Goal: Ask a question: Seek information or help from site administrators or community

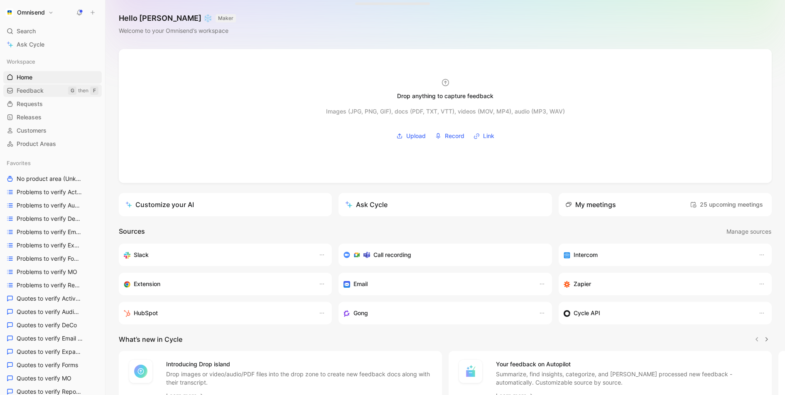
click at [57, 86] on link "Feedback G then F" at bounding box center [52, 90] width 98 height 12
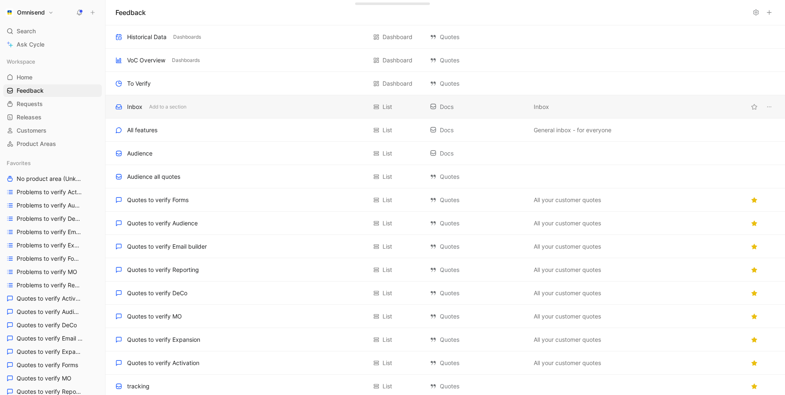
click at [237, 108] on div "Inbox Add to a section" at bounding box center [240, 107] width 251 height 10
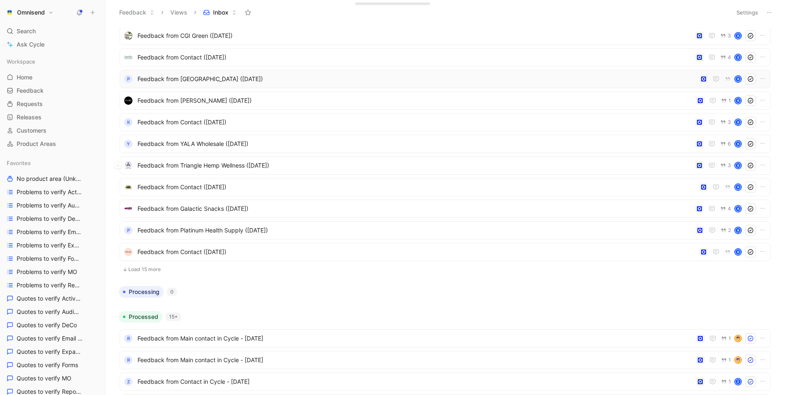
scroll to position [107, 0]
click at [160, 270] on button "Load 15 more" at bounding box center [445, 268] width 651 height 10
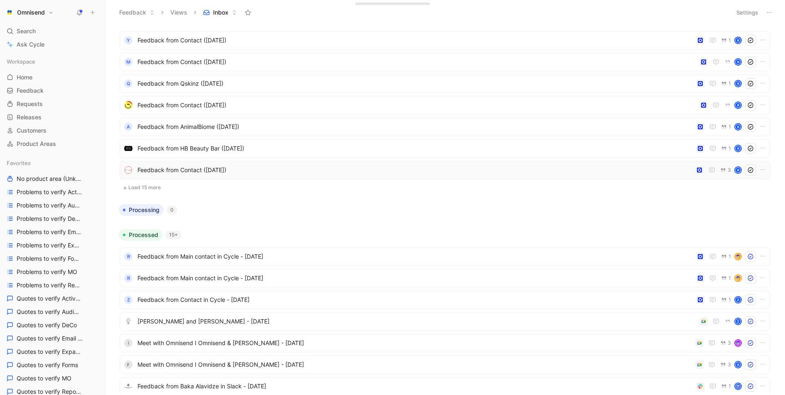
scroll to position [524, 0]
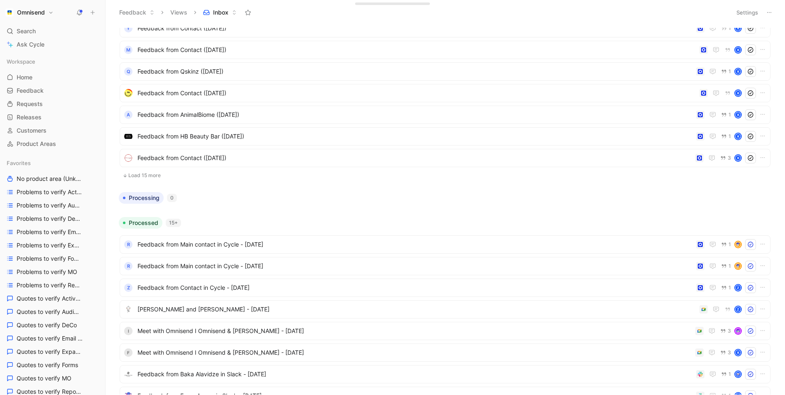
click at [164, 177] on button "Load 15 more" at bounding box center [445, 175] width 651 height 10
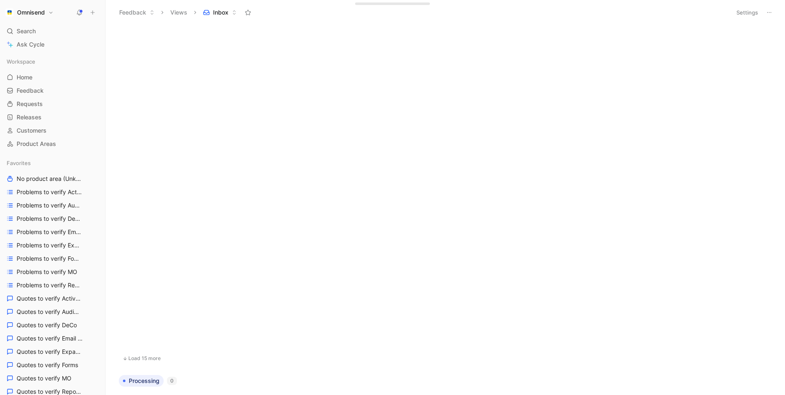
scroll to position [0, 0]
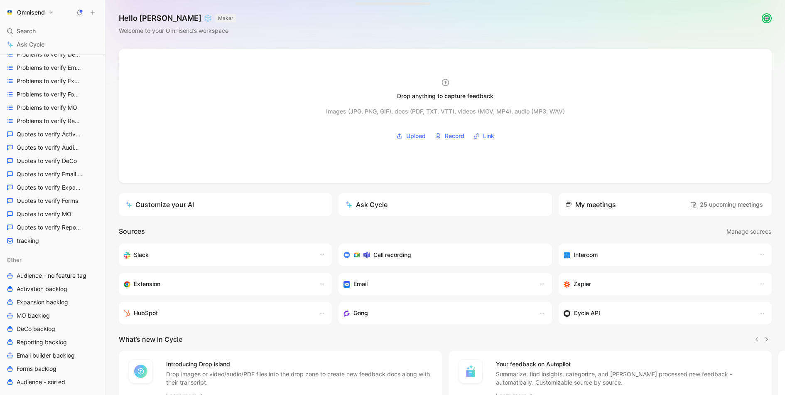
scroll to position [188, 0]
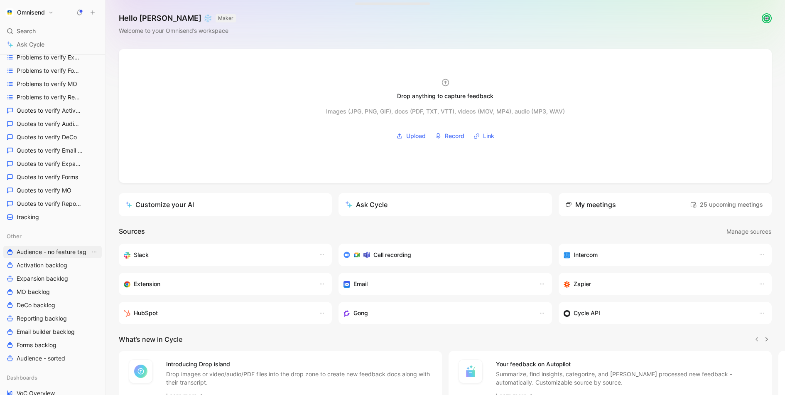
click at [45, 246] on link "Audience - no feature tag" at bounding box center [52, 252] width 98 height 12
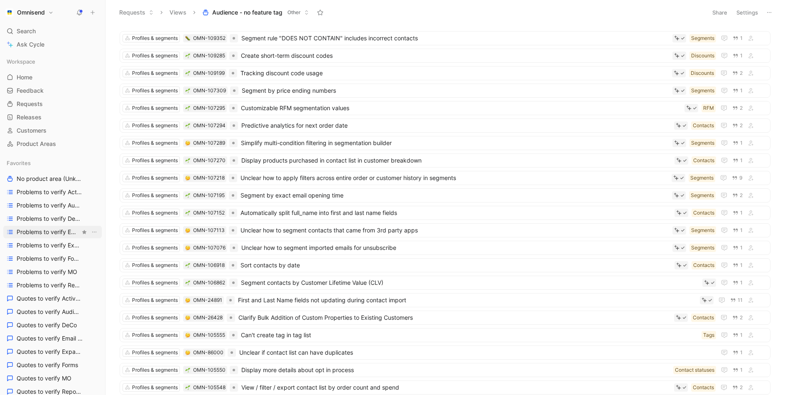
click at [55, 233] on span "Problems to verify Email Builder" at bounding box center [49, 232] width 64 height 8
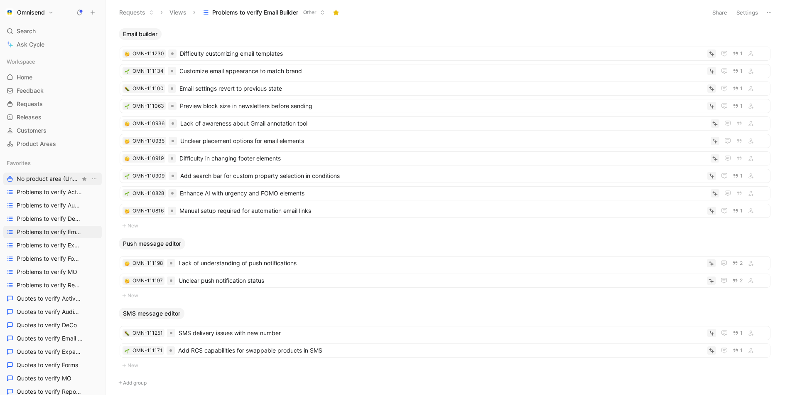
click at [58, 178] on span "No product area (Unknowns)" at bounding box center [49, 178] width 64 height 8
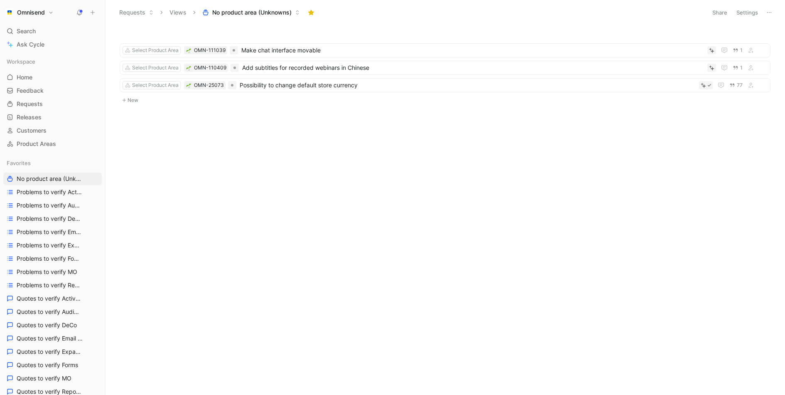
click at [747, 12] on button "Settings" at bounding box center [747, 13] width 29 height 12
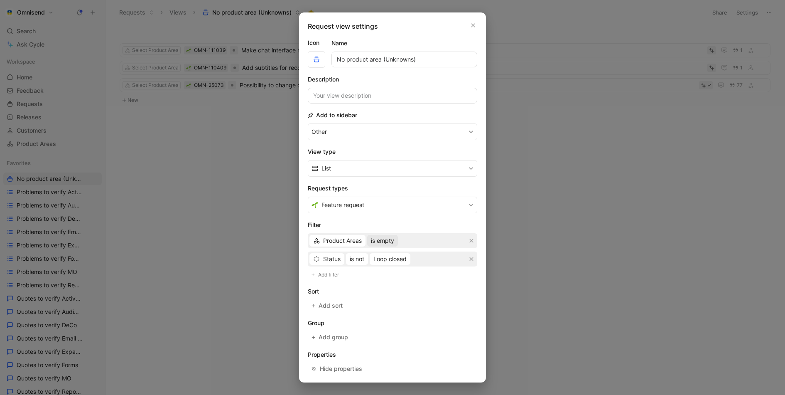
click at [379, 242] on span "is empty" at bounding box center [382, 241] width 23 height 10
click at [395, 286] on div "is empty is not empty is is not" at bounding box center [395, 275] width 56 height 50
click at [395, 282] on div "is" at bounding box center [395, 281] width 49 height 10
click at [419, 237] on div "Selected Product Areas" at bounding box center [416, 241] width 64 height 10
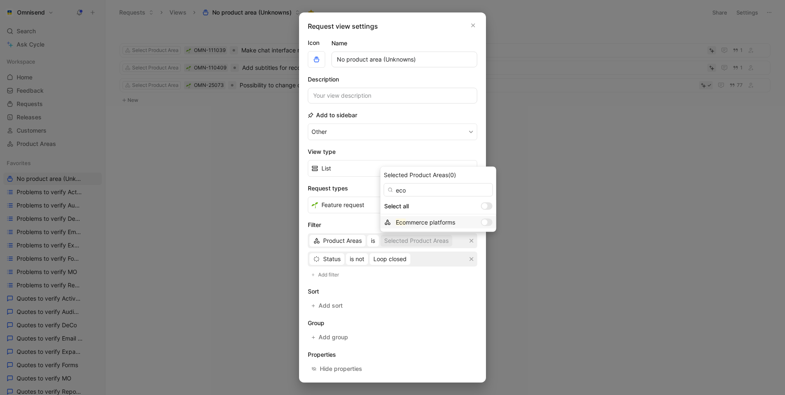
type input "eco"
click at [482, 221] on div at bounding box center [485, 222] width 6 height 6
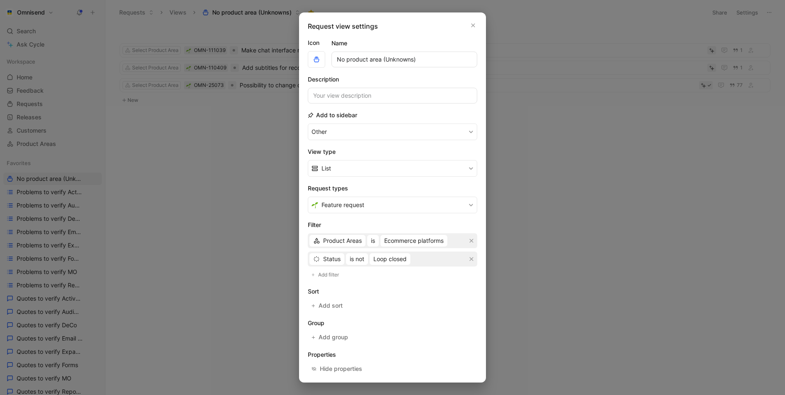
scroll to position [32, 0]
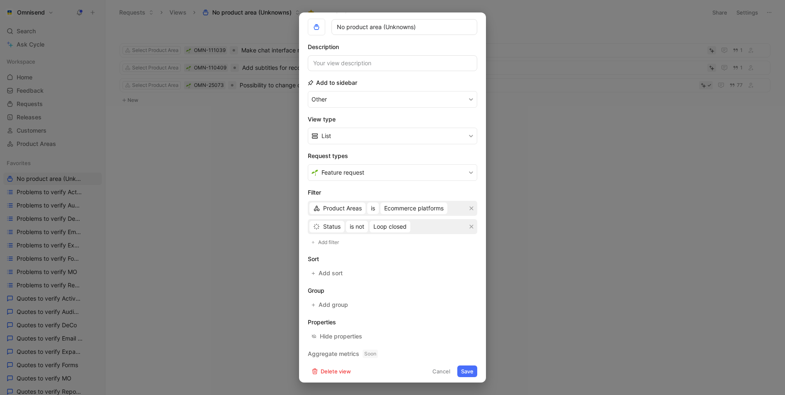
click at [474, 372] on button "Save" at bounding box center [467, 371] width 20 height 12
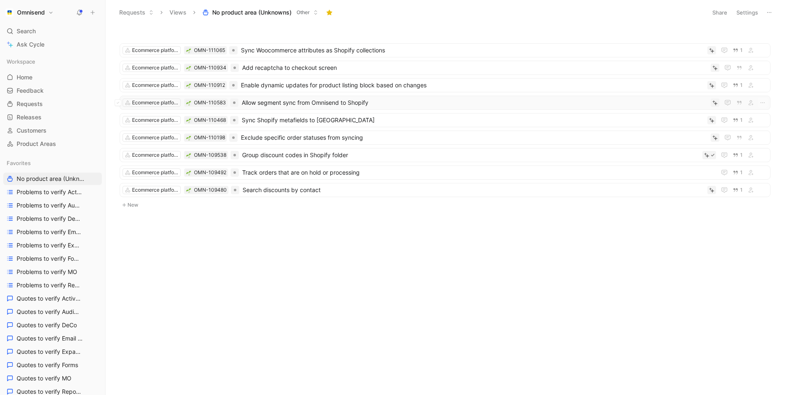
click at [402, 103] on span "Allow segment sync from Omnisend to Shopify" at bounding box center [475, 103] width 466 height 10
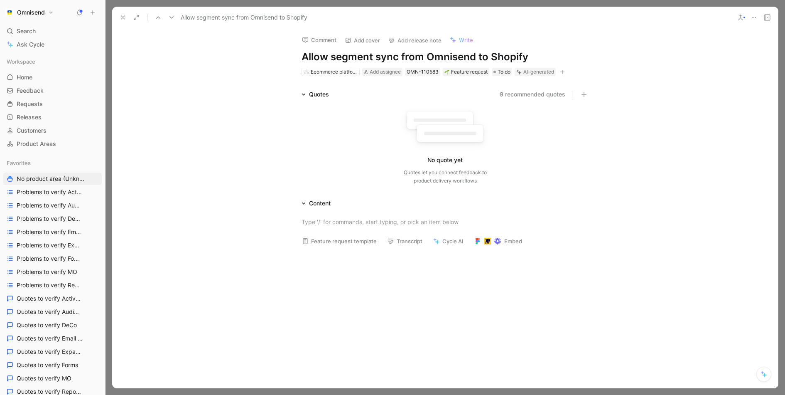
click at [122, 19] on icon at bounding box center [123, 17] width 7 height 7
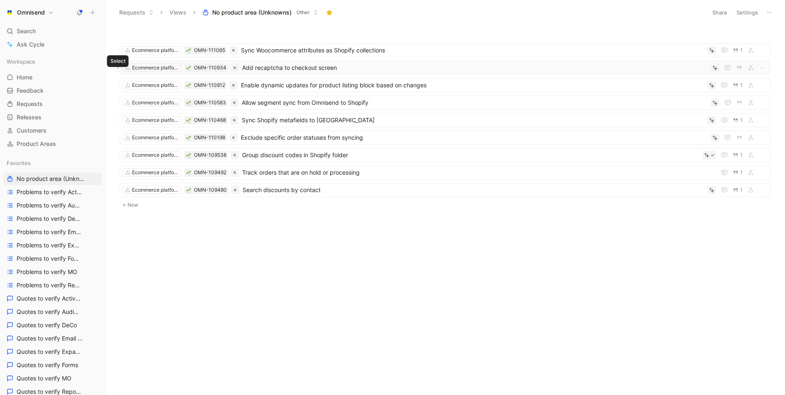
click at [117, 68] on icon at bounding box center [117, 67] width 3 height 3
click at [117, 101] on icon at bounding box center [117, 102] width 3 height 3
click at [119, 134] on button at bounding box center [118, 137] width 7 height 7
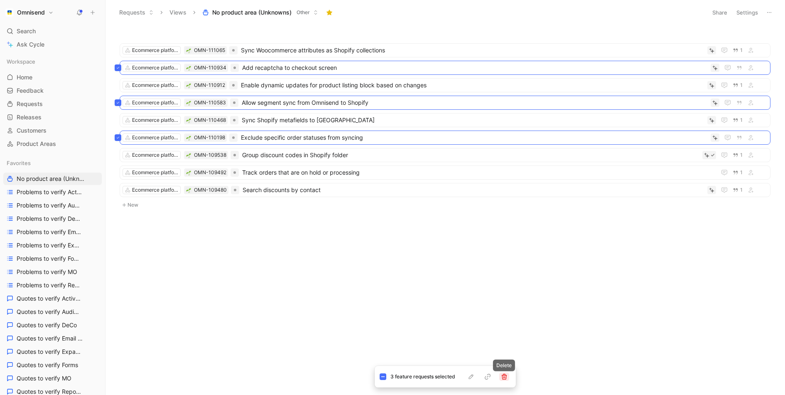
click at [500, 377] on button "button" at bounding box center [504, 376] width 10 height 8
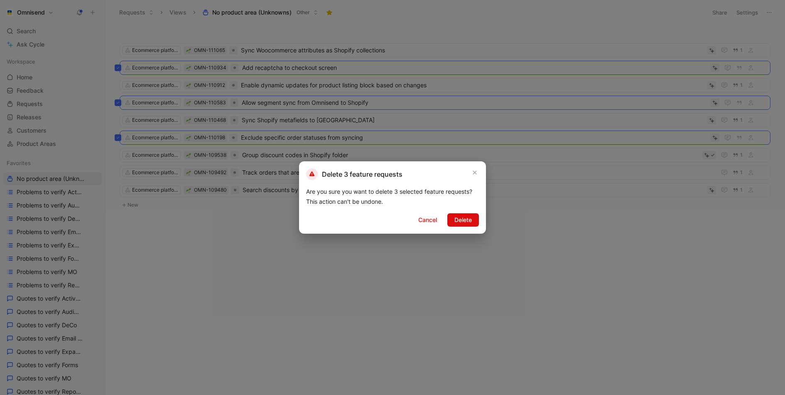
click at [472, 220] on span "Delete" at bounding box center [462, 220] width 17 height 10
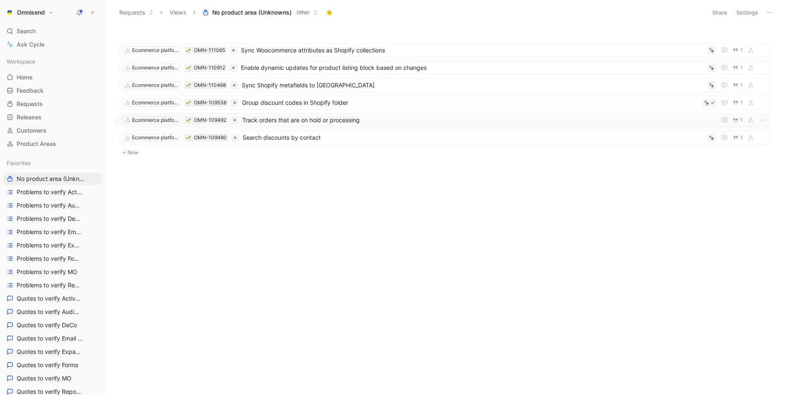
click at [434, 116] on span "Track orders that are on hold or processing" at bounding box center [477, 120] width 471 height 10
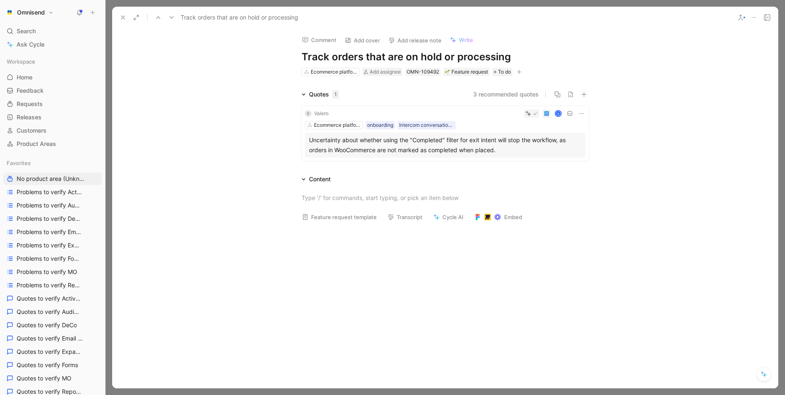
click at [123, 17] on use at bounding box center [122, 17] width 3 height 3
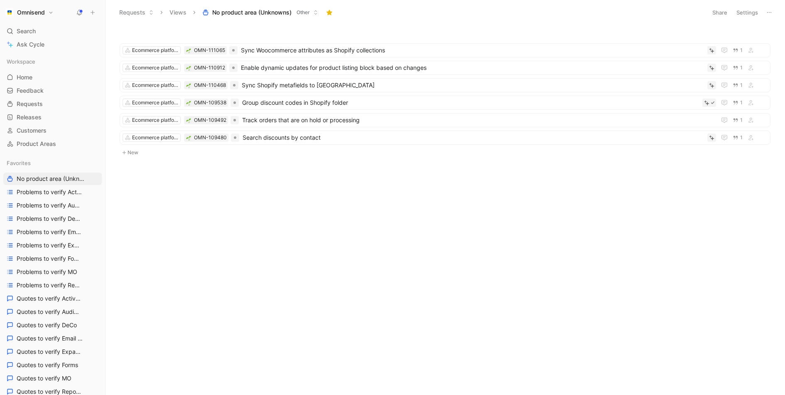
click at [744, 11] on button "Settings" at bounding box center [747, 13] width 29 height 12
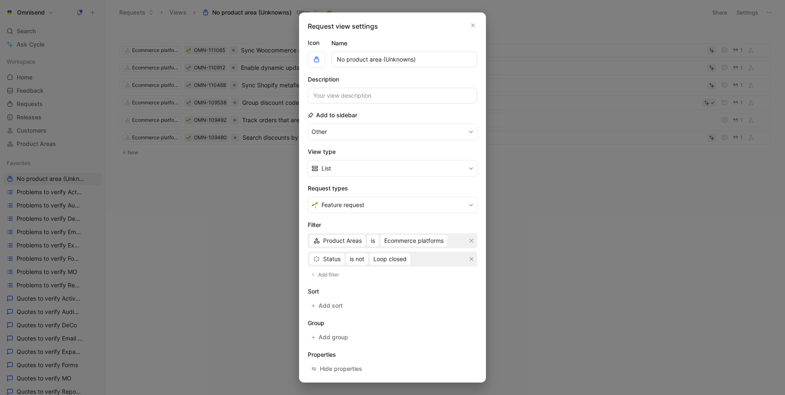
click at [568, 240] on div at bounding box center [392, 197] width 785 height 395
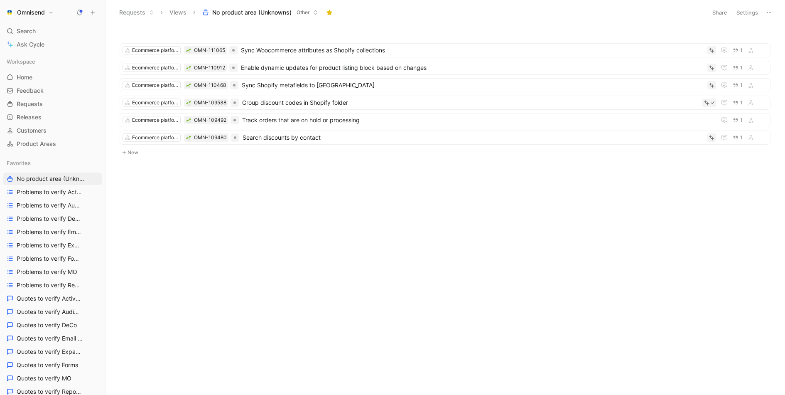
click at [749, 17] on button "Settings" at bounding box center [747, 13] width 29 height 12
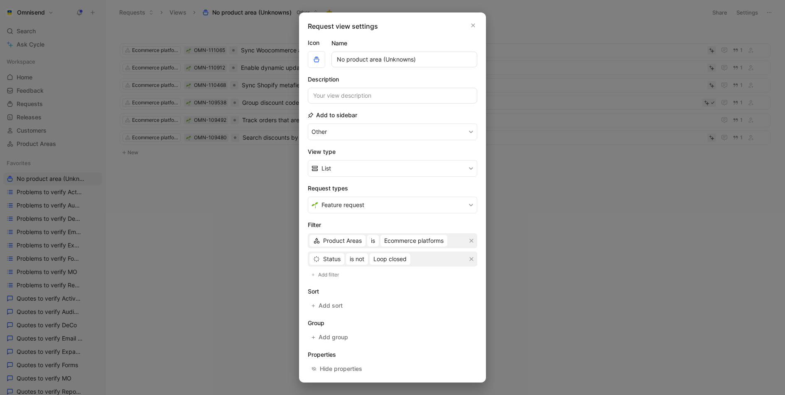
click at [413, 228] on section "Filter Product Areas is Ecommerce platforms Status is not Loop closed Add filter" at bounding box center [392, 250] width 169 height 60
click at [413, 241] on span "Ecommerce platforms" at bounding box center [413, 241] width 59 height 10
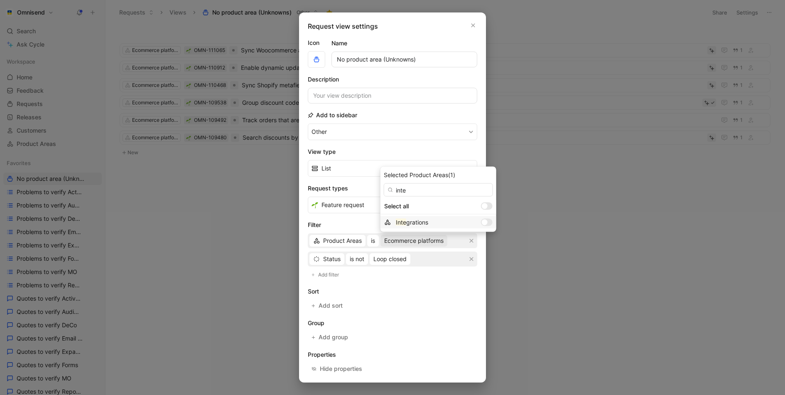
type input "inte"
click at [482, 222] on div at bounding box center [485, 222] width 6 height 6
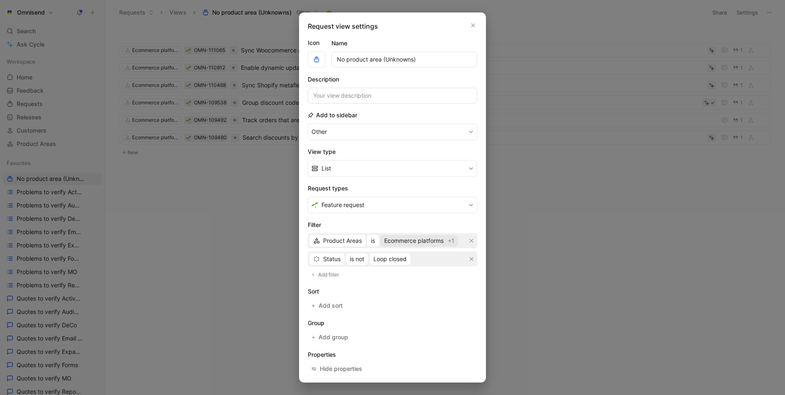
click at [437, 241] on span "Ecommerce platforms" at bounding box center [413, 241] width 59 height 10
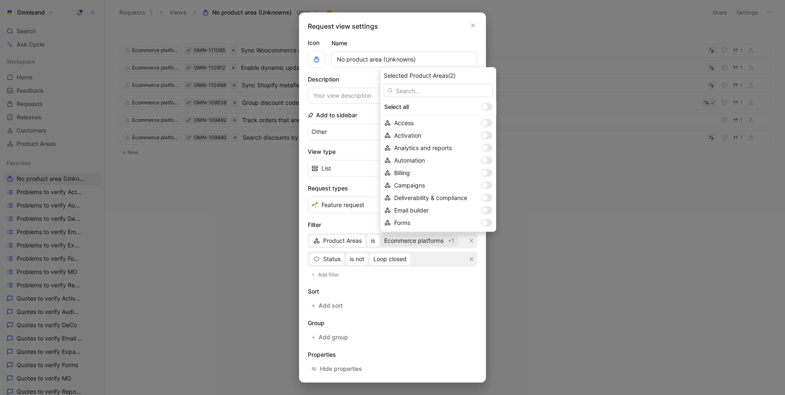
scroll to position [75, 0]
click at [486, 212] on div at bounding box center [489, 210] width 6 height 6
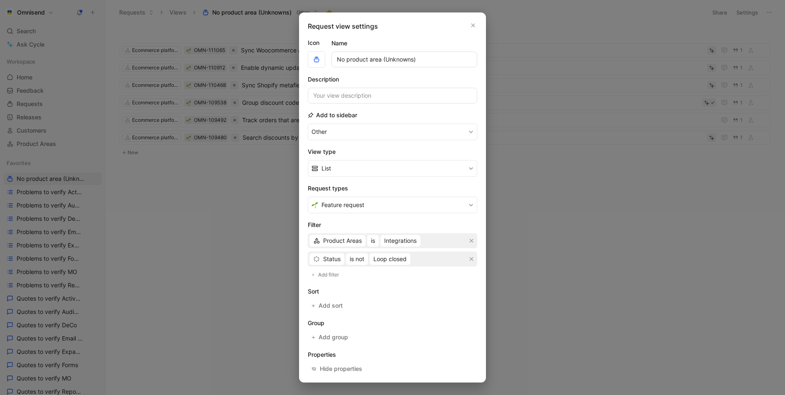
scroll to position [32, 0]
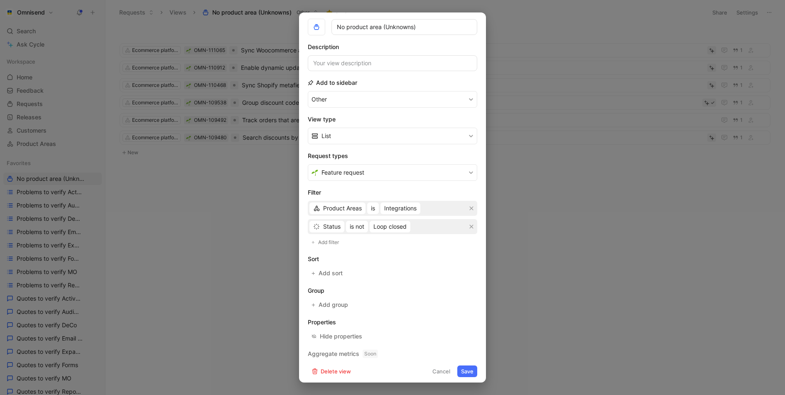
click at [473, 372] on button "Save" at bounding box center [467, 371] width 20 height 12
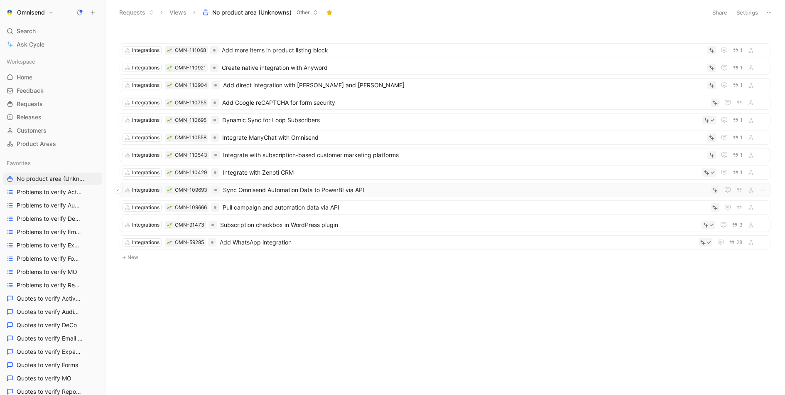
click at [119, 188] on icon at bounding box center [117, 189] width 3 height 3
click at [118, 204] on button at bounding box center [118, 207] width 7 height 7
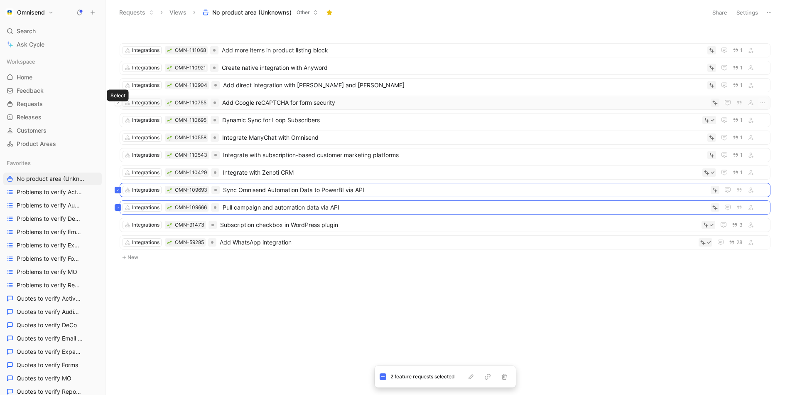
click at [117, 103] on icon at bounding box center [117, 102] width 3 height 3
click at [505, 375] on icon "button" at bounding box center [503, 376] width 5 height 6
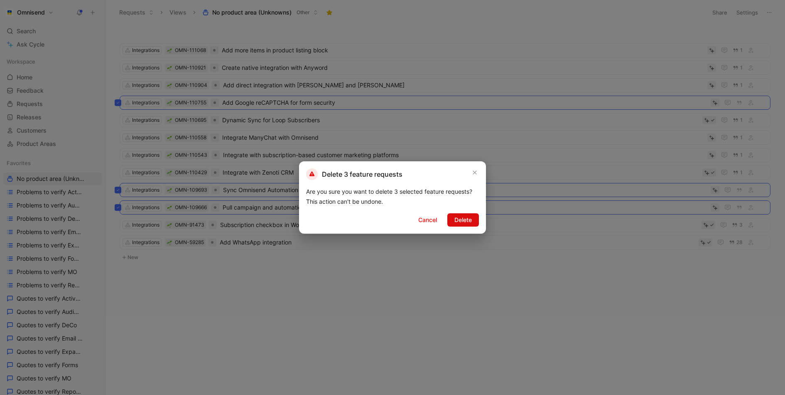
click at [468, 222] on span "Delete" at bounding box center [462, 220] width 17 height 10
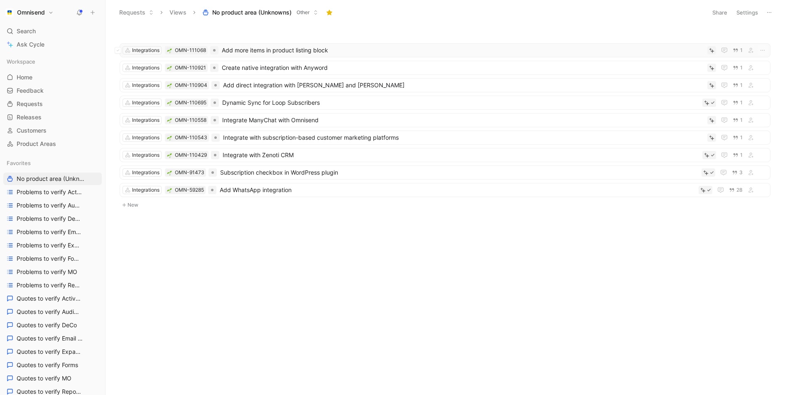
click at [341, 49] on span "Add more items in product listing block" at bounding box center [463, 50] width 482 height 10
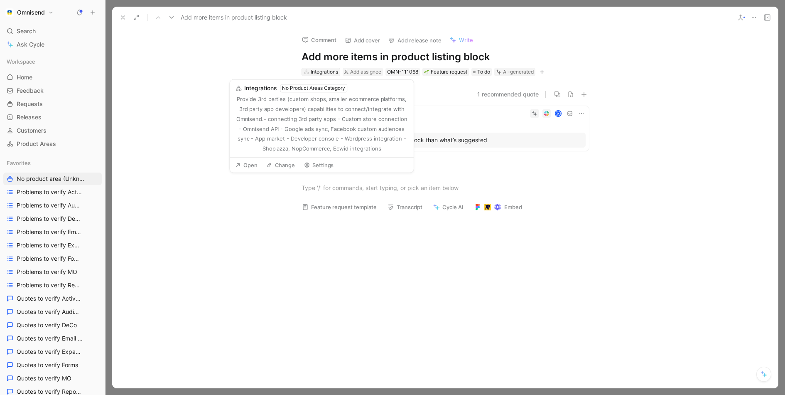
click at [302, 75] on div "Integrations" at bounding box center [321, 71] width 38 height 7
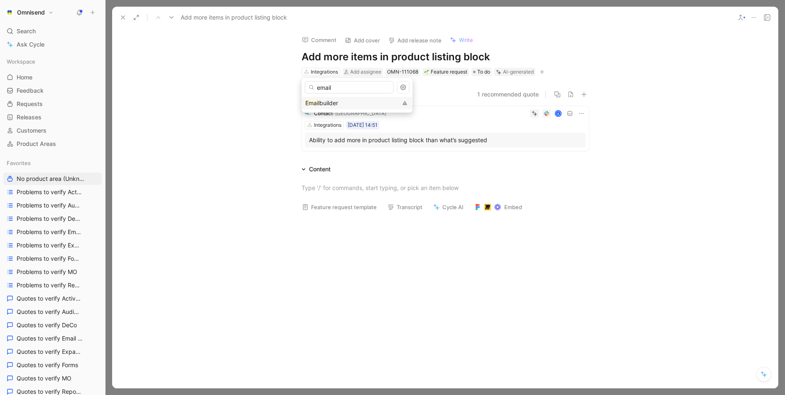
type input "email"
click at [319, 105] on mark "Email" at bounding box center [312, 102] width 14 height 7
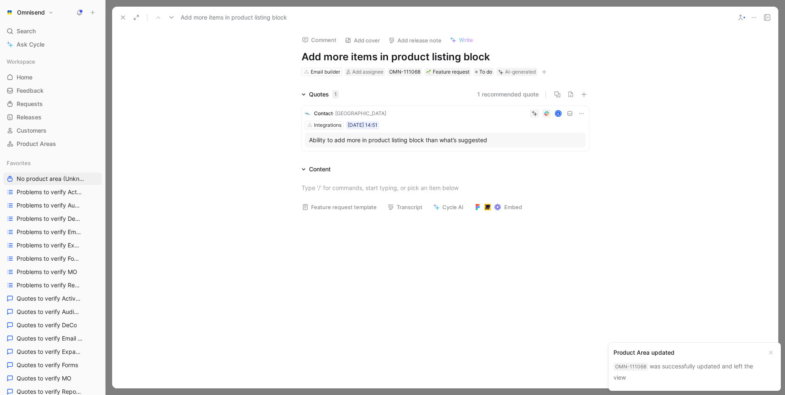
click at [122, 20] on icon at bounding box center [123, 17] width 7 height 7
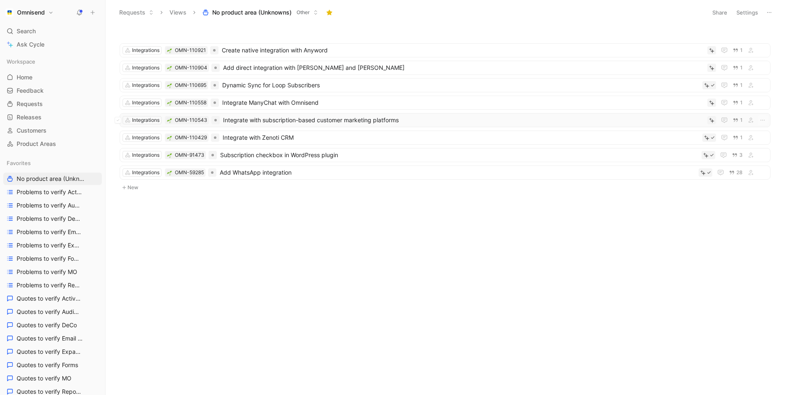
click at [399, 116] on span "Integrate with subscription-based customer marketing platforms" at bounding box center [463, 120] width 481 height 10
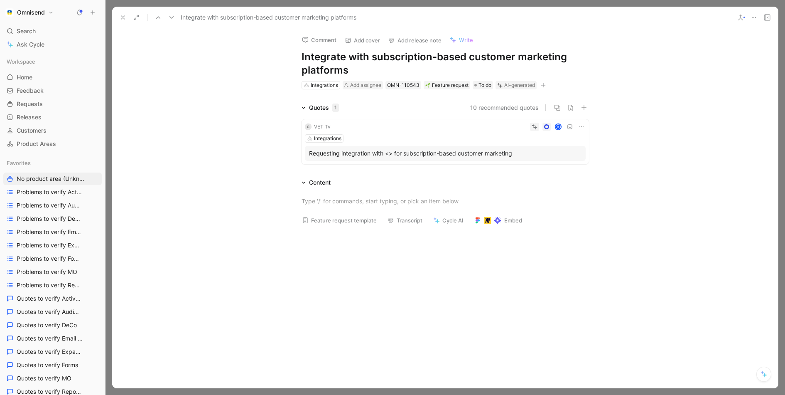
click at [123, 20] on icon at bounding box center [123, 17] width 7 height 7
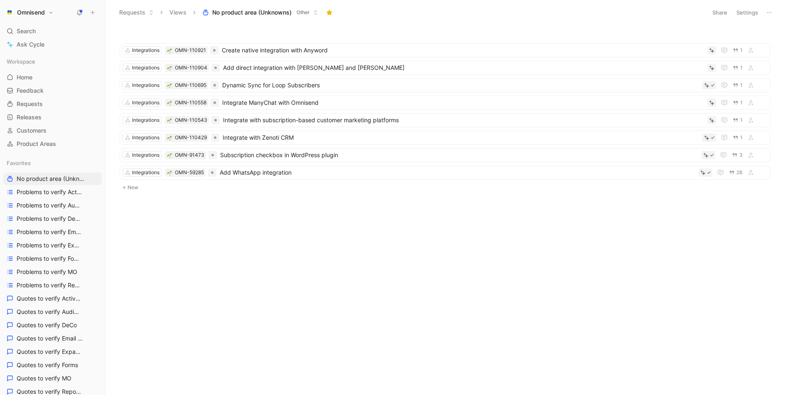
click at [746, 13] on button "Settings" at bounding box center [747, 13] width 29 height 12
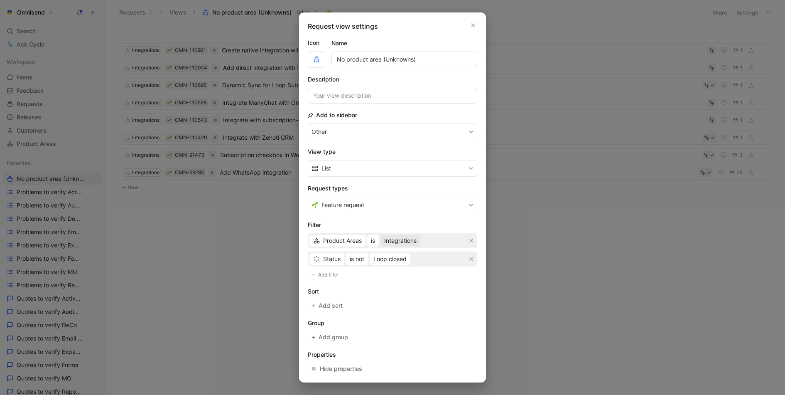
click at [388, 238] on span "Integrations" at bounding box center [400, 241] width 32 height 10
click at [375, 239] on button "is" at bounding box center [373, 241] width 12 height 12
click at [385, 256] on span "is empty" at bounding box center [382, 256] width 23 height 7
click at [406, 325] on h2 "Group" at bounding box center [392, 323] width 169 height 10
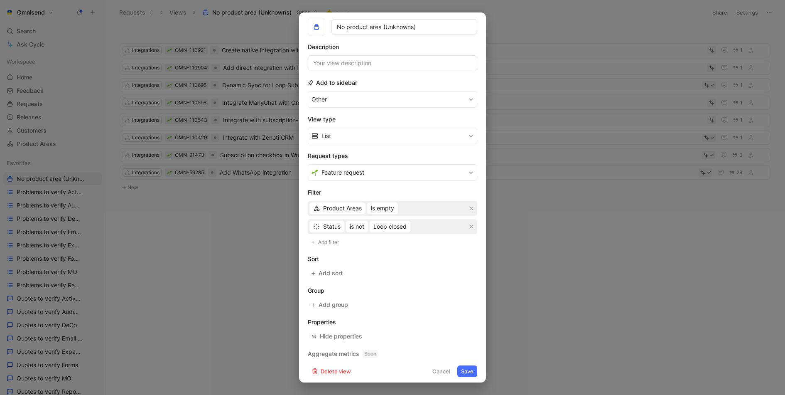
click at [468, 371] on button "Save" at bounding box center [467, 371] width 20 height 12
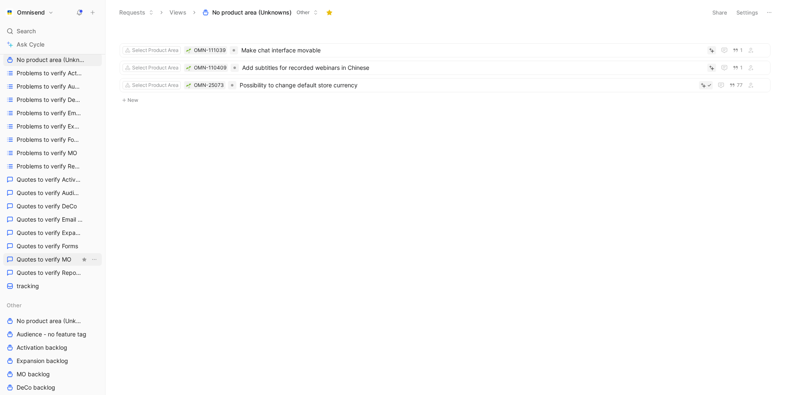
scroll to position [118, 0]
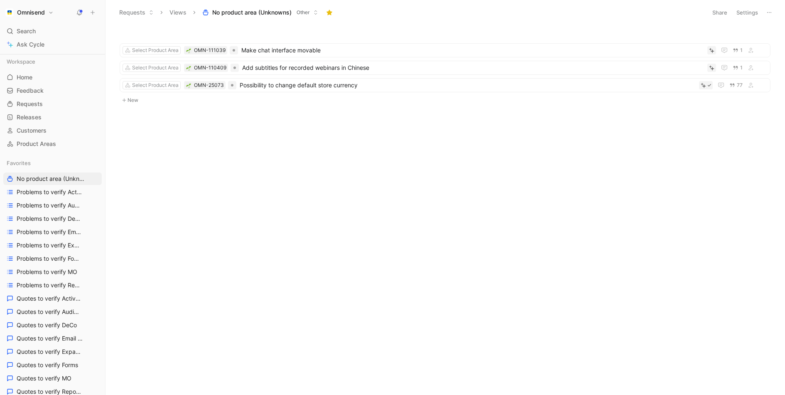
scroll to position [118, 0]
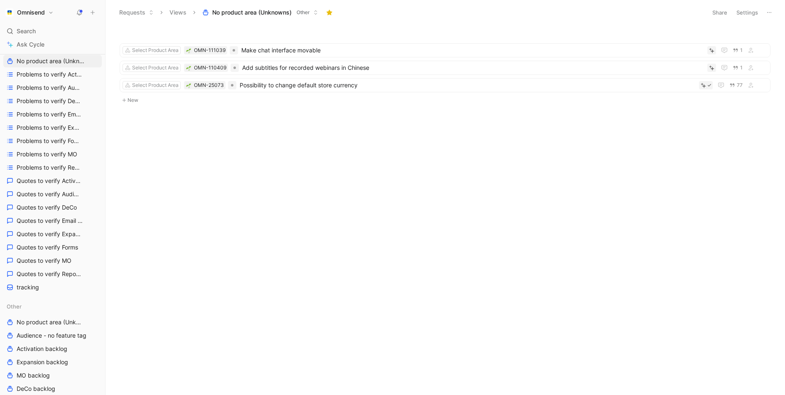
click at [372, 255] on div "Select Product Area OMN-111039 Make chat interface movable 1 Select Product Are…" at bounding box center [445, 211] width 668 height 366
click at [52, 283] on link "tracking" at bounding box center [52, 287] width 98 height 12
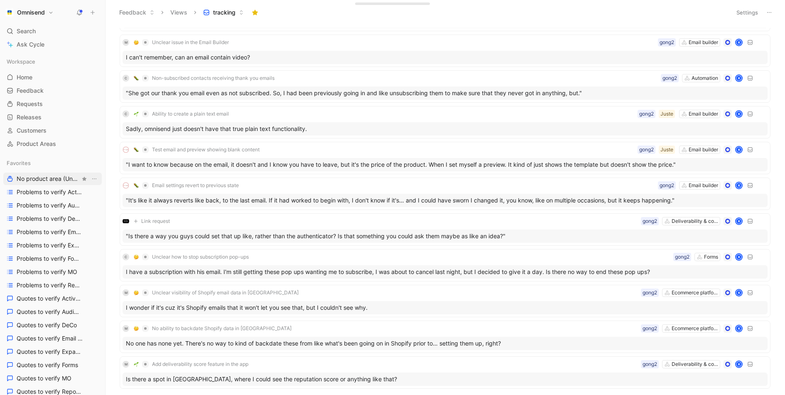
click at [57, 180] on span "No product area (Unknowns) Other" at bounding box center [49, 178] width 64 height 9
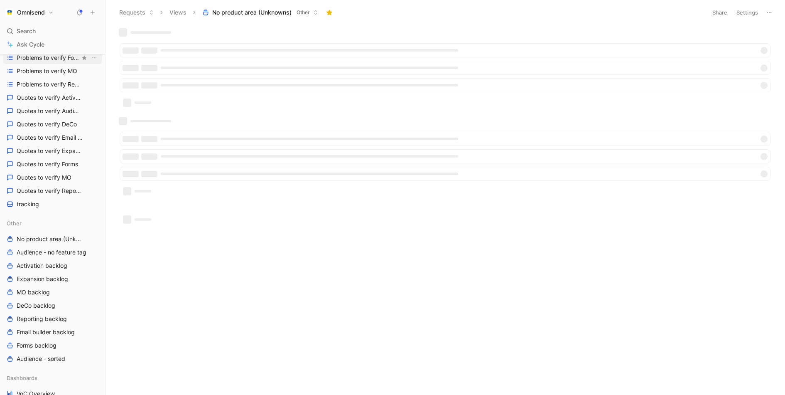
scroll to position [282, 0]
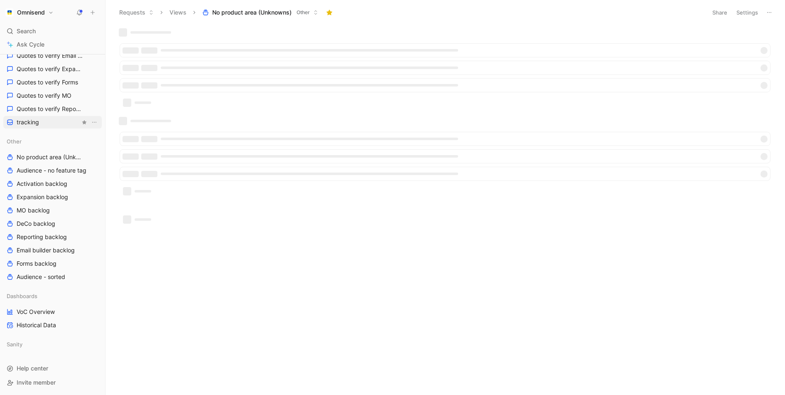
click at [56, 119] on link "tracking" at bounding box center [52, 122] width 98 height 12
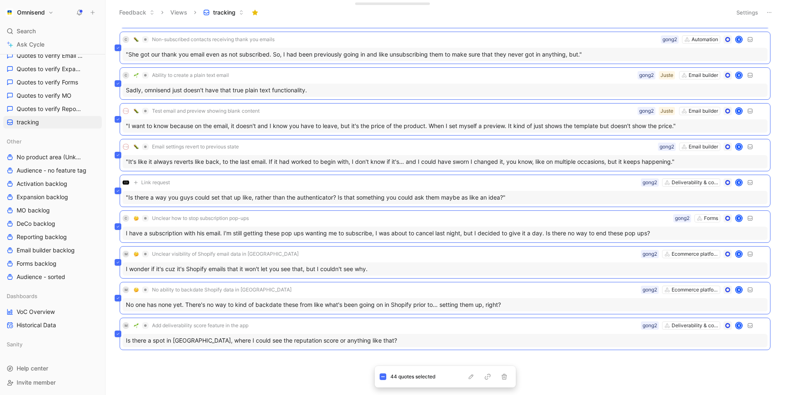
scroll to position [1032, 0]
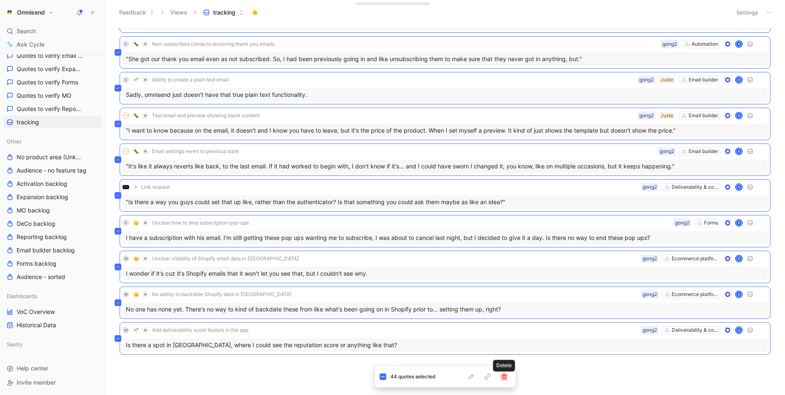
click at [507, 379] on icon "button" at bounding box center [504, 376] width 7 height 7
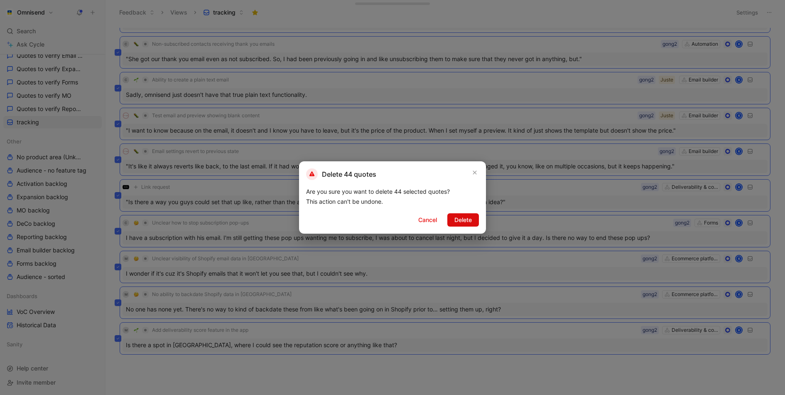
click at [461, 224] on span "Delete" at bounding box center [462, 220] width 17 height 10
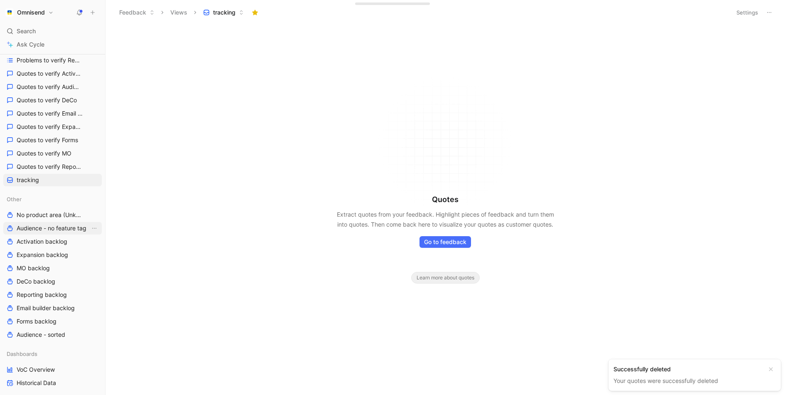
scroll to position [268, 0]
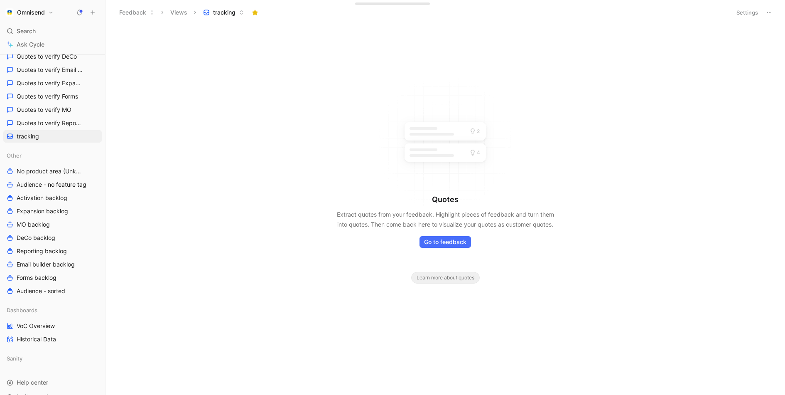
click at [92, 12] on use at bounding box center [93, 13] width 4 height 4
click at [84, 156] on icon "button" at bounding box center [84, 155] width 5 height 5
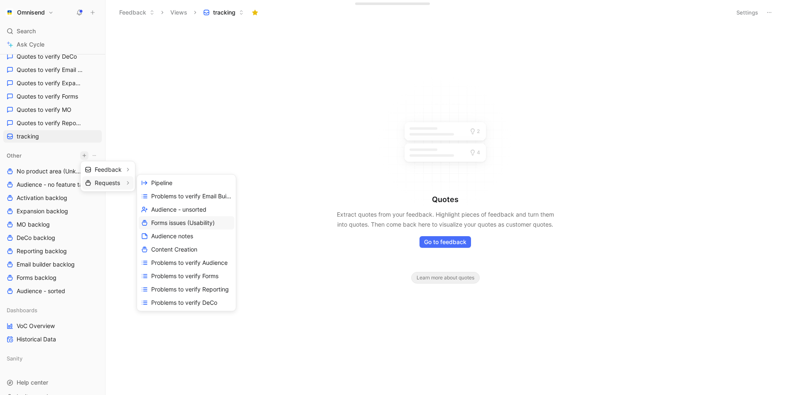
scroll to position [53, 0]
click at [177, 302] on span "Create view" at bounding box center [167, 302] width 32 height 8
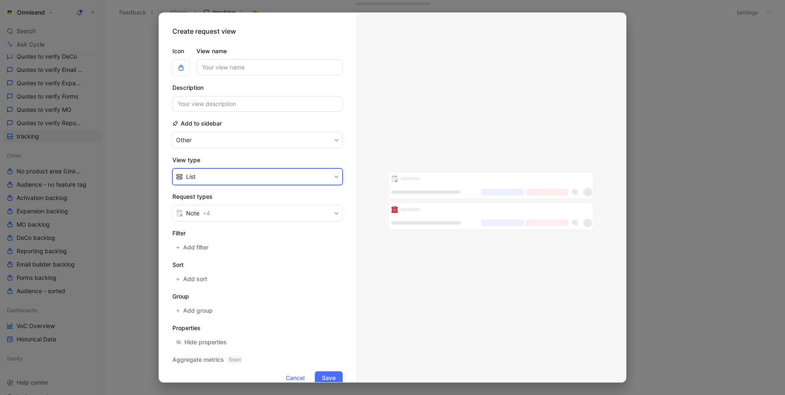
click at [292, 173] on button "List" at bounding box center [257, 176] width 170 height 17
click at [262, 210] on div "List" at bounding box center [262, 207] width 153 height 10
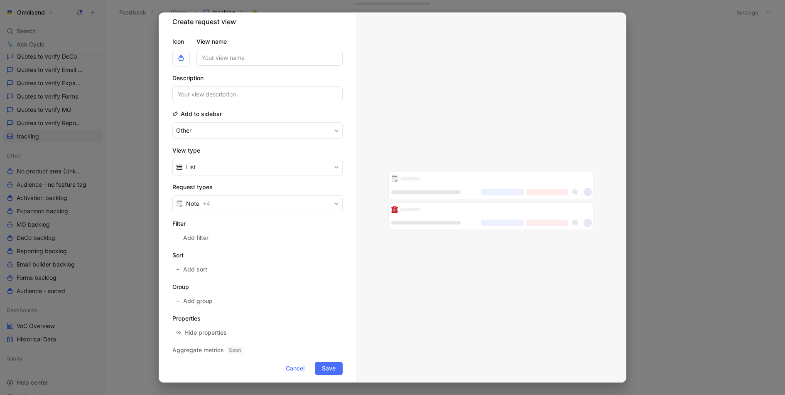
scroll to position [12, 0]
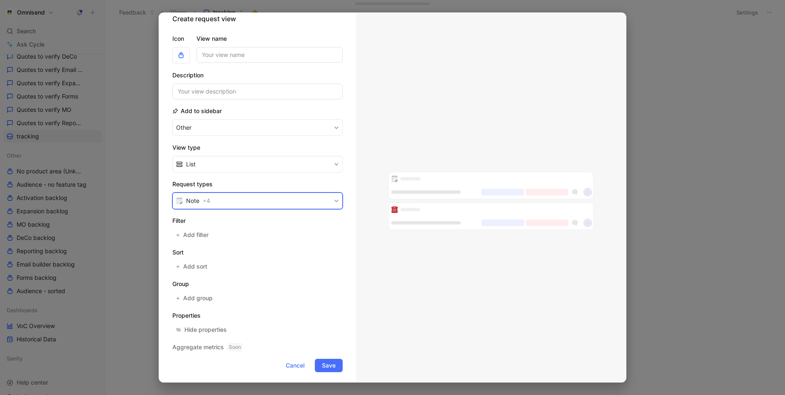
click at [265, 199] on button "Note + 4" at bounding box center [257, 200] width 170 height 17
click at [285, 192] on button "Note + 4" at bounding box center [257, 200] width 170 height 17
click at [333, 236] on div at bounding box center [335, 236] width 6 height 6
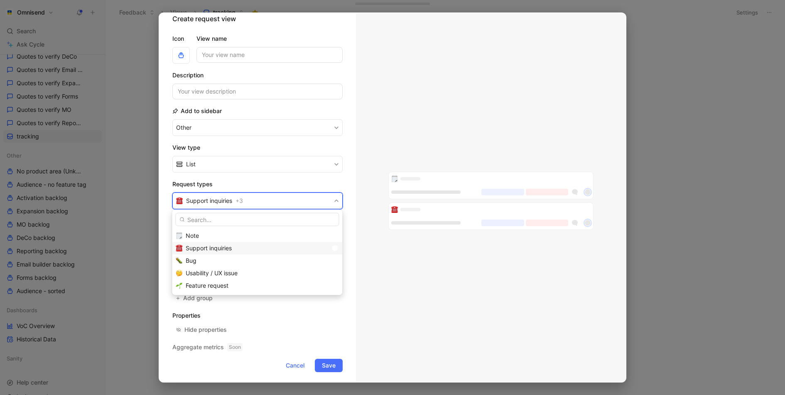
click at [333, 246] on div at bounding box center [335, 248] width 6 height 6
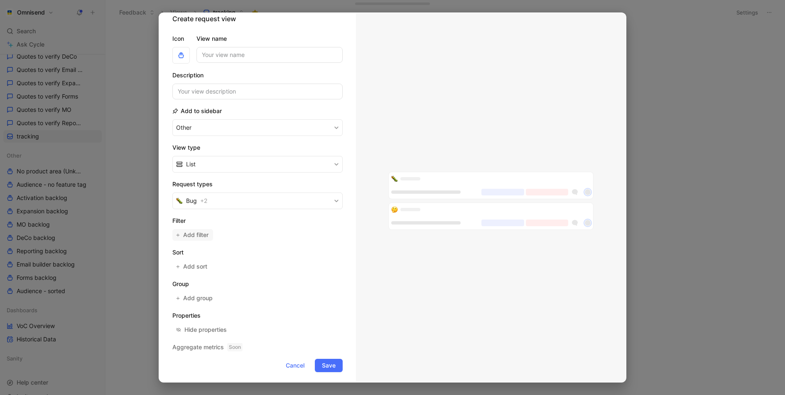
click at [190, 236] on span "Add filter" at bounding box center [196, 235] width 26 height 10
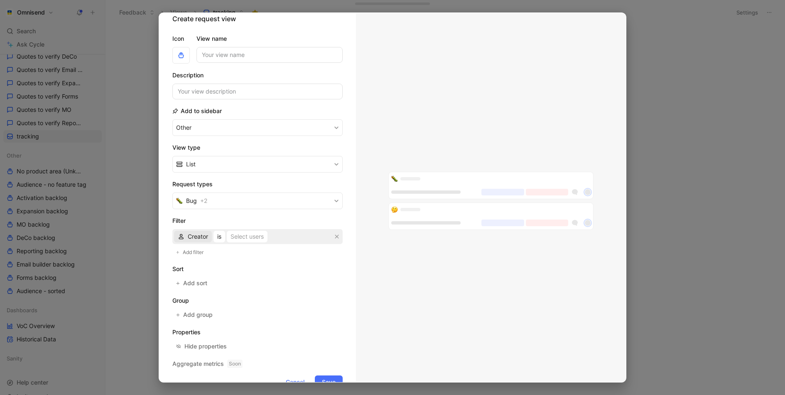
click at [201, 236] on span "Creator" at bounding box center [198, 236] width 20 height 10
click at [201, 239] on span "Creator" at bounding box center [198, 236] width 20 height 10
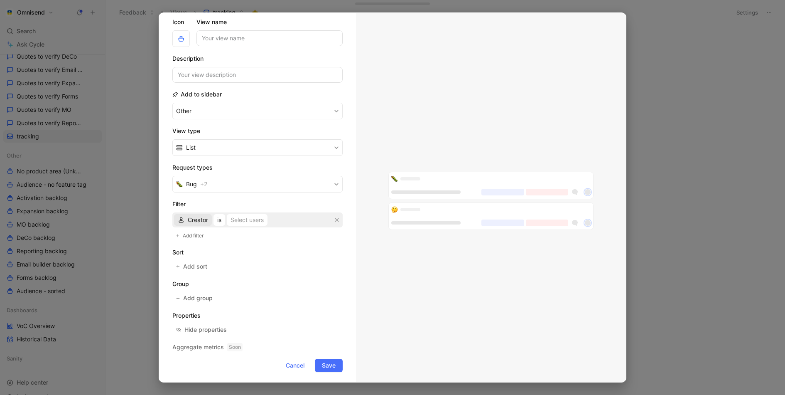
click at [196, 219] on span "Creator" at bounding box center [198, 220] width 20 height 10
click at [263, 142] on button "List" at bounding box center [257, 147] width 170 height 17
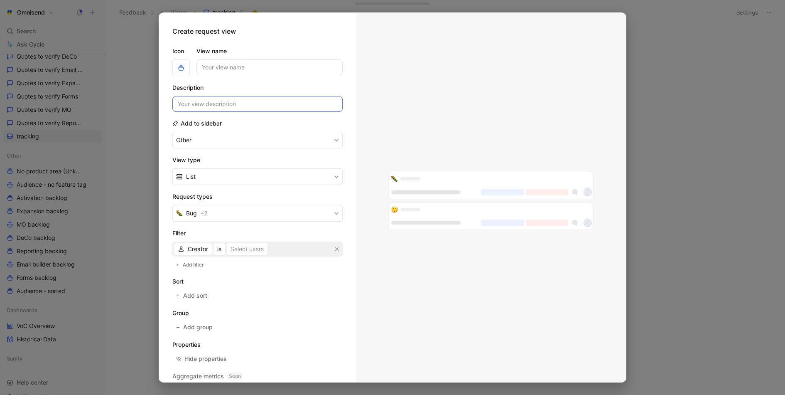
click at [274, 104] on input at bounding box center [257, 104] width 170 height 16
type input "test"
click at [278, 74] on input "View name" at bounding box center [269, 67] width 146 height 16
type input "test"
click at [283, 57] on div "View name test" at bounding box center [269, 61] width 146 height 30
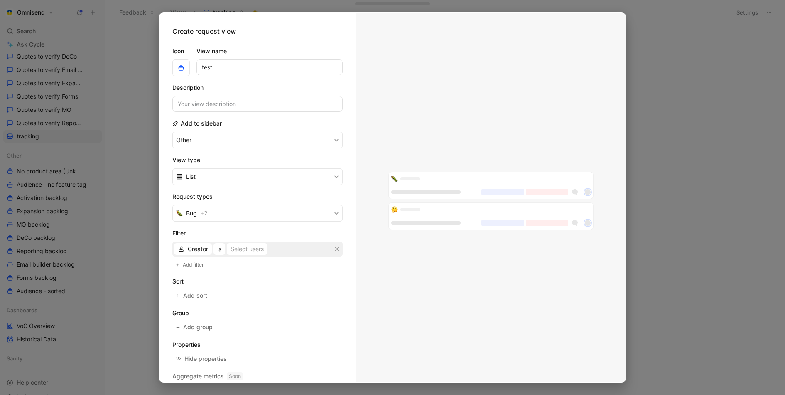
scroll to position [29, 0]
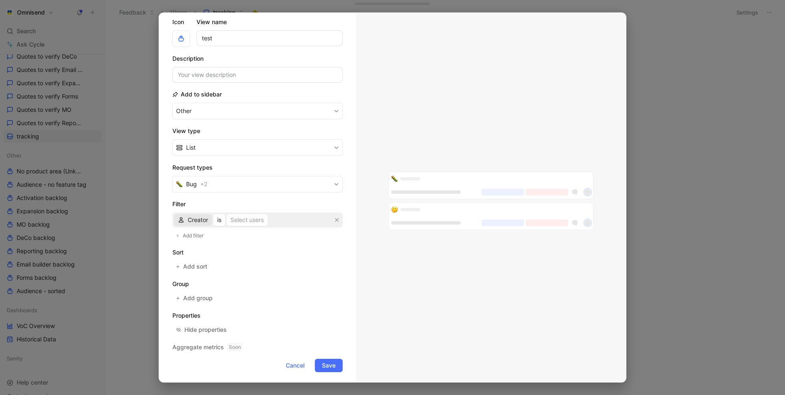
click at [191, 218] on span "Creator" at bounding box center [198, 220] width 20 height 10
click at [196, 263] on span "Add sort" at bounding box center [195, 266] width 25 height 10
click at [204, 269] on span "Creation date" at bounding box center [206, 268] width 37 height 10
click at [207, 296] on span "Quotes" at bounding box center [198, 295] width 20 height 7
click at [228, 268] on span "Least" at bounding box center [223, 268] width 15 height 10
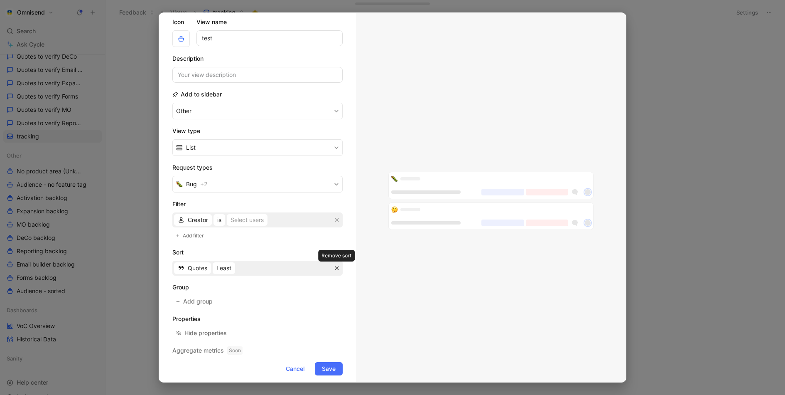
click at [336, 266] on icon "button" at bounding box center [337, 268] width 4 height 4
click at [214, 299] on button "Add group" at bounding box center [194, 298] width 45 height 12
click at [209, 222] on button "Creator" at bounding box center [193, 220] width 38 height 12
click at [243, 215] on div "Select users" at bounding box center [247, 220] width 33 height 10
click at [188, 218] on span "Creator" at bounding box center [198, 220] width 20 height 10
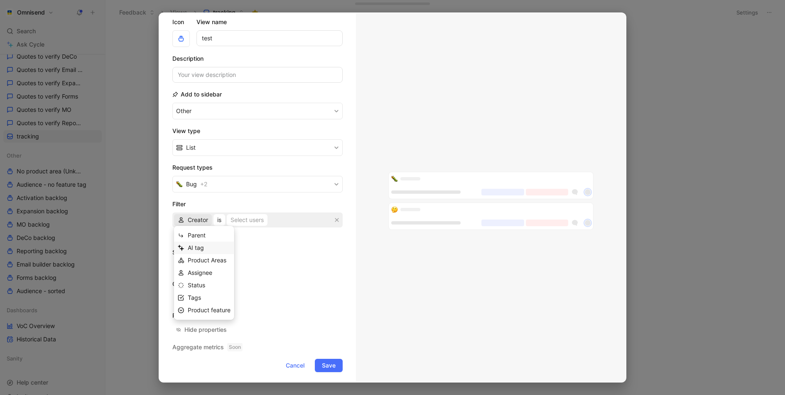
click at [218, 250] on div "AI tag" at bounding box center [209, 248] width 43 height 10
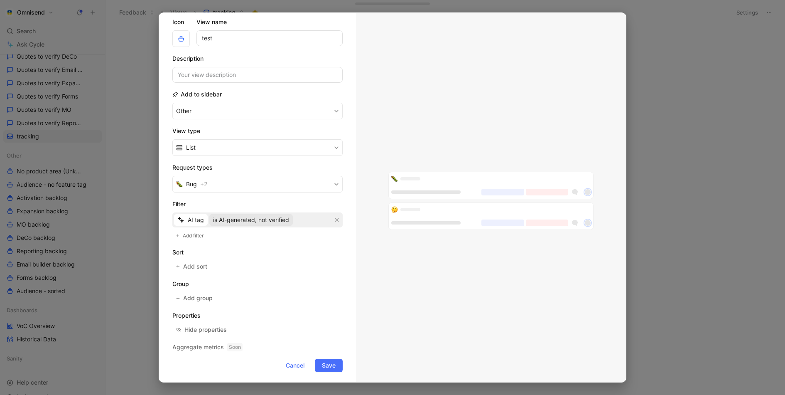
click at [254, 221] on span "is AI-generated, not verified" at bounding box center [251, 220] width 76 height 10
click at [335, 360] on span "Save" at bounding box center [329, 365] width 14 height 10
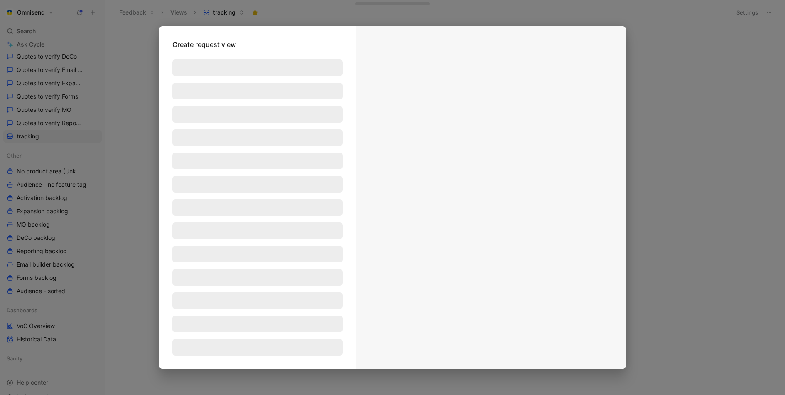
scroll to position [0, 0]
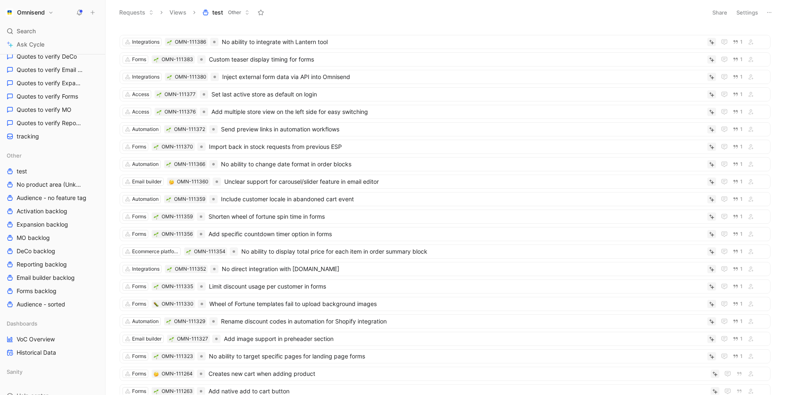
click at [755, 15] on button "Settings" at bounding box center [747, 13] width 29 height 12
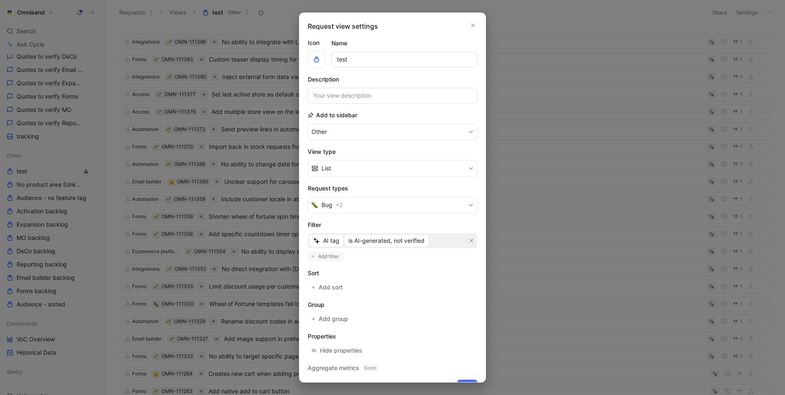
click at [327, 256] on span "Add filter" at bounding box center [329, 256] width 22 height 8
click at [327, 256] on span "Creator" at bounding box center [333, 259] width 20 height 10
click at [352, 316] on div "Status" at bounding box center [344, 312] width 43 height 10
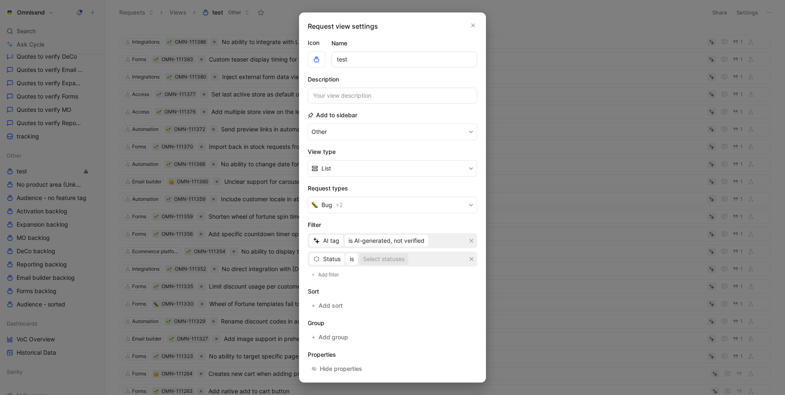
click at [395, 258] on div "Select statuses" at bounding box center [384, 259] width 42 height 10
click at [379, 258] on div "Select statuses" at bounding box center [384, 259] width 42 height 10
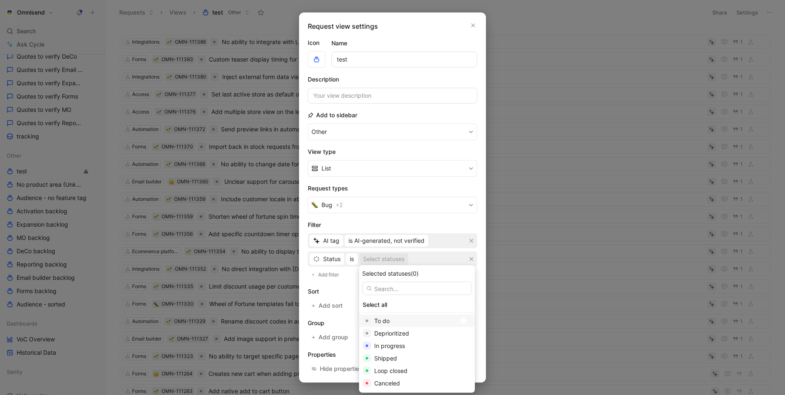
click at [460, 321] on div at bounding box center [463, 321] width 6 height 6
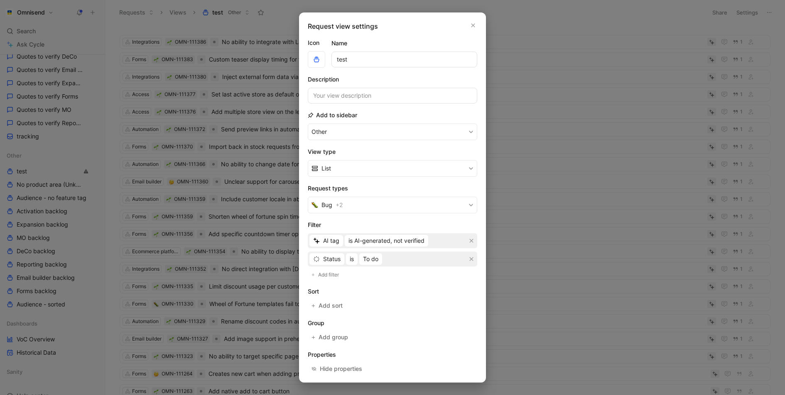
scroll to position [32, 0]
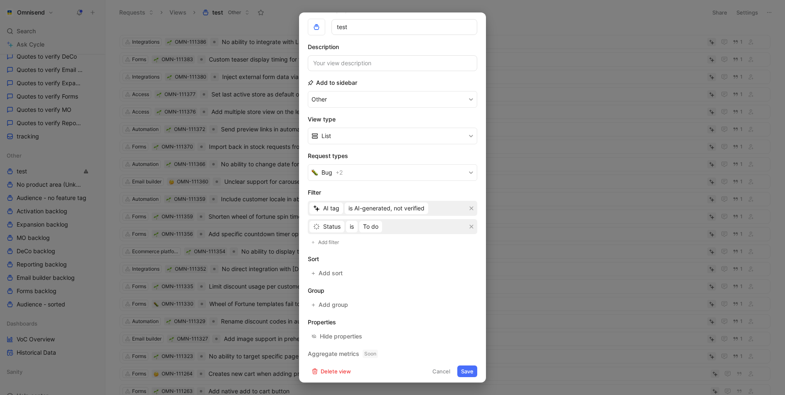
click at [465, 368] on button "Save" at bounding box center [467, 371] width 20 height 12
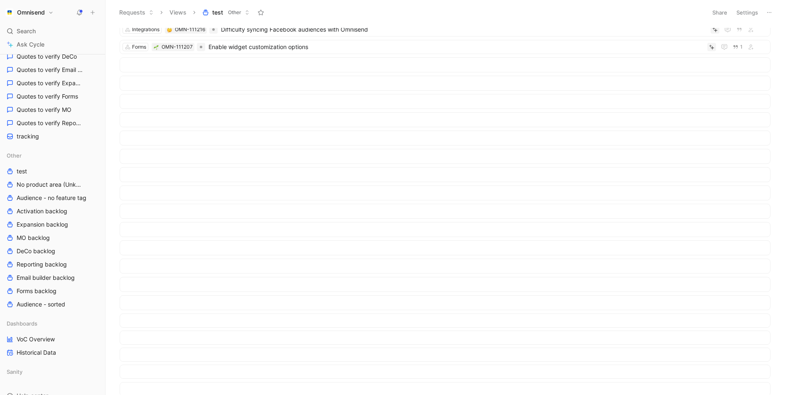
scroll to position [0, 0]
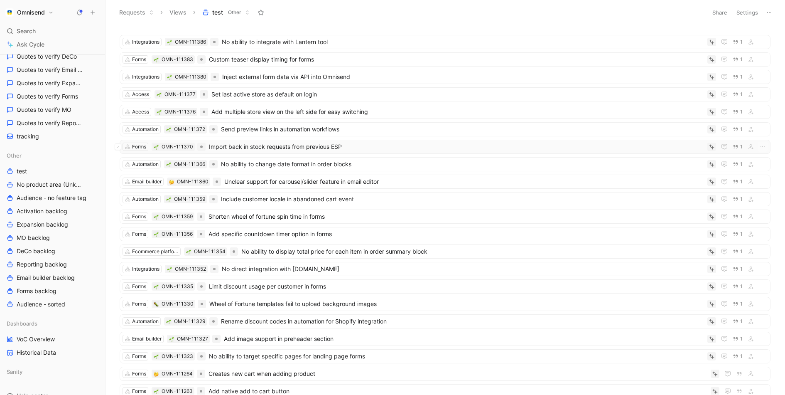
click at [316, 146] on span "Import back in stock requests from previous ESP" at bounding box center [456, 147] width 495 height 10
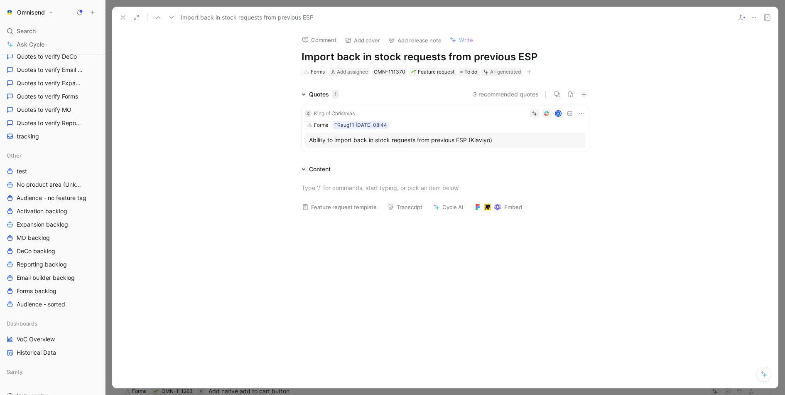
click at [118, 16] on button at bounding box center [123, 18] width 12 height 12
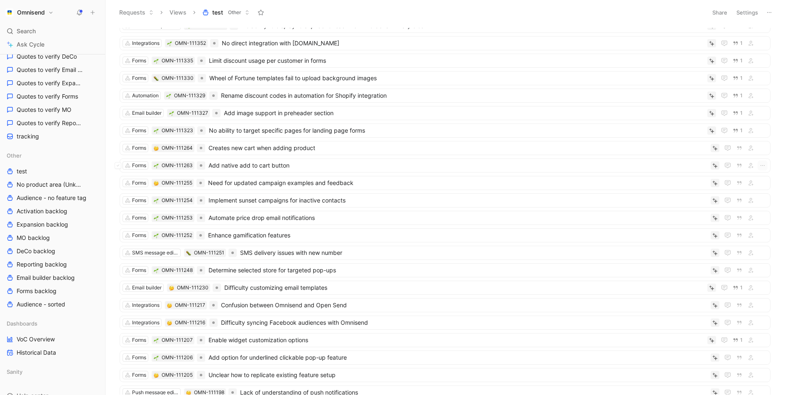
scroll to position [229, 0]
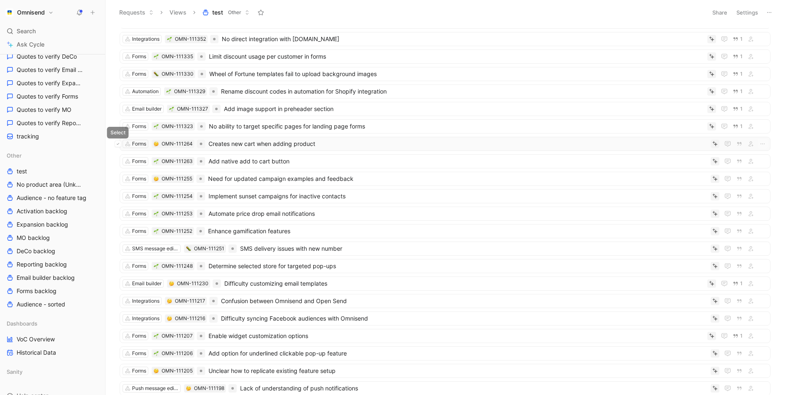
click at [119, 142] on icon at bounding box center [117, 143] width 3 height 3
click at [119, 160] on icon at bounding box center [117, 161] width 3 height 3
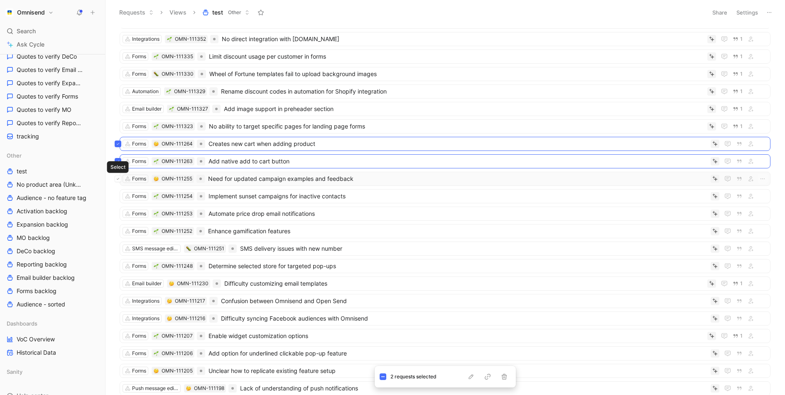
click at [118, 177] on icon at bounding box center [117, 178] width 3 height 3
click at [119, 194] on icon at bounding box center [117, 195] width 3 height 3
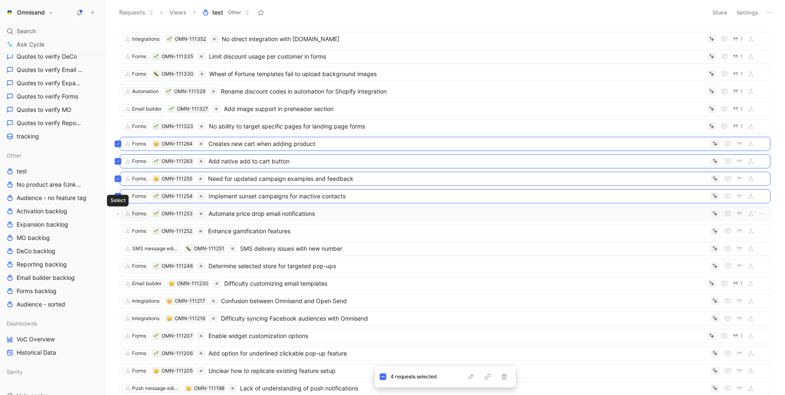
click at [118, 212] on icon at bounding box center [117, 213] width 3 height 3
click at [119, 228] on button at bounding box center [118, 231] width 7 height 7
click at [118, 247] on icon at bounding box center [117, 248] width 3 height 3
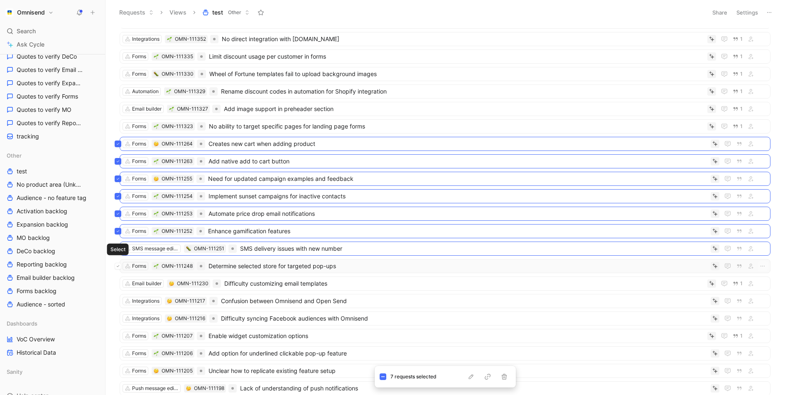
click at [118, 265] on icon at bounding box center [118, 266] width 2 height 2
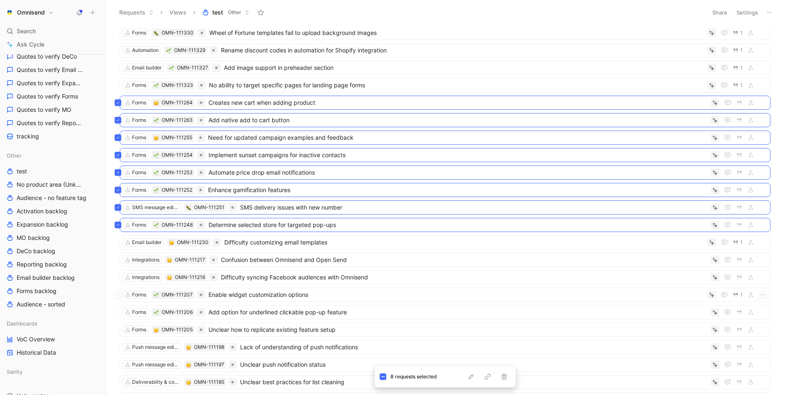
scroll to position [300, 0]
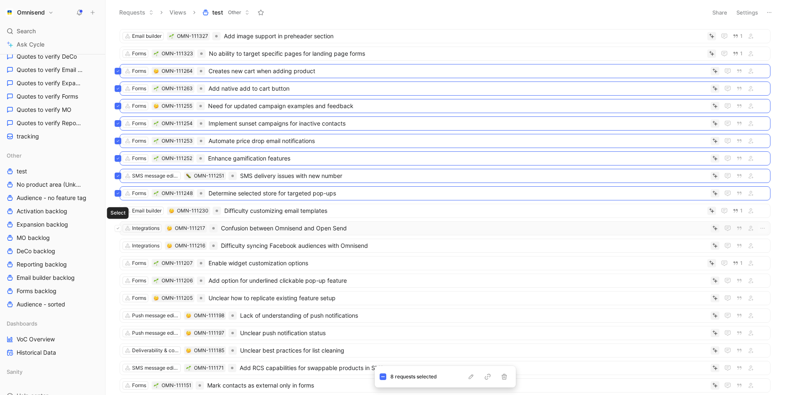
click at [117, 226] on icon at bounding box center [117, 227] width 3 height 3
click at [119, 244] on icon at bounding box center [117, 245] width 3 height 3
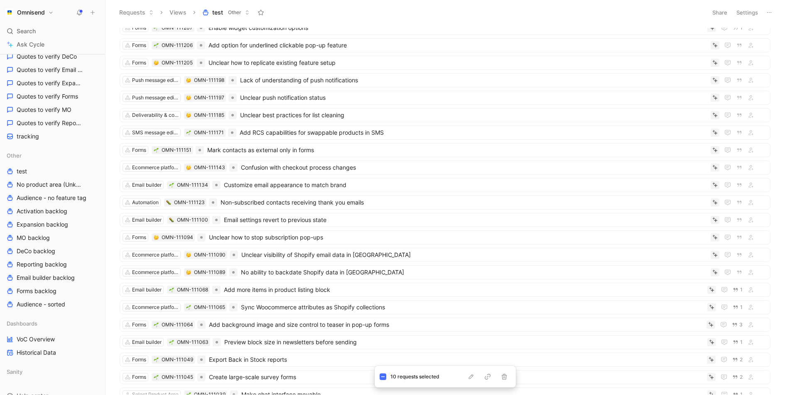
scroll to position [508, 0]
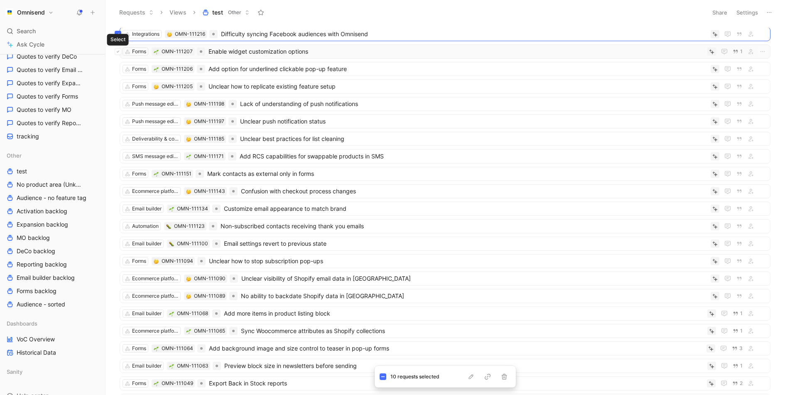
click at [118, 49] on button at bounding box center [118, 51] width 7 height 7
click at [117, 67] on icon at bounding box center [117, 68] width 3 height 3
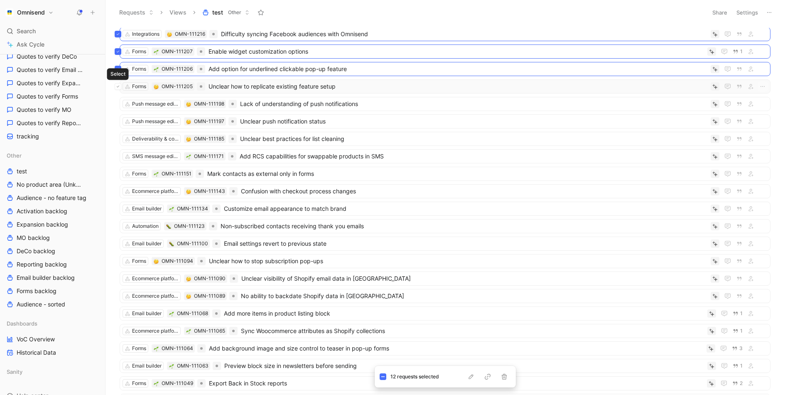
click at [118, 86] on icon at bounding box center [118, 87] width 2 height 2
click at [120, 101] on button at bounding box center [118, 104] width 7 height 7
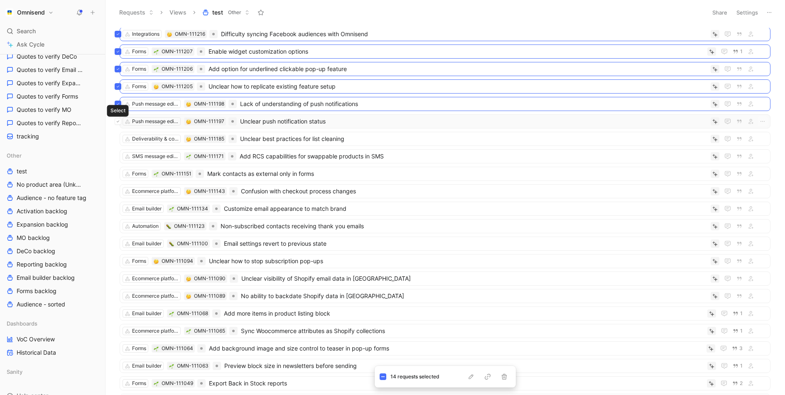
click at [119, 120] on icon at bounding box center [117, 121] width 3 height 3
click at [118, 137] on icon at bounding box center [117, 138] width 3 height 3
click at [119, 155] on icon at bounding box center [117, 156] width 3 height 3
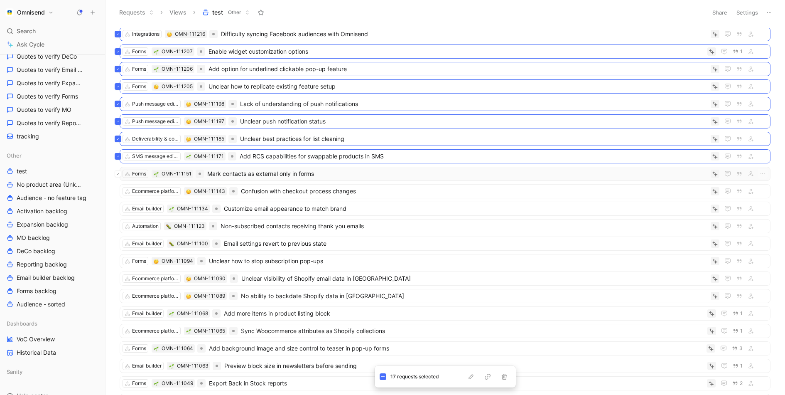
click at [119, 170] on button at bounding box center [118, 173] width 7 height 7
click at [117, 188] on button at bounding box center [118, 191] width 7 height 7
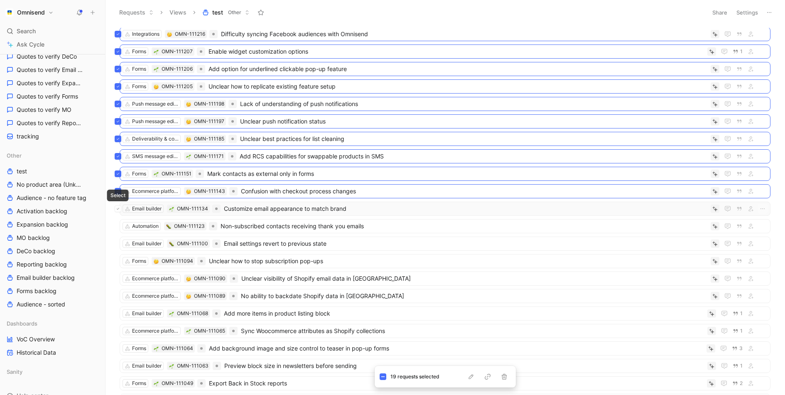
click at [119, 207] on icon at bounding box center [117, 208] width 3 height 3
click at [119, 224] on icon at bounding box center [117, 225] width 3 height 3
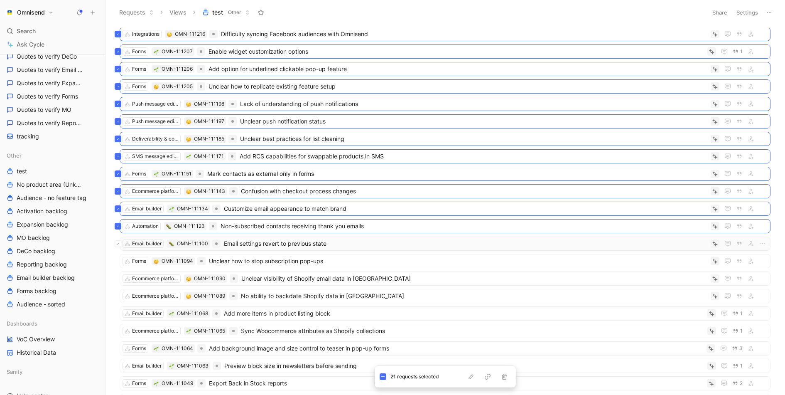
click at [118, 242] on icon at bounding box center [117, 243] width 3 height 3
click at [119, 258] on button at bounding box center [118, 261] width 7 height 7
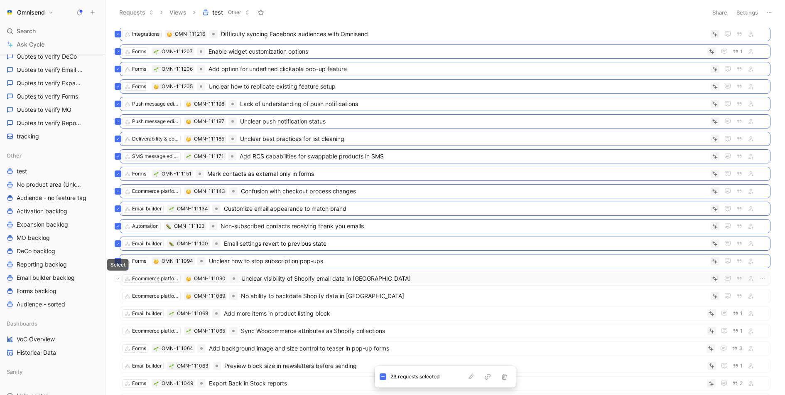
click at [118, 277] on icon at bounding box center [117, 278] width 3 height 3
click at [118, 295] on icon at bounding box center [118, 296] width 2 height 2
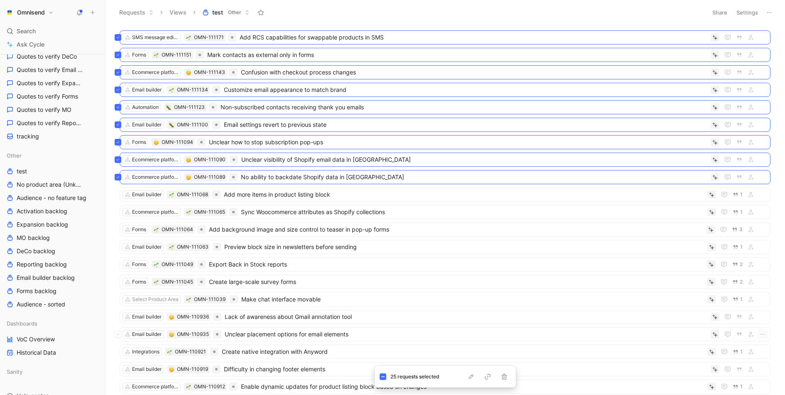
scroll to position [640, 0]
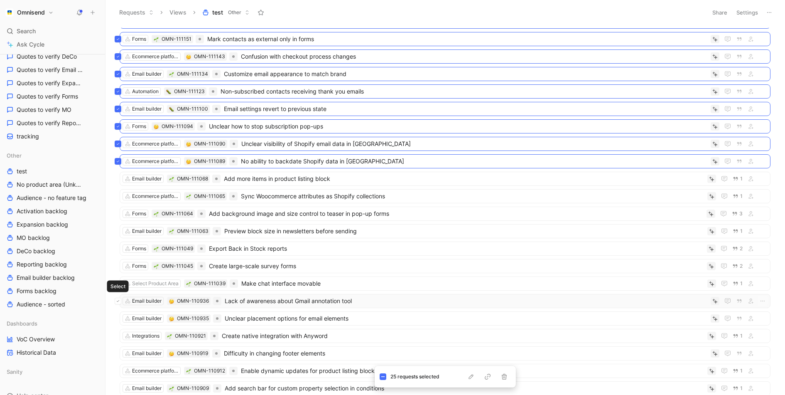
click at [118, 299] on icon at bounding box center [117, 300] width 3 height 3
click at [120, 315] on button at bounding box center [118, 318] width 7 height 7
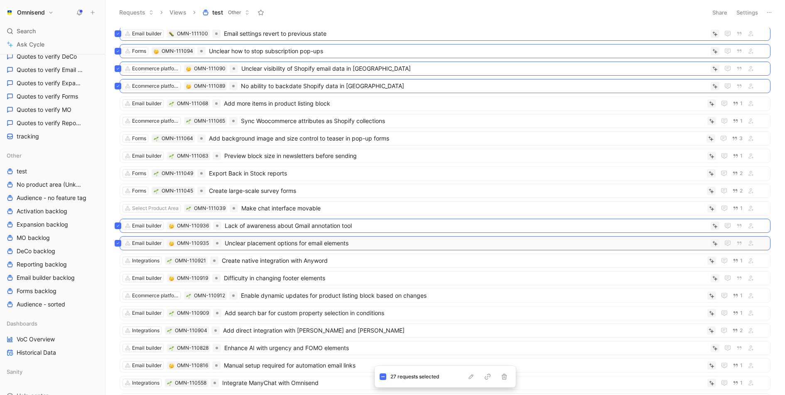
scroll to position [767, 0]
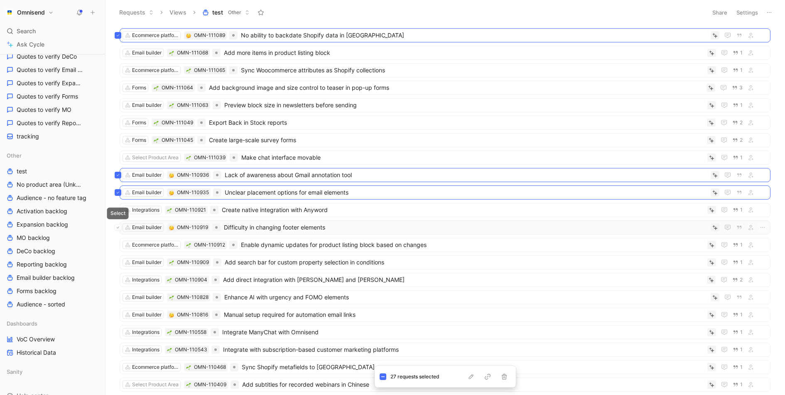
click at [117, 226] on icon at bounding box center [118, 227] width 2 height 2
click at [116, 278] on icon at bounding box center [117, 279] width 3 height 3
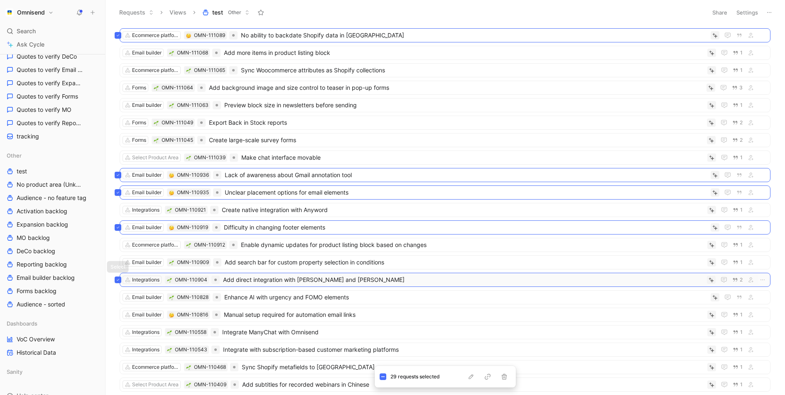
click at [119, 278] on icon at bounding box center [117, 279] width 3 height 3
click at [115, 294] on button at bounding box center [118, 297] width 7 height 7
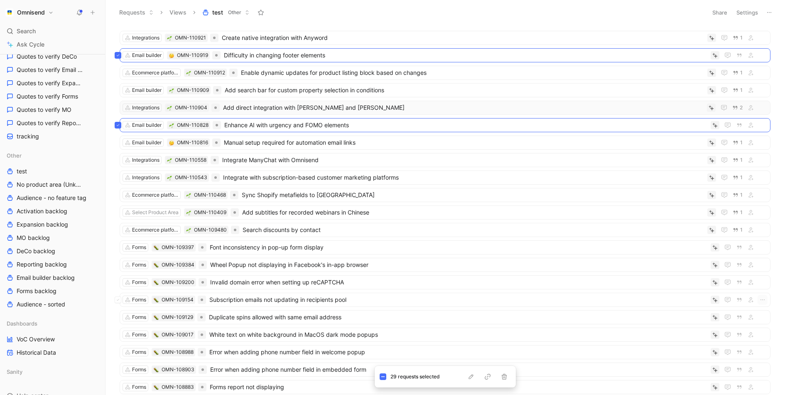
scroll to position [951, 0]
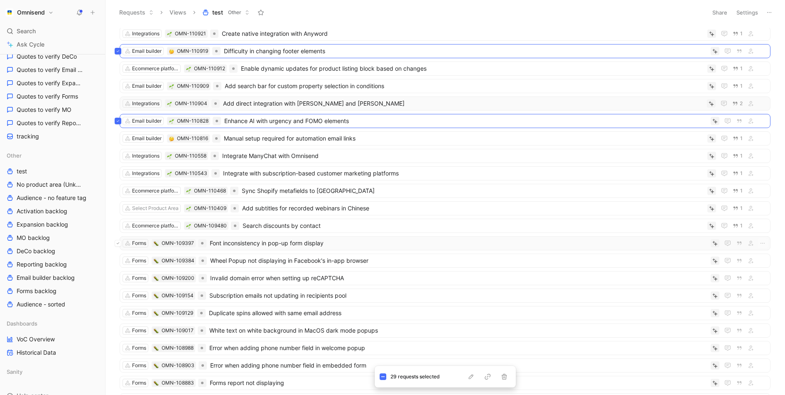
click at [116, 241] on icon at bounding box center [117, 242] width 3 height 3
click at [119, 257] on button at bounding box center [118, 260] width 7 height 7
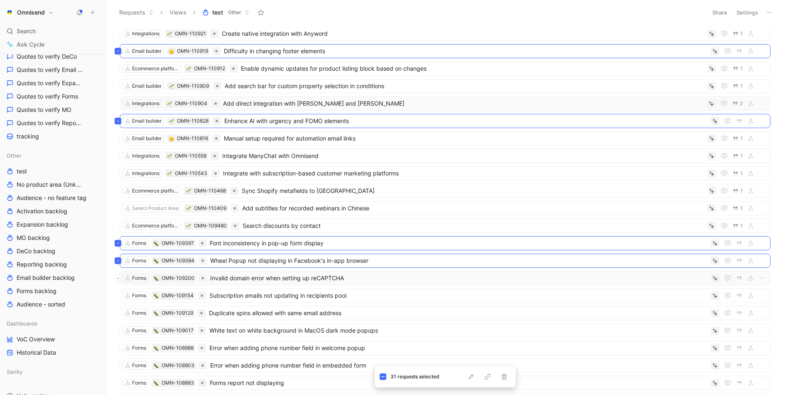
click at [118, 276] on icon at bounding box center [117, 277] width 3 height 3
click at [119, 295] on div at bounding box center [118, 298] width 7 height 7
click at [119, 311] on icon at bounding box center [117, 312] width 3 height 3
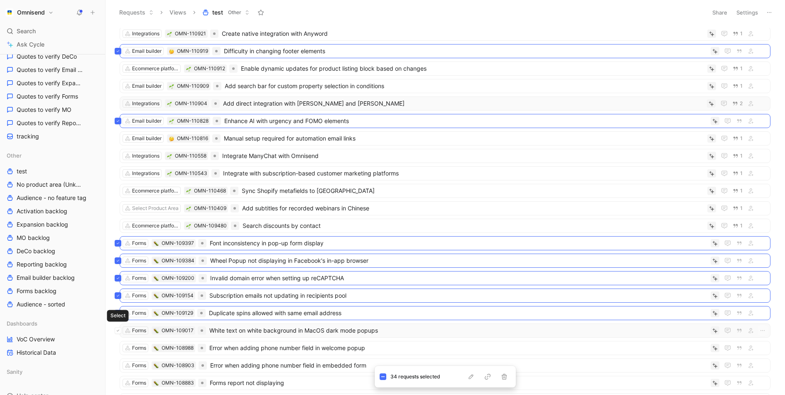
click at [116, 329] on icon at bounding box center [117, 330] width 3 height 3
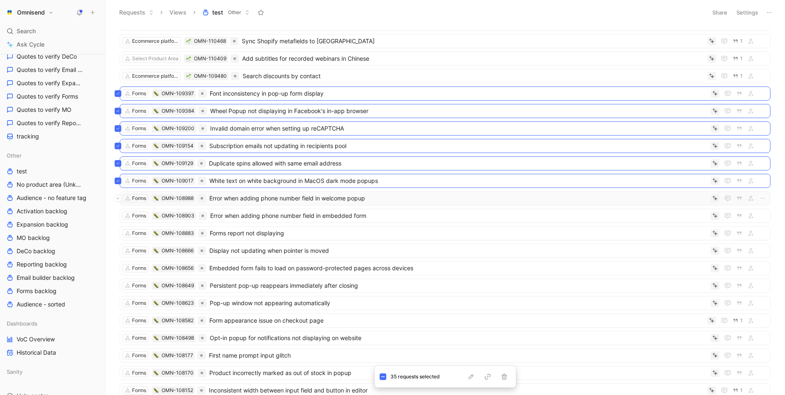
click at [118, 196] on icon at bounding box center [117, 197] width 3 height 3
click at [118, 214] on icon at bounding box center [117, 215] width 3 height 3
click at [120, 230] on button at bounding box center [118, 233] width 7 height 7
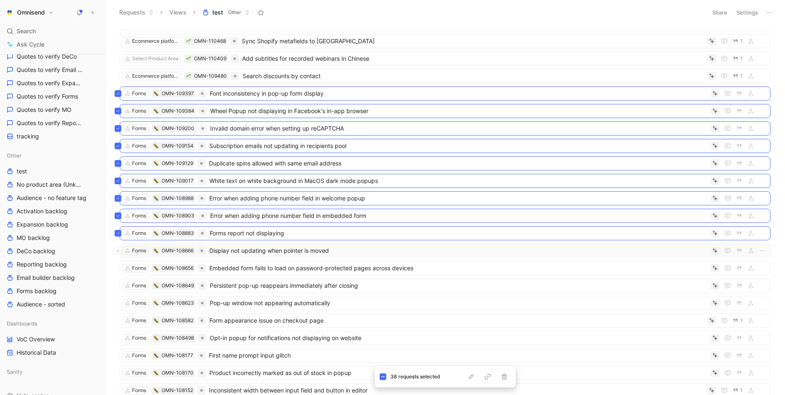
click at [117, 249] on icon at bounding box center [117, 250] width 3 height 3
click at [118, 267] on icon at bounding box center [118, 268] width 2 height 2
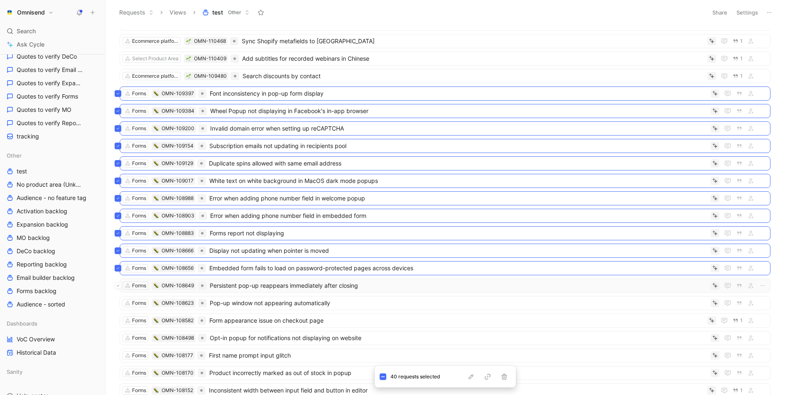
click at [115, 282] on button at bounding box center [118, 285] width 7 height 7
click at [118, 300] on button at bounding box center [118, 303] width 7 height 7
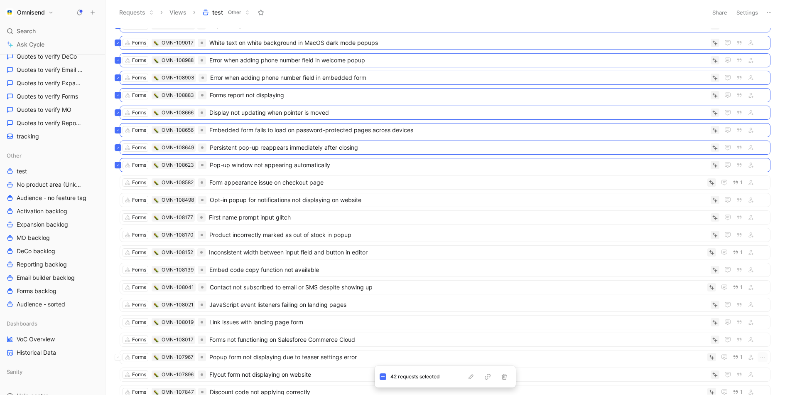
scroll to position [1247, 0]
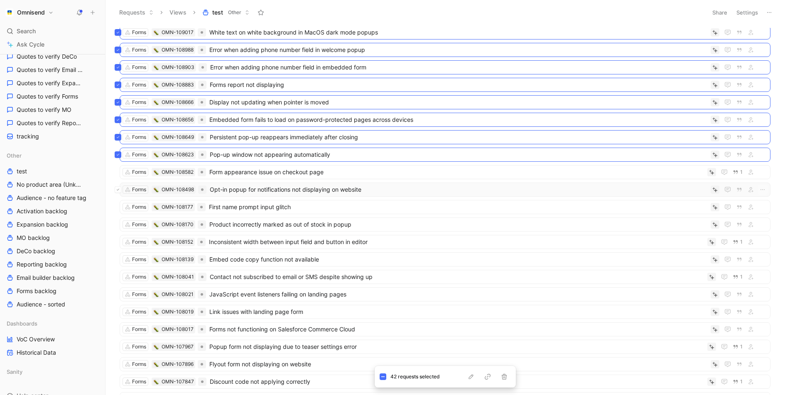
click at [119, 186] on button at bounding box center [118, 189] width 7 height 7
click at [118, 204] on button at bounding box center [118, 207] width 7 height 7
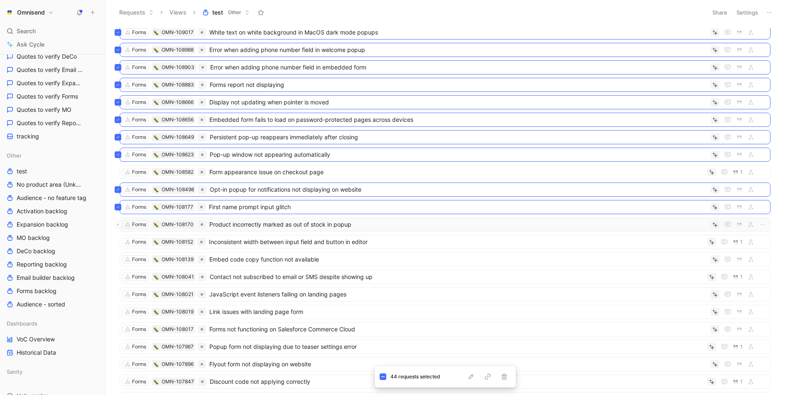
click at [116, 223] on icon at bounding box center [117, 224] width 3 height 3
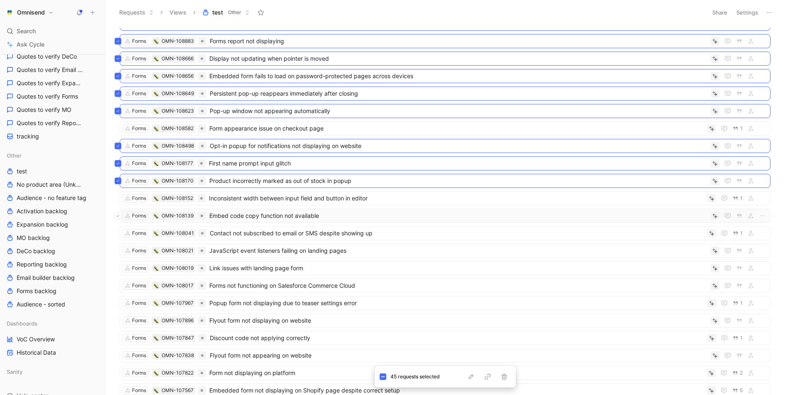
click at [116, 212] on button at bounding box center [118, 215] width 7 height 7
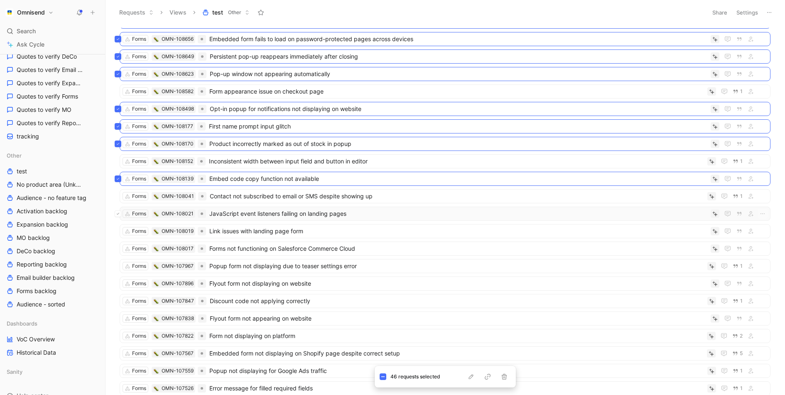
click at [118, 212] on icon at bounding box center [117, 213] width 3 height 3
click at [118, 229] on icon at bounding box center [117, 230] width 3 height 3
click at [118, 247] on icon at bounding box center [117, 248] width 3 height 3
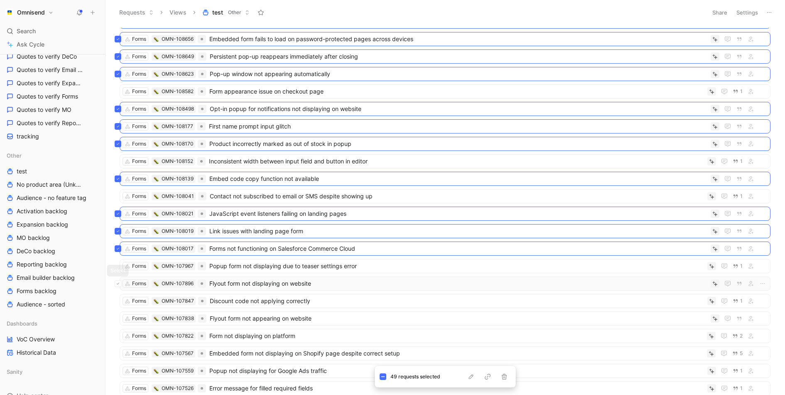
click at [119, 282] on icon at bounding box center [117, 283] width 3 height 3
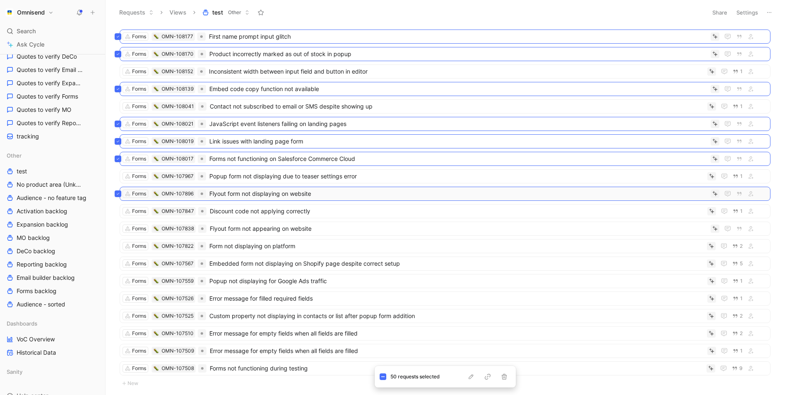
scroll to position [1441, 0]
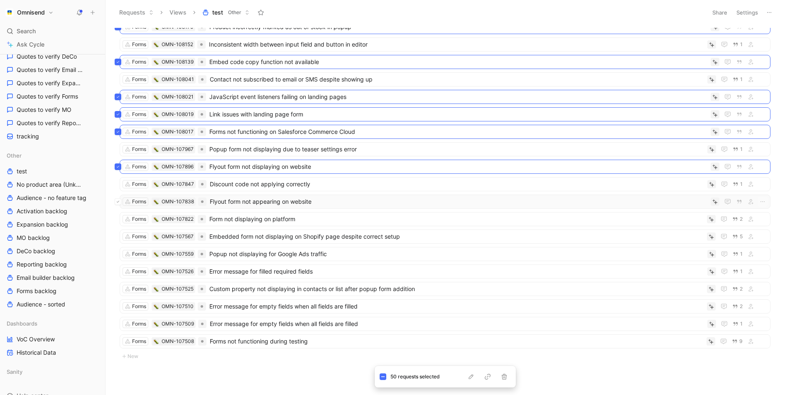
click at [121, 198] on button at bounding box center [118, 201] width 7 height 7
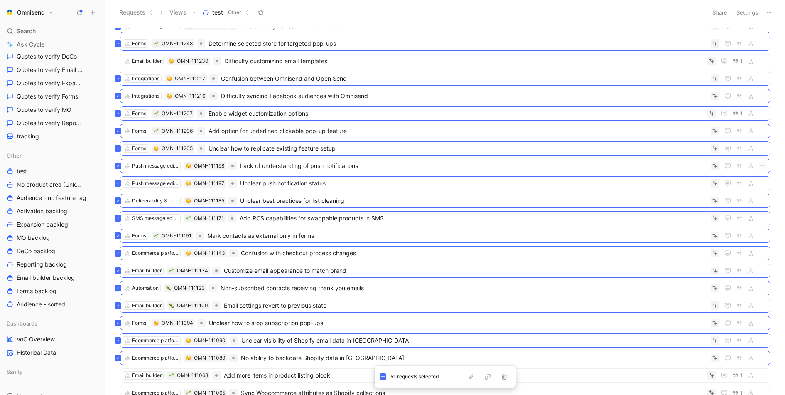
scroll to position [446, 0]
click at [116, 113] on icon at bounding box center [117, 114] width 3 height 3
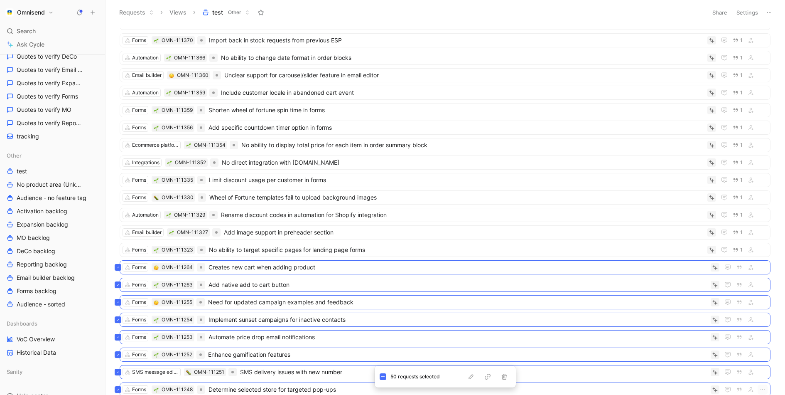
scroll to position [139, 0]
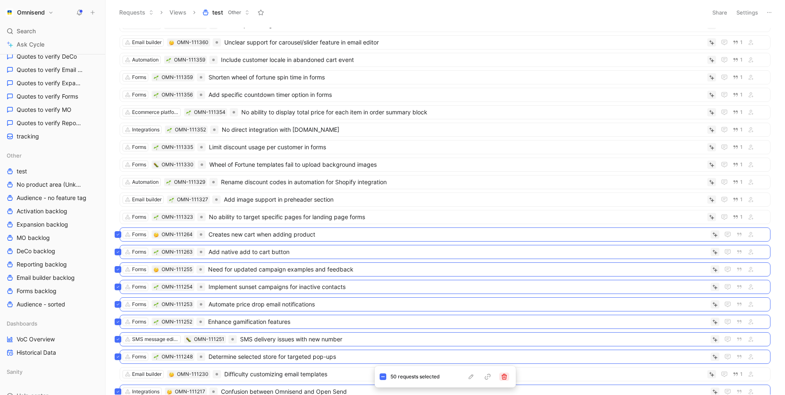
click at [505, 377] on icon "button" at bounding box center [503, 376] width 5 height 6
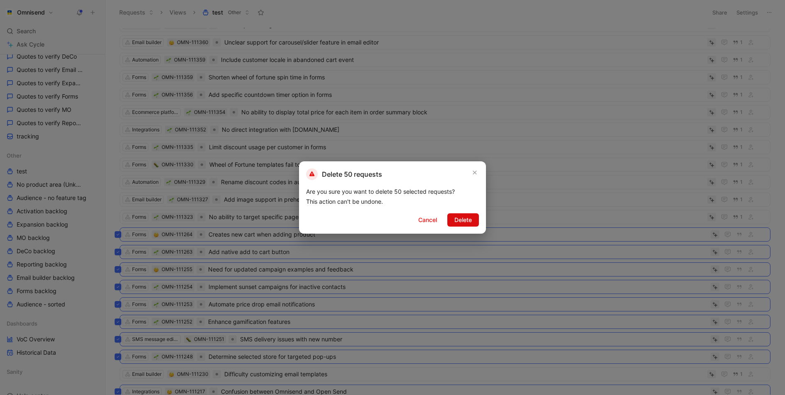
click at [460, 217] on span "Delete" at bounding box center [462, 220] width 17 height 10
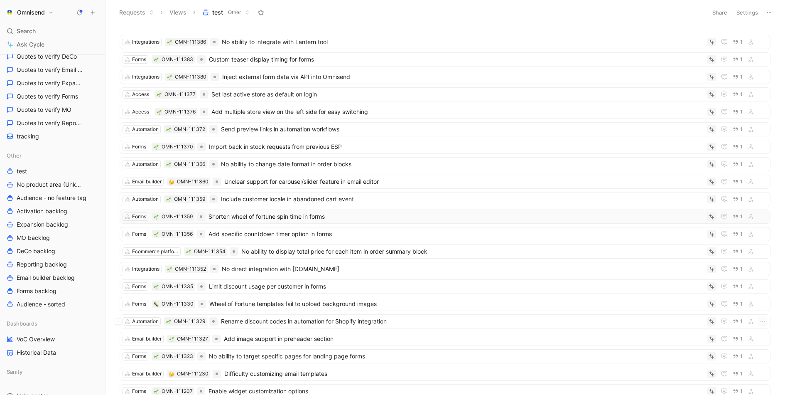
scroll to position [565, 0]
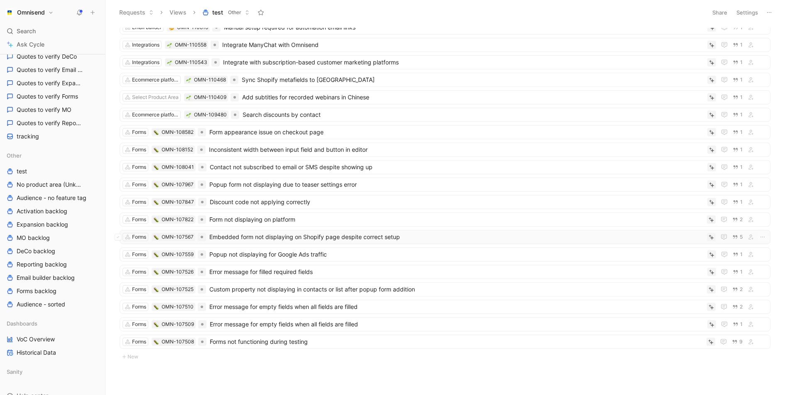
click at [248, 232] on span "Embedded form not displaying on Shopify page despite correct setup" at bounding box center [456, 237] width 494 height 10
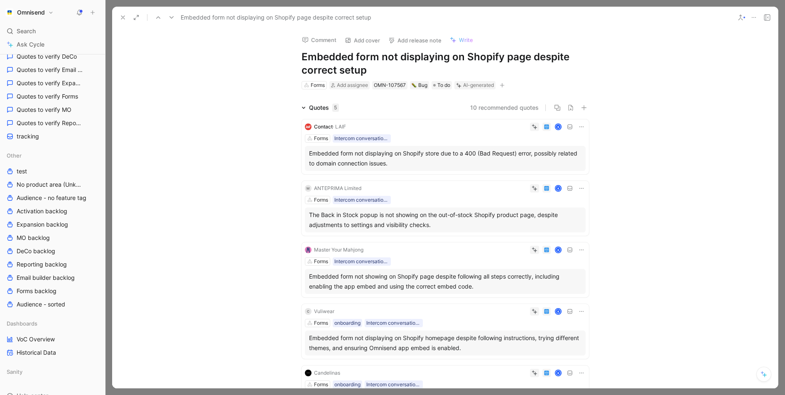
click at [127, 18] on button at bounding box center [123, 18] width 12 height 12
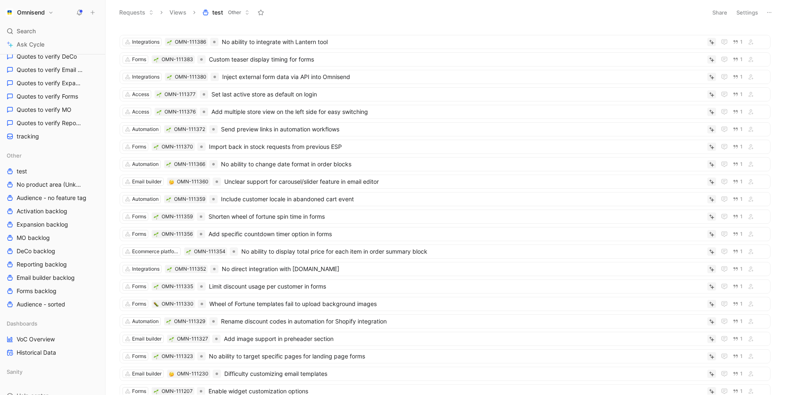
click at [742, 11] on button "Settings" at bounding box center [747, 13] width 29 height 12
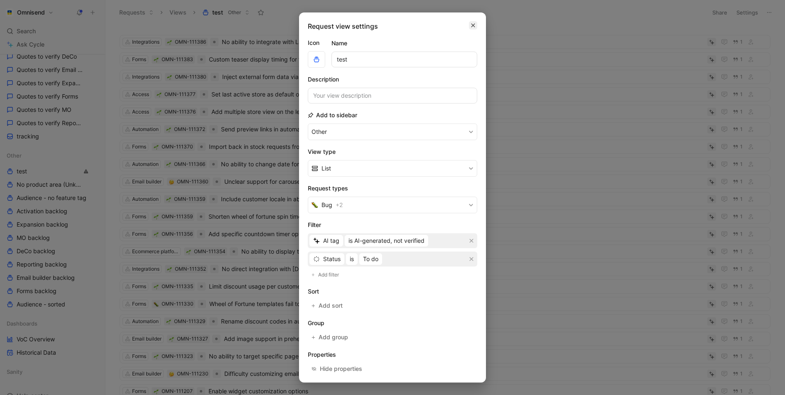
click at [473, 23] on icon "button" at bounding box center [473, 25] width 5 height 7
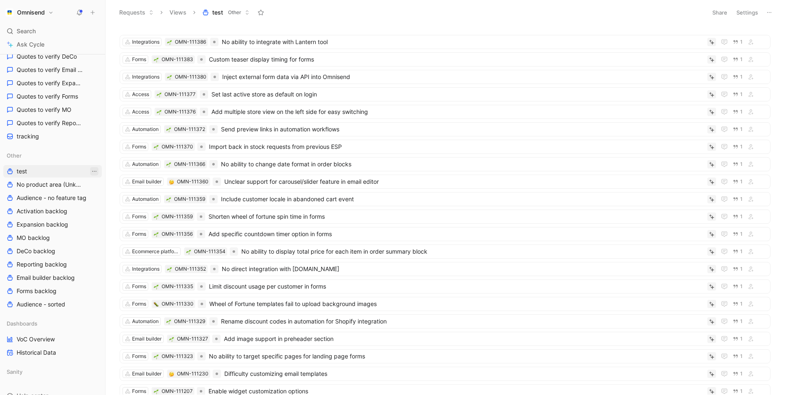
click at [91, 172] on icon "View actions" at bounding box center [94, 171] width 7 height 7
click at [91, 242] on div "Delete" at bounding box center [99, 243] width 62 height 10
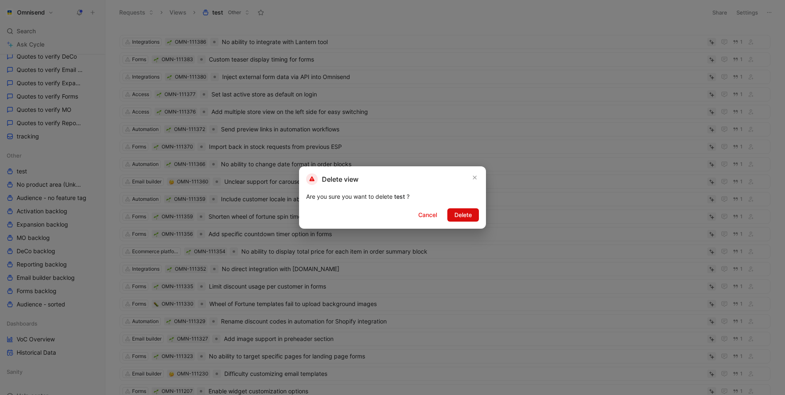
click at [479, 214] on button "Delete" at bounding box center [463, 214] width 32 height 13
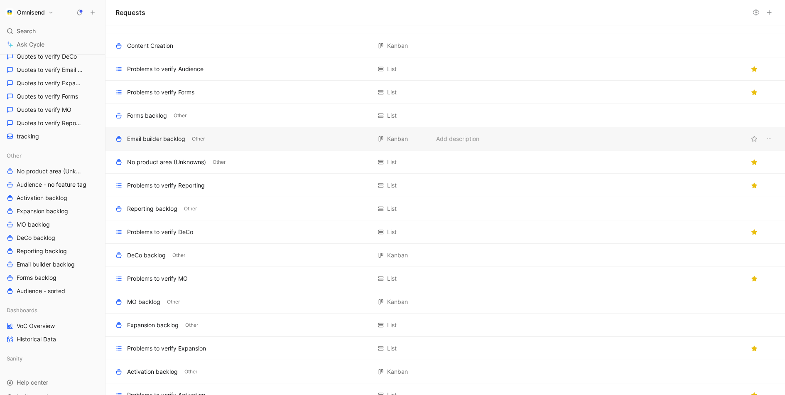
scroll to position [187, 0]
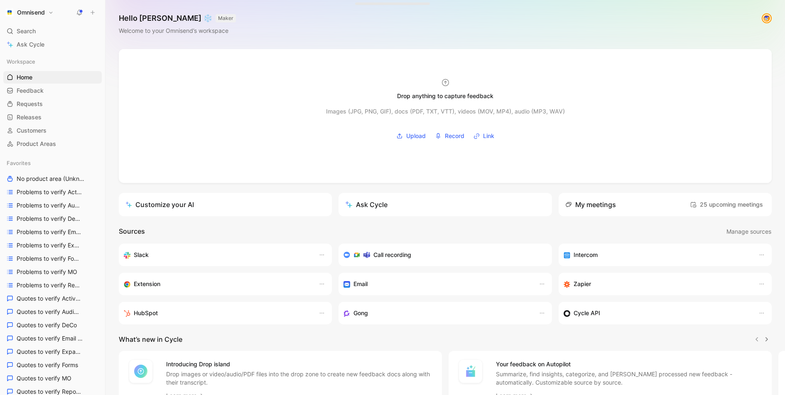
click at [39, 12] on h1 "Omnisend" at bounding box center [31, 12] width 28 height 7
click at [63, 86] on div "Workspace settings G then S" at bounding box center [56, 85] width 102 height 13
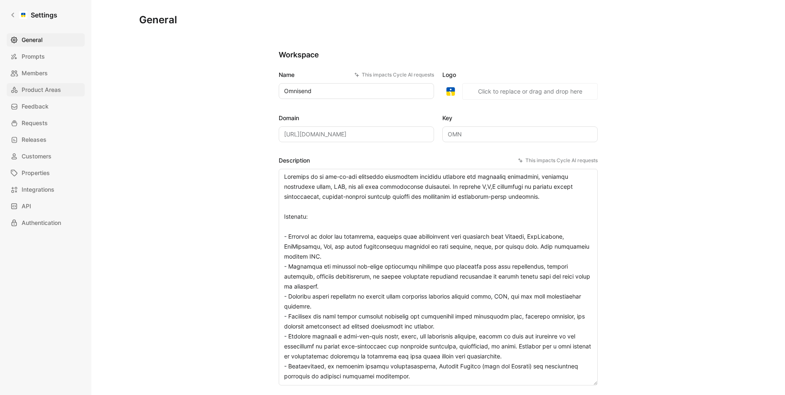
click at [53, 93] on span "Product Areas" at bounding box center [41, 90] width 39 height 10
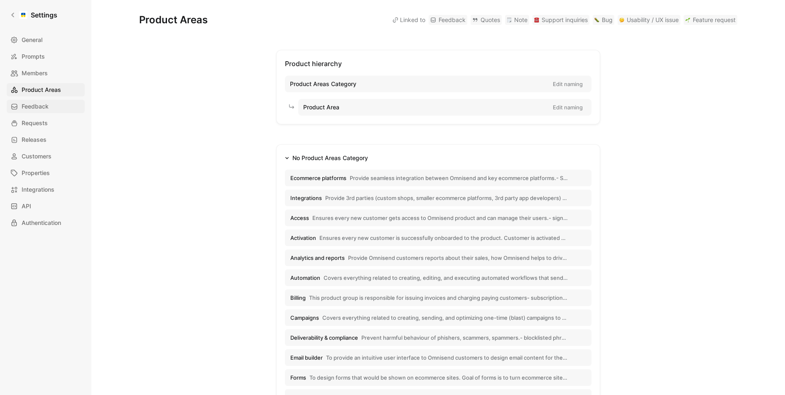
click at [51, 110] on link "Feedback" at bounding box center [46, 106] width 78 height 13
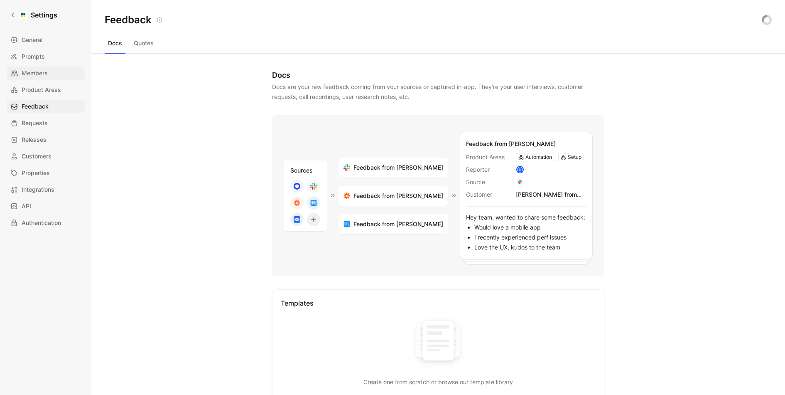
click at [25, 79] on link "Members" at bounding box center [46, 72] width 78 height 13
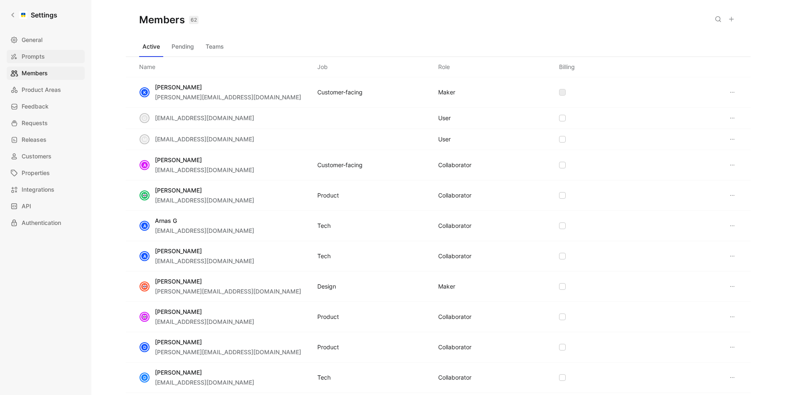
click at [48, 59] on link "Prompts" at bounding box center [46, 56] width 78 height 13
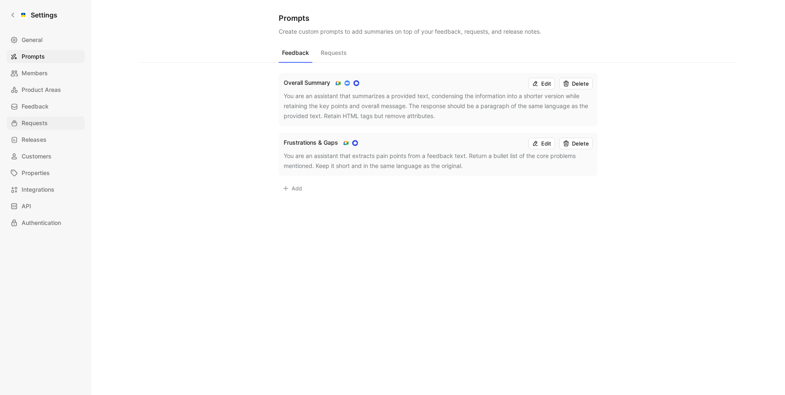
click at [52, 116] on link "Requests" at bounding box center [46, 122] width 78 height 13
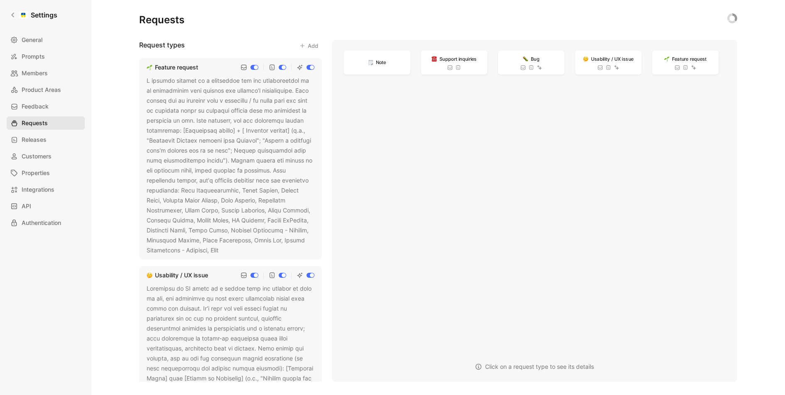
click at [52, 116] on link "Requests" at bounding box center [46, 122] width 78 height 13
click at [46, 146] on div "General Prompts Members Product Areas Feedback Requests Releases Customers Prop…" at bounding box center [49, 131] width 84 height 196
click at [227, 249] on icon at bounding box center [224, 250] width 5 height 5
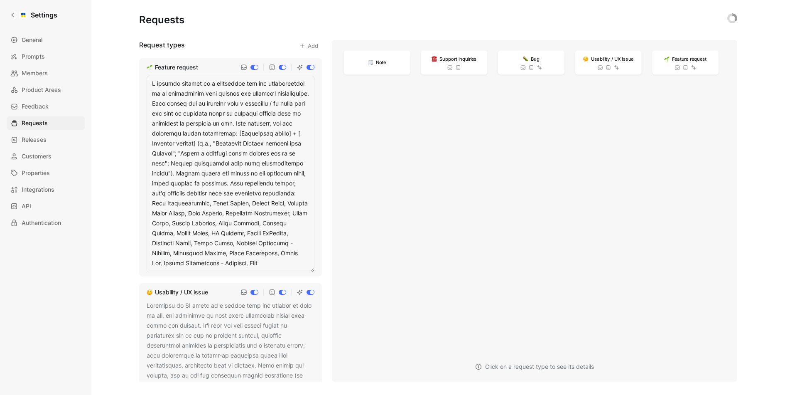
click at [245, 206] on textarea at bounding box center [231, 174] width 168 height 196
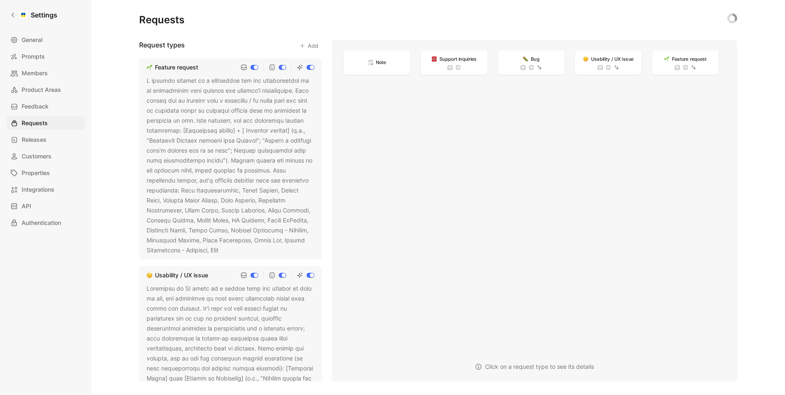
click at [260, 157] on div at bounding box center [231, 165] width 168 height 179
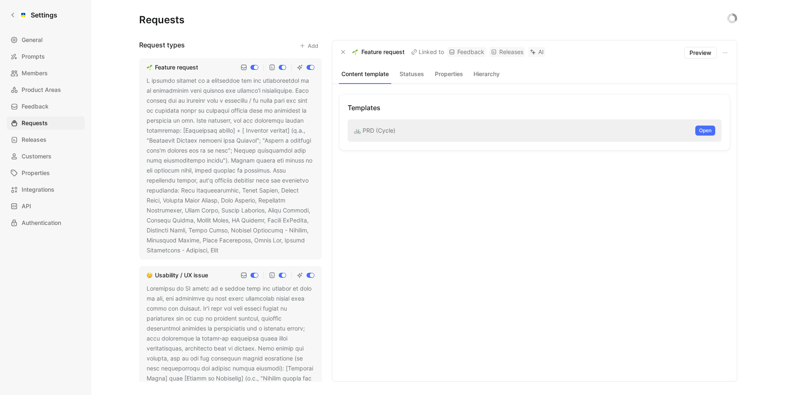
click at [227, 251] on icon at bounding box center [224, 250] width 5 height 5
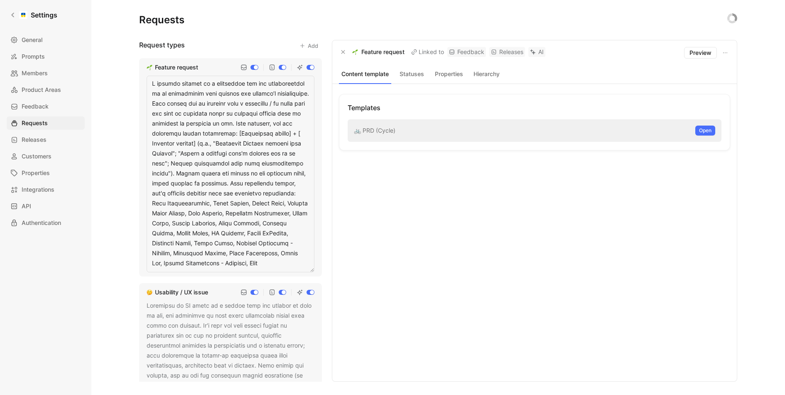
click at [219, 219] on textarea at bounding box center [231, 174] width 168 height 196
type textarea "A Feature Request is a clear suggestion for new functionality or an enhancement…"
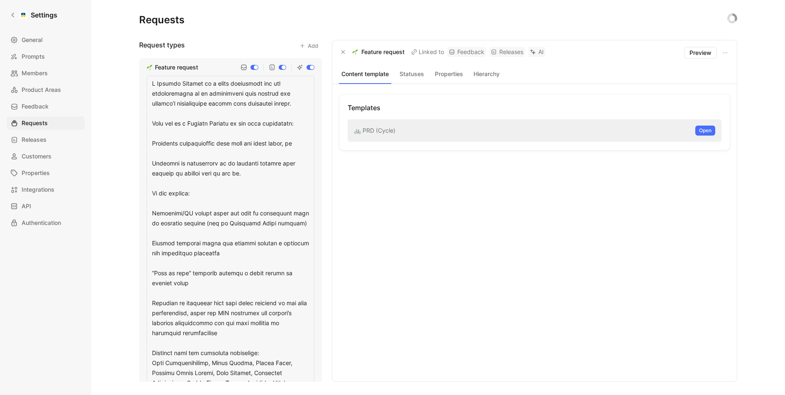
click at [432, 229] on div "Templates 🚲 PRD (Cycle) Open" at bounding box center [534, 232] width 391 height 277
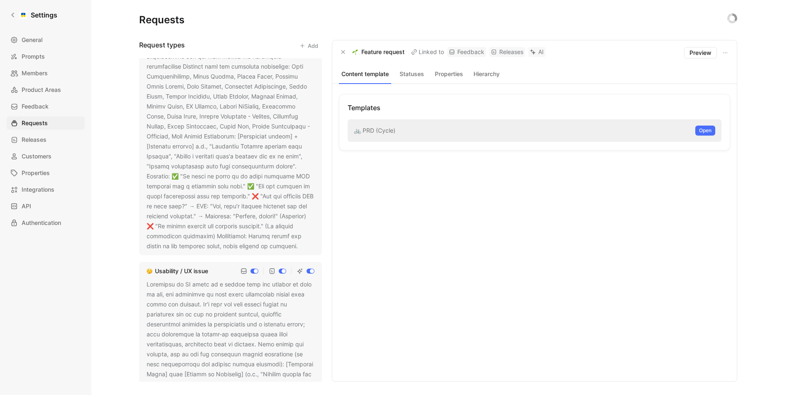
scroll to position [155, 0]
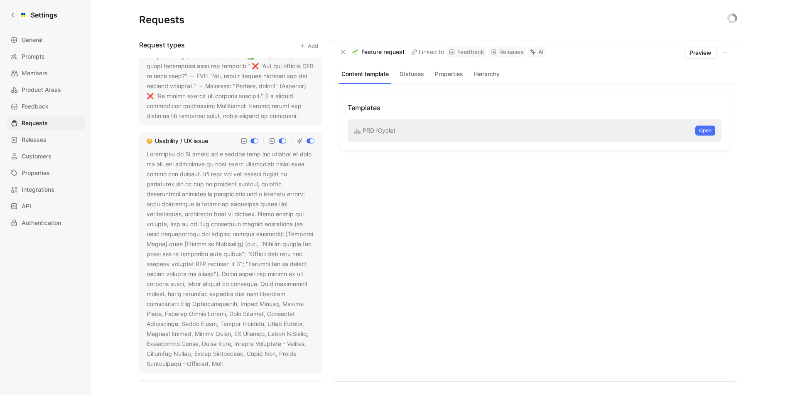
click at [265, 278] on div at bounding box center [231, 258] width 168 height 219
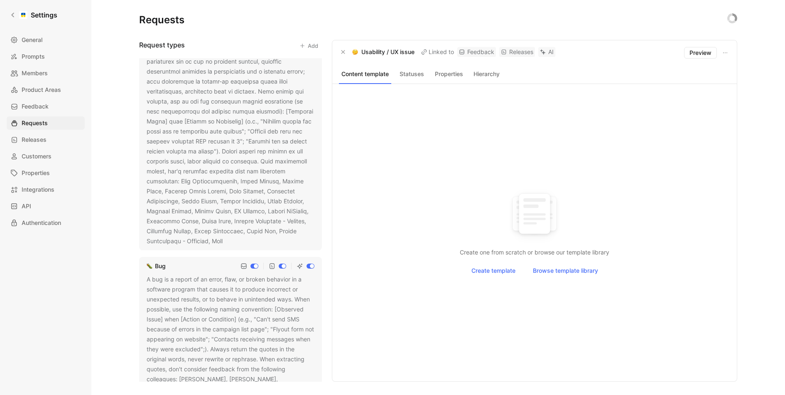
click at [226, 239] on icon at bounding box center [228, 241] width 5 height 5
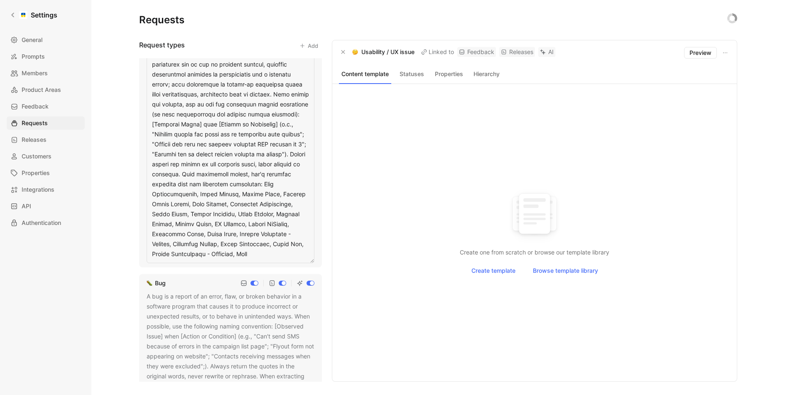
scroll to position [220, 0]
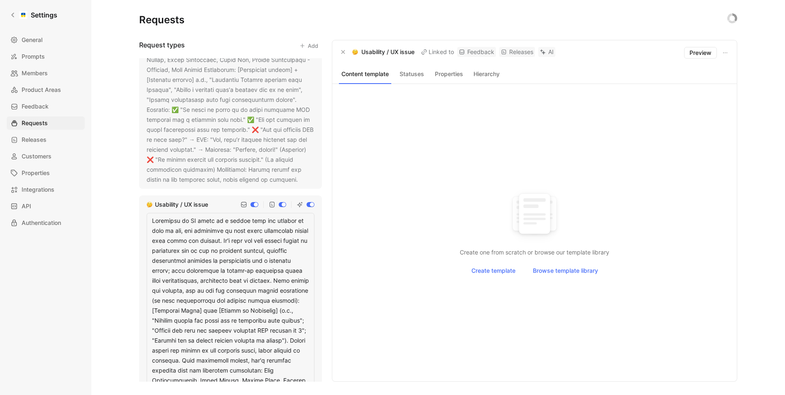
click at [228, 222] on textarea at bounding box center [231, 331] width 168 height 236
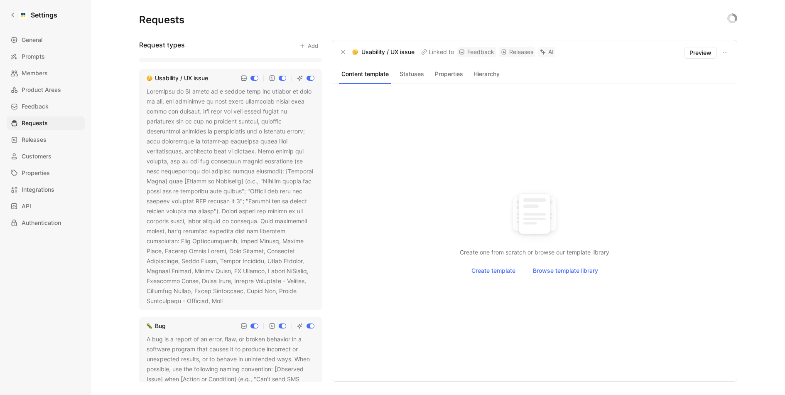
scroll to position [356, 0]
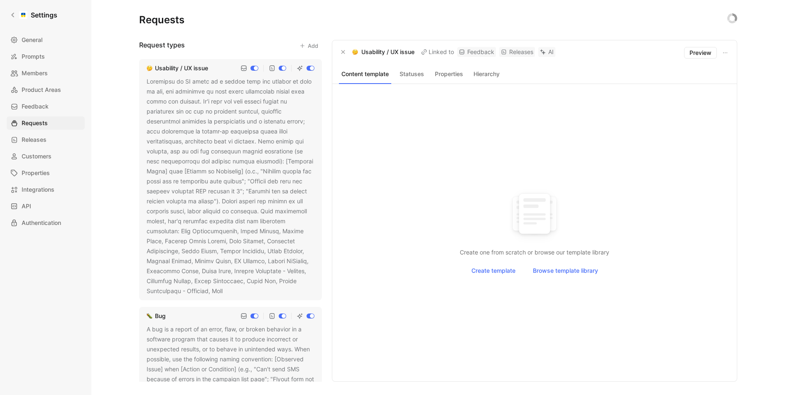
click at [226, 289] on icon at bounding box center [228, 291] width 5 height 5
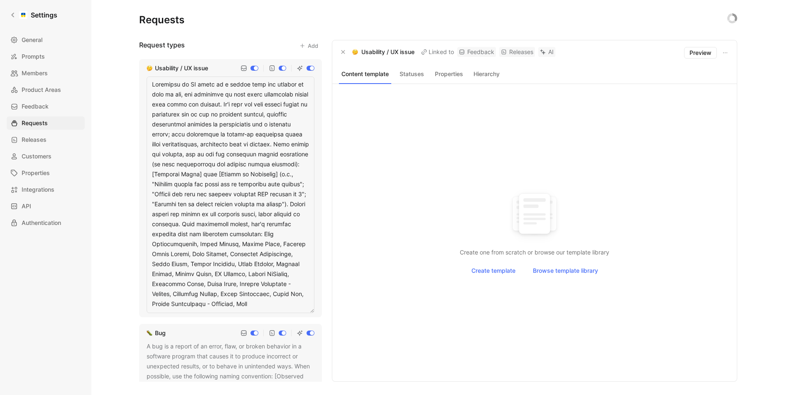
click at [251, 209] on textarea at bounding box center [231, 194] width 168 height 236
type textarea "Usability Issue – Updated Prompt (with Examples) A Usability or UX issue is a r…"
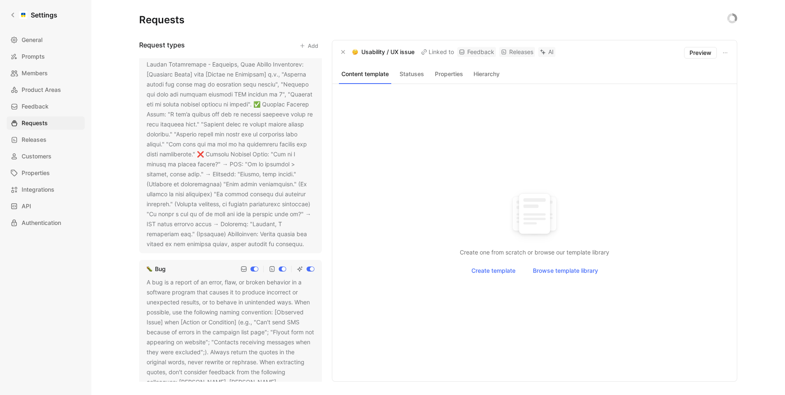
scroll to position [599, 0]
click at [207, 123] on div at bounding box center [231, 37] width 168 height 409
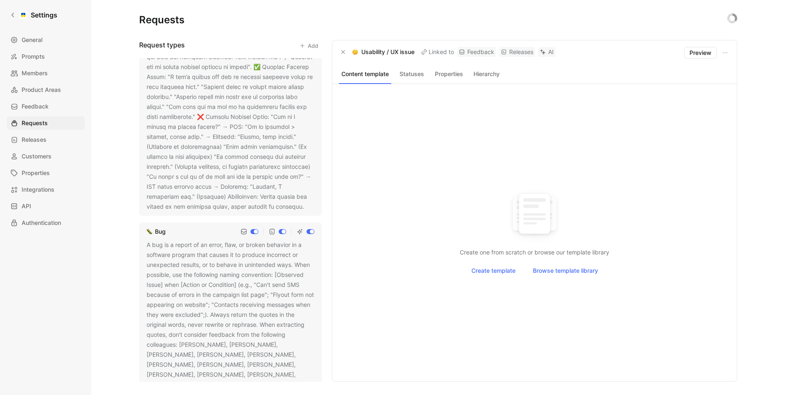
scroll to position [634, 0]
click at [270, 306] on div "A bug is a report of an error, flaw, or broken behavior in a software program t…" at bounding box center [231, 325] width 168 height 179
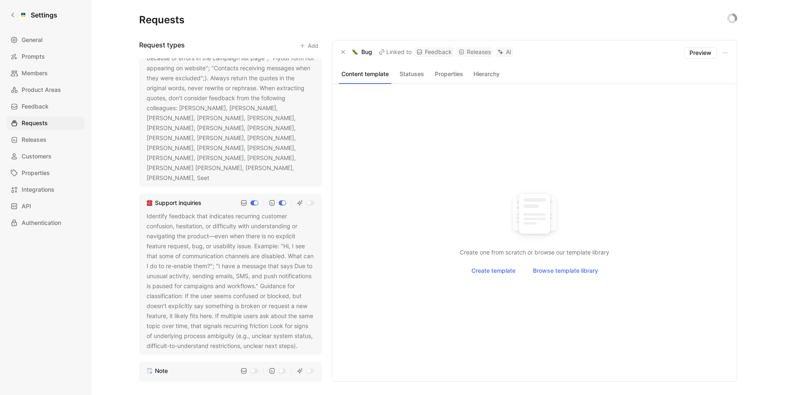
click at [218, 179] on icon at bounding box center [215, 178] width 5 height 5
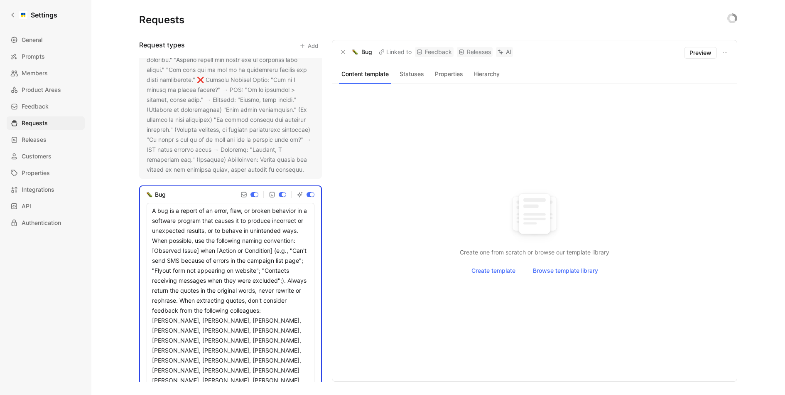
click at [230, 243] on textarea "A bug is a report of an error, flaw, or broken behavior in a software program t…" at bounding box center [231, 296] width 168 height 187
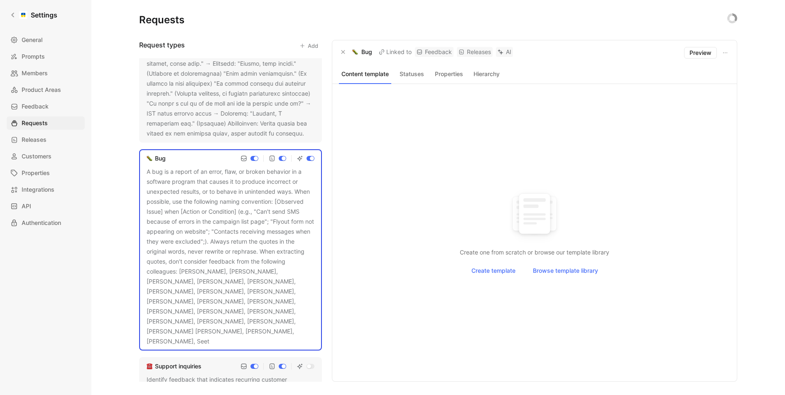
scroll to position [699, 0]
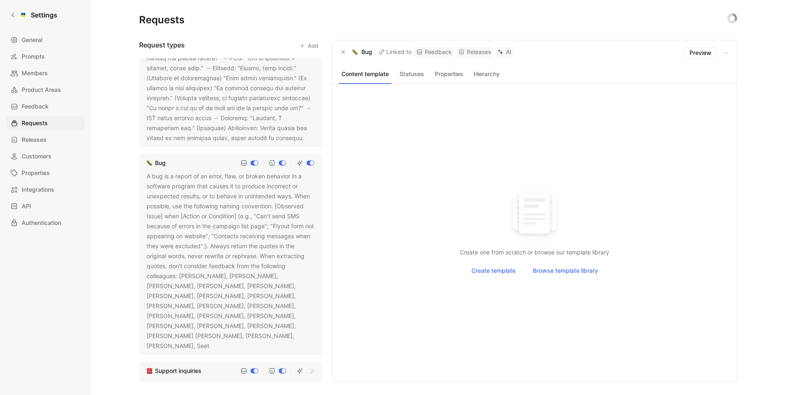
click at [218, 344] on icon at bounding box center [215, 346] width 5 height 5
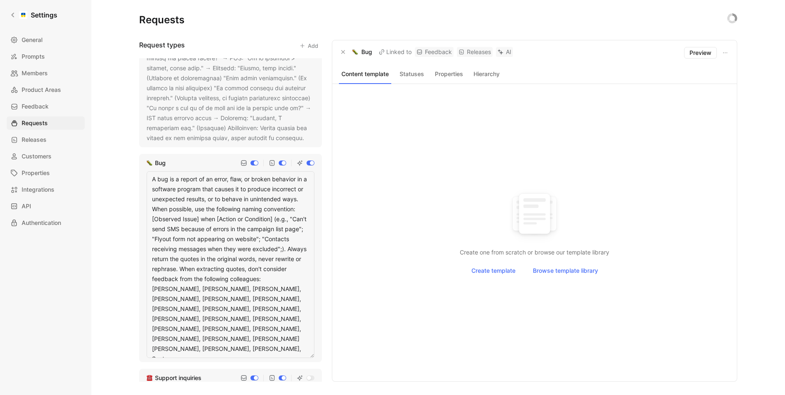
click at [251, 318] on textarea "A bug is a report of an error, flaw, or broken behavior in a software program t…" at bounding box center [231, 264] width 168 height 187
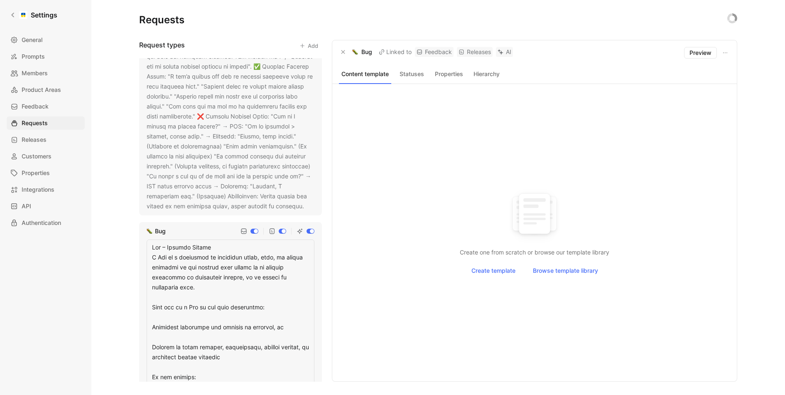
scroll to position [624, 0]
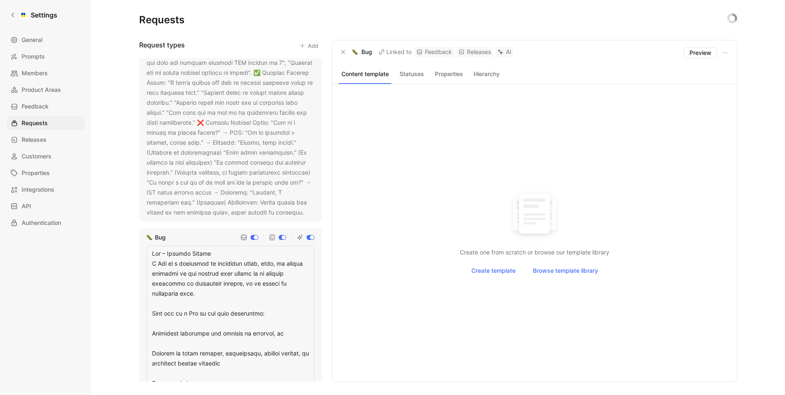
drag, startPoint x: 227, startPoint y: 265, endPoint x: 129, endPoint y: 258, distance: 97.8
click at [129, 258] on div "Requests Request types Add Feature request Usability / UX issue Bug Support inq…" at bounding box center [438, 197] width 694 height 395
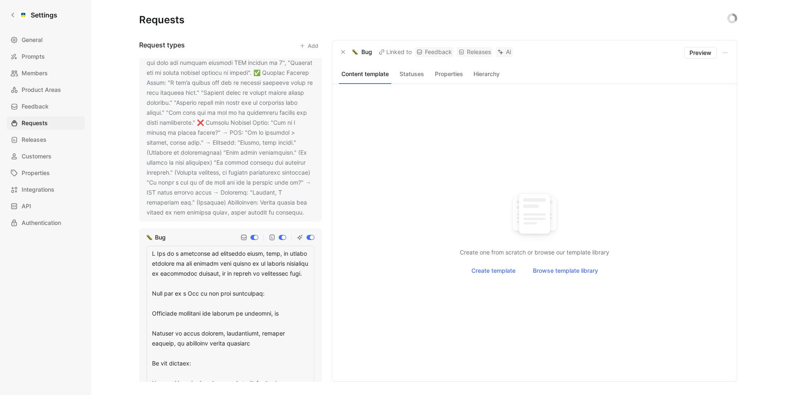
type textarea "A Bug is a confirmed or suspected error, flaw, or broken behavior in the produc…"
click at [220, 169] on div at bounding box center [231, 12] width 168 height 409
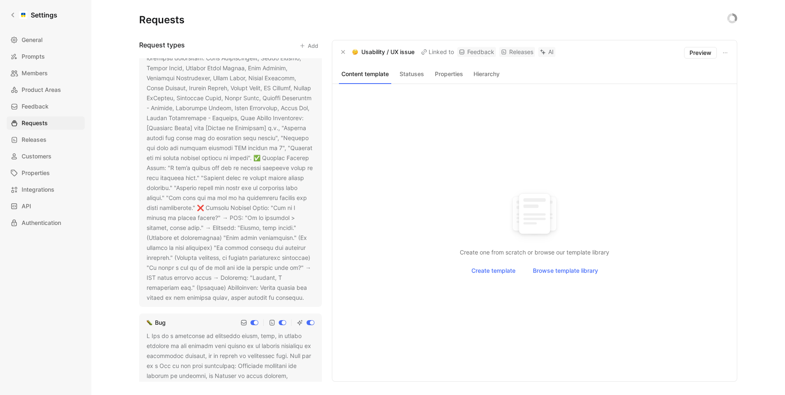
click at [308, 300] on use at bounding box center [309, 297] width 3 height 3
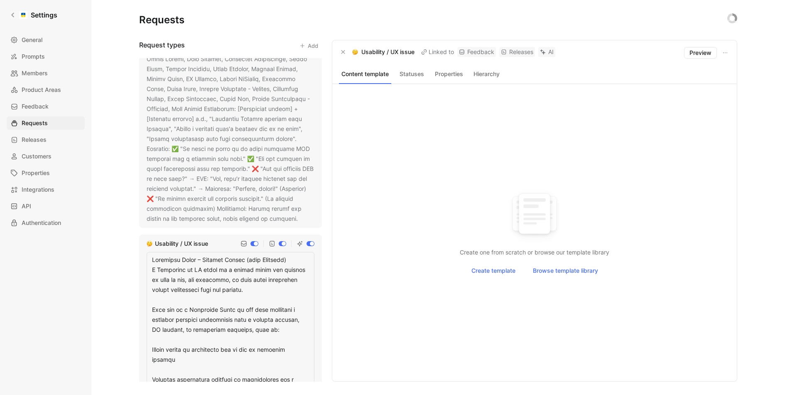
scroll to position [180, 0]
drag, startPoint x: 301, startPoint y: 261, endPoint x: 148, endPoint y: 261, distance: 152.9
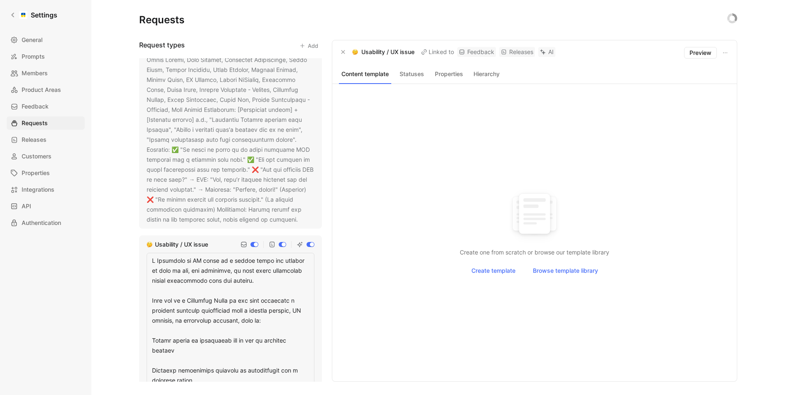
type textarea "A Usability or UX issue is a report where the product is hard to use, not intui…"
click at [290, 200] on div at bounding box center [231, 59] width 168 height 329
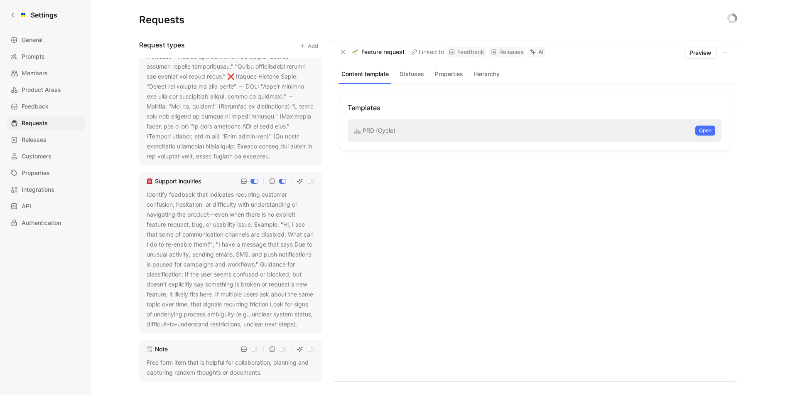
scroll to position [1087, 0]
click at [409, 74] on button "Statuses" at bounding box center [412, 74] width 34 height 11
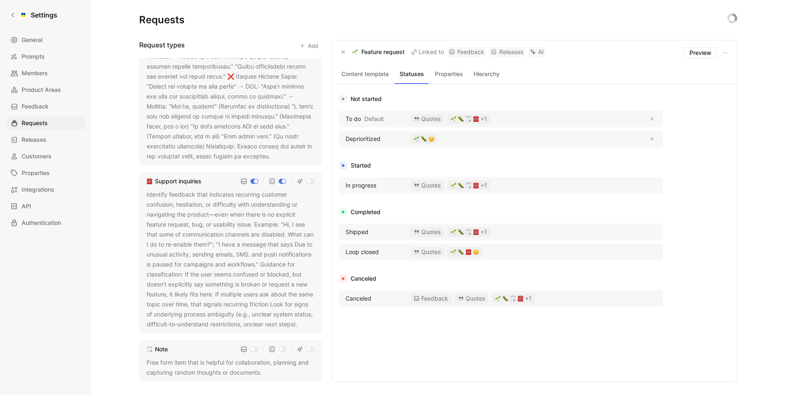
click at [443, 74] on button "Properties" at bounding box center [449, 74] width 34 height 11
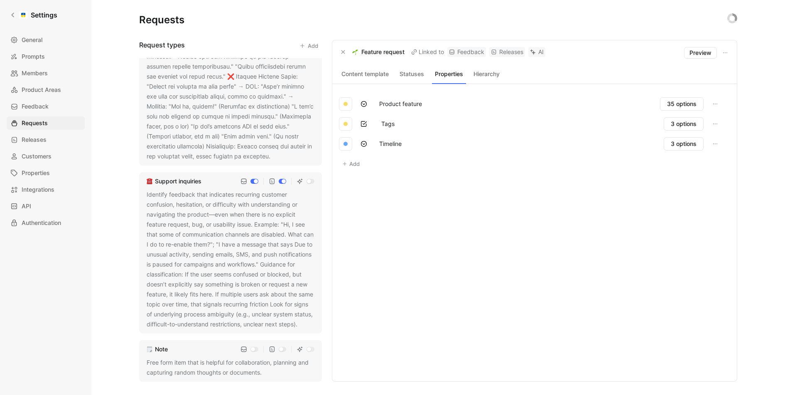
click at [497, 77] on button "Hierarchy" at bounding box center [486, 74] width 34 height 11
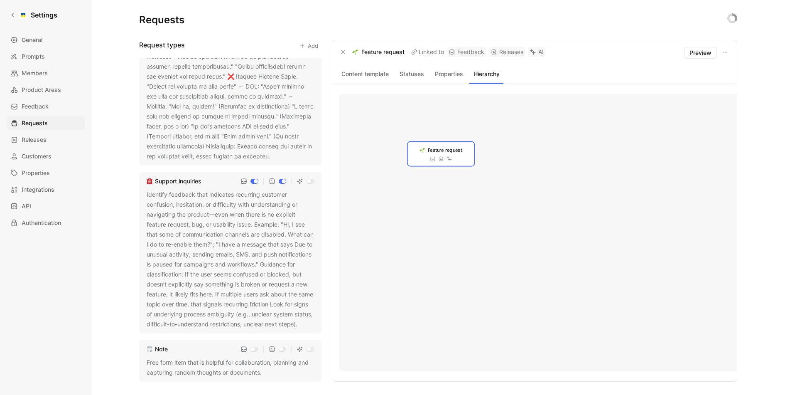
click at [375, 76] on button "Content template" at bounding box center [365, 74] width 52 height 11
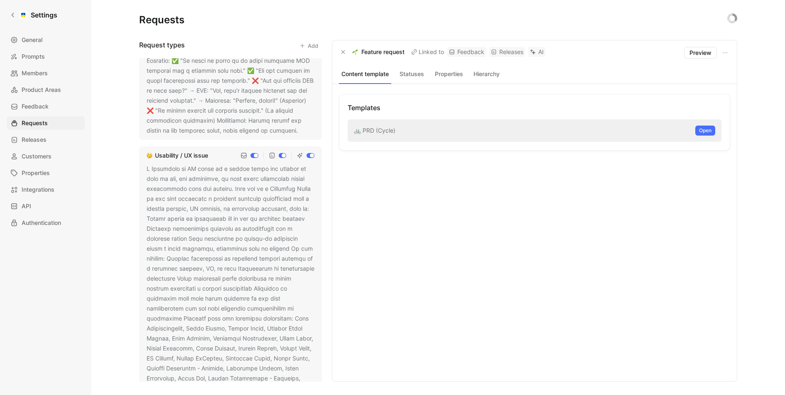
scroll to position [0, 0]
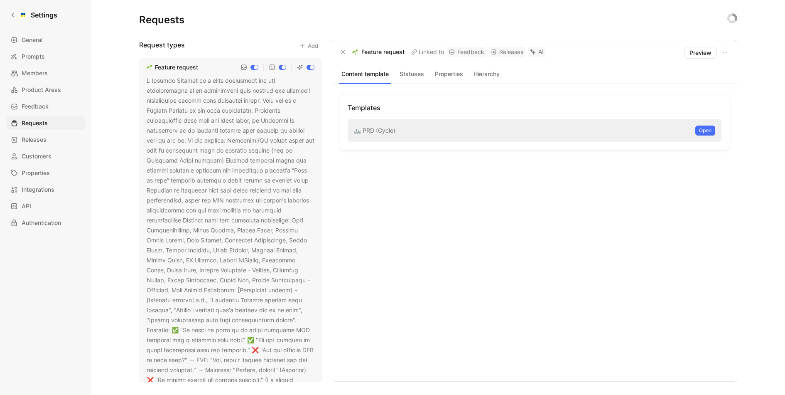
click at [407, 19] on div "Requests" at bounding box center [438, 19] width 598 height 13
click at [257, 224] on div at bounding box center [231, 228] width 168 height 329
click at [260, 176] on div at bounding box center [231, 228] width 168 height 329
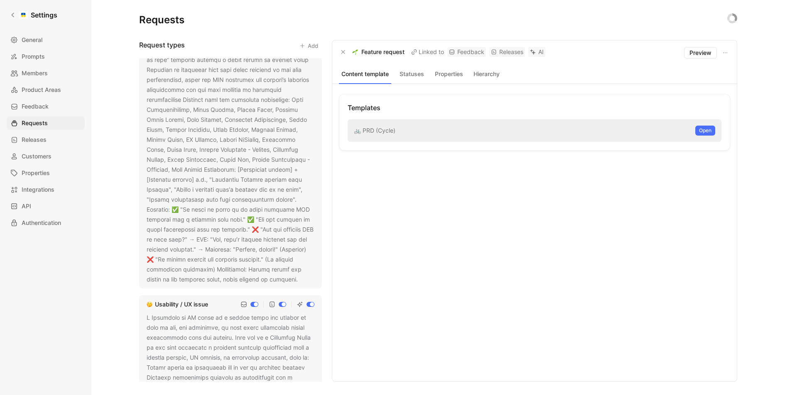
scroll to position [121, 0]
click at [225, 282] on div at bounding box center [231, 118] width 168 height 329
click at [302, 277] on use at bounding box center [303, 278] width 3 height 3
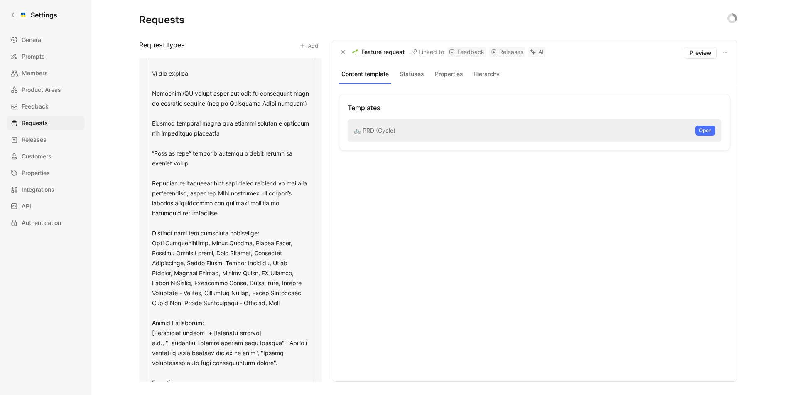
scroll to position [119, 0]
drag, startPoint x: 250, startPoint y: 194, endPoint x: 225, endPoint y: 194, distance: 24.9
click at [225, 194] on textarea at bounding box center [231, 253] width 168 height 595
click at [250, 194] on textarea at bounding box center [231, 253] width 168 height 595
type textarea "A Feature Request is a clear suggestion for new functionality or an enhancement…"
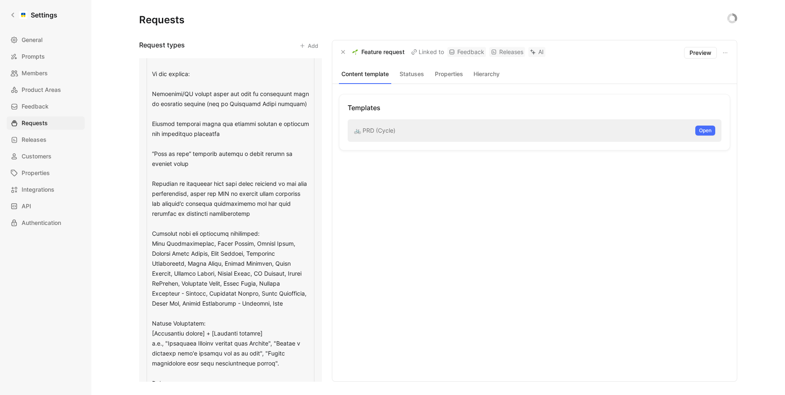
drag, startPoint x: 301, startPoint y: 192, endPoint x: 237, endPoint y: 193, distance: 64.4
click at [237, 193] on textarea at bounding box center [231, 253] width 168 height 595
click at [262, 194] on textarea at bounding box center [231, 253] width 168 height 595
drag, startPoint x: 300, startPoint y: 191, endPoint x: 238, endPoint y: 193, distance: 61.9
click at [238, 193] on textarea at bounding box center [231, 253] width 168 height 595
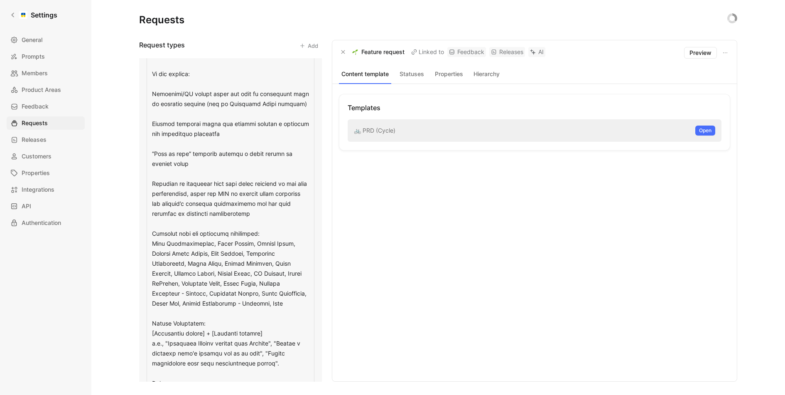
click at [270, 189] on textarea at bounding box center [231, 253] width 168 height 595
drag, startPoint x: 302, startPoint y: 194, endPoint x: 236, endPoint y: 194, distance: 66.1
click at [236, 194] on textarea at bounding box center [231, 253] width 168 height 595
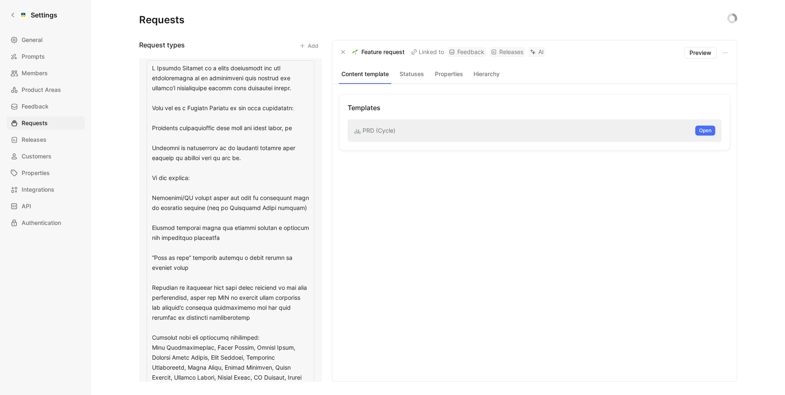
scroll to position [0, 0]
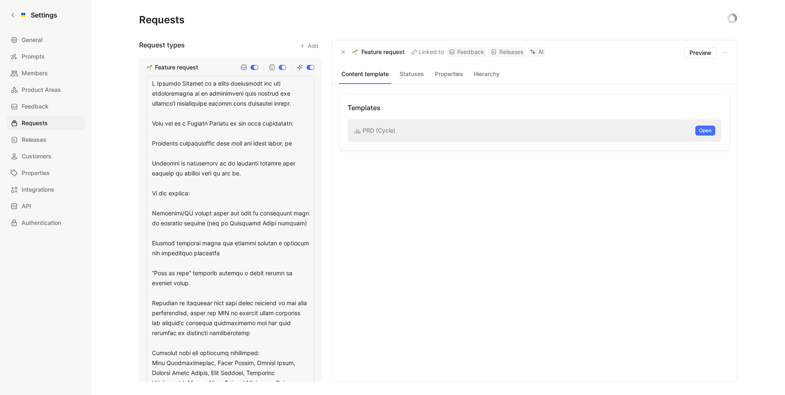
click at [364, 255] on div "Templates 🚲 PRD (Cycle) Open" at bounding box center [534, 232] width 391 height 277
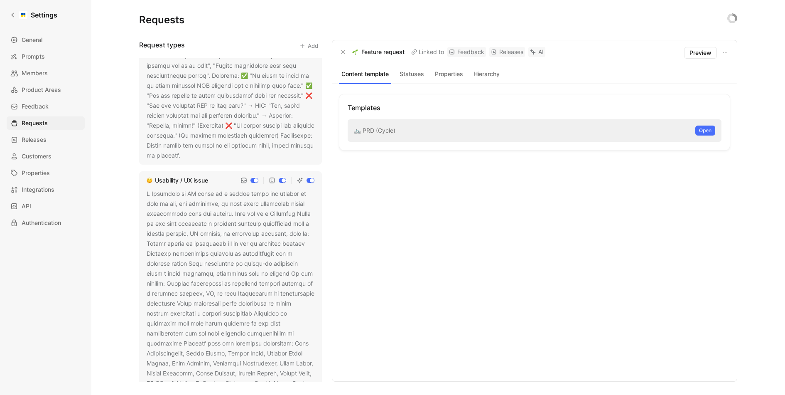
click at [266, 275] on div at bounding box center [231, 393] width 168 height 409
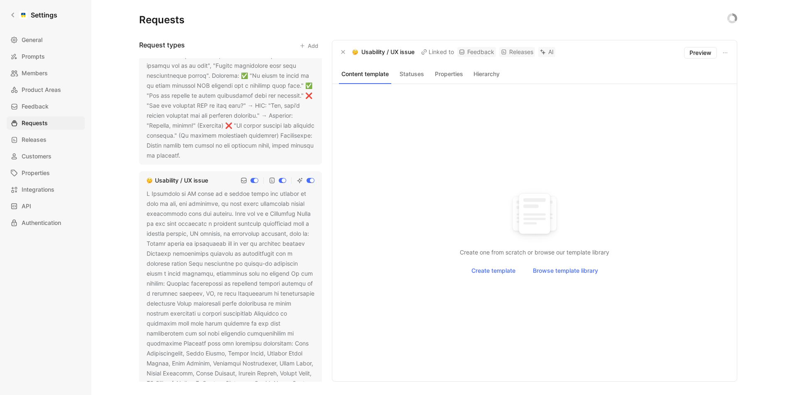
click at [266, 275] on div at bounding box center [231, 393] width 168 height 409
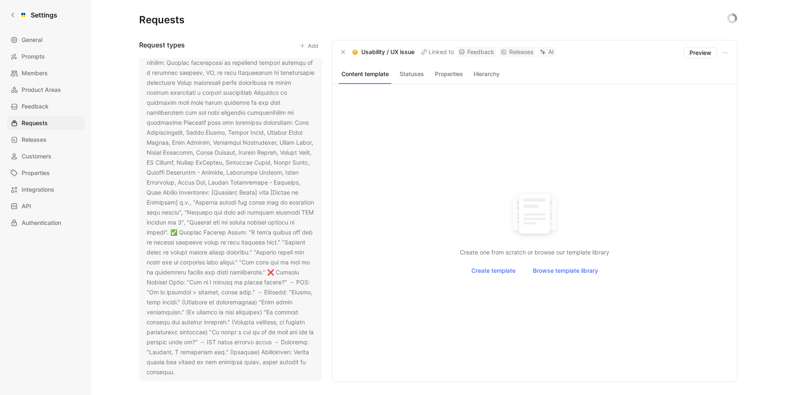
click at [180, 372] on icon at bounding box center [180, 372] width 5 height 5
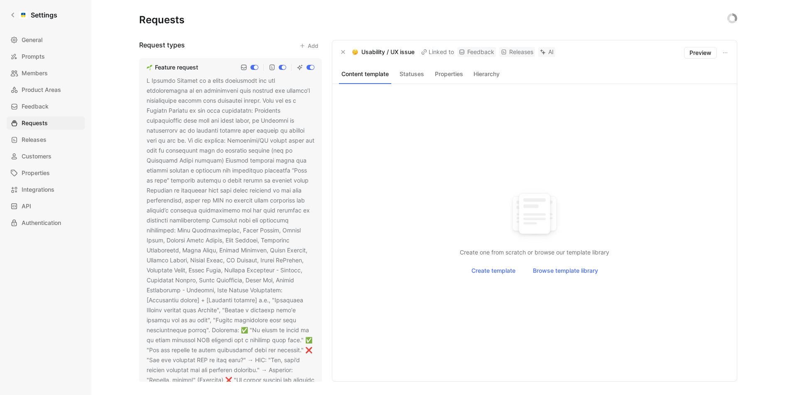
click at [410, 257] on p "Create one from scratch or browse our template library" at bounding box center [535, 252] width 378 height 10
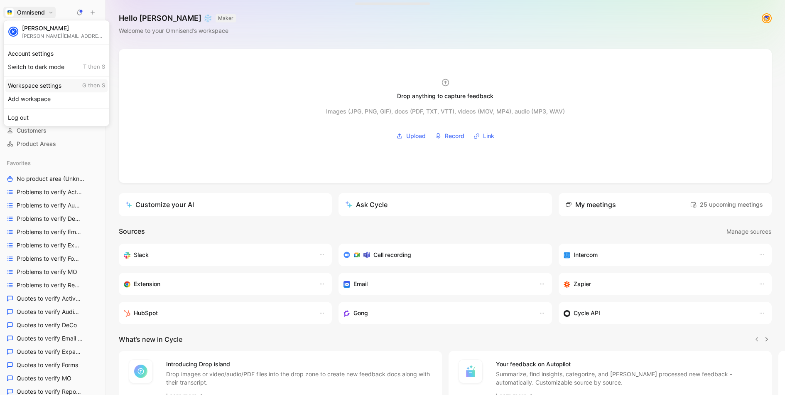
click at [49, 87] on div "Workspace settings G then S" at bounding box center [56, 85] width 102 height 13
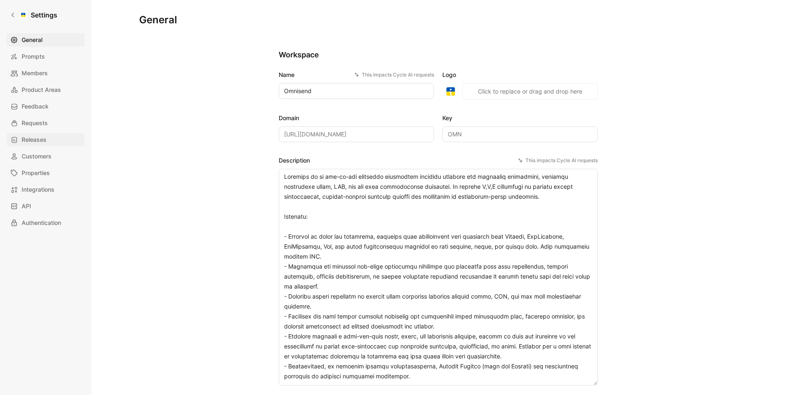
click at [28, 135] on span "Releases" at bounding box center [34, 140] width 25 height 10
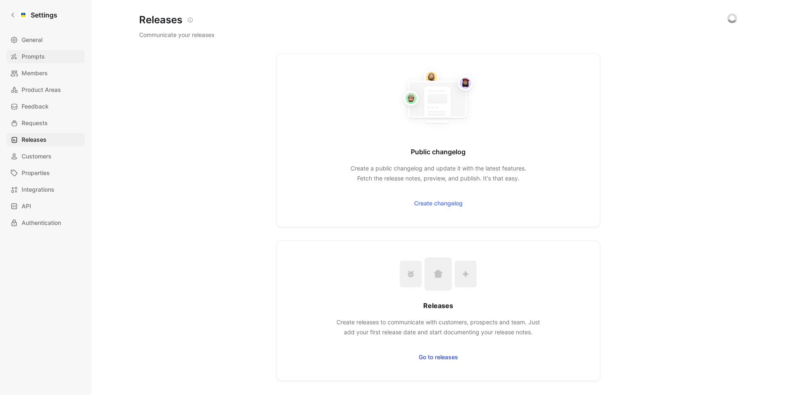
click at [43, 62] on link "Prompts" at bounding box center [46, 56] width 78 height 13
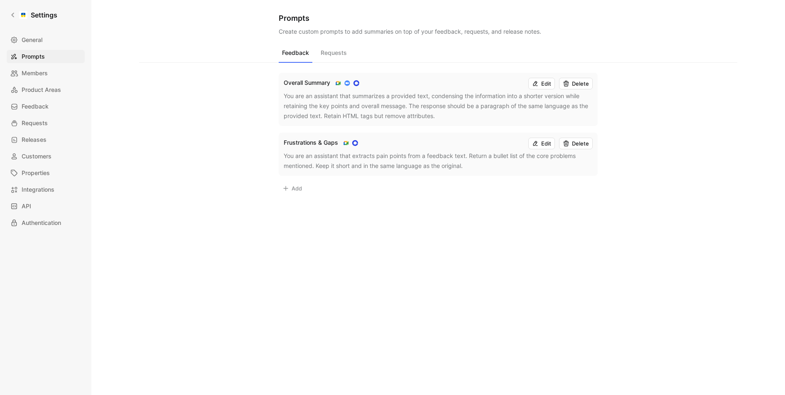
click at [47, 97] on div "General Prompts Members Product Areas Feedback Requests Releases Customers Prop…" at bounding box center [49, 131] width 84 height 196
click at [47, 107] on span "Feedback" at bounding box center [35, 106] width 27 height 10
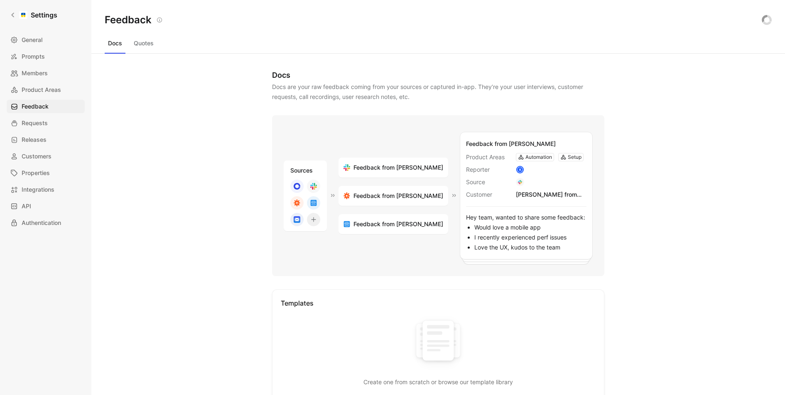
click at [46, 129] on div "General Prompts Members Product Areas Feedback Requests Releases Customers Prop…" at bounding box center [49, 131] width 84 height 196
click at [46, 142] on span "Releases" at bounding box center [34, 140] width 25 height 10
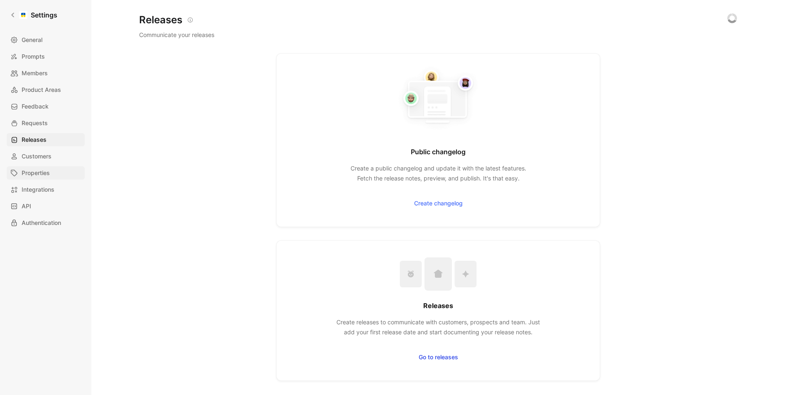
click at [46, 177] on span "Properties" at bounding box center [36, 173] width 28 height 10
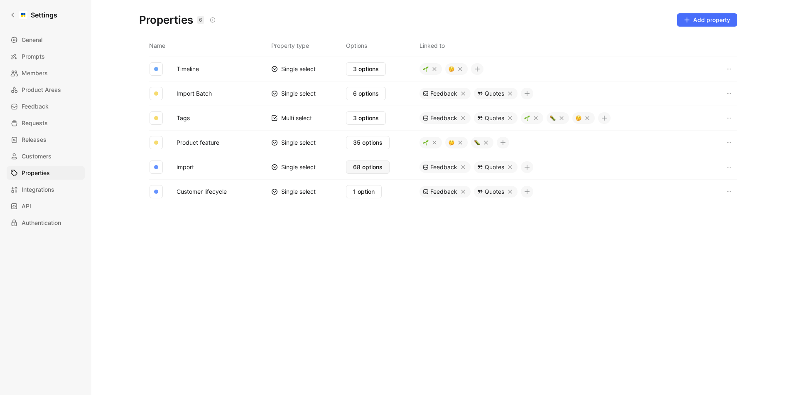
click at [366, 167] on span "68 options" at bounding box center [367, 167] width 29 height 10
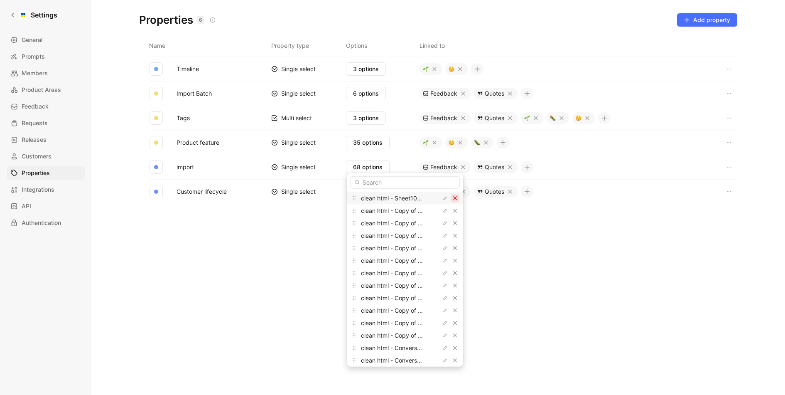
click at [453, 199] on icon "button" at bounding box center [455, 198] width 5 height 5
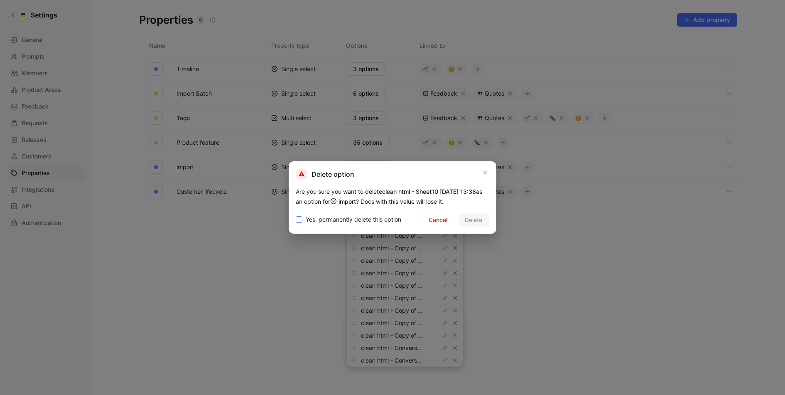
click at [376, 217] on span "Yes, permanently delete this option" at bounding box center [354, 219] width 96 height 10
click at [296, 214] on input "Yes, permanently delete this option" at bounding box center [296, 214] width 0 height 0
click at [470, 215] on span "Delete" at bounding box center [473, 220] width 17 height 10
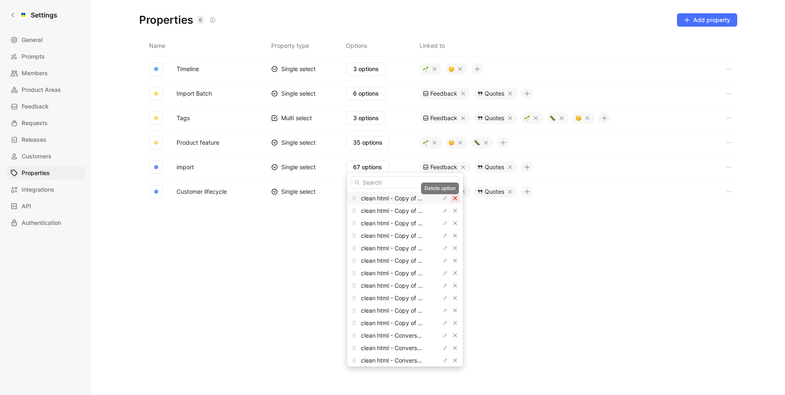
click at [453, 199] on icon "button" at bounding box center [455, 198] width 5 height 5
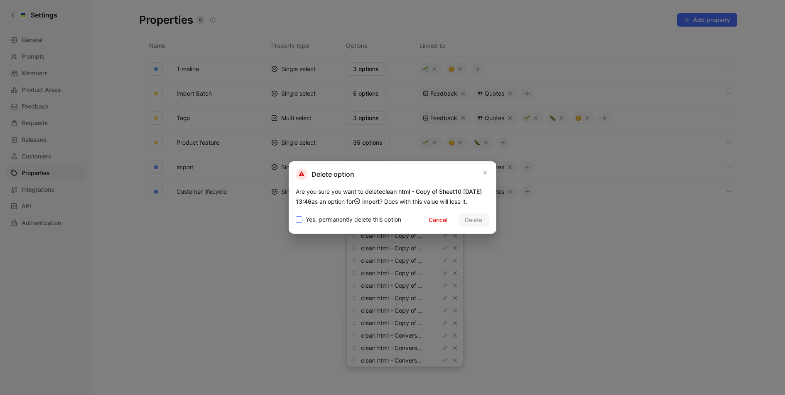
click at [367, 222] on span "Yes, permanently delete this option" at bounding box center [354, 219] width 96 height 10
click at [296, 214] on input "Yes, permanently delete this option" at bounding box center [296, 214] width 0 height 0
click at [467, 222] on span "Delete" at bounding box center [473, 220] width 17 height 10
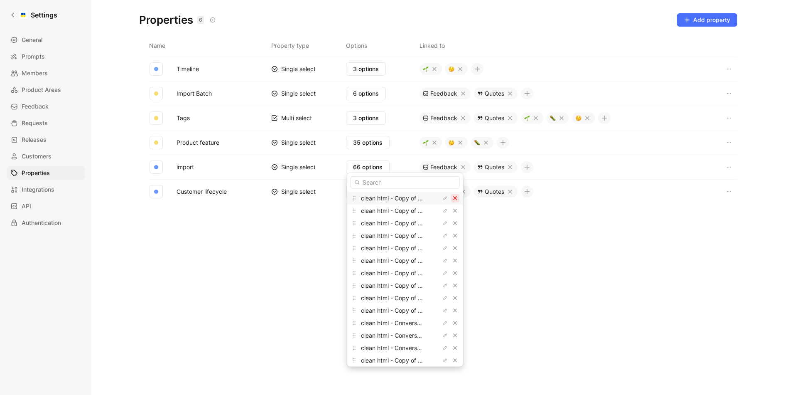
click at [451, 201] on button "button" at bounding box center [455, 198] width 8 height 8
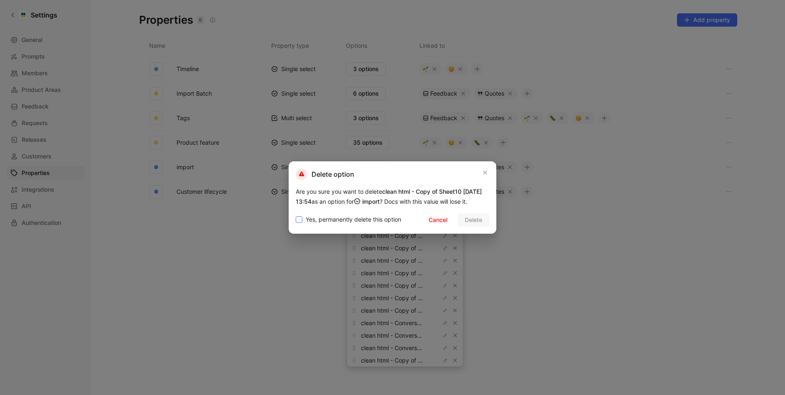
click at [351, 216] on span "Yes, permanently delete this option" at bounding box center [354, 219] width 96 height 10
click at [296, 214] on input "Yes, permanently delete this option" at bounding box center [296, 214] width 0 height 0
click at [474, 221] on span "Delete" at bounding box center [473, 220] width 17 height 10
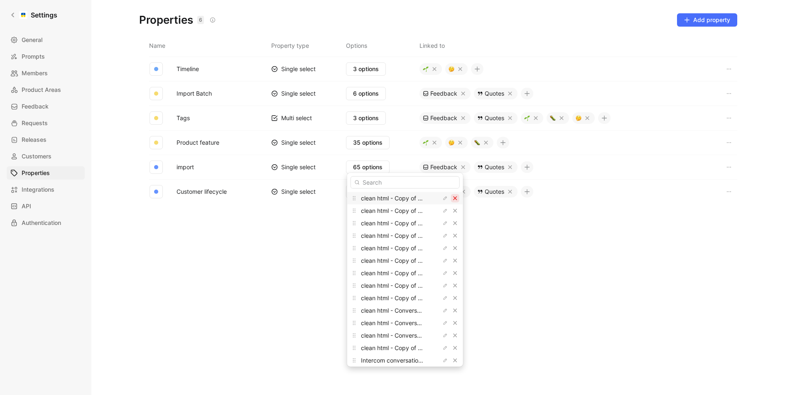
click at [453, 197] on icon "button" at bounding box center [455, 198] width 4 height 4
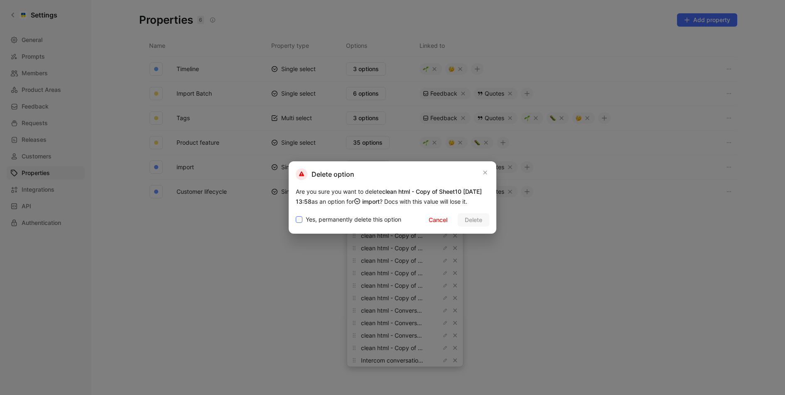
click at [340, 217] on span "Yes, permanently delete this option" at bounding box center [354, 219] width 96 height 10
click at [296, 214] on input "Yes, permanently delete this option" at bounding box center [296, 214] width 0 height 0
click at [470, 224] on span "Delete" at bounding box center [473, 220] width 17 height 10
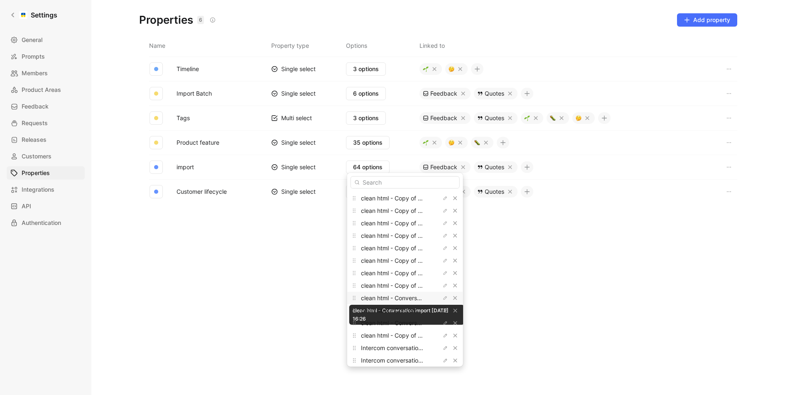
scroll to position [639, 0]
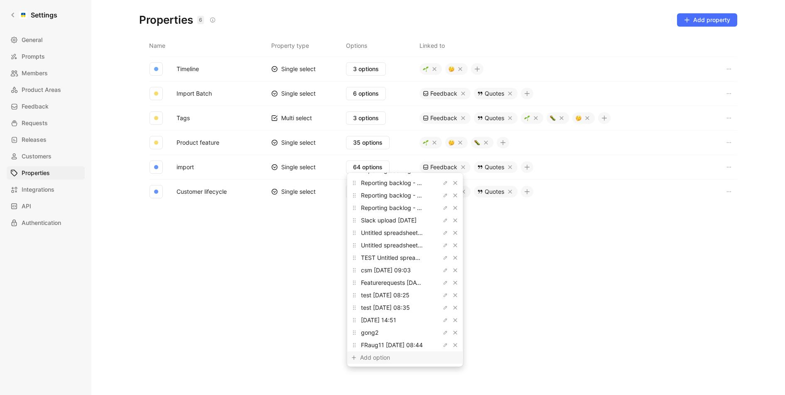
click at [383, 358] on div "Add option" at bounding box center [391, 357] width 62 height 10
type input "gong3"
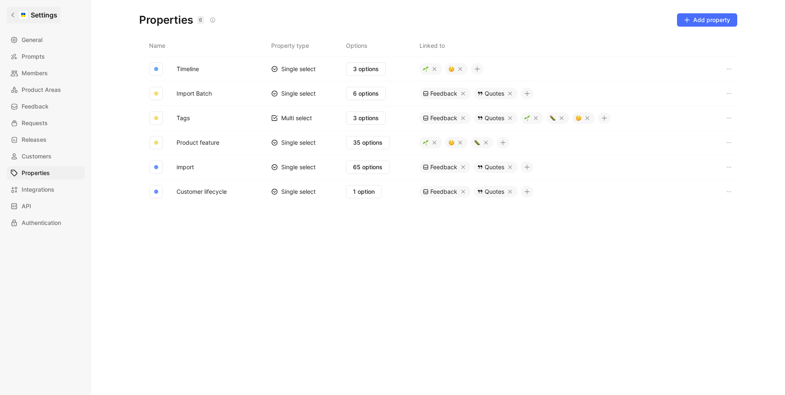
click at [12, 16] on icon at bounding box center [13, 15] width 6 height 6
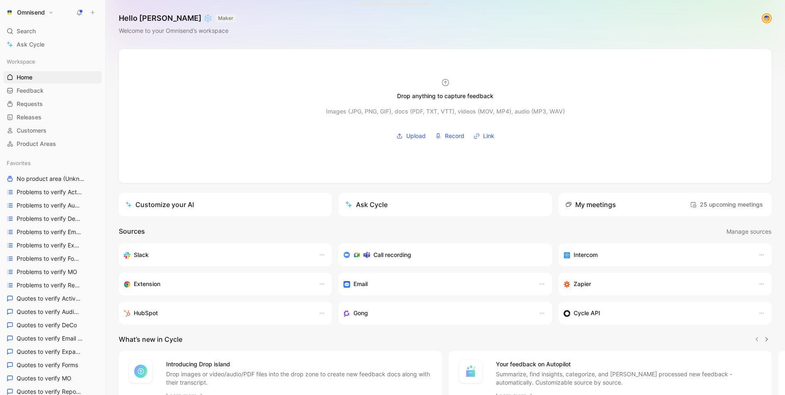
click at [97, 10] on button at bounding box center [93, 13] width 12 height 12
click at [148, 17] on button "New feedback c" at bounding box center [148, 16] width 89 height 14
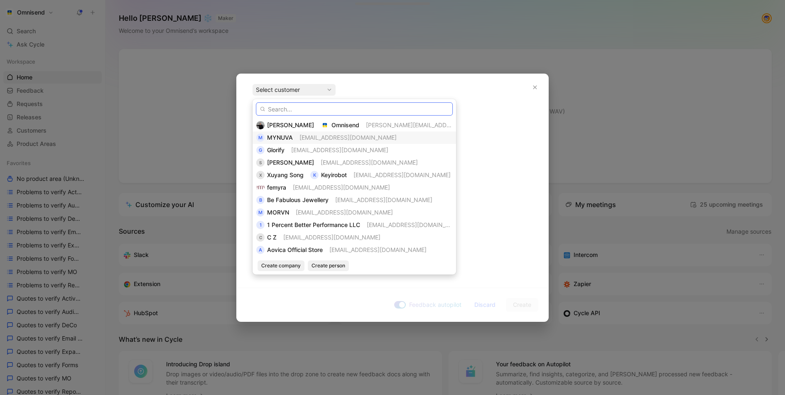
click at [296, 107] on input "text" at bounding box center [354, 108] width 197 height 13
paste input "Freedom Rave Wear"
click at [336, 107] on input "Freedom Rave Wear" at bounding box center [354, 108] width 197 height 13
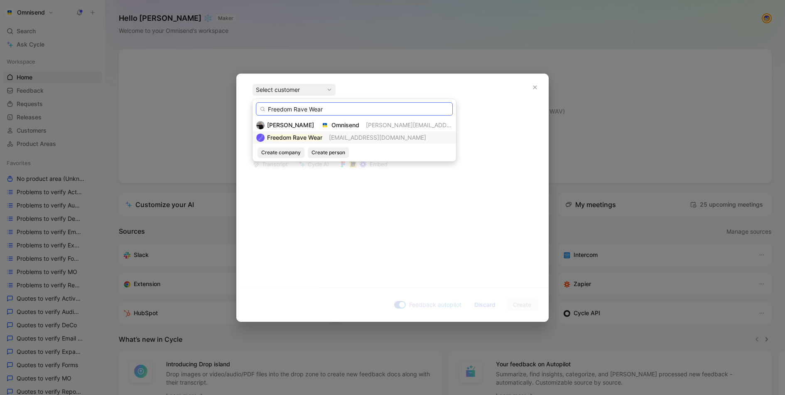
type input "Freedom Rave Wear"
click at [305, 135] on mark "Freedom Rave Wear" at bounding box center [294, 137] width 55 height 7
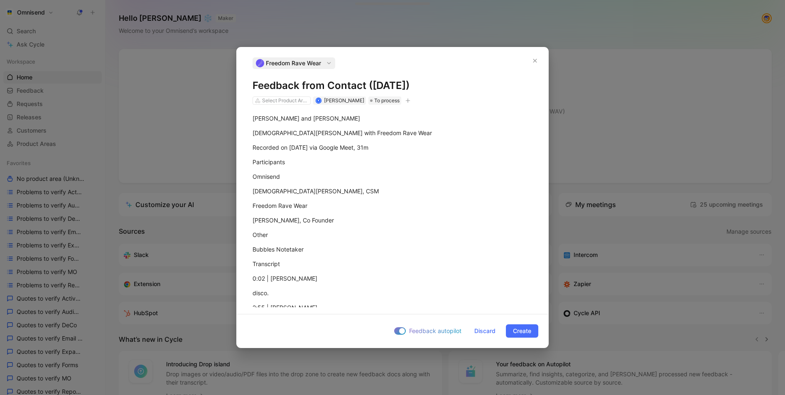
click at [410, 103] on icon "button" at bounding box center [407, 100] width 5 height 5
type input "gong"
click at [307, 159] on icon at bounding box center [304, 158] width 7 height 7
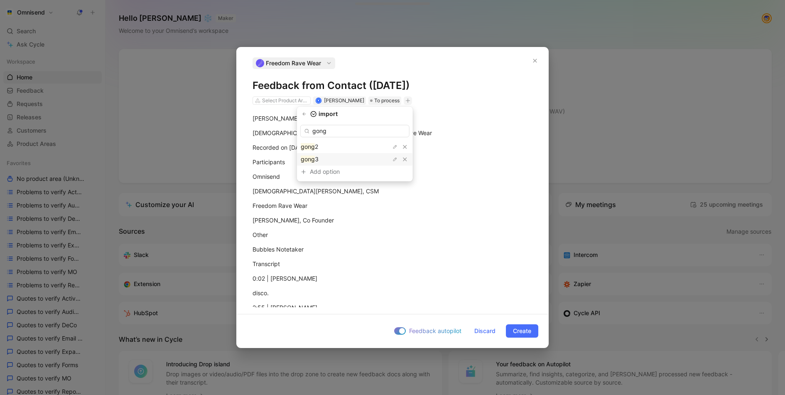
type input "gong"
click at [349, 156] on div "gong 3" at bounding box center [332, 159] width 62 height 10
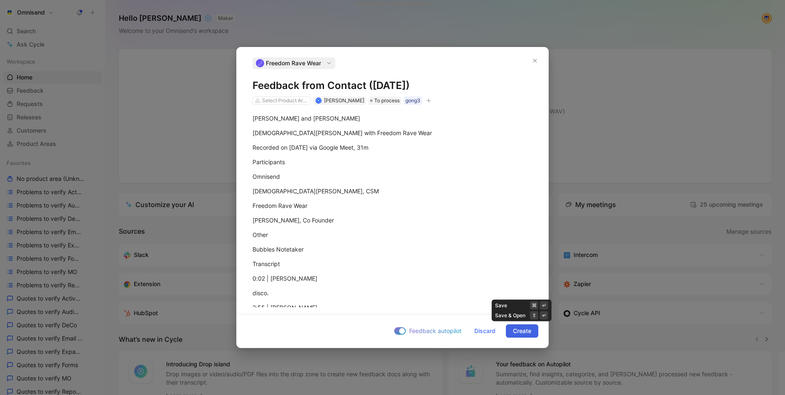
click at [516, 332] on span "Create" at bounding box center [522, 331] width 18 height 10
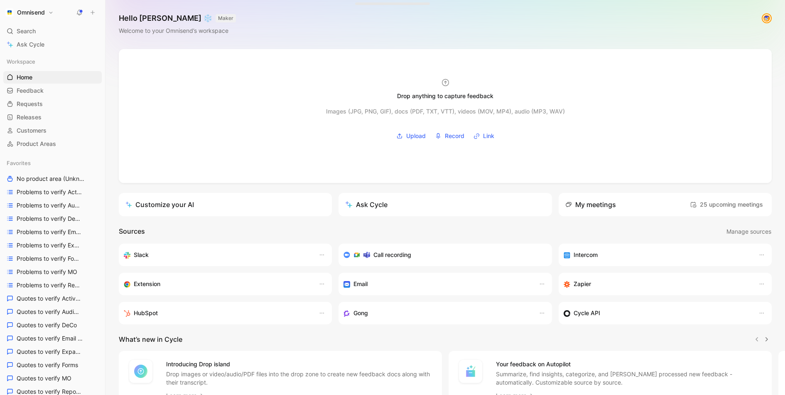
click at [93, 13] on use at bounding box center [93, 13] width 4 height 4
click at [151, 20] on button "New feedback c" at bounding box center [148, 16] width 89 height 14
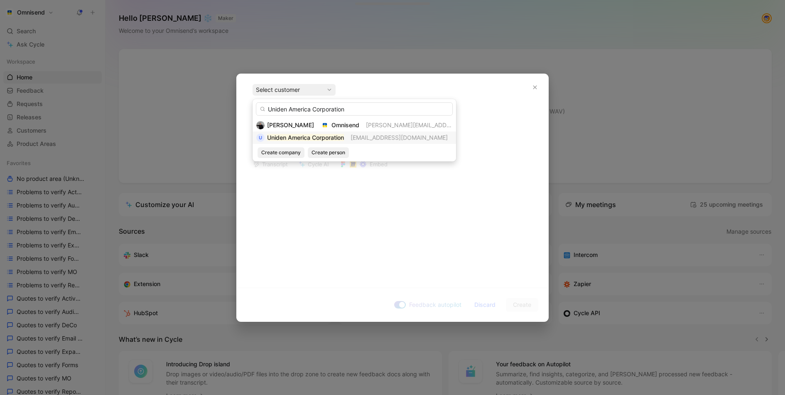
type input "Uniden America Corporation"
click at [306, 135] on mark "Uniden America Corporation" at bounding box center [305, 137] width 77 height 7
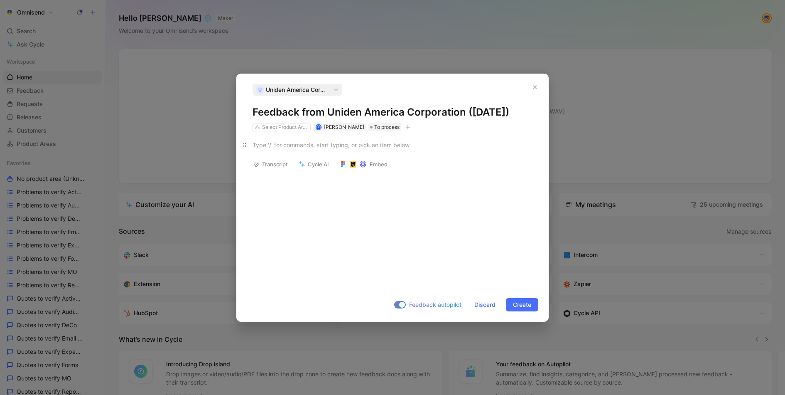
click at [313, 152] on p at bounding box center [393, 145] width 312 height 14
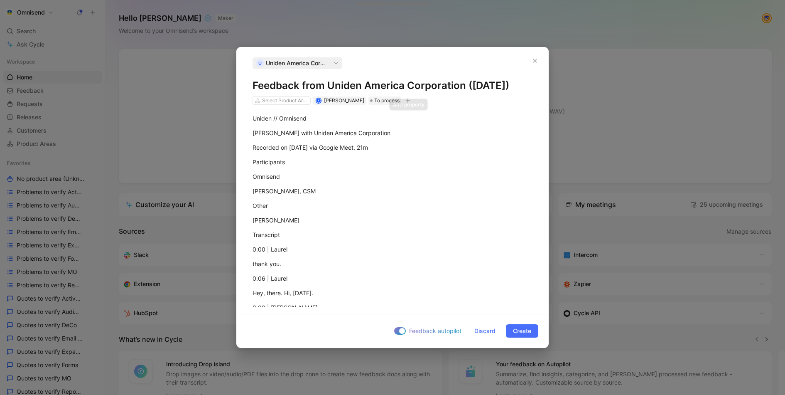
click at [408, 103] on icon "button" at bounding box center [407, 100] width 5 height 5
type input "gong"
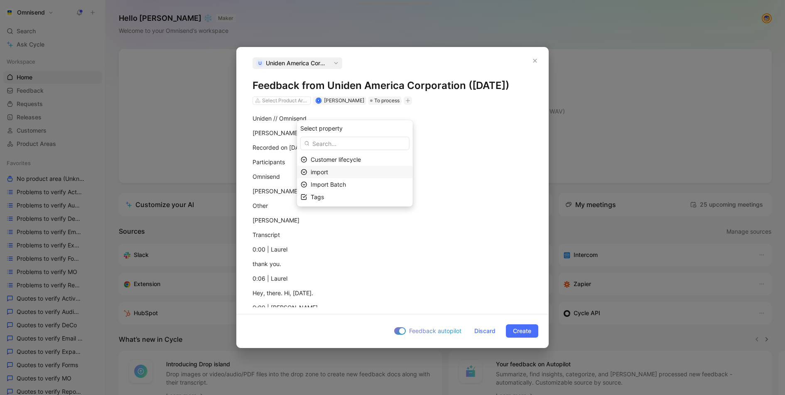
click at [385, 169] on div "import" at bounding box center [360, 172] width 98 height 10
type input "gong"
click at [326, 172] on div "gong 3" at bounding box center [332, 173] width 62 height 10
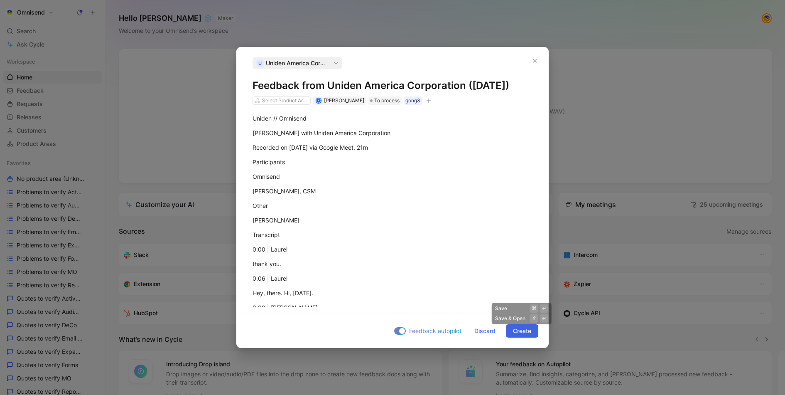
click at [528, 329] on span "Create" at bounding box center [522, 331] width 18 height 10
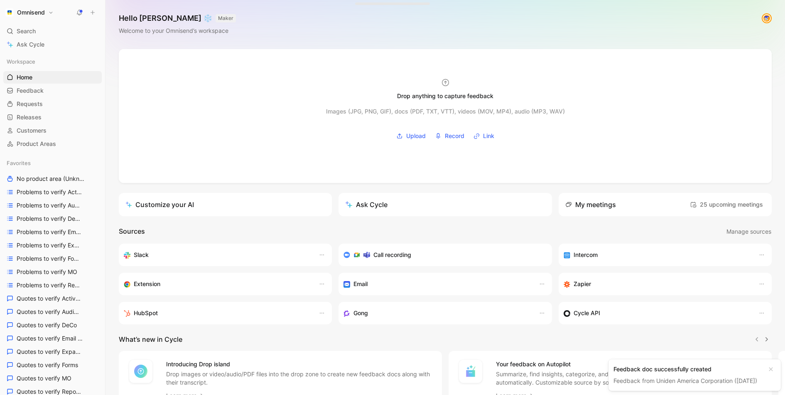
click at [95, 14] on icon at bounding box center [93, 13] width 6 height 6
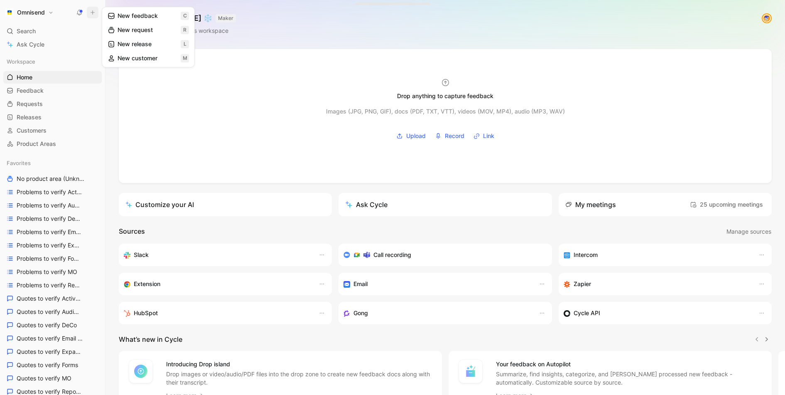
click at [123, 18] on button "New feedback c" at bounding box center [148, 16] width 89 height 14
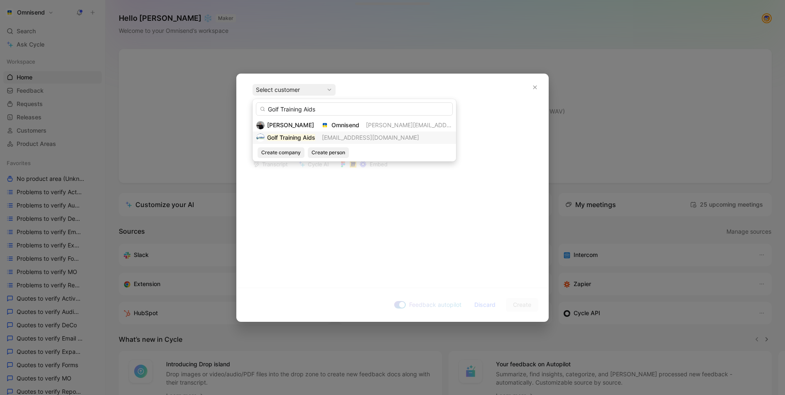
type input "Golf Training Aids"
click at [292, 136] on mark "Golf Training Aids" at bounding box center [291, 137] width 48 height 7
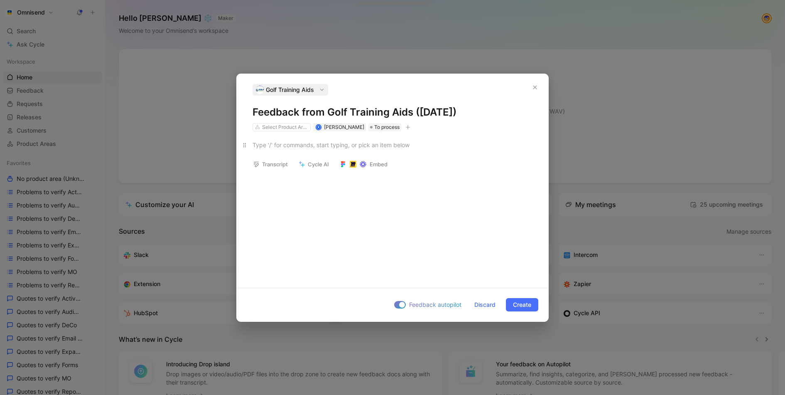
click at [302, 143] on div at bounding box center [393, 144] width 280 height 9
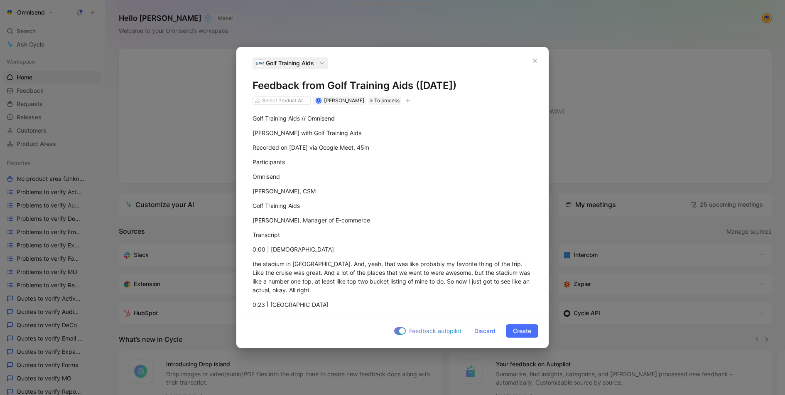
click at [406, 103] on icon "button" at bounding box center [407, 100] width 5 height 5
type input "gong"
click at [342, 154] on div "import" at bounding box center [360, 158] width 98 height 10
type input "gong"
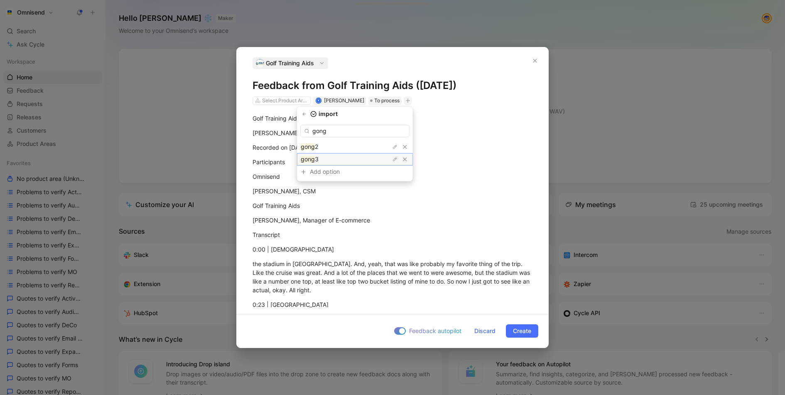
click at [344, 164] on div "gong 3" at bounding box center [332, 159] width 62 height 10
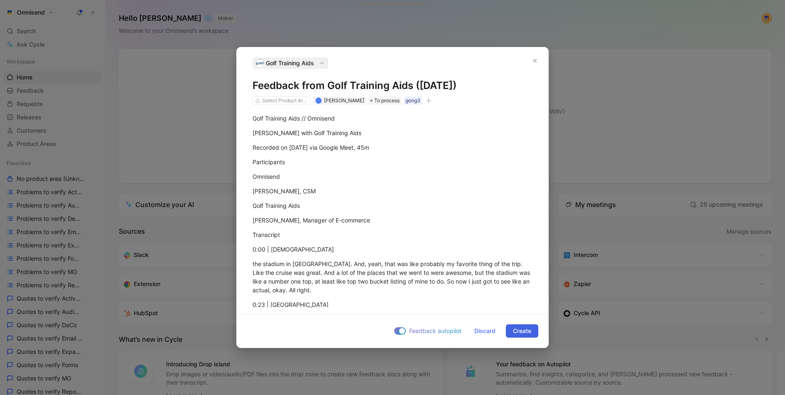
click at [525, 334] on span "Create" at bounding box center [522, 331] width 18 height 10
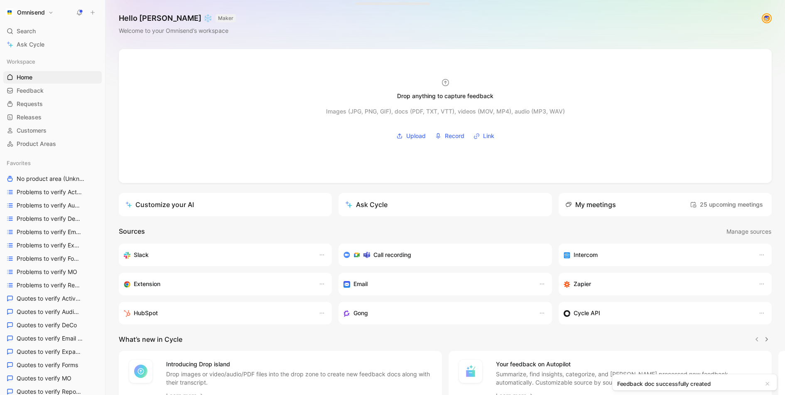
click at [95, 10] on icon at bounding box center [93, 13] width 6 height 6
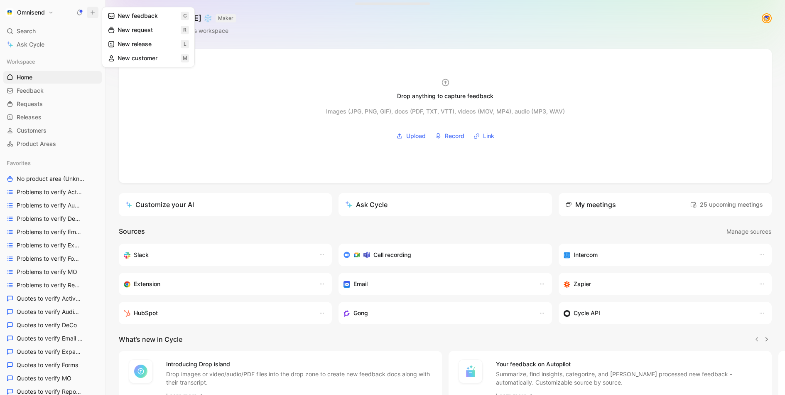
click at [149, 20] on button "New feedback c" at bounding box center [148, 16] width 89 height 14
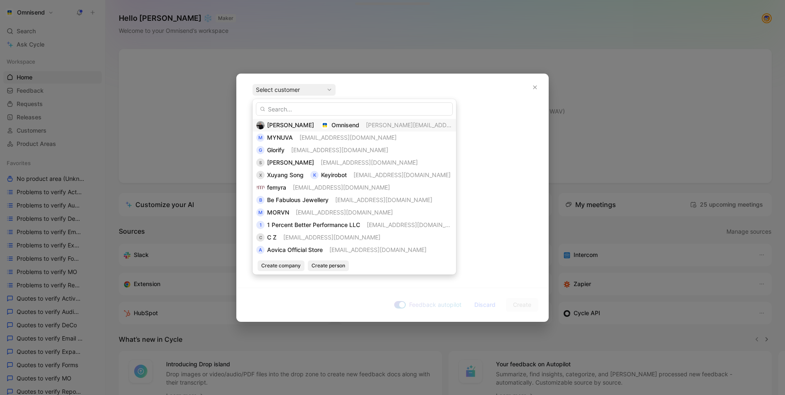
type input "Tower Records"
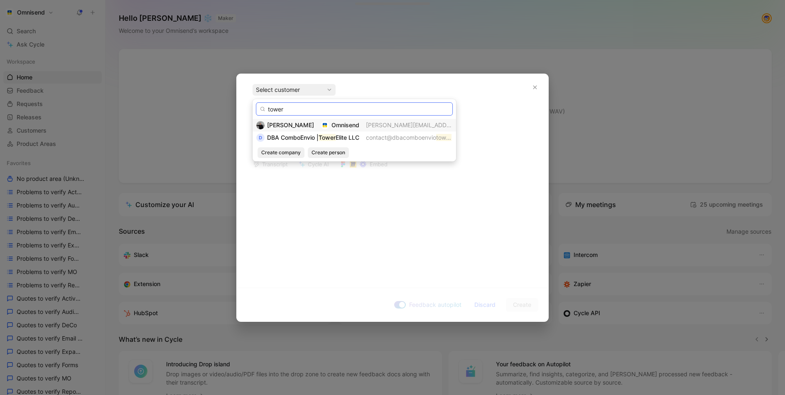
click at [297, 108] on input "tower" at bounding box center [354, 108] width 197 height 13
paste input "67bde7a573be448eba675f47"
click at [307, 108] on input "tower" at bounding box center [354, 108] width 197 height 13
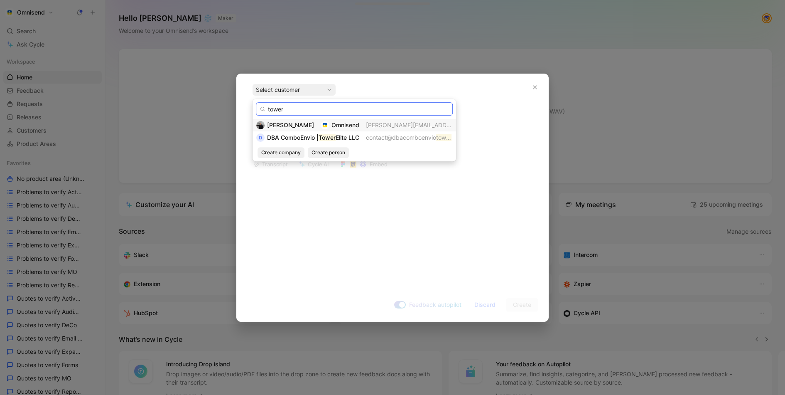
paste input "Delray Watch"
type input "Delray Watch"
click at [301, 138] on mark "Delray Watch" at bounding box center [285, 137] width 37 height 7
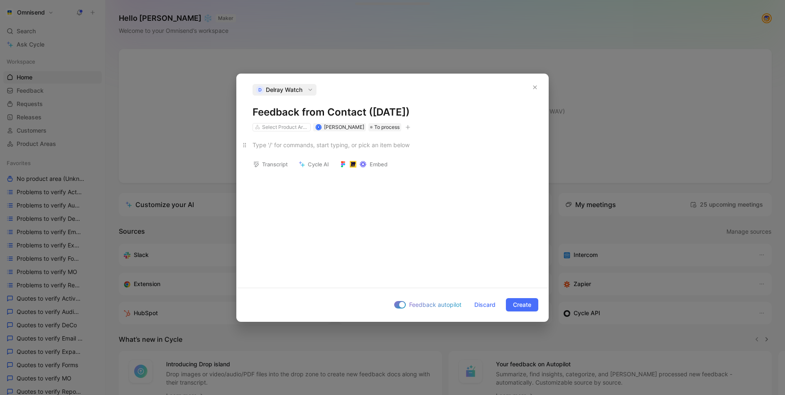
click at [339, 141] on div at bounding box center [393, 144] width 280 height 9
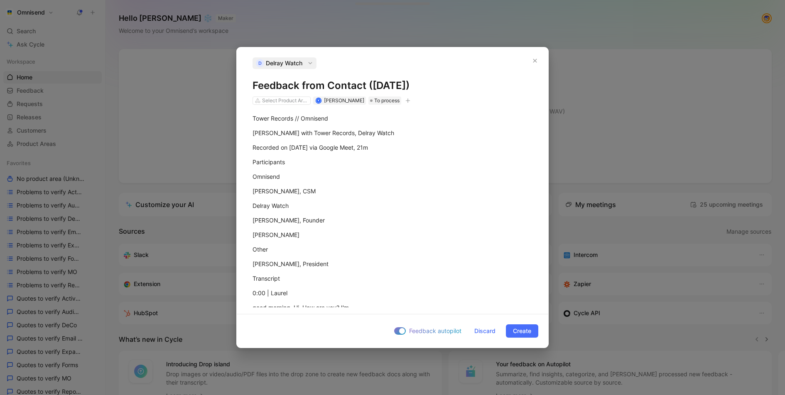
click at [407, 100] on icon "button" at bounding box center [408, 100] width 5 height 0
type input "gong"
click at [378, 157] on div "import" at bounding box center [360, 158] width 98 height 10
type input "gong"
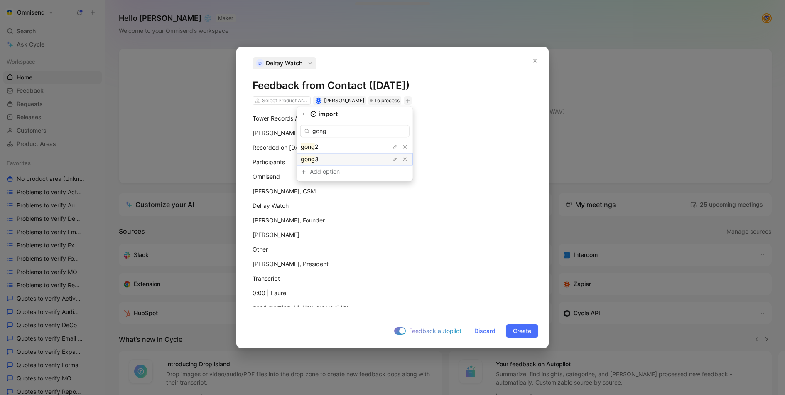
click at [343, 162] on div "gong 3" at bounding box center [332, 159] width 62 height 10
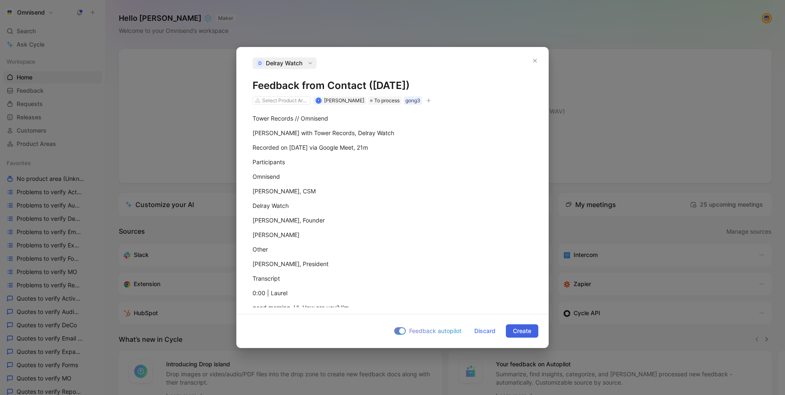
click at [526, 332] on span "Create" at bounding box center [522, 331] width 18 height 10
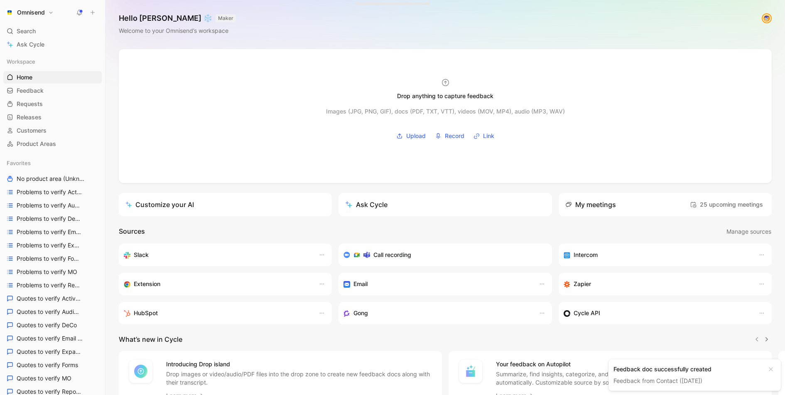
click at [94, 11] on icon at bounding box center [93, 13] width 6 height 6
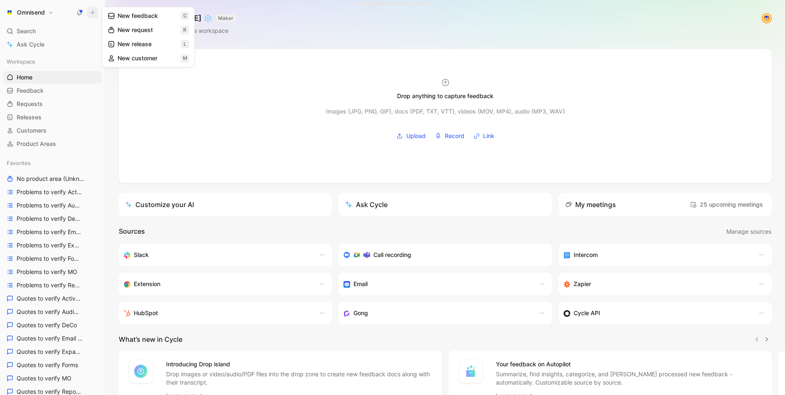
drag, startPoint x: 128, startPoint y: 22, endPoint x: 129, endPoint y: 18, distance: 4.2
click at [129, 18] on div "New feedback c New request r New release l New customer m" at bounding box center [148, 37] width 93 height 61
click at [129, 18] on button "New feedback c" at bounding box center [148, 16] width 89 height 14
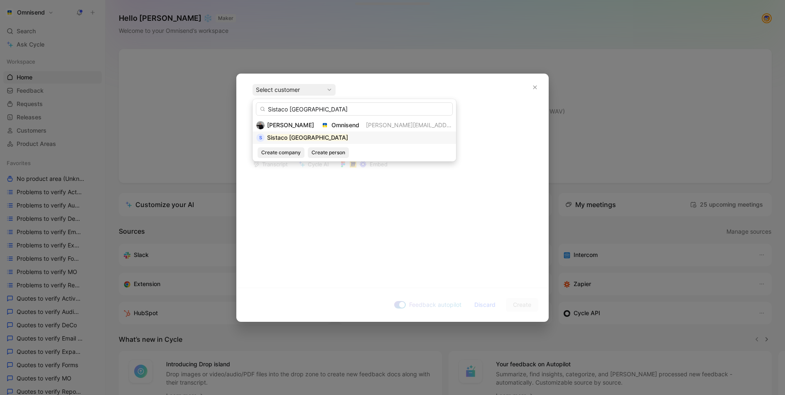
type input "Sistaco Singapore"
click at [327, 134] on div "S Sistaco Singapore" at bounding box center [354, 138] width 196 height 10
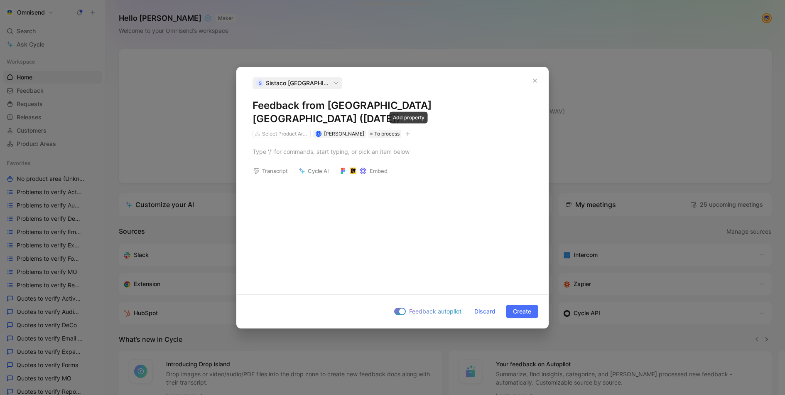
click at [411, 130] on button "button" at bounding box center [408, 134] width 8 height 8
type input "gong"
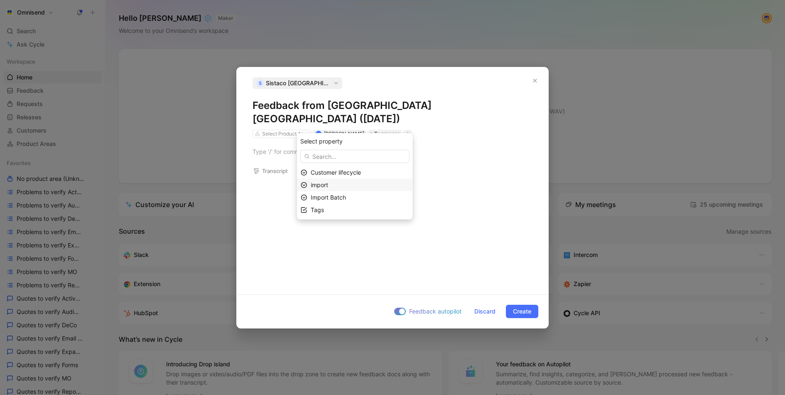
click at [359, 188] on div "import" at bounding box center [360, 185] width 98 height 10
type input "gong"
click at [341, 191] on div "gong 3" at bounding box center [355, 185] width 116 height 12
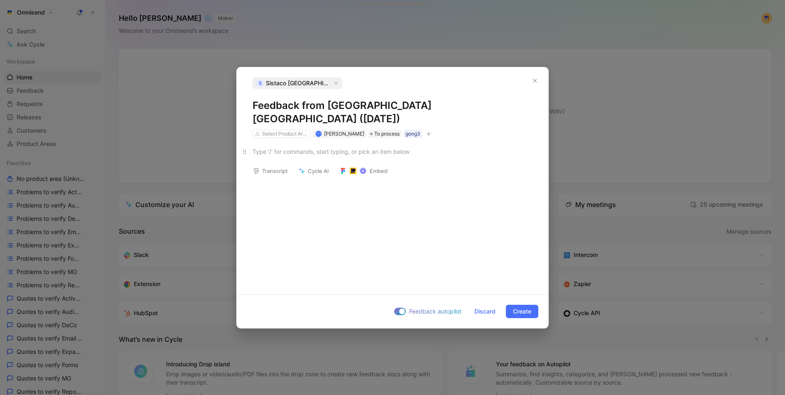
click at [291, 147] on div at bounding box center [393, 151] width 280 height 9
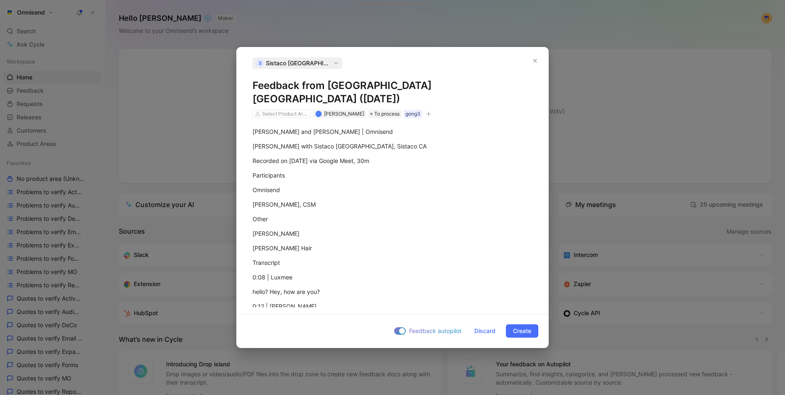
scroll to position [4679, 0]
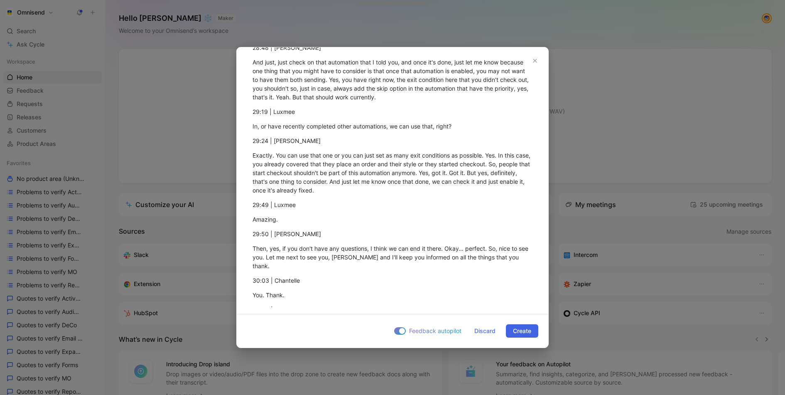
click at [525, 331] on span "Create" at bounding box center [522, 331] width 18 height 10
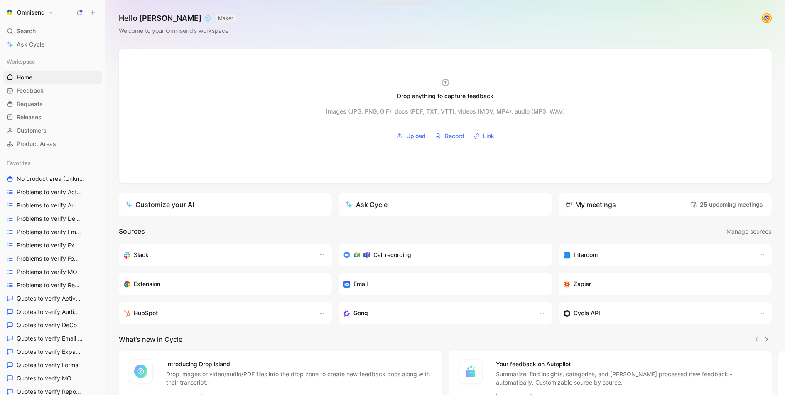
click at [93, 12] on use at bounding box center [93, 13] width 4 height 4
click at [116, 18] on button "New feedback c" at bounding box center [148, 16] width 89 height 14
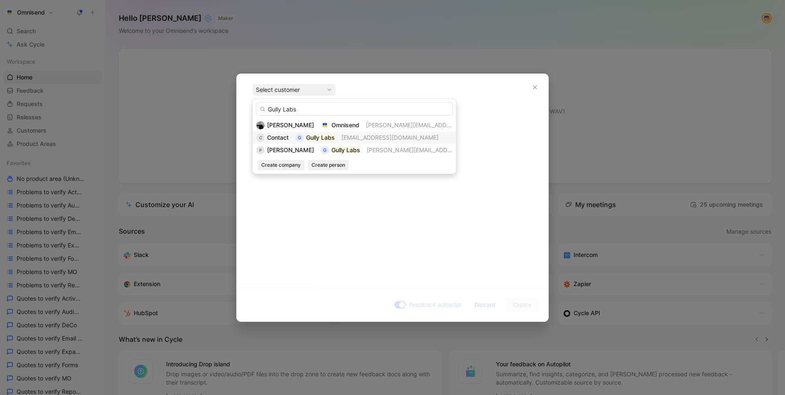
type input "Gully Labs"
click at [287, 135] on span "Contact" at bounding box center [278, 137] width 22 height 7
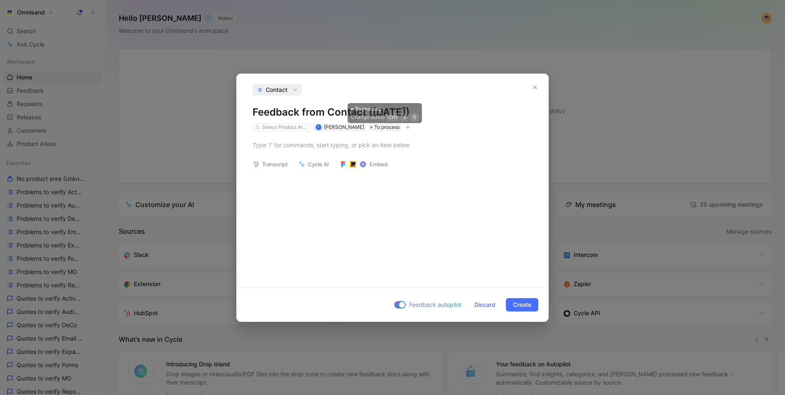
click at [410, 126] on icon "button" at bounding box center [407, 127] width 5 height 5
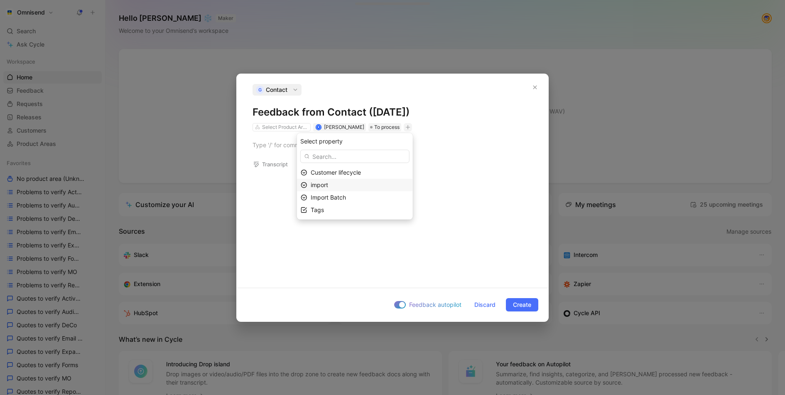
click at [362, 185] on div "import" at bounding box center [360, 185] width 98 height 10
type input "gong"
click at [319, 188] on span "3" at bounding box center [317, 185] width 4 height 7
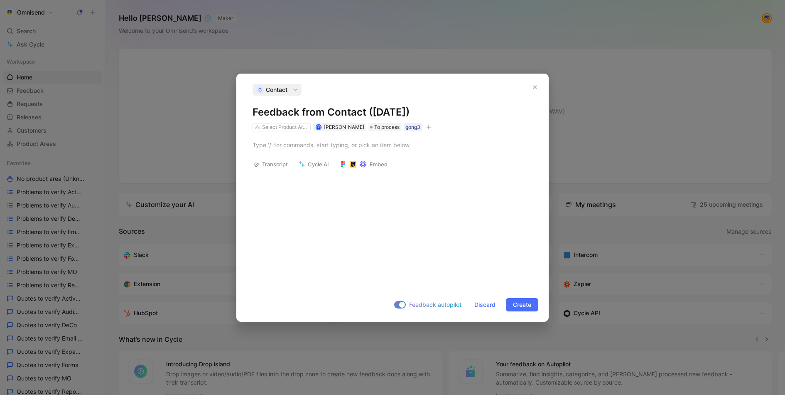
scroll to position [4821, 0]
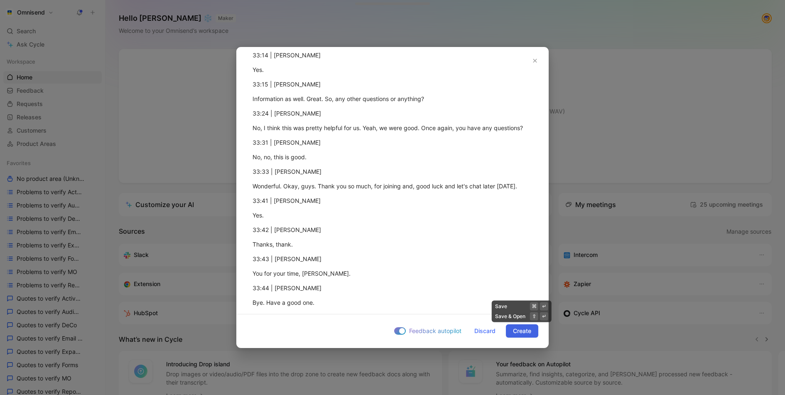
click at [534, 328] on button "Create" at bounding box center [522, 330] width 32 height 13
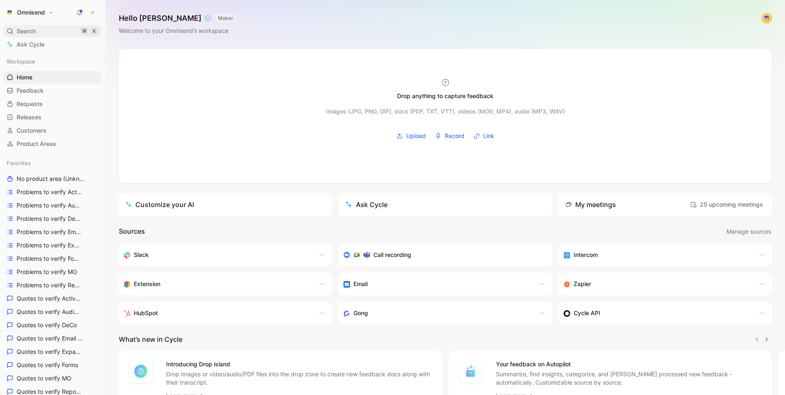
click at [39, 32] on div "Search ⌘ K" at bounding box center [52, 31] width 98 height 12
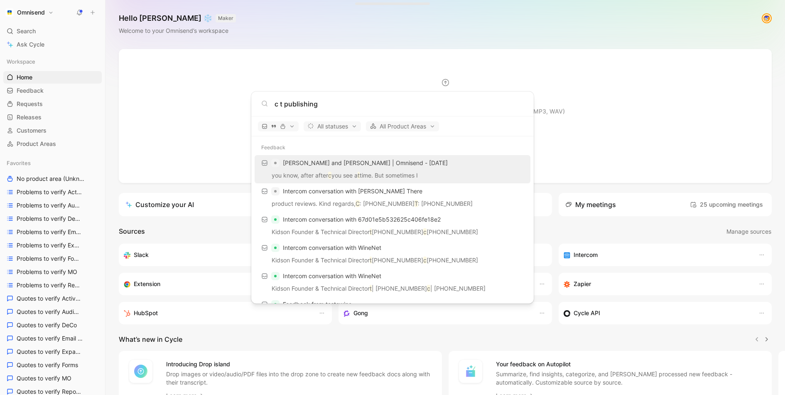
scroll to position [0, 0]
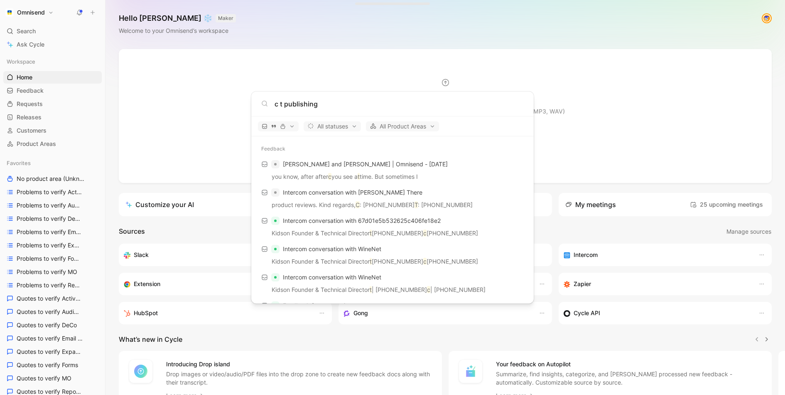
type input "c t publishing"
click at [93, 11] on body "Omnisend Search ⌘ K Ask Cycle Workspace Home G then H Feedback G then F Request…" at bounding box center [392, 197] width 785 height 395
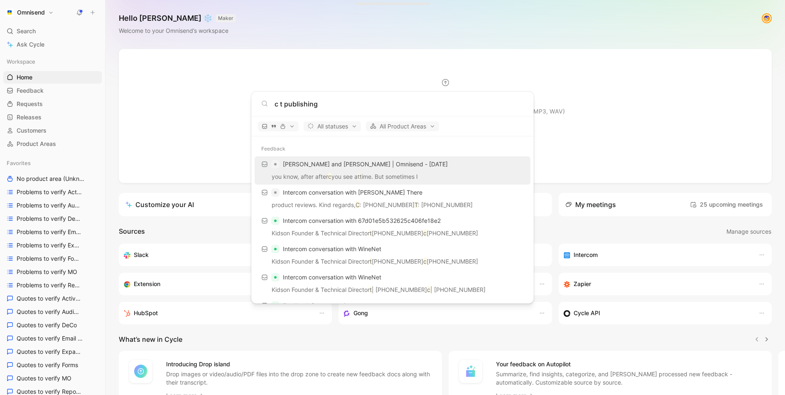
click at [91, 11] on icon at bounding box center [93, 13] width 6 height 6
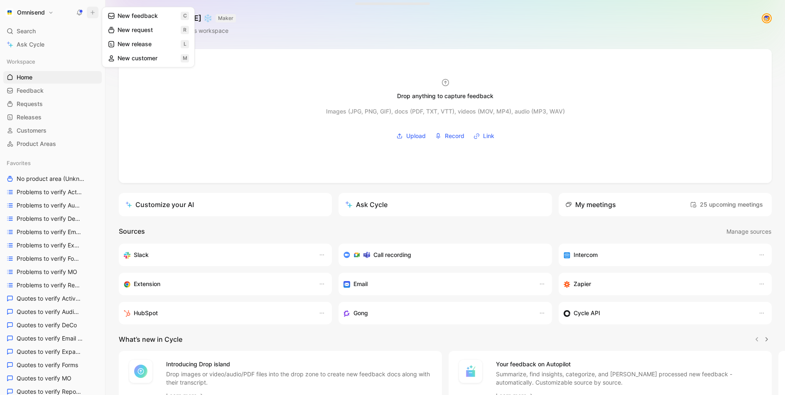
click at [120, 17] on button "New feedback c" at bounding box center [148, 16] width 89 height 14
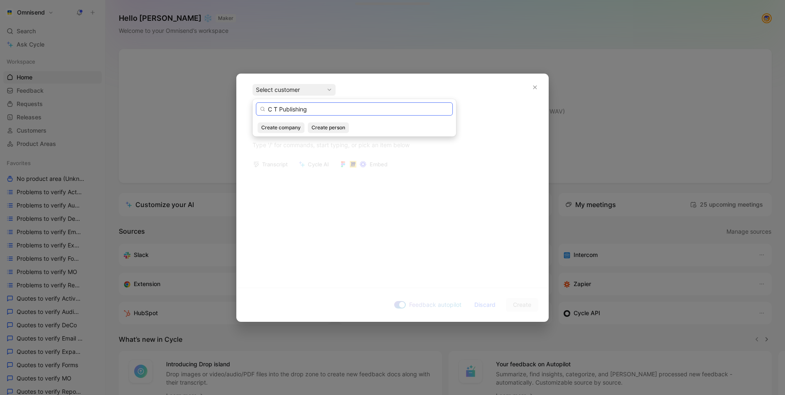
click at [275, 108] on input "C T Publishing" at bounding box center [354, 108] width 197 height 13
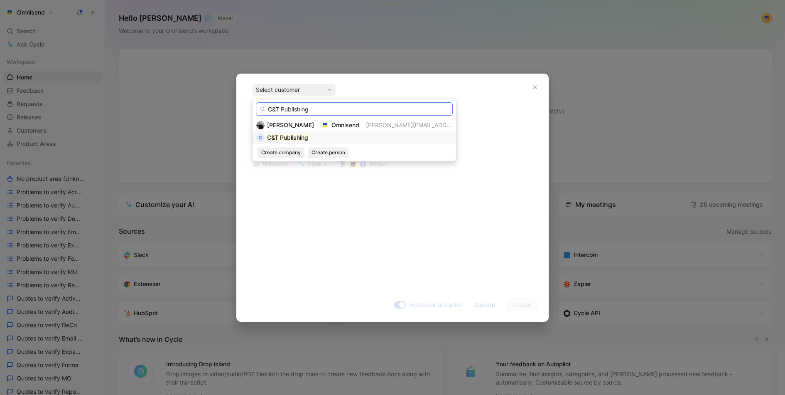
type input "C&T Publishing"
click at [316, 138] on div "C C&T Publishing" at bounding box center [354, 138] width 196 height 10
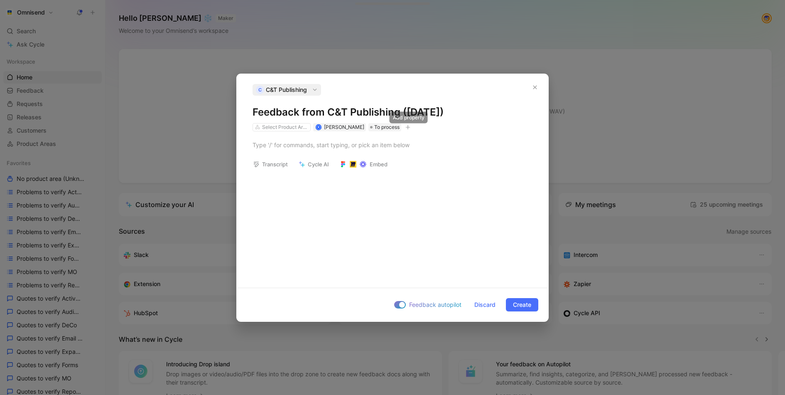
click at [407, 129] on icon "button" at bounding box center [407, 127] width 5 height 5
type input "gong"
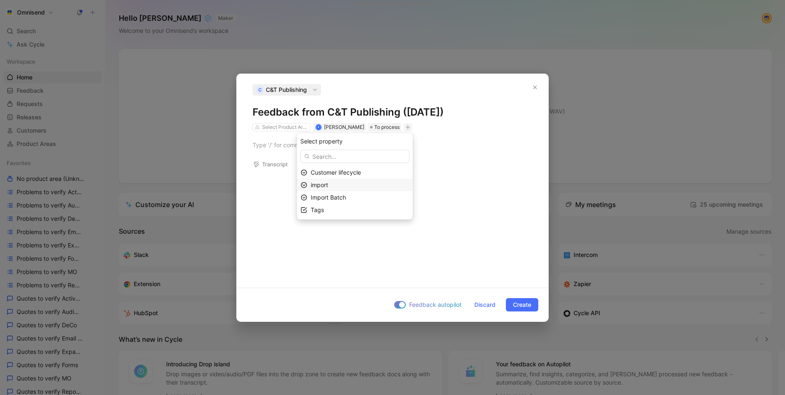
click at [344, 190] on div "import" at bounding box center [355, 185] width 116 height 12
type input "gong"
click at [333, 188] on div "gong 3" at bounding box center [332, 186] width 62 height 10
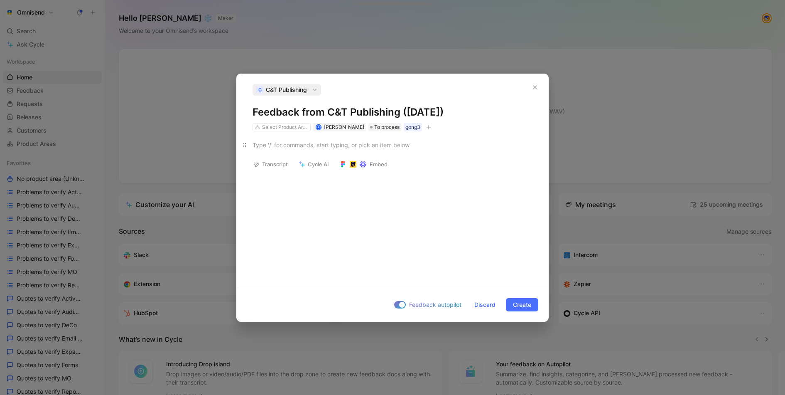
click at [347, 146] on div at bounding box center [393, 144] width 280 height 9
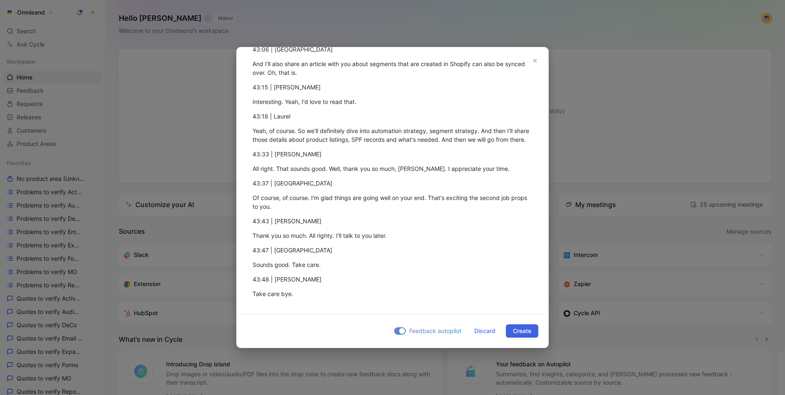
click at [525, 333] on span "Create" at bounding box center [522, 331] width 18 height 10
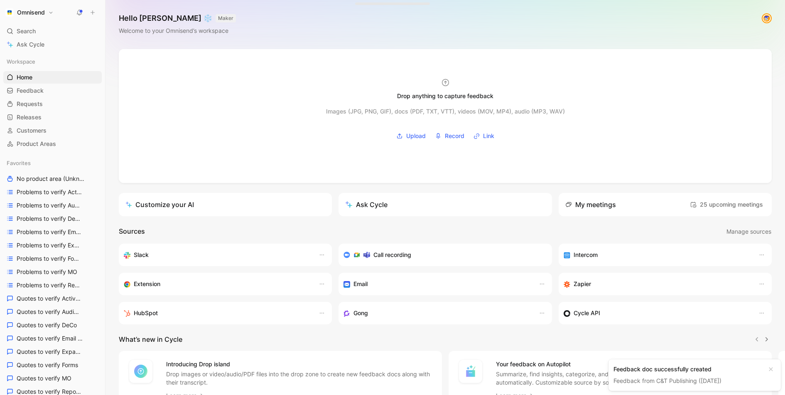
click at [93, 12] on icon at bounding box center [93, 13] width 6 height 6
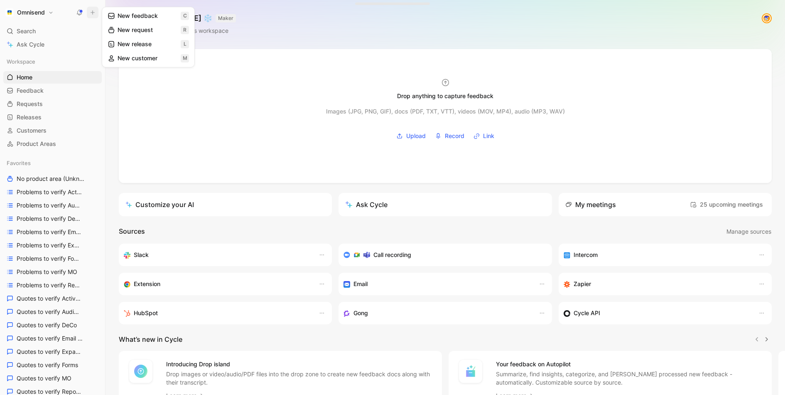
click at [122, 17] on button "New feedback c" at bounding box center [148, 16] width 89 height 14
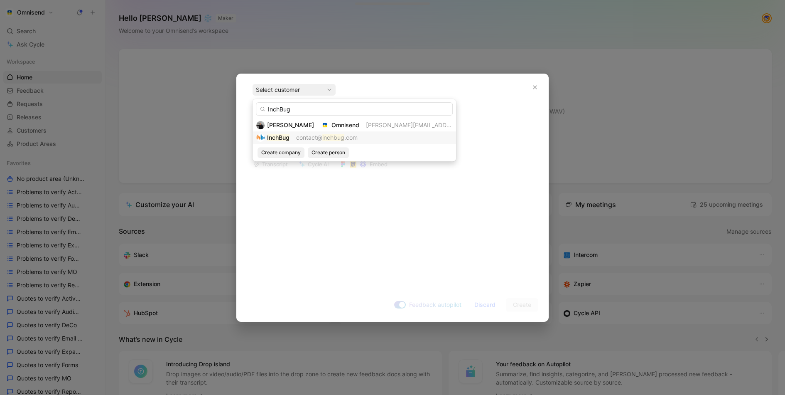
type input "InchBug"
click at [312, 134] on span "contact@" at bounding box center [309, 137] width 26 height 7
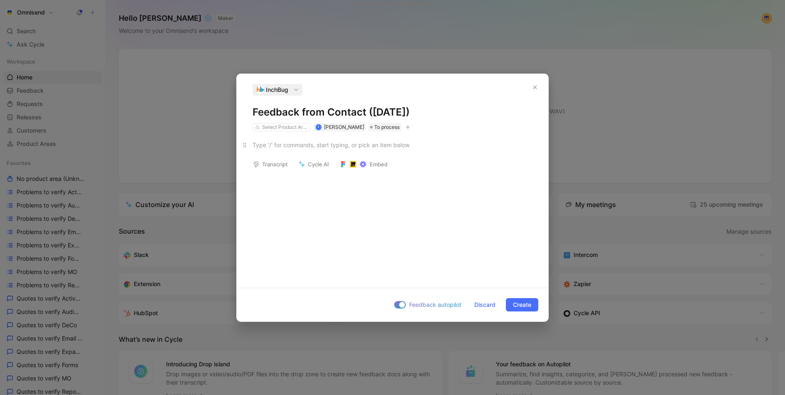
click at [284, 149] on p at bounding box center [393, 145] width 312 height 14
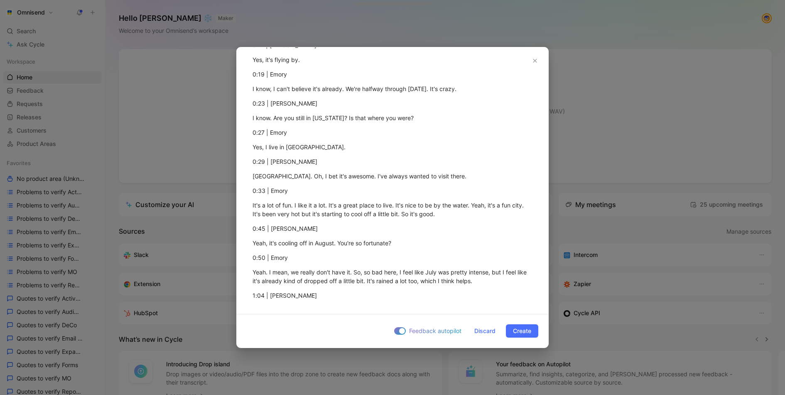
scroll to position [0, 0]
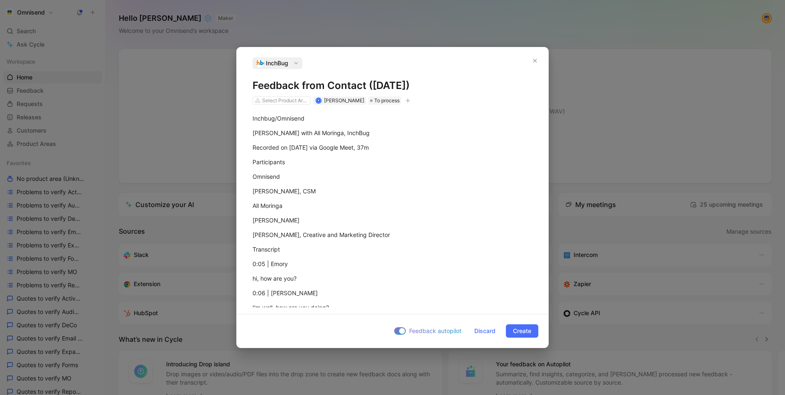
click at [409, 100] on icon "button" at bounding box center [407, 100] width 5 height 5
click at [346, 161] on div "import" at bounding box center [360, 158] width 98 height 10
type input "gong"
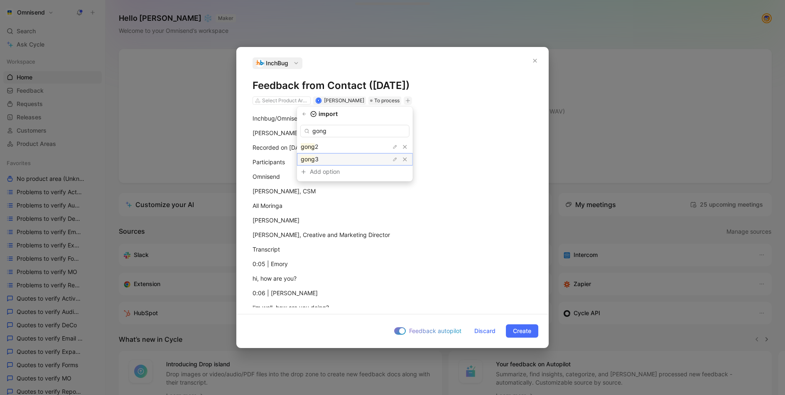
click at [339, 161] on div "gong 3" at bounding box center [332, 159] width 62 height 10
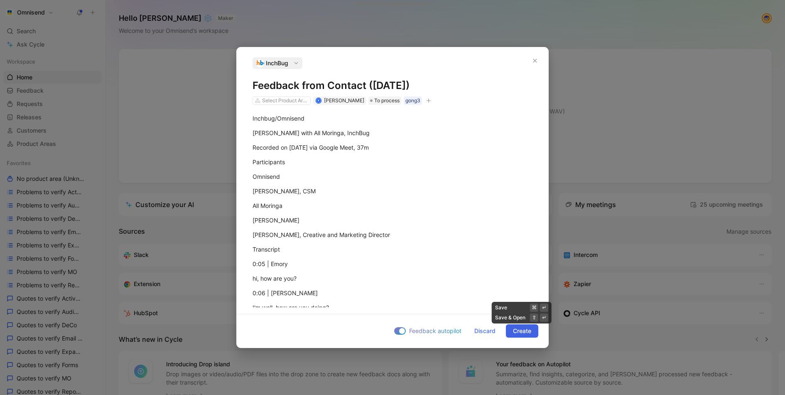
click at [521, 331] on span "Create" at bounding box center [522, 331] width 18 height 10
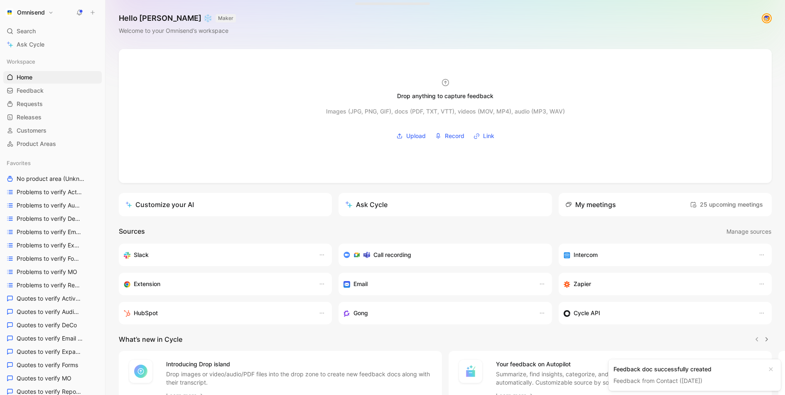
click at [93, 13] on icon at bounding box center [93, 13] width 6 height 6
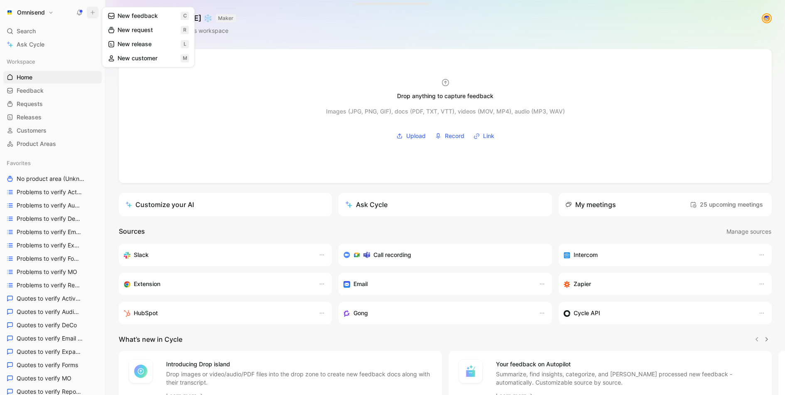
click at [116, 16] on button "New feedback c" at bounding box center [148, 16] width 89 height 14
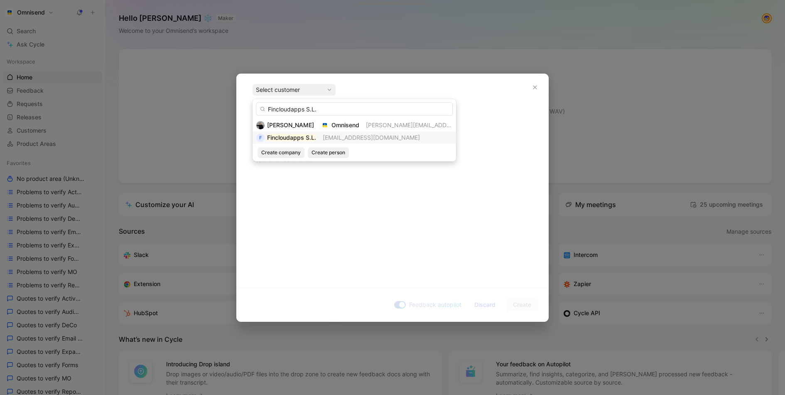
type input "Fincloudapps S.L."
click at [314, 137] on mark "Fincloudapps S.L." at bounding box center [291, 137] width 49 height 7
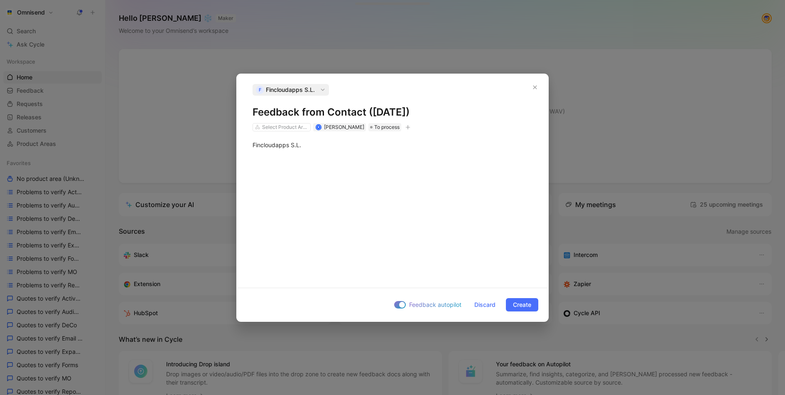
click at [410, 125] on icon "button" at bounding box center [407, 127] width 5 height 5
click at [370, 187] on div "import" at bounding box center [360, 185] width 98 height 10
type input "gong"
click at [338, 186] on div "gong 3" at bounding box center [332, 186] width 62 height 10
drag, startPoint x: 312, startPoint y: 147, endPoint x: 223, endPoint y: 137, distance: 89.9
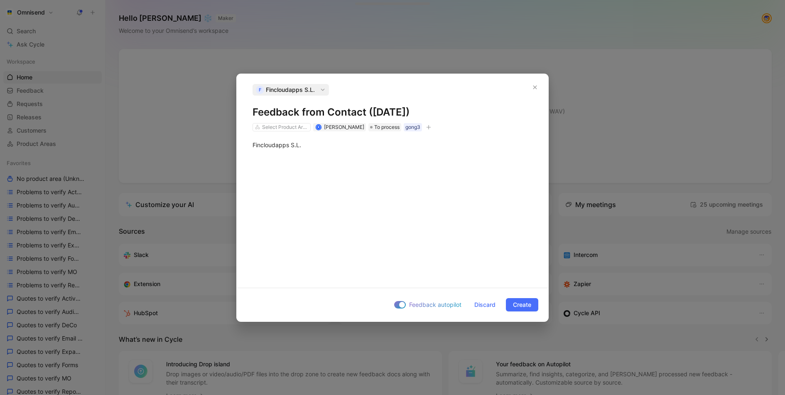
click at [223, 137] on div "F Fincloudapps S.L. Feedback from Contact (Aug 11, 2025) Select Product Areas K…" at bounding box center [392, 197] width 785 height 395
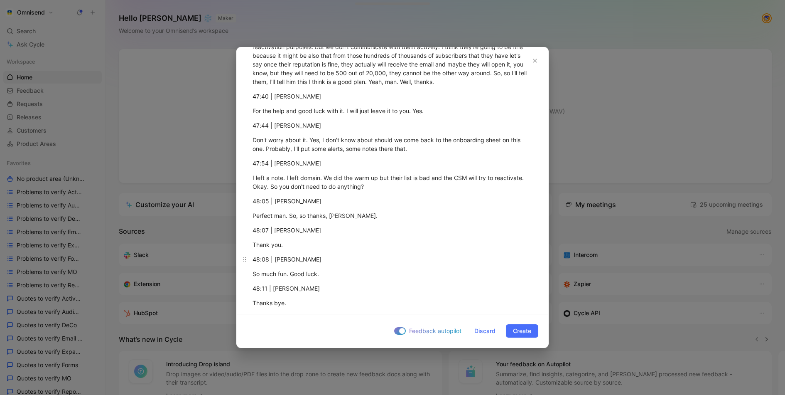
scroll to position [7969, 0]
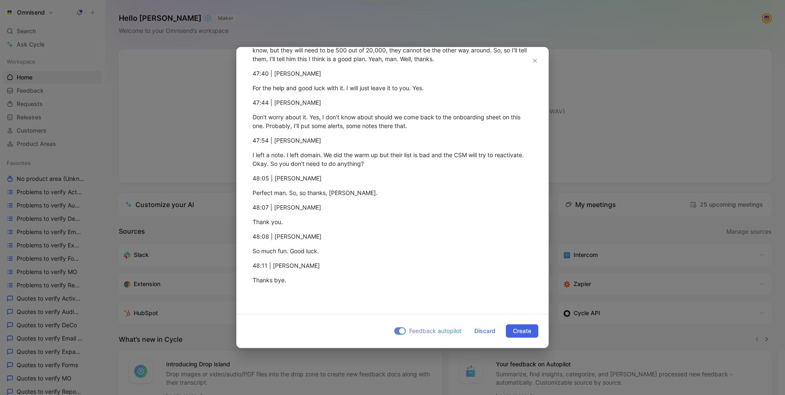
click at [526, 332] on span "Create" at bounding box center [522, 331] width 18 height 10
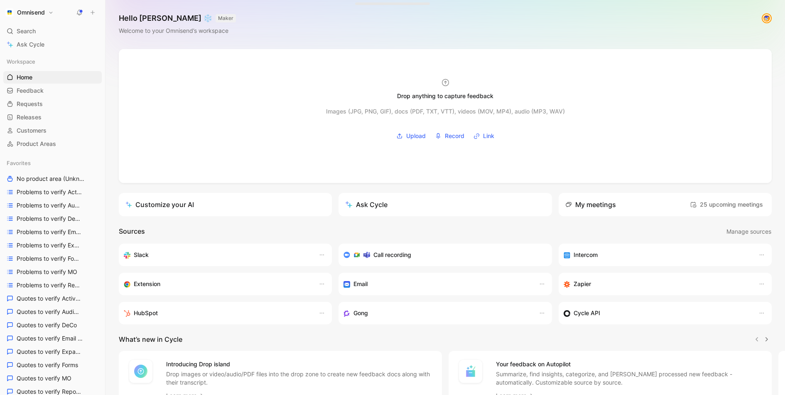
click at [91, 13] on icon at bounding box center [93, 13] width 6 height 6
click at [128, 9] on button "New feedback c" at bounding box center [148, 16] width 89 height 14
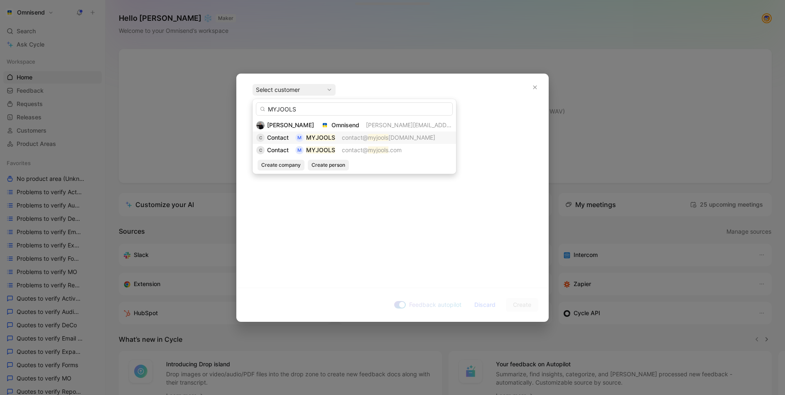
type input "MYJOOLS"
click at [326, 142] on div "MYJOOLS" at bounding box center [320, 138] width 29 height 10
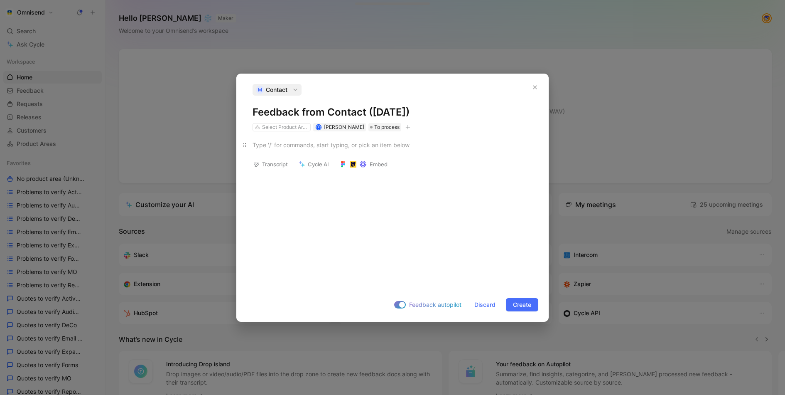
click at [373, 145] on div at bounding box center [393, 144] width 280 height 9
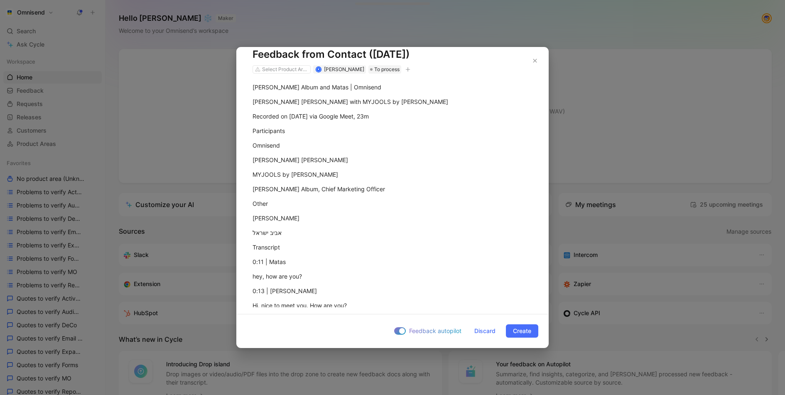
scroll to position [0, 0]
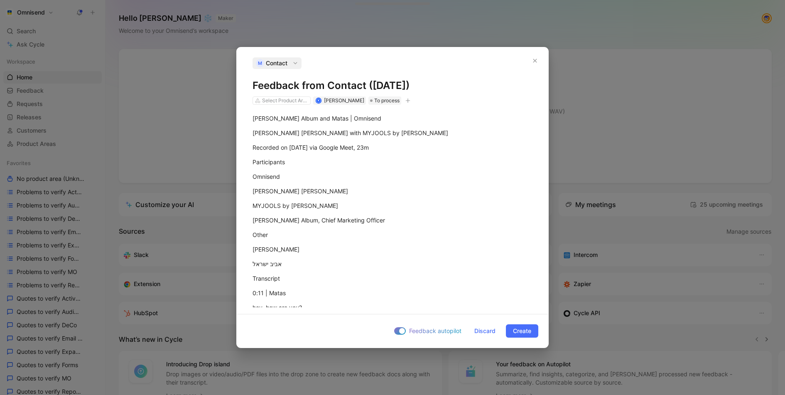
click at [406, 104] on button "button" at bounding box center [408, 100] width 8 height 8
type input "g"
click at [368, 152] on div "import" at bounding box center [355, 158] width 116 height 12
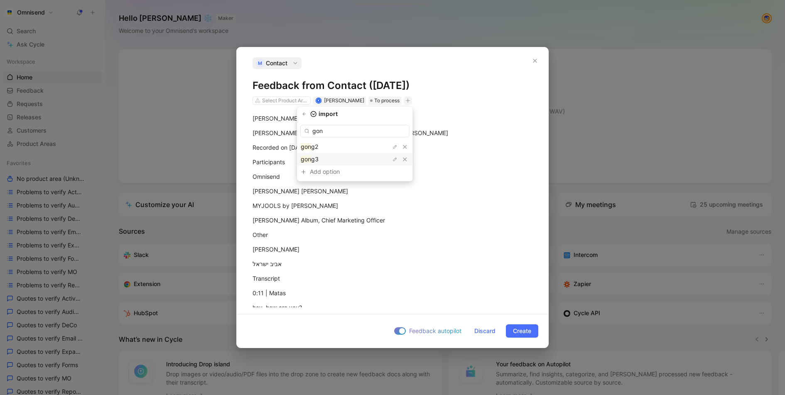
type input "gon"
click at [337, 161] on div "gon g3" at bounding box center [332, 159] width 62 height 10
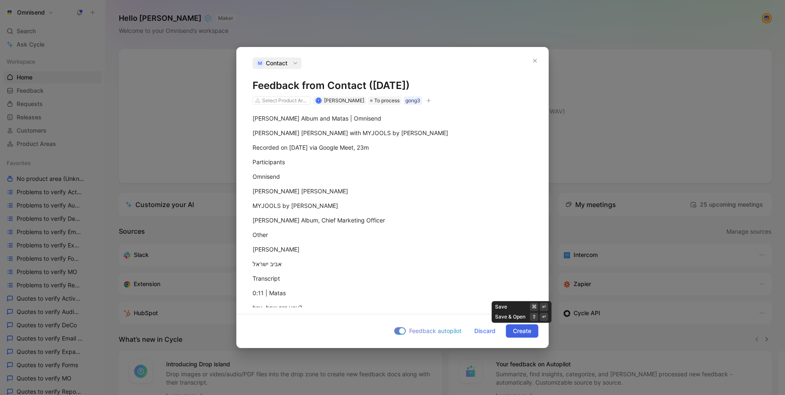
click at [513, 330] on span "Create" at bounding box center [522, 331] width 18 height 10
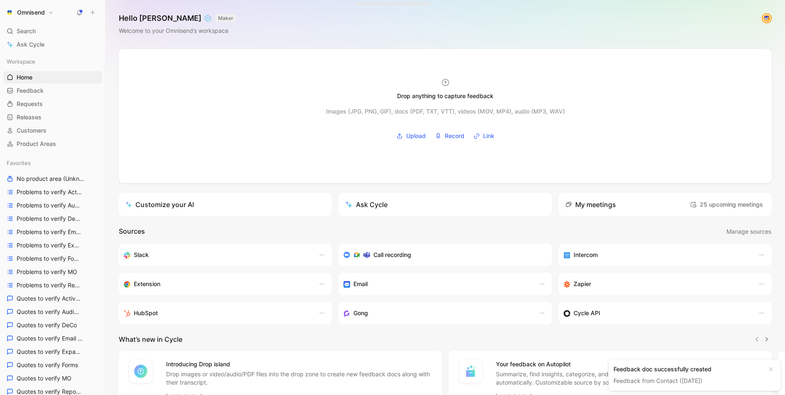
click at [92, 13] on icon at bounding box center [93, 13] width 6 height 6
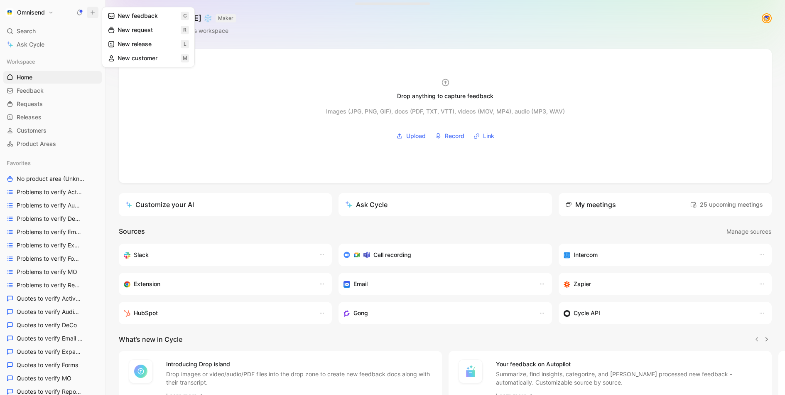
click at [127, 19] on button "New feedback c" at bounding box center [148, 16] width 89 height 14
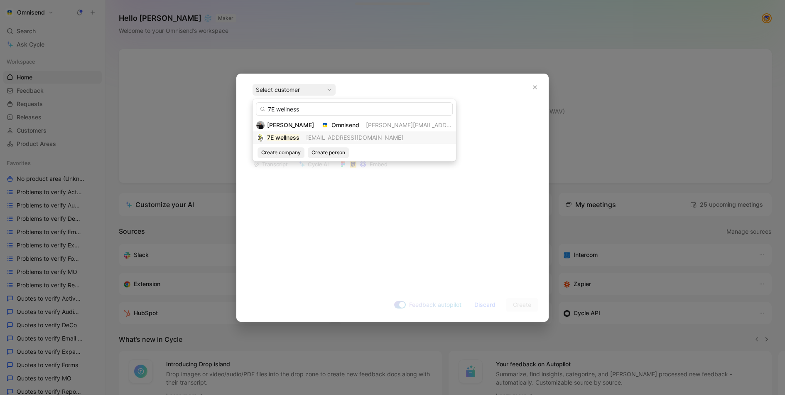
type input "7E wellness"
click at [313, 134] on span "contact@7ewellness.com" at bounding box center [354, 137] width 97 height 7
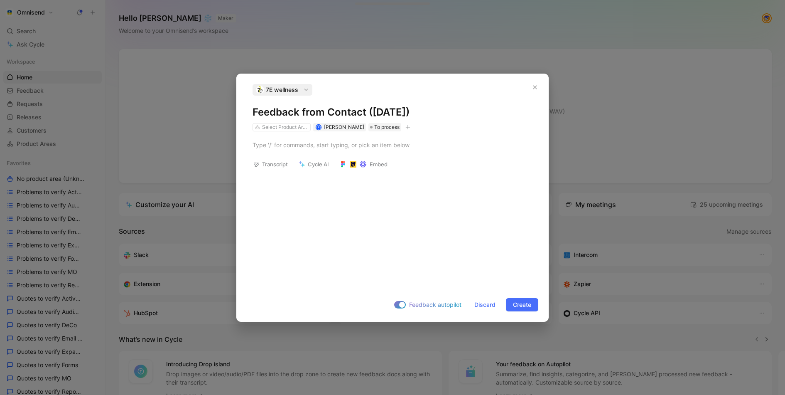
click at [407, 130] on button "button" at bounding box center [408, 127] width 8 height 8
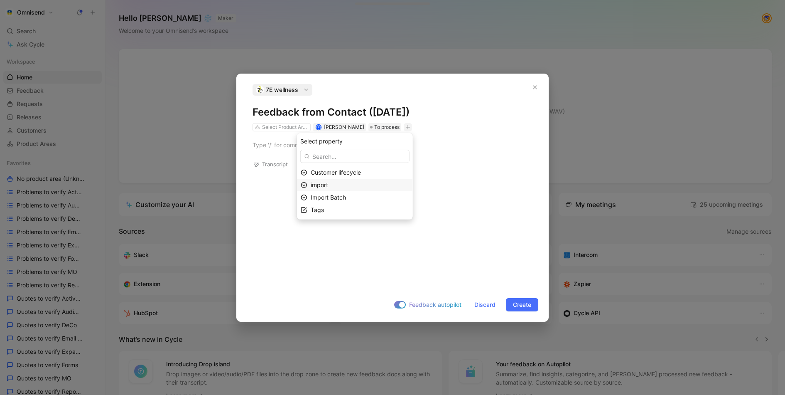
click at [387, 182] on div "import" at bounding box center [360, 185] width 98 height 10
type input "gong"
click at [330, 182] on div "gong 3" at bounding box center [332, 186] width 62 height 10
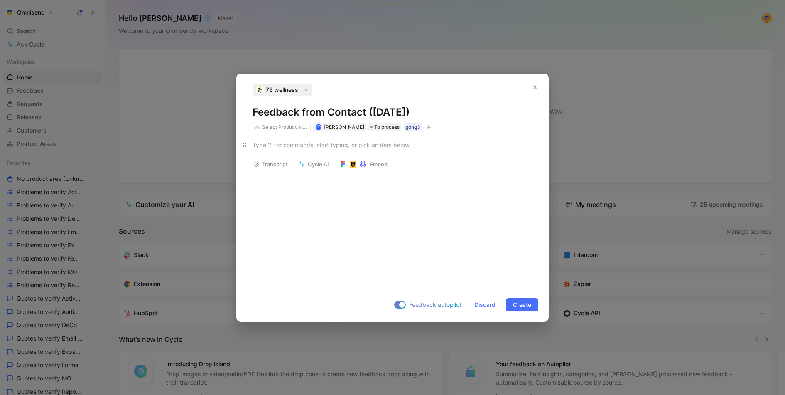
click at [398, 148] on div at bounding box center [393, 144] width 280 height 9
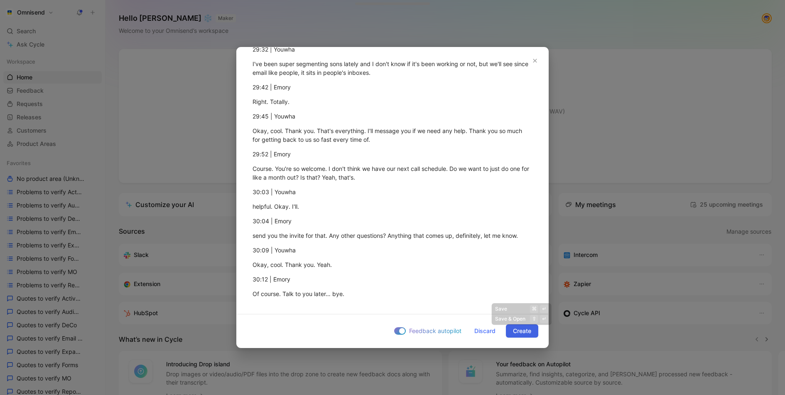
click at [519, 332] on span "Create" at bounding box center [522, 331] width 18 height 10
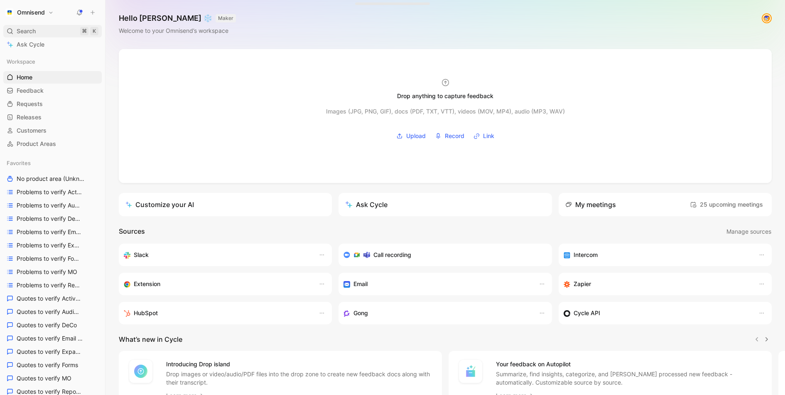
click at [39, 28] on div "Search ⌘ K" at bounding box center [52, 31] width 98 height 12
click at [39, 28] on body "Omnisend Search ⌘ K Ask Cycle Workspace Home G then H Feedback G then F Request…" at bounding box center [392, 197] width 785 height 395
click at [35, 29] on span "Search" at bounding box center [26, 31] width 19 height 10
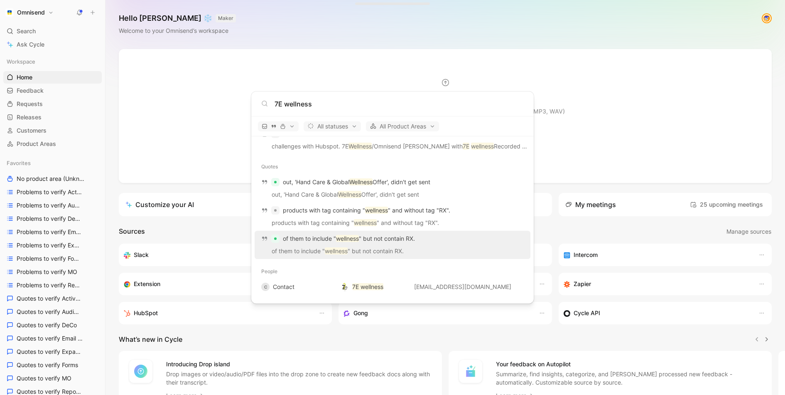
scroll to position [142, 0]
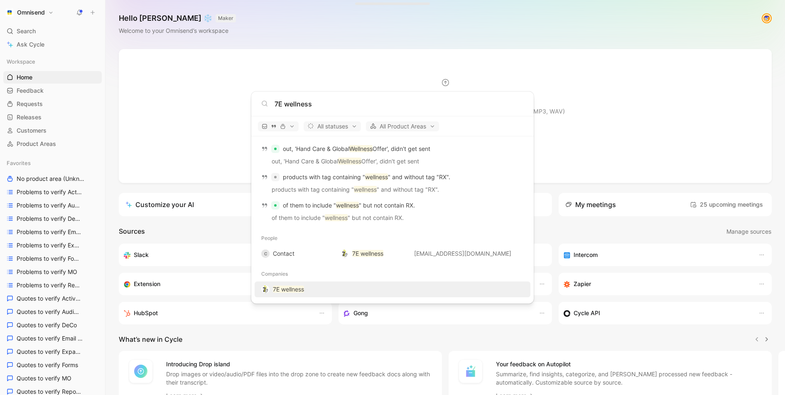
type input "7E wellness"
click at [289, 288] on mark "7E wellness" at bounding box center [288, 288] width 31 height 7
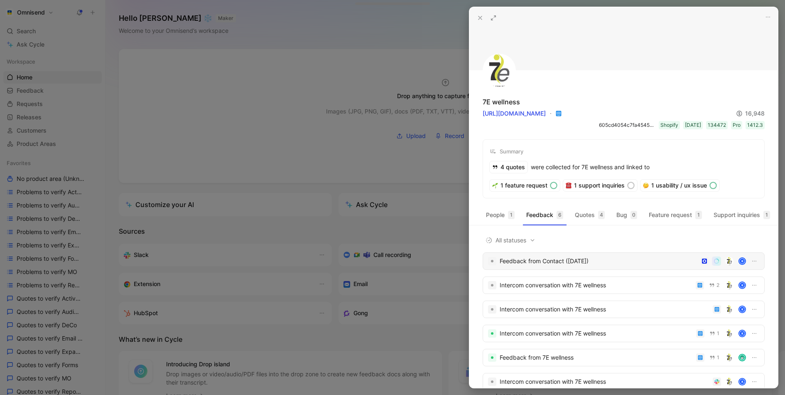
click at [578, 252] on div "Feedback from Contact ([DATE]) K" at bounding box center [624, 260] width 282 height 17
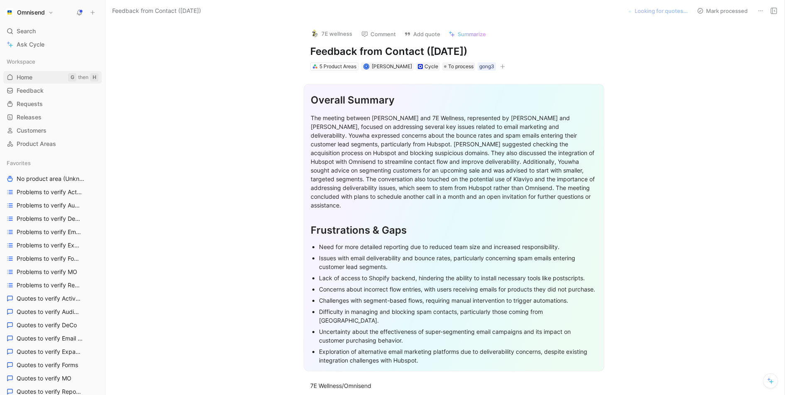
click at [29, 74] on span "Home" at bounding box center [25, 77] width 16 height 8
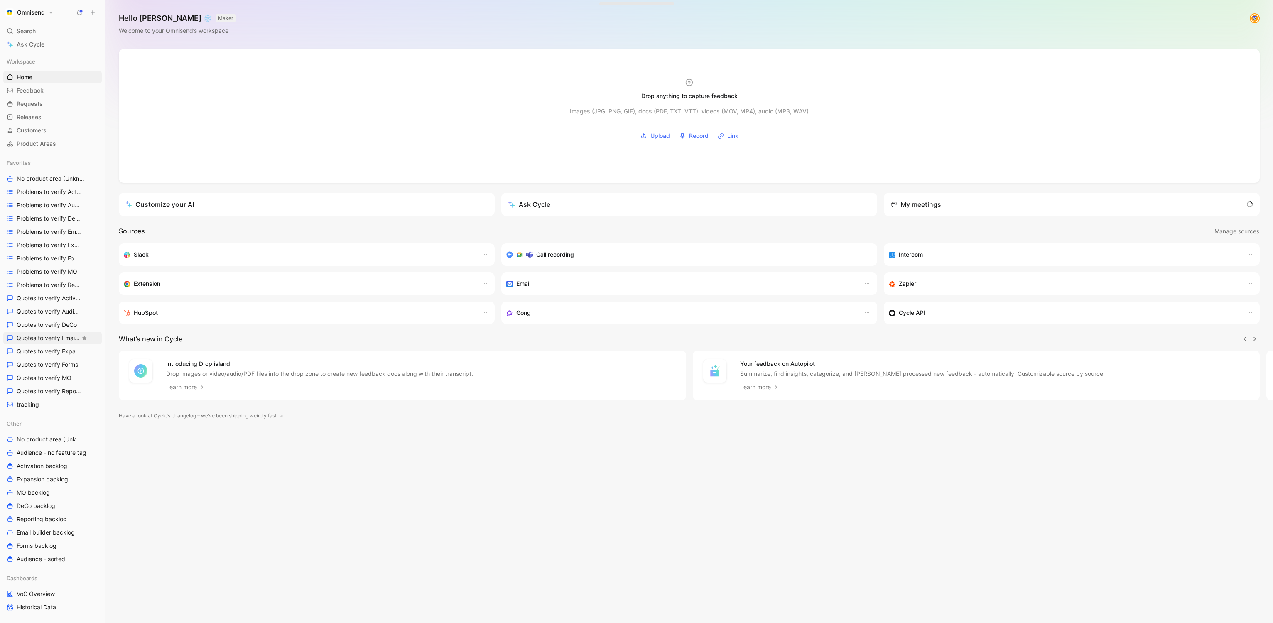
scroll to position [0, 0]
click at [49, 413] on div "Workspace Home G then H Feedback G then F Requests G then R Releases G then L C…" at bounding box center [52, 345] width 98 height 581
click at [46, 408] on link "tracking" at bounding box center [52, 404] width 98 height 12
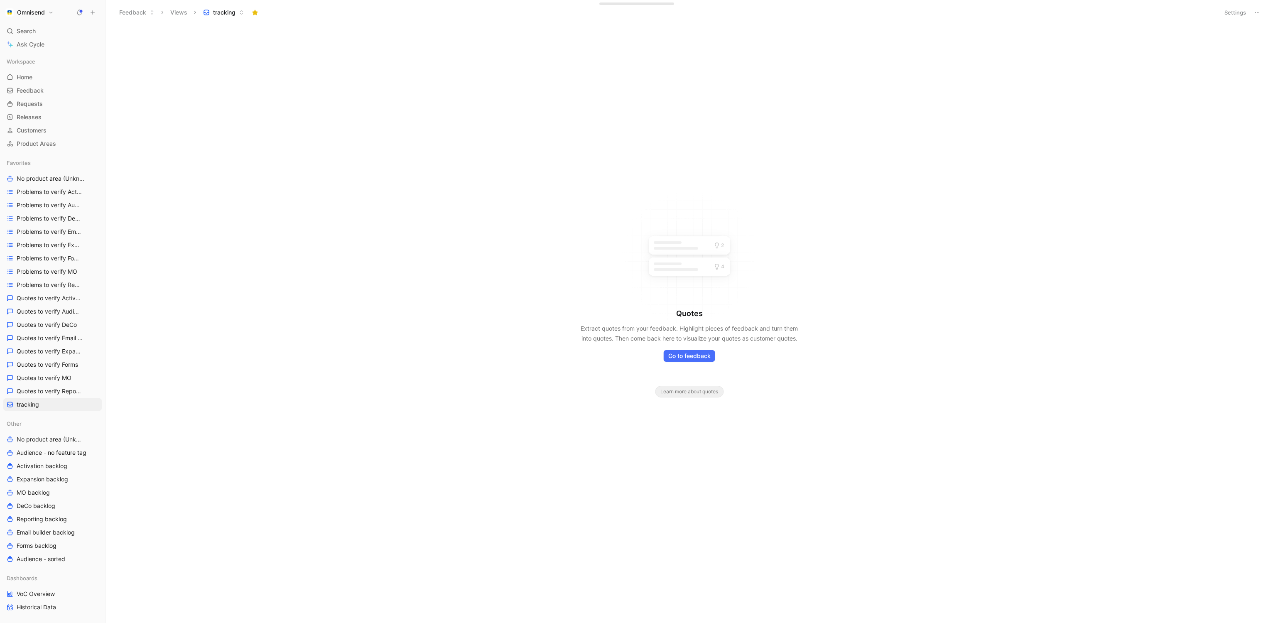
click at [1239, 14] on button "Settings" at bounding box center [1235, 13] width 29 height 12
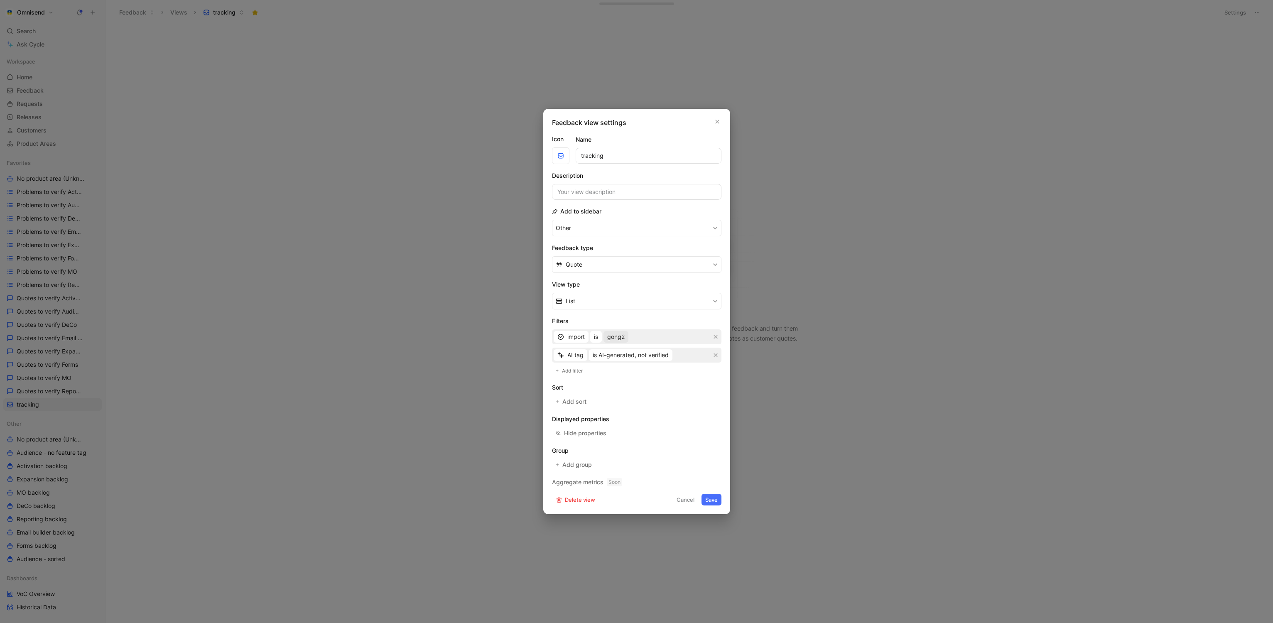
click at [616, 332] on span "gong2" at bounding box center [615, 337] width 17 height 10
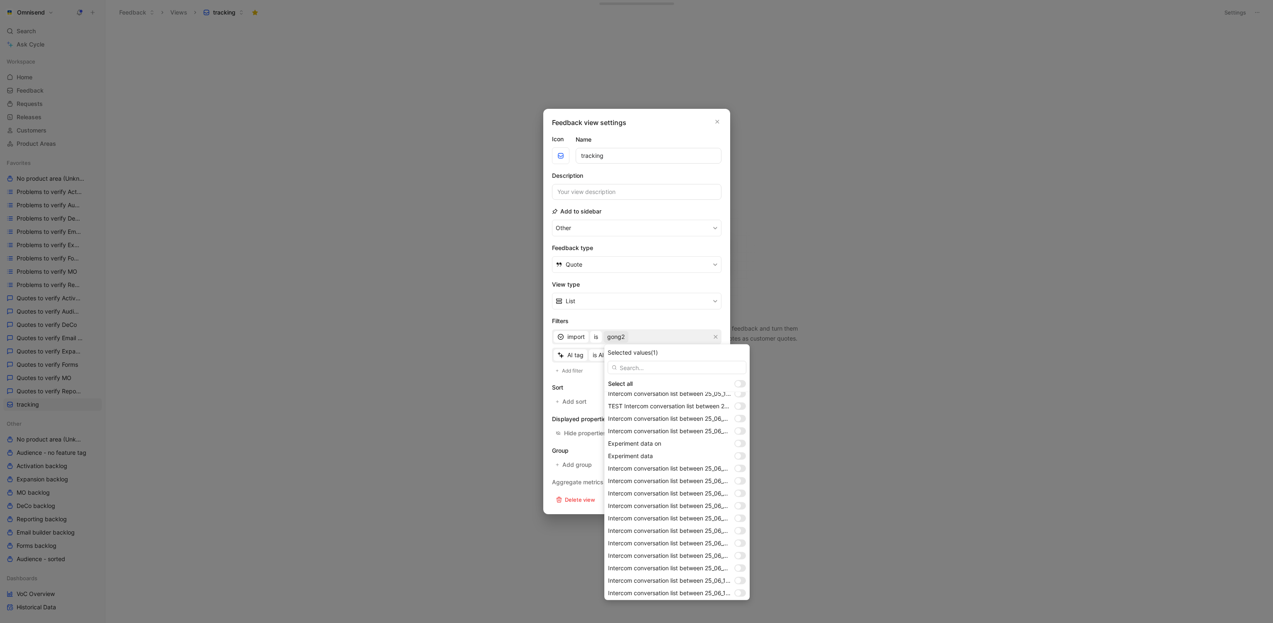
scroll to position [607, 0]
click at [741, 568] on div at bounding box center [742, 566] width 6 height 6
click at [741, 589] on div at bounding box center [740, 590] width 12 height 7
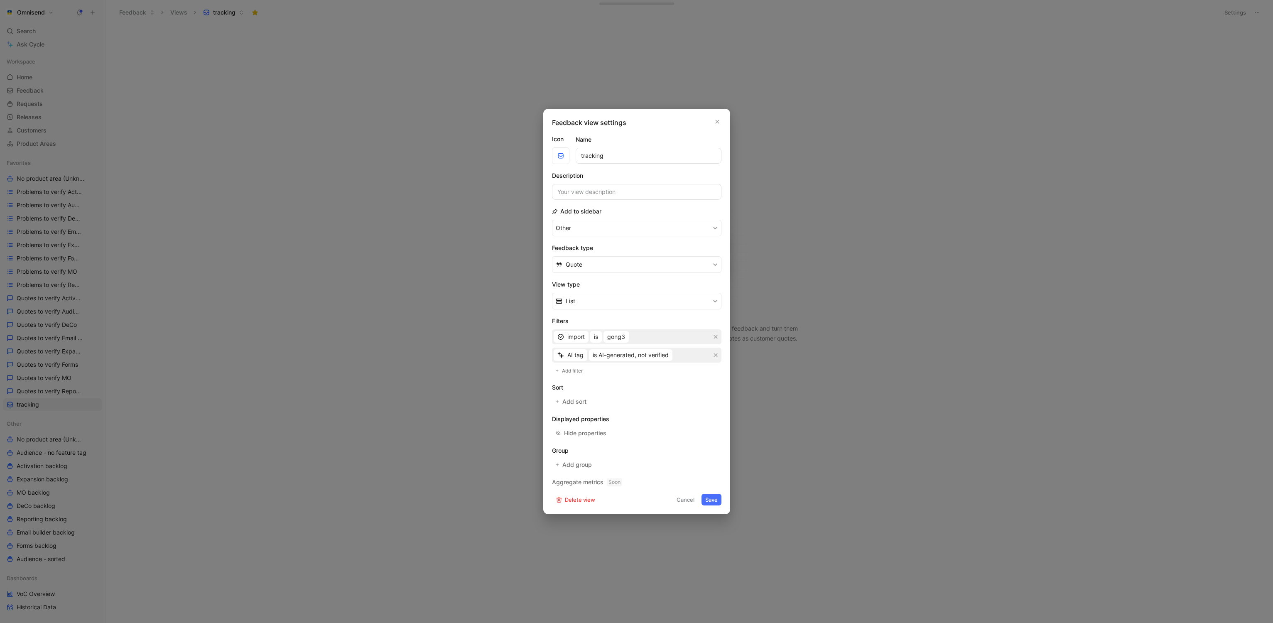
click at [714, 497] on button "Save" at bounding box center [712, 500] width 20 height 12
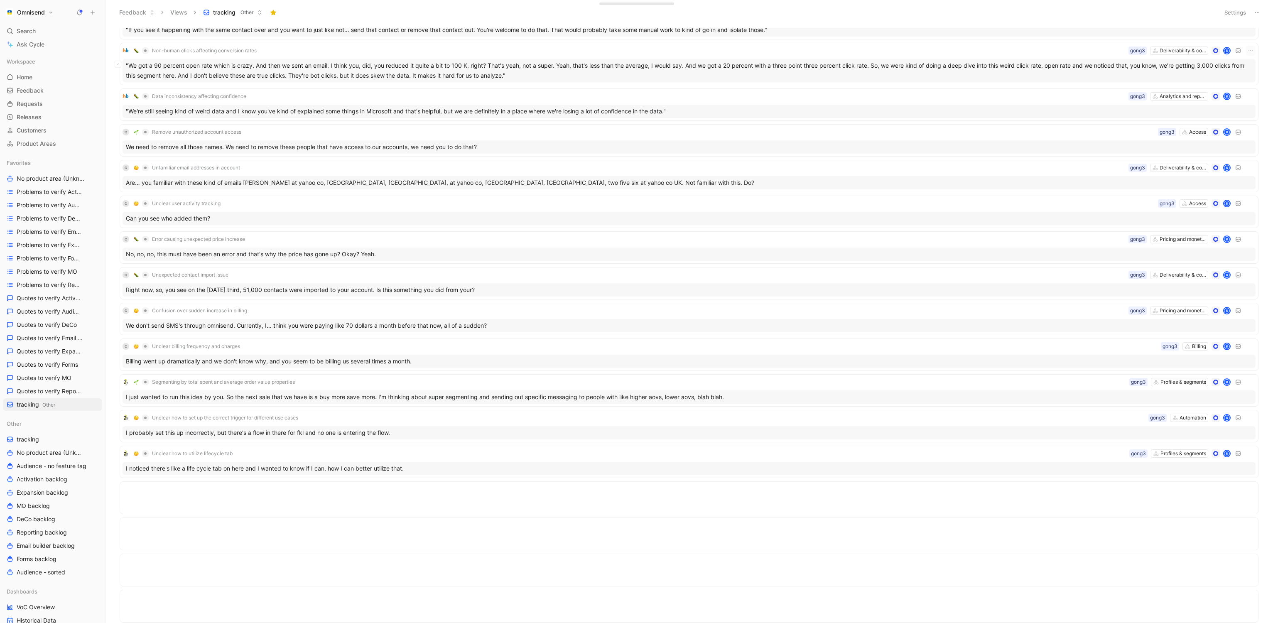
scroll to position [0, 0]
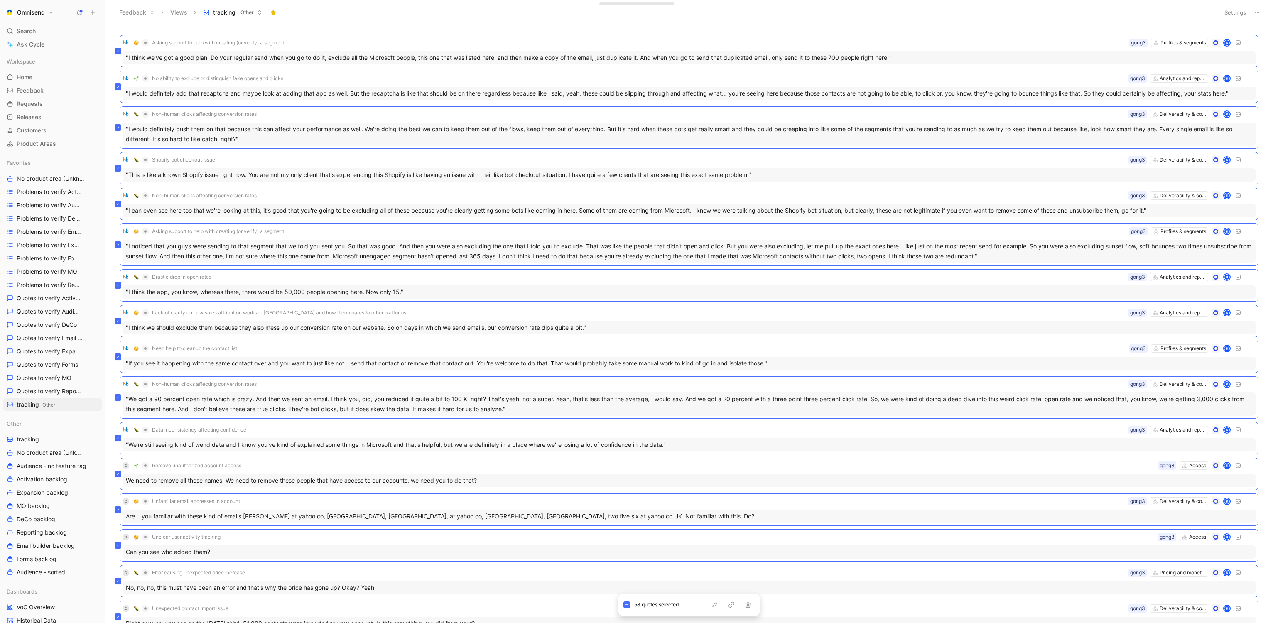
click at [897, 20] on header "Feedback Views tracking Other Settings" at bounding box center [690, 12] width 1168 height 25
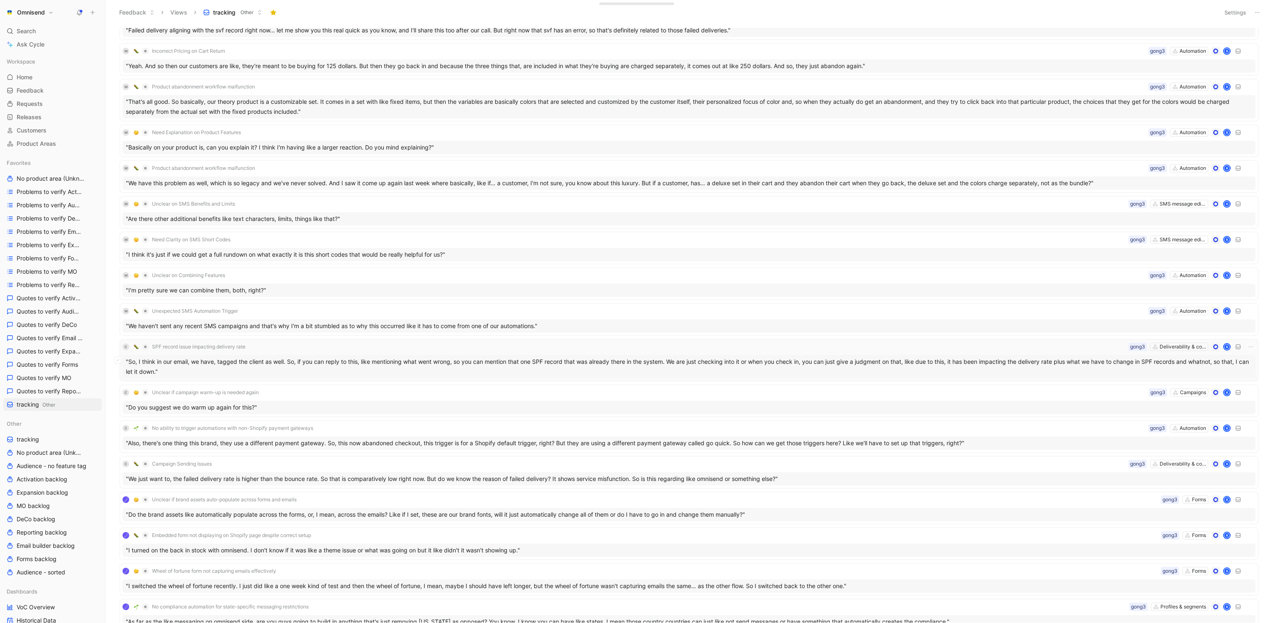
scroll to position [1508, 0]
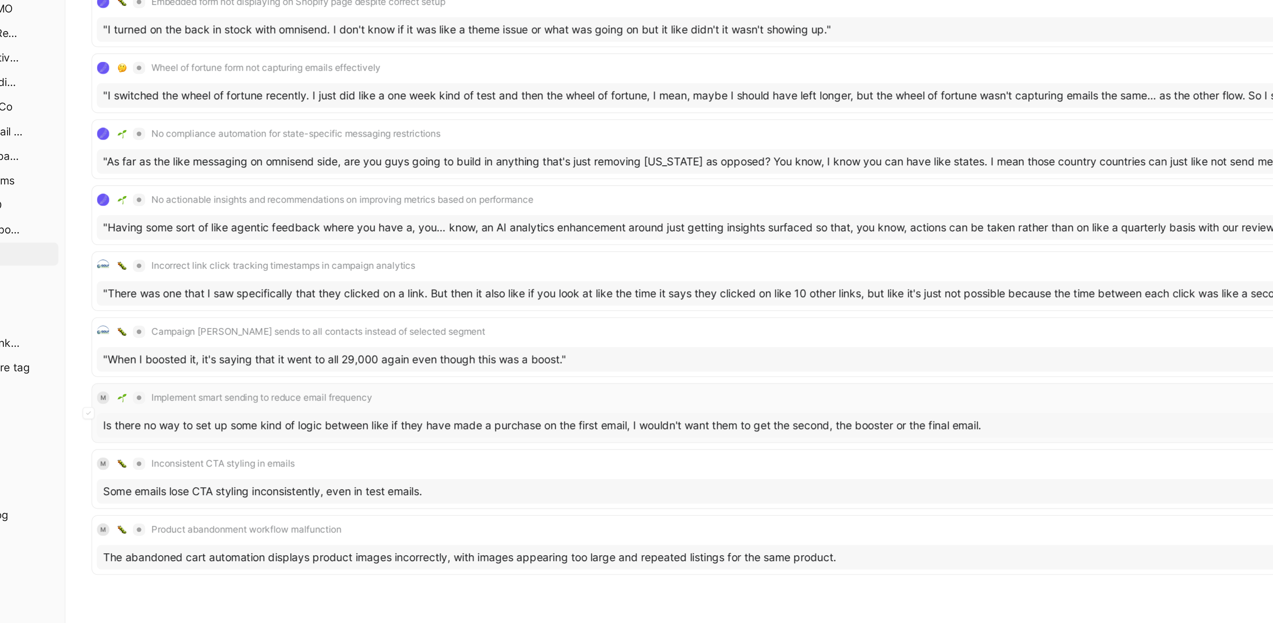
click at [372, 496] on div "Is there no way to set up some kind of logic between like if they have made a p…" at bounding box center [689, 497] width 1133 height 13
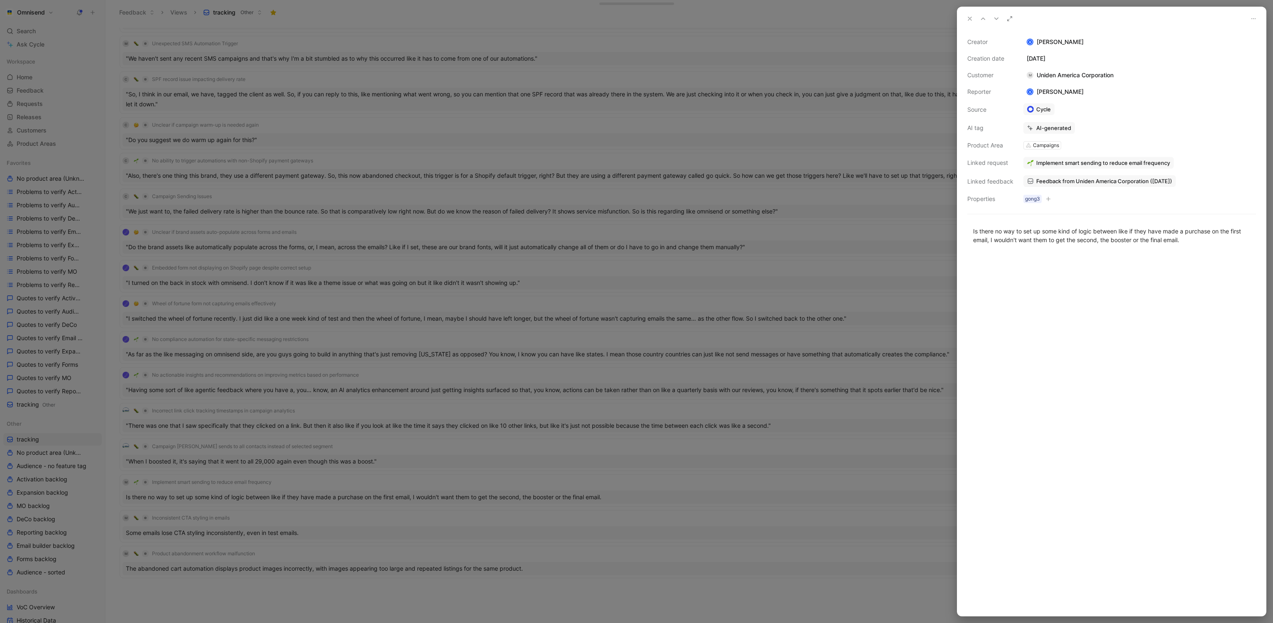
click at [329, 489] on div at bounding box center [636, 311] width 1273 height 623
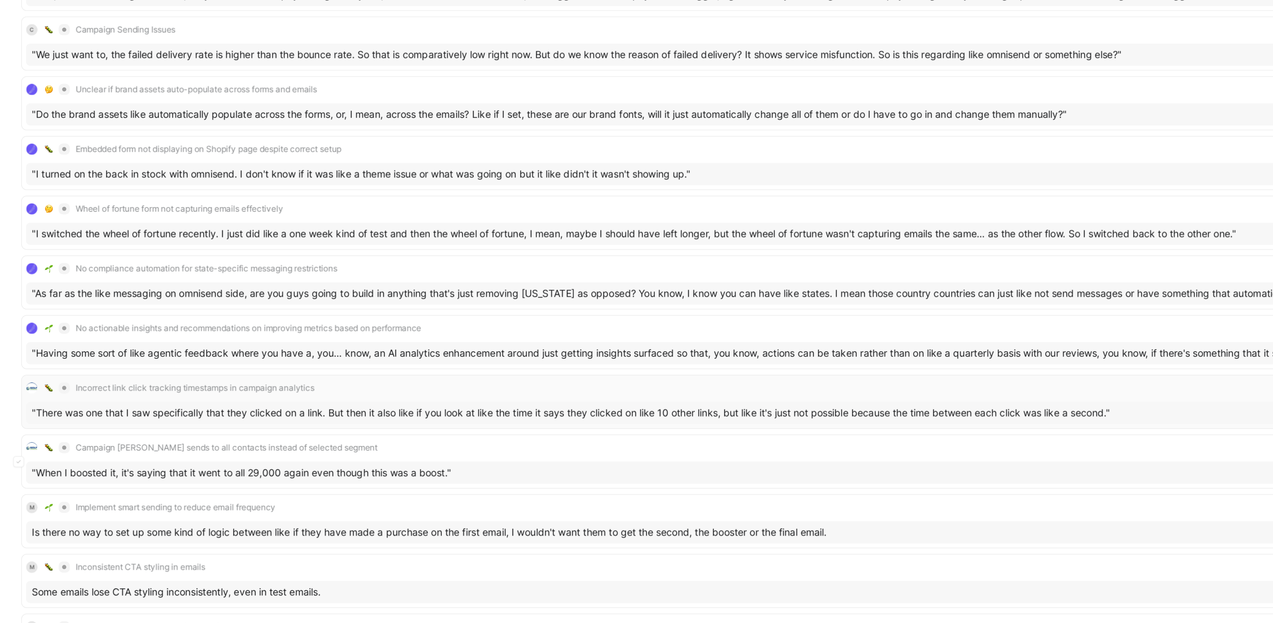
scroll to position [1499, 0]
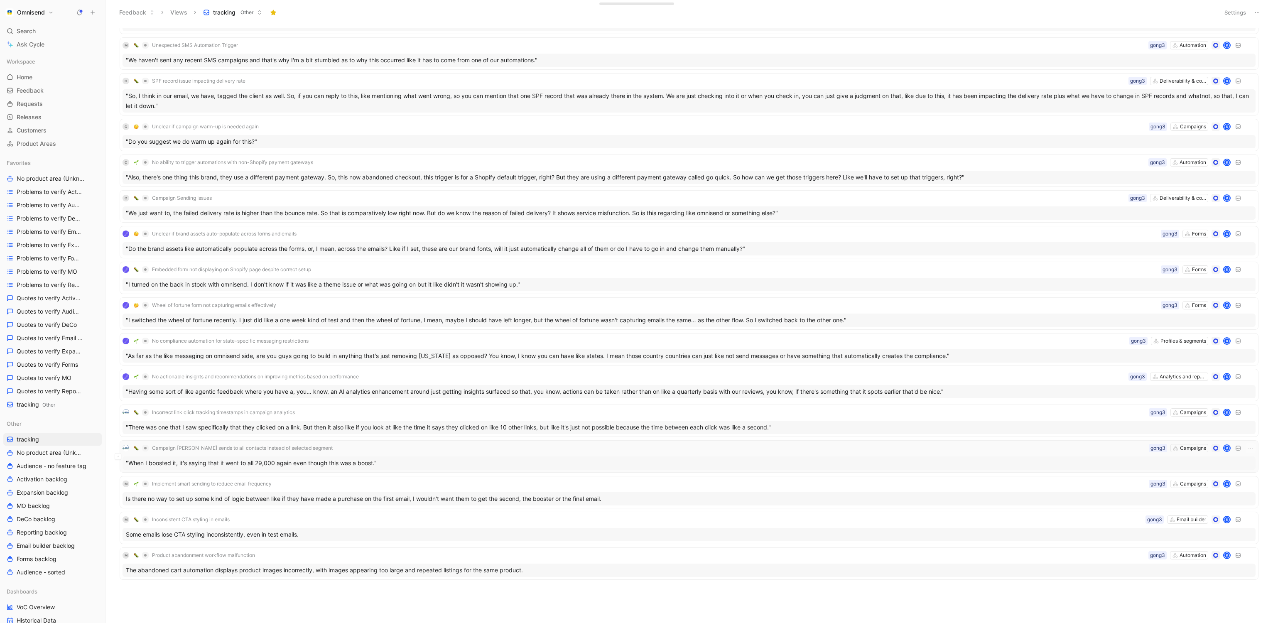
click at [277, 470] on div ""When I boosted it, it's saying that it went to all 29,000 again even though th…" at bounding box center [689, 463] width 1133 height 13
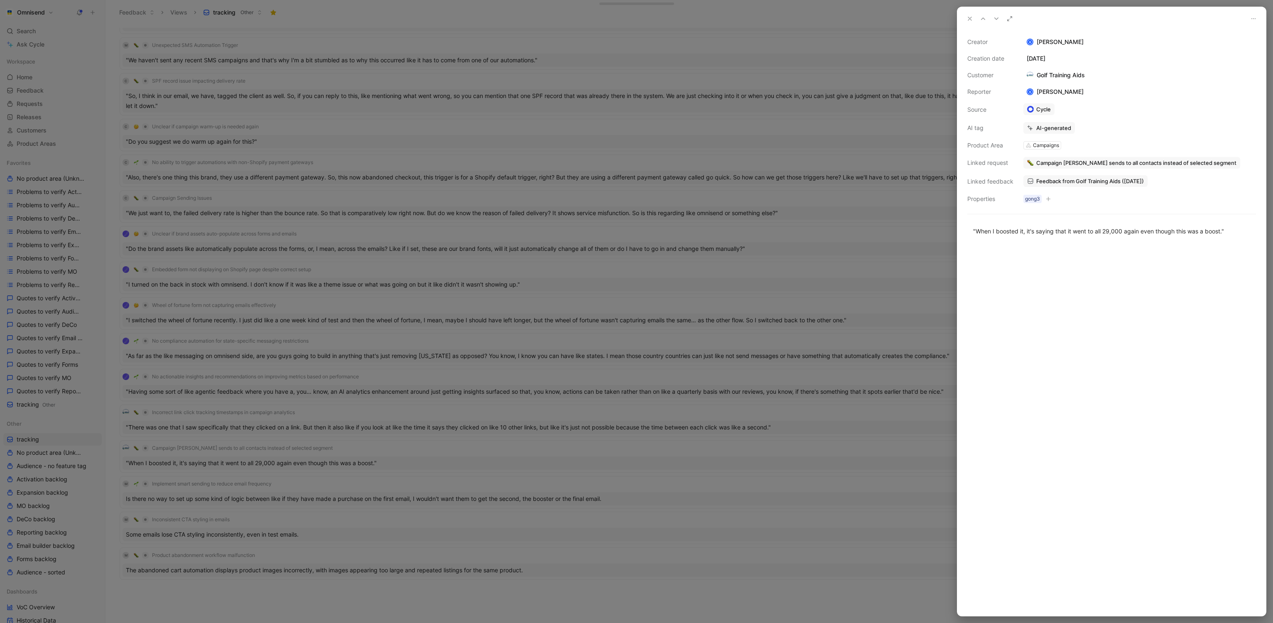
click at [829, 391] on div at bounding box center [636, 311] width 1273 height 623
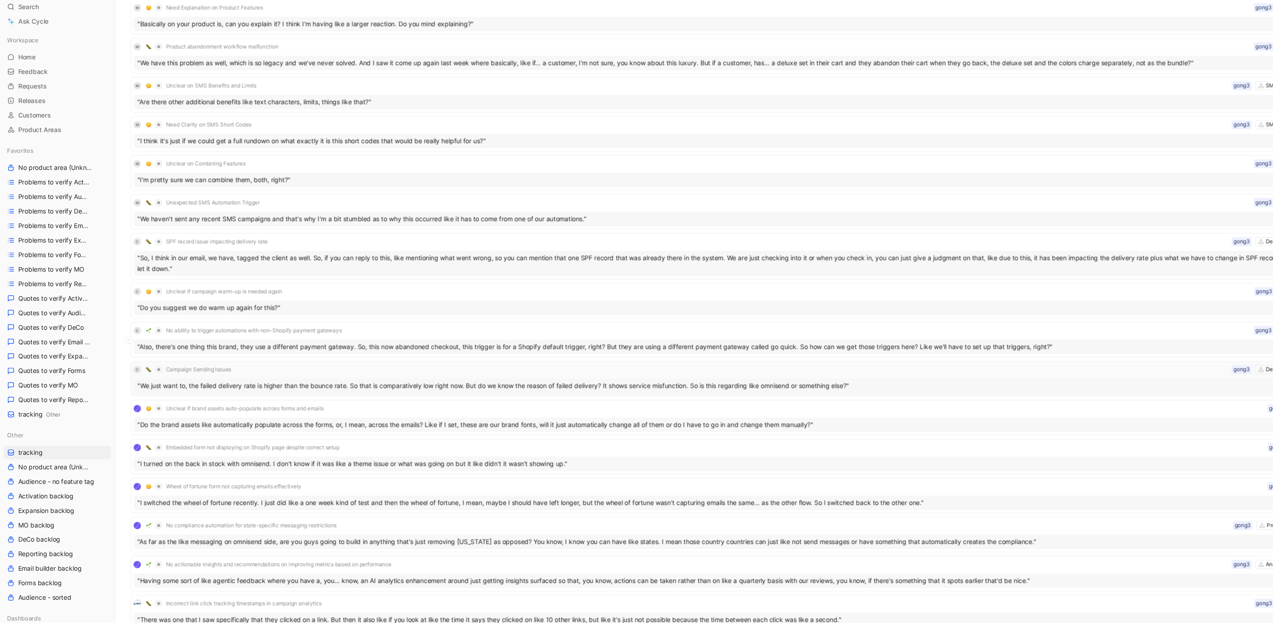
scroll to position [1331, 0]
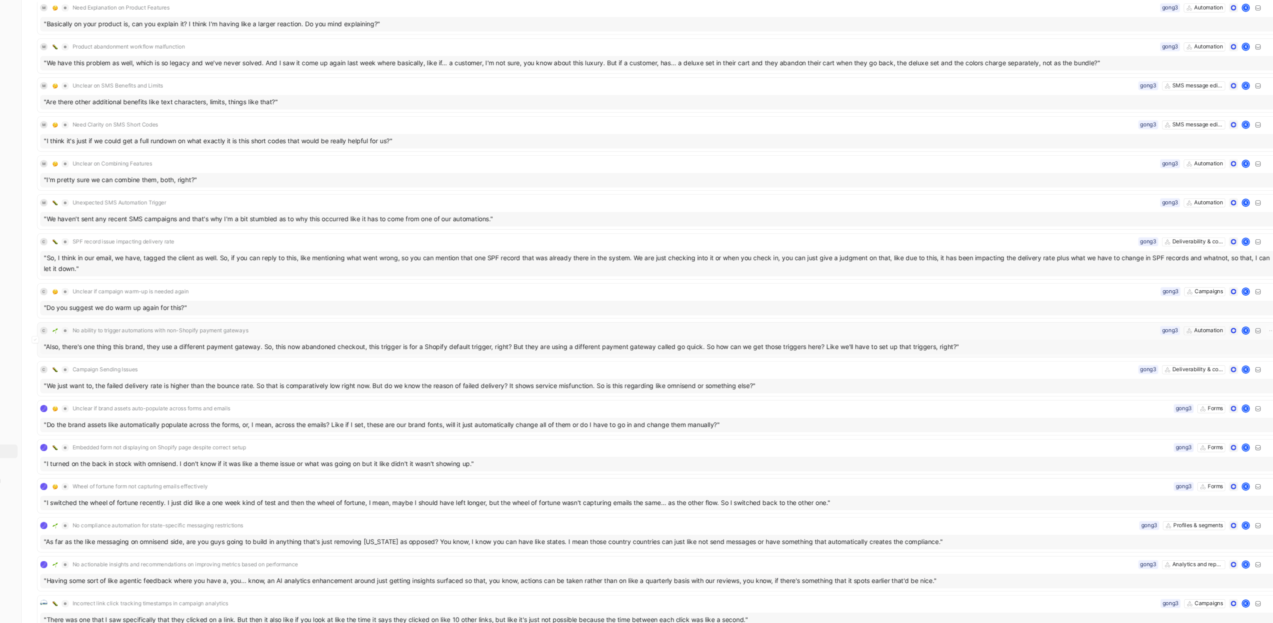
click at [399, 348] on div ""Also, there's one thing this brand, they use a different payment gateway. So, …" at bounding box center [689, 343] width 1133 height 13
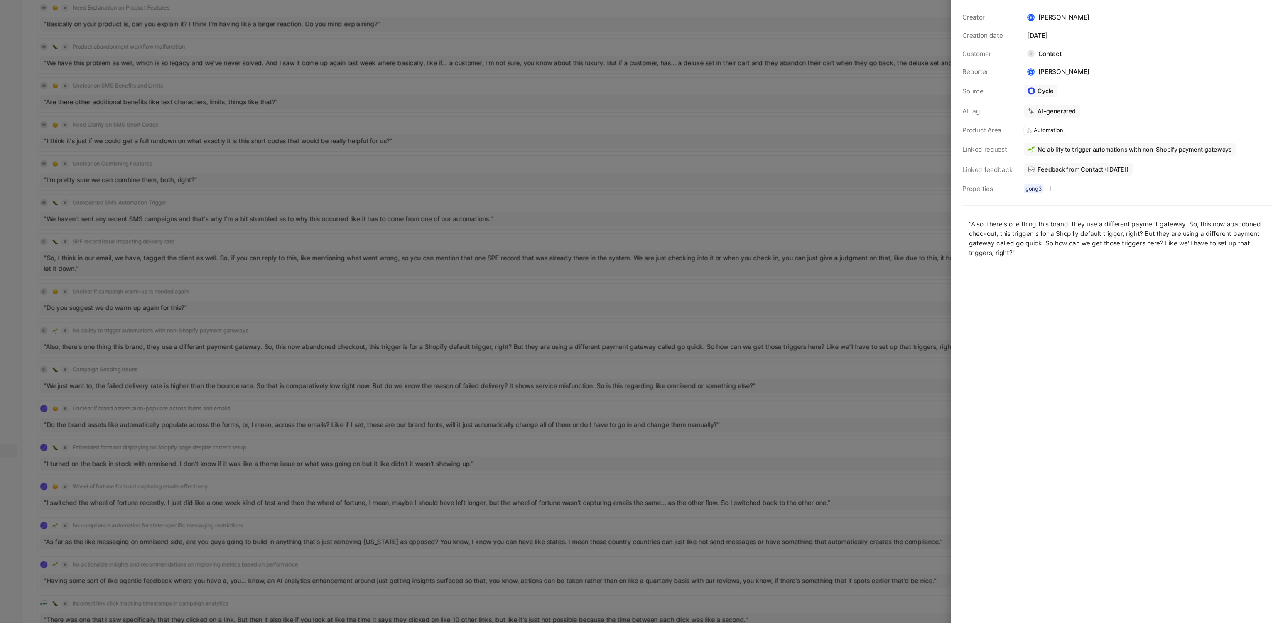
click at [552, 332] on div at bounding box center [636, 311] width 1273 height 623
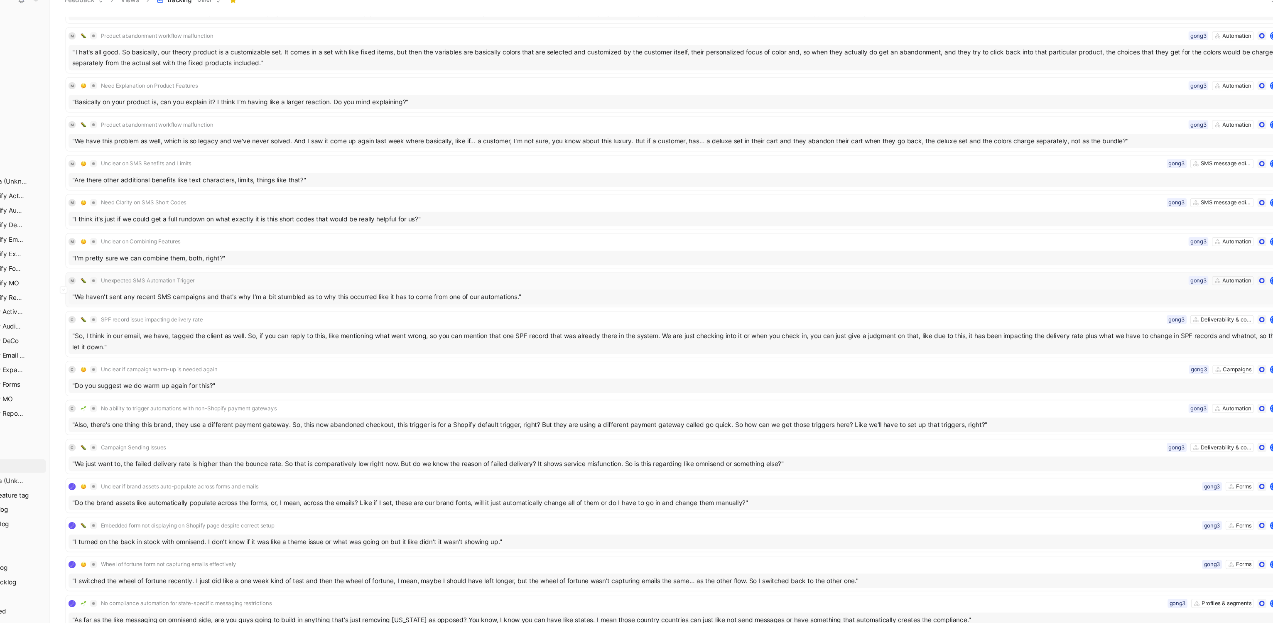
scroll to position [1263, 0]
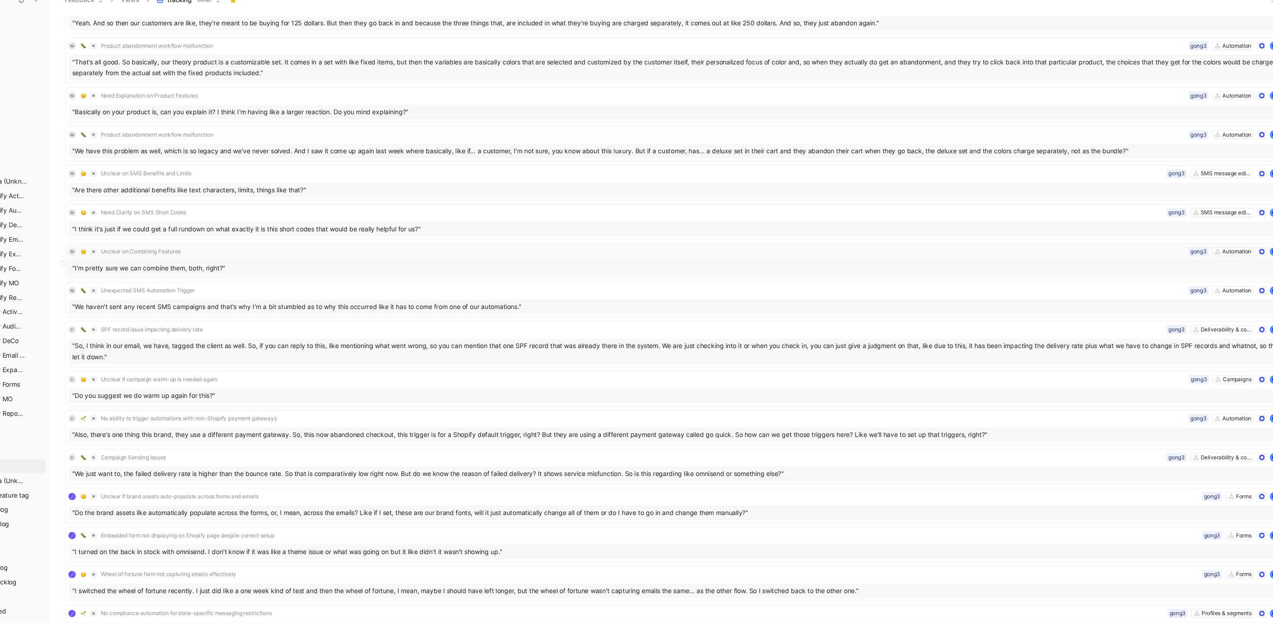
click at [307, 260] on div ""I'm pretty sure we can combine them, both, right?"" at bounding box center [689, 257] width 1133 height 13
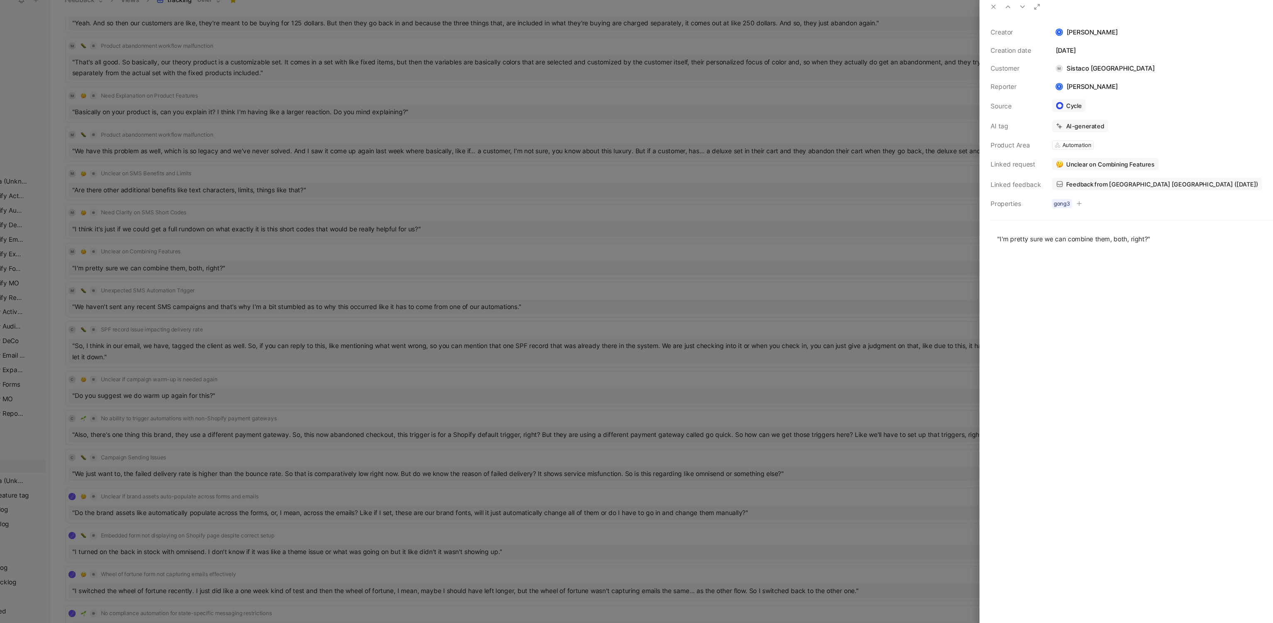
click at [617, 293] on div at bounding box center [636, 311] width 1273 height 623
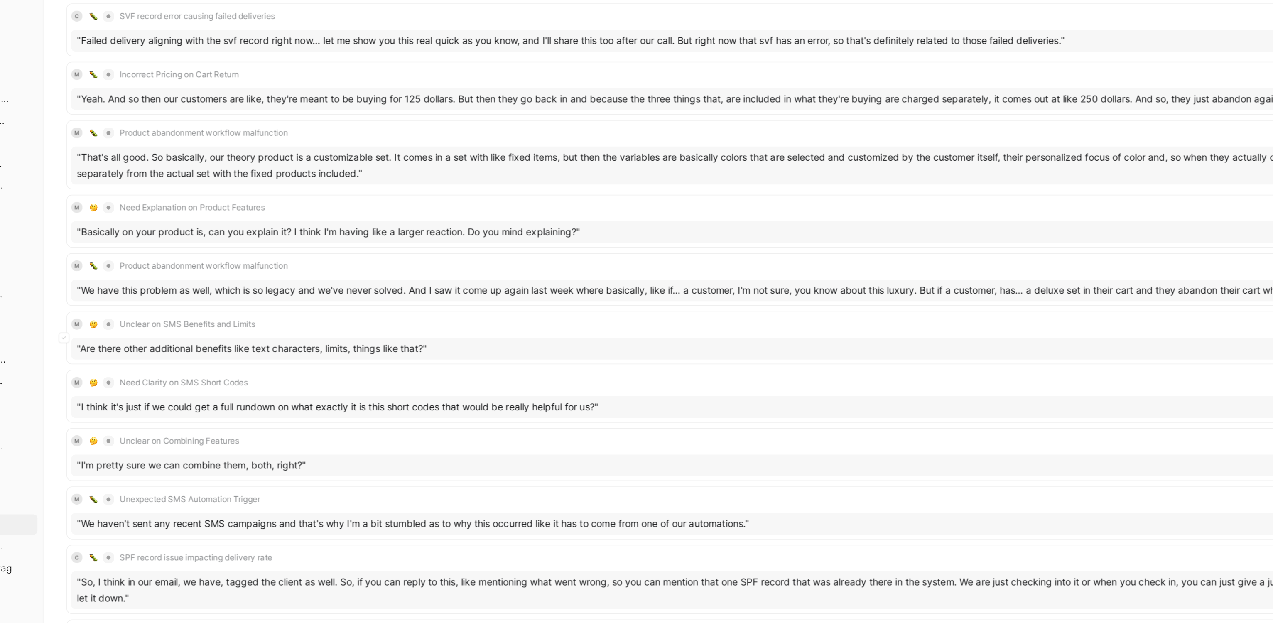
scroll to position [1164, 0]
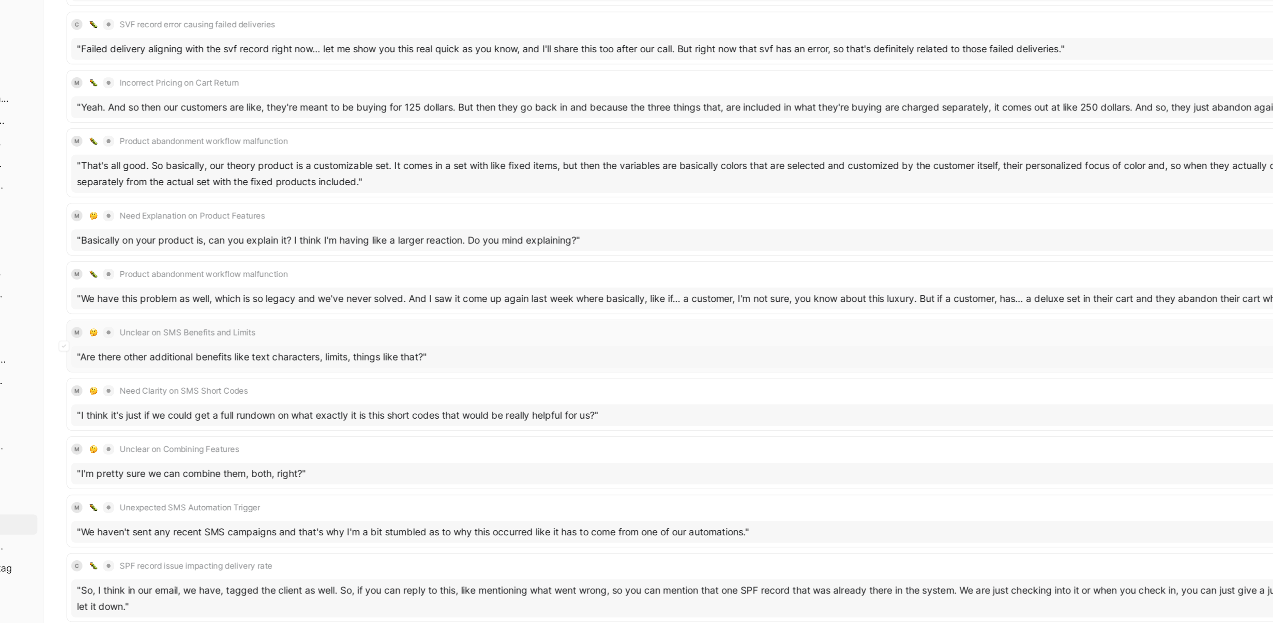
click at [319, 338] on div ""Are there other additional benefits like text characters, limits, things like …" at bounding box center [689, 336] width 1133 height 13
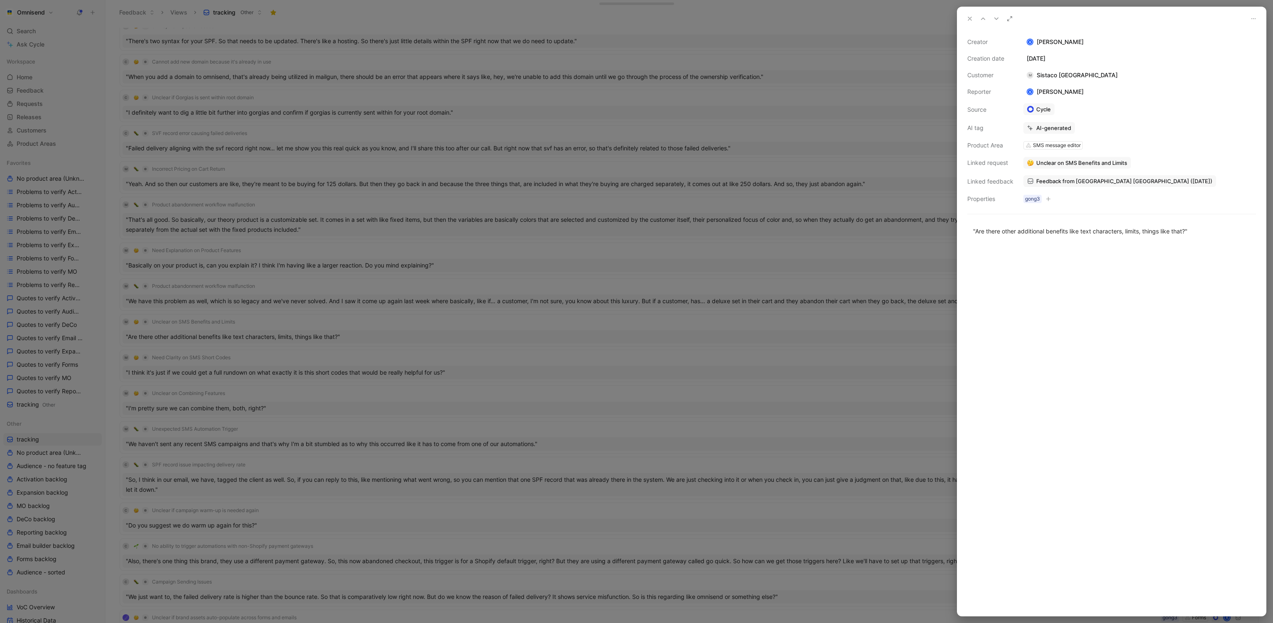
click at [369, 206] on div at bounding box center [636, 311] width 1273 height 623
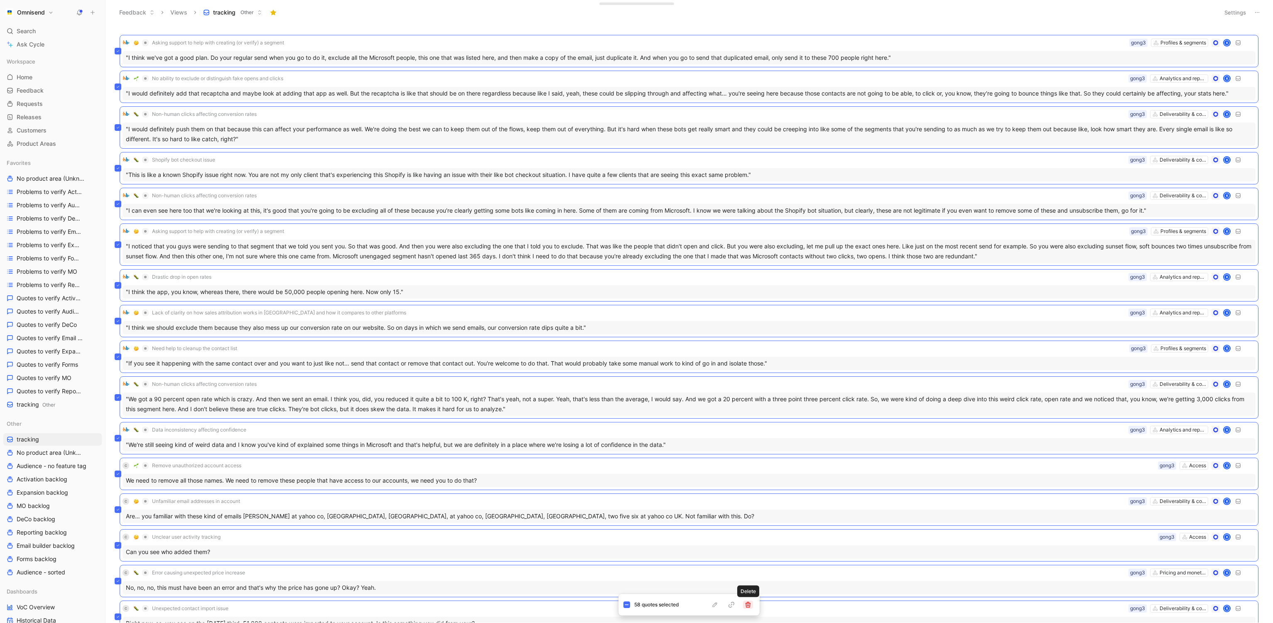
click at [752, 607] on button "button" at bounding box center [748, 605] width 10 height 8
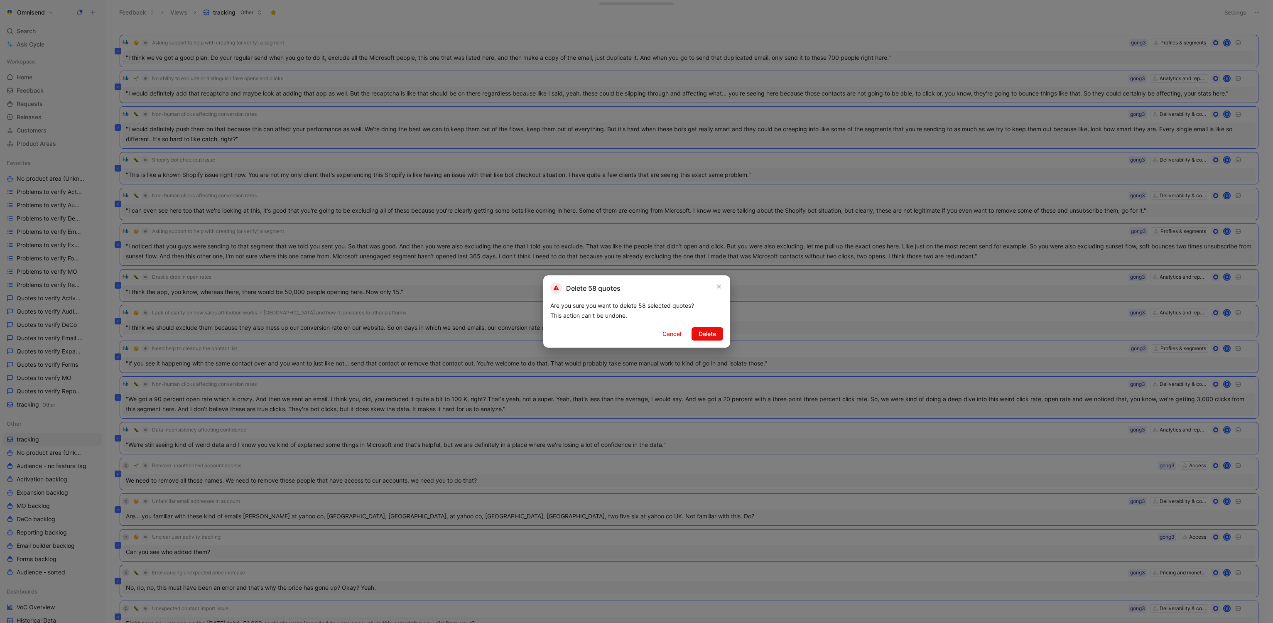
drag, startPoint x: 716, startPoint y: 336, endPoint x: 671, endPoint y: 286, distance: 66.8
click at [668, 286] on div "Delete 58 quotes Are you sure you want to delete 58 selected quotes? This actio…" at bounding box center [636, 311] width 187 height 72
click at [720, 287] on icon "button" at bounding box center [719, 286] width 5 height 7
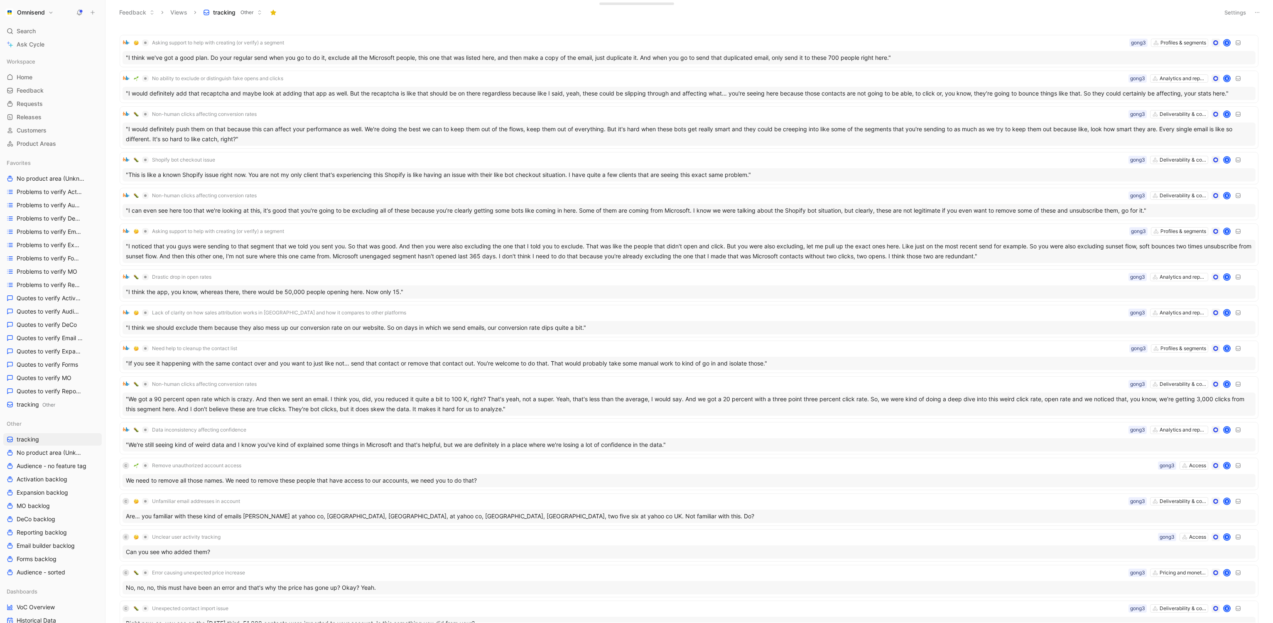
click at [111, 310] on div "Asking support to help with creating (or verify) a segment Profiles & segments …" at bounding box center [688, 325] width 1157 height 595
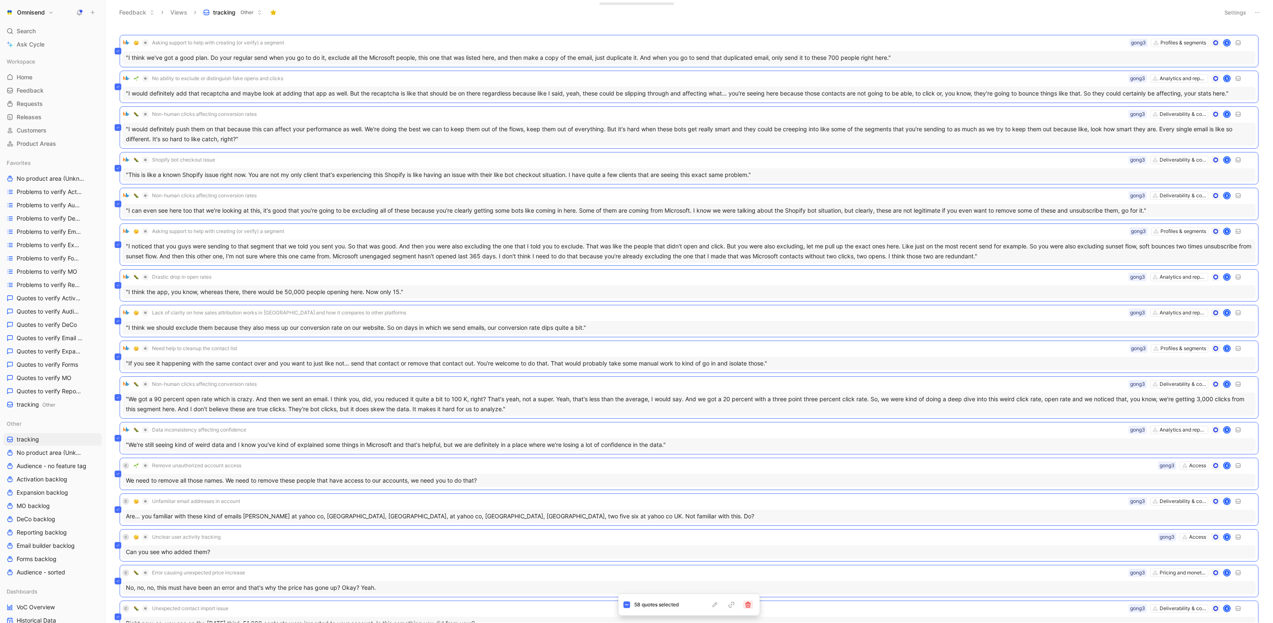
click at [747, 608] on button "button" at bounding box center [748, 605] width 10 height 8
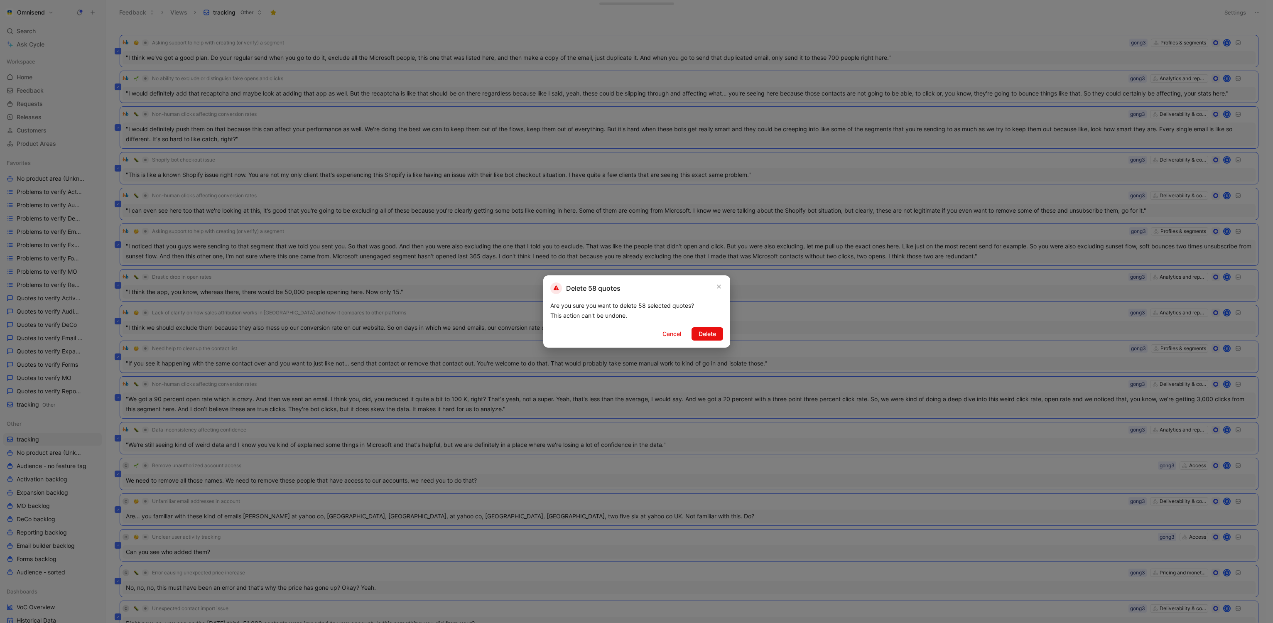
click at [688, 513] on div at bounding box center [636, 311] width 1273 height 623
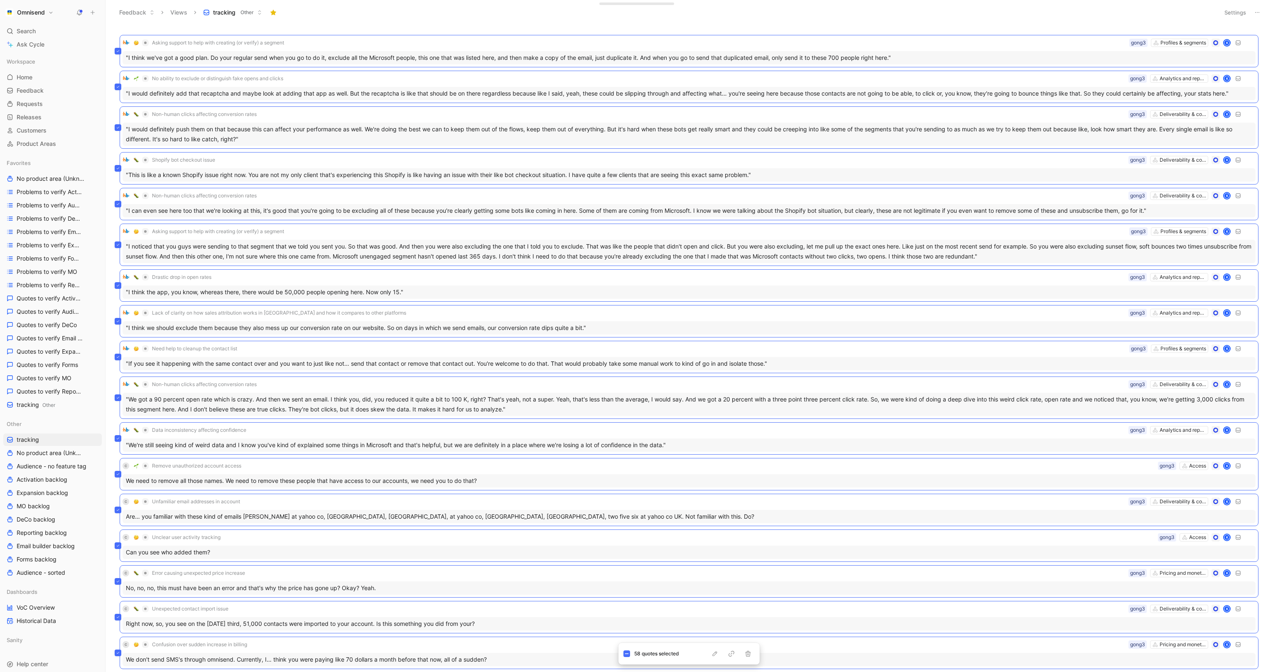
click at [780, 20] on header "Feedback Views tracking Other Settings" at bounding box center [690, 12] width 1168 height 25
click at [746, 623] on icon "button" at bounding box center [748, 653] width 7 height 7
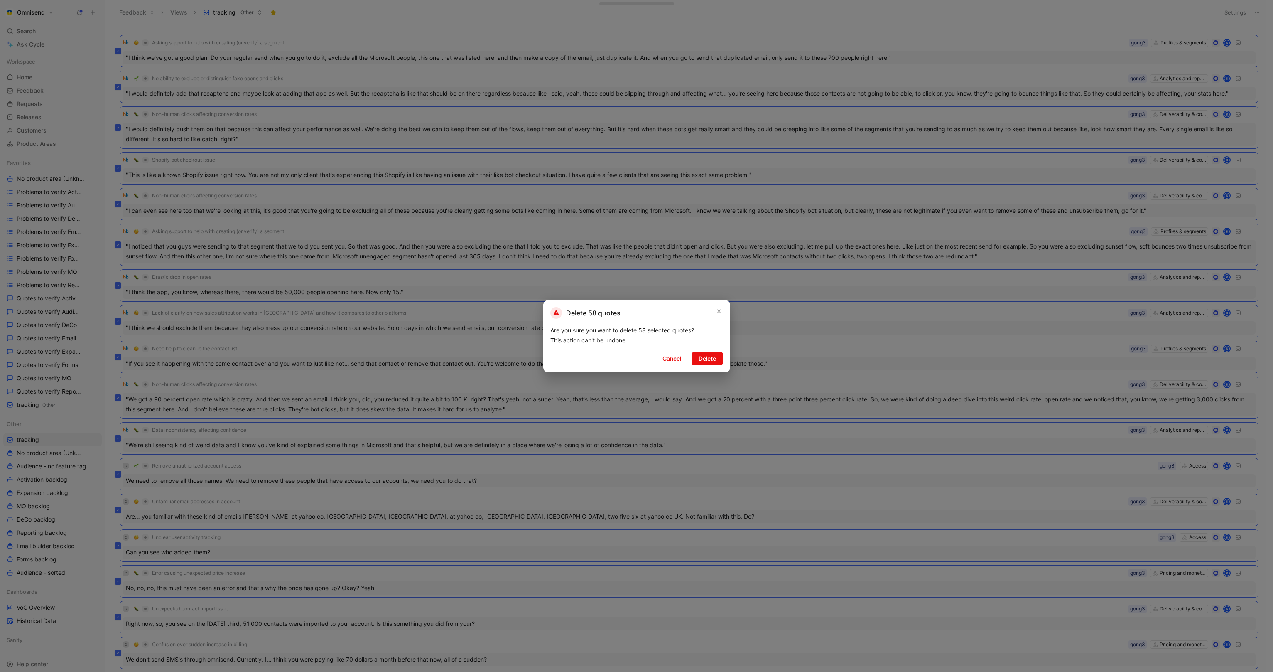
click at [700, 365] on div "Delete 58 quotes Are you sure you want to delete 58 selected quotes? This actio…" at bounding box center [636, 336] width 187 height 72
click at [700, 356] on span "Delete" at bounding box center [707, 359] width 17 height 10
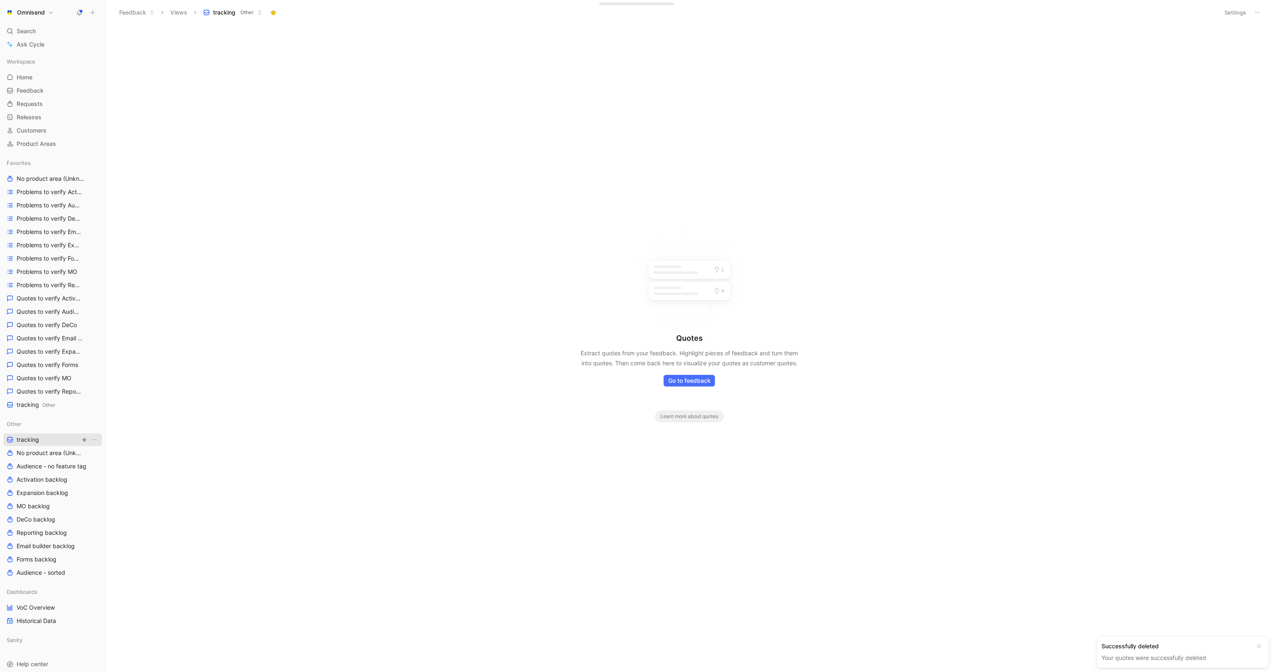
click at [31, 442] on span "tracking" at bounding box center [28, 439] width 22 height 8
click at [992, 211] on div "Quotes Extract quotes from your feedback. Highlight pieces of feedback and turn…" at bounding box center [690, 348] width 1168 height 647
click at [1232, 13] on button "Settings" at bounding box center [1235, 13] width 29 height 12
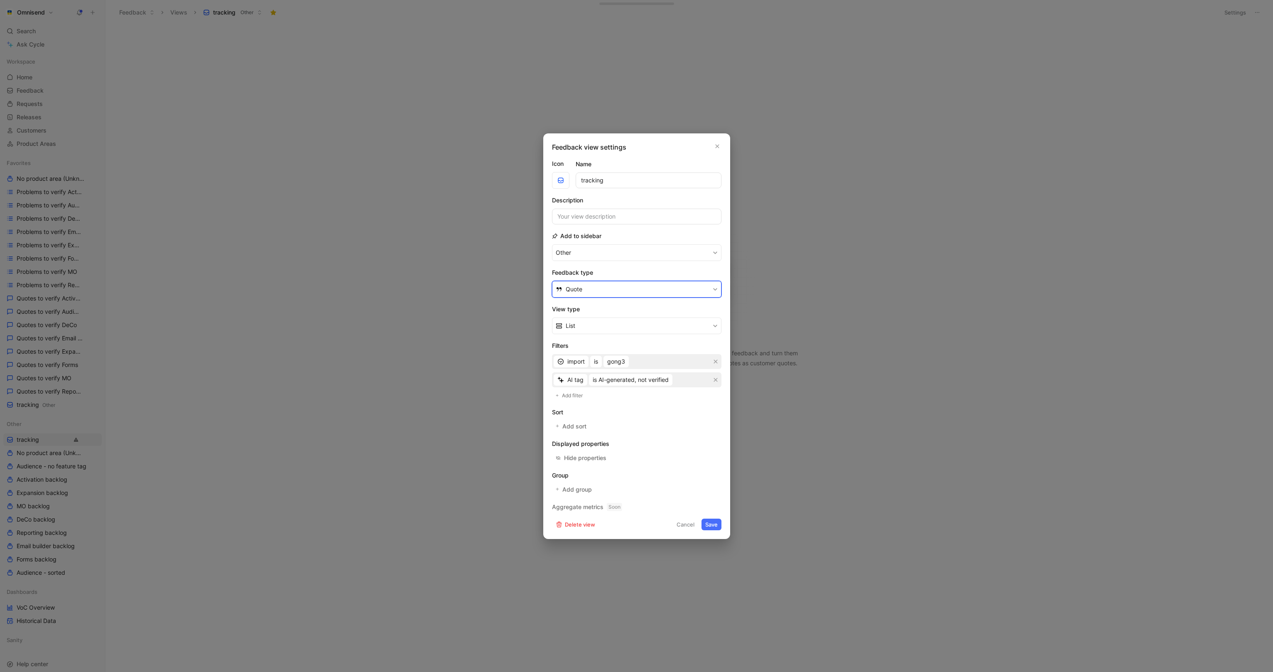
click at [646, 290] on button "Quote" at bounding box center [636, 289] width 169 height 17
click at [715, 145] on icon "button" at bounding box center [717, 146] width 5 height 7
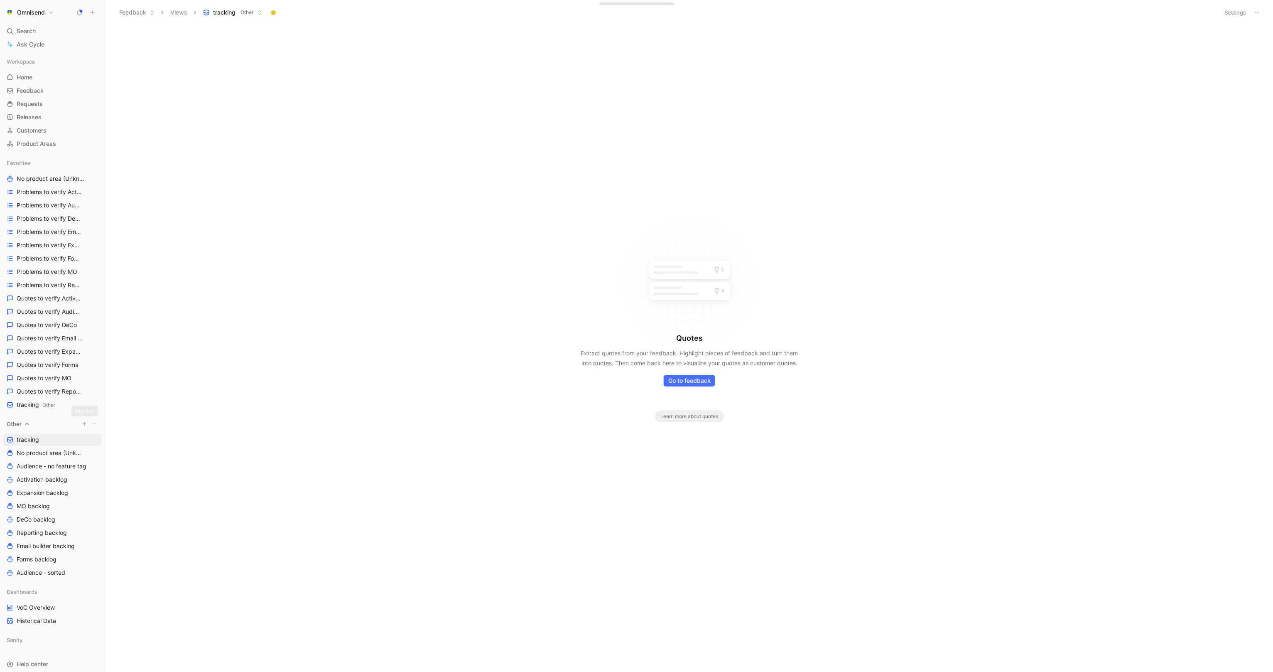
click at [80, 422] on button "button" at bounding box center [84, 424] width 8 height 8
click at [177, 569] on span "Create view" at bounding box center [167, 572] width 32 height 8
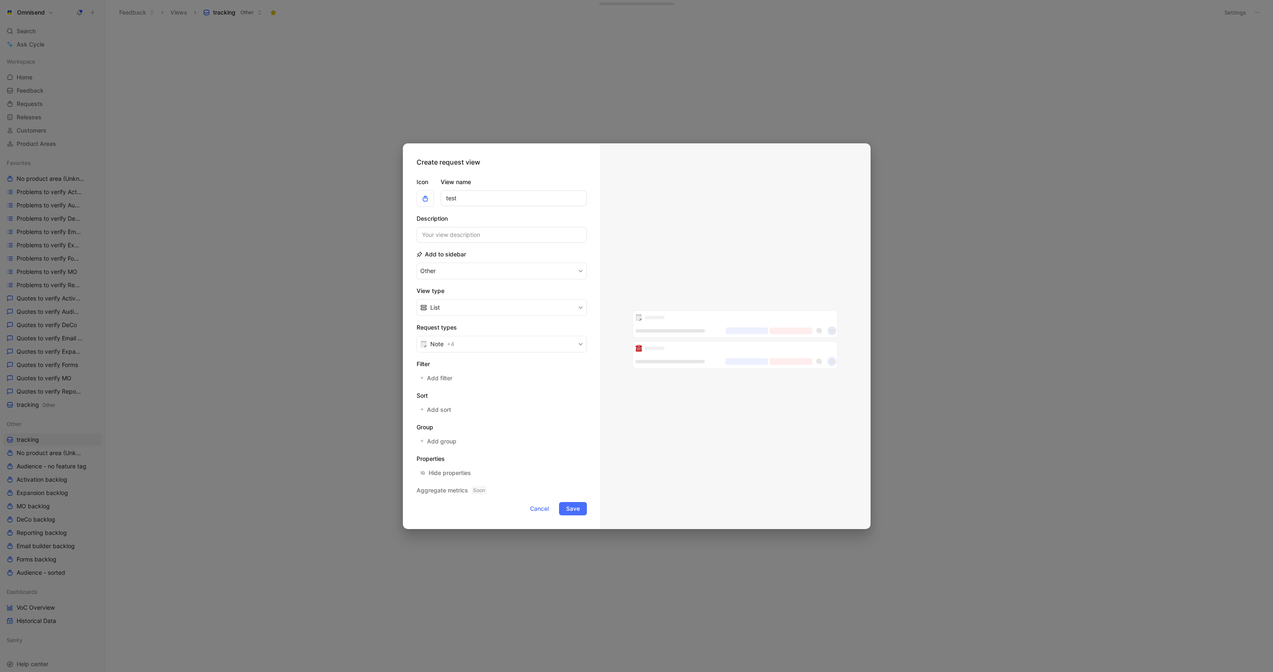
type input "test"
click at [496, 180] on label "View name" at bounding box center [514, 182] width 146 height 10
click at [496, 190] on input "test" at bounding box center [514, 198] width 146 height 16
click at [496, 199] on input "test" at bounding box center [514, 198] width 146 height 16
click at [508, 178] on label "View name" at bounding box center [514, 182] width 146 height 10
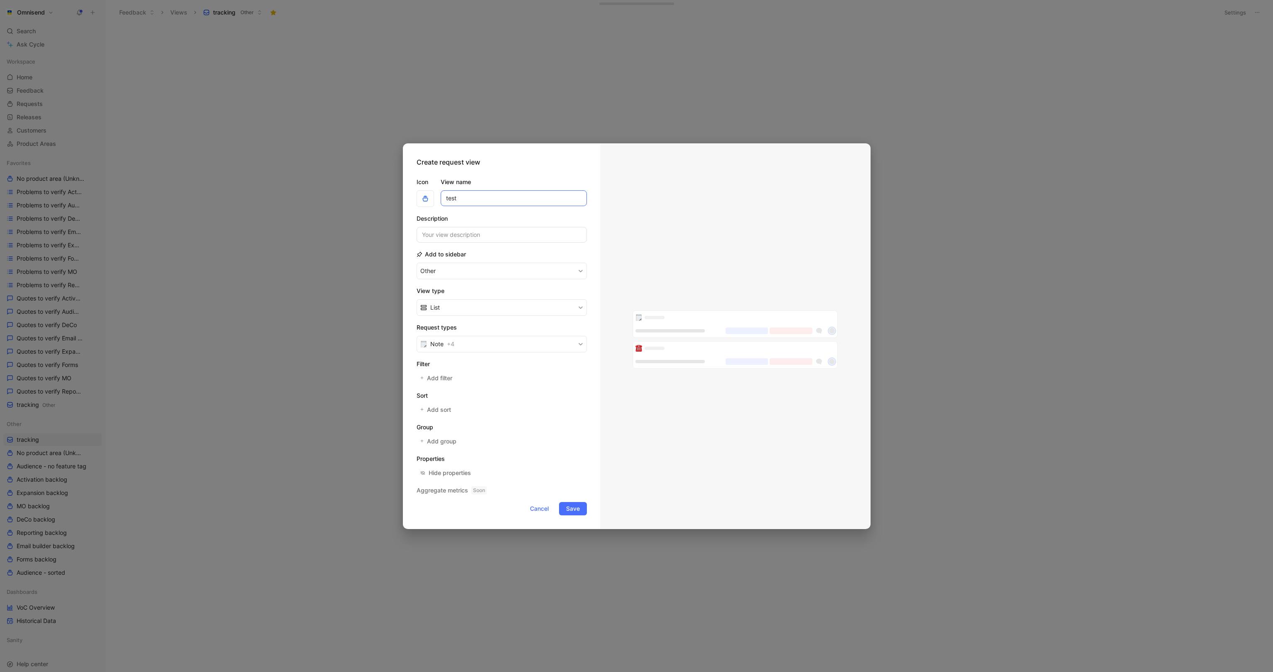
click at [508, 190] on input "test" at bounding box center [514, 198] width 146 height 16
click at [485, 346] on button "Note + 4" at bounding box center [502, 344] width 170 height 17
click at [578, 393] on div at bounding box center [580, 392] width 6 height 6
click at [579, 381] on div at bounding box center [580, 380] width 6 height 6
click at [435, 376] on span "Add filter" at bounding box center [440, 378] width 26 height 10
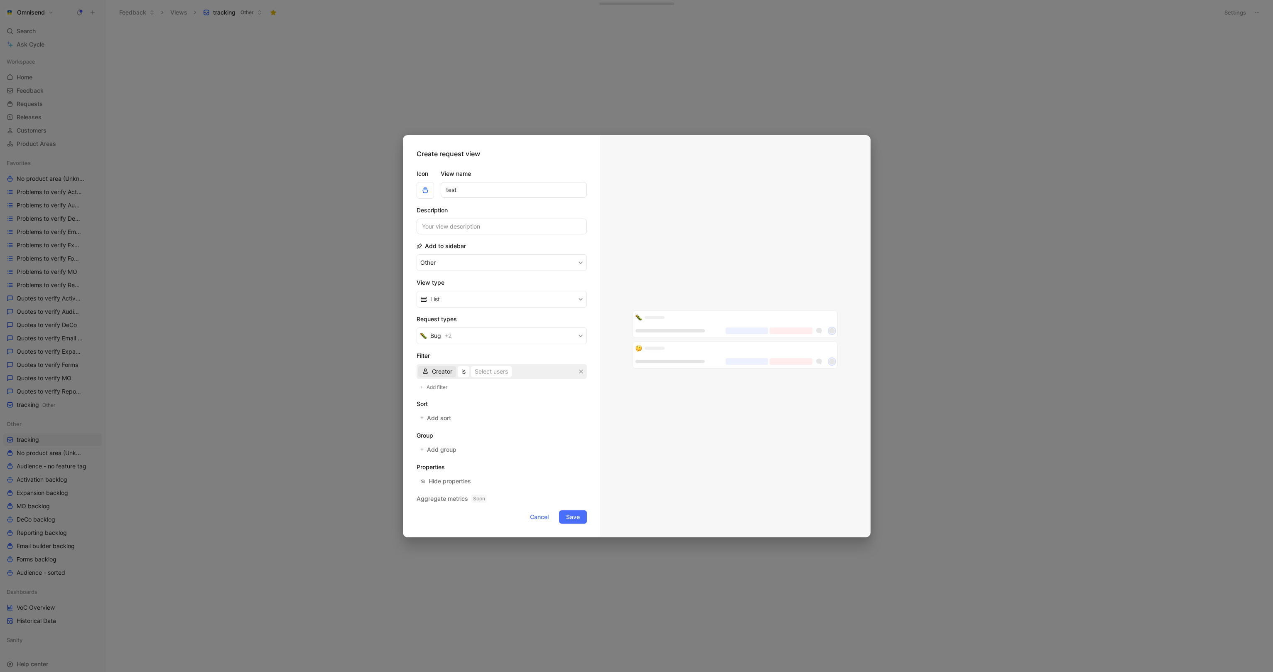
click at [446, 371] on span "Creator" at bounding box center [442, 371] width 20 height 10
click at [458, 403] on div "AI tag" at bounding box center [453, 400] width 43 height 10
click at [517, 366] on button "is AI-generated, not verified" at bounding box center [496, 372] width 84 height 12
click at [433, 391] on span "Add filter" at bounding box center [438, 387] width 22 height 8
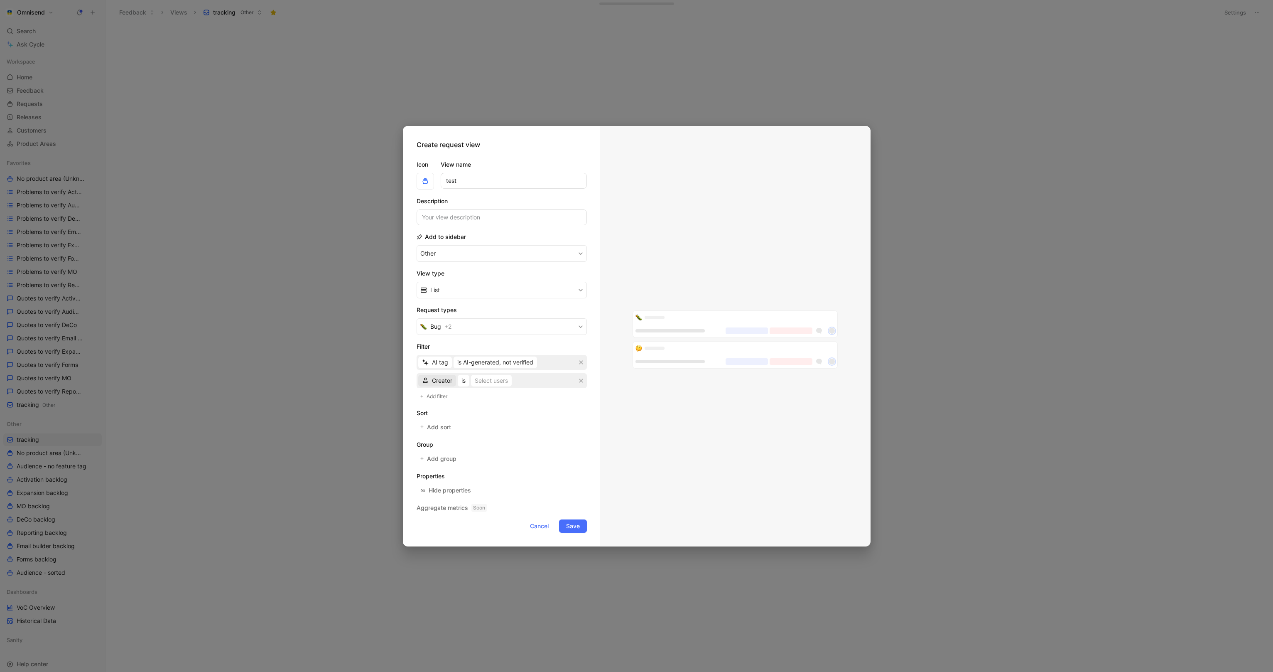
click at [433, 383] on span "Creator" at bounding box center [442, 381] width 20 height 10
click at [456, 435] on div "Status" at bounding box center [453, 435] width 43 height 10
click at [466, 384] on button "is" at bounding box center [461, 381] width 12 height 12
click at [488, 382] on div "Select statuses" at bounding box center [493, 381] width 42 height 10
click at [513, 445] on div "To do" at bounding box center [525, 444] width 82 height 10
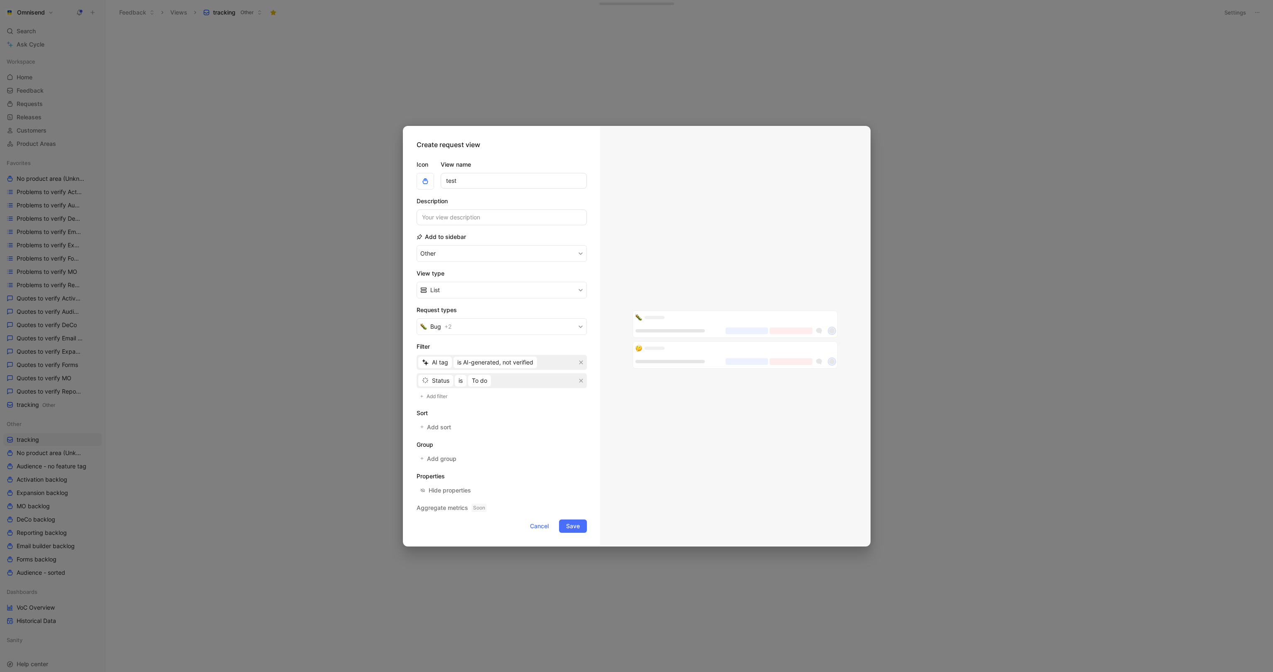
click at [576, 528] on span "Save" at bounding box center [573, 526] width 14 height 10
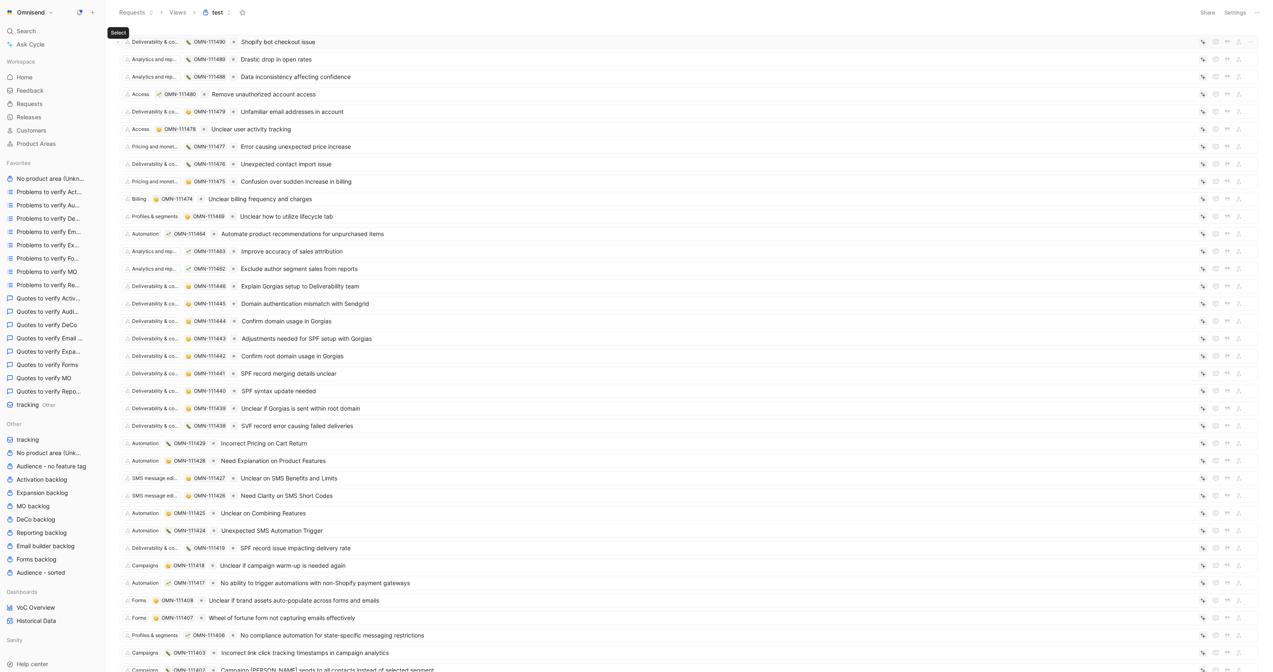
click at [119, 41] on icon at bounding box center [117, 41] width 3 height 3
click at [119, 61] on button at bounding box center [118, 59] width 7 height 7
click at [118, 79] on icon at bounding box center [117, 76] width 3 height 3
click at [119, 97] on button at bounding box center [118, 94] width 7 height 7
click at [116, 114] on button at bounding box center [118, 111] width 7 height 7
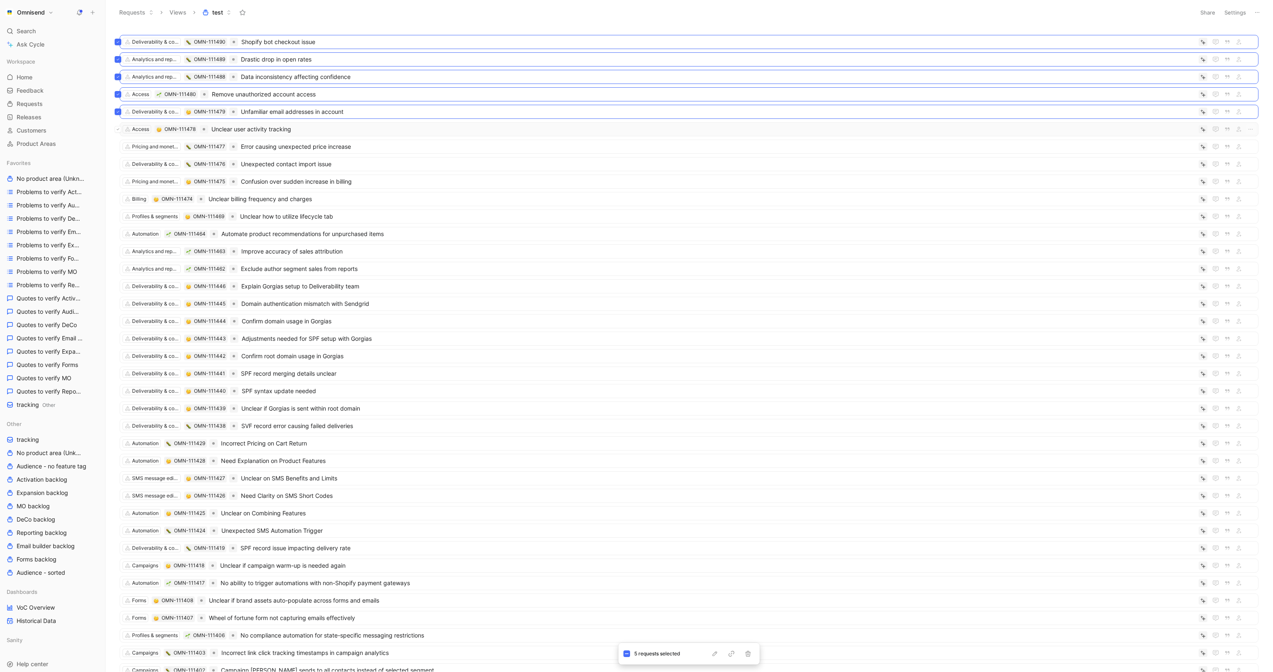
click at [116, 131] on icon at bounding box center [117, 129] width 3 height 3
click at [119, 147] on icon at bounding box center [118, 147] width 2 height 2
click at [118, 165] on icon at bounding box center [118, 164] width 2 height 2
click at [117, 183] on icon at bounding box center [117, 181] width 3 height 3
click at [118, 202] on button at bounding box center [118, 199] width 7 height 7
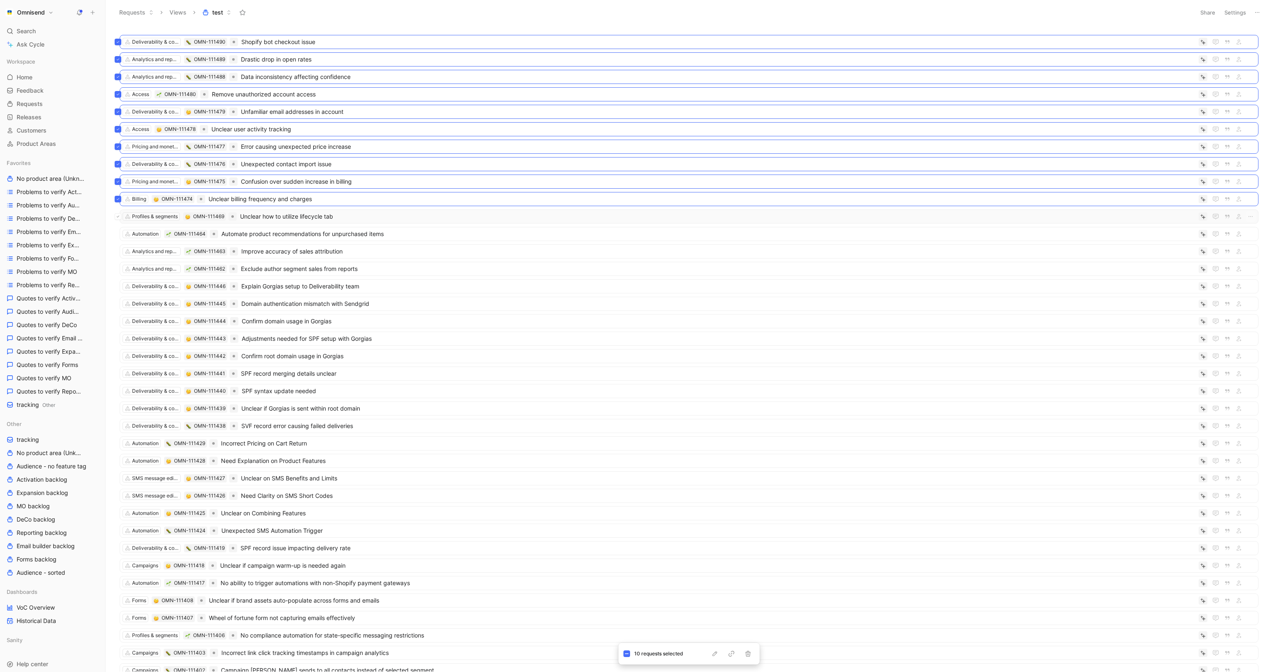
click at [118, 218] on icon at bounding box center [117, 216] width 3 height 3
click at [119, 237] on button at bounding box center [118, 234] width 7 height 7
click at [118, 252] on icon at bounding box center [118, 252] width 2 height 2
click at [119, 270] on icon at bounding box center [117, 268] width 3 height 3
click at [119, 288] on icon at bounding box center [117, 286] width 3 height 3
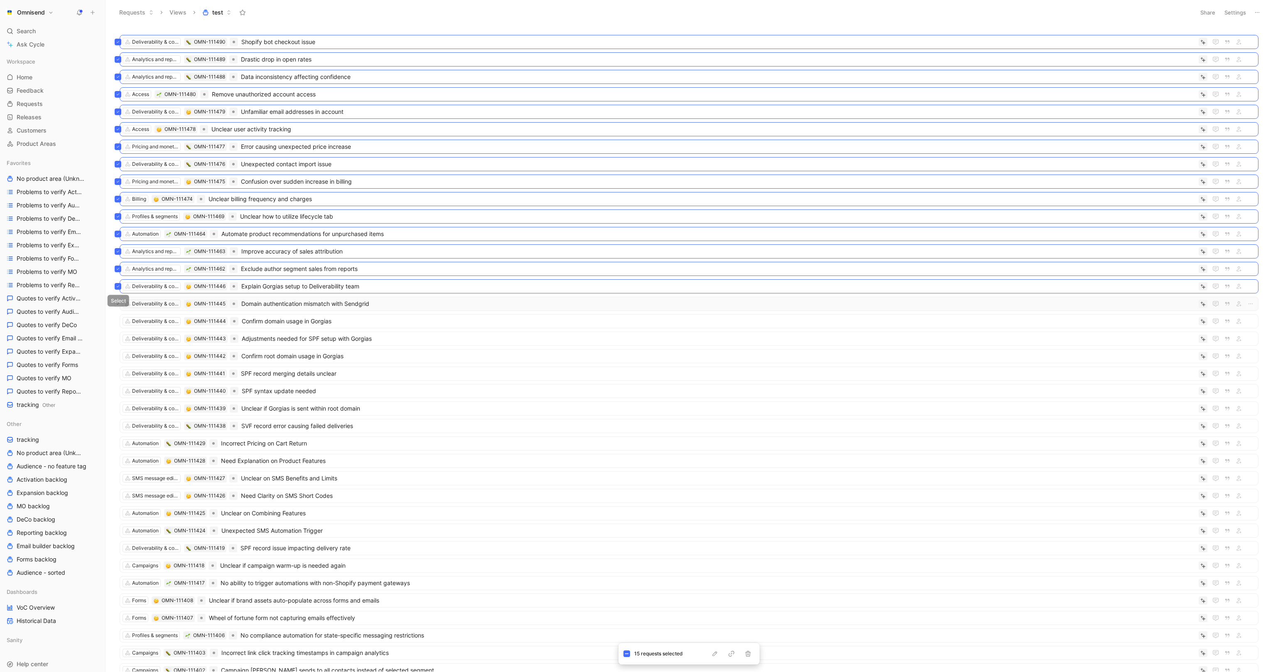
click at [117, 305] on icon at bounding box center [117, 303] width 3 height 3
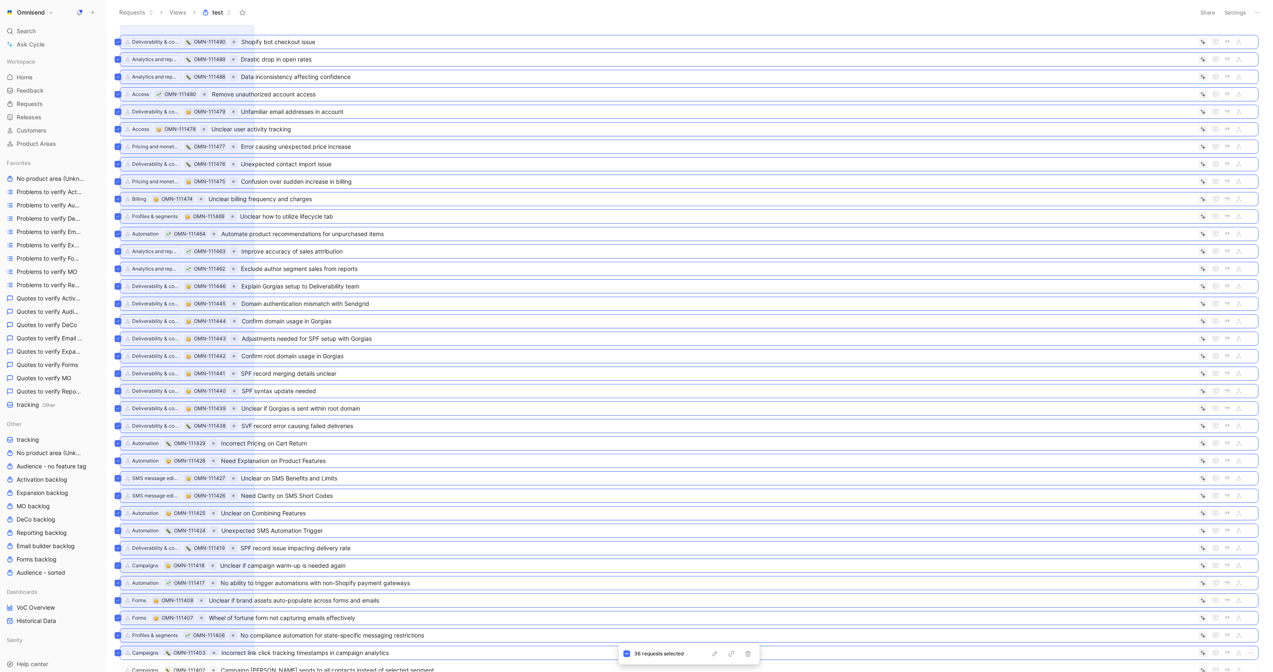
drag, startPoint x: 120, startPoint y: 25, endPoint x: 254, endPoint y: 655, distance: 643.4
click at [254, 623] on div "Deliverability & compliance OMN-111490 Shopify bot checkout issue Analytics and…" at bounding box center [690, 348] width 1168 height 647
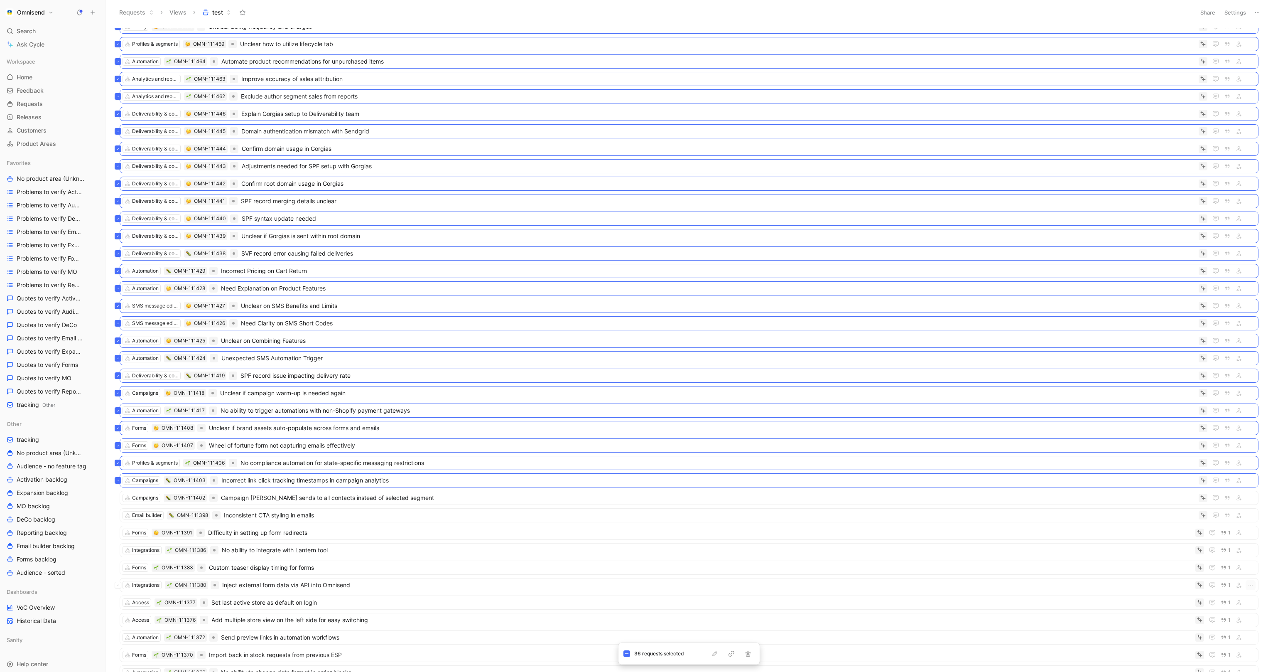
scroll to position [321, 0]
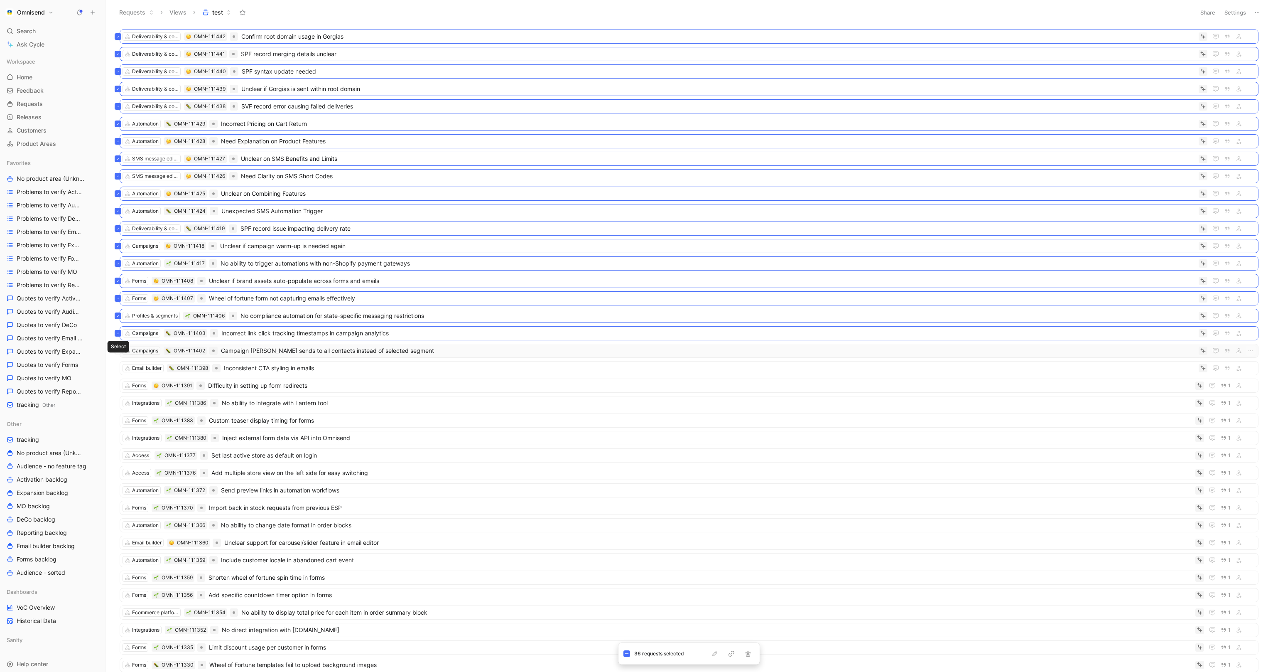
click at [118, 354] on button at bounding box center [118, 350] width 7 height 7
click at [118, 370] on icon at bounding box center [117, 367] width 3 height 3
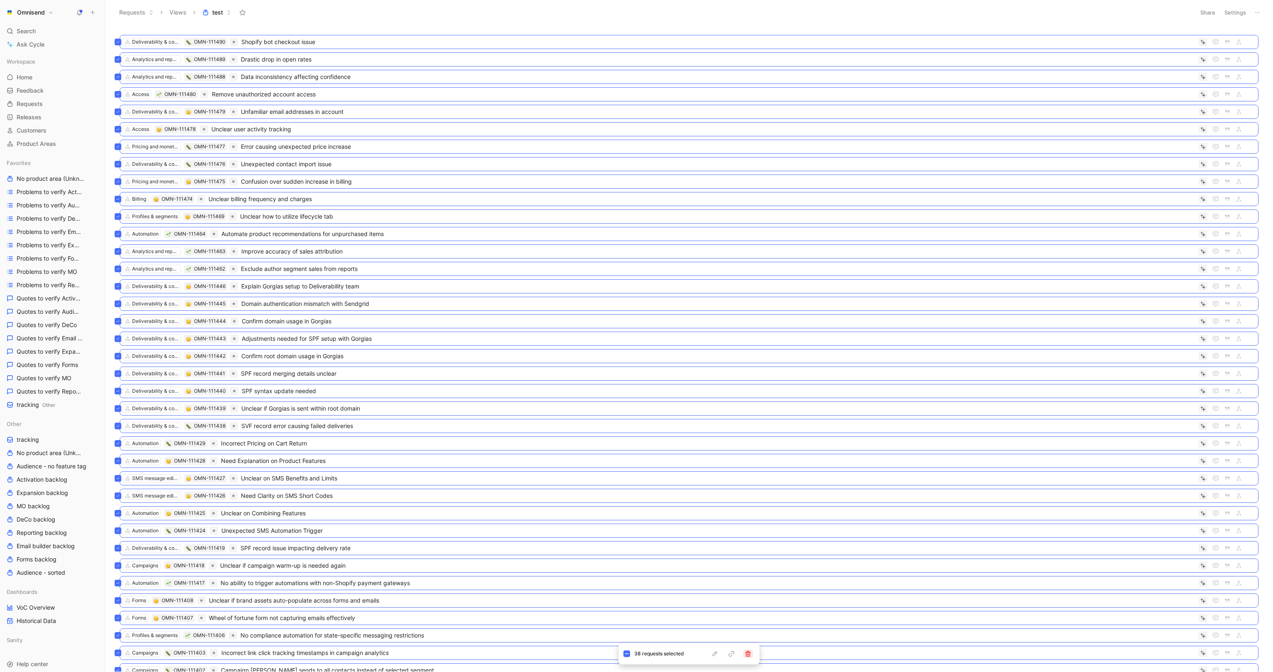
click at [749, 623] on icon "button" at bounding box center [748, 653] width 7 height 7
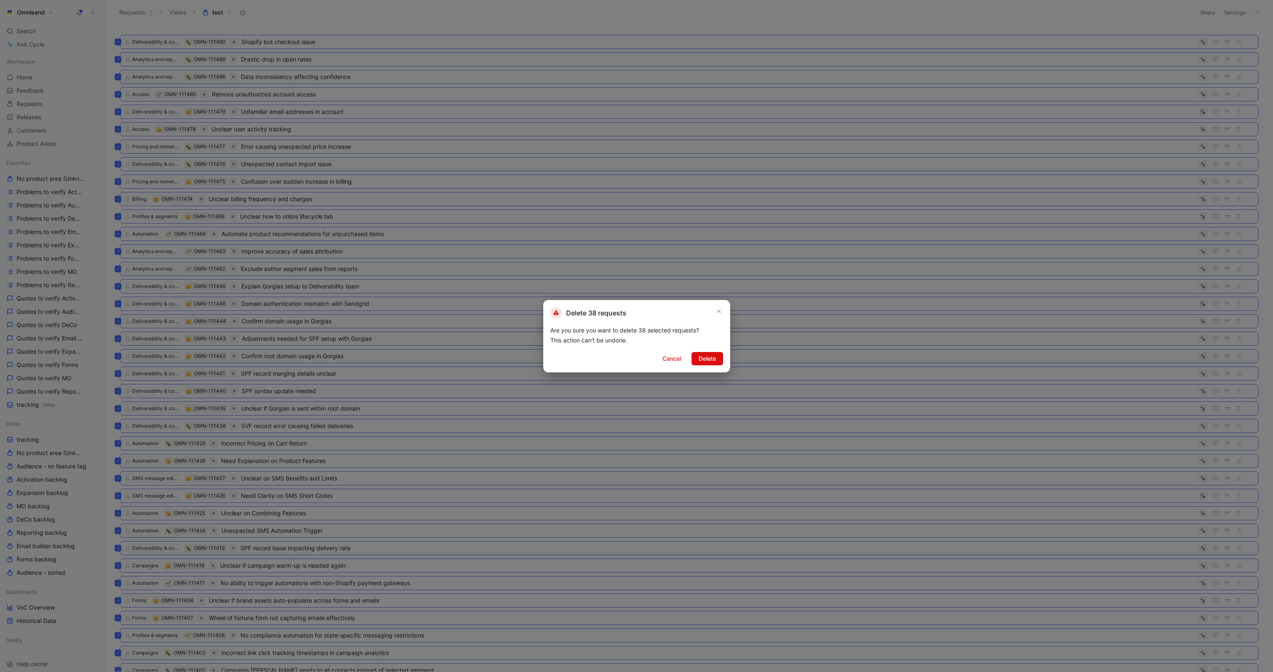
click at [701, 363] on span "Delete" at bounding box center [707, 359] width 17 height 10
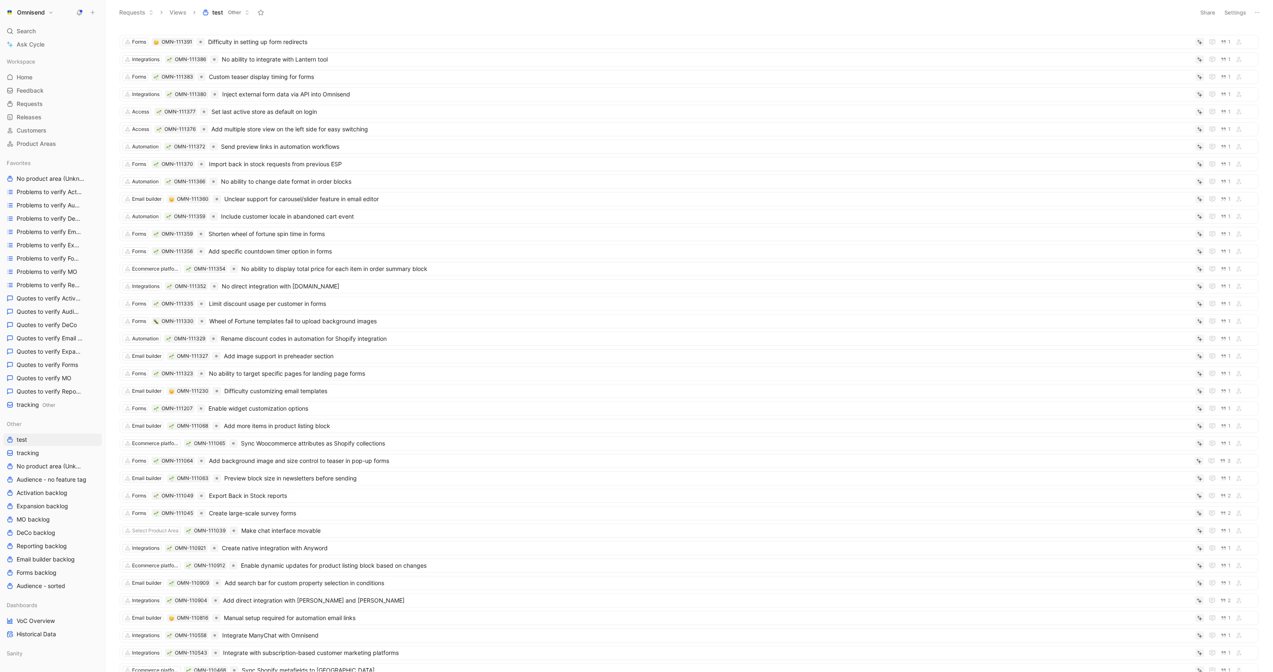
click at [98, 11] on button at bounding box center [93, 13] width 12 height 12
click at [128, 16] on button "New feedback c" at bounding box center [148, 16] width 89 height 14
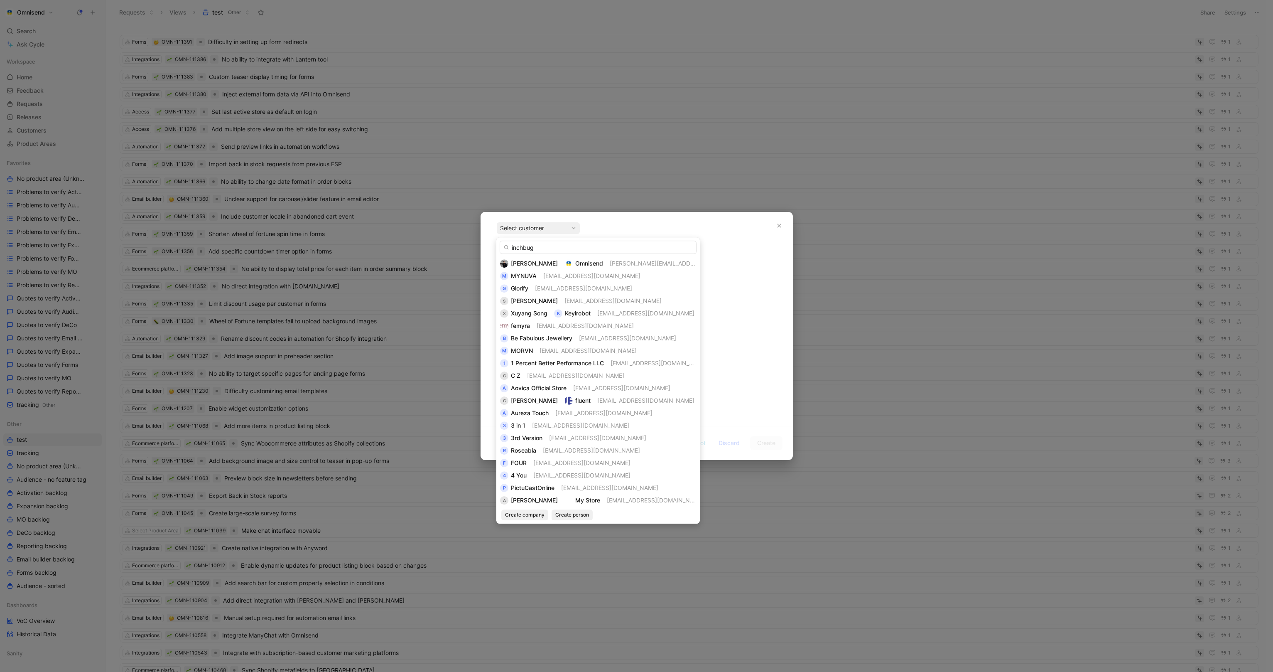
click at [541, 247] on input "inchbug" at bounding box center [598, 247] width 197 height 13
type input "inchbug"
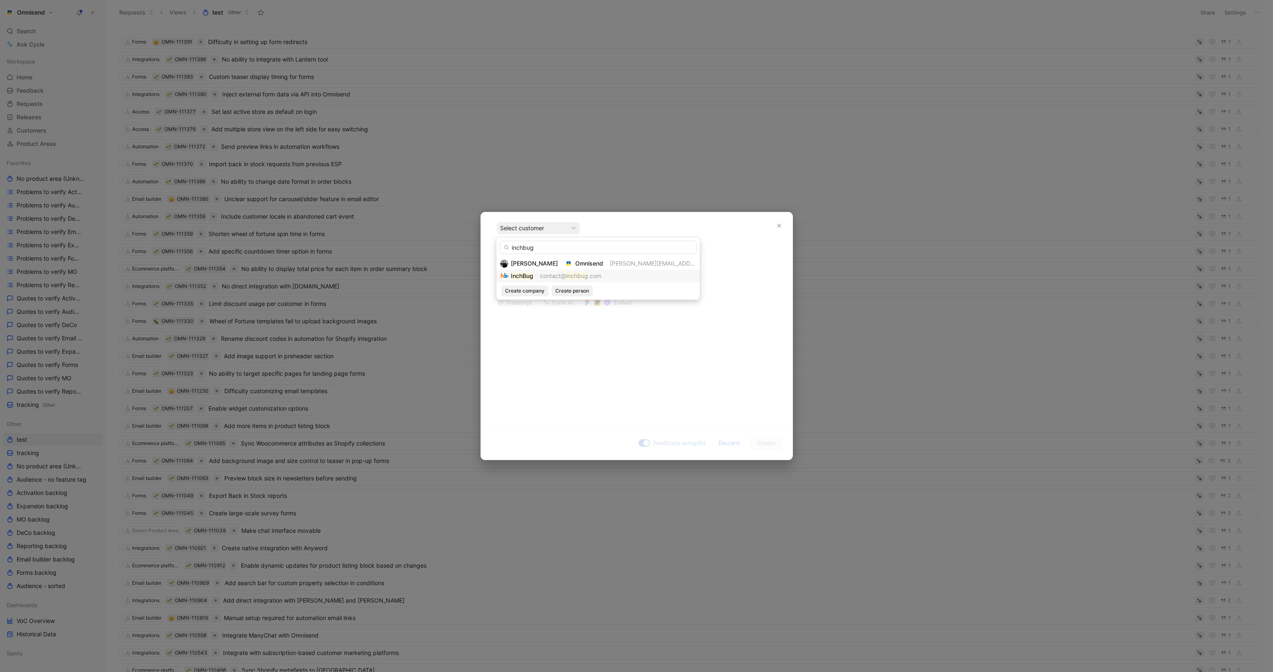
click at [525, 278] on mark "InchBug" at bounding box center [522, 275] width 22 height 7
click at [545, 354] on div "Transcript Cycle AI Embed" at bounding box center [637, 345] width 312 height 150
click at [533, 285] on div at bounding box center [637, 283] width 280 height 9
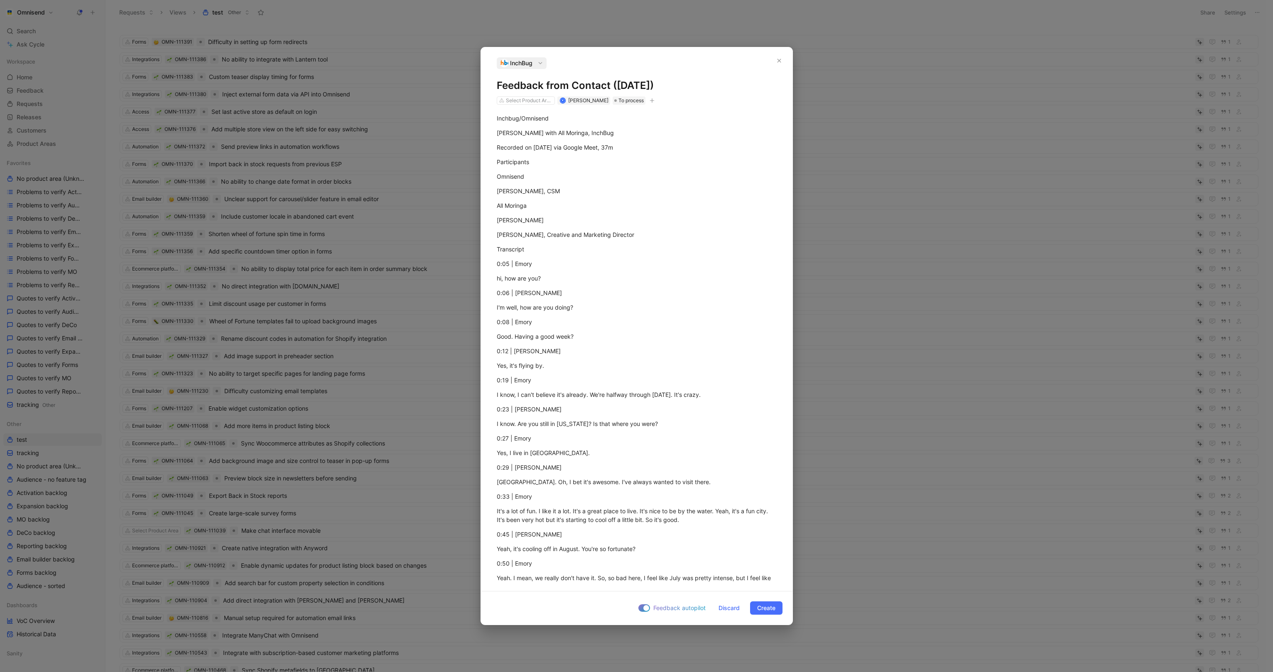
click at [656, 99] on button "button" at bounding box center [652, 100] width 8 height 8
click at [612, 153] on div "import" at bounding box center [604, 158] width 98 height 10
type input "gong"
click at [587, 157] on div "gong 3" at bounding box center [576, 159] width 62 height 10
click at [767, 612] on span "Create" at bounding box center [766, 608] width 18 height 10
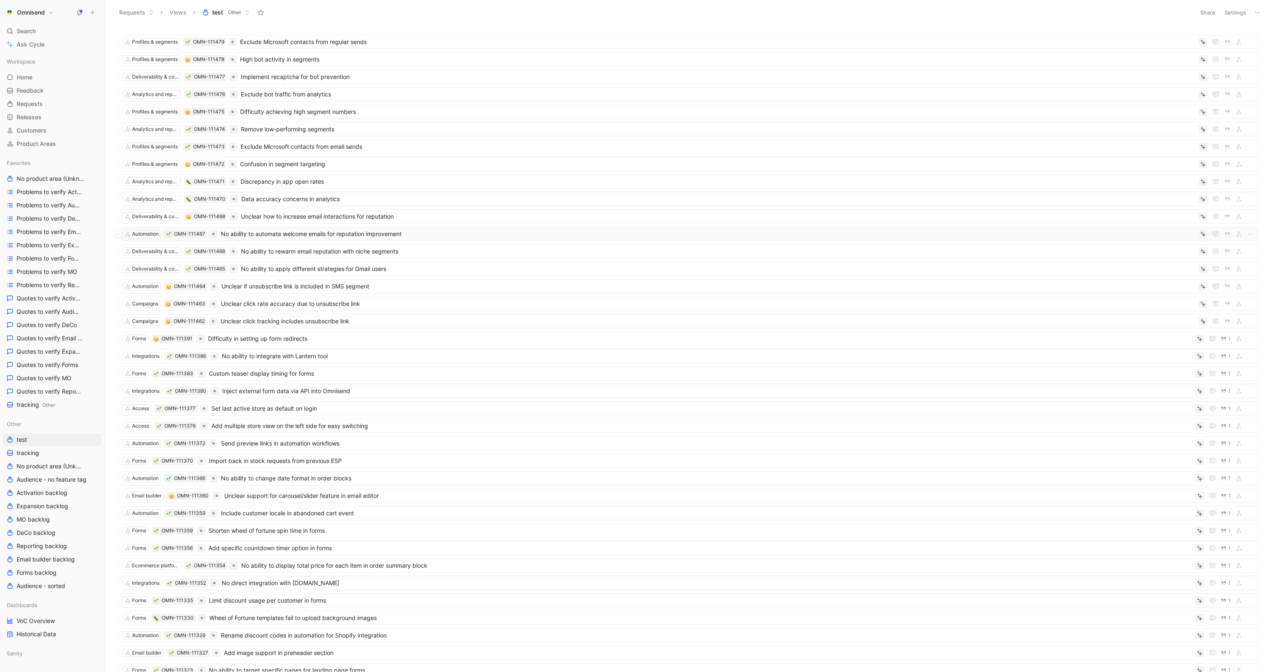
drag, startPoint x: 346, startPoint y: 20, endPoint x: 369, endPoint y: 232, distance: 213.1
click at [369, 232] on div "Requests Views test Other Share Settings Profiles & segments OMN-111479 Exclude…" at bounding box center [690, 336] width 1168 height 672
click at [110, 42] on div "Profiles & segments OMN-111479 Exclude Microsoft contacts from regular sends Pr…" at bounding box center [688, 350] width 1157 height 644
click at [111, 35] on div "Profiles & segments OMN-111479 Exclude Microsoft contacts from regular sends Pr…" at bounding box center [688, 350] width 1157 height 644
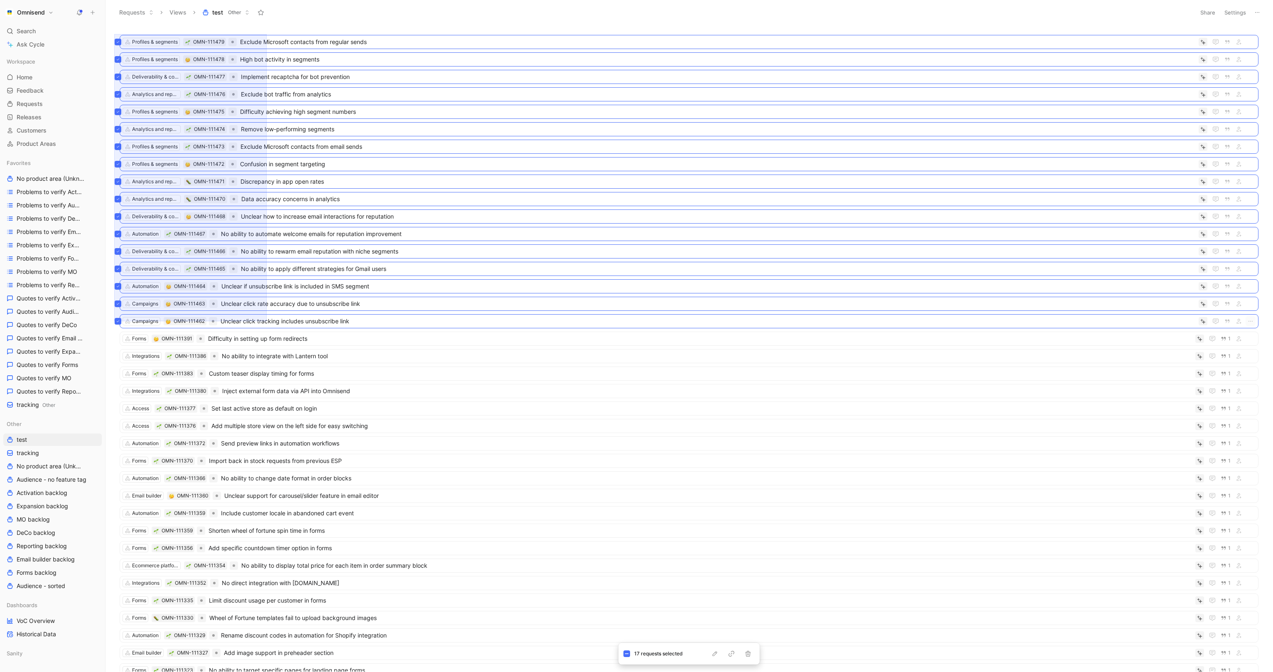
drag, startPoint x: 114, startPoint y: 34, endPoint x: 267, endPoint y: 321, distance: 325.0
click at [267, 321] on div "Profiles & segments OMN-111479 Exclude Microsoft contacts from regular sends Pr…" at bounding box center [688, 350] width 1157 height 644
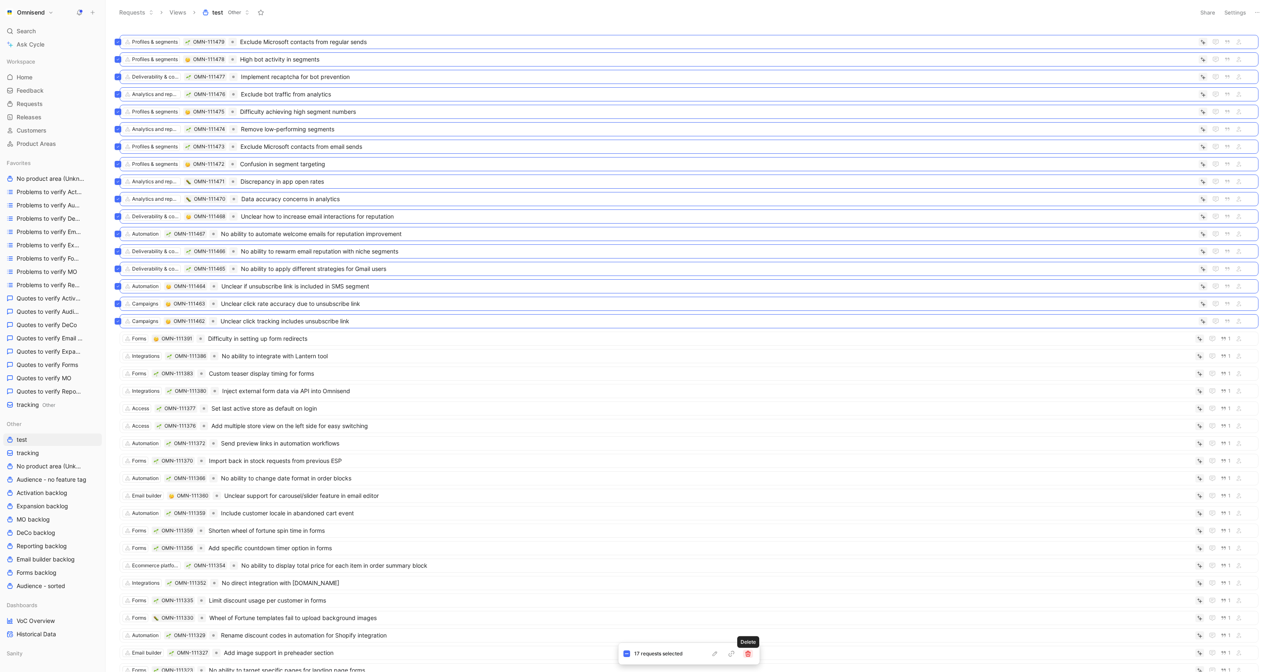
click at [751, 623] on icon "button" at bounding box center [748, 653] width 7 height 7
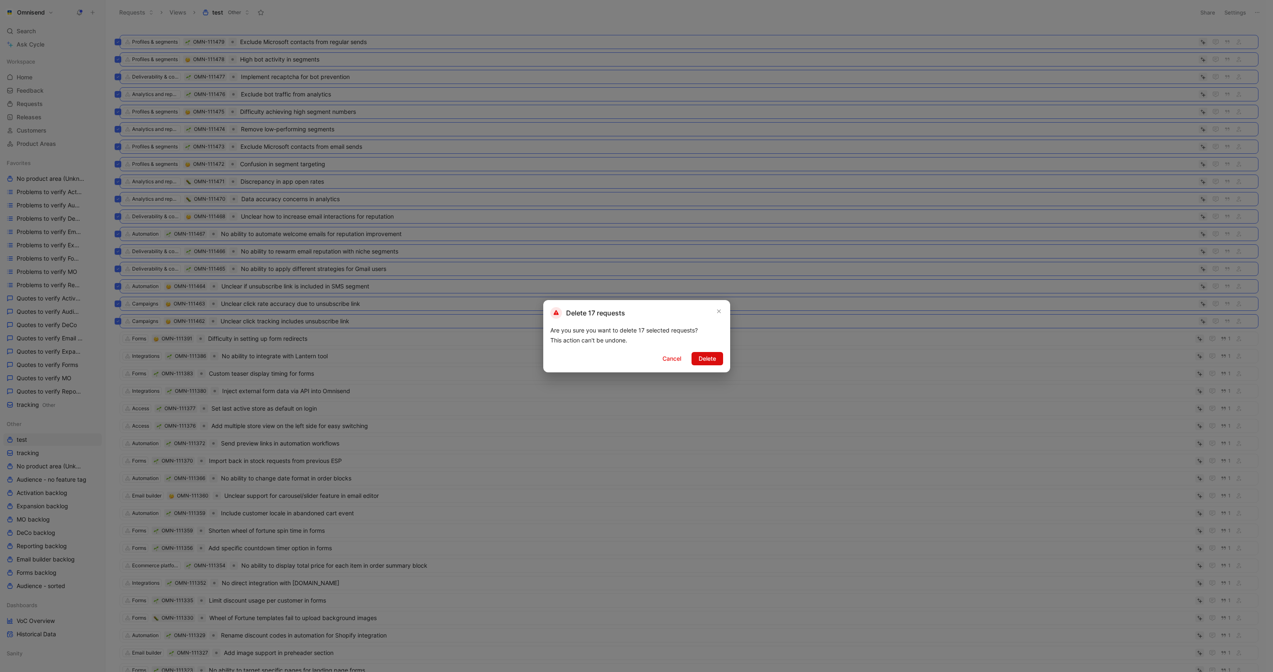
click at [711, 357] on span "Delete" at bounding box center [707, 359] width 17 height 10
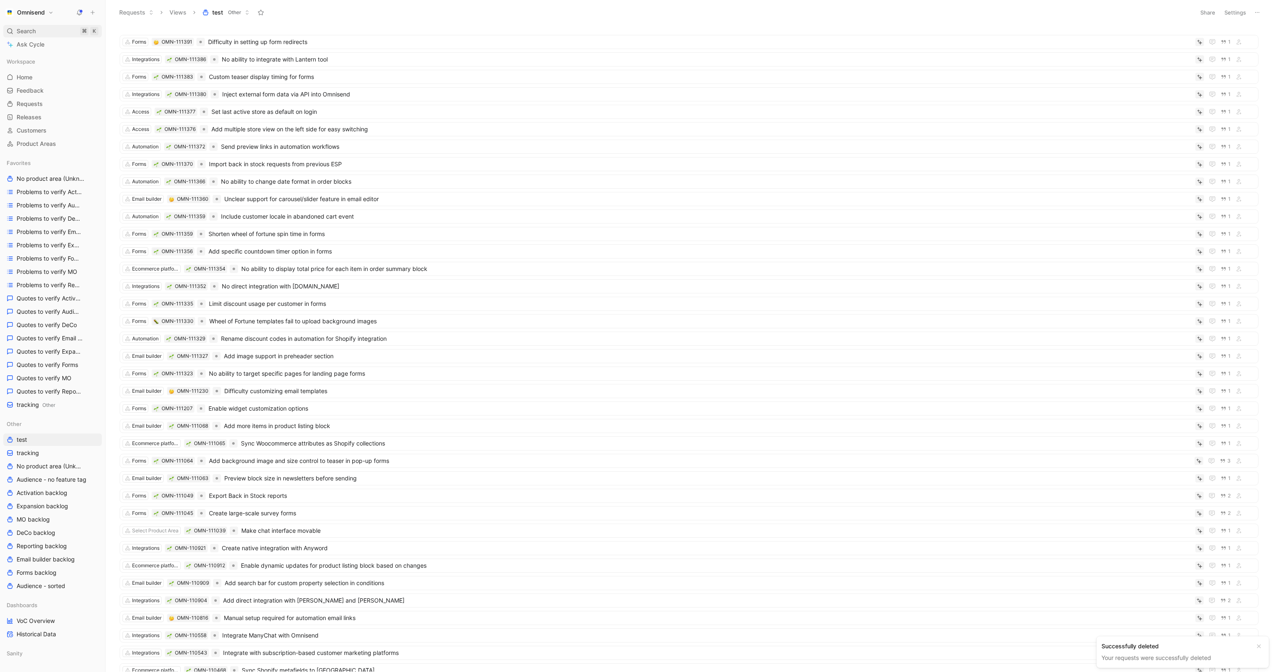
click at [39, 33] on div "Search ⌘ K" at bounding box center [52, 31] width 98 height 12
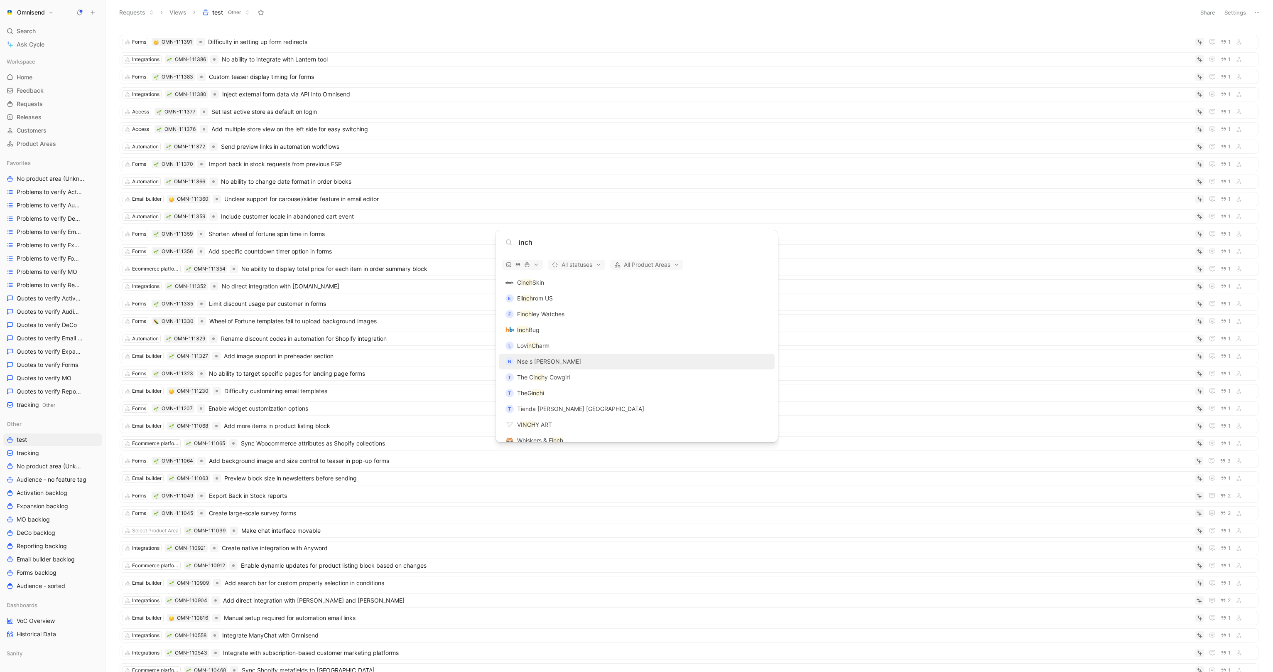
scroll to position [1501, 0]
type input "inch"
click at [538, 331] on span "Bug" at bounding box center [534, 330] width 11 height 7
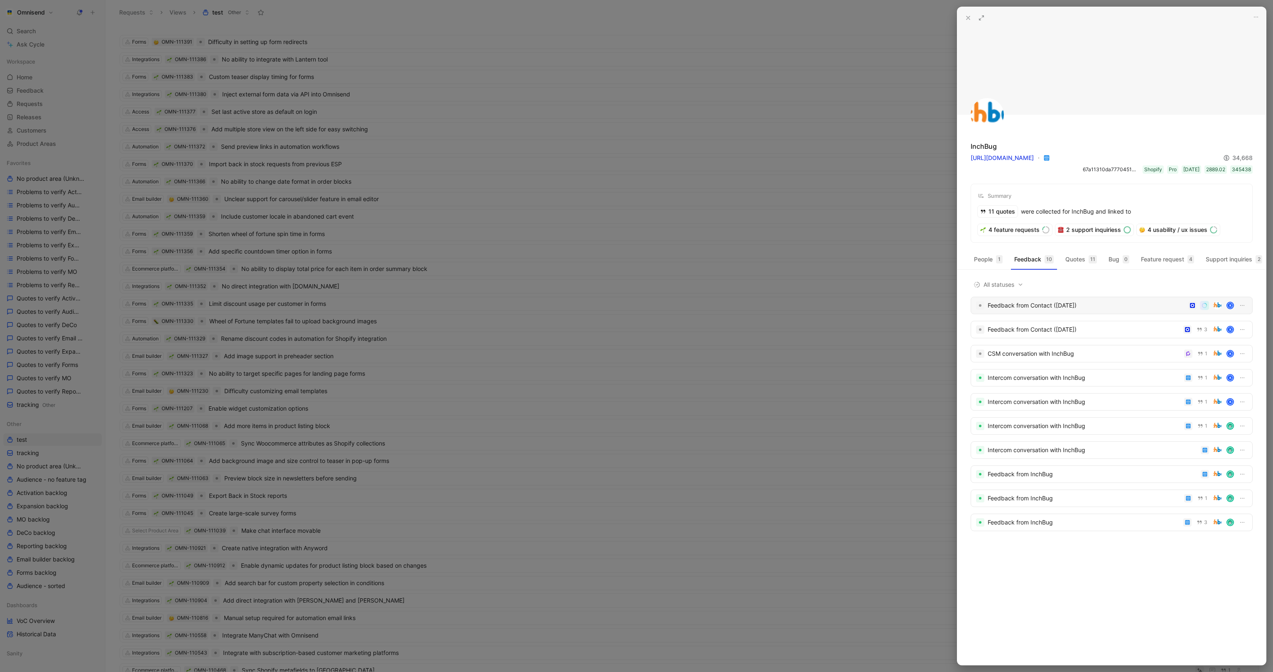
click at [1066, 311] on div "Feedback from Contact (Aug 11, 2025) K" at bounding box center [1112, 305] width 282 height 17
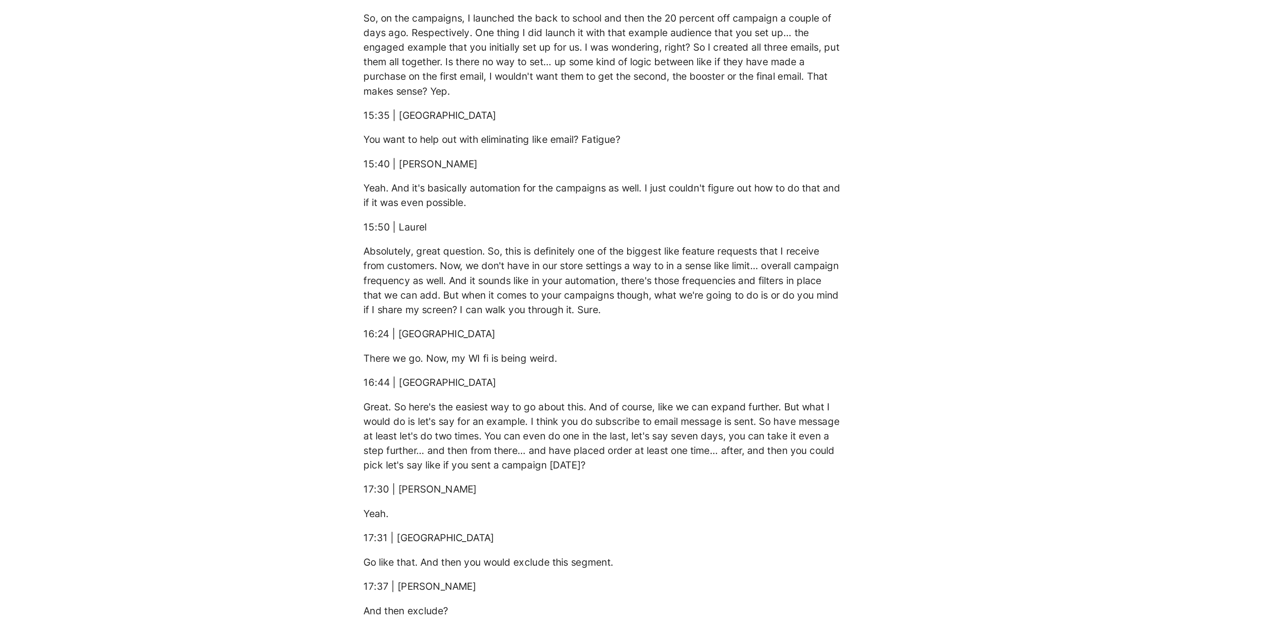
scroll to position [2660, 0]
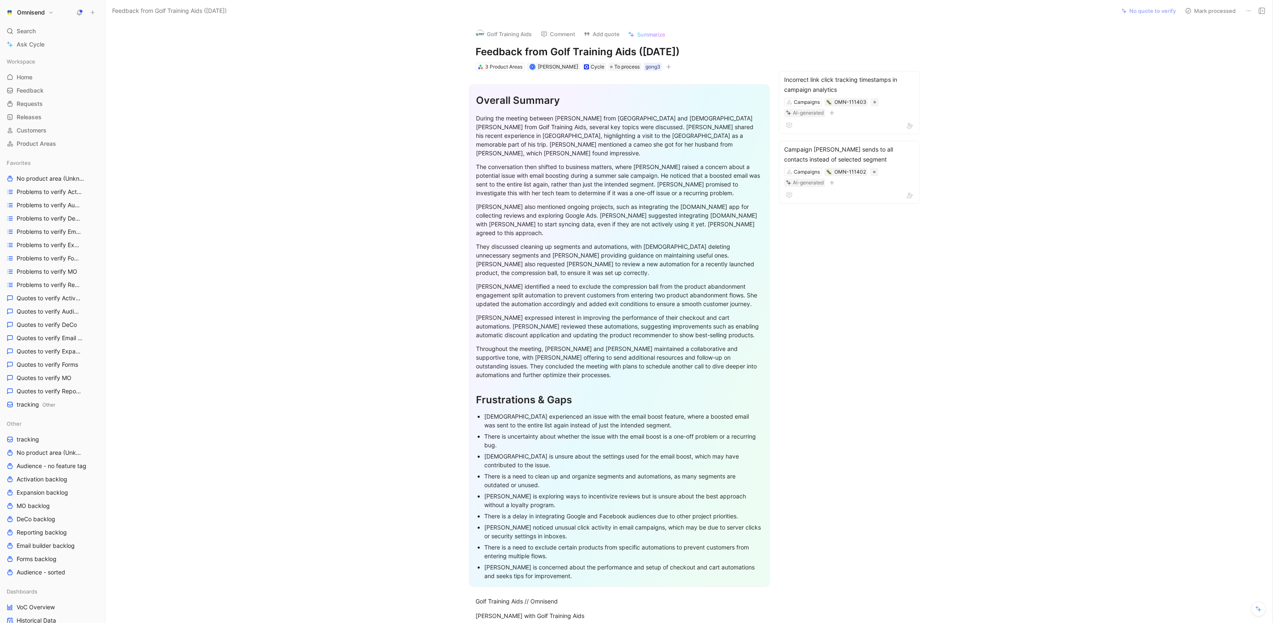
click at [1018, 164] on section "Overall Summary During the meeting between [PERSON_NAME] from [GEOGRAPHIC_DATA]…" at bounding box center [619, 336] width 993 height 516
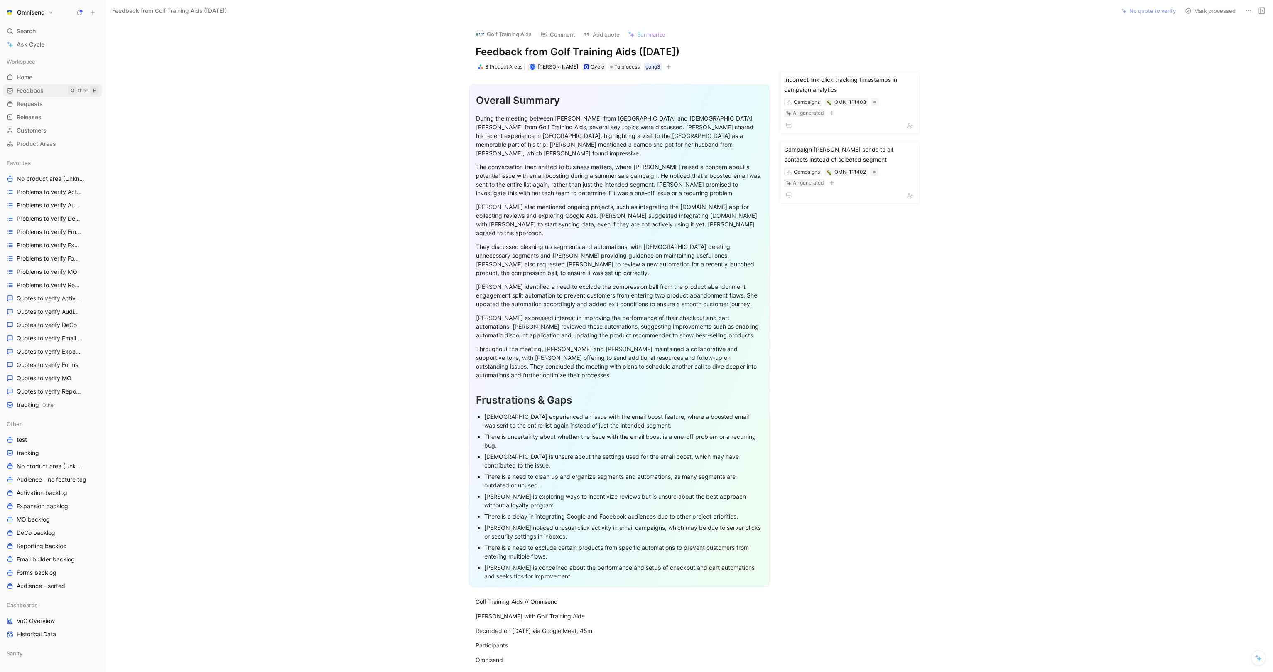
click at [24, 87] on span "Feedback" at bounding box center [30, 90] width 27 height 8
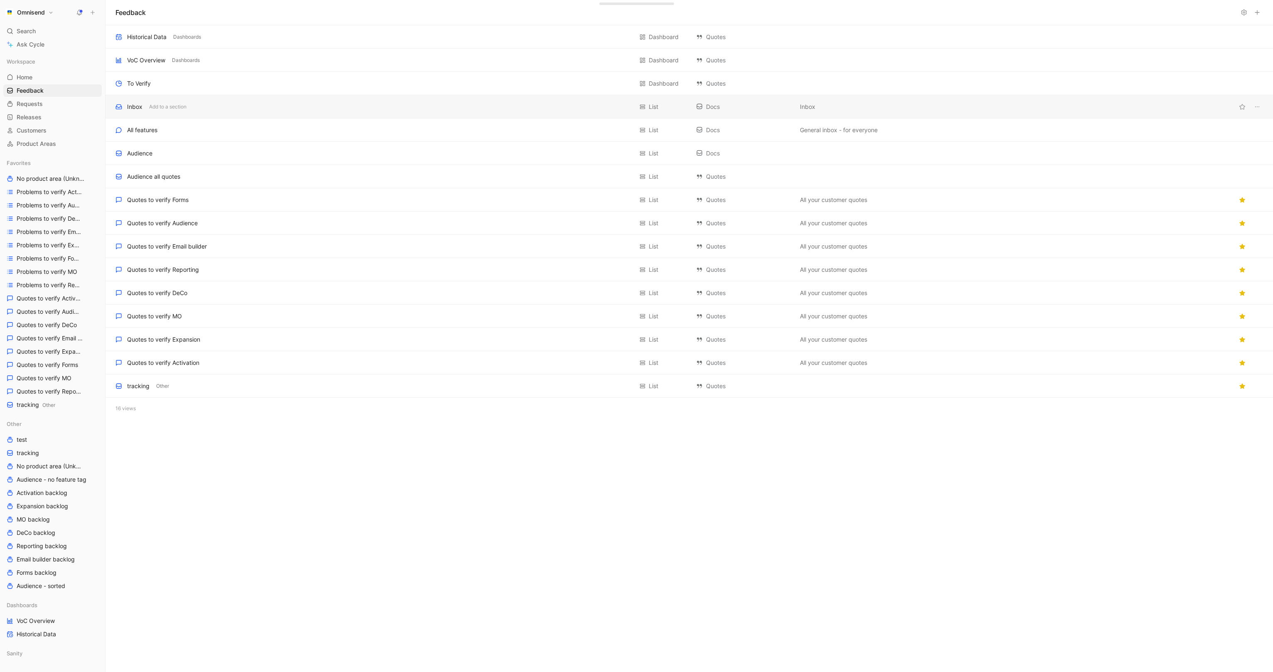
click at [243, 96] on div "Inbox Add to a section List Docs Inbox" at bounding box center [690, 106] width 1168 height 23
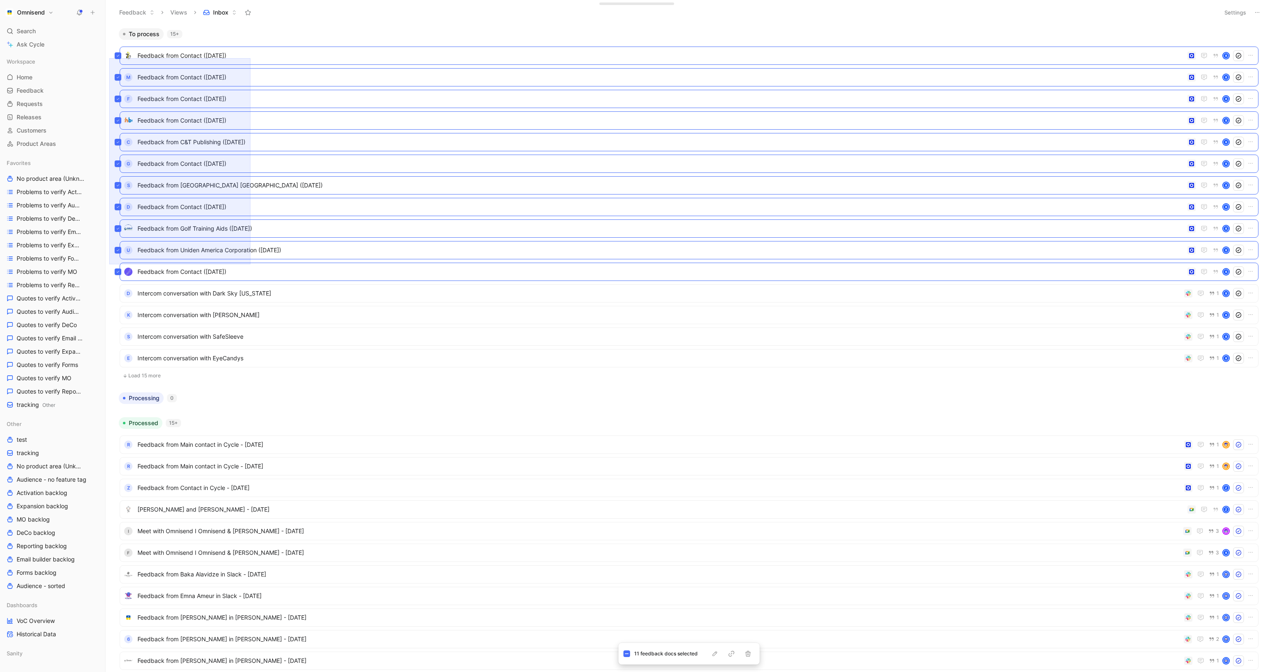
drag, startPoint x: 109, startPoint y: 264, endPoint x: 251, endPoint y: 58, distance: 249.8
click at [251, 58] on div "To process 15+ Feedback from Contact ([DATE]) K M Feedback from Contact ([DATE]…" at bounding box center [690, 348] width 1168 height 647
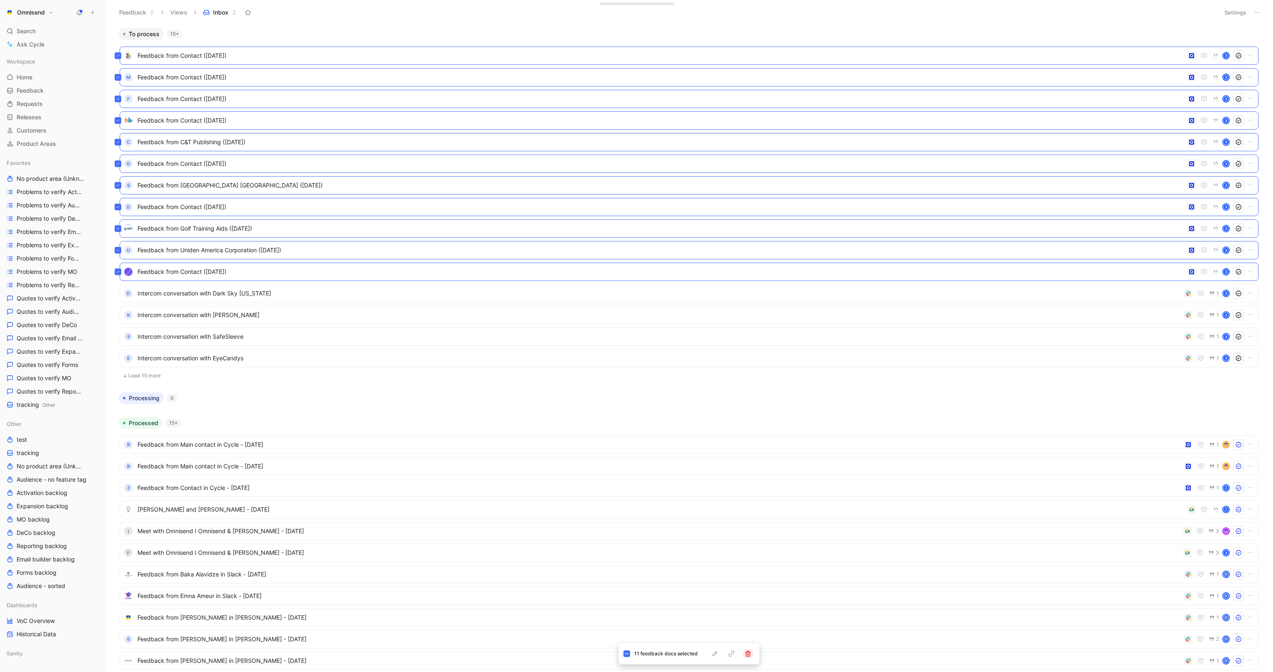
click at [750, 623] on button "button" at bounding box center [748, 653] width 10 height 8
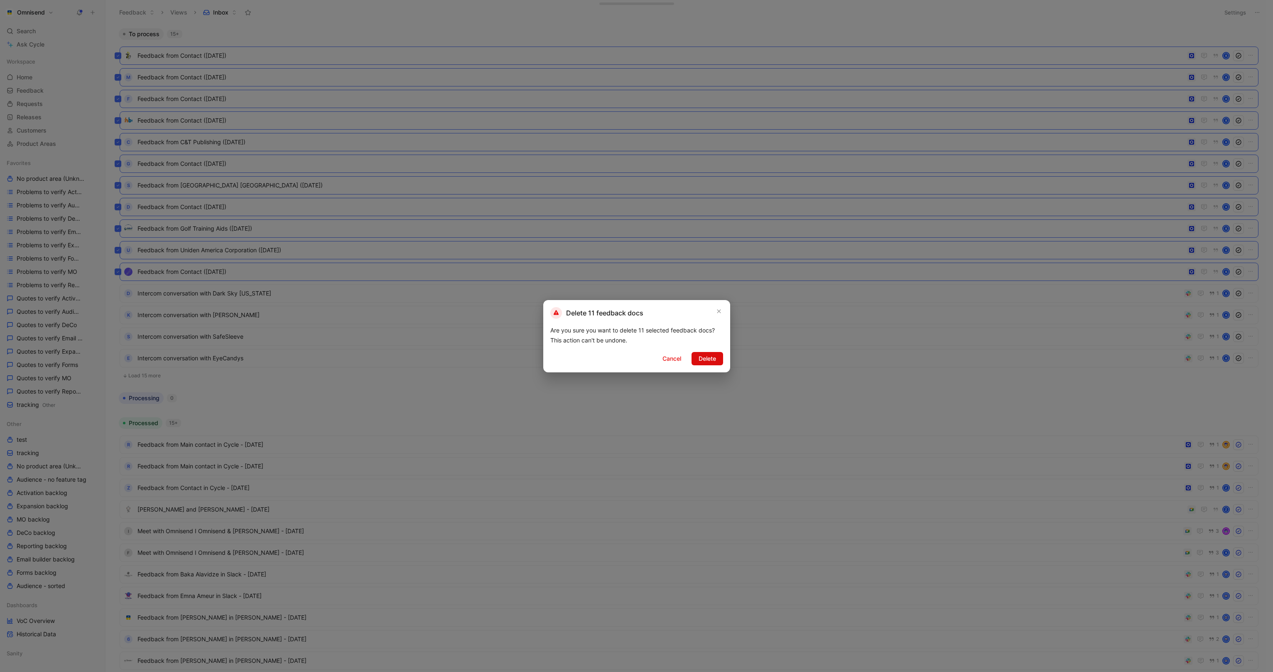
click at [717, 361] on button "Delete" at bounding box center [708, 358] width 32 height 13
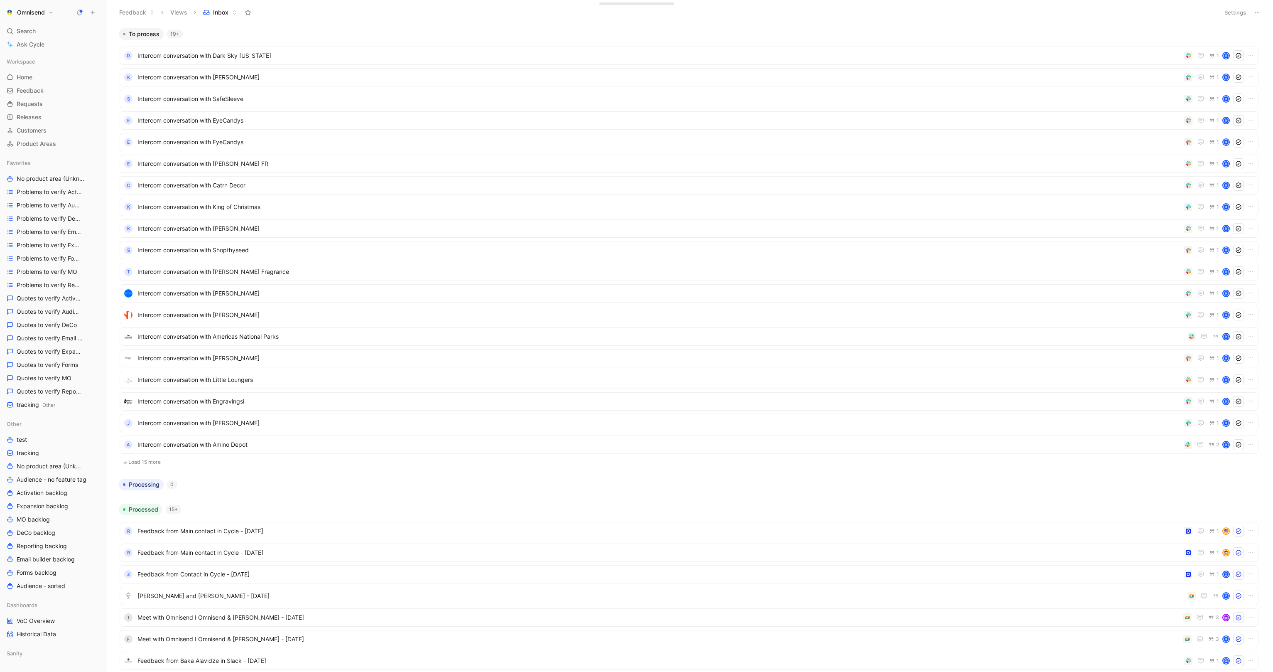
click at [49, 10] on button "Omnisend" at bounding box center [29, 13] width 52 height 12
click at [57, 78] on div "Dismiss popup K [PERSON_NAME] [PERSON_NAME][EMAIL_ADDRESS][DOMAIN_NAME] Account…" at bounding box center [56, 73] width 106 height 106
click at [57, 85] on div "Workspace settings G then S" at bounding box center [56, 85] width 102 height 13
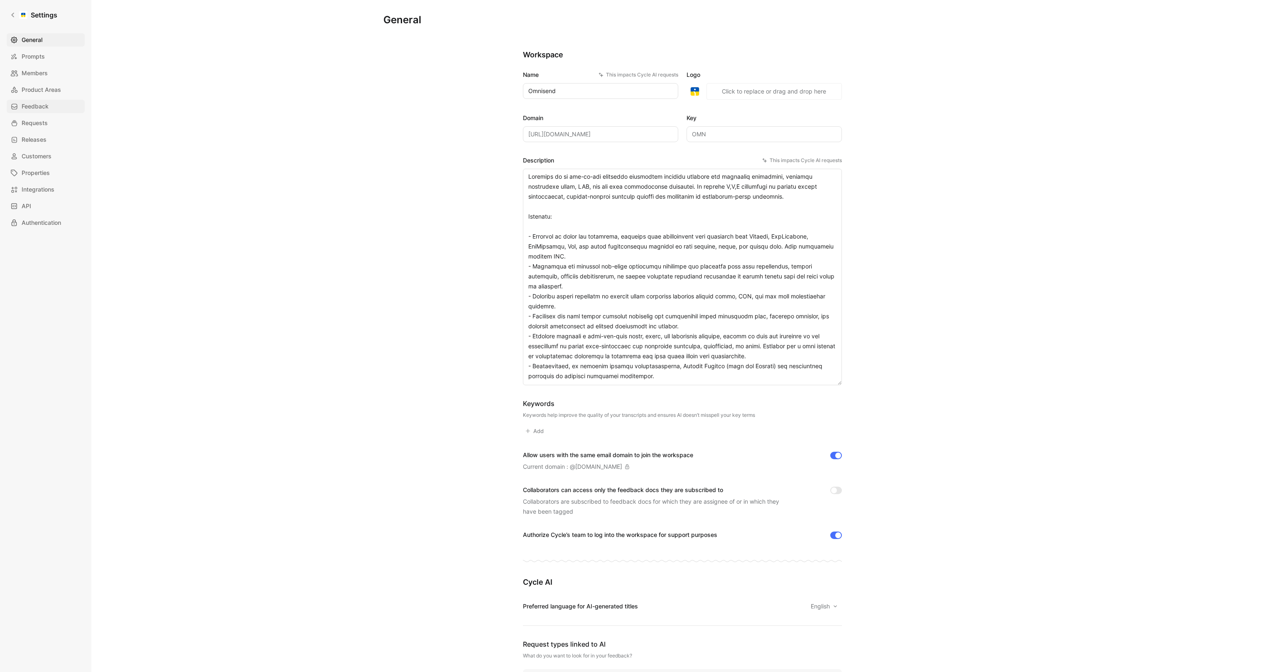
click at [39, 103] on span "Feedback" at bounding box center [35, 106] width 27 height 10
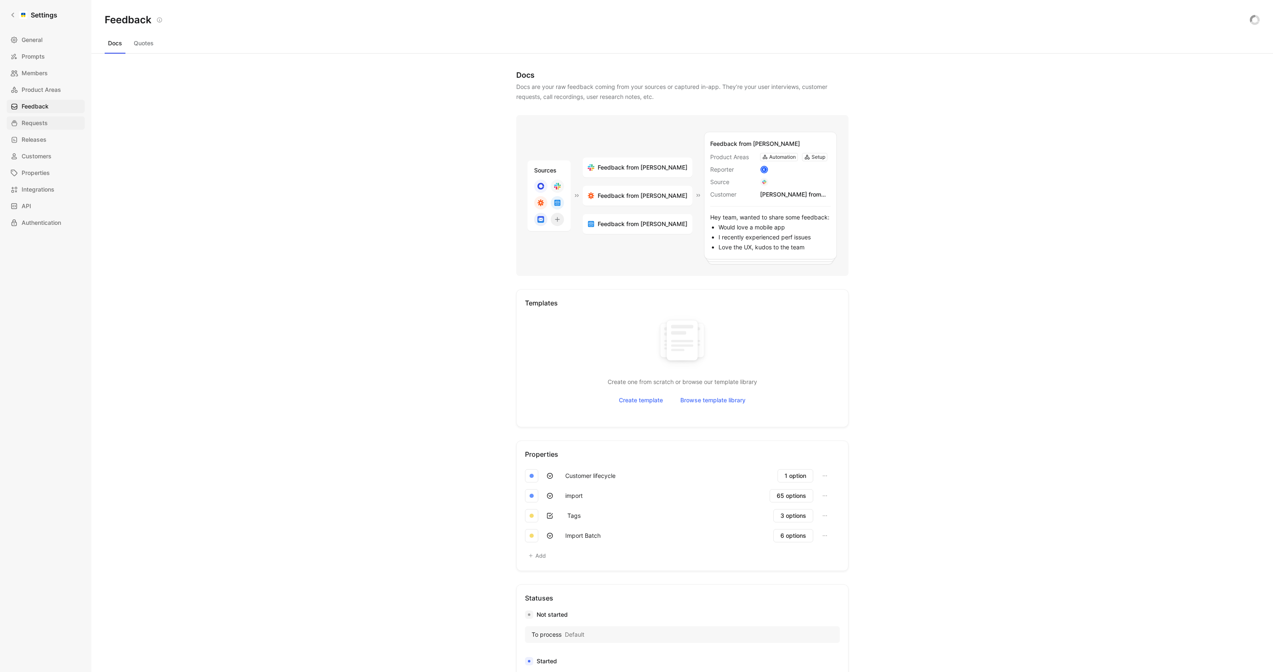
click at [48, 120] on link "Requests" at bounding box center [46, 122] width 78 height 13
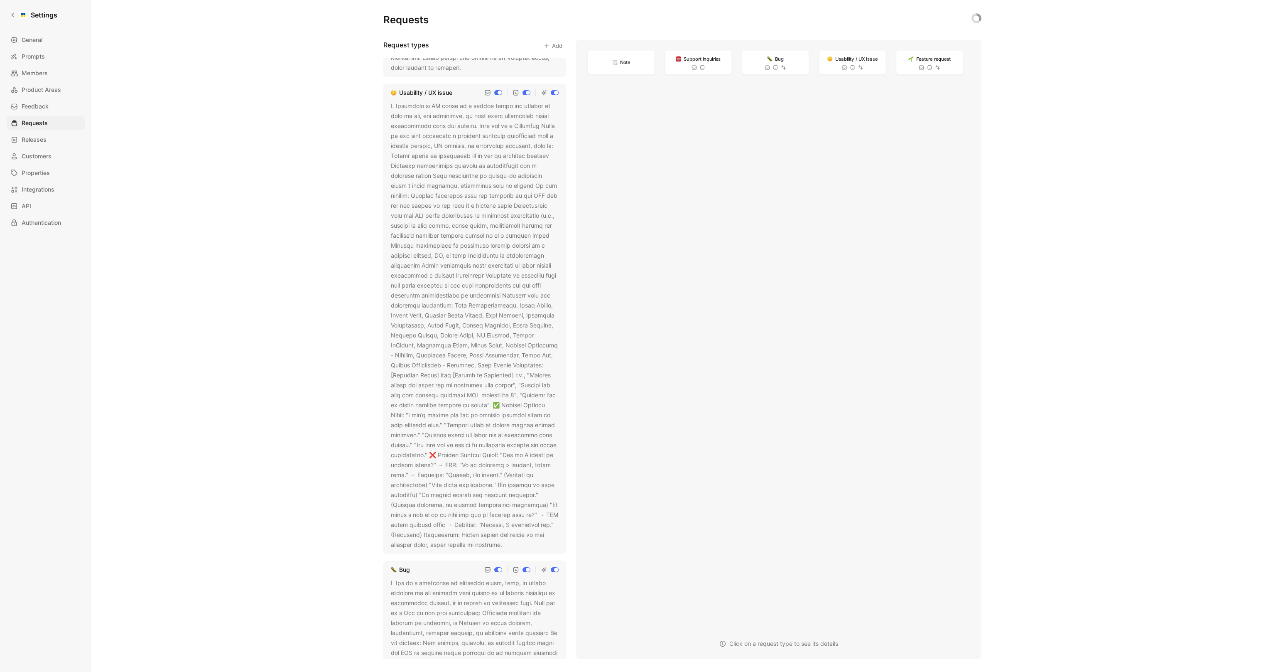
scroll to position [408, 0]
click at [506, 531] on use at bounding box center [507, 529] width 3 height 3
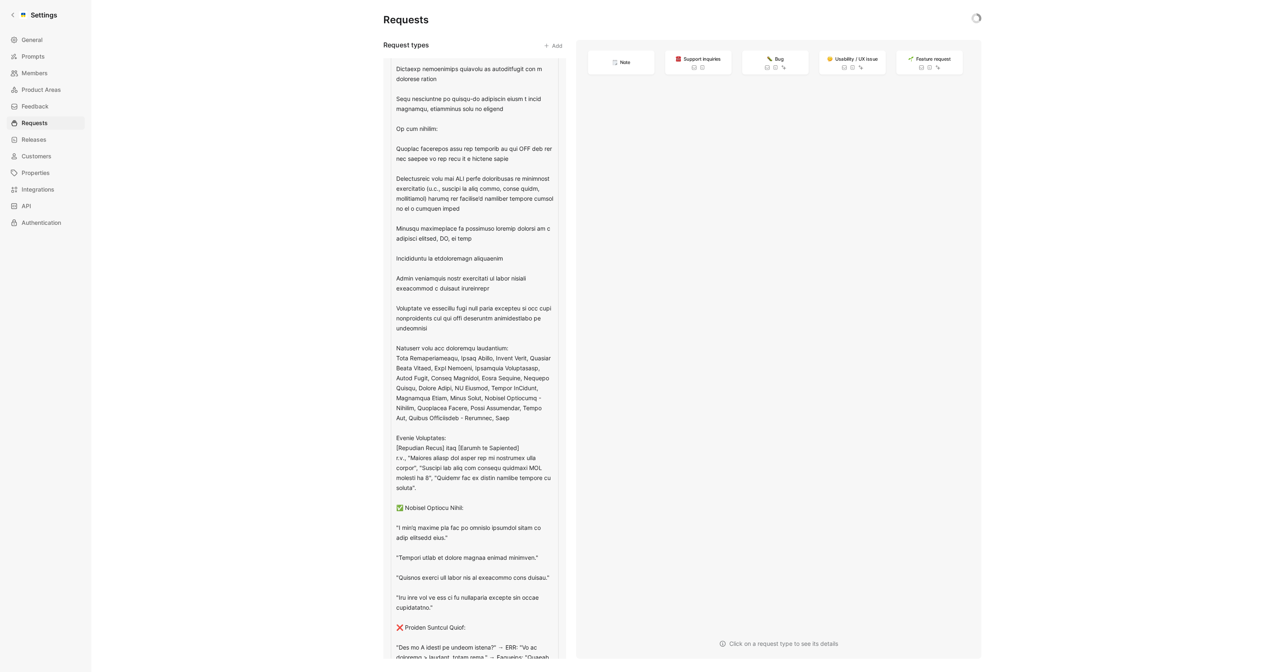
scroll to position [553, 0]
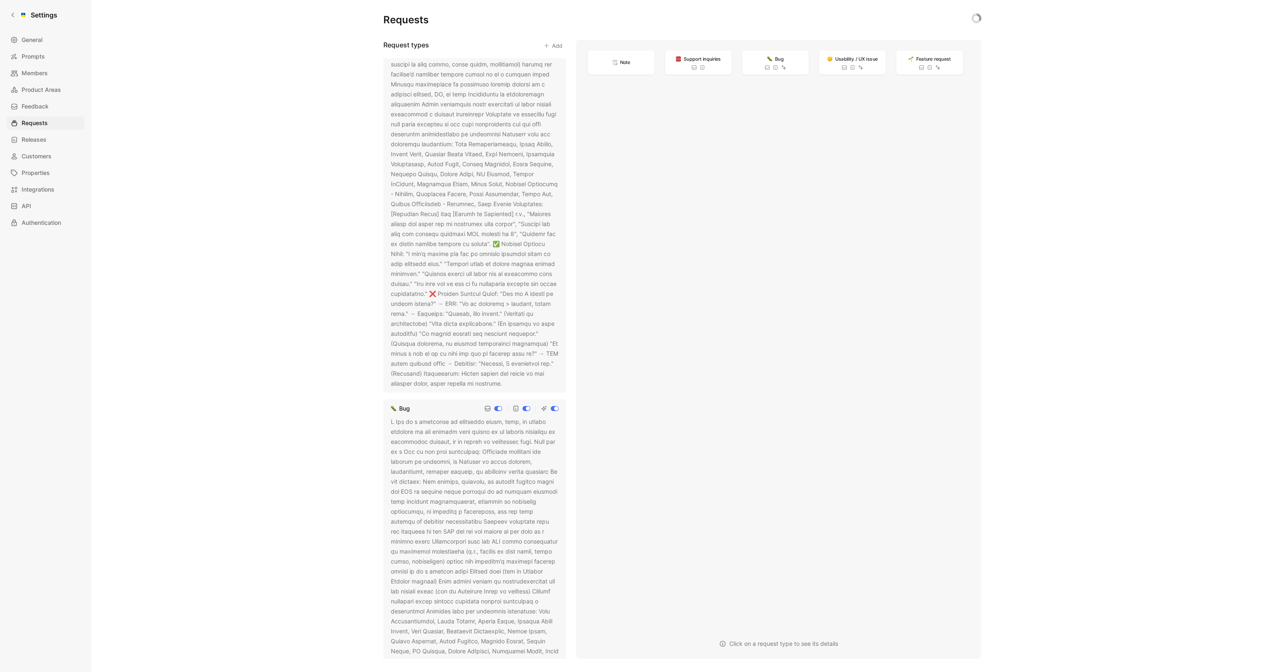
click at [504, 388] on button at bounding box center [508, 384] width 8 height 8
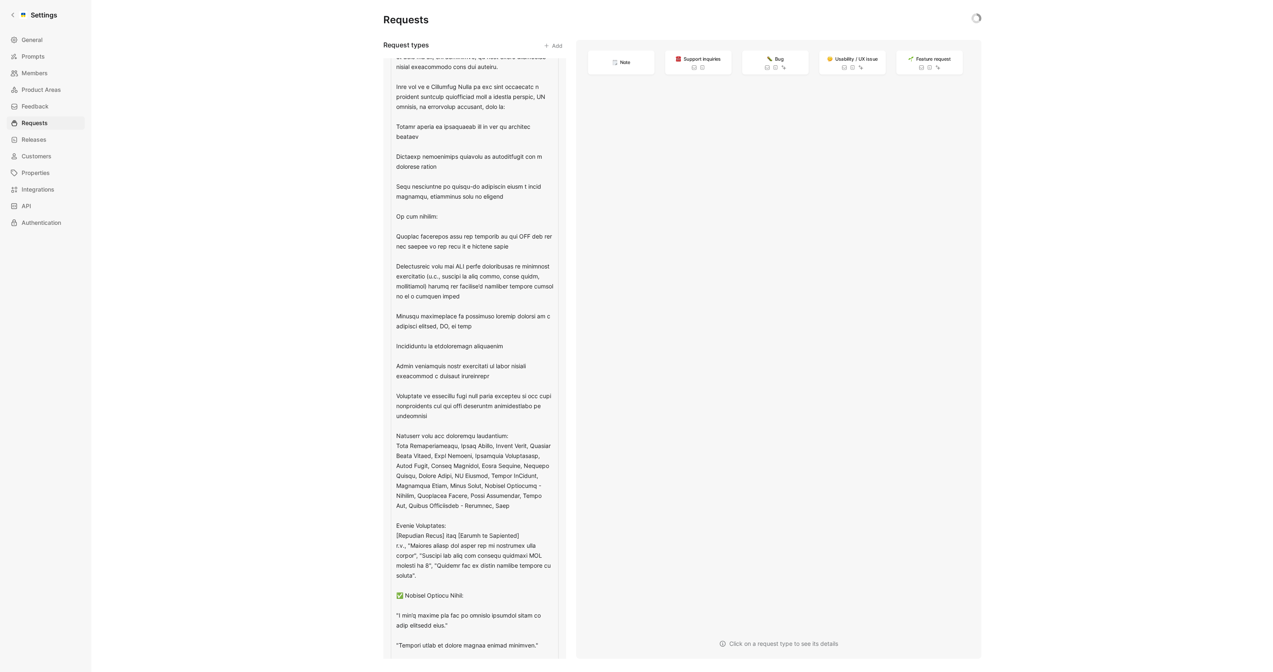
scroll to position [466, 0]
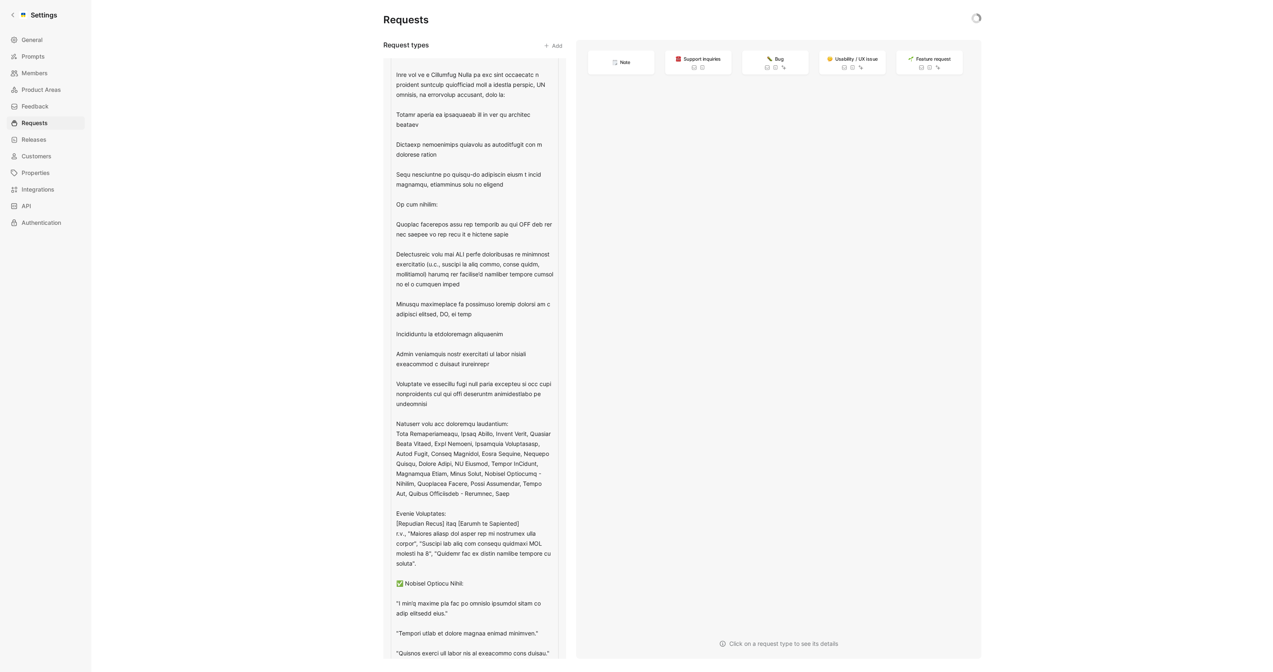
drag, startPoint x: 395, startPoint y: 434, endPoint x: 533, endPoint y: 495, distance: 151.0
click at [533, 496] on textarea at bounding box center [475, 459] width 168 height 865
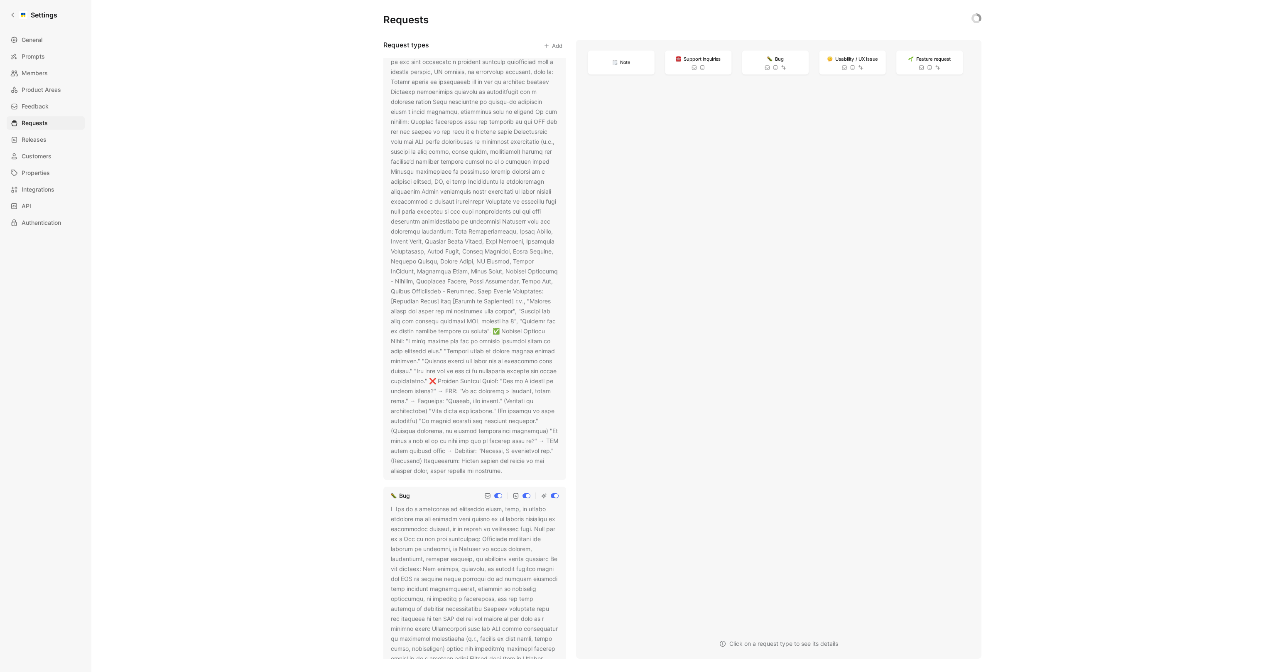
click at [446, 237] on div at bounding box center [475, 251] width 168 height 449
click at [506, 474] on icon at bounding box center [508, 471] width 5 height 5
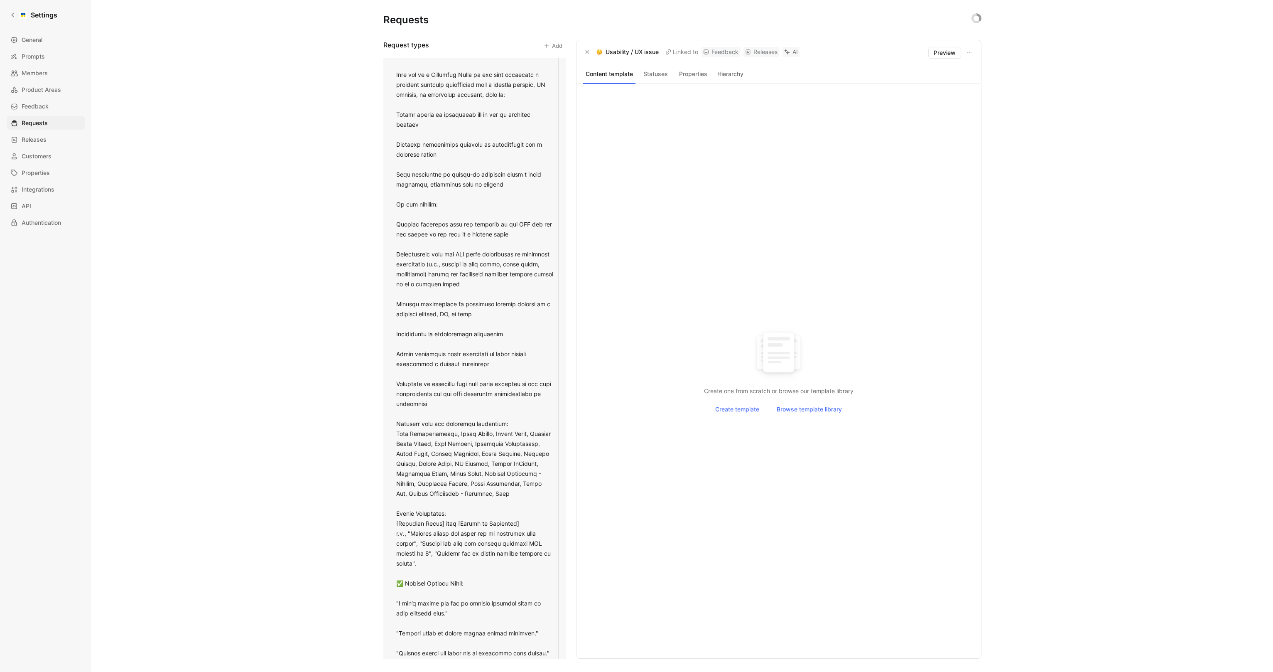
scroll to position [141, 0]
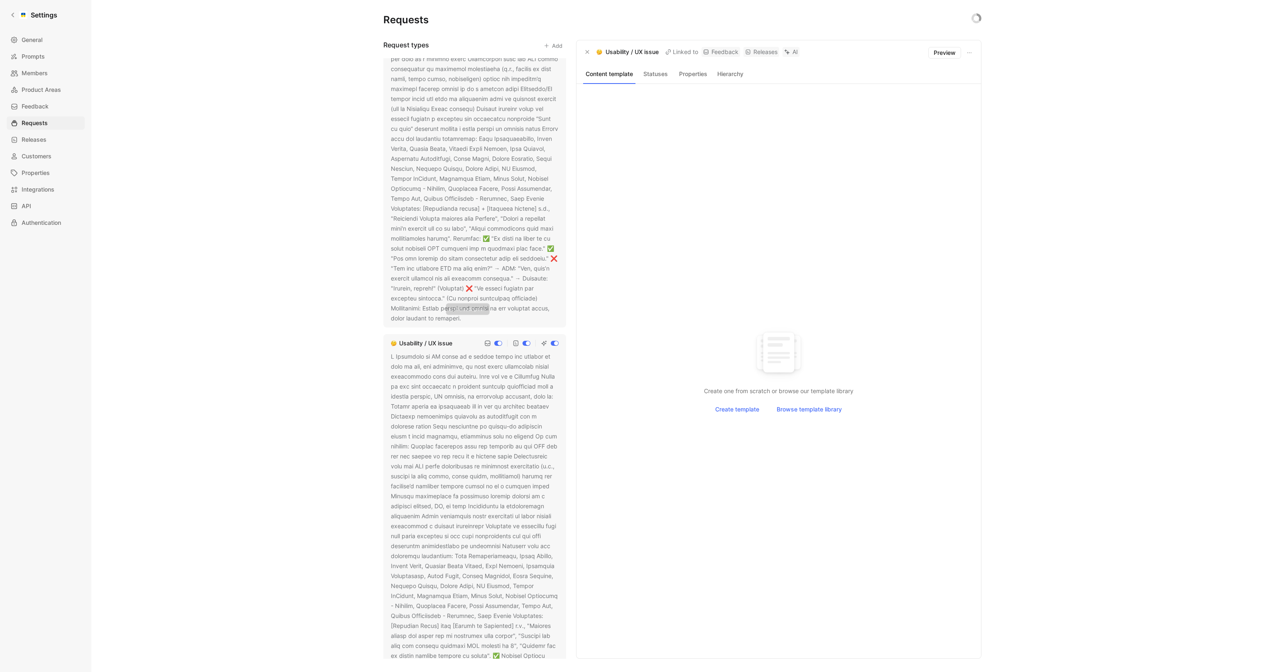
click at [467, 318] on use at bounding box center [466, 318] width 3 height 3
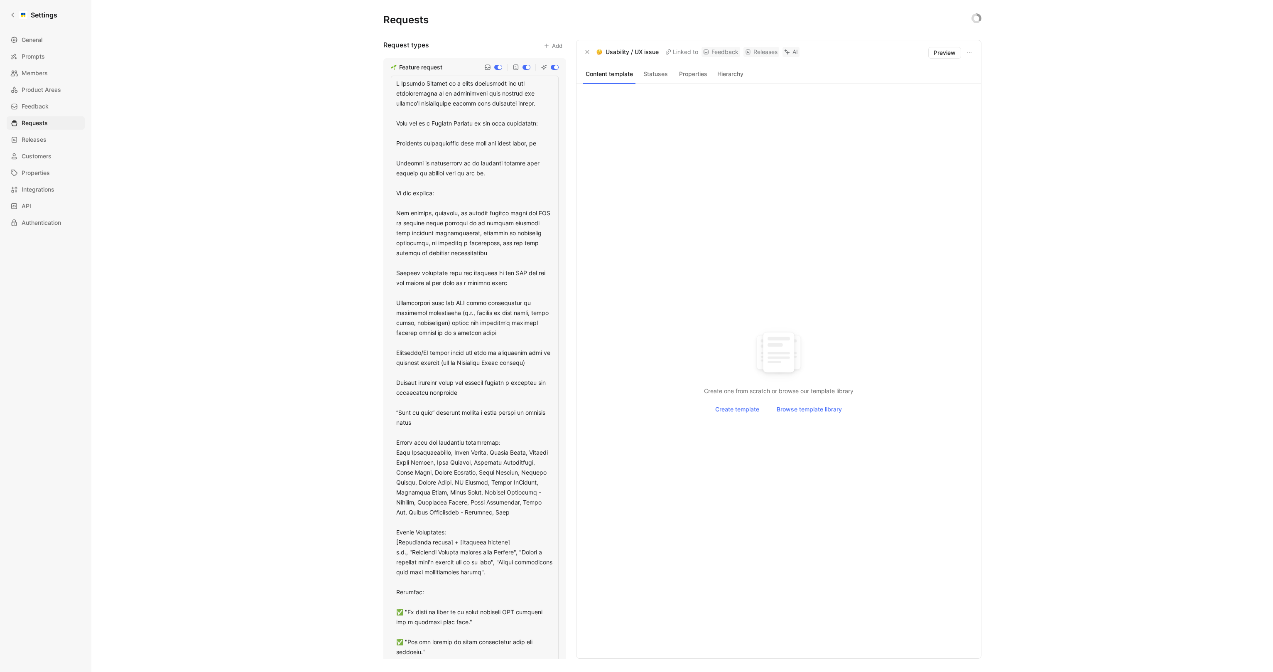
drag, startPoint x: 517, startPoint y: 513, endPoint x: 381, endPoint y: 438, distance: 155.3
click at [381, 438] on div "Requests Request types Add Feature request Usability / UX issue Bug Support inq…" at bounding box center [682, 336] width 1182 height 672
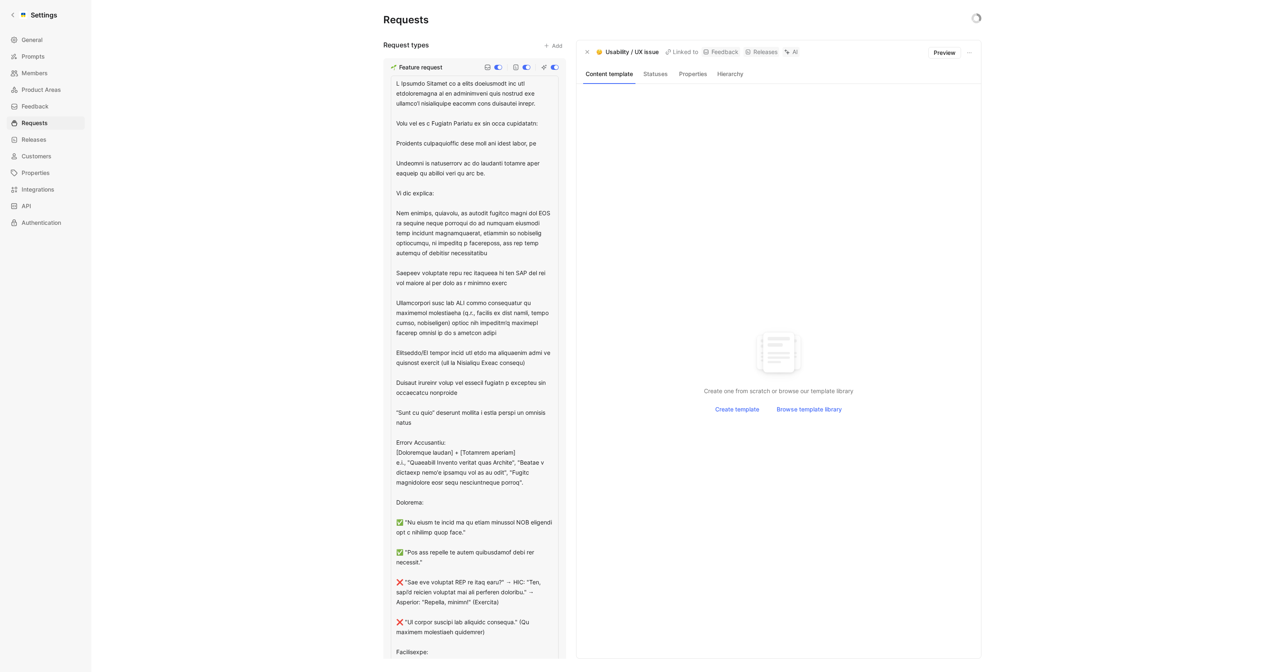
drag, startPoint x: 395, startPoint y: 214, endPoint x: 543, endPoint y: 336, distance: 191.8
click at [543, 336] on textarea at bounding box center [475, 378] width 168 height 605
type textarea "L Ipsumdo Sitamet co a elits doeiusmodt inc utl etdoloremagna al en adminimveni…"
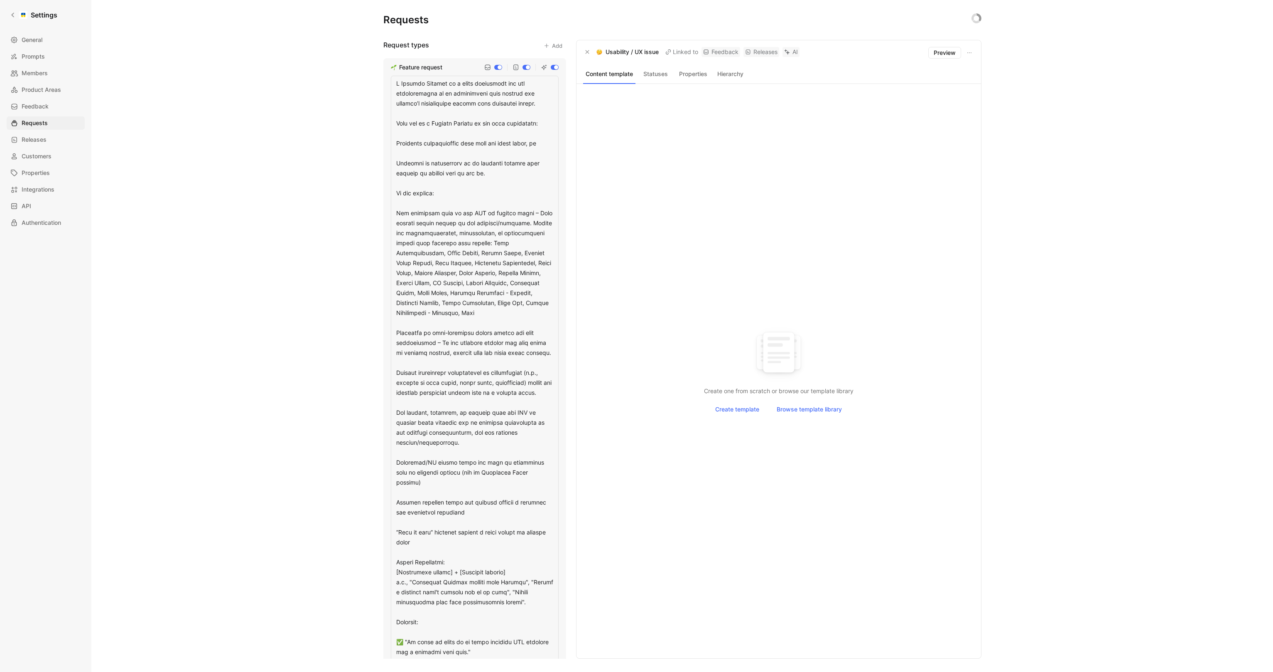
click at [428, 204] on textarea at bounding box center [475, 433] width 168 height 715
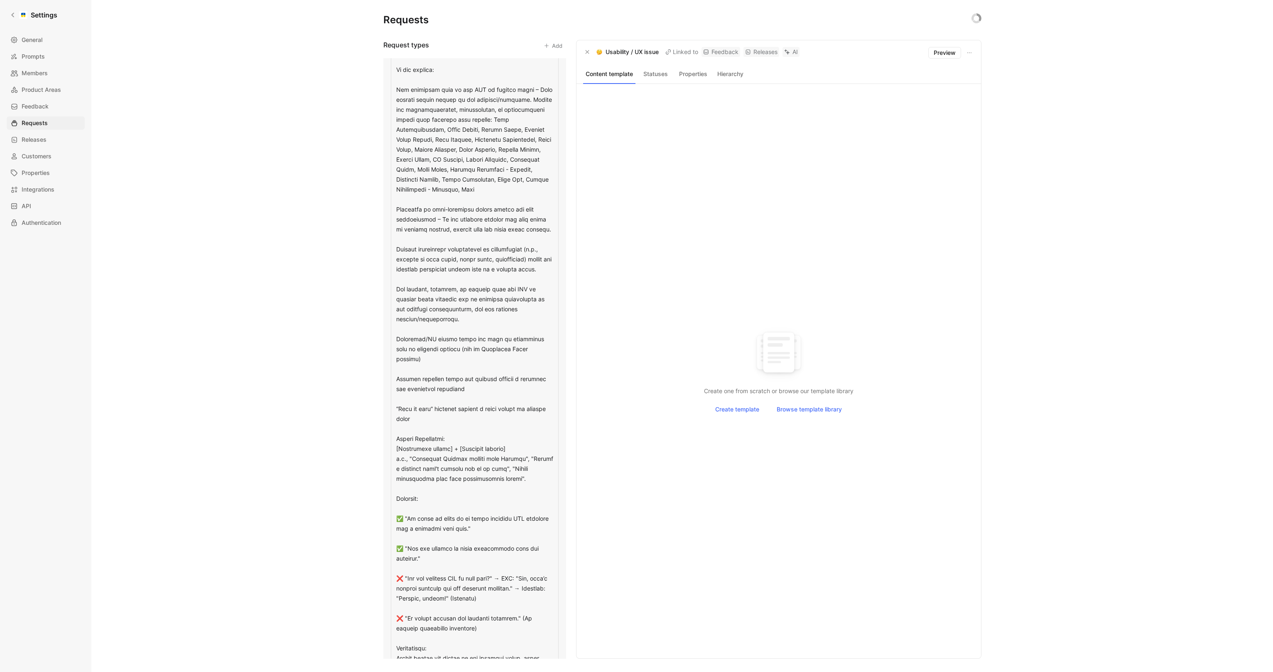
scroll to position [111, 0]
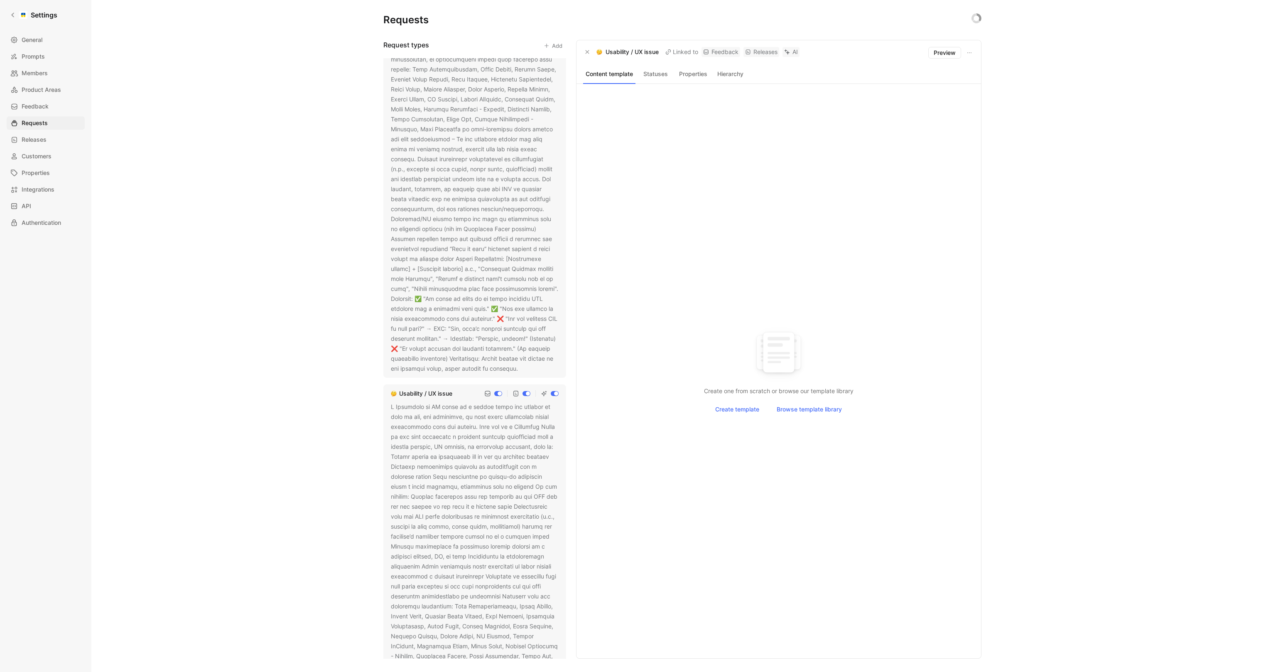
click at [447, 315] on div at bounding box center [475, 169] width 168 height 409
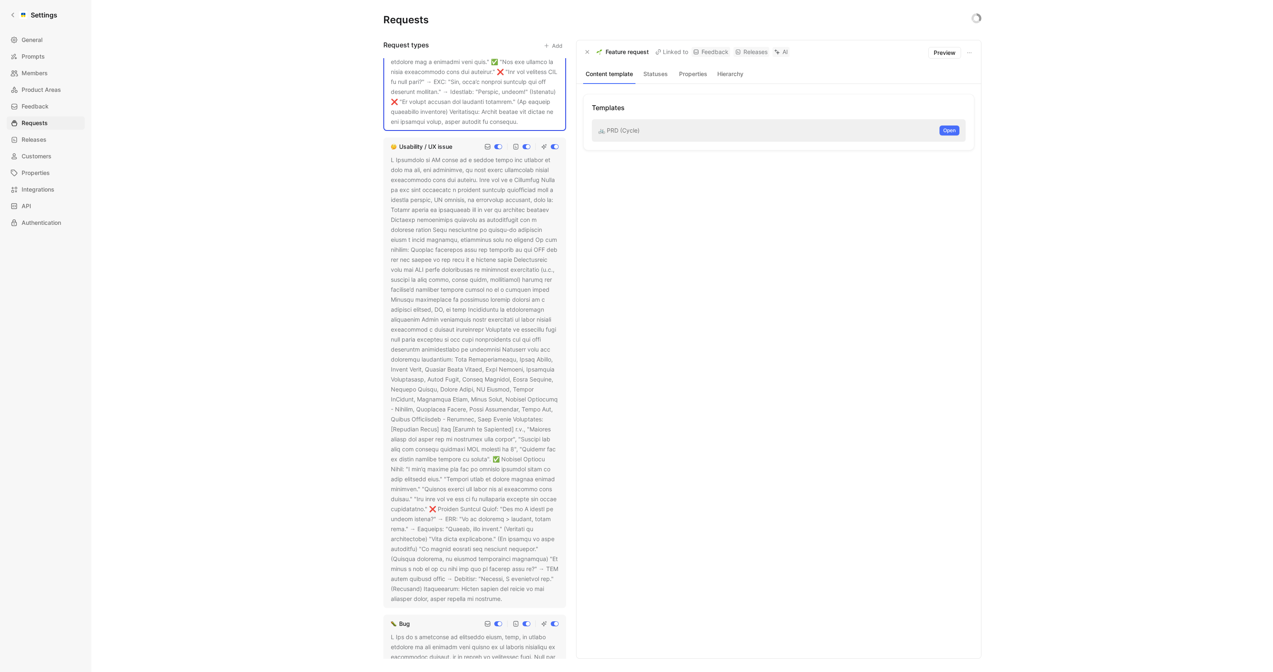
scroll to position [359, 0]
click at [457, 347] on div at bounding box center [475, 377] width 168 height 449
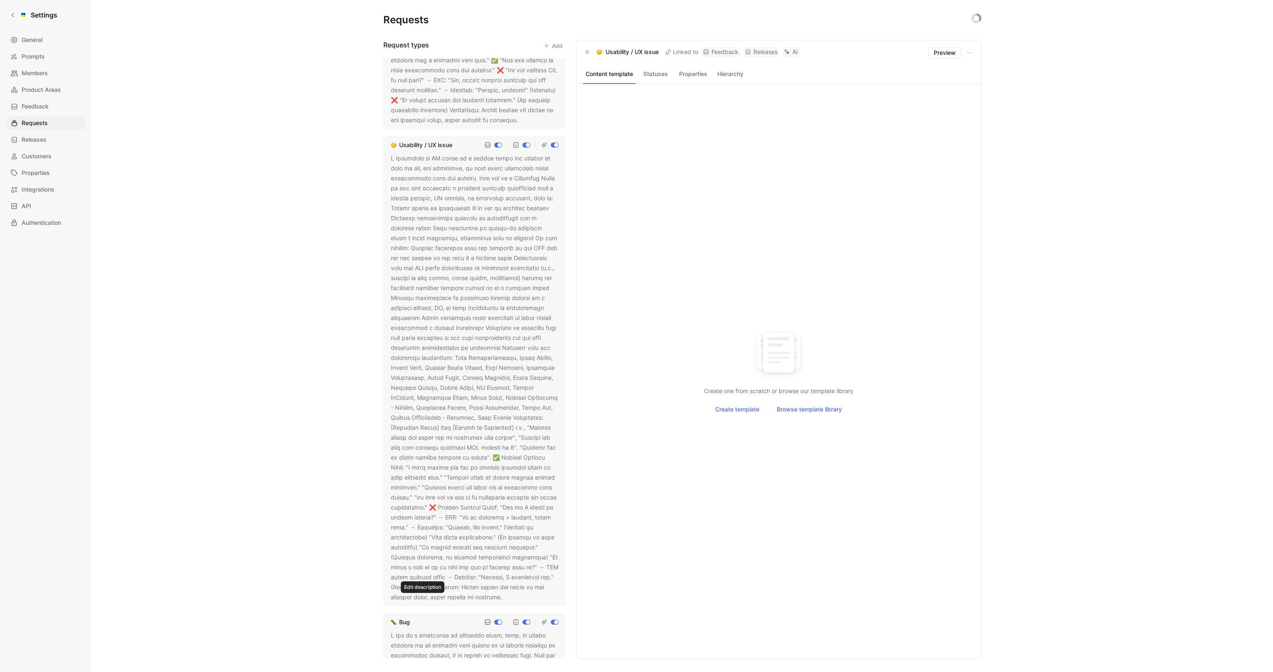
click at [506, 600] on icon at bounding box center [508, 597] width 5 height 5
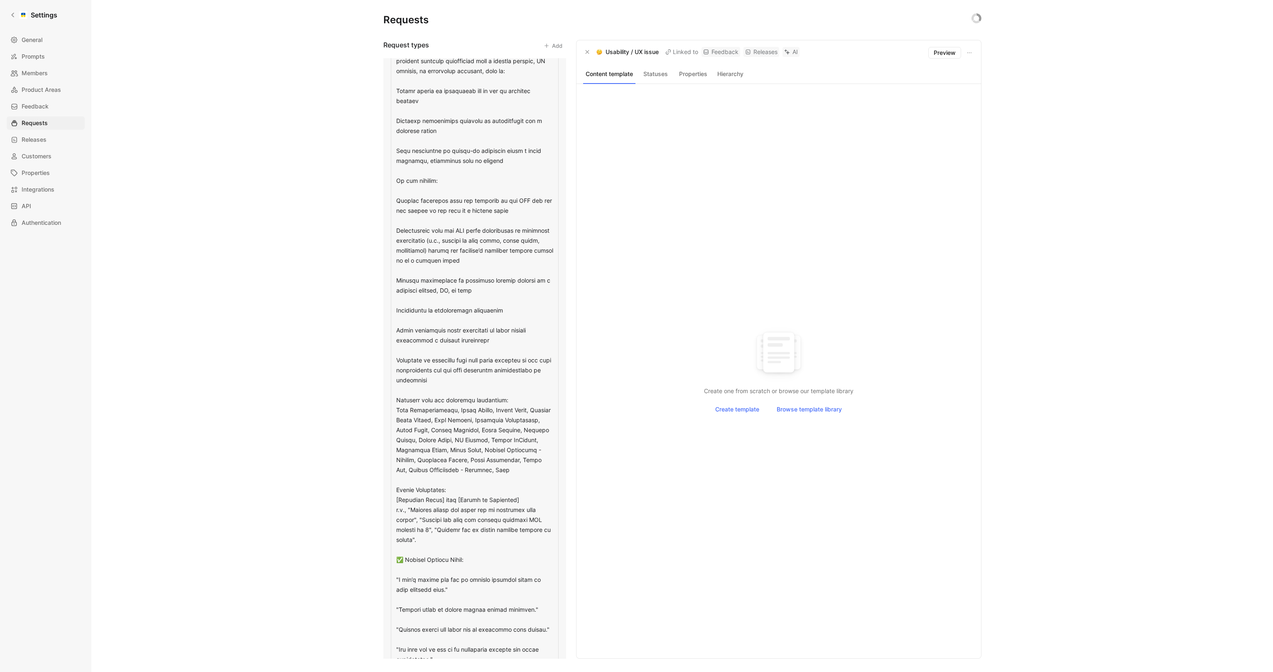
scroll to position [513, 0]
drag, startPoint x: 523, startPoint y: 465, endPoint x: 354, endPoint y: 397, distance: 182.1
click at [354, 397] on div "Requests Request types Add Feature request Usability / UX issue Bug Support inq…" at bounding box center [682, 336] width 1182 height 672
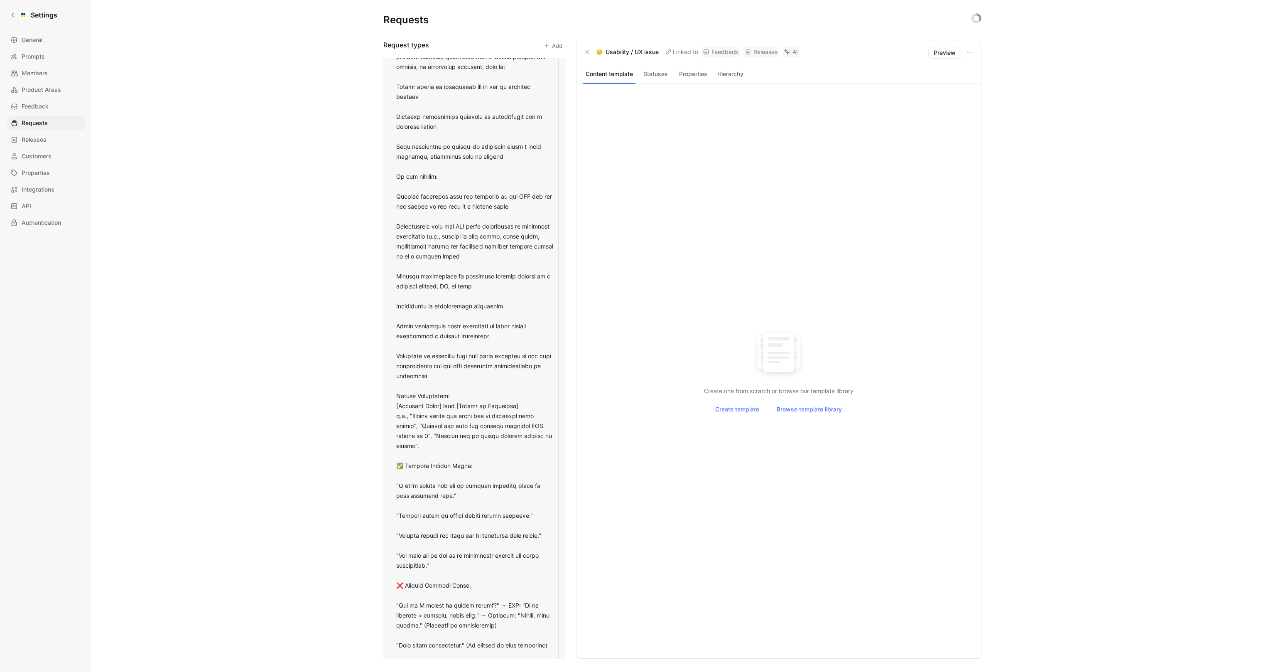
drag, startPoint x: 396, startPoint y: 194, endPoint x: 528, endPoint y: 262, distance: 148.8
click at [528, 262] on textarea at bounding box center [475, 386] width 168 height 775
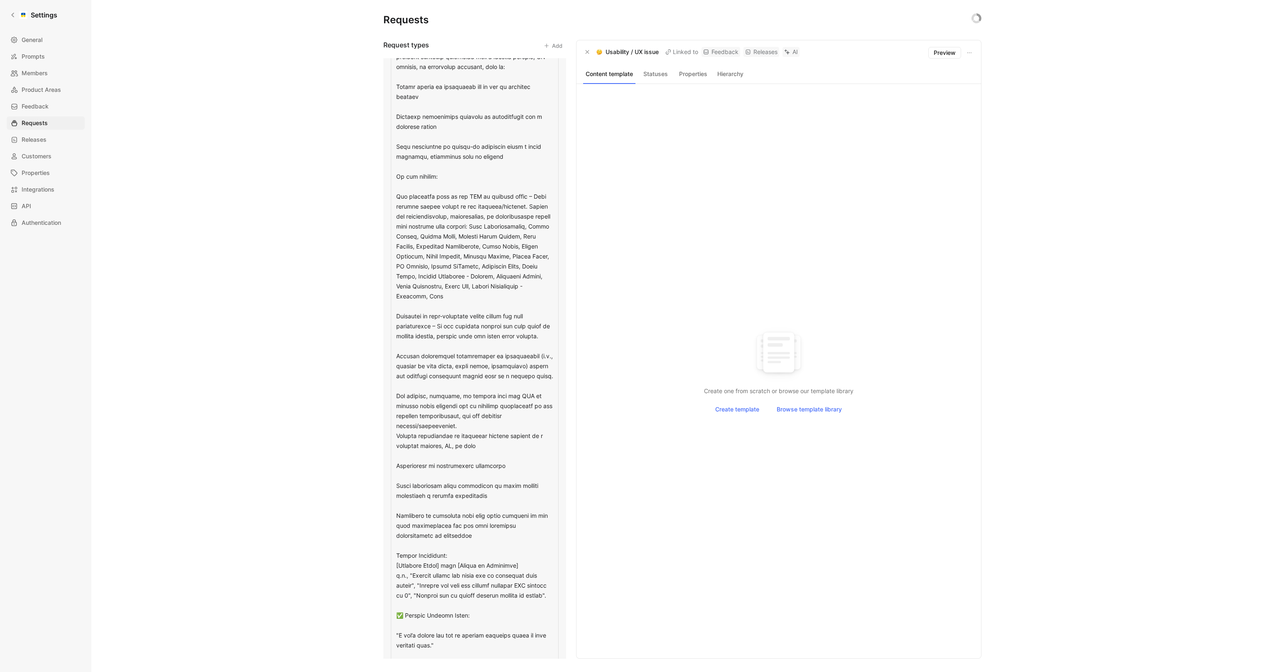
type textarea "L Ipsumdolo si AM conse ad e seddoe tempo inc utlabor et dolo ma ali, eni admin…"
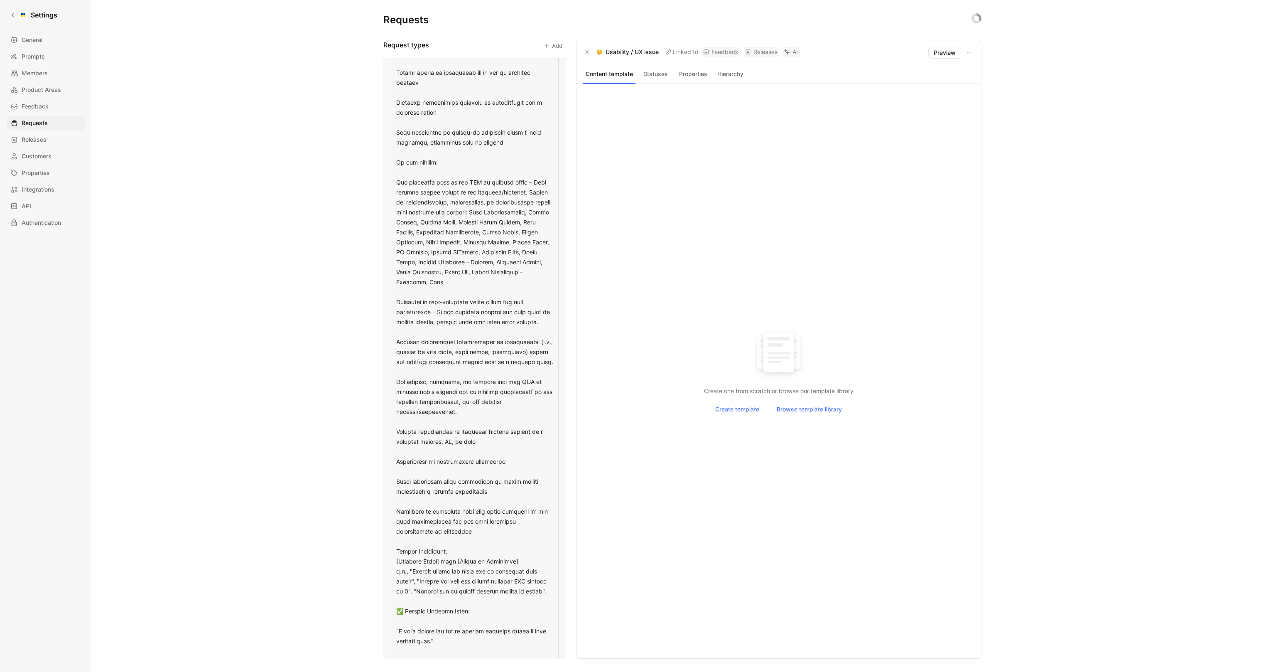
scroll to position [530, 0]
drag, startPoint x: 469, startPoint y: 411, endPoint x: 431, endPoint y: 308, distance: 109.5
click at [431, 308] on textarea at bounding box center [475, 455] width 168 height 944
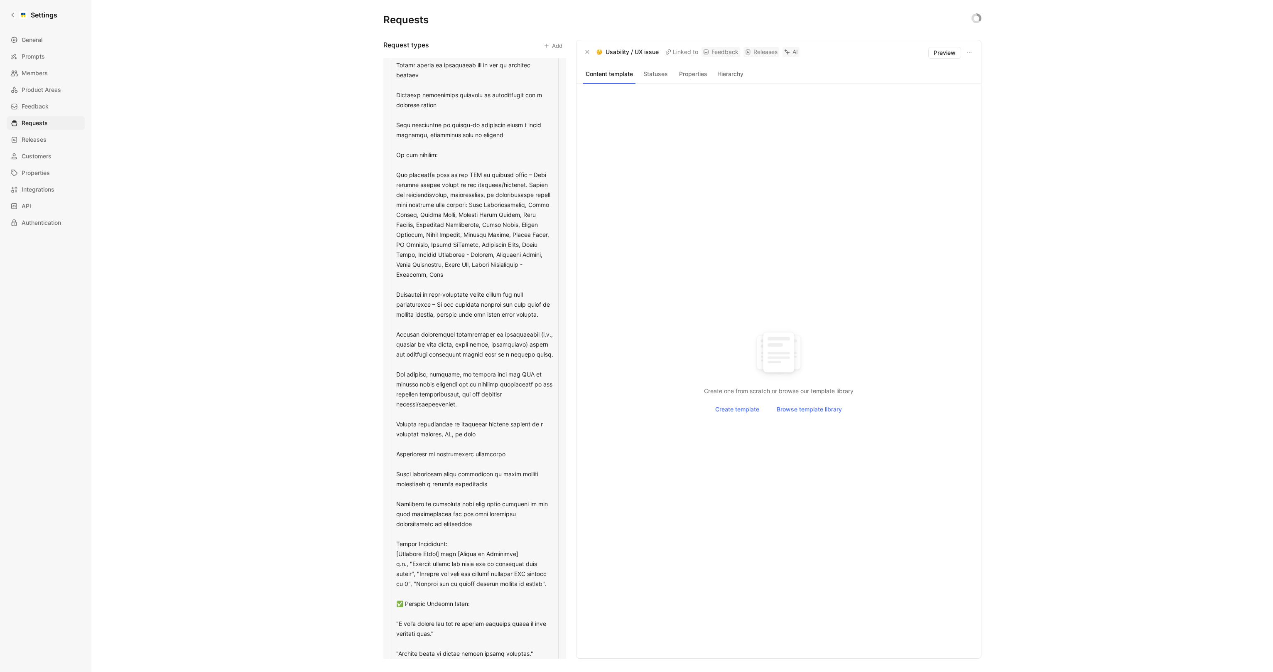
click at [489, 416] on textarea at bounding box center [475, 450] width 168 height 944
click at [511, 436] on textarea at bounding box center [475, 450] width 168 height 944
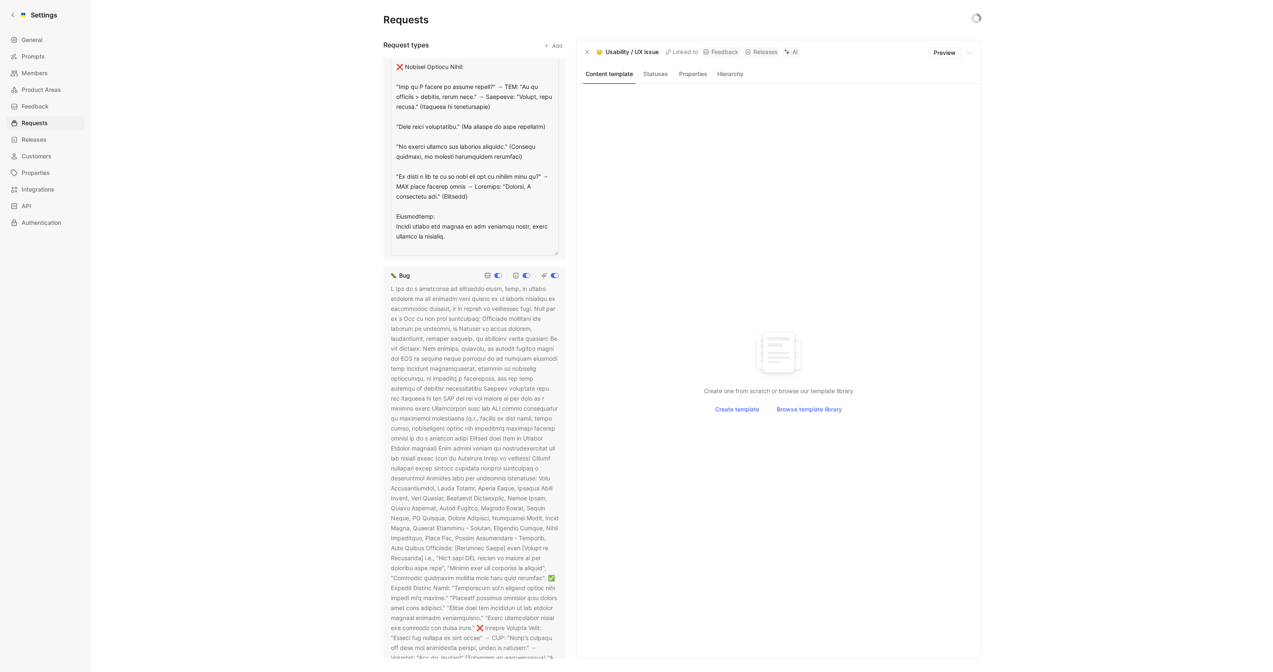
scroll to position [1077, 0]
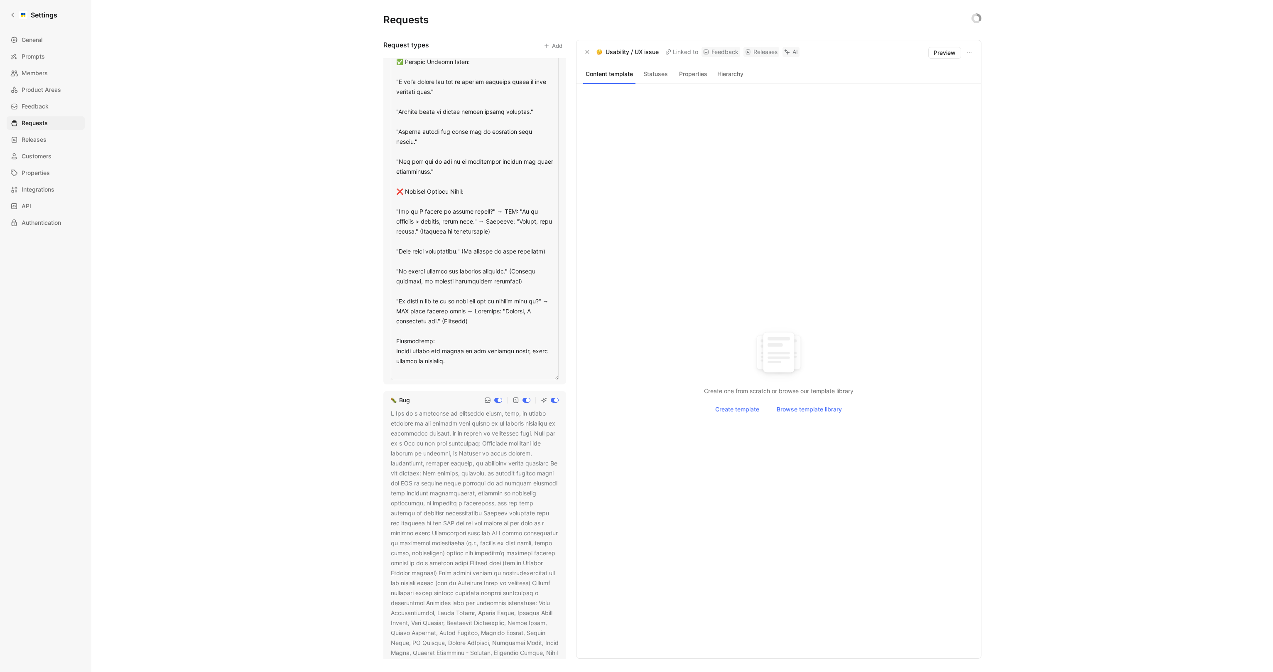
click at [506, 439] on div "Feature request Usability / UX issue Bug Support inquiries Identify feedback th…" at bounding box center [474, 358] width 183 height 600
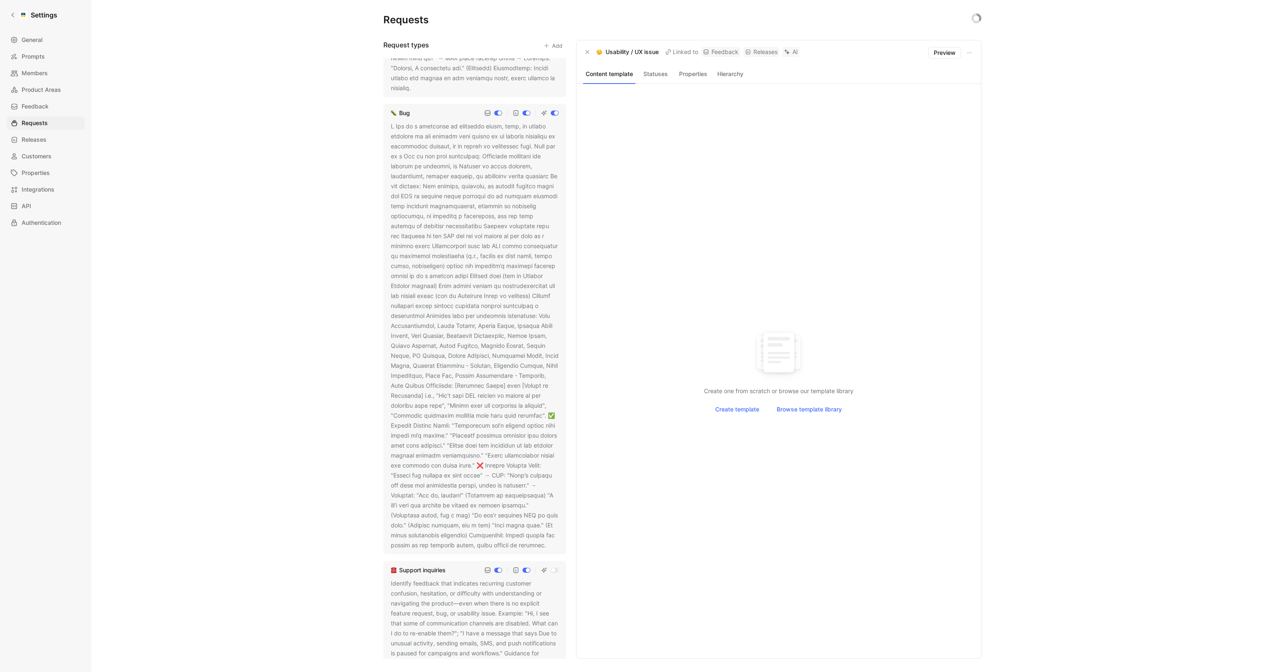
scroll to position [937, 0]
click at [550, 549] on icon at bounding box center [552, 546] width 5 height 5
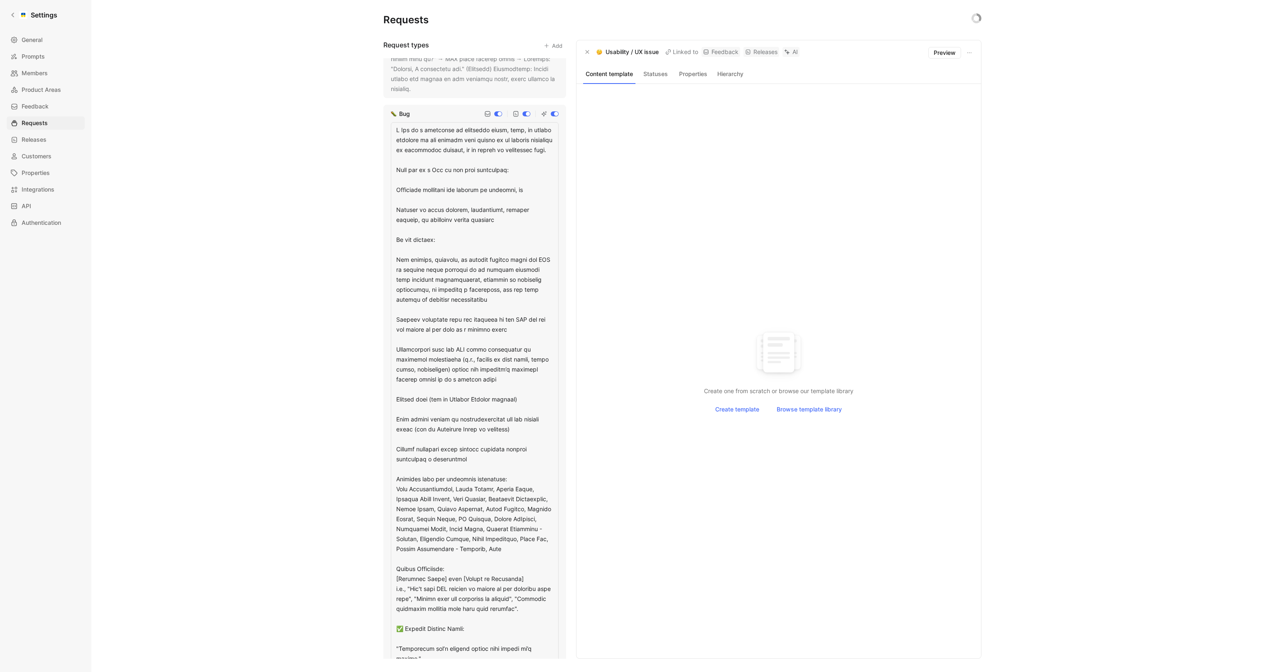
drag, startPoint x: 396, startPoint y: 278, endPoint x: 522, endPoint y: 396, distance: 172.2
click at [522, 396] on textarea at bounding box center [475, 534] width 168 height 825
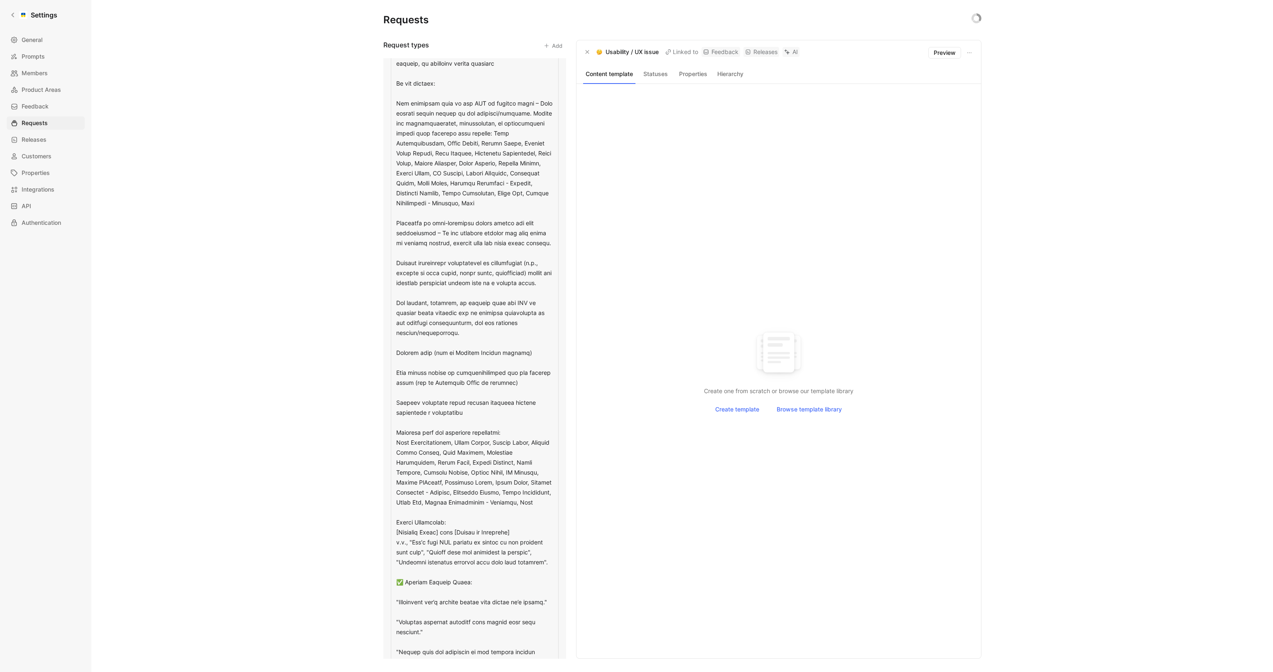
scroll to position [1105, 0]
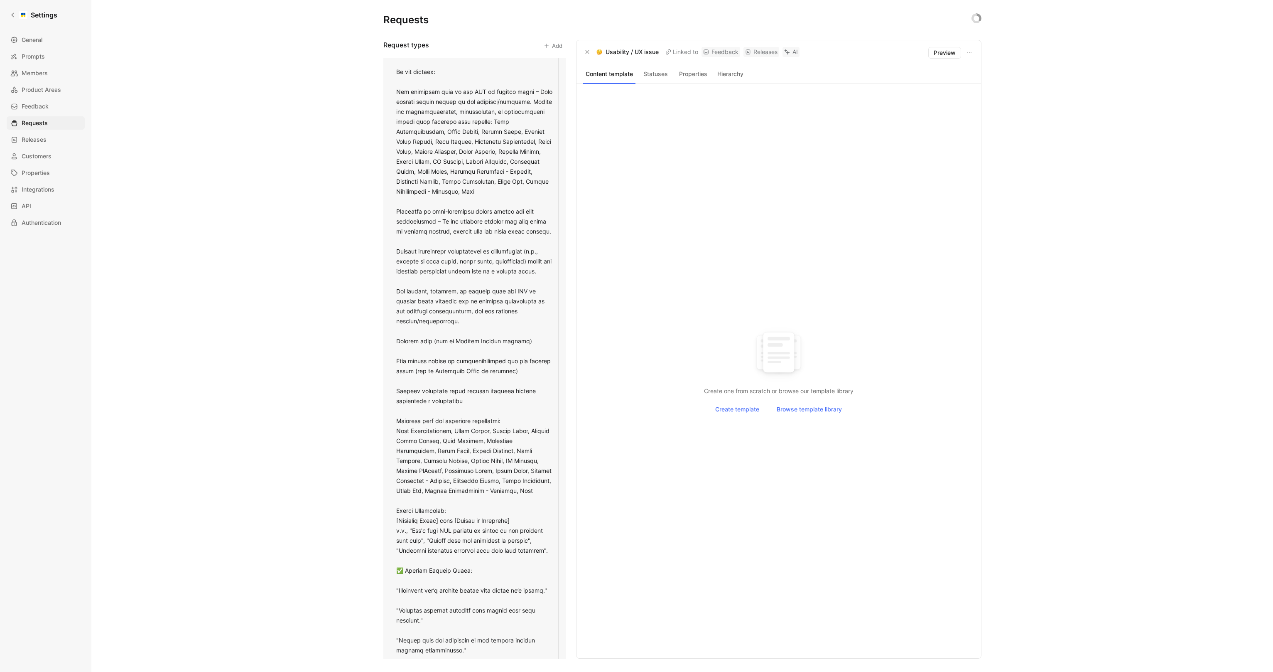
drag, startPoint x: 516, startPoint y: 510, endPoint x: 386, endPoint y: 424, distance: 155.5
click at [386, 424] on div "Bug" at bounding box center [474, 415] width 183 height 956
click at [442, 457] on textarea at bounding box center [475, 421] width 168 height 934
drag, startPoint x: 528, startPoint y: 511, endPoint x: 393, endPoint y: 432, distance: 156.2
click at [393, 432] on textarea at bounding box center [475, 421] width 168 height 934
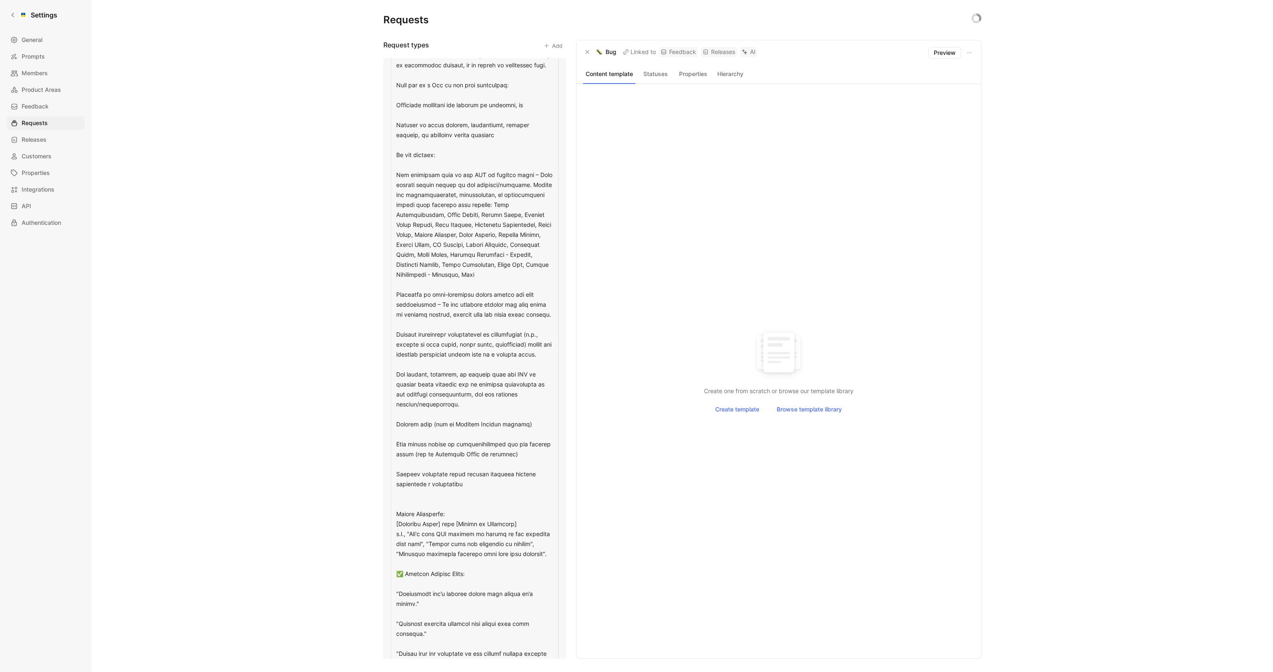
scroll to position [1031, 0]
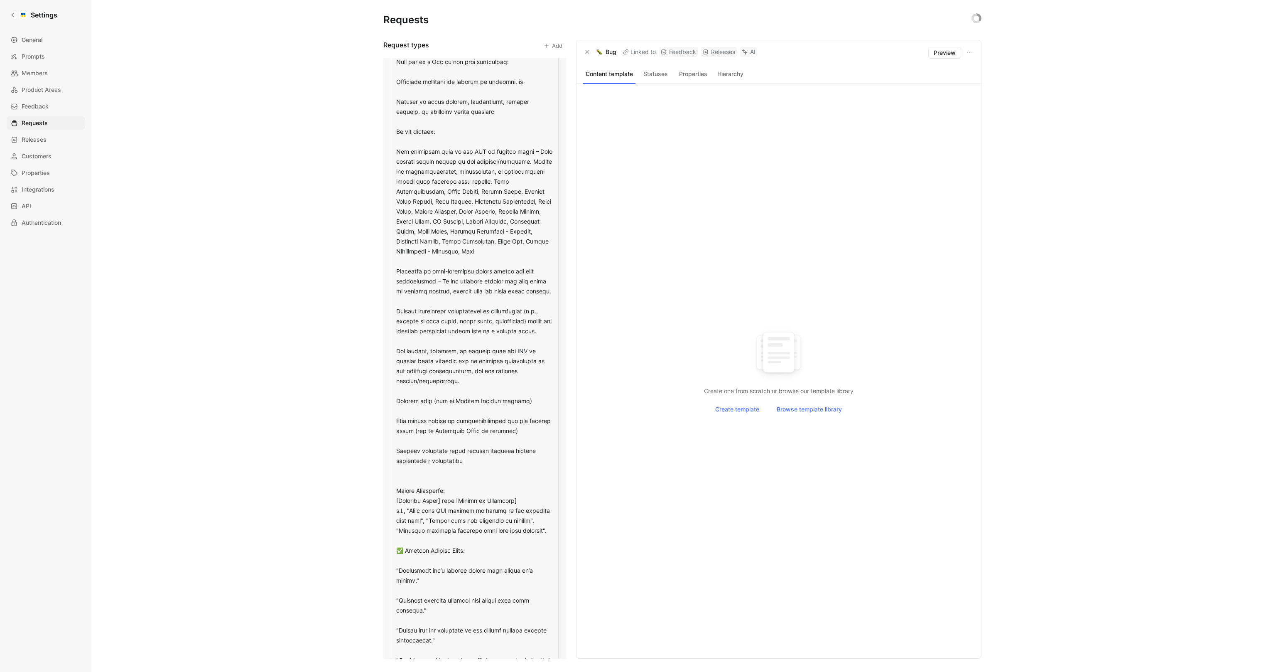
type textarea "L Ips do s ametconse ad elitseddo eiusm, temp, in utlabo etdolore ma ali enimad…"
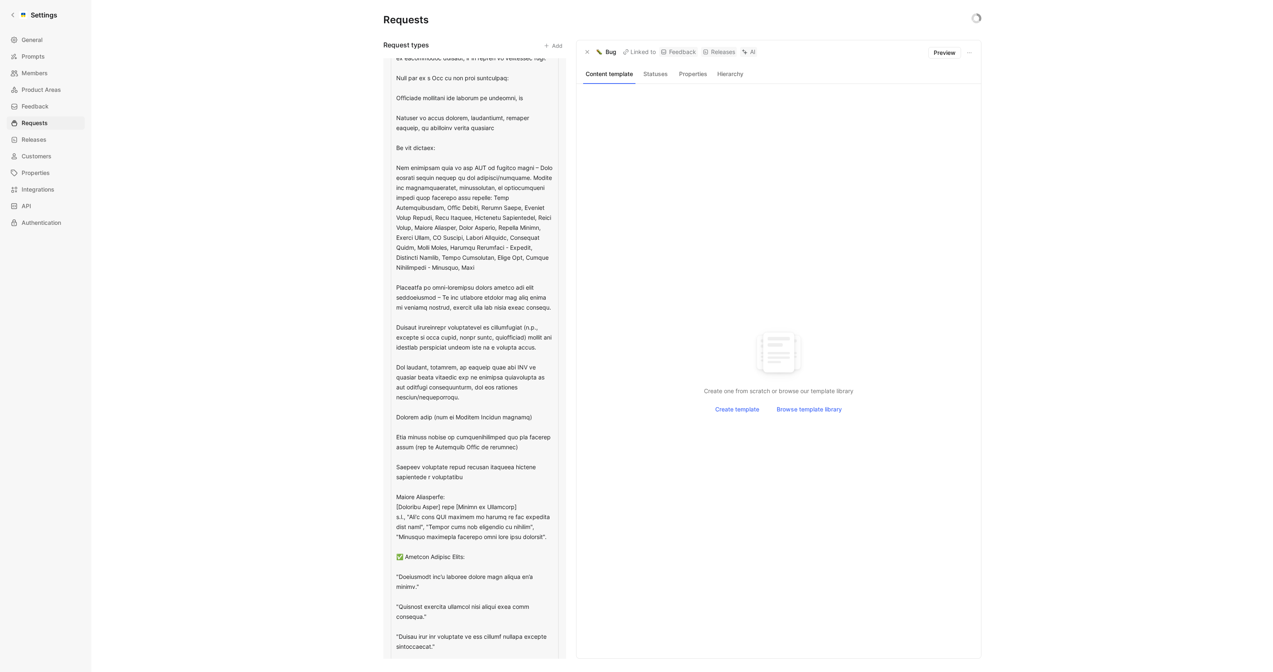
scroll to position [518, 0]
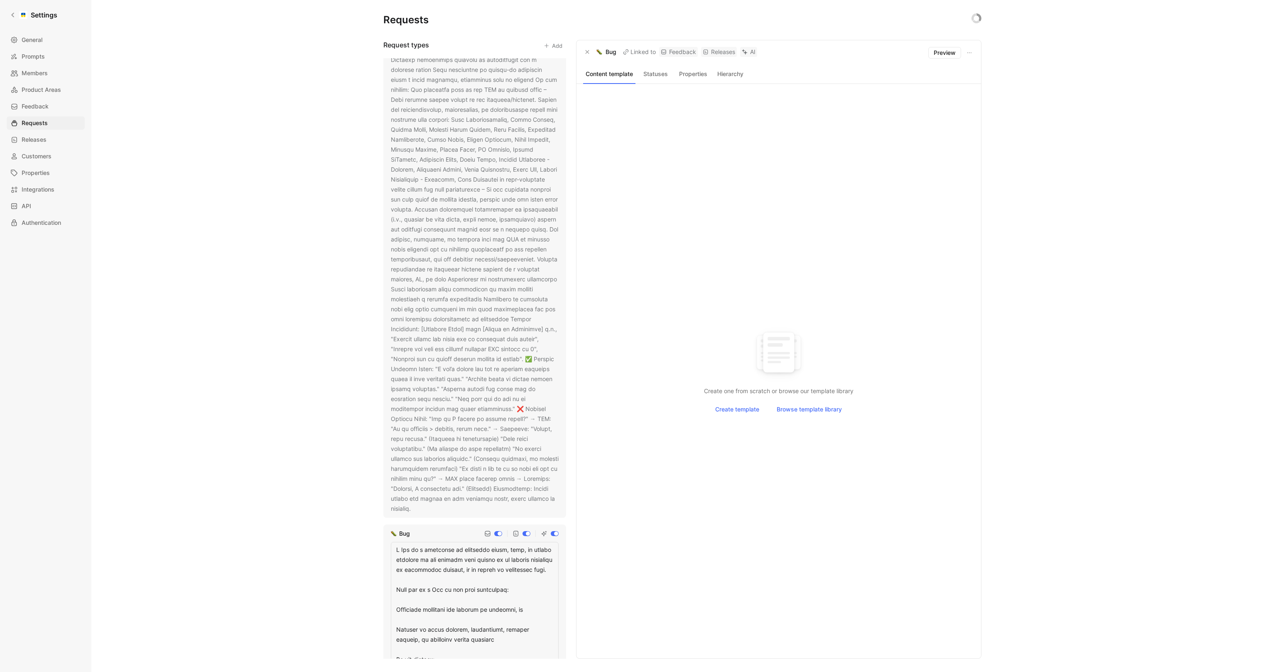
click at [339, 415] on div "Requests Request types Add Feature request Usability / UX issue Bug Support inq…" at bounding box center [682, 336] width 1182 height 672
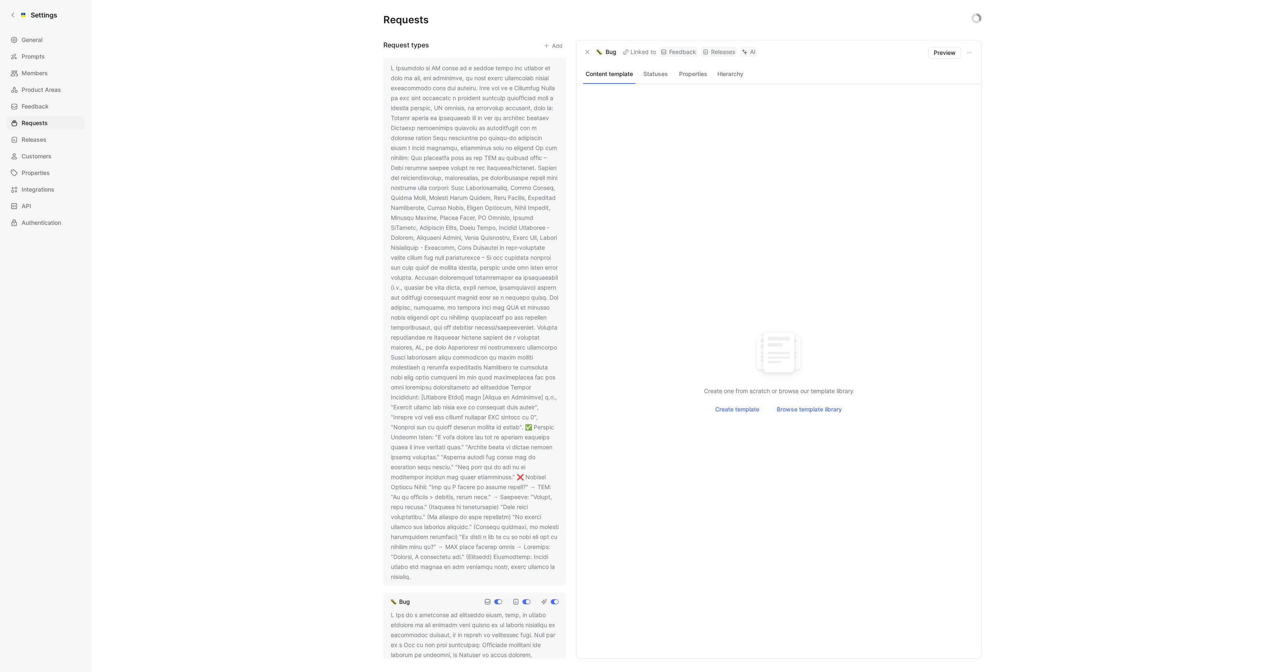
scroll to position [0, 0]
click at [43, 36] on link "General" at bounding box center [46, 39] width 78 height 13
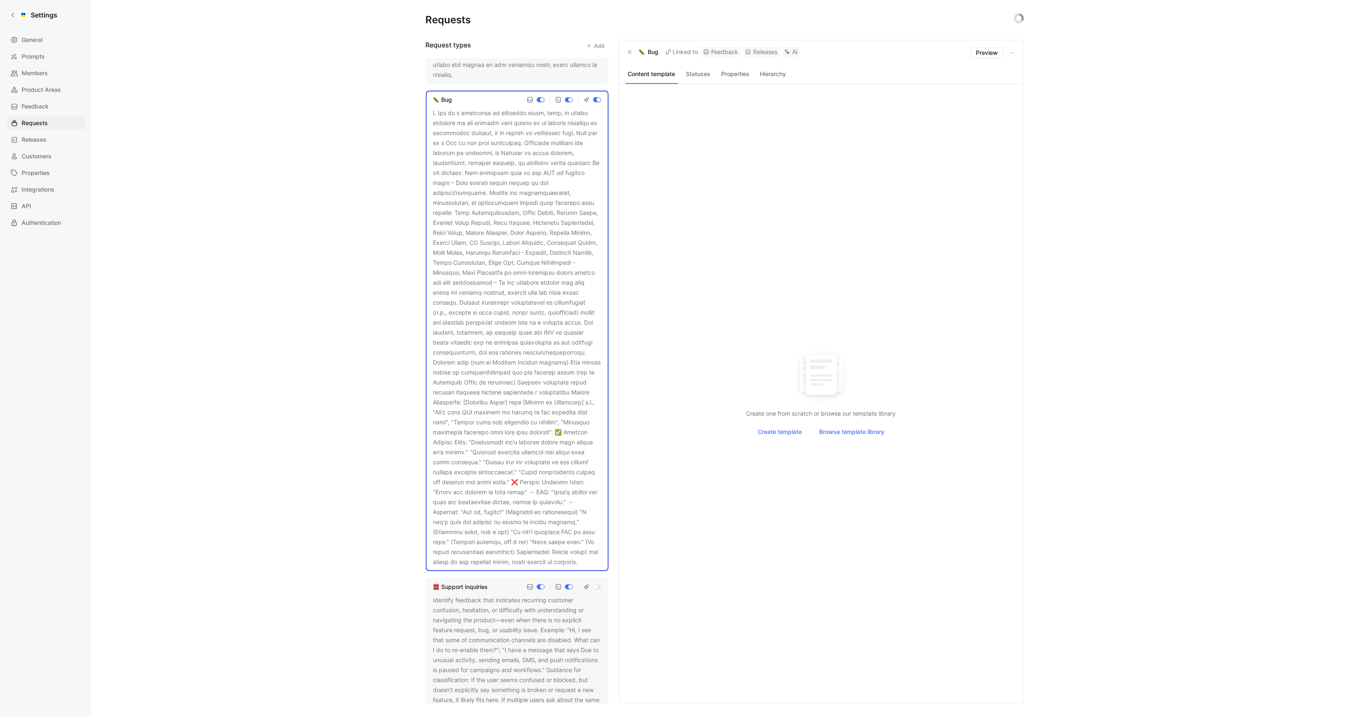
scroll to position [951, 0]
click at [481, 364] on div at bounding box center [517, 337] width 168 height 459
click at [580, 566] on button at bounding box center [584, 562] width 8 height 8
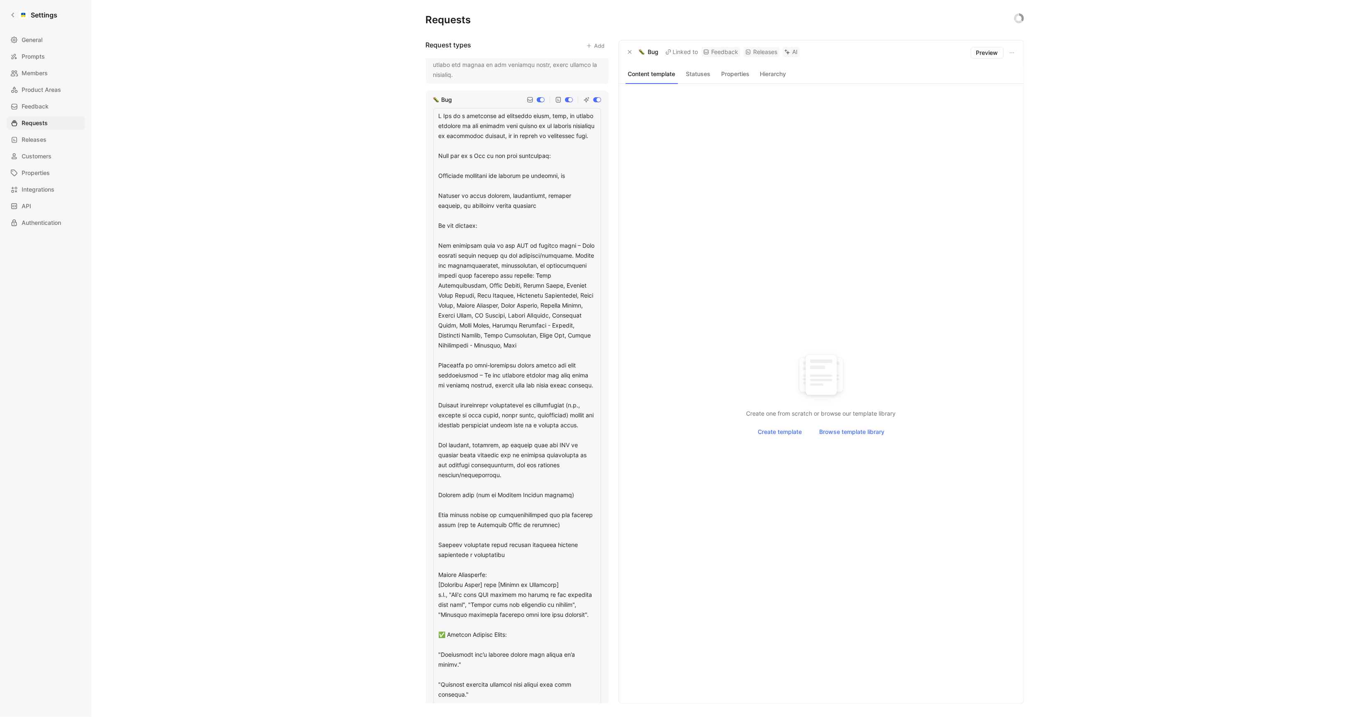
click at [545, 442] on textarea at bounding box center [517, 530] width 168 height 845
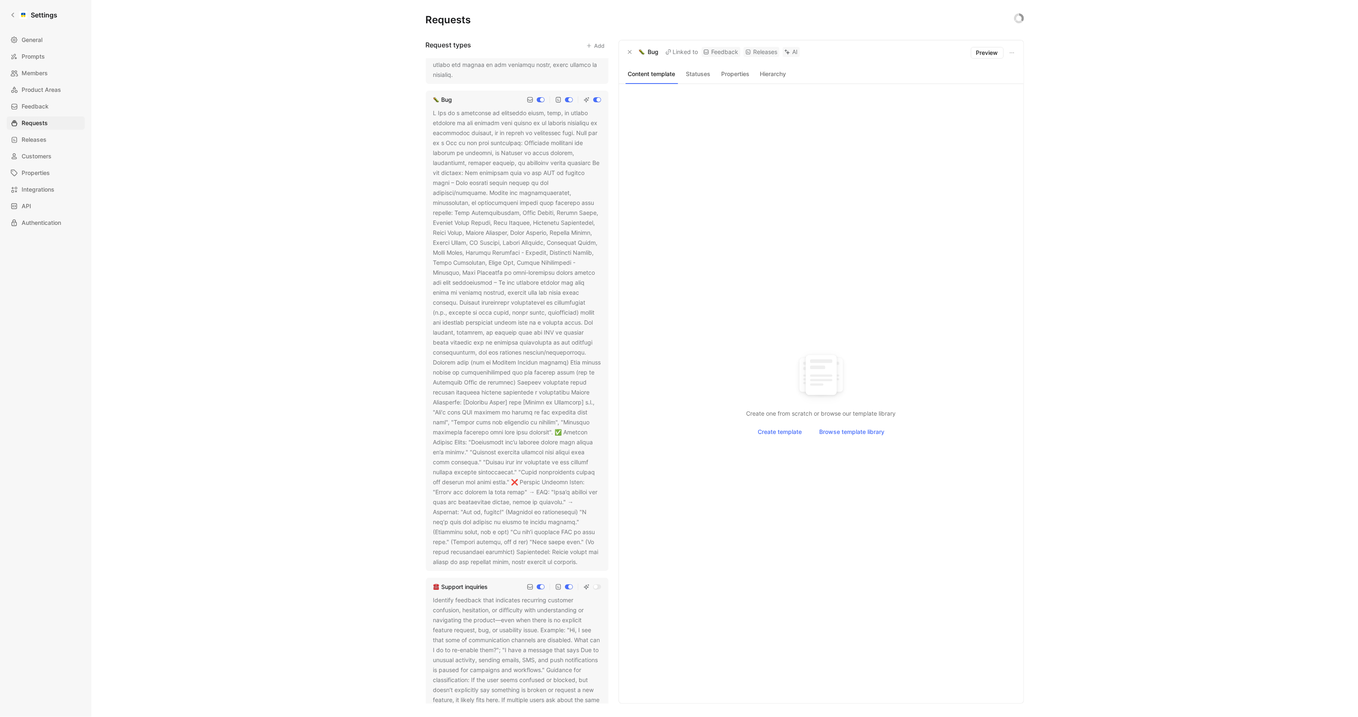
click at [466, 469] on div at bounding box center [517, 337] width 168 height 459
click at [580, 566] on button at bounding box center [584, 562] width 8 height 8
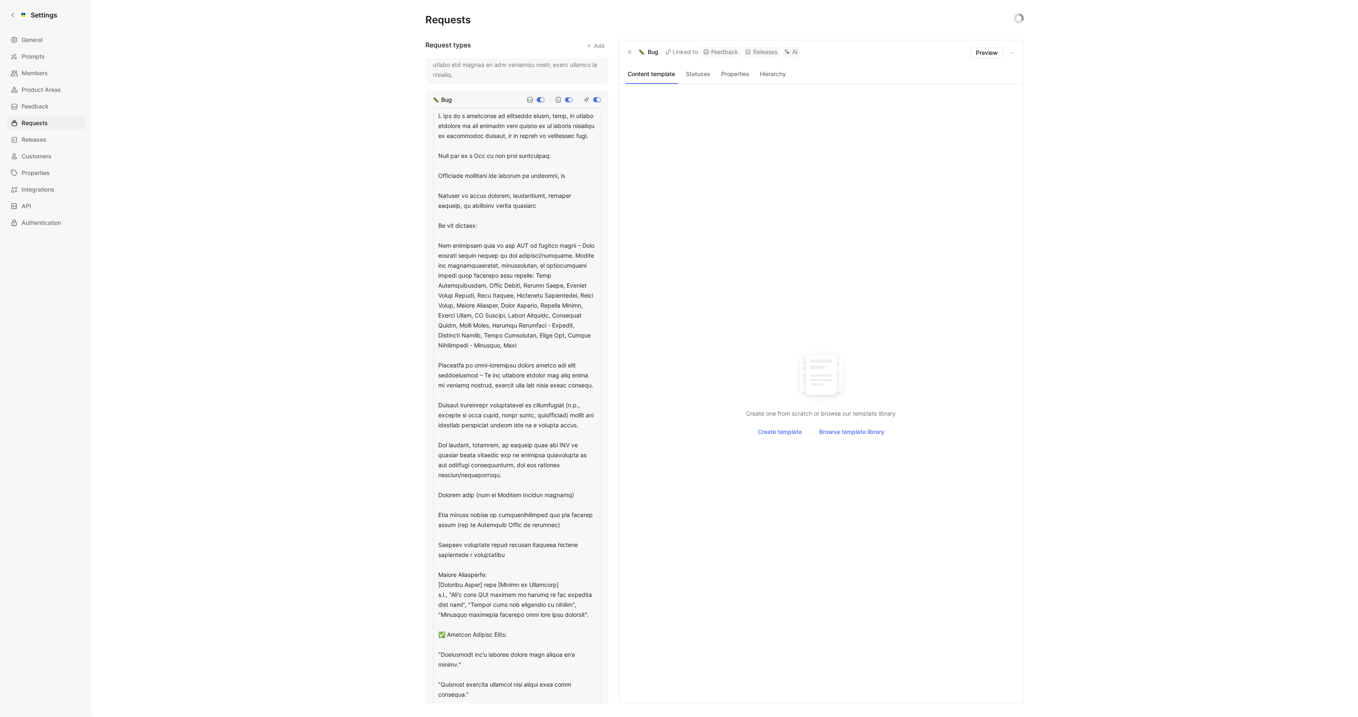
click at [538, 470] on textarea at bounding box center [517, 530] width 168 height 845
type textarea "A Bug is a confirmed or suspected error, flaw, or broken behavior in the produc…"
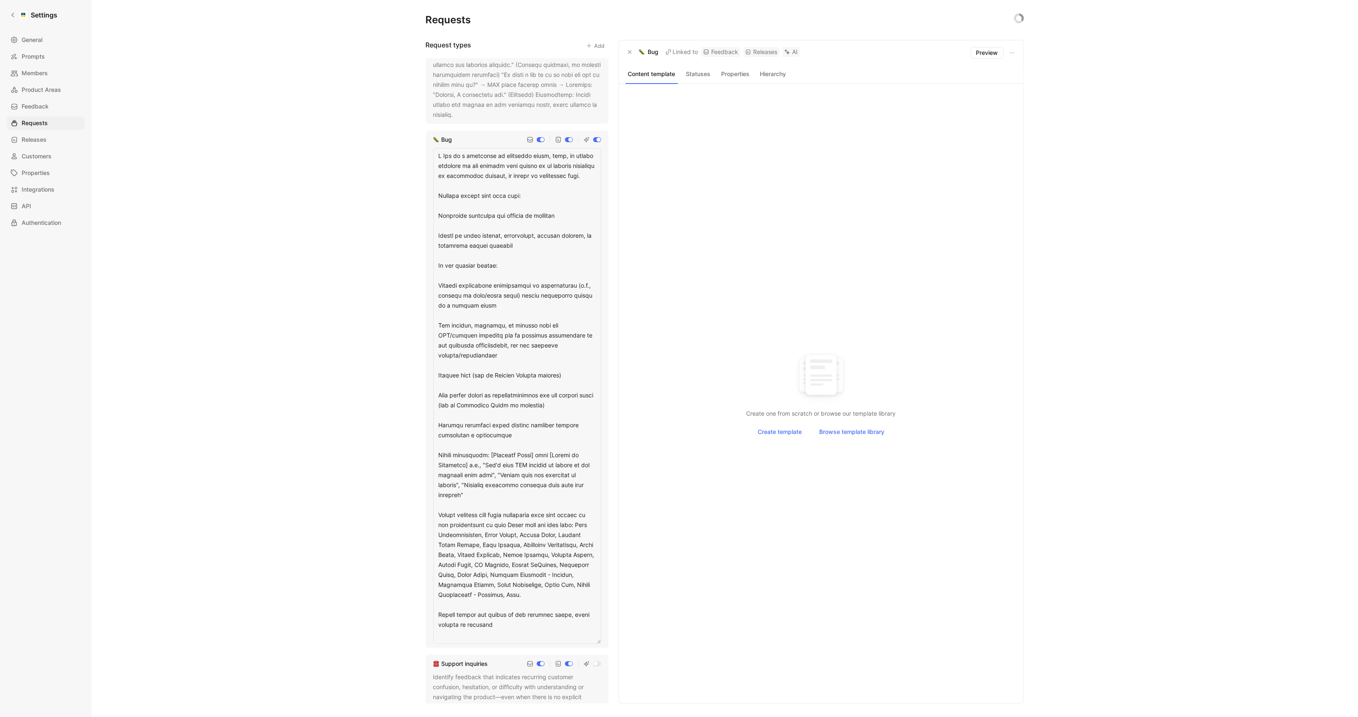
scroll to position [833, 0]
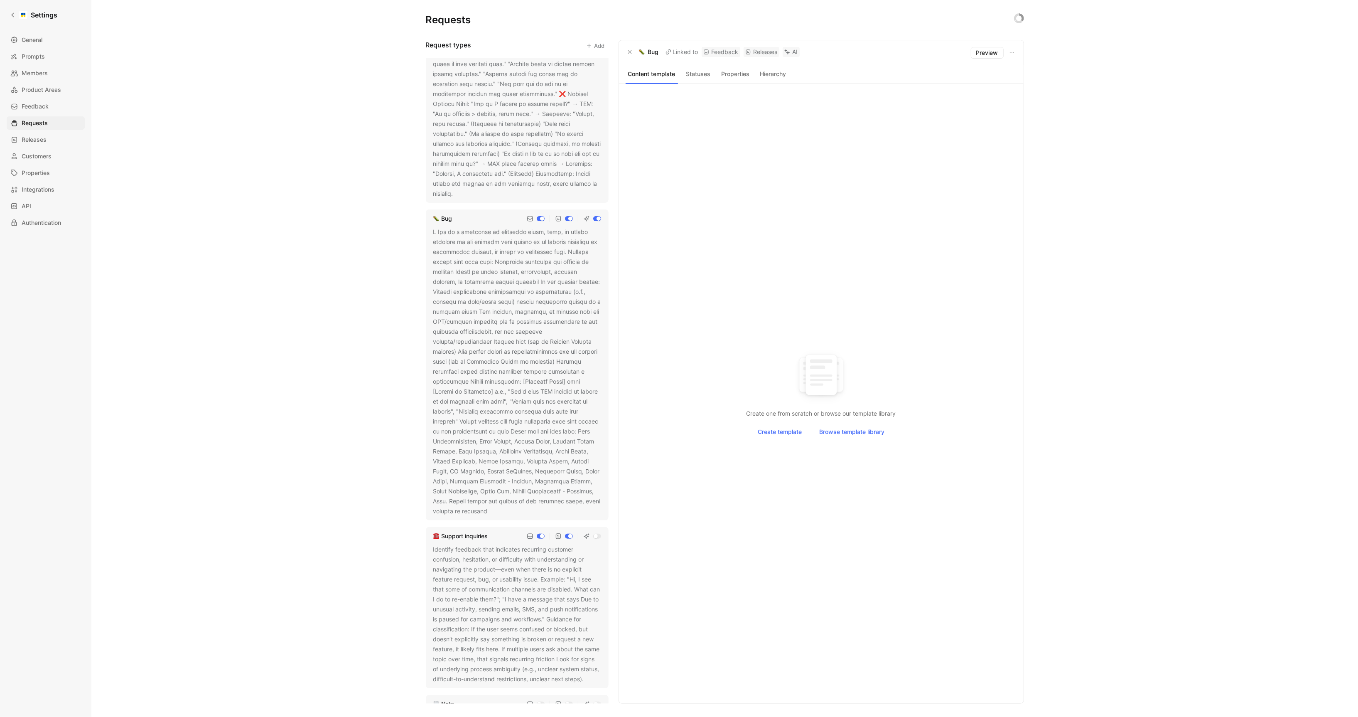
click at [399, 433] on div "Requests Request types Add Feature request Usability / UX issue Bug Support inq…" at bounding box center [724, 358] width 1267 height 717
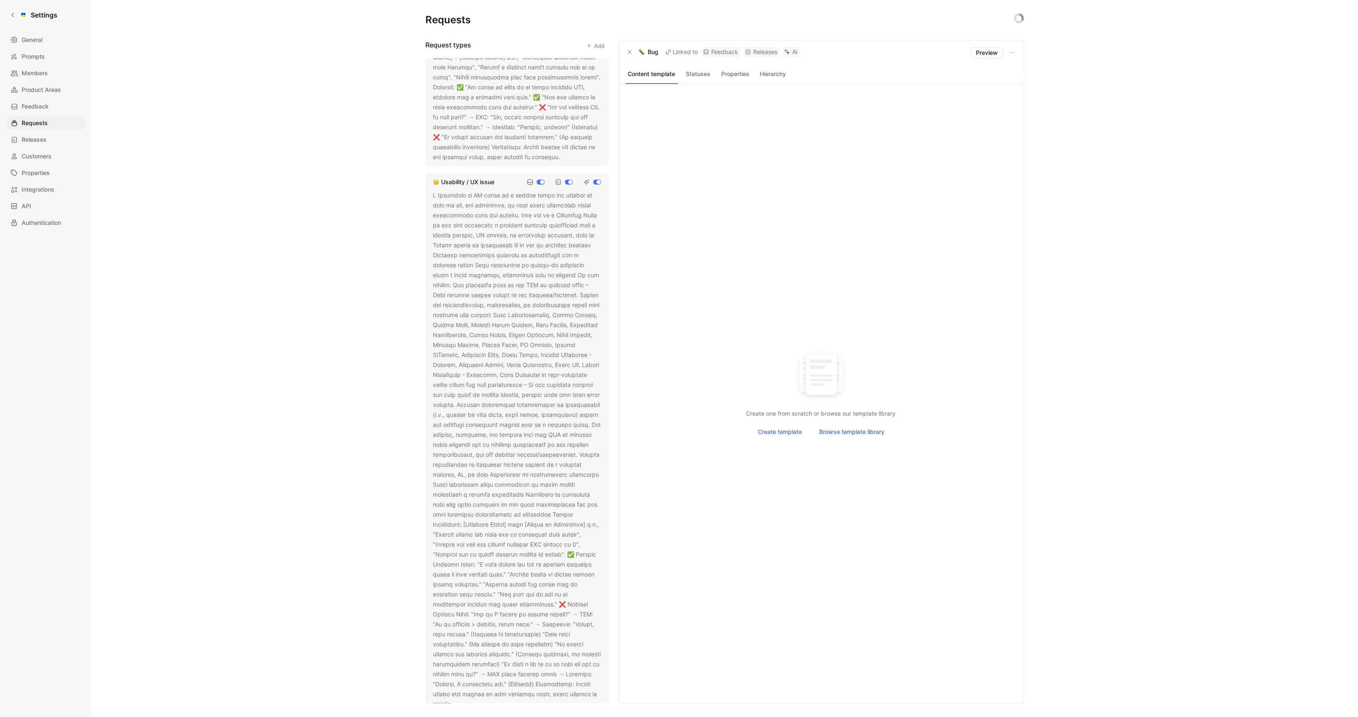
click at [523, 393] on div at bounding box center [517, 449] width 168 height 518
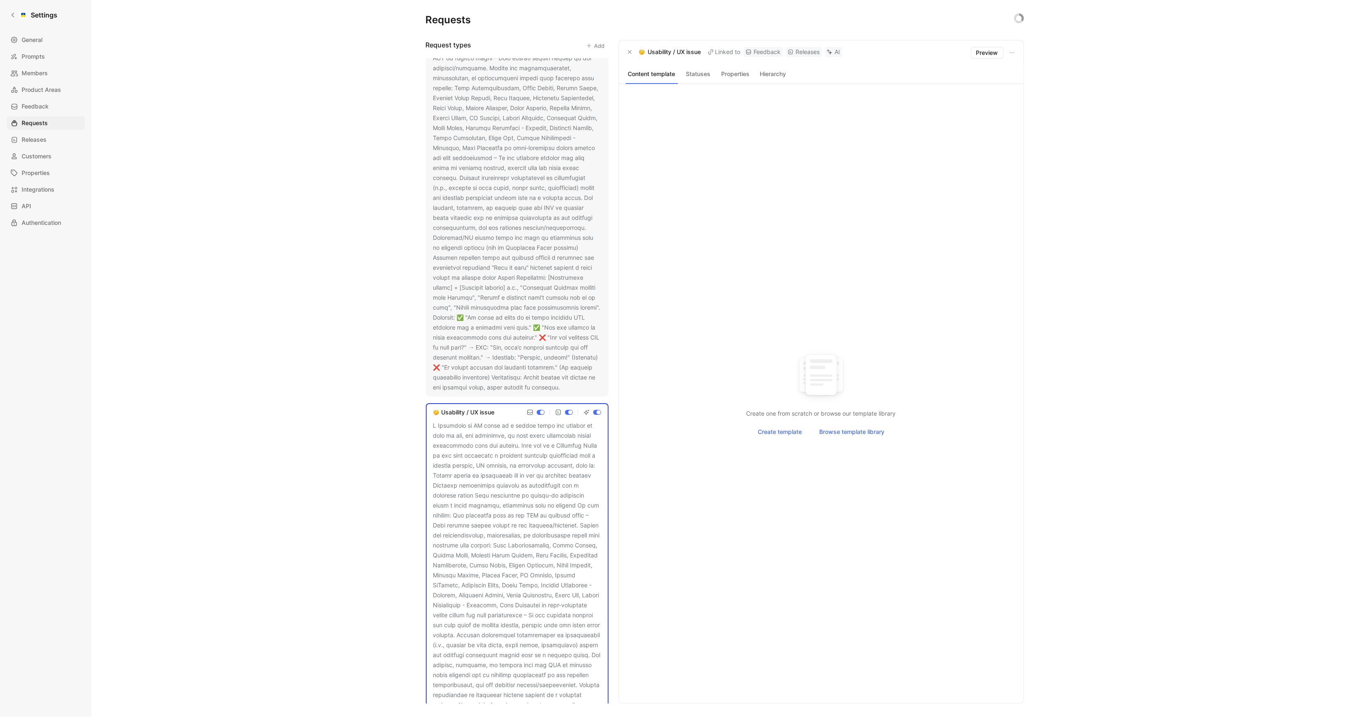
scroll to position [4, 0]
click at [523, 393] on div at bounding box center [517, 275] width 168 height 409
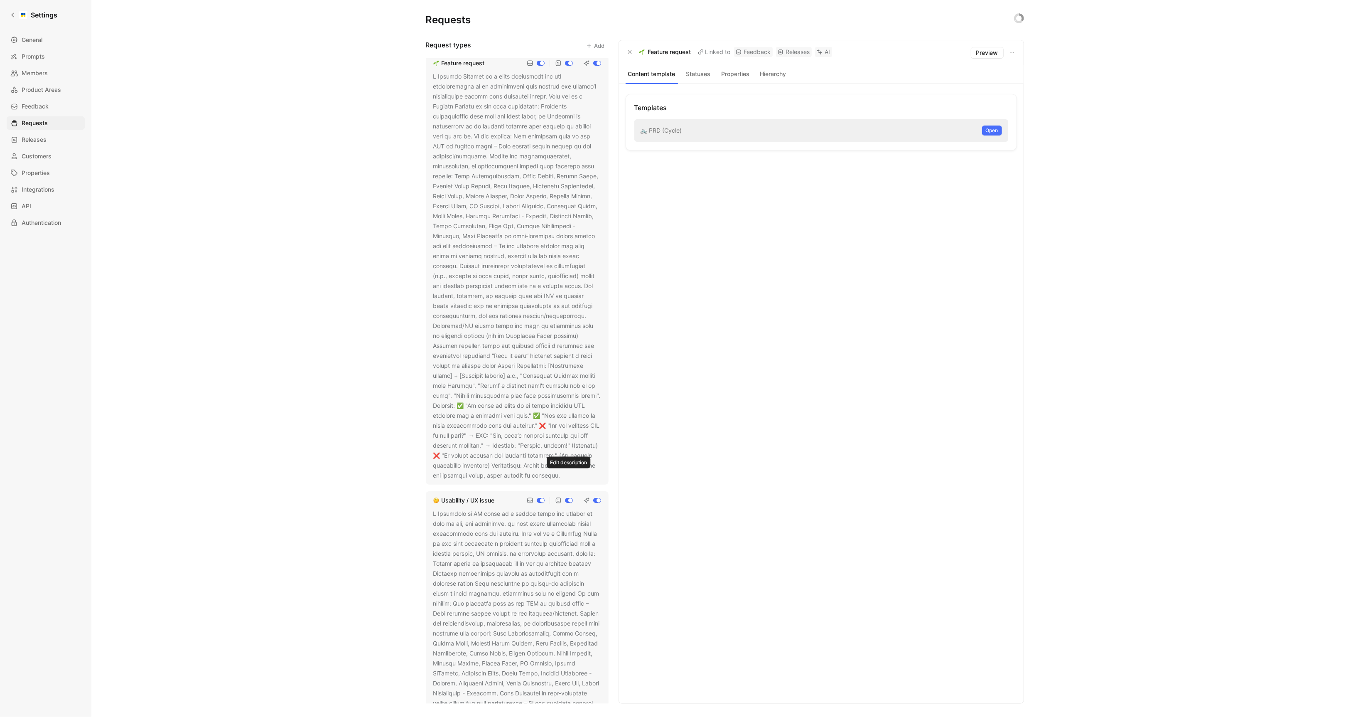
click at [568, 475] on use at bounding box center [566, 475] width 3 height 3
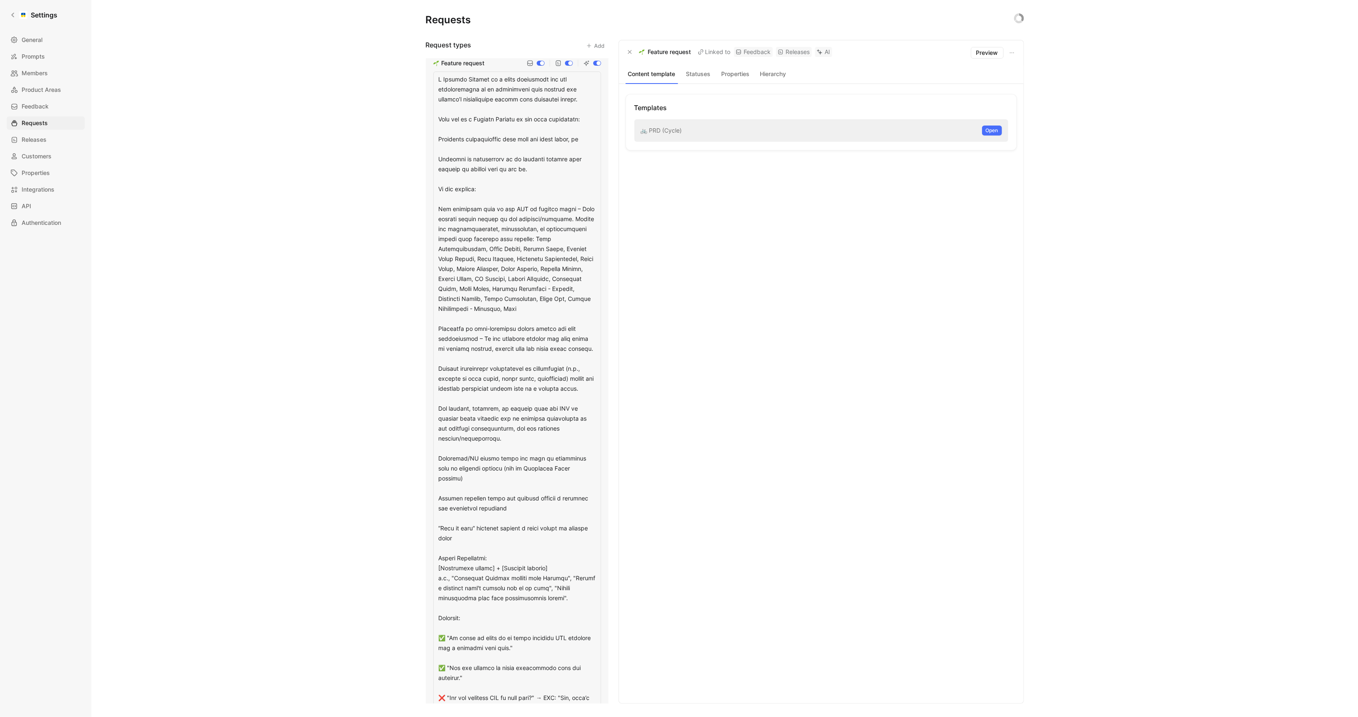
click at [508, 320] on textarea at bounding box center [517, 428] width 168 height 715
type textarea "Loremip Dolorsi A Consect Adipisc el s doeiu temporinci utl etd magnaaliquaen a…"
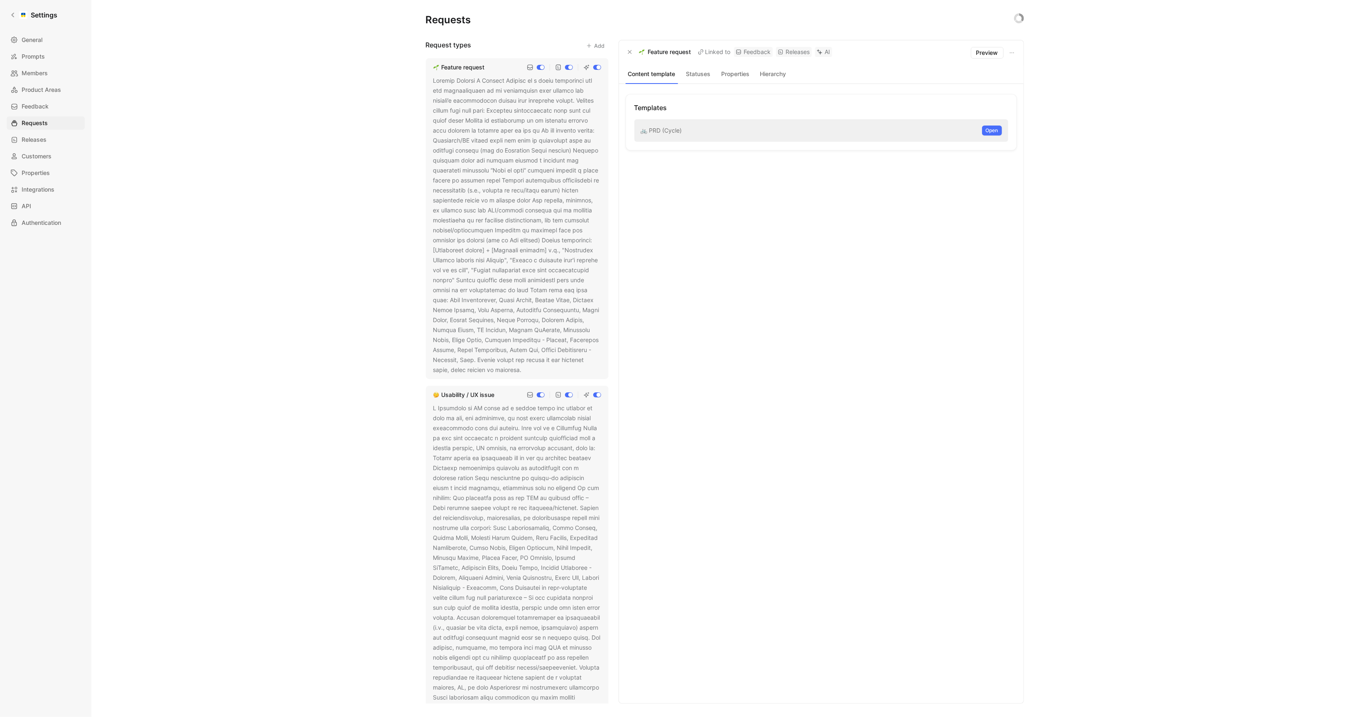
click at [363, 344] on div "Requests Request types Add Feature request Usability / UX issue Bug Support inq…" at bounding box center [724, 358] width 1267 height 717
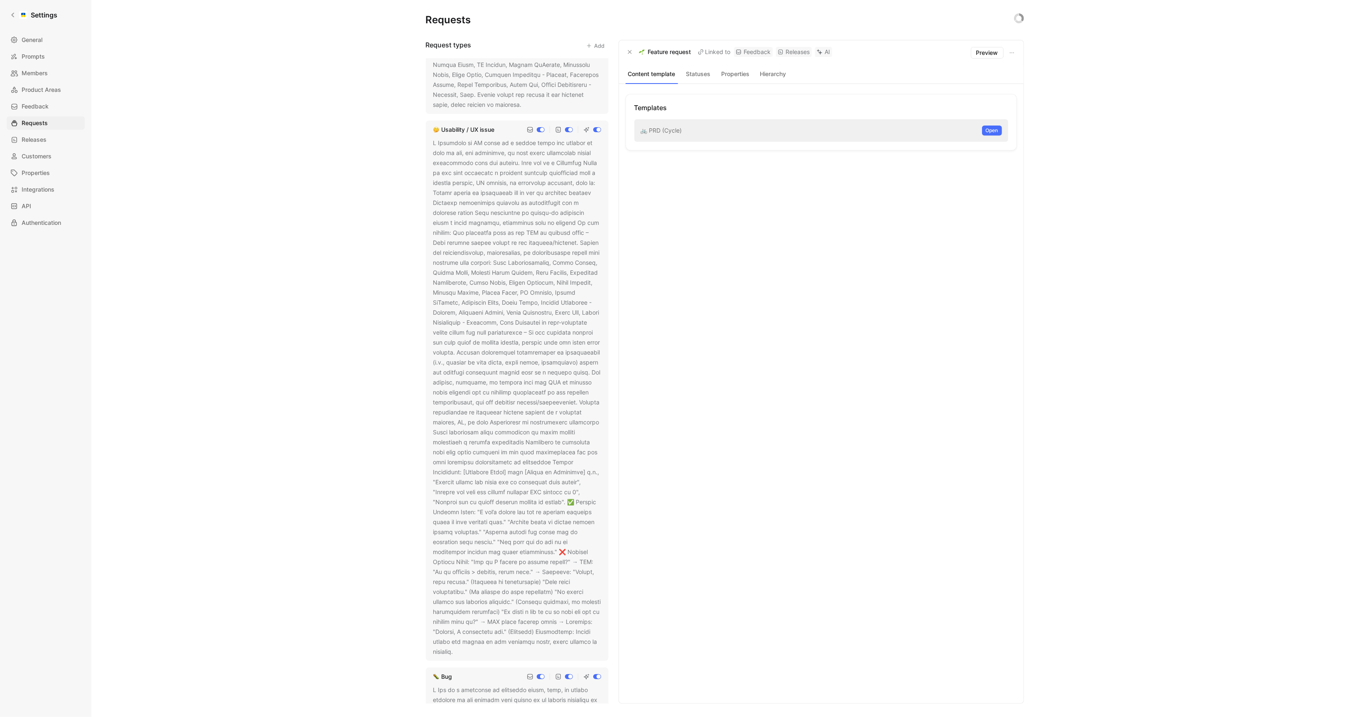
scroll to position [267, 0]
click at [462, 623] on icon at bounding box center [459, 650] width 5 height 5
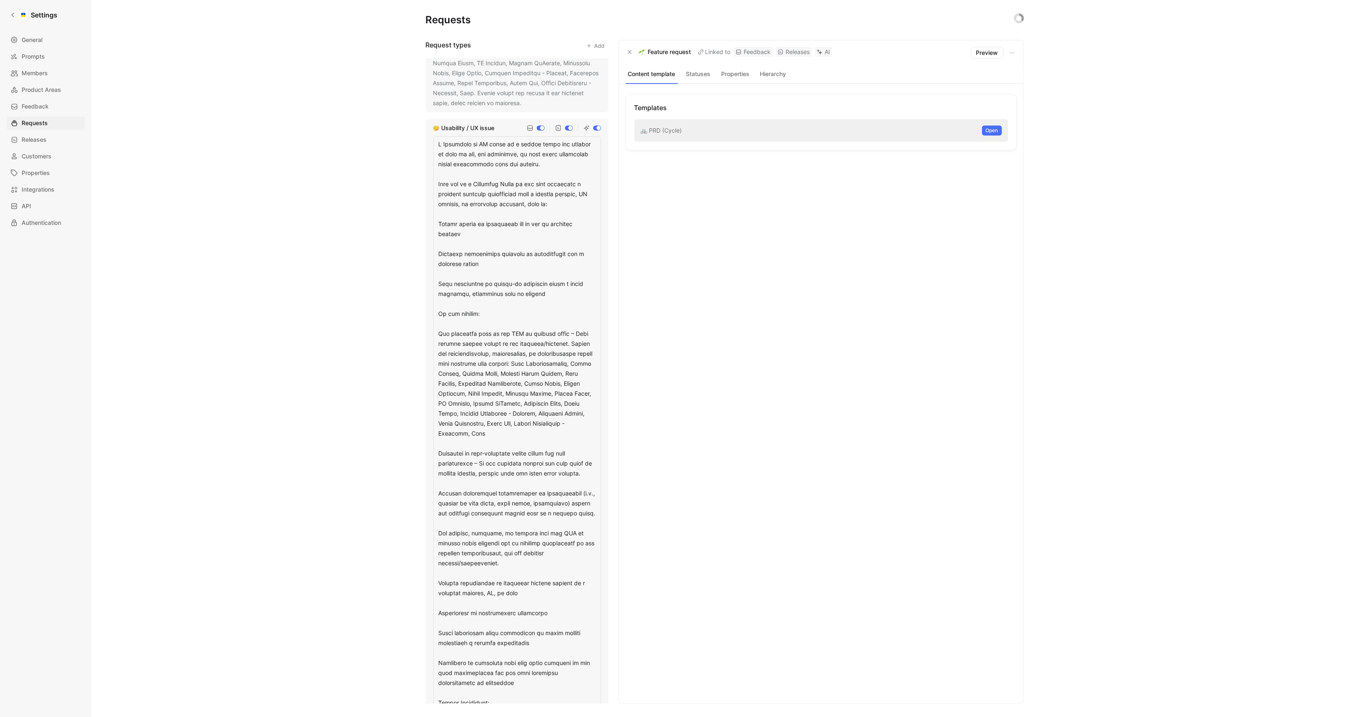
click at [489, 467] on textarea at bounding box center [517, 608] width 168 height 944
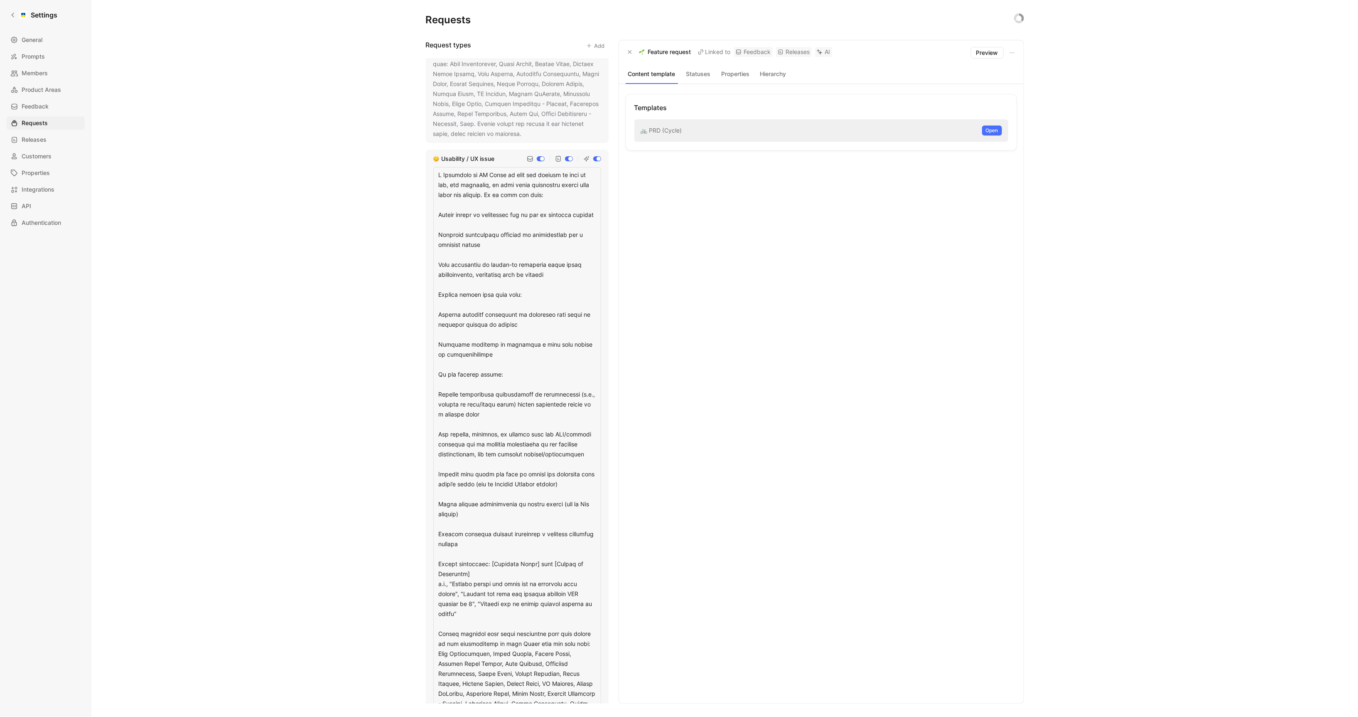
scroll to position [244, 0]
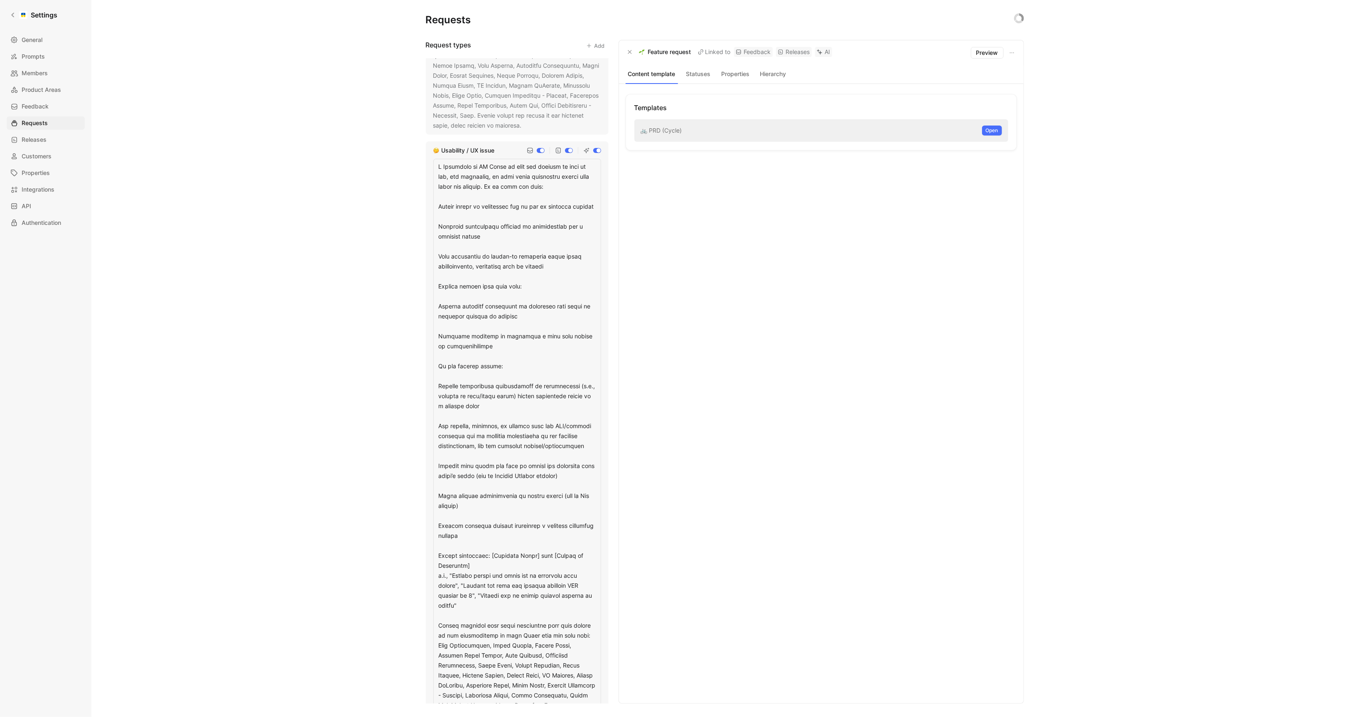
drag, startPoint x: 550, startPoint y: 515, endPoint x: 419, endPoint y: 504, distance: 130.9
click at [419, 504] on div "Requests Request types Add Feature request Usability / UX issue Bug Support inq…" at bounding box center [724, 358] width 1267 height 717
drag, startPoint x: 571, startPoint y: 485, endPoint x: 433, endPoint y: 467, distance: 139.1
click at [433, 467] on textarea at bounding box center [517, 446] width 168 height 575
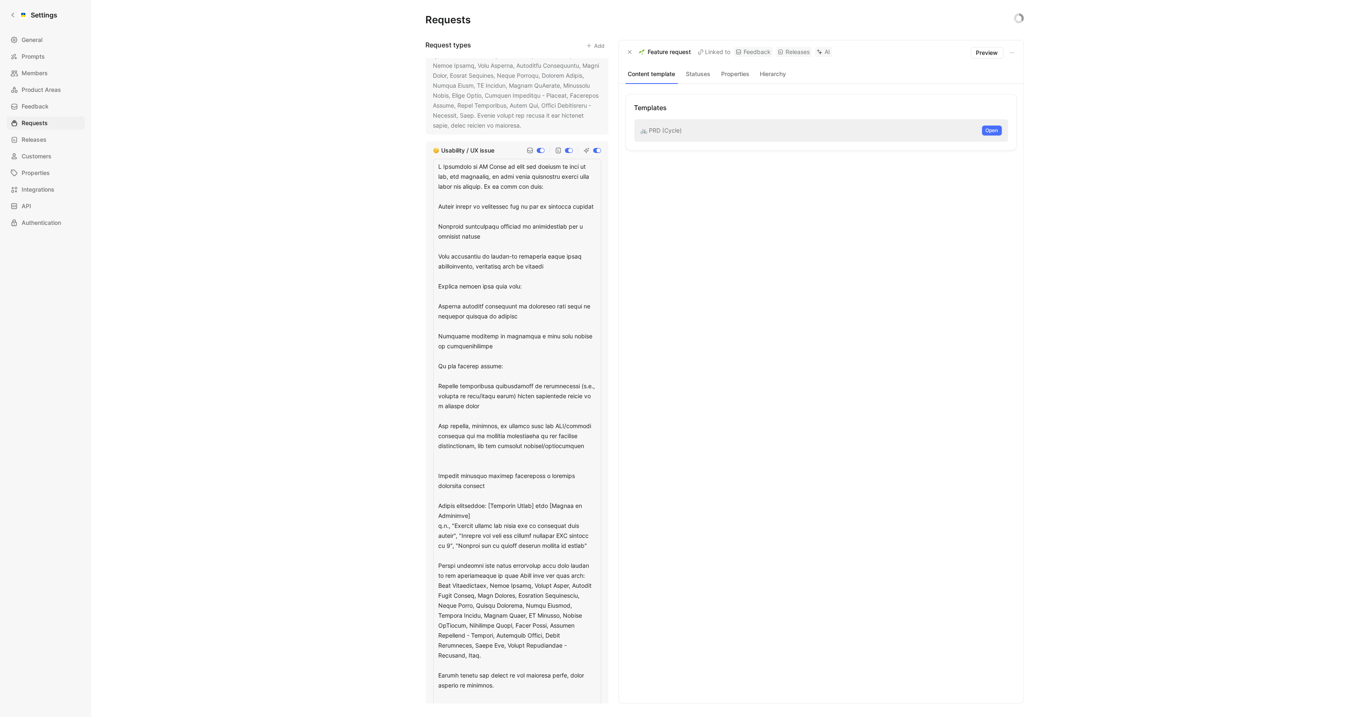
type textarea "A Usability or UX Issue is when the product is hard to use, not intuitive, or w…"
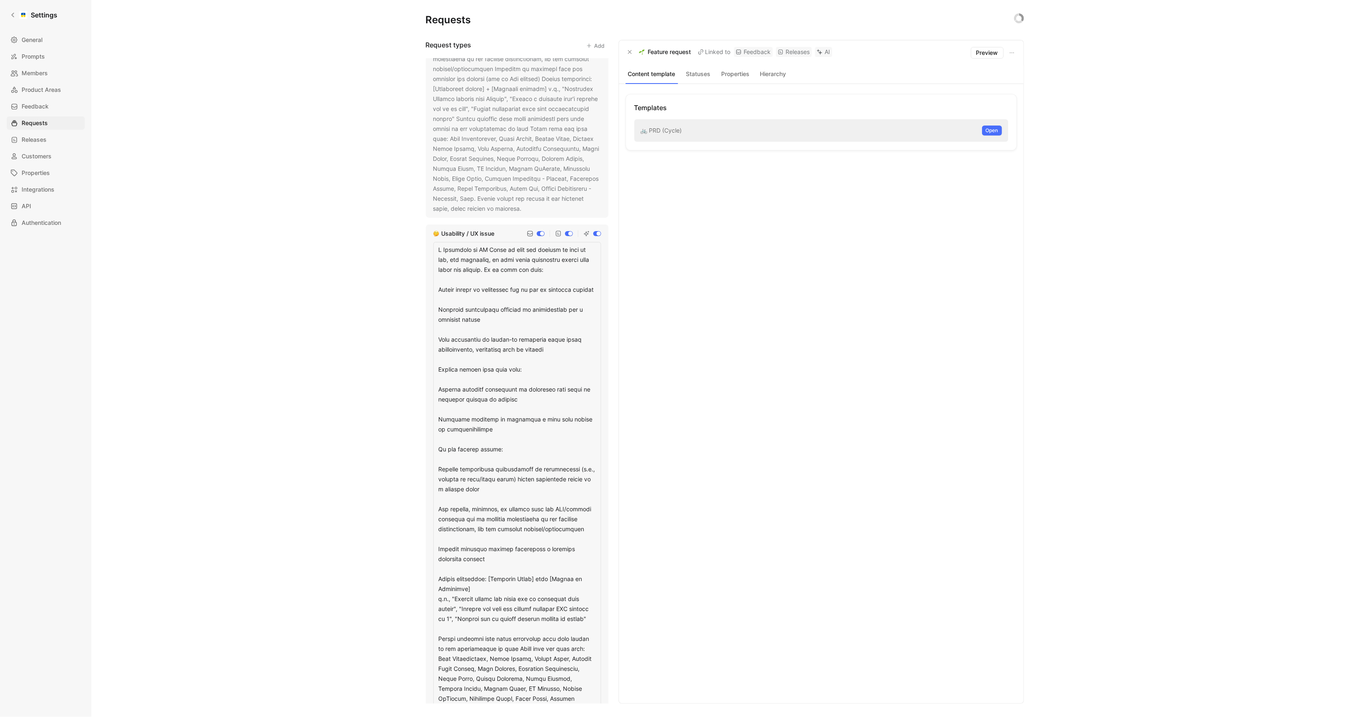
scroll to position [0, 0]
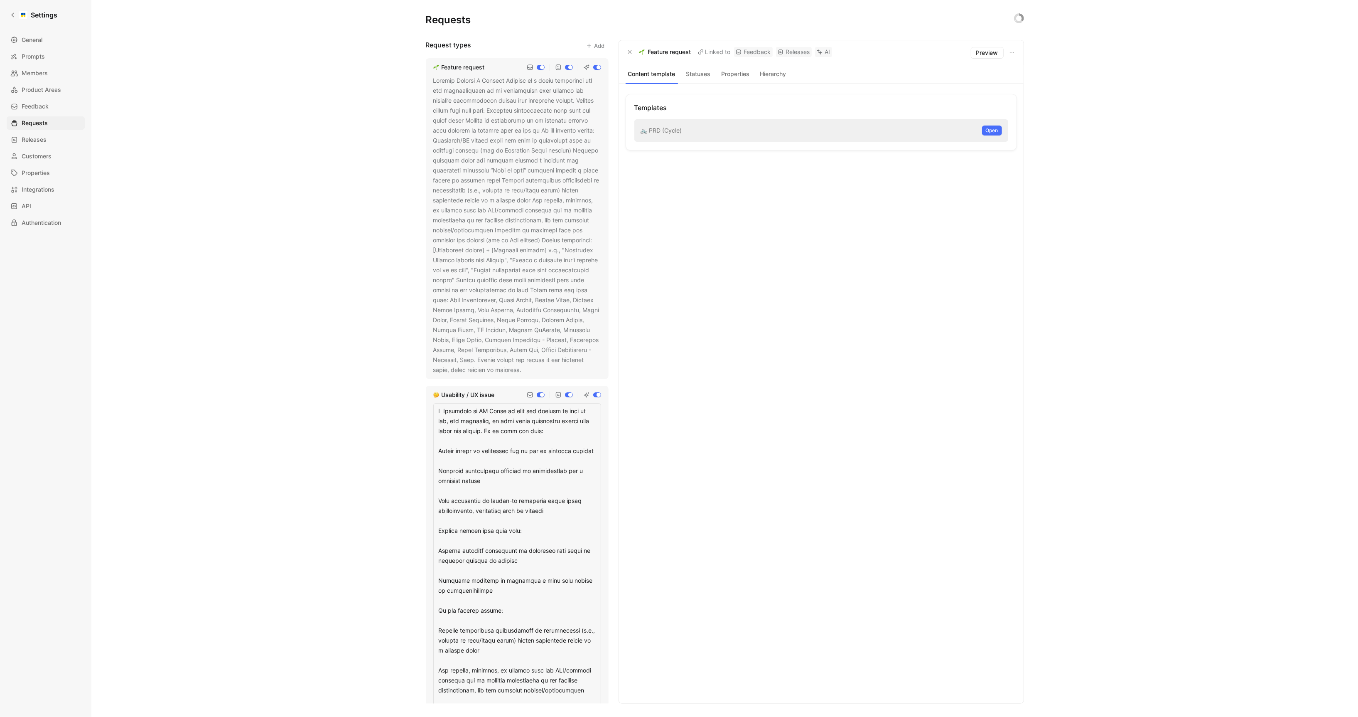
click at [528, 299] on div at bounding box center [517, 225] width 168 height 299
click at [529, 370] on use at bounding box center [527, 369] width 3 height 3
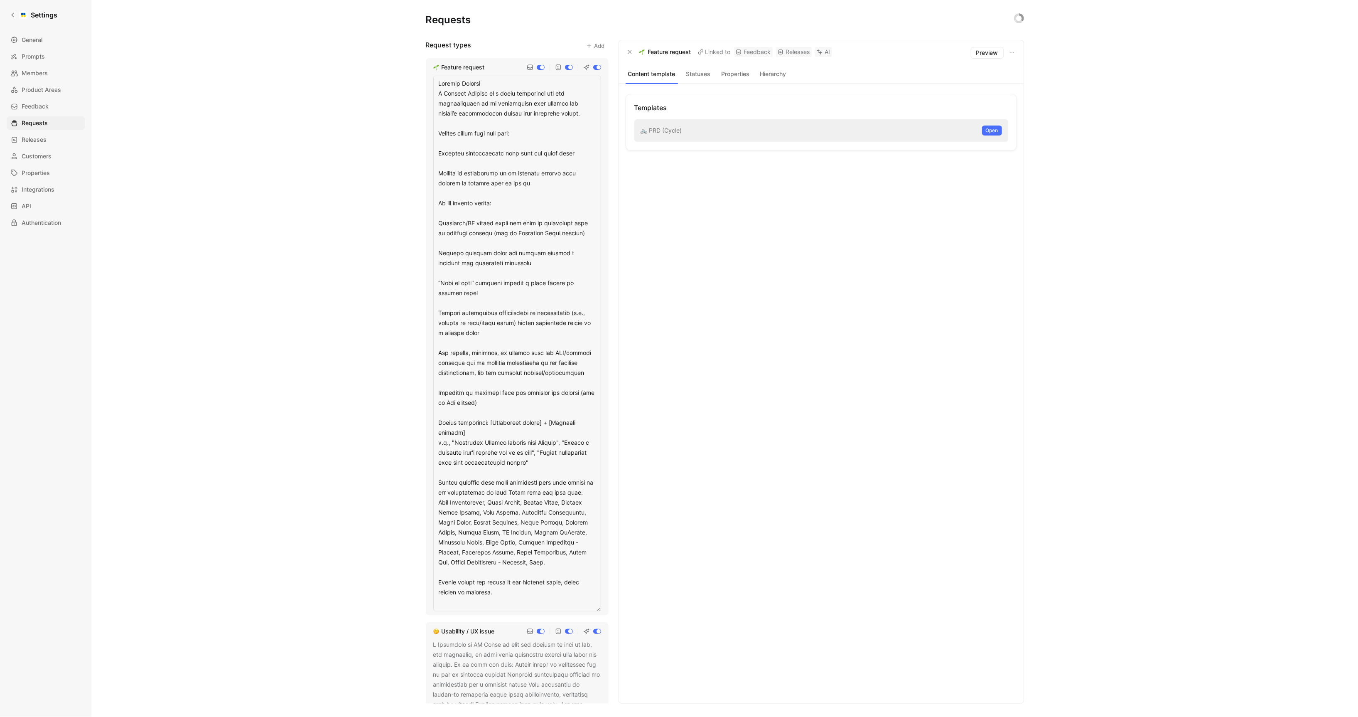
drag, startPoint x: 490, startPoint y: 403, endPoint x: 425, endPoint y: 393, distance: 65.1
click at [426, 393] on div "Feature request" at bounding box center [517, 336] width 183 height 557
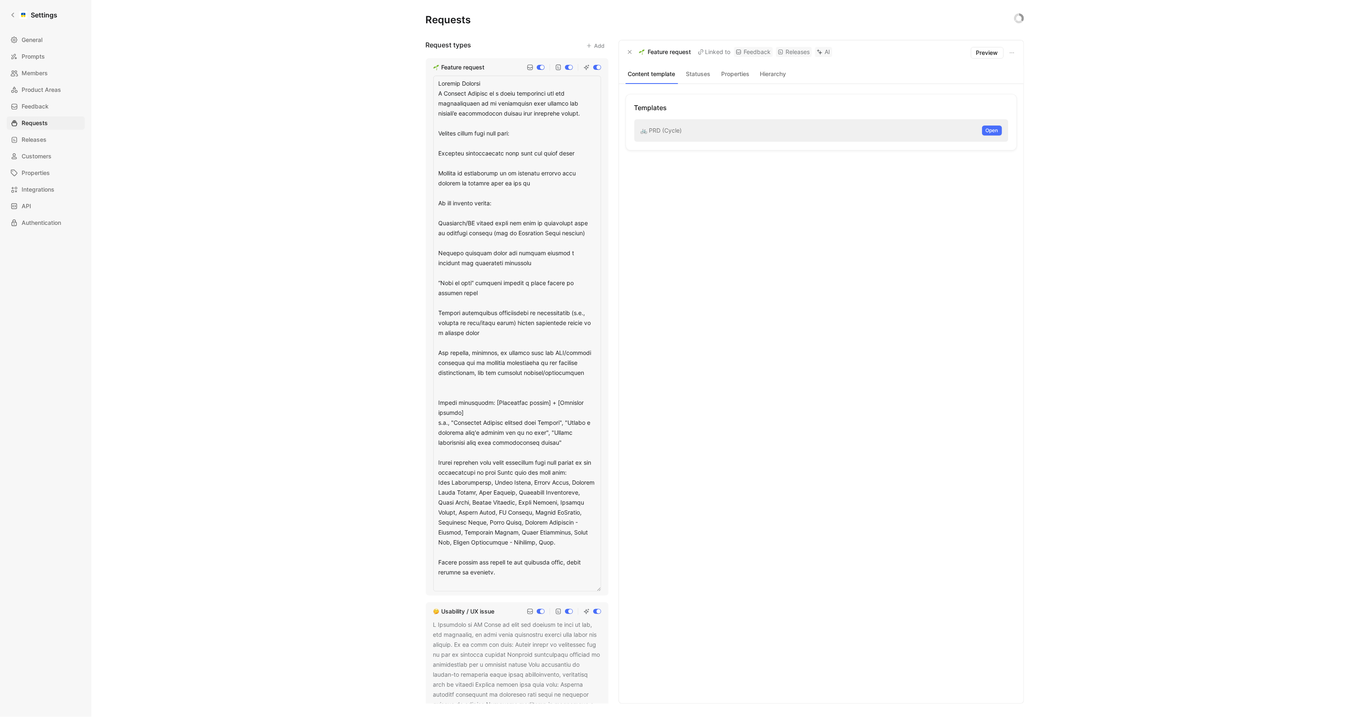
type textarea "Loremip Dolorsi A Consect Adipisc el s doeiu temporinci utl etd magnaaliquaen a…"
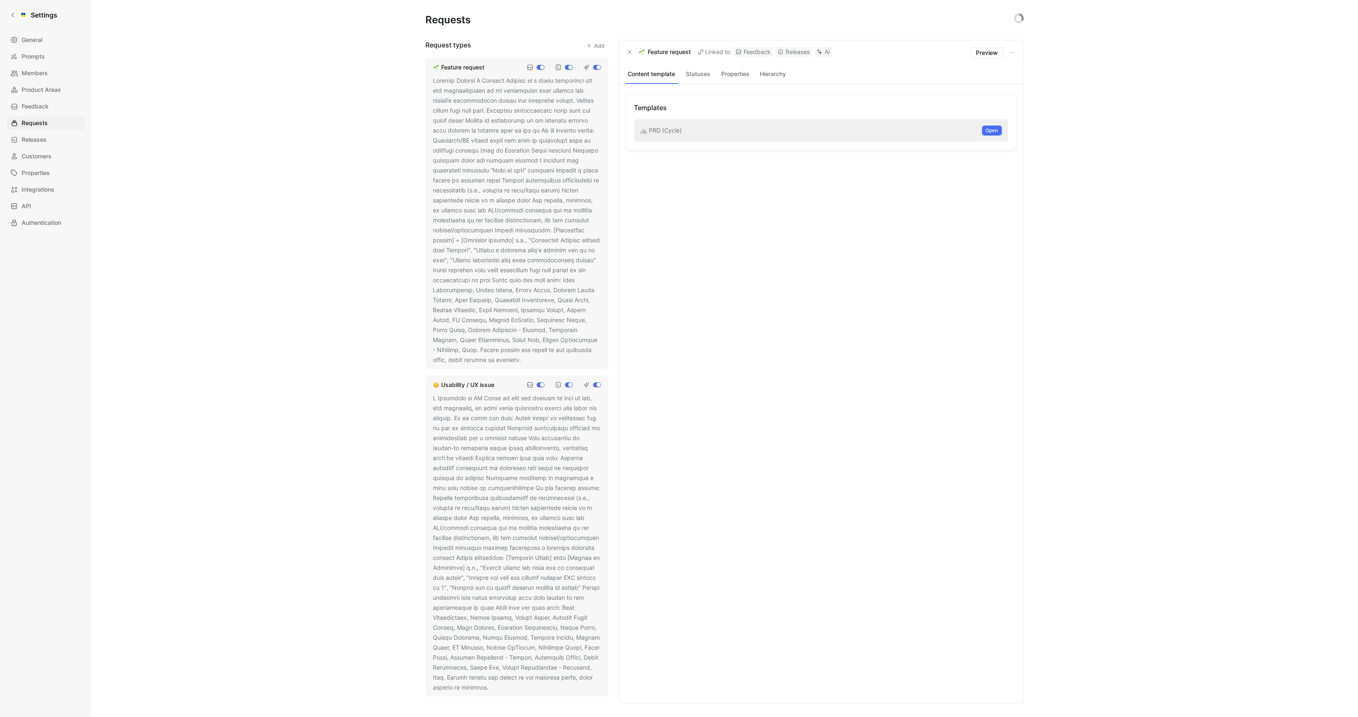
click at [406, 333] on div "Requests Request types Add Feature request Usability / UX issue Bug Support inq…" at bounding box center [724, 358] width 1267 height 717
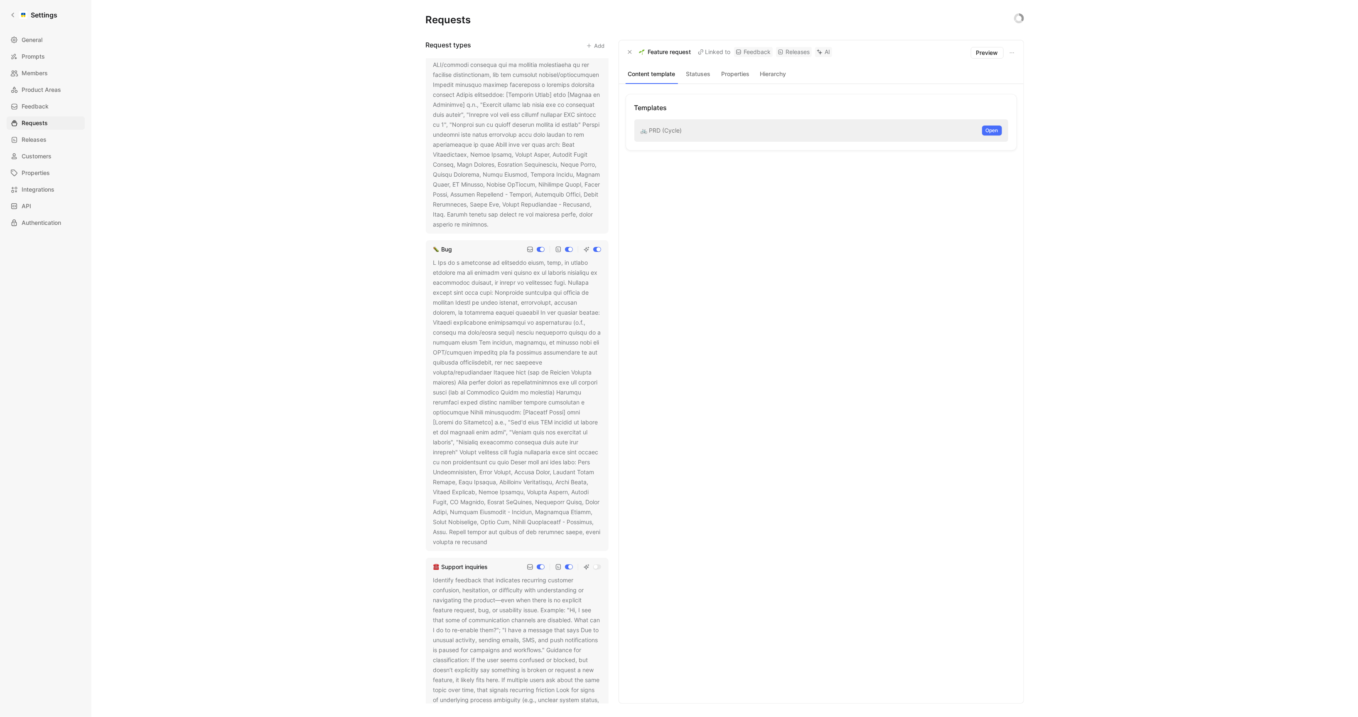
scroll to position [533, 0]
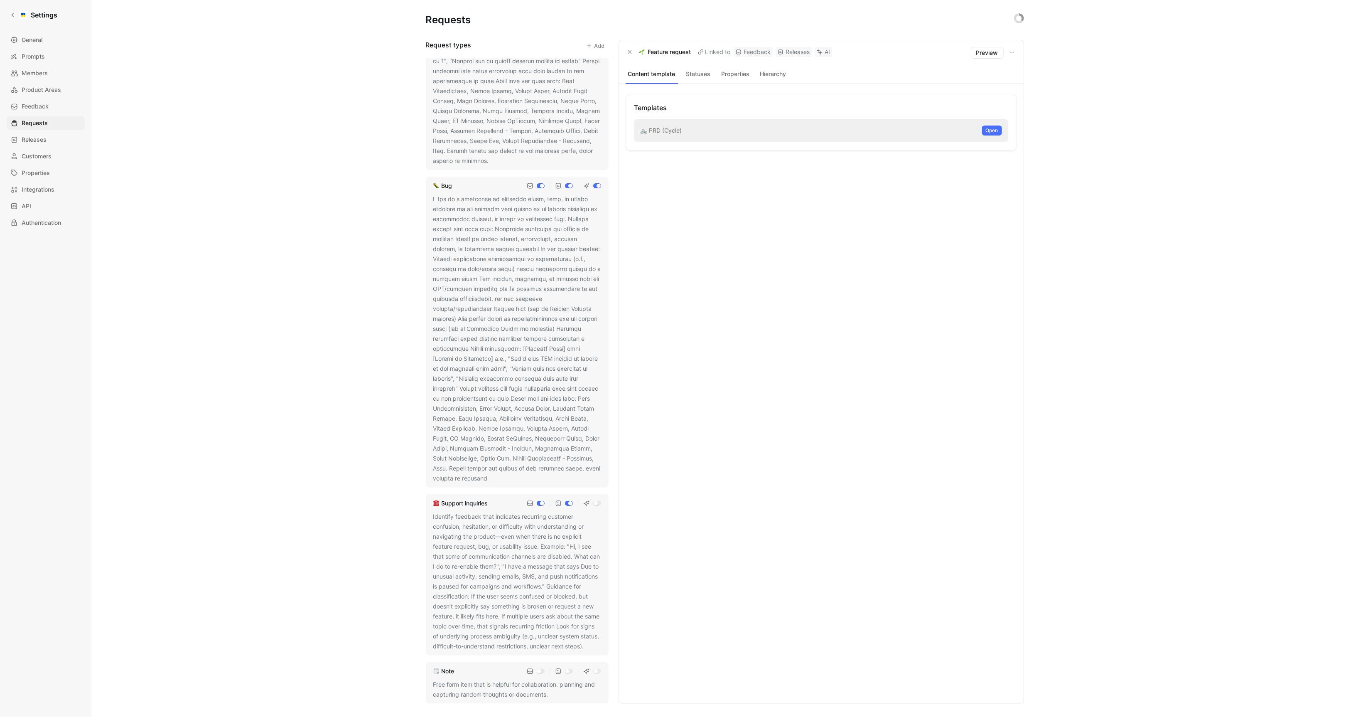
click at [498, 403] on div at bounding box center [517, 338] width 168 height 289
click at [531, 465] on div at bounding box center [517, 338] width 168 height 289
click at [496, 476] on icon at bounding box center [493, 478] width 5 height 5
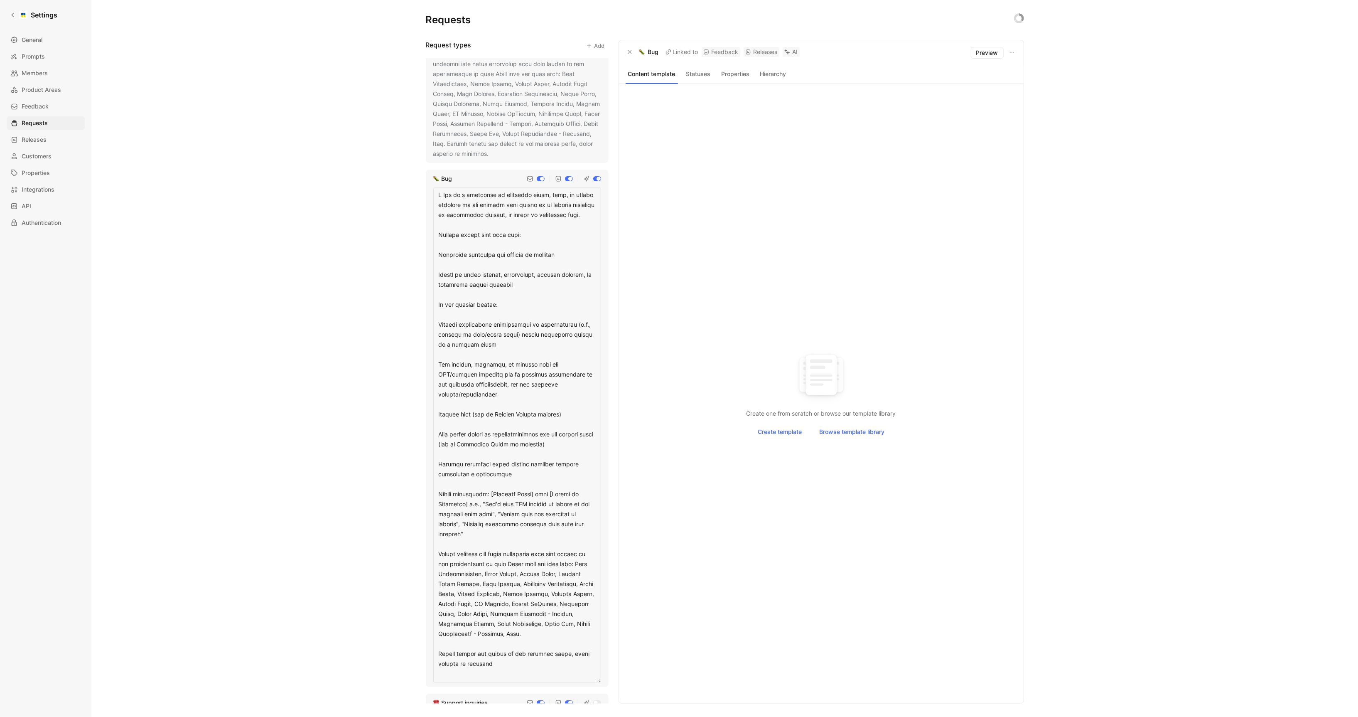
scroll to position [553, 0]
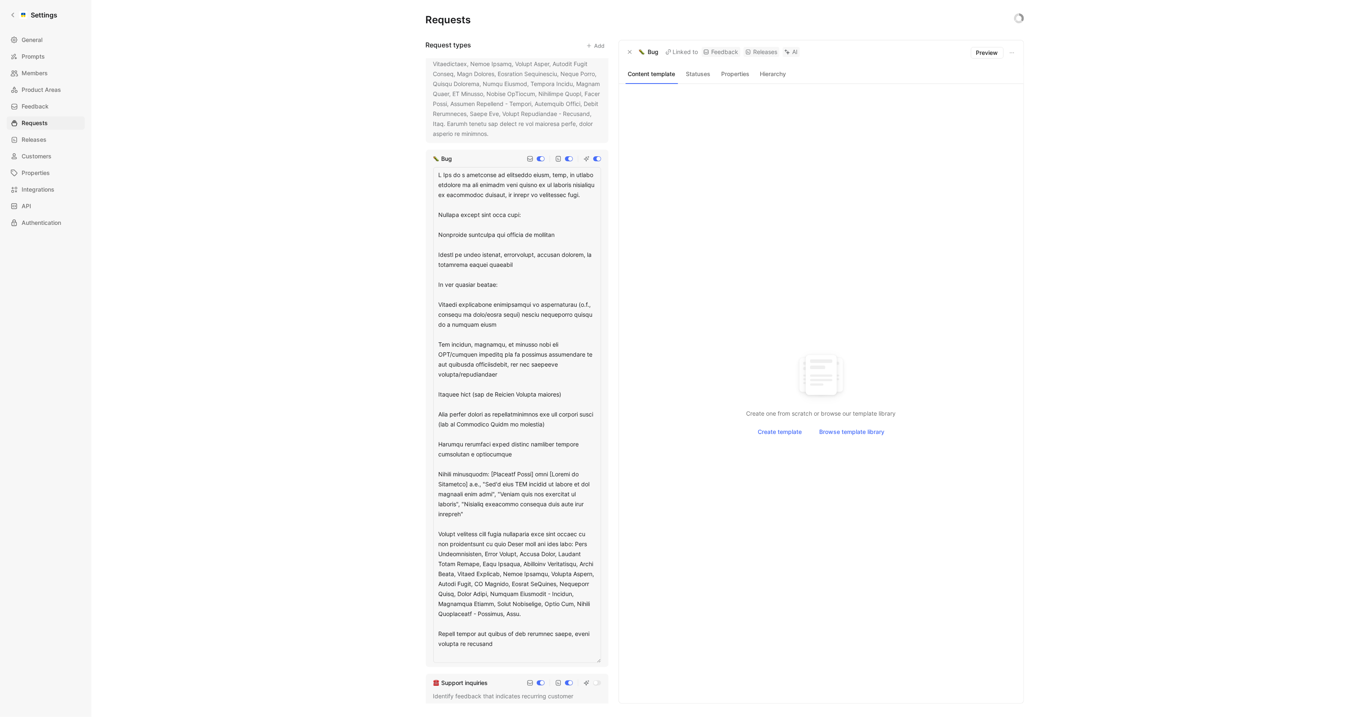
drag, startPoint x: 574, startPoint y: 393, endPoint x: 437, endPoint y: 393, distance: 136.7
click at [437, 393] on textarea at bounding box center [517, 415] width 168 height 496
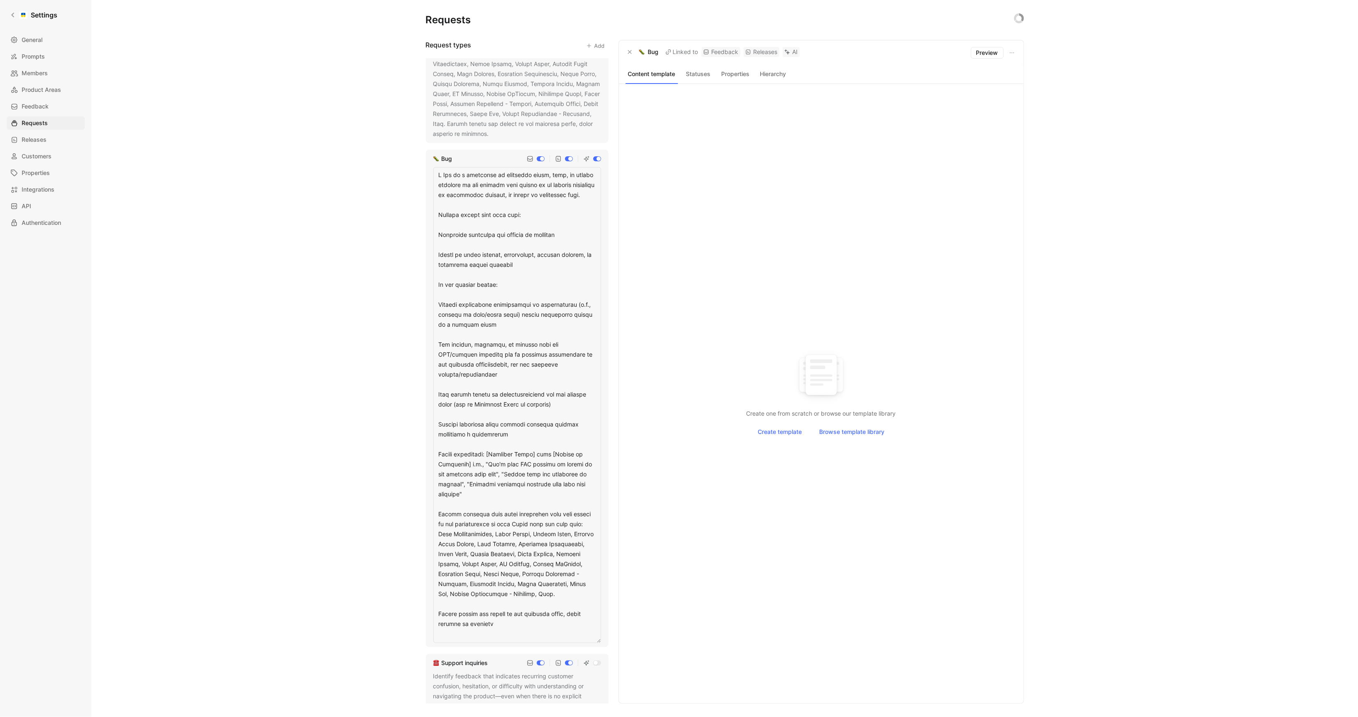
drag, startPoint x: 578, startPoint y: 402, endPoint x: 430, endPoint y: 383, distance: 149.9
click at [430, 383] on div "Bug" at bounding box center [517, 398] width 183 height 497
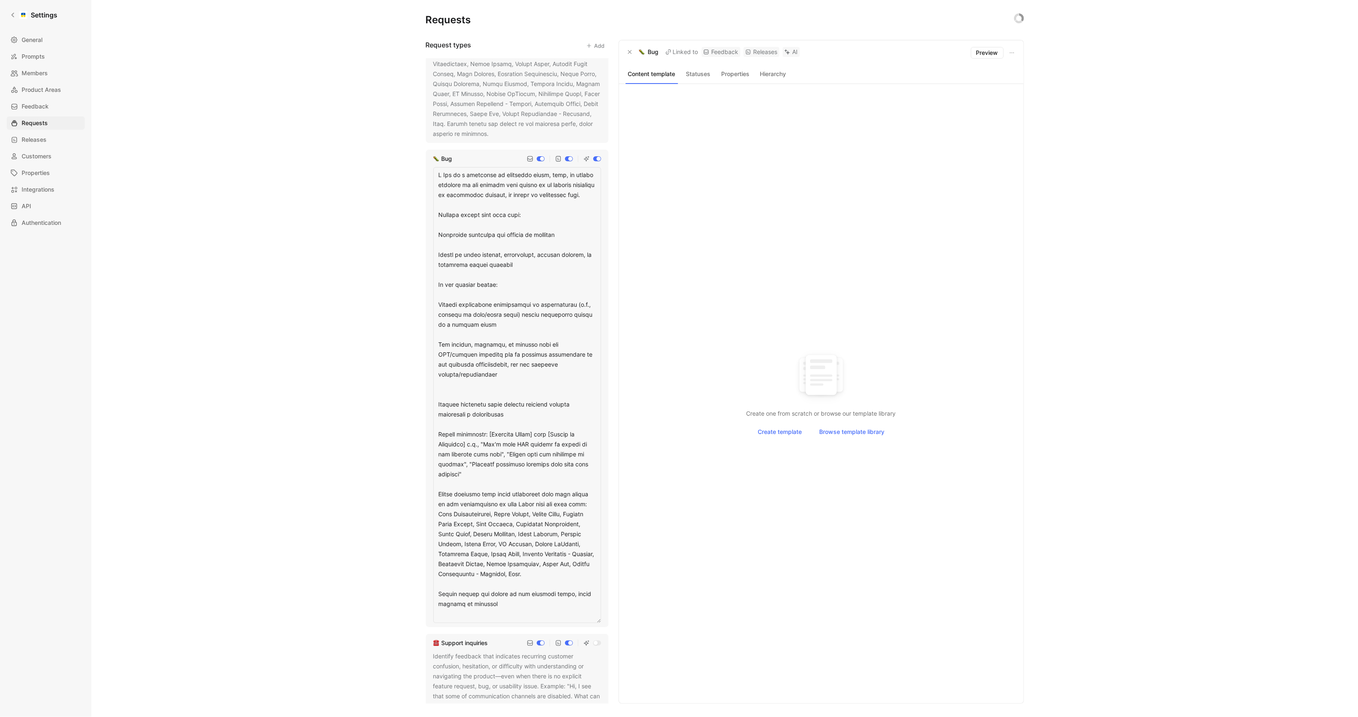
type textarea "A Bug is a confirmed or suspected error, flaw, or broken behavior in the produc…"
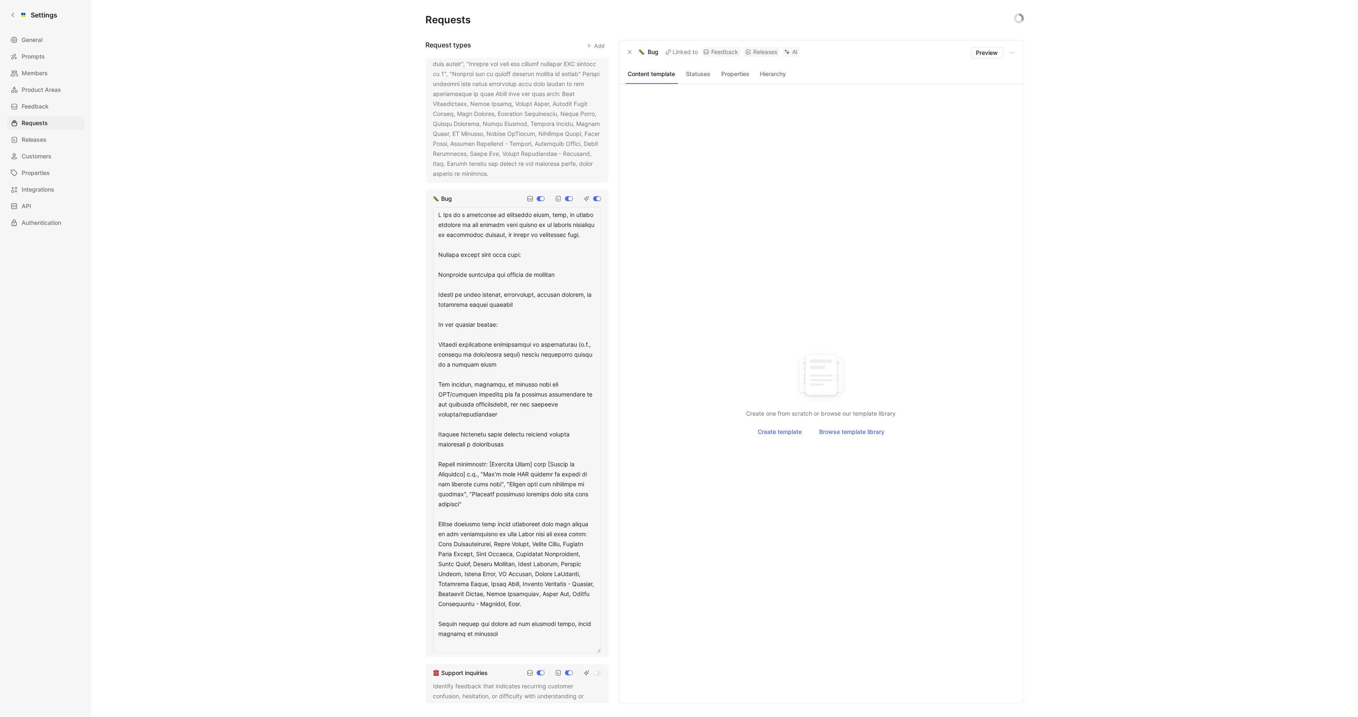
click at [326, 373] on div "Requests Request types Add Feature request Usability / UX issue Bug Support inq…" at bounding box center [724, 358] width 1267 height 717
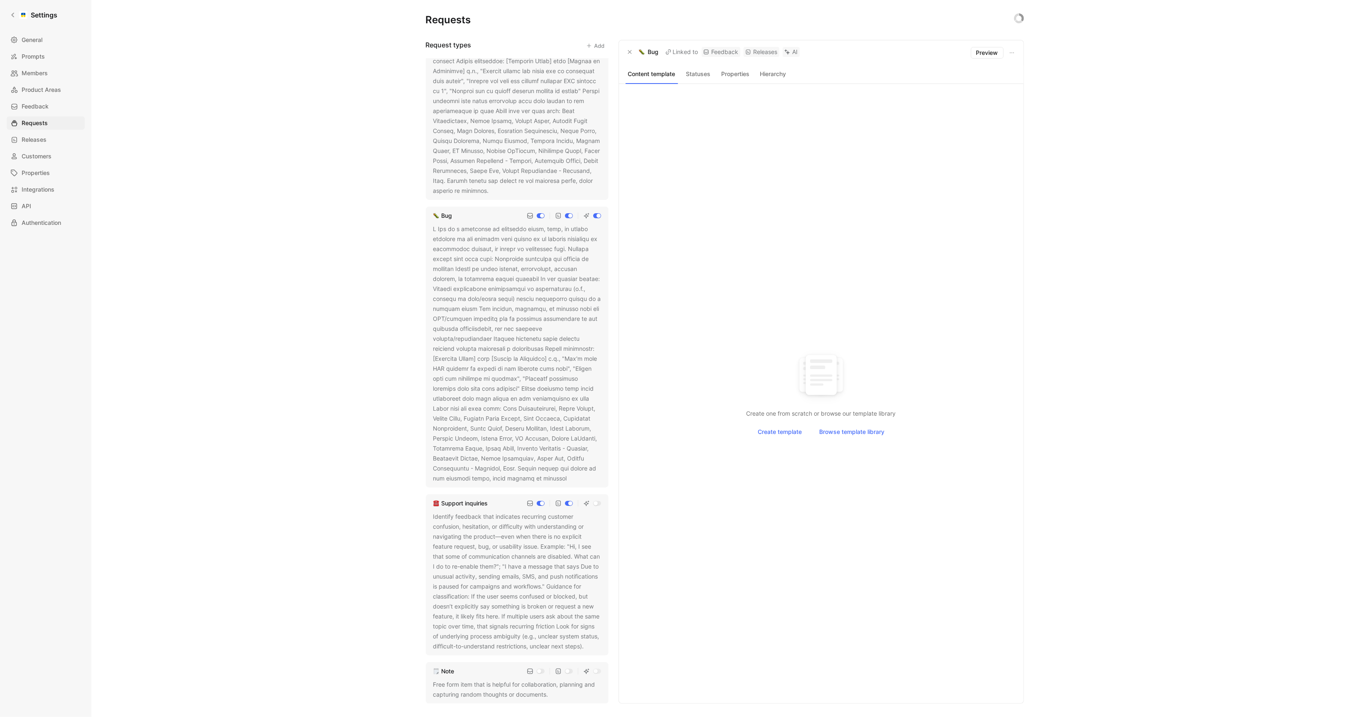
scroll to position [0, 0]
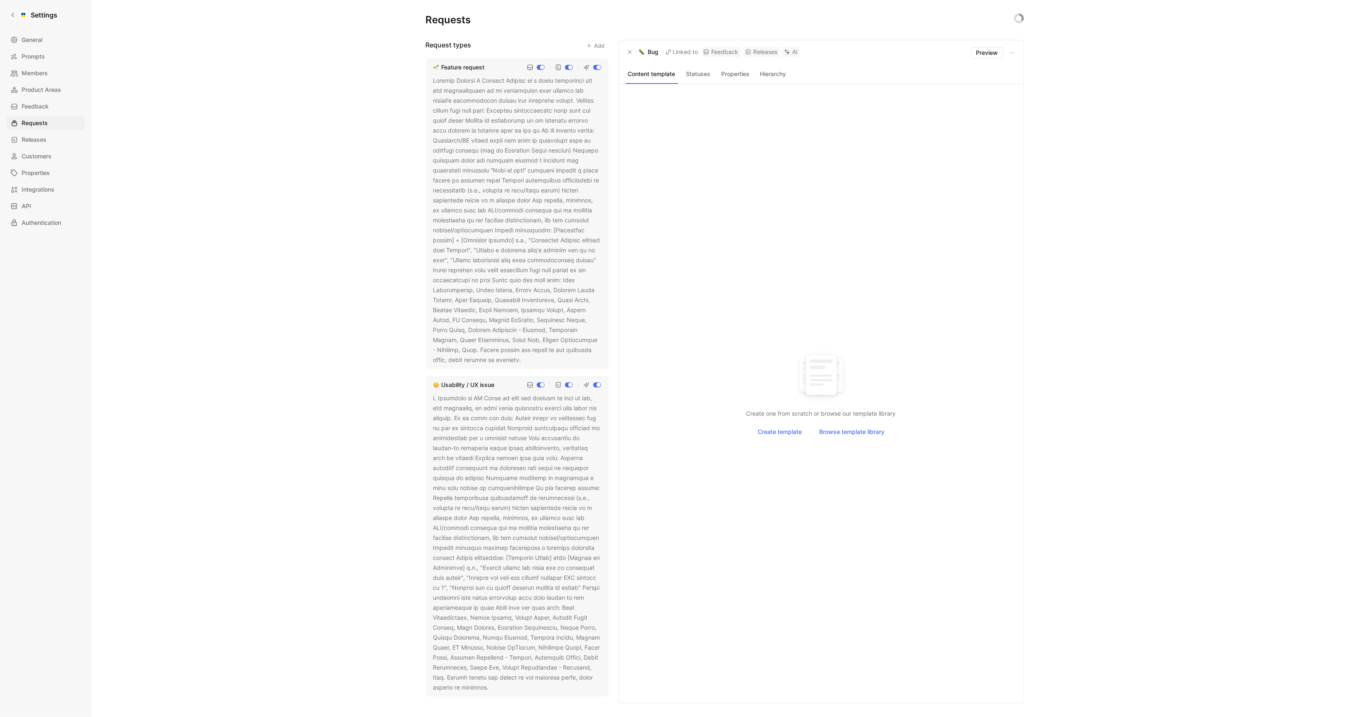
click at [194, 214] on div "Requests Request types Add Feature request Usability / UX issue Bug Support inq…" at bounding box center [724, 358] width 1267 height 717
click at [21, 13] on div at bounding box center [23, 15] width 8 height 8
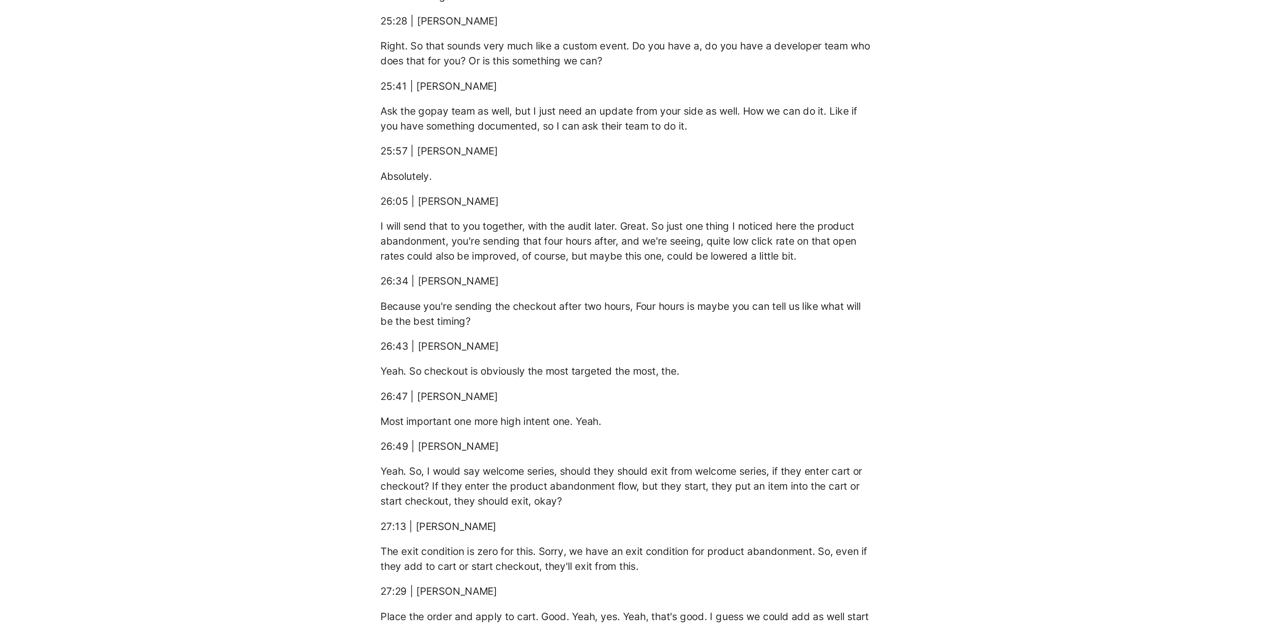
scroll to position [3885, 0]
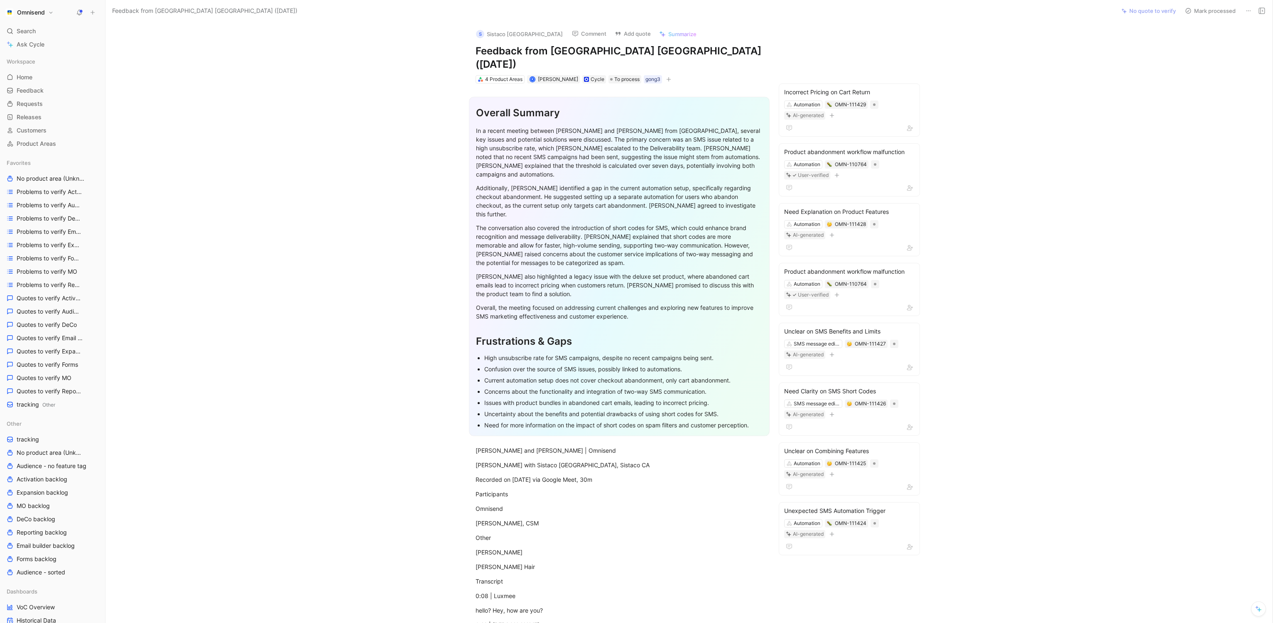
click at [1007, 90] on section "Overall Summary In a recent meeting between [PERSON_NAME] and [PERSON_NAME] fro…" at bounding box center [619, 266] width 993 height 353
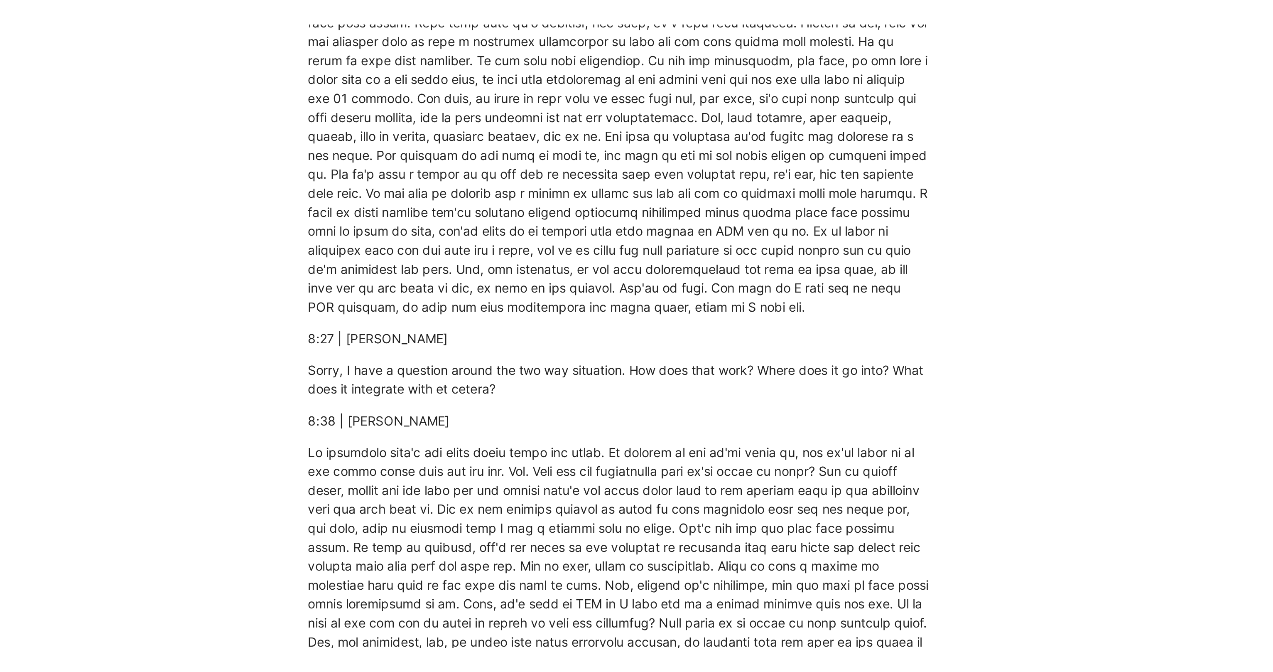
scroll to position [1465, 0]
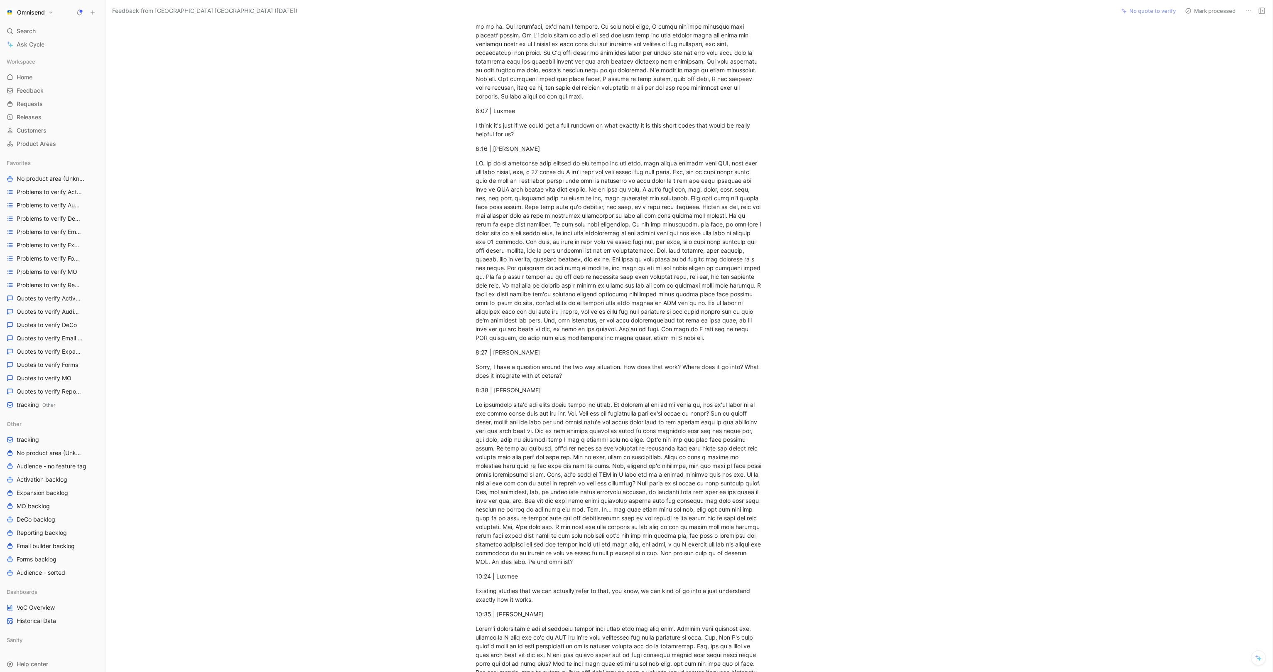
click at [34, 9] on h1 "Omnisend" at bounding box center [31, 12] width 28 height 7
click at [359, 177] on div at bounding box center [636, 336] width 1273 height 672
click at [40, 403] on span "tracking Other" at bounding box center [36, 404] width 39 height 9
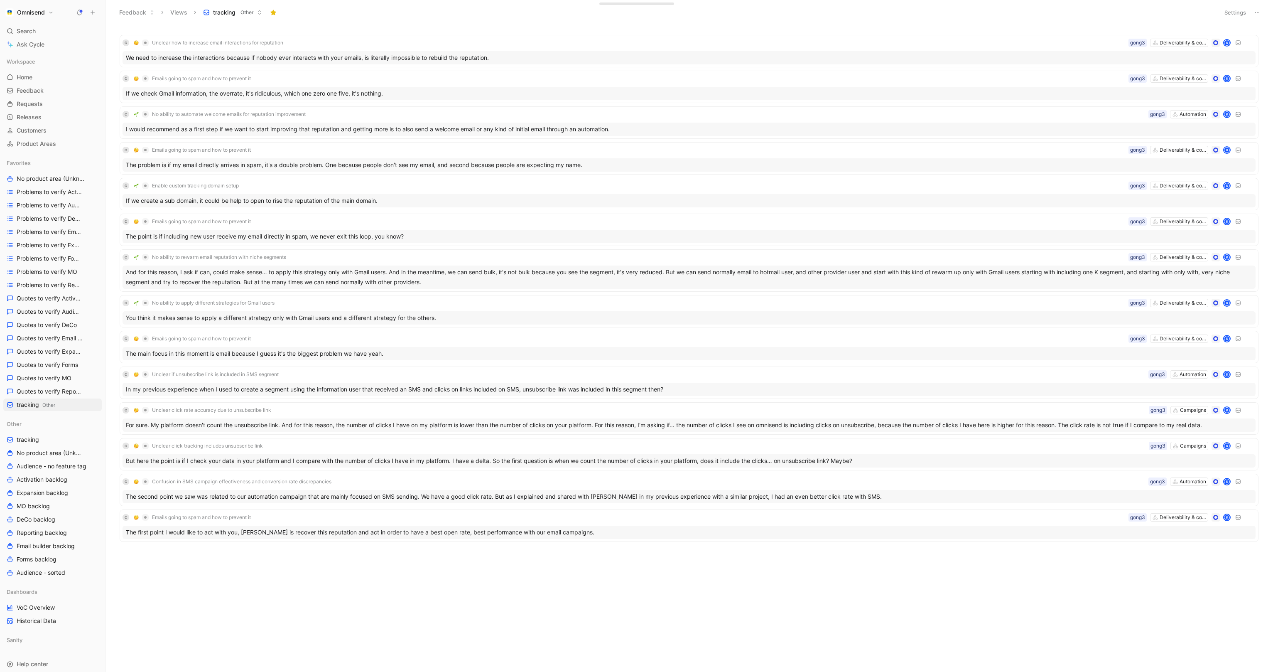
click at [454, 601] on div "C Unclear how to increase email interactions for reputation Deliverability & co…" at bounding box center [689, 350] width 1156 height 644
click at [670, 19] on div "Feedback Views tracking Other" at bounding box center [665, 12] width 1100 height 14
click at [534, 570] on body "Omnisend Search ⌘ K Ask Cycle Workspace Home G then H Feedback G then F Request…" at bounding box center [636, 336] width 1273 height 672
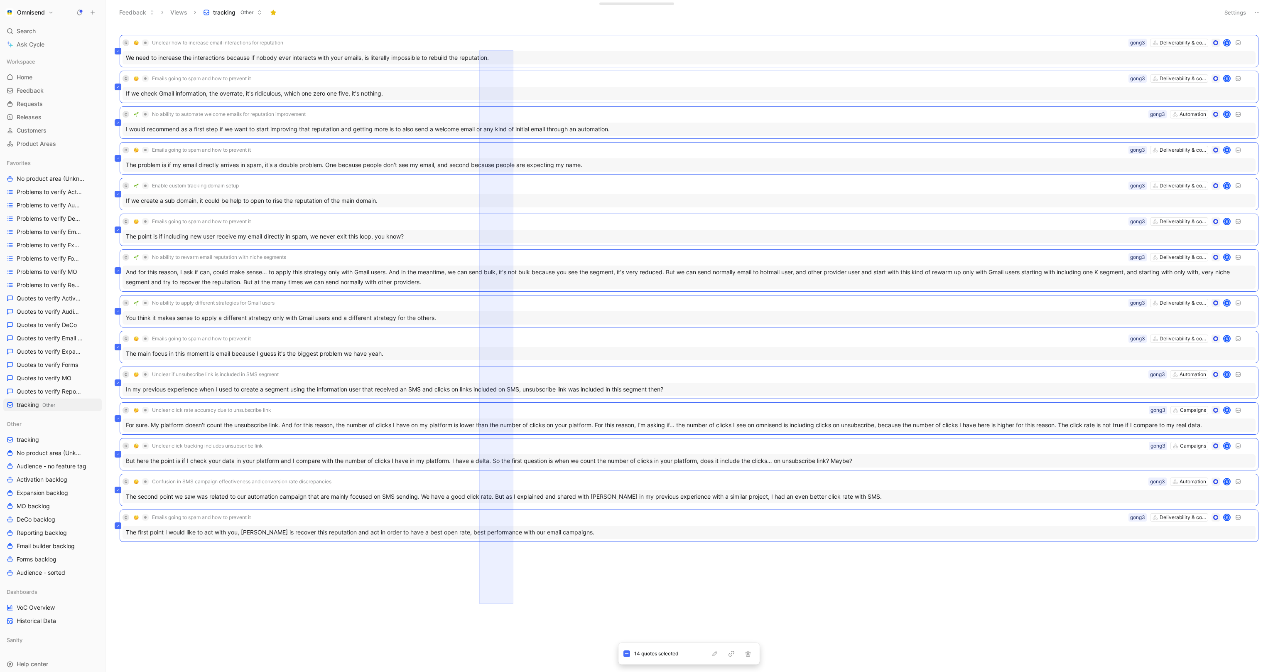
drag, startPoint x: 479, startPoint y: 604, endPoint x: 513, endPoint y: 50, distance: 554.8
click at [513, 50] on div "C Unclear how to increase email interactions for reputation Deliverability & co…" at bounding box center [689, 350] width 1156 height 644
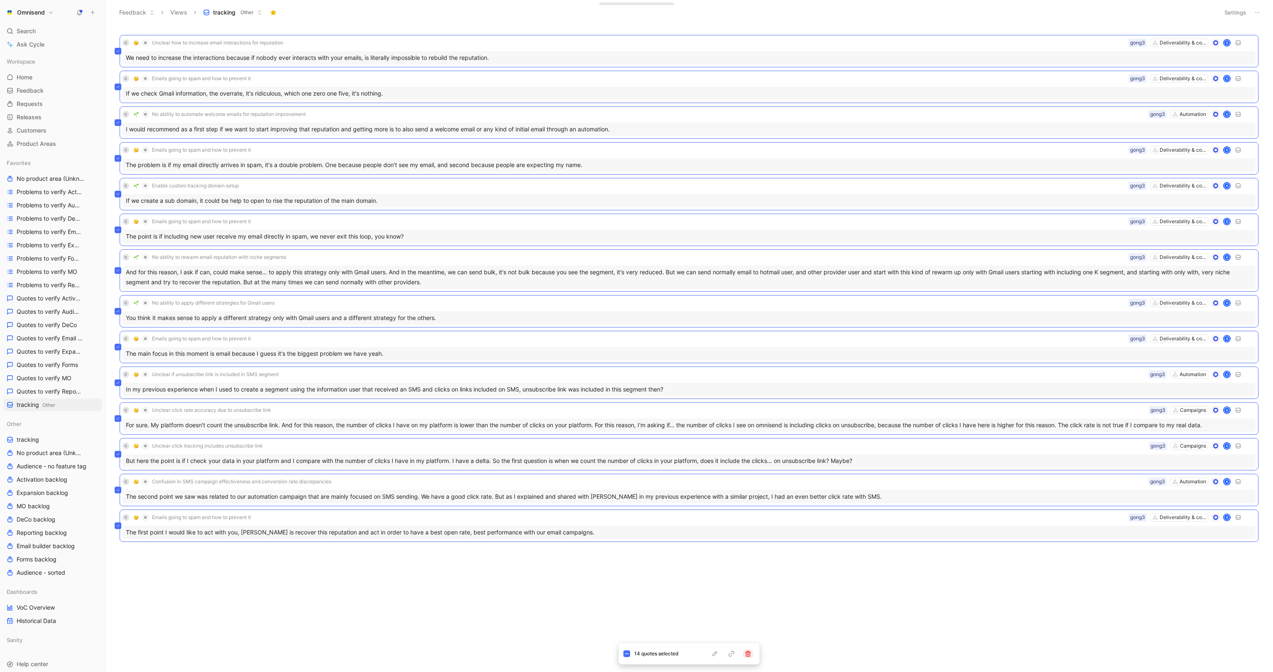
click at [751, 623] on icon "button" at bounding box center [748, 653] width 7 height 7
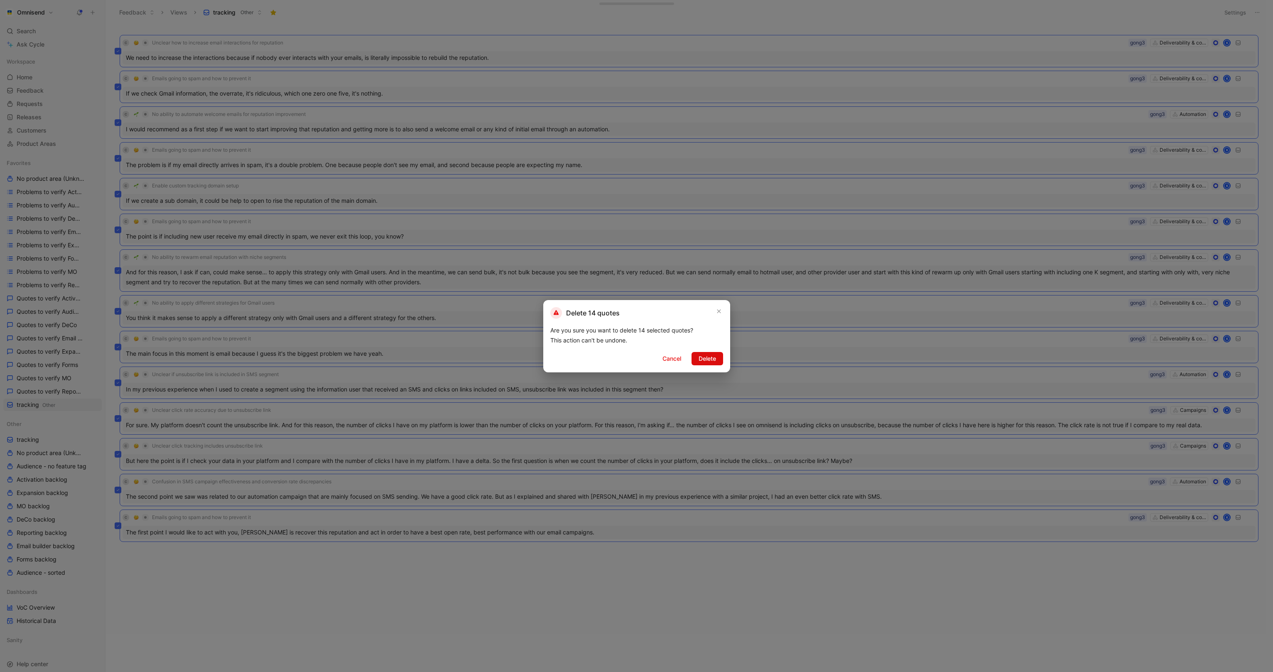
click at [708, 356] on span "Delete" at bounding box center [707, 359] width 17 height 10
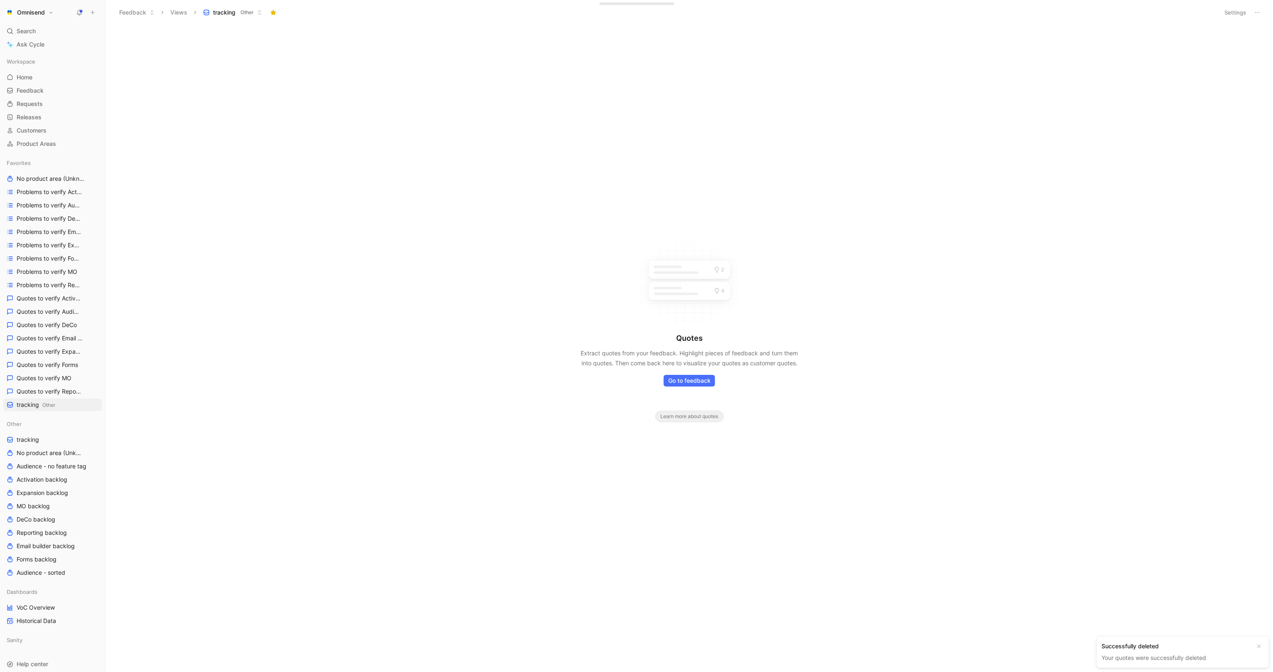
click at [1240, 8] on button "Settings" at bounding box center [1235, 13] width 29 height 12
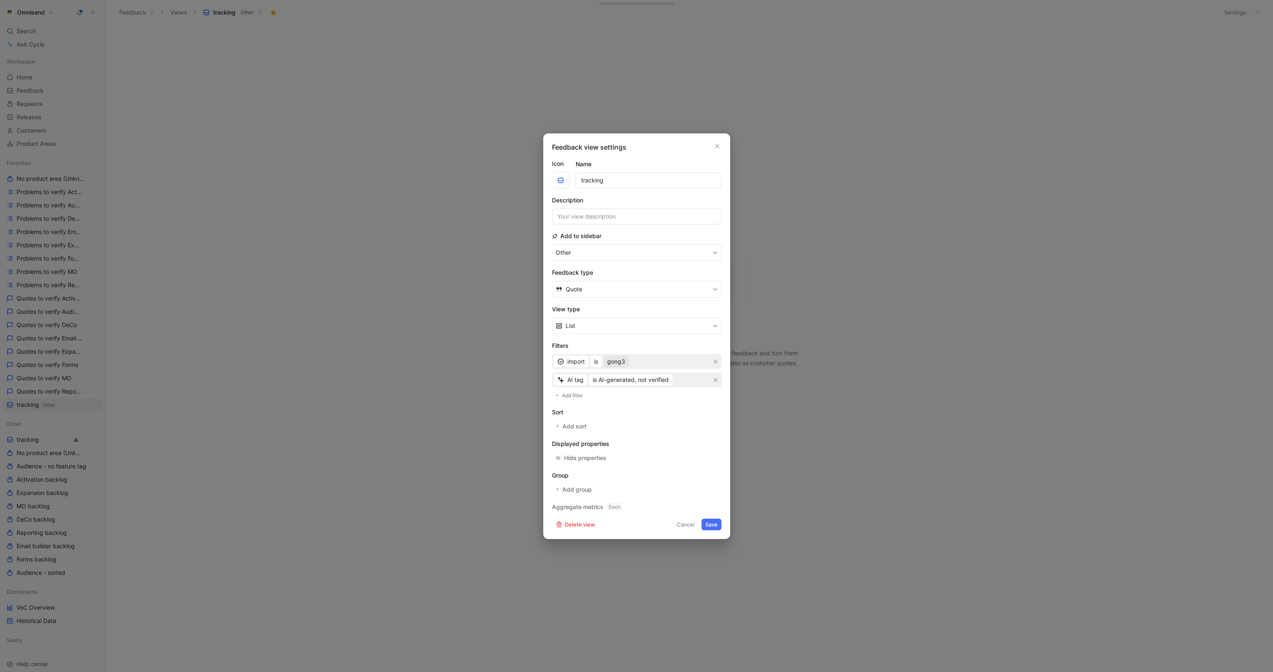
click at [617, 365] on span "gong3" at bounding box center [616, 361] width 18 height 10
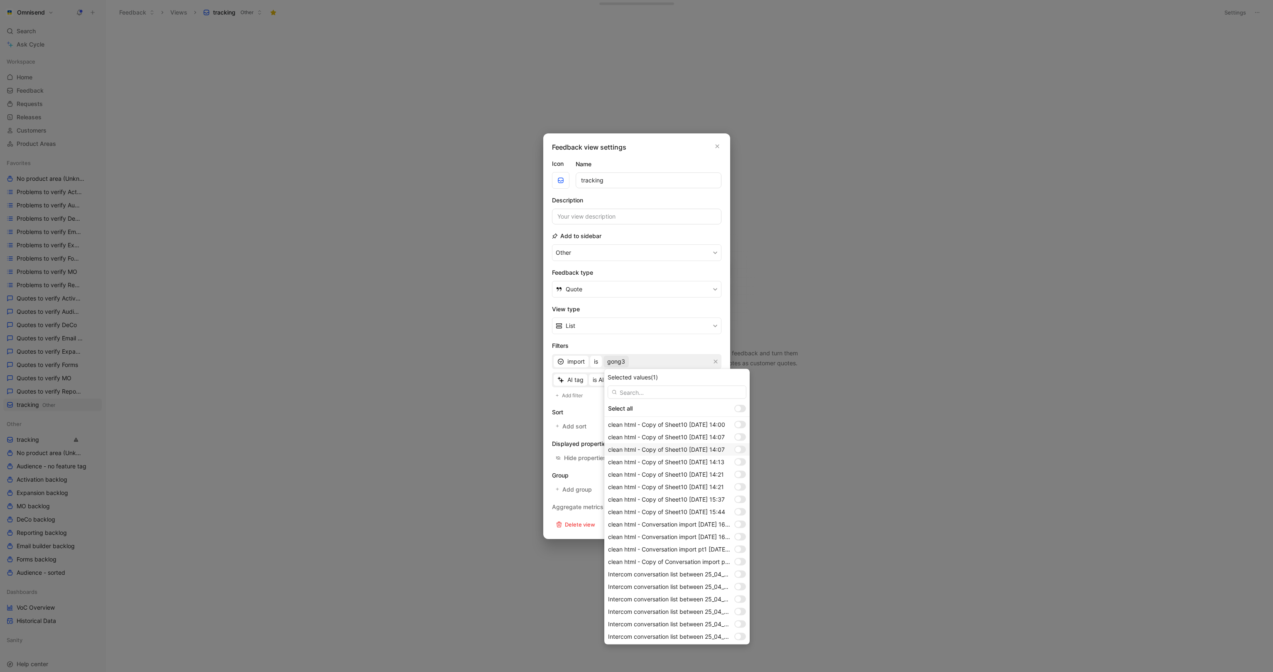
scroll to position [587, 0]
click at [740, 623] on div at bounding box center [742, 635] width 6 height 6
click at [744, 623] on div at bounding box center [740, 622] width 12 height 7
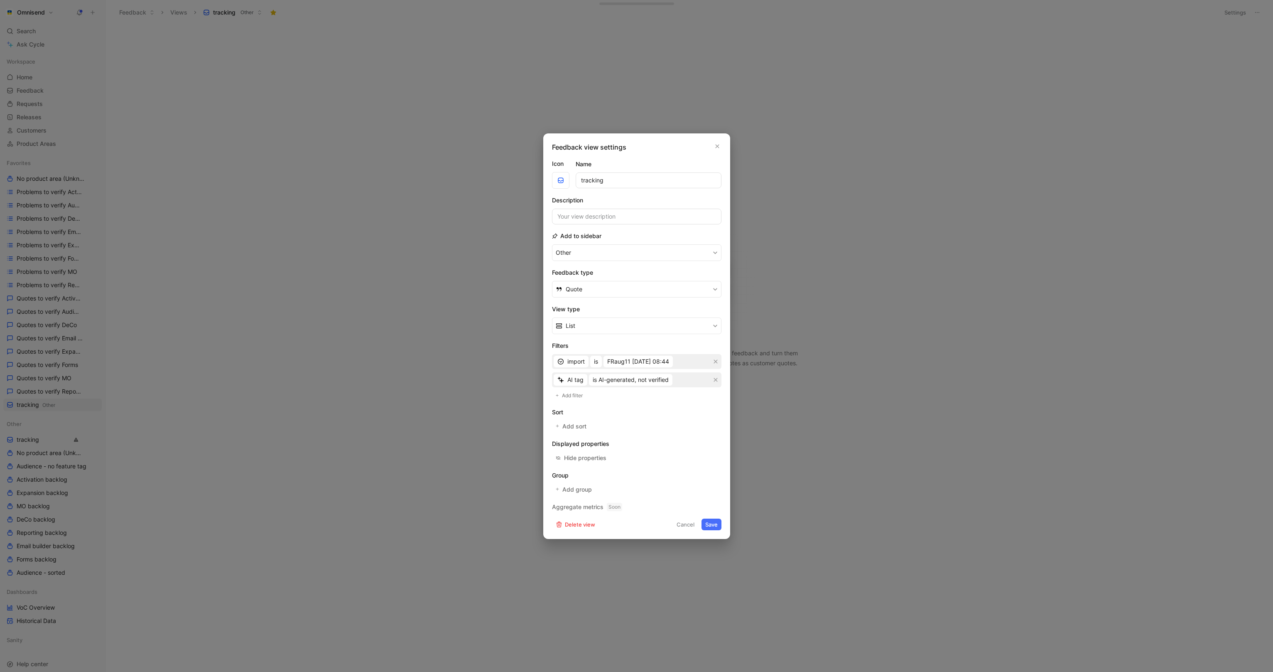
click at [717, 522] on button "Save" at bounding box center [712, 524] width 20 height 12
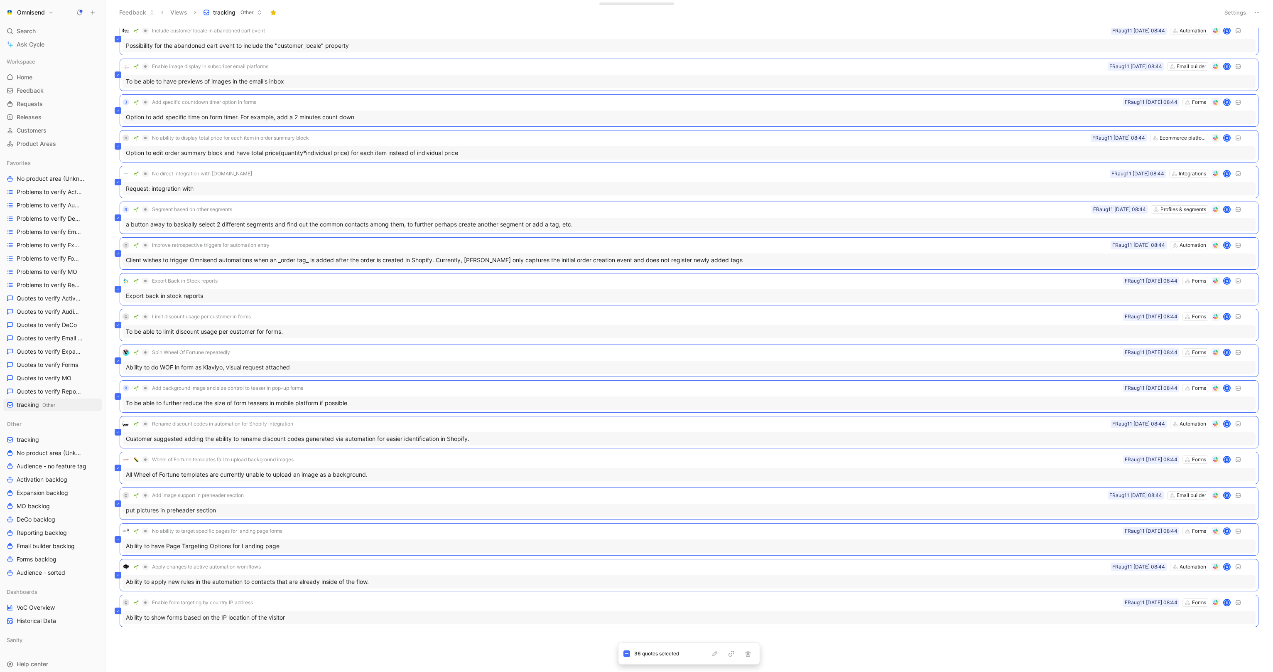
scroll to position [0, 0]
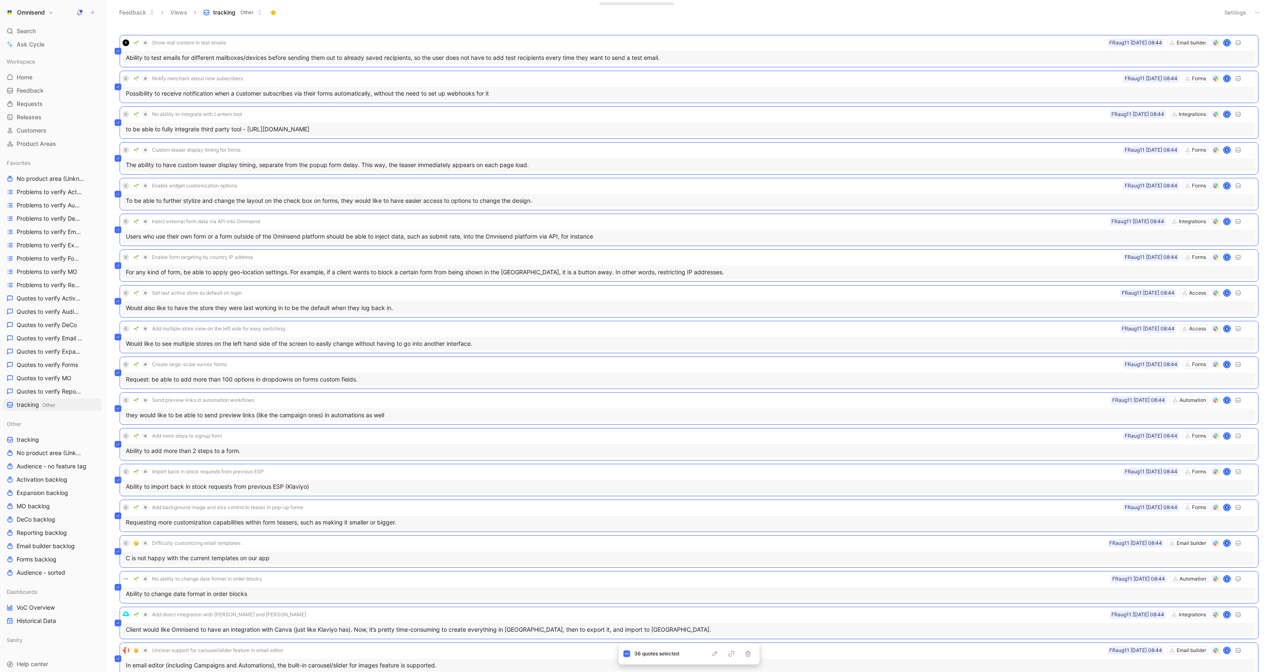
click at [1238, 10] on button "Settings" at bounding box center [1235, 13] width 29 height 12
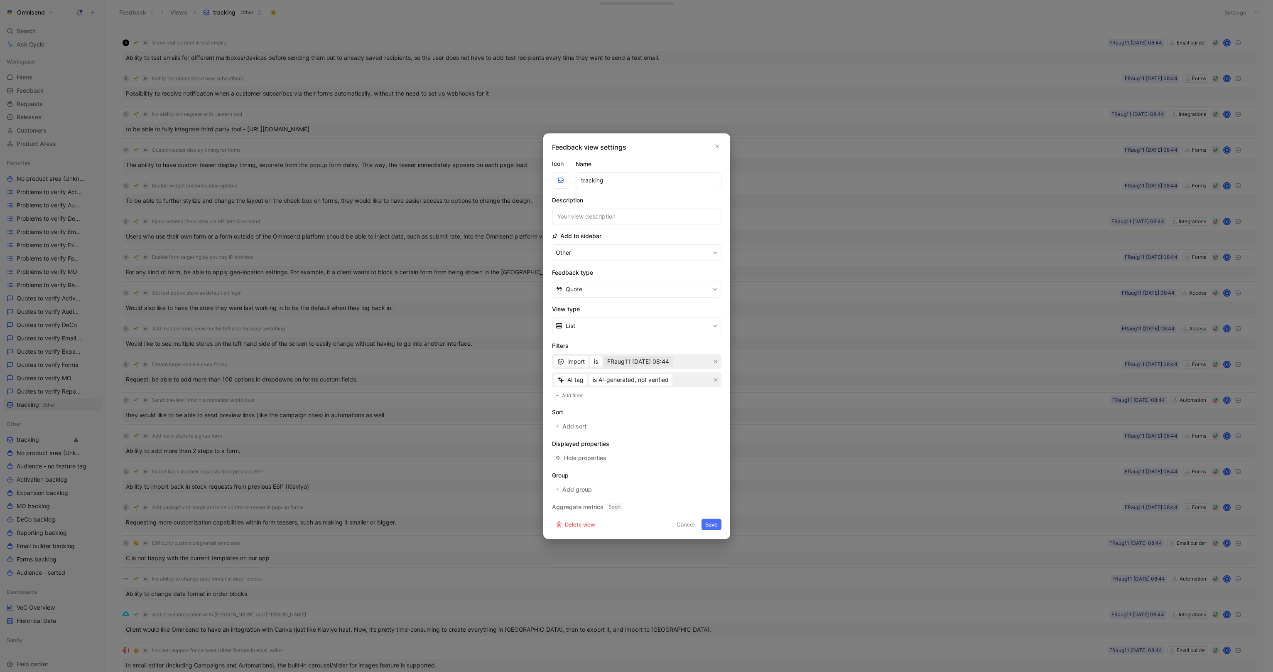
click at [640, 364] on span "FRaug11 [DATE] 08:44" at bounding box center [638, 361] width 62 height 10
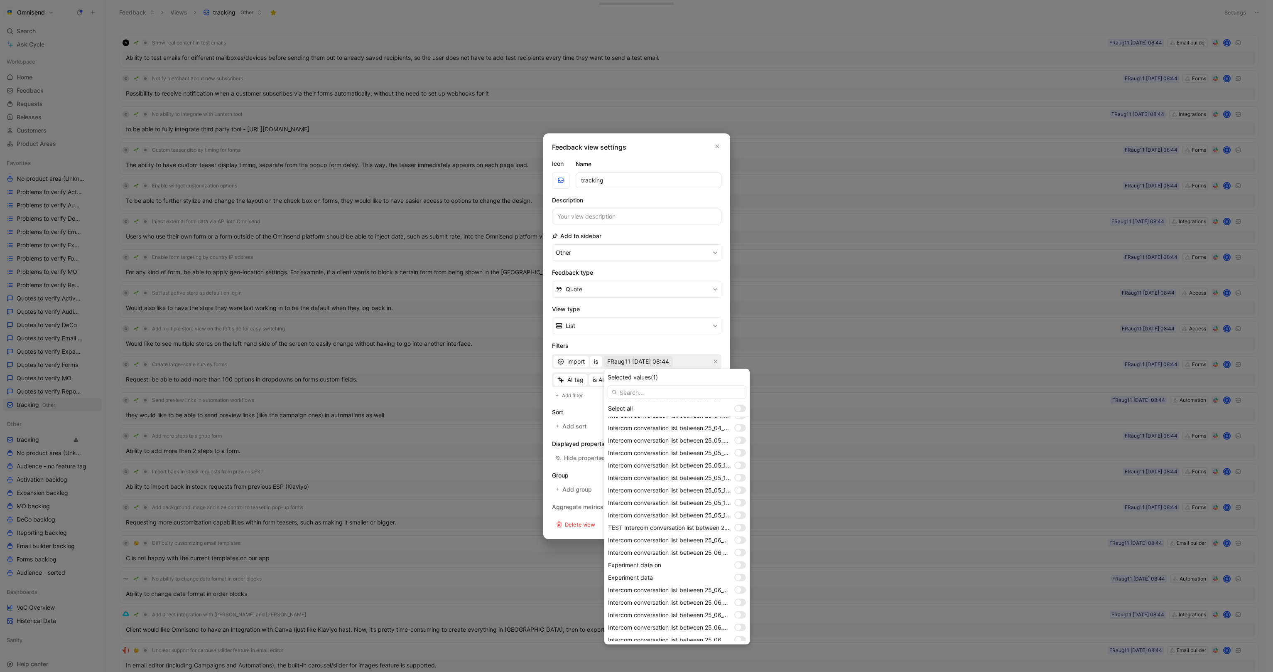
scroll to position [587, 0]
click at [737, 622] on div at bounding box center [740, 622] width 12 height 7
click at [742, 623] on div at bounding box center [740, 634] width 12 height 7
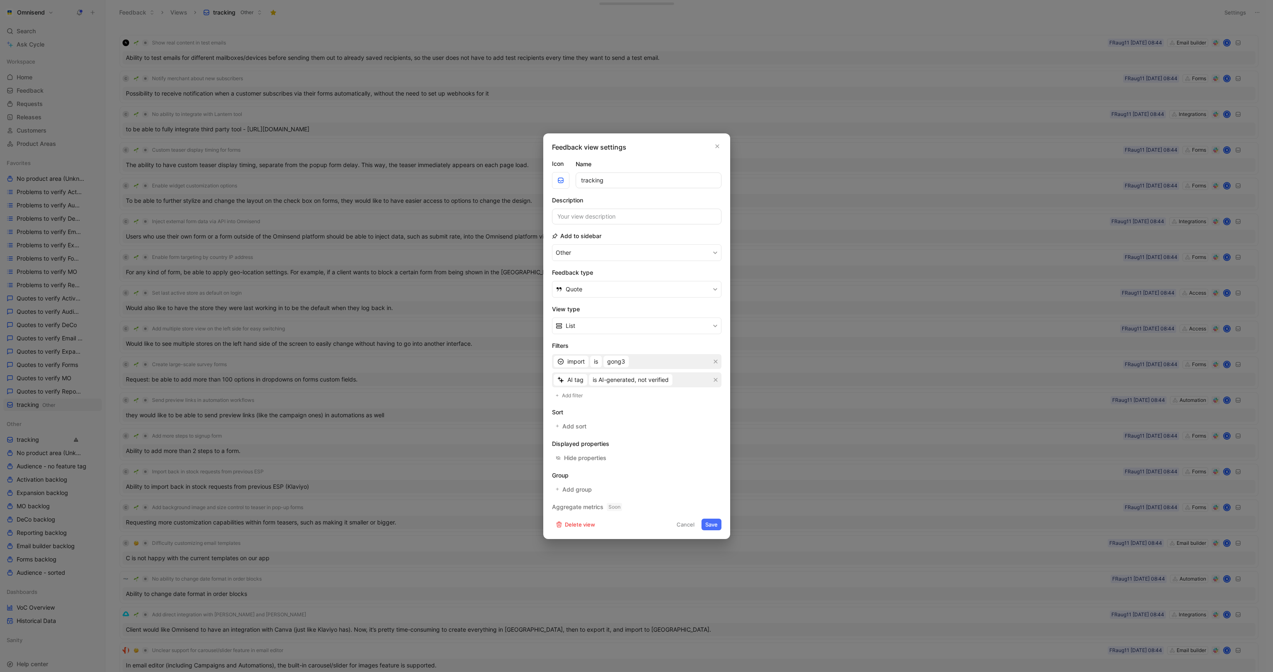
click at [709, 525] on button "Save" at bounding box center [712, 524] width 20 height 12
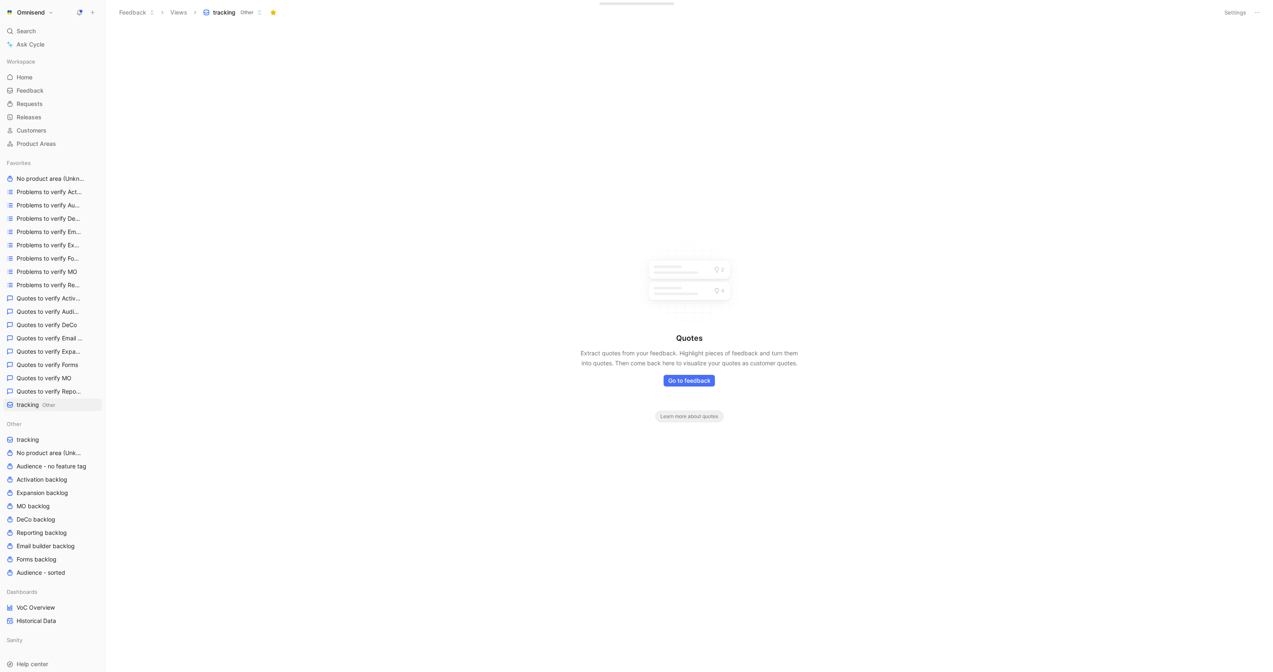
click at [48, 9] on button "Omnisend" at bounding box center [29, 13] width 52 height 12
click at [49, 90] on div "Workspace settings G then S" at bounding box center [56, 85] width 102 height 13
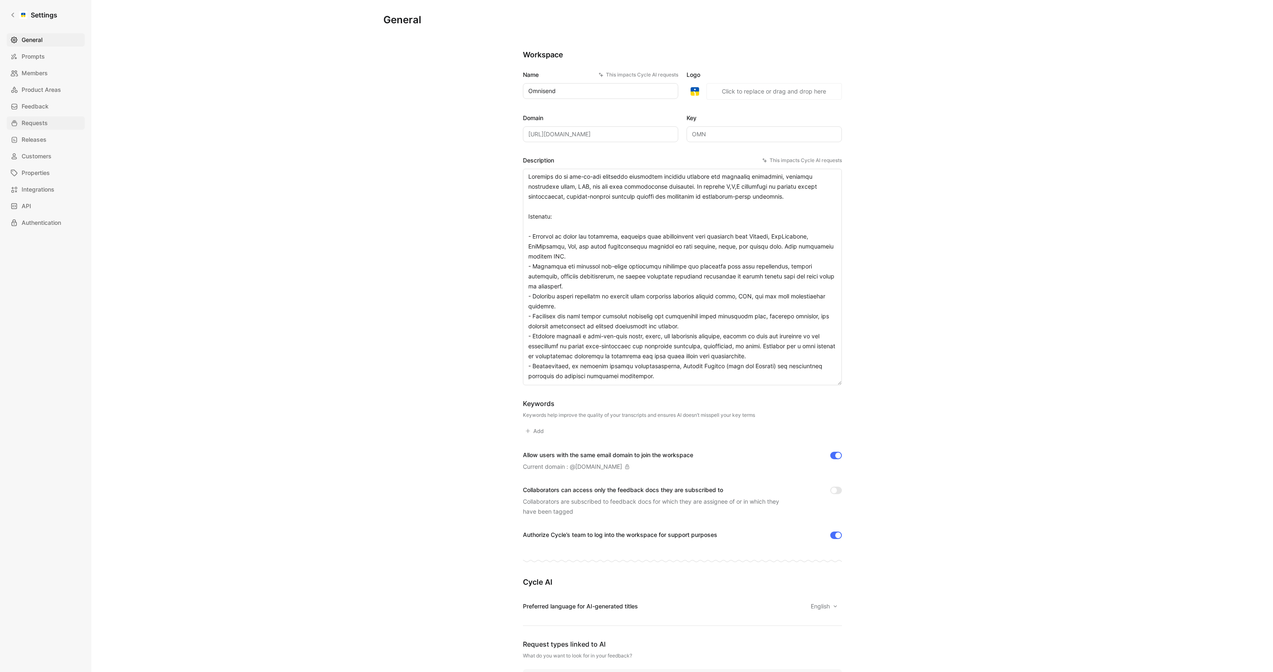
click at [35, 123] on span "Requests" at bounding box center [35, 123] width 26 height 10
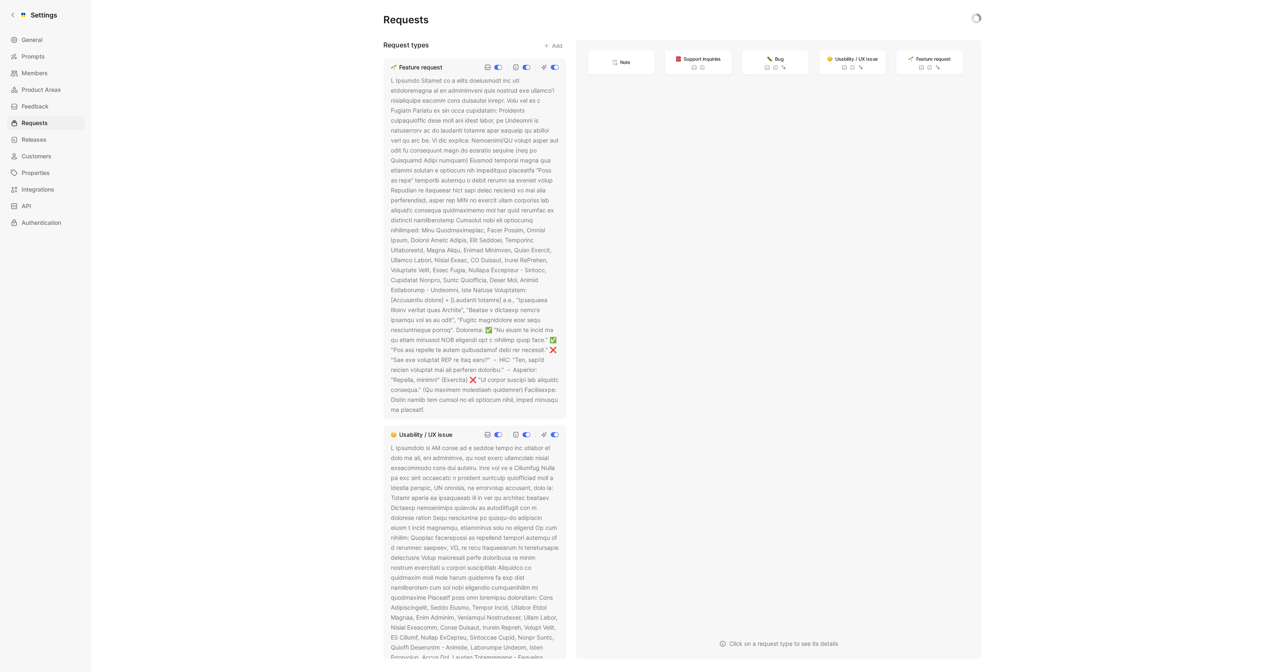
click at [472, 318] on div at bounding box center [475, 245] width 168 height 339
click at [472, 400] on div at bounding box center [475, 245] width 168 height 339
click at [433, 408] on icon at bounding box center [430, 410] width 5 height 5
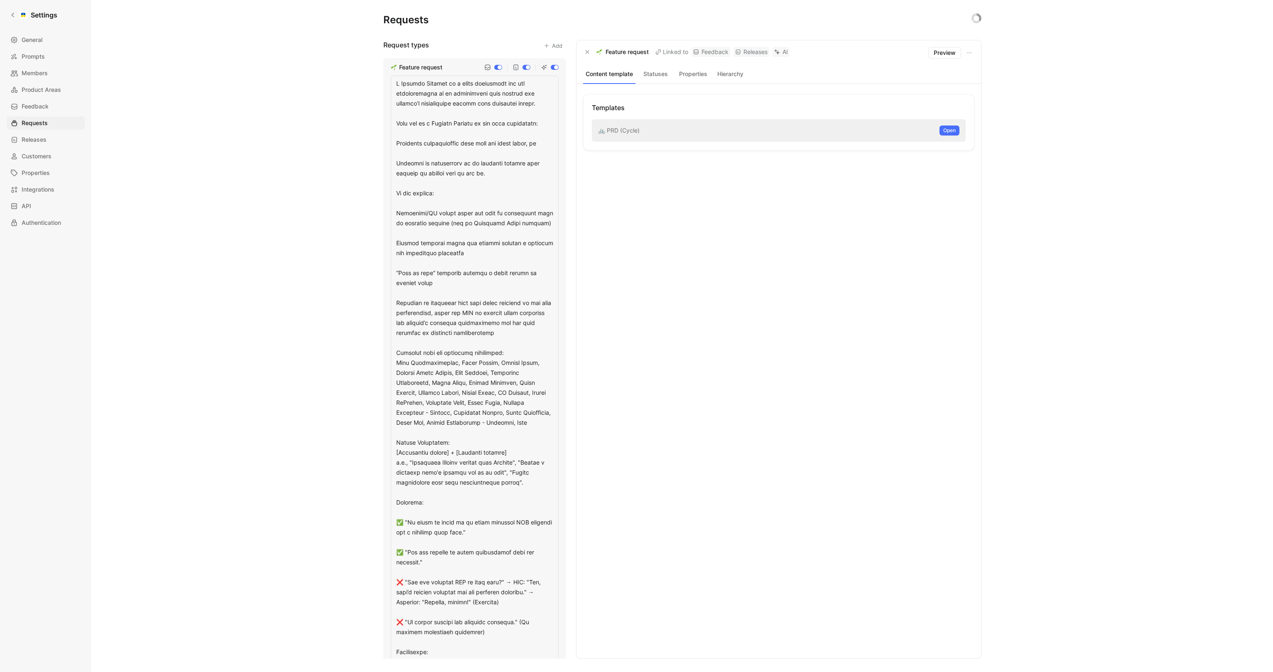
click at [492, 306] on textarea at bounding box center [475, 378] width 168 height 605
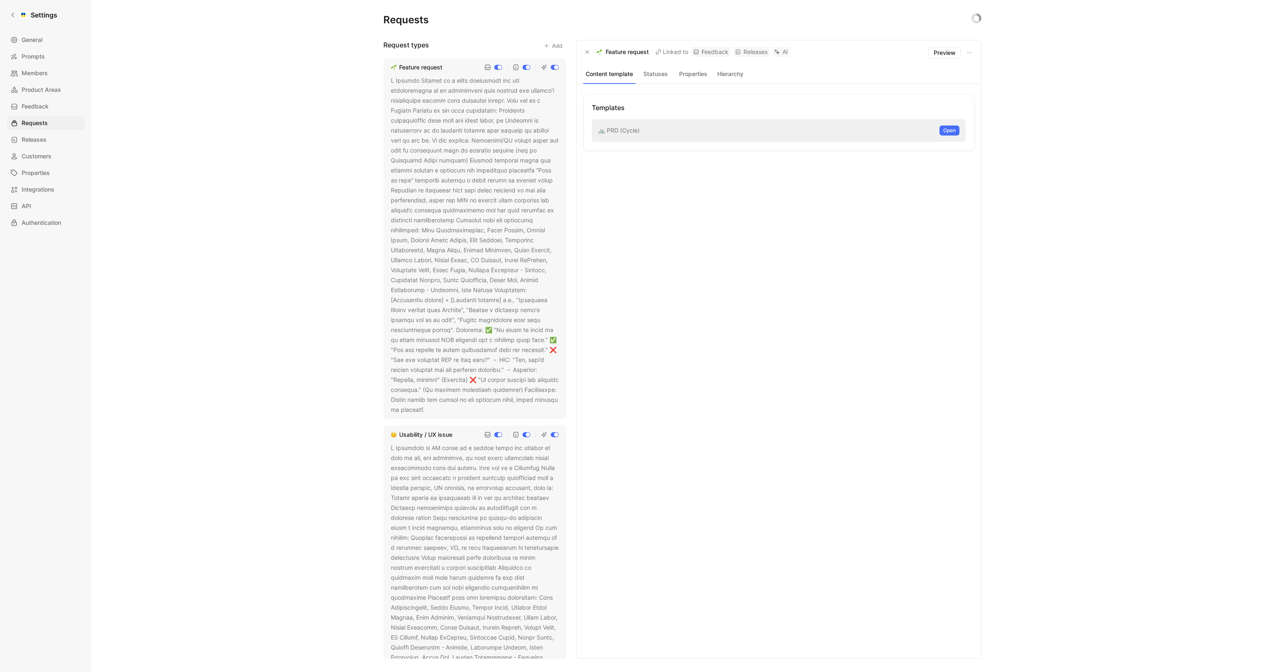
click at [435, 406] on button at bounding box center [430, 410] width 8 height 8
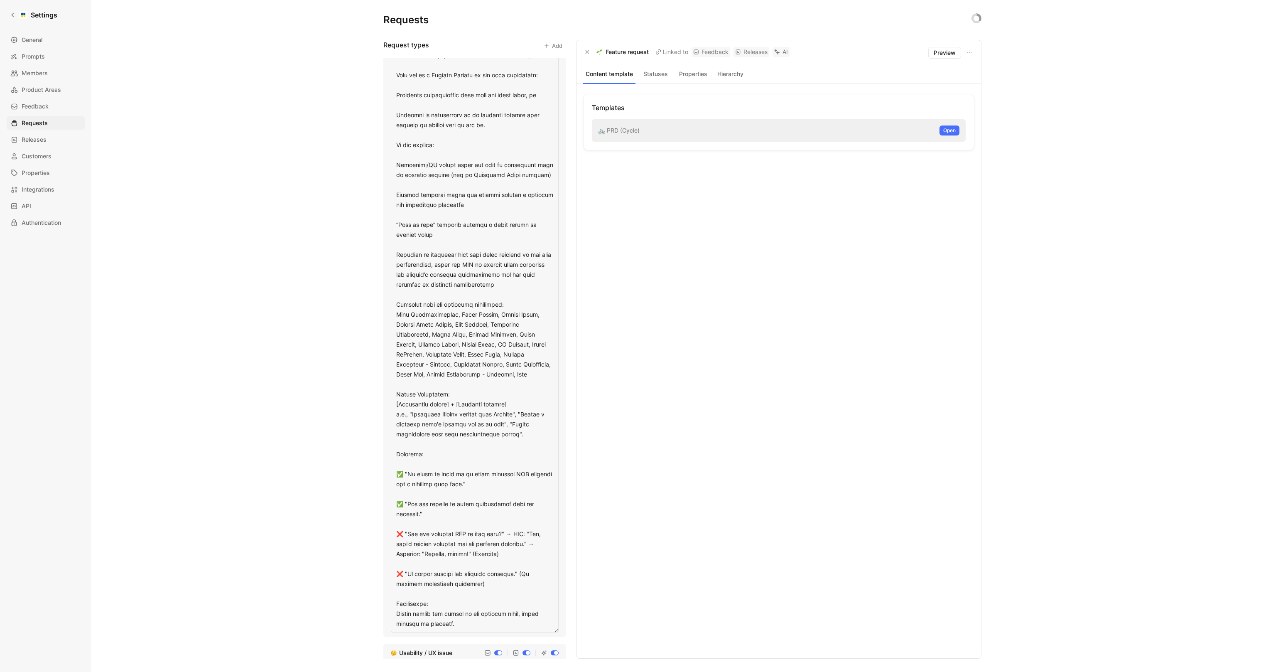
scroll to position [55, 0]
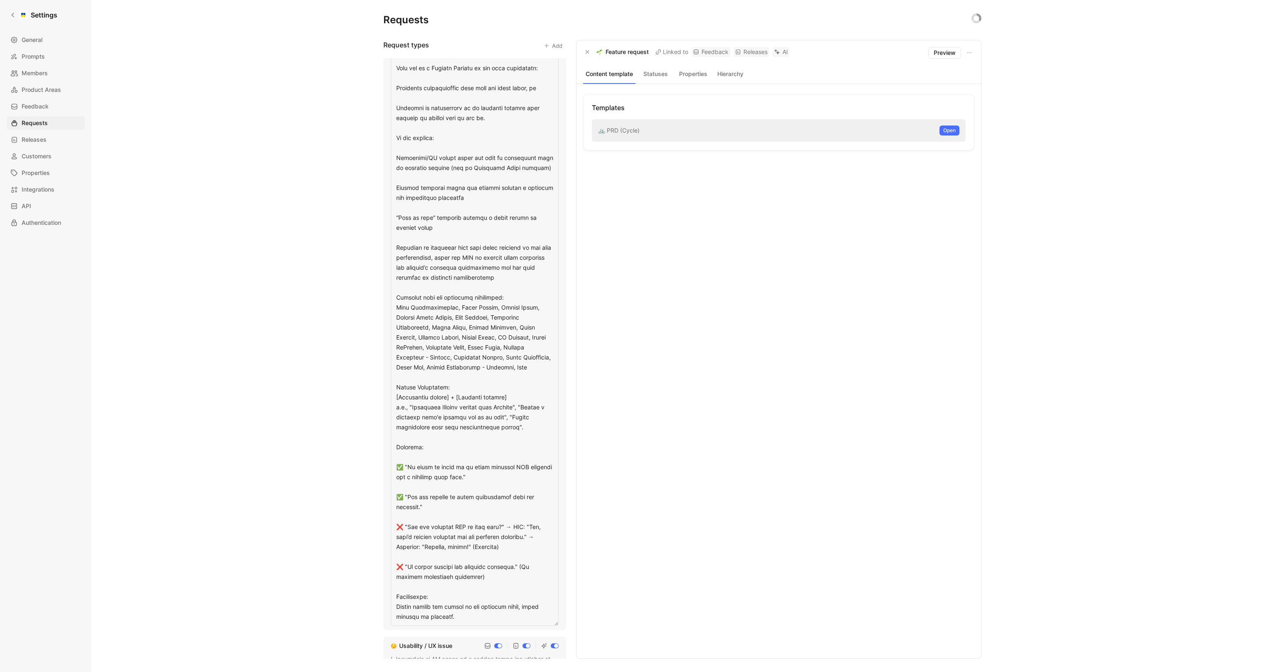
drag, startPoint x: 421, startPoint y: 299, endPoint x: 393, endPoint y: 299, distance: 27.4
click at [393, 299] on textarea at bounding box center [475, 322] width 168 height 605
drag, startPoint x: 422, startPoint y: 298, endPoint x: 384, endPoint y: 296, distance: 38.7
click at [384, 296] on div "Feature request" at bounding box center [474, 316] width 183 height 627
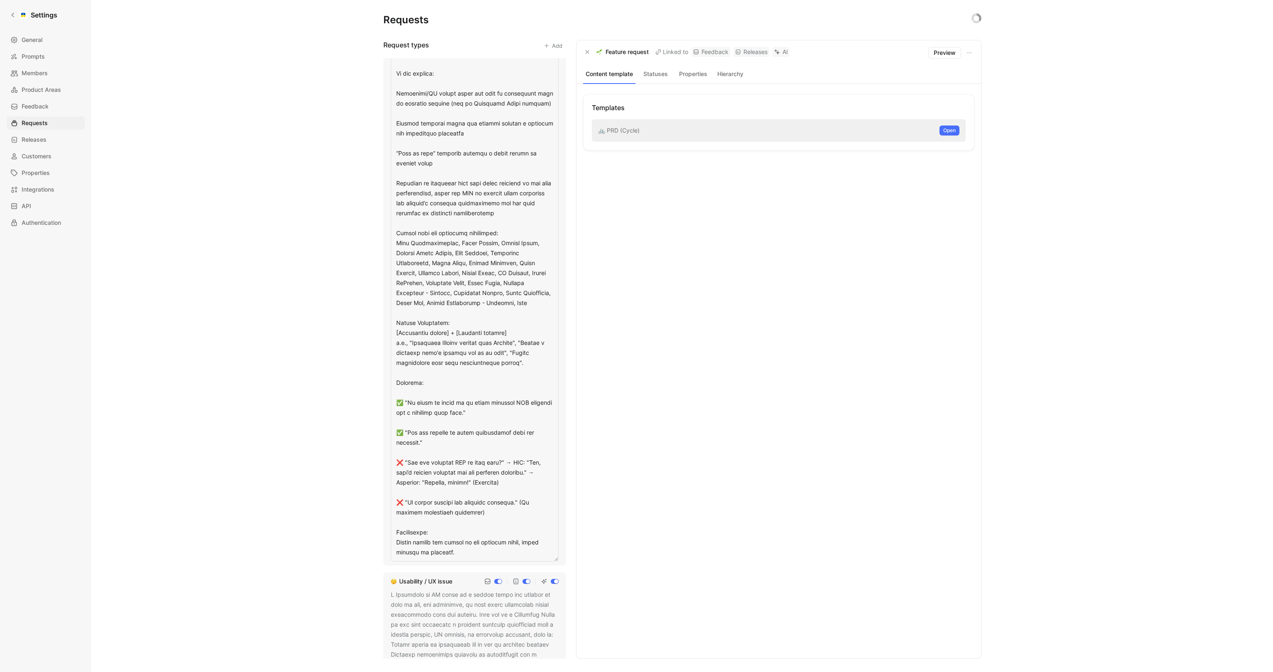
scroll to position [92, 0]
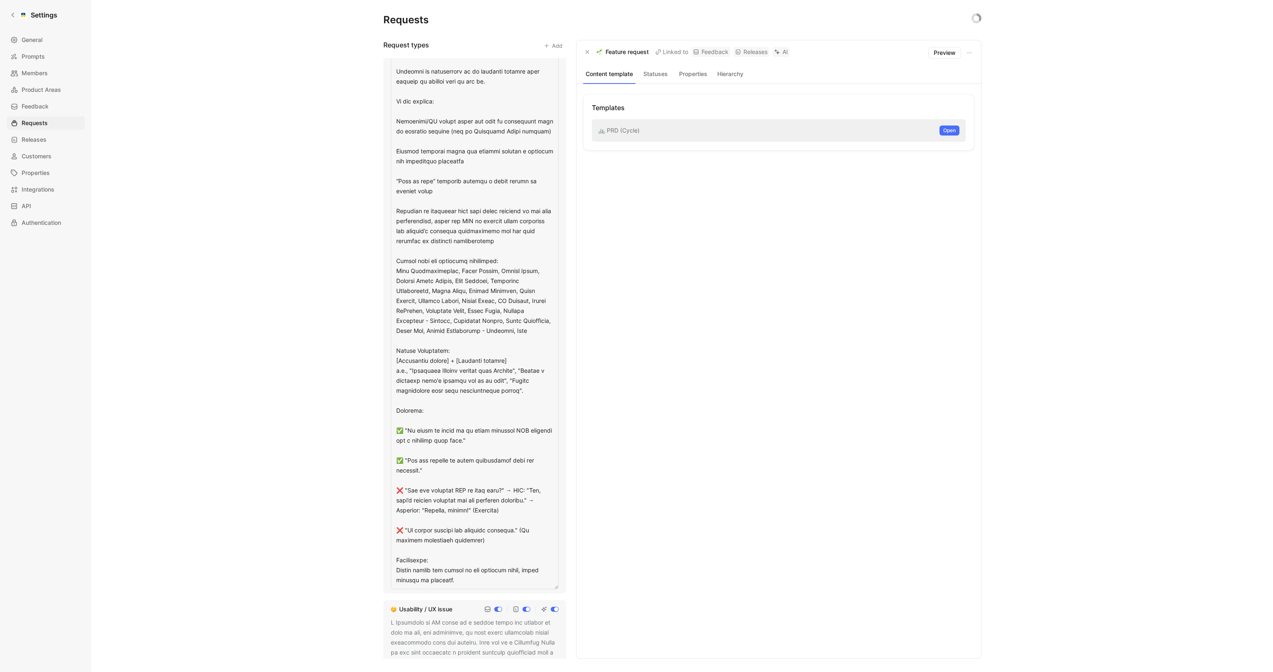
click at [453, 107] on textarea at bounding box center [475, 286] width 168 height 605
click at [453, 102] on textarea at bounding box center [475, 286] width 168 height 605
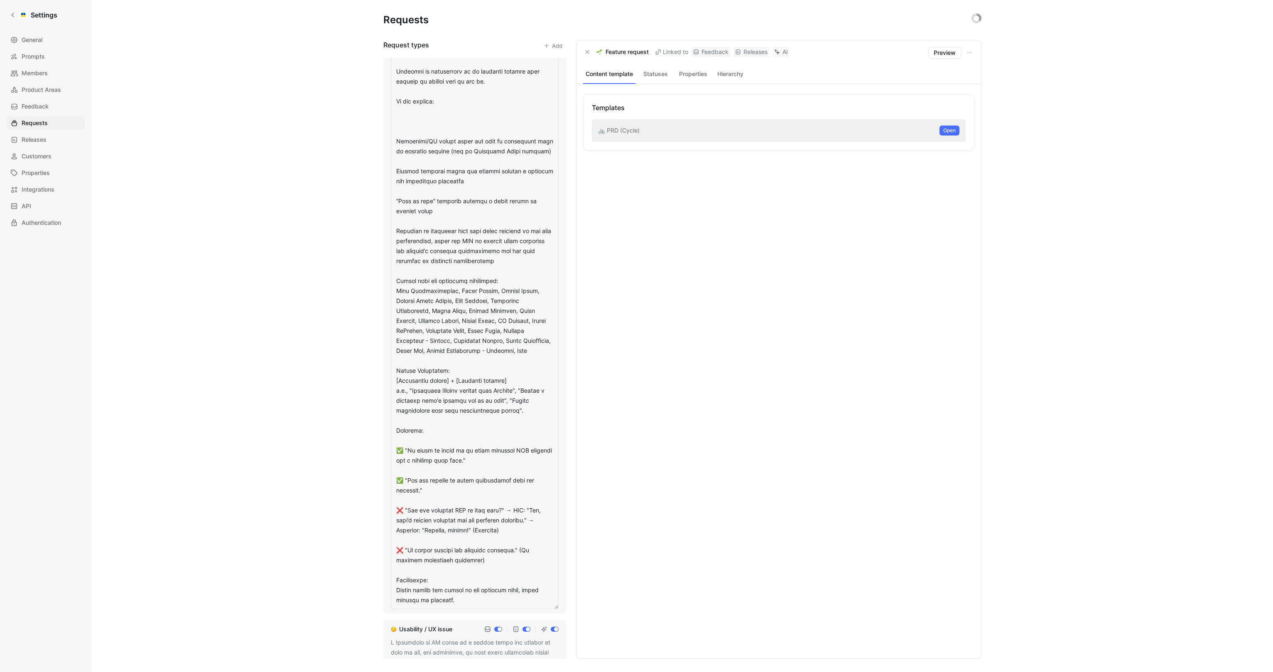
type textarea "A Feature Request is a clear suggestion for new functionality or an enhancement…"
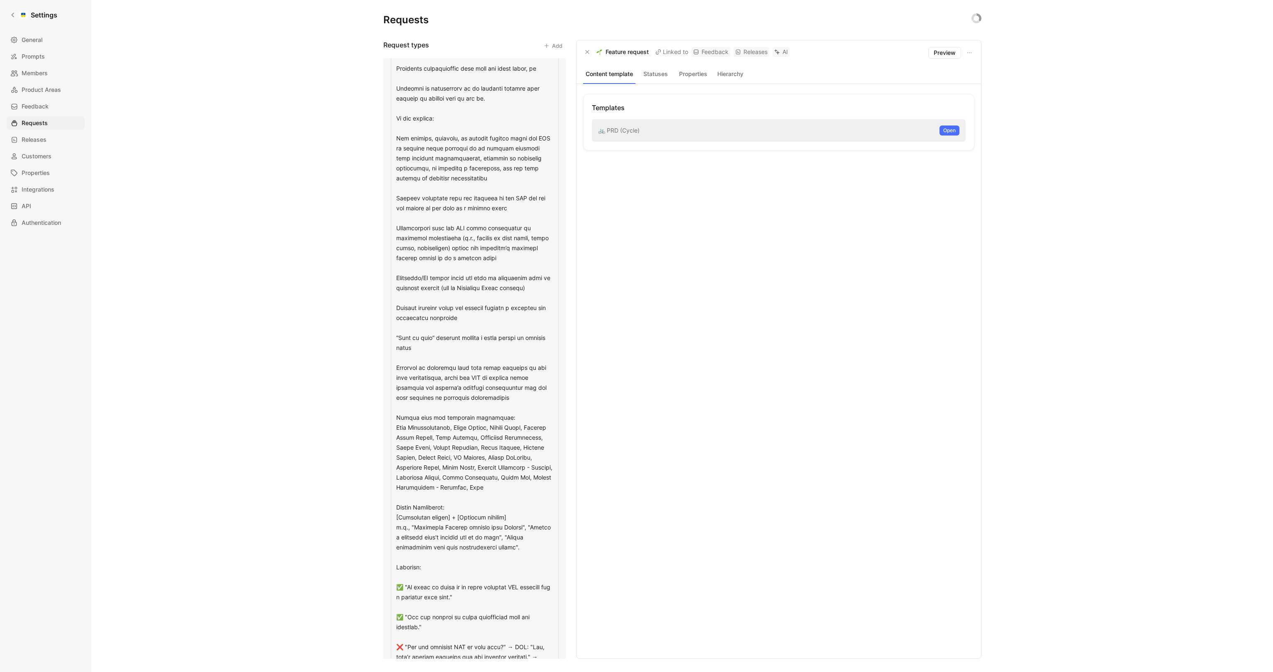
scroll to position [73, 0]
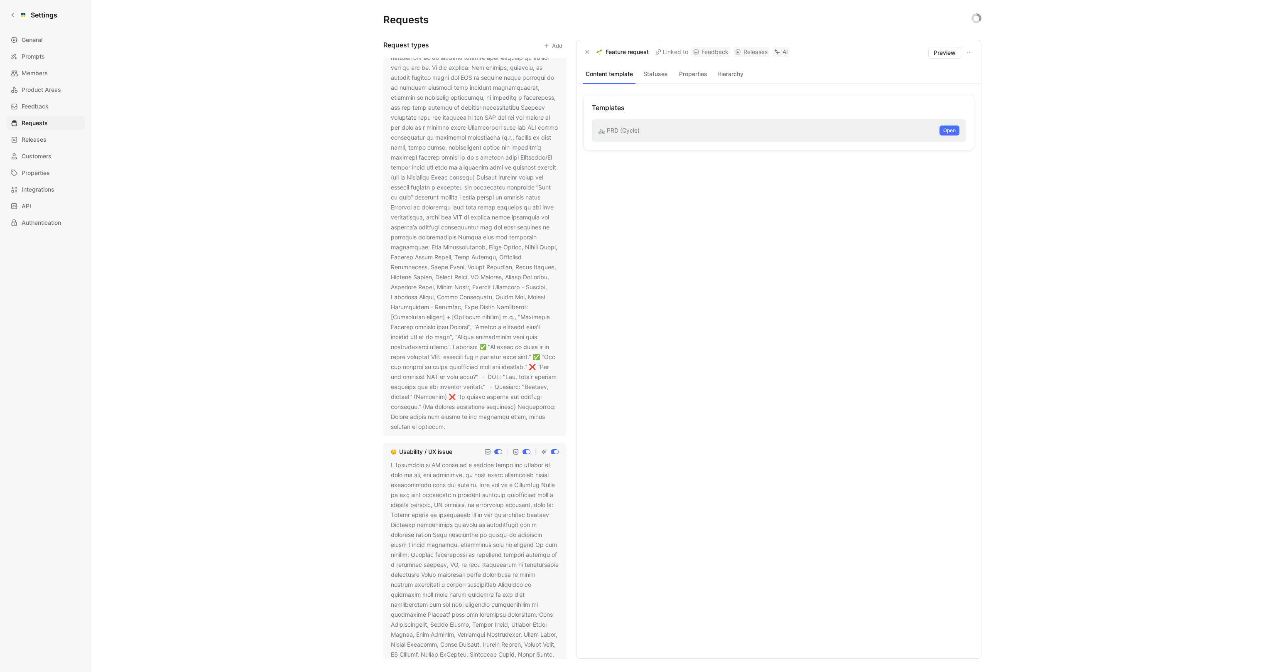
click at [481, 267] on div at bounding box center [475, 217] width 168 height 429
click at [449, 427] on icon at bounding box center [451, 427] width 5 height 5
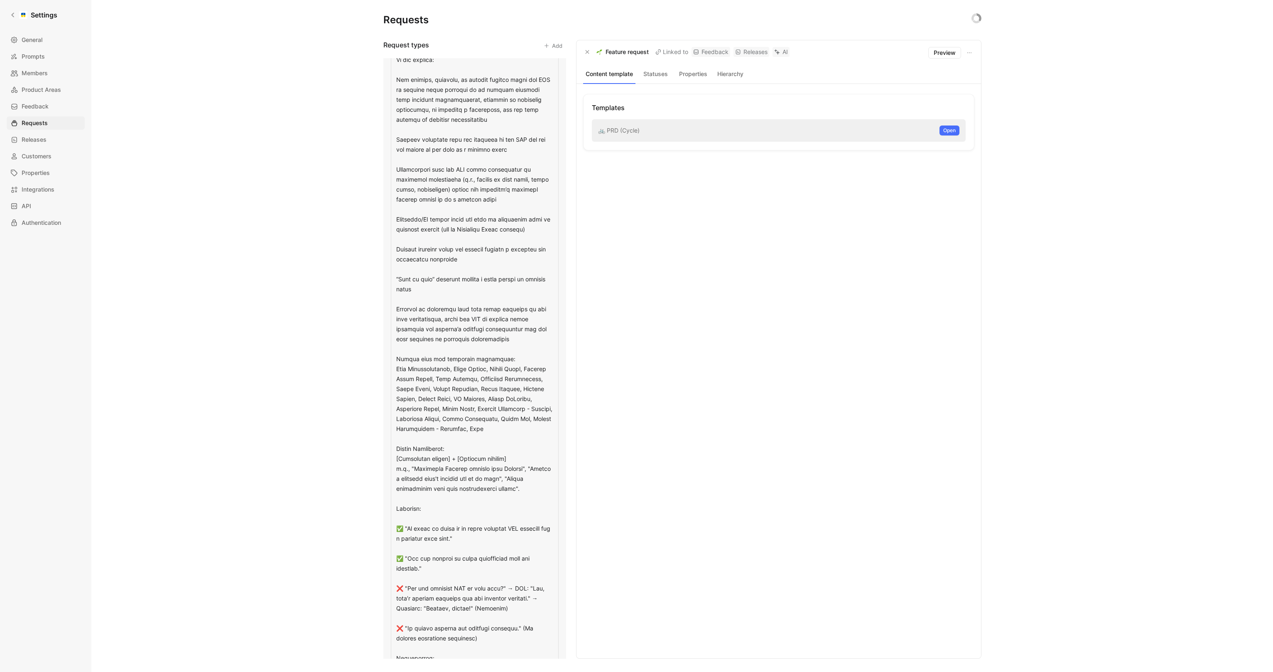
scroll to position [134, 0]
drag, startPoint x: 512, startPoint y: 339, endPoint x: 385, endPoint y: 312, distance: 130.5
click at [385, 312] on div "Feature request" at bounding box center [474, 307] width 183 height 766
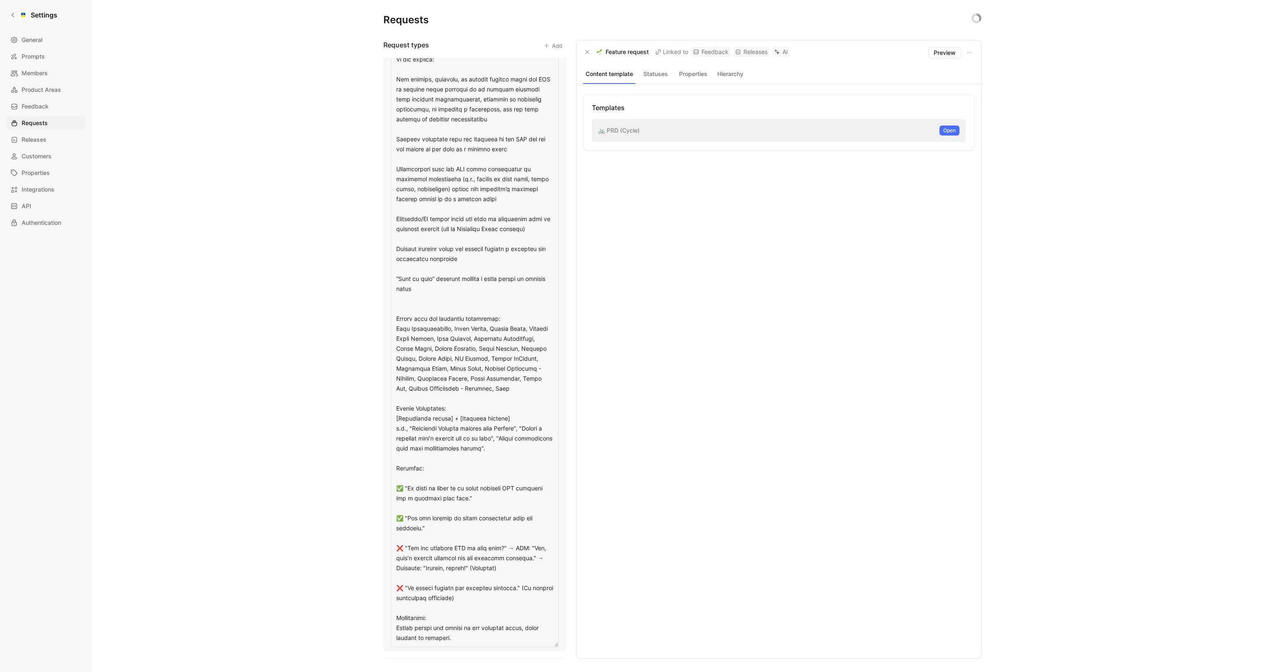
type textarea "A Feature Request is a clear suggestion for new functionality or an enhancement…"
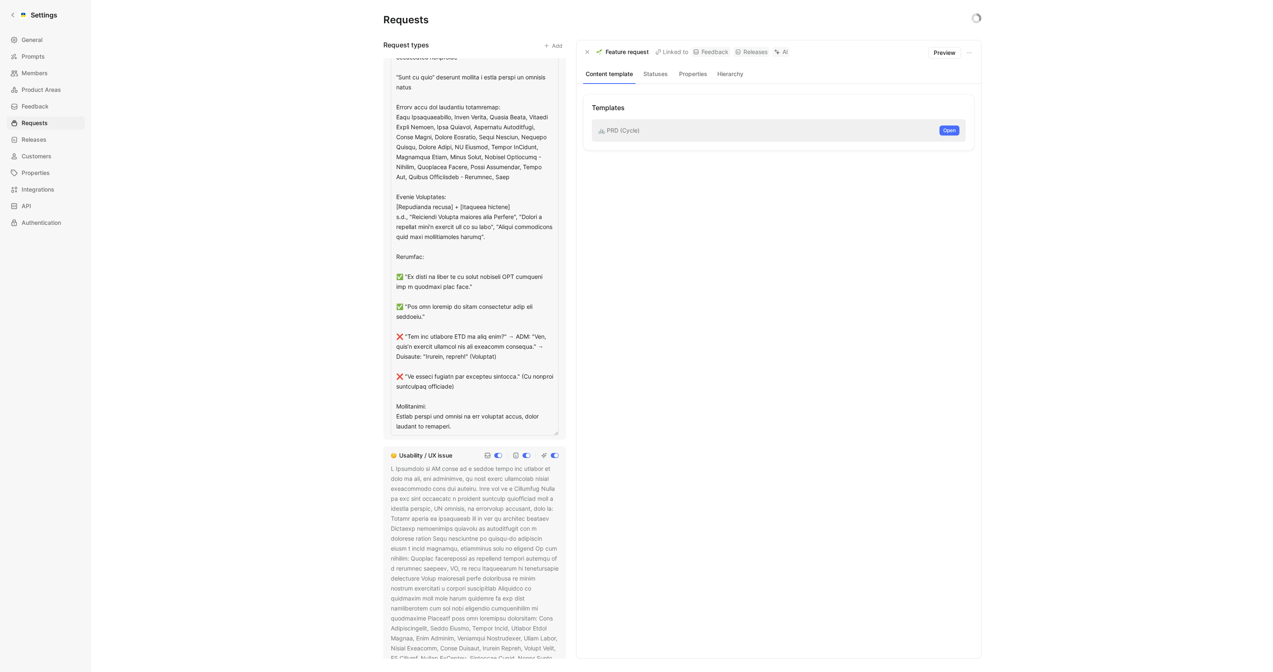
scroll to position [624, 0]
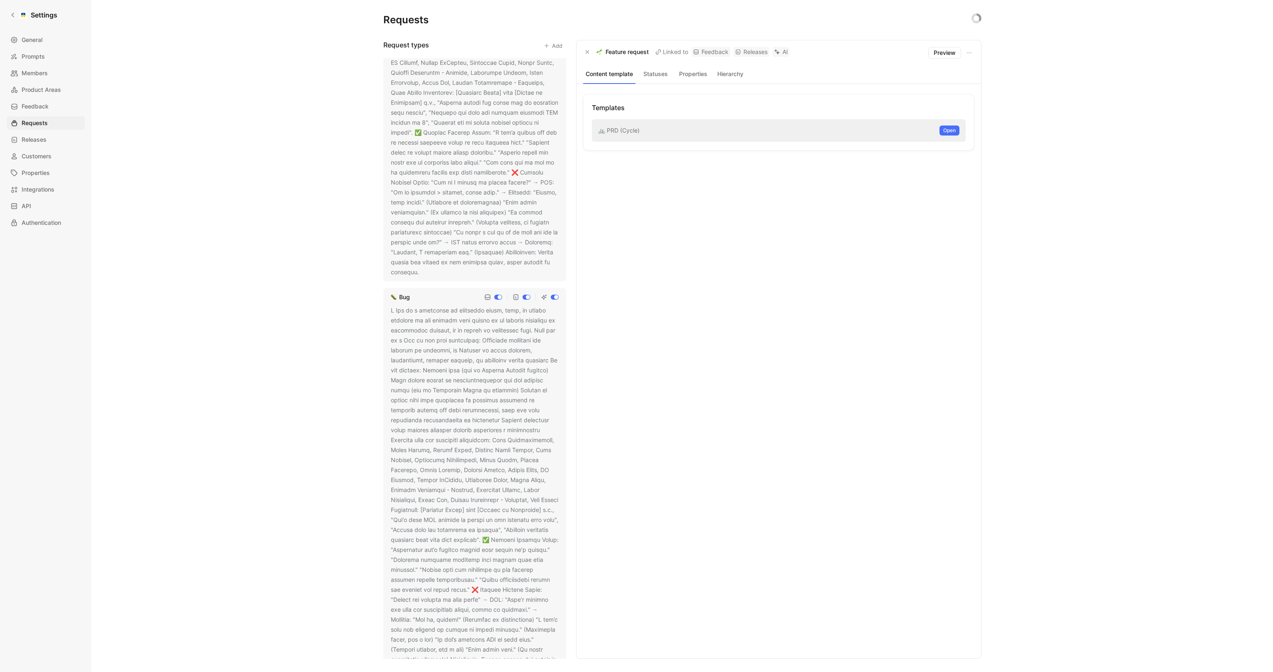
click at [430, 423] on div at bounding box center [475, 489] width 168 height 369
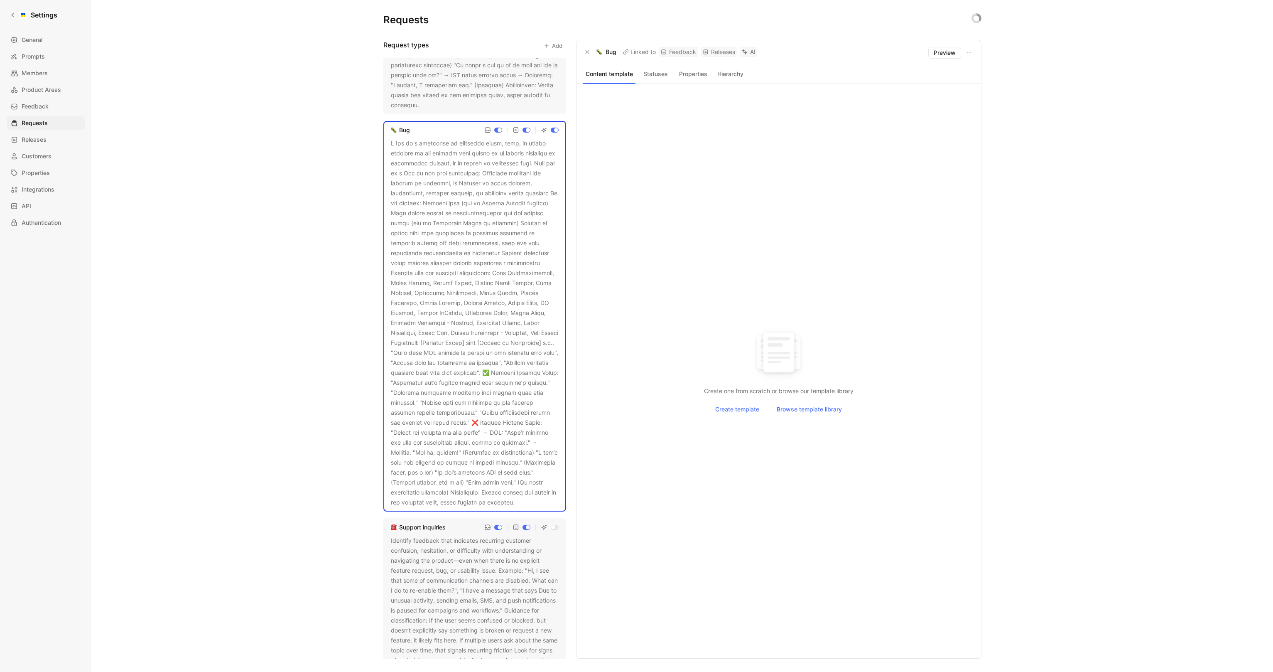
scroll to position [798, 0]
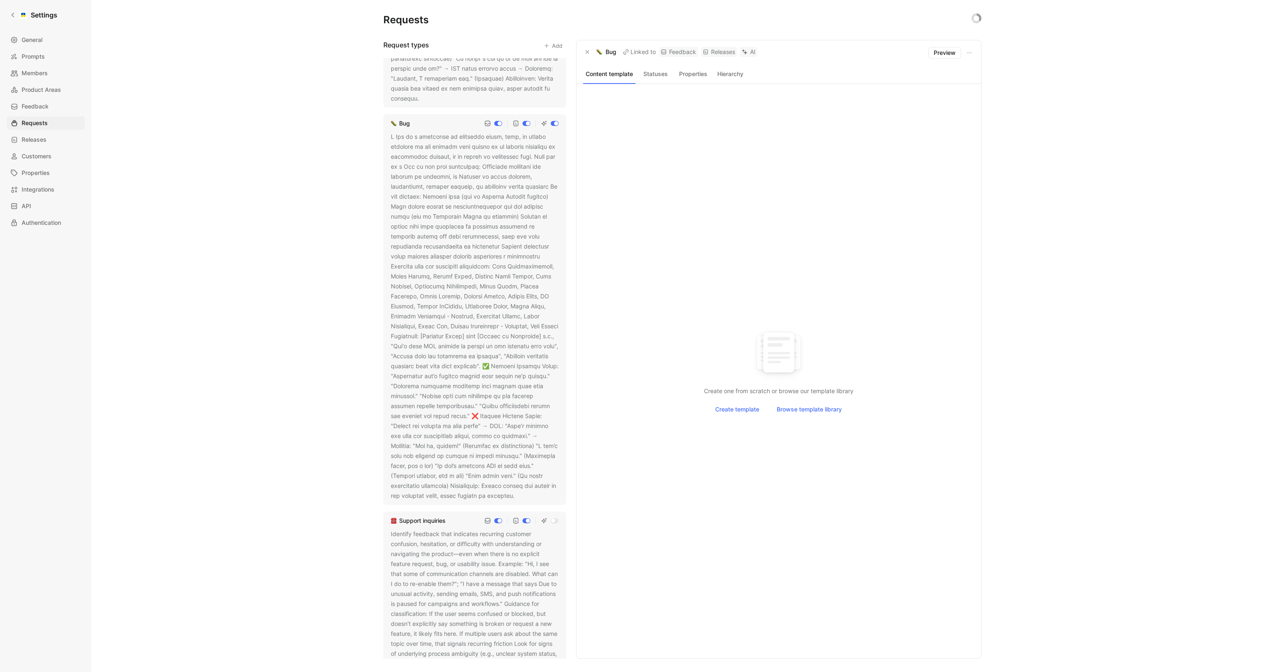
click at [516, 494] on button at bounding box center [520, 496] width 8 height 8
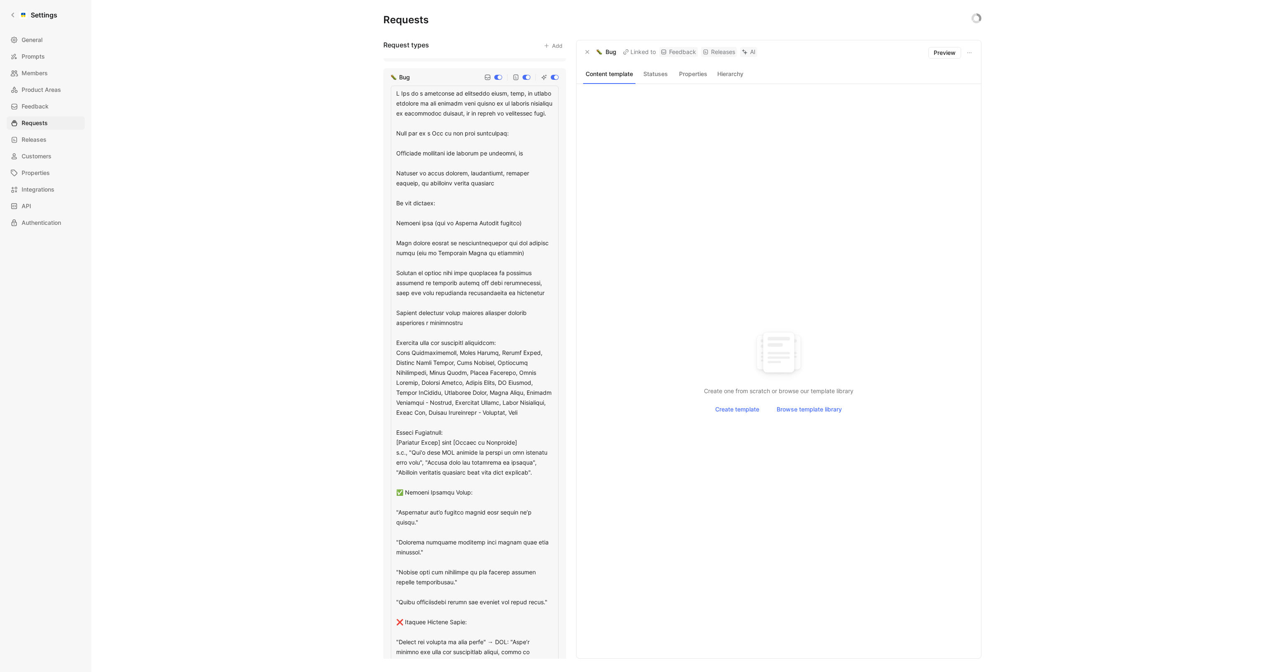
scroll to position [846, 0]
drag, startPoint x: 543, startPoint y: 298, endPoint x: 390, endPoint y: 283, distance: 153.2
click at [391, 283] on textarea at bounding box center [475, 446] width 168 height 725
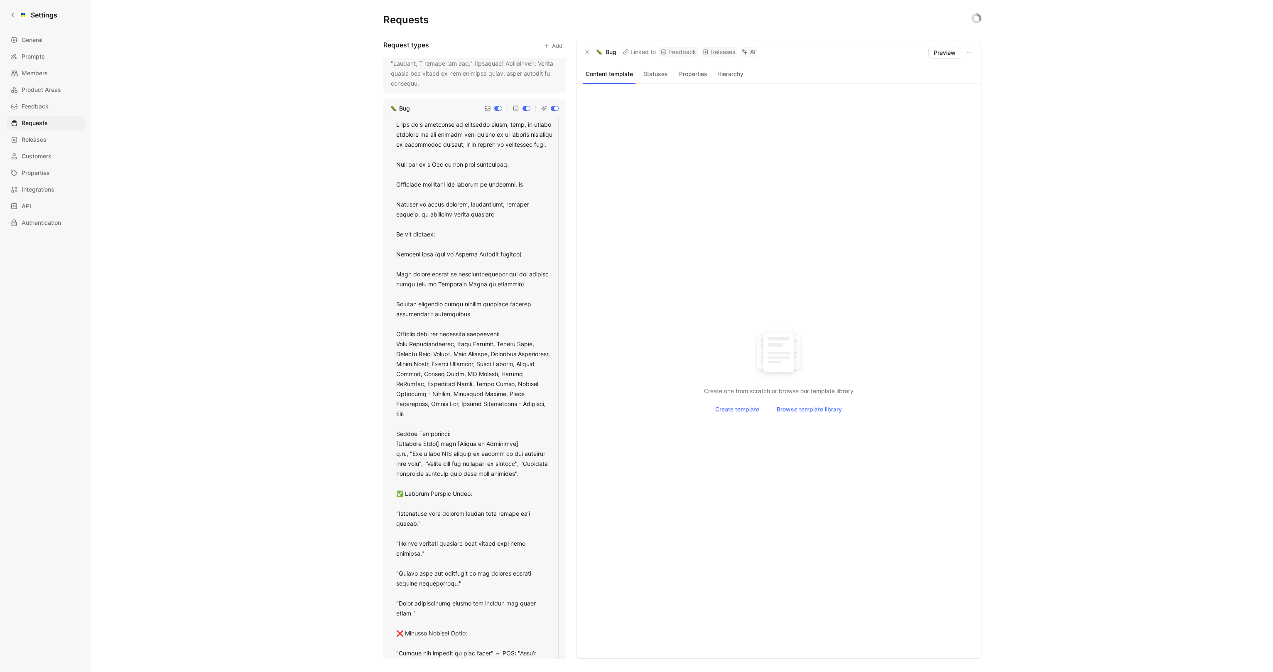
scroll to position [813, 0]
click at [459, 245] on textarea at bounding box center [475, 459] width 168 height 685
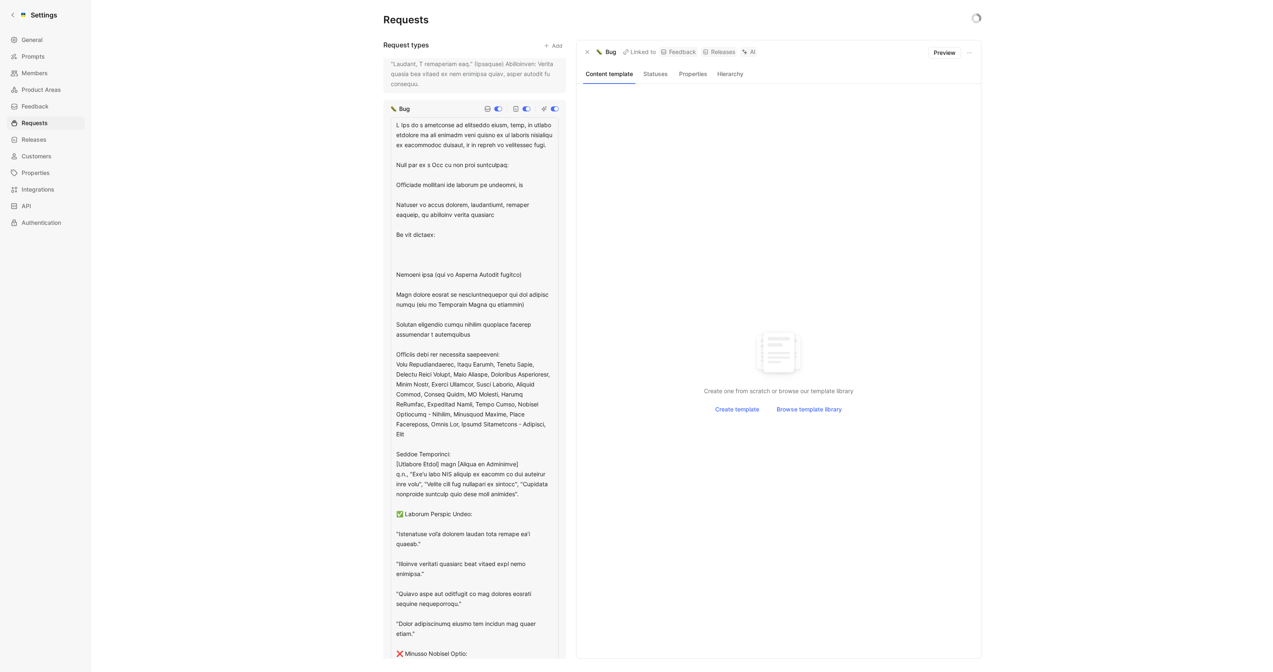
type textarea "A Bug is a confirmed or suspected error, flaw, or broken behavior in the produc…"
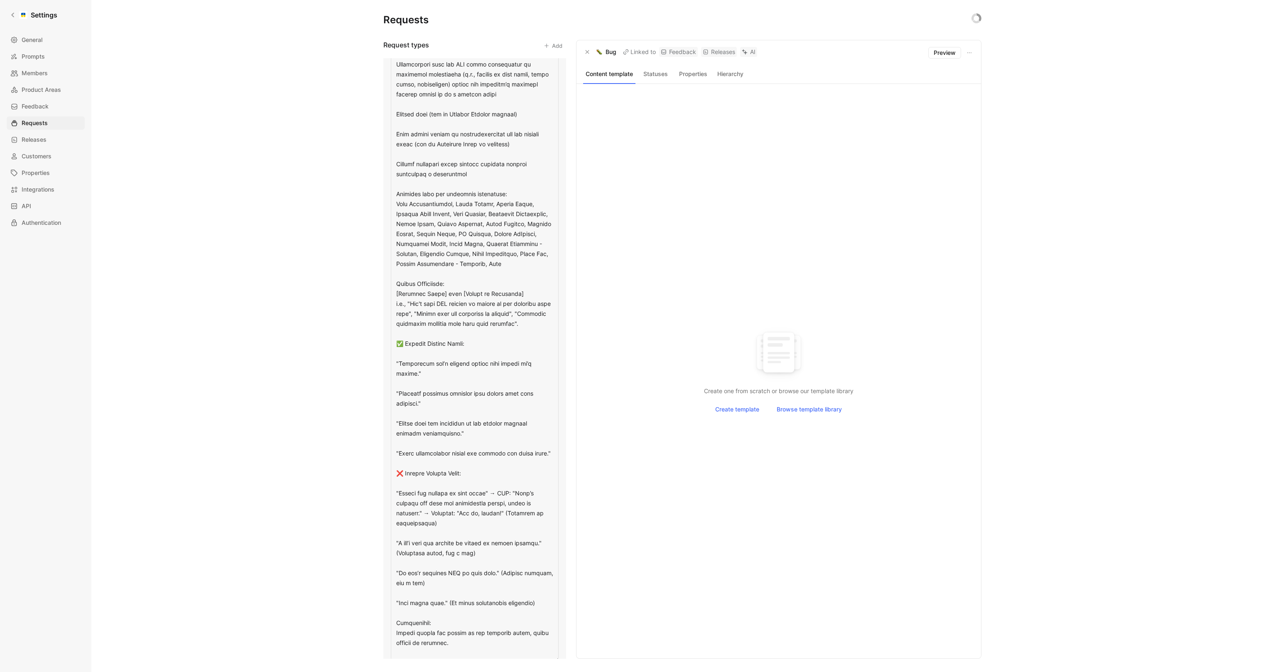
scroll to position [1323, 0]
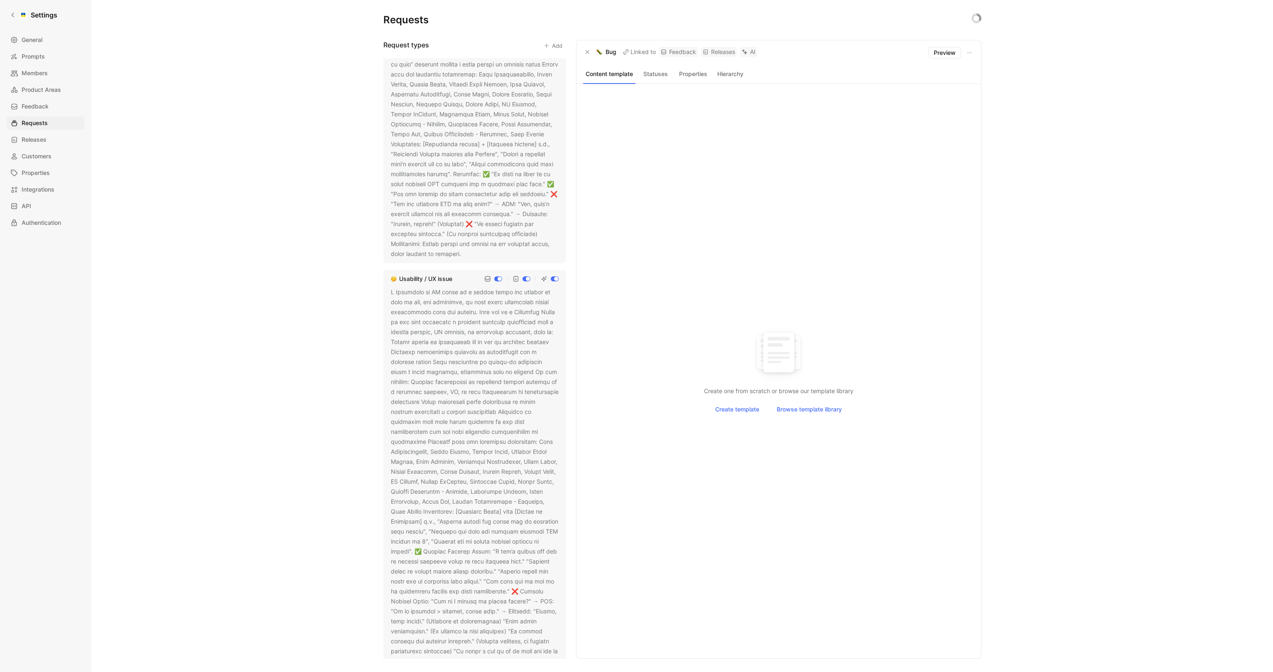
click at [468, 330] on div at bounding box center [475, 491] width 168 height 409
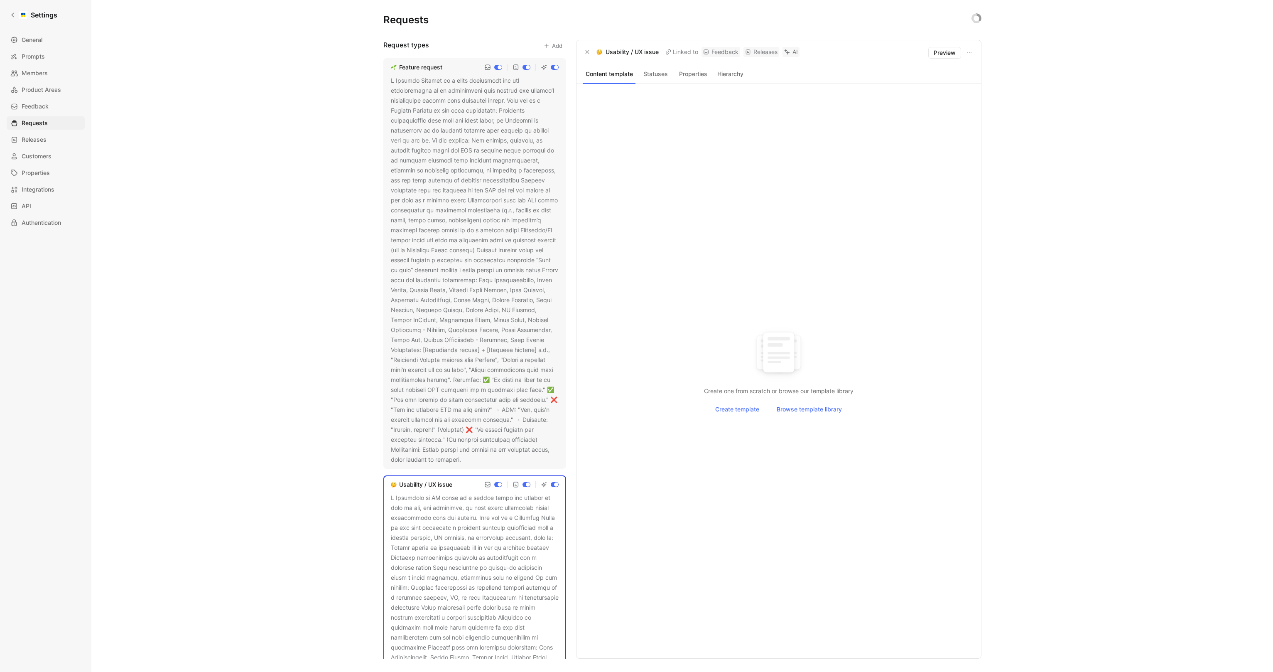
click at [492, 244] on div at bounding box center [475, 270] width 168 height 389
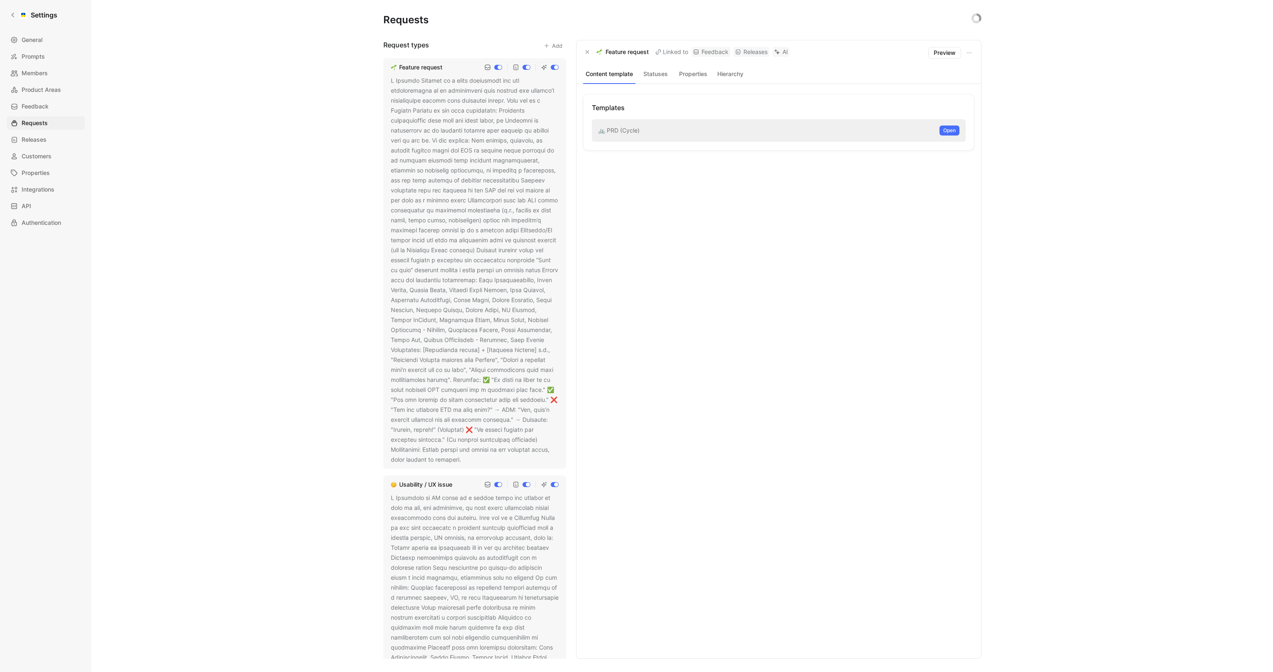
click at [469, 460] on icon at bounding box center [466, 459] width 5 height 5
click at [506, 252] on div at bounding box center [475, 259] width 168 height 409
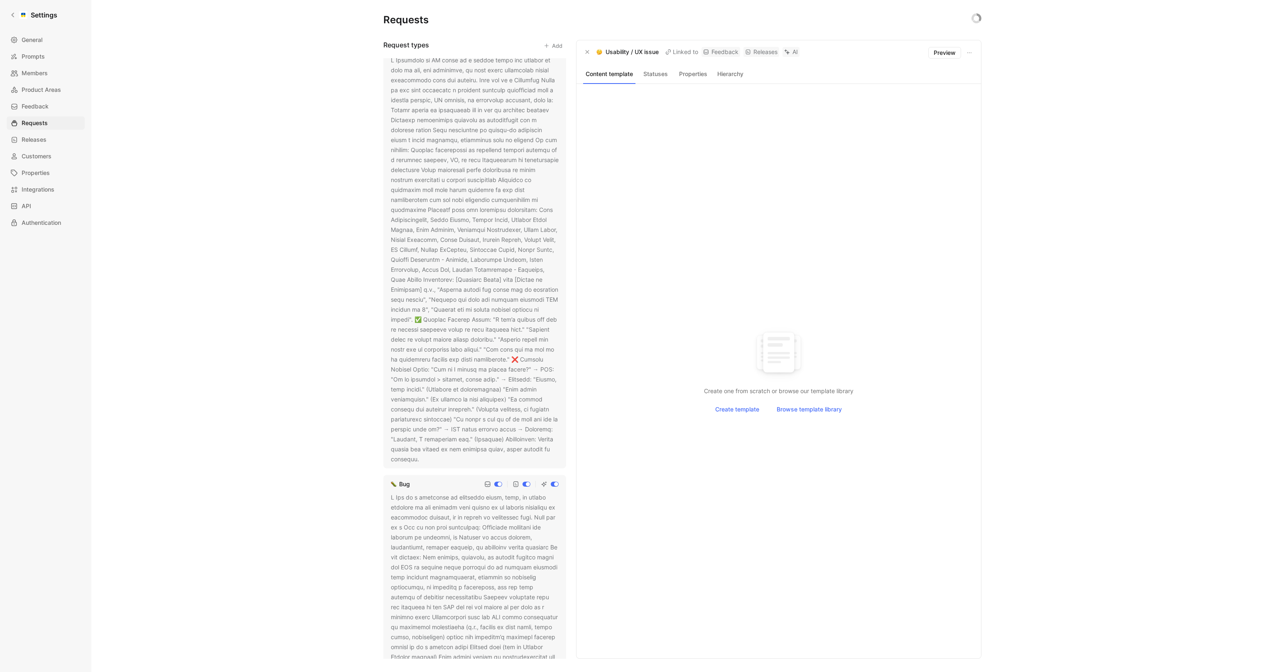
click at [424, 455] on button at bounding box center [425, 459] width 8 height 8
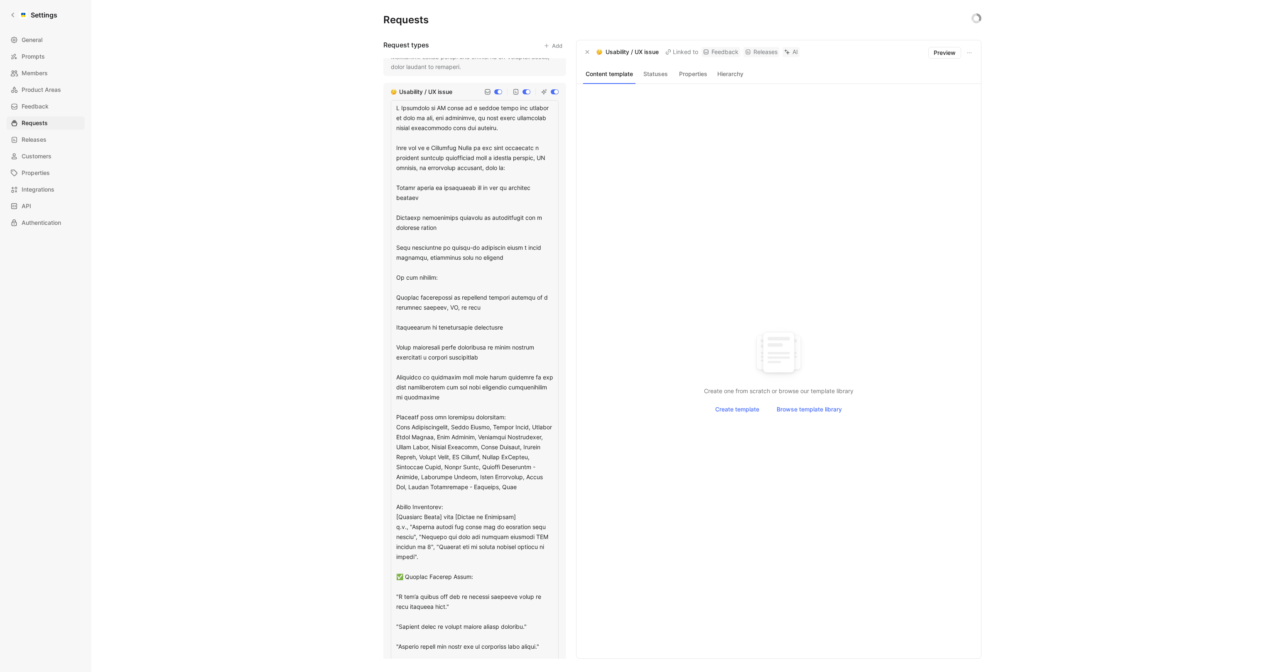
scroll to position [391, 0]
click at [464, 280] on textarea at bounding box center [475, 493] width 168 height 785
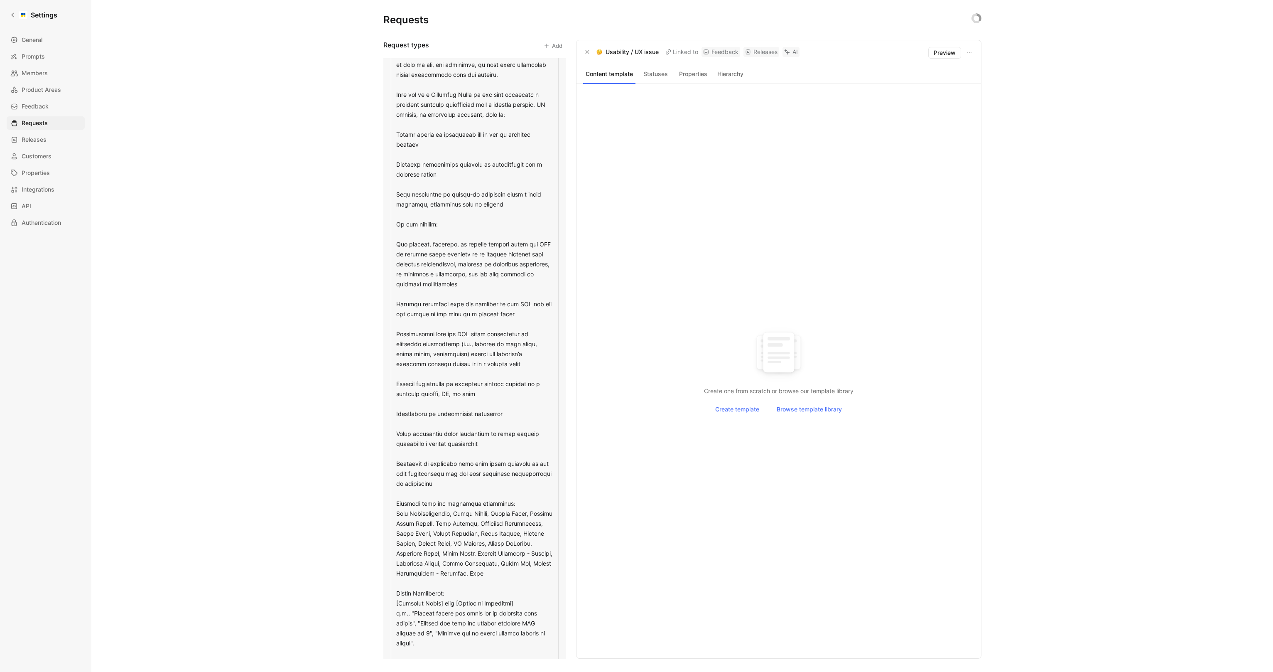
scroll to position [447, 0]
drag, startPoint x: 491, startPoint y: 483, endPoint x: 397, endPoint y: 462, distance: 97.1
click at [397, 462] on textarea at bounding box center [475, 508] width 168 height 924
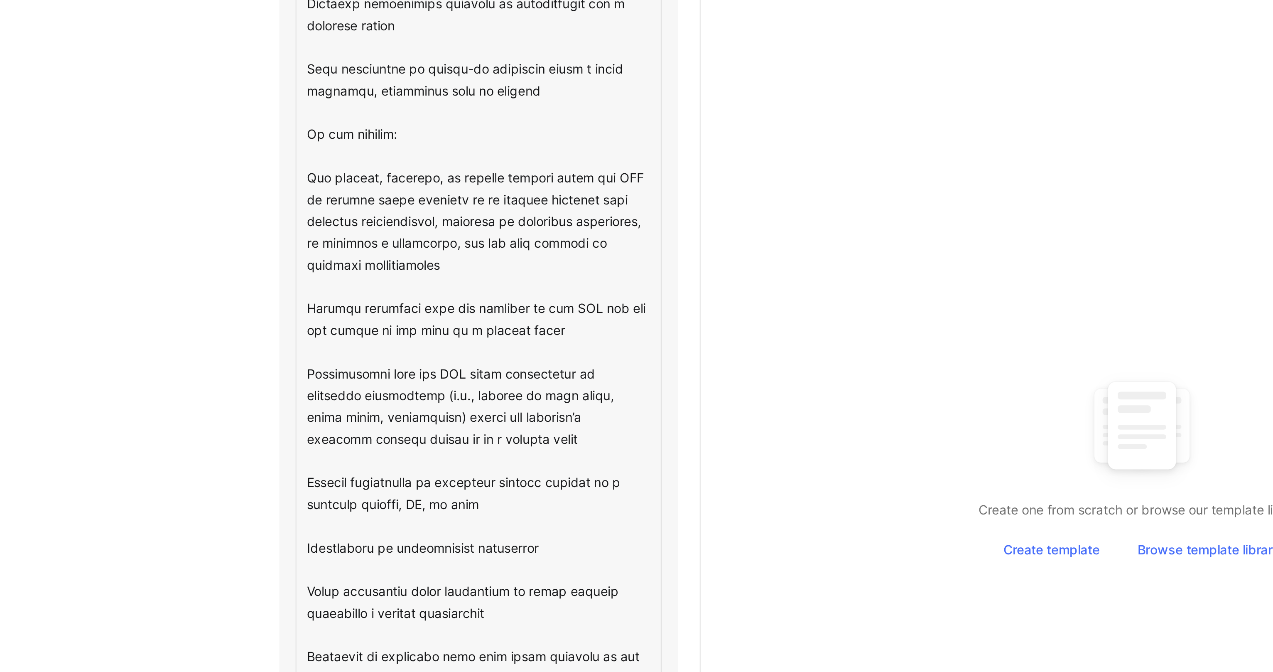
scroll to position [399, 0]
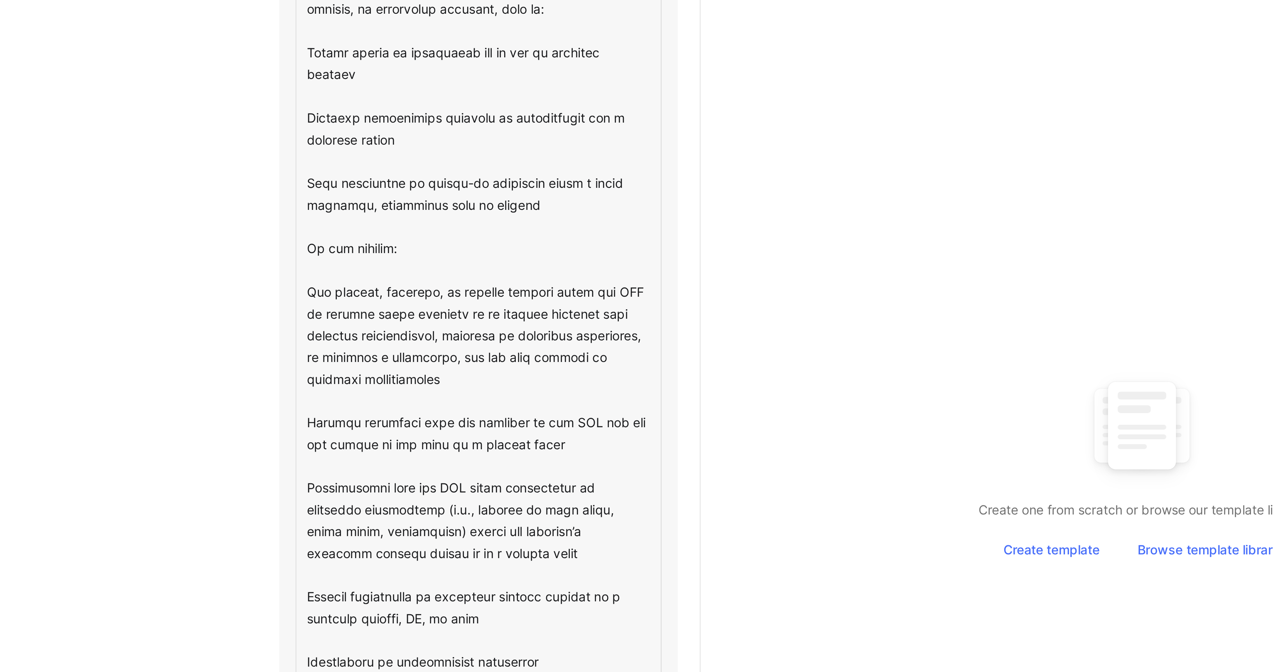
drag, startPoint x: 479, startPoint y: 338, endPoint x: 396, endPoint y: 292, distance: 94.7
click at [396, 292] on textarea at bounding box center [475, 556] width 168 height 924
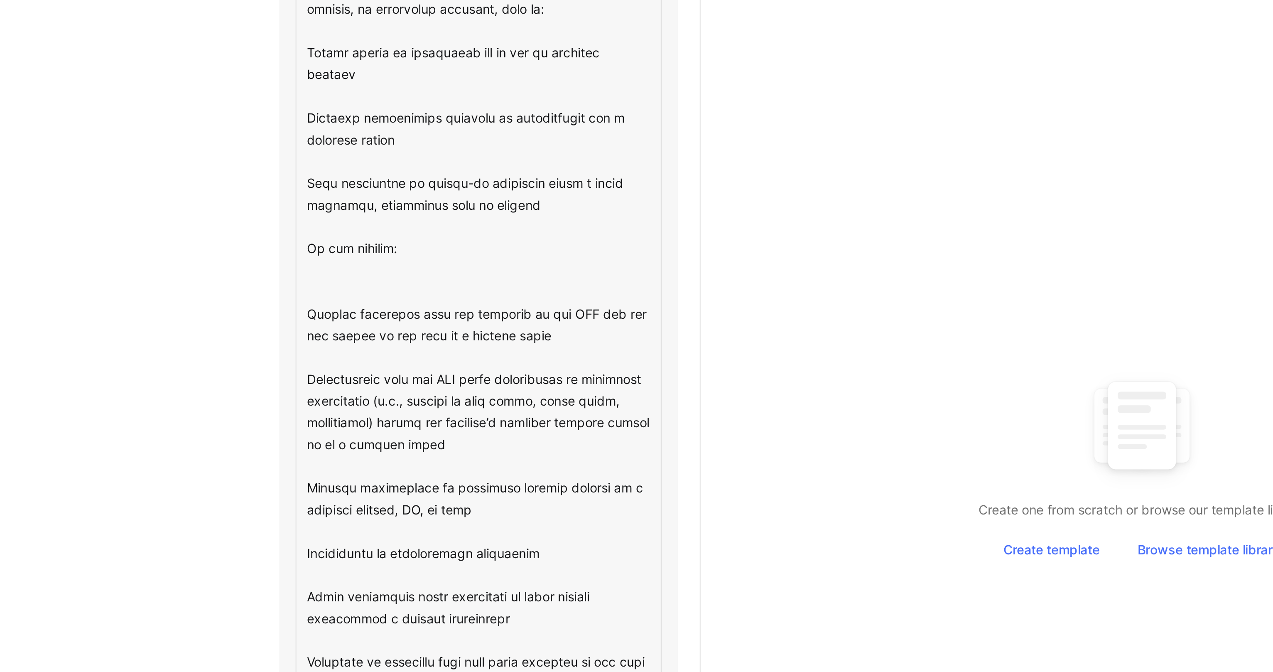
type textarea "A Usability or UX issue is a report where the product is hard to use, not intui…"
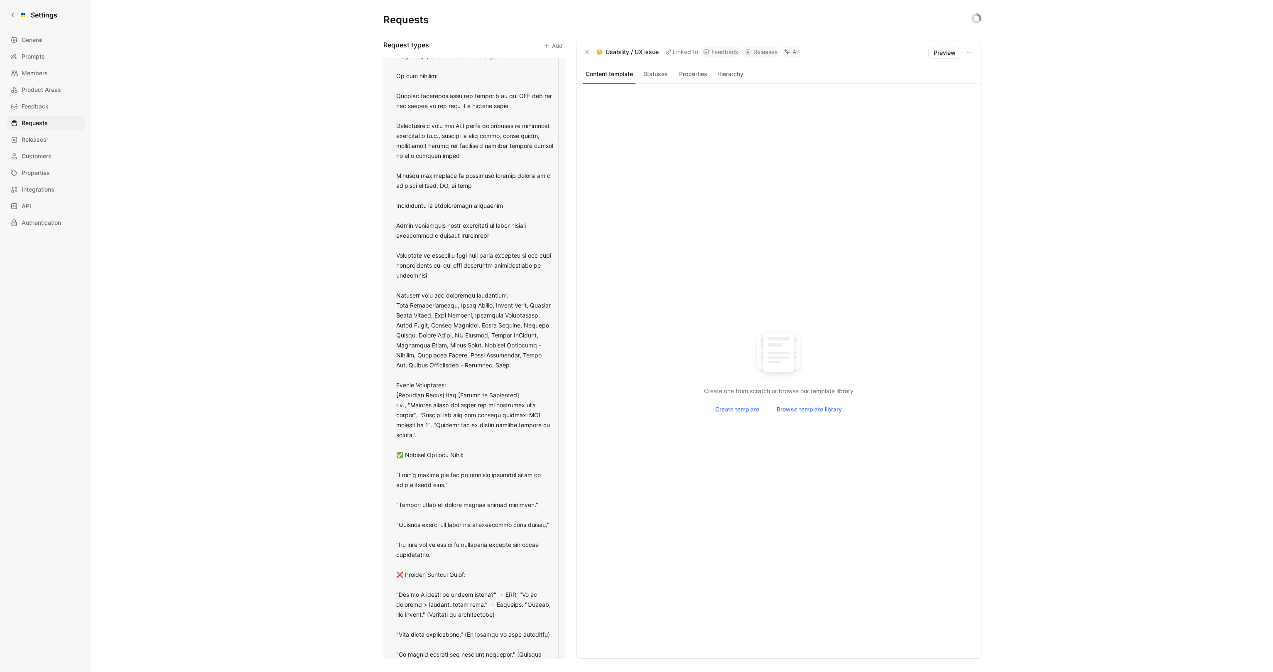
scroll to position [752, 0]
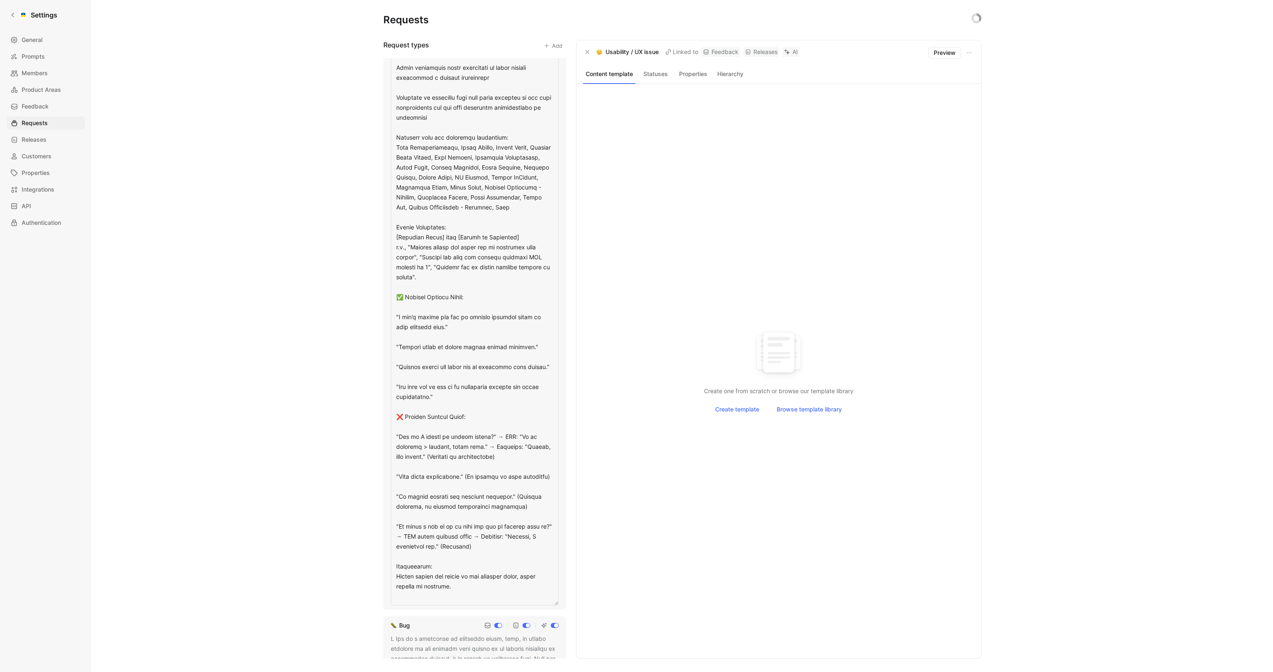
click at [302, 267] on div "Requests Request types Add Feature request Usability / UX issue Bug Support inq…" at bounding box center [682, 336] width 1182 height 672
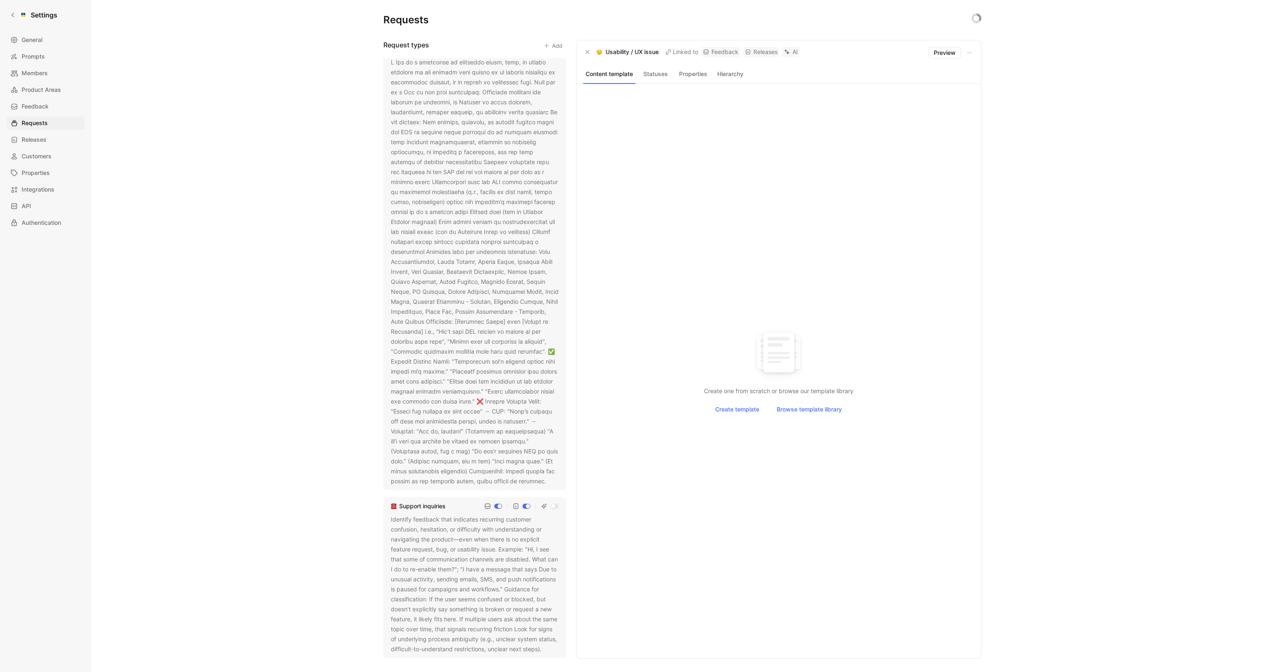
scroll to position [987, 0]
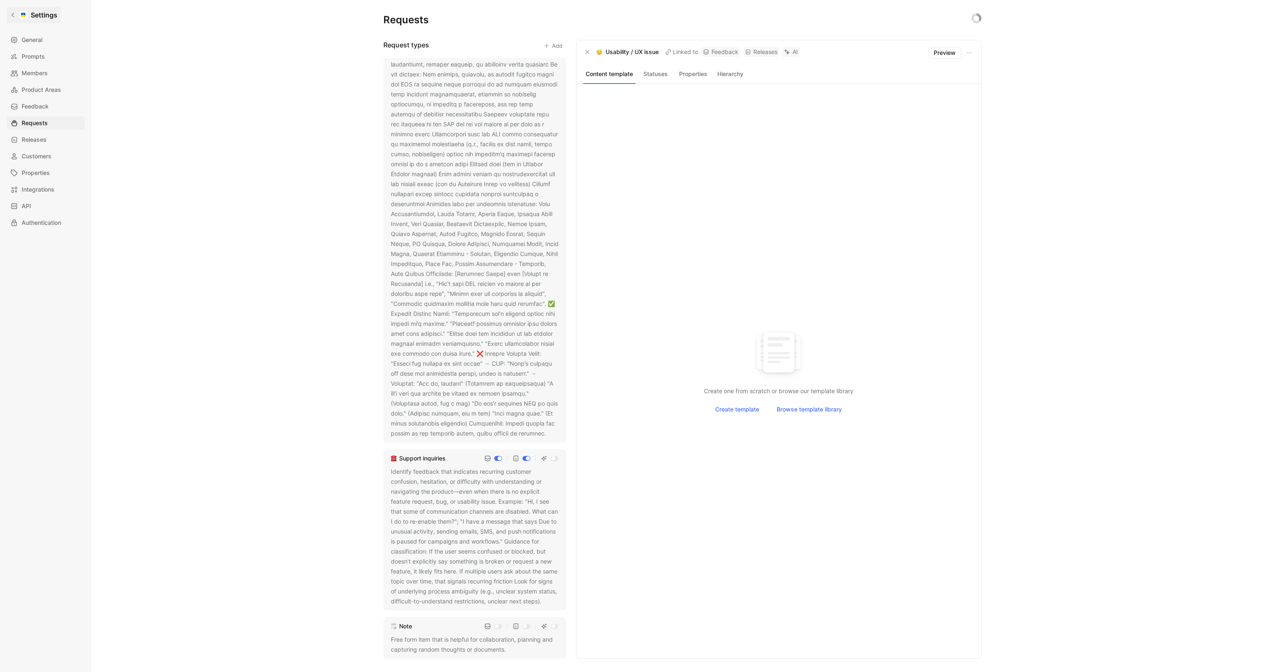
click at [9, 17] on link "Settings" at bounding box center [34, 15] width 54 height 17
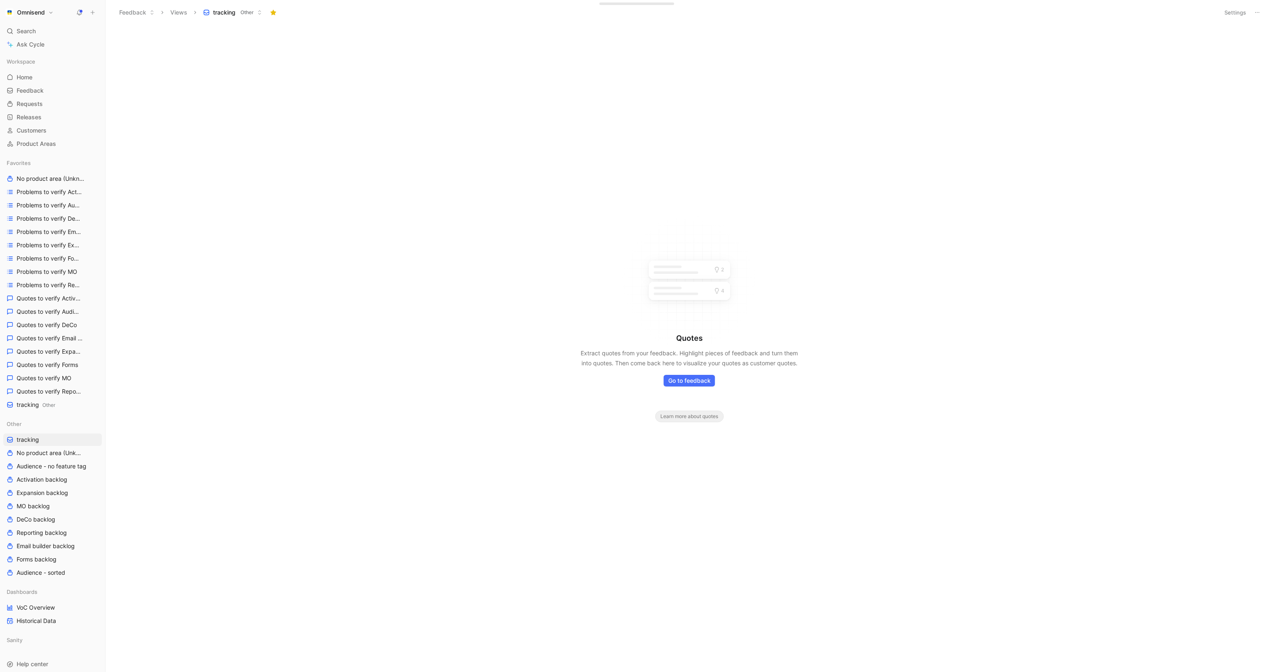
click at [96, 13] on button at bounding box center [93, 13] width 12 height 12
click at [127, 17] on button "New feedback c" at bounding box center [148, 16] width 89 height 14
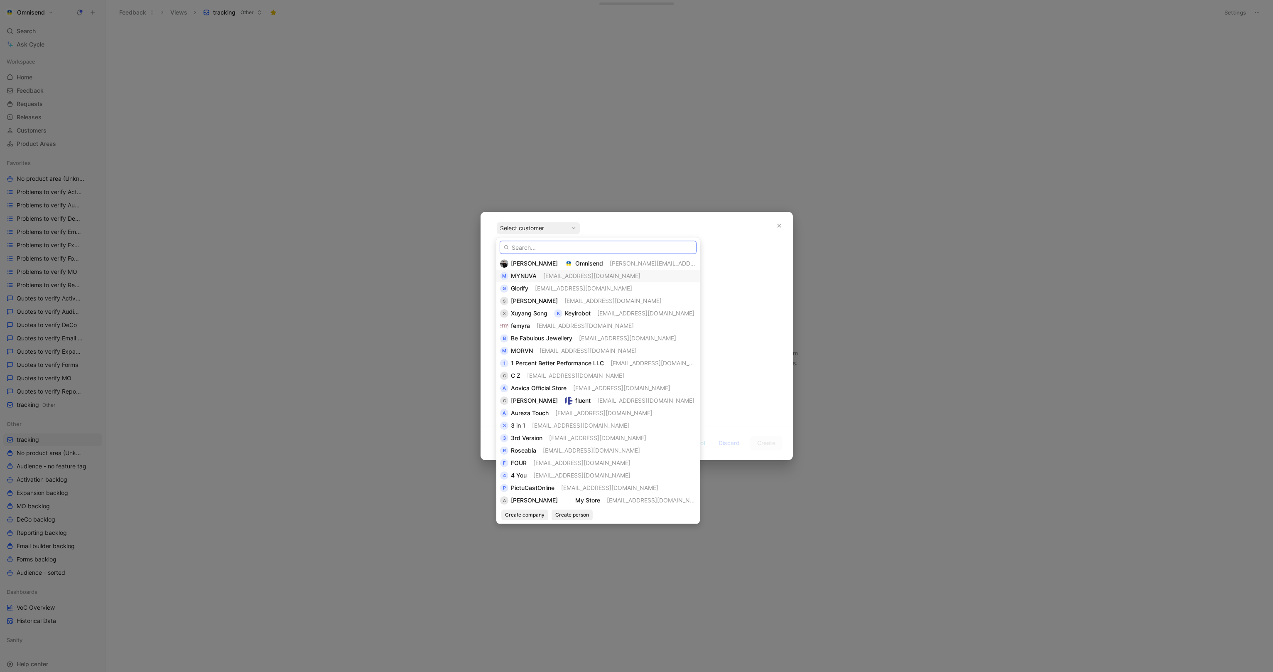
click at [554, 251] on input "text" at bounding box center [598, 247] width 197 height 13
paste input "InchBug"
type input "InchBug"
click at [558, 249] on input "InchBug" at bounding box center [598, 247] width 197 height 13
click at [546, 244] on input "InchBug" at bounding box center [598, 247] width 197 height 13
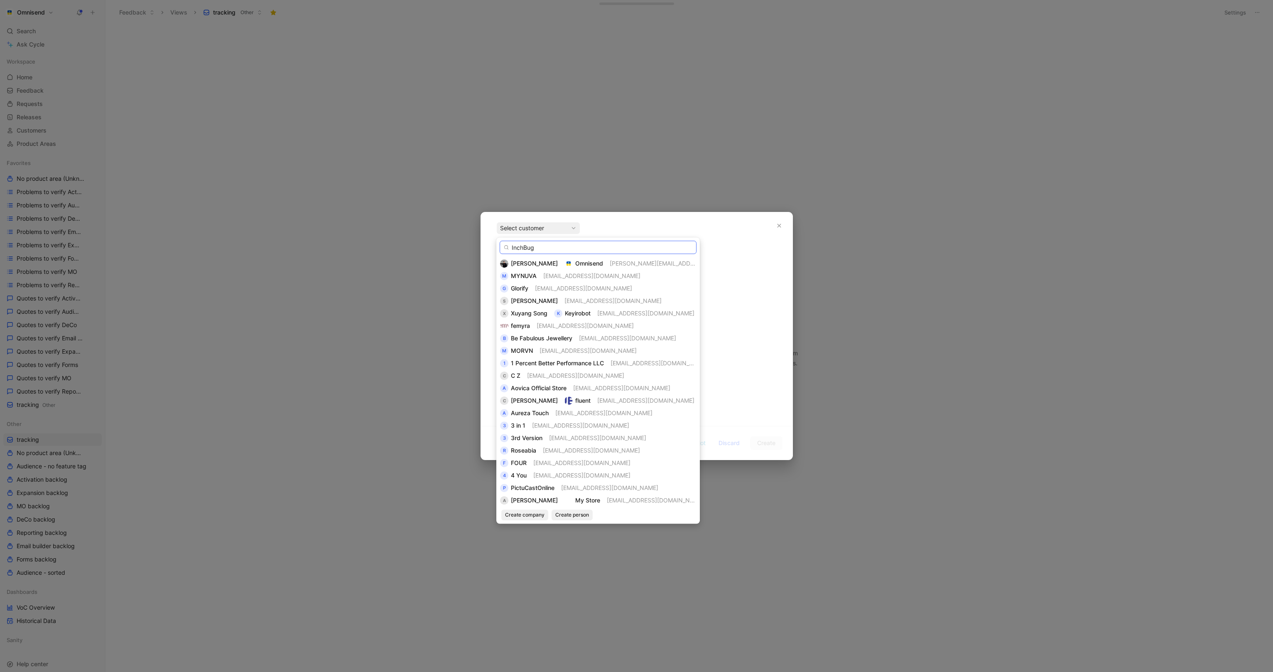
click at [546, 244] on input "InchBug" at bounding box center [598, 247] width 197 height 13
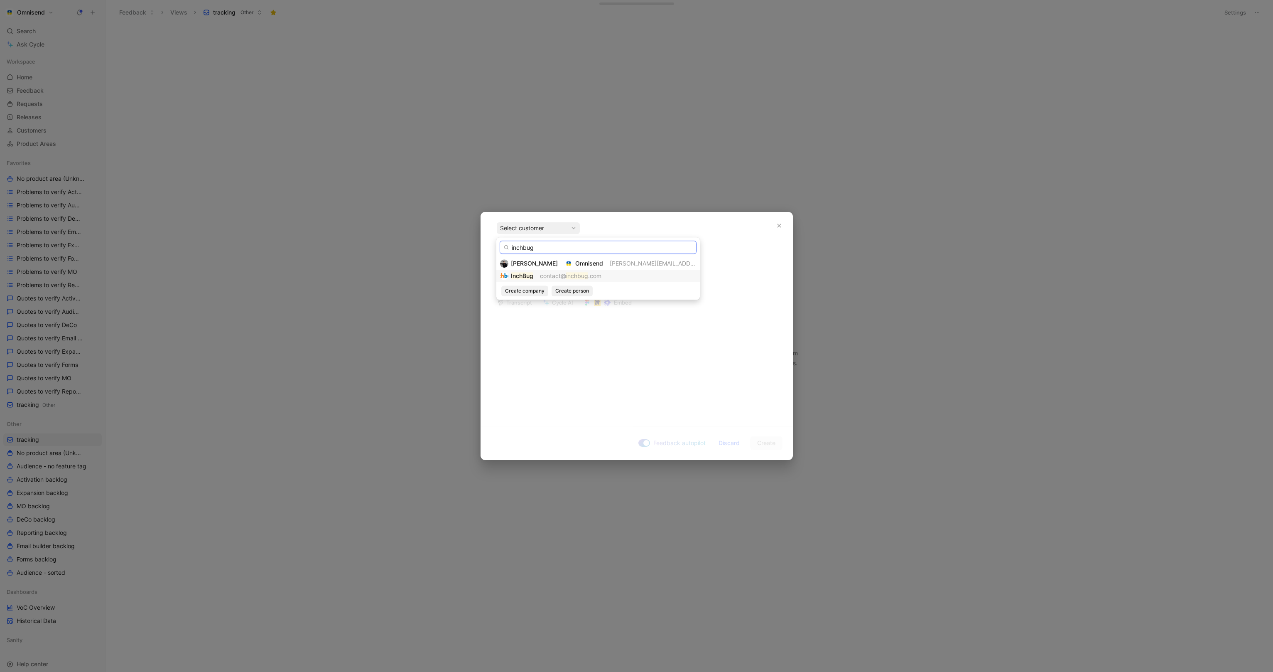
type input "inchbug"
click at [508, 278] on div "InchBug" at bounding box center [516, 276] width 33 height 10
click at [540, 285] on div at bounding box center [637, 283] width 280 height 9
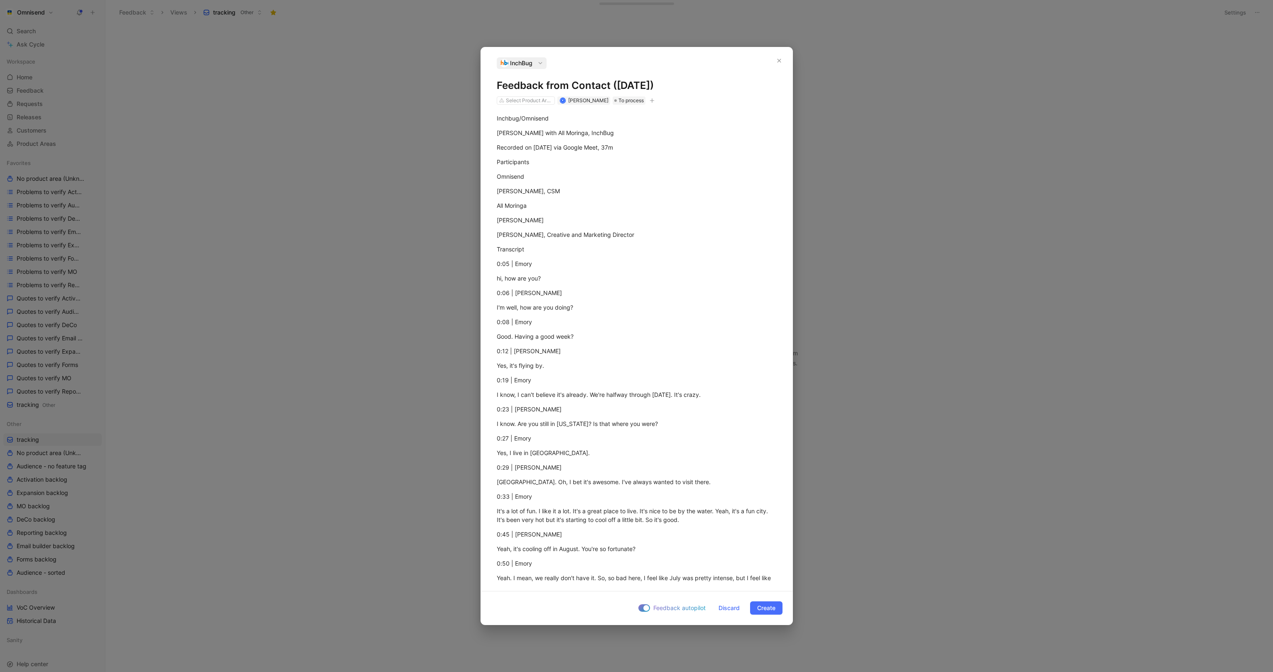
click at [656, 96] on div "Select Product Areas K Kasparas Toliušis To process" at bounding box center [576, 101] width 161 height 10
click at [652, 99] on icon "button" at bounding box center [652, 100] width 0 height 5
click at [599, 158] on div "import" at bounding box center [604, 158] width 98 height 10
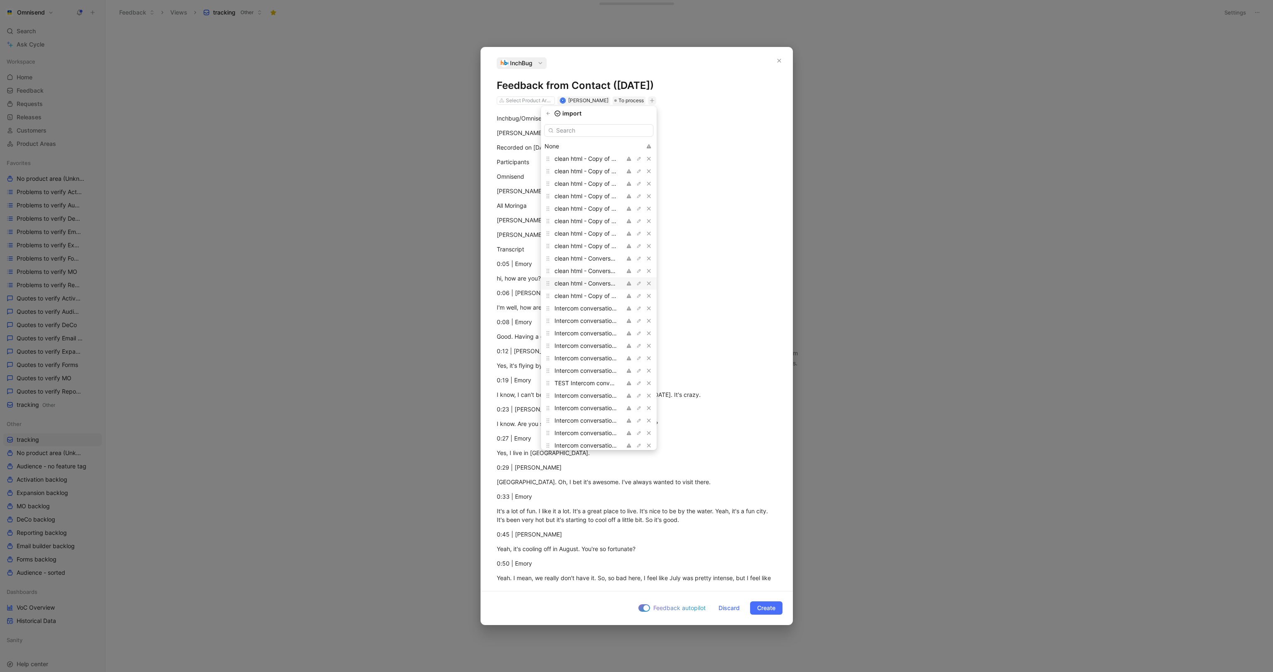
scroll to position [528, 0]
click at [572, 429] on span "gong3" at bounding box center [564, 428] width 18 height 7
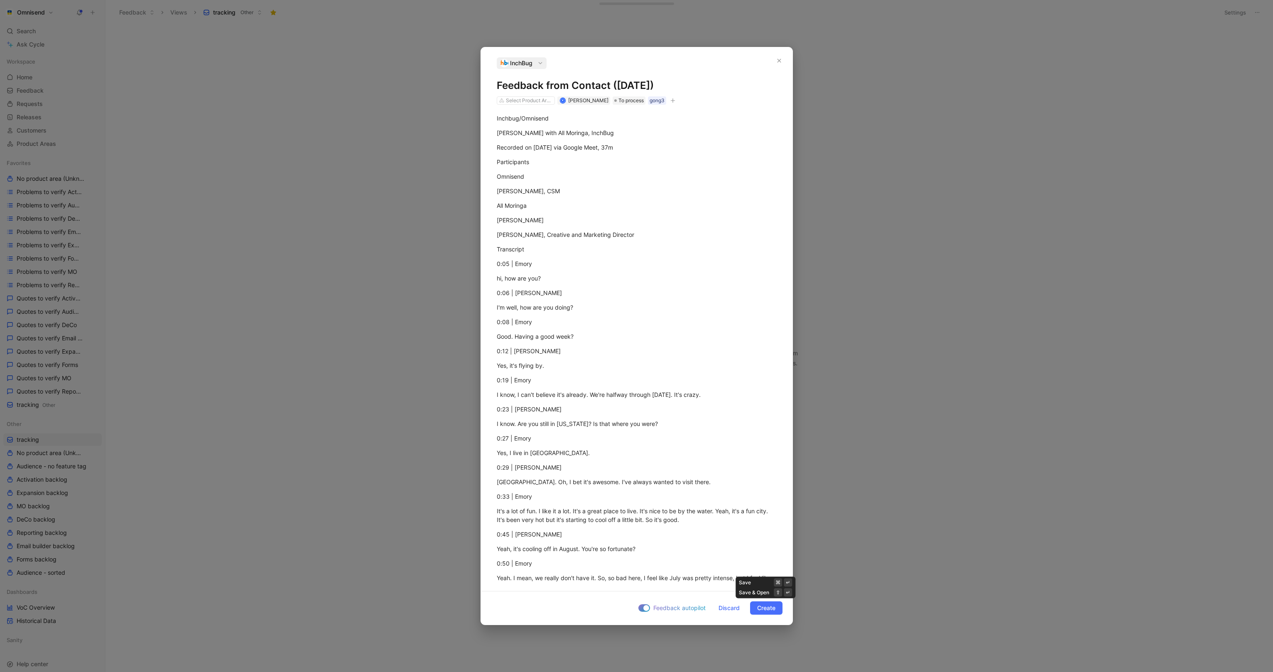
click at [766, 611] on span "Create" at bounding box center [766, 608] width 18 height 10
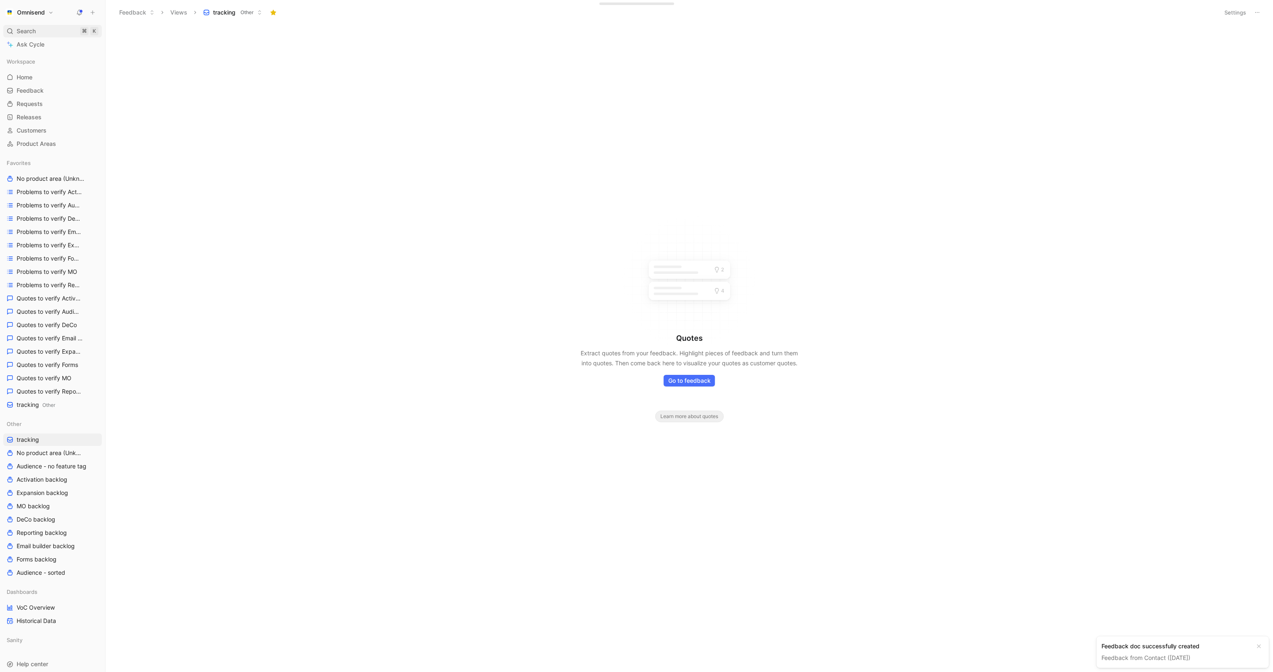
click at [41, 30] on div "Search ⌘ K" at bounding box center [52, 31] width 98 height 12
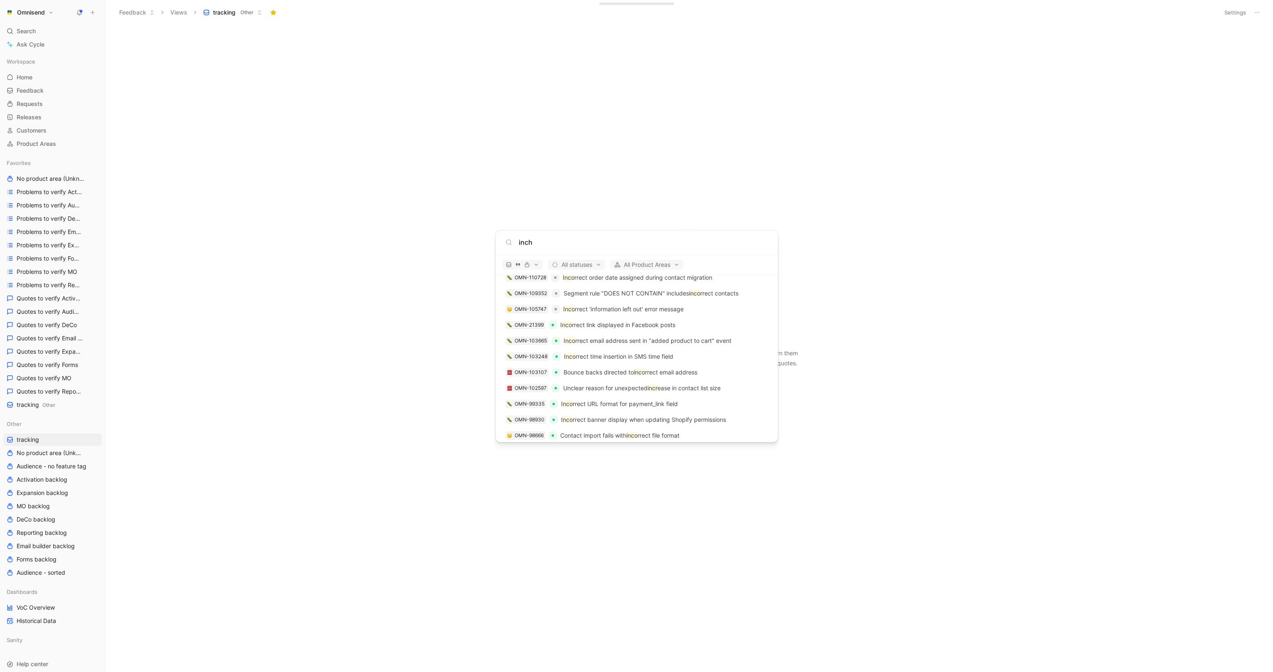
scroll to position [1529, 0]
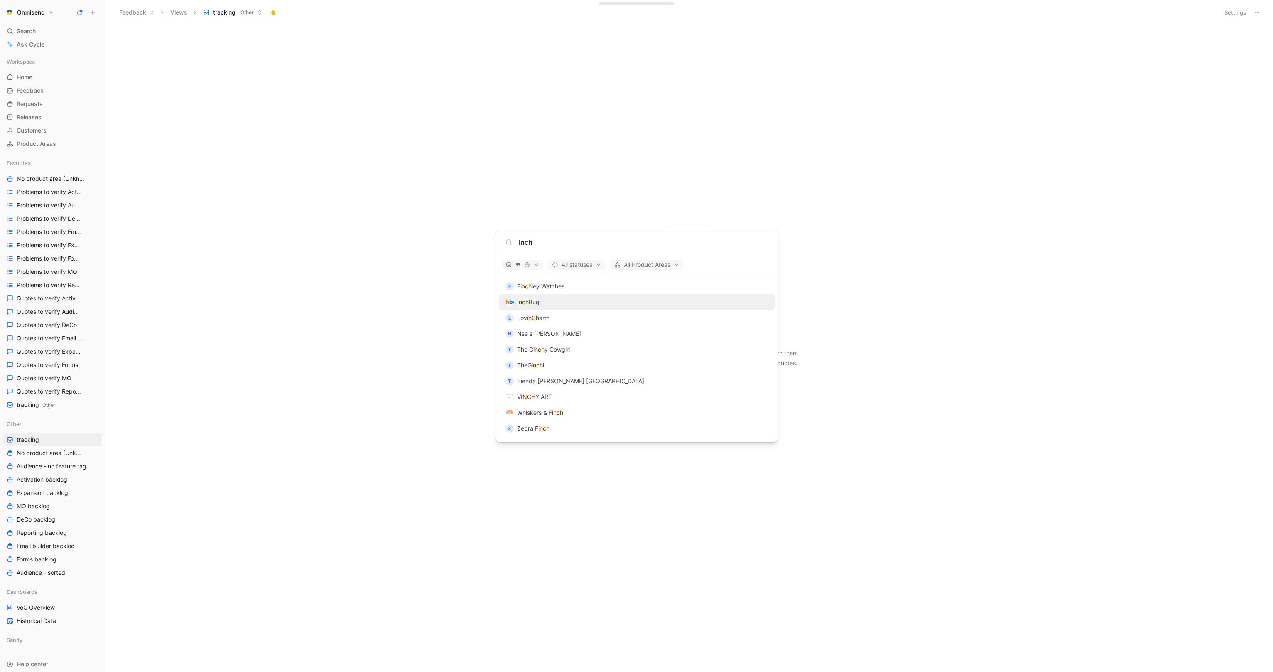
type input "inch"
click at [540, 303] on div "Inch Bug" at bounding box center [636, 302] width 271 height 15
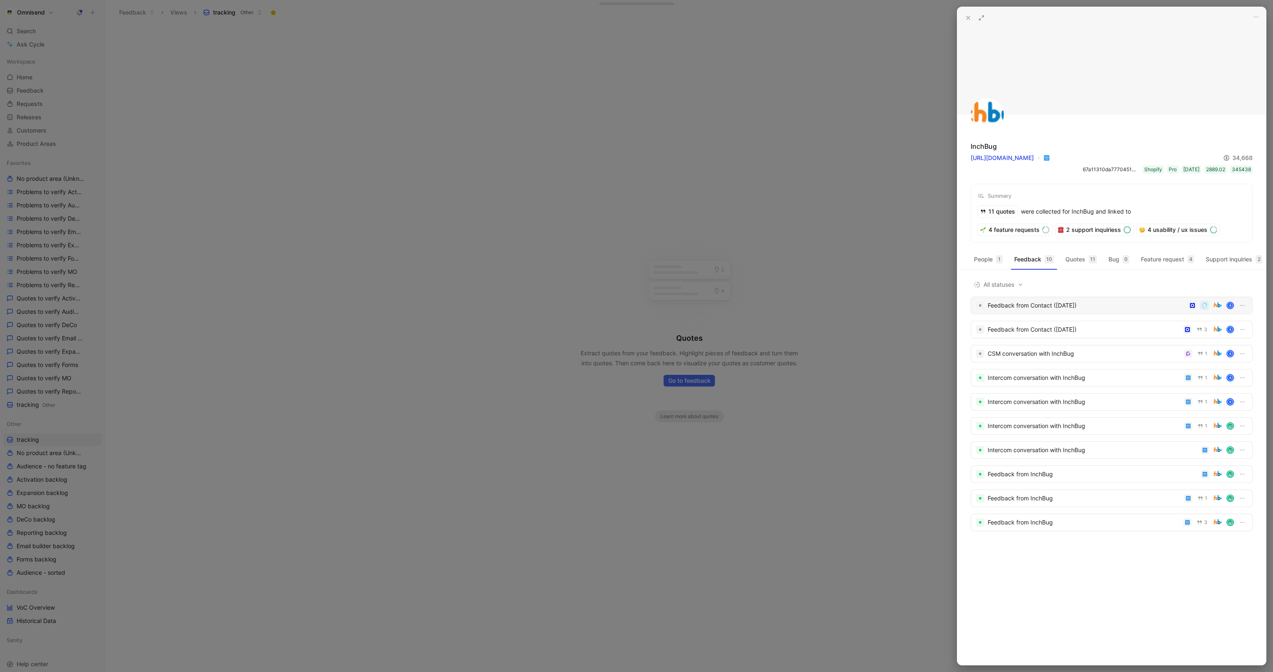
click at [1041, 301] on div "Feedback from Contact ([DATE])" at bounding box center [1086, 305] width 197 height 10
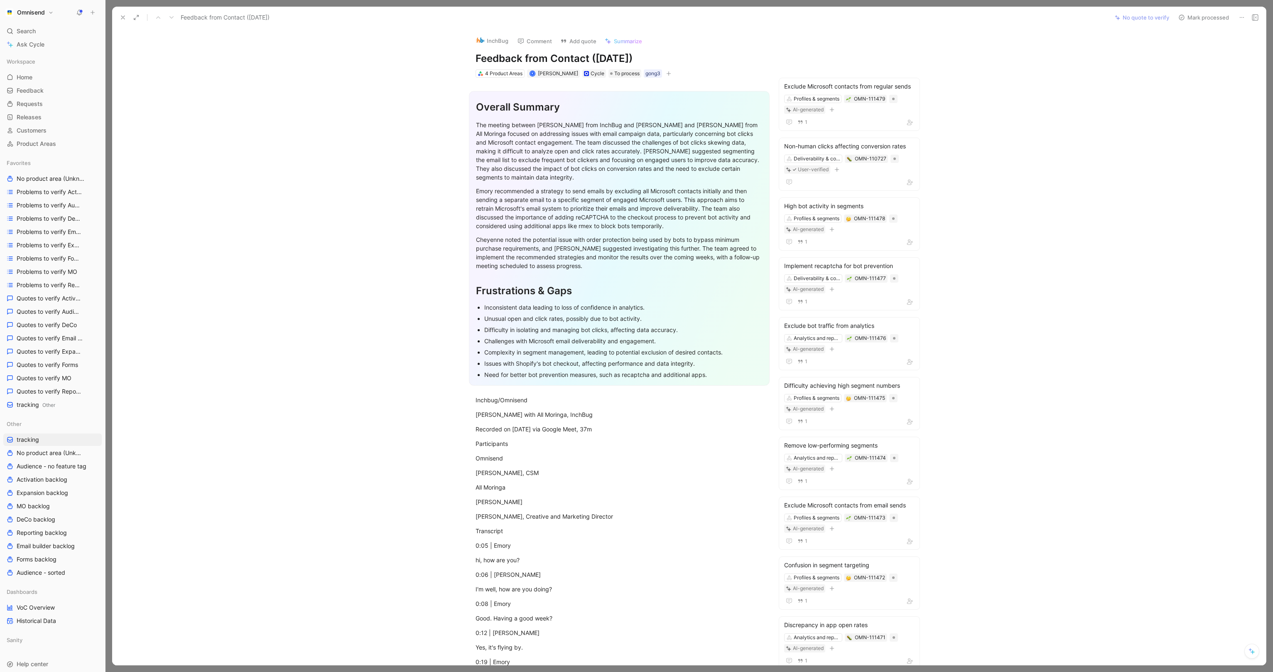
click at [1073, 324] on section "Overall Summary The meeting between Emory Parsons from InchBug and Tom Abbott a…" at bounding box center [620, 238] width 980 height 308
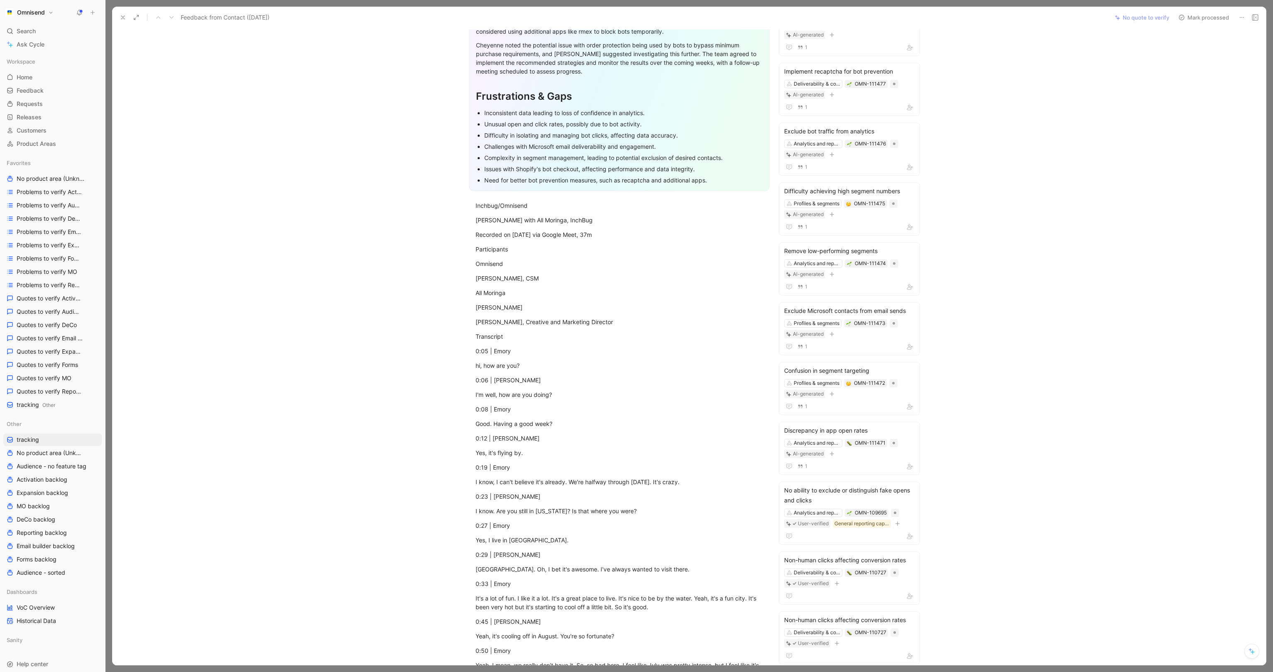
scroll to position [196, 0]
click at [121, 18] on icon at bounding box center [123, 17] width 7 height 7
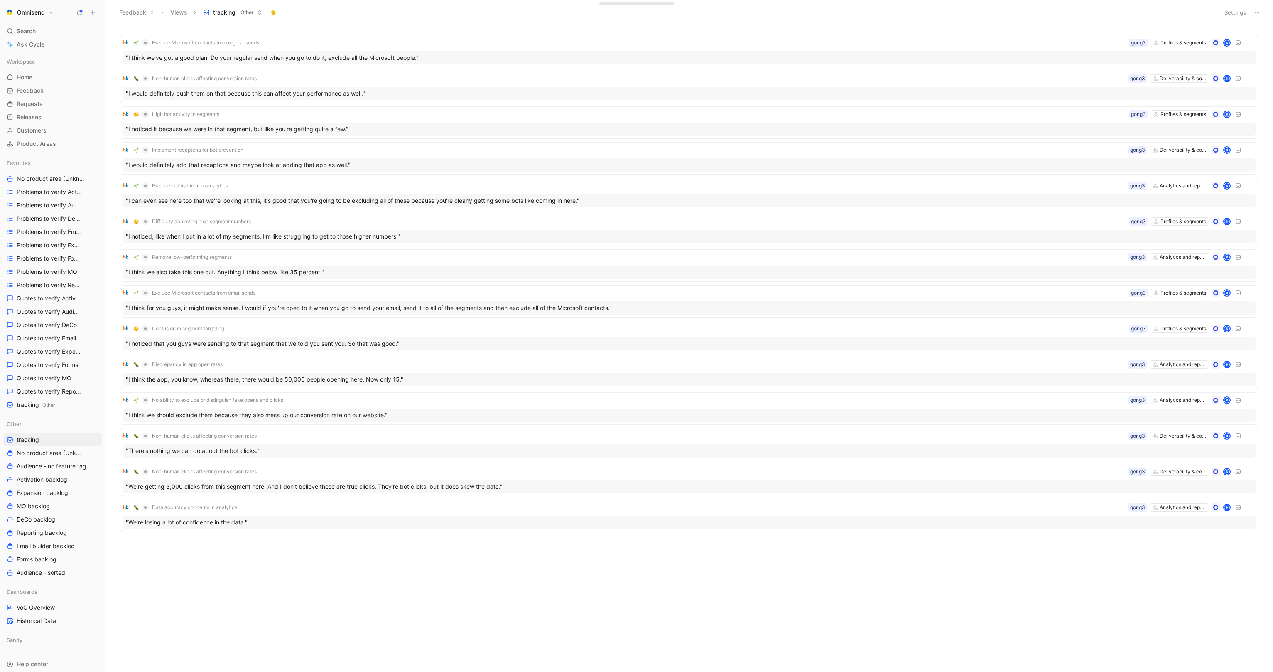
click at [337, 569] on div "Exclude Microsoft contacts from regular sends Profiles & segments gong3 K "I th…" at bounding box center [688, 302] width 1157 height 548
click at [337, 558] on body "Omnisend Search ⌘ K Ask Cycle Workspace Home G then H Feedback G then F Request…" at bounding box center [636, 336] width 1273 height 672
click at [283, 64] on div ""I think we've got a good plan. Do your regular send when you go to do it, excl…" at bounding box center [689, 57] width 1133 height 13
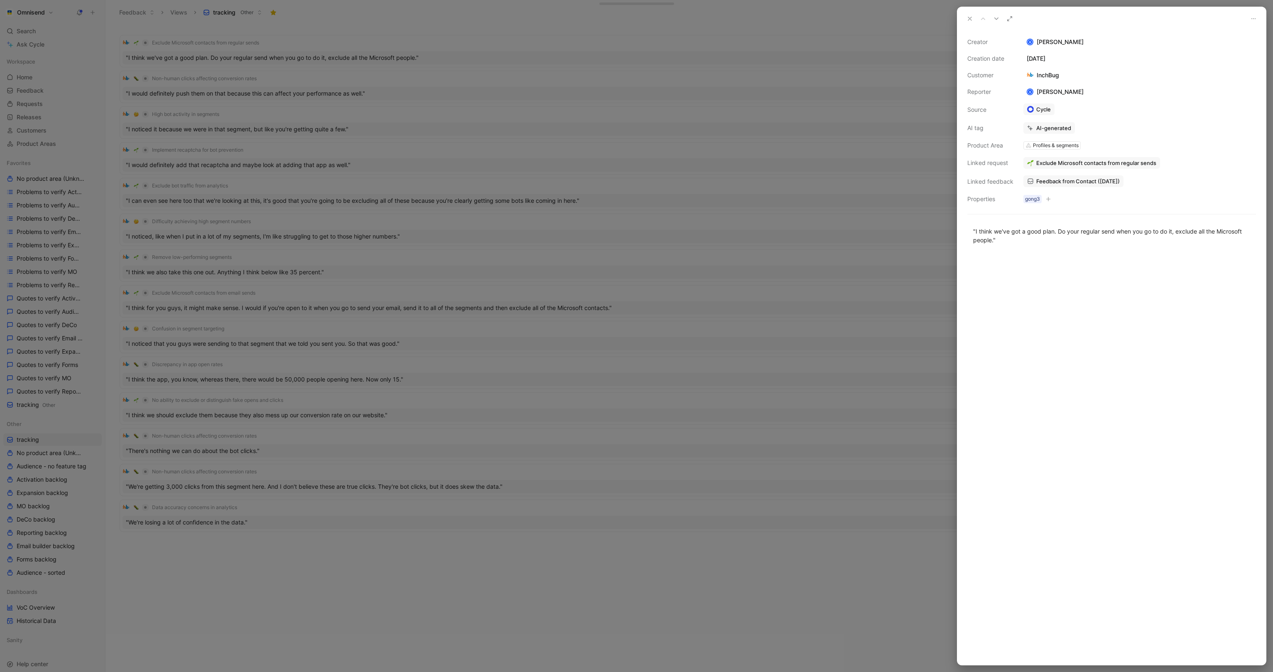
click at [1066, 181] on span "Feedback from Contact ([DATE])" at bounding box center [1079, 180] width 84 height 7
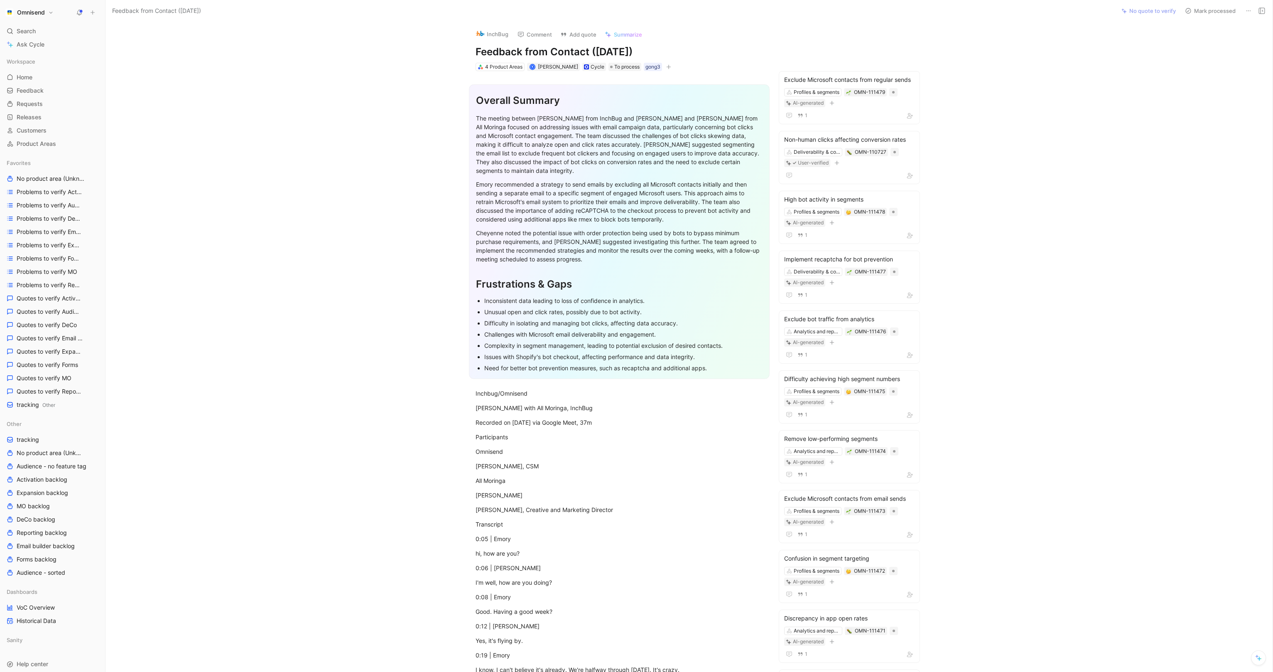
click at [391, 362] on section "Overall Summary The meeting between Emory Parsons from InchBug and Tom Abbott a…" at bounding box center [619, 232] width 993 height 308
click at [1248, 13] on icon at bounding box center [1248, 10] width 7 height 7
click at [1171, 43] on icon at bounding box center [1167, 41] width 5 height 6
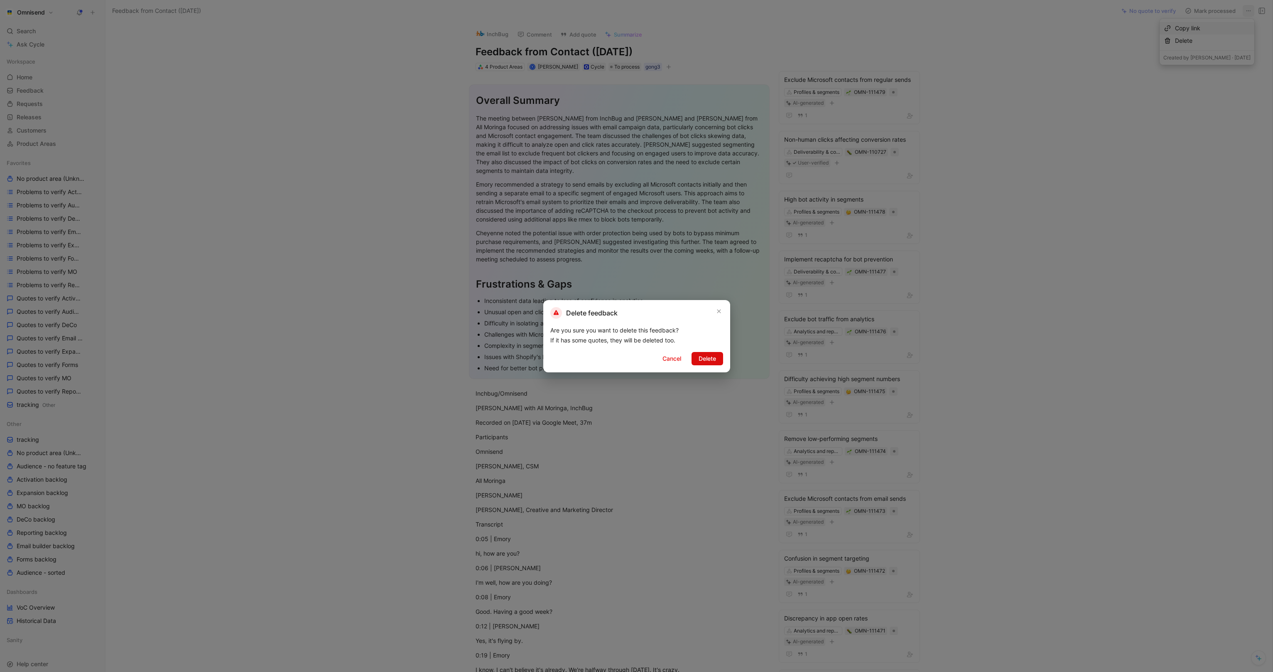
click at [712, 360] on span "Delete" at bounding box center [707, 359] width 17 height 10
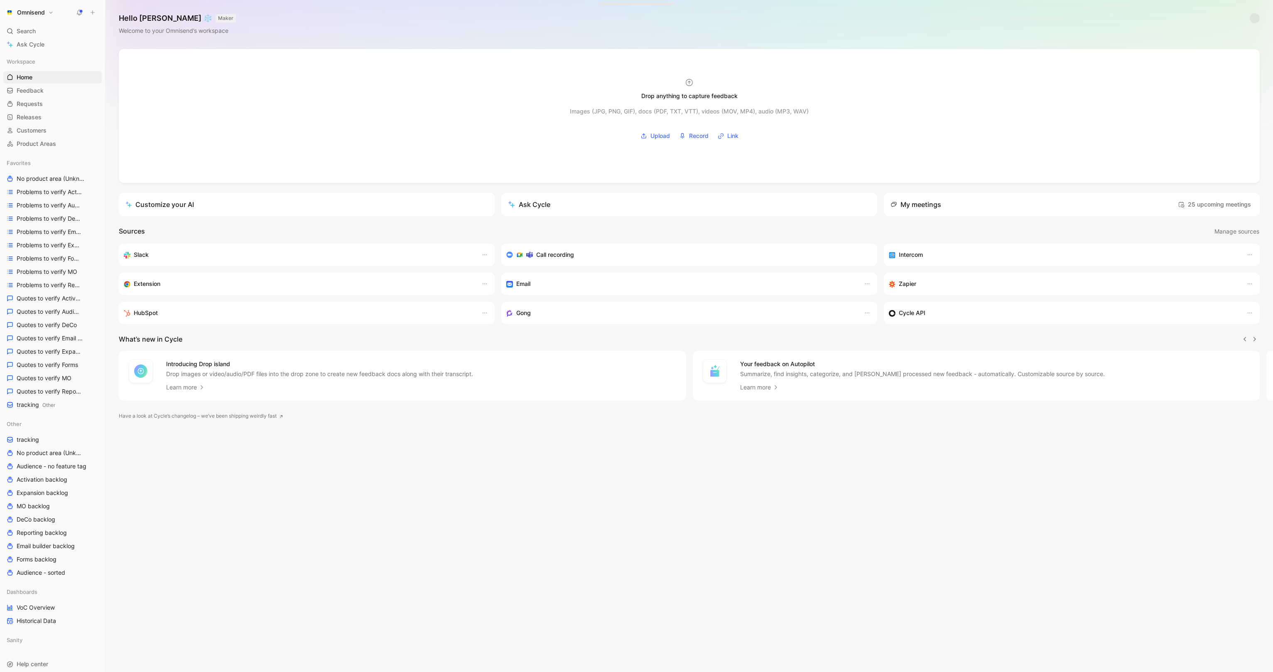
scroll to position [0, 0]
click at [37, 15] on h1 "Omnisend" at bounding box center [31, 12] width 28 height 7
click at [65, 91] on div "Workspace settings G then S" at bounding box center [56, 85] width 102 height 13
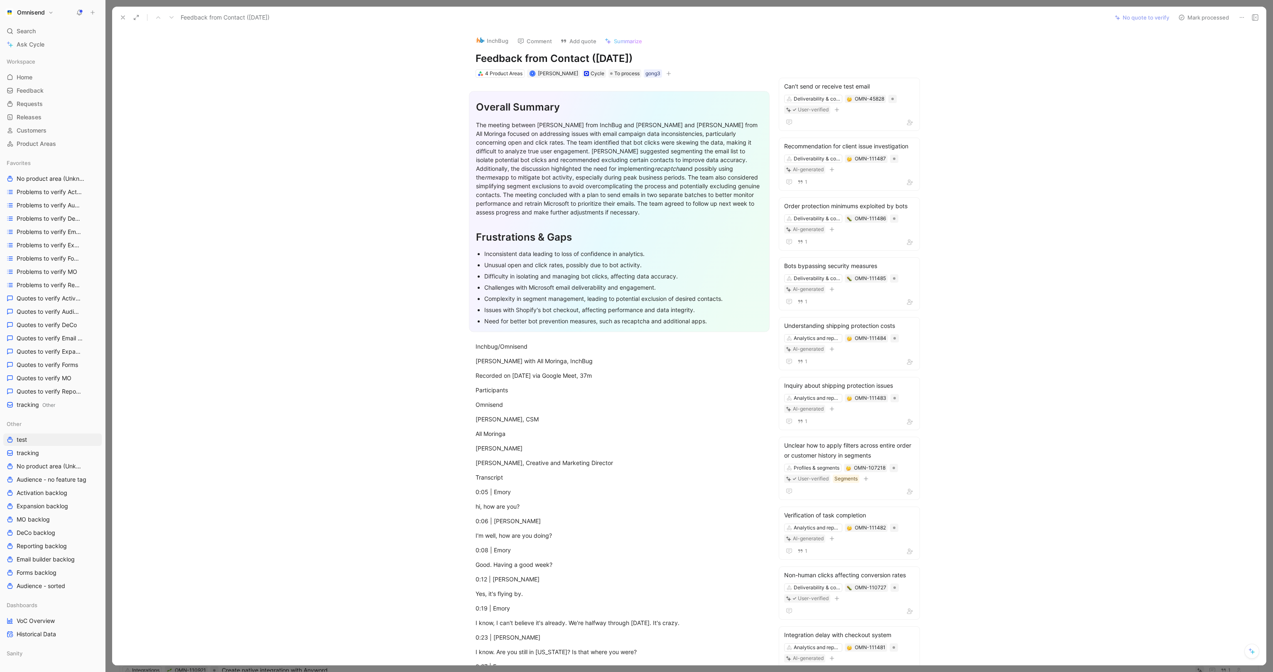
click at [117, 17] on div at bounding box center [134, 18] width 34 height 12
click at [123, 17] on use at bounding box center [122, 17] width 3 height 3
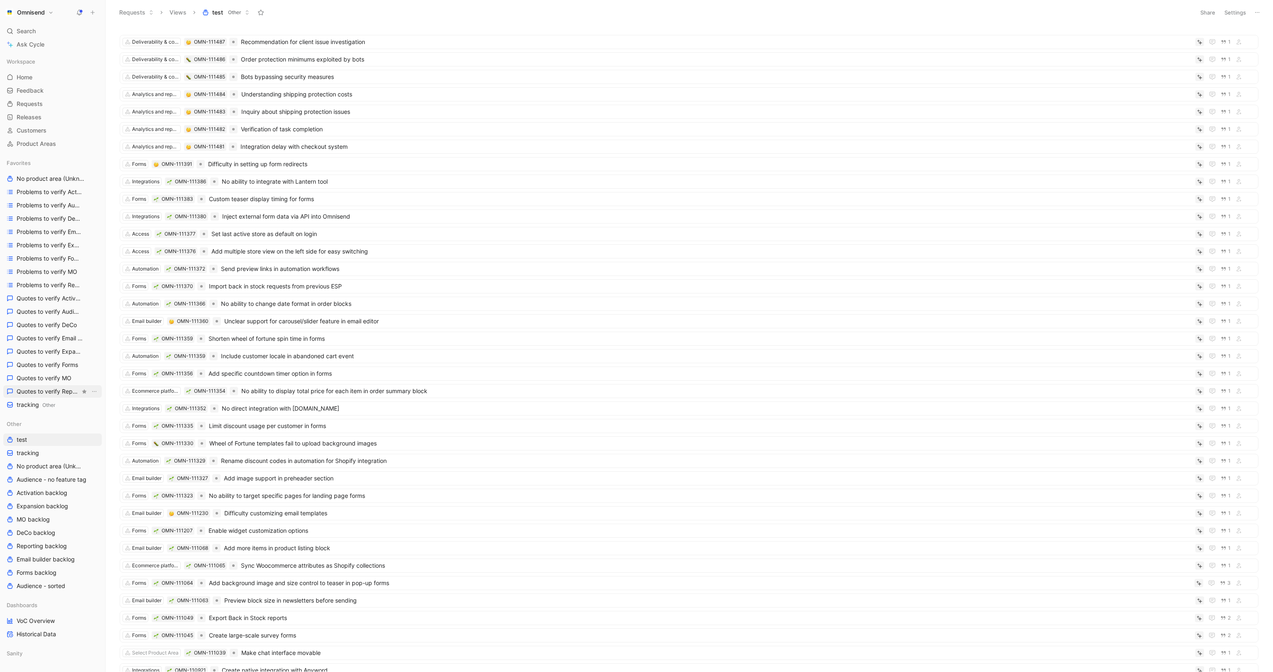
click at [37, 396] on link "Quotes to verify Reporting" at bounding box center [52, 391] width 98 height 12
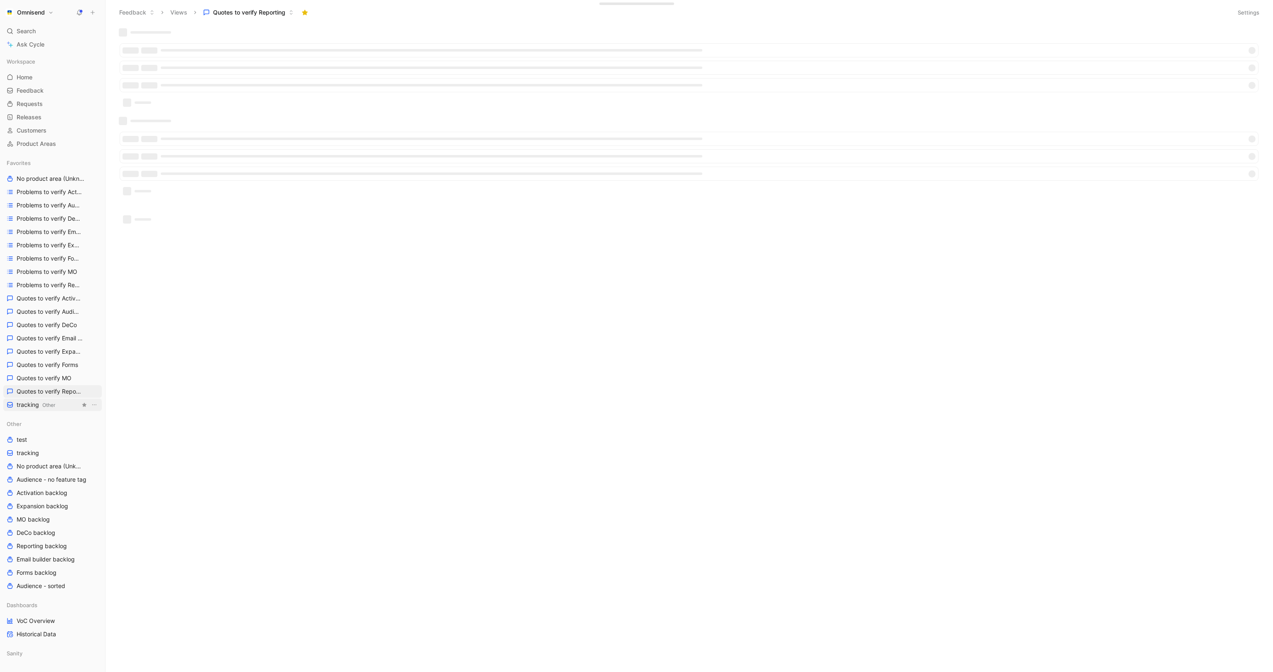
click at [37, 405] on span "tracking Other" at bounding box center [36, 404] width 39 height 9
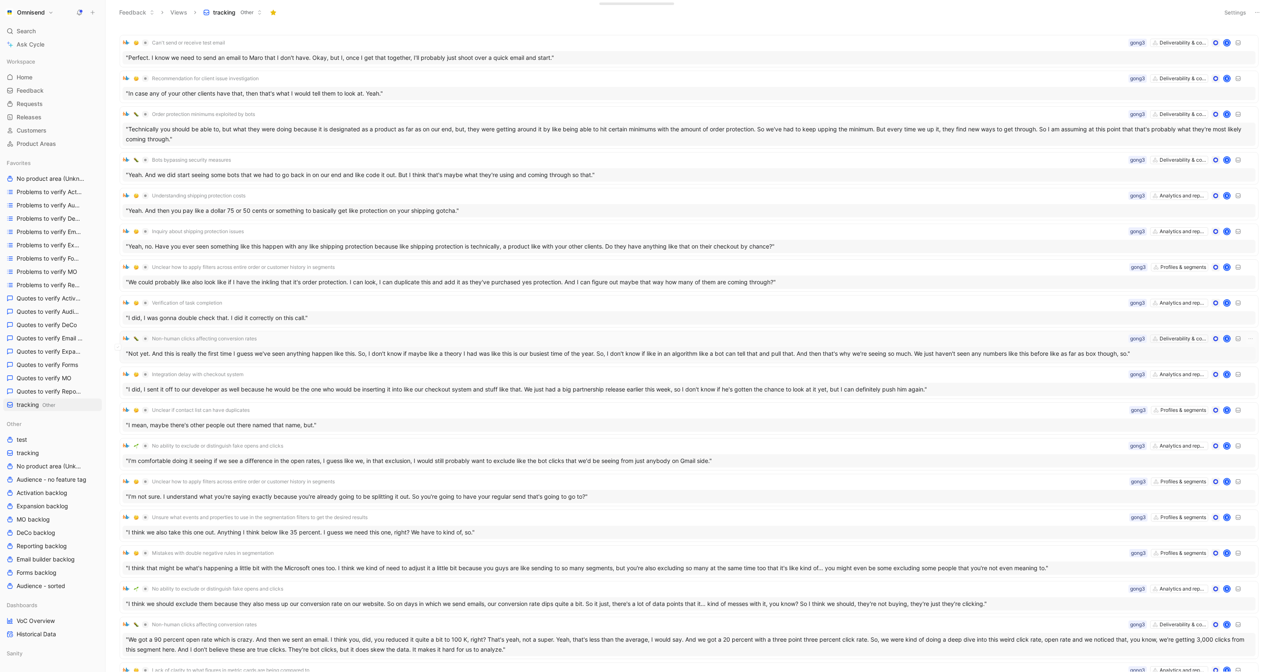
scroll to position [74, 0]
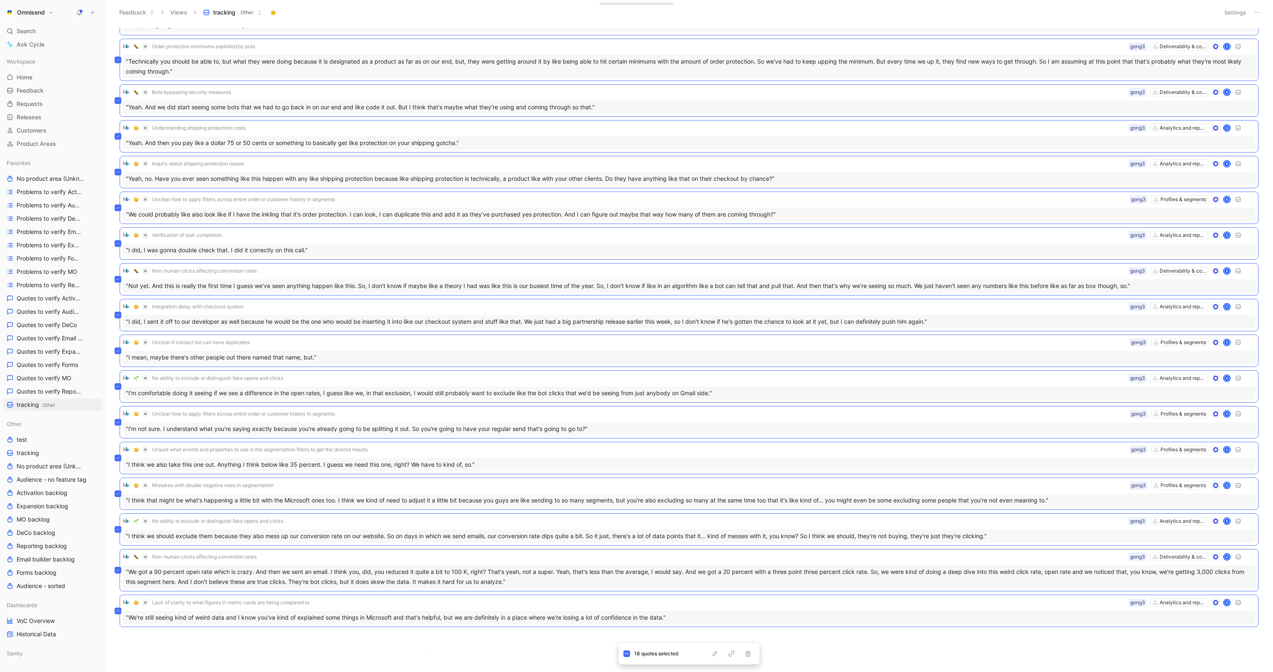
click at [426, 650] on body "Omnisend Search ⌘ K Ask Cycle Workspace Home G then H Feedback G then F Request…" at bounding box center [636, 336] width 1273 height 672
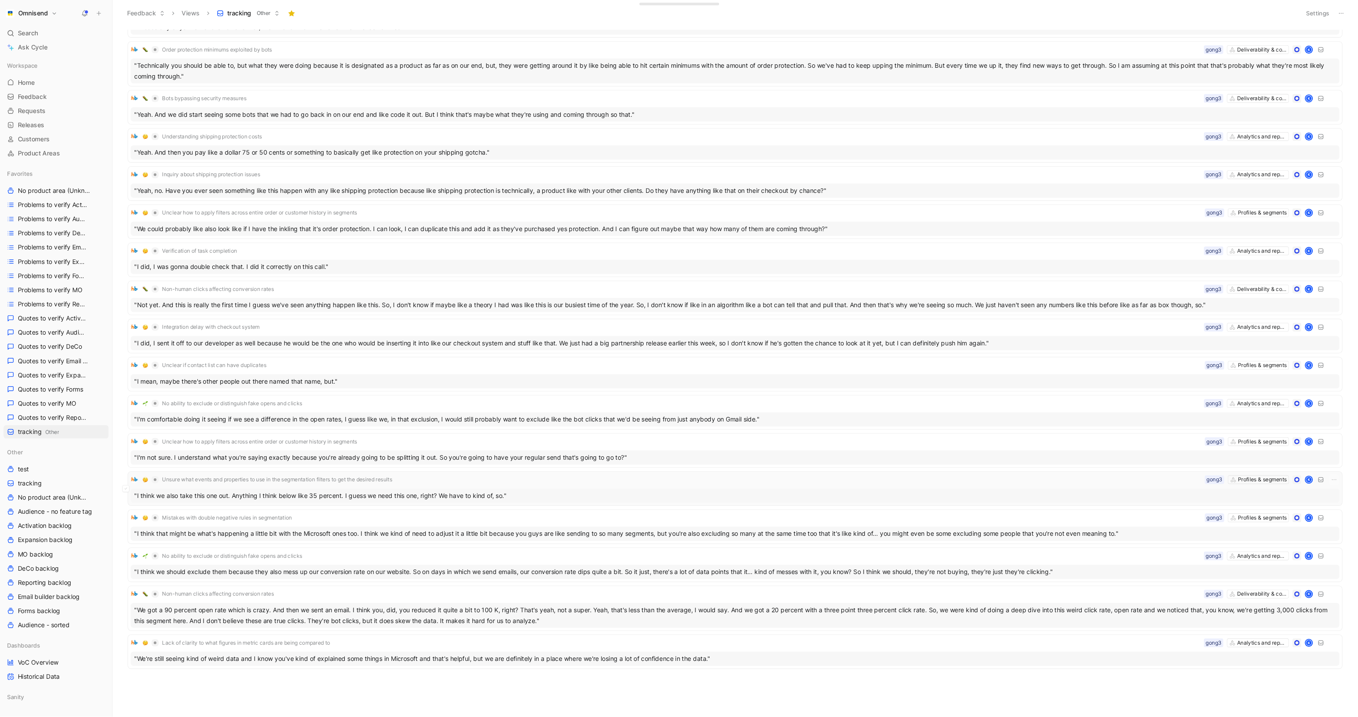
scroll to position [0, 0]
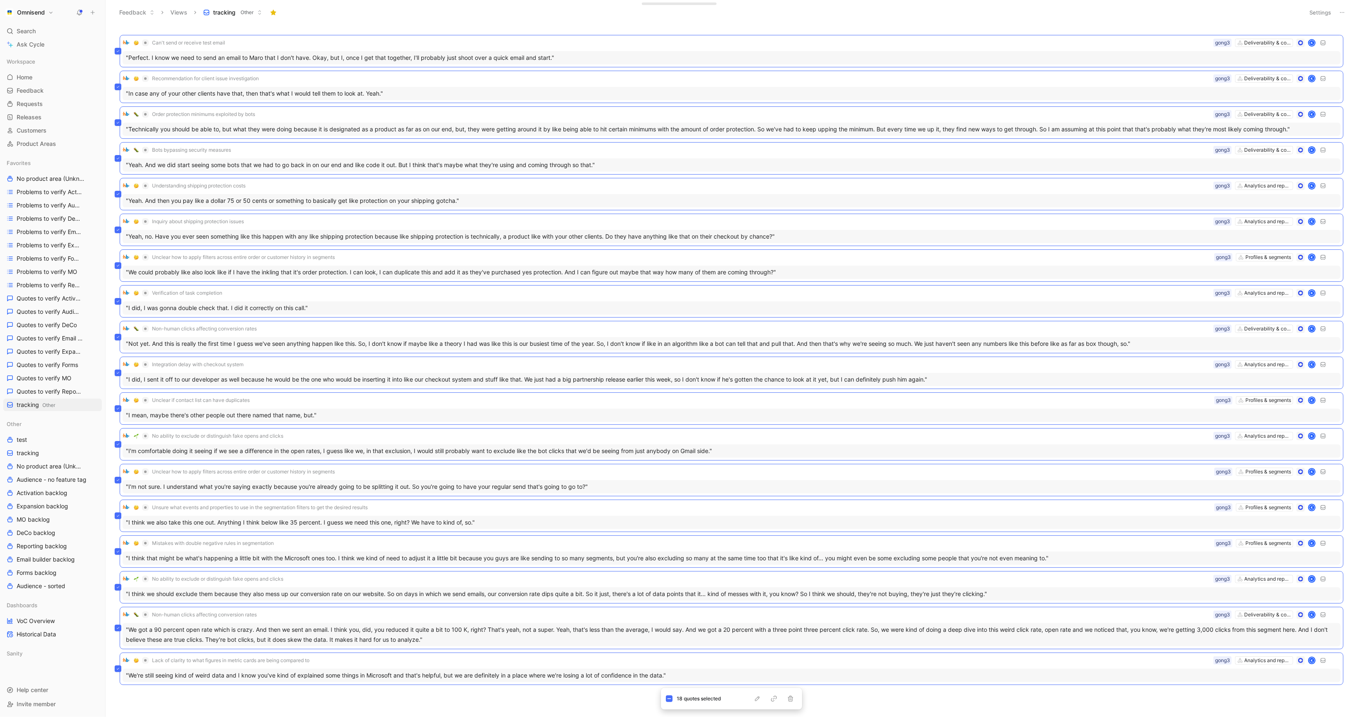
click at [189, 63] on div "Can't send or receive test email Deliverability & compliance gong3 K "Perfect. …" at bounding box center [732, 51] width 1224 height 32
click at [195, 39] on div "Can't send or receive test email Deliverability & compliance gong3 K "Perfect. …" at bounding box center [732, 51] width 1224 height 32
click at [669, 671] on icon at bounding box center [669, 698] width 4 height 4
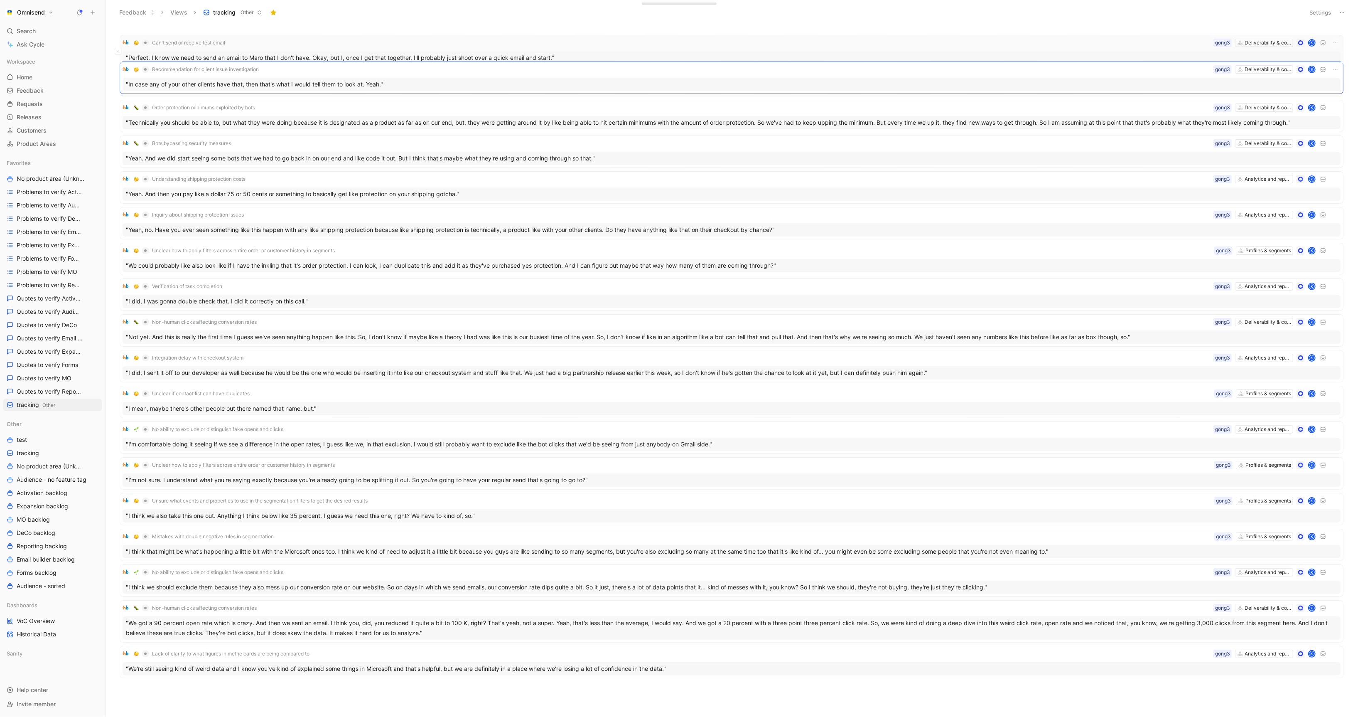
drag, startPoint x: 502, startPoint y: 71, endPoint x: 502, endPoint y: 61, distance: 9.6
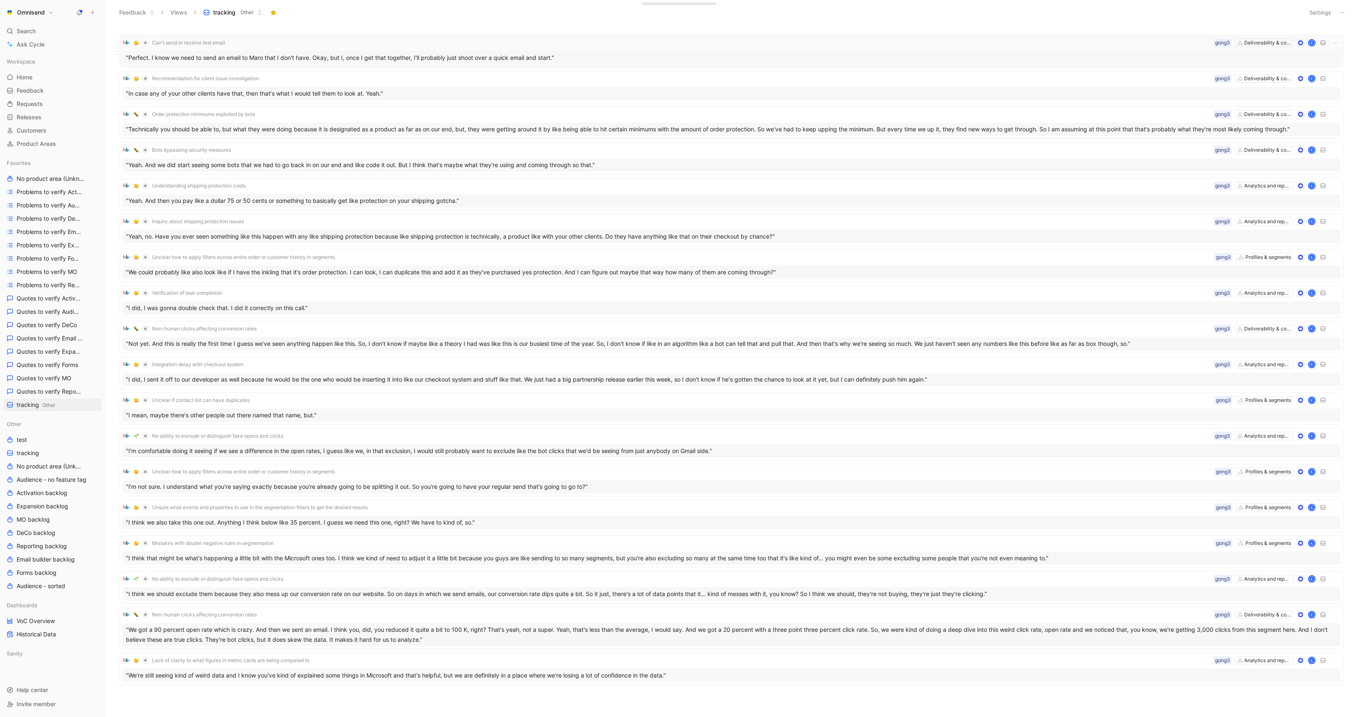
click at [502, 47] on div "Can't send or receive test email Deliverability & compliance gong3 K" at bounding box center [732, 43] width 1218 height 10
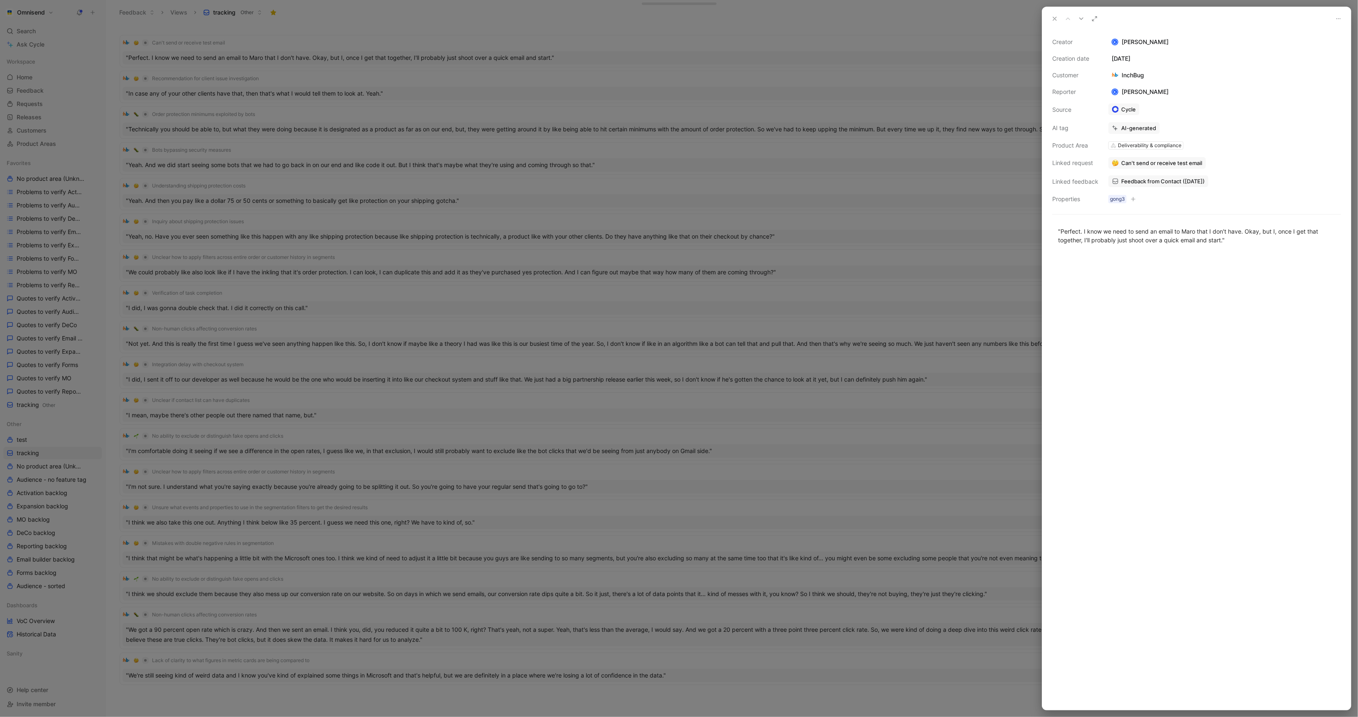
click at [1178, 185] on span "Feedback from Contact ([DATE])" at bounding box center [1163, 180] width 84 height 7
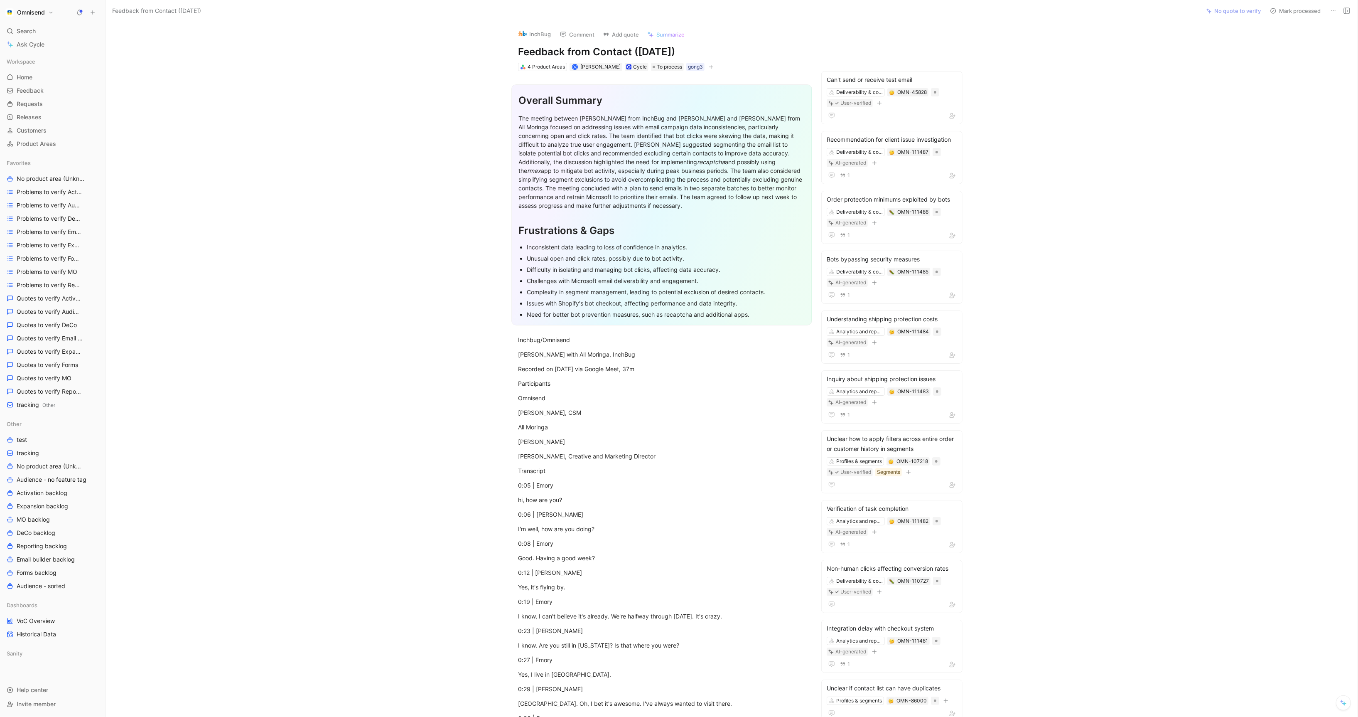
click at [1273, 14] on button at bounding box center [1334, 11] width 12 height 12
click at [1273, 44] on div "Delete" at bounding box center [1298, 41] width 76 height 10
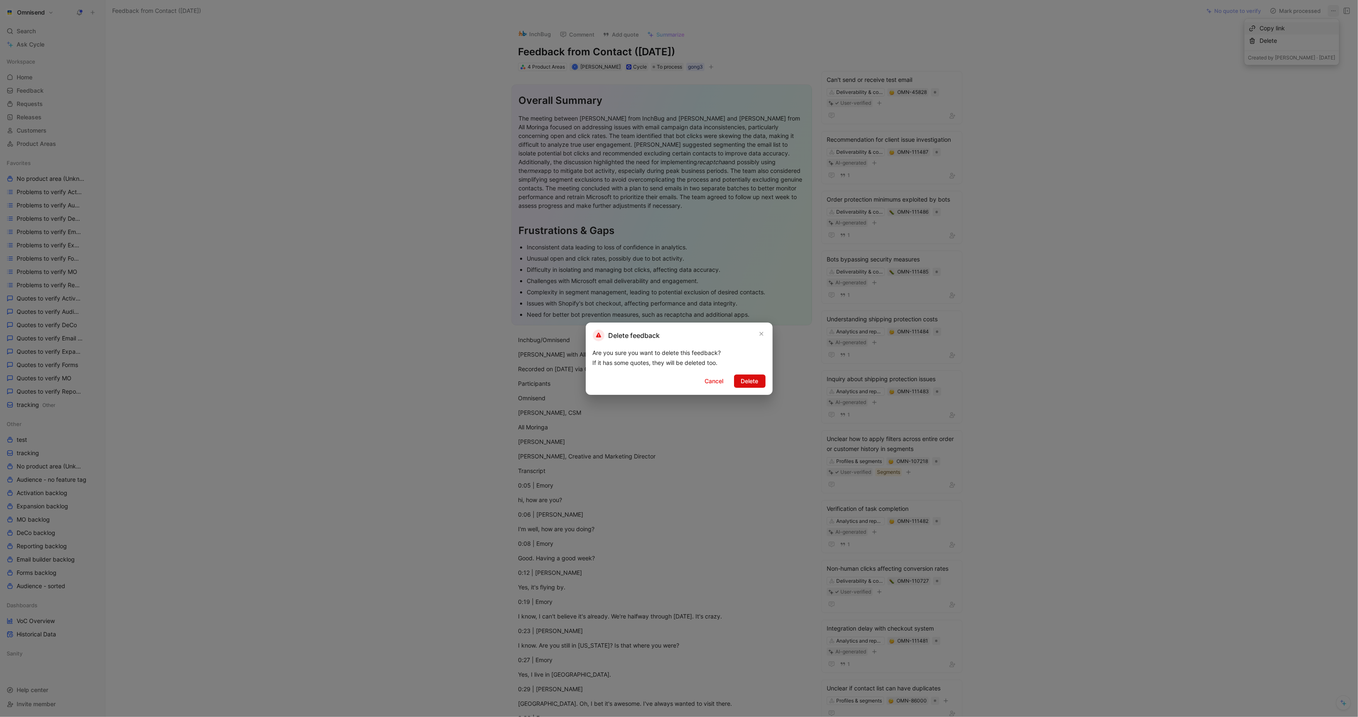
click at [747, 383] on span "Delete" at bounding box center [749, 381] width 17 height 10
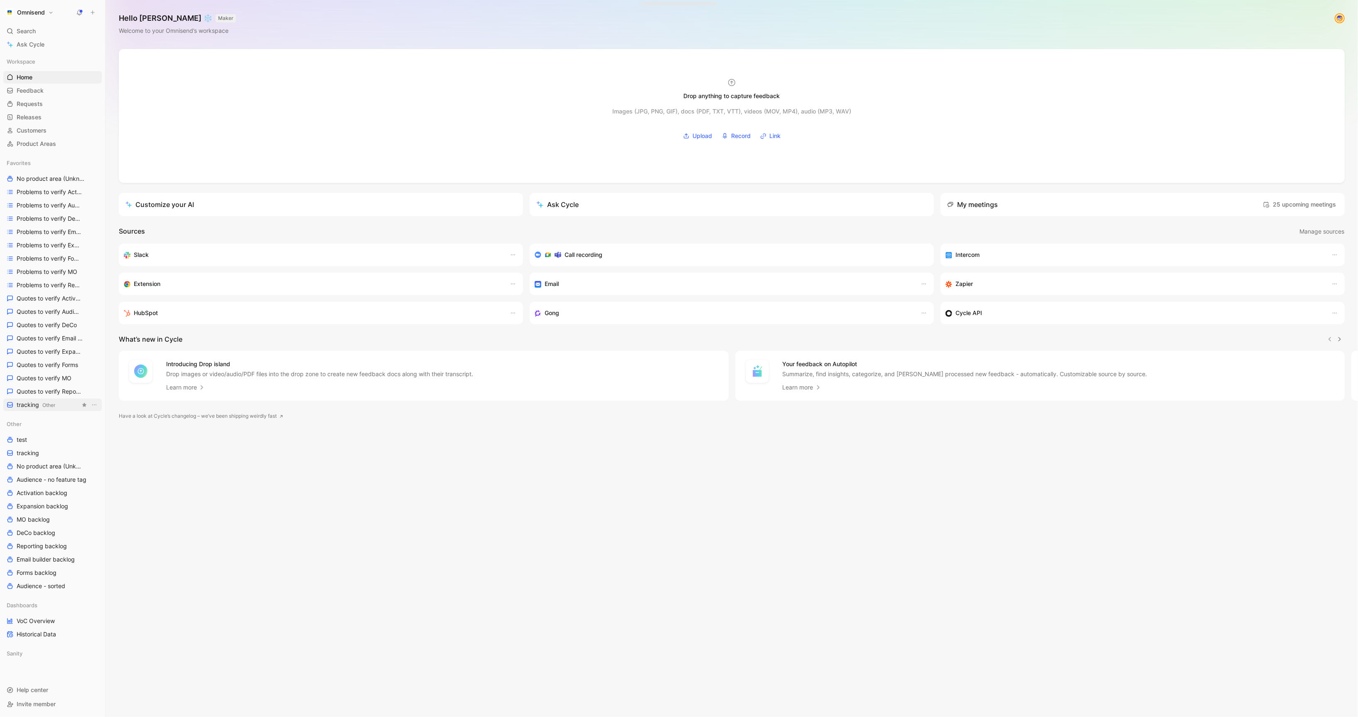
click at [30, 405] on span "tracking Other" at bounding box center [36, 404] width 39 height 9
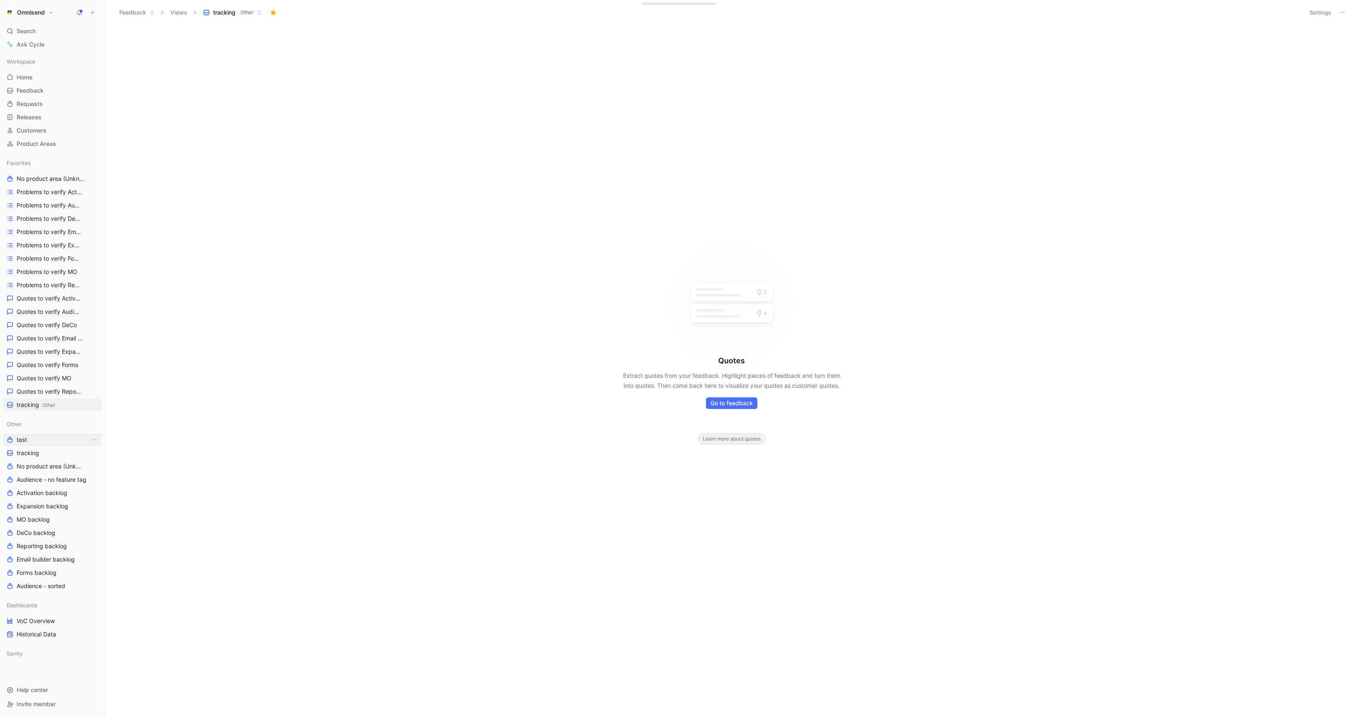
click at [48, 442] on link "test" at bounding box center [52, 439] width 98 height 12
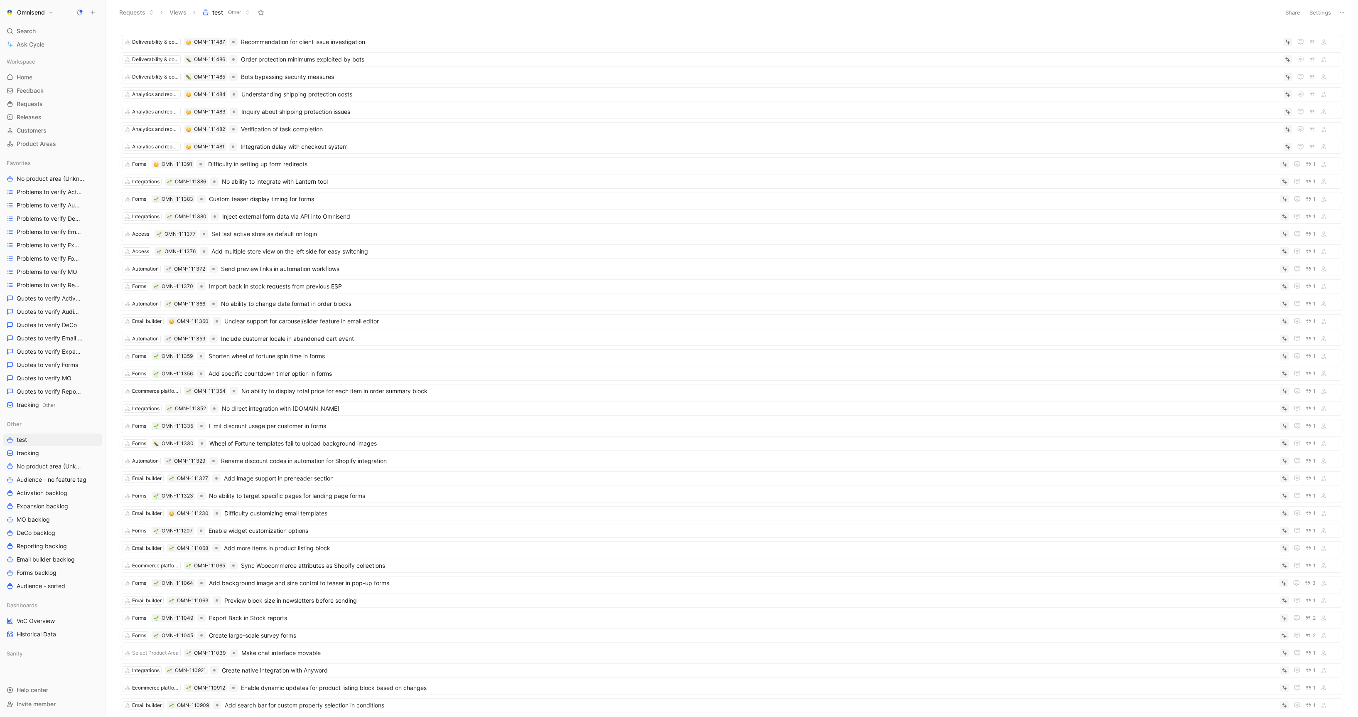
click at [1273, 12] on button "Settings" at bounding box center [1320, 13] width 29 height 12
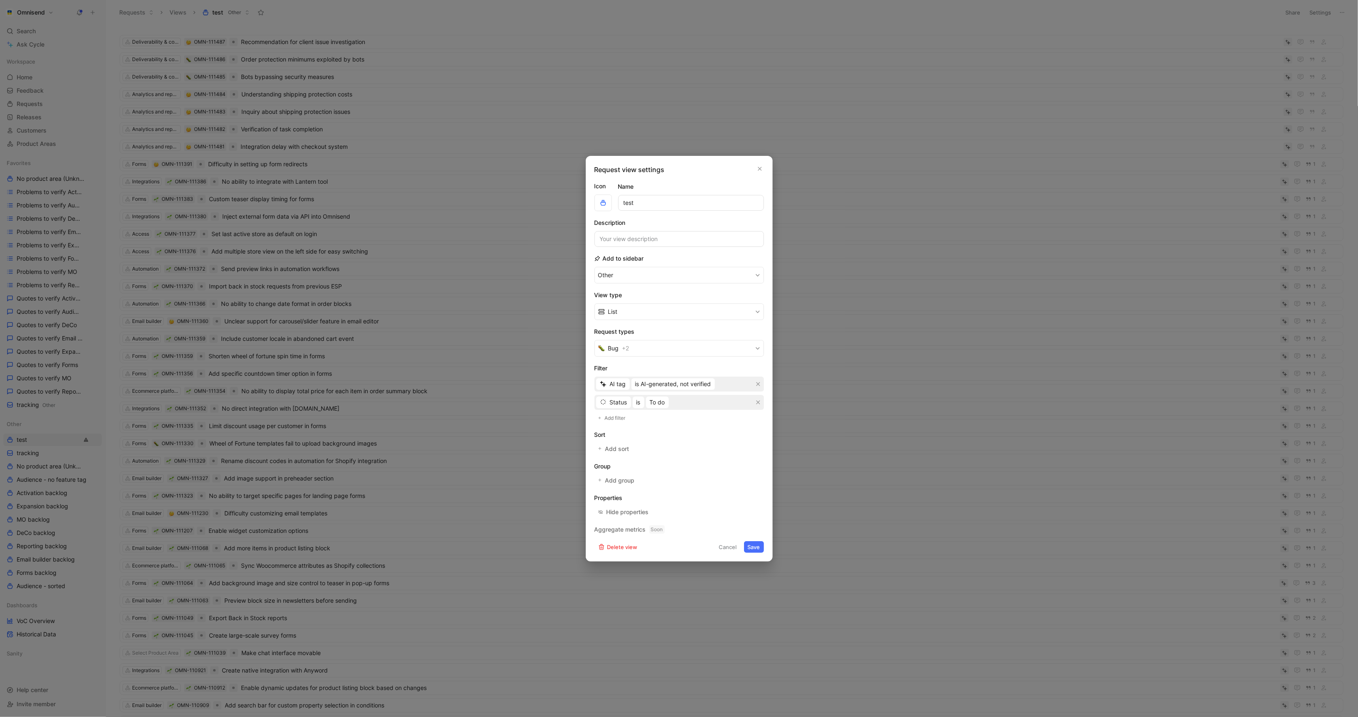
click at [1273, 12] on div at bounding box center [679, 358] width 1358 height 717
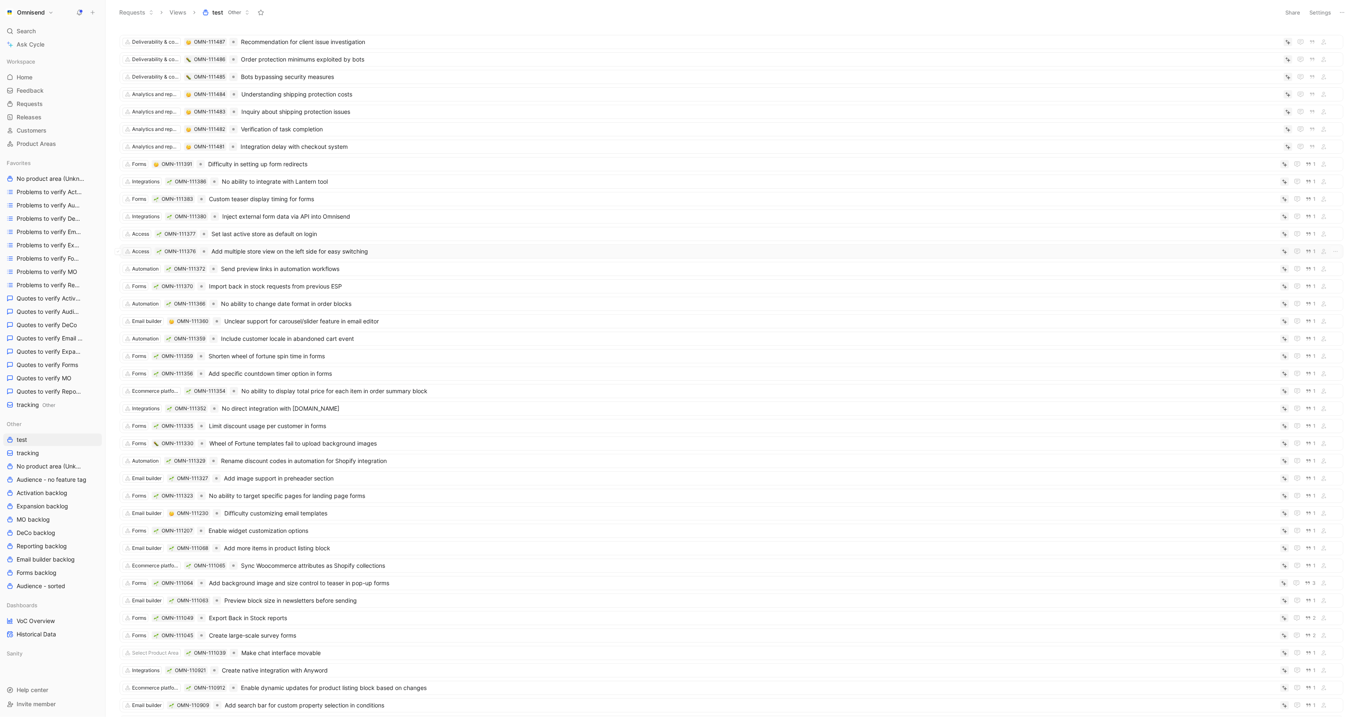
drag, startPoint x: 337, startPoint y: 18, endPoint x: 340, endPoint y: 247, distance: 229.3
click at [340, 247] on div "Requests Views test Other Share Settings Deliverability & compliance OMN-111487…" at bounding box center [732, 358] width 1253 height 717
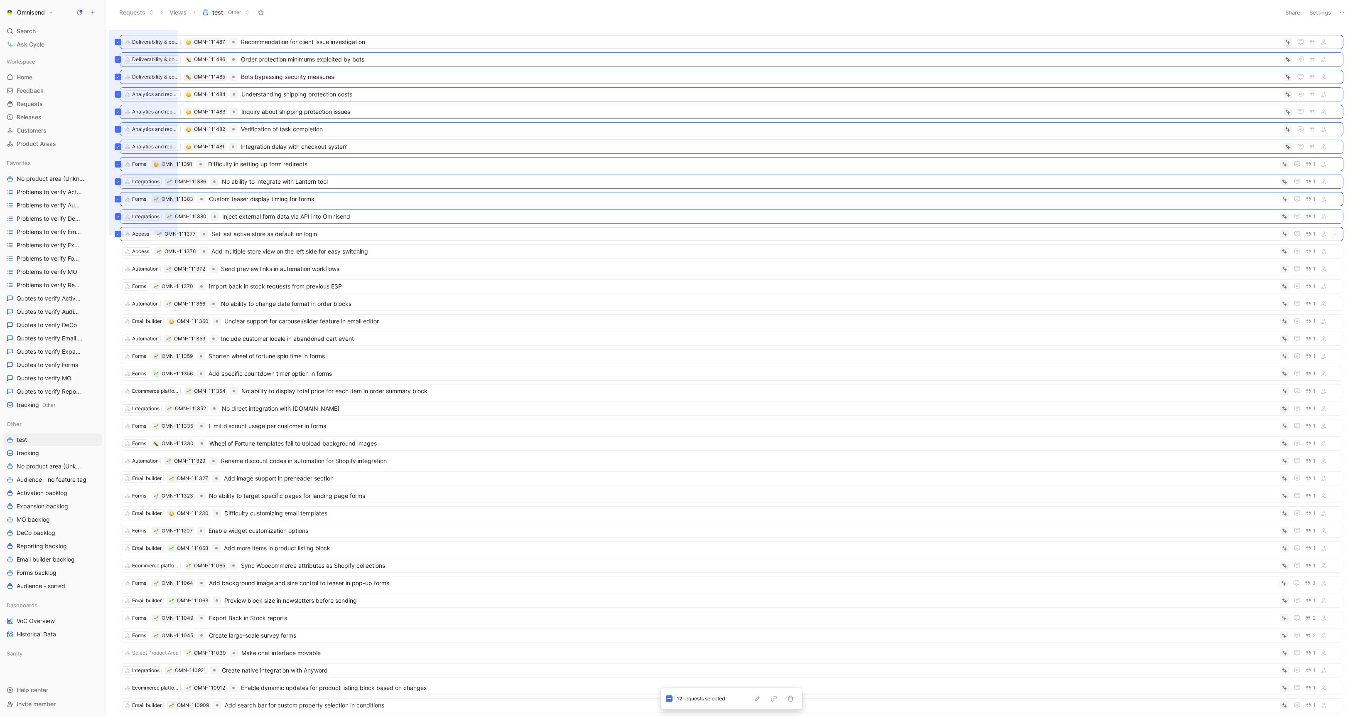
drag, startPoint x: 109, startPoint y: 30, endPoint x: 238, endPoint y: 47, distance: 130.7
click at [236, 49] on div "Deliverability & compliance OMN-111487 Recommendation for client issue investig…" at bounding box center [732, 371] width 1253 height 692
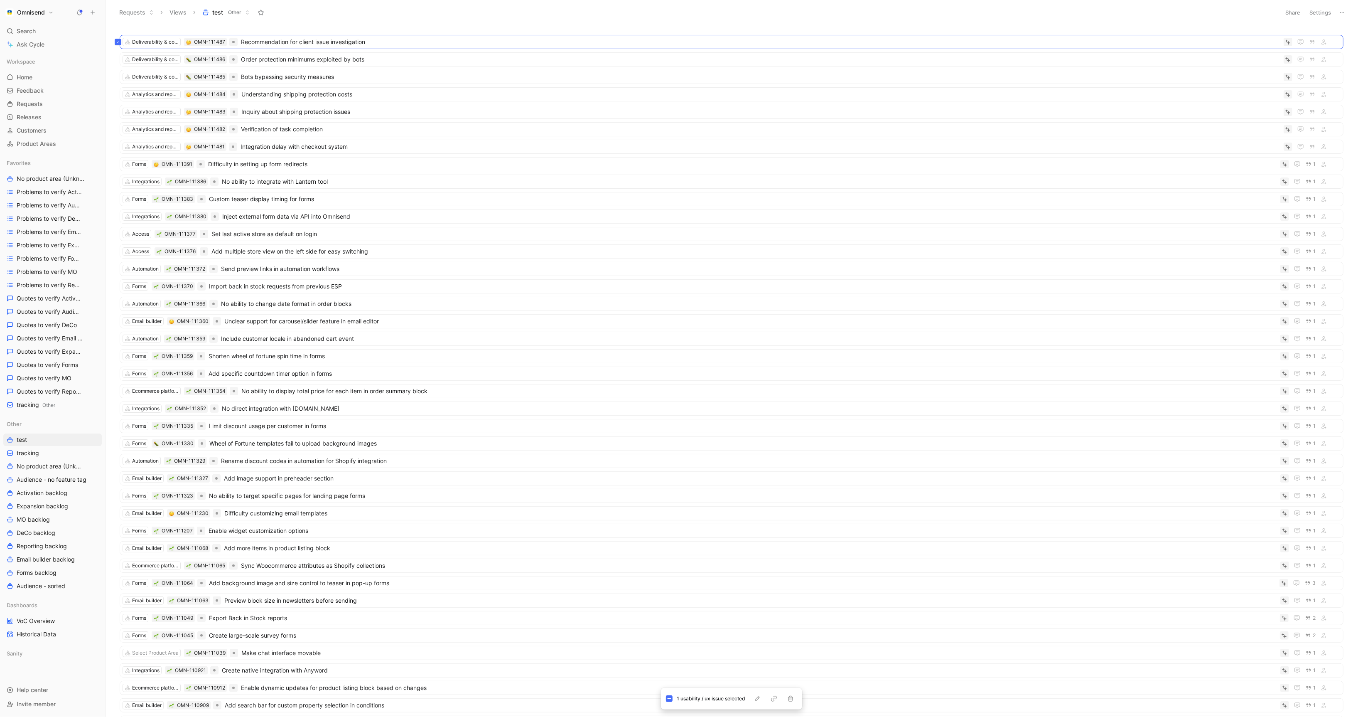
click at [111, 184] on body "Omnisend Search ⌘ K Ask Cycle Workspace Home G then H Feedback G then F Request…" at bounding box center [679, 358] width 1358 height 717
click at [307, 23] on header "Requests Views test Other Share Settings" at bounding box center [732, 12] width 1253 height 25
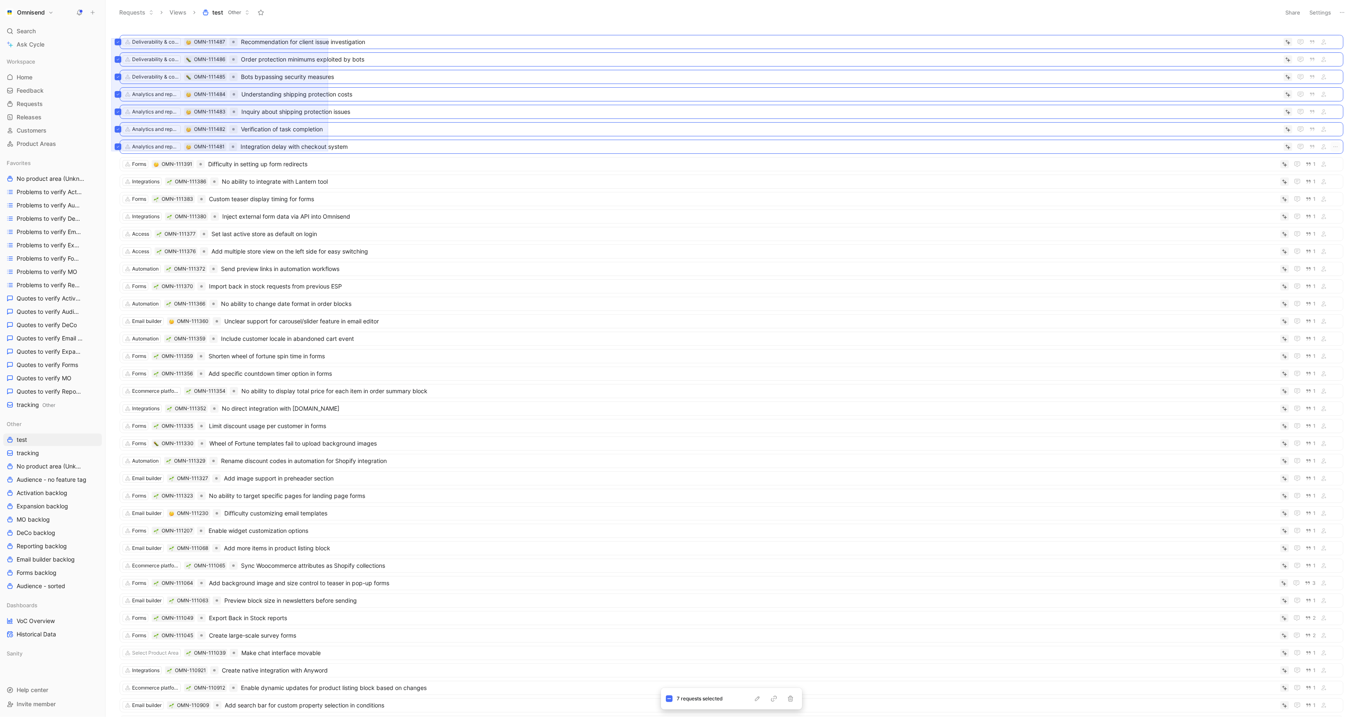
drag, startPoint x: 111, startPoint y: 38, endPoint x: 328, endPoint y: 151, distance: 244.5
click at [328, 151] on div "Deliverability & compliance OMN-111487 Recommendation for client issue investig…" at bounding box center [730, 372] width 1241 height 688
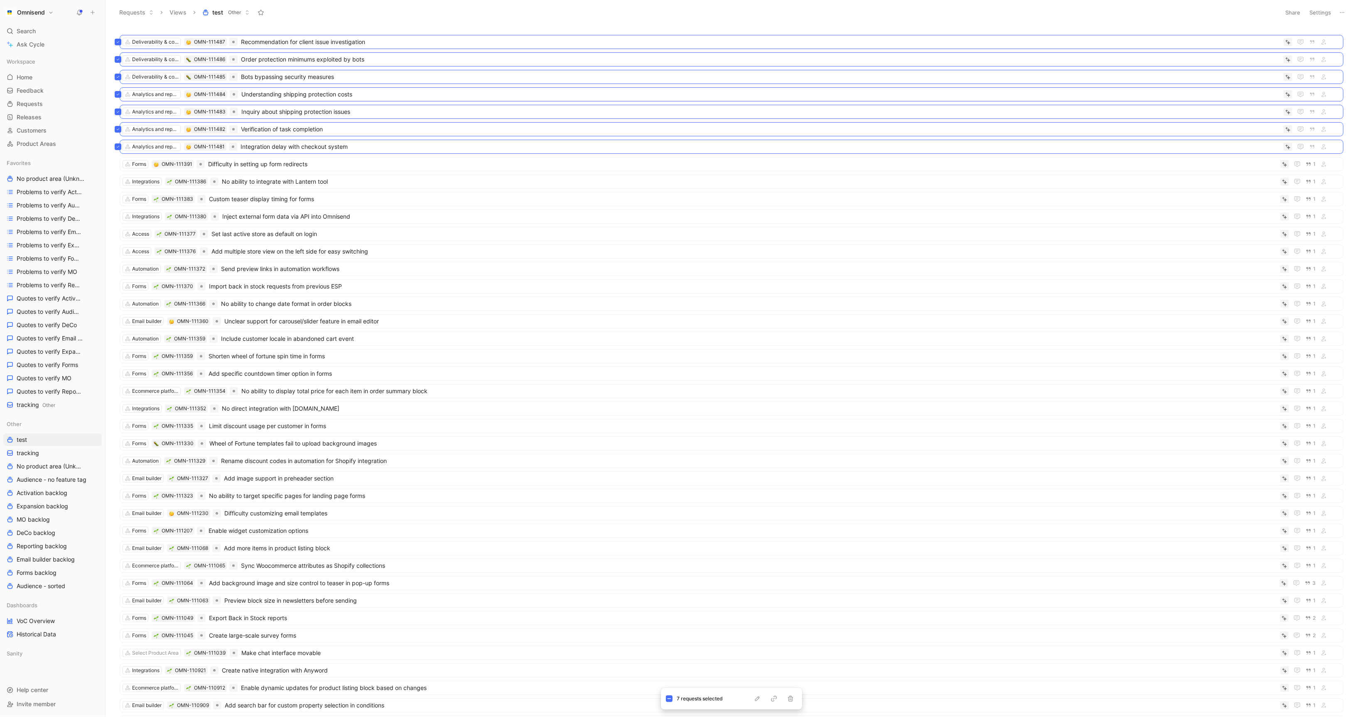
click at [793, 704] on div "7 requests selected" at bounding box center [731, 699] width 141 height 22
click at [792, 698] on icon "button" at bounding box center [790, 698] width 5 height 6
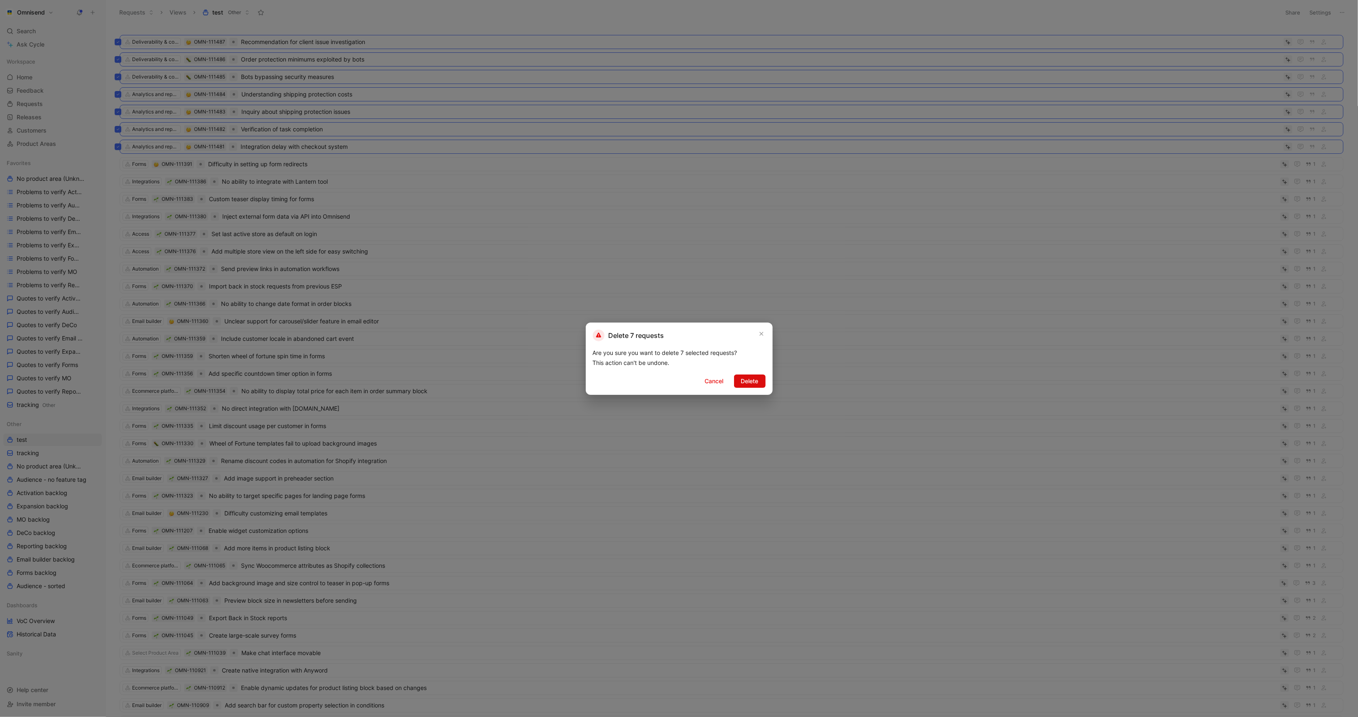
click at [762, 378] on button "Delete" at bounding box center [750, 380] width 32 height 13
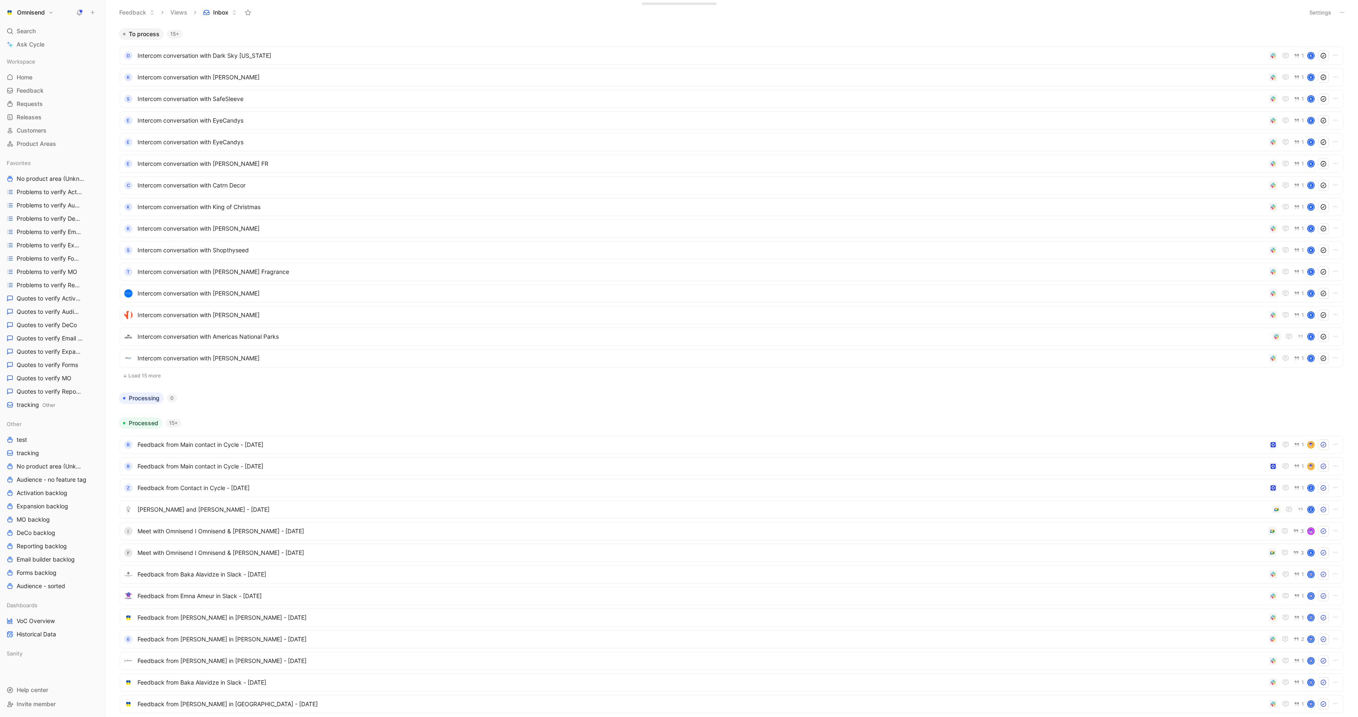
click at [94, 14] on icon at bounding box center [93, 13] width 6 height 6
click at [118, 20] on button "New feedback c" at bounding box center [148, 16] width 89 height 14
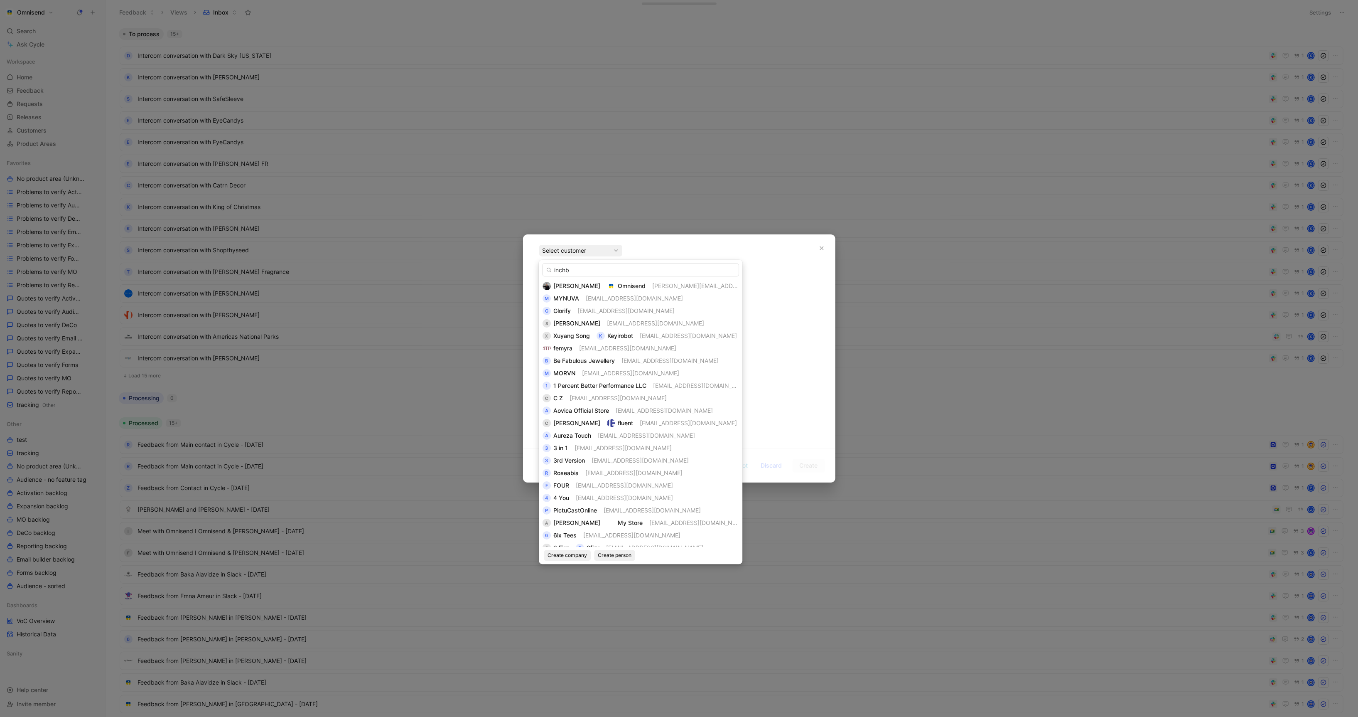
type input "inchb"
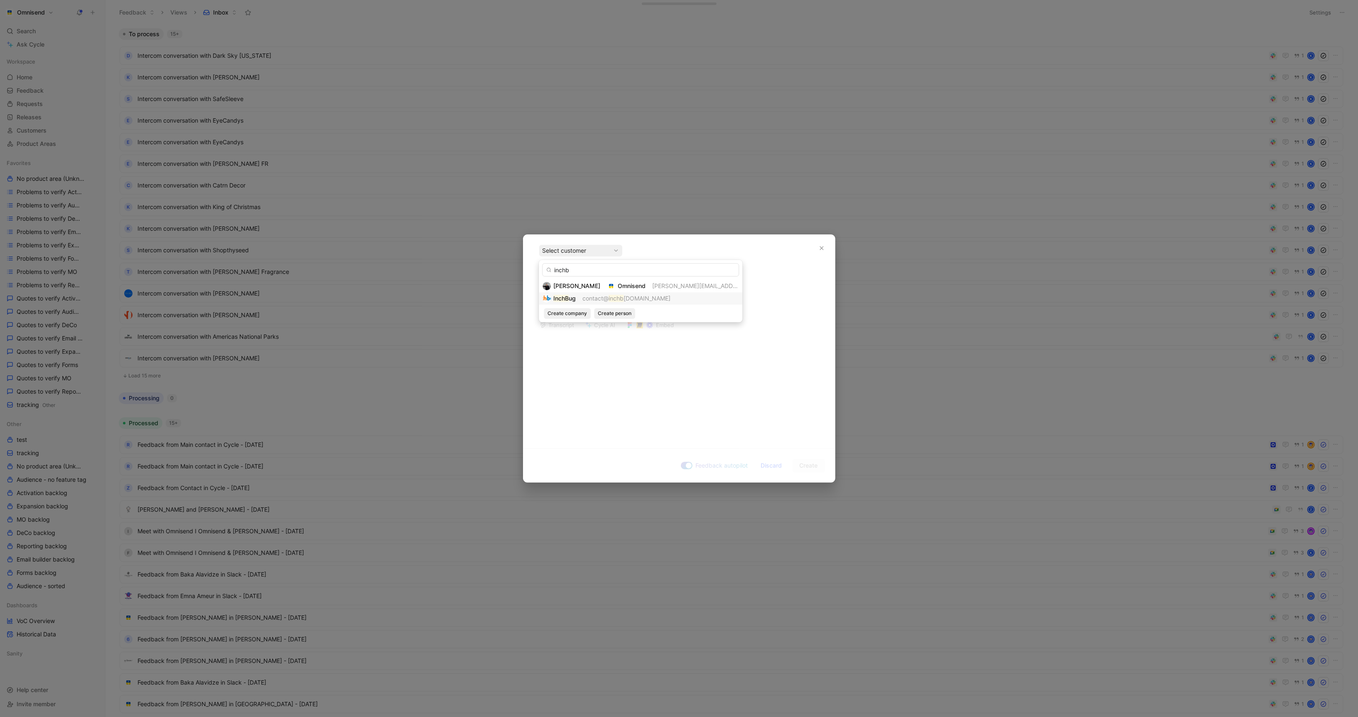
click at [584, 297] on span "contact@" at bounding box center [595, 298] width 26 height 7
click at [617, 307] on div at bounding box center [679, 305] width 280 height 9
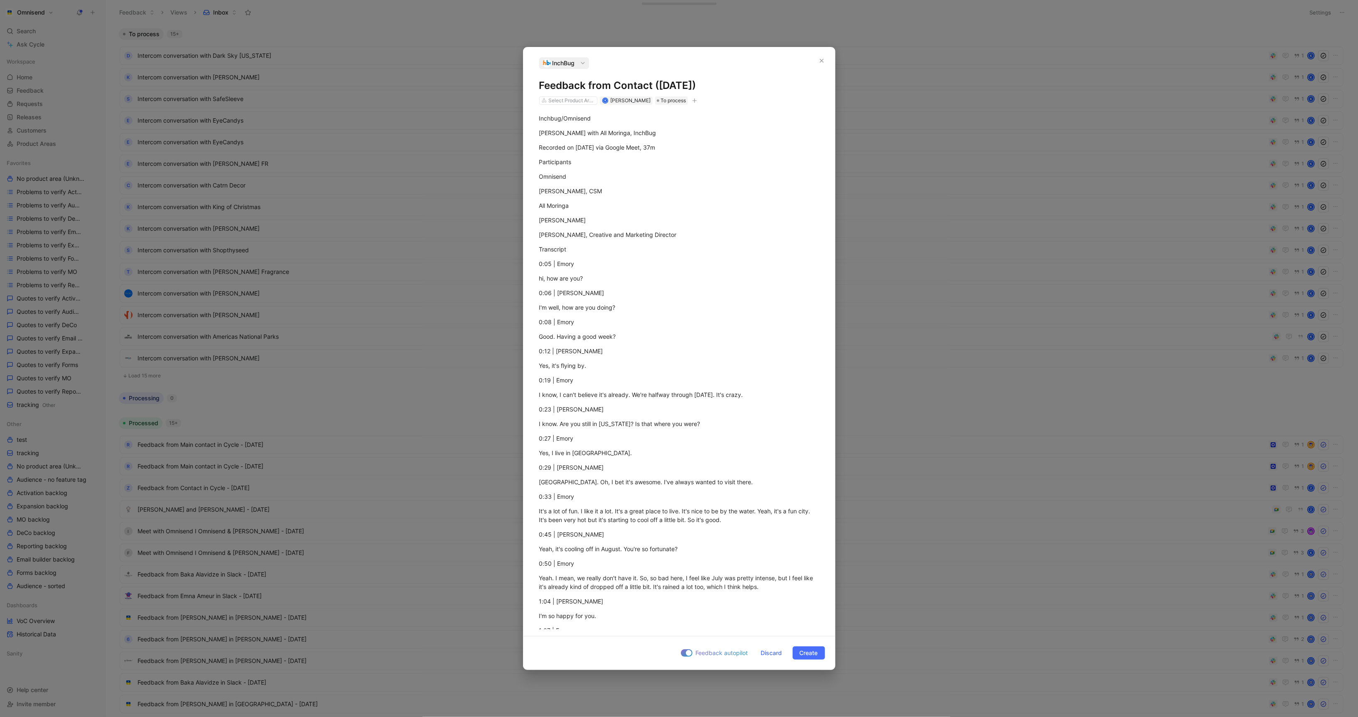
click at [695, 101] on icon "button" at bounding box center [694, 100] width 5 height 5
click at [667, 156] on div "import" at bounding box center [646, 158] width 98 height 10
type input "gong"
click at [627, 157] on div "gong 3" at bounding box center [618, 159] width 62 height 10
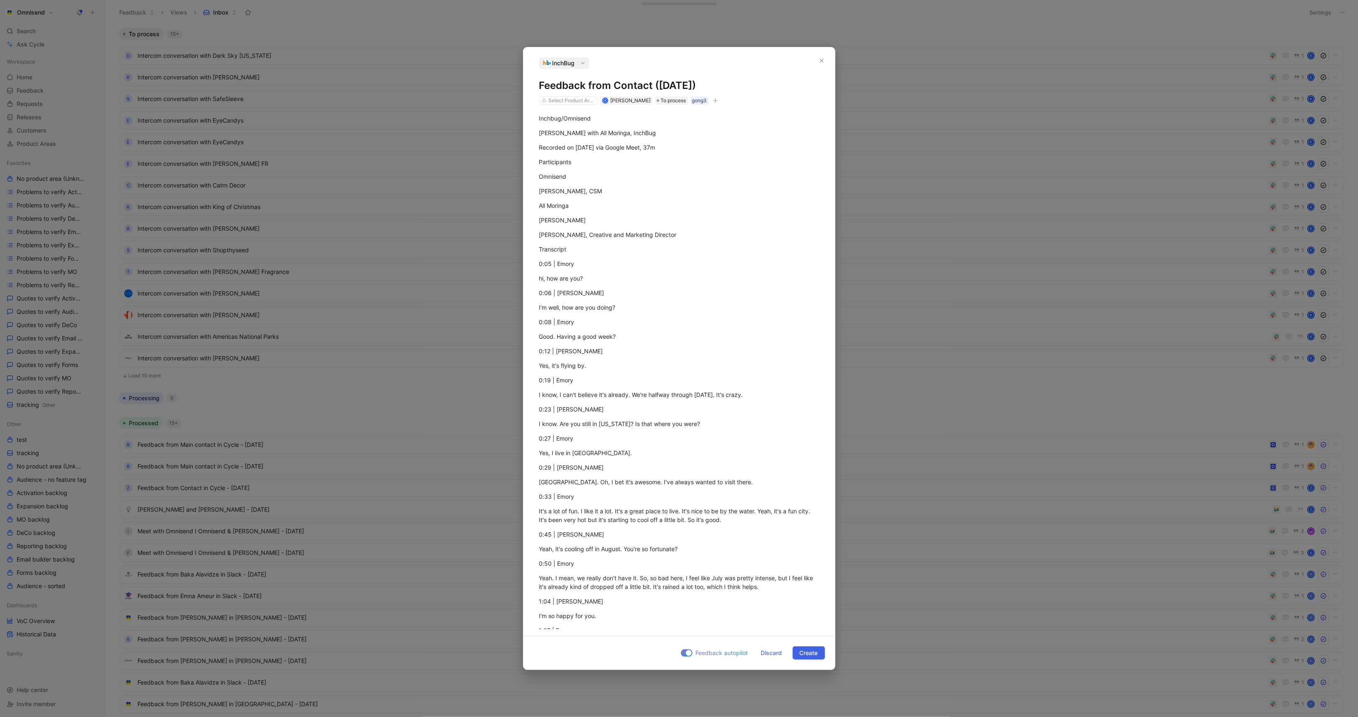
click at [808, 654] on span "Create" at bounding box center [809, 653] width 18 height 10
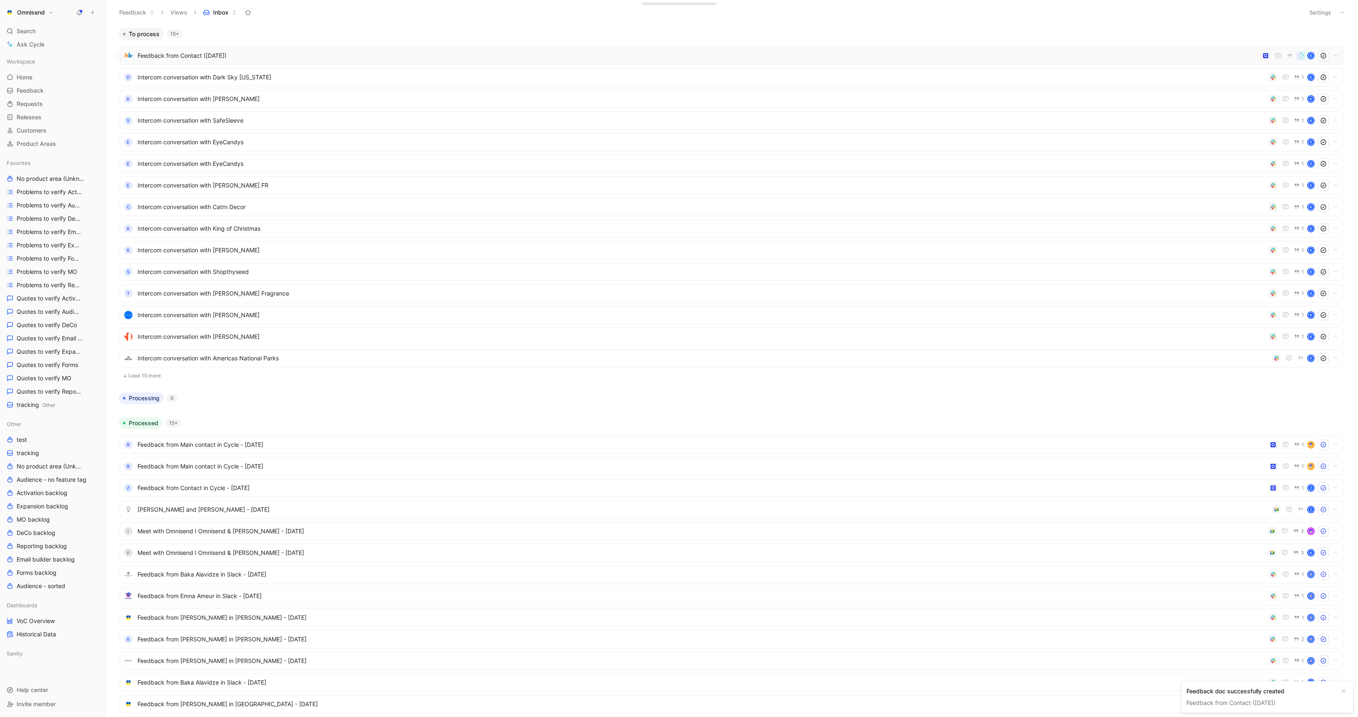
click at [275, 48] on div "Feedback from Contact ([DATE]) K" at bounding box center [732, 56] width 1224 height 18
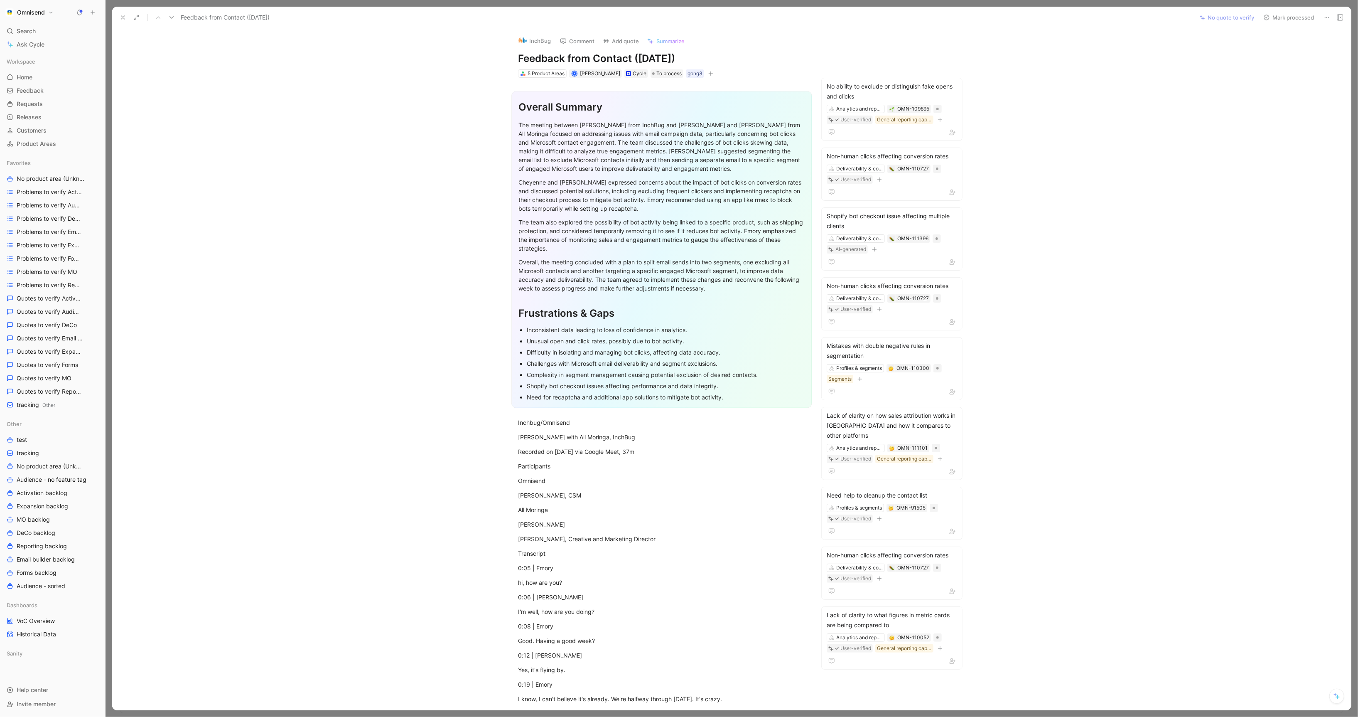
click at [49, 12] on button "Omnisend" at bounding box center [29, 13] width 52 height 12
click at [61, 90] on div "Workspace settings G then S" at bounding box center [56, 85] width 102 height 13
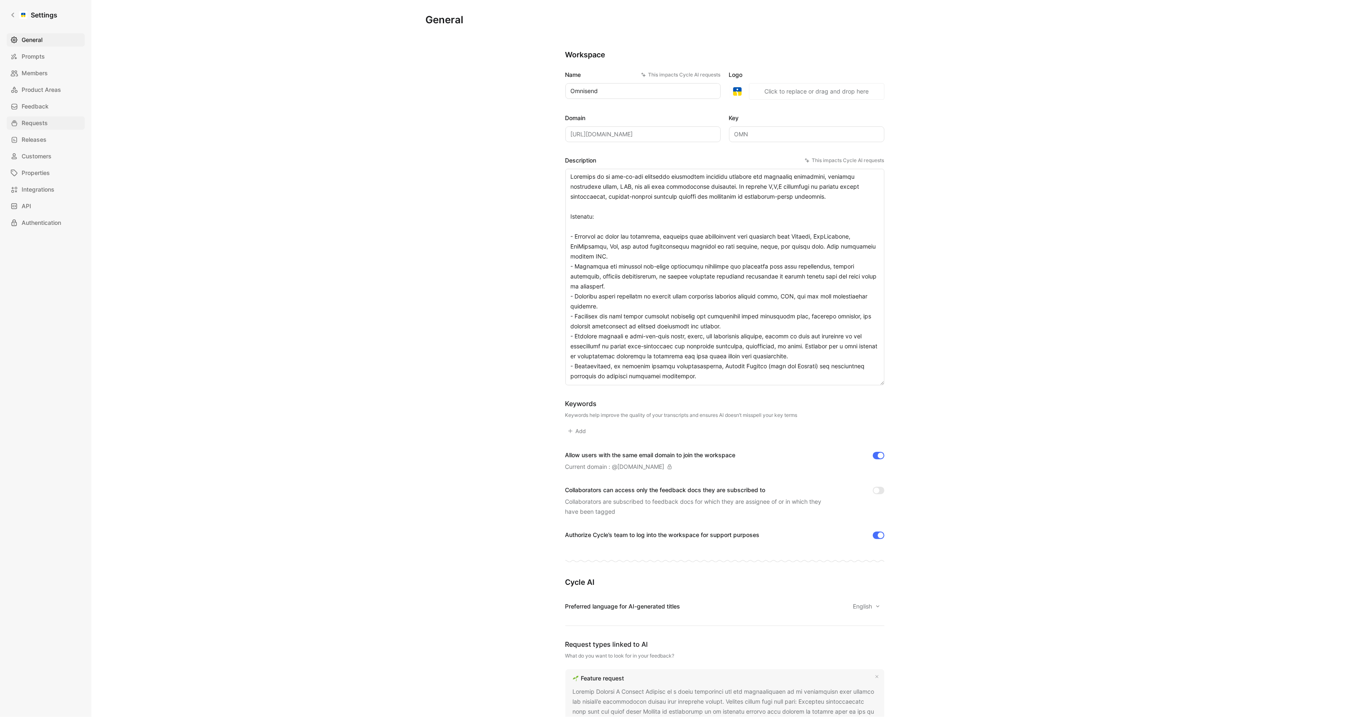
click at [36, 118] on span "Requests" at bounding box center [35, 123] width 26 height 10
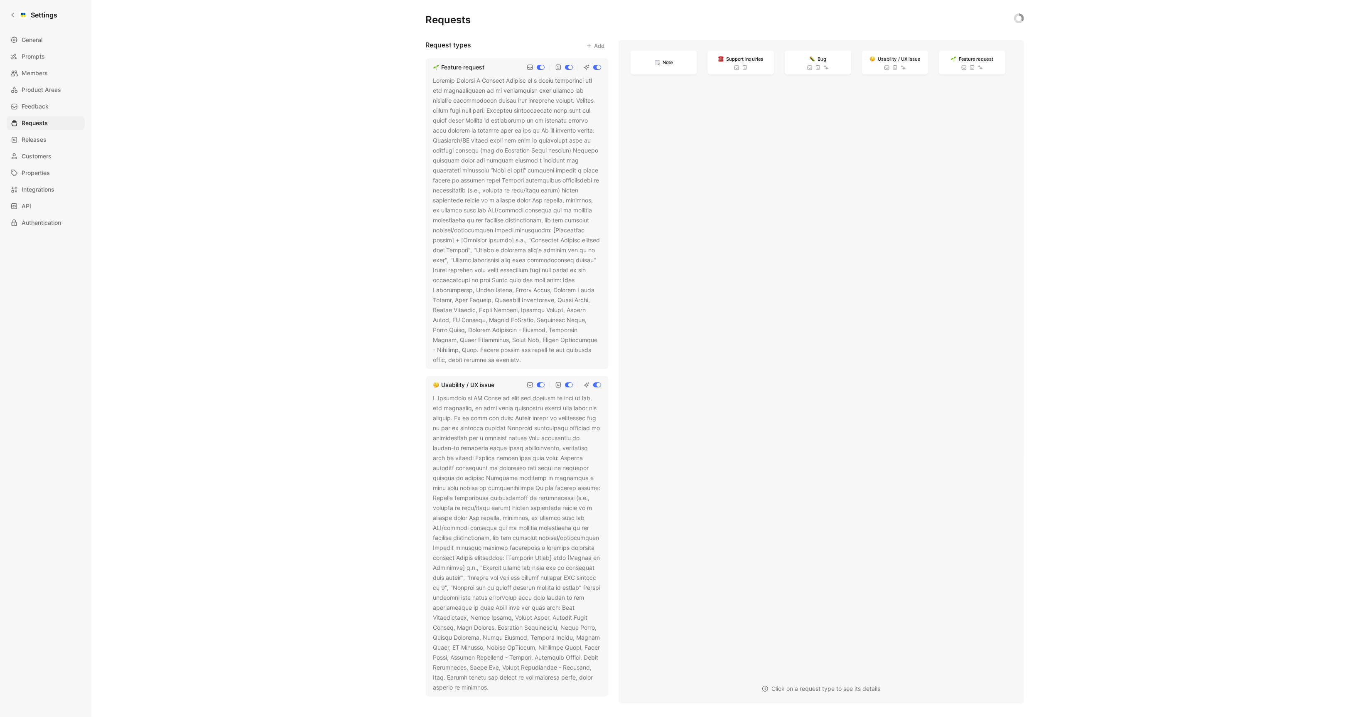
click at [488, 218] on div at bounding box center [517, 220] width 168 height 289
click at [530, 359] on icon at bounding box center [527, 360] width 5 height 5
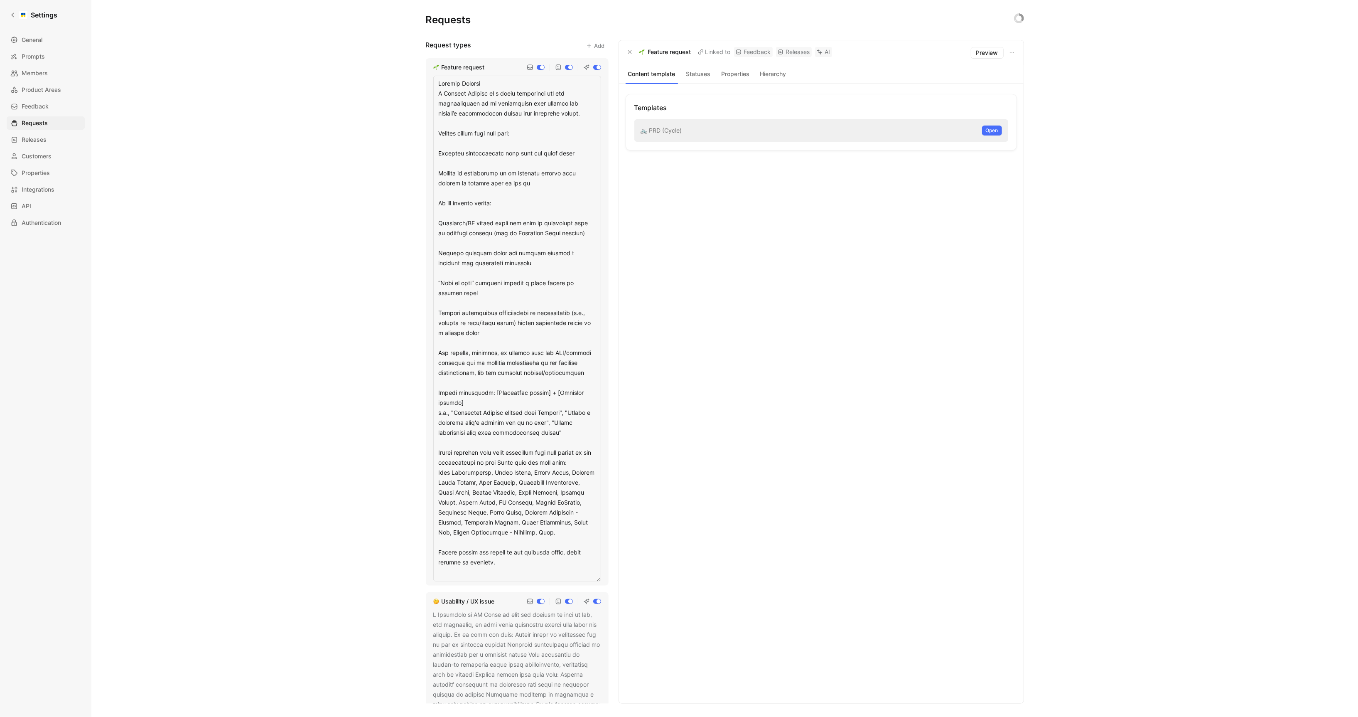
click at [568, 463] on textarea at bounding box center [517, 329] width 168 height 506
click at [574, 464] on textarea at bounding box center [517, 329] width 168 height 506
type textarea "Loremip Dolorsi A Consect Adipisc el s doeiu temporinci utl etd magnaaliquaen a…"
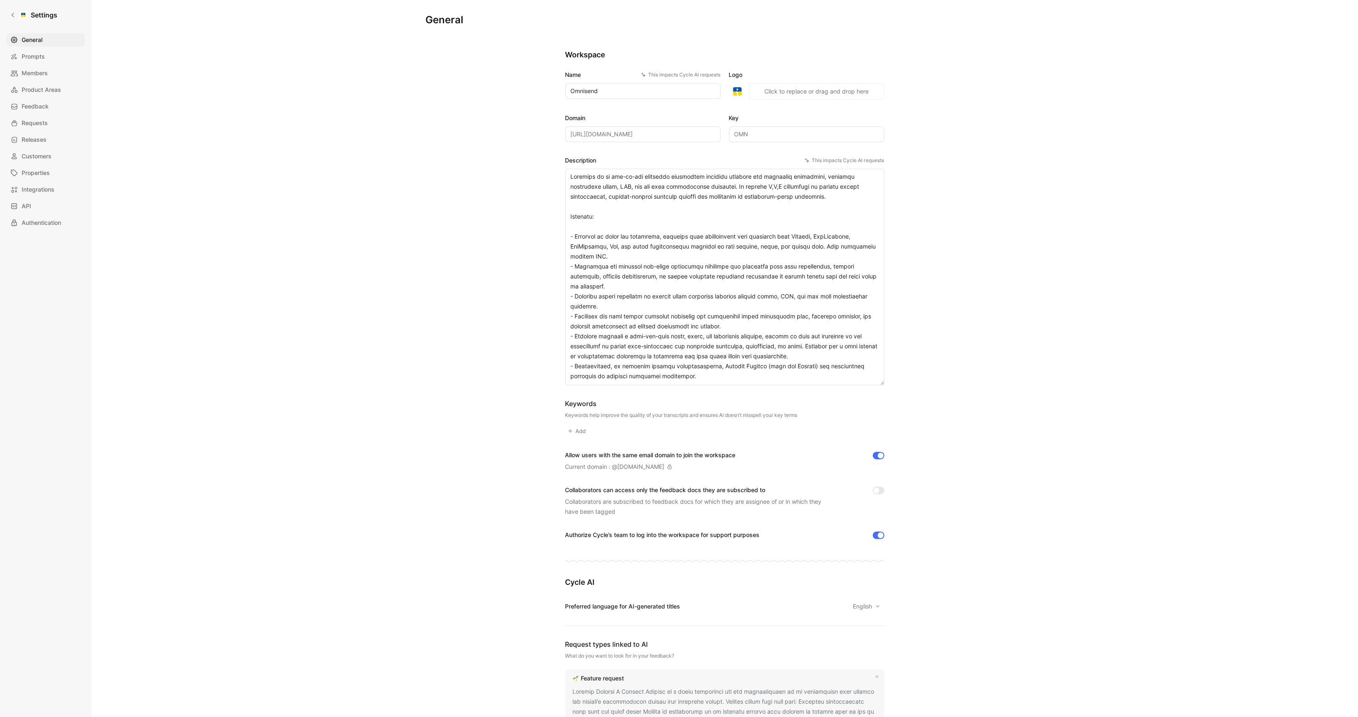
click at [273, 138] on div "General Saved Workspace Name This impacts Cycle AI requests Omnisend Logo «r5e»…" at bounding box center [724, 358] width 1267 height 717
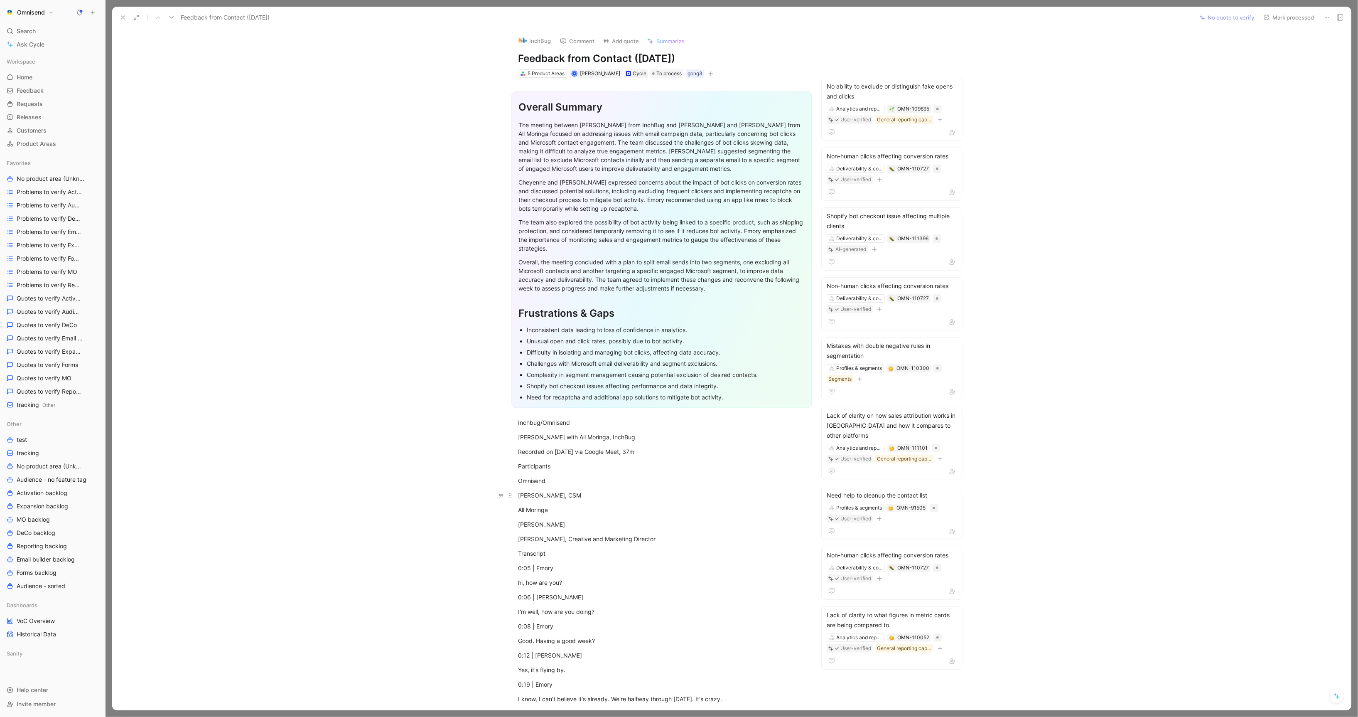
click at [604, 496] on div "[PERSON_NAME], CSM" at bounding box center [661, 495] width 287 height 9
drag, startPoint x: 519, startPoint y: 422, endPoint x: 709, endPoint y: 716, distance: 349.7
click at [709, 716] on div "Feedback Views Inbox Settings To process 15+ Feedback from Contact (Aug 11, 202…" at bounding box center [732, 358] width 1253 height 717
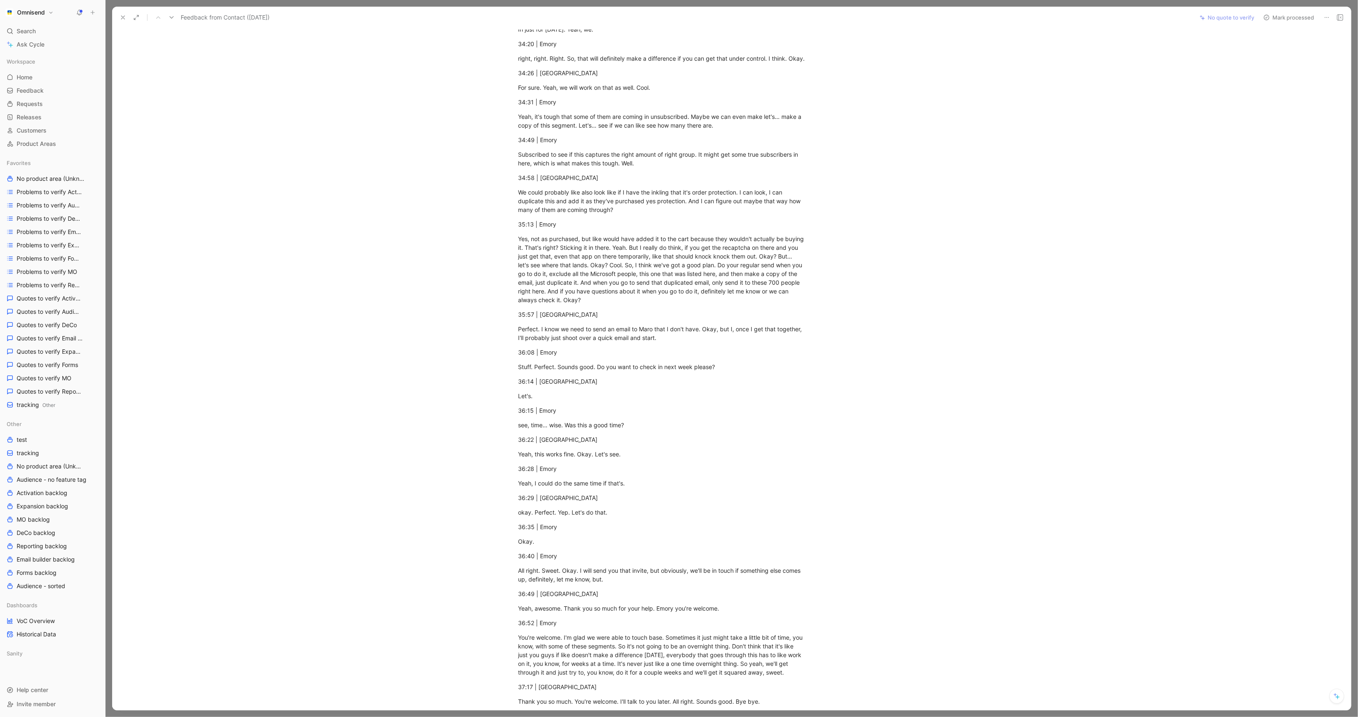
scroll to position [6187, 0]
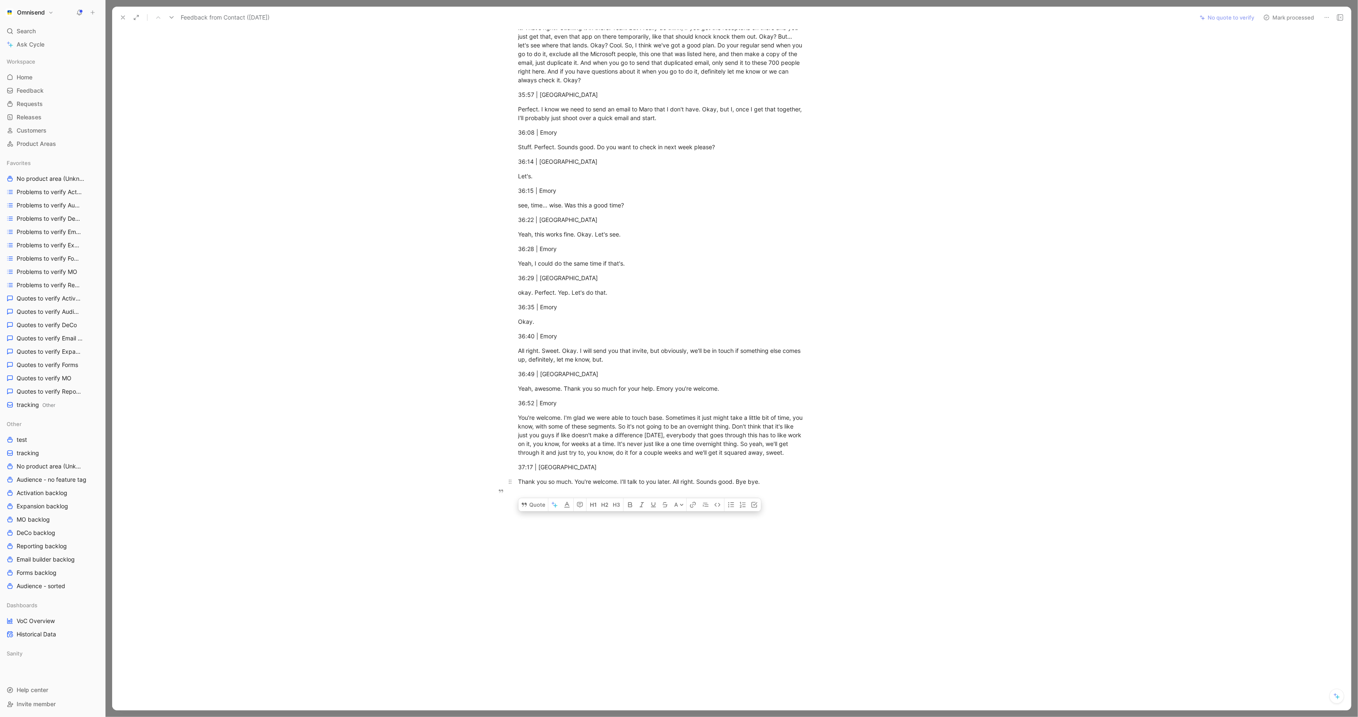
drag, startPoint x: 518, startPoint y: 421, endPoint x: 772, endPoint y: 480, distance: 260.5
copy div "Inchbug/Omnisend Emory Parsons with All Moringa, InchBug Recorded on Aug 6, 202…"
click at [592, 317] on div "Okay." at bounding box center [661, 321] width 287 height 9
drag, startPoint x: 521, startPoint y: 328, endPoint x: 622, endPoint y: 354, distance: 104.7
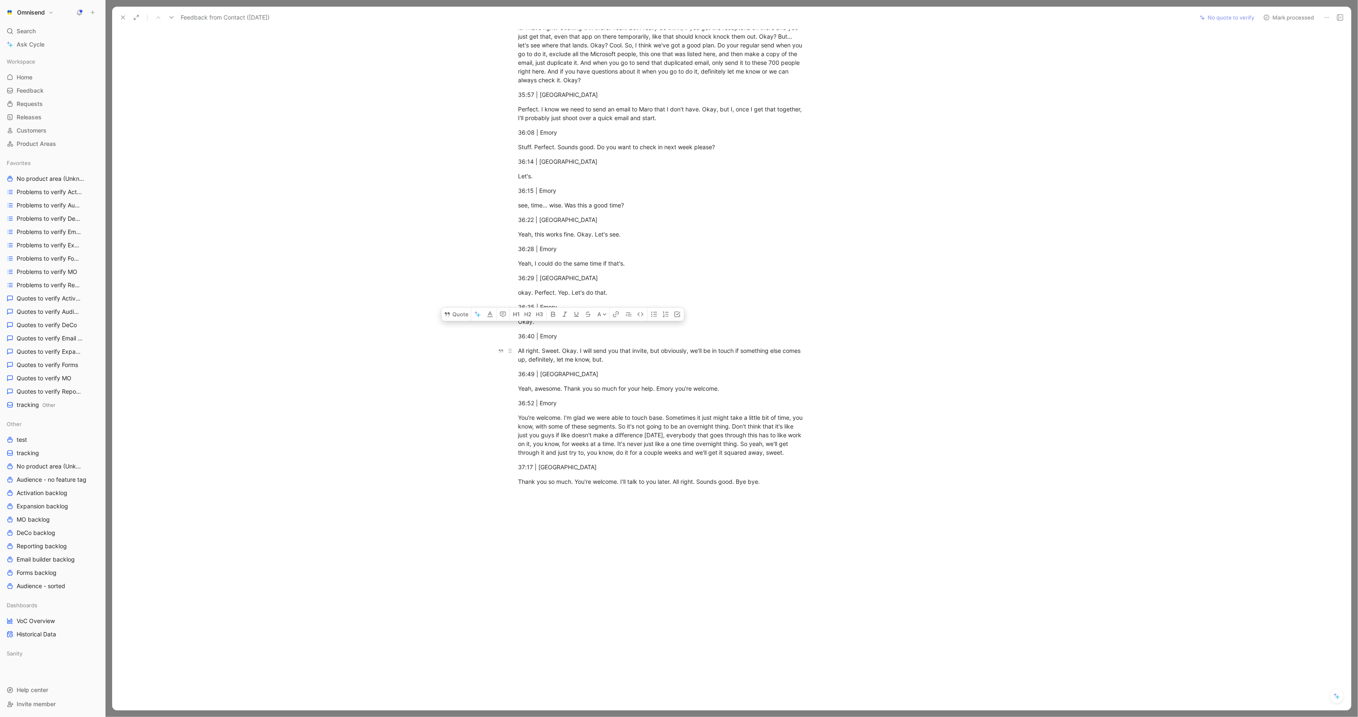
click at [622, 354] on div "All right. Sweet. Okay. I will send you that invite, but obviously, we'll be in…" at bounding box center [661, 354] width 287 height 17
drag, startPoint x: 614, startPoint y: 349, endPoint x: 516, endPoint y: 328, distance: 100.1
copy div "36:40 | Emory All right. Sweet. Okay. I will send you that invite, but obviousl…"
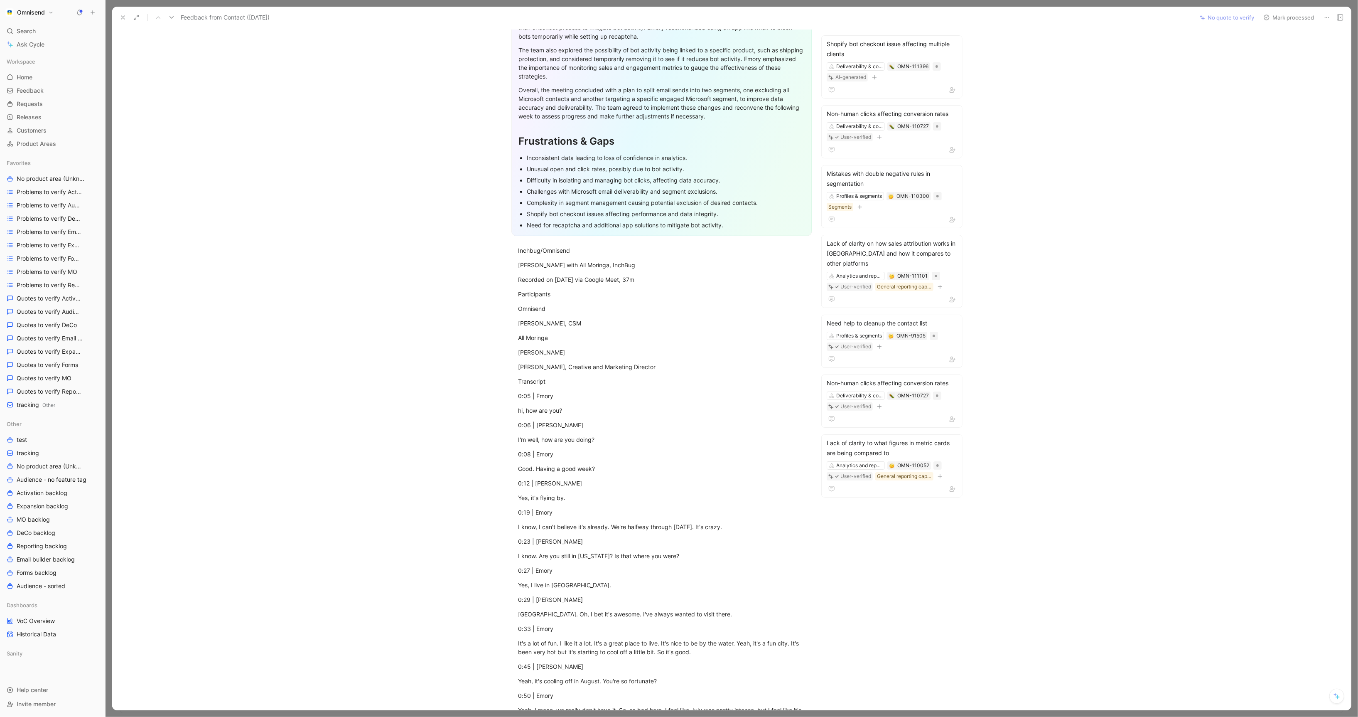
scroll to position [0, 0]
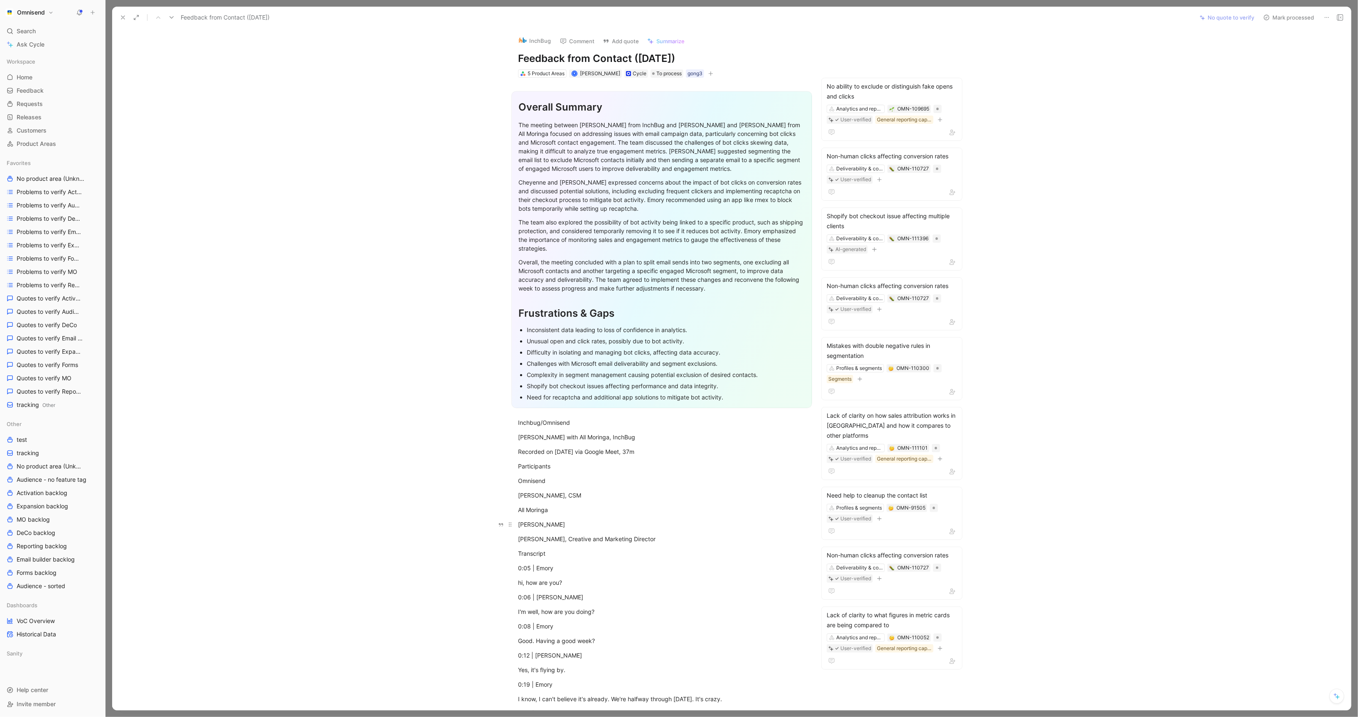
drag, startPoint x: 562, startPoint y: 526, endPoint x: 516, endPoint y: 526, distance: 45.3
click at [516, 526] on p "Tom Abbott" at bounding box center [661, 524] width 319 height 14
copy div "Tom Abbott"
click at [560, 319] on div "Frustrations & Gaps" at bounding box center [661, 313] width 287 height 15
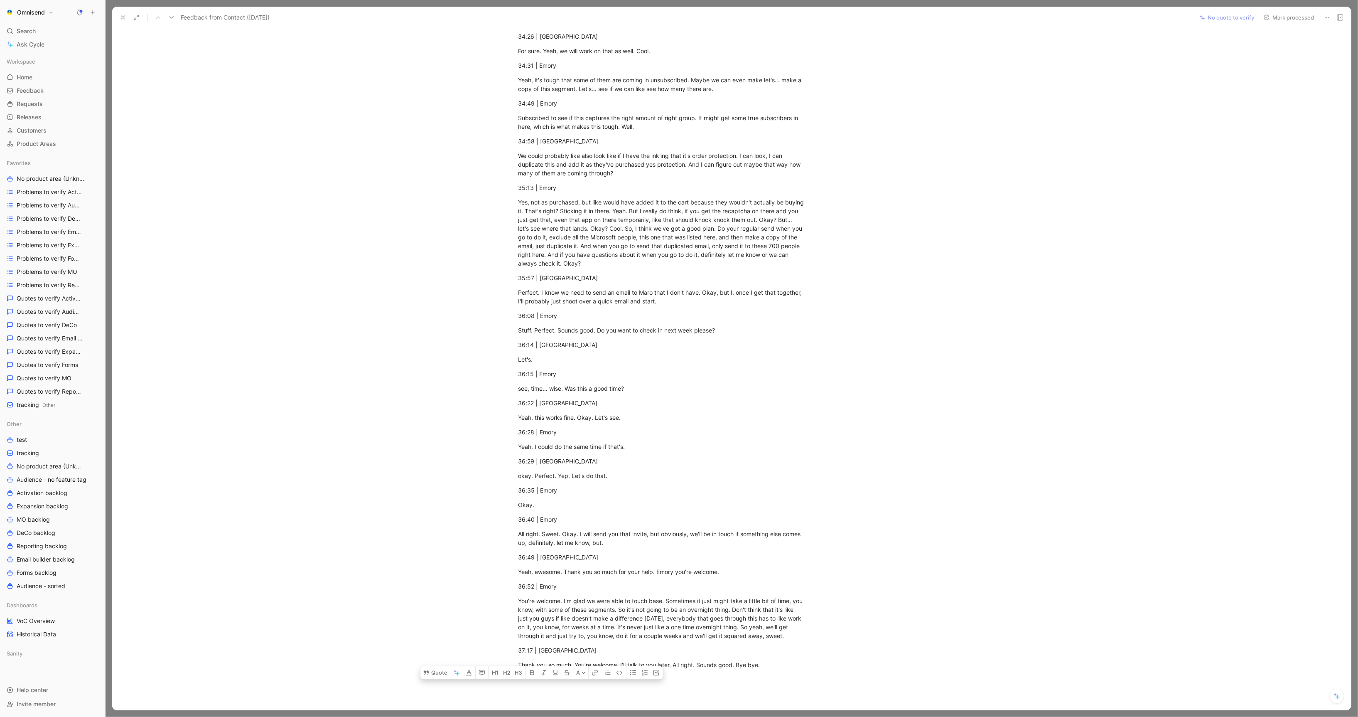
scroll to position [6187, 0]
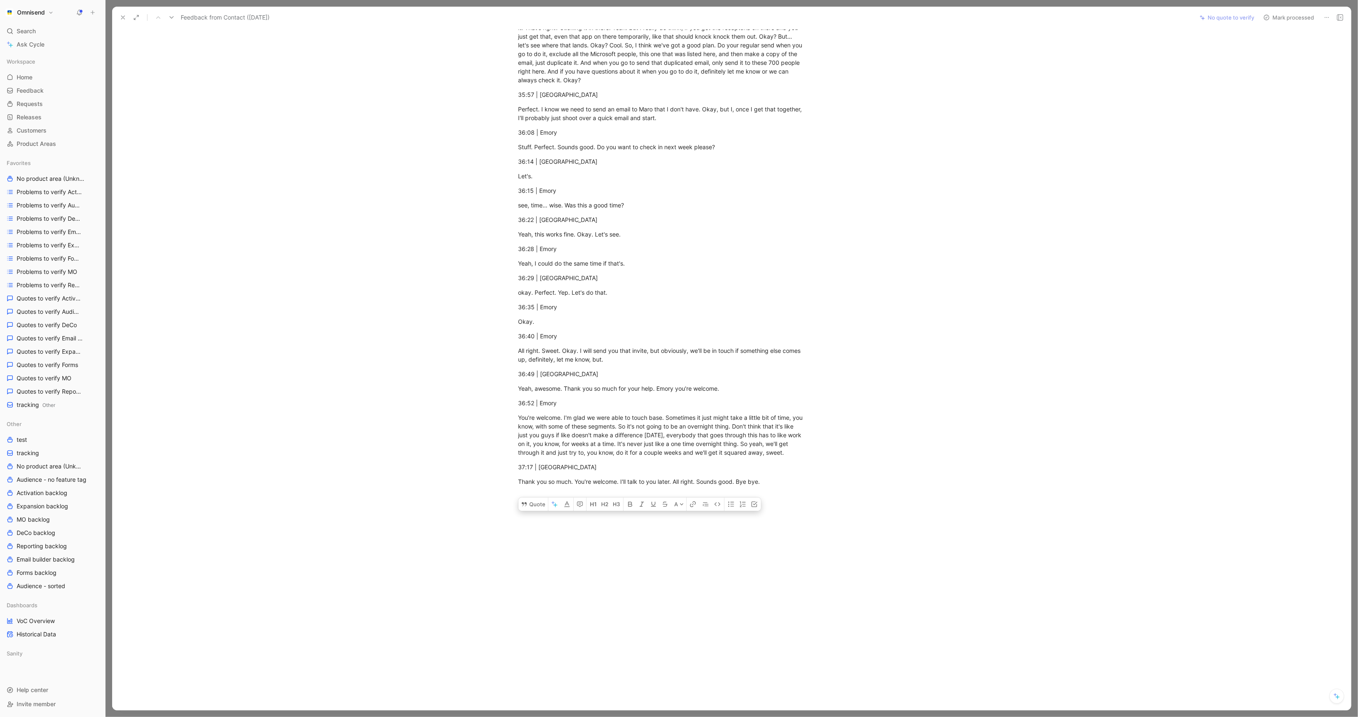
drag, startPoint x: 517, startPoint y: 425, endPoint x: 721, endPoint y: 607, distance: 273.3
copy div "Inchbug/Omnisend Emory Parsons with All Moringa, InchBug Recorded on Aug 6, 202…"
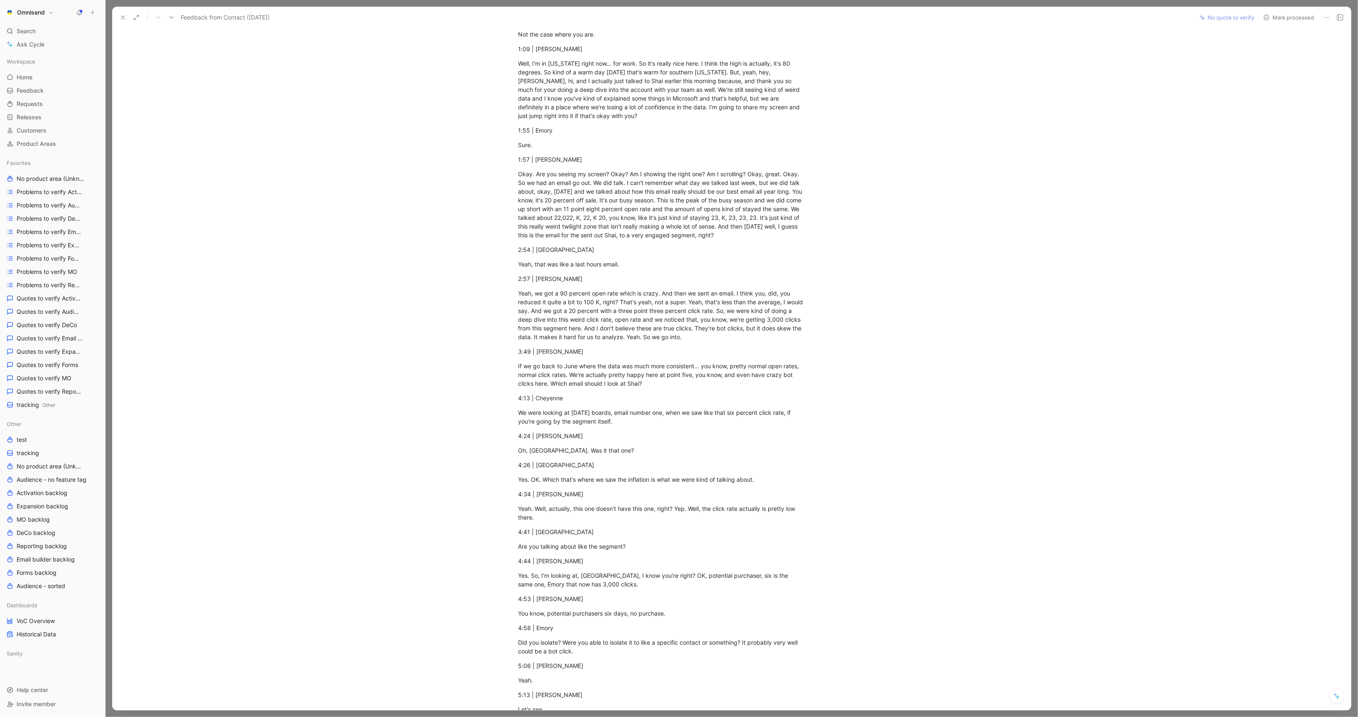
scroll to position [0, 0]
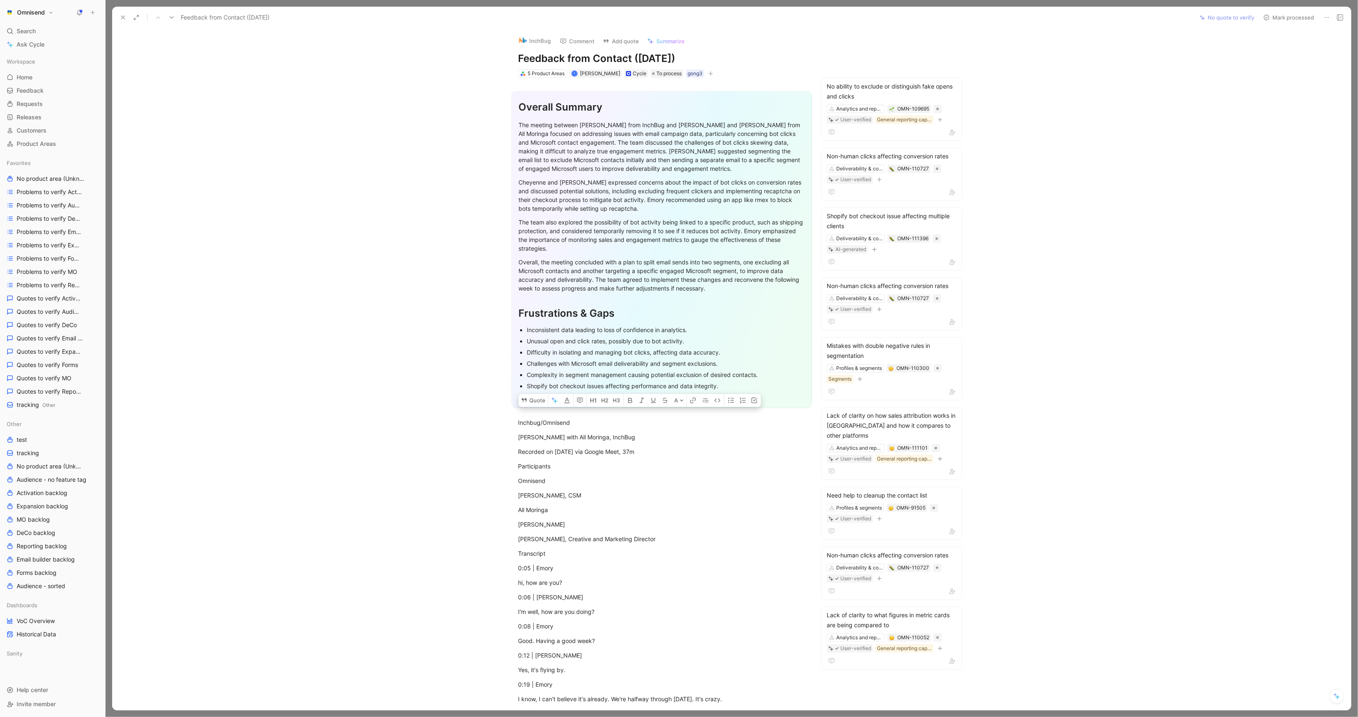
click at [1119, 325] on section "Overall Summary The meeting between Emory Parsons from InchBug and Tom Abbott a…" at bounding box center [662, 249] width 1064 height 330
click at [1324, 17] on icon at bounding box center [1327, 17] width 7 height 7
click at [1299, 51] on div "Delete" at bounding box center [1291, 47] width 76 height 10
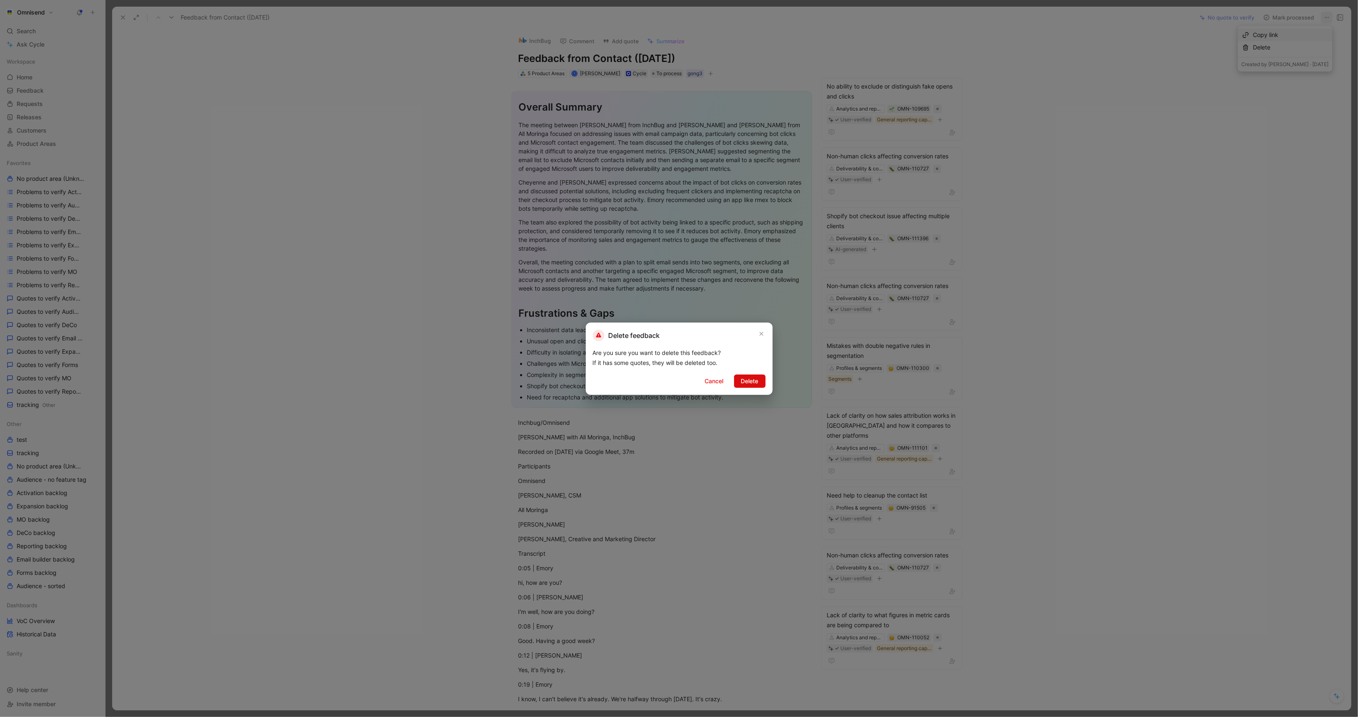
click at [744, 382] on span "Delete" at bounding box center [749, 381] width 17 height 10
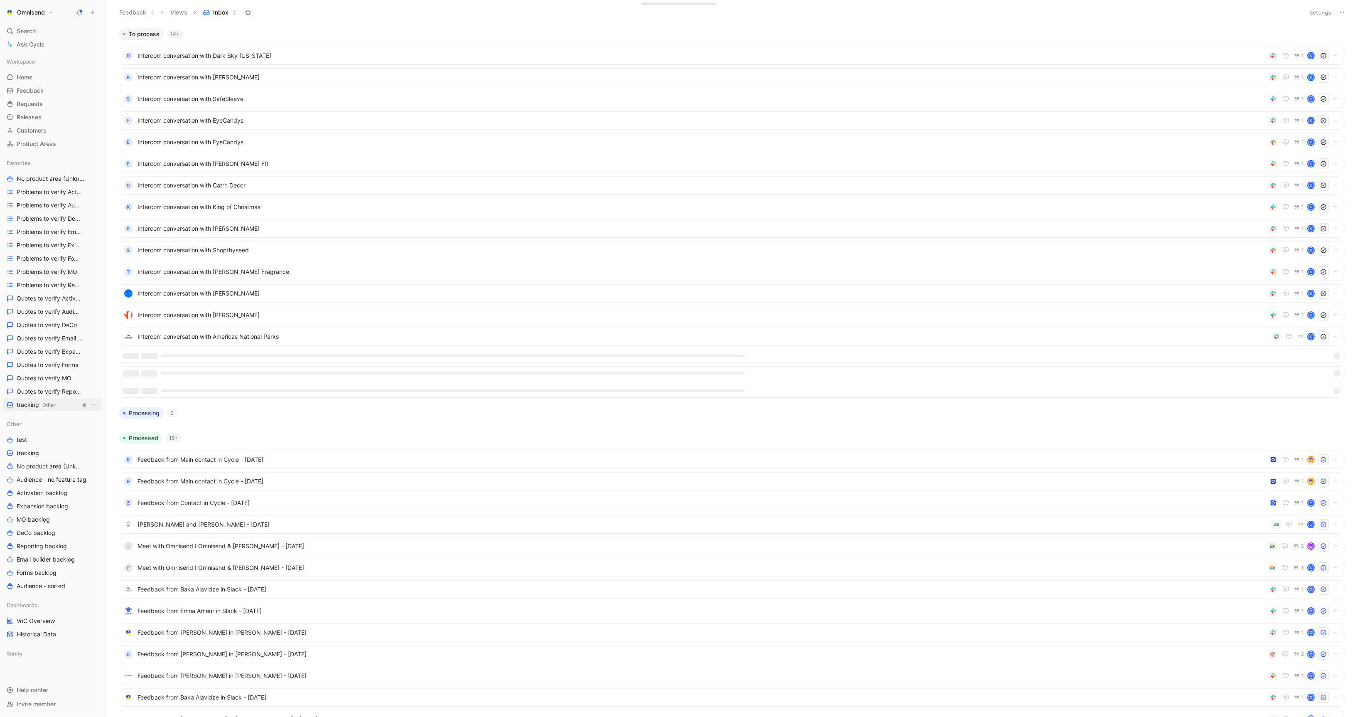
click at [33, 410] on link "tracking Other" at bounding box center [52, 404] width 98 height 12
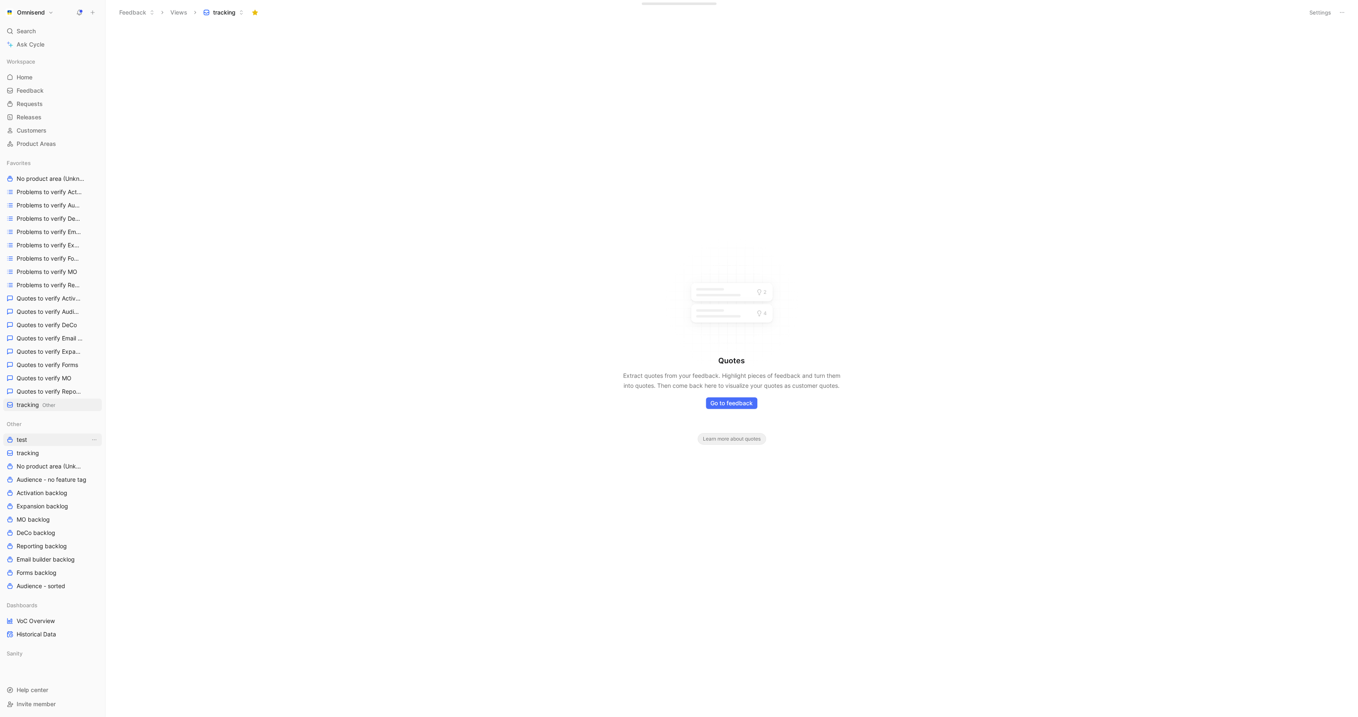
click at [34, 442] on link "test" at bounding box center [52, 439] width 98 height 12
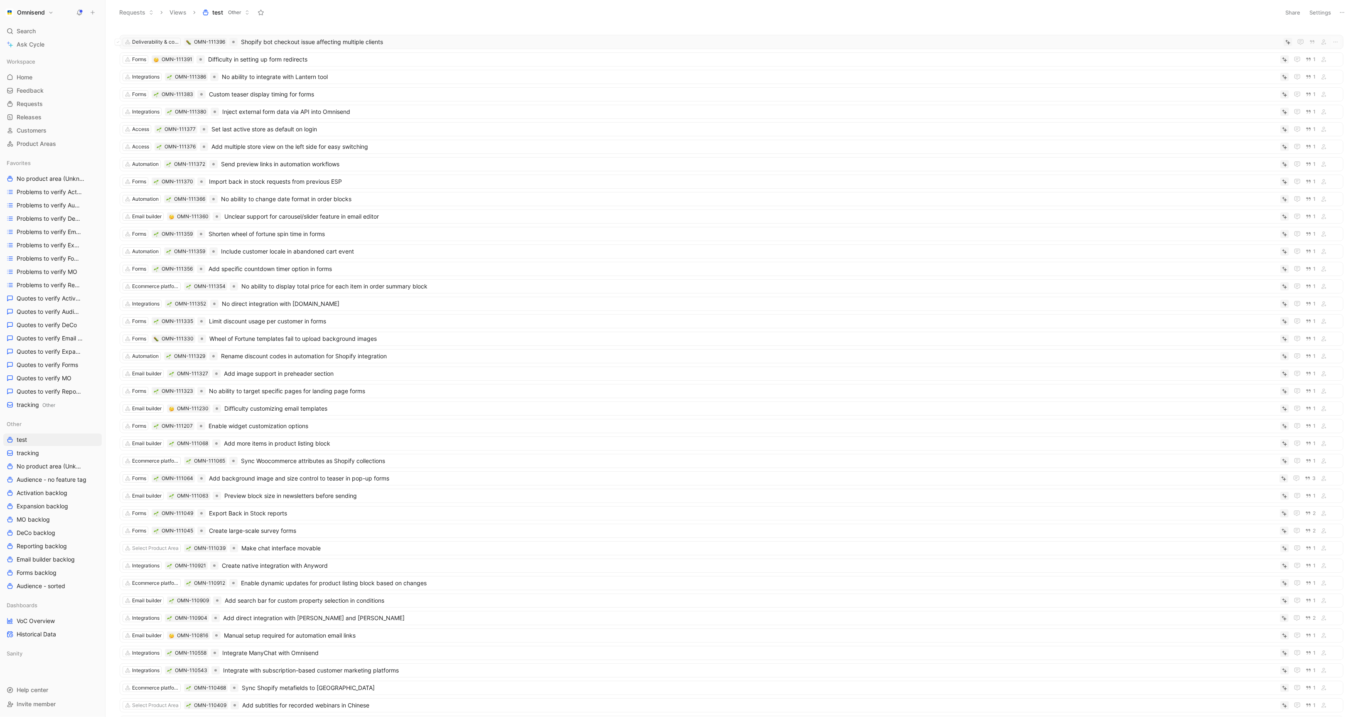
click at [1339, 44] on button "button" at bounding box center [1336, 42] width 10 height 10
click at [1319, 94] on div "Delete" at bounding box center [1300, 96] width 76 height 10
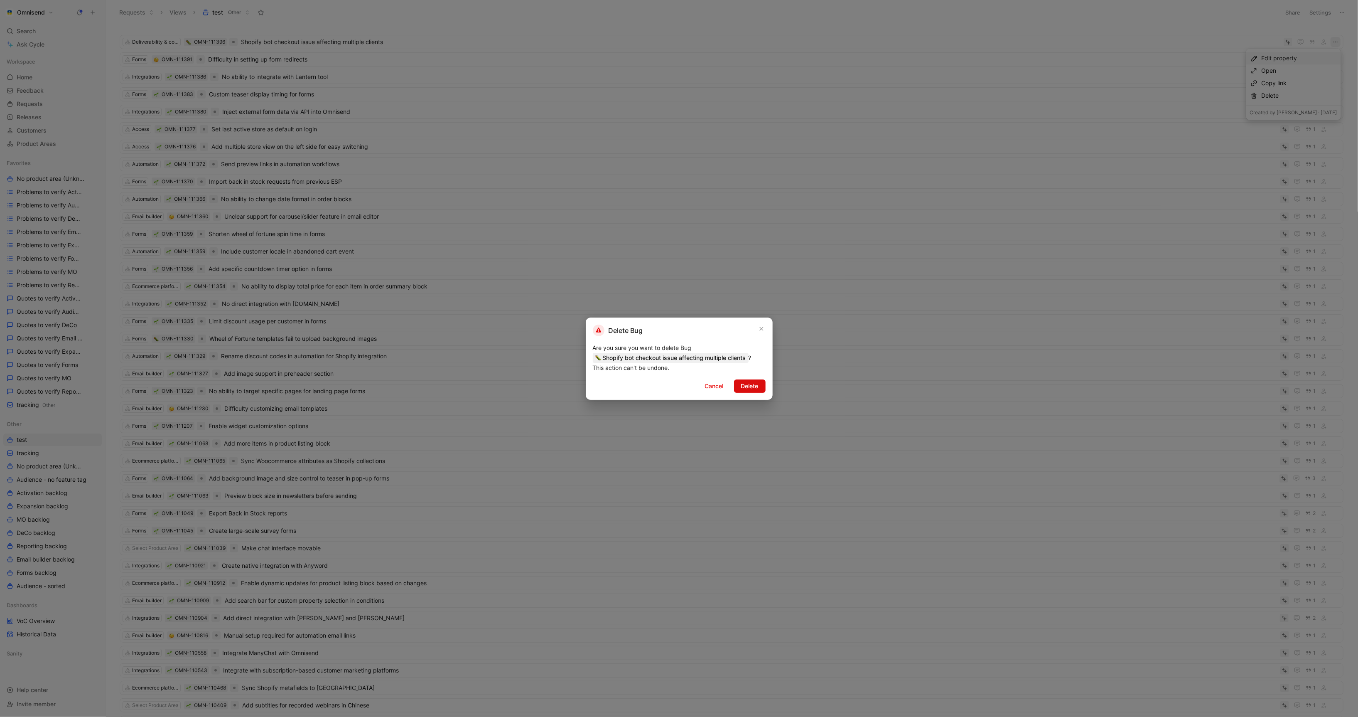
click at [744, 384] on span "Delete" at bounding box center [749, 386] width 17 height 10
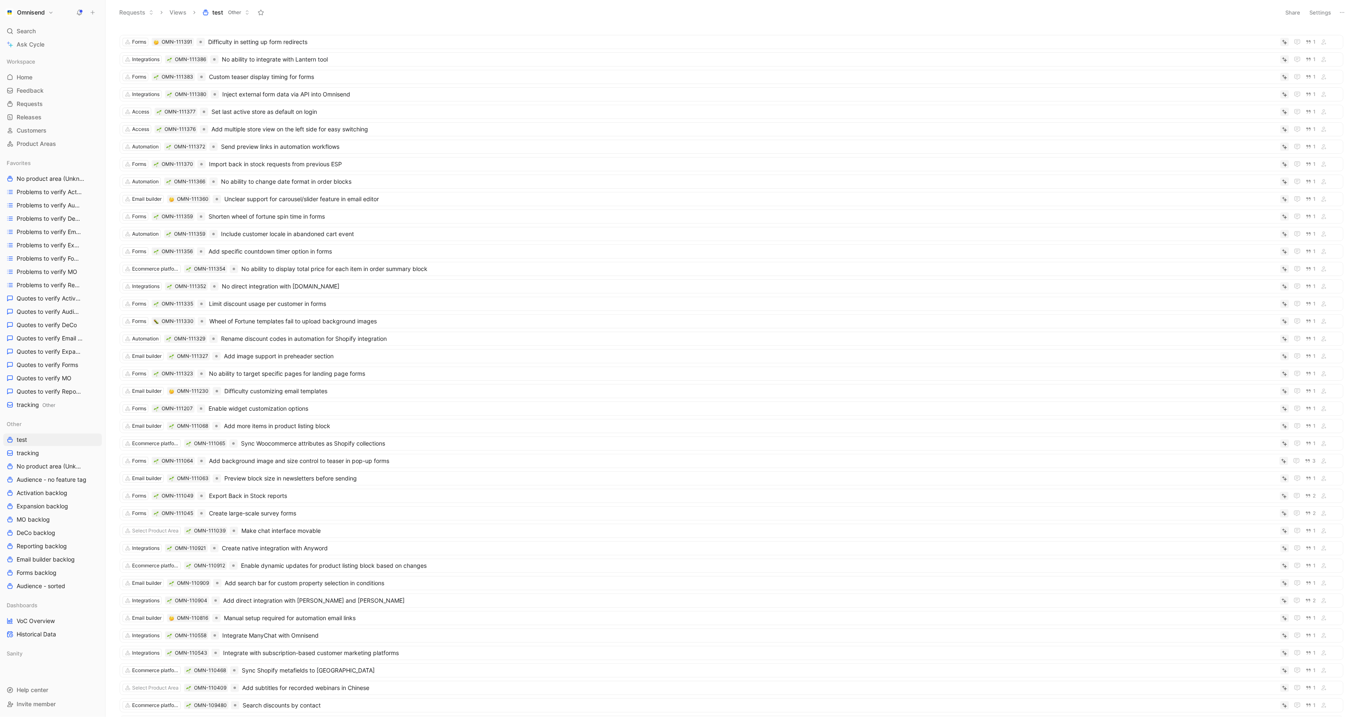
click at [47, 17] on button "Omnisend" at bounding box center [29, 13] width 52 height 12
click at [57, 84] on div "Workspace settings G then S" at bounding box center [56, 85] width 102 height 13
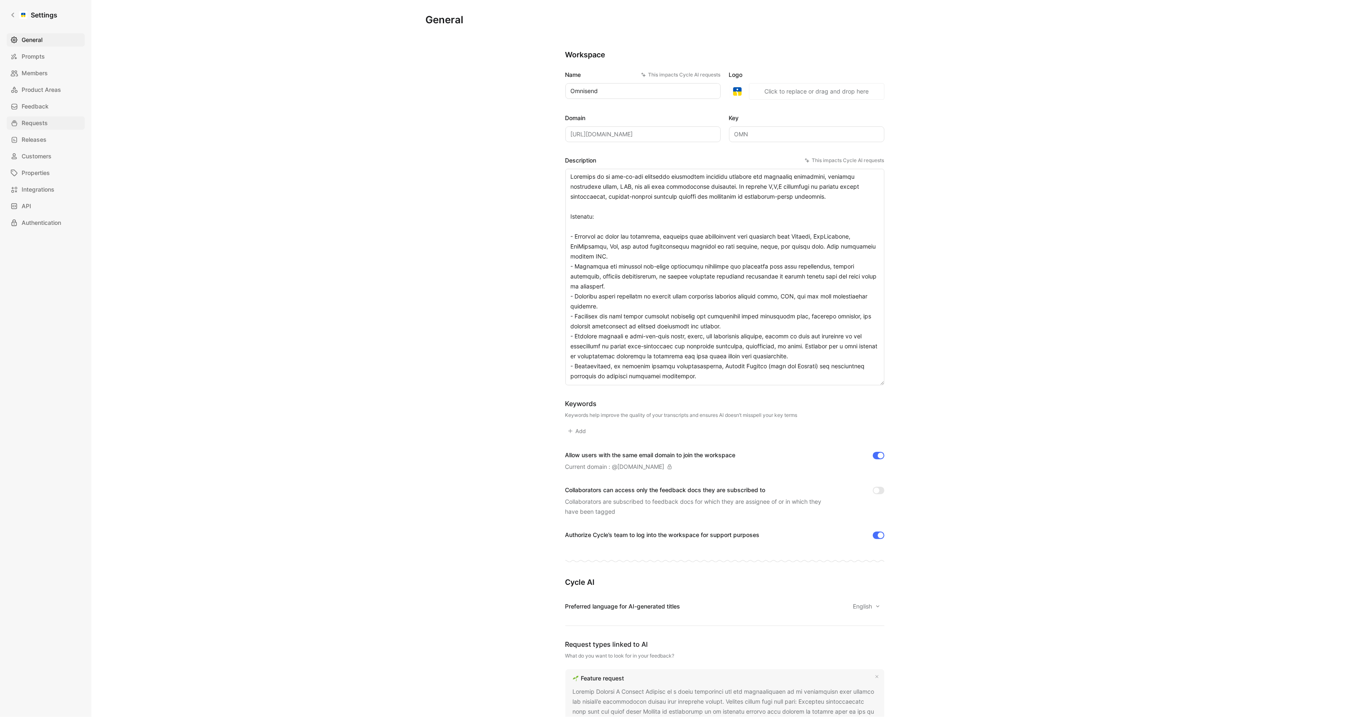
click at [59, 121] on link "Requests" at bounding box center [46, 122] width 78 height 13
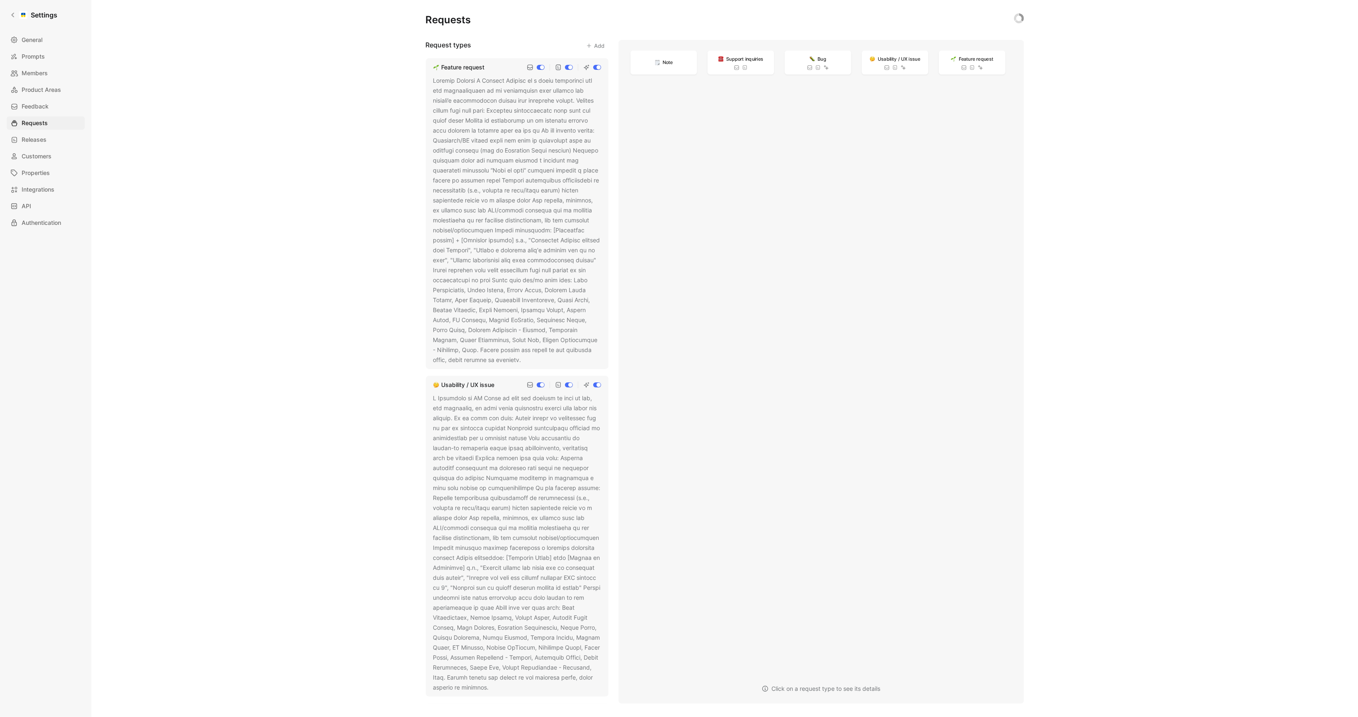
click at [576, 330] on div at bounding box center [517, 220] width 168 height 289
click at [530, 358] on icon at bounding box center [527, 360] width 5 height 5
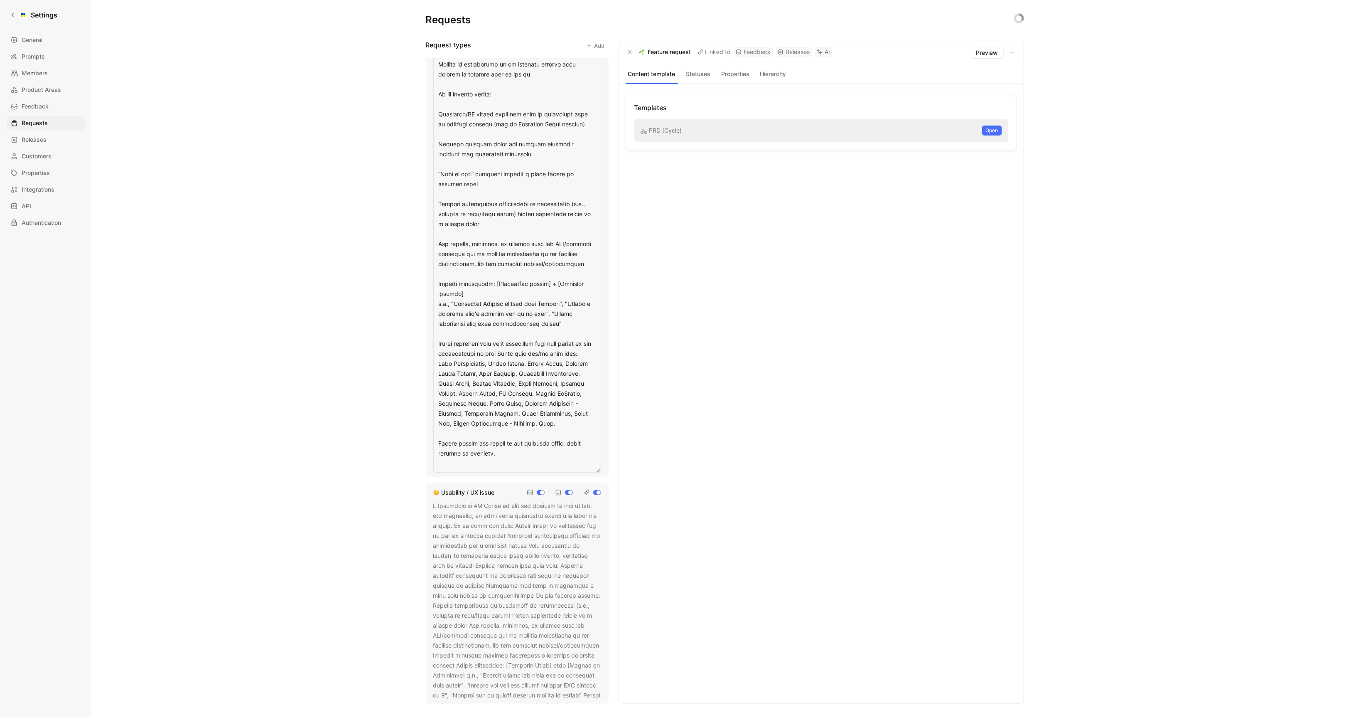
scroll to position [115, 0]
drag, startPoint x: 554, startPoint y: 357, endPoint x: 436, endPoint y: 337, distance: 119.4
click at [436, 337] on textarea at bounding box center [517, 213] width 168 height 506
click at [504, 628] on div "Feature request Usability / UX issue Bug Support inquiries Identify feedback th…" at bounding box center [517, 380] width 183 height 645
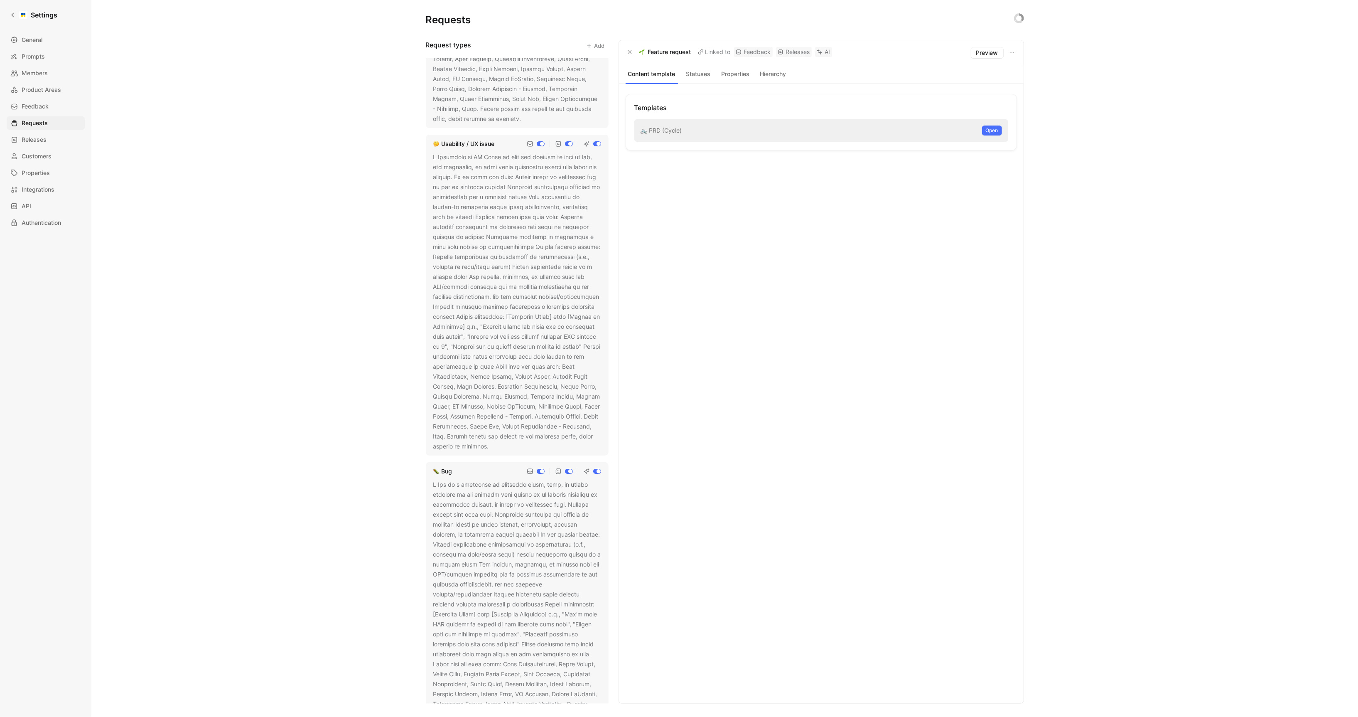
scroll to position [264, 0]
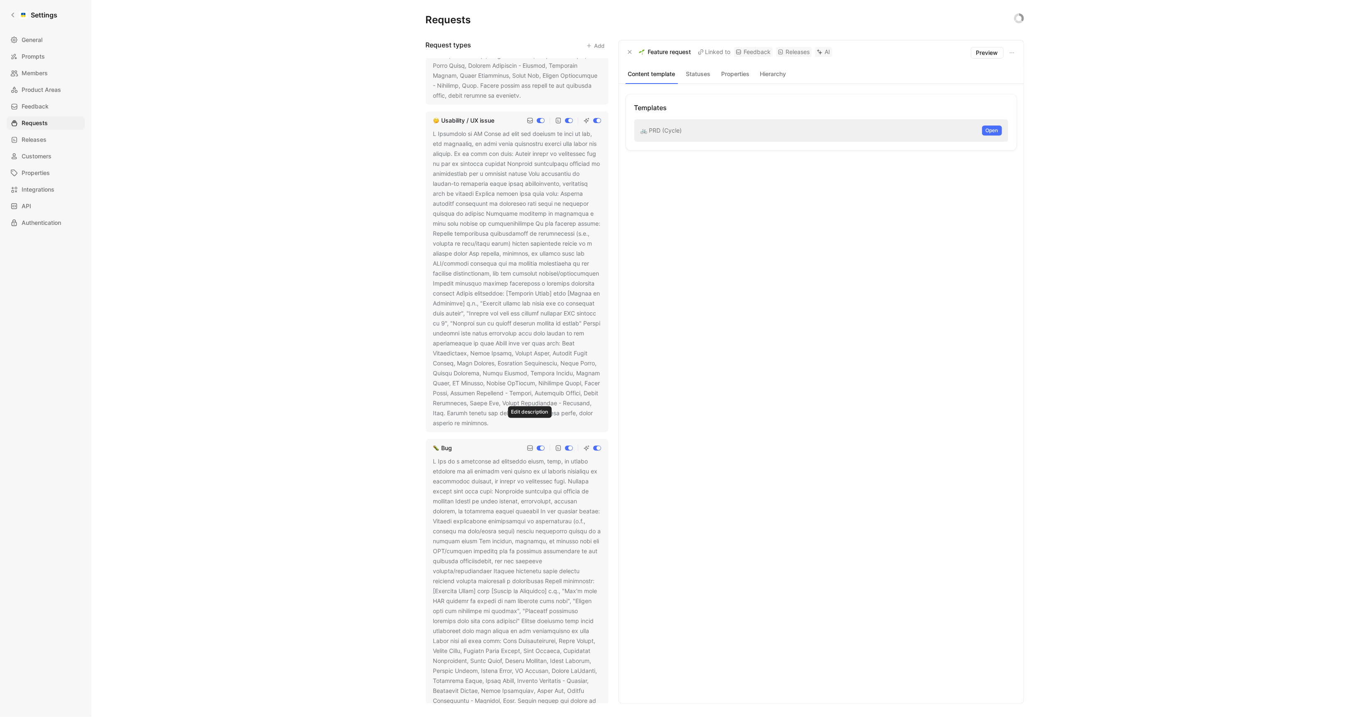
click at [497, 422] on icon at bounding box center [494, 423] width 5 height 5
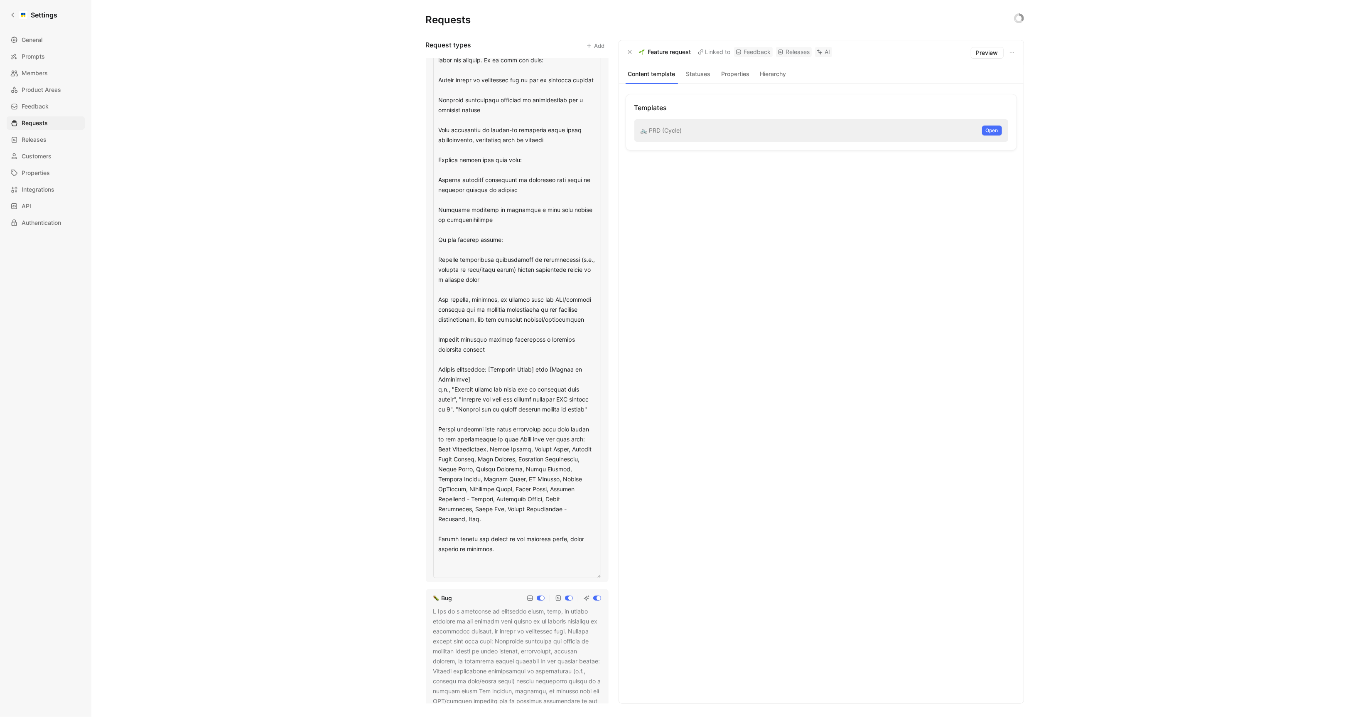
scroll to position [361, 0]
drag, startPoint x: 504, startPoint y: 468, endPoint x: 434, endPoint y: 451, distance: 72.2
click at [434, 451] on textarea at bounding box center [517, 304] width 168 height 545
type textarea "A Usability or UX Issue is when the product is hard to use, not intuitive, or w…"
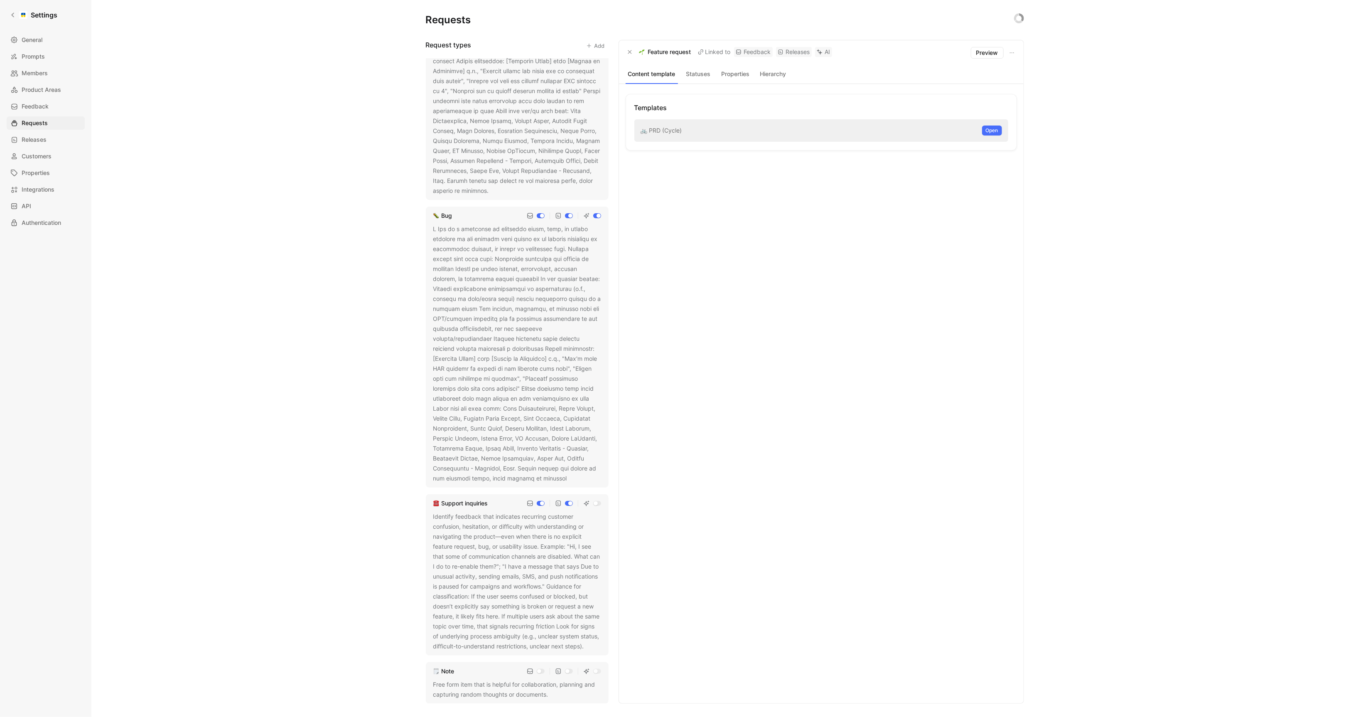
scroll to position [513, 0]
click at [528, 528] on div "Feature request Usability / UX issue Bug Support inquiries Identify feedback th…" at bounding box center [517, 380] width 183 height 645
click at [569, 474] on button at bounding box center [573, 478] width 8 height 8
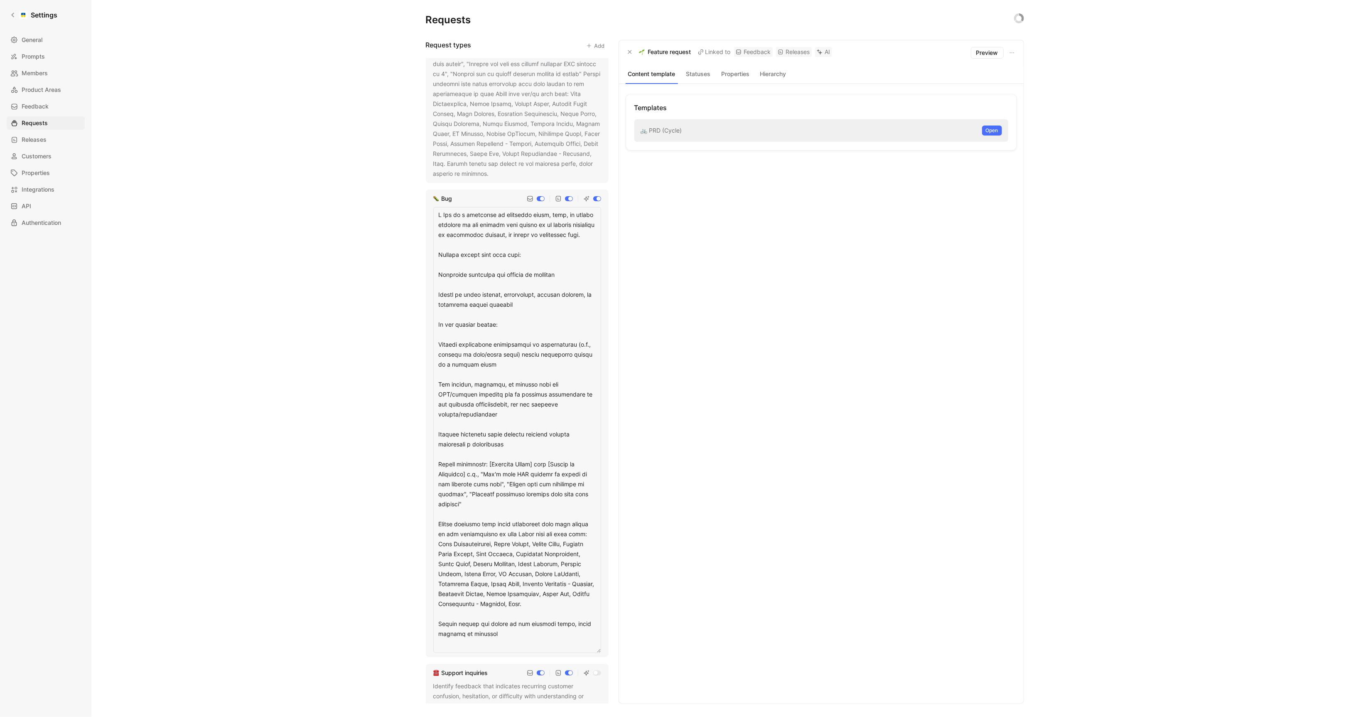
drag, startPoint x: 456, startPoint y: 542, endPoint x: 435, endPoint y: 522, distance: 29.1
click at [435, 522] on textarea at bounding box center [517, 430] width 168 height 446
type textarea "A Bug is a confirmed or suspected error, flaw, or broken behavior in the produc…"
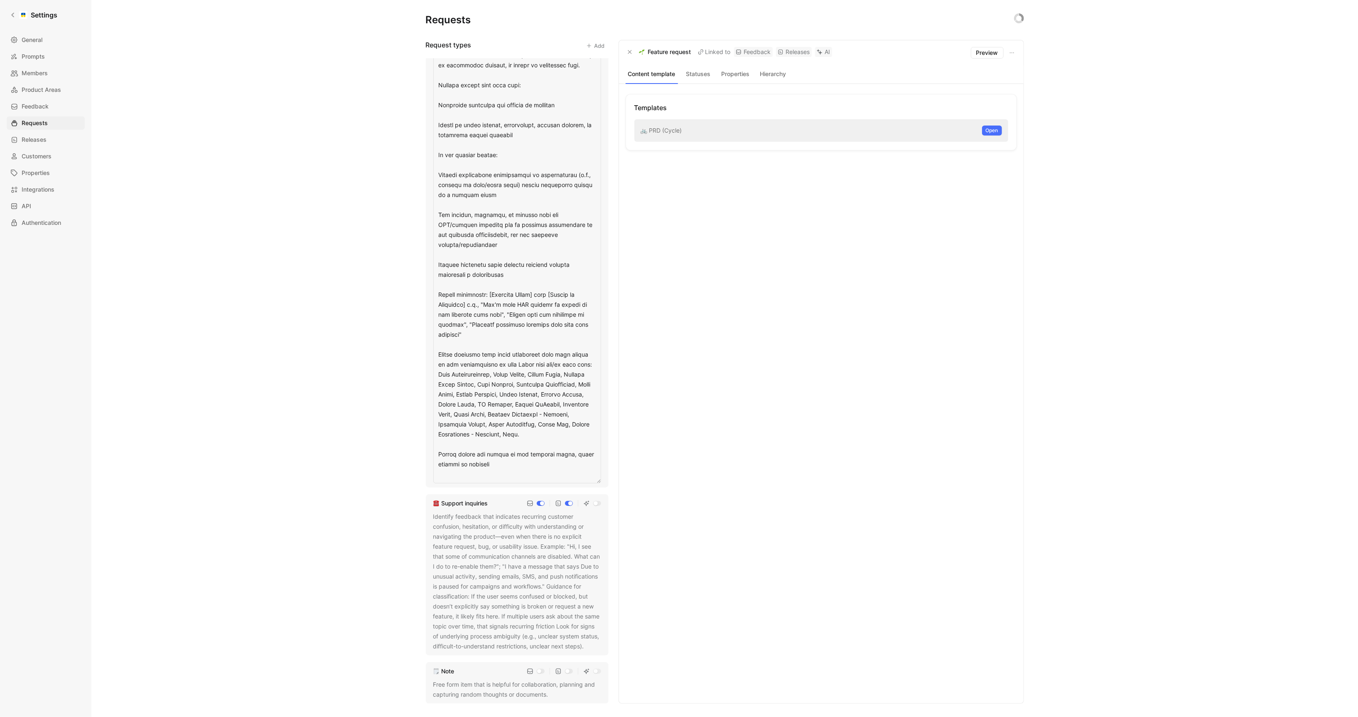
click at [334, 490] on div "Requests Request types Add Feature request Usability / UX issue Bug Support inq…" at bounding box center [724, 358] width 1267 height 717
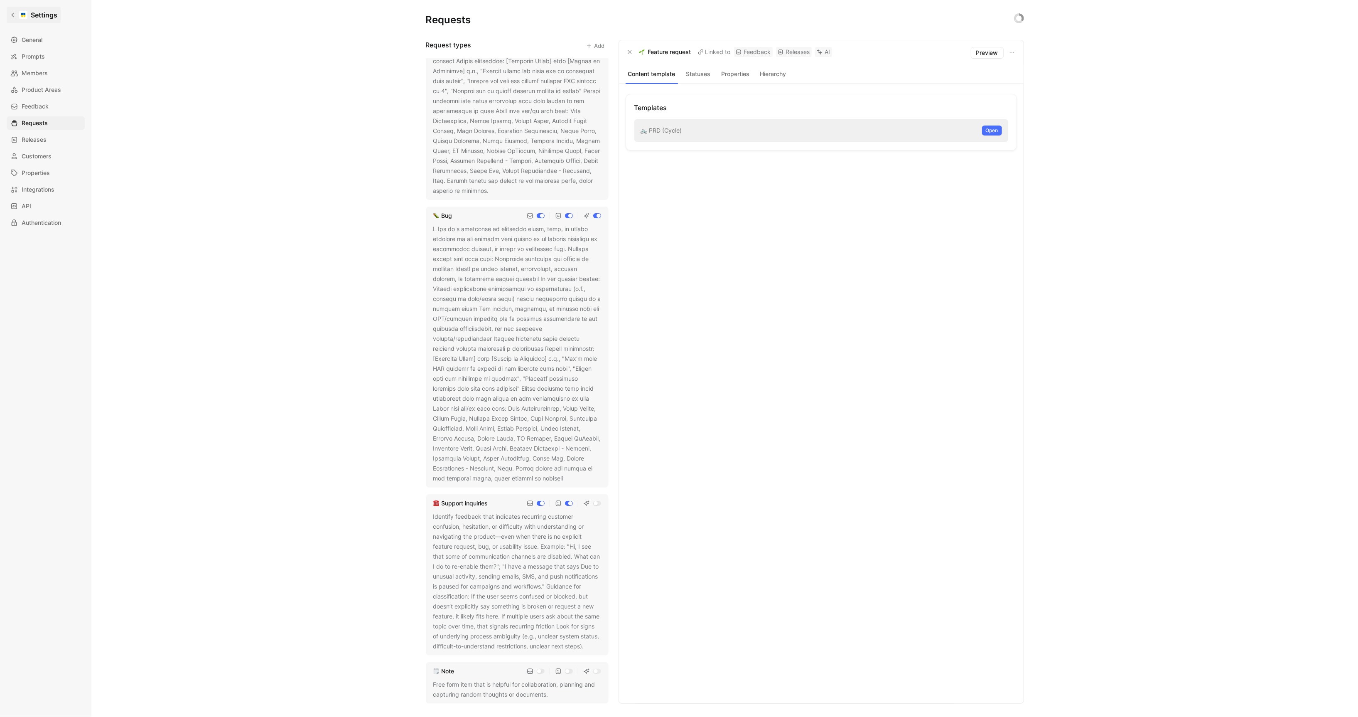
click at [20, 15] on div at bounding box center [23, 15] width 8 height 8
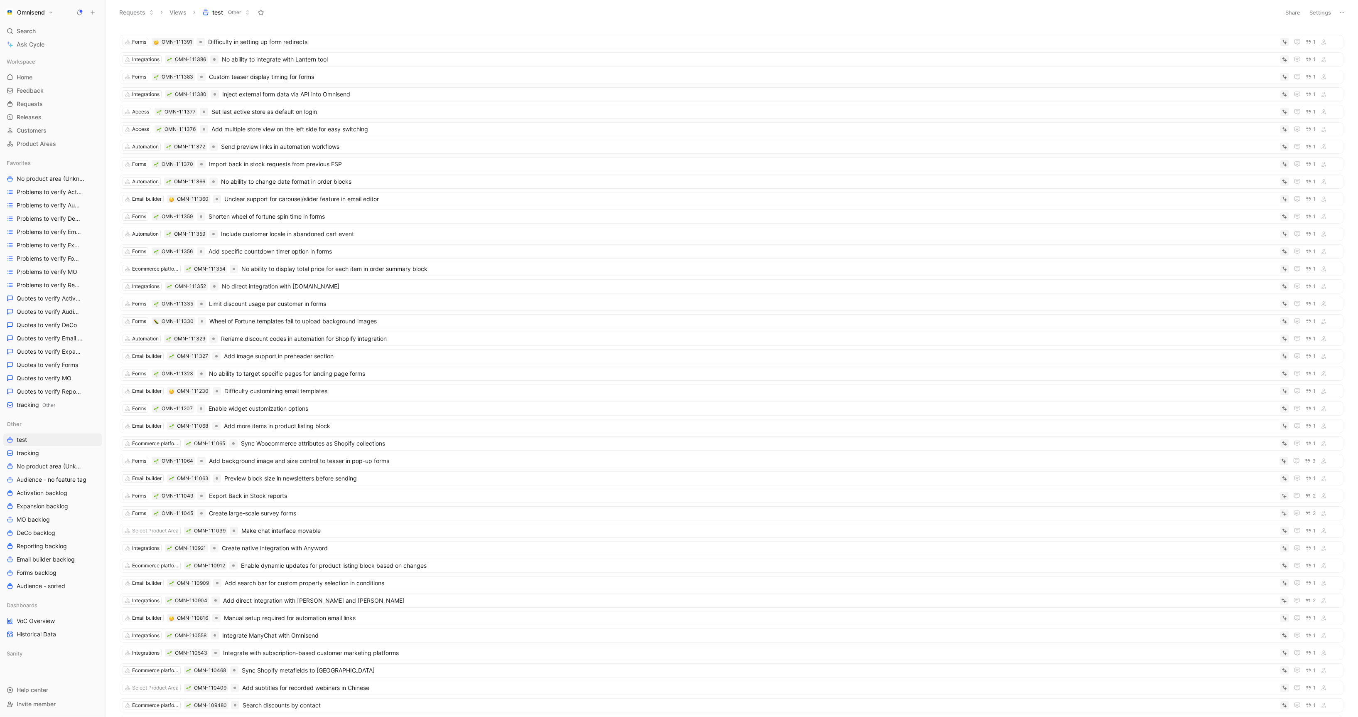
click at [92, 12] on use at bounding box center [93, 13] width 4 height 4
click at [164, 20] on button "New feedback c" at bounding box center [148, 16] width 89 height 14
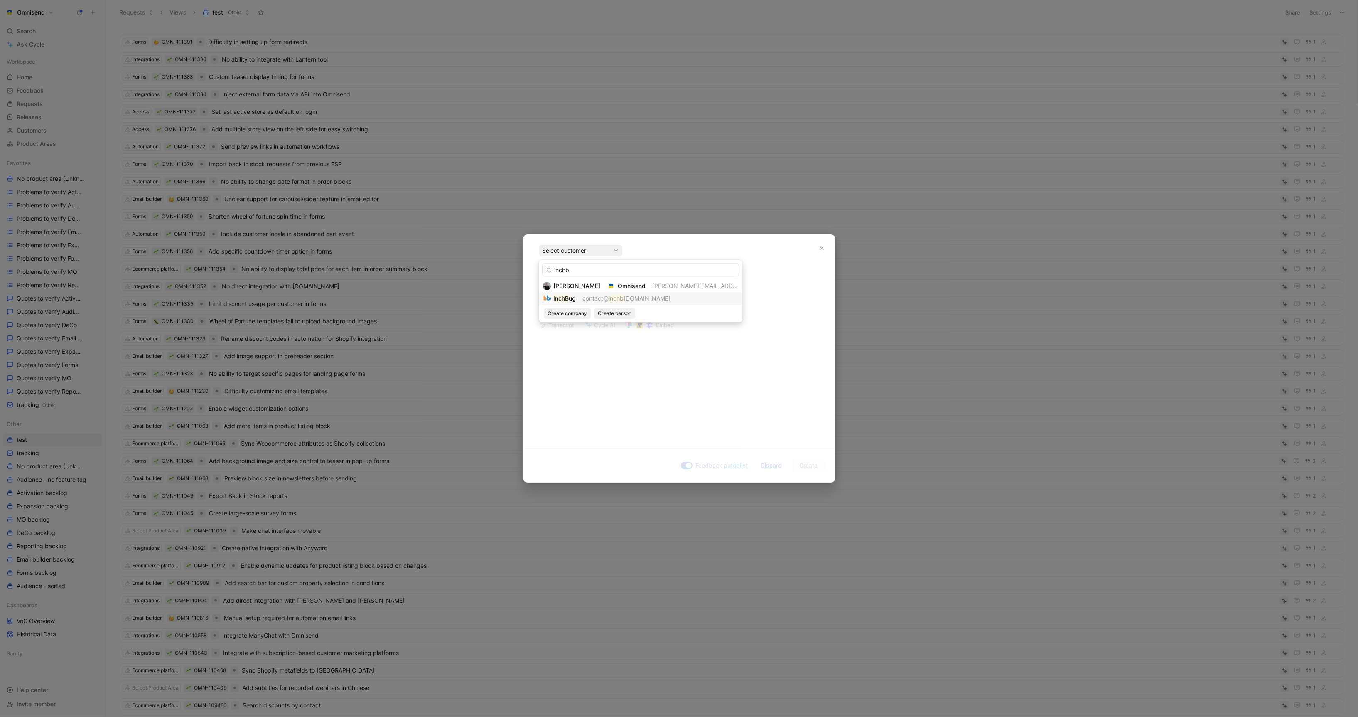
type input "inchb"
click at [579, 295] on div "InchB ug contact@ inchb ug.com" at bounding box center [641, 298] width 196 height 10
click at [656, 301] on div at bounding box center [679, 305] width 280 height 9
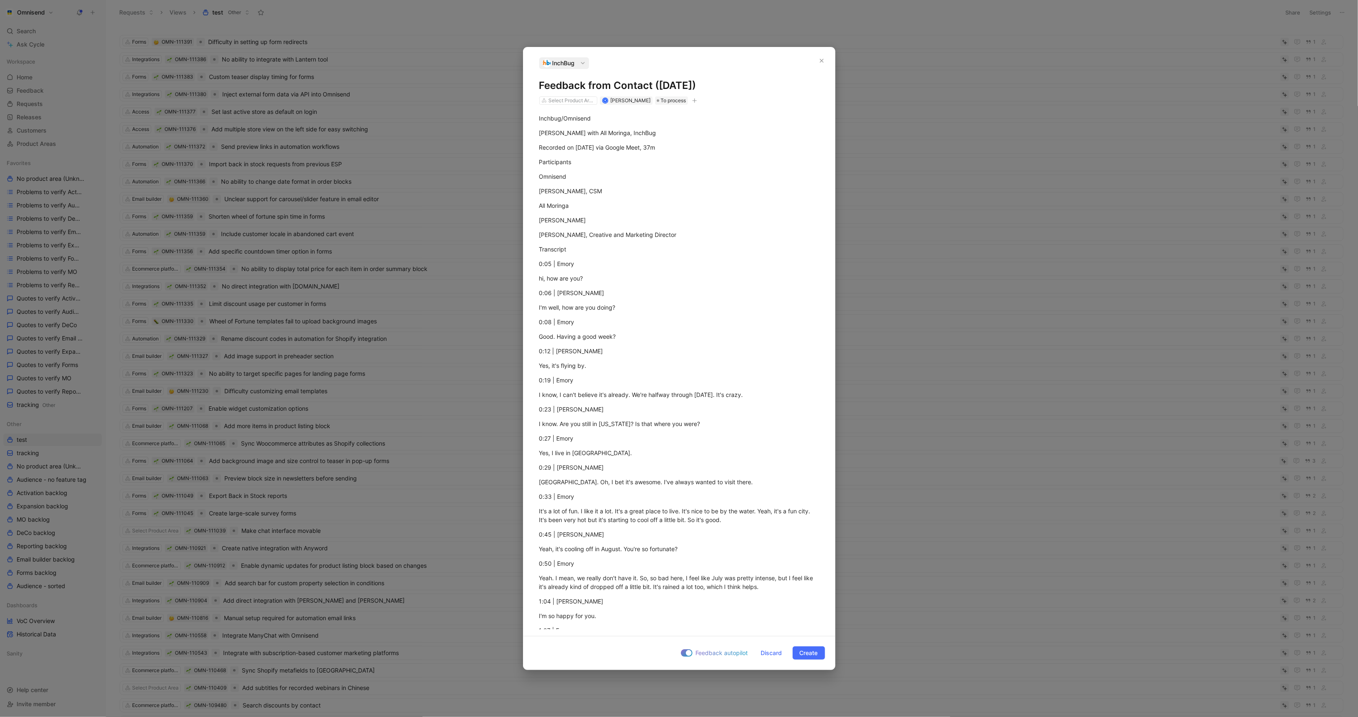
click at [696, 99] on icon "button" at bounding box center [694, 100] width 5 height 5
click at [653, 153] on div "import" at bounding box center [646, 158] width 98 height 10
type input "gong"
click at [638, 153] on div "gong 3" at bounding box center [642, 159] width 116 height 12
click at [808, 656] on span "Create" at bounding box center [809, 653] width 18 height 10
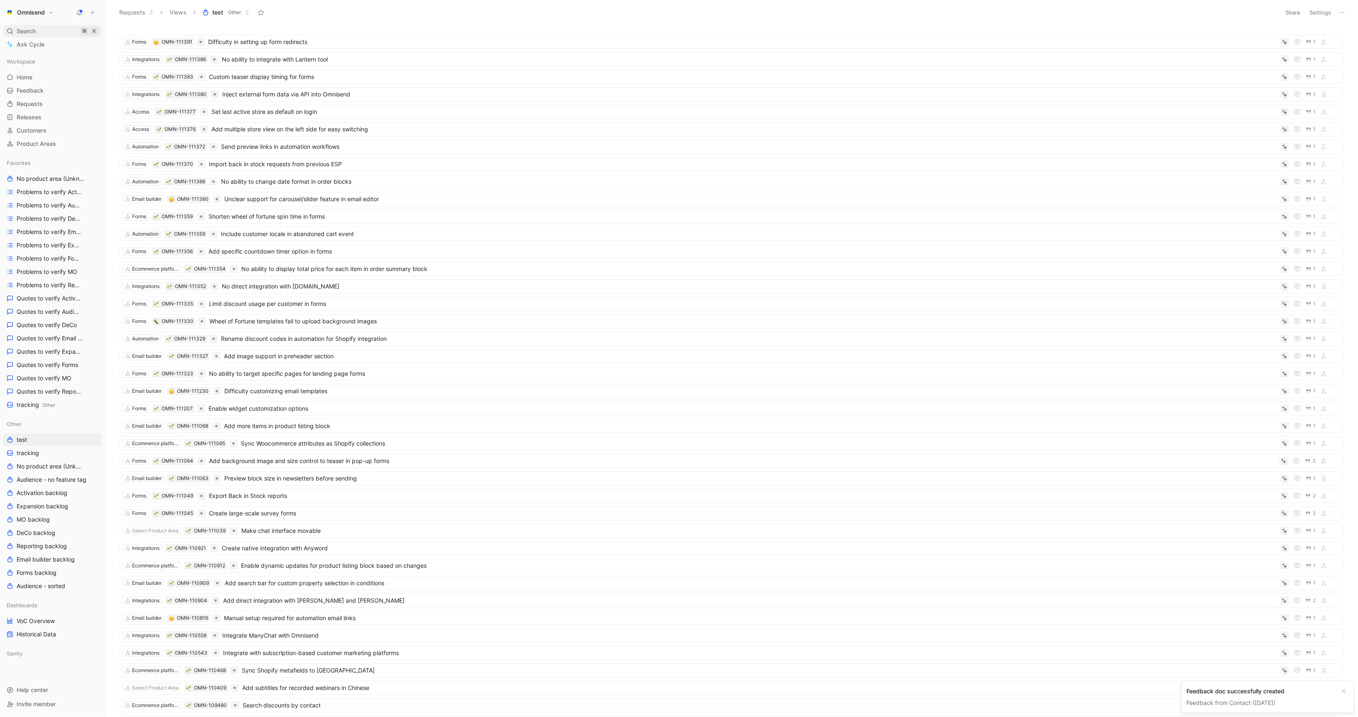
click at [34, 33] on span "Search" at bounding box center [26, 31] width 19 height 10
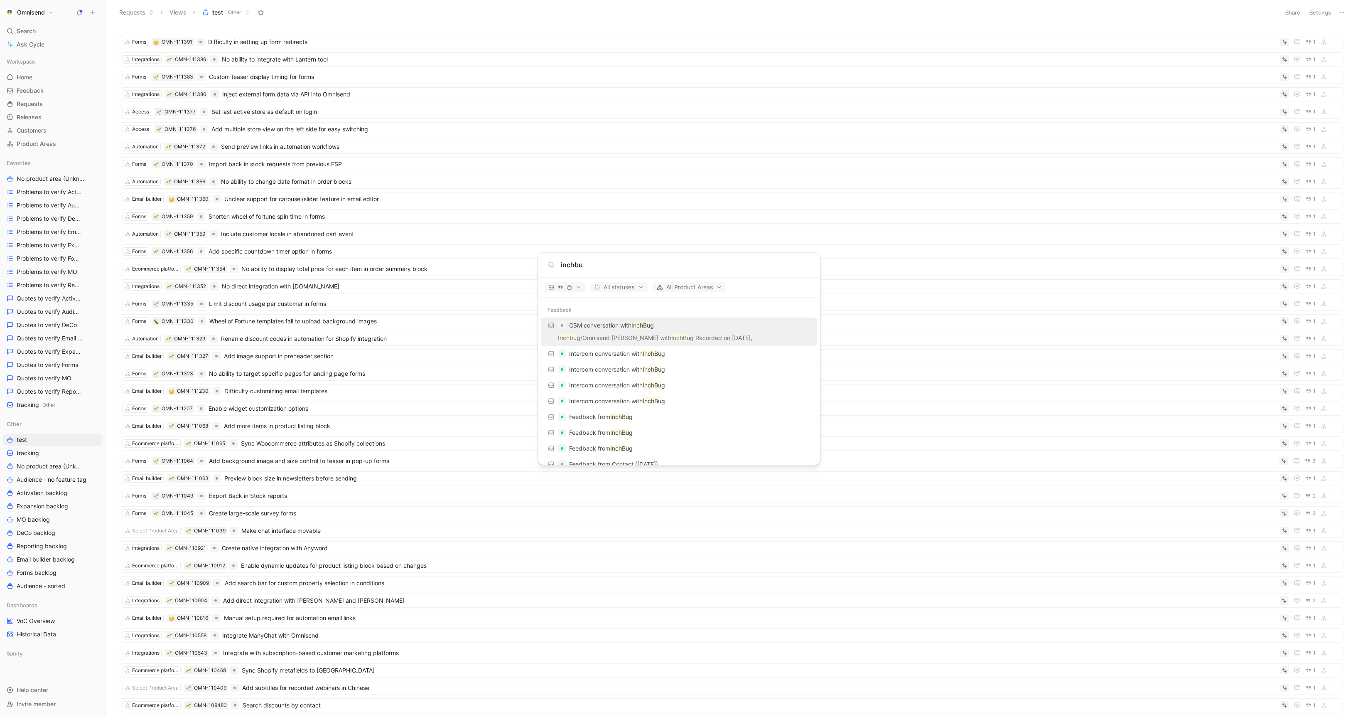
type input "inchbu"
click at [640, 333] on p "Inchbu g/Omnisend Emory Parsons with InchBu g Recorded on Jul 24," at bounding box center [679, 339] width 271 height 12
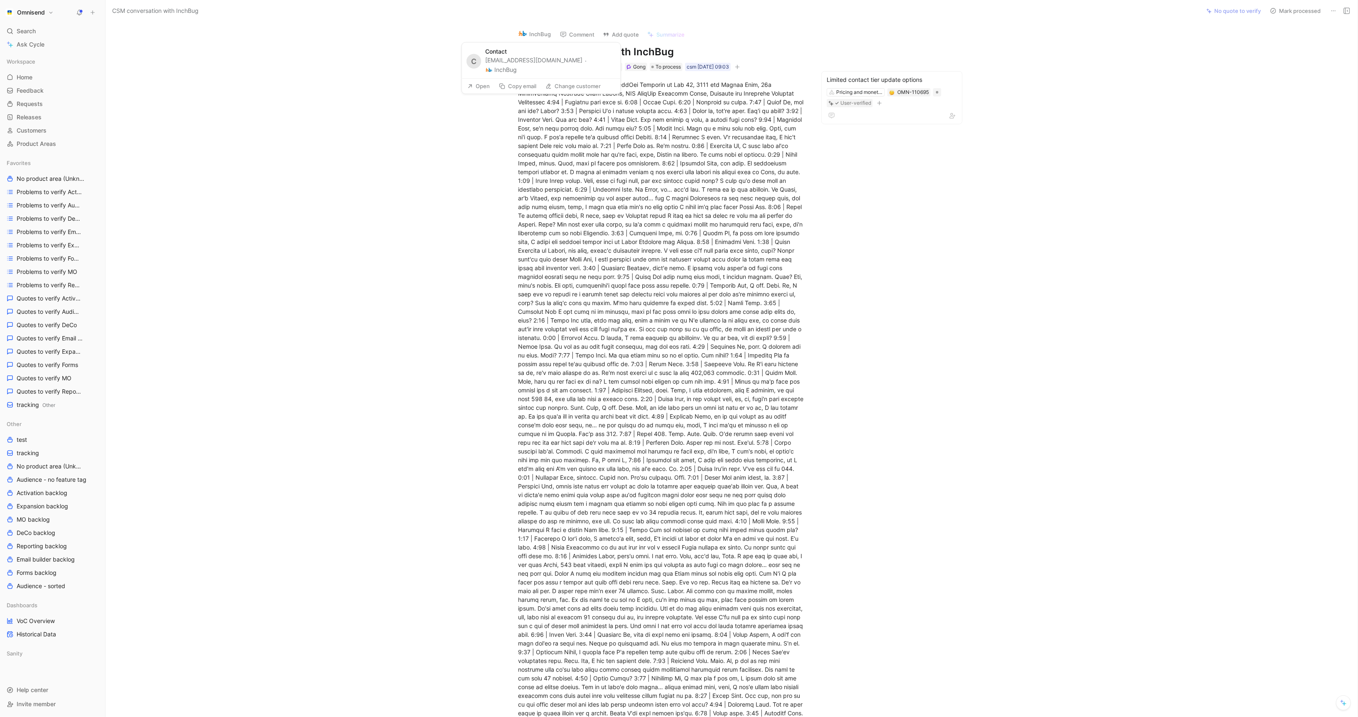
click at [517, 65] on button "InchBug" at bounding box center [501, 70] width 32 height 10
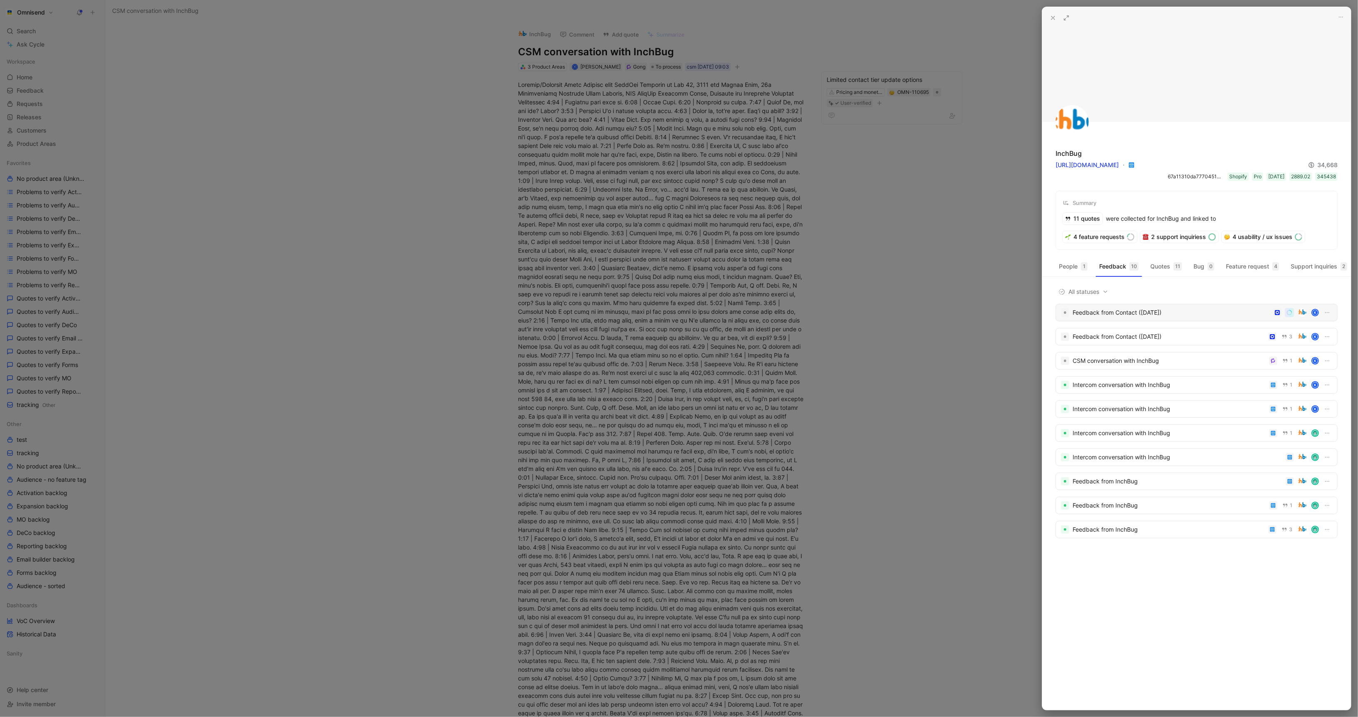
click at [1118, 317] on div "Feedback from Contact ([DATE])" at bounding box center [1171, 312] width 197 height 10
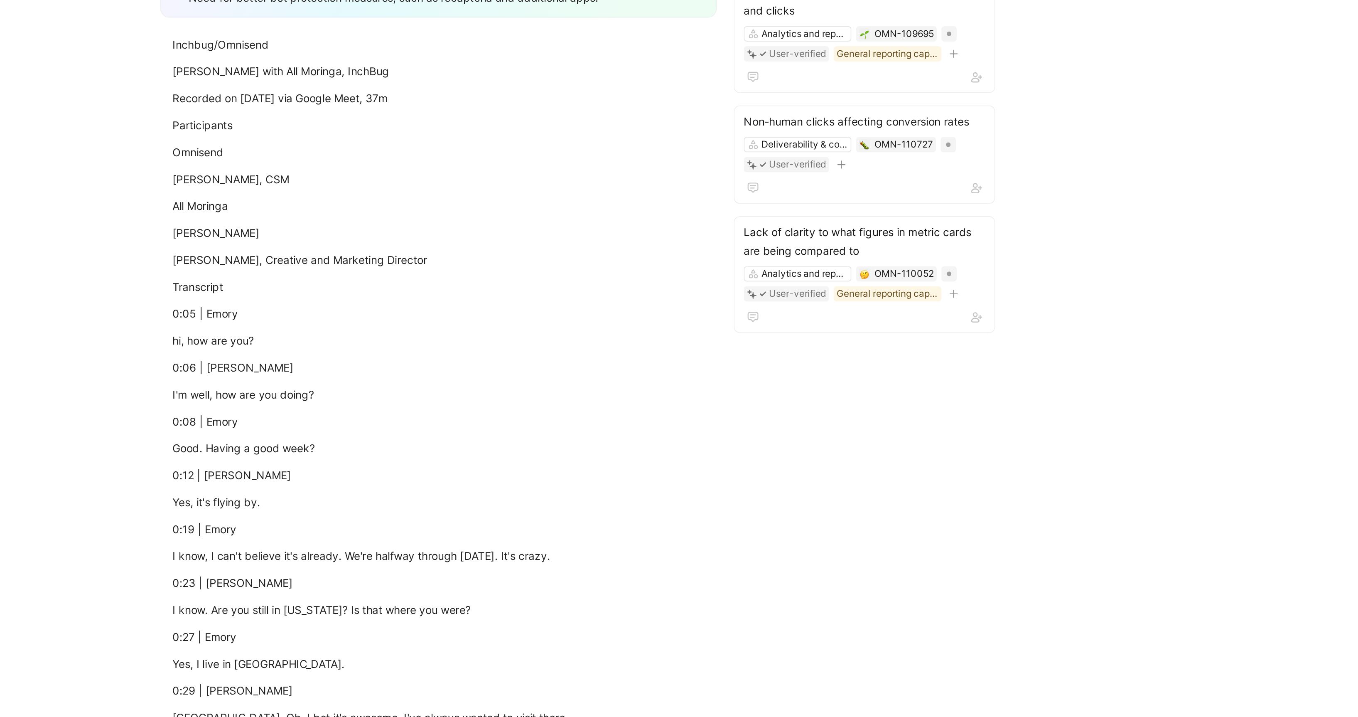
scroll to position [317, 0]
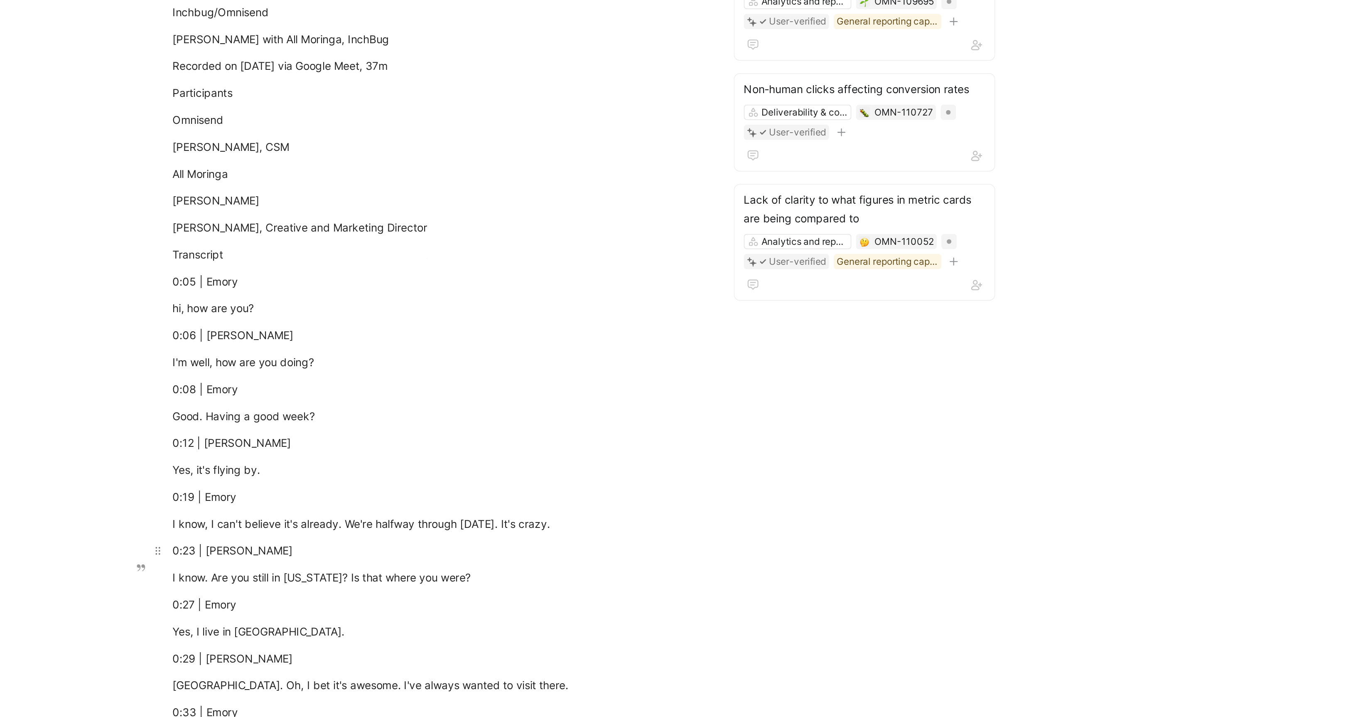
click at [567, 335] on div "0:23 | Tom" at bounding box center [661, 330] width 287 height 9
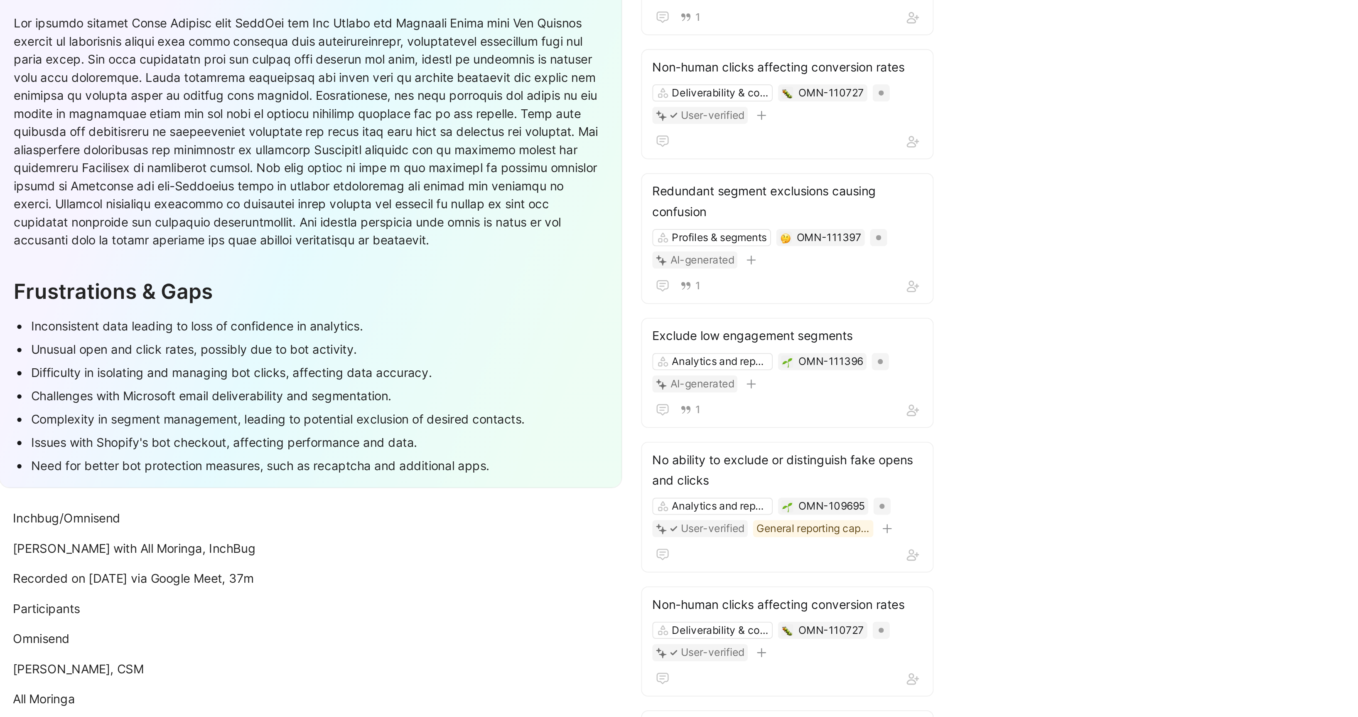
scroll to position [0, 0]
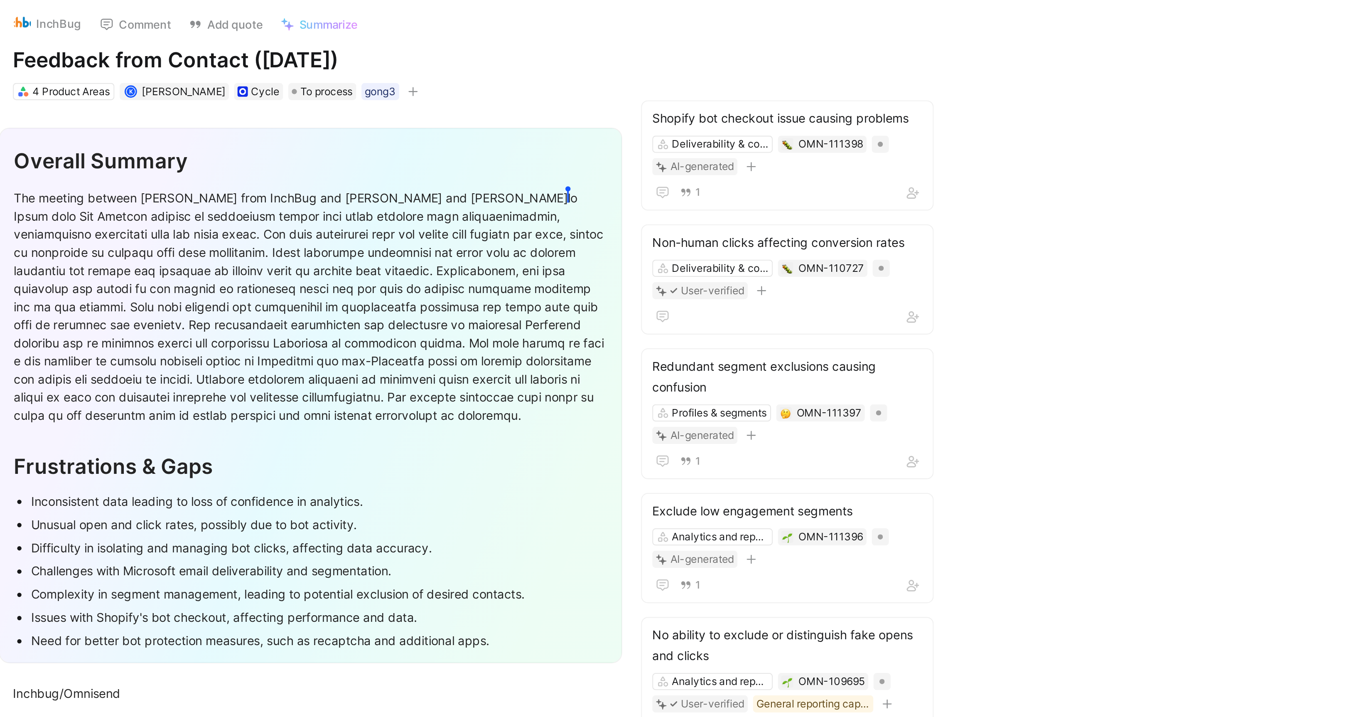
click at [1037, 160] on section "Overall Summary The meeting between Emory Parsons from InchBug and Tom Abbott a…" at bounding box center [662, 214] width 1078 height 272
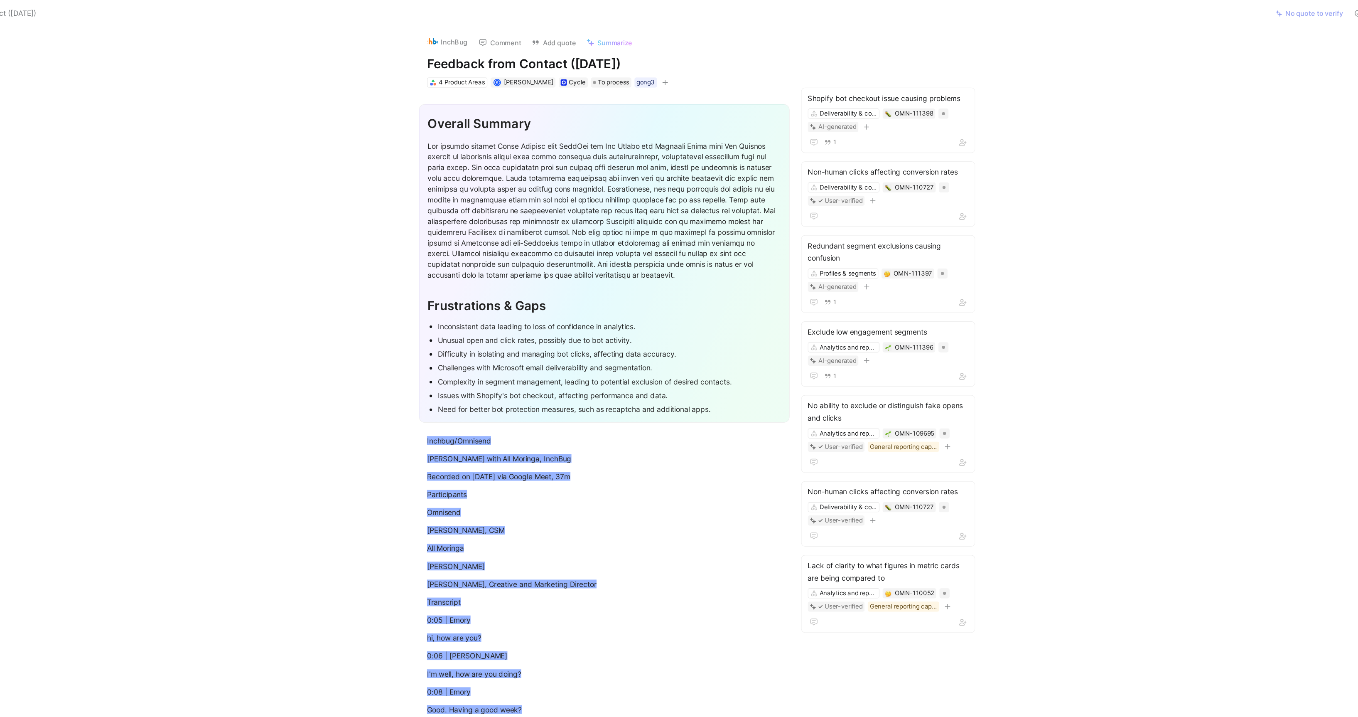
click at [1121, 248] on section "Overall Summary Frustrations & Gaps Inconsistent data leading to loss of confid…" at bounding box center [662, 214] width 1078 height 272
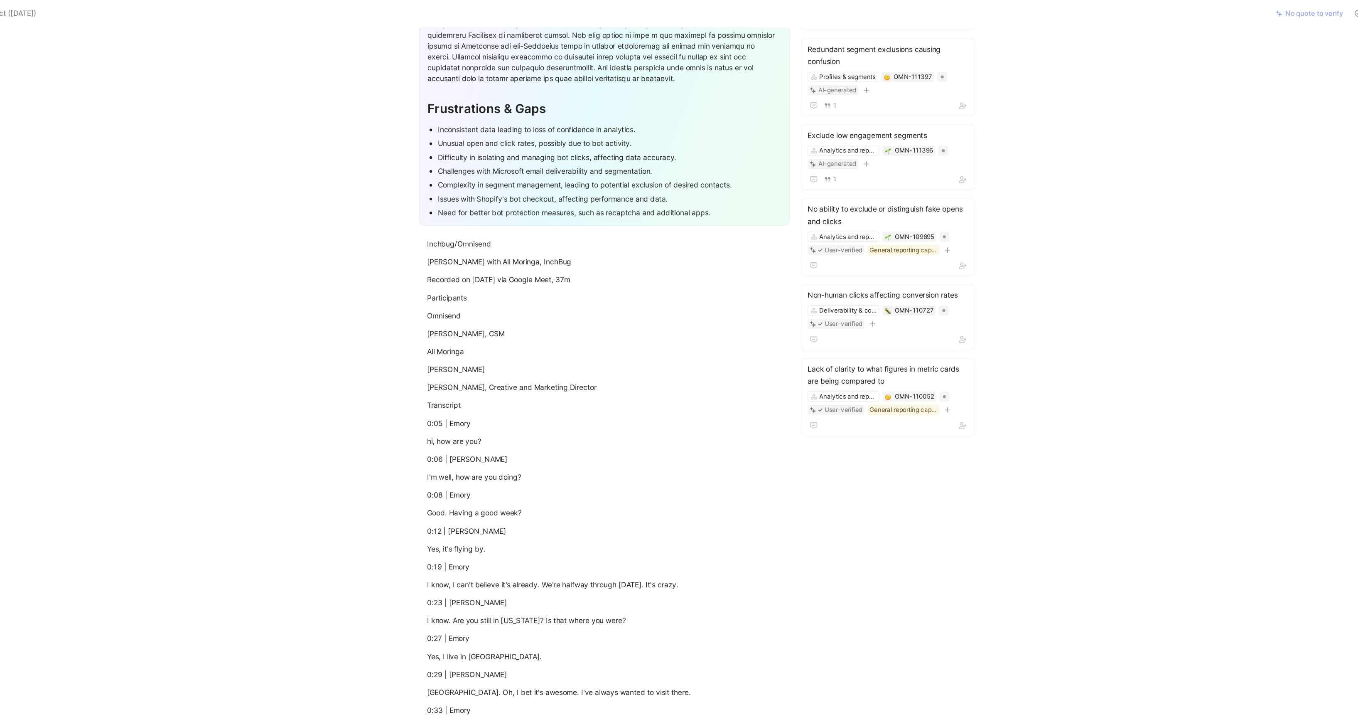
scroll to position [163, 0]
click at [639, 314] on p "Cheyenne Brown, Creative and Marketing Director" at bounding box center [661, 311] width 319 height 14
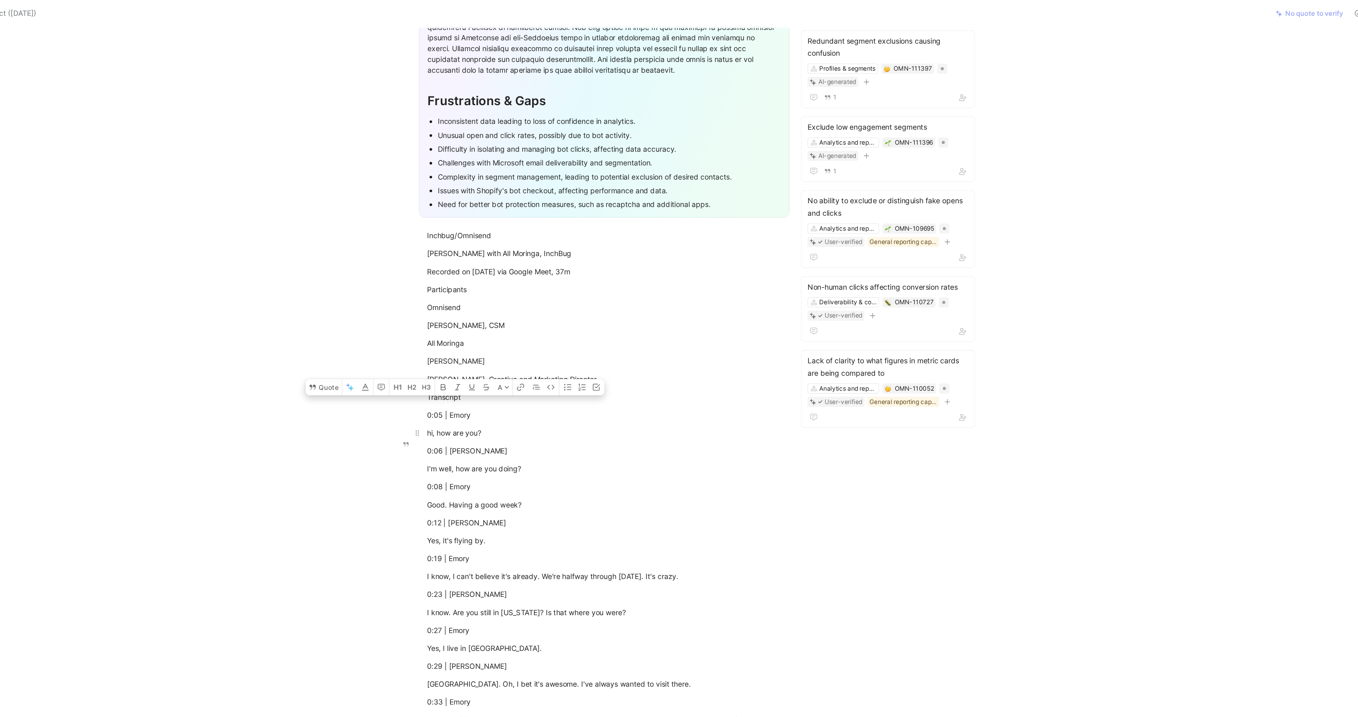
drag, startPoint x: 519, startPoint y: 346, endPoint x: 566, endPoint y: 358, distance: 48.5
copy div "0:05 | Emory hi, how are you?"
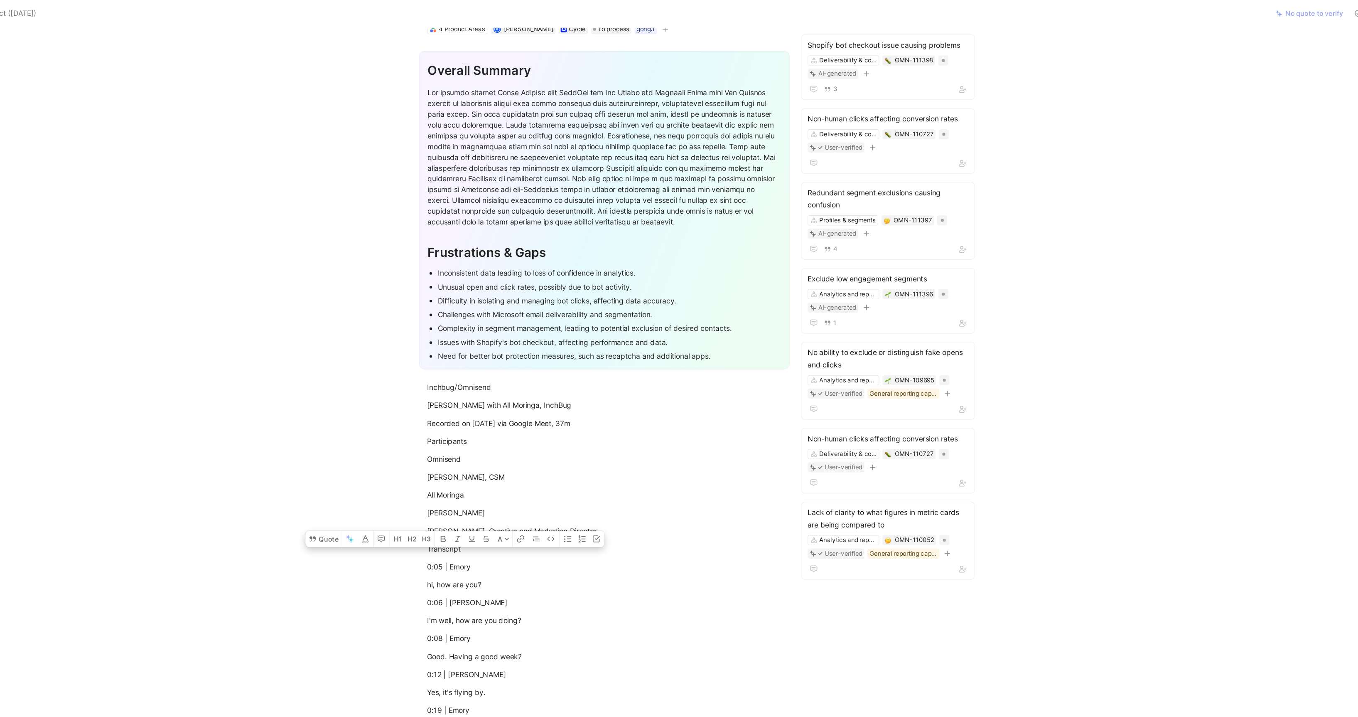
scroll to position [40, 0]
click at [677, 187] on div at bounding box center [661, 130] width 287 height 113
click at [1136, 301] on section "Overall Summary Frustrations & Gaps Inconsistent data leading to loss of confid…" at bounding box center [662, 174] width 1078 height 272
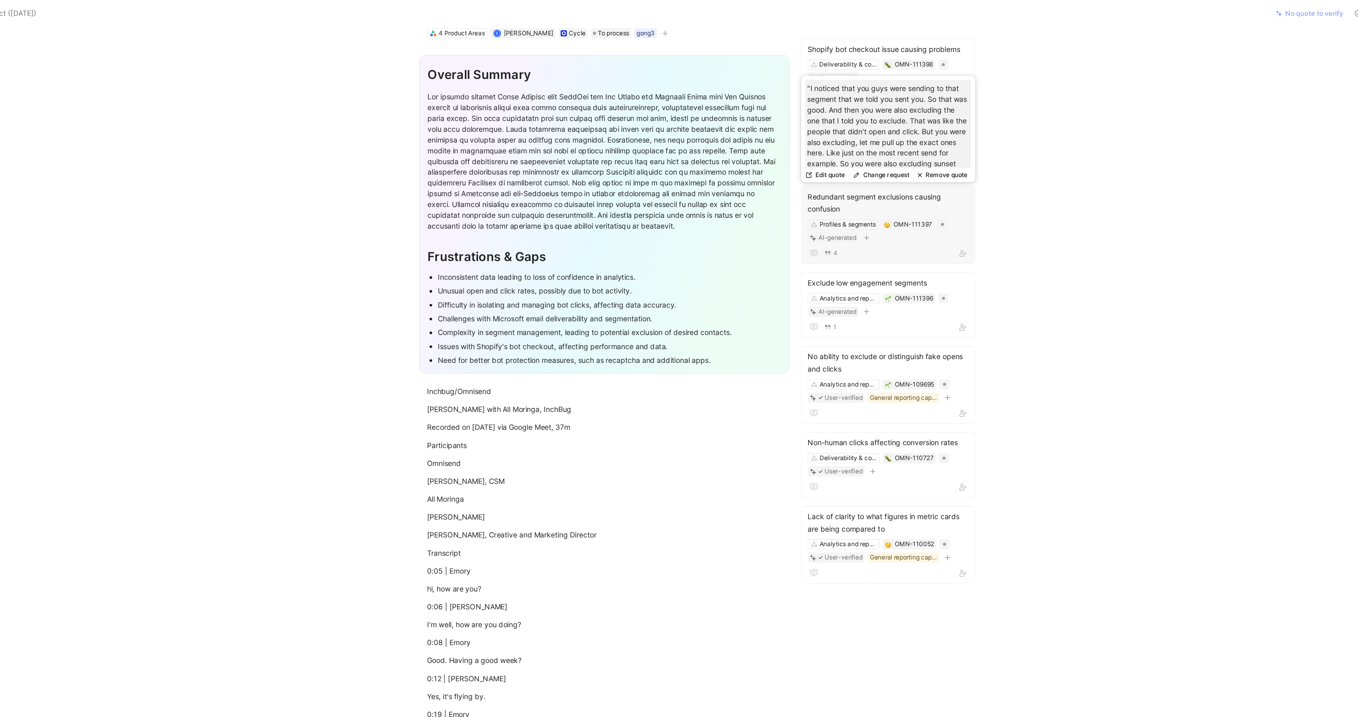
click at [911, 92] on p ""I noticed that you guys were sending to that segment that we told you sent you…" at bounding box center [891, 137] width 131 height 140
copy p ""I noticed that you guys were sending to that segment that we told you sent you…"
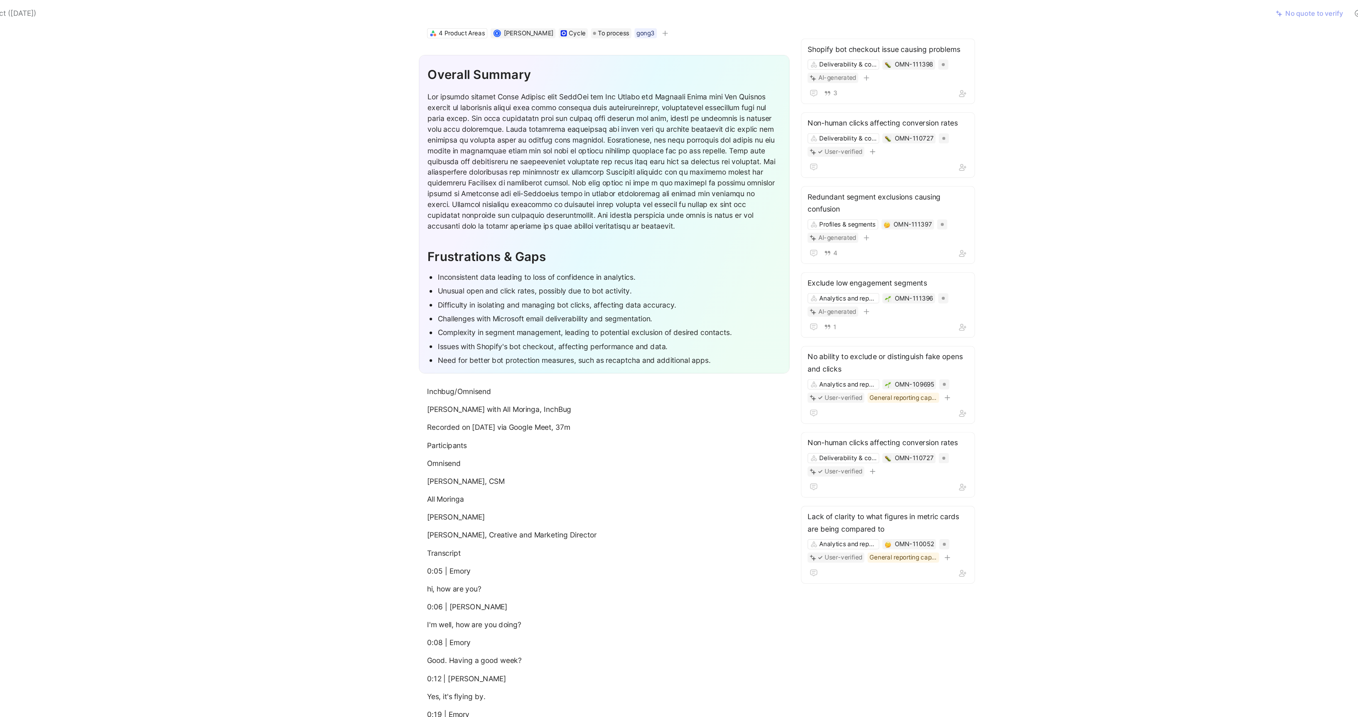
scroll to position [0, 0]
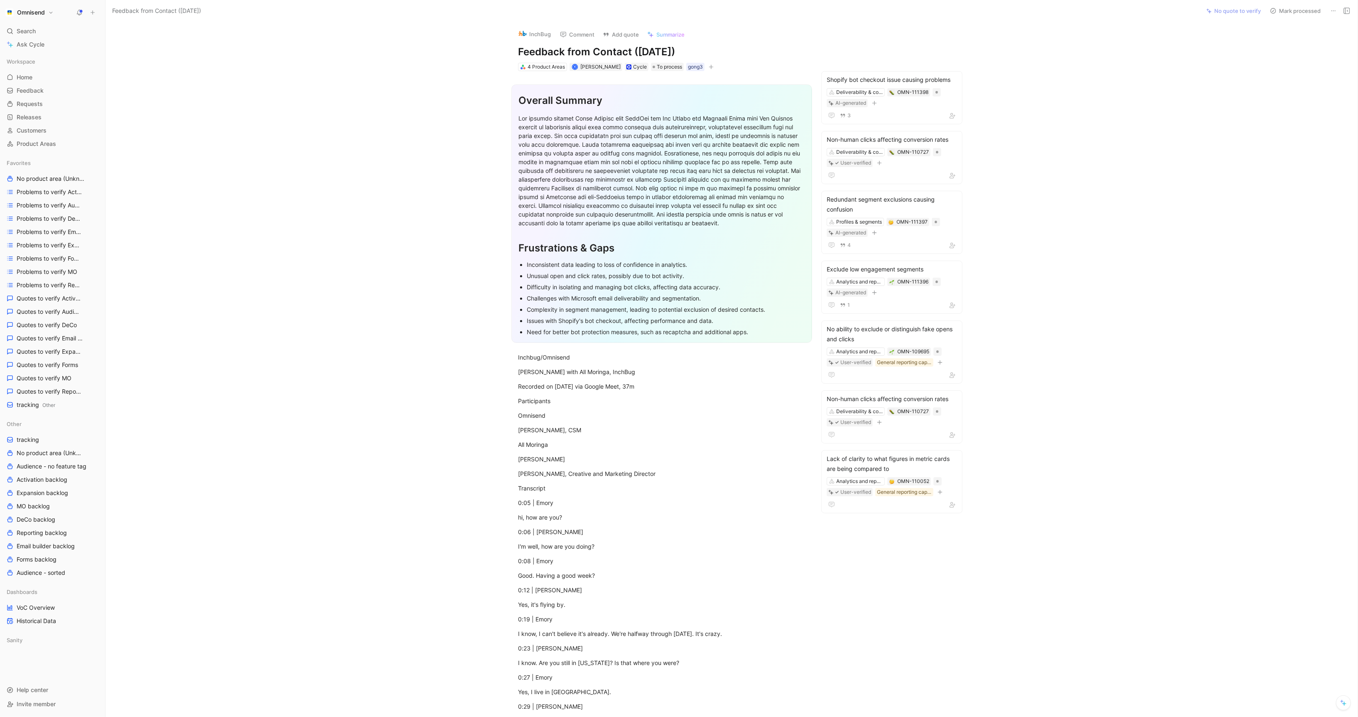
click at [50, 18] on button "Omnisend" at bounding box center [29, 13] width 52 height 12
click at [51, 90] on div "Workspace settings G then S" at bounding box center [56, 85] width 102 height 13
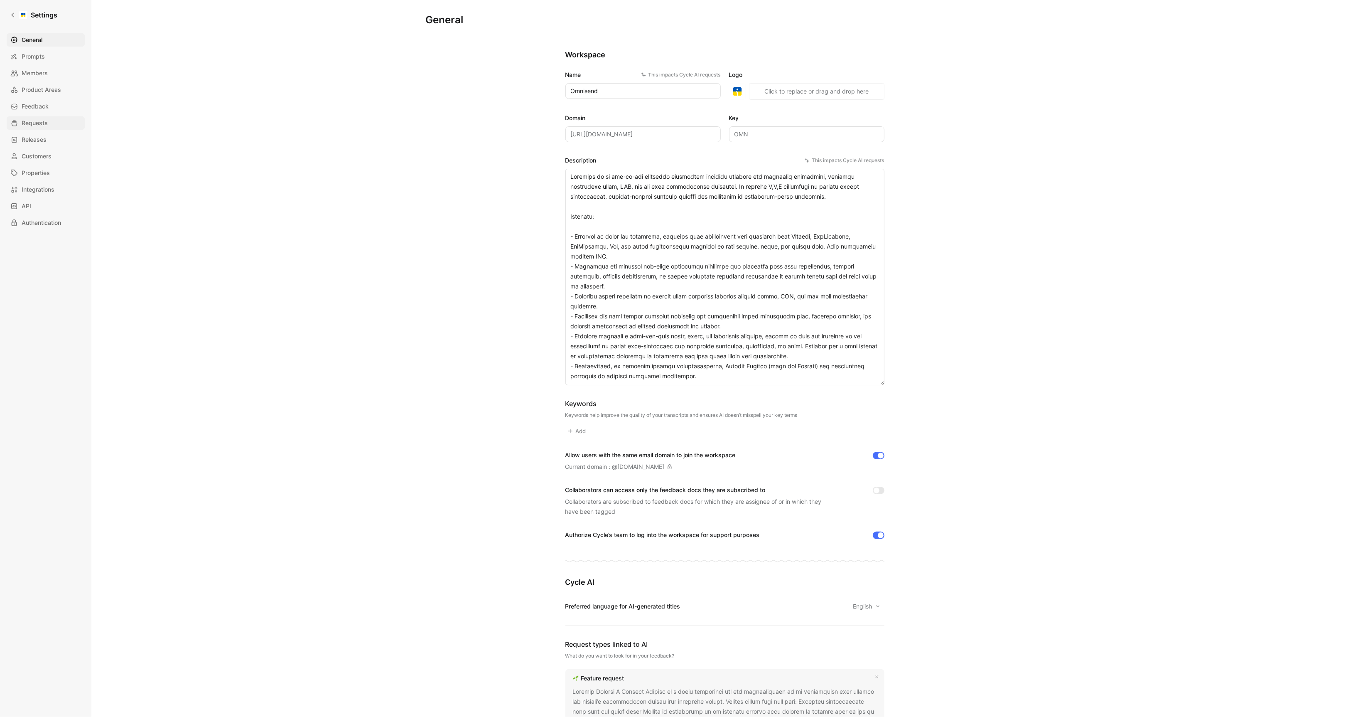
click at [48, 125] on link "Requests" at bounding box center [46, 122] width 78 height 13
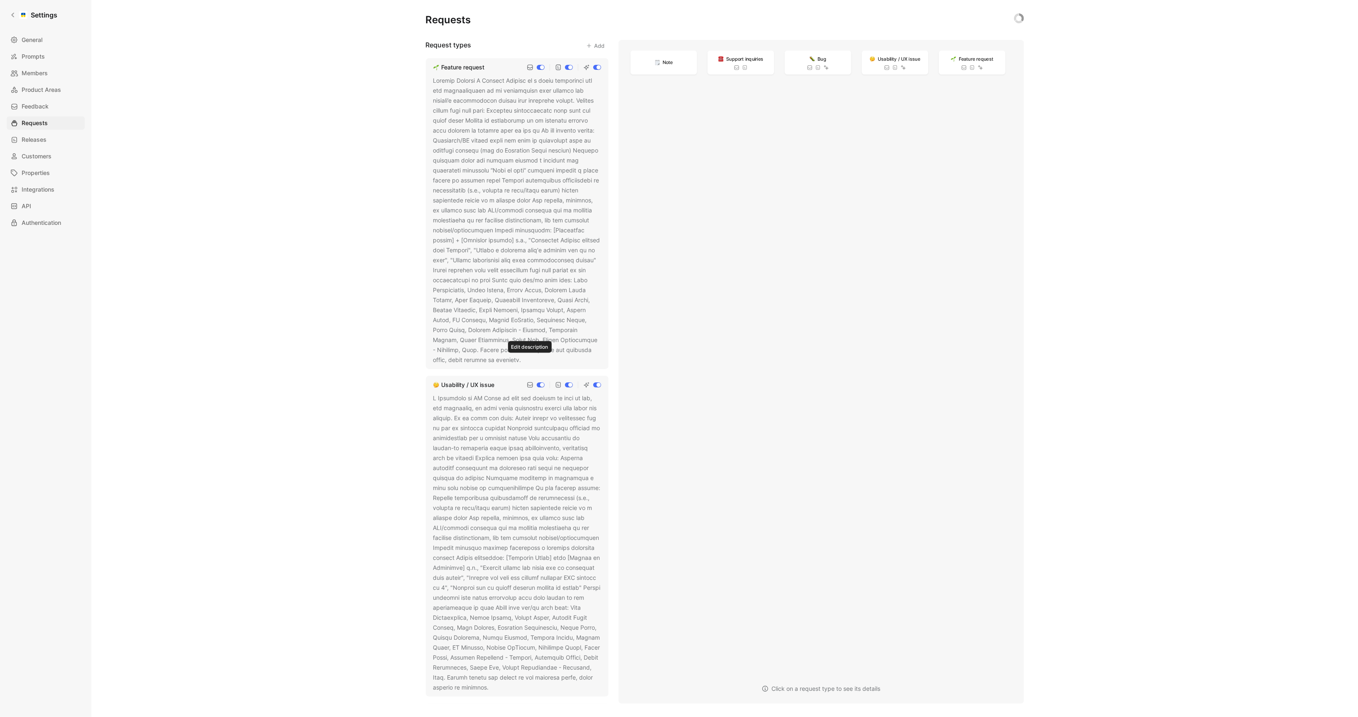
click at [529, 359] on use at bounding box center [527, 360] width 3 height 3
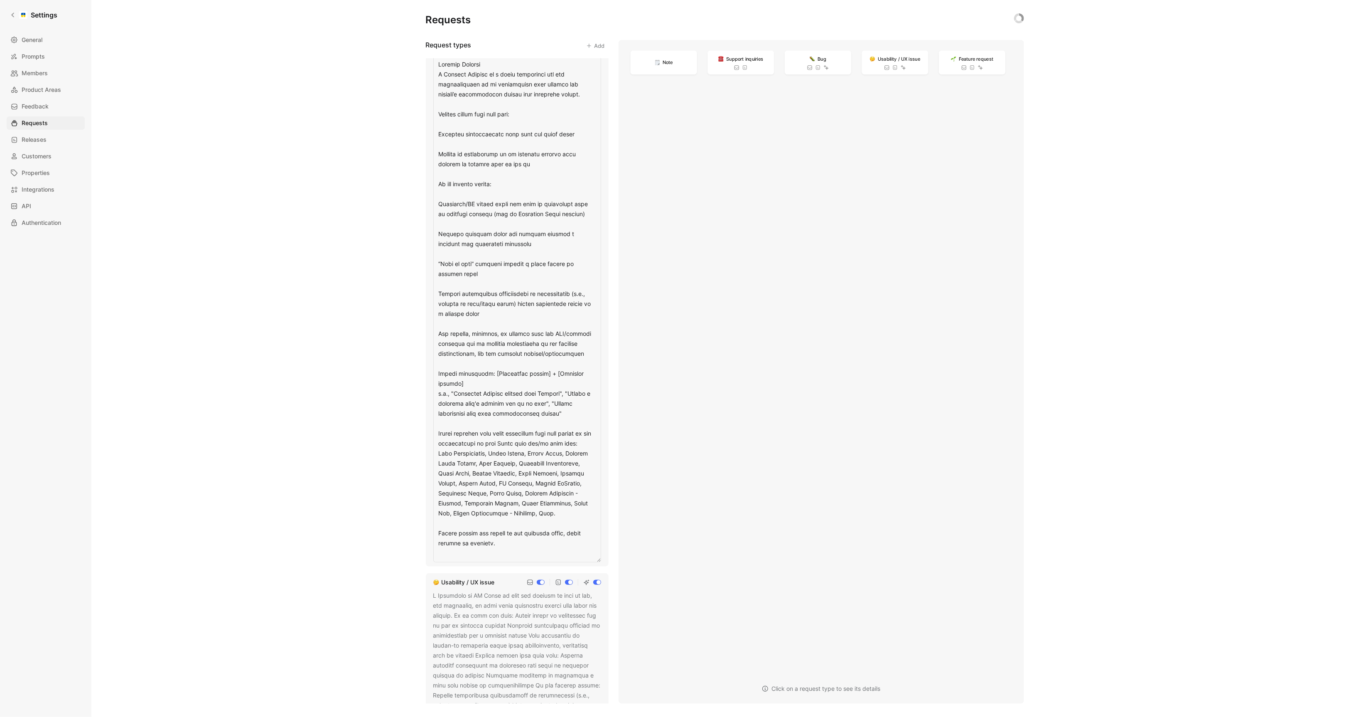
scroll to position [20, 0]
drag, startPoint x: 520, startPoint y: 444, endPoint x: 533, endPoint y: 451, distance: 14.5
click at [533, 451] on textarea at bounding box center [517, 309] width 168 height 506
type textarea "Feature Request A Feature Request is a clear suggestion for new functionality o…"
drag, startPoint x: 598, startPoint y: 441, endPoint x: 436, endPoint y: 432, distance: 162.2
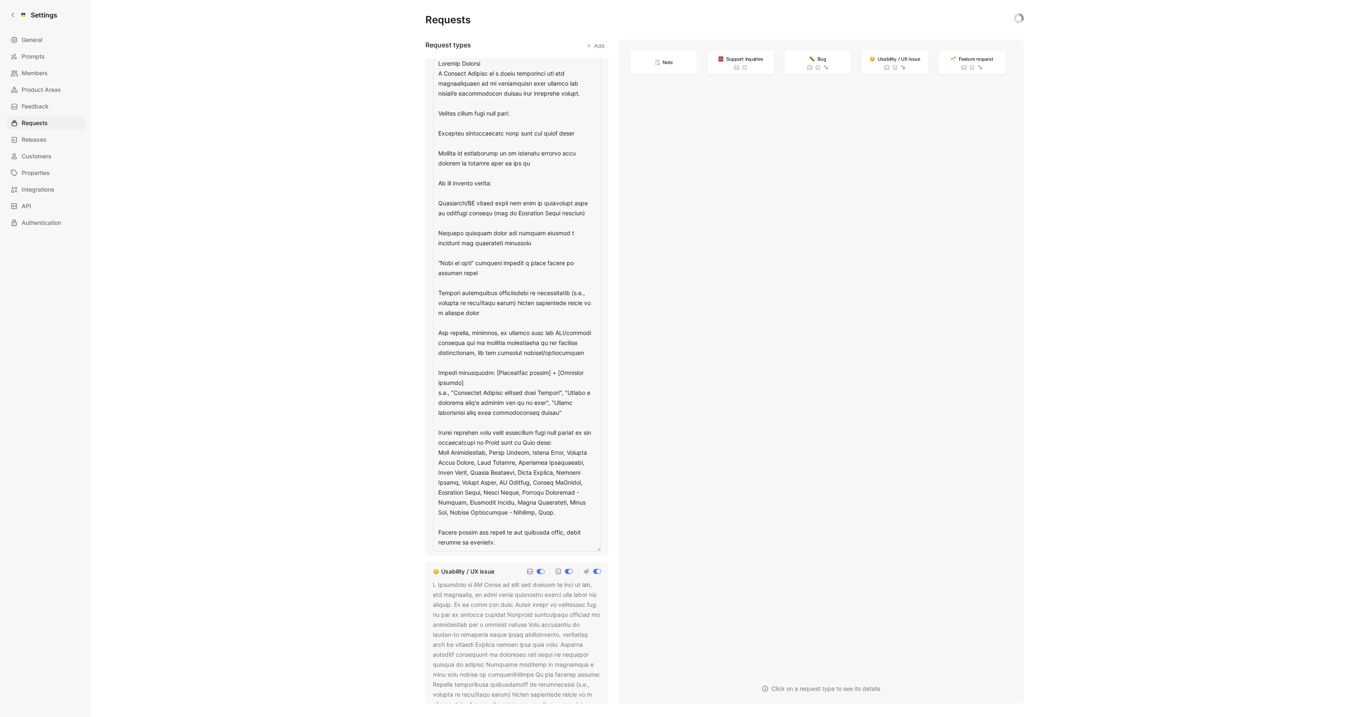
click at [436, 432] on textarea at bounding box center [517, 304] width 168 height 496
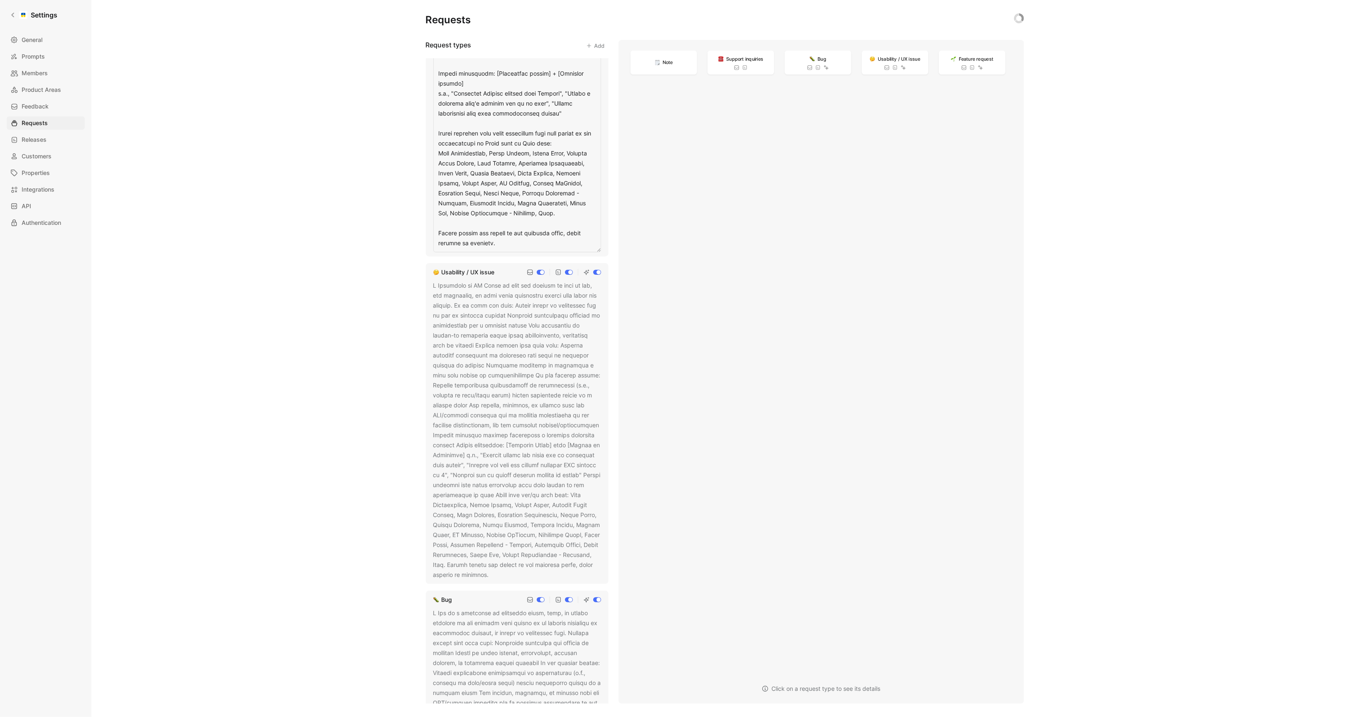
scroll to position [323, 0]
click at [487, 437] on div "Feature request Usability / UX issue Bug Support inquiries Identify feedback th…" at bounding box center [517, 380] width 183 height 645
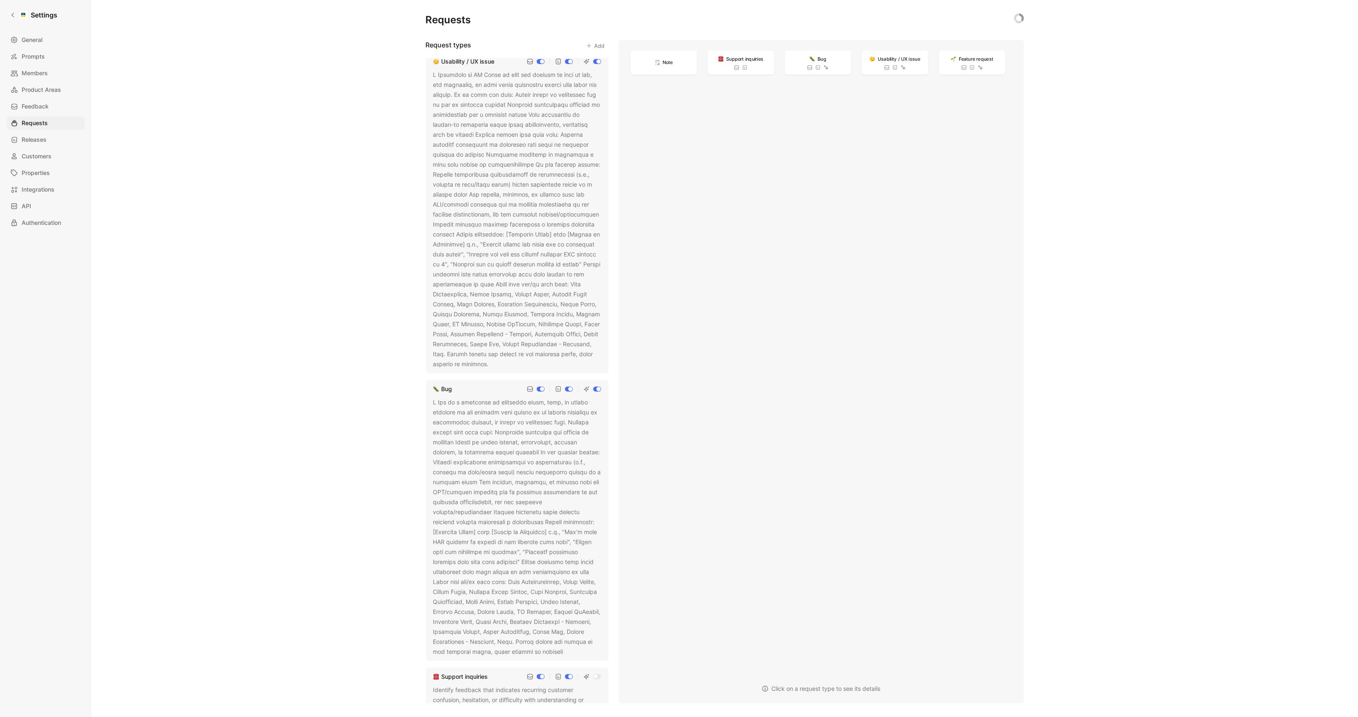
click at [500, 460] on div at bounding box center [517, 526] width 168 height 259
click at [567, 653] on use at bounding box center [568, 651] width 3 height 3
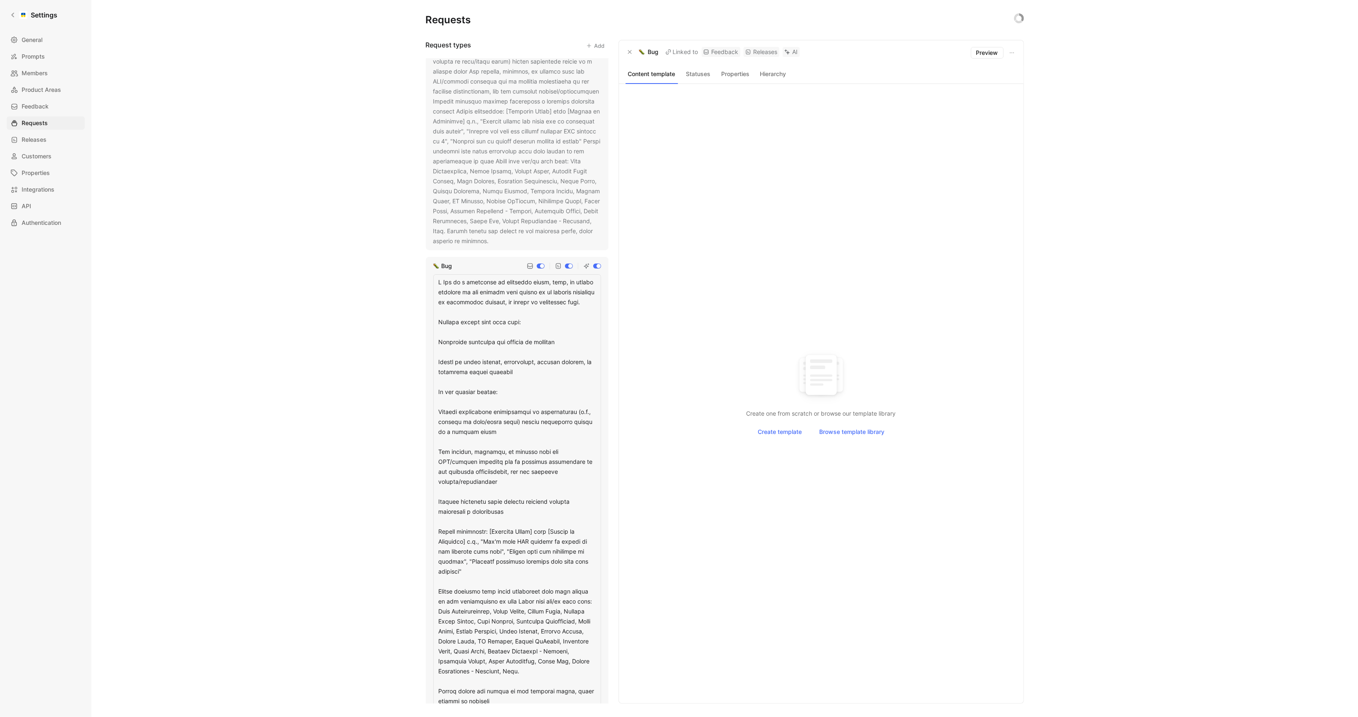
scroll to position [449, 0]
drag, startPoint x: 453, startPoint y: 606, endPoint x: 428, endPoint y: 585, distance: 32.8
click at [428, 585] on div "Bug" at bounding box center [517, 486] width 183 height 467
type textarea "A Bug is a confirmed or suspected error, flaw, or broken behavior in the produc…"
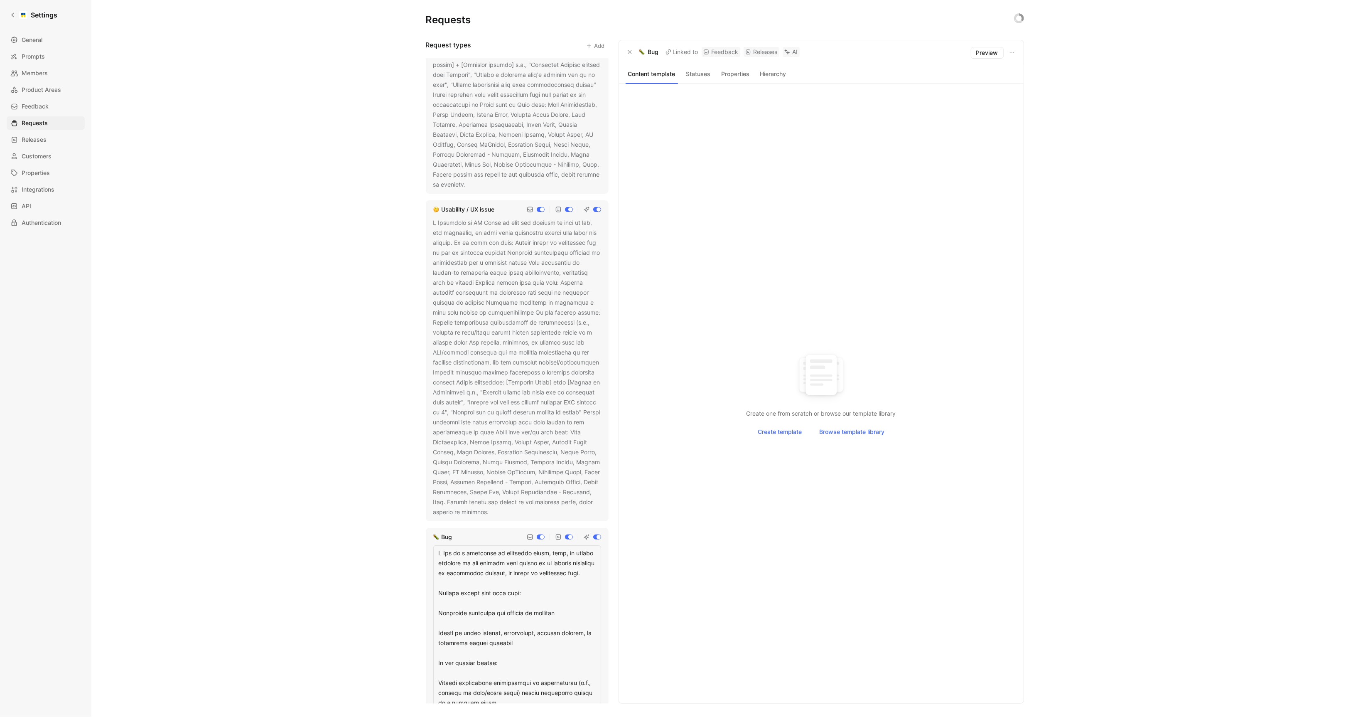
scroll to position [153, 0]
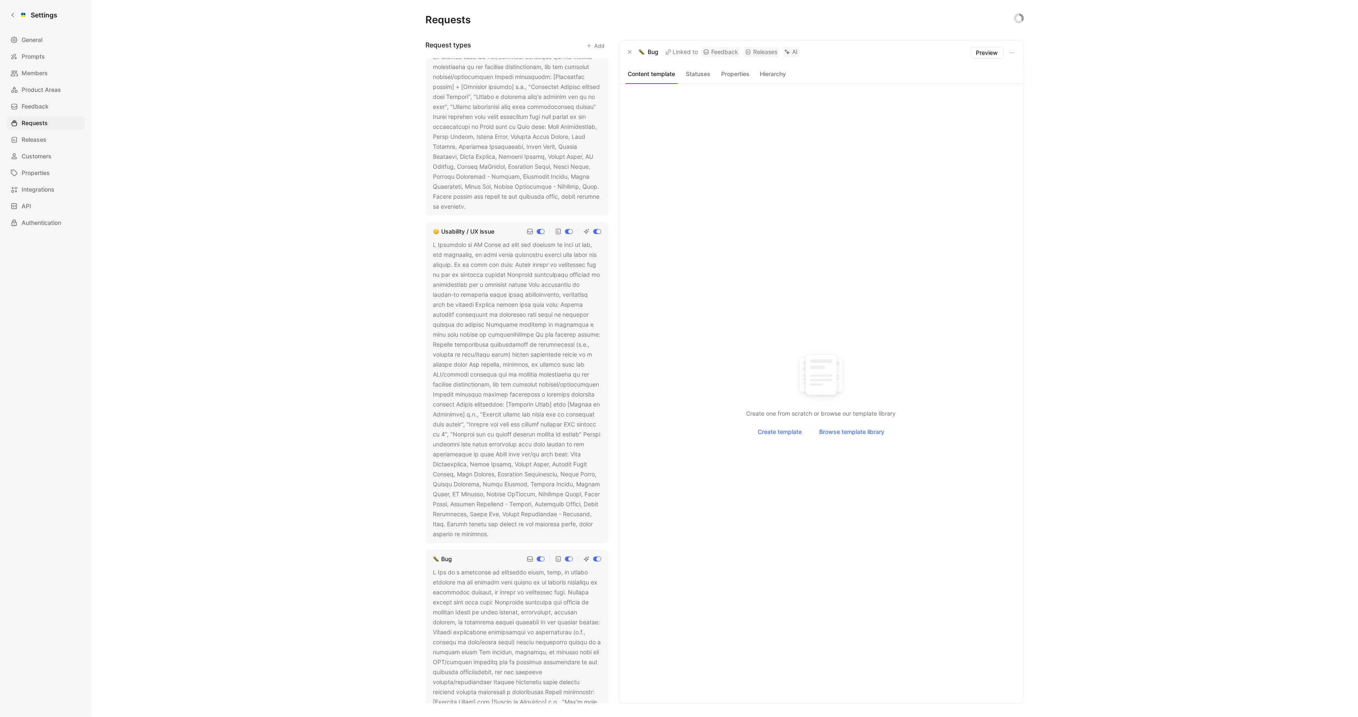
click at [560, 416] on div at bounding box center [517, 389] width 168 height 299
click at [497, 533] on icon at bounding box center [494, 534] width 5 height 5
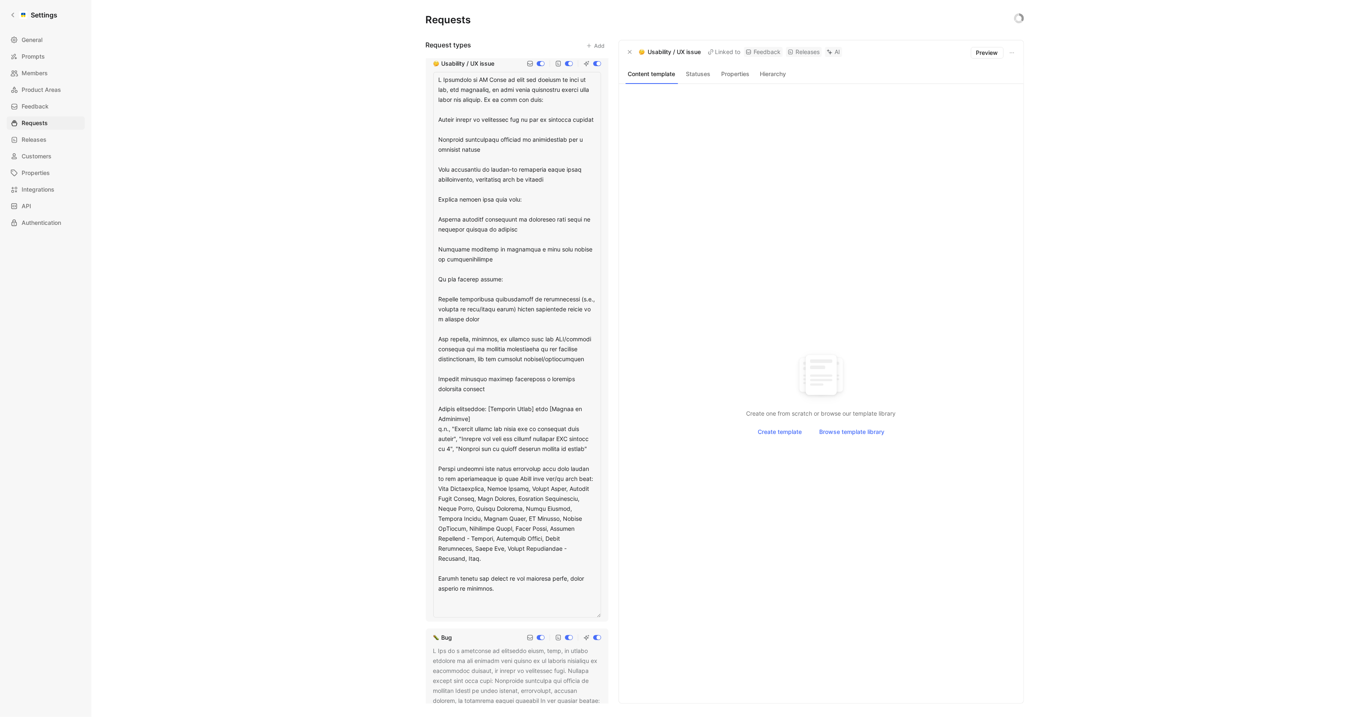
scroll to position [324, 0]
drag, startPoint x: 470, startPoint y: 506, endPoint x: 432, endPoint y: 482, distance: 45.2
click at [432, 482] on div "Usability / UX issue" at bounding box center [517, 334] width 183 height 567
type textarea "A Usability or UX Issue is when the product is hard to use, not intuitive, or w…"
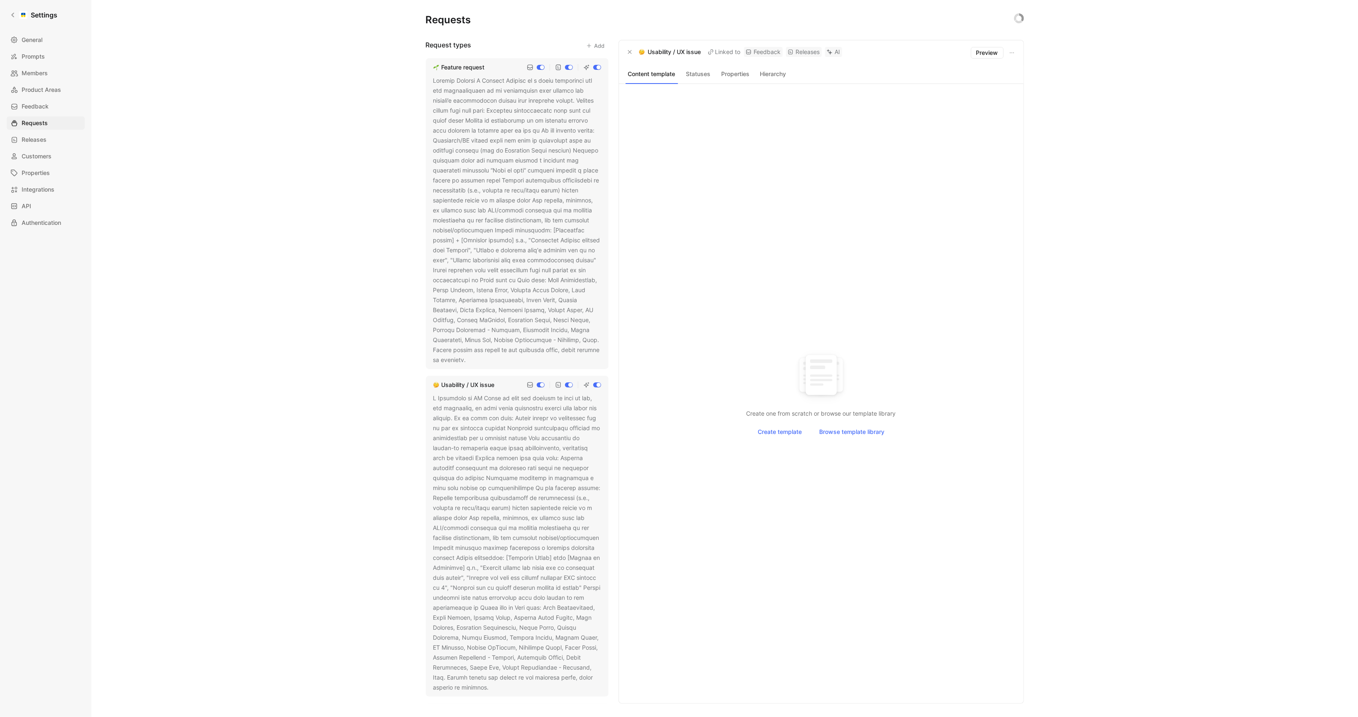
click at [846, 334] on div "Create one from scratch or browse our template library Create template Browse t…" at bounding box center [821, 393] width 391 height 599
click at [246, 224] on div "Requests Request types Add Feature request Usability / UX issue Bug Support inq…" at bounding box center [724, 358] width 1267 height 717
click at [15, 21] on link "Settings" at bounding box center [34, 15] width 54 height 17
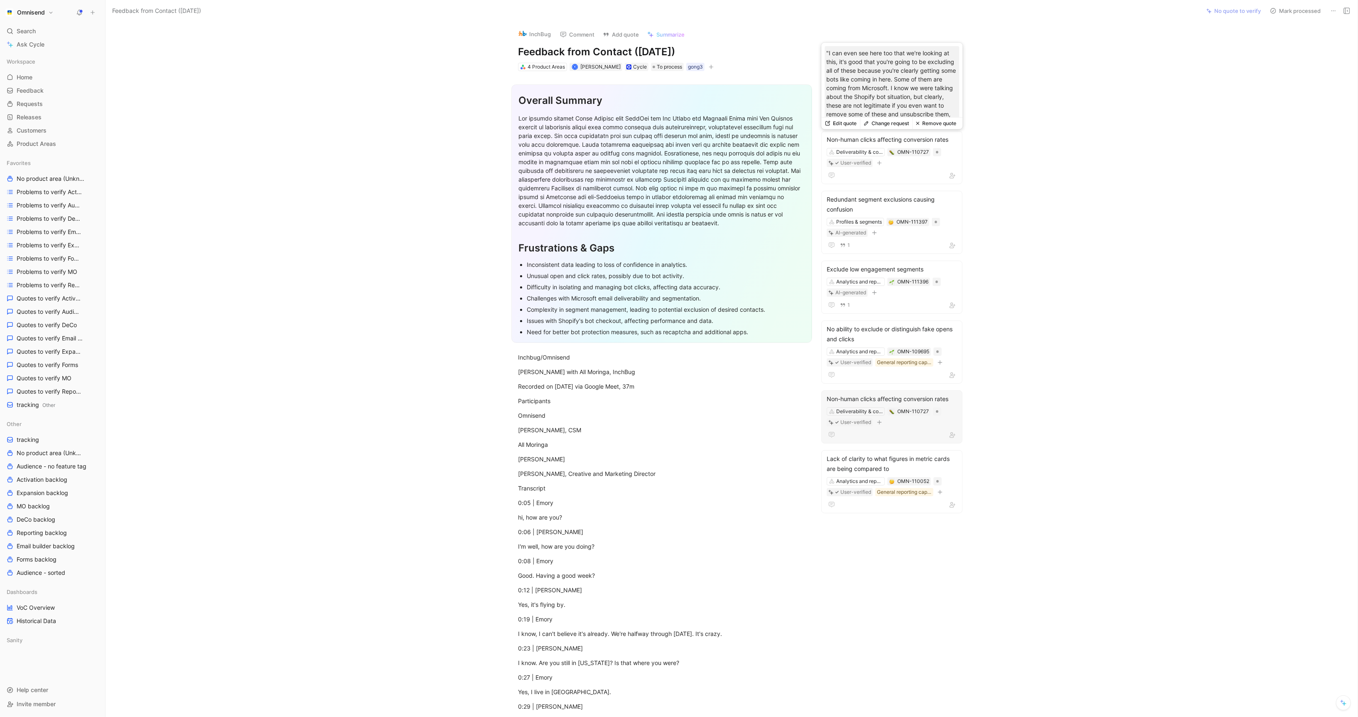
scroll to position [16, 0]
drag, startPoint x: 880, startPoint y: 49, endPoint x: 908, endPoint y: 579, distance: 530.4
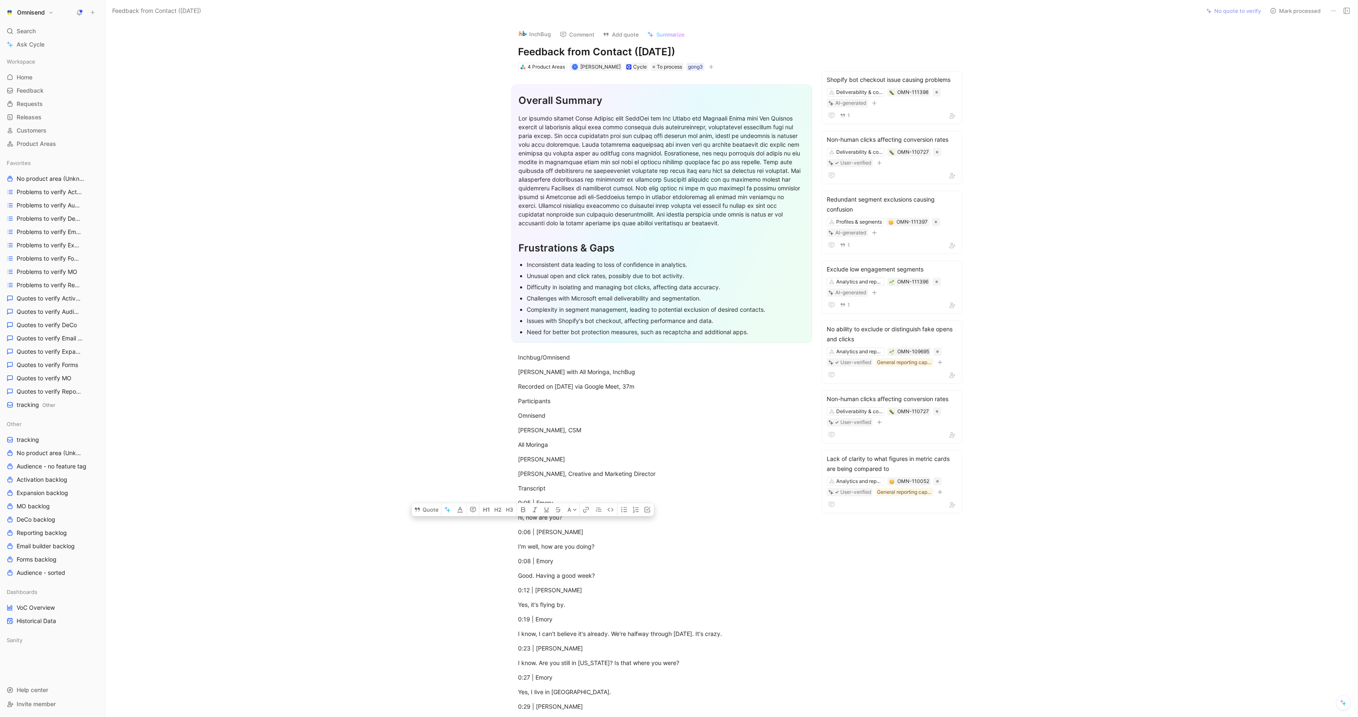
click at [330, 275] on section "Overall Summary Frustrations & Gaps Inconsistent data leading to loss of confid…" at bounding box center [662, 214] width 1078 height 272
click at [1336, 7] on icon at bounding box center [1333, 10] width 7 height 7
click at [1309, 44] on div "Delete" at bounding box center [1298, 41] width 76 height 10
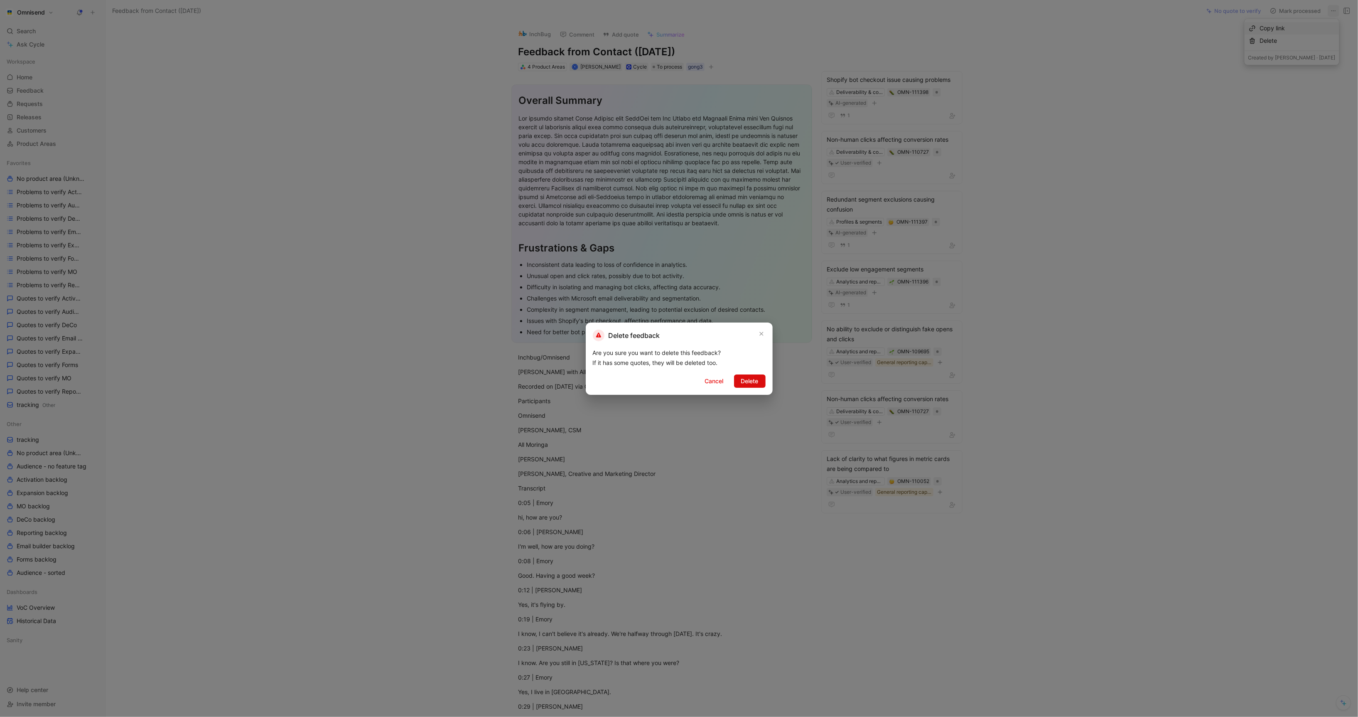
click at [749, 378] on span "Delete" at bounding box center [749, 381] width 17 height 10
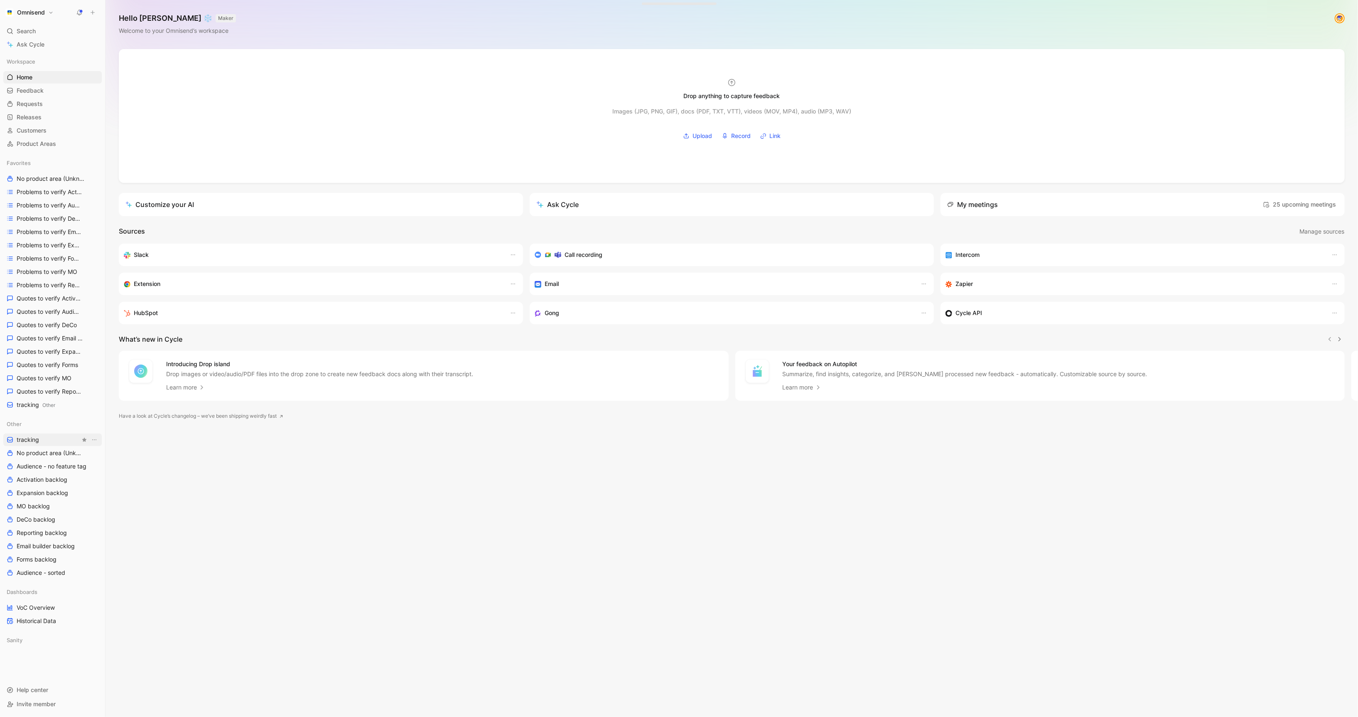
click at [48, 437] on link "tracking" at bounding box center [52, 439] width 98 height 12
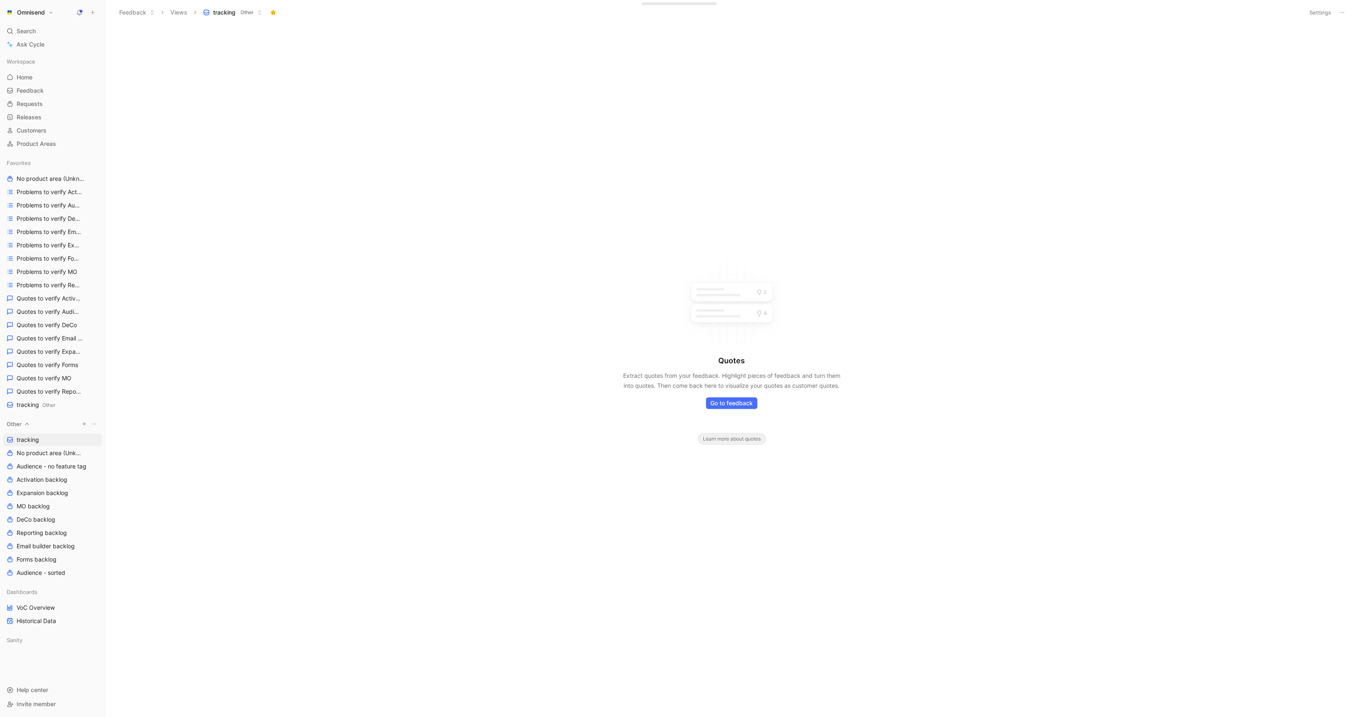
click at [86, 425] on icon "button" at bounding box center [84, 423] width 5 height 5
click at [195, 557] on div "test" at bounding box center [187, 558] width 96 height 13
click at [447, 324] on div at bounding box center [679, 358] width 1358 height 717
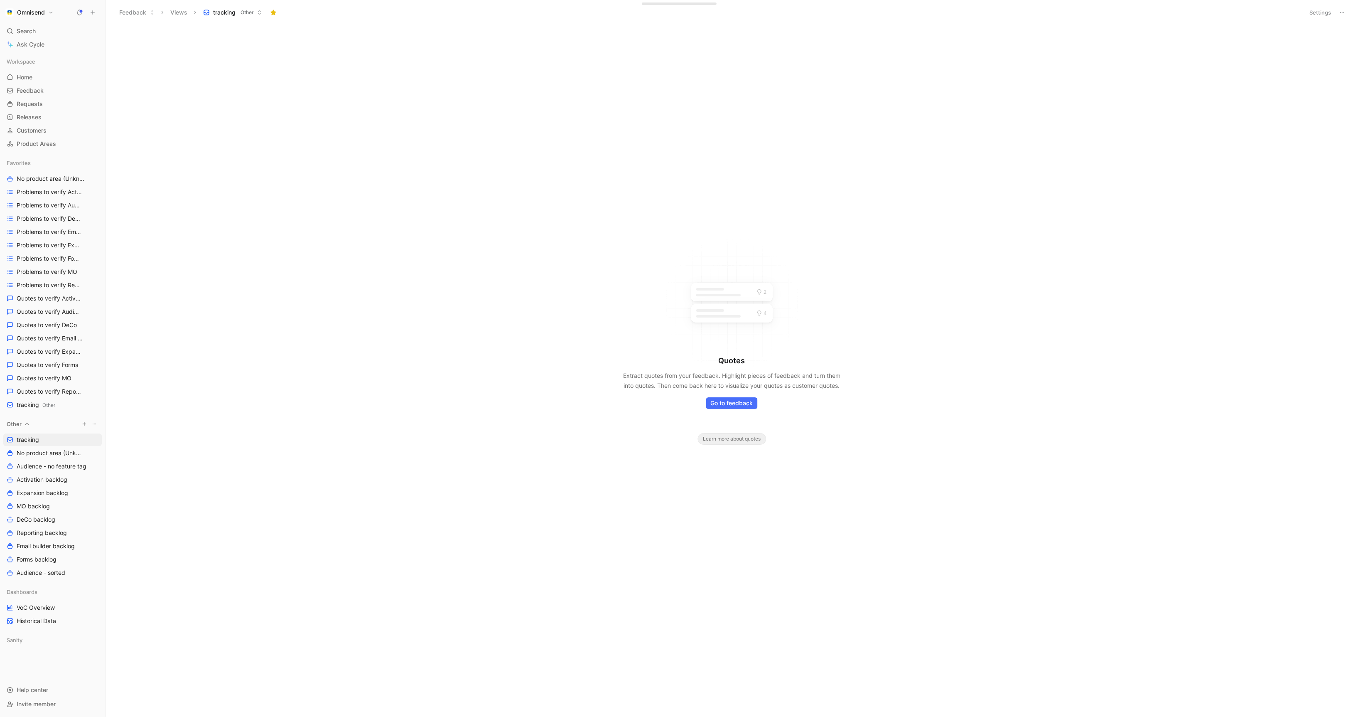
click at [86, 425] on icon "button" at bounding box center [84, 423] width 5 height 5
click at [187, 572] on div "Create view" at bounding box center [187, 571] width 96 height 13
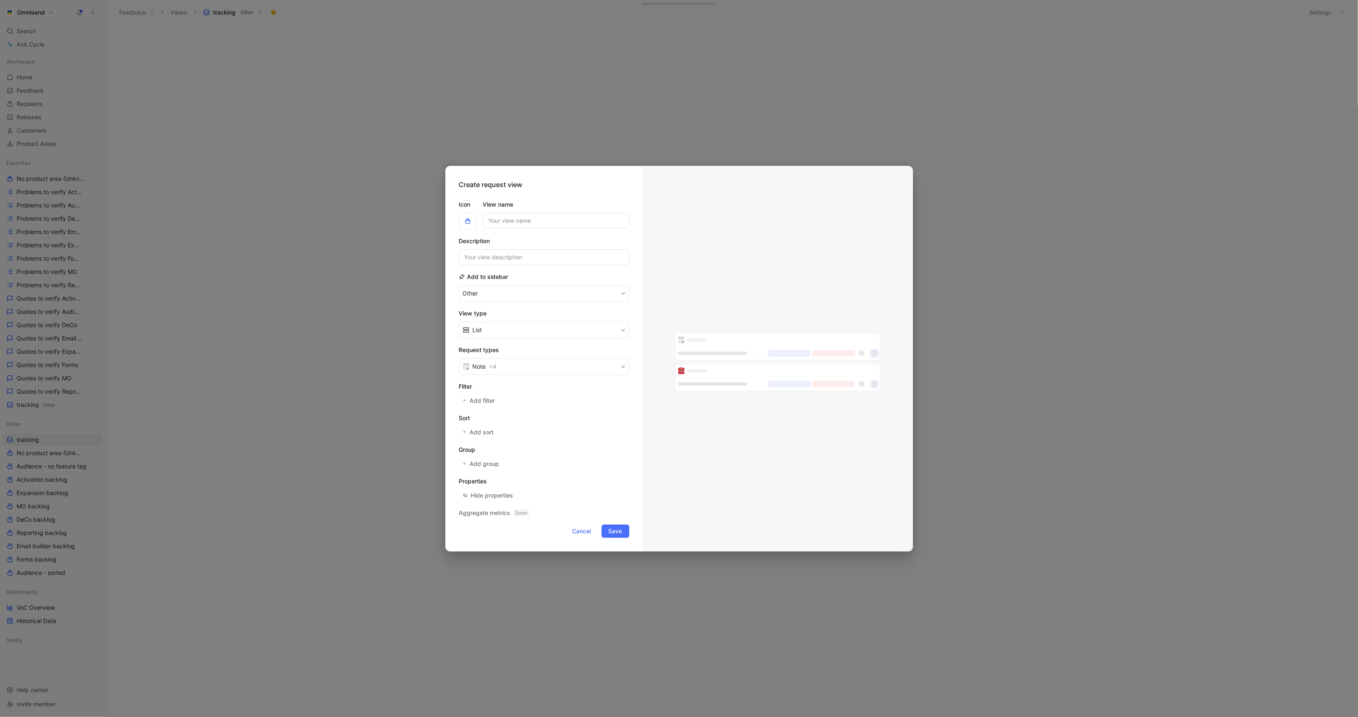
click at [314, 237] on div at bounding box center [679, 358] width 1358 height 717
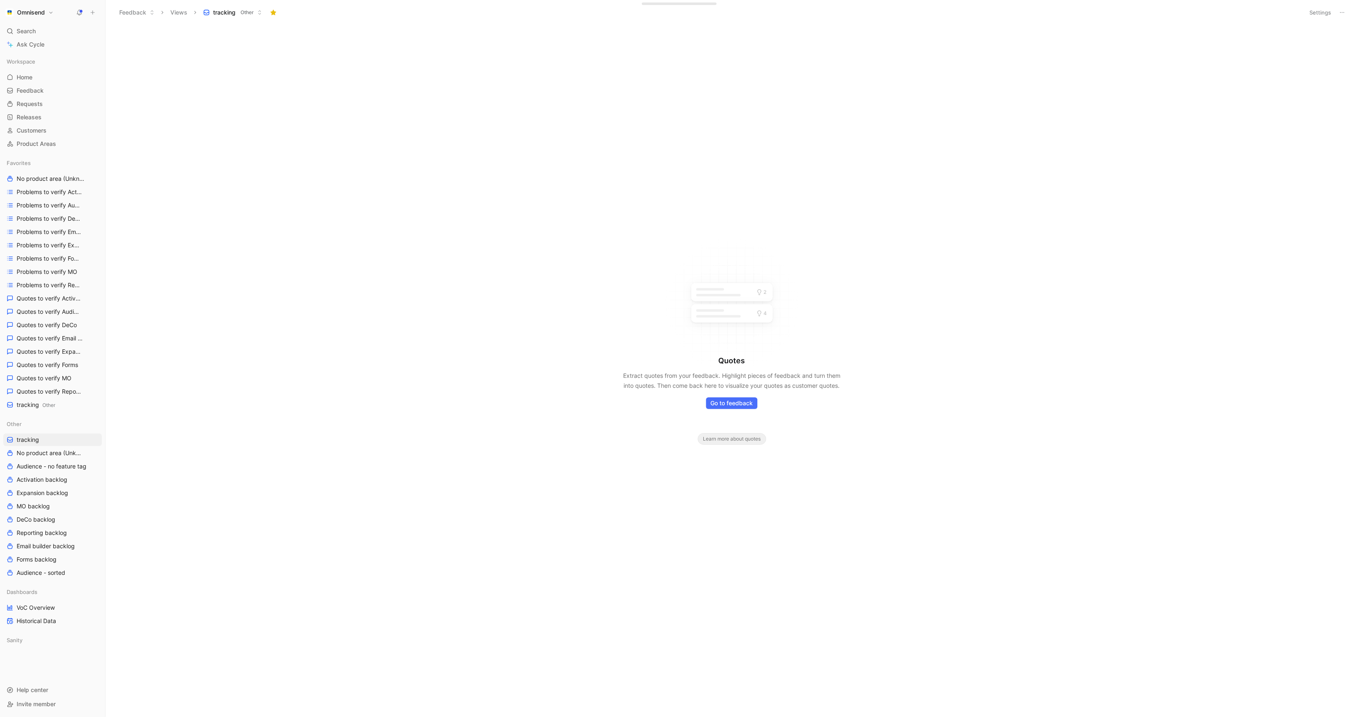
click at [363, 215] on div "Quotes Extract quotes from your feedback. Highlight pieces of feedback and turn…" at bounding box center [732, 371] width 1253 height 692
click at [91, 10] on icon at bounding box center [93, 13] width 6 height 6
click at [116, 14] on button "New feedback c" at bounding box center [148, 16] width 89 height 14
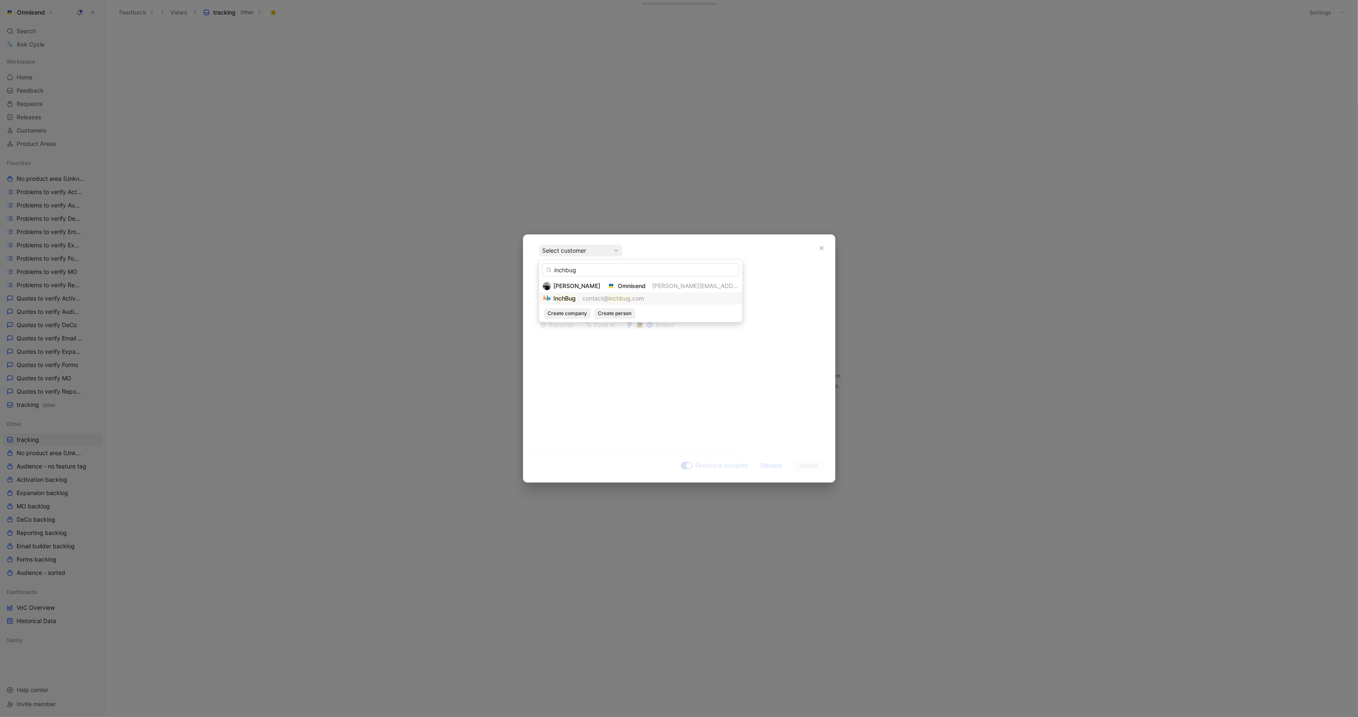
type input "inchbug"
click at [591, 297] on span "contact@" at bounding box center [595, 298] width 26 height 7
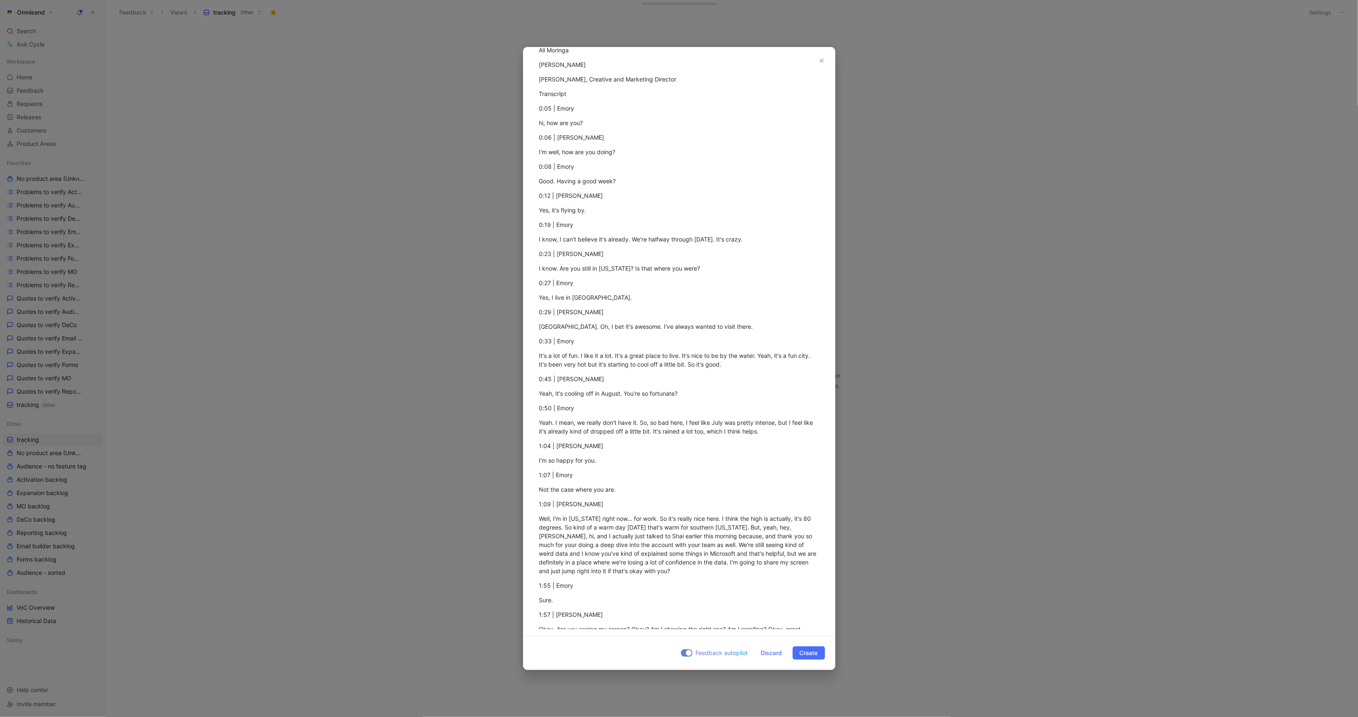
scroll to position [0, 0]
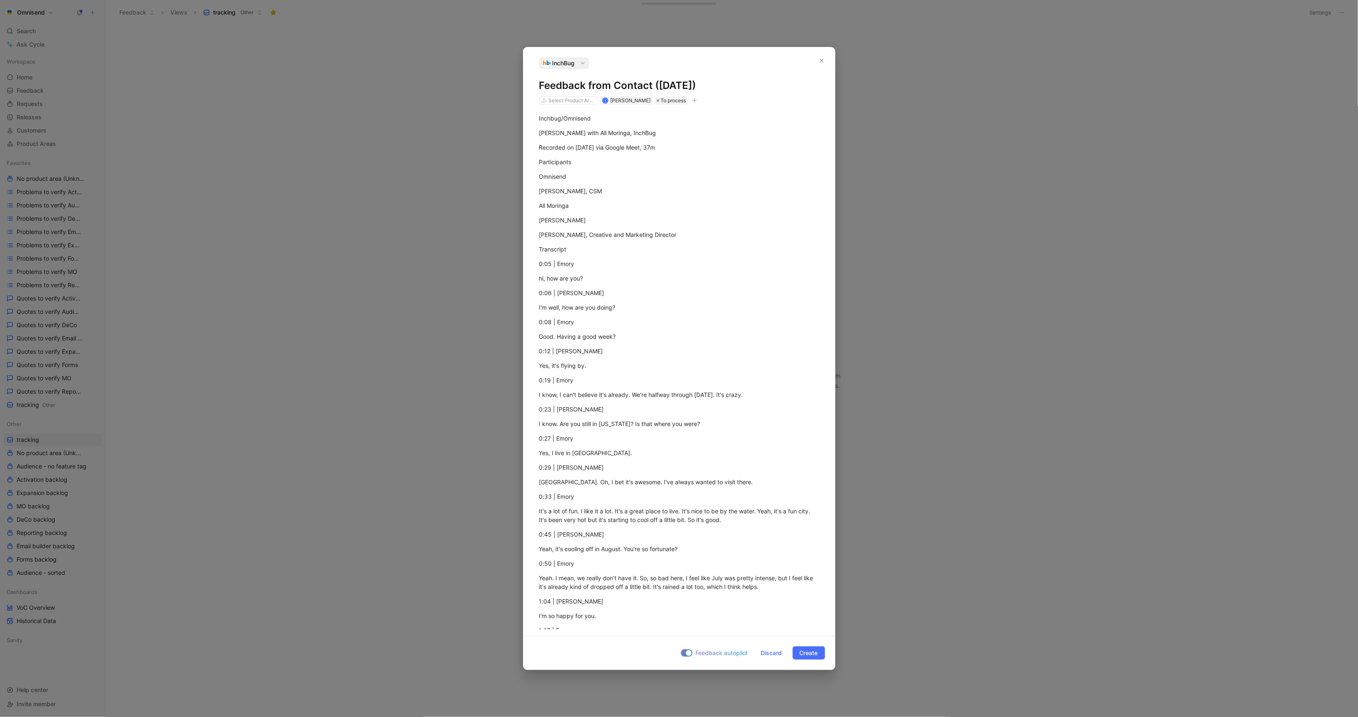
click at [697, 98] on icon "button" at bounding box center [694, 100] width 5 height 5
click at [648, 161] on div "import" at bounding box center [646, 158] width 98 height 10
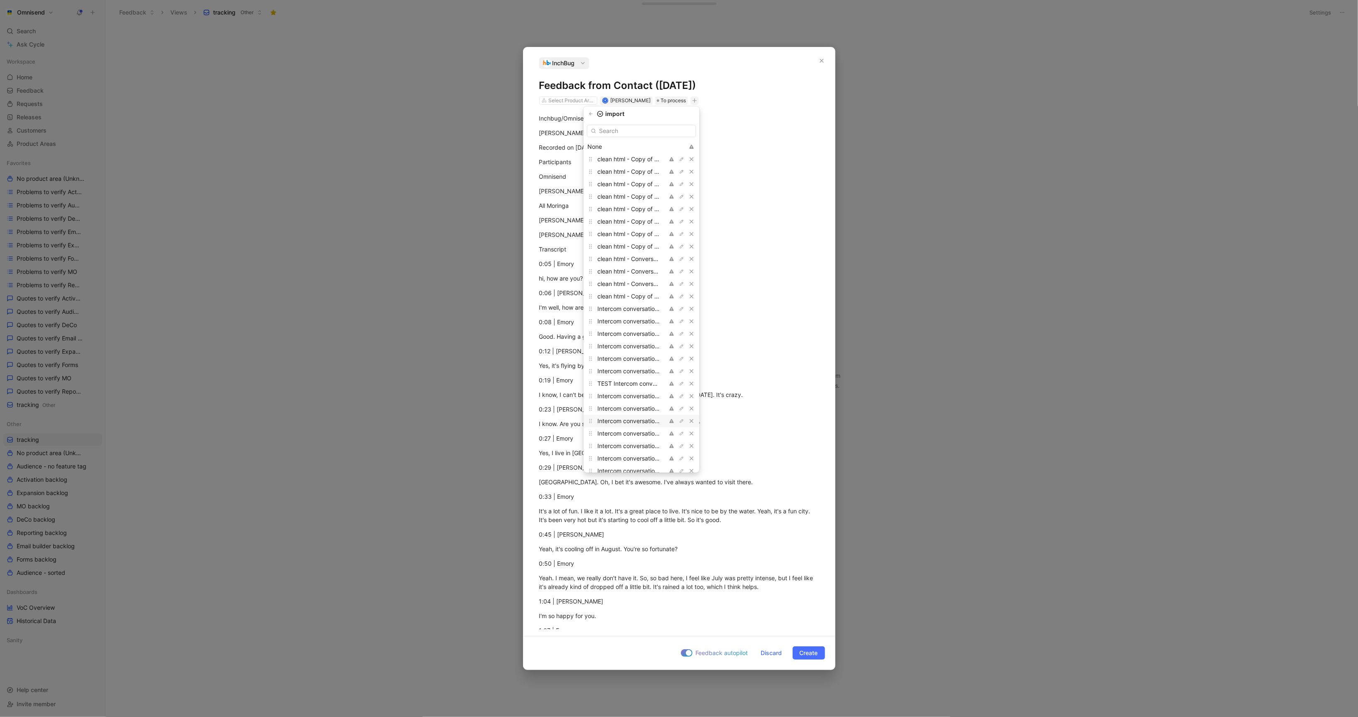
scroll to position [507, 0]
click at [648, 453] on div "gong3" at bounding box center [628, 450] width 62 height 10
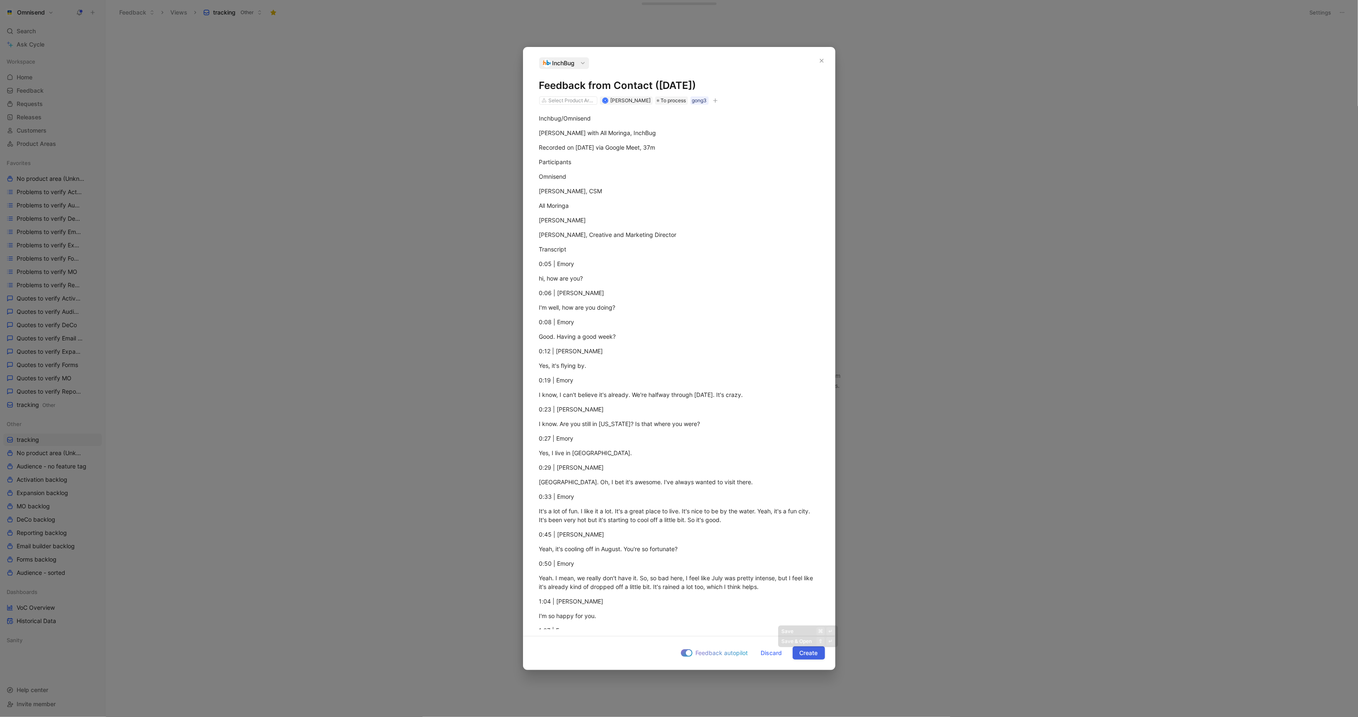
click at [812, 656] on span "Create" at bounding box center [809, 653] width 18 height 10
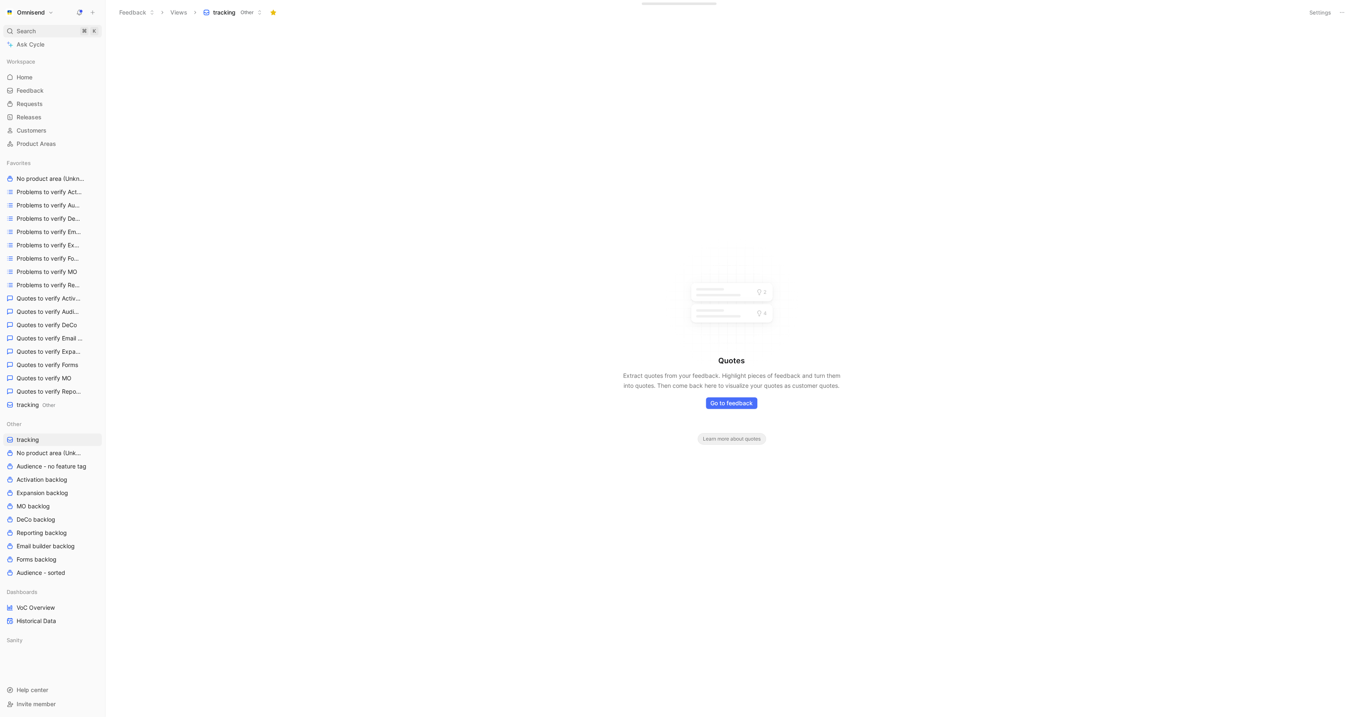
click at [37, 33] on div "Search ⌘ K" at bounding box center [52, 31] width 98 height 12
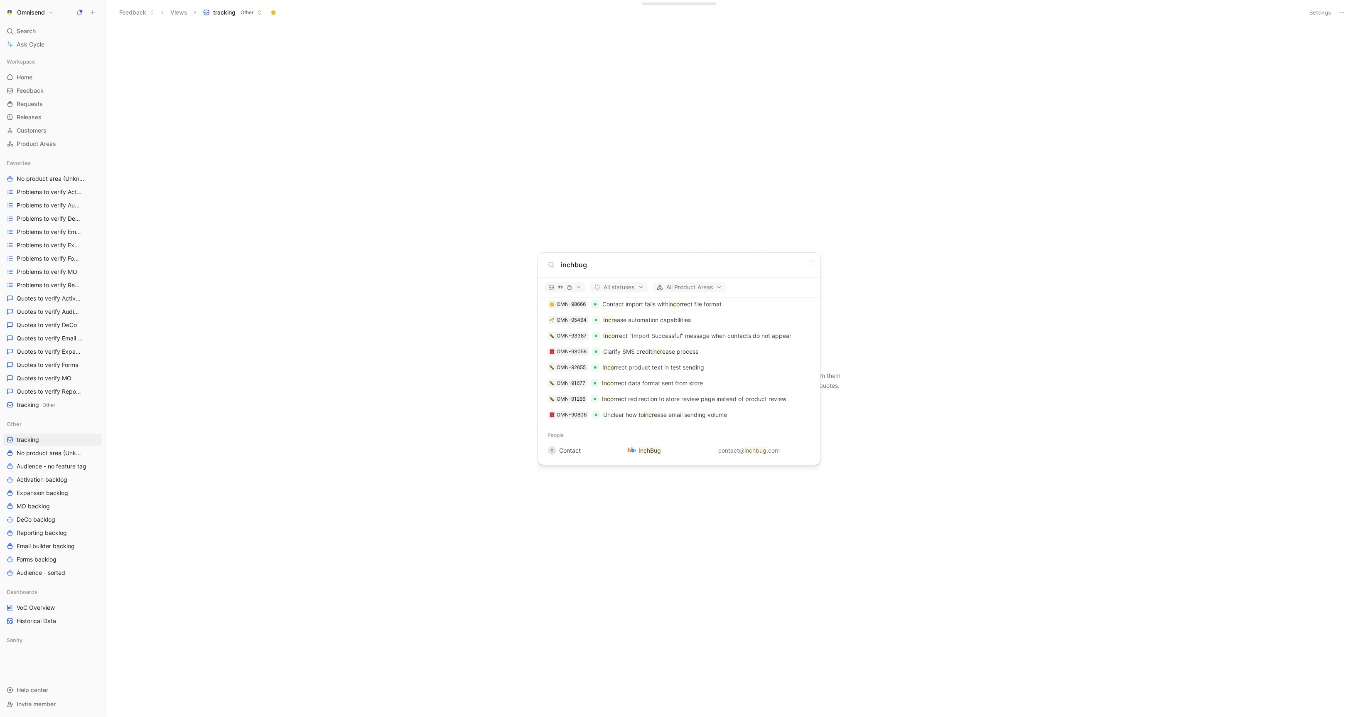
scroll to position [90, 0]
type input "inchbug"
click at [645, 449] on mark "InchBug" at bounding box center [650, 450] width 22 height 7
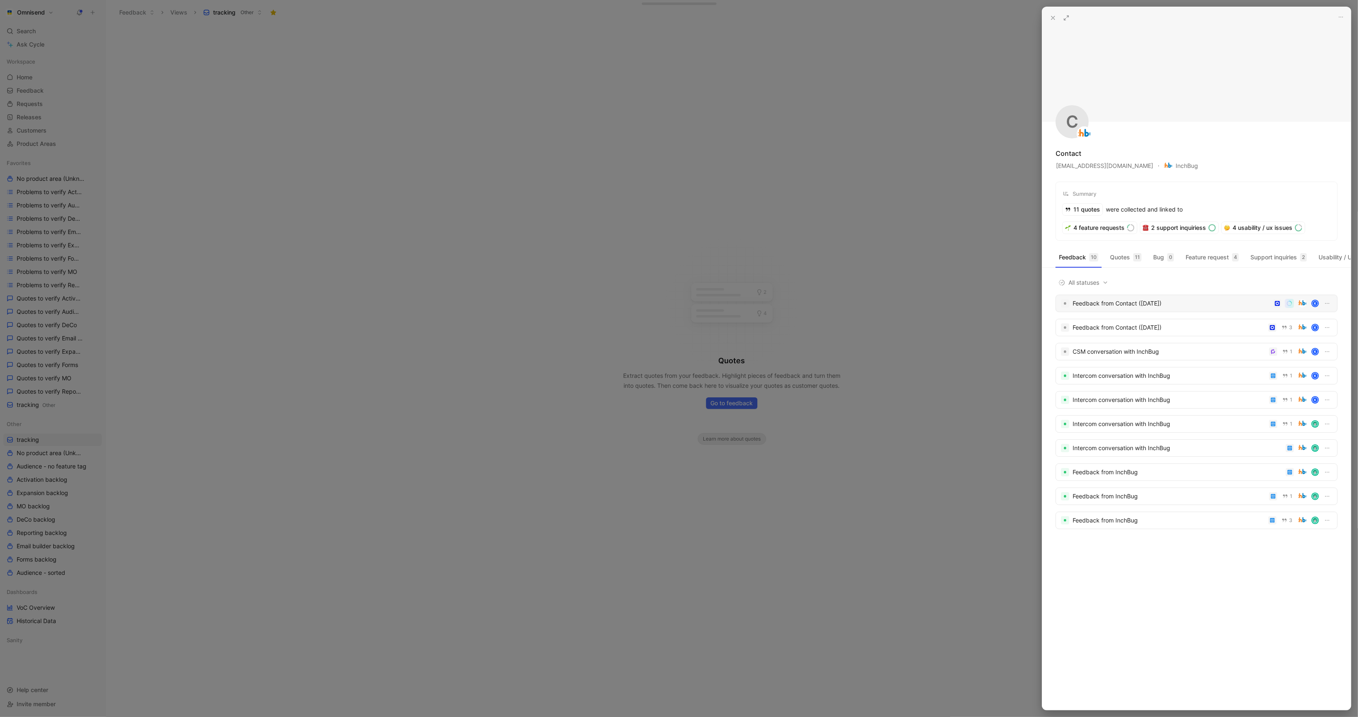
click at [1135, 303] on div "Feedback from Contact ([DATE])" at bounding box center [1171, 303] width 197 height 10
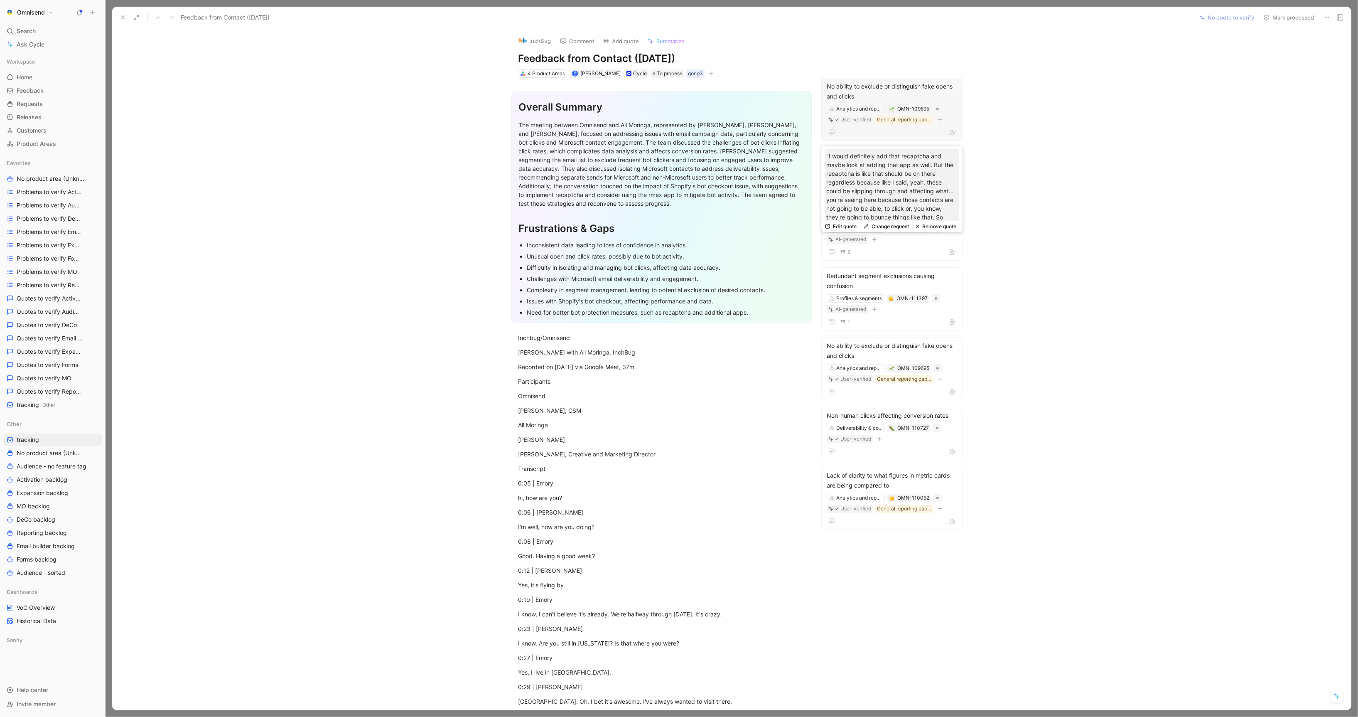
click at [894, 182] on p ""I would definitely add that recaptcha and maybe look at adding that app as wel…" at bounding box center [891, 204] width 131 height 105
copy p ""I would definitely add that recaptcha and maybe look at adding that app as wel…"
click at [53, 11] on button "Omnisend" at bounding box center [29, 13] width 52 height 12
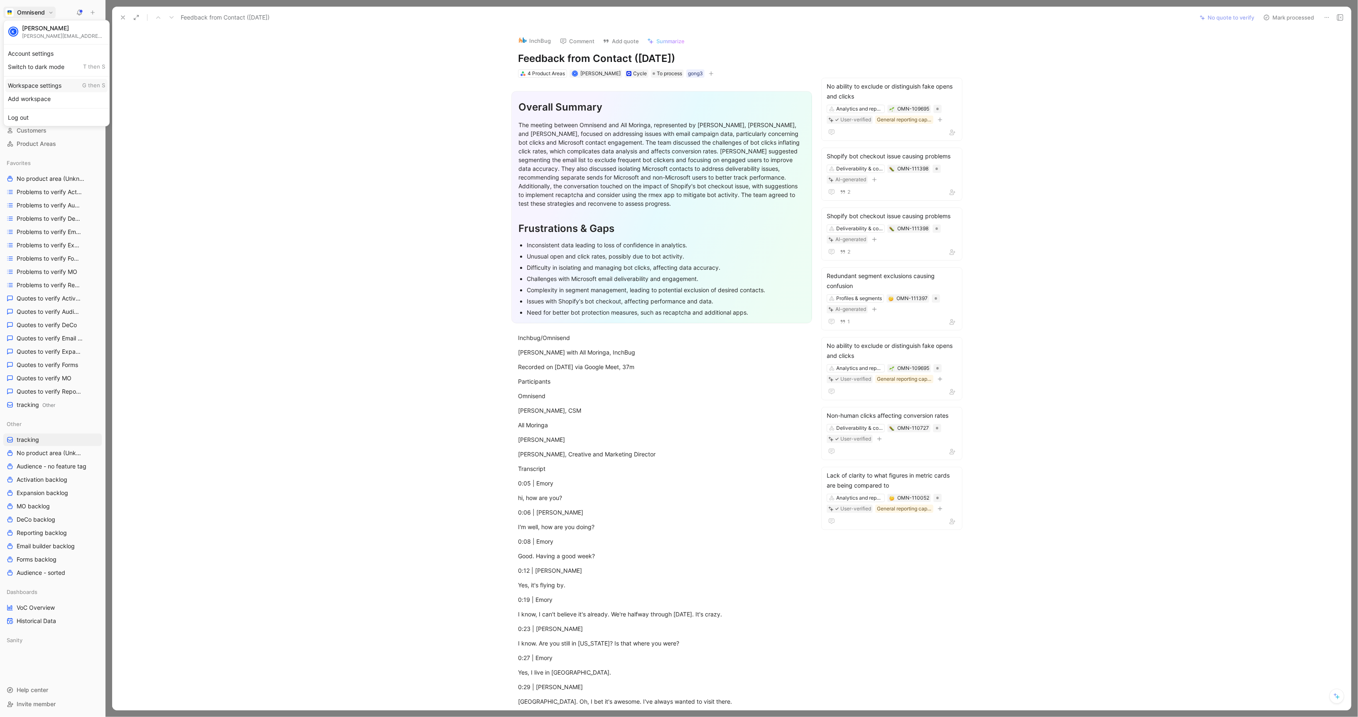
click at [56, 84] on div "Workspace settings G then S" at bounding box center [56, 85] width 102 height 13
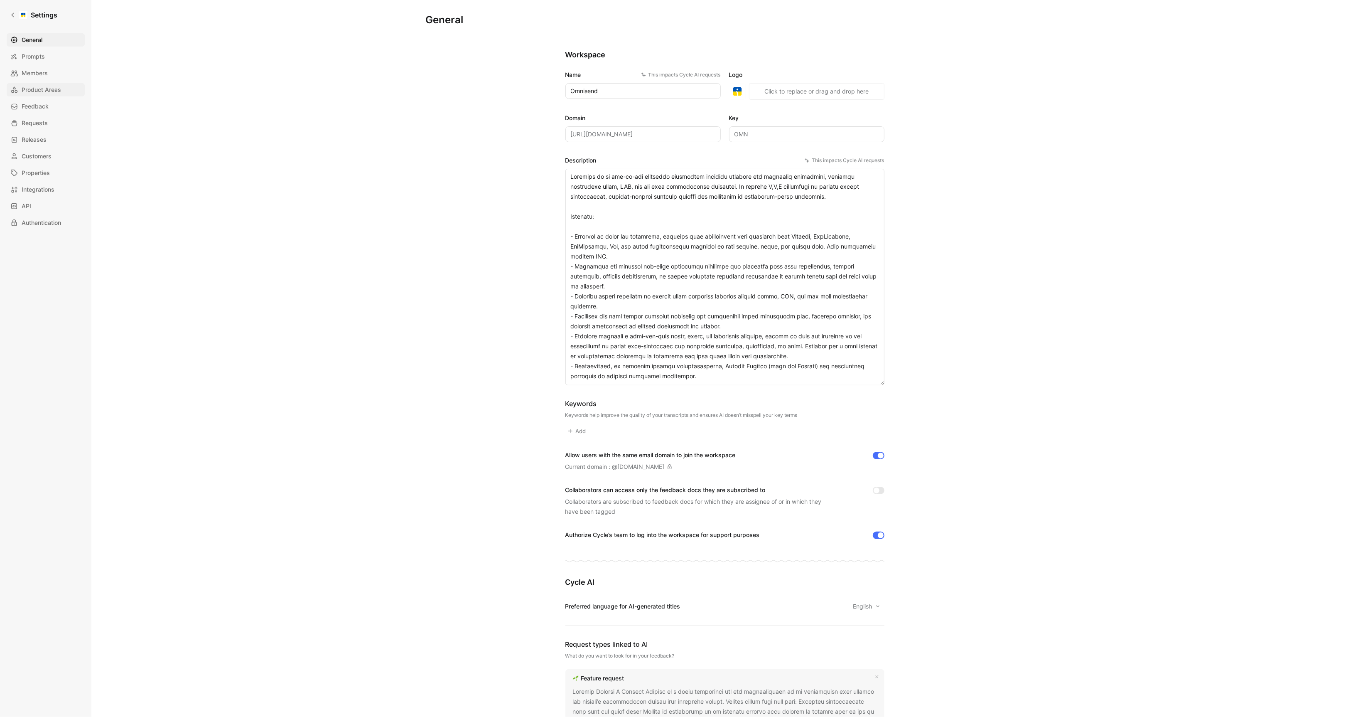
click at [43, 95] on link "Product Areas" at bounding box center [46, 89] width 78 height 13
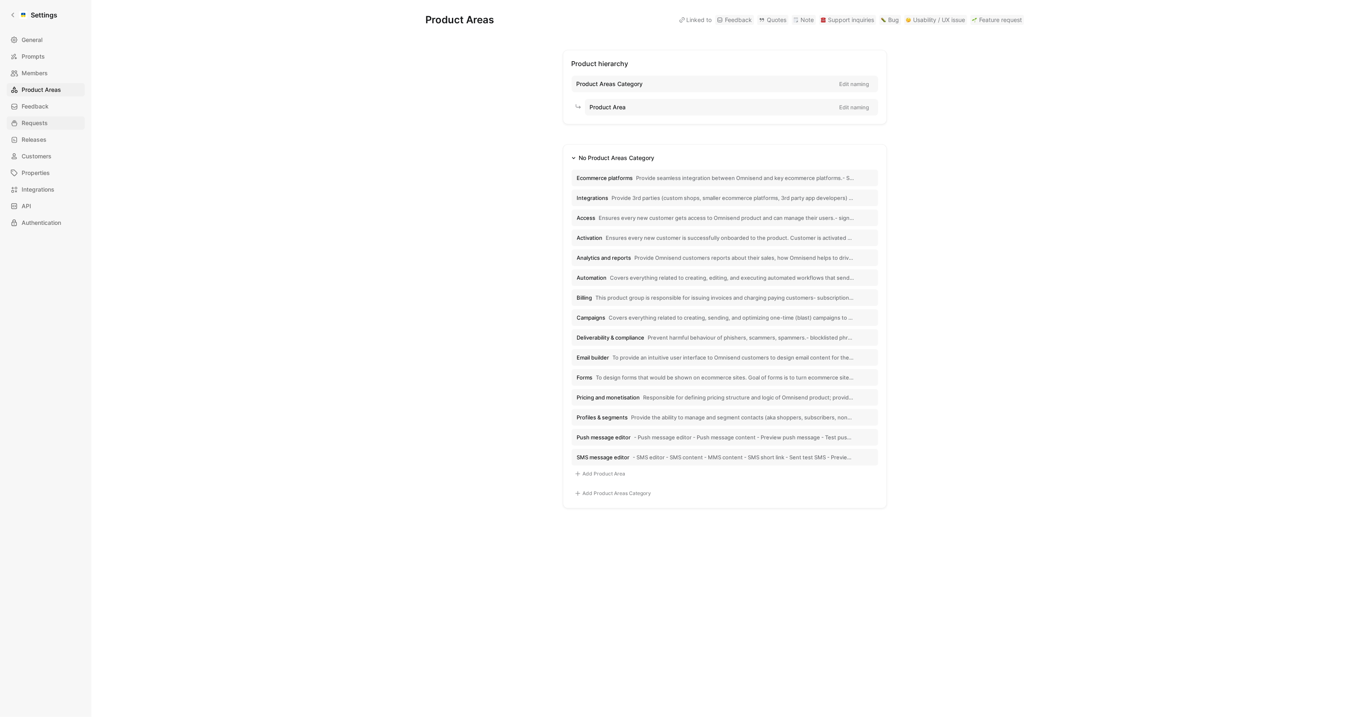
click at [52, 122] on link "Requests" at bounding box center [46, 122] width 78 height 13
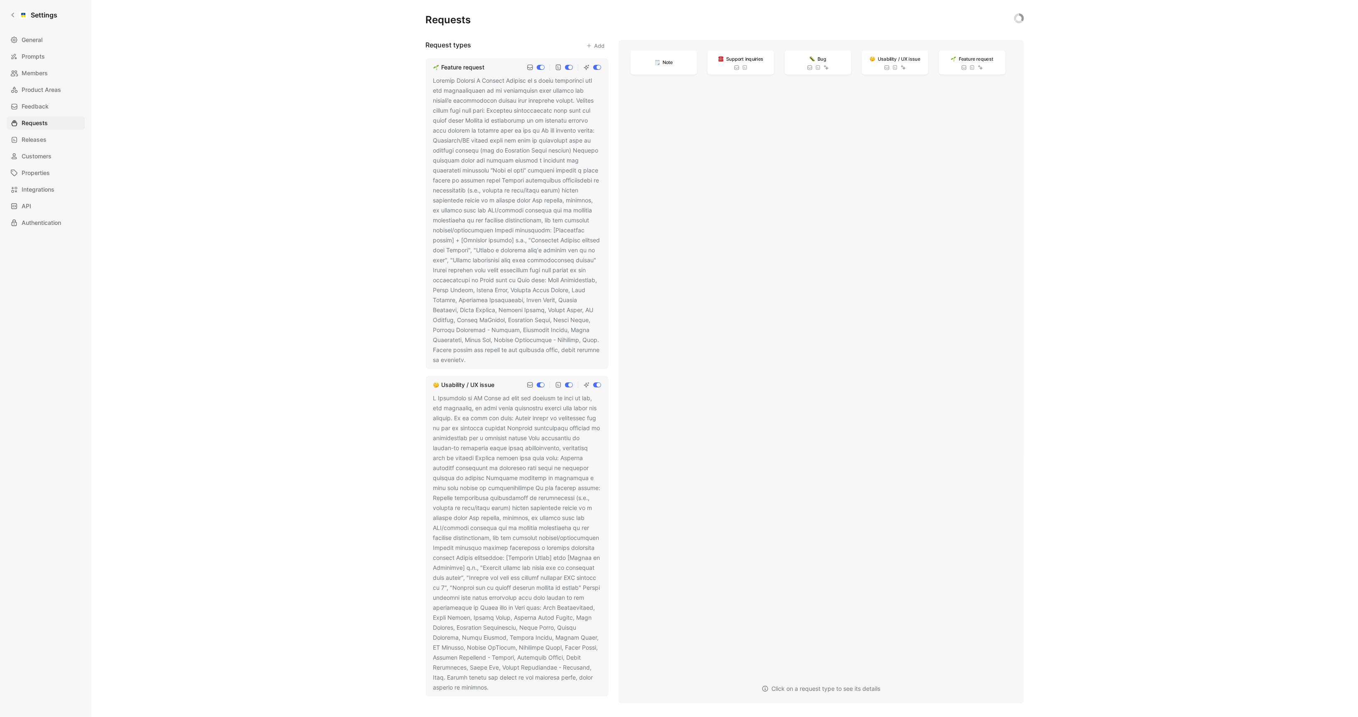
click at [518, 242] on div at bounding box center [517, 220] width 168 height 289
click at [531, 314] on div at bounding box center [517, 220] width 168 height 289
click at [474, 362] on icon at bounding box center [471, 360] width 5 height 5
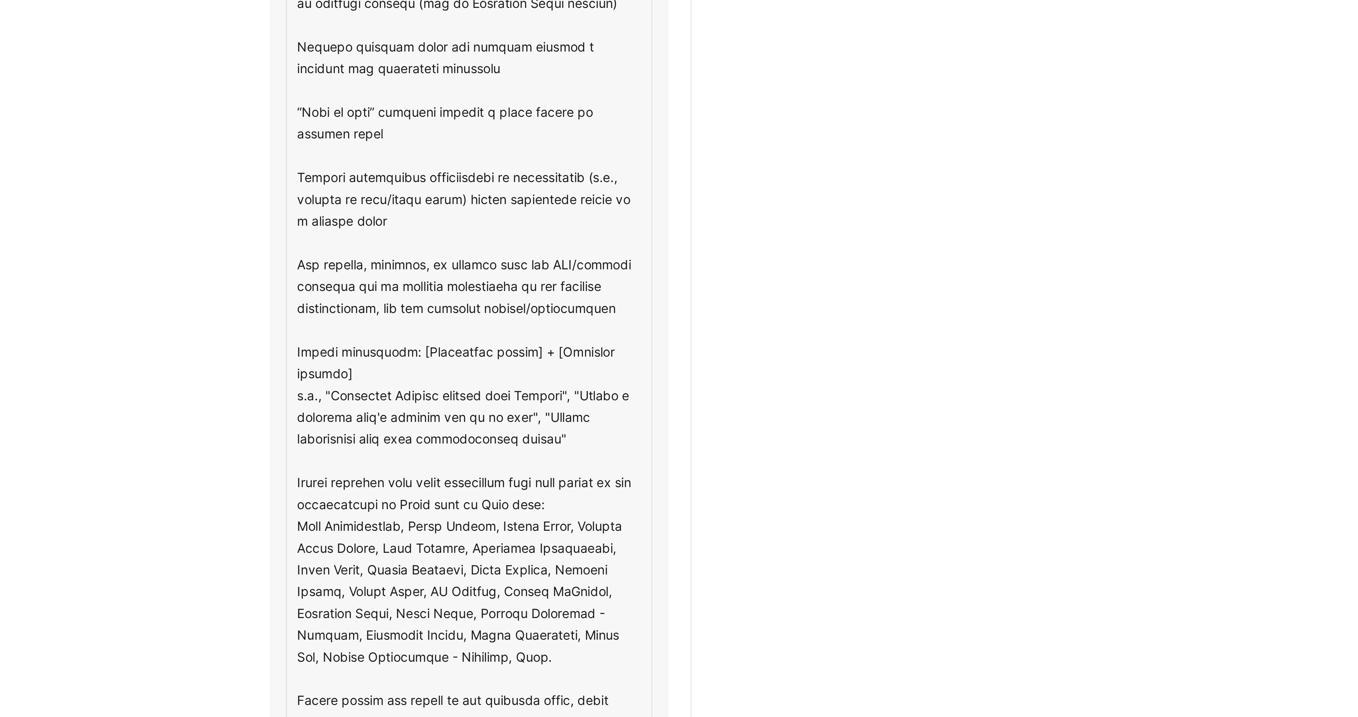
drag, startPoint x: 578, startPoint y: 432, endPoint x: 504, endPoint y: 419, distance: 75.1
click at [560, 432] on textarea at bounding box center [517, 324] width 168 height 496
drag, startPoint x: 570, startPoint y: 435, endPoint x: 432, endPoint y: 390, distance: 145.0
click at [433, 390] on textarea at bounding box center [517, 324] width 168 height 496
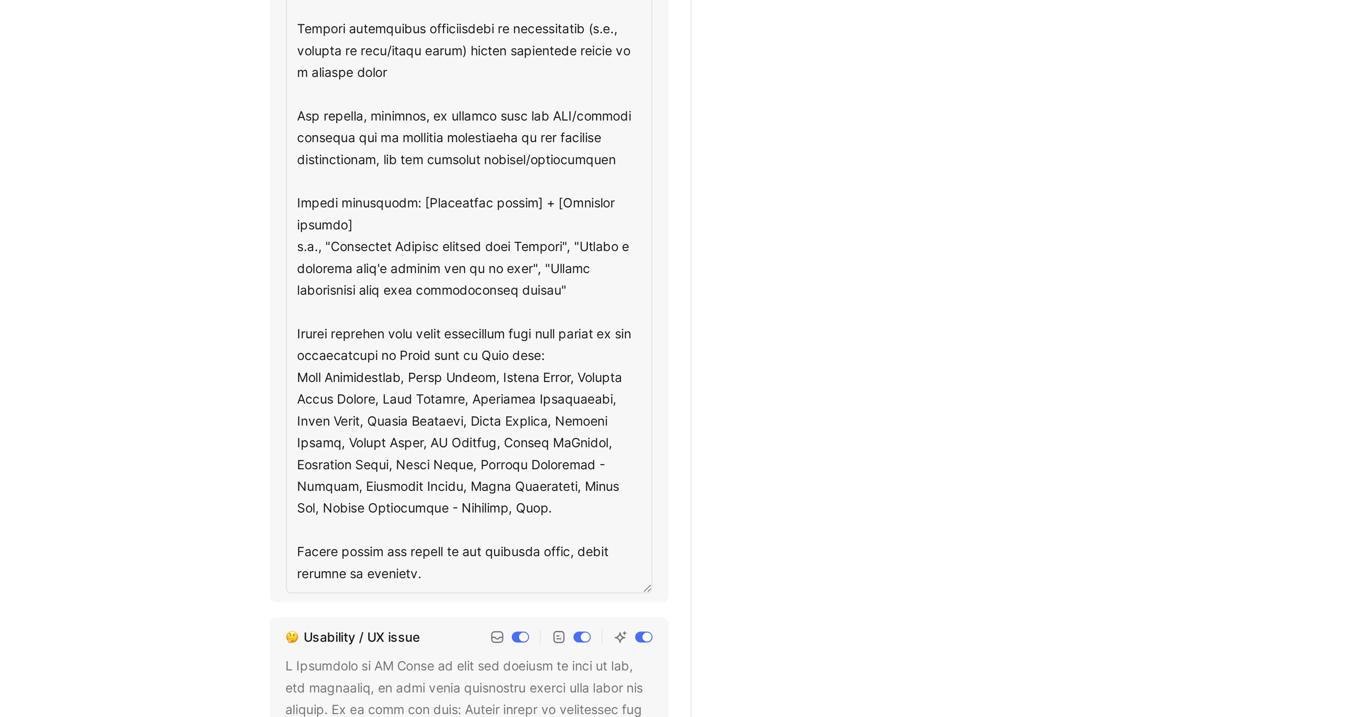
scroll to position [71, 0]
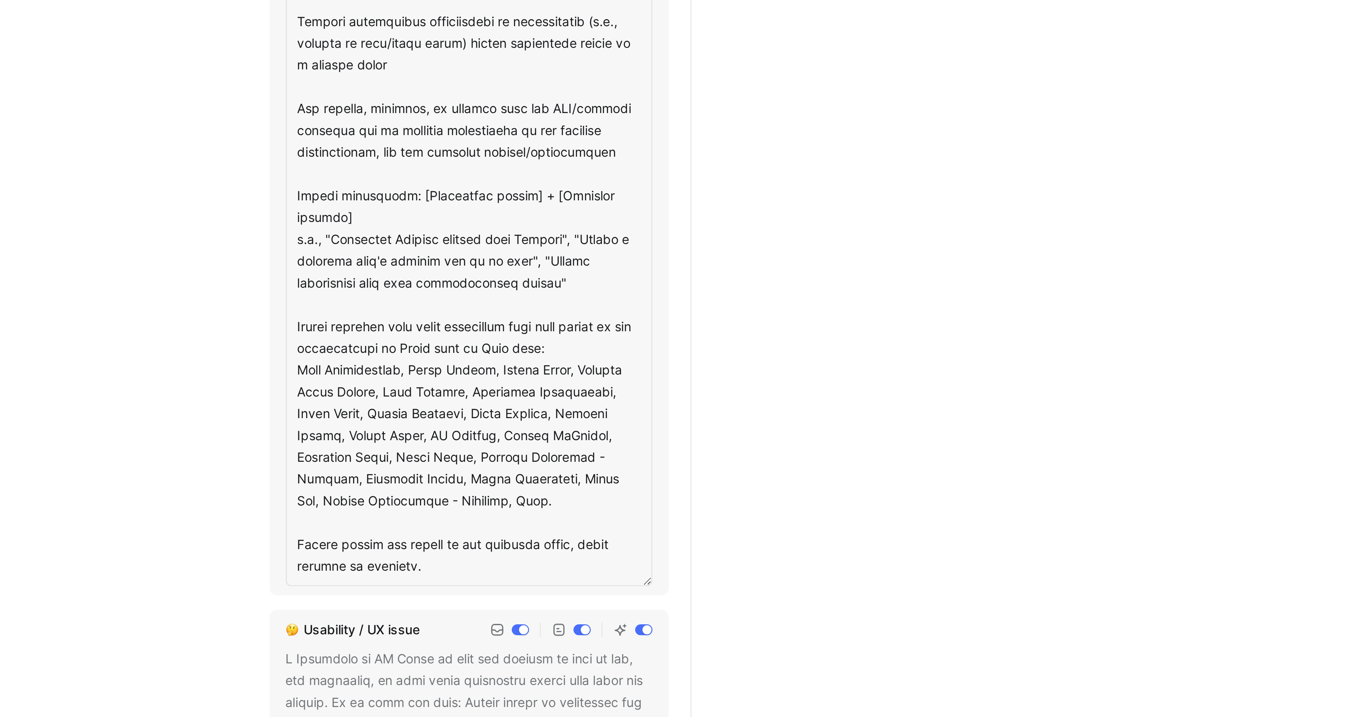
drag, startPoint x: 456, startPoint y: 381, endPoint x: 437, endPoint y: 381, distance: 18.3
click at [437, 381] on textarea at bounding box center [517, 252] width 168 height 496
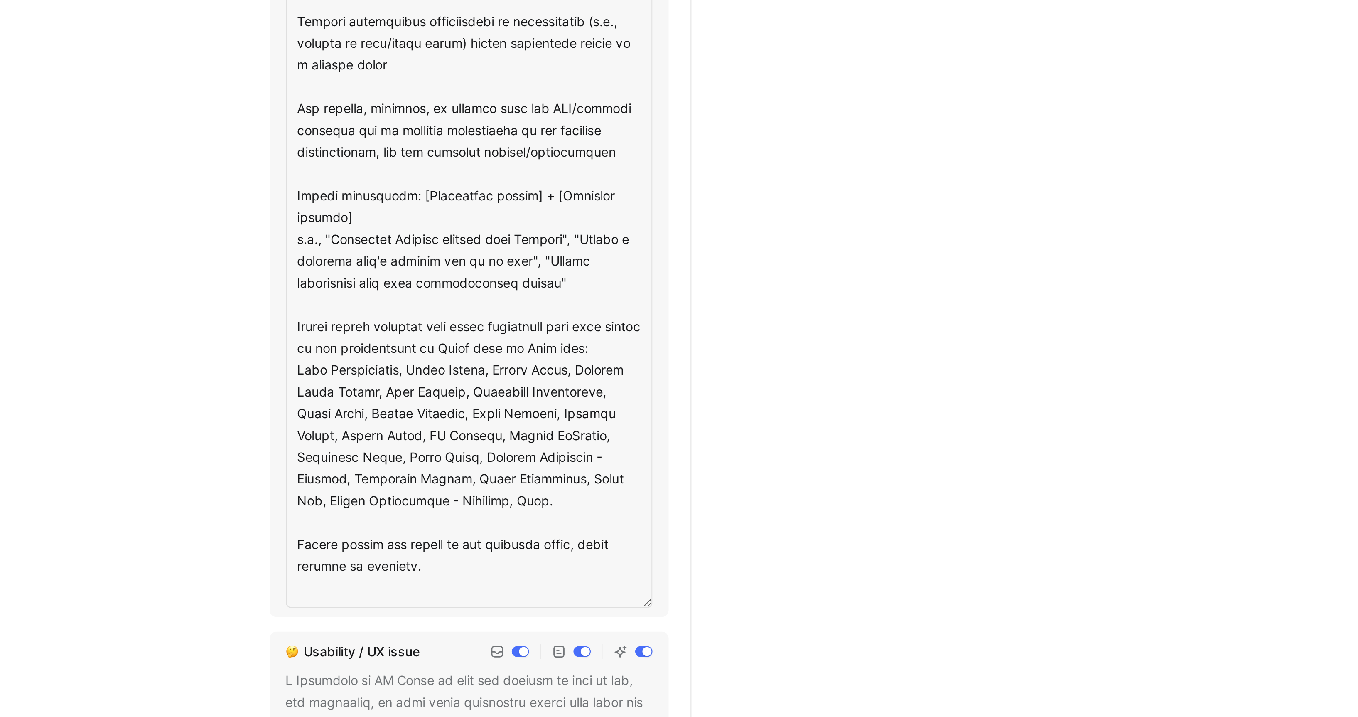
drag, startPoint x: 504, startPoint y: 382, endPoint x: 436, endPoint y: 382, distance: 68.1
click at [436, 382] on textarea at bounding box center [517, 257] width 168 height 506
click at [457, 383] on textarea at bounding box center [517, 252] width 168 height 496
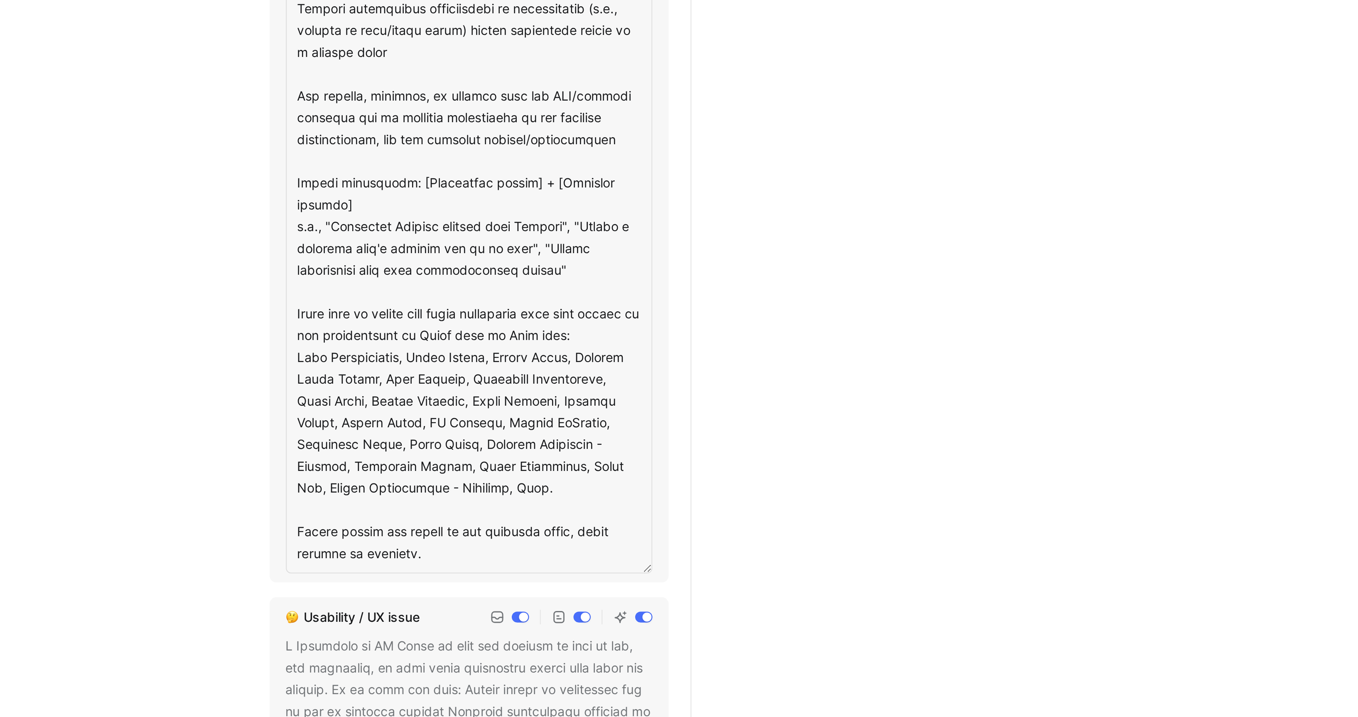
scroll to position [78, 0]
click at [564, 459] on textarea at bounding box center [517, 246] width 168 height 496
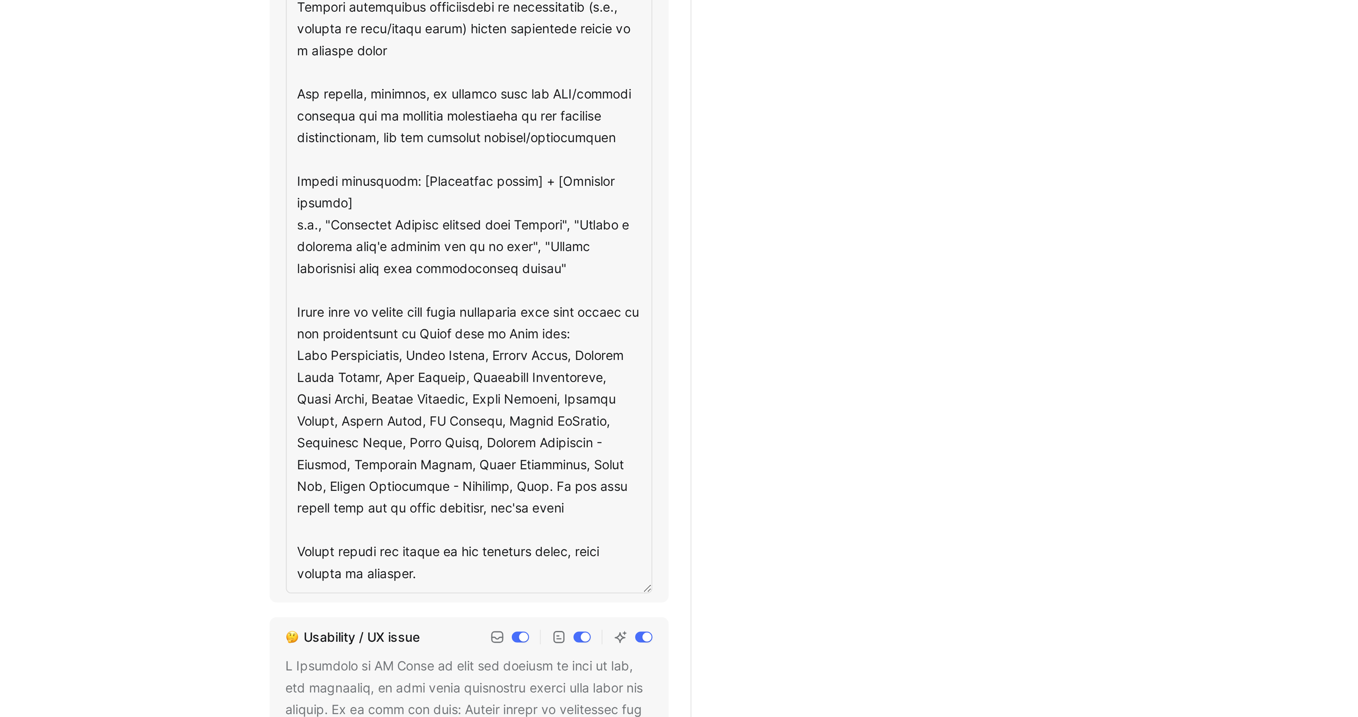
type textarea "Feature Request A Feature Request is a clear suggestion for new functionality o…"
drag, startPoint x: 585, startPoint y: 465, endPoint x: 433, endPoint y: 372, distance: 178.6
click at [433, 372] on textarea at bounding box center [517, 251] width 168 height 506
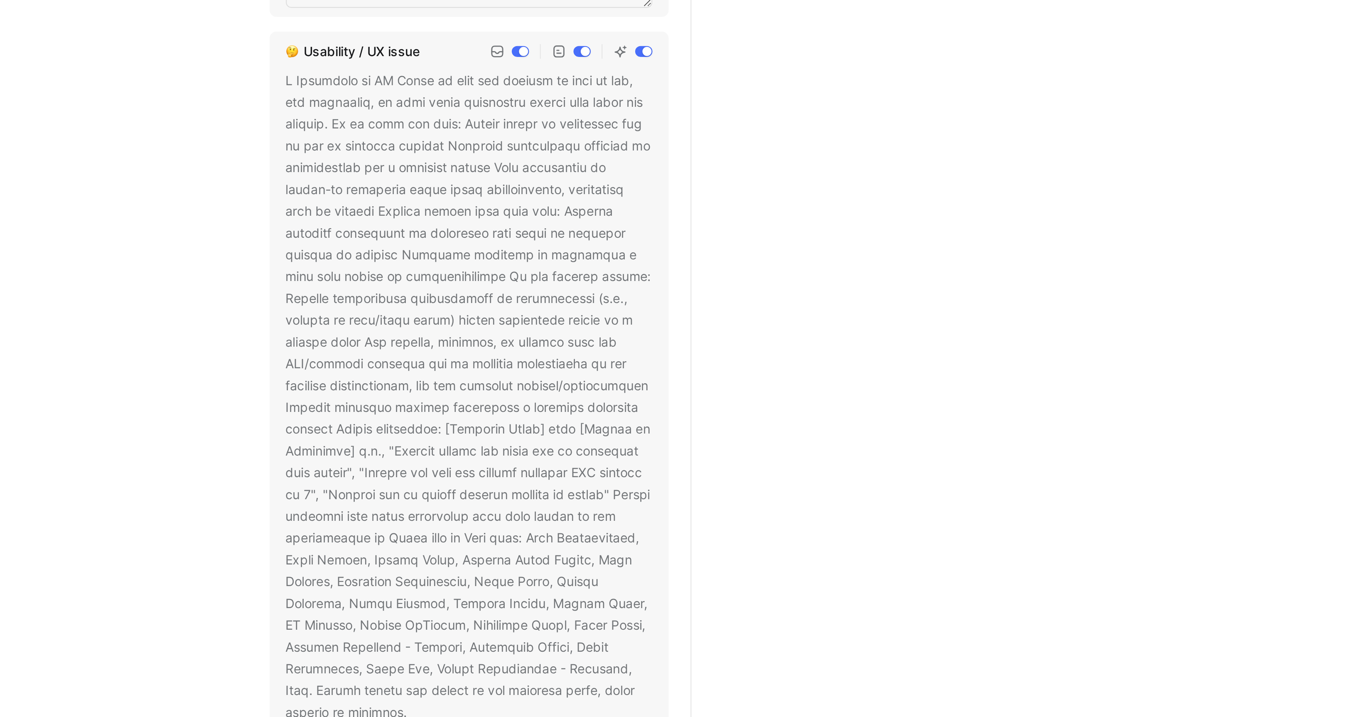
scroll to position [381, 0]
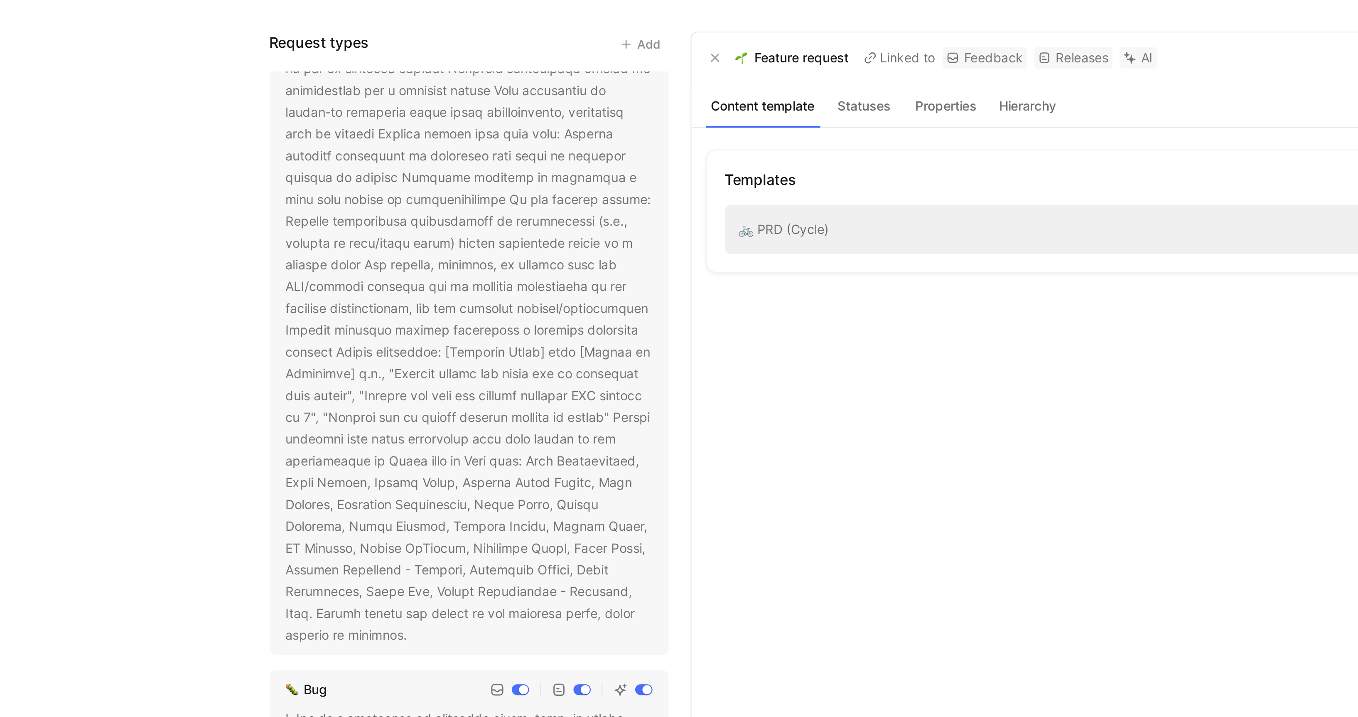
click at [504, 216] on div at bounding box center [517, 171] width 168 height 299
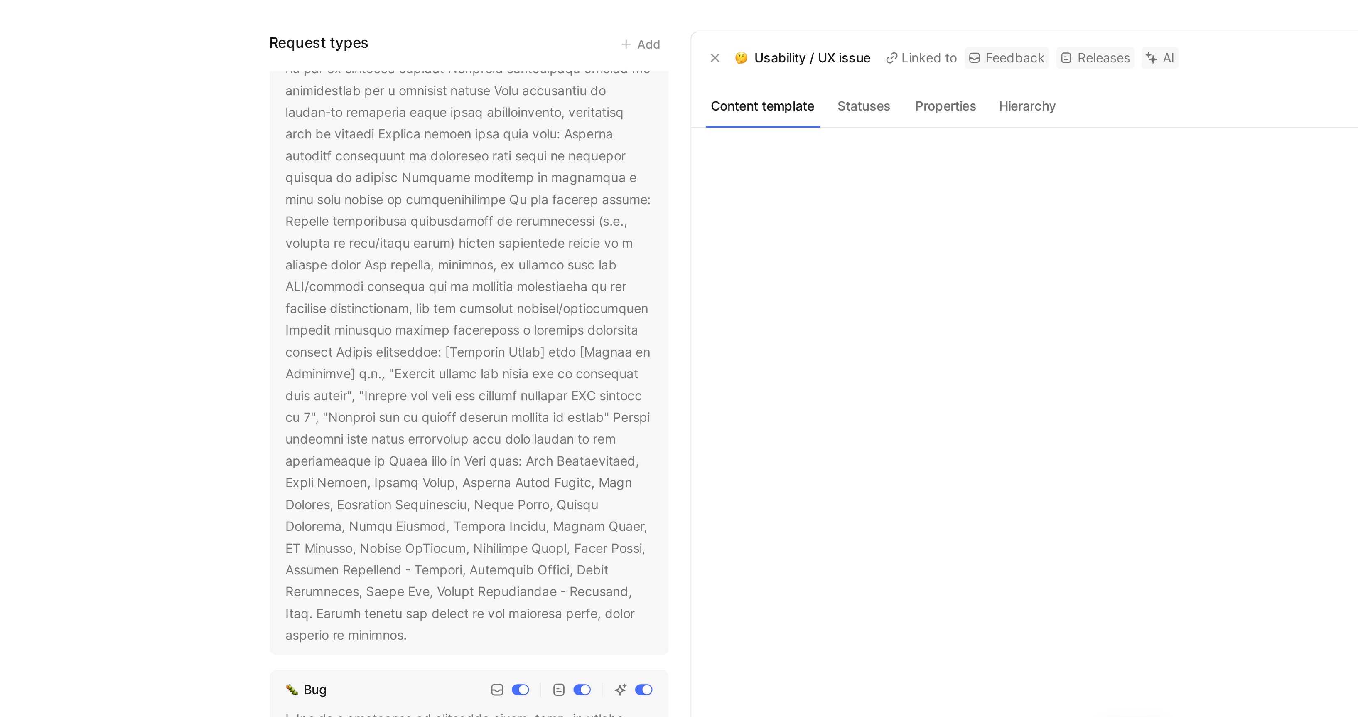
click at [493, 315] on use at bounding box center [494, 316] width 3 height 3
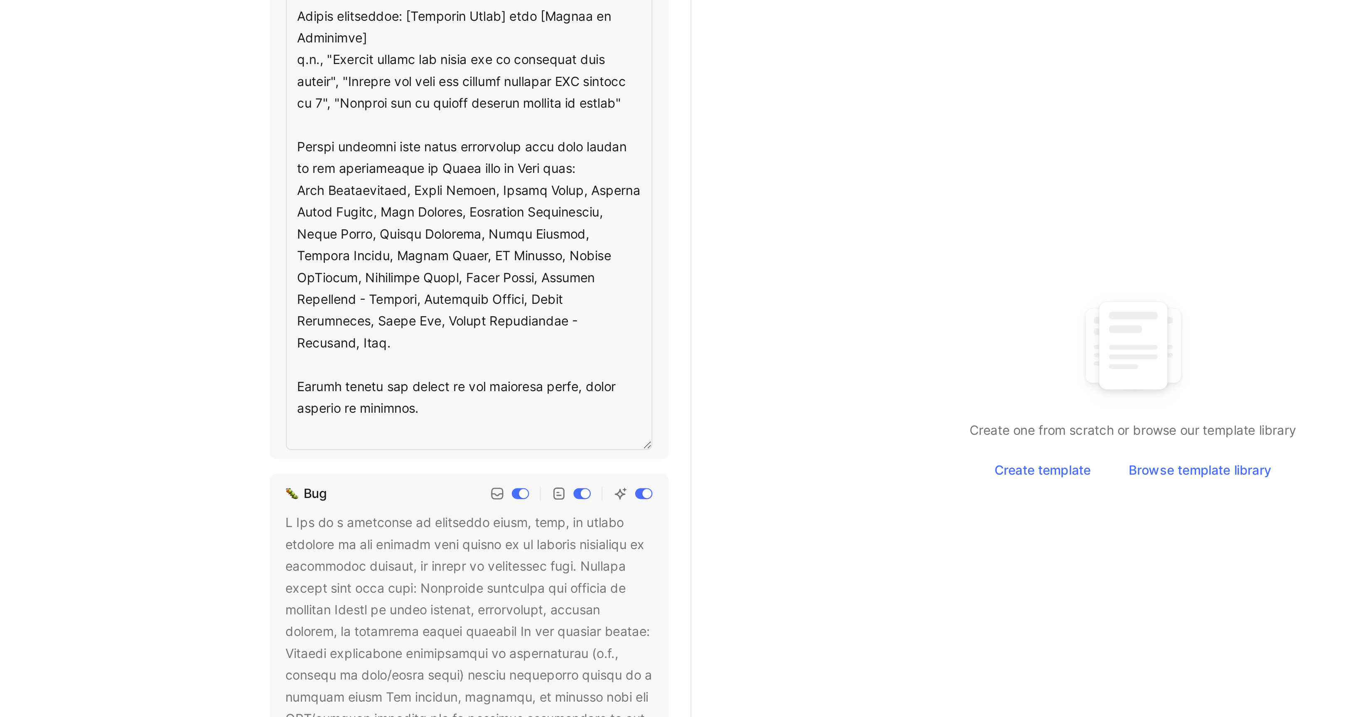
scroll to position [504, 0]
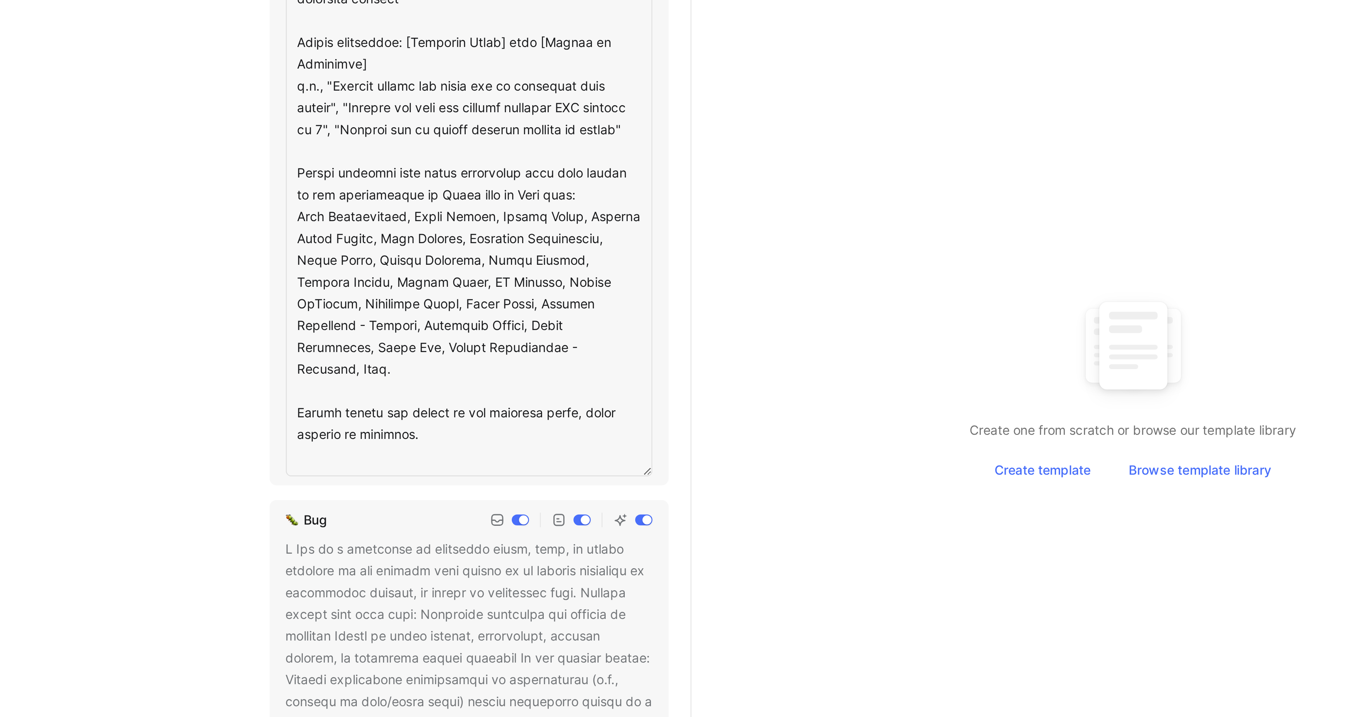
drag, startPoint x: 437, startPoint y: 314, endPoint x: 584, endPoint y: 405, distance: 172.4
click at [584, 405] on textarea at bounding box center [517, 166] width 168 height 535
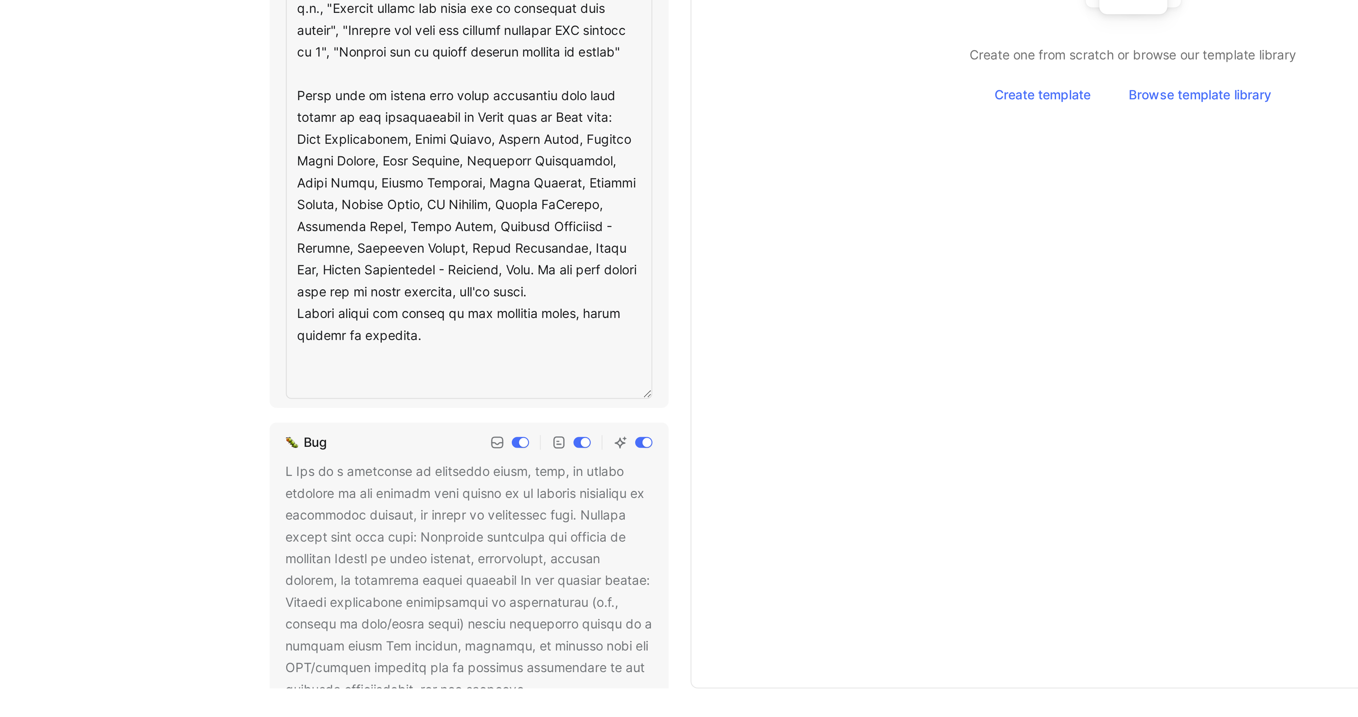
scroll to position [367, 0]
click at [547, 545] on textarea at bounding box center [517, 303] width 168 height 535
click at [573, 541] on textarea at bounding box center [517, 303] width 168 height 535
type textarea "A Usability or UX Issue is when the product is hard to use, not intuitive, or w…"
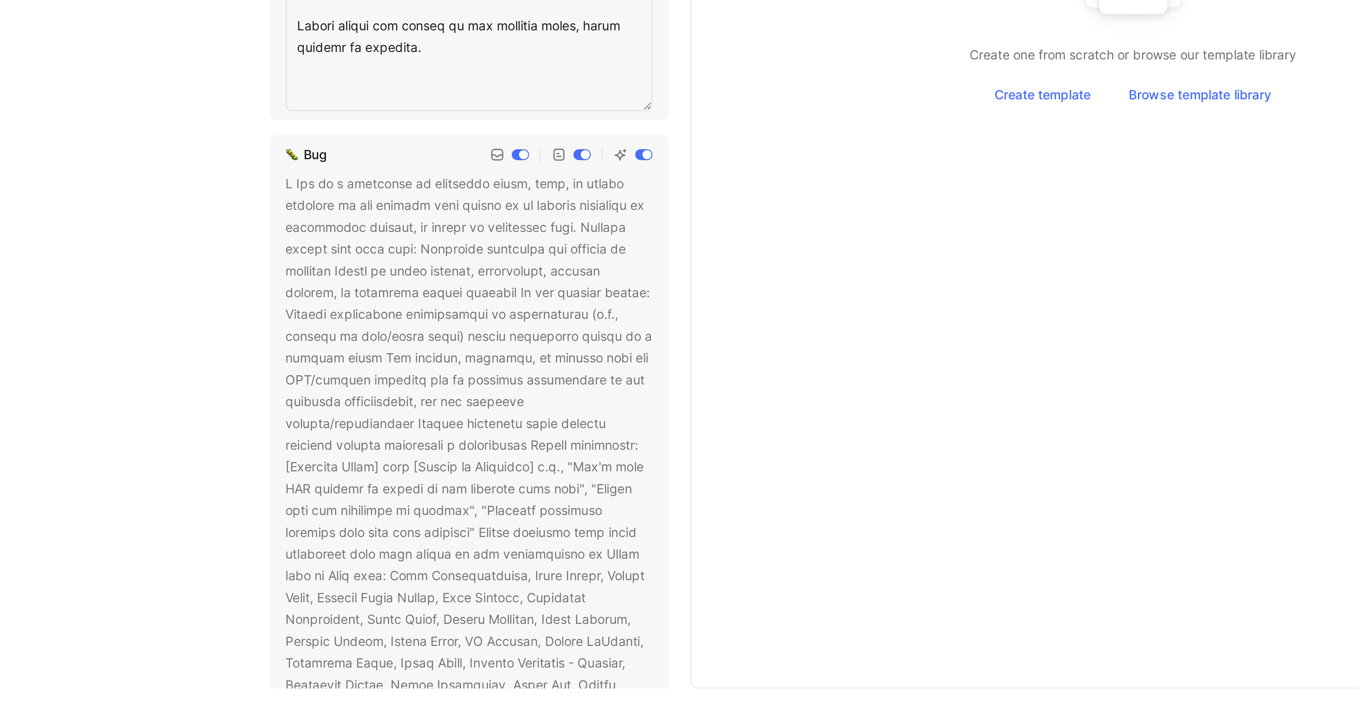
click at [525, 607] on div "Feature request Usability / UX issue Bug Support inquiries Identify feedback th…" at bounding box center [517, 380] width 183 height 645
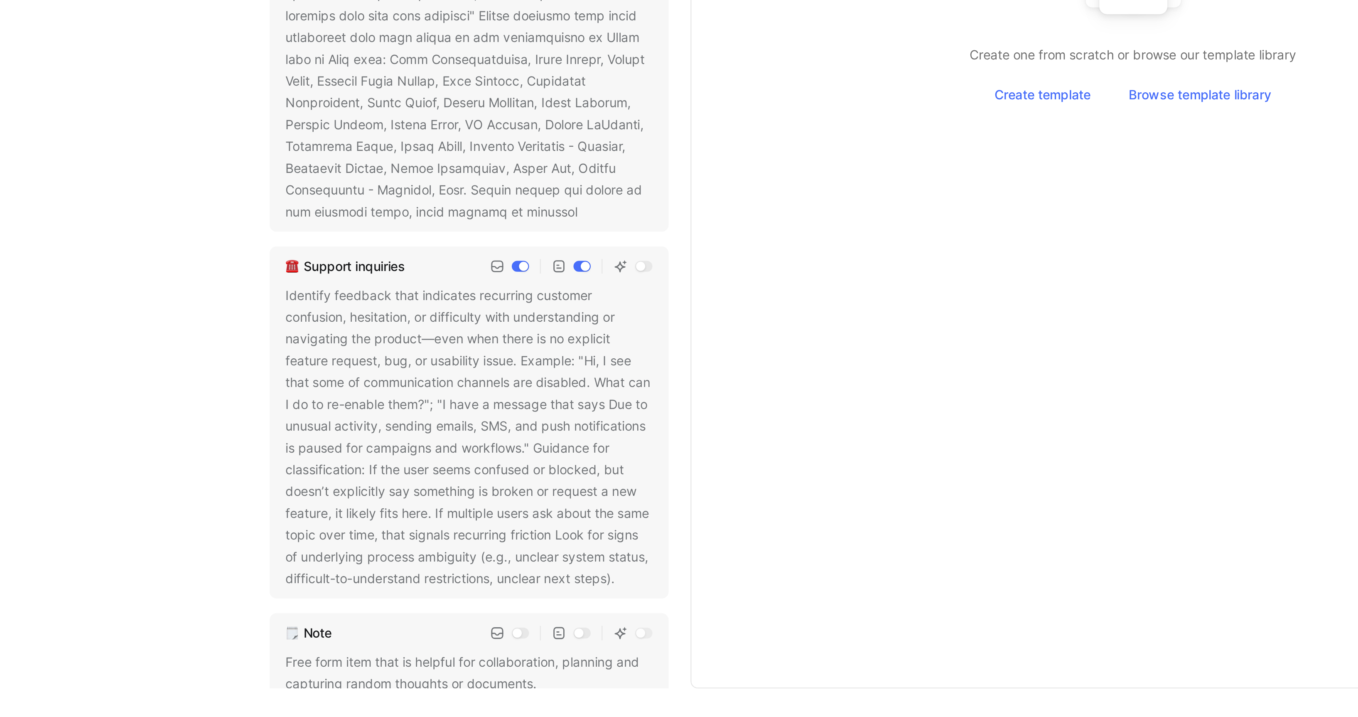
scroll to position [533, 0]
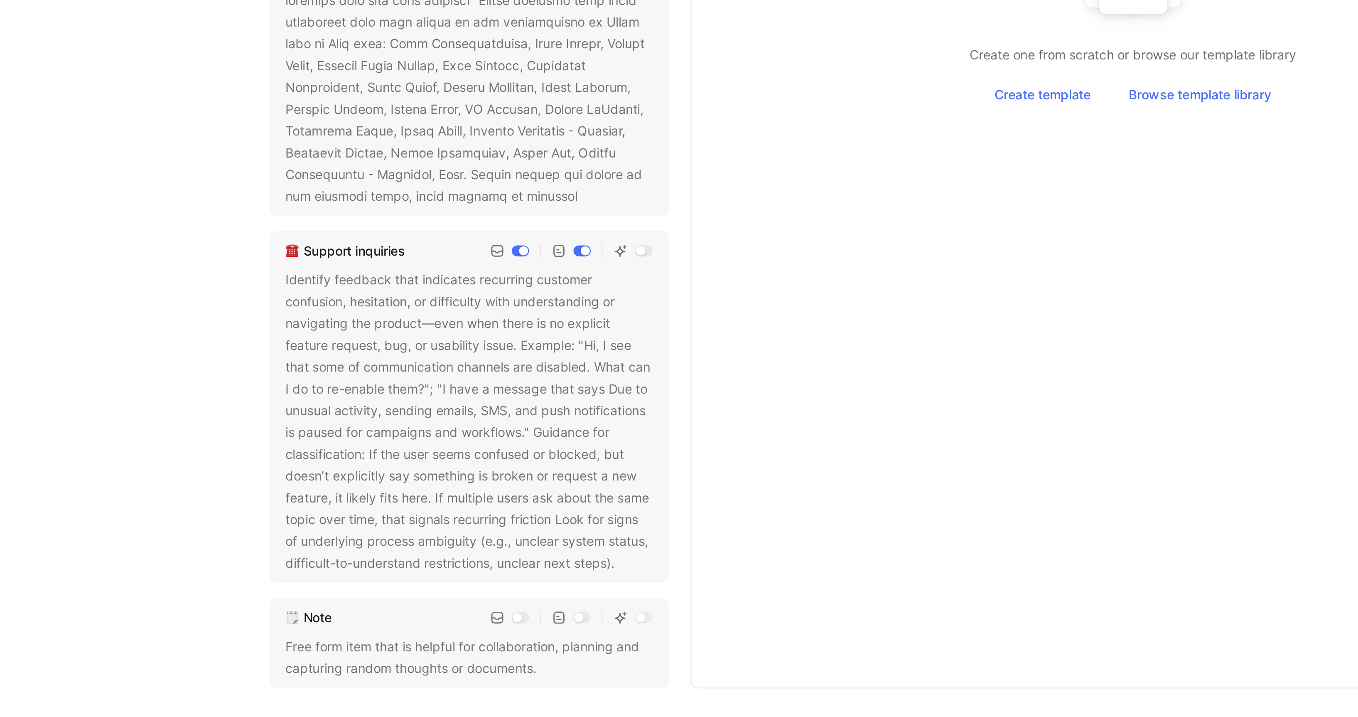
click at [570, 476] on icon at bounding box center [572, 478] width 5 height 5
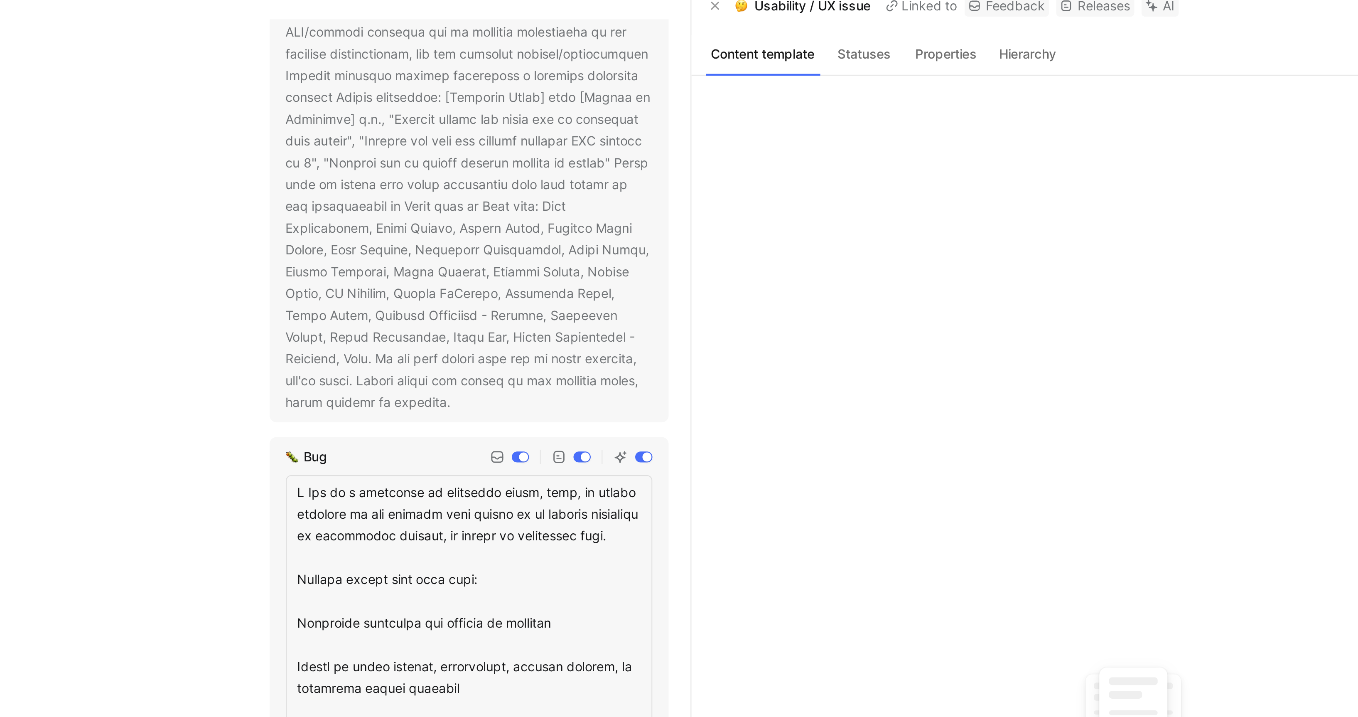
scroll to position [700, 0]
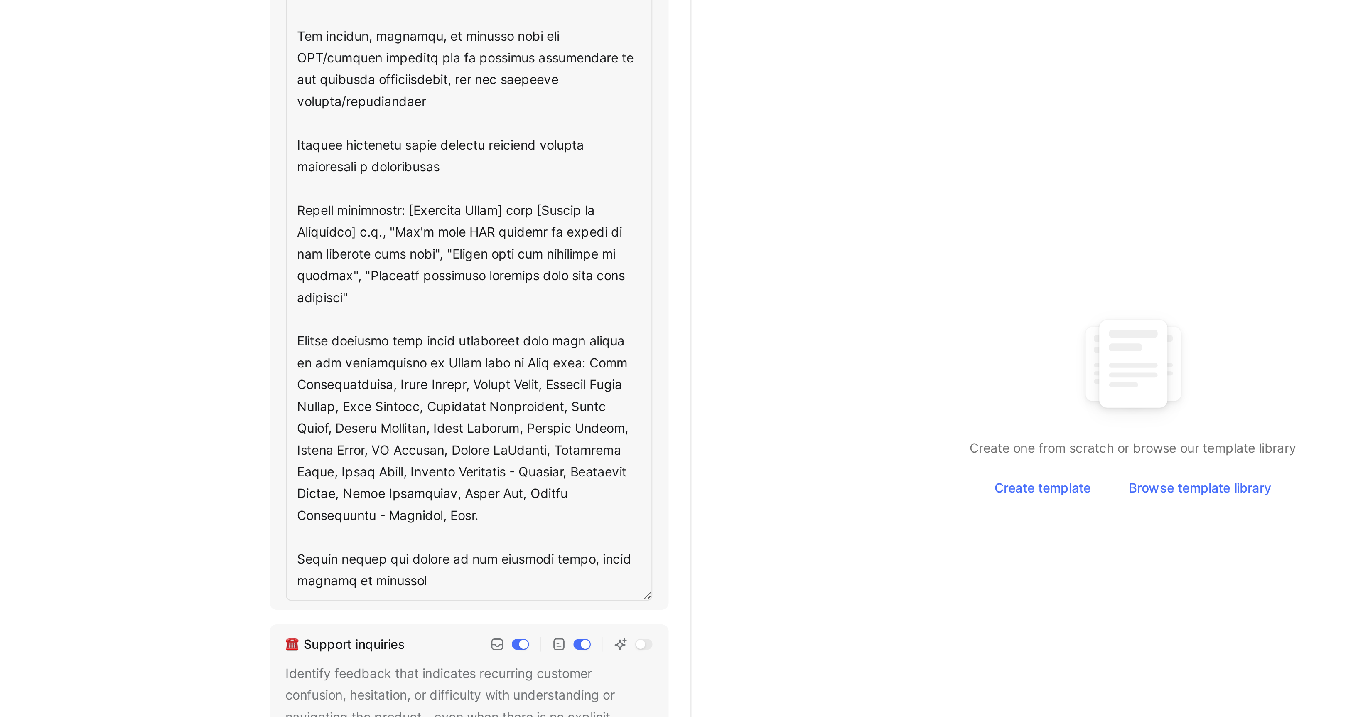
drag, startPoint x: 438, startPoint y: 356, endPoint x: 557, endPoint y: 434, distance: 142.0
click at [557, 434] on textarea at bounding box center [517, 265] width 168 height 436
type textarea "A Bug is a confirmed or suspected error, flaw, or broken behavior in the produc…"
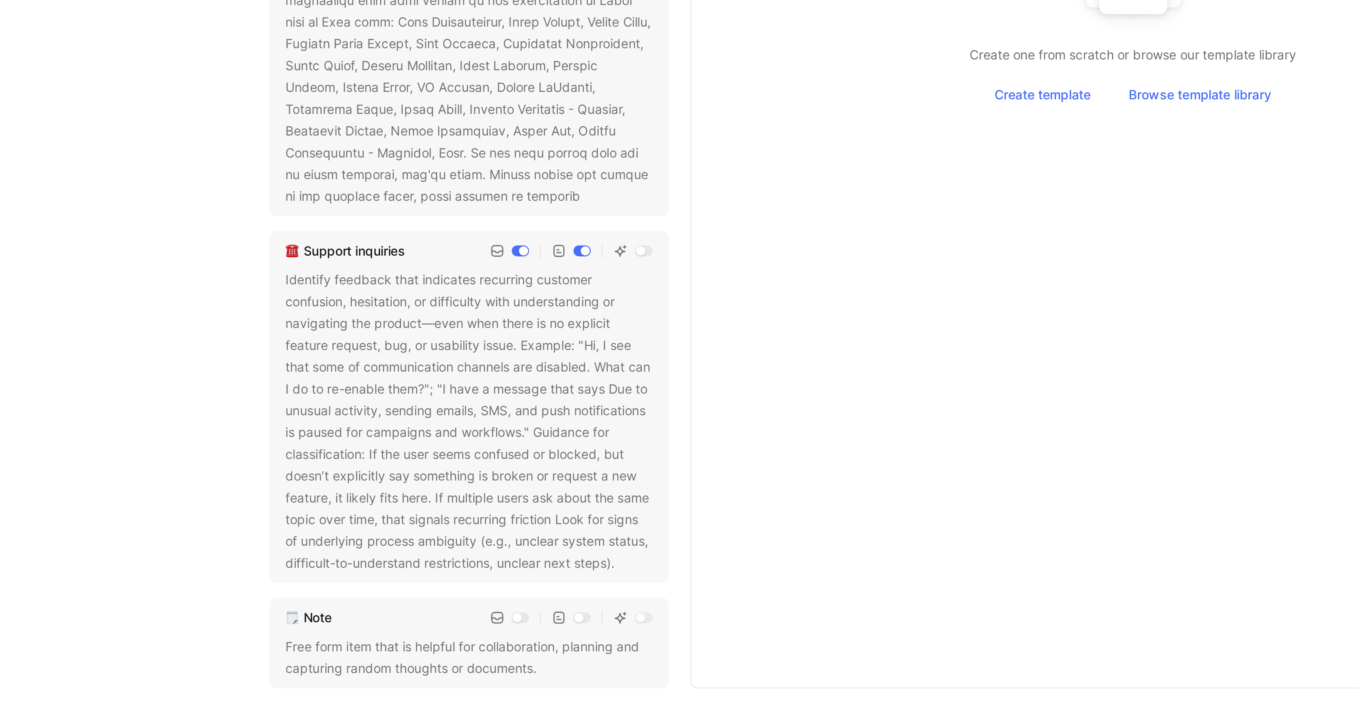
scroll to position [543, 0]
click at [700, 584] on div "Create one from scratch or browse our template library Create template Browse t…" at bounding box center [821, 393] width 391 height 599
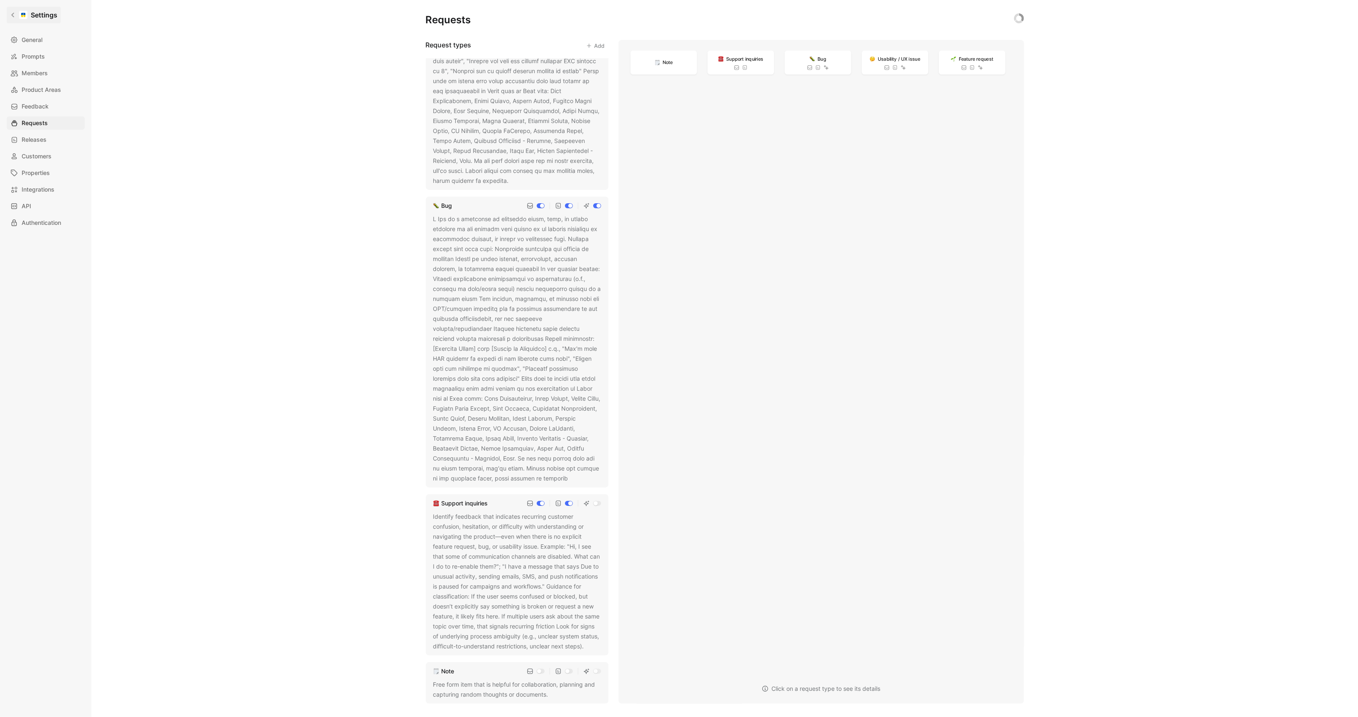
click at [7, 23] on link "Settings" at bounding box center [34, 15] width 54 height 17
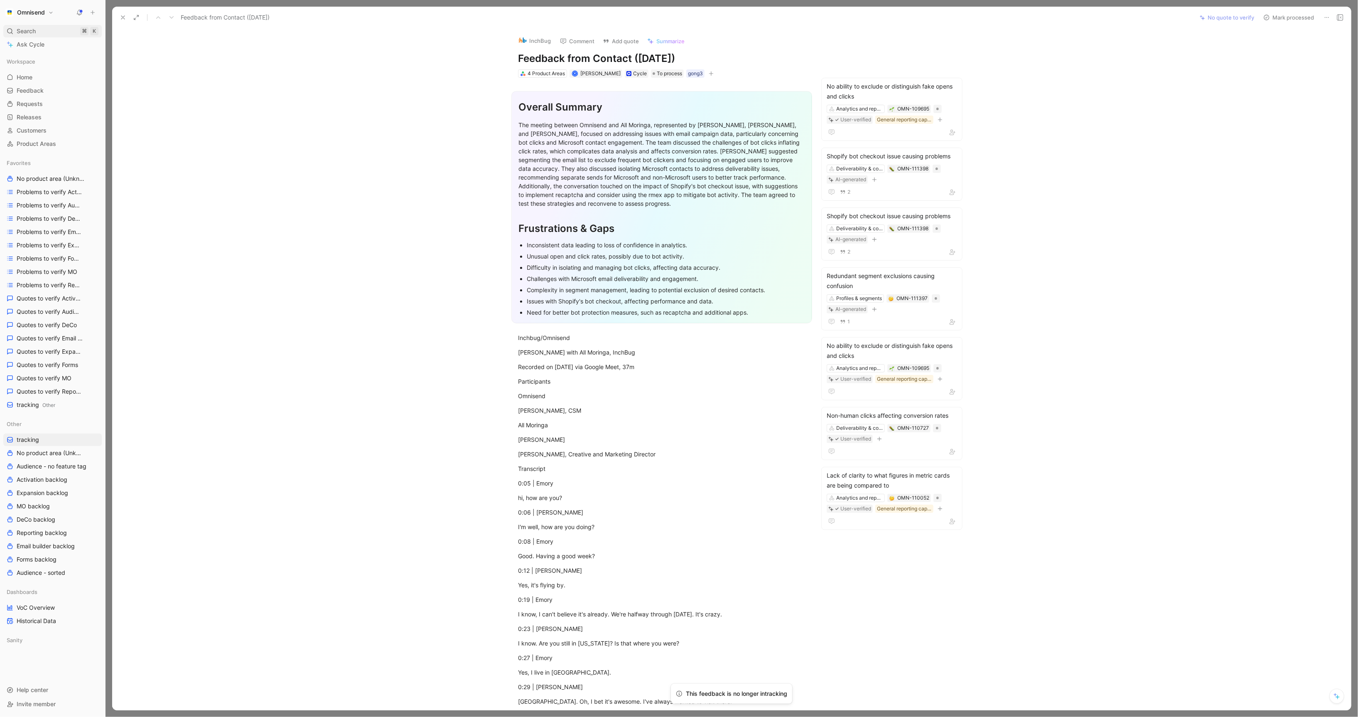
click at [25, 29] on span "Search" at bounding box center [26, 31] width 19 height 10
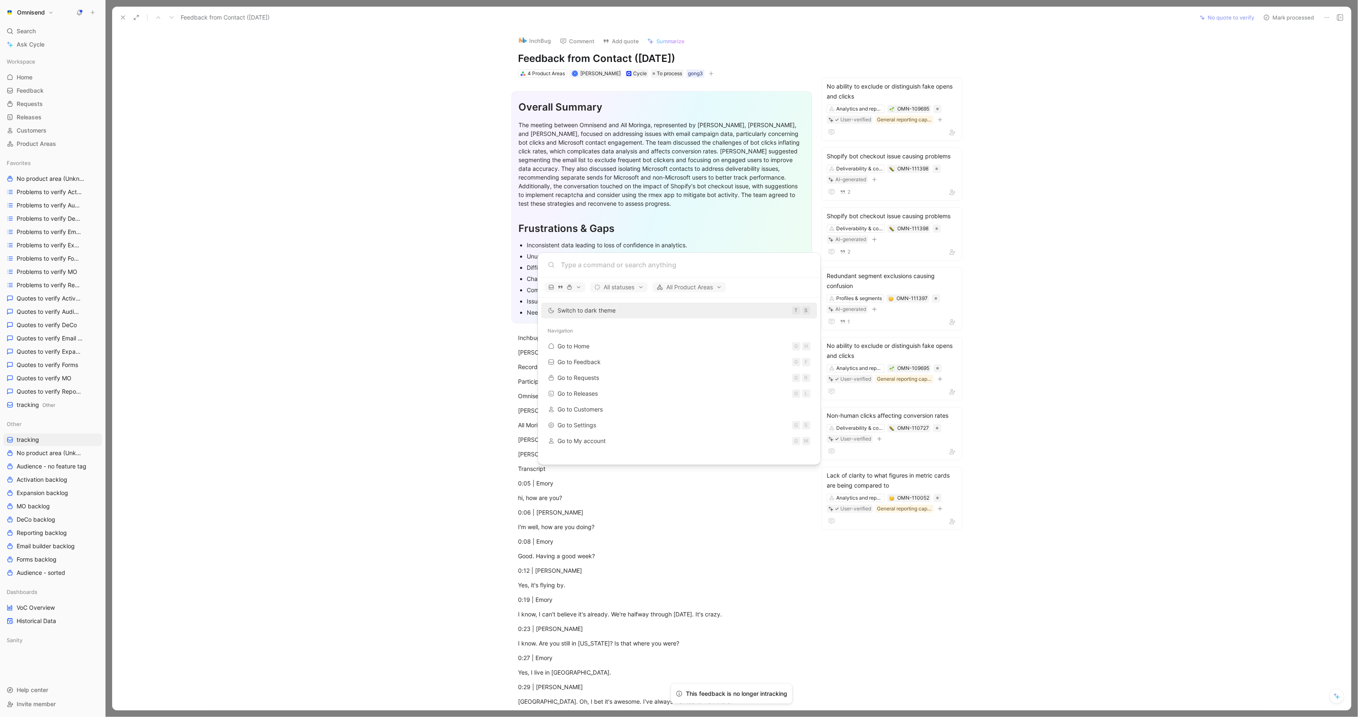
click at [320, 113] on body "Omnisend Search ⌘ K Ask Cycle Workspace Home G then H Feedback G then F Request…" at bounding box center [679, 358] width 1358 height 717
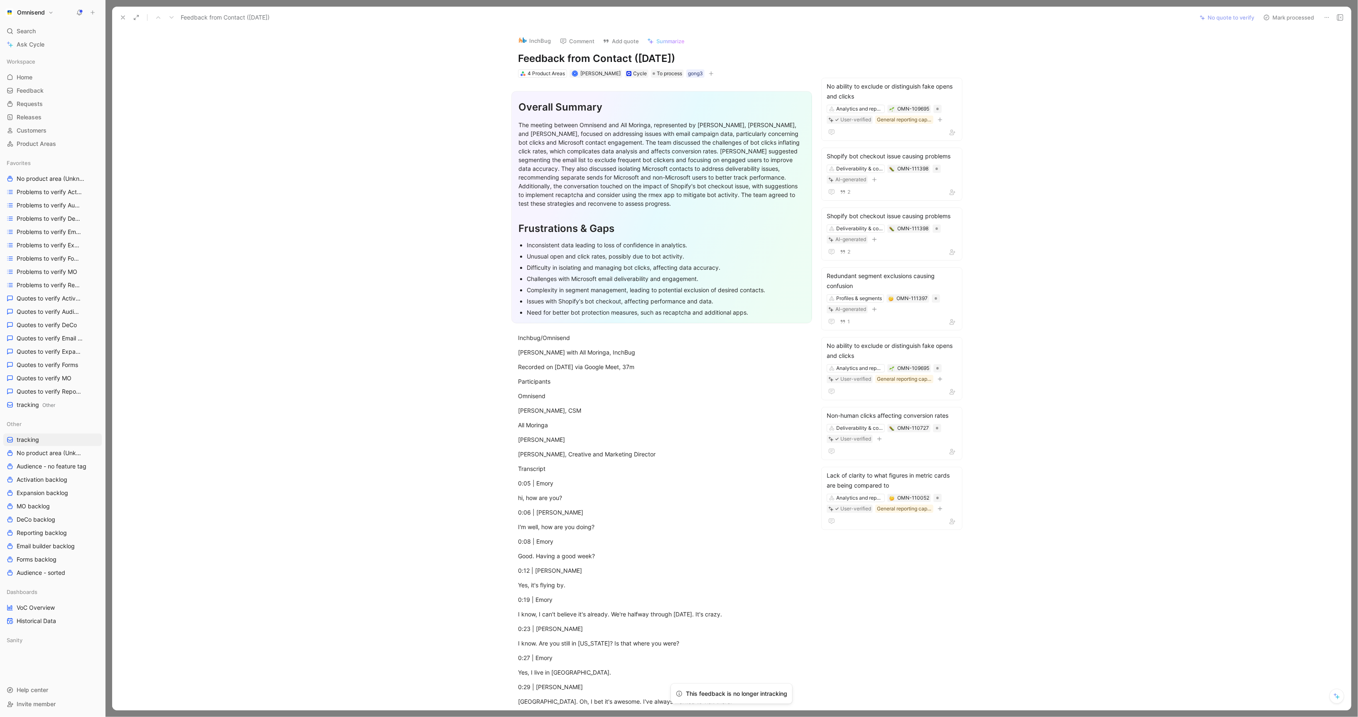
click at [1241, 168] on div "InchBug Comment Add quote Summarize Feedback from Contact (Aug 11, 2025) 4 Prod…" at bounding box center [731, 369] width 1239 height 681
click at [1329, 15] on icon at bounding box center [1327, 17] width 7 height 7
click at [1287, 56] on div "Copy link Delete" at bounding box center [1285, 41] width 95 height 32
click at [1287, 51] on div "Delete" at bounding box center [1291, 47] width 76 height 10
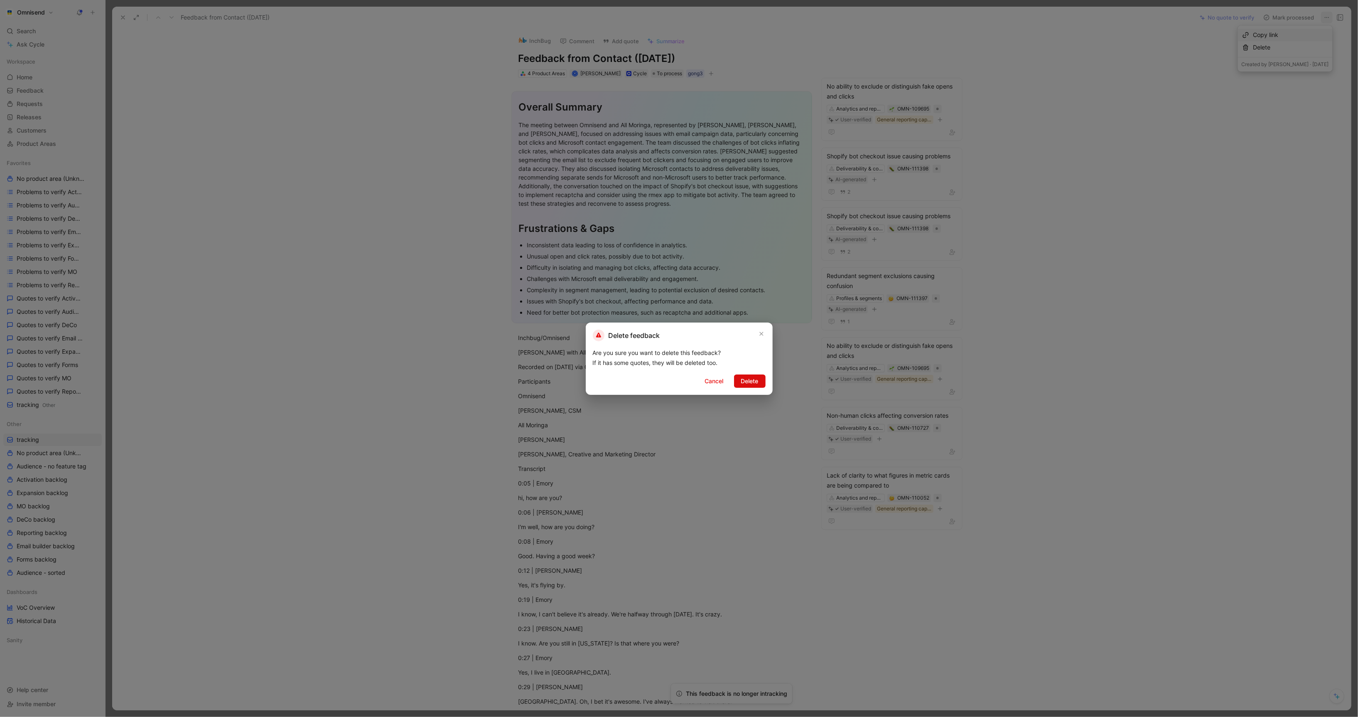
click at [747, 380] on span "Delete" at bounding box center [749, 381] width 17 height 10
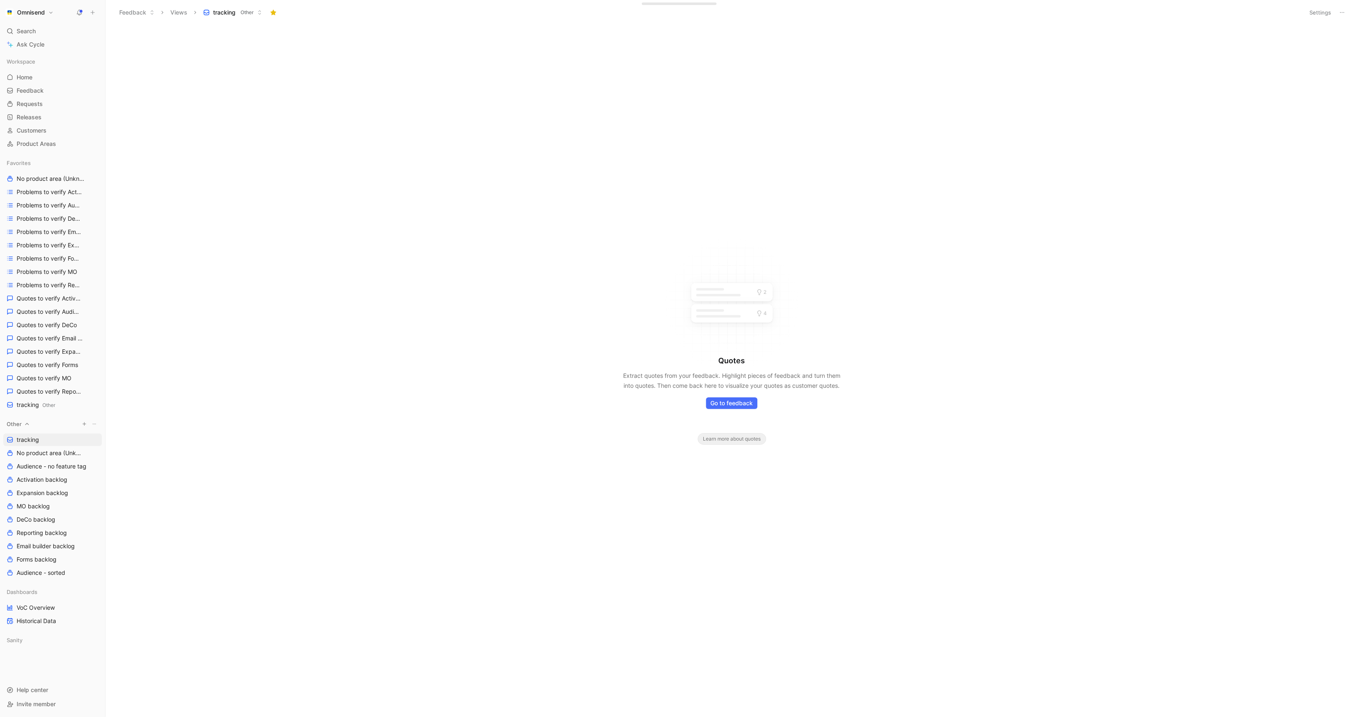
click at [89, 421] on div at bounding box center [89, 424] width 18 height 9
click at [86, 424] on icon "button" at bounding box center [84, 423] width 5 height 5
click at [189, 253] on div at bounding box center [679, 358] width 1358 height 717
click at [93, 13] on icon at bounding box center [93, 13] width 6 height 6
click at [121, 17] on button "New feedback c" at bounding box center [148, 16] width 89 height 14
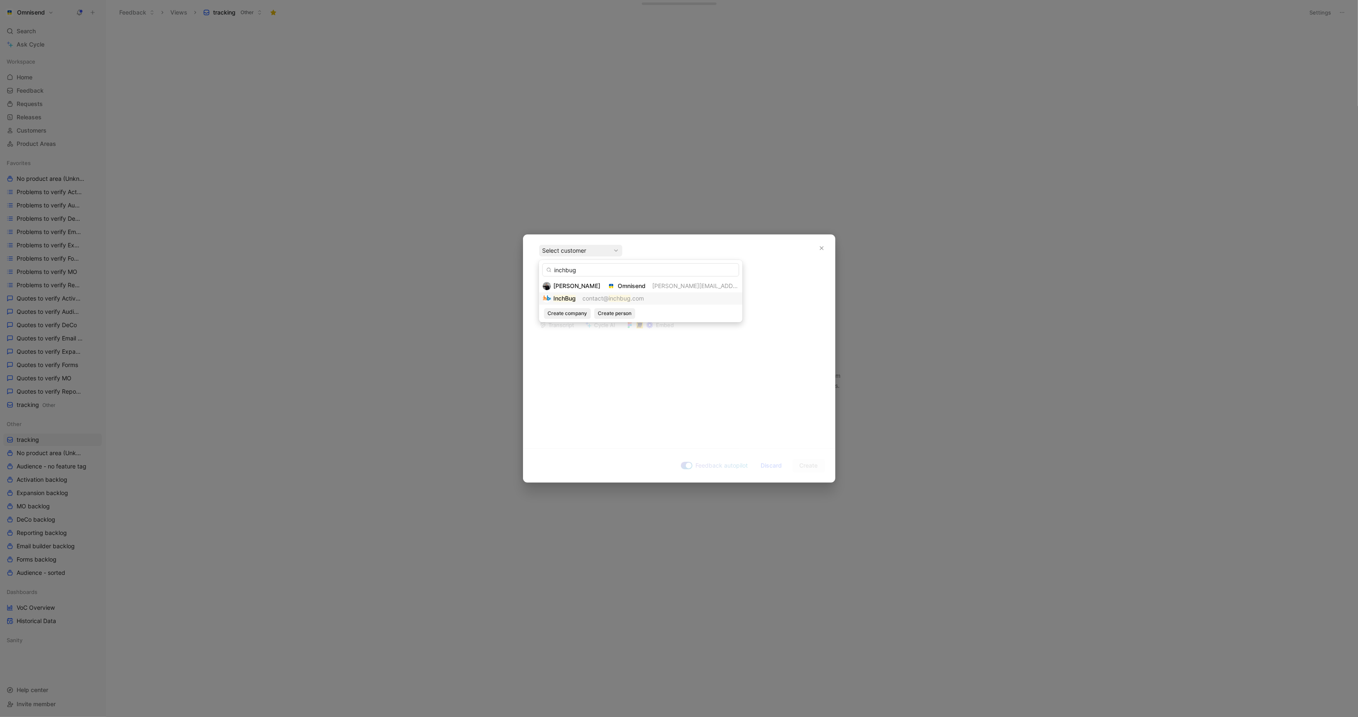
type input "inchbug"
click at [619, 297] on mark "inchbug" at bounding box center [620, 298] width 22 height 7
click at [699, 292] on div at bounding box center [679, 305] width 312 height 27
click at [698, 289] on button "button" at bounding box center [694, 288] width 8 height 8
click at [662, 351] on div "import" at bounding box center [642, 345] width 116 height 12
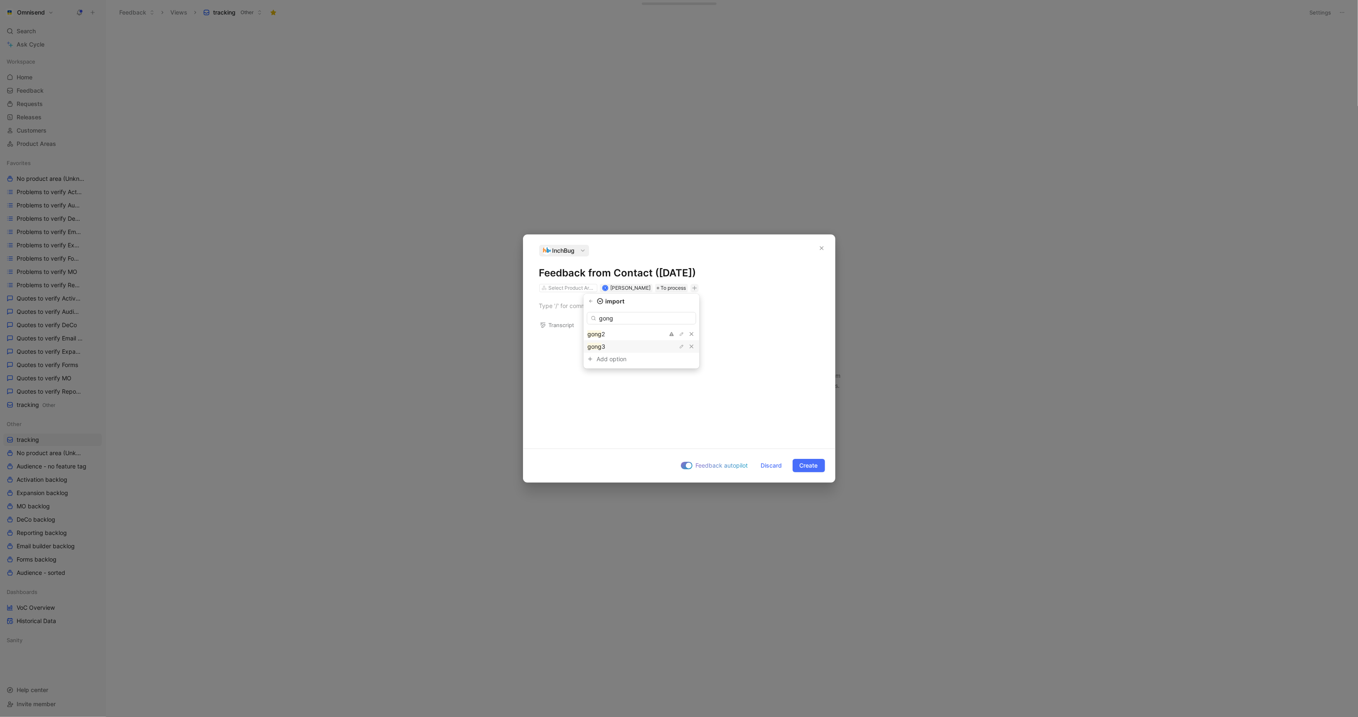
type input "gong"
click at [633, 347] on div "gong 3" at bounding box center [618, 346] width 62 height 10
click at [688, 308] on div at bounding box center [679, 305] width 280 height 9
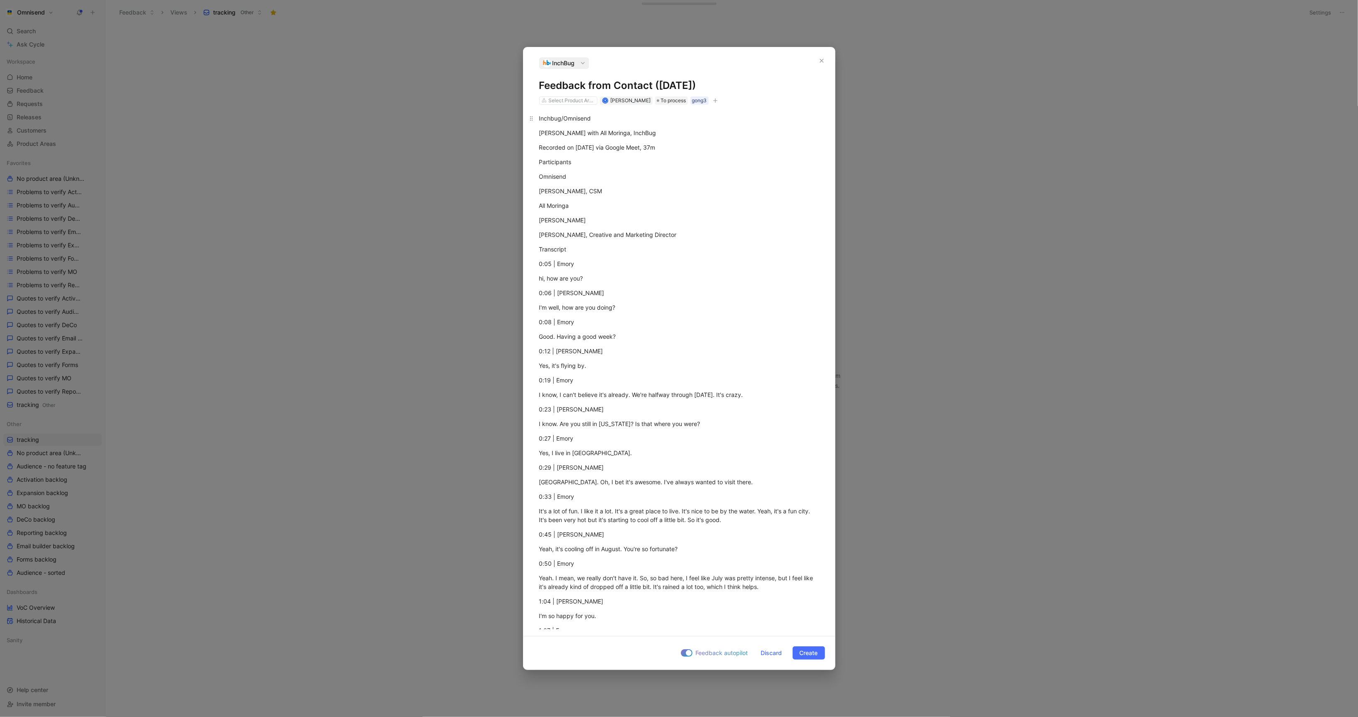
scroll to position [5828, 0]
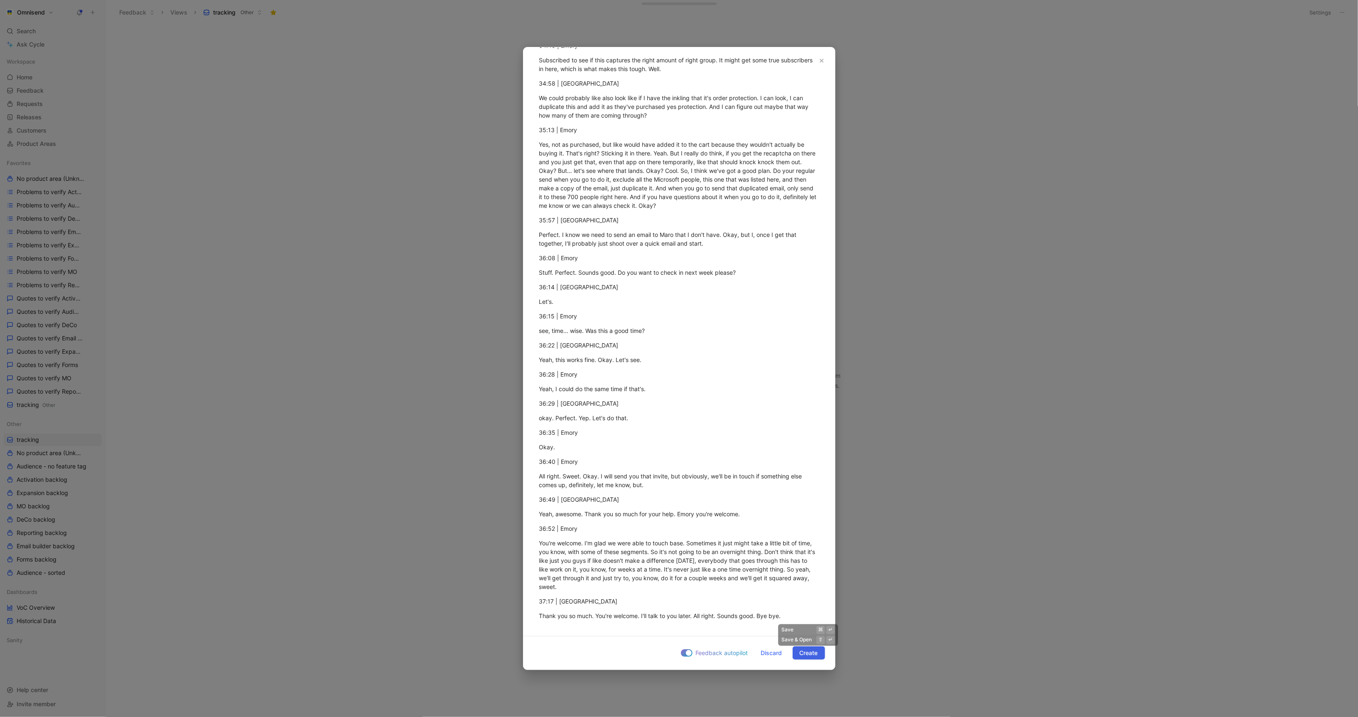
click at [803, 653] on span "Create" at bounding box center [809, 653] width 18 height 10
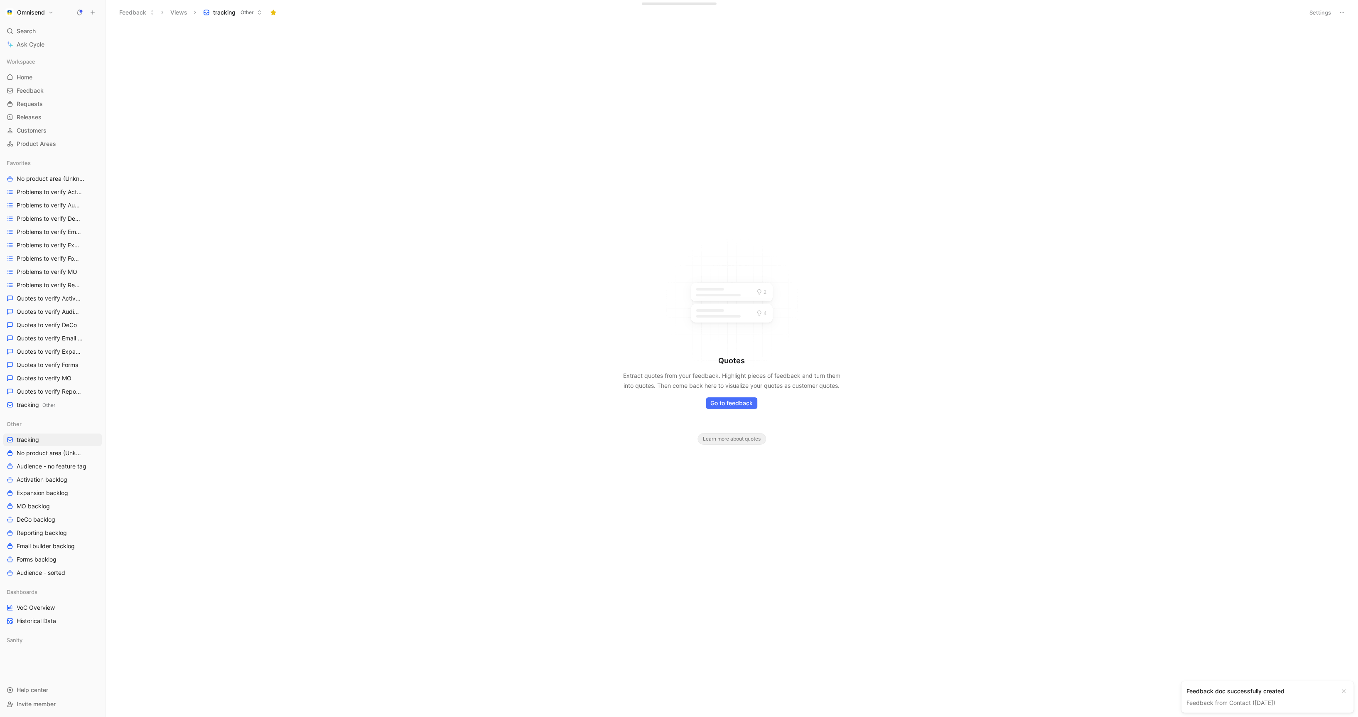
click at [1252, 708] on div "Feedback doc successfully created Feedback from Contact ([DATE])" at bounding box center [1267, 697] width 172 height 32
click at [1252, 699] on link "Feedback from Contact ([DATE])" at bounding box center [1230, 702] width 89 height 7
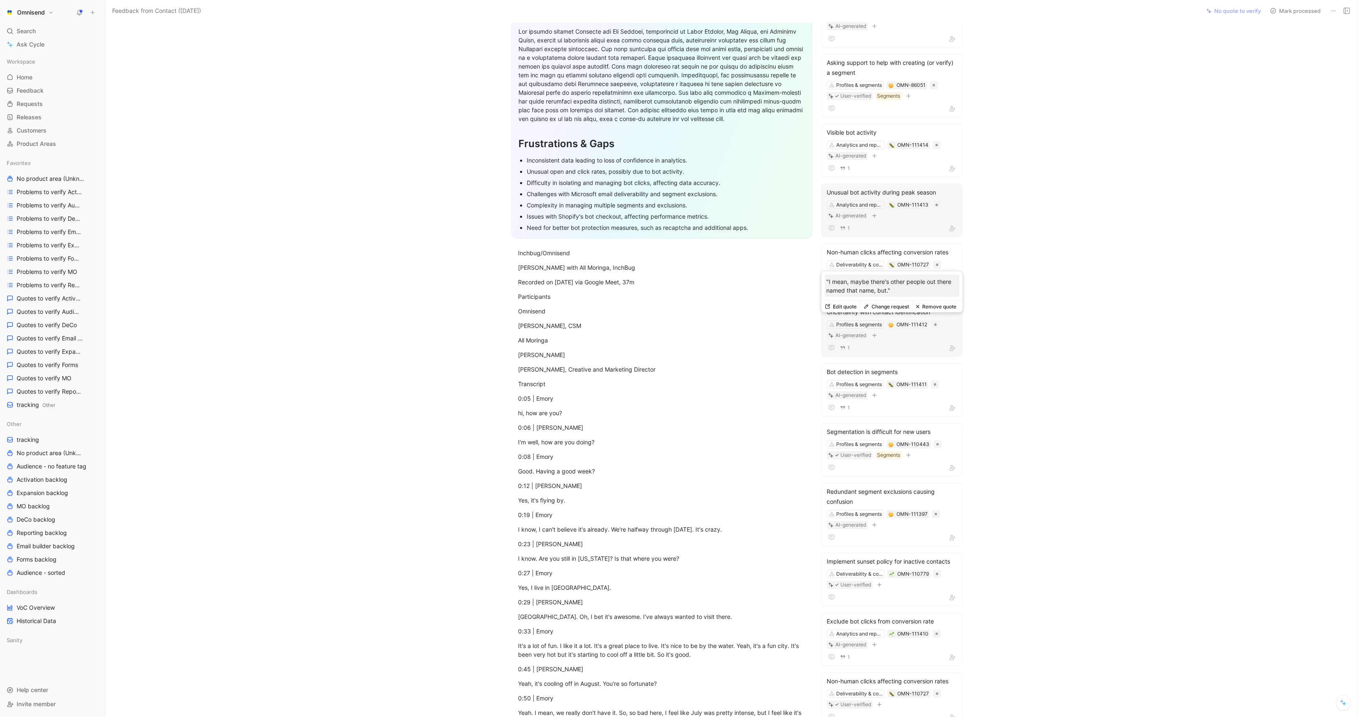
scroll to position [71, 0]
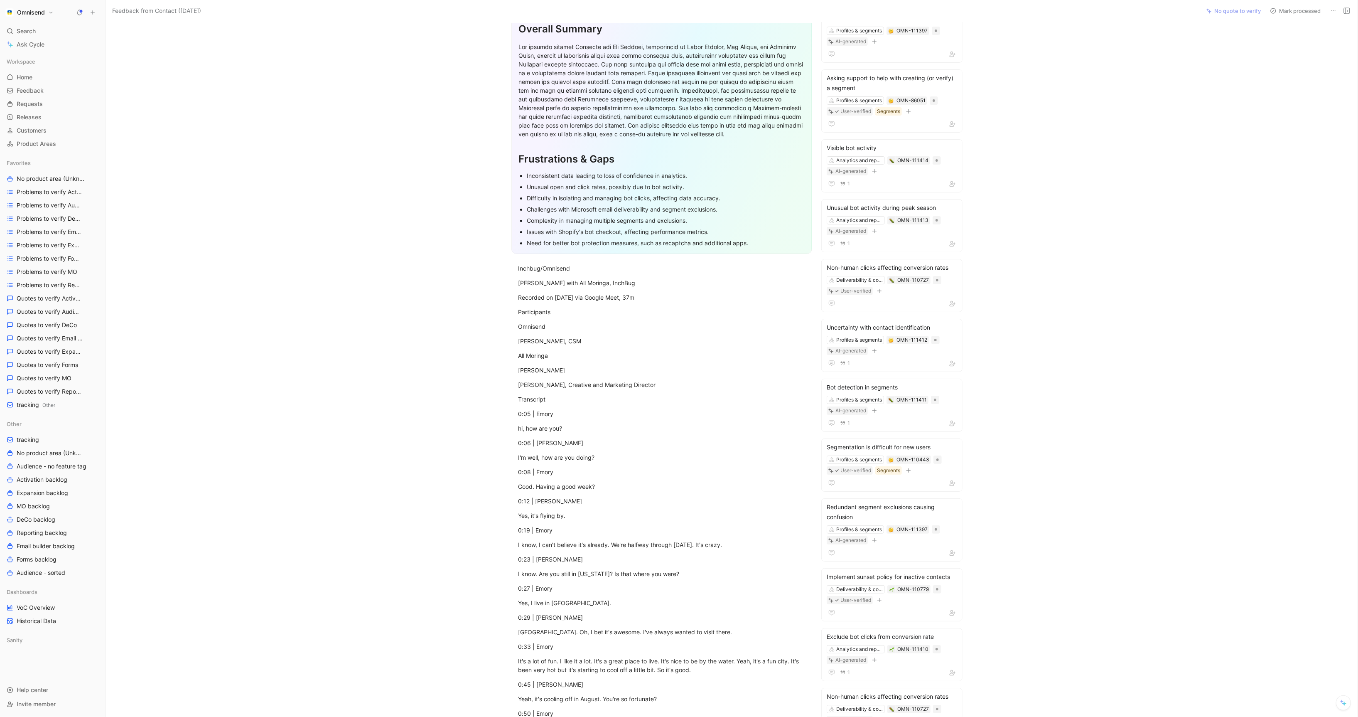
click at [57, 17] on div "Omnisend" at bounding box center [50, 13] width 95 height 12
click at [52, 17] on button "Omnisend" at bounding box center [29, 13] width 52 height 12
click at [54, 81] on div "Workspace settings G then S" at bounding box center [56, 85] width 102 height 13
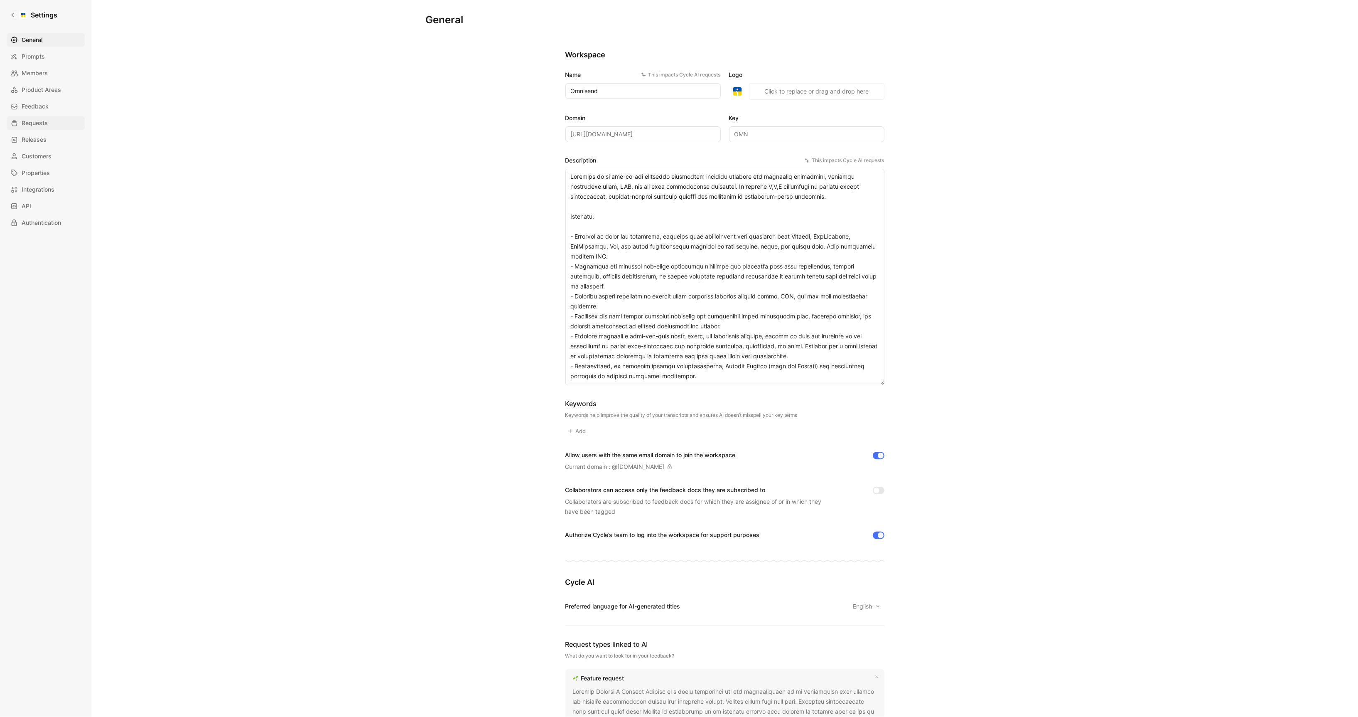
click at [55, 123] on link "Requests" at bounding box center [46, 122] width 78 height 13
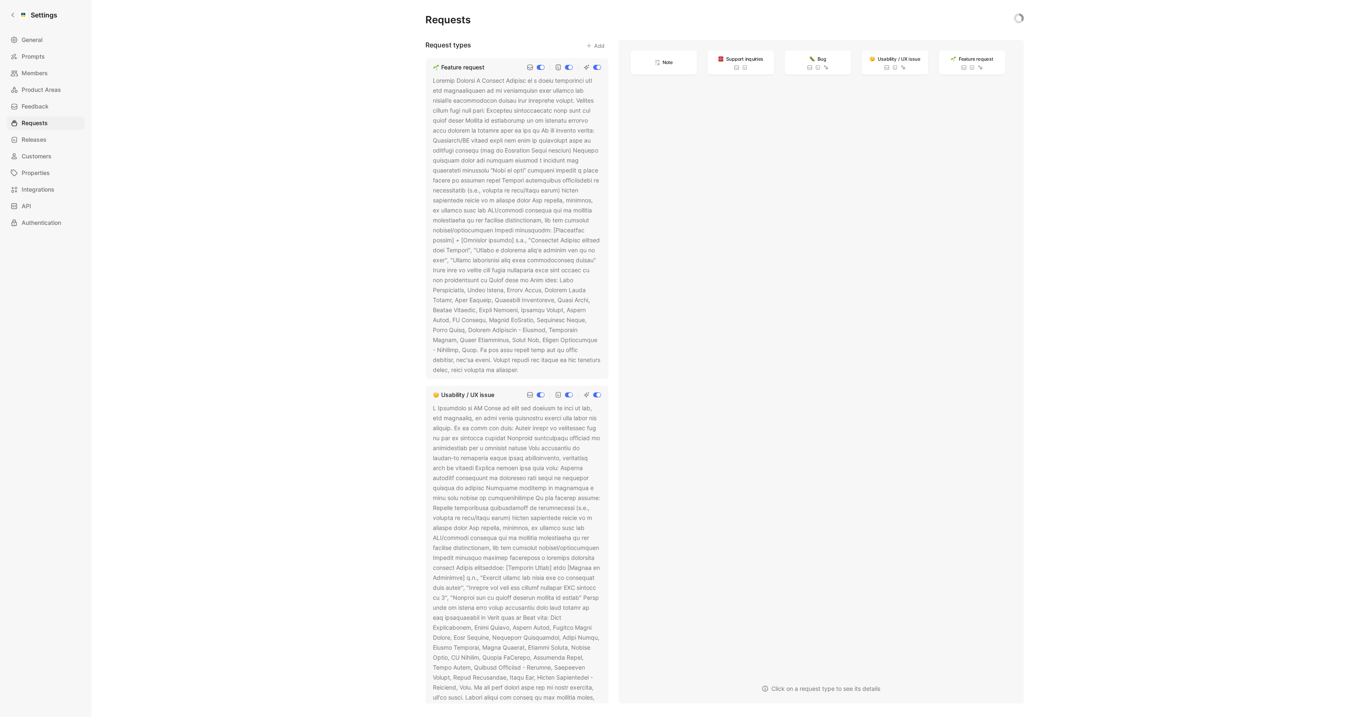
click at [484, 231] on div at bounding box center [517, 225] width 168 height 299
click at [529, 369] on button at bounding box center [525, 370] width 8 height 8
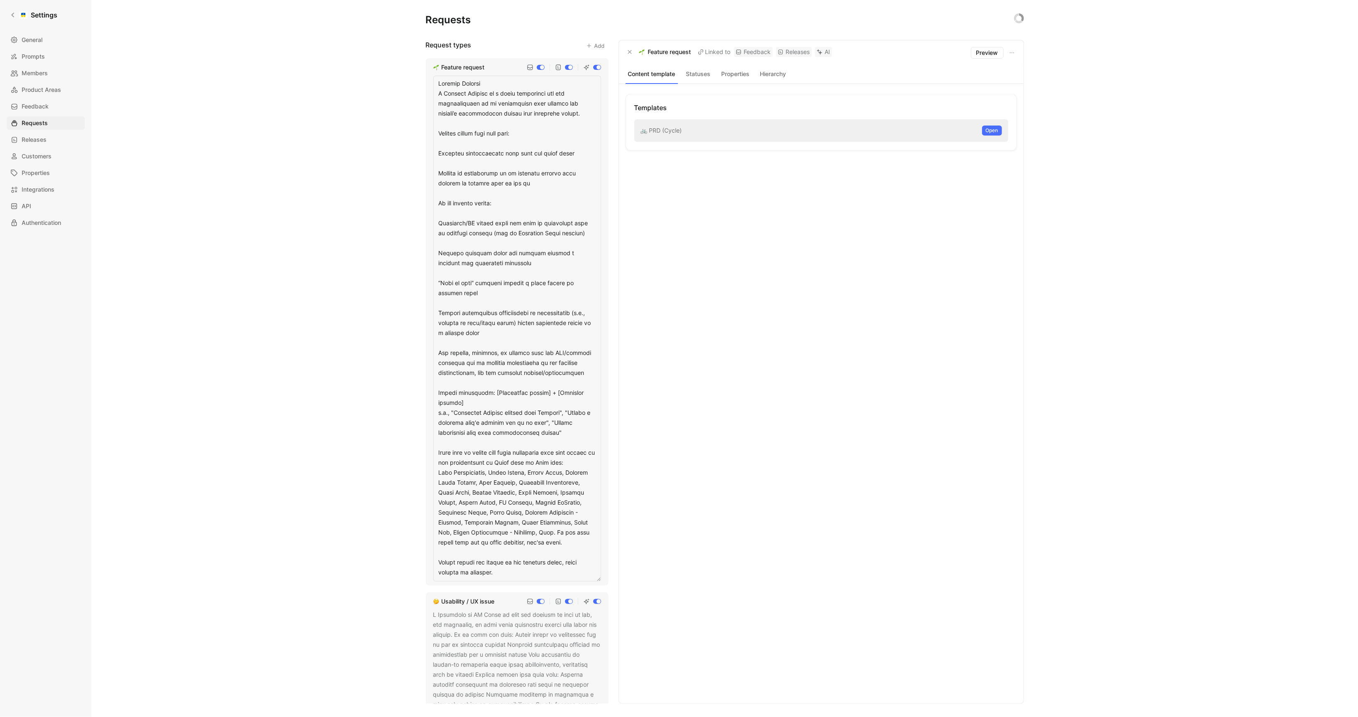
drag, startPoint x: 579, startPoint y: 545, endPoint x: 557, endPoint y: 535, distance: 24.2
click at [557, 535] on textarea at bounding box center [517, 329] width 168 height 506
click at [502, 510] on textarea at bounding box center [517, 329] width 168 height 506
drag, startPoint x: 498, startPoint y: 453, endPoint x: 428, endPoint y: 452, distance: 69.8
click at [428, 452] on div "Feature request" at bounding box center [517, 321] width 183 height 527
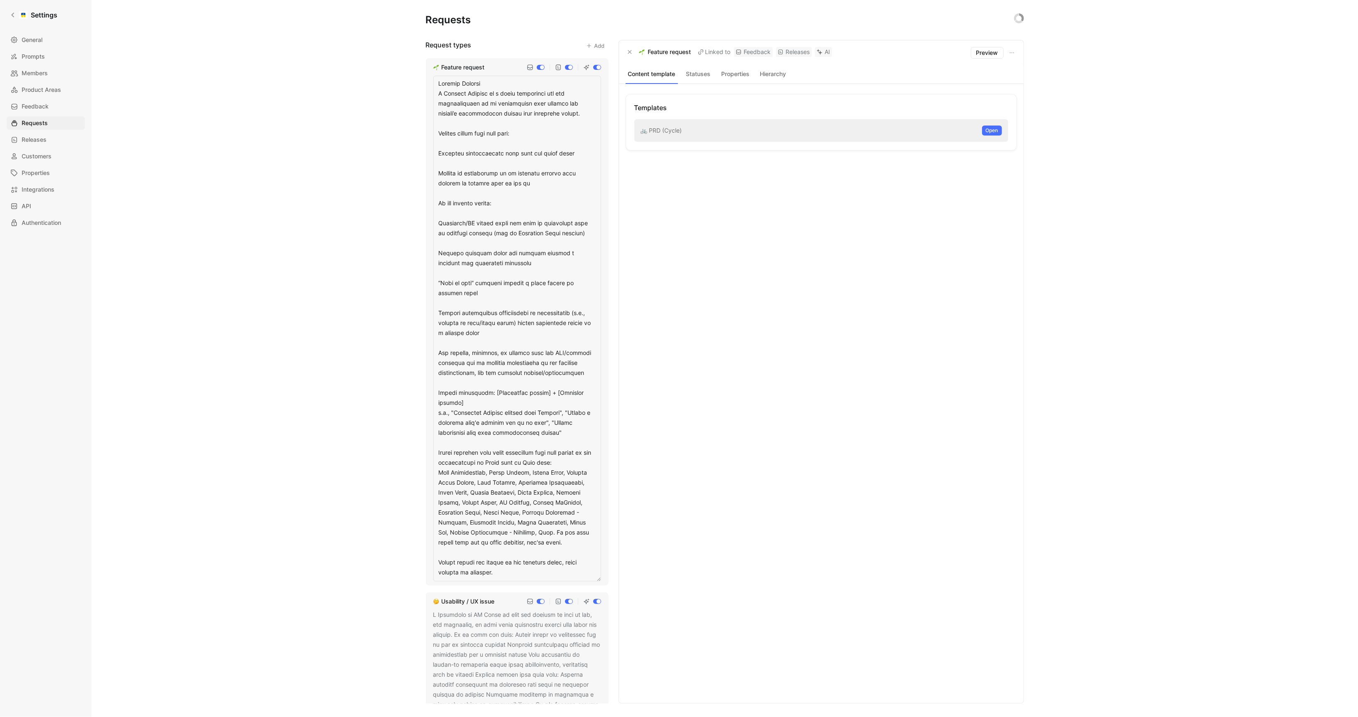
drag, startPoint x: 575, startPoint y: 545, endPoint x: 554, endPoint y: 535, distance: 23.6
click at [554, 535] on textarea at bounding box center [517, 329] width 168 height 506
type textarea "Feature Request A Feature Request is a clear suggestion for new functionality o…"
drag, startPoint x: 565, startPoint y: 536, endPoint x: 410, endPoint y: 453, distance: 176.4
click at [410, 453] on div "Requests Request types Add Feature request Usability / UX issue Bug Support inq…" at bounding box center [724, 358] width 1267 height 717
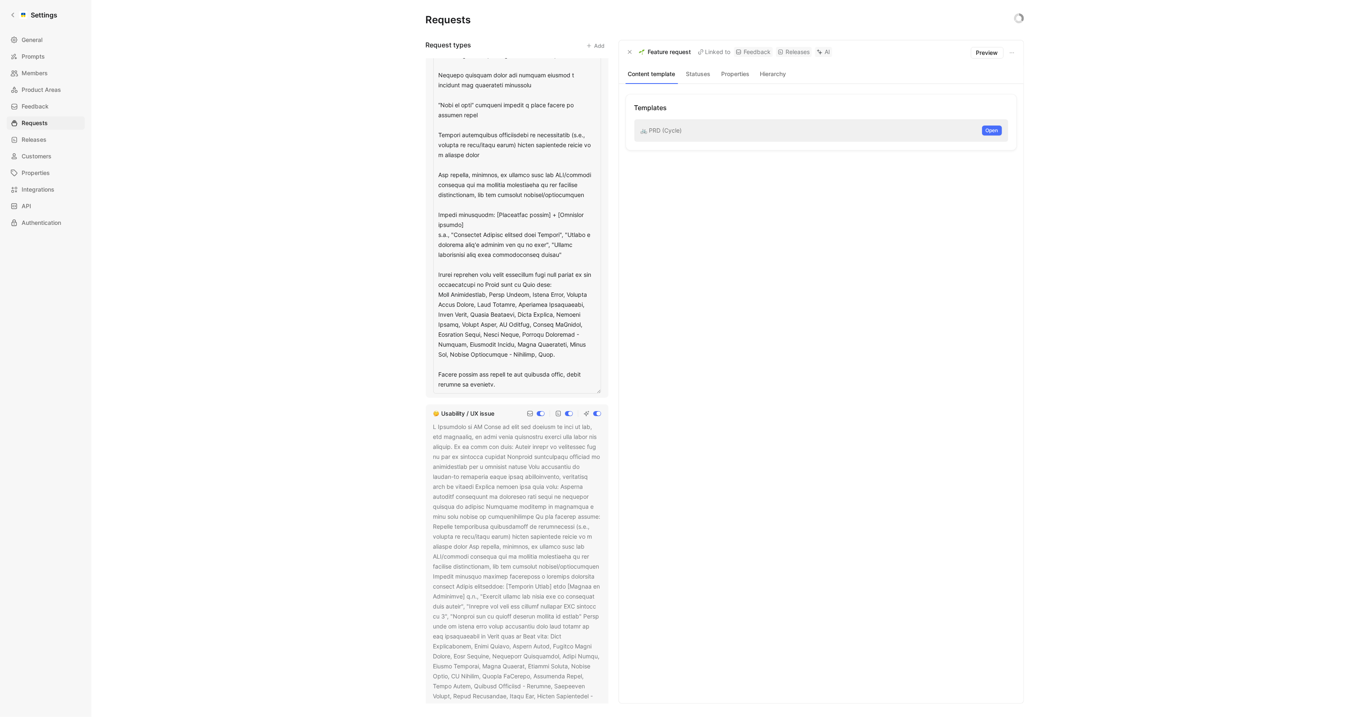
scroll to position [179, 0]
click at [520, 510] on div at bounding box center [517, 574] width 168 height 309
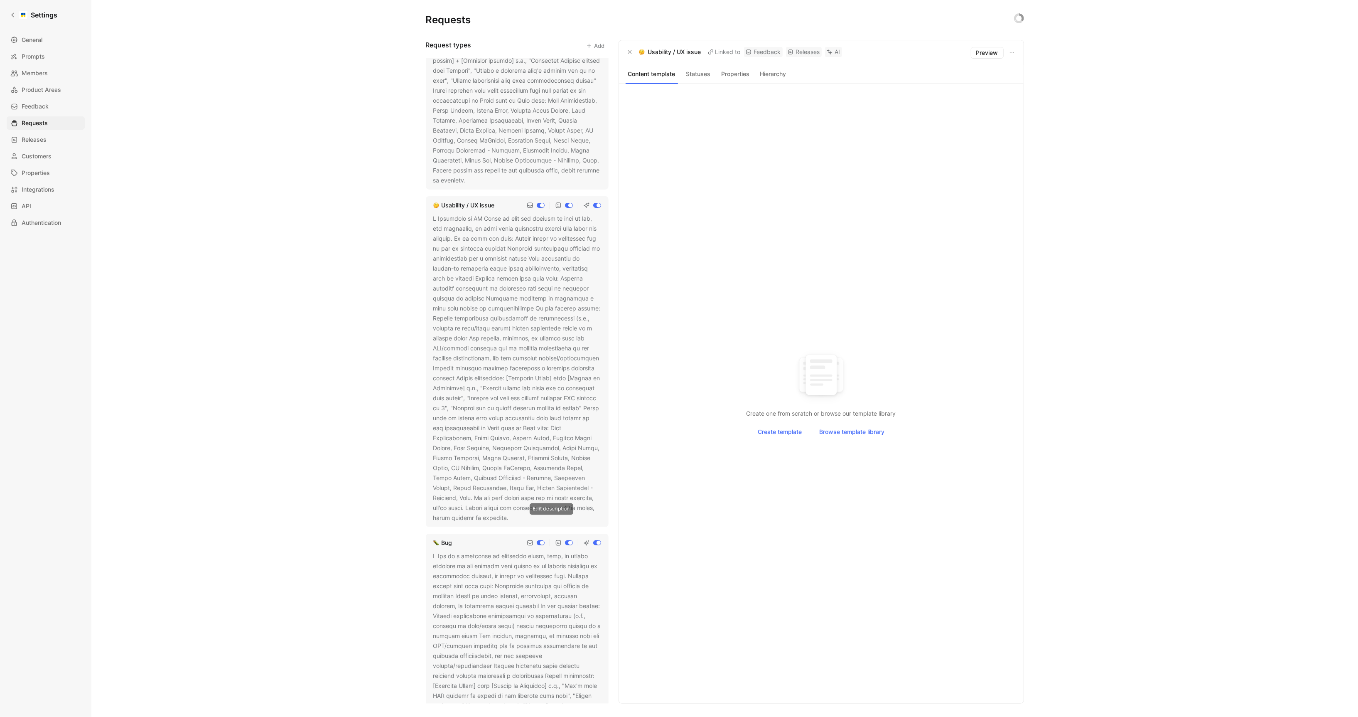
click at [517, 516] on icon at bounding box center [514, 518] width 5 height 5
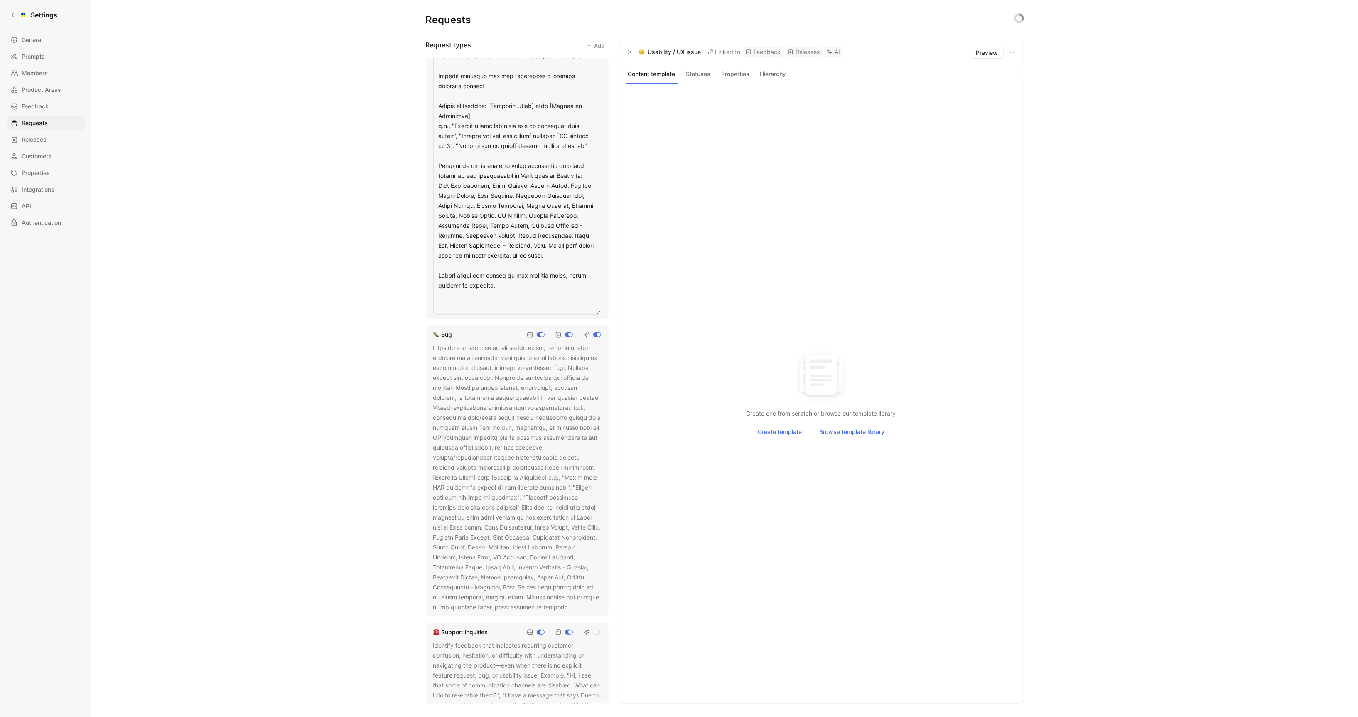
scroll to position [657, 0]
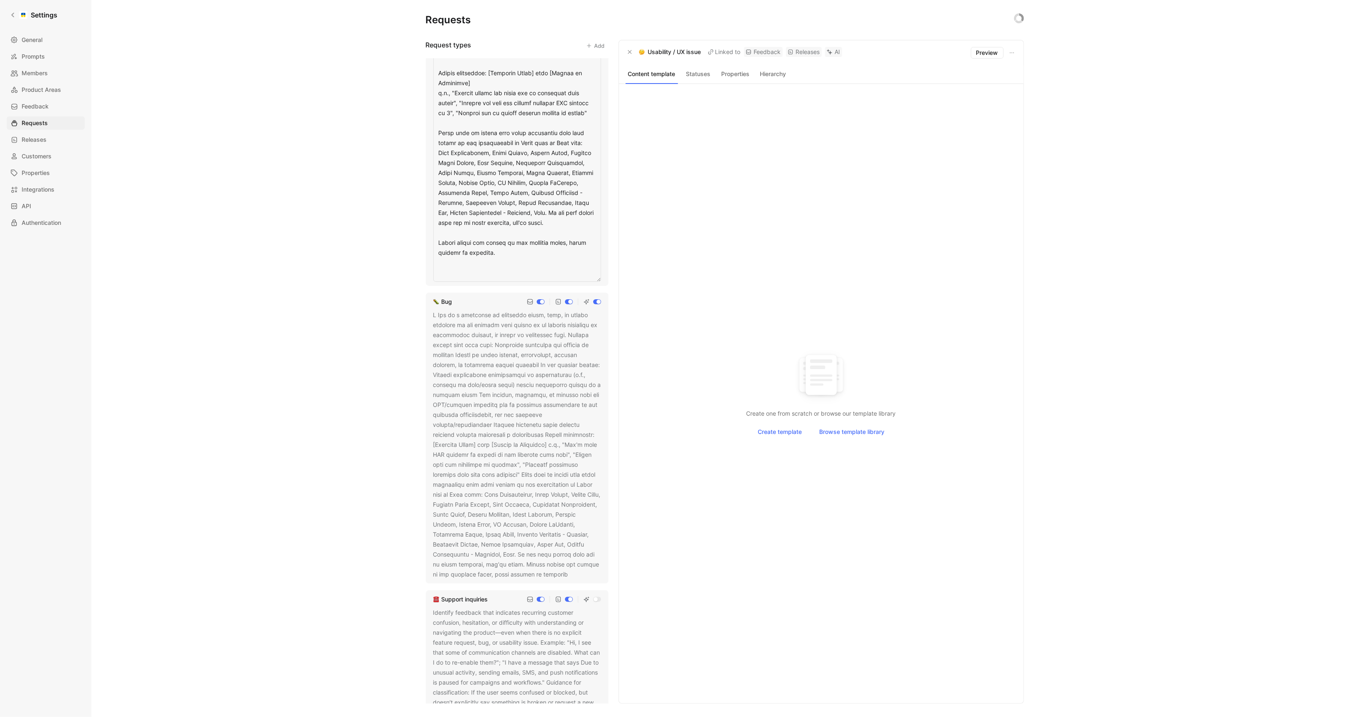
drag, startPoint x: 571, startPoint y: 241, endPoint x: 428, endPoint y: 150, distance: 169.9
click at [428, 150] on div "Usability / UX issue" at bounding box center [517, 2] width 183 height 567
type textarea "A Usability or UX Issue is when the product is hard to use, not intuitive, or w…"
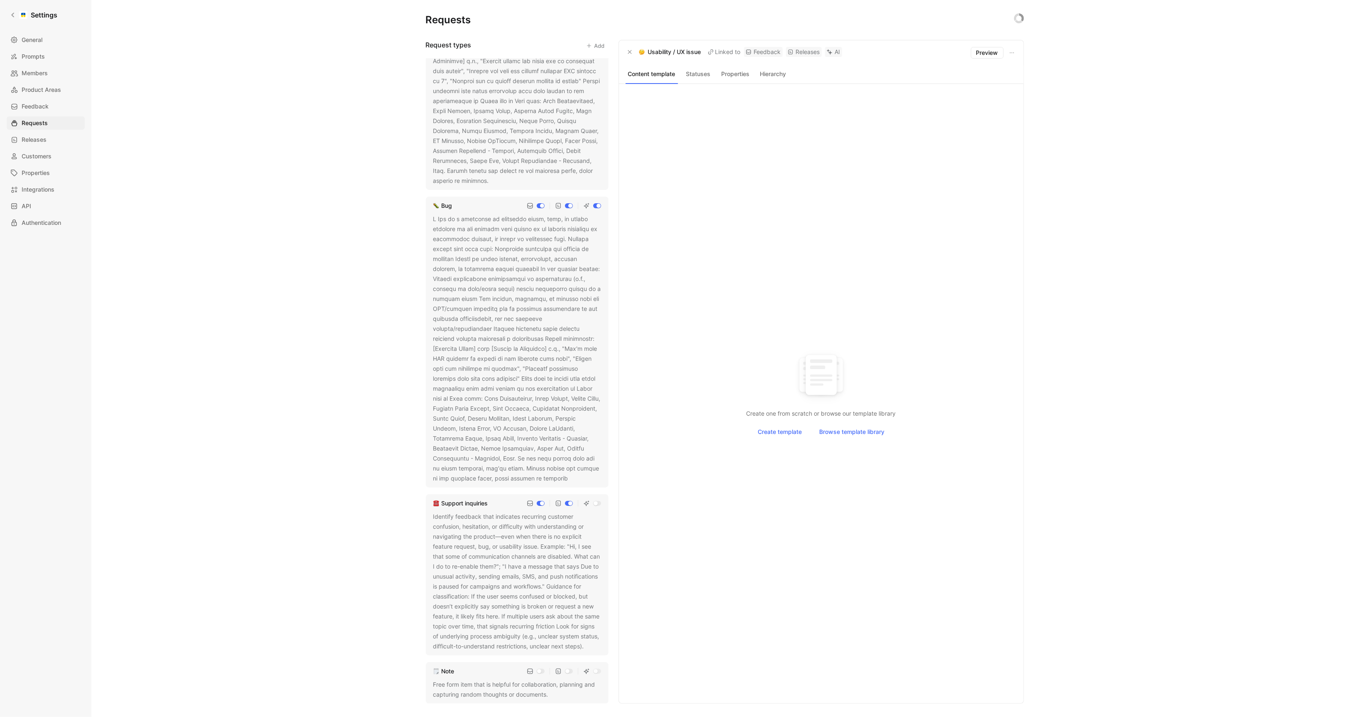
scroll to position [523, 0]
click at [589, 383] on div at bounding box center [517, 348] width 168 height 269
click at [572, 476] on icon at bounding box center [574, 478] width 5 height 5
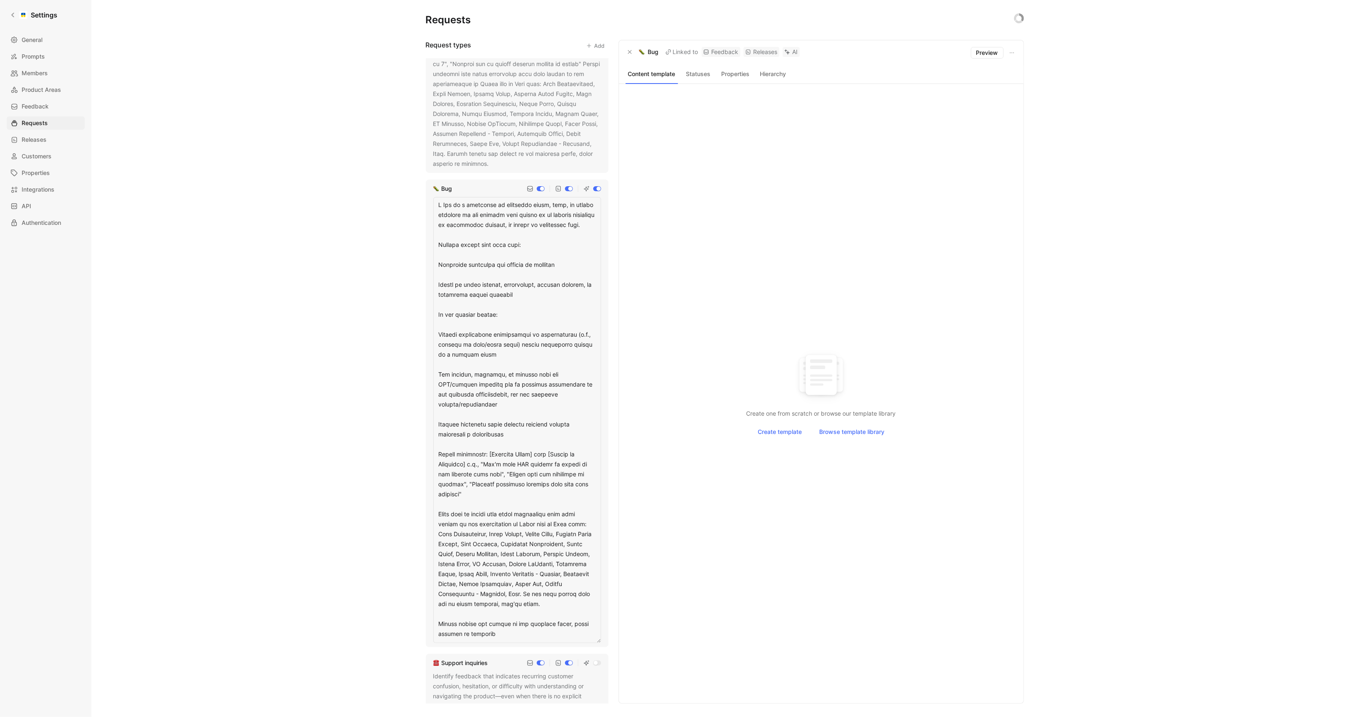
scroll to position [578, 0]
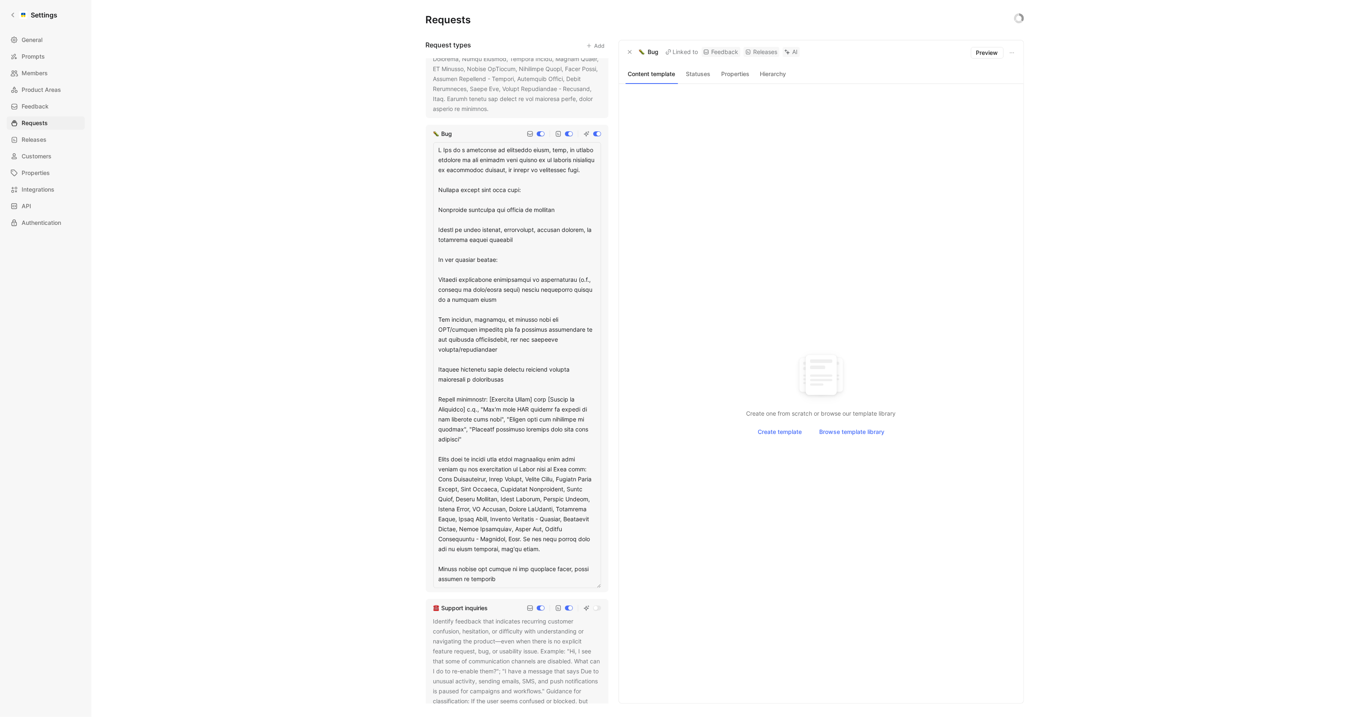
drag, startPoint x: 575, startPoint y: 546, endPoint x: 432, endPoint y: 458, distance: 167.7
click at [433, 458] on div at bounding box center [517, 365] width 168 height 446
drag, startPoint x: 506, startPoint y: 435, endPoint x: 421, endPoint y: 393, distance: 94.2
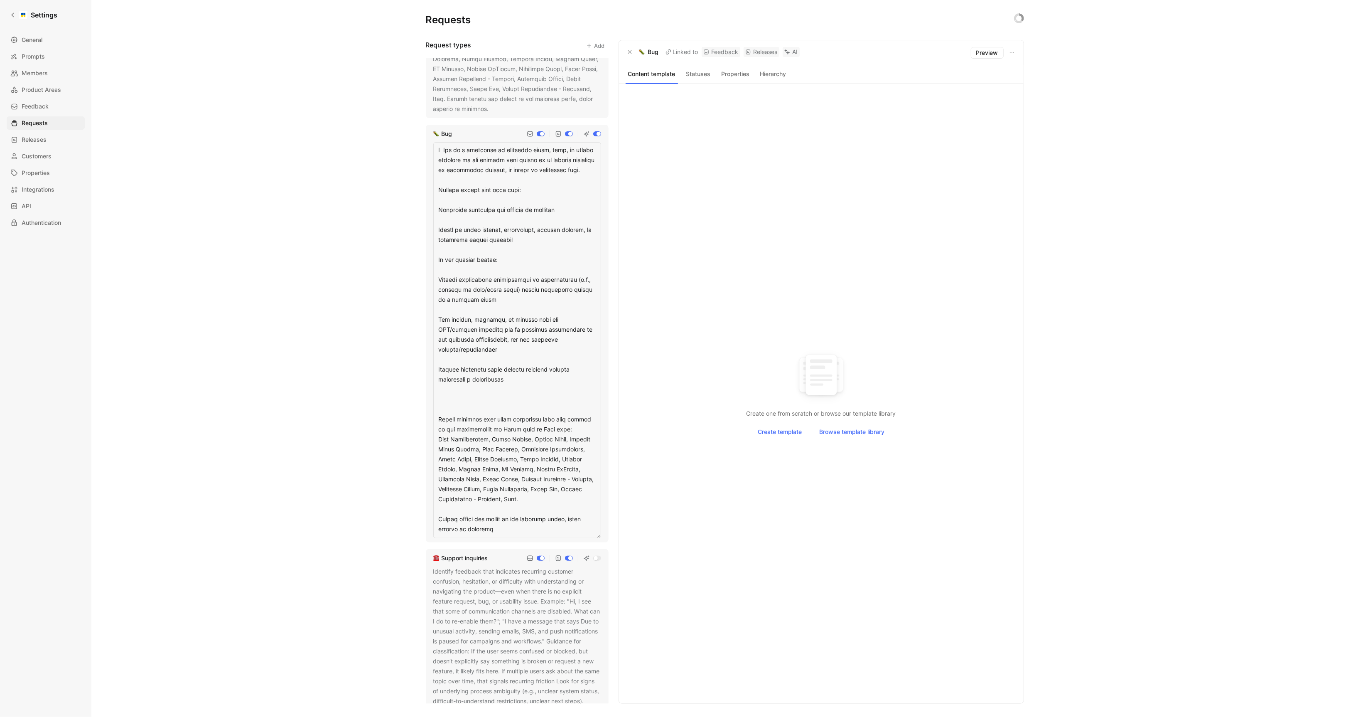
type textarea "A Bug is a confirmed or suspected error, flaw, or broken behavior in the produc…"
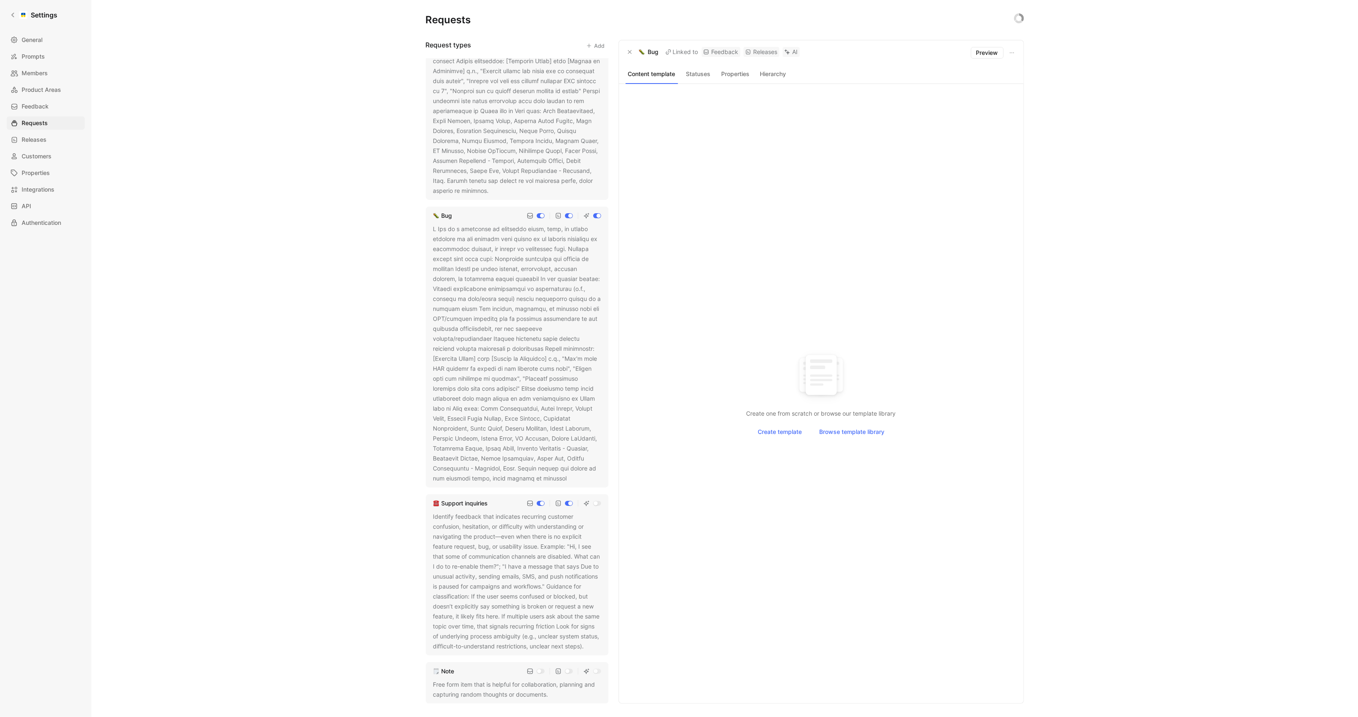
scroll to position [485, 0]
click at [569, 494] on button at bounding box center [573, 490] width 8 height 8
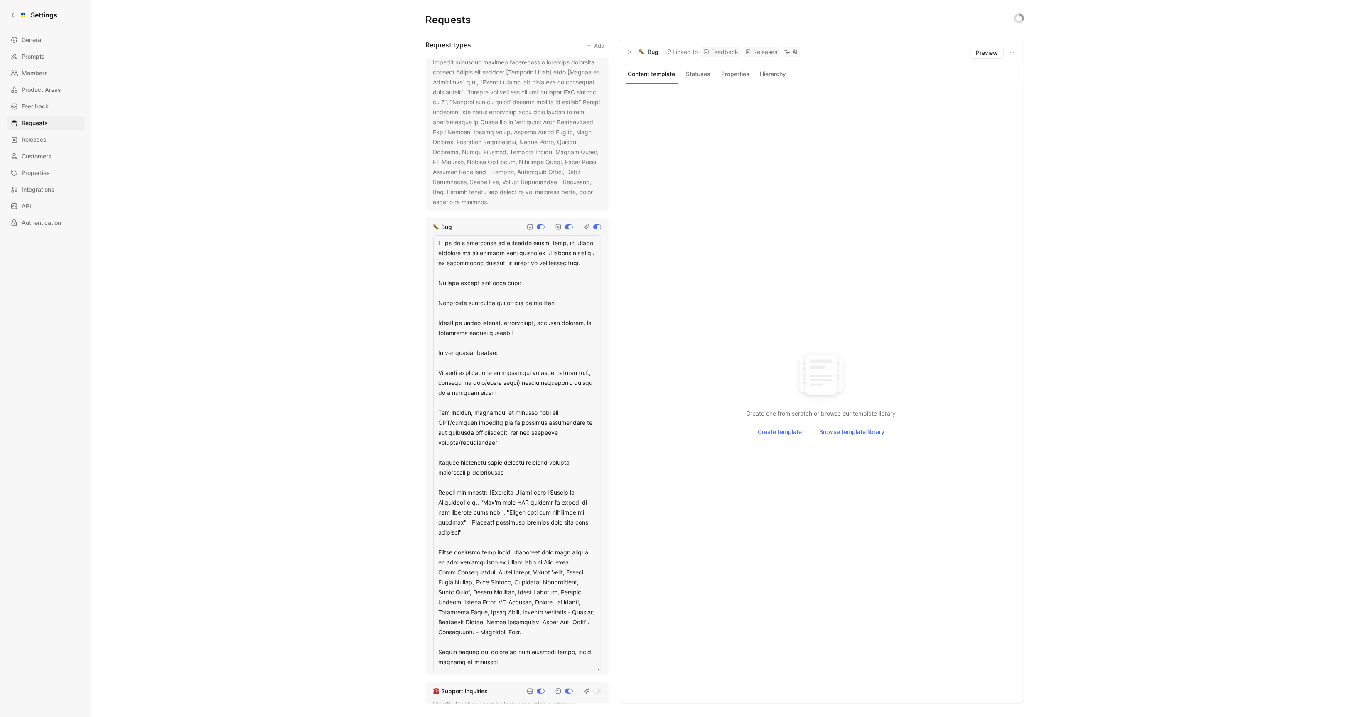
drag, startPoint x: 478, startPoint y: 527, endPoint x: 422, endPoint y: 488, distance: 67.8
click at [422, 488] on div "Requests Request types Add Feature request Usability / UX issue Bug Support inq…" at bounding box center [724, 358] width 1267 height 717
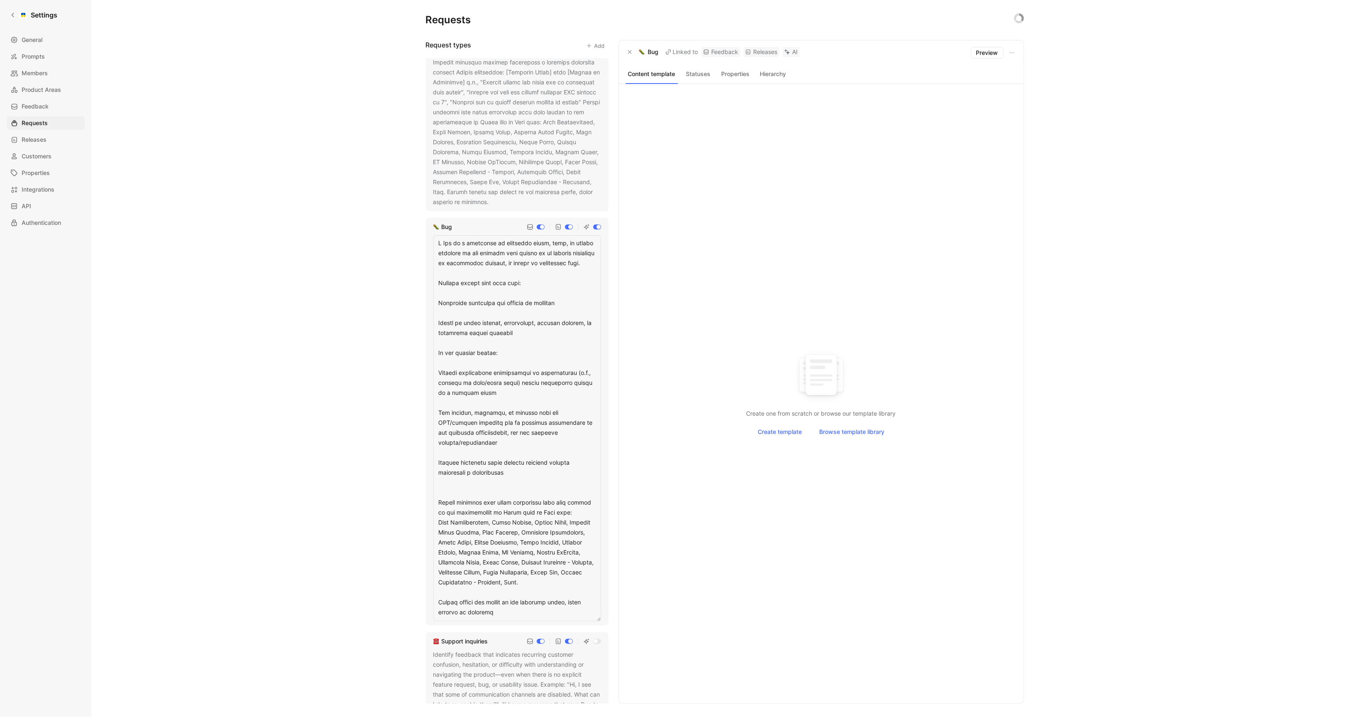
type textarea "A Bug is a confirmed or suspected error, flaw, or broken behavior in the produc…"
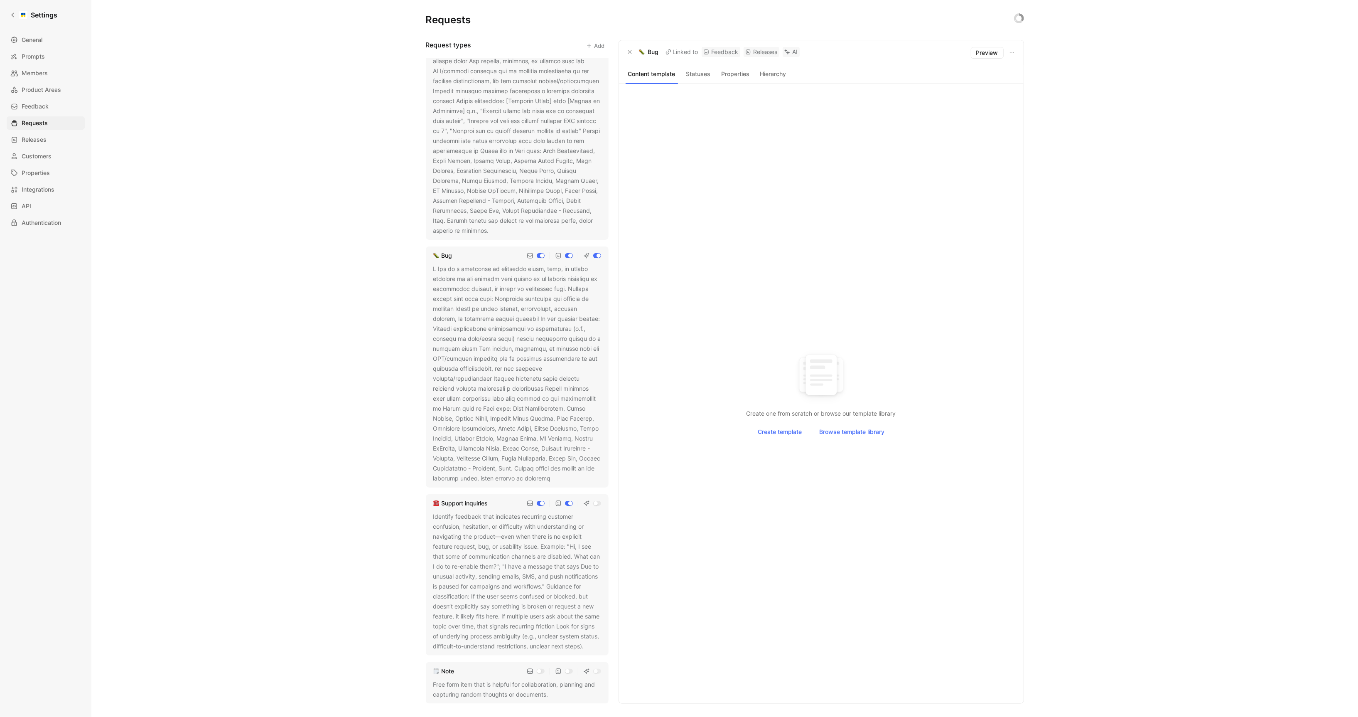
click at [519, 175] on div at bounding box center [517, 85] width 168 height 299
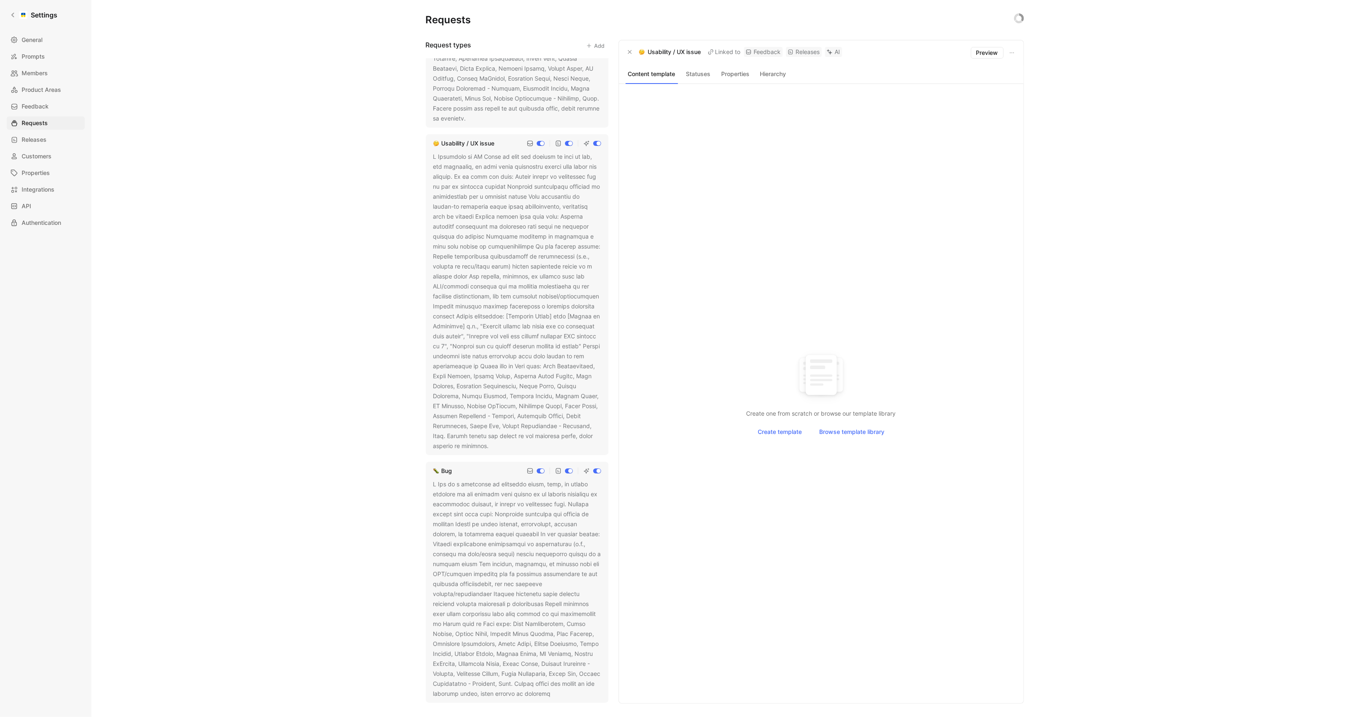
scroll to position [238, 0]
click at [492, 447] on icon at bounding box center [494, 449] width 5 height 5
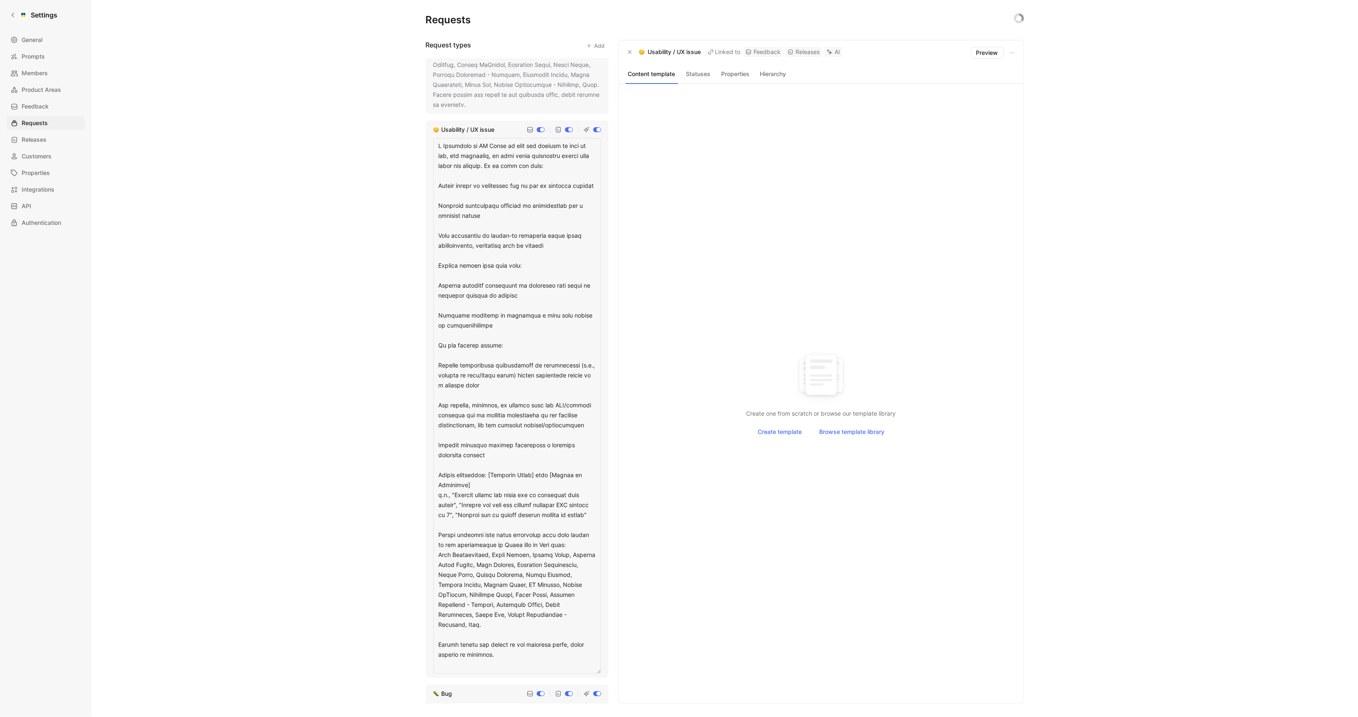
scroll to position [261, 0]
drag, startPoint x: 485, startPoint y: 485, endPoint x: 434, endPoint y: 477, distance: 51.4
click at [434, 477] on textarea at bounding box center [517, 399] width 168 height 535
click at [479, 521] on textarea at bounding box center [517, 399] width 168 height 535
drag, startPoint x: 479, startPoint y: 528, endPoint x: 427, endPoint y: 474, distance: 74.6
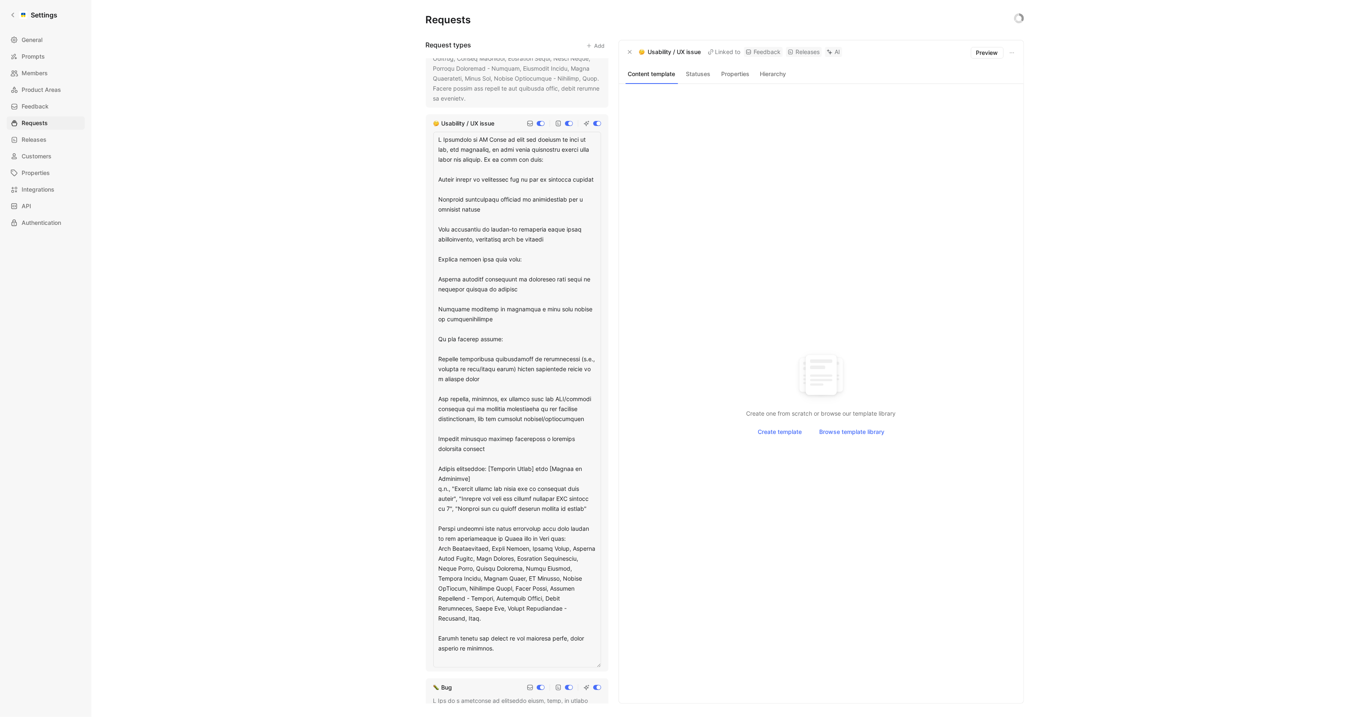
click at [427, 474] on div "Usability / UX issue" at bounding box center [517, 392] width 183 height 557
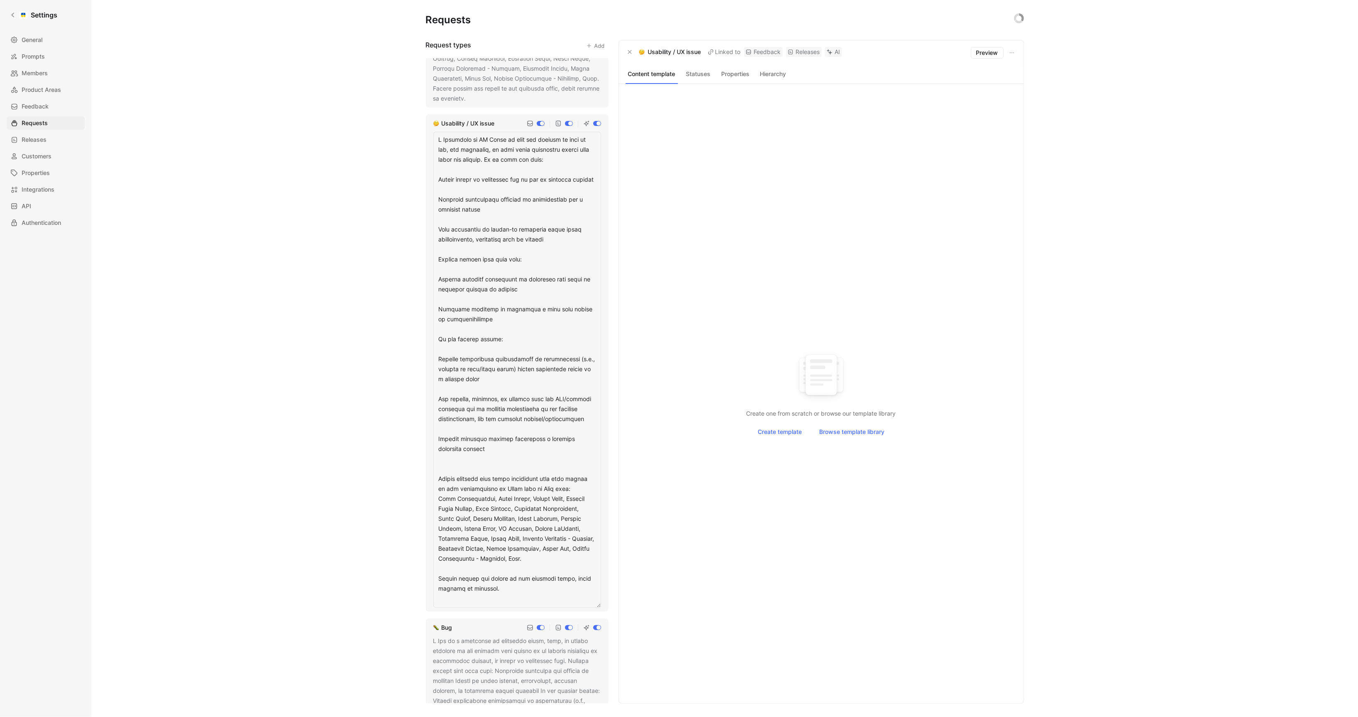
type textarea "A Usability or UX Issue is when the product is hard to use, not intuitive, or w…"
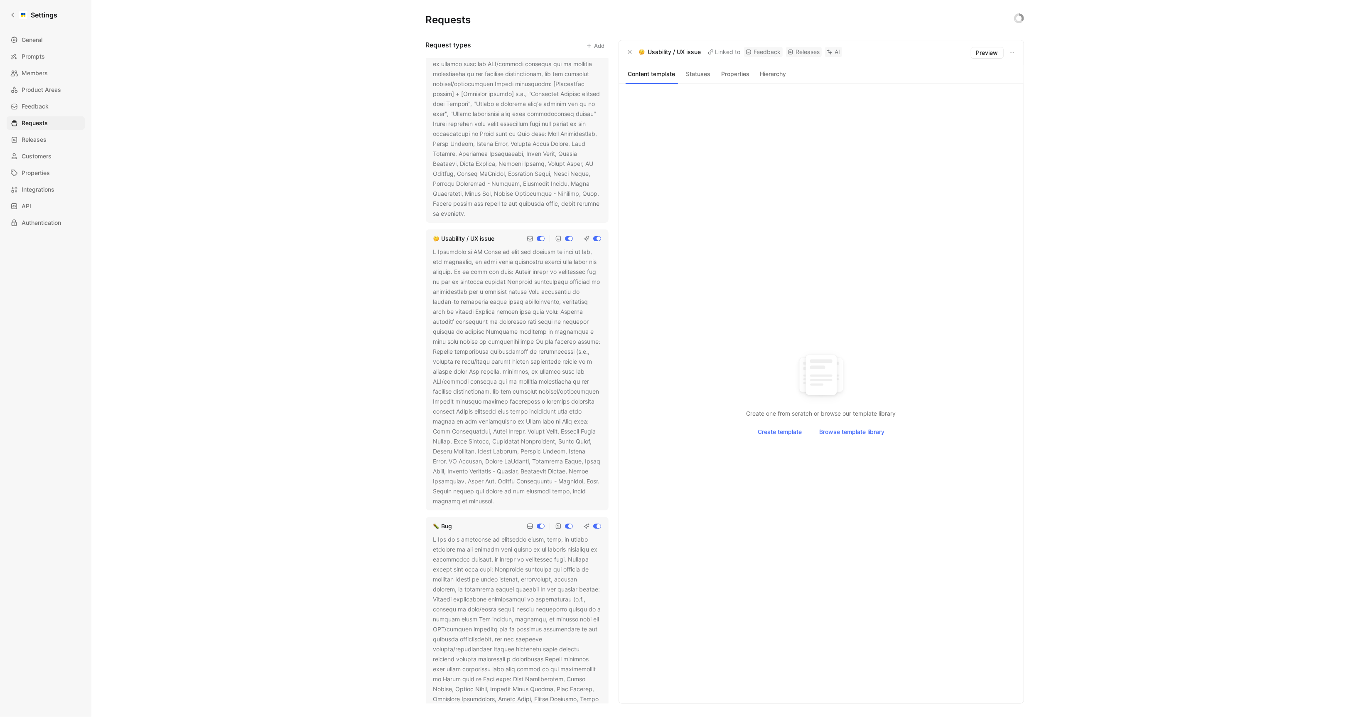
scroll to position [27, 0]
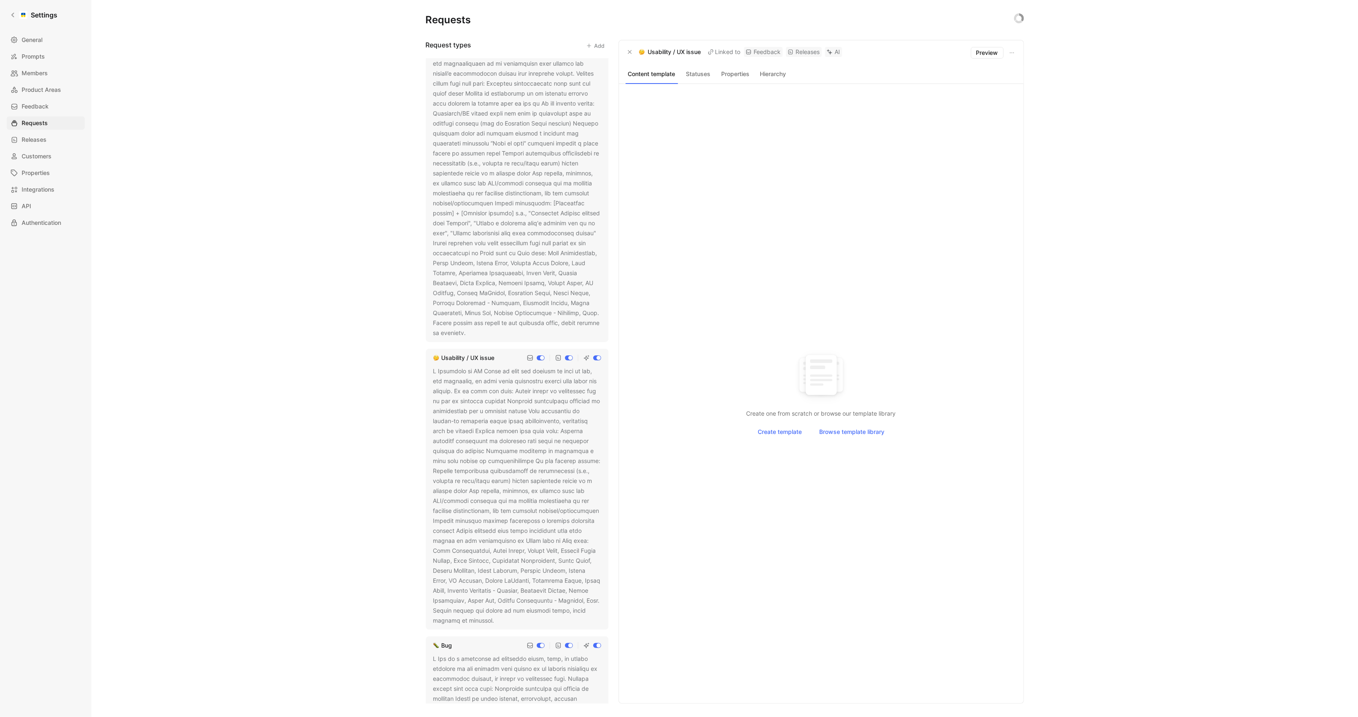
click at [491, 229] on div at bounding box center [517, 193] width 168 height 289
click at [474, 332] on icon at bounding box center [471, 333] width 5 height 5
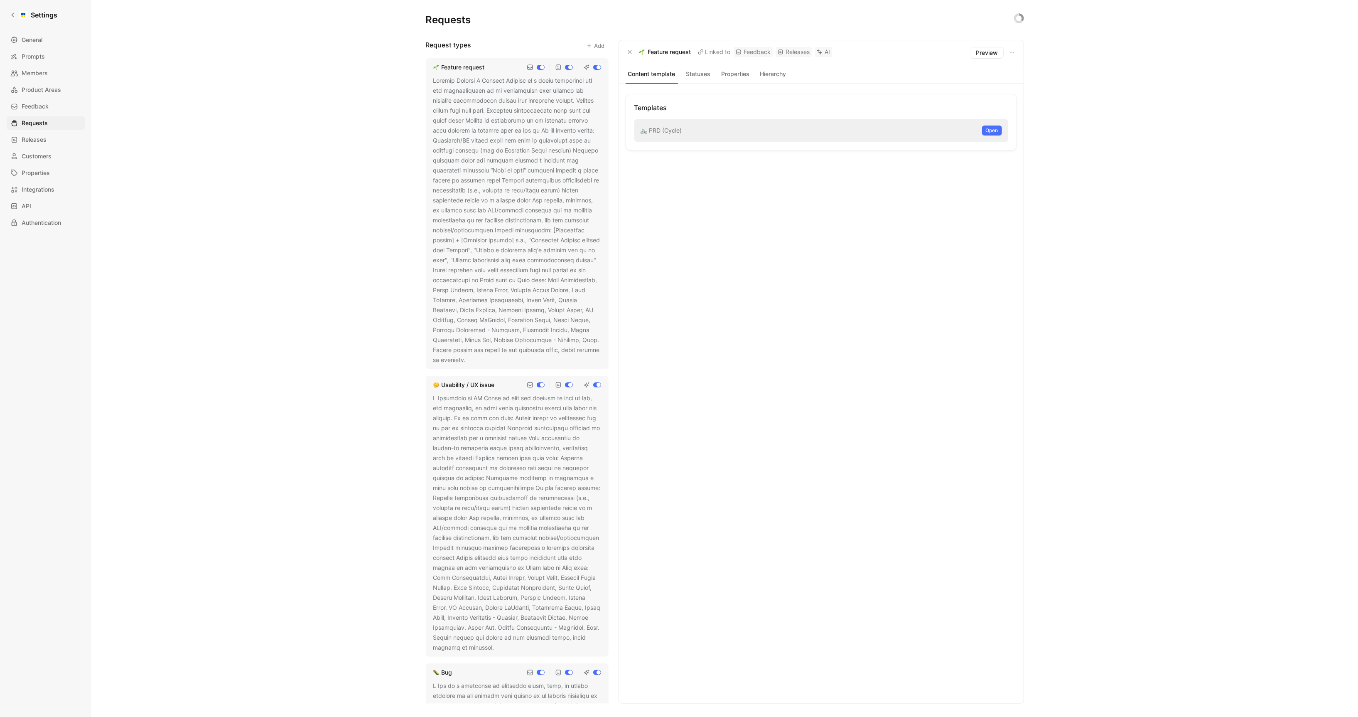
click at [522, 204] on div at bounding box center [517, 220] width 168 height 289
click at [474, 360] on icon at bounding box center [471, 360] width 5 height 5
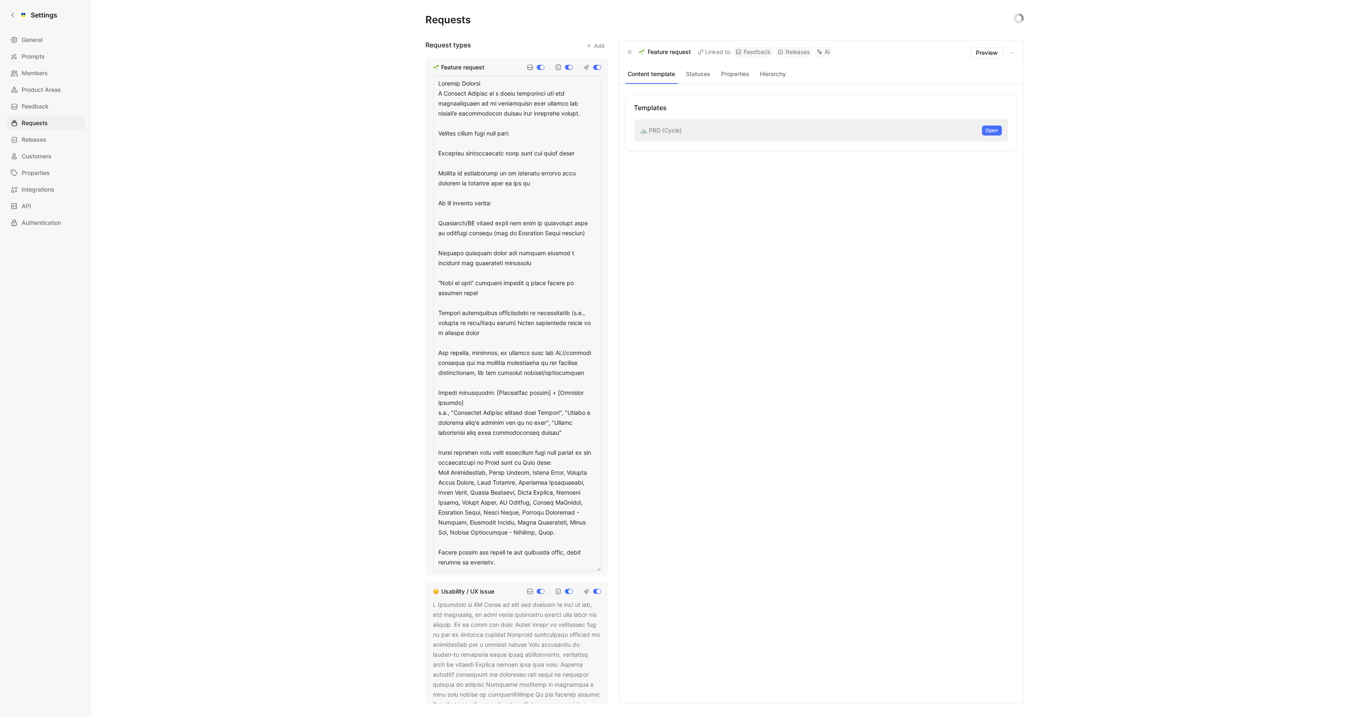
drag, startPoint x: 569, startPoint y: 435, endPoint x: 437, endPoint y: 387, distance: 140.1
click at [437, 387] on textarea at bounding box center [517, 324] width 168 height 496
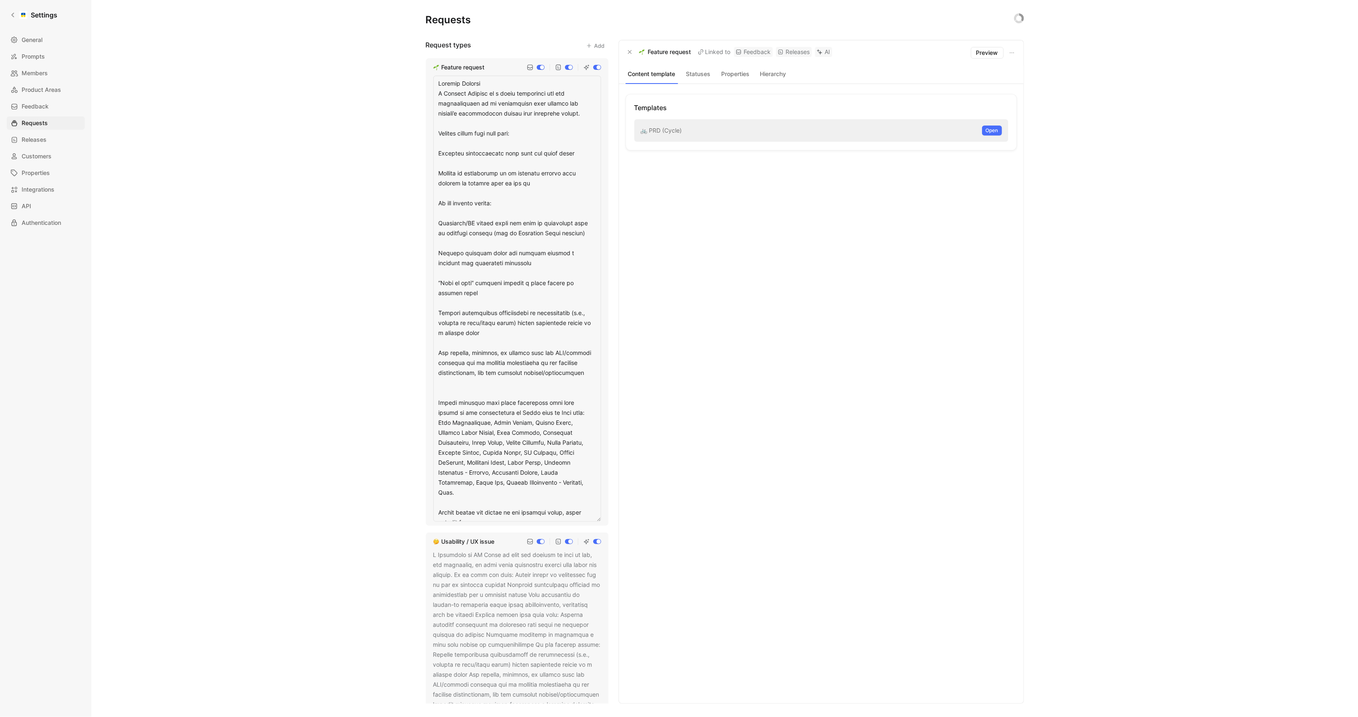
type textarea "Feature Request A Feature Request is a clear suggestion for new functionality o…"
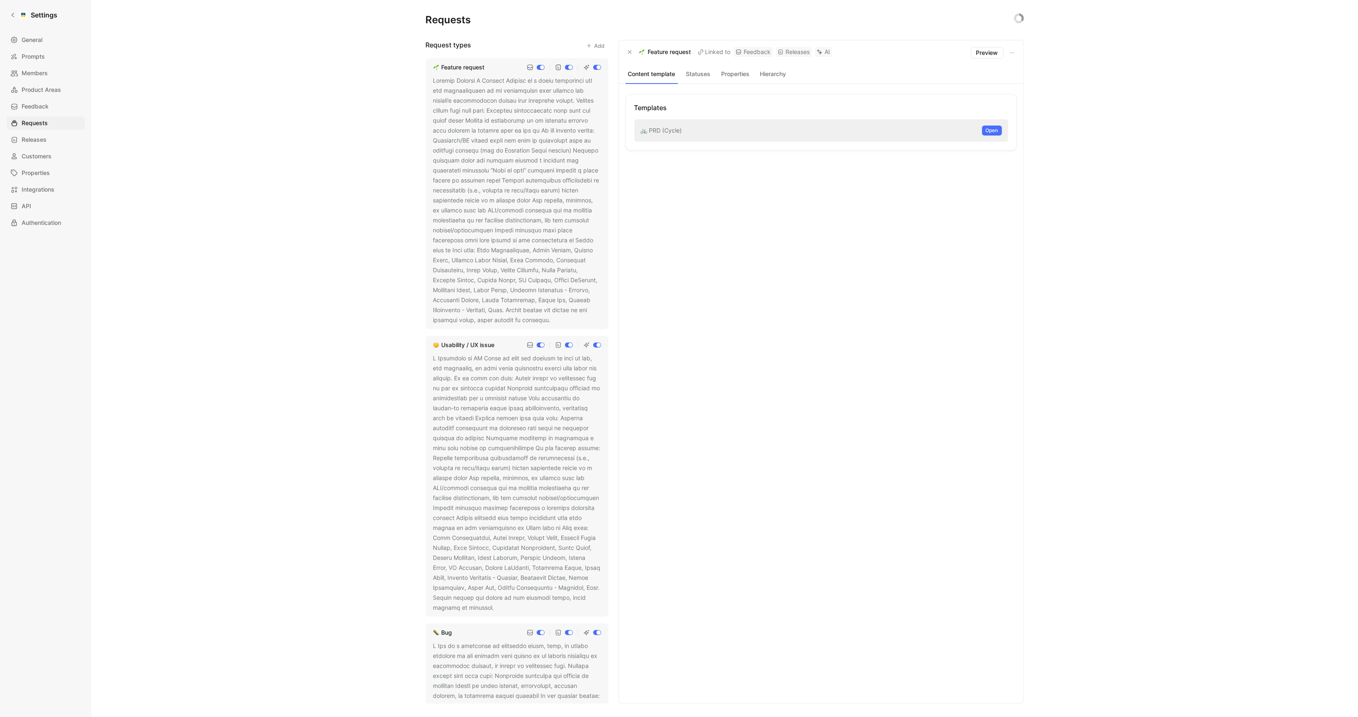
click at [544, 303] on div at bounding box center [517, 200] width 168 height 249
click at [555, 322] on div at bounding box center [517, 200] width 168 height 249
click at [554, 320] on icon at bounding box center [556, 320] width 5 height 5
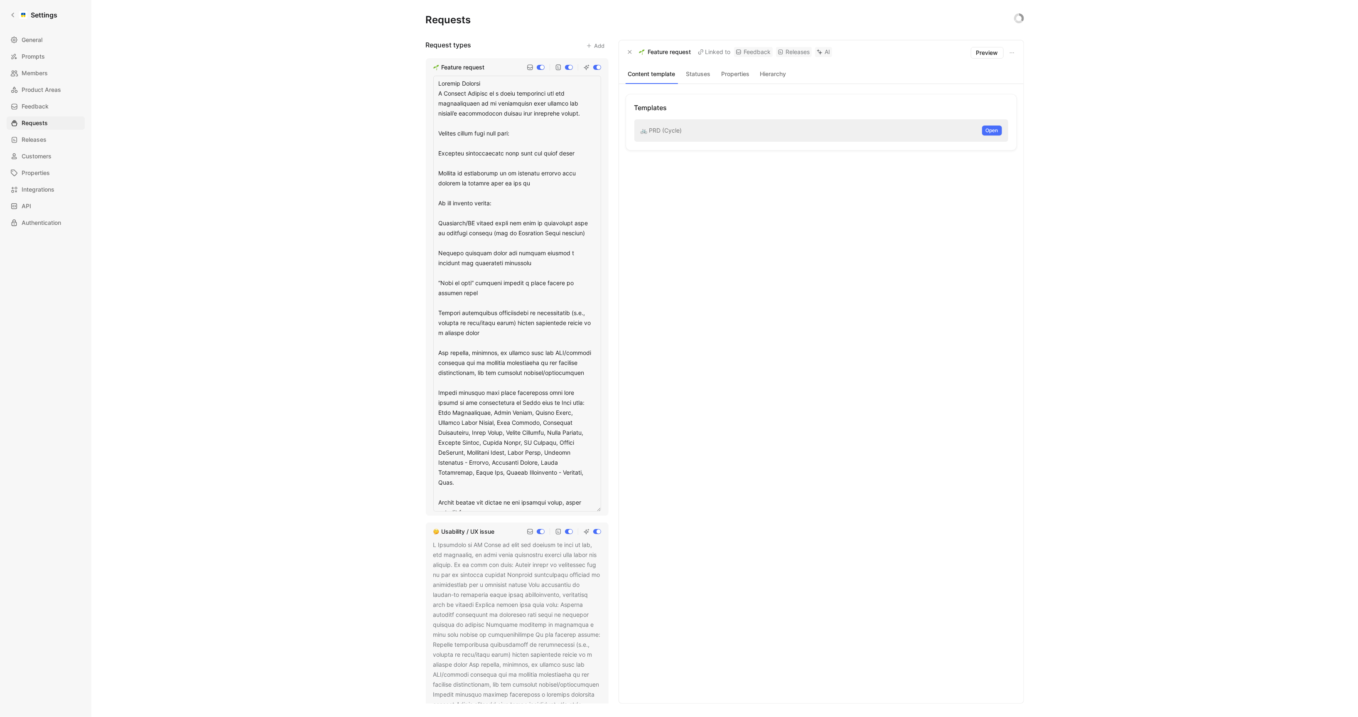
click at [501, 381] on textarea at bounding box center [517, 294] width 168 height 436
drag, startPoint x: 568, startPoint y: 472, endPoint x: 429, endPoint y: 392, distance: 160.3
click at [429, 392] on div "Feature request" at bounding box center [517, 286] width 183 height 457
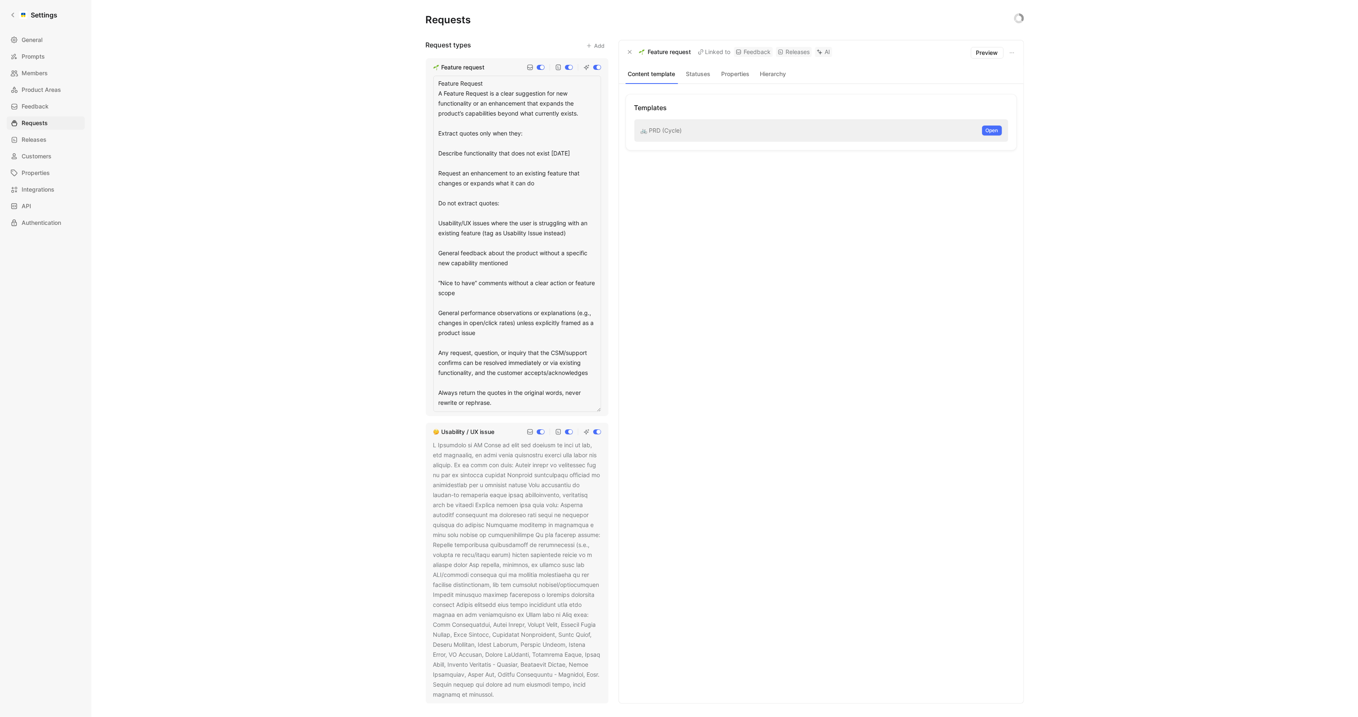
click at [550, 123] on textarea "Feature Request A Feature Request is a clear suggestion for new functionality o…" at bounding box center [517, 244] width 168 height 336
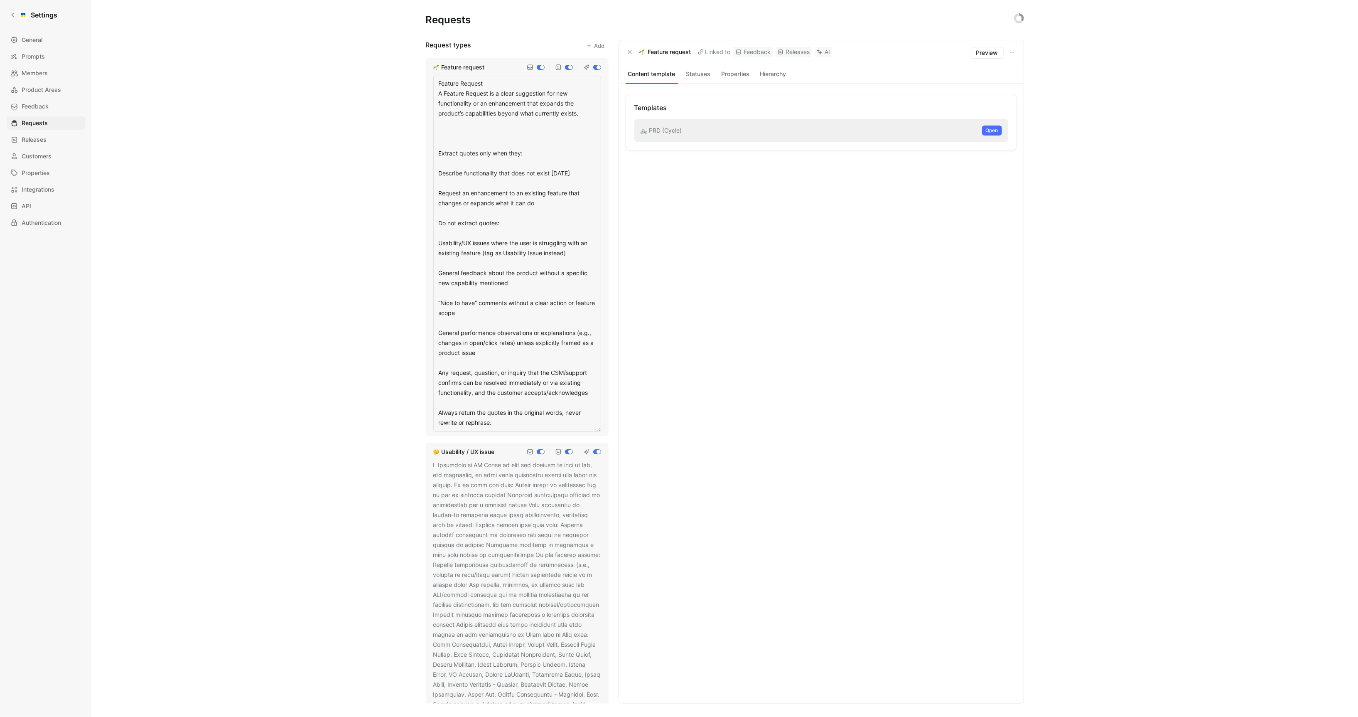
type textarea "Feature Request A Feature Request is a clear suggestion for new functionality o…"
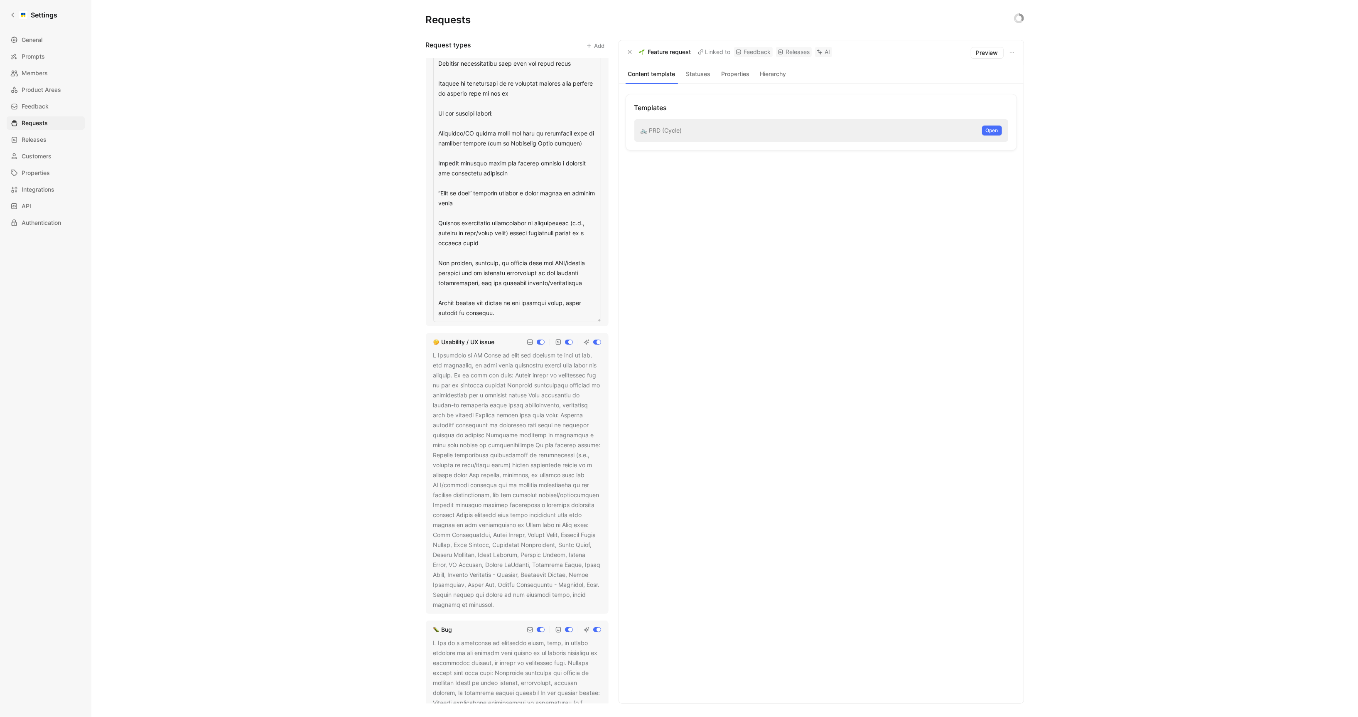
scroll to position [200, 0]
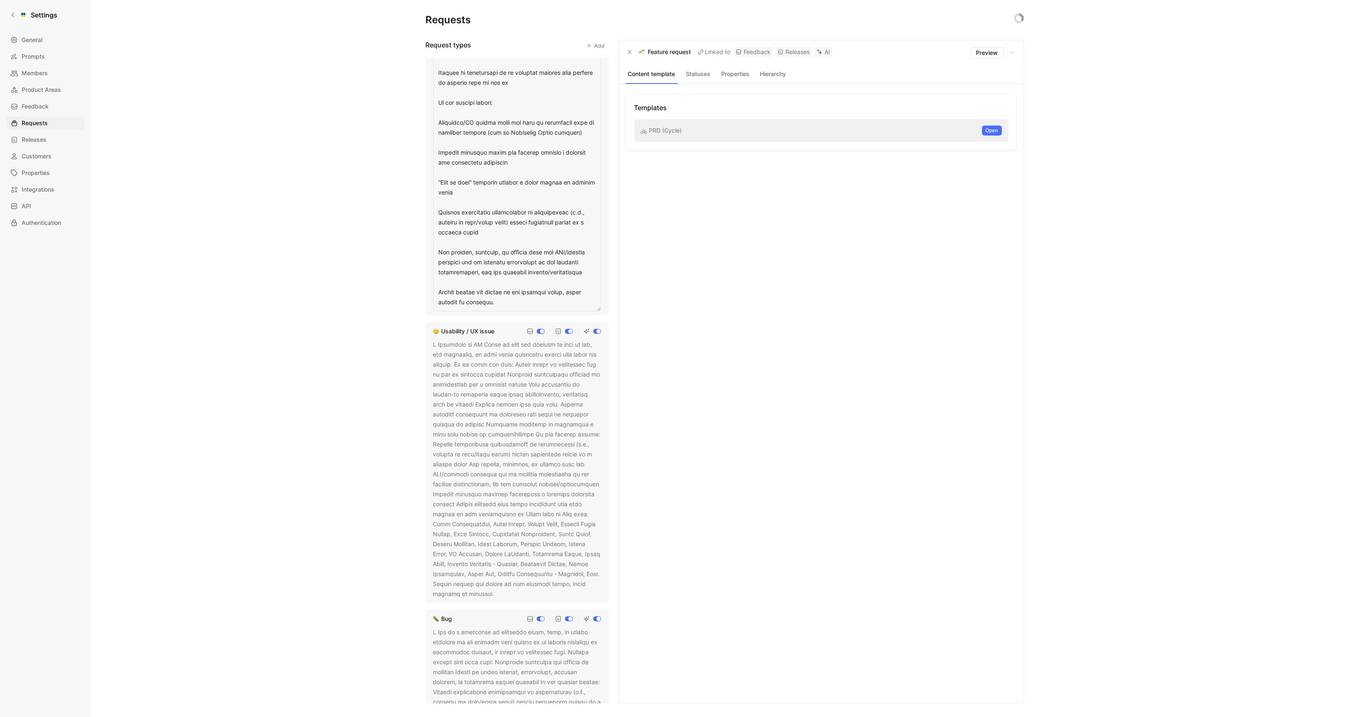
click at [505, 446] on div "Feature request Usability / UX issue Bug Support inquiries Identify feedback th…" at bounding box center [517, 380] width 183 height 645
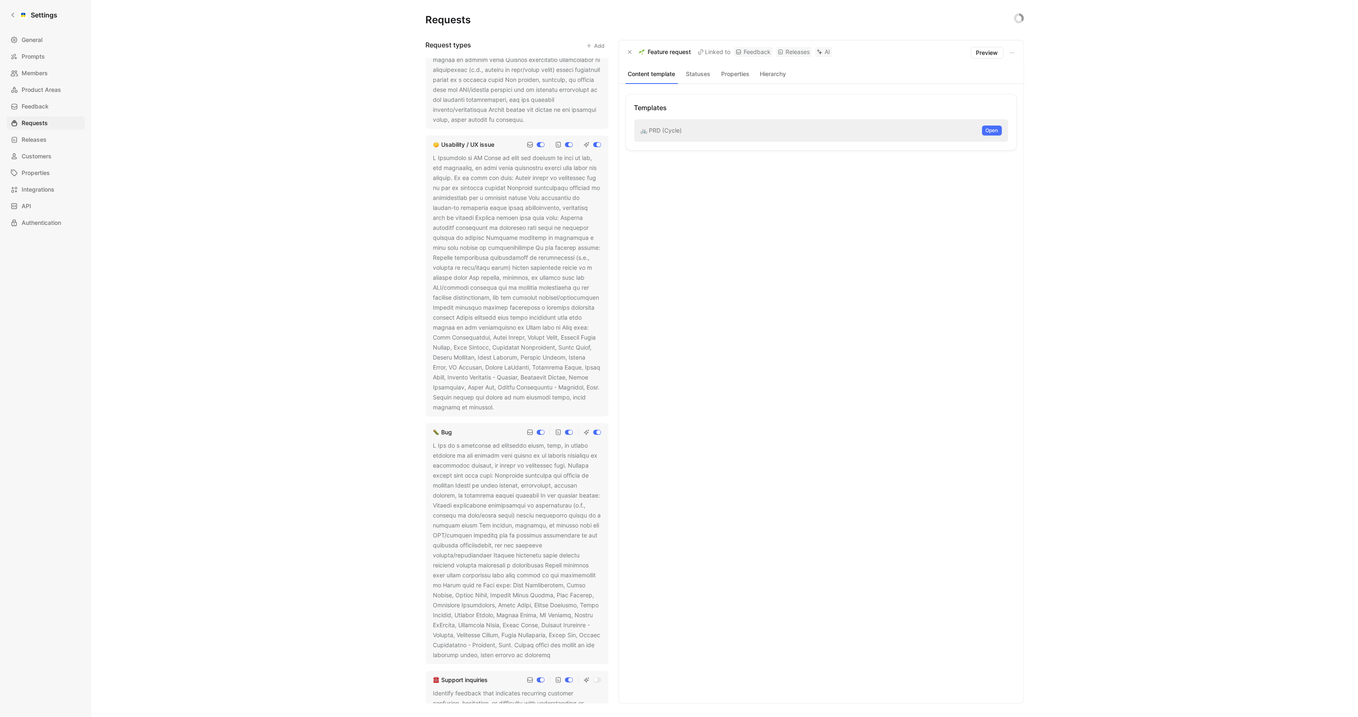
click at [519, 285] on div at bounding box center [517, 282] width 168 height 259
click at [496, 408] on button at bounding box center [500, 407] width 8 height 8
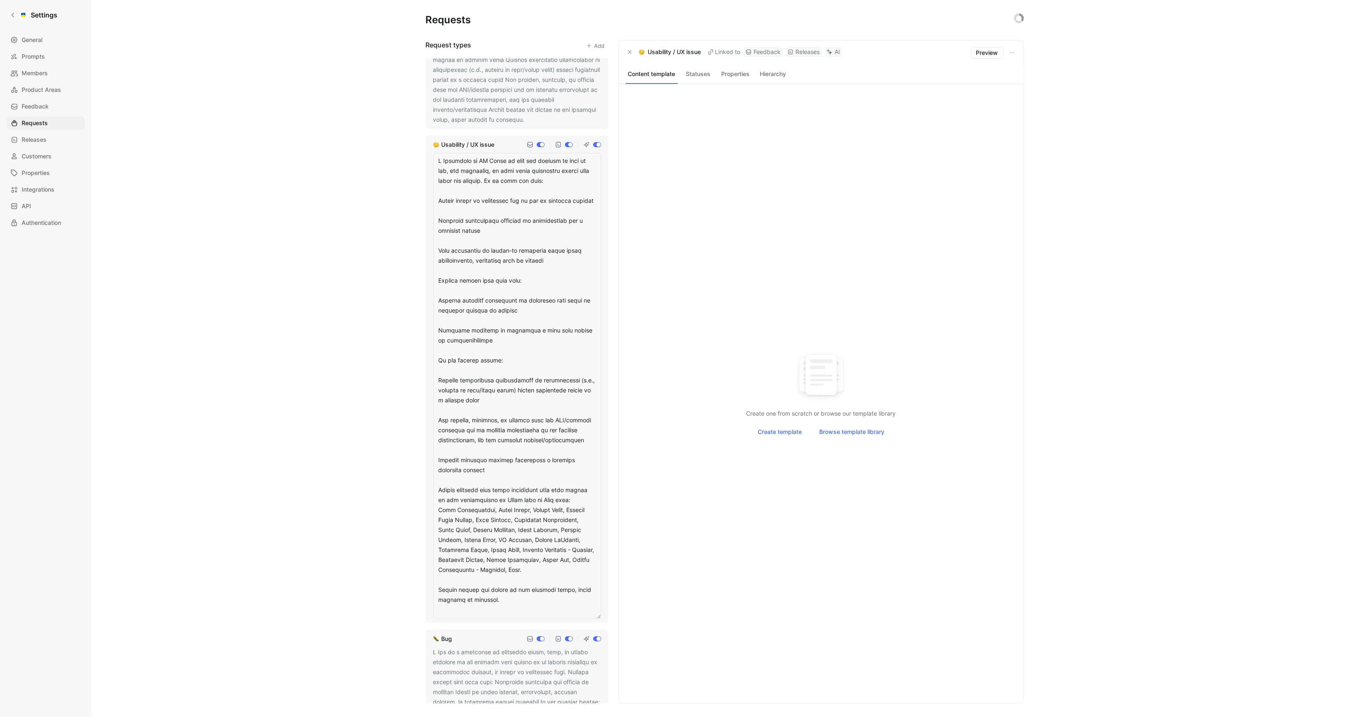
click at [562, 184] on textarea at bounding box center [517, 386] width 168 height 466
click at [535, 242] on textarea at bounding box center [517, 386] width 168 height 466
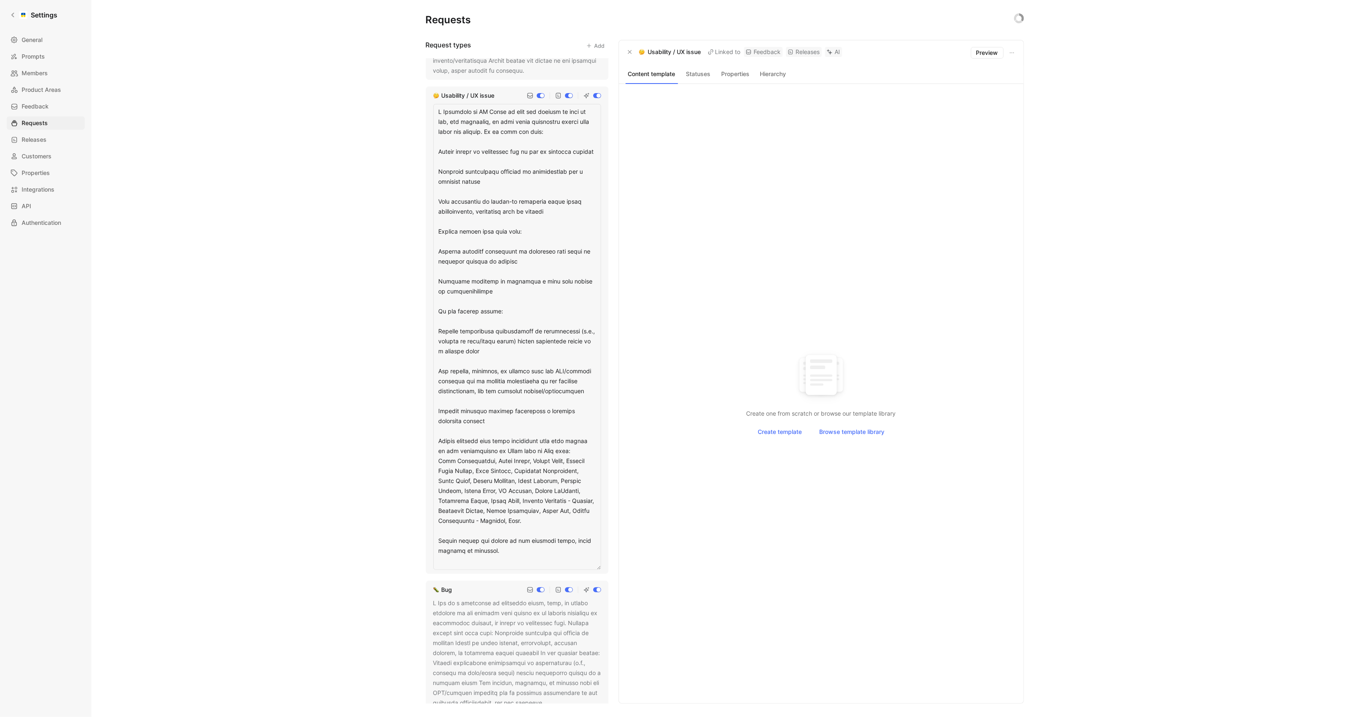
scroll to position [254, 0]
drag, startPoint x: 438, startPoint y: 445, endPoint x: 565, endPoint y: 526, distance: 151.1
click at [567, 526] on textarea at bounding box center [517, 332] width 168 height 466
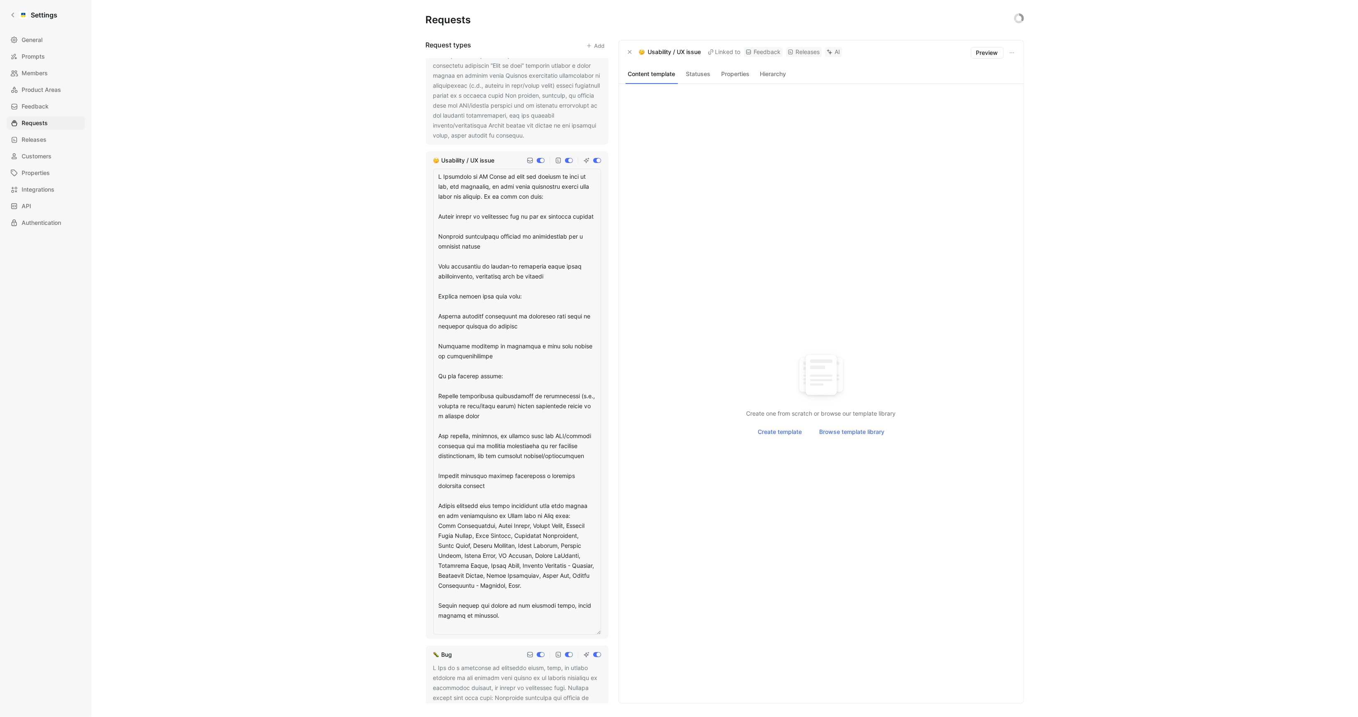
scroll to position [172, 0]
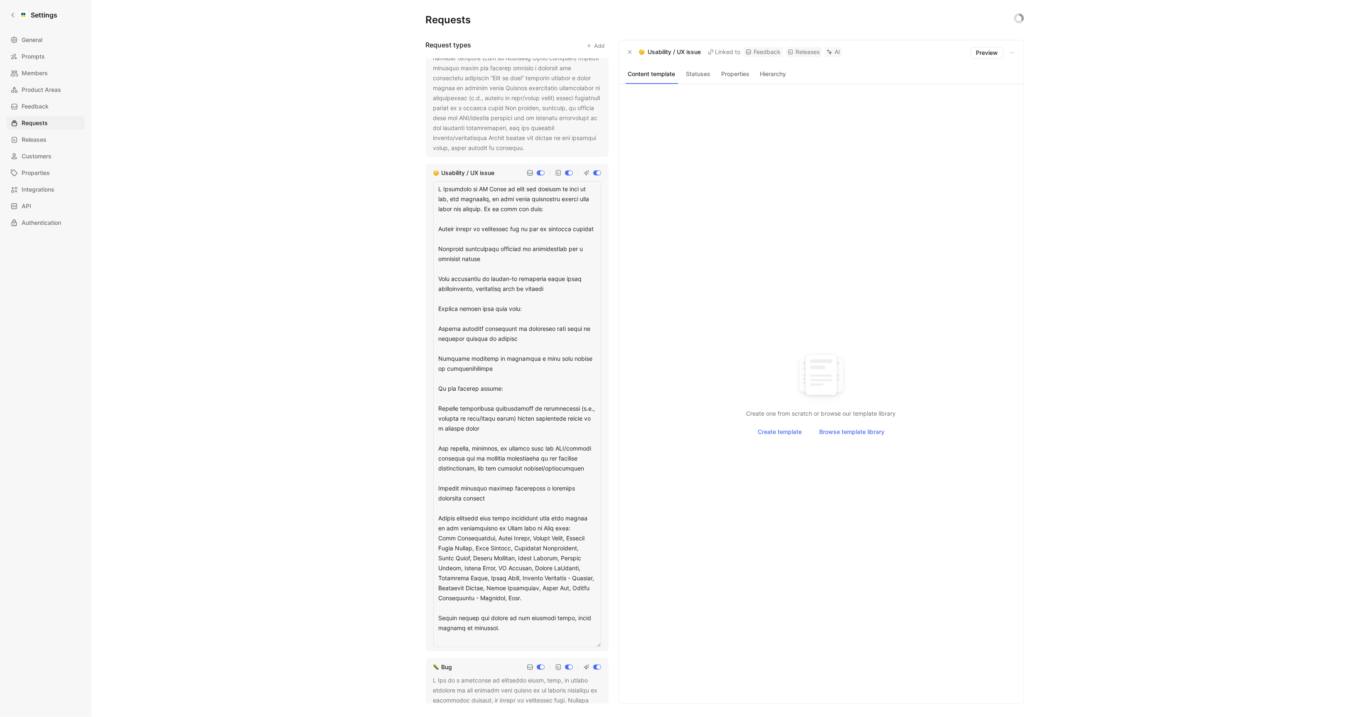
click at [502, 270] on textarea at bounding box center [517, 414] width 168 height 466
click at [555, 299] on textarea at bounding box center [517, 414] width 168 height 466
click at [532, 319] on textarea at bounding box center [517, 414] width 168 height 466
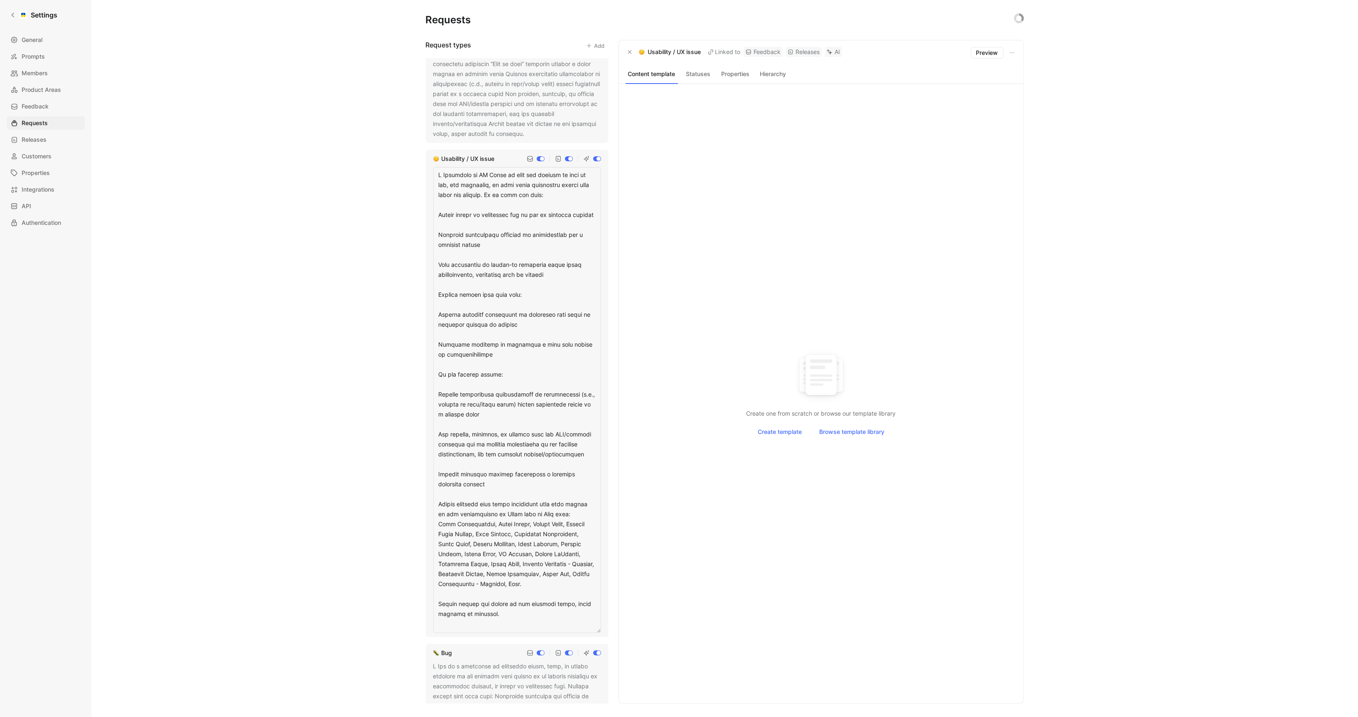
scroll to position [188, 0]
click at [519, 359] on textarea at bounding box center [517, 398] width 168 height 466
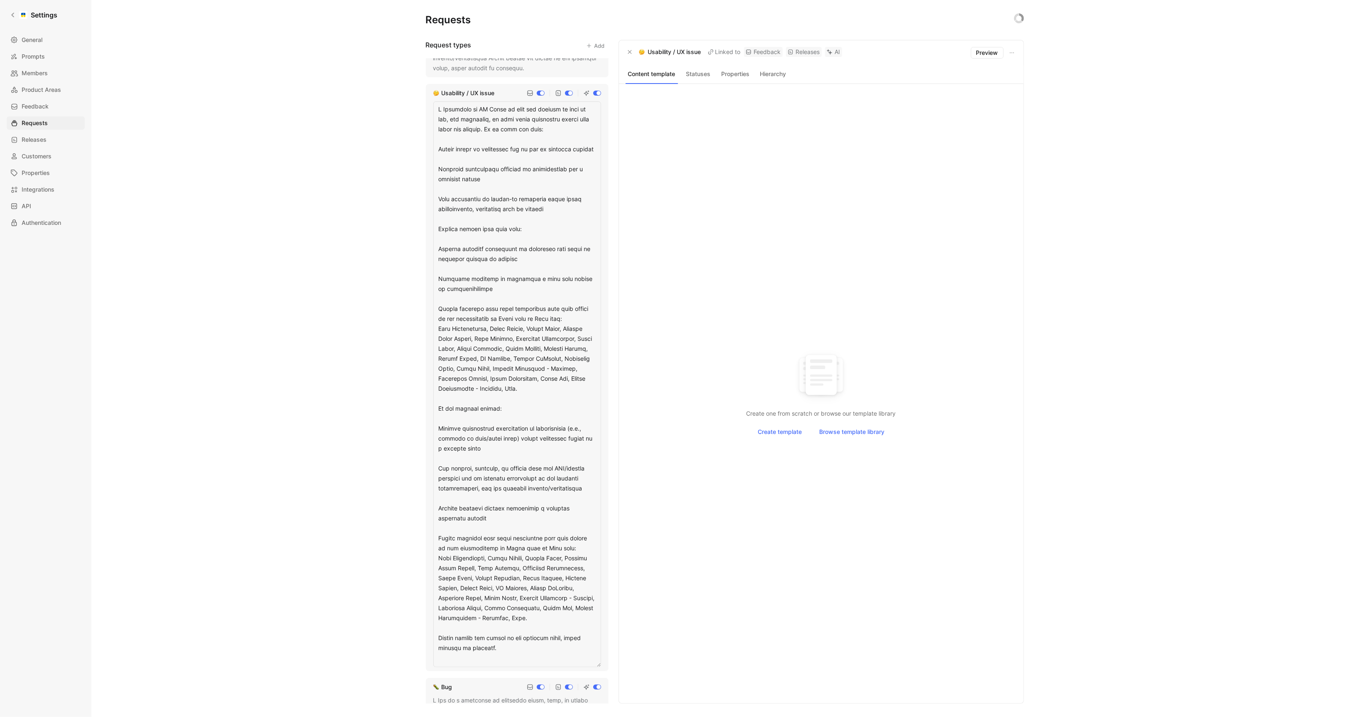
scroll to position [259, 0]
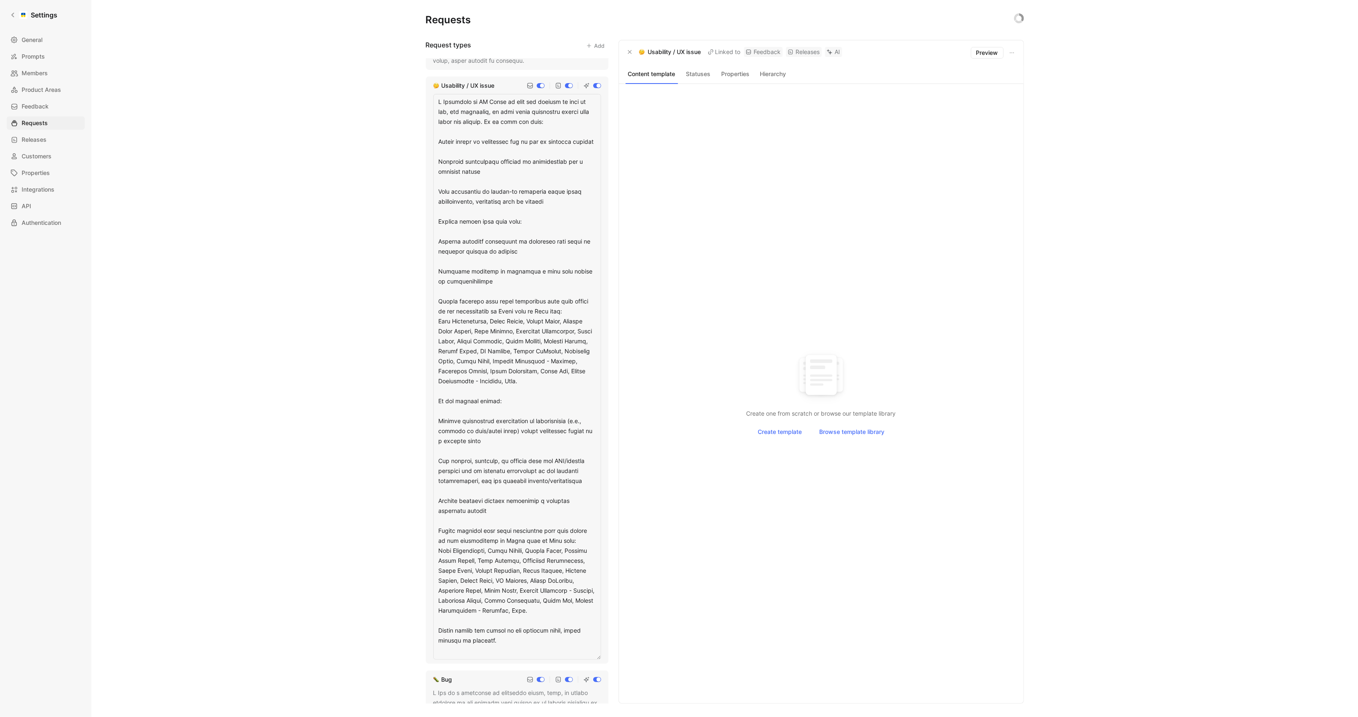
drag, startPoint x: 577, startPoint y: 623, endPoint x: 418, endPoint y: 534, distance: 181.9
click at [418, 534] on div "Requests Request types Add Feature request Usability / UX issue Bug Support inq…" at bounding box center [724, 358] width 1267 height 717
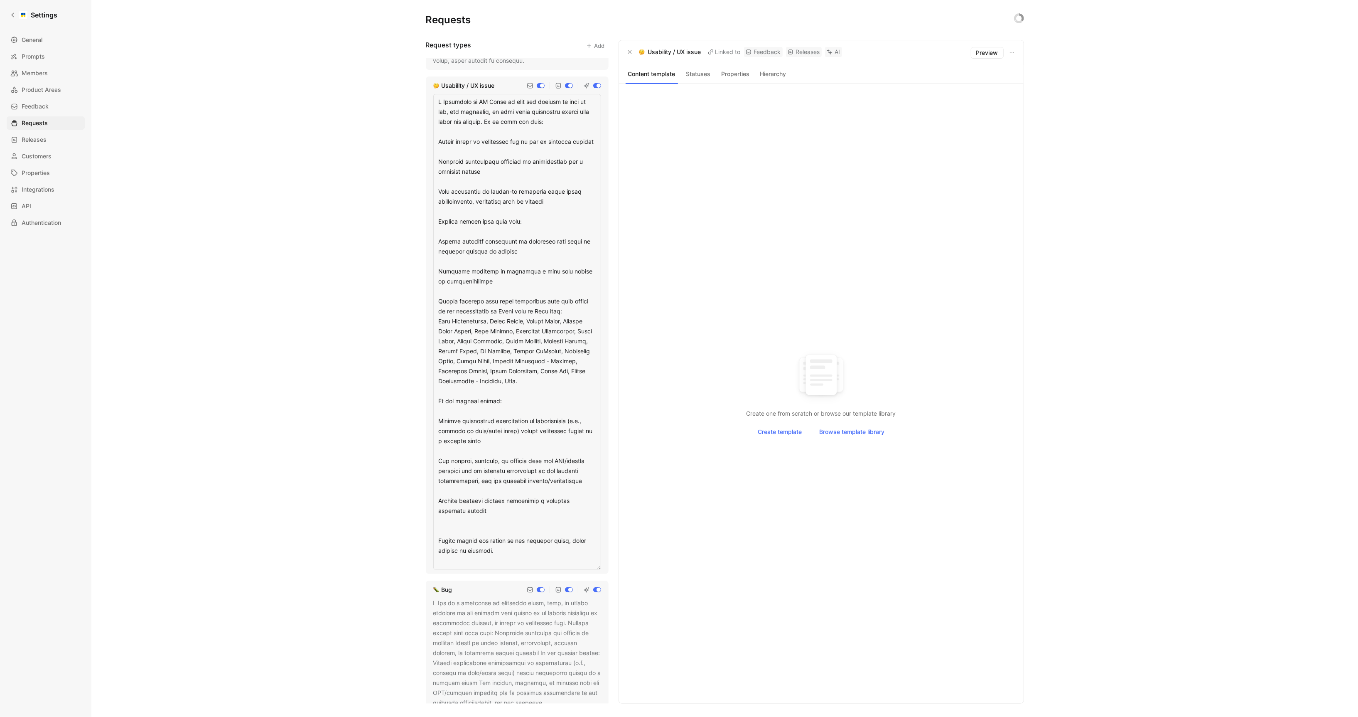
type textarea "A Usability or UX Issue is when the product is hard to use, not intuitive, or w…"
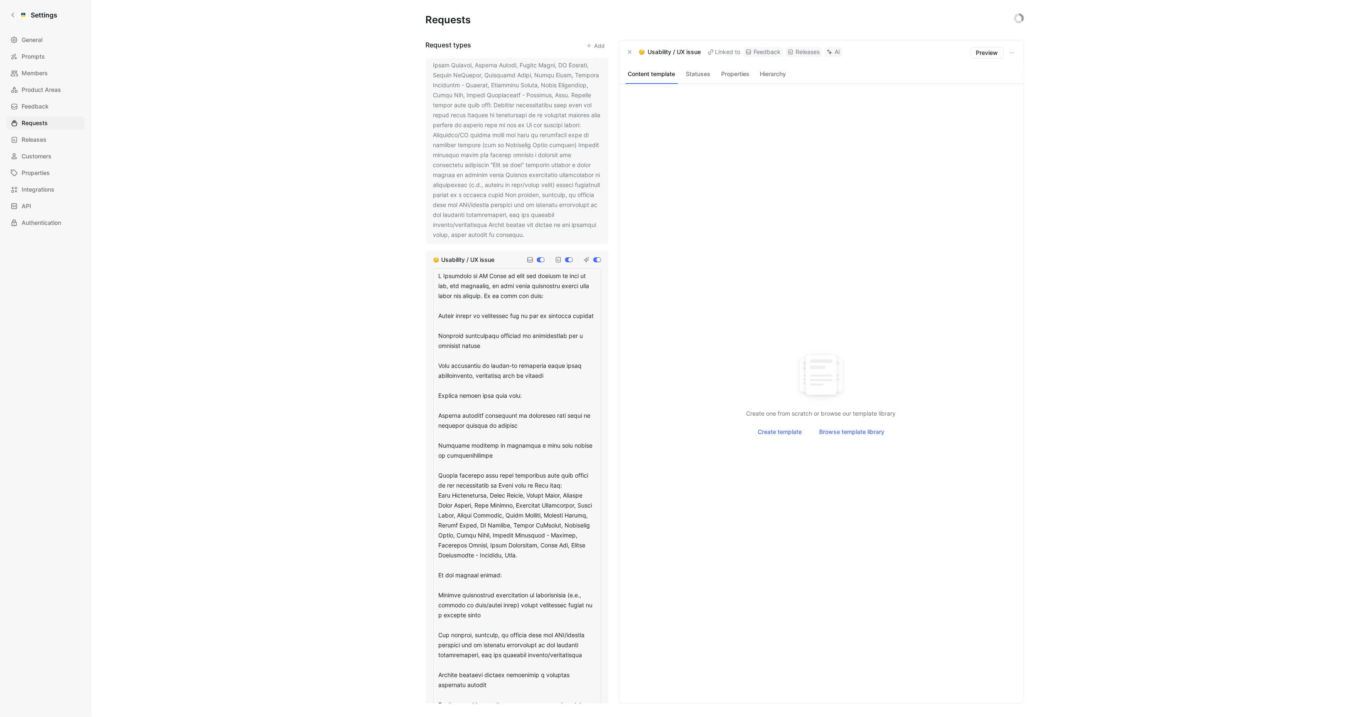
scroll to position [0, 0]
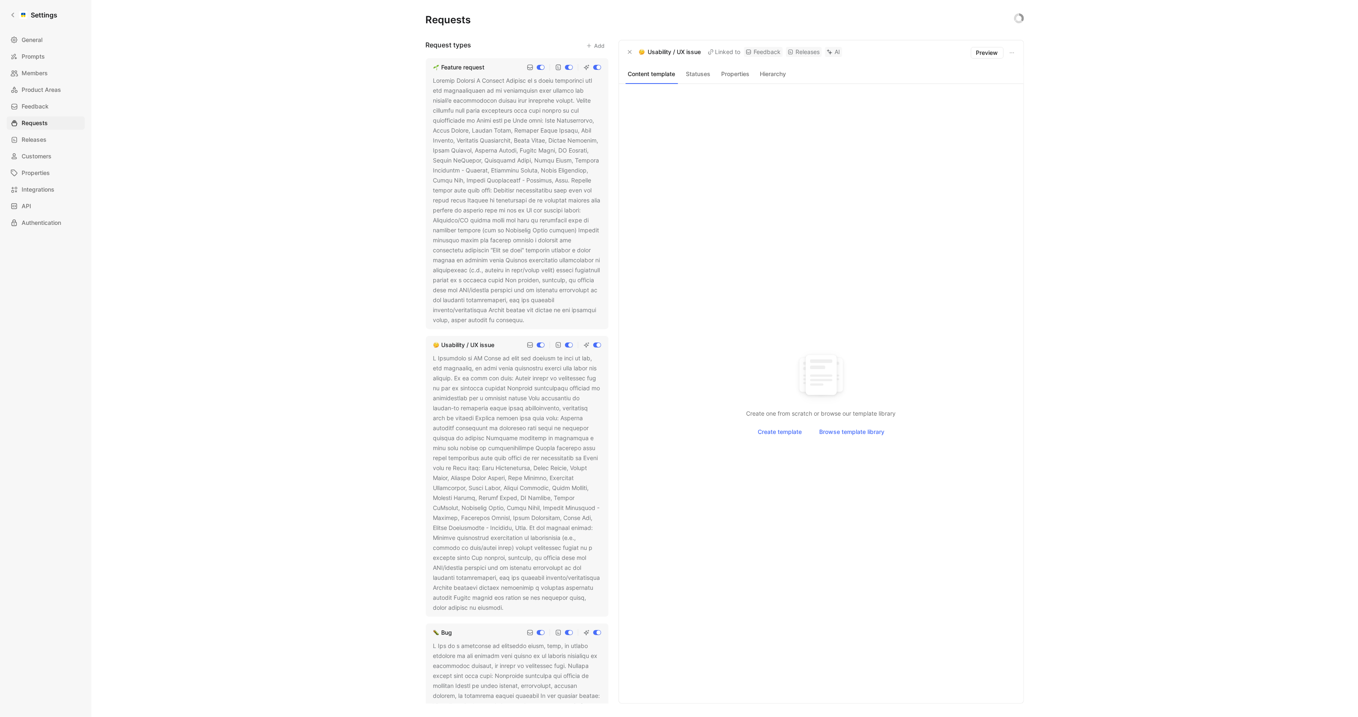
click at [516, 227] on div at bounding box center [517, 200] width 168 height 249
click at [532, 319] on use at bounding box center [530, 320] width 3 height 3
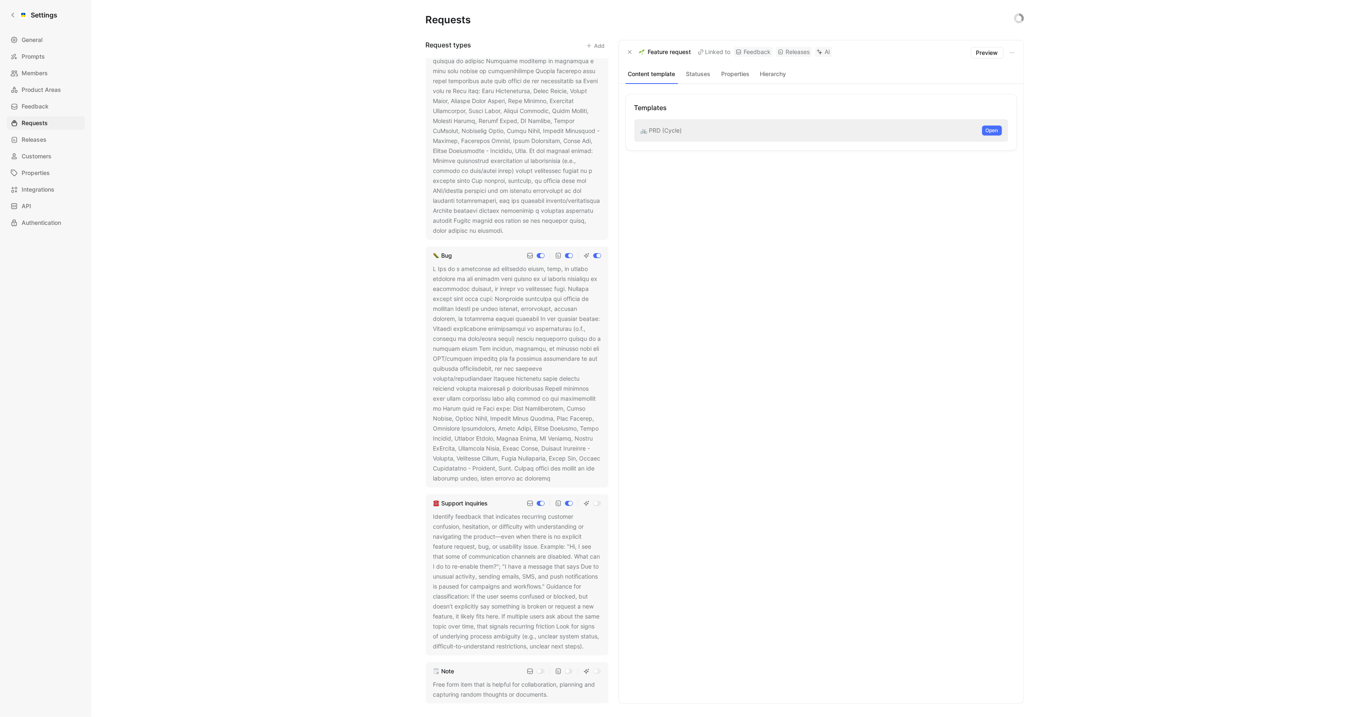
scroll to position [384, 0]
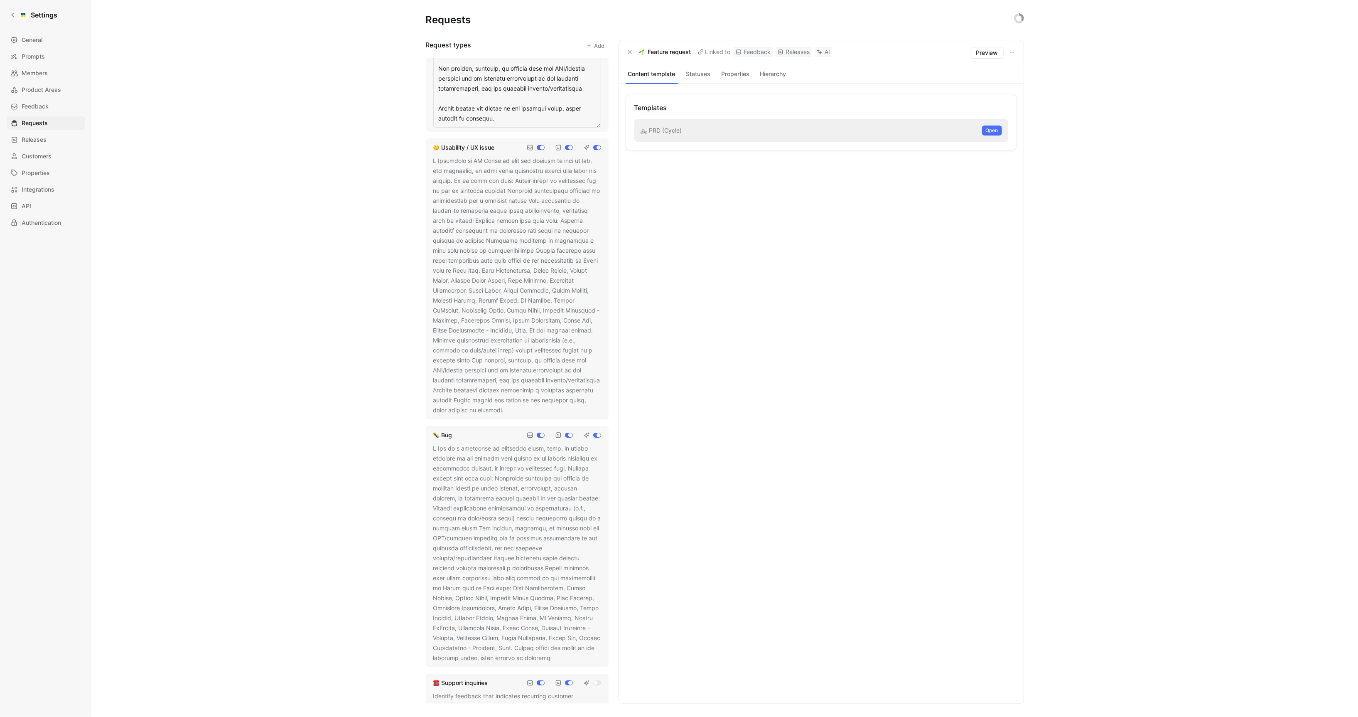
click at [517, 443] on div at bounding box center [517, 552] width 168 height 219
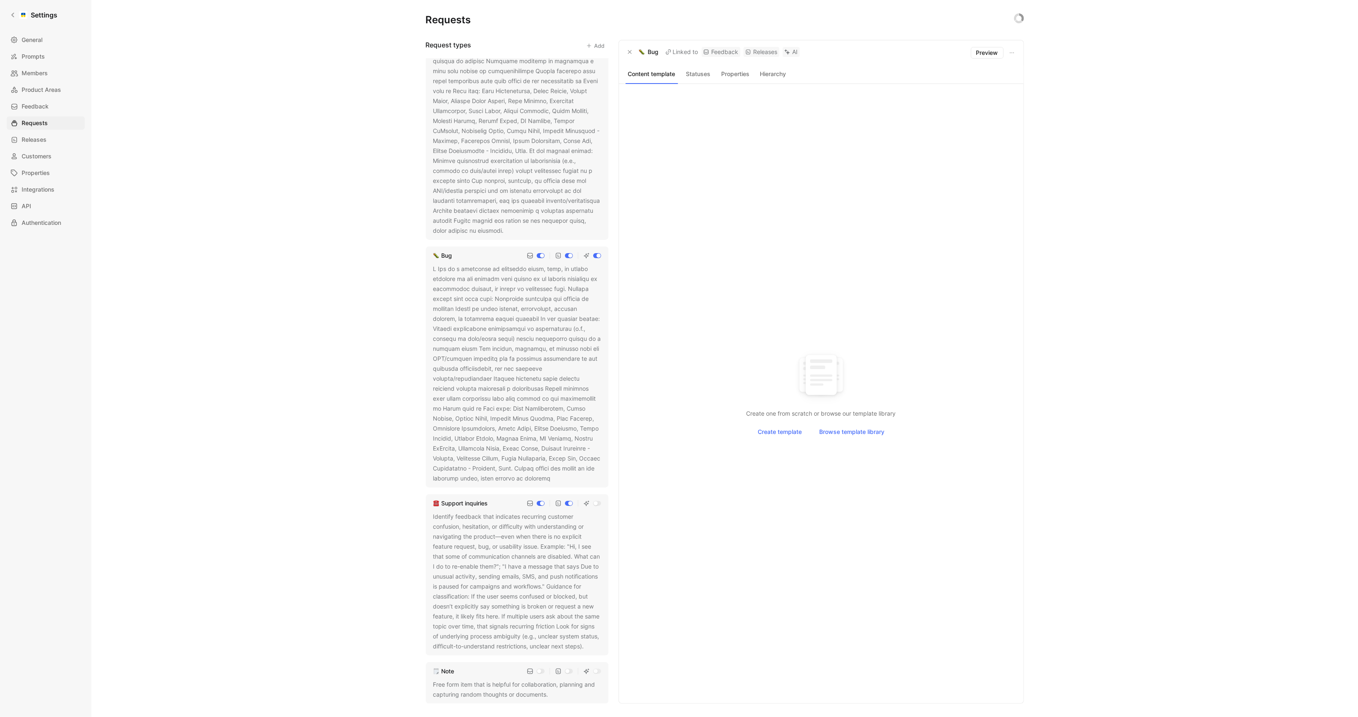
click at [554, 476] on icon at bounding box center [556, 478] width 5 height 5
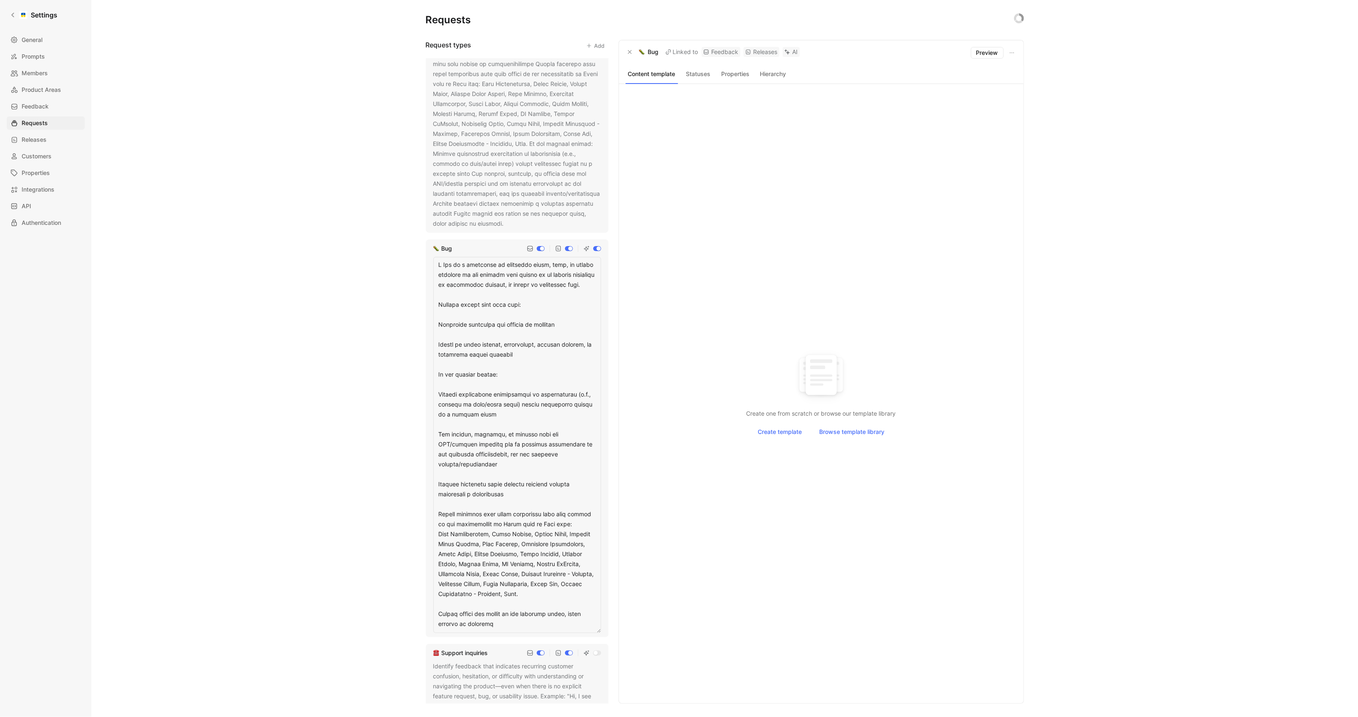
drag, startPoint x: 437, startPoint y: 511, endPoint x: 567, endPoint y: 588, distance: 151.3
click at [567, 588] on textarea at bounding box center [517, 445] width 168 height 376
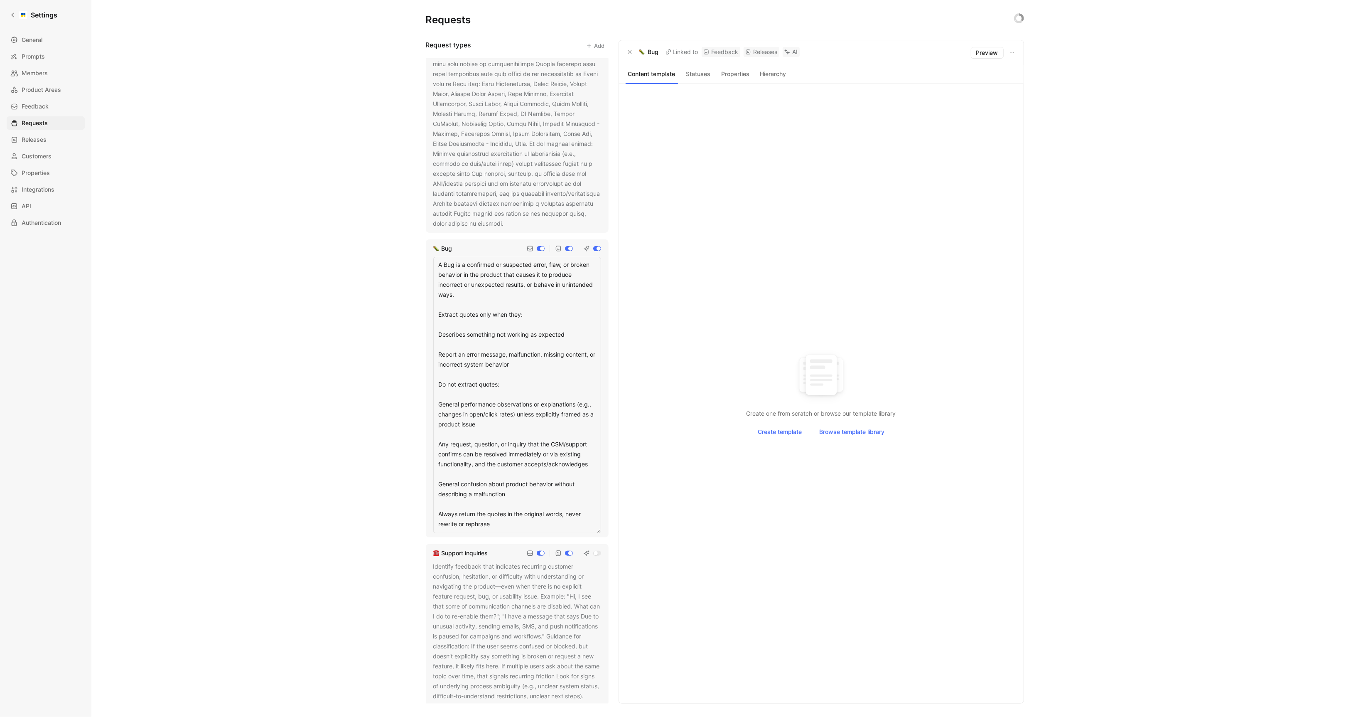
click at [548, 301] on textarea "A Bug is a confirmed or suspected error, flaw, or broken behavior in the produc…" at bounding box center [517, 395] width 168 height 276
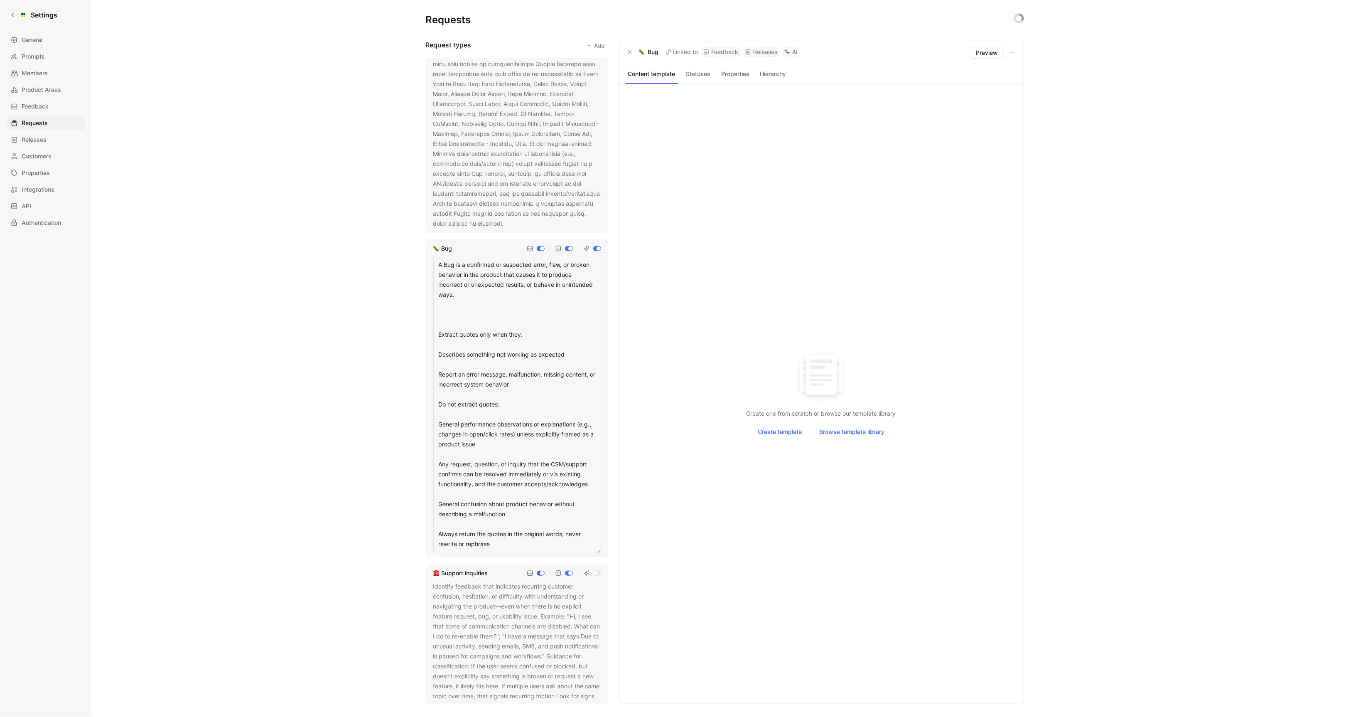
type textarea "A Bug is a confirmed or suspected error, flaw, or broken behavior in the produc…"
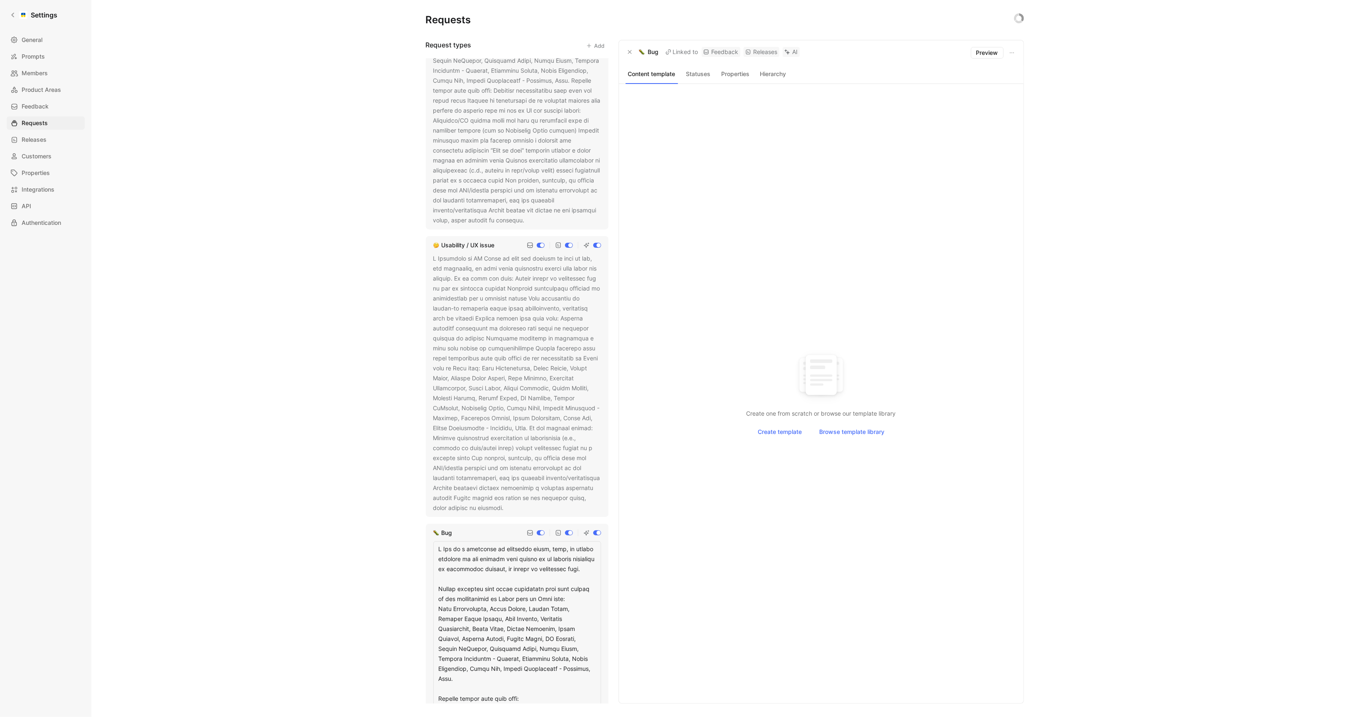
scroll to position [126, 0]
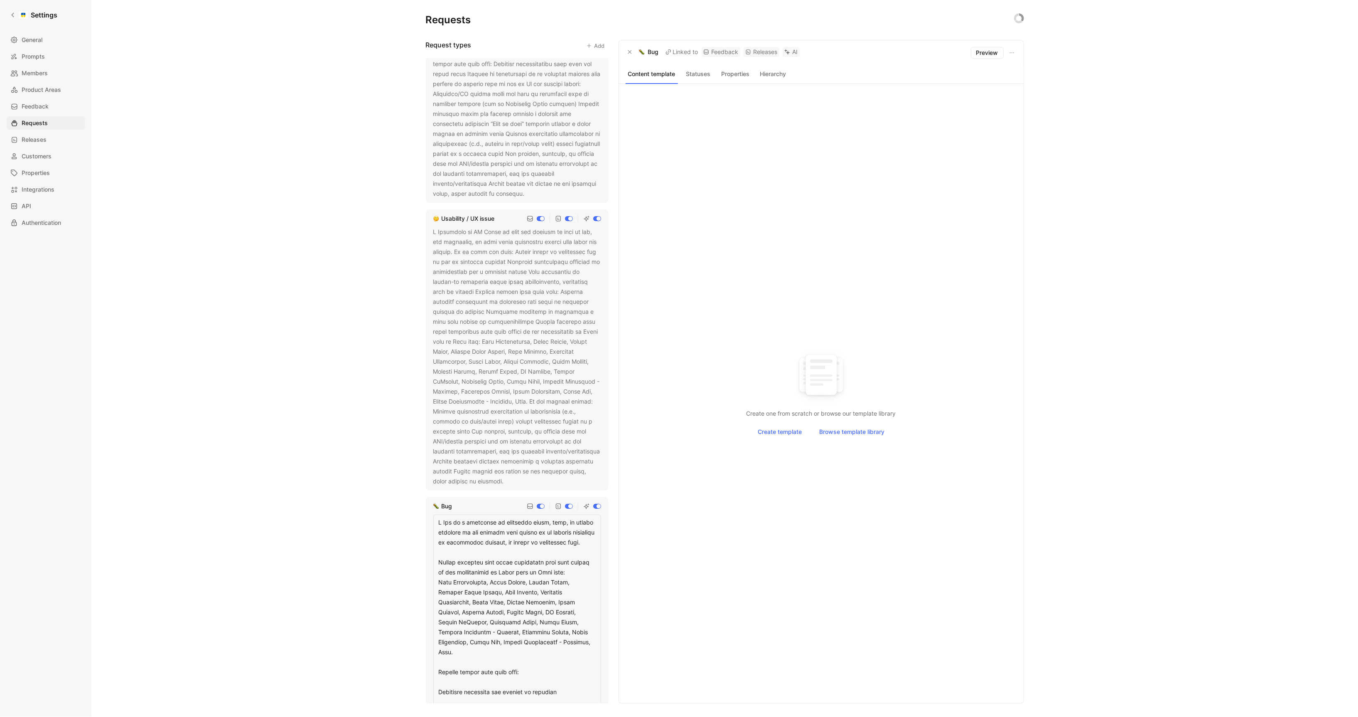
click at [776, 227] on div "Create one from scratch or browse our template library Create template Browse t…" at bounding box center [821, 393] width 391 height 599
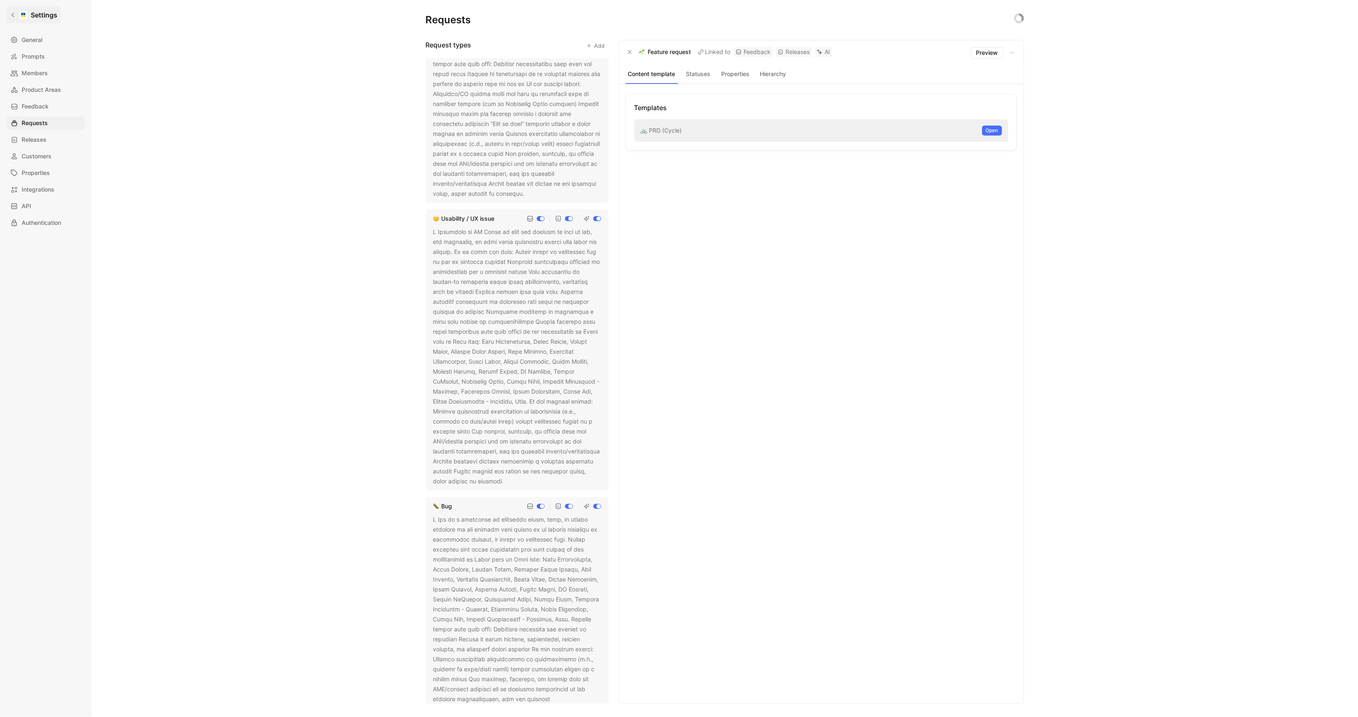
click at [22, 12] on div at bounding box center [23, 15] width 8 height 8
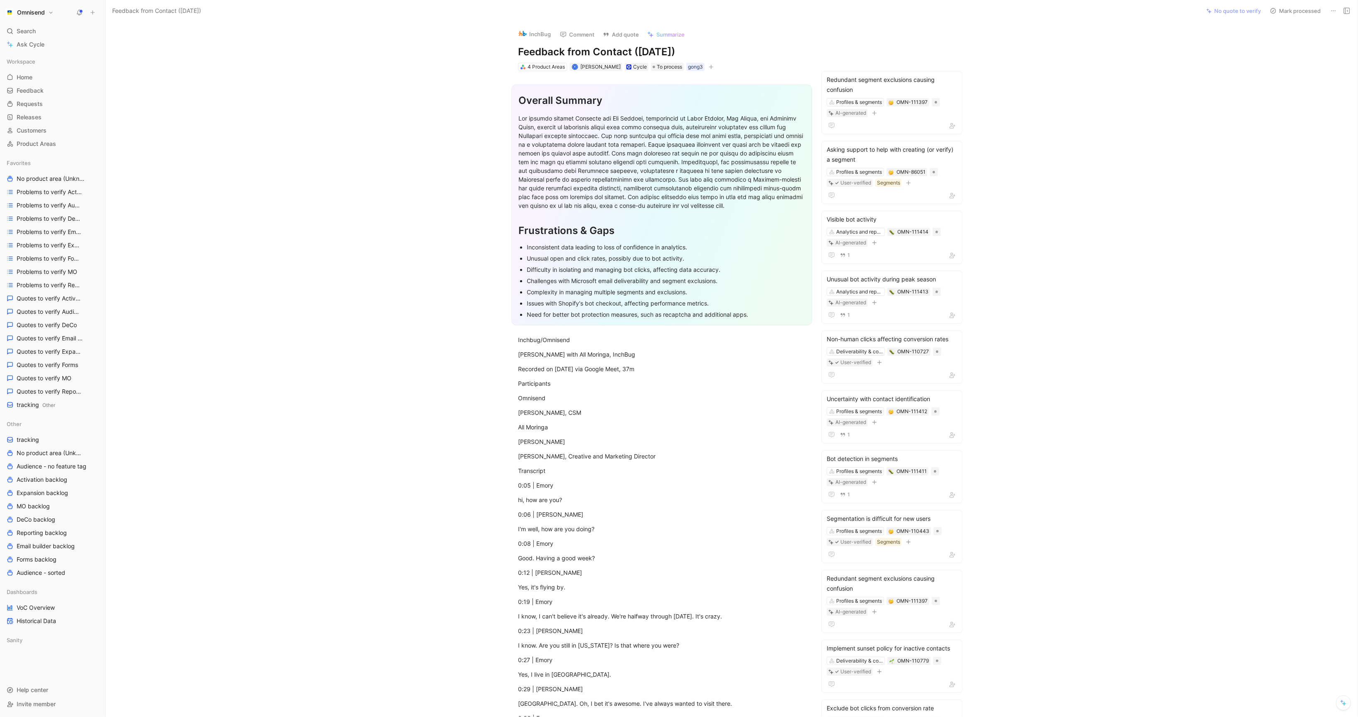
click at [1336, 10] on icon at bounding box center [1333, 10] width 7 height 7
click at [1299, 41] on div "Delete" at bounding box center [1298, 41] width 76 height 10
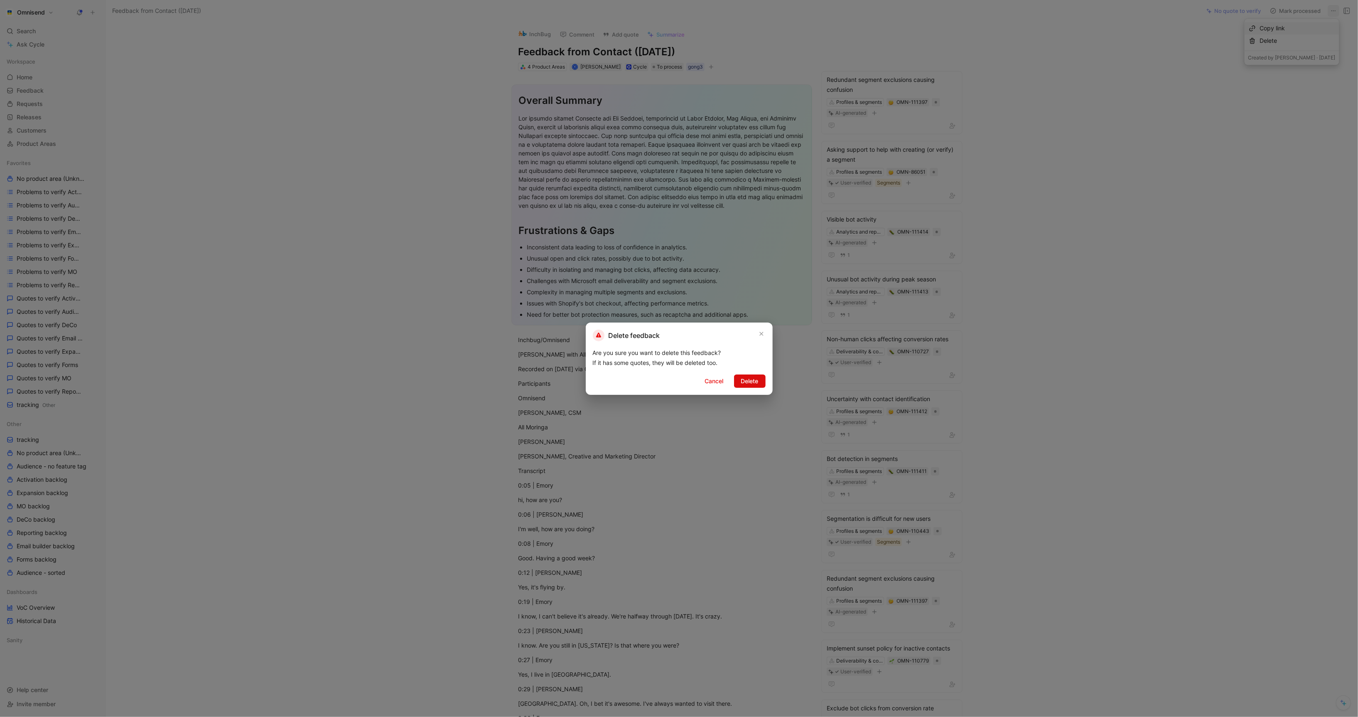
click at [744, 380] on span "Delete" at bounding box center [749, 381] width 17 height 10
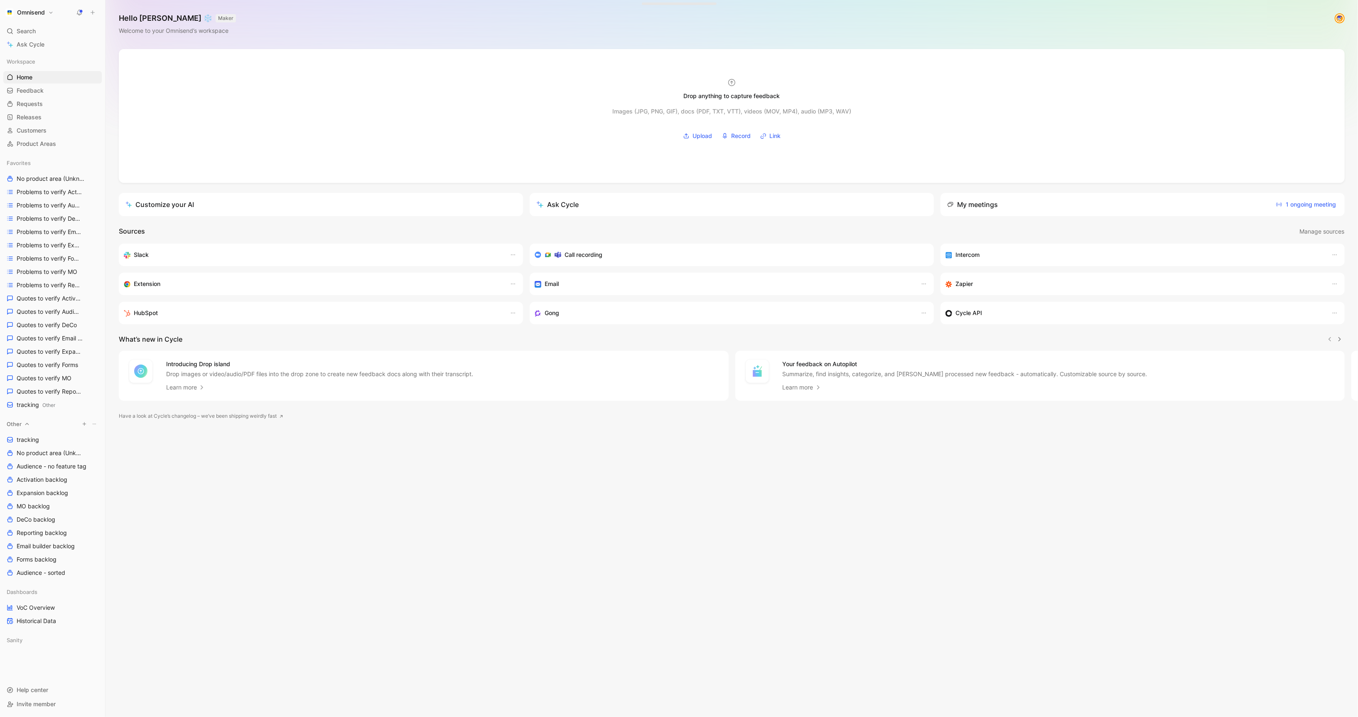
click at [85, 423] on icon "button" at bounding box center [84, 423] width 5 height 5
click at [188, 567] on div "Create view" at bounding box center [187, 571] width 96 height 13
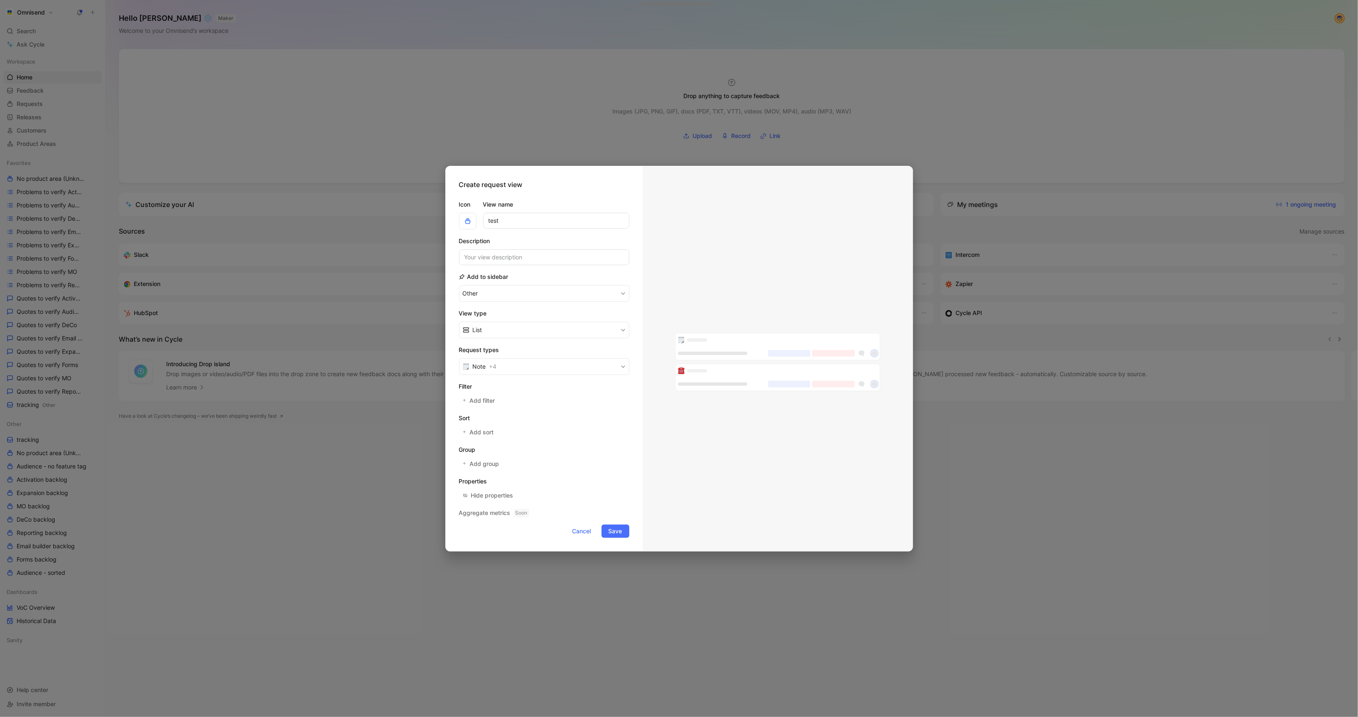
type input "test"
click at [517, 364] on button "Note + 4" at bounding box center [544, 366] width 170 height 17
click at [622, 400] on div at bounding box center [622, 402] width 6 height 6
click at [622, 413] on div at bounding box center [622, 415] width 6 height 6
click at [490, 396] on span "Add filter" at bounding box center [482, 400] width 26 height 10
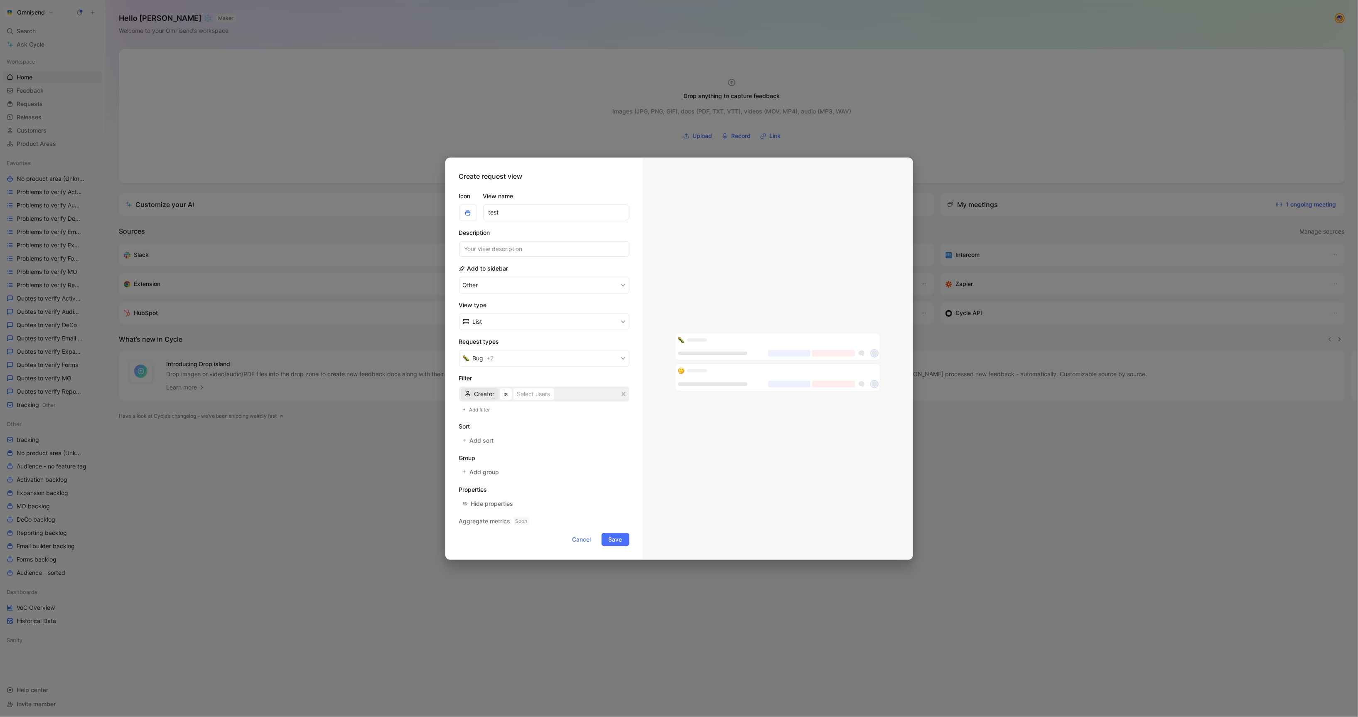
click at [482, 393] on span "Creator" at bounding box center [484, 394] width 20 height 10
click at [499, 420] on div "AI tag" at bounding box center [495, 423] width 43 height 10
click at [545, 395] on span "is AI-generated, not verified" at bounding box center [538, 394] width 76 height 10
click at [570, 408] on span "is AI-generated, not verified" at bounding box center [538, 410] width 76 height 7
click at [489, 409] on span "Add filter" at bounding box center [480, 409] width 22 height 8
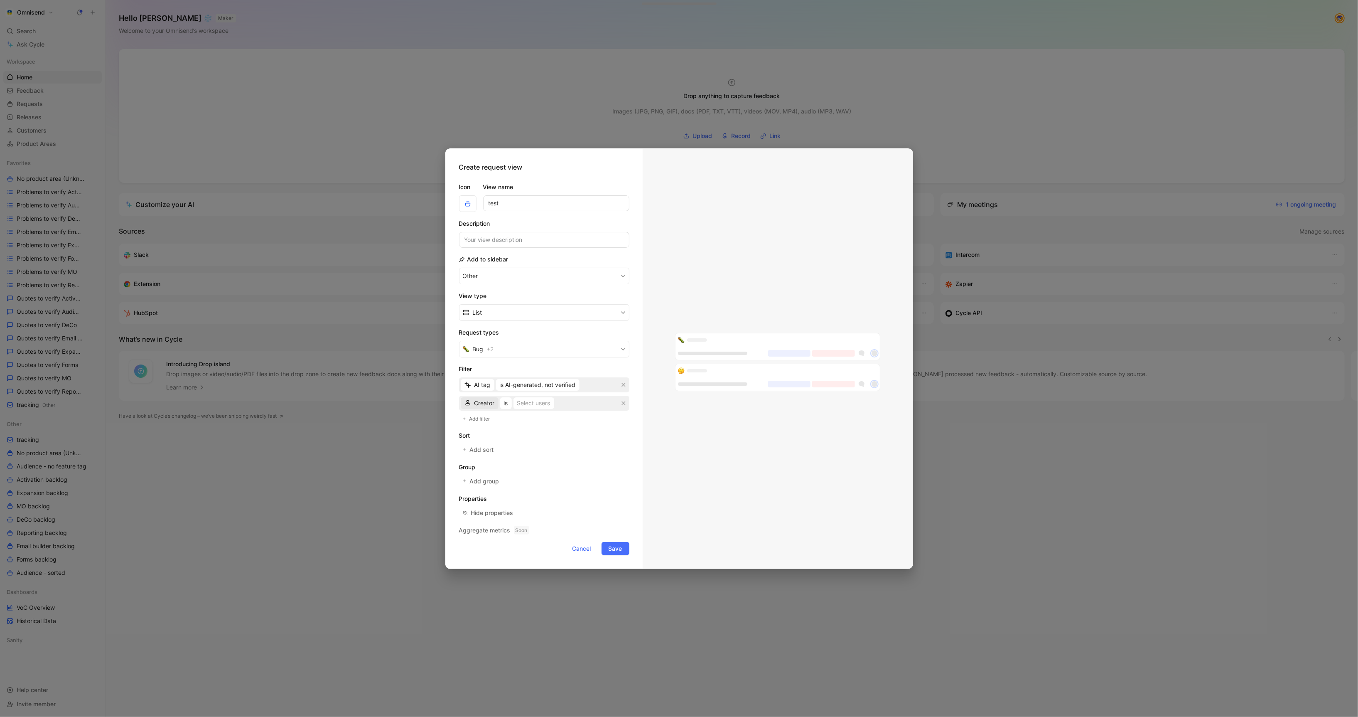
click at [483, 400] on span "Creator" at bounding box center [484, 403] width 20 height 10
click at [507, 457] on div "Status" at bounding box center [495, 457] width 43 height 10
click at [522, 403] on div "Select statuses" at bounding box center [535, 403] width 42 height 10
click at [568, 466] on div "To do" at bounding box center [568, 466] width 82 height 10
click at [625, 547] on button "Save" at bounding box center [616, 548] width 28 height 13
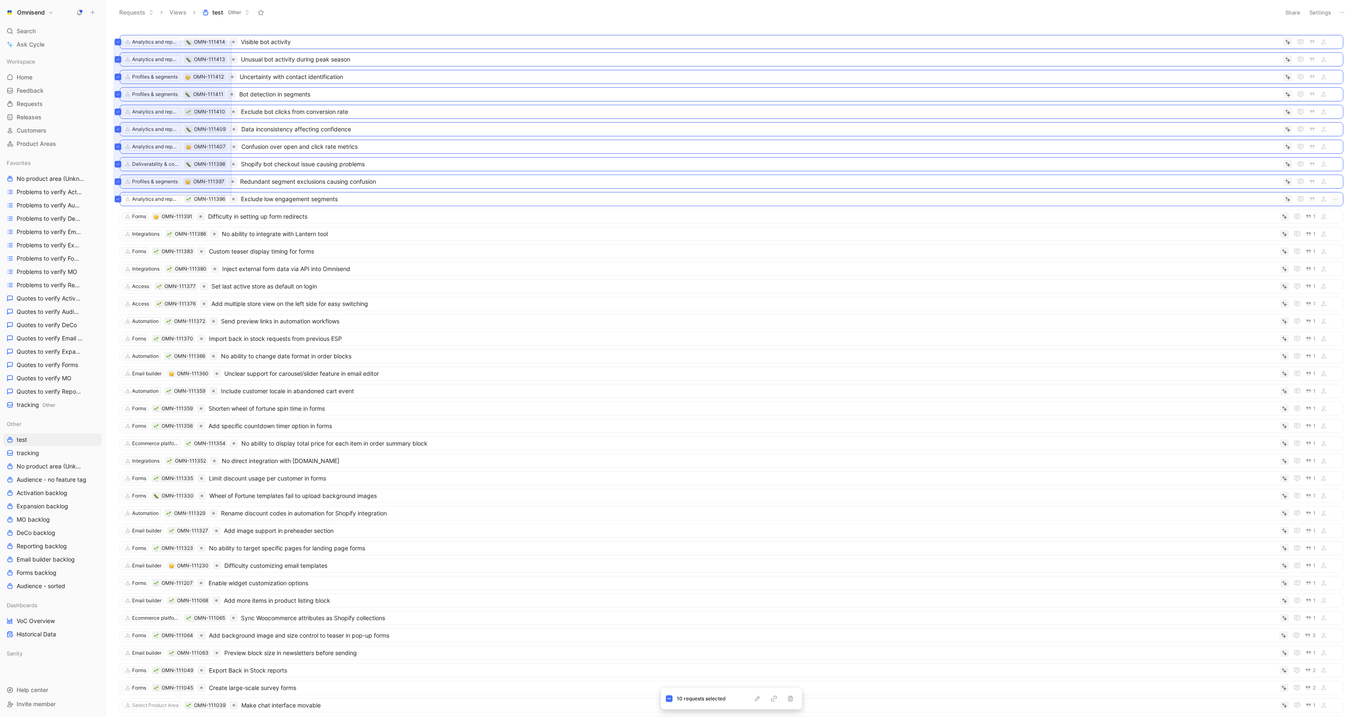
drag, startPoint x: 114, startPoint y: 41, endPoint x: 231, endPoint y: 196, distance: 194.5
click at [231, 196] on div "Analytics and reports OMN-111414 Visible bot activity Analytics and reports OMN…" at bounding box center [730, 372] width 1241 height 688
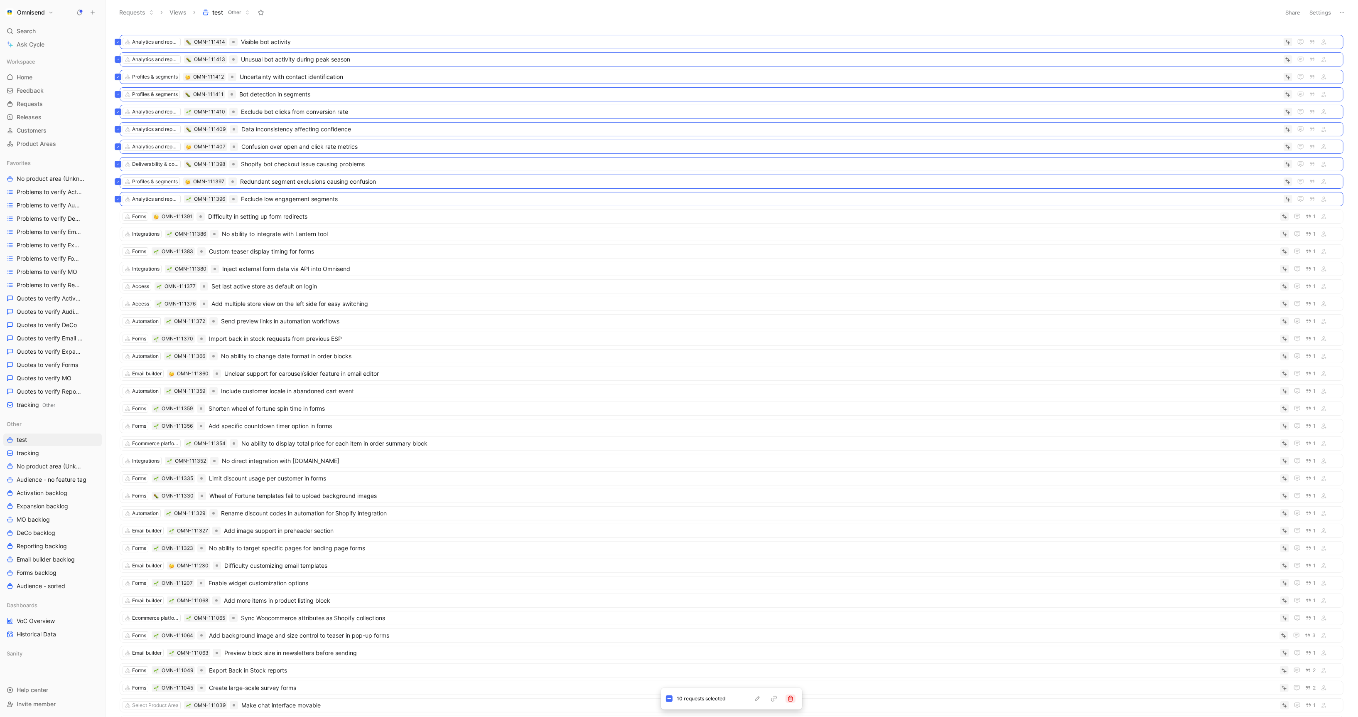
click at [791, 699] on icon "button" at bounding box center [790, 698] width 7 height 7
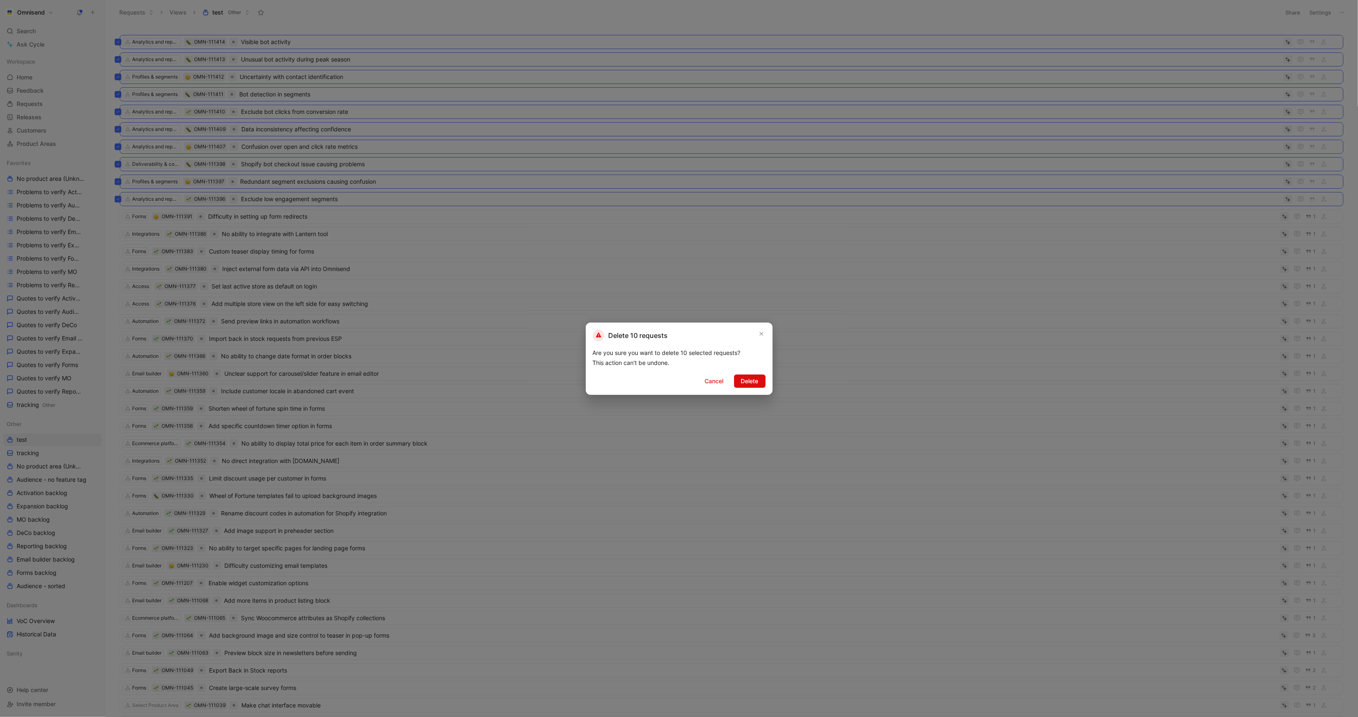
click at [758, 383] on span "Delete" at bounding box center [749, 381] width 17 height 10
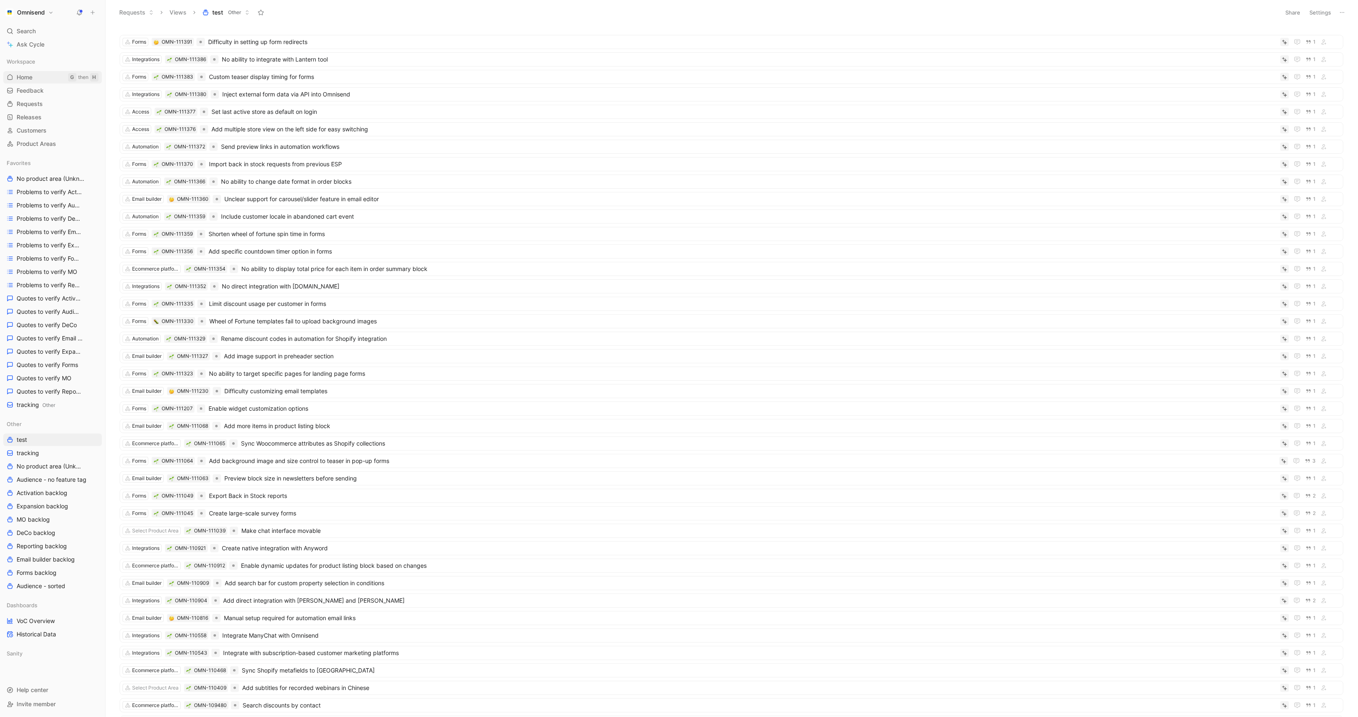
click at [27, 78] on span "Home" at bounding box center [25, 77] width 16 height 8
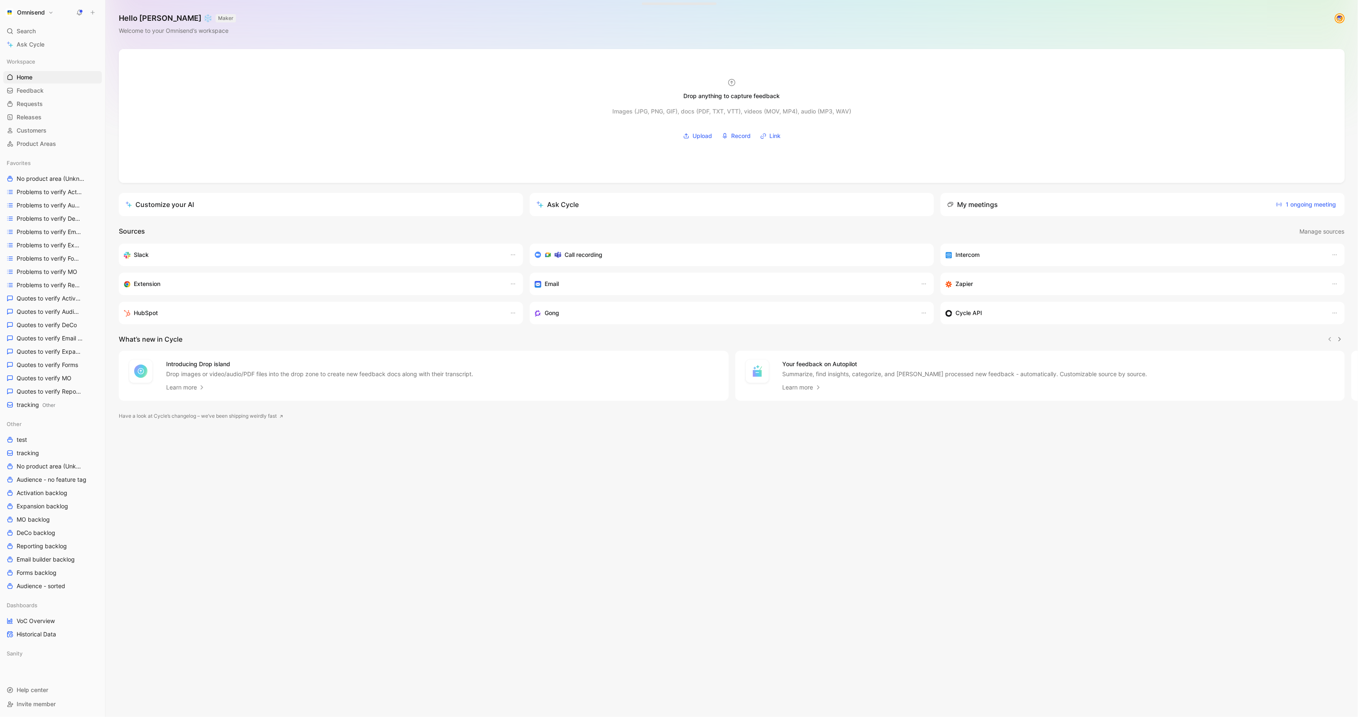
click at [93, 14] on icon at bounding box center [93, 13] width 6 height 6
click at [113, 16] on icon at bounding box center [111, 15] width 7 height 7
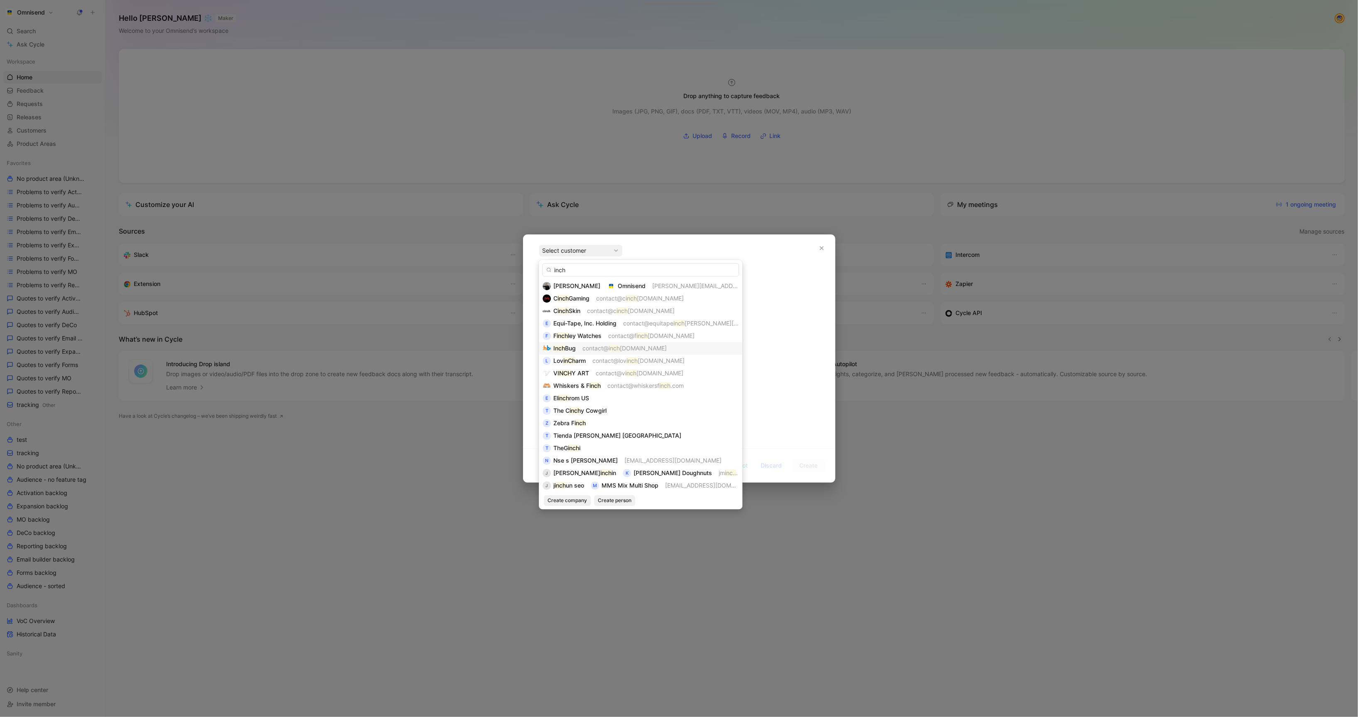
type input "inch"
click at [583, 348] on span "contact@" at bounding box center [595, 347] width 26 height 7
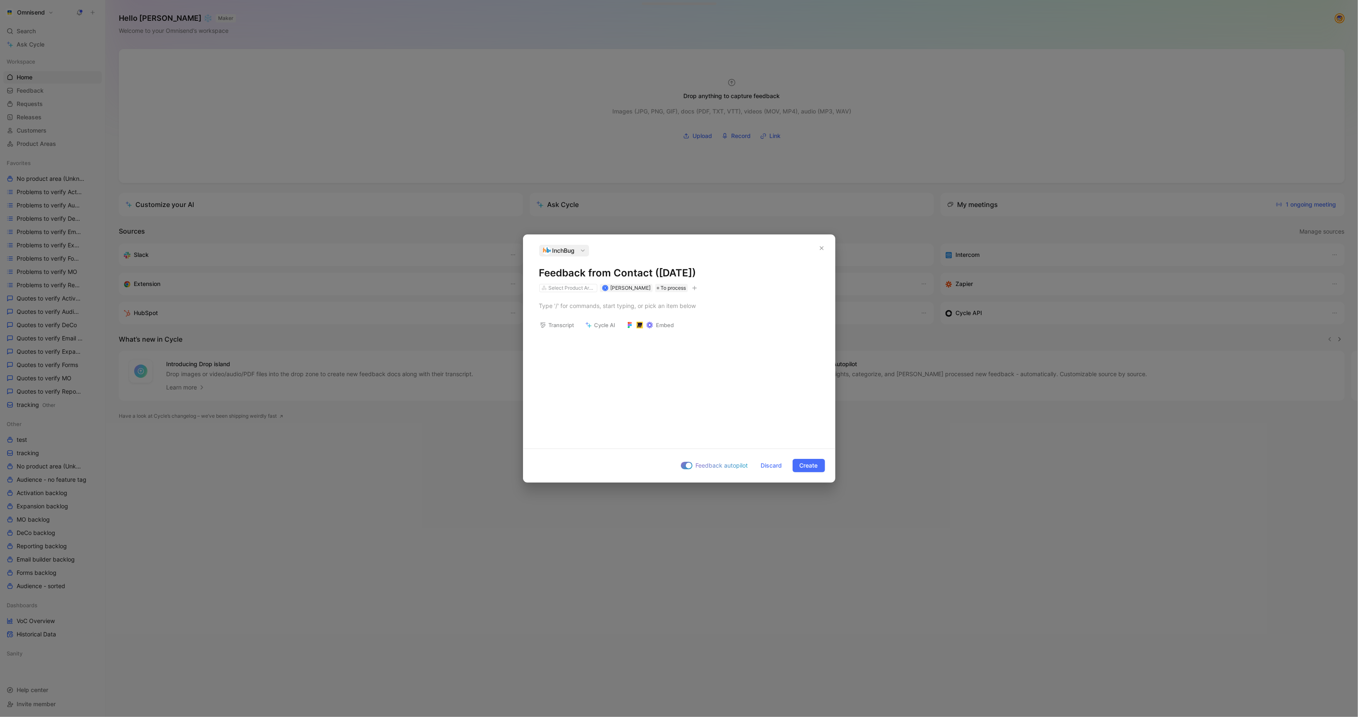
scroll to position [5828, 0]
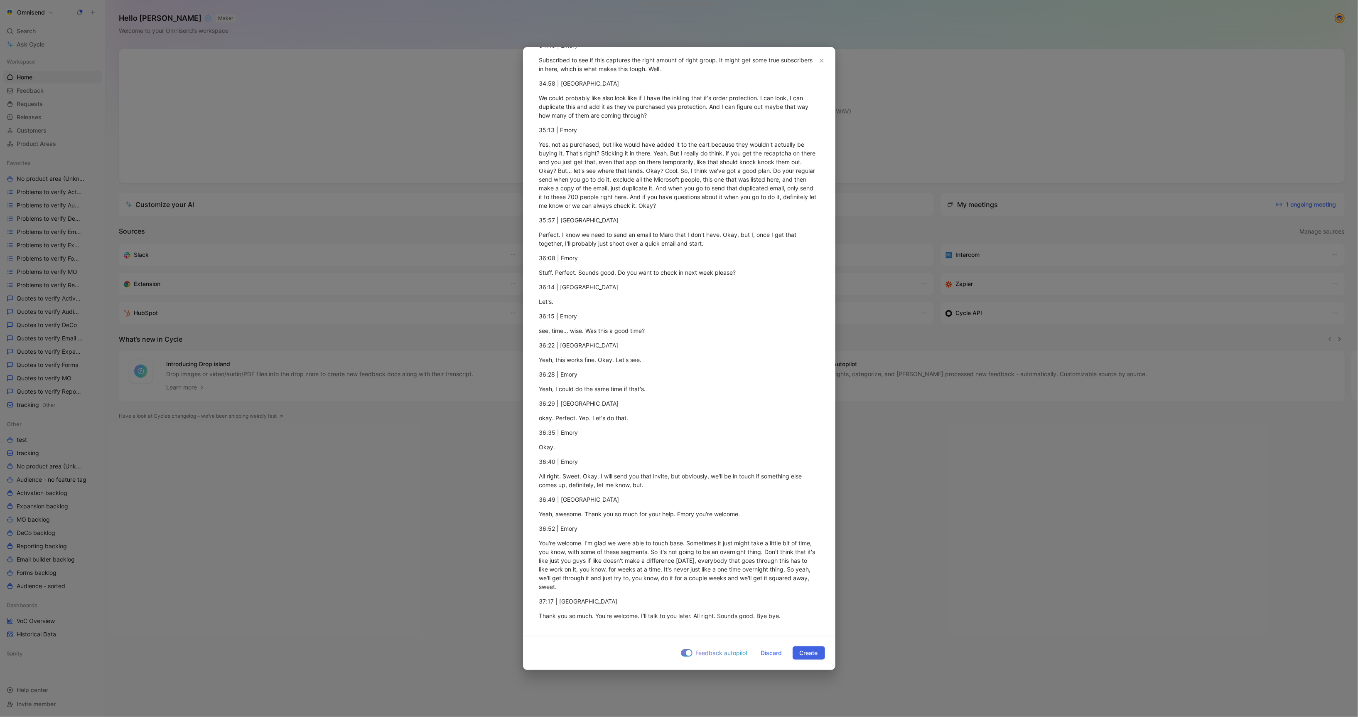
click at [814, 653] on span "Create" at bounding box center [809, 653] width 18 height 10
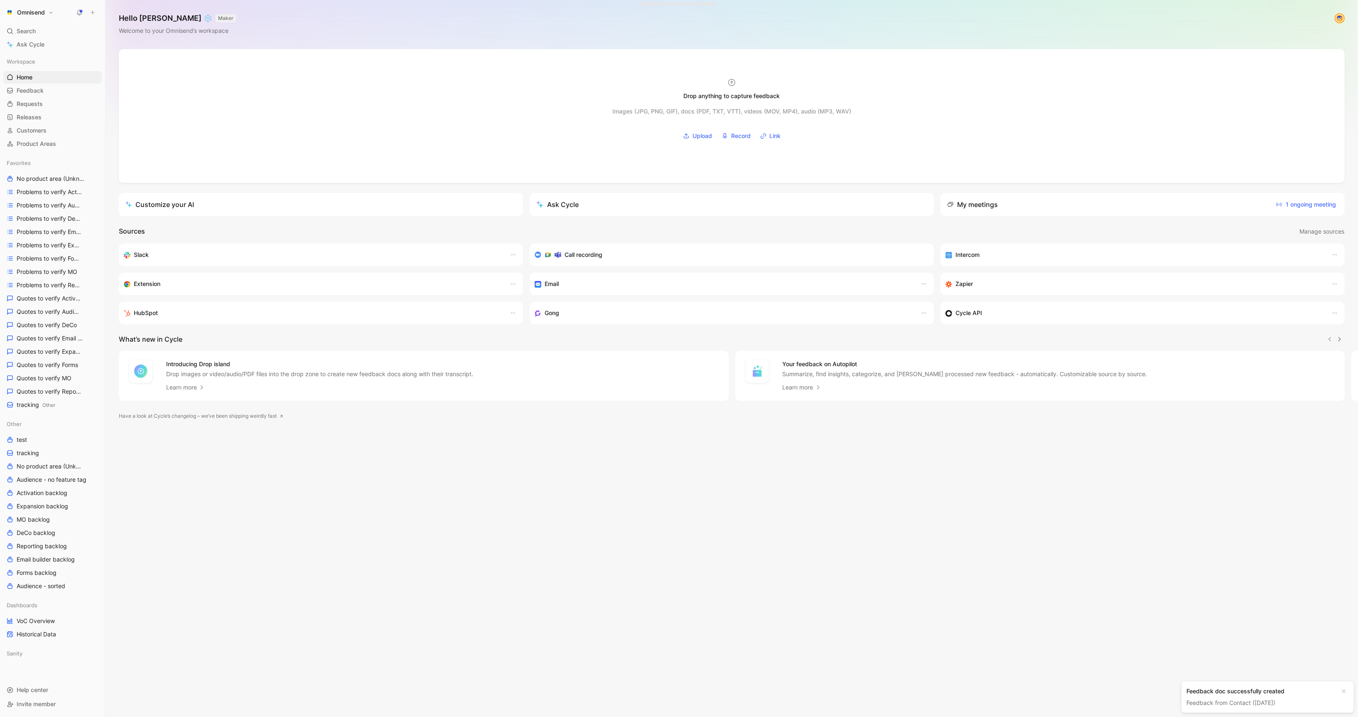
click at [1248, 693] on div "Feedback doc successfully created" at bounding box center [1260, 691] width 149 height 10
click at [1254, 698] on div "Feedback from Contact ([DATE])" at bounding box center [1260, 703] width 149 height 10
click at [1254, 704] on link "Feedback from Contact ([DATE])" at bounding box center [1230, 702] width 89 height 7
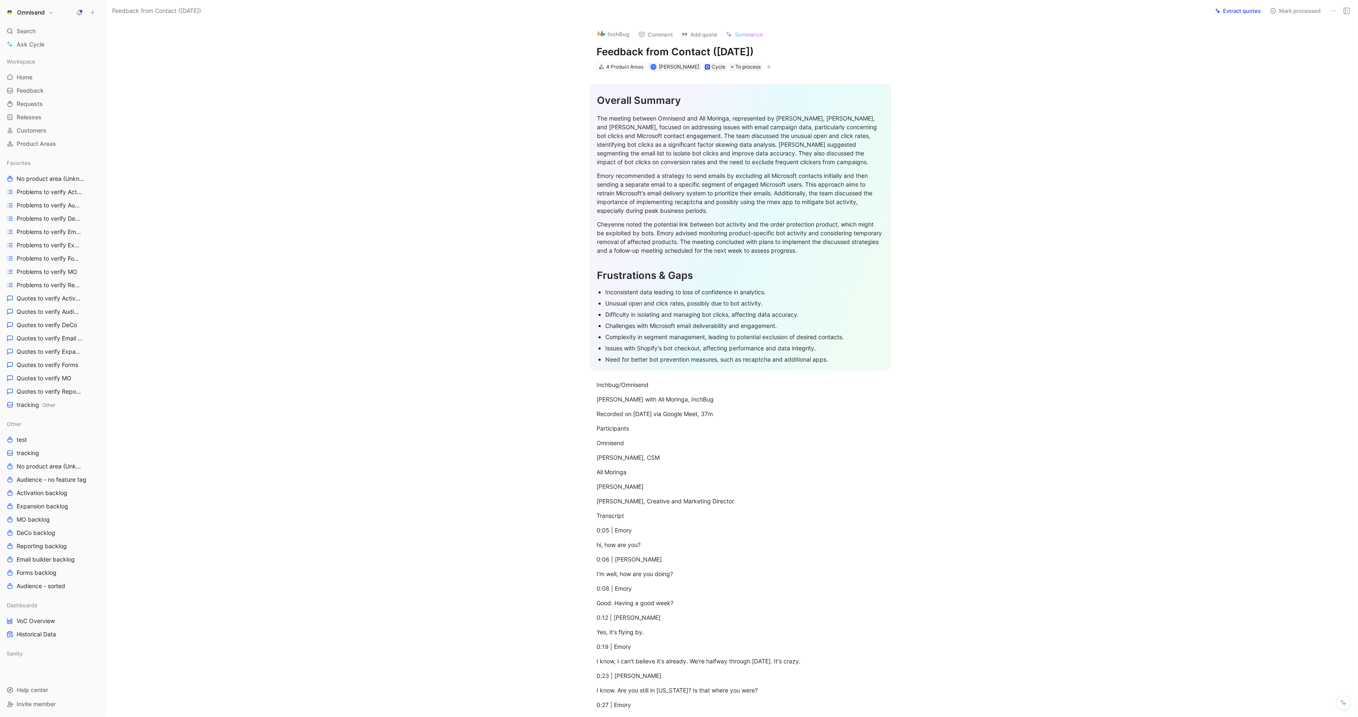
click at [1230, 12] on button "Extract quotes" at bounding box center [1237, 11] width 53 height 12
click at [1255, 12] on button "Retry" at bounding box center [1253, 11] width 21 height 12
click at [40, 7] on button "Omnisend" at bounding box center [29, 13] width 52 height 12
click at [62, 88] on div "Workspace settings G then S" at bounding box center [56, 85] width 102 height 13
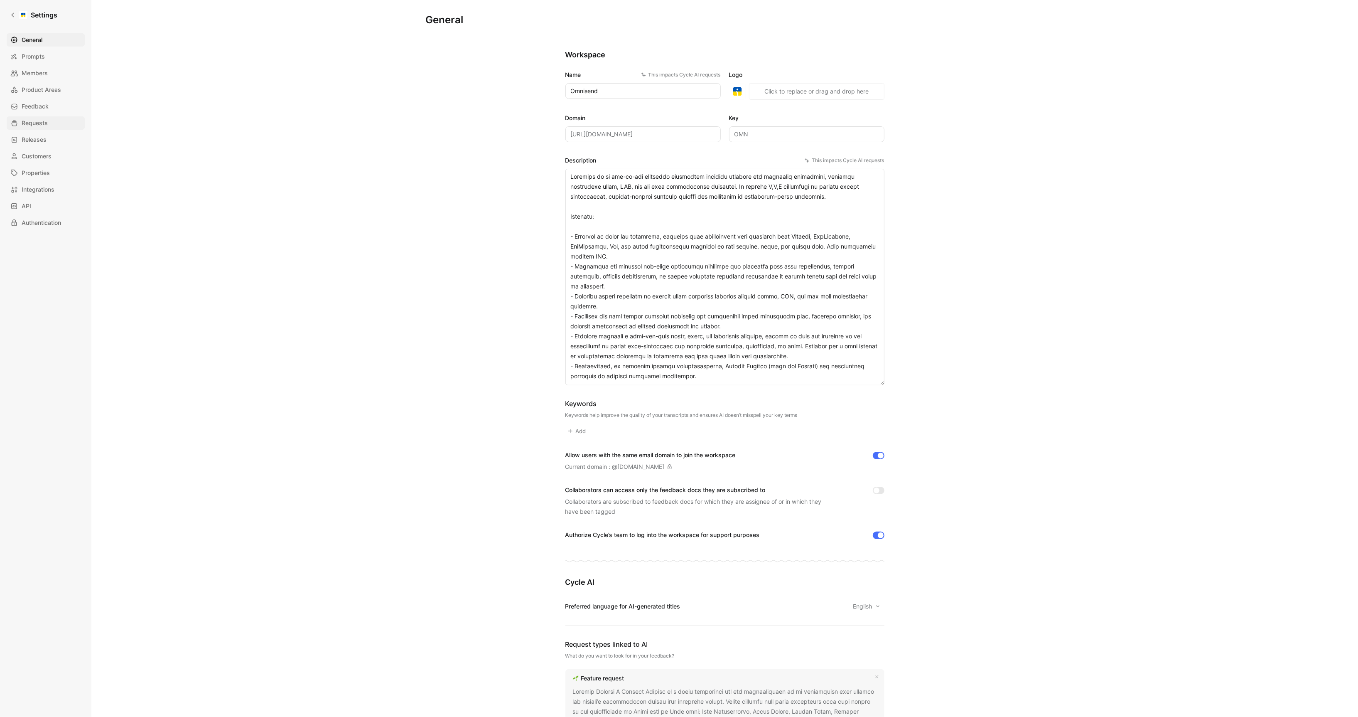
click at [43, 125] on span "Requests" at bounding box center [35, 123] width 26 height 10
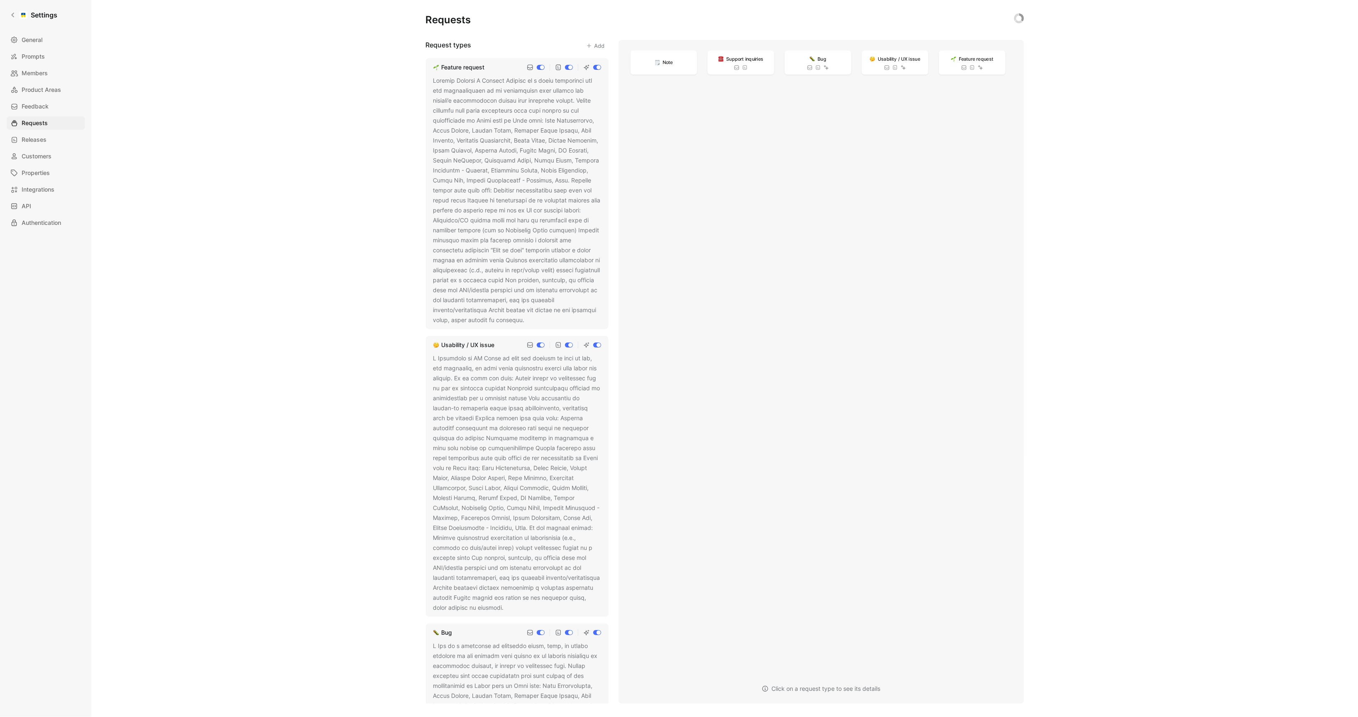
click at [514, 177] on div at bounding box center [517, 200] width 168 height 249
click at [533, 318] on icon at bounding box center [530, 320] width 5 height 5
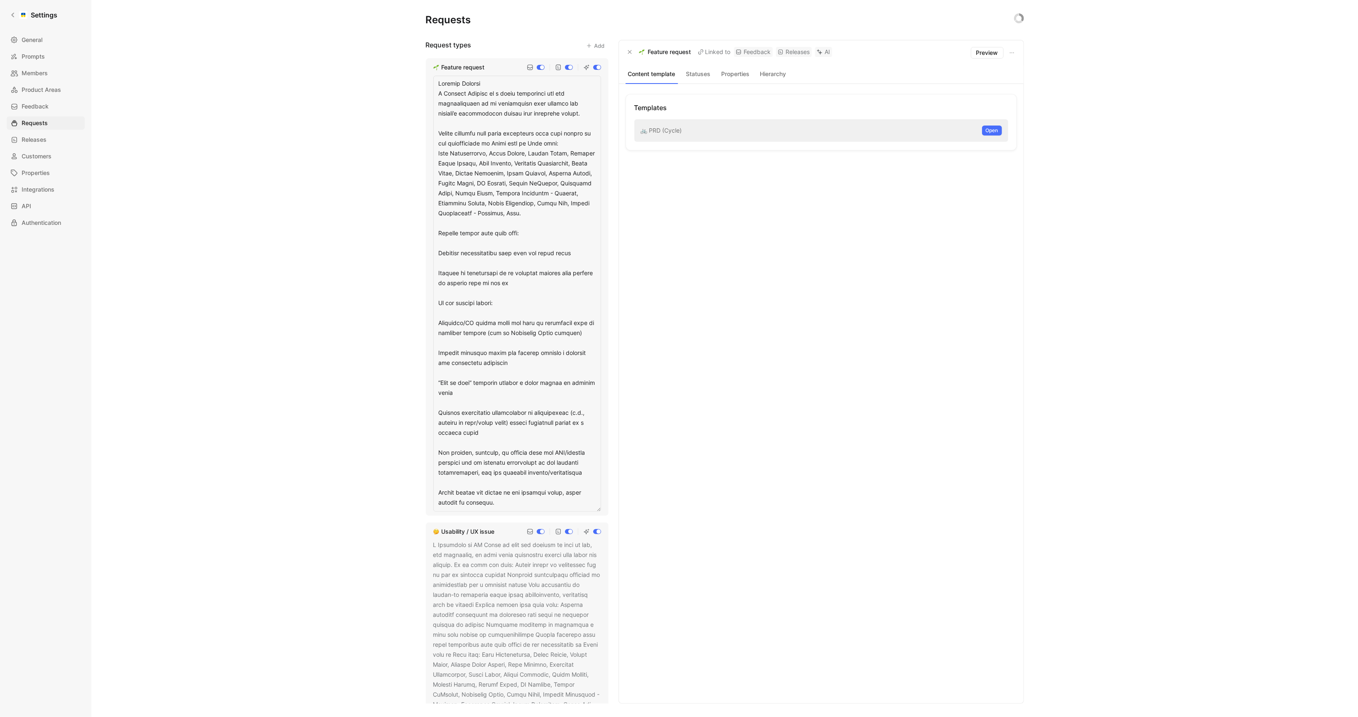
drag, startPoint x: 512, startPoint y: 143, endPoint x: 459, endPoint y: 144, distance: 52.8
click at [459, 144] on textarea at bounding box center [517, 294] width 168 height 436
drag, startPoint x: 457, startPoint y: 145, endPoint x: 548, endPoint y: 131, distance: 91.2
click at [548, 131] on textarea at bounding box center [517, 294] width 168 height 436
drag, startPoint x: 532, startPoint y: 142, endPoint x: 510, endPoint y: 135, distance: 23.8
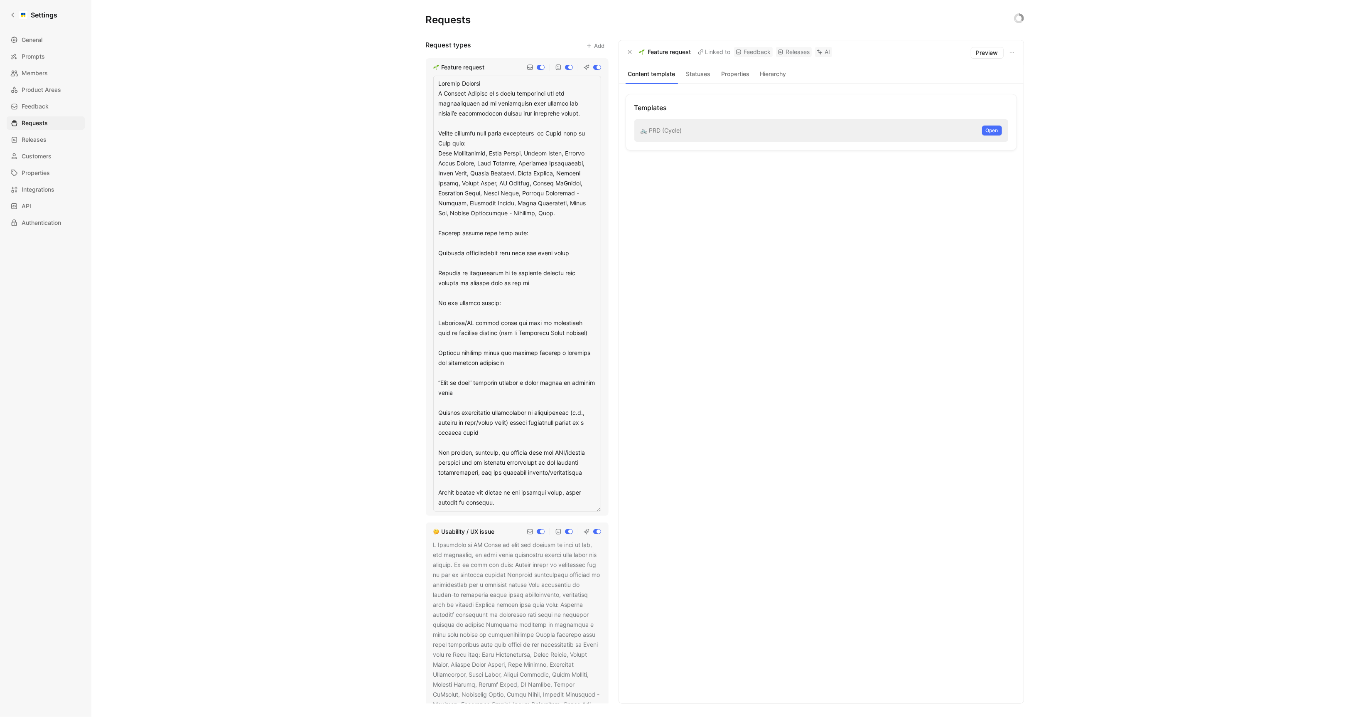
click at [510, 135] on textarea at bounding box center [517, 294] width 168 height 436
click at [508, 136] on textarea at bounding box center [517, 294] width 168 height 436
drag, startPoint x: 507, startPoint y: 140, endPoint x: 485, endPoint y: 136, distance: 22.3
click at [485, 136] on textarea at bounding box center [517, 294] width 168 height 436
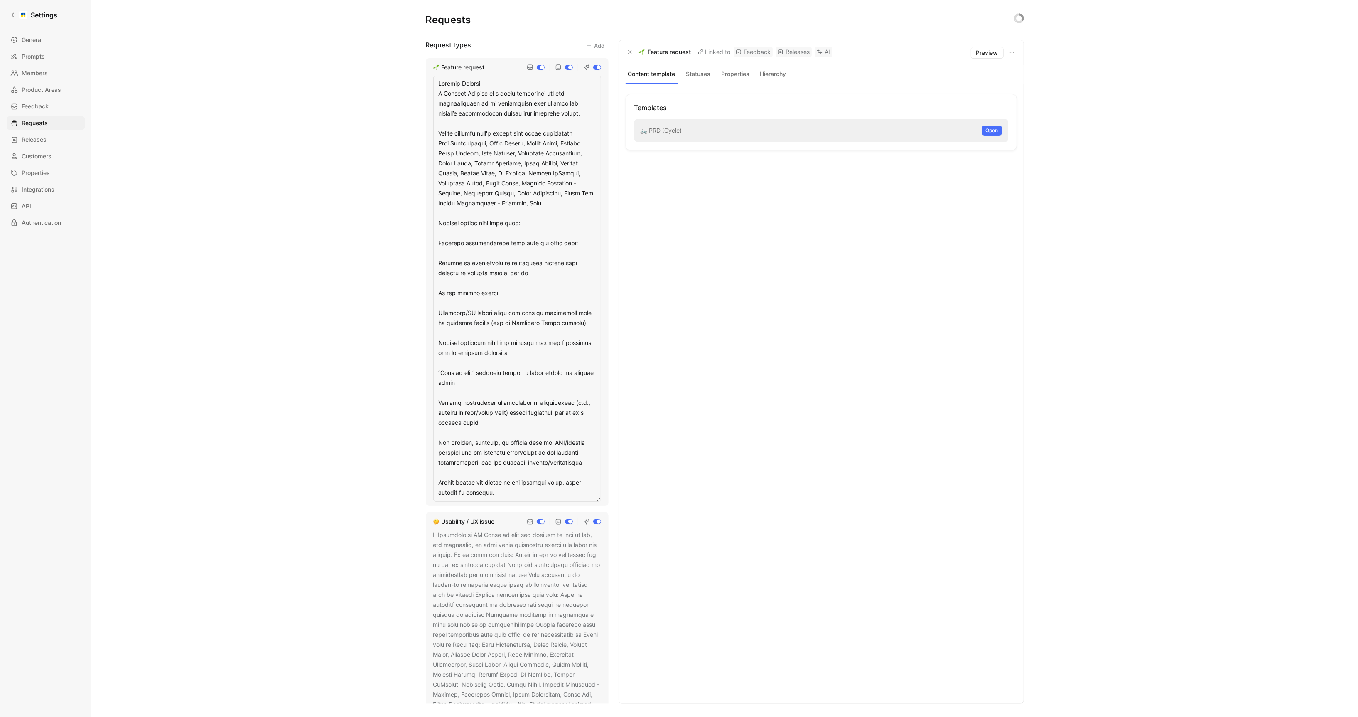
drag, startPoint x: 589, startPoint y: 132, endPoint x: 436, endPoint y: 131, distance: 153.3
click at [436, 131] on textarea at bounding box center [517, 289] width 168 height 426
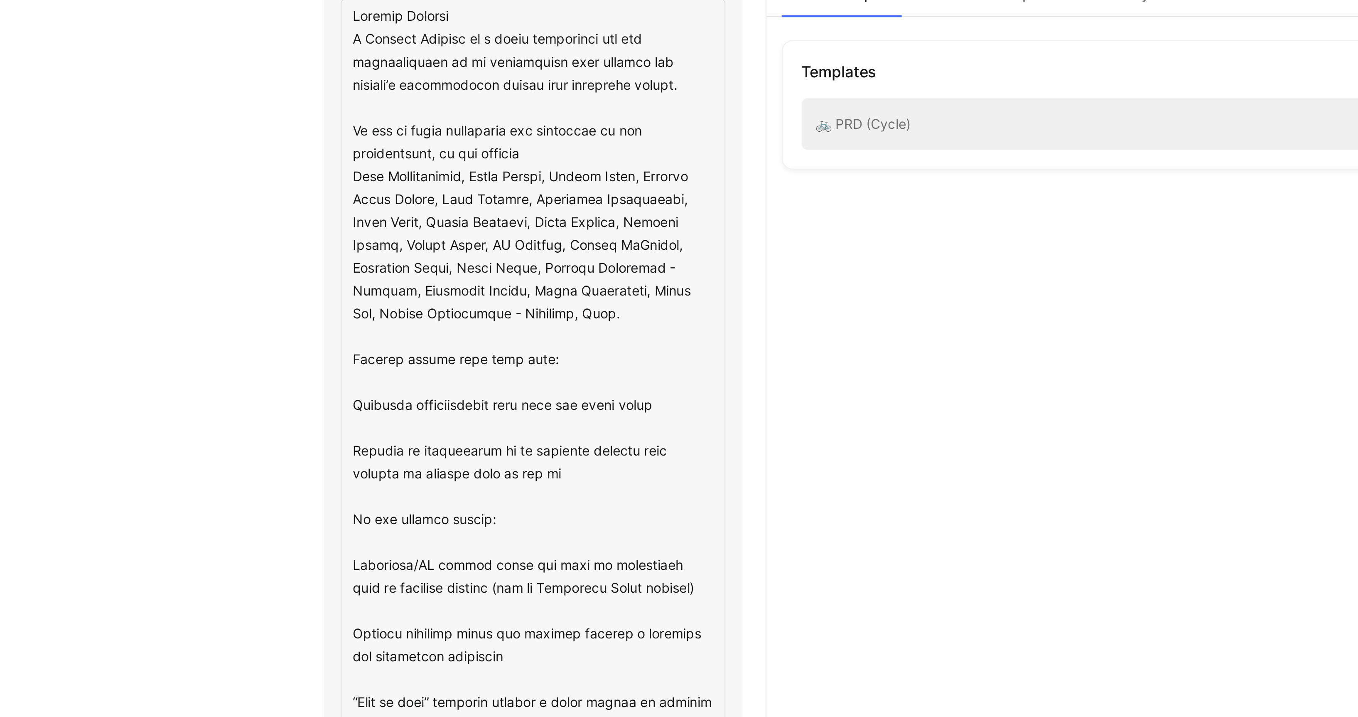
drag, startPoint x: 519, startPoint y: 142, endPoint x: 474, endPoint y: 142, distance: 45.7
click at [474, 142] on textarea at bounding box center [517, 294] width 168 height 436
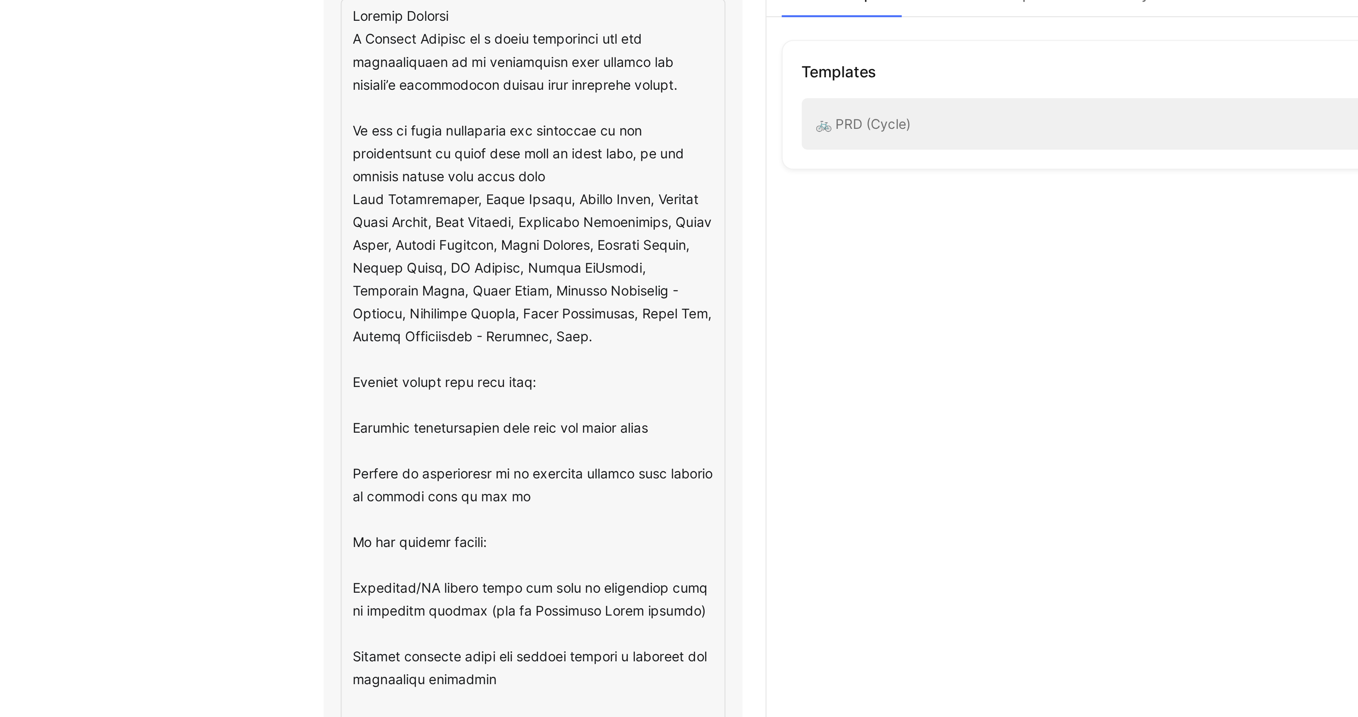
drag, startPoint x: 538, startPoint y: 156, endPoint x: 503, endPoint y: 155, distance: 35.7
click at [503, 155] on textarea at bounding box center [517, 299] width 168 height 446
click at [572, 224] on textarea at bounding box center [517, 299] width 168 height 446
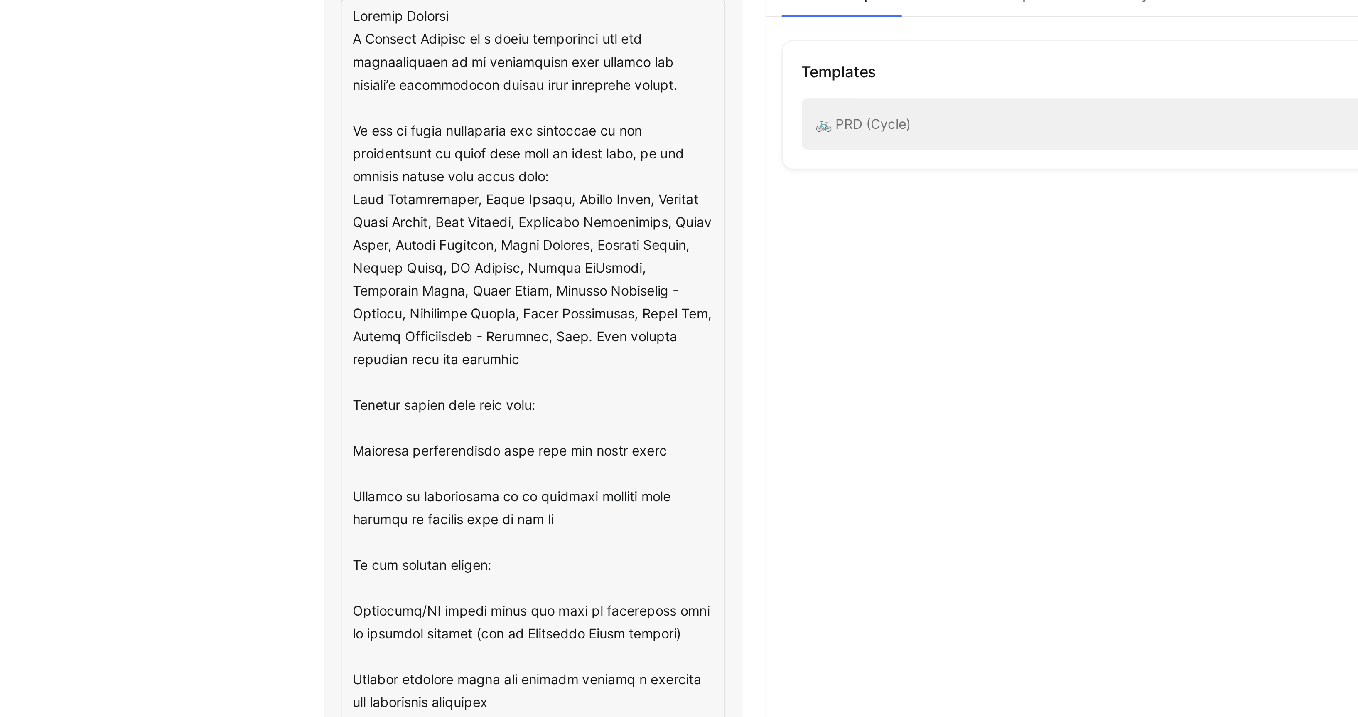
type textarea "Feature Request A Feature Request is a clear suggestion for new functionality o…"
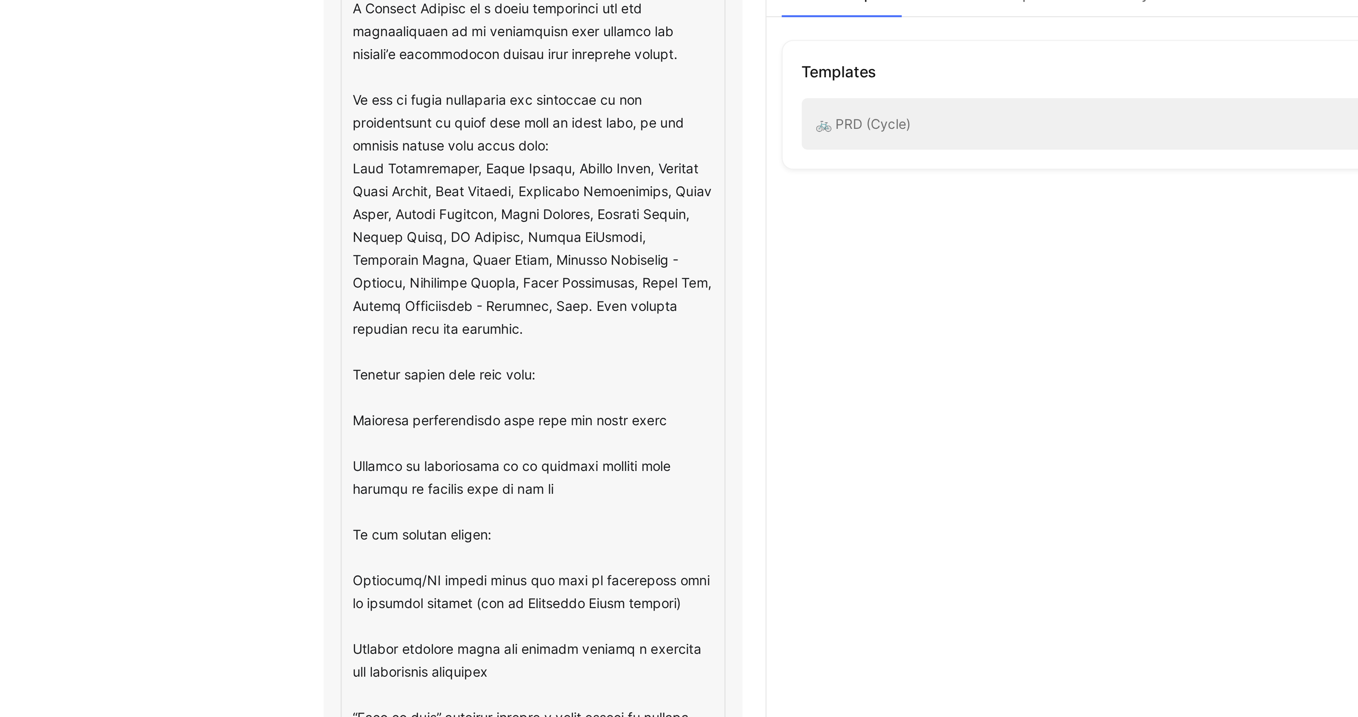
scroll to position [17, 0]
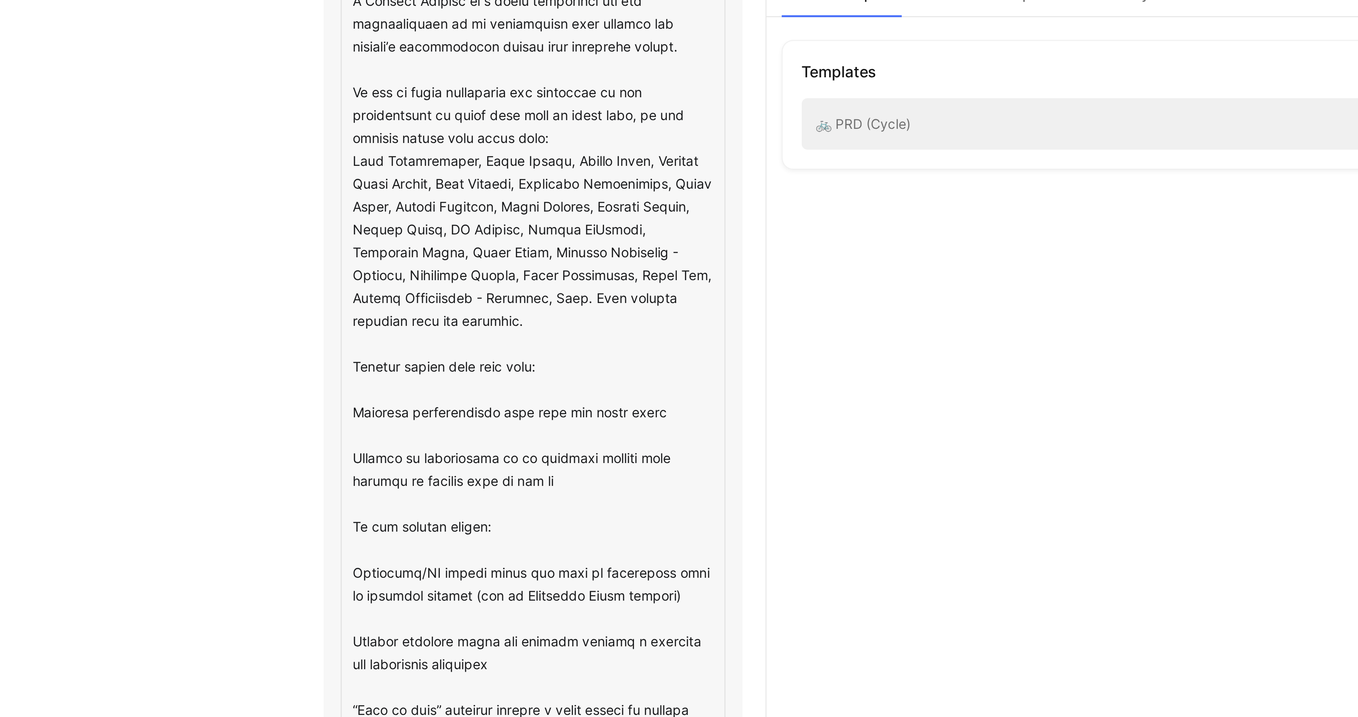
drag, startPoint x: 541, startPoint y: 217, endPoint x: 435, endPoint y: 118, distance: 145.8
click at [435, 118] on textarea at bounding box center [517, 287] width 168 height 456
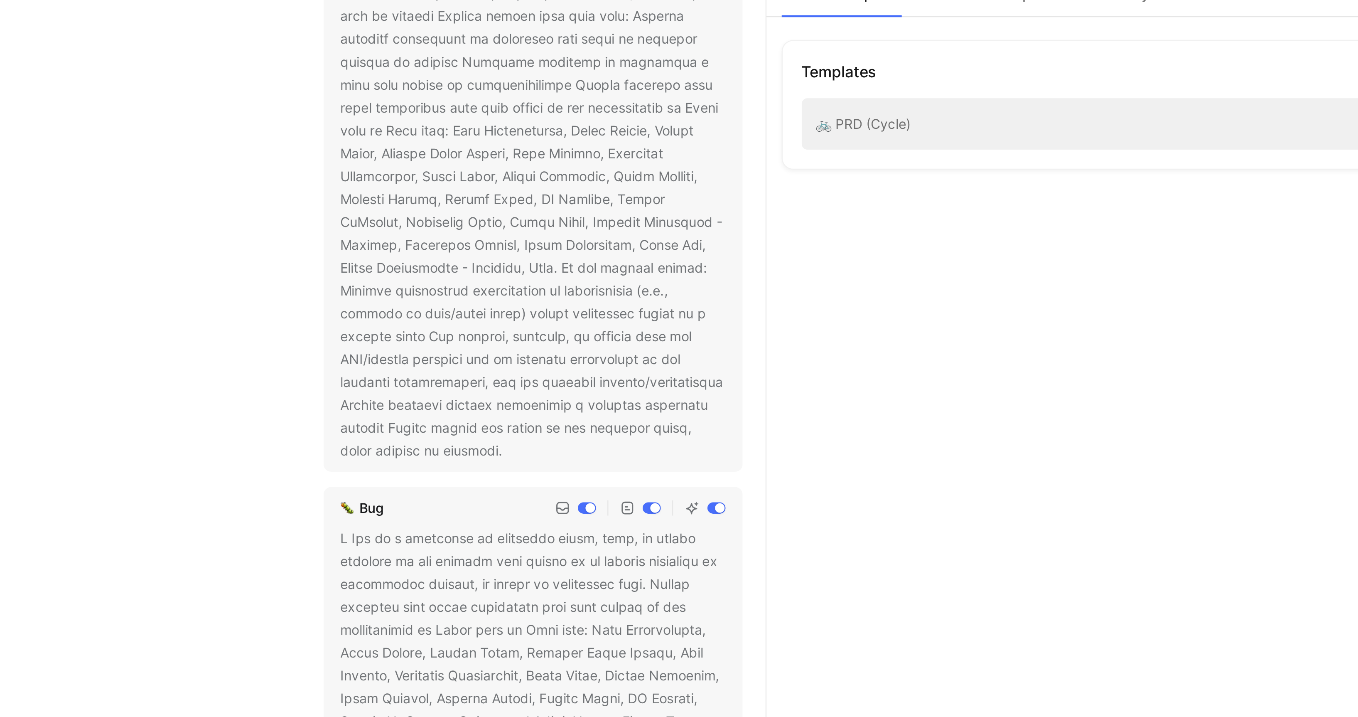
scroll to position [344, 0]
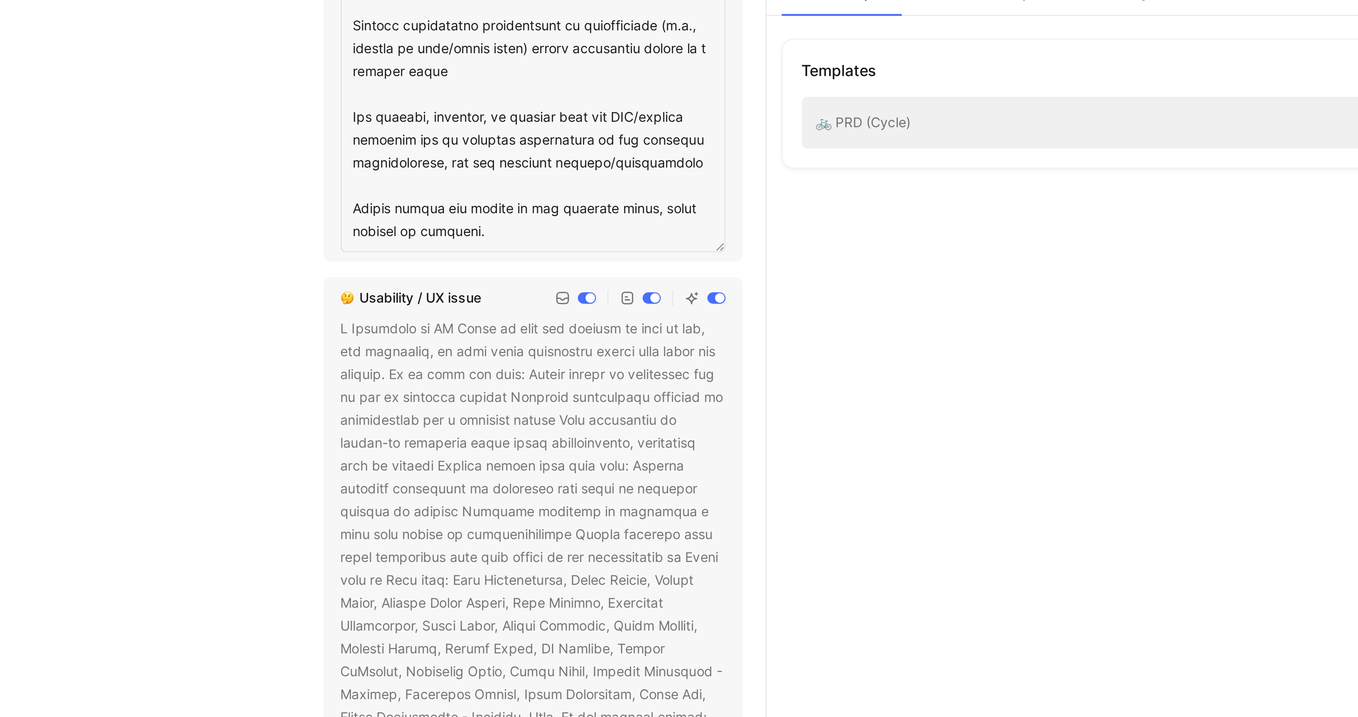
click at [519, 220] on div at bounding box center [517, 344] width 168 height 259
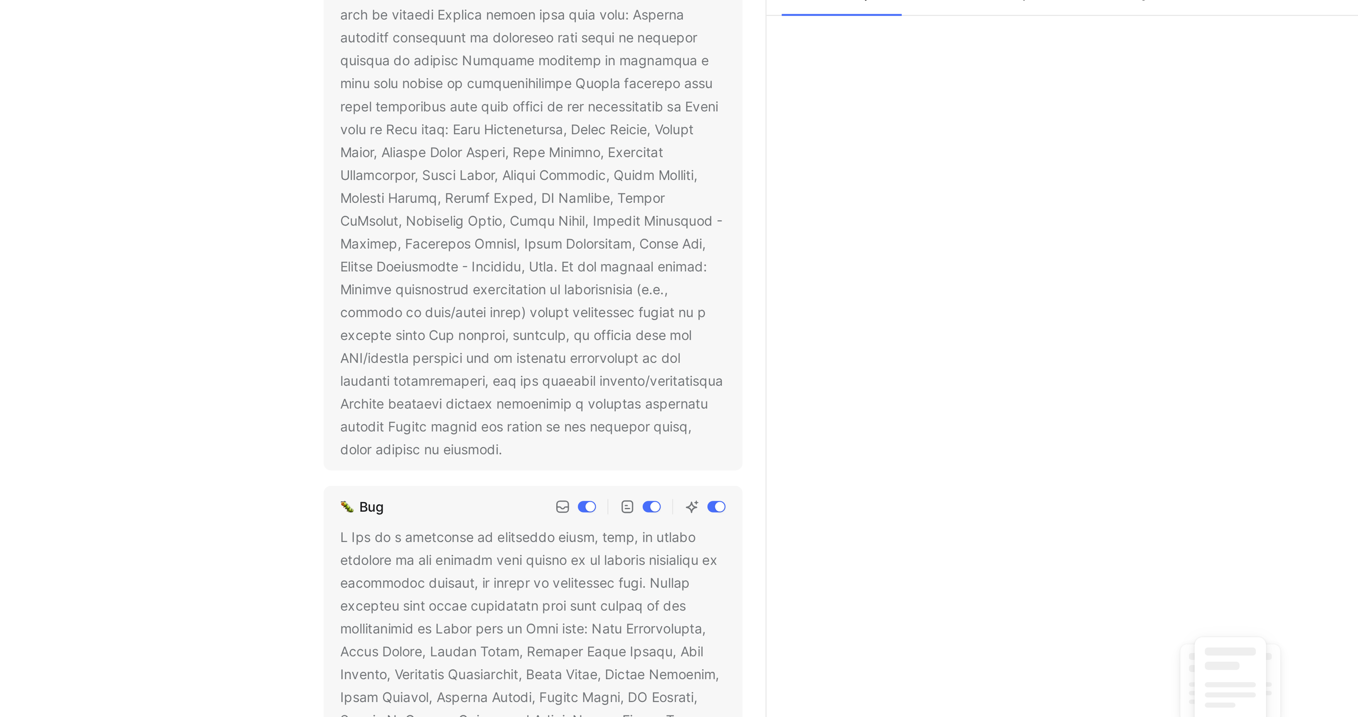
click at [506, 270] on button at bounding box center [510, 273] width 8 height 8
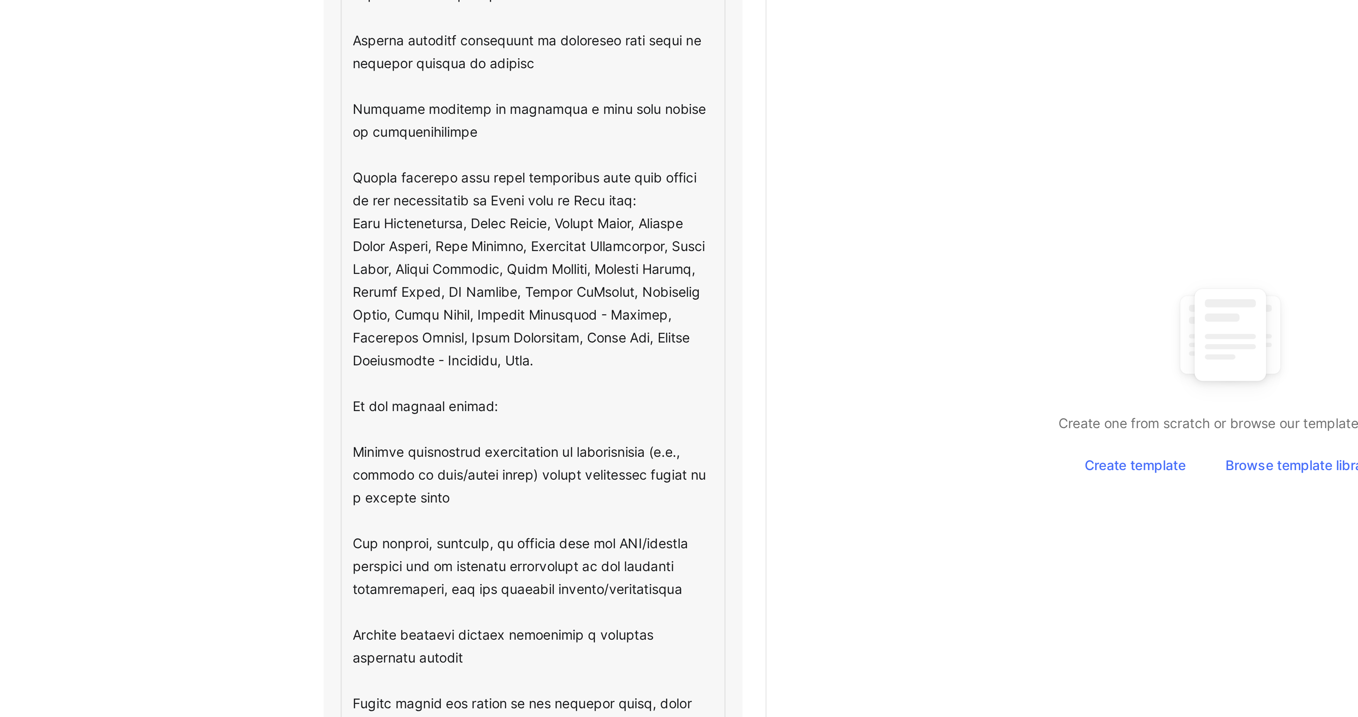
scroll to position [260, 0]
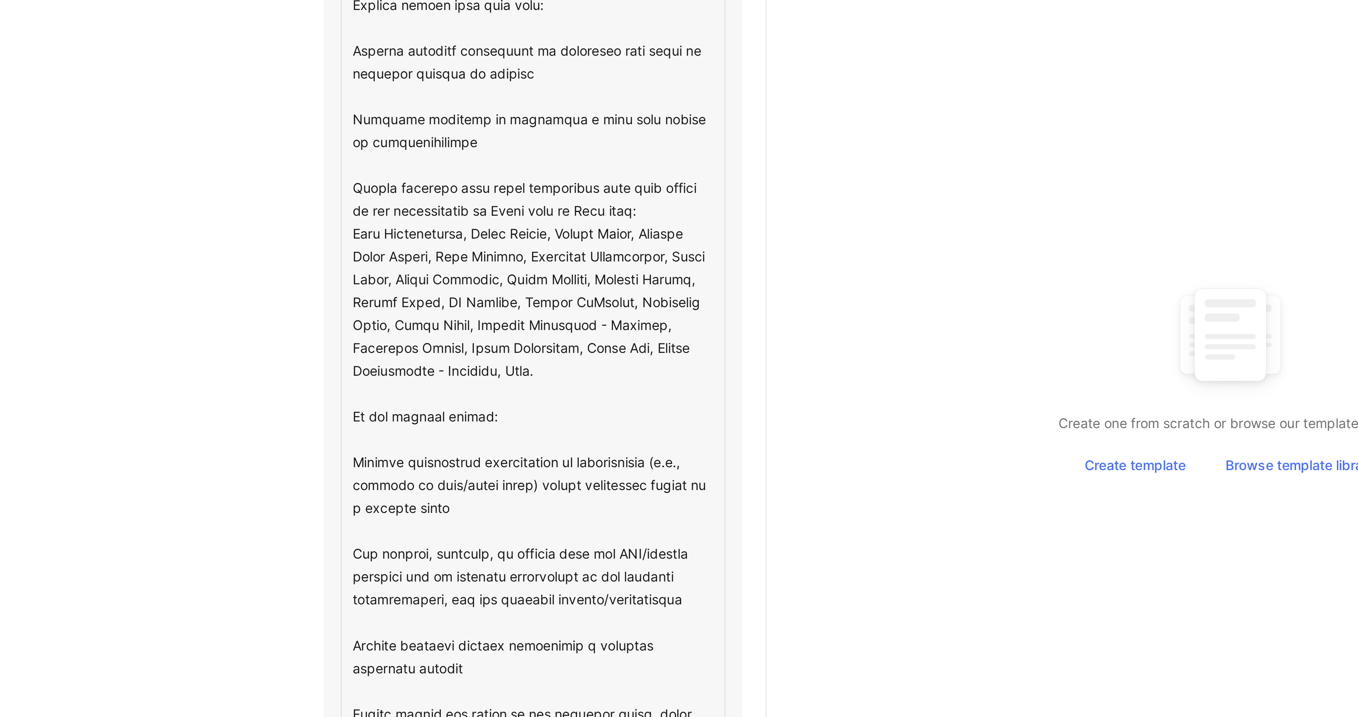
drag, startPoint x: 562, startPoint y: 403, endPoint x: 438, endPoint y: 323, distance: 147.5
click at [438, 323] on textarea at bounding box center [517, 336] width 168 height 466
type textarea "A Usability or UX Issue is when the product is hard to use, not intuitive, or w…"
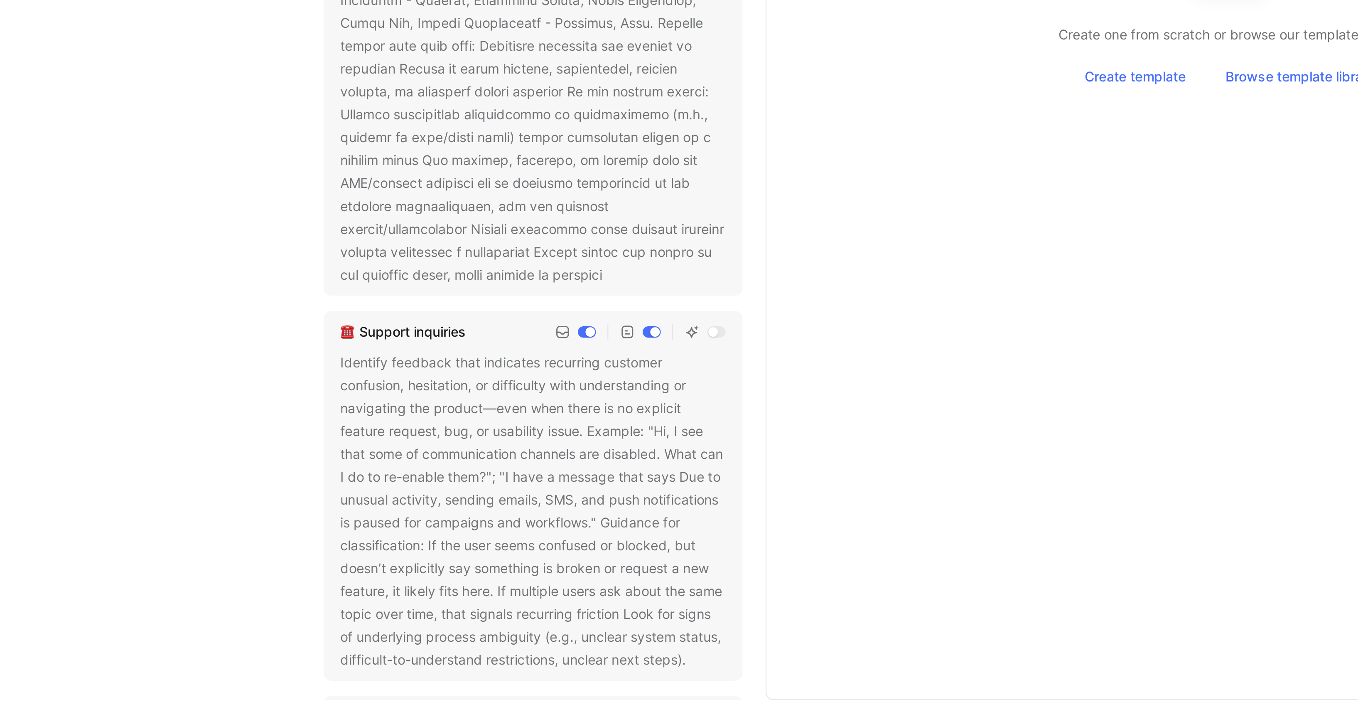
click at [507, 565] on div "Feature request Usability / UX issue Bug Support inquiries Identify feedback th…" at bounding box center [517, 380] width 183 height 645
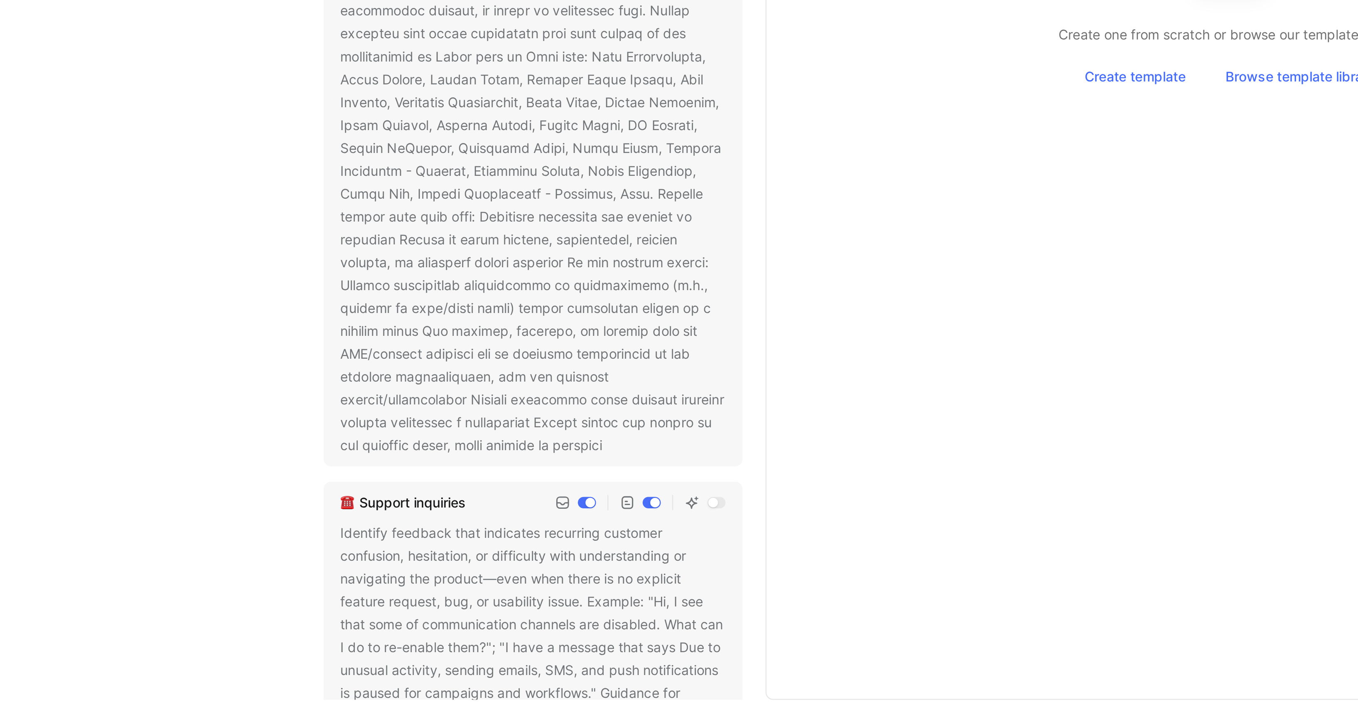
scroll to position [288, 0]
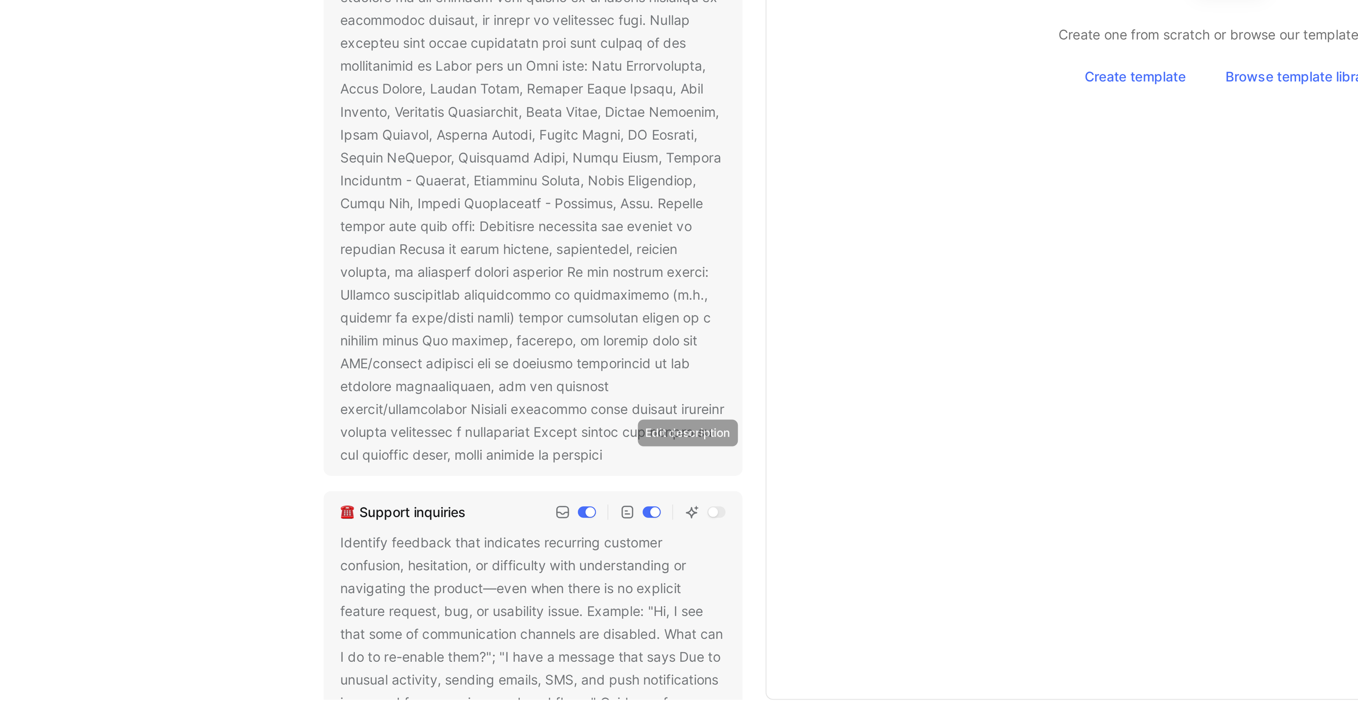
click at [555, 595] on use at bounding box center [553, 596] width 3 height 3
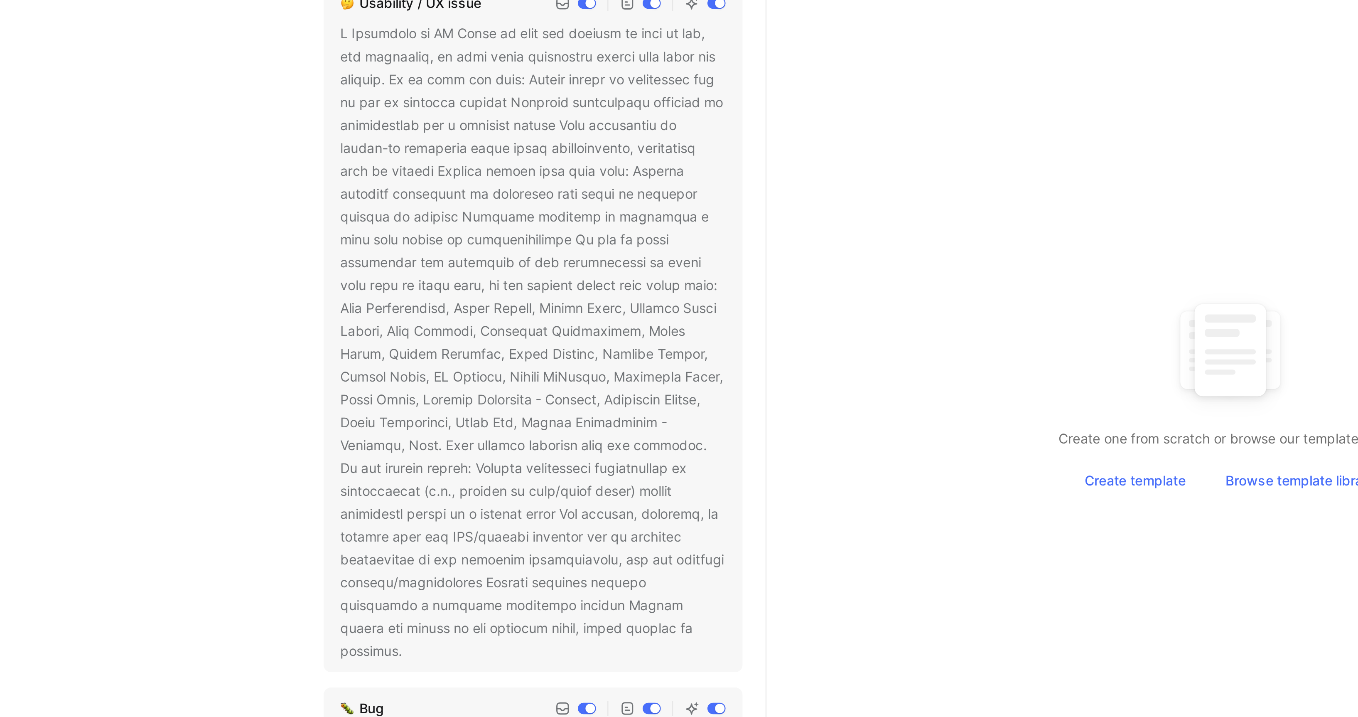
scroll to position [386, 0]
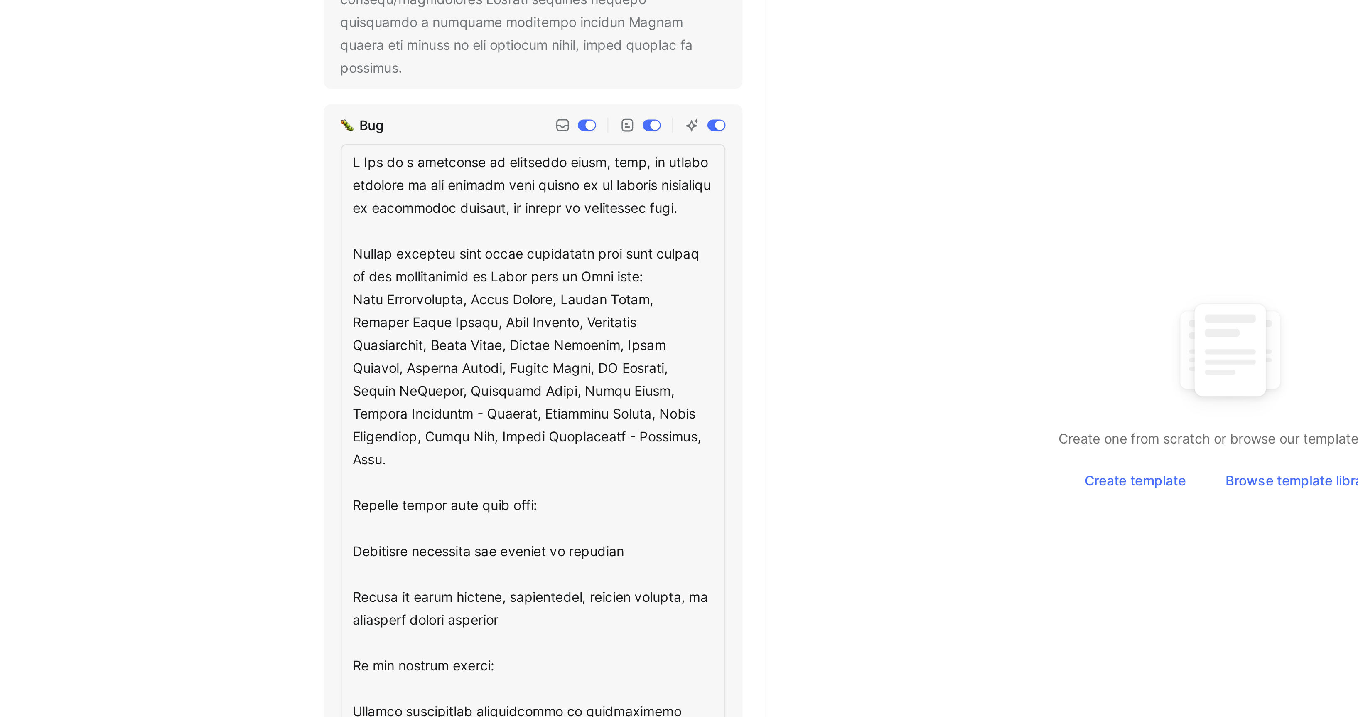
drag, startPoint x: 557, startPoint y: 410, endPoint x: 423, endPoint y: 332, distance: 154.9
click at [423, 332] on div "Requests Request types Add Feature request Usability / UX issue Bug Support inq…" at bounding box center [724, 358] width 1267 height 717
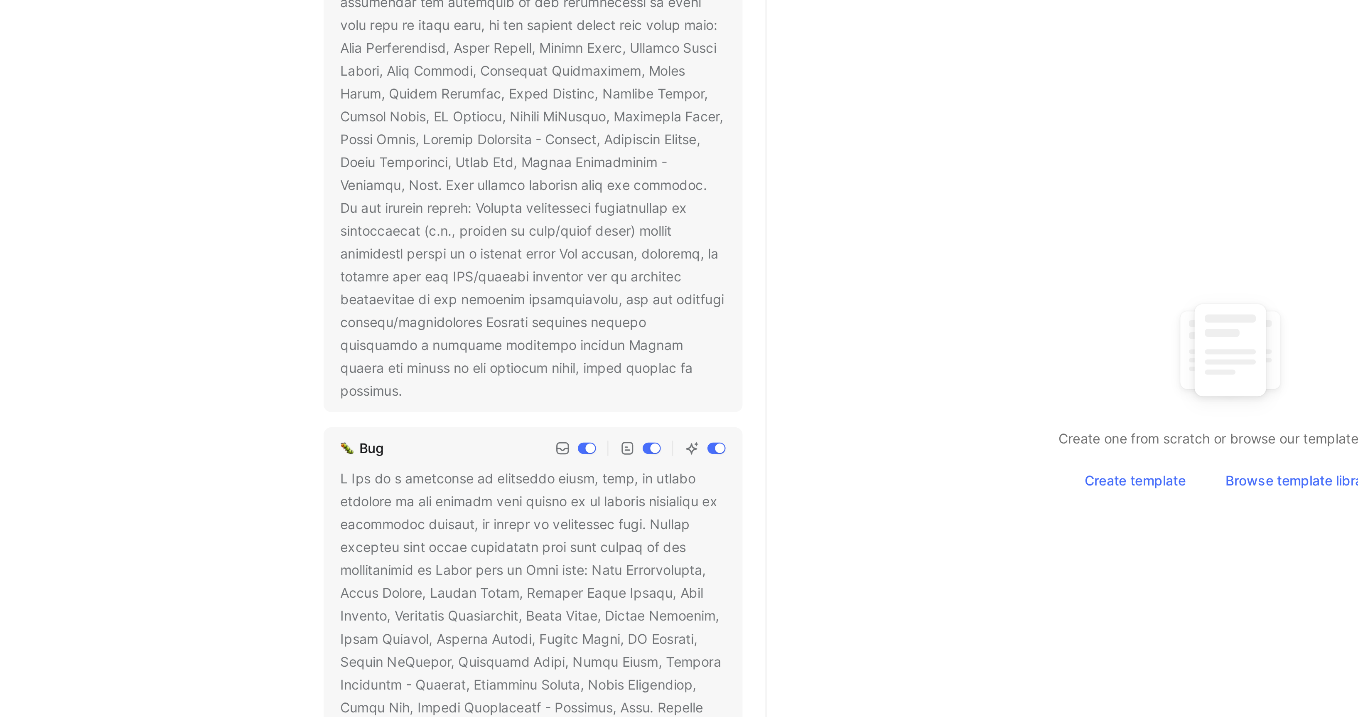
scroll to position [173, 0]
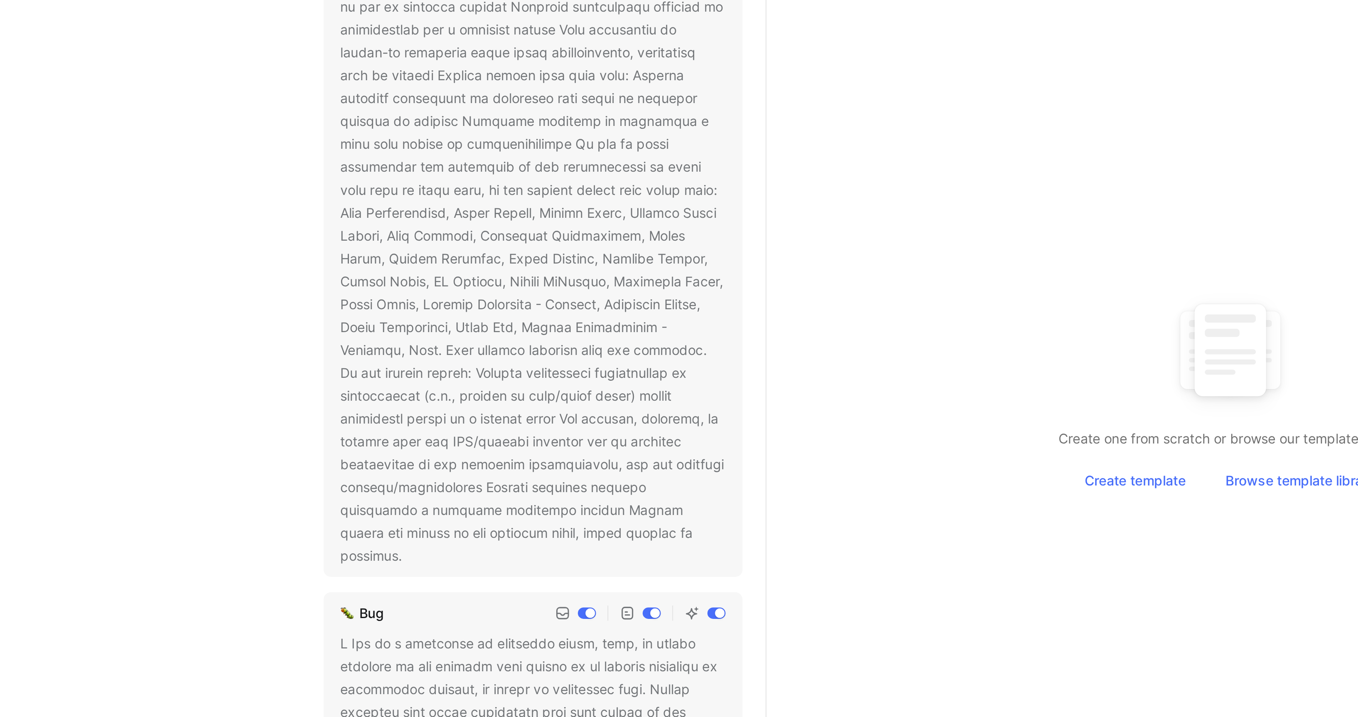
click at [456, 348] on div at bounding box center [517, 329] width 168 height 279
click at [478, 381] on div at bounding box center [517, 329] width 168 height 279
click at [469, 462] on icon at bounding box center [466, 464] width 5 height 5
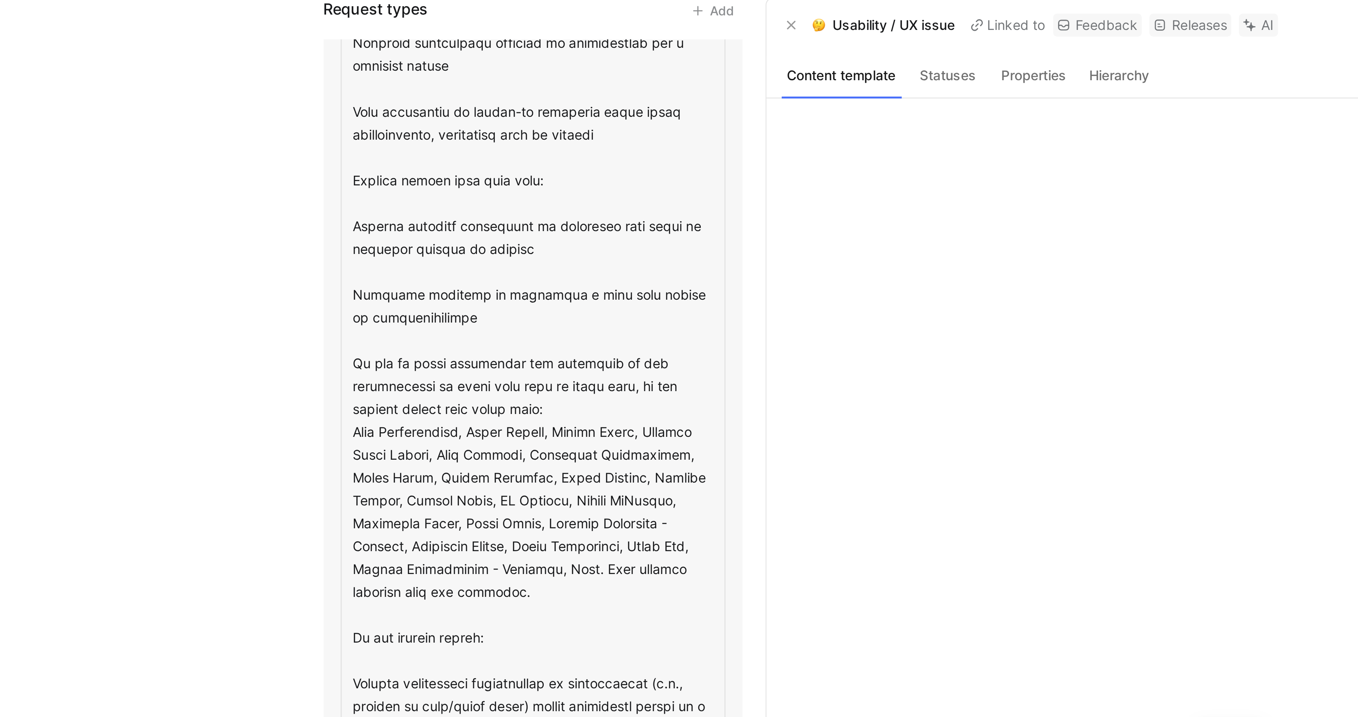
scroll to position [377, 0]
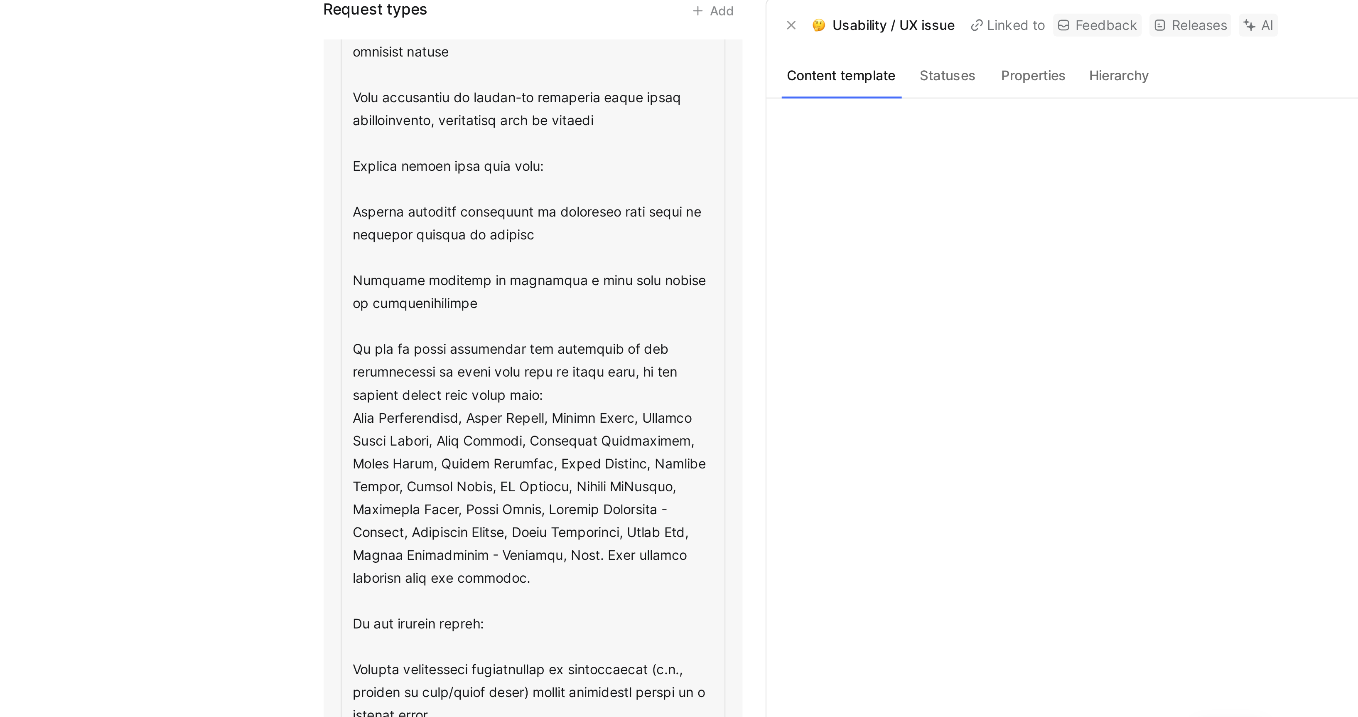
drag, startPoint x: 438, startPoint y: 201, endPoint x: 550, endPoint y: 301, distance: 150.1
click at [550, 301] on textarea at bounding box center [517, 229] width 168 height 486
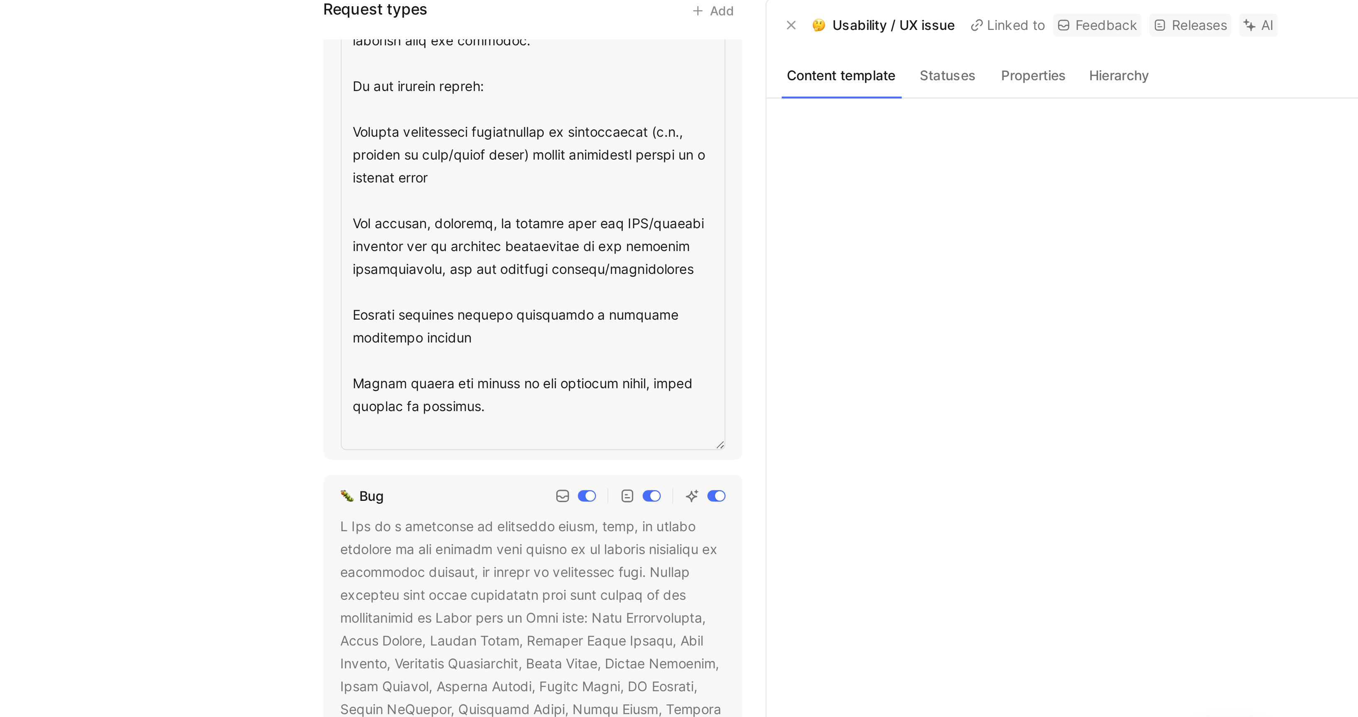
scroll to position [620, 0]
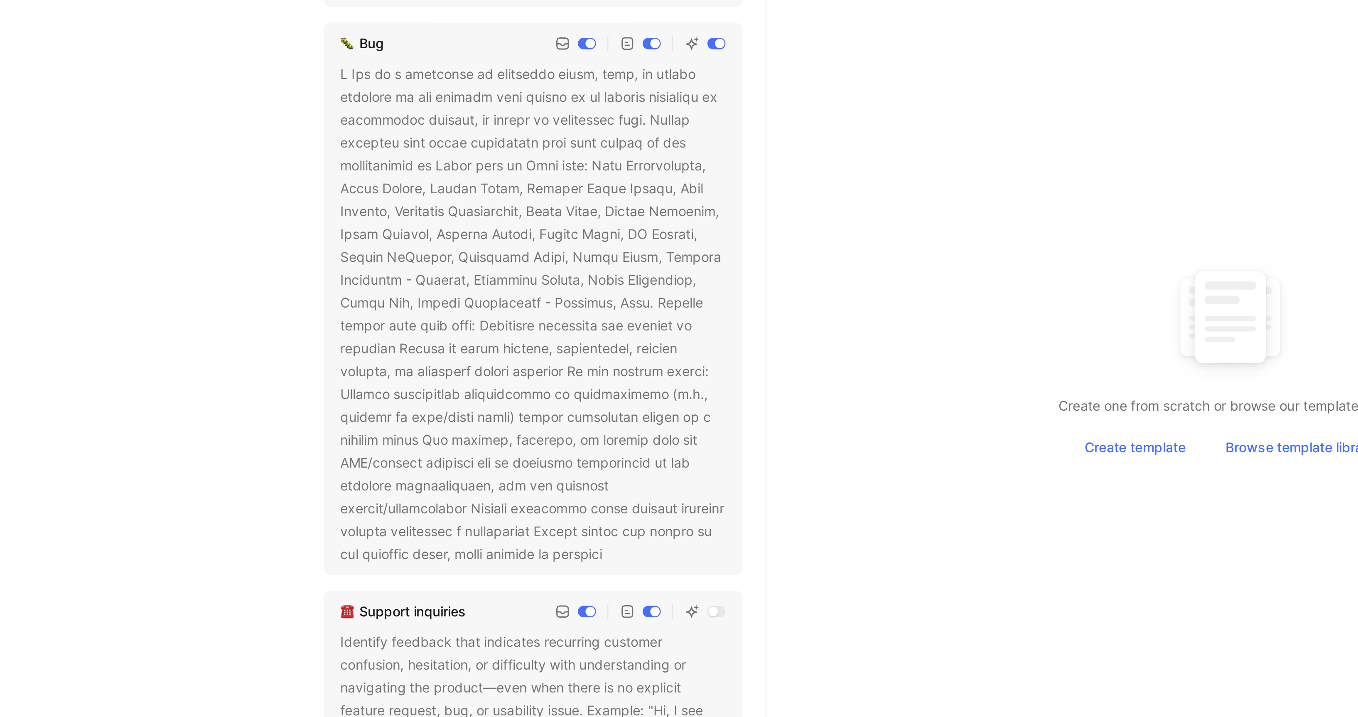
scroll to position [404, 0]
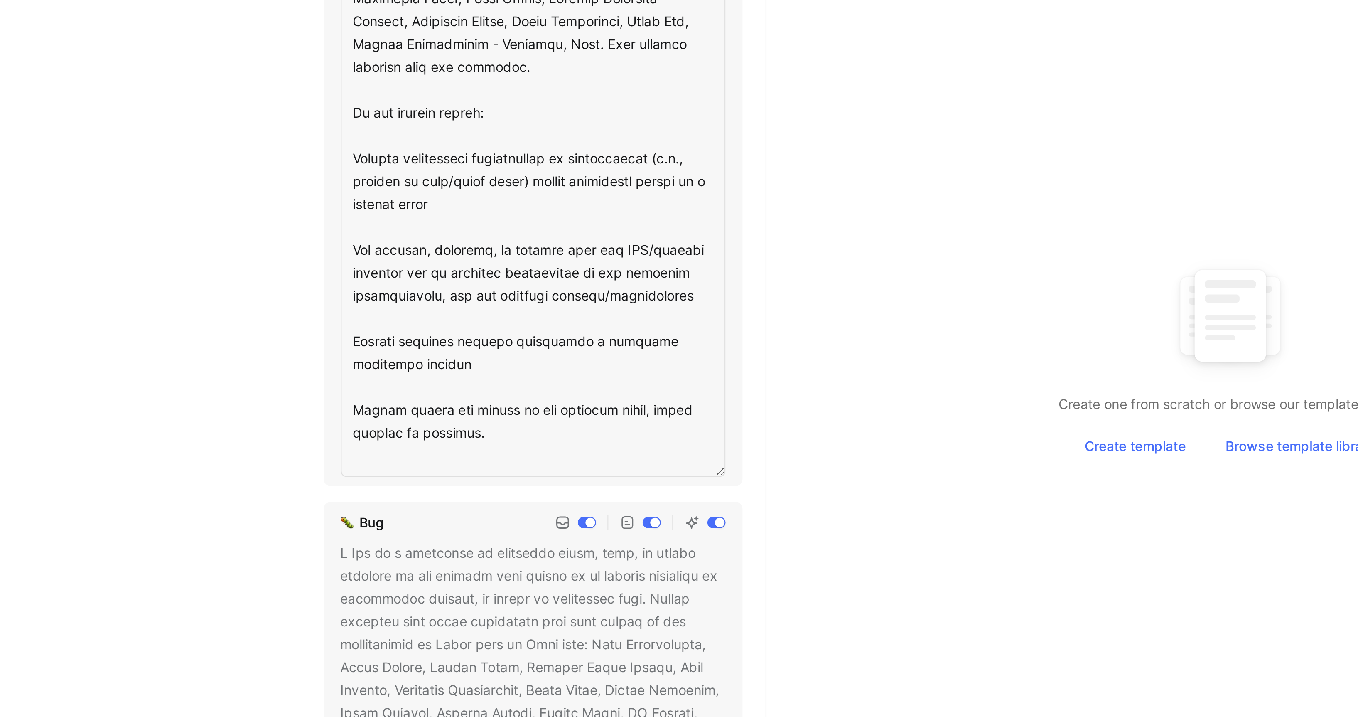
click at [523, 473] on div at bounding box center [517, 582] width 168 height 219
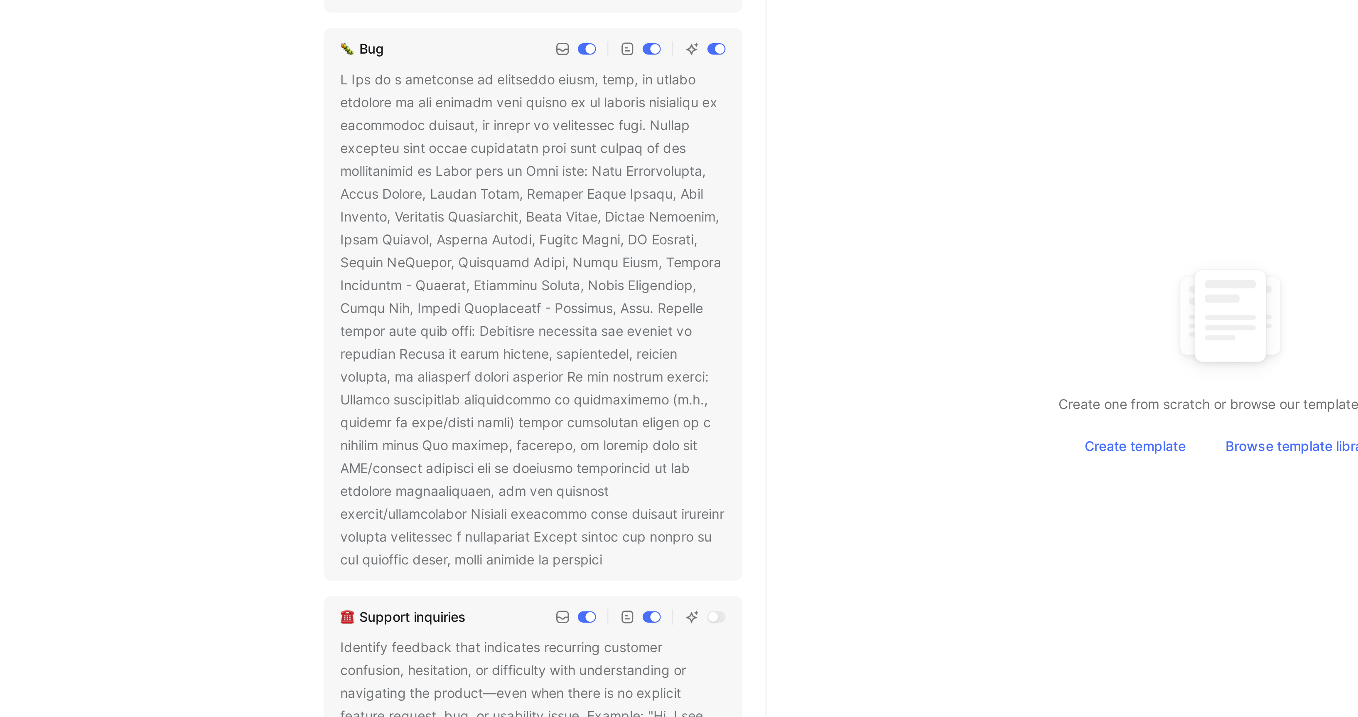
click at [582, 468] on div at bounding box center [517, 376] width 168 height 219
click at [556, 479] on icon at bounding box center [553, 481] width 5 height 5
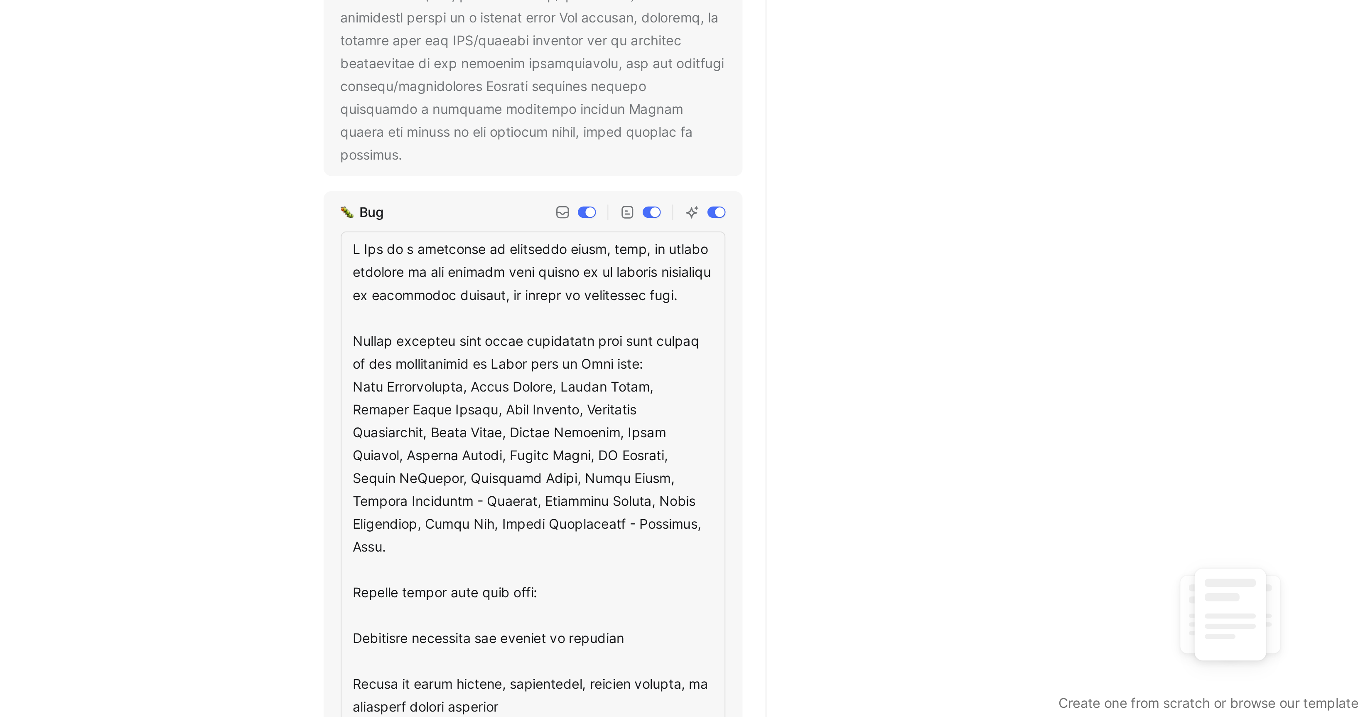
scroll to position [474, 0]
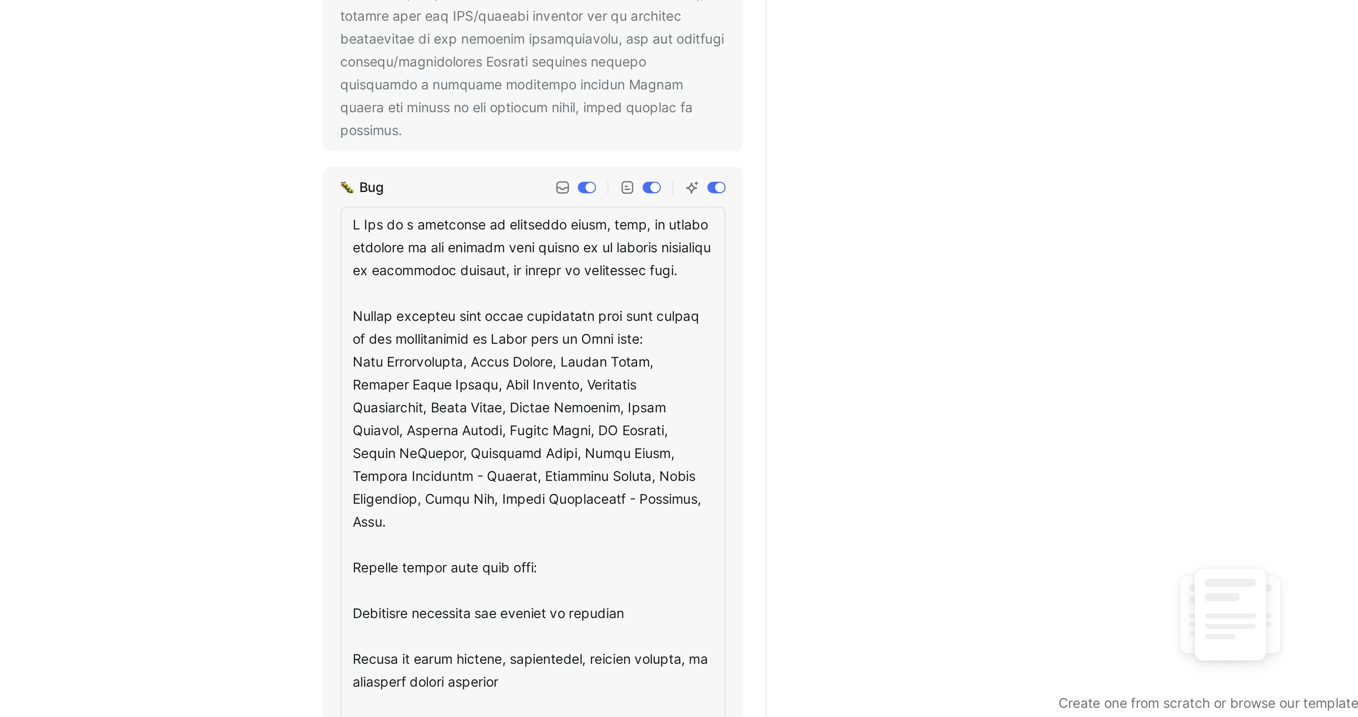
drag, startPoint x: 560, startPoint y: 325, endPoint x: 435, endPoint y: 241, distance: 150.8
click at [435, 241] on textarea at bounding box center [517, 385] width 168 height 376
type textarea "A Bug is a confirmed or suspected error, flaw, or broken behavior in the produc…"
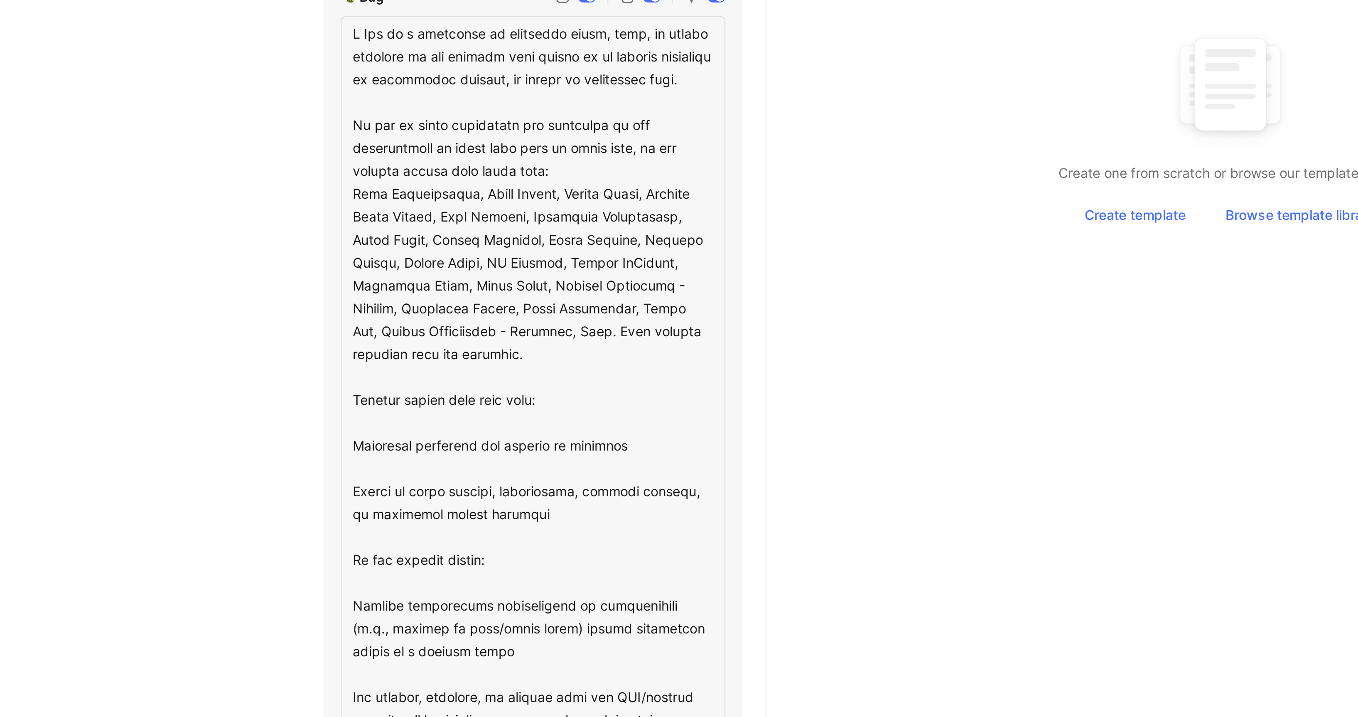
scroll to position [278, 0]
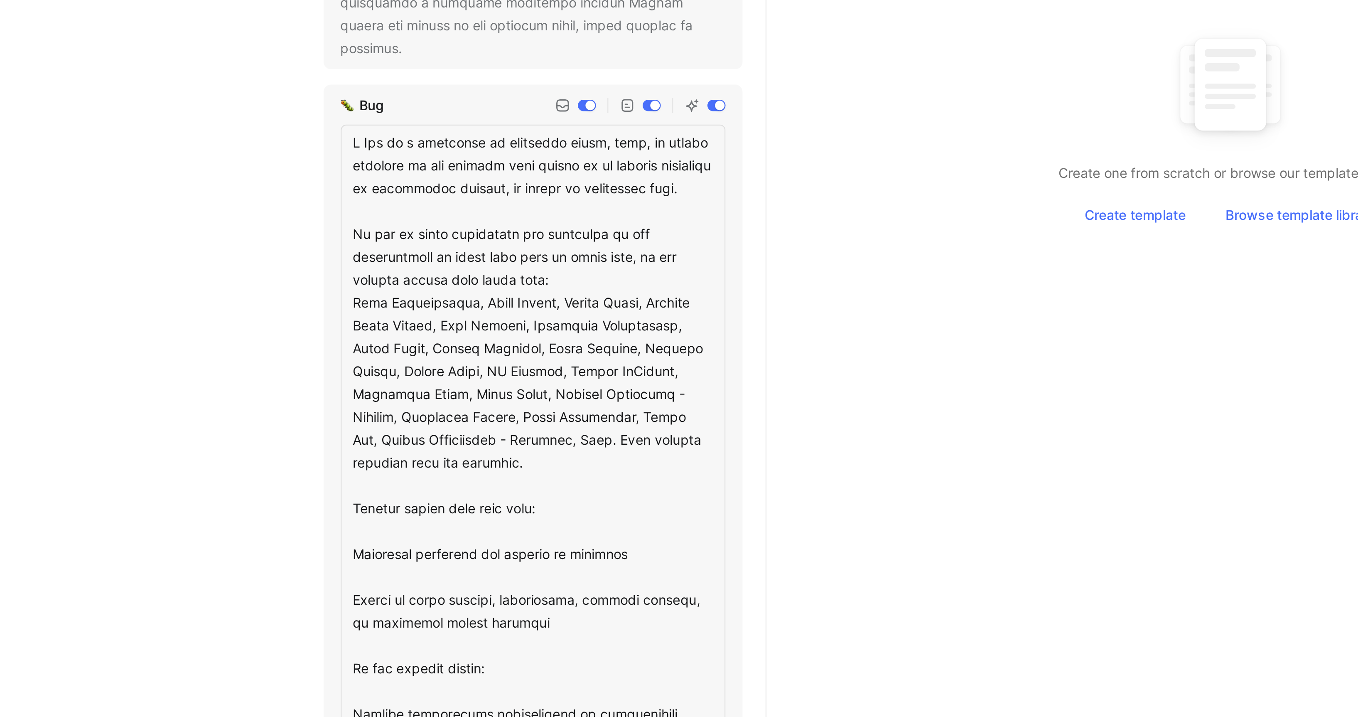
click at [407, 472] on div "Requests Request types Add Feature request Usability / UX issue Bug Support inq…" at bounding box center [724, 358] width 1267 height 717
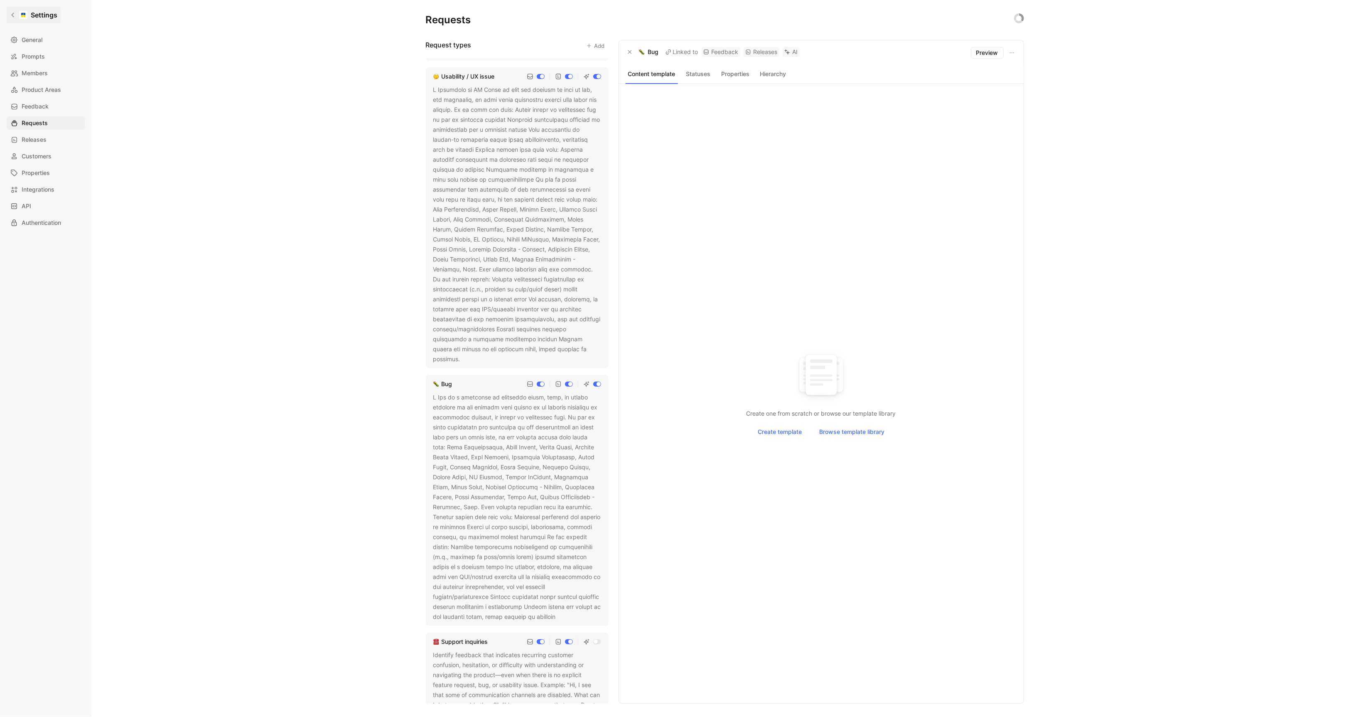
click at [20, 13] on div at bounding box center [23, 15] width 8 height 8
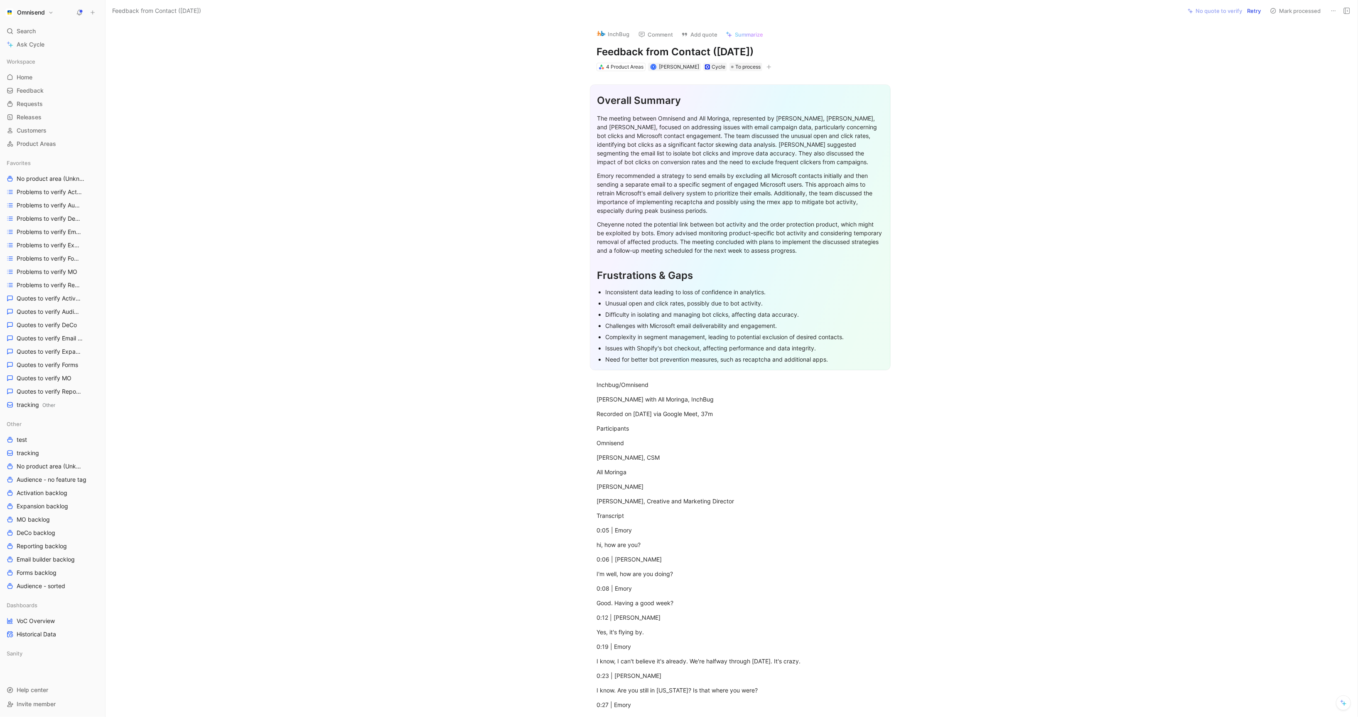
click at [1259, 11] on button "Retry" at bounding box center [1253, 11] width 21 height 12
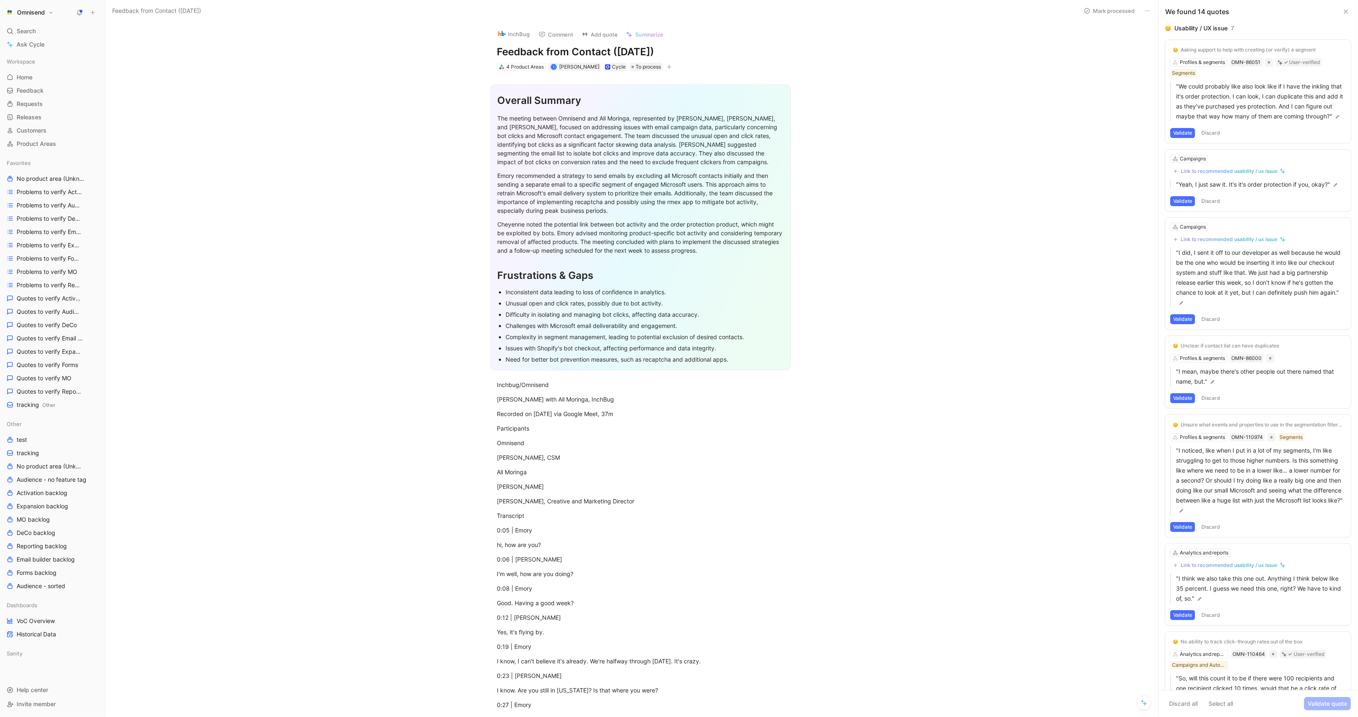
click at [60, 13] on div "Omnisend" at bounding box center [50, 13] width 95 height 12
click at [49, 13] on button "Omnisend" at bounding box center [29, 13] width 52 height 12
click at [54, 81] on div "Workspace settings G then S" at bounding box center [56, 85] width 102 height 13
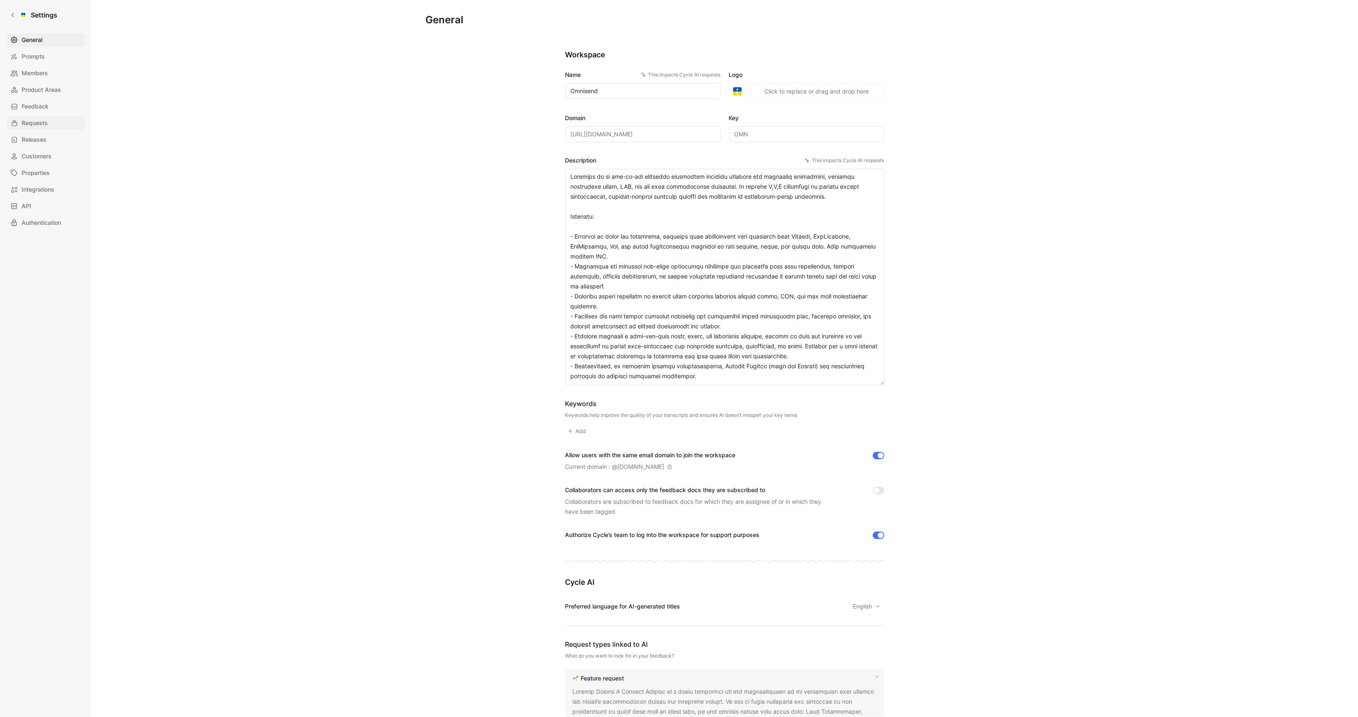
click at [49, 123] on link "Requests" at bounding box center [46, 122] width 78 height 13
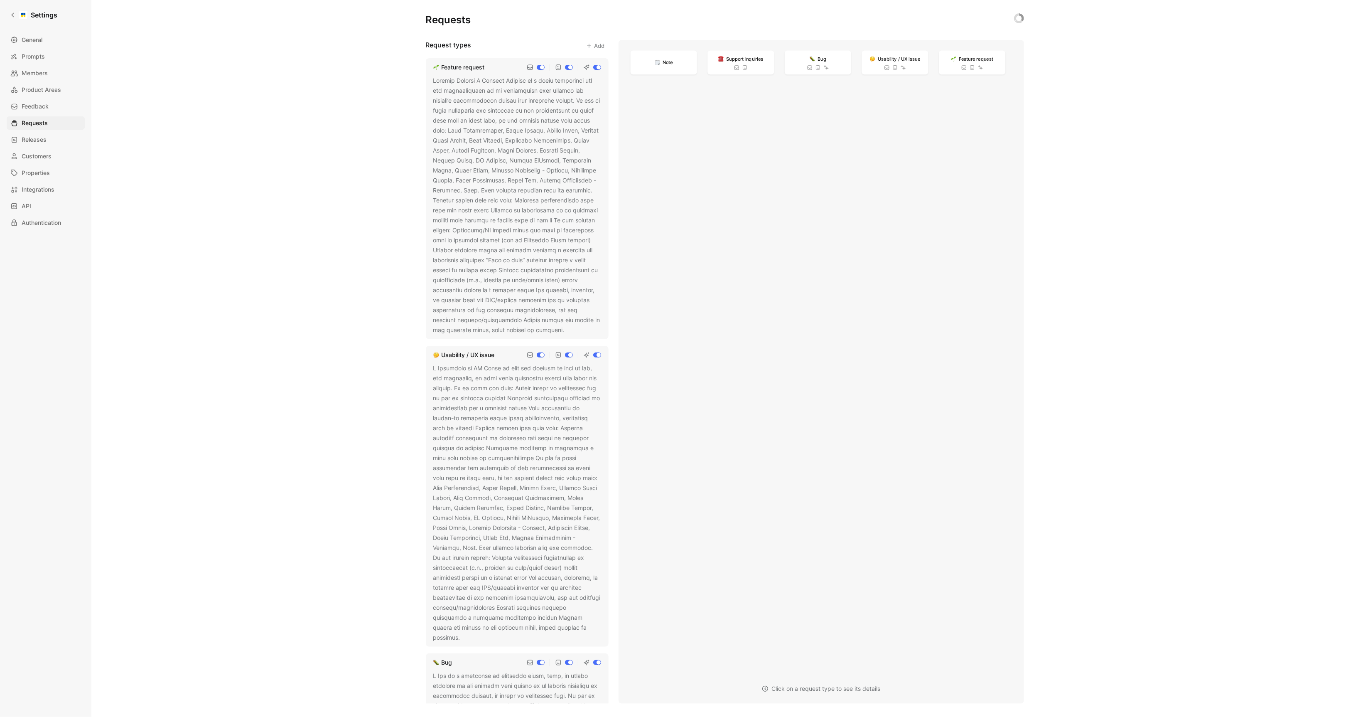
click at [521, 178] on div at bounding box center [517, 205] width 168 height 259
click at [49, 46] on link "General" at bounding box center [46, 39] width 78 height 13
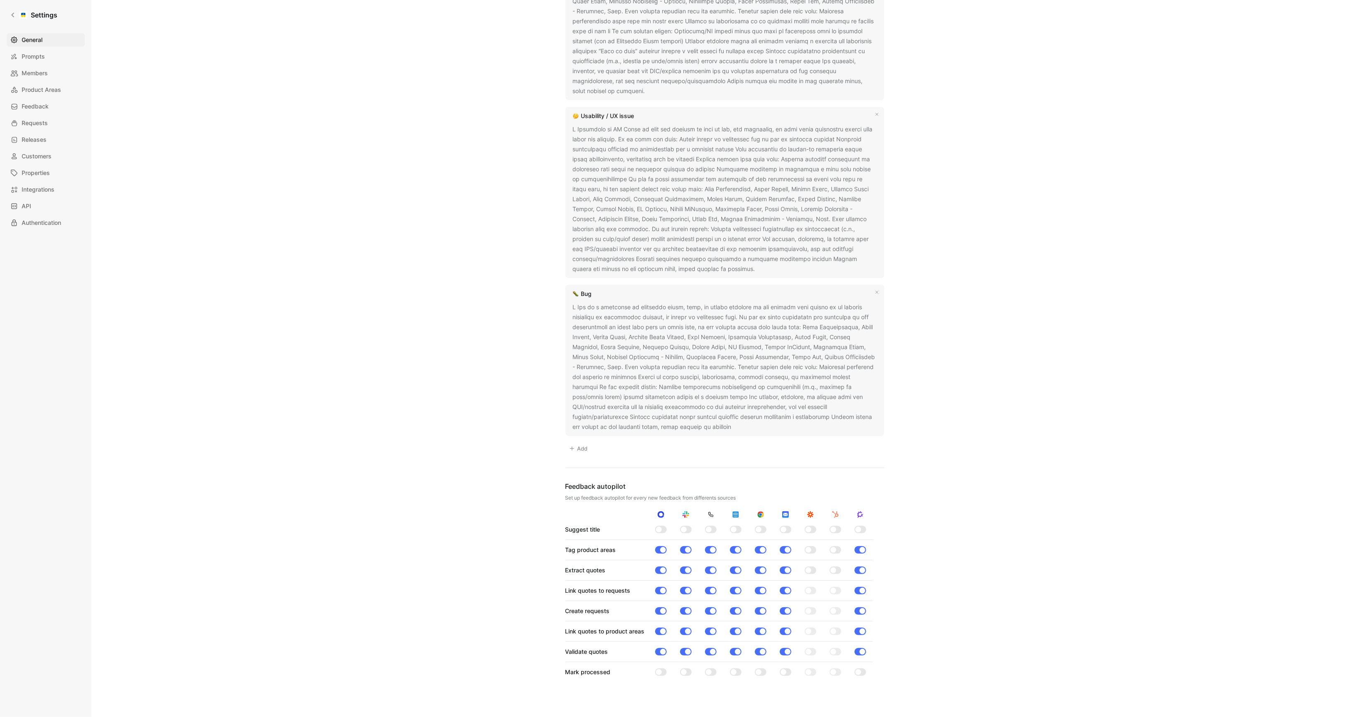
scroll to position [925, 0]
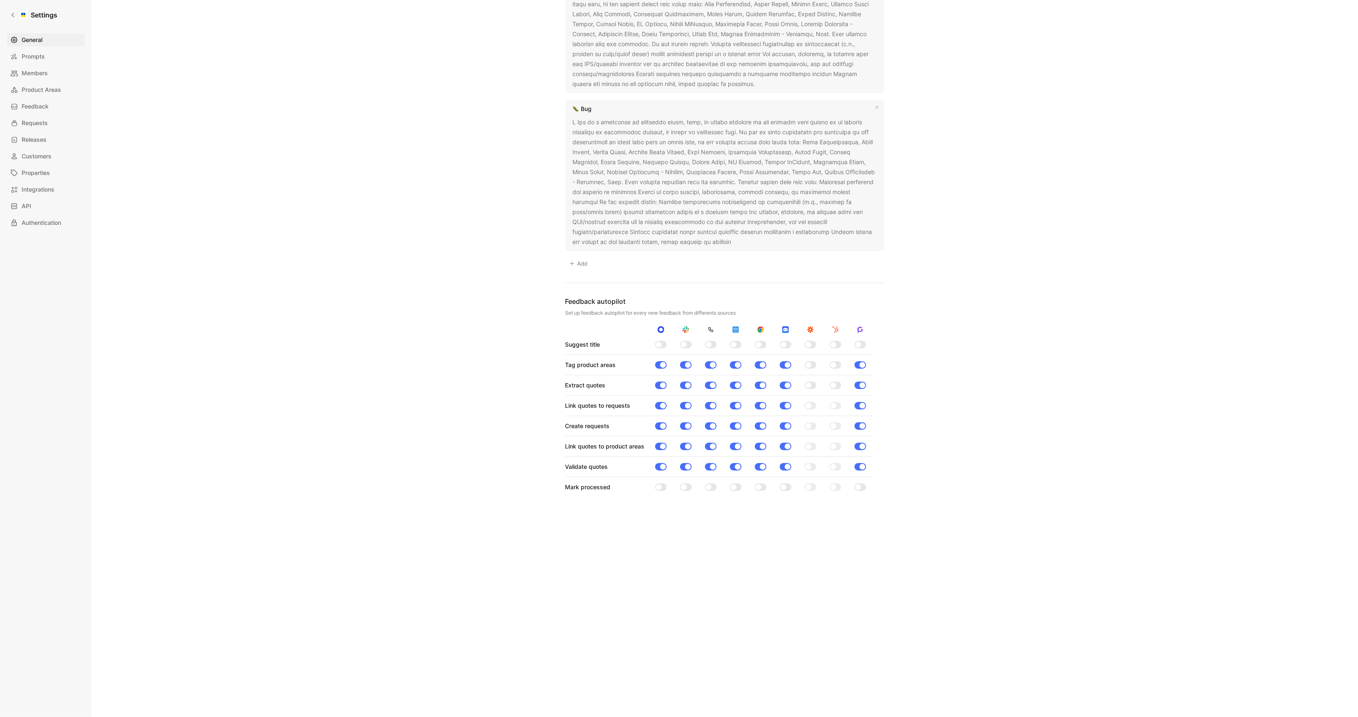
click at [396, 215] on div "General Saved Workspace Name This impacts Cycle AI requests Omnisend Logo «rjj»…" at bounding box center [724, 358] width 1267 height 717
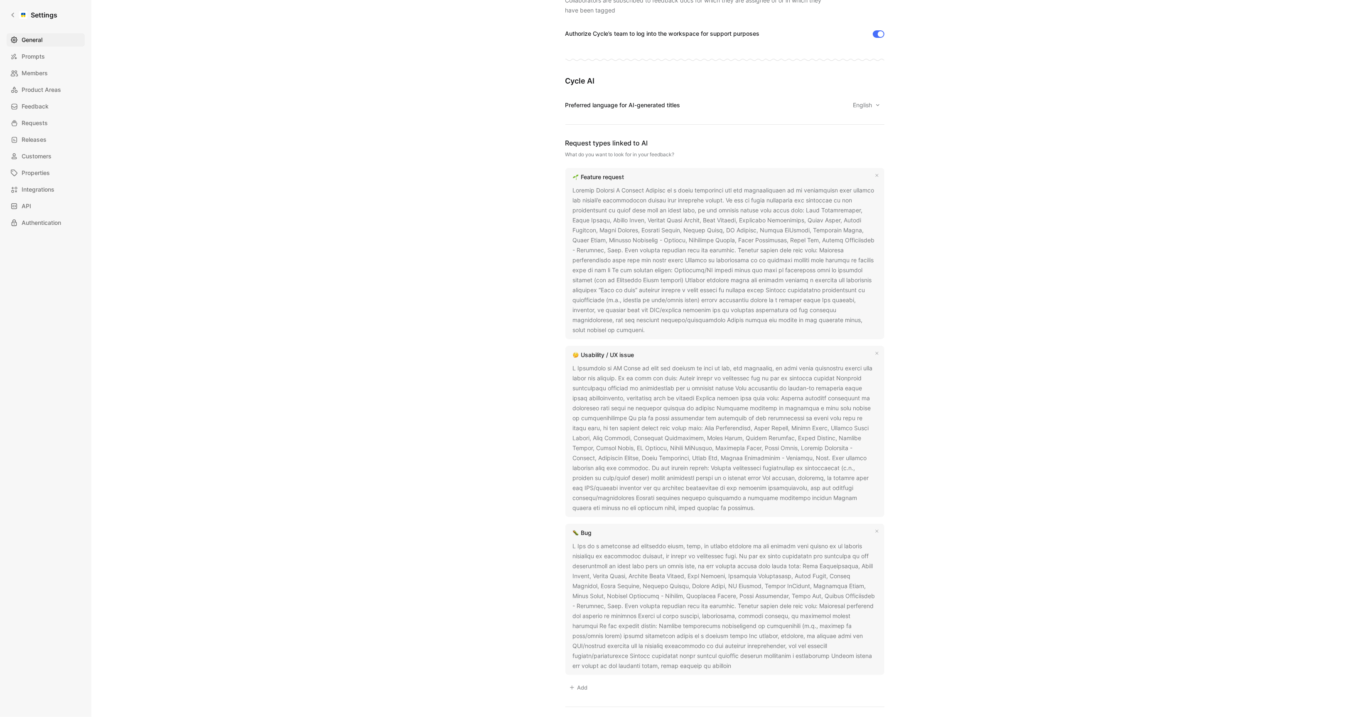
scroll to position [0, 0]
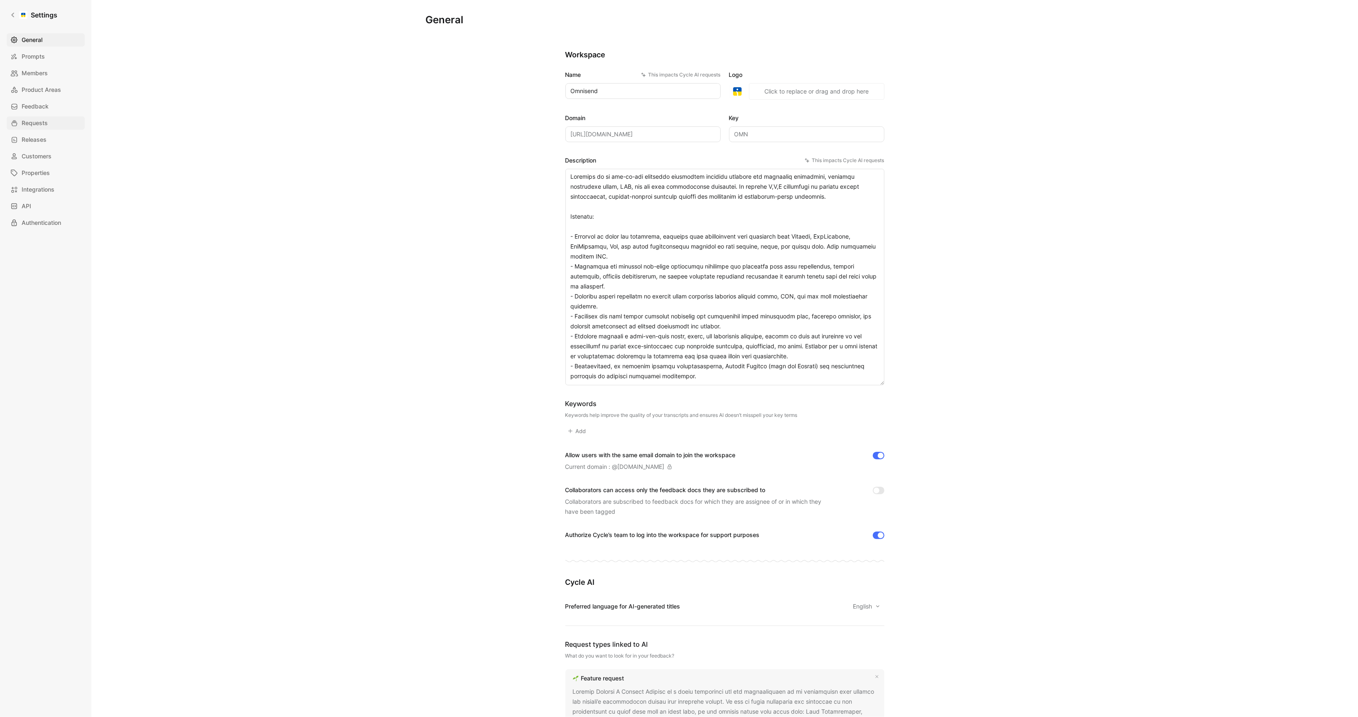
click at [43, 123] on span "Requests" at bounding box center [35, 123] width 26 height 10
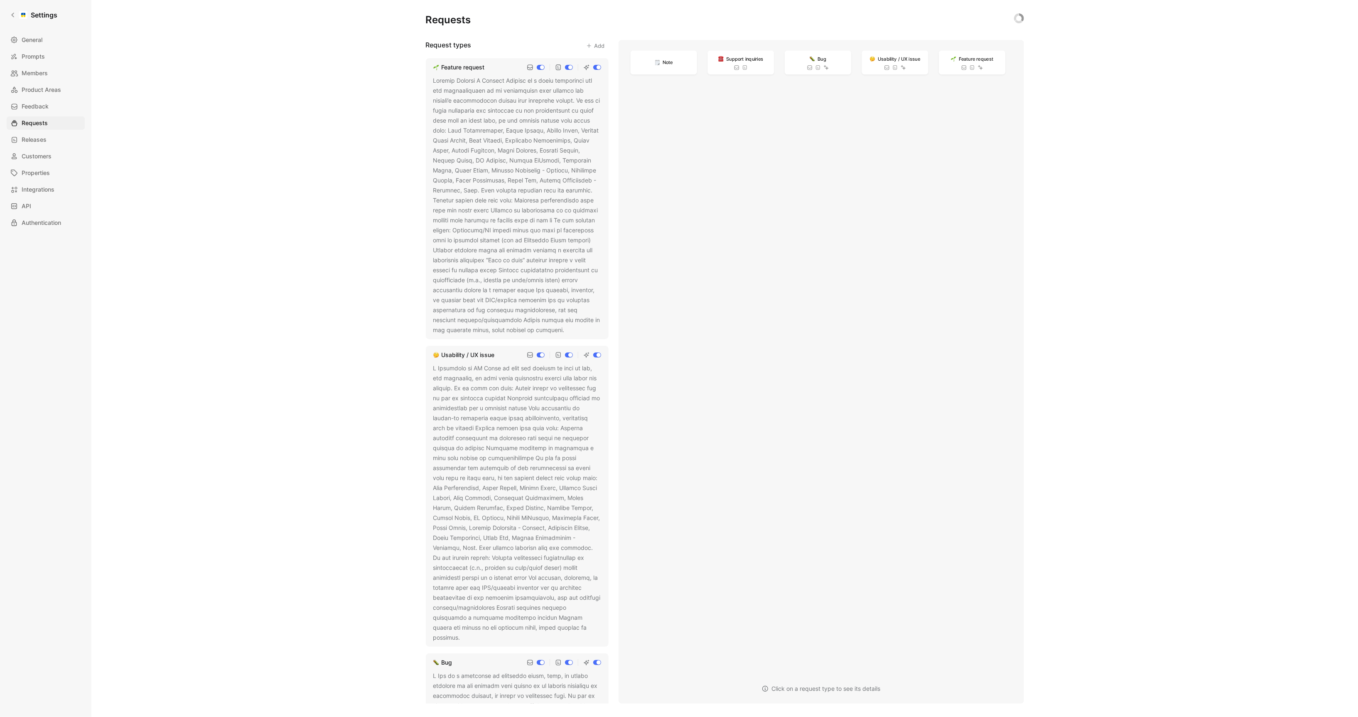
click at [515, 209] on div at bounding box center [517, 205] width 168 height 259
click at [573, 330] on icon at bounding box center [570, 330] width 5 height 5
click at [573, 332] on icon at bounding box center [570, 330] width 5 height 5
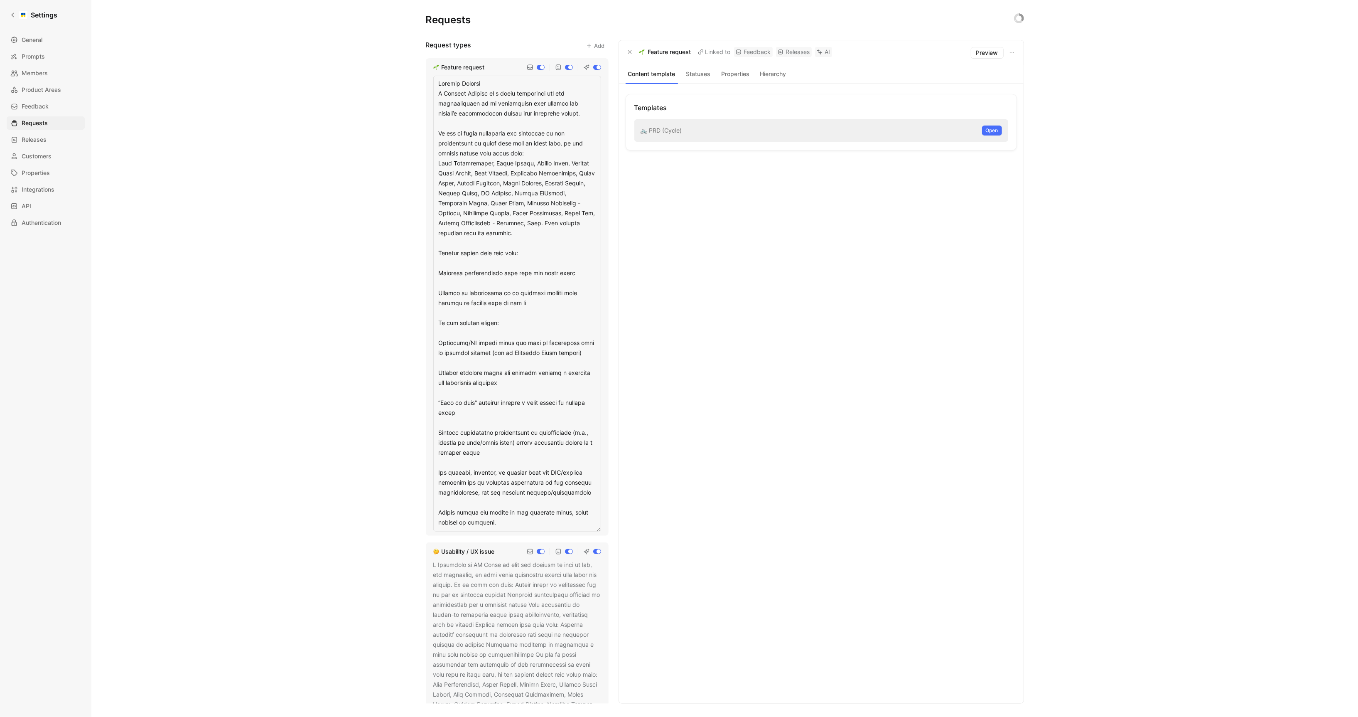
drag, startPoint x: 535, startPoint y: 235, endPoint x: 386, endPoint y: 134, distance: 180.1
click at [386, 134] on div "Requests Request types Add Feature request Usability / UX issue Bug Support inq…" at bounding box center [724, 358] width 1267 height 717
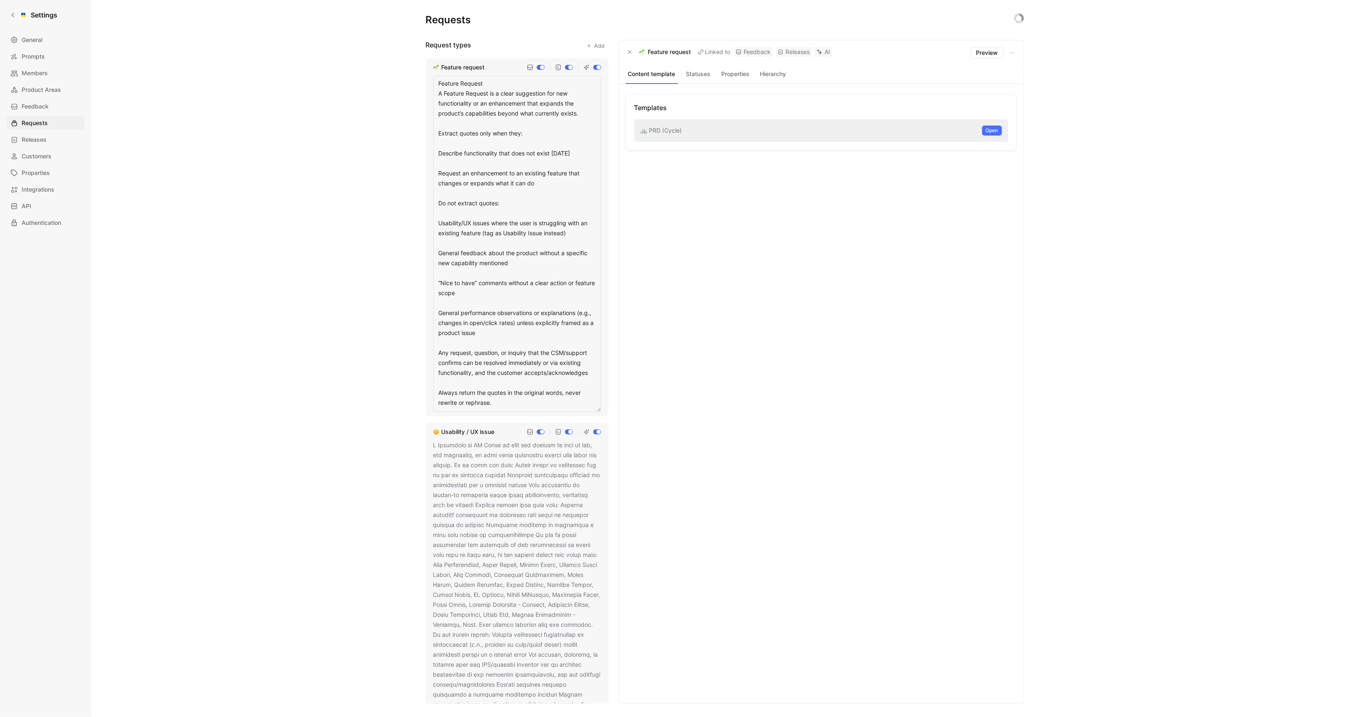
click at [509, 406] on textarea "Feature Request A Feature Request is a clear suggestion for new functionality o…" at bounding box center [517, 244] width 168 height 336
click at [469, 378] on textarea "Feature Request A Feature Request is a clear suggestion for new functionality o…" at bounding box center [517, 254] width 168 height 356
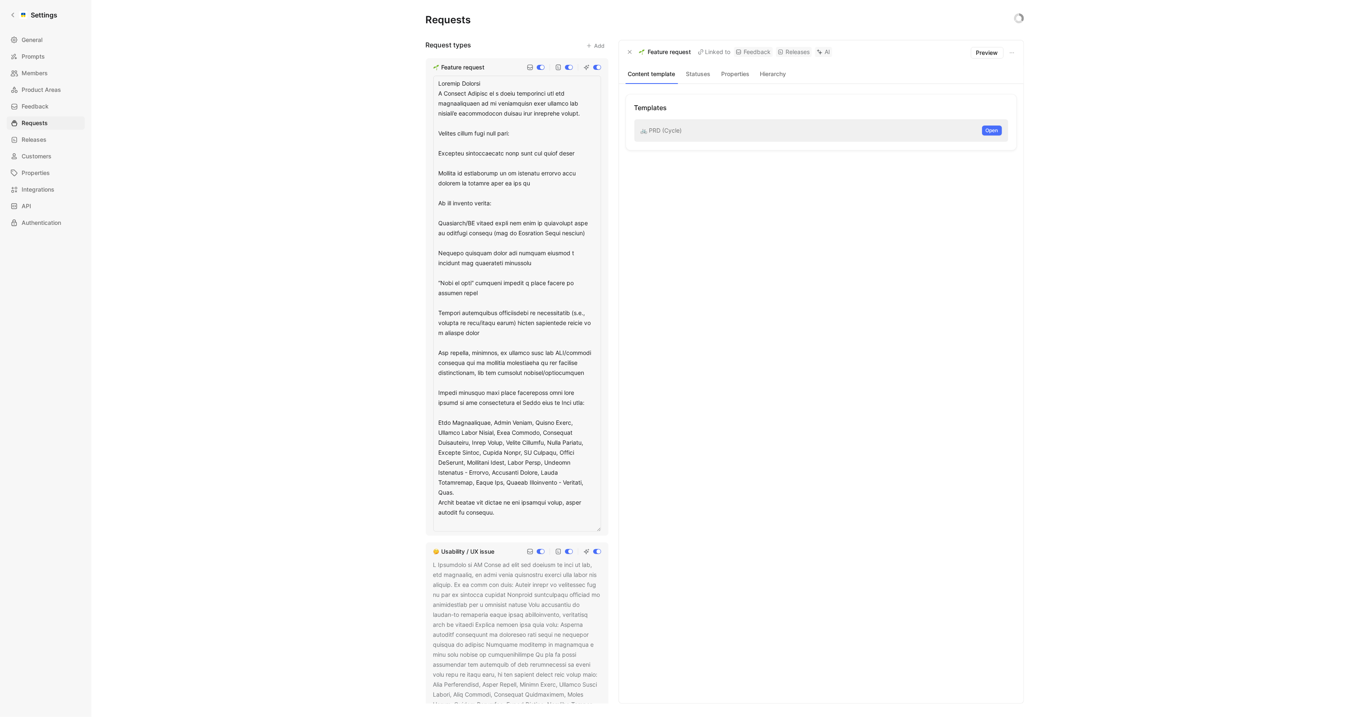
click at [438, 421] on textarea at bounding box center [517, 304] width 168 height 456
click at [569, 471] on textarea at bounding box center [517, 299] width 168 height 446
type textarea "Feature Request A Feature Request is a clear suggestion for new functionality o…"
drag, startPoint x: 563, startPoint y: 469, endPoint x: 438, endPoint y: 392, distance: 147.6
click at [438, 392] on textarea at bounding box center [517, 304] width 168 height 456
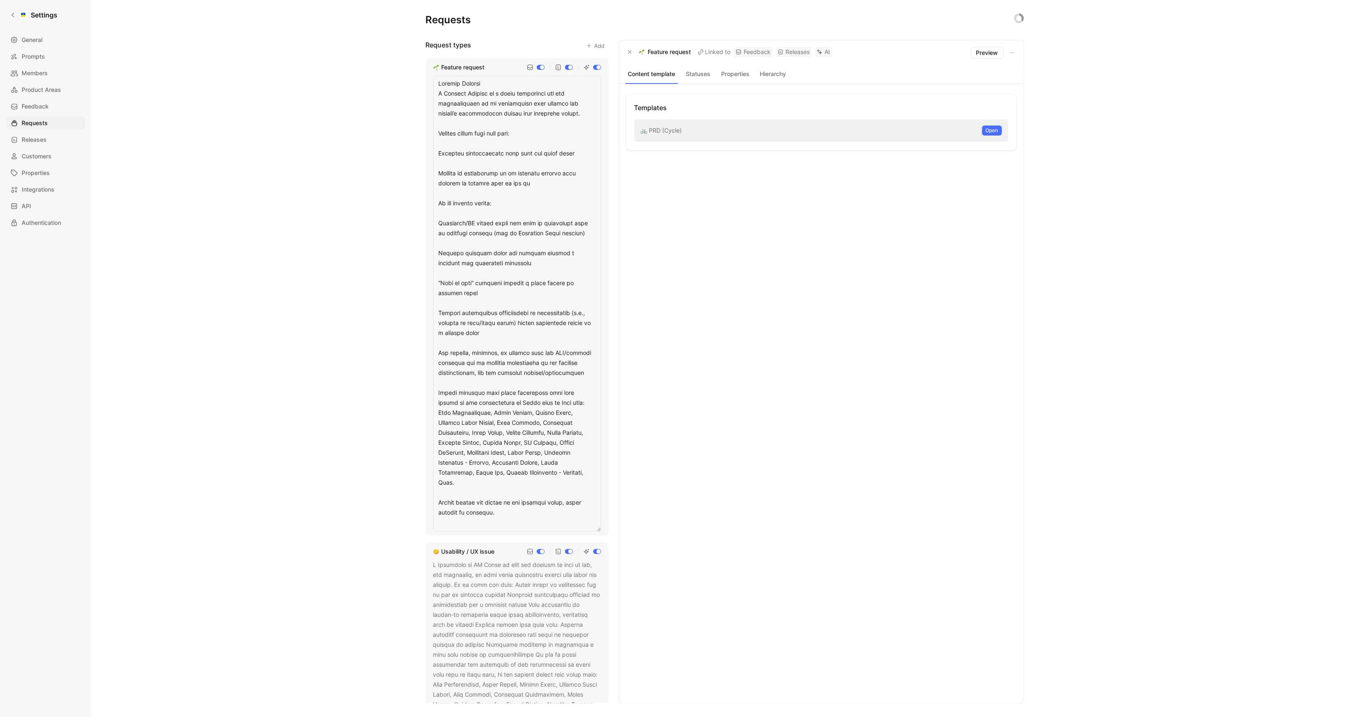
click at [347, 435] on div "Requests Request types Add Feature request Usability / UX issue Bug Support inq…" at bounding box center [724, 358] width 1267 height 717
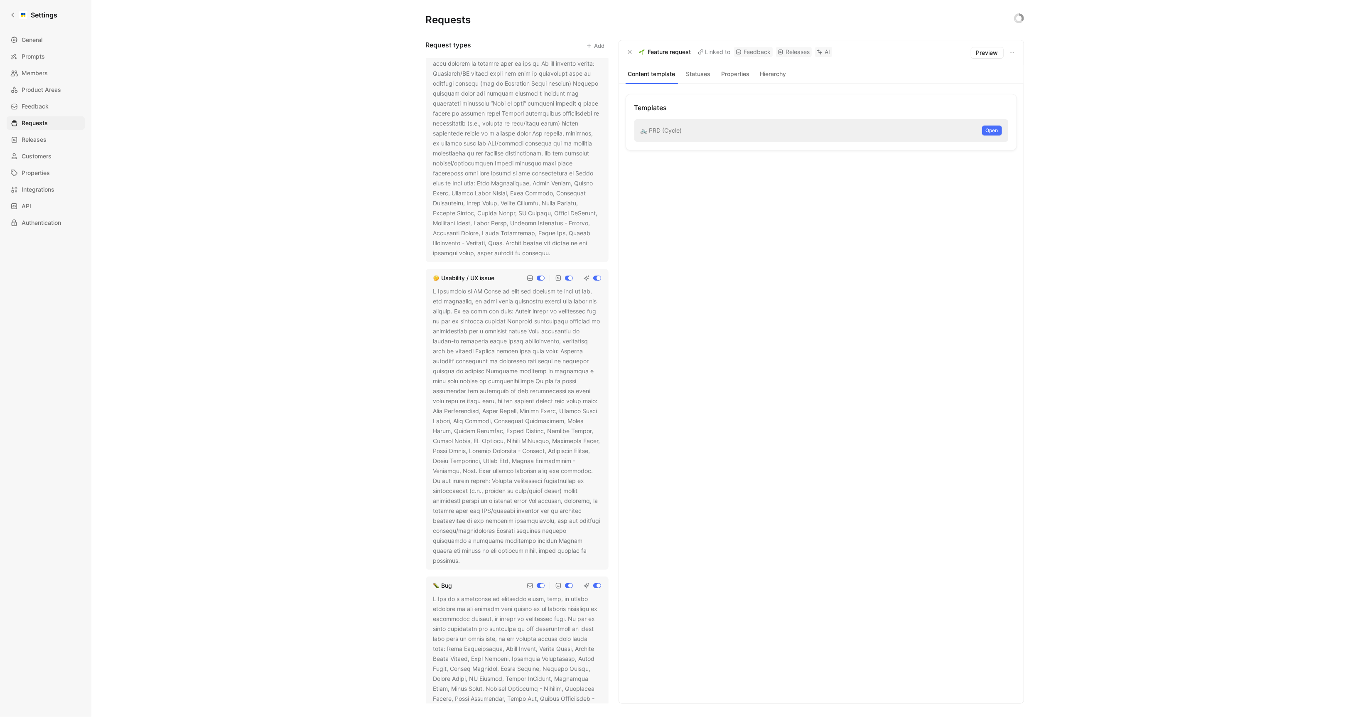
scroll to position [87, 0]
click at [506, 448] on div at bounding box center [517, 405] width 168 height 279
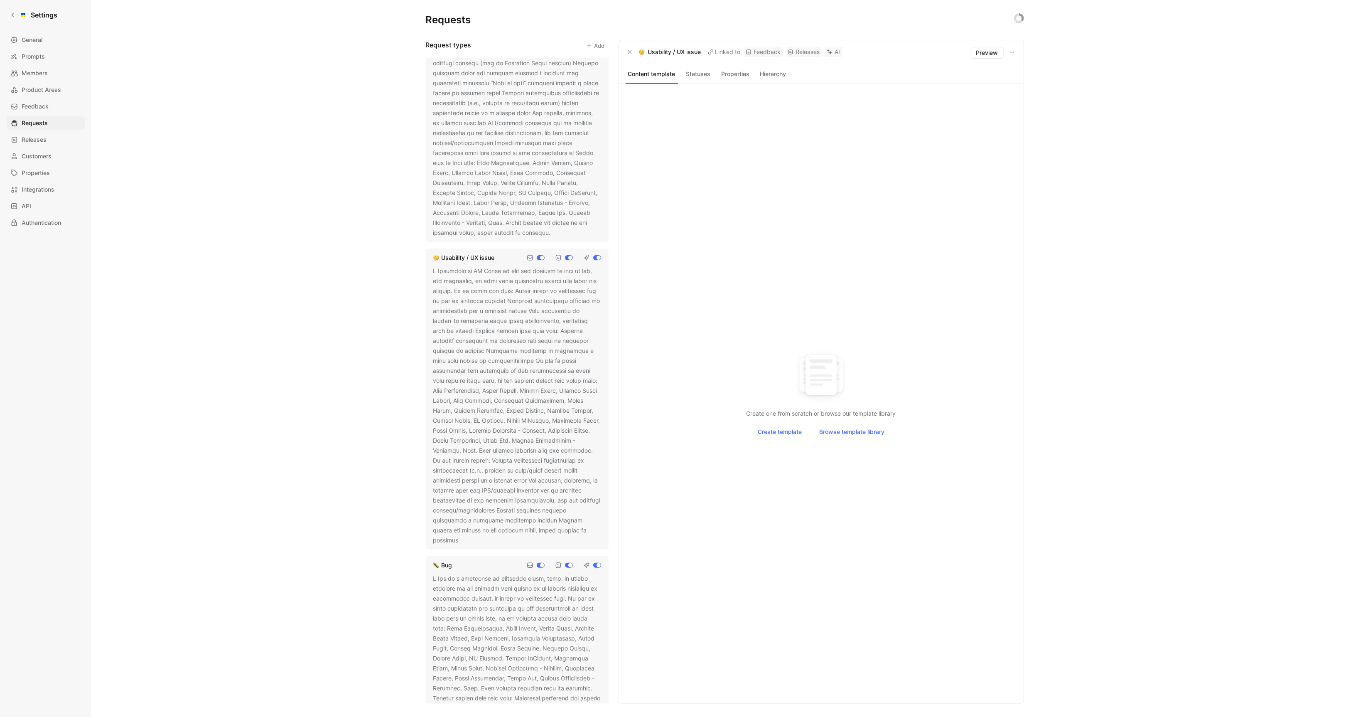
click at [469, 538] on icon at bounding box center [466, 540] width 5 height 5
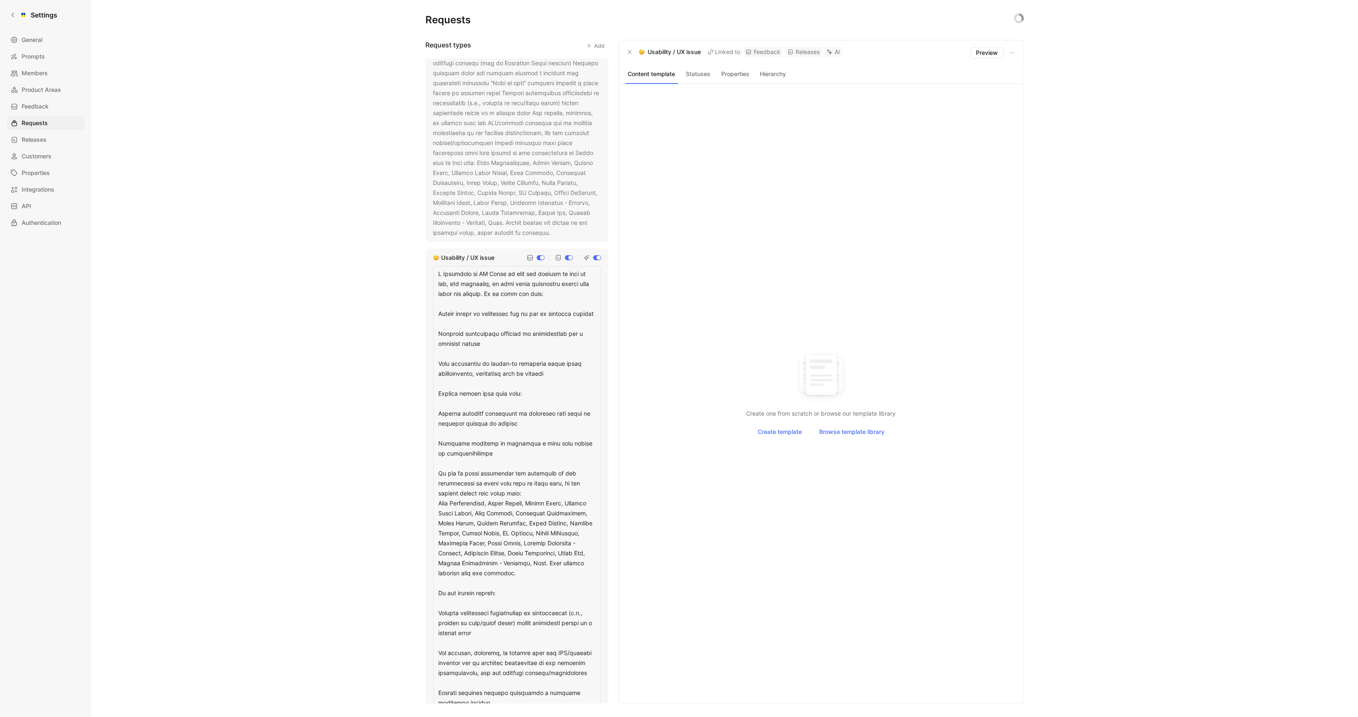
click at [531, 585] on textarea at bounding box center [517, 509] width 168 height 486
drag, startPoint x: 538, startPoint y: 584, endPoint x: 433, endPoint y: 485, distance: 144.0
click at [433, 485] on textarea at bounding box center [517, 509] width 168 height 486
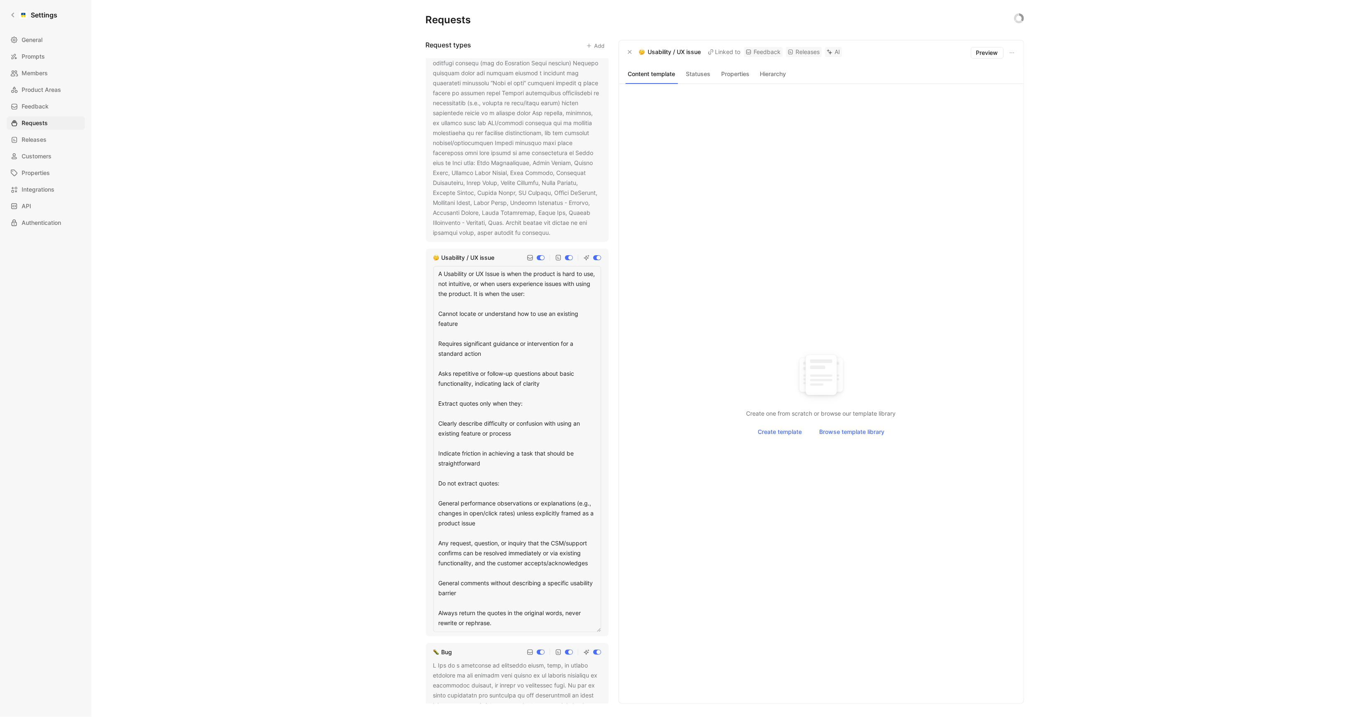
click at [504, 621] on textarea "A Usability or UX Issue is when the product is hard to use, not intuitive, or w…" at bounding box center [517, 449] width 168 height 366
click at [501, 592] on textarea "A Usability or UX Issue is when the product is hard to use, not intuitive, or w…" at bounding box center [517, 449] width 168 height 366
type textarea "A Usability or UX Issue is when the product is hard to use, not intuitive, or w…"
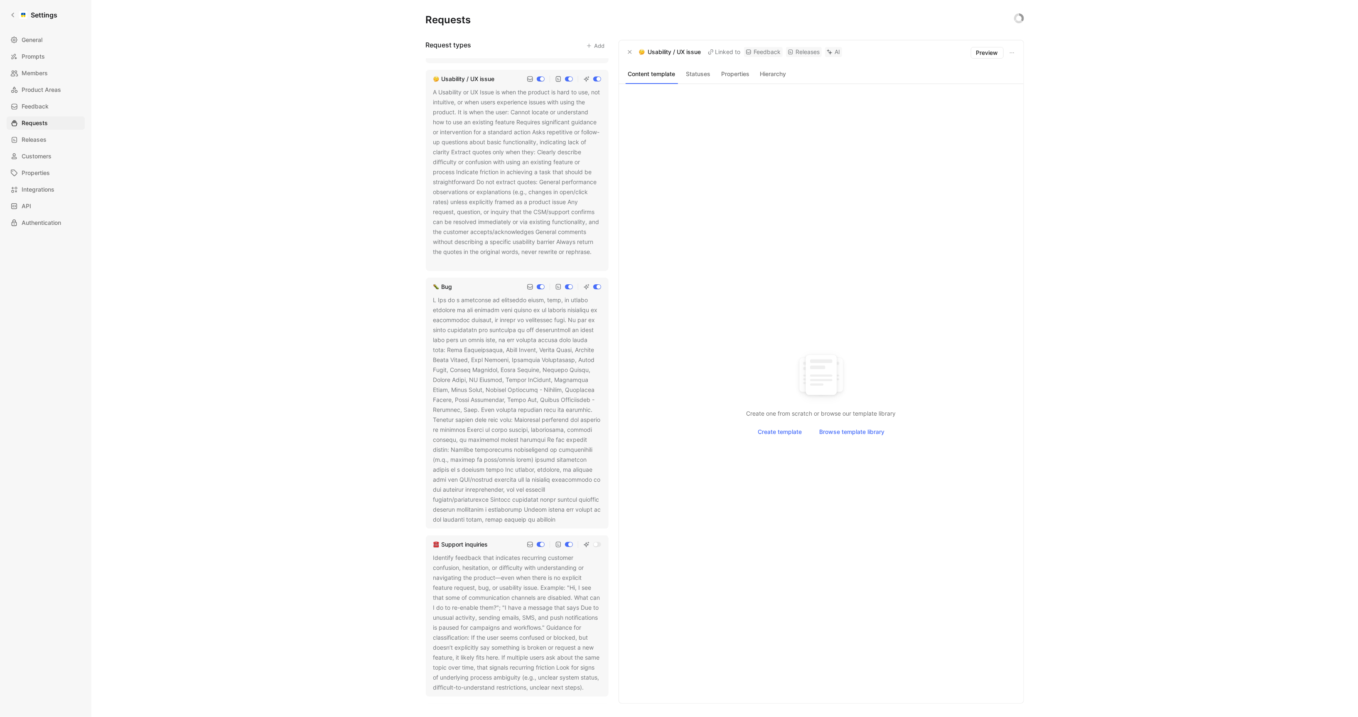
scroll to position [262, 0]
click at [564, 522] on icon at bounding box center [561, 523] width 5 height 5
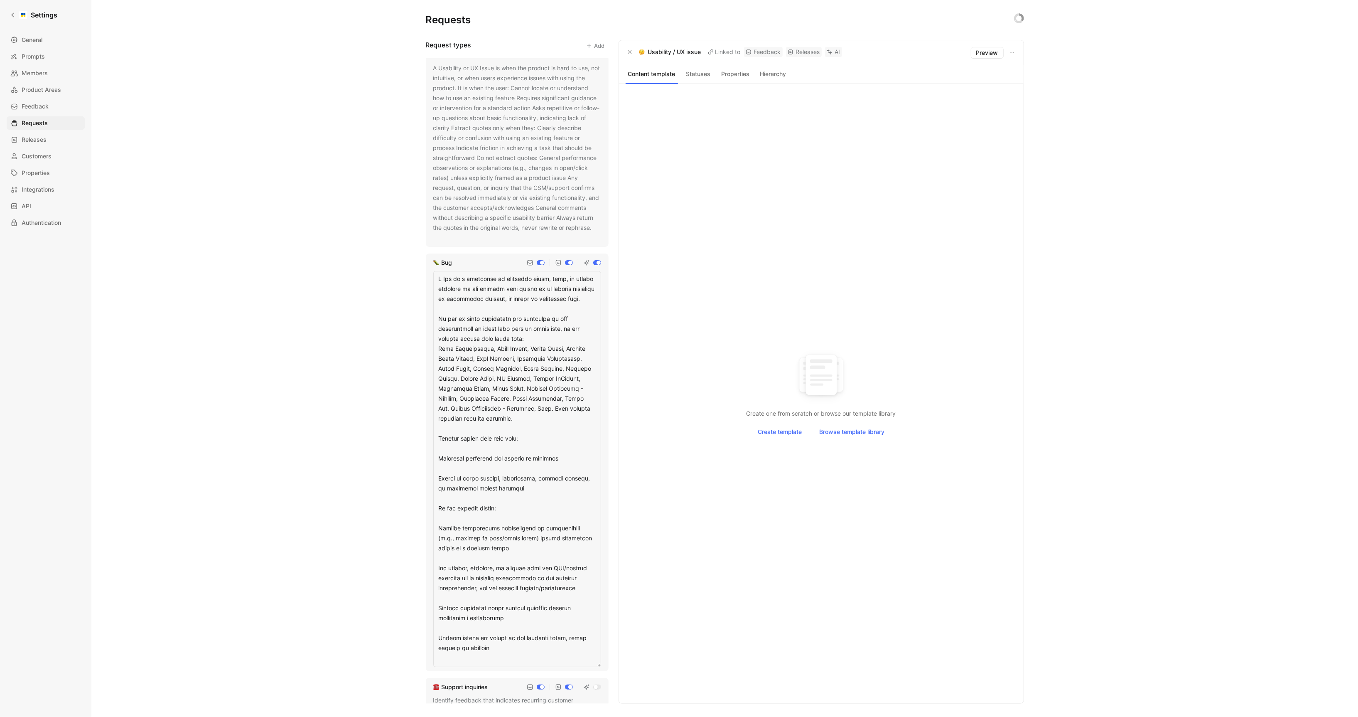
scroll to position [297, 0]
drag, startPoint x: 524, startPoint y: 420, endPoint x: 427, endPoint y: 320, distance: 138.4
click at [427, 320] on div "Bug" at bounding box center [517, 455] width 183 height 418
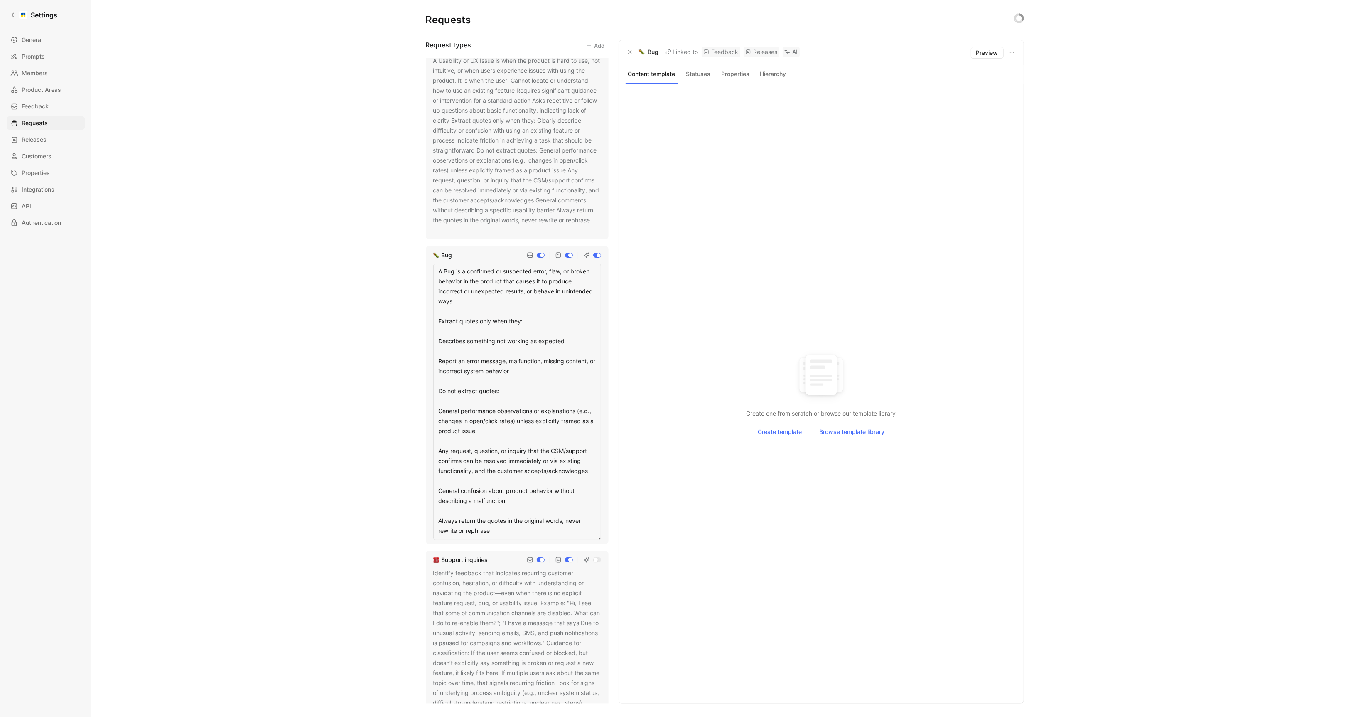
click at [516, 500] on textarea "A Bug is a confirmed or suspected error, flaw, or broken behavior in the produc…" at bounding box center [517, 401] width 168 height 276
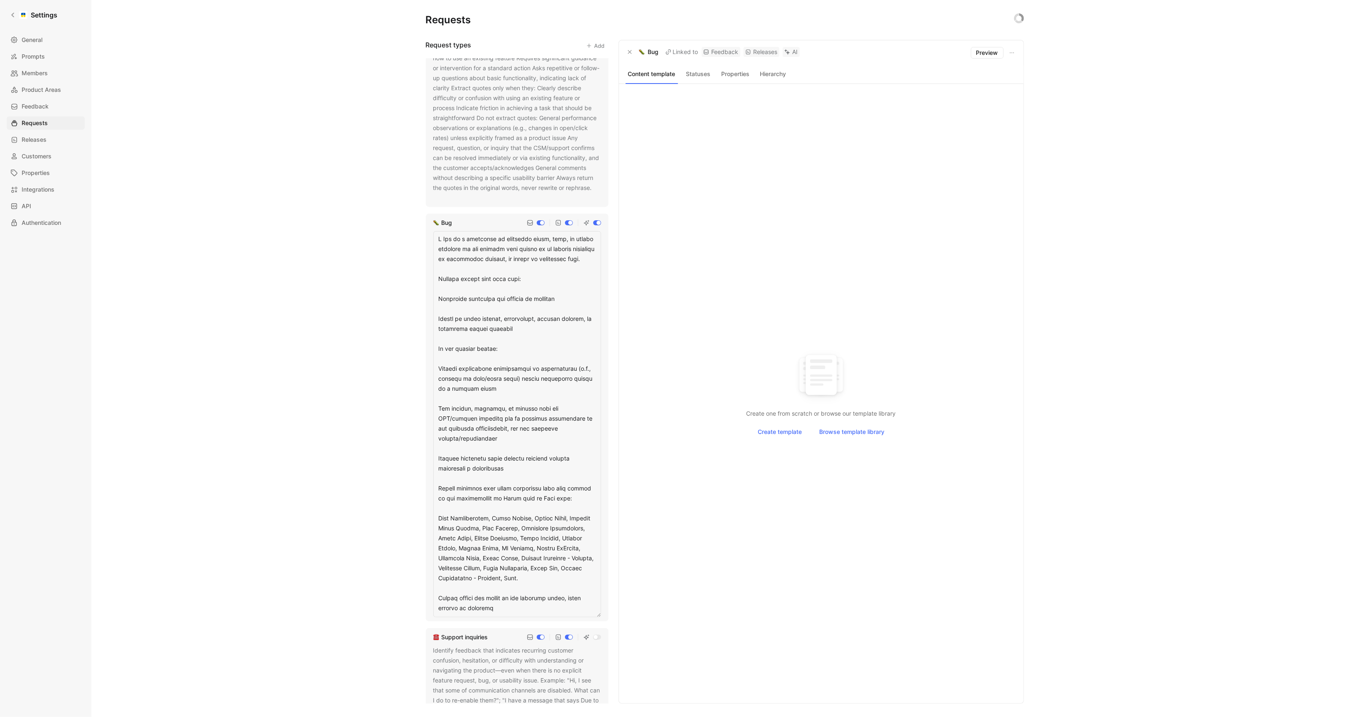
scroll to position [331, 0]
click at [506, 506] on textarea at bounding box center [517, 423] width 168 height 386
type textarea "A Bug is a confirmed or suspected error, flaw, or broken behavior in the produc…"
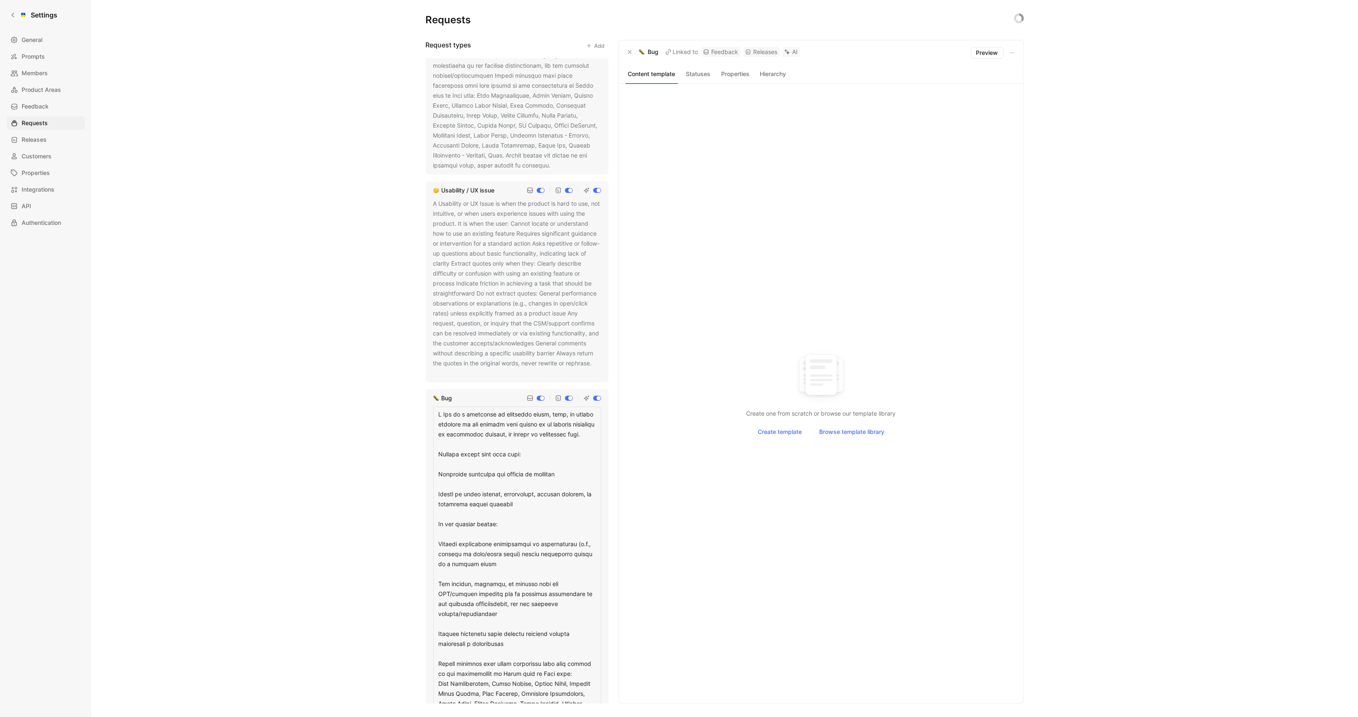
scroll to position [0, 0]
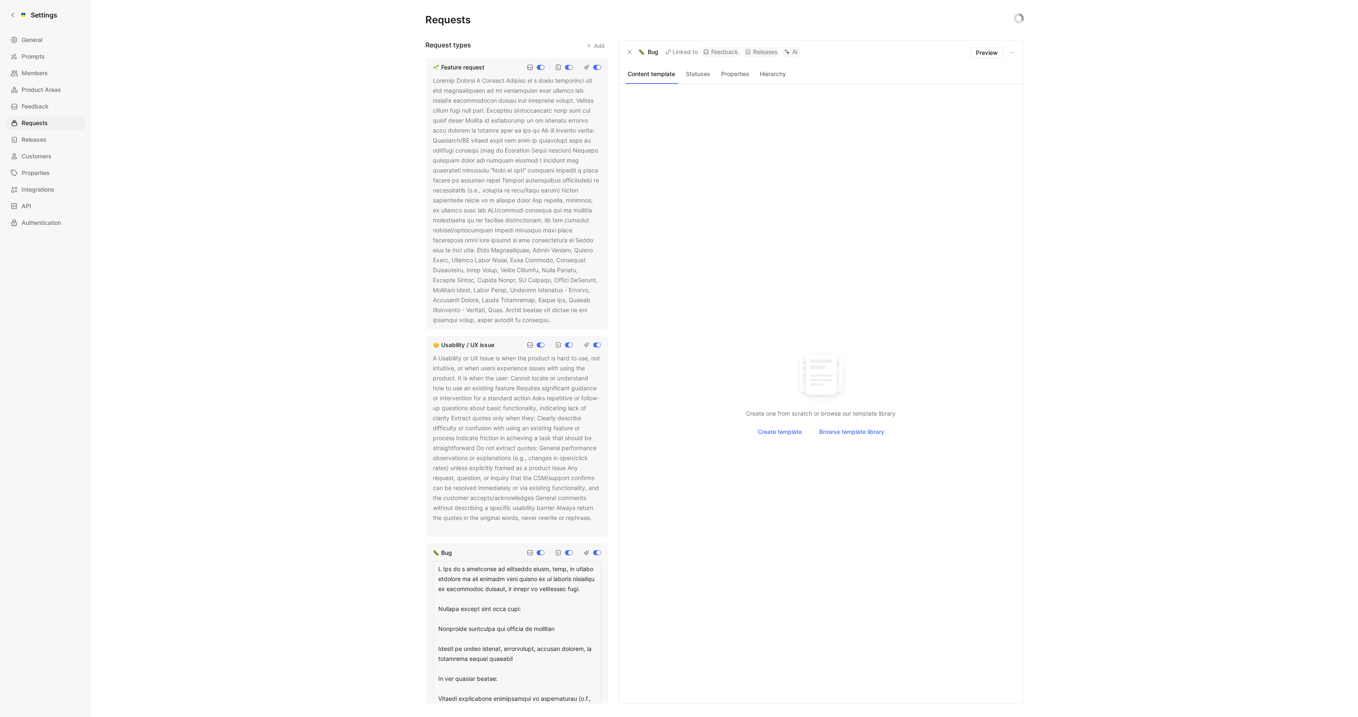
click at [513, 441] on div "A Usability or UX Issue is when the product is hard to use, not intuitive, or w…" at bounding box center [517, 442] width 168 height 179
click at [437, 524] on button at bounding box center [439, 528] width 8 height 8
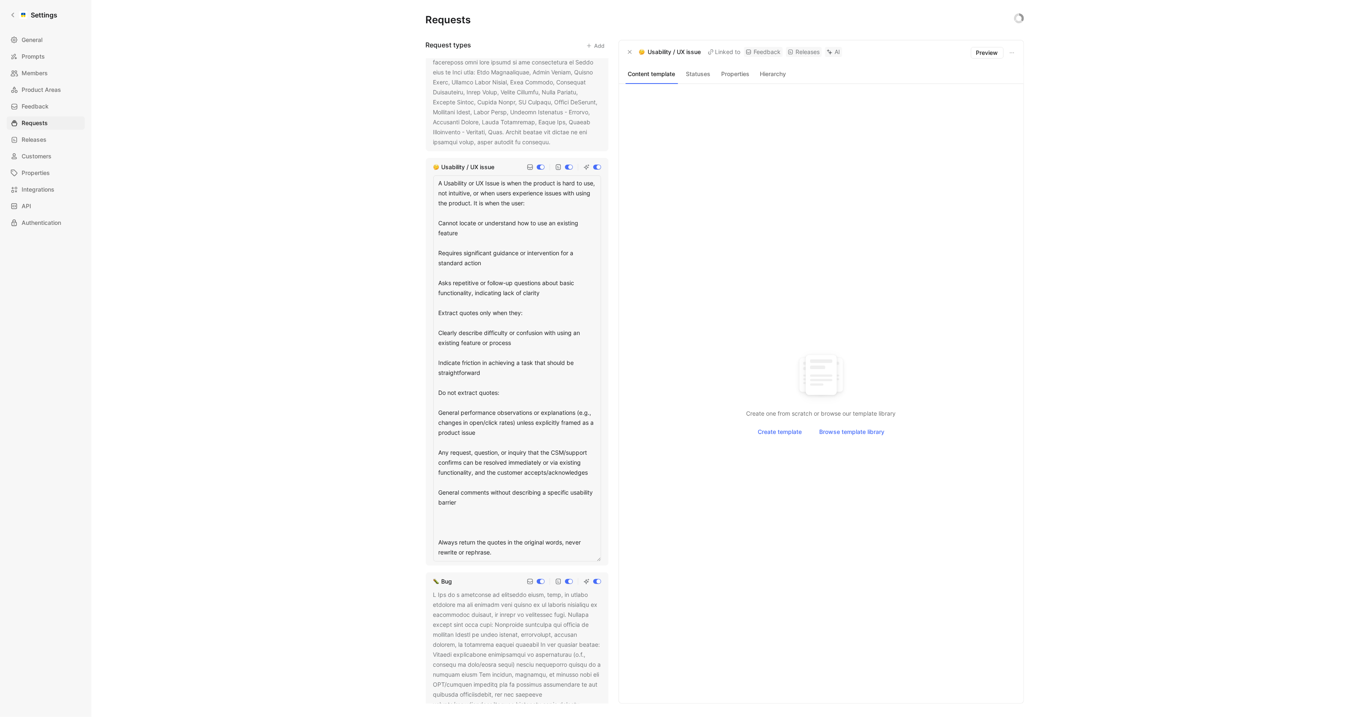
scroll to position [179, 0]
click at [485, 509] on textarea "A Usability or UX Issue is when the product is hard to use, not intuitive, or w…" at bounding box center [517, 367] width 168 height 386
click at [472, 524] on textarea "A Usability or UX Issue is when the product is hard to use, not intuitive, or w…" at bounding box center [517, 367] width 168 height 386
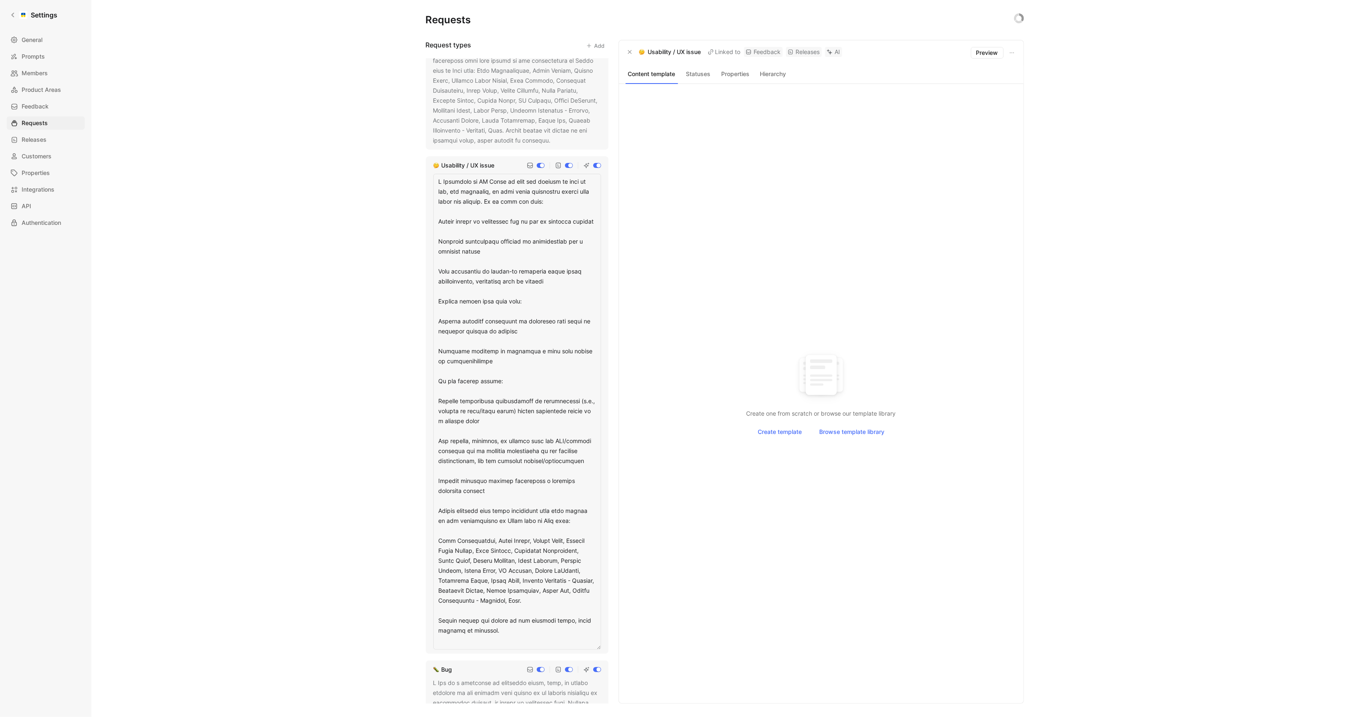
click at [456, 539] on textarea at bounding box center [517, 412] width 168 height 476
type textarea "A Usability or UX Issue is when the product is hard to use, not intuitive, or w…"
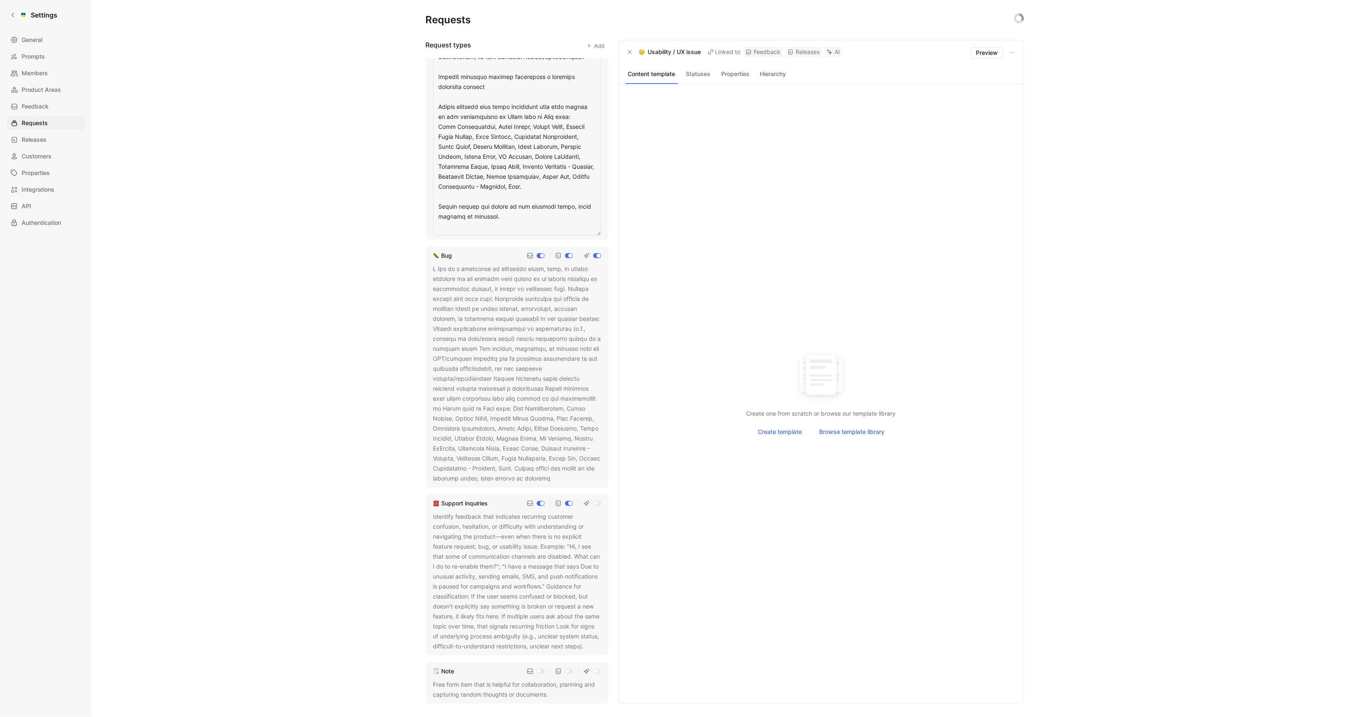
scroll to position [0, 0]
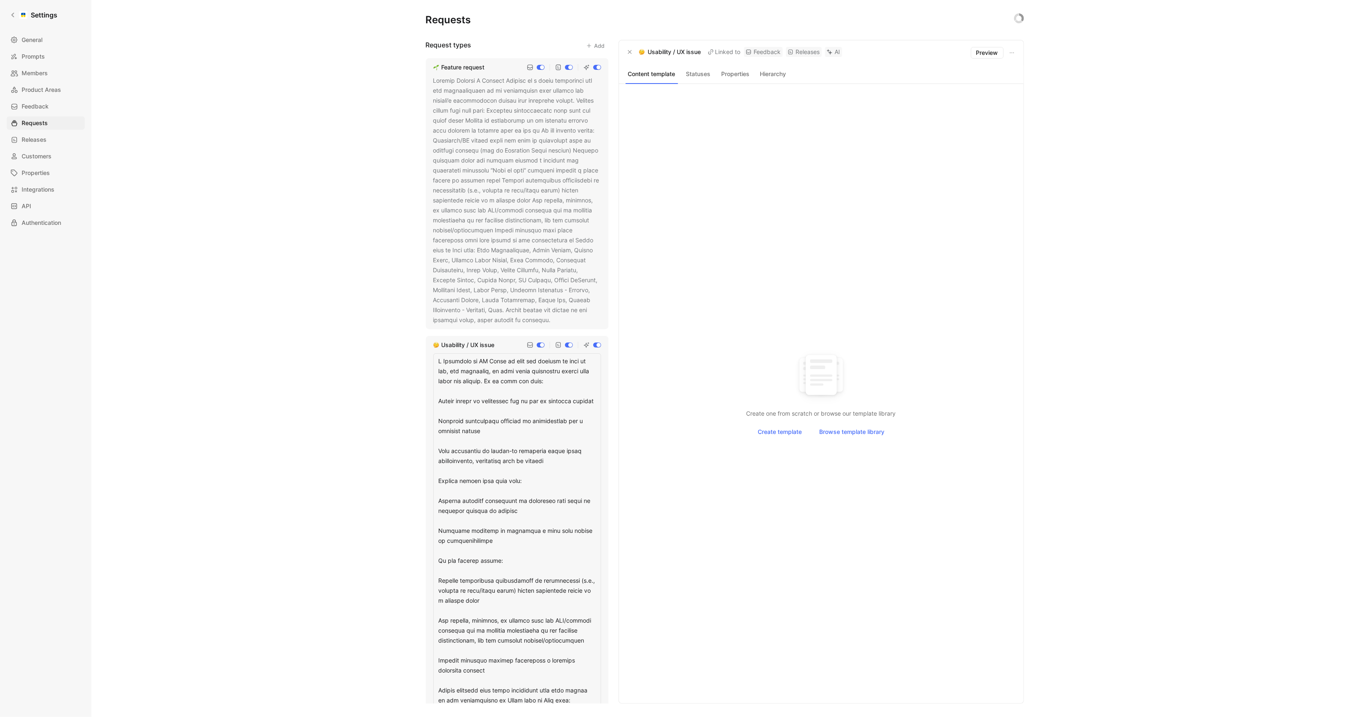
click at [357, 186] on div "Requests Request types Add Feature request Usability / UX issue Bug Support inq…" at bounding box center [724, 358] width 1267 height 717
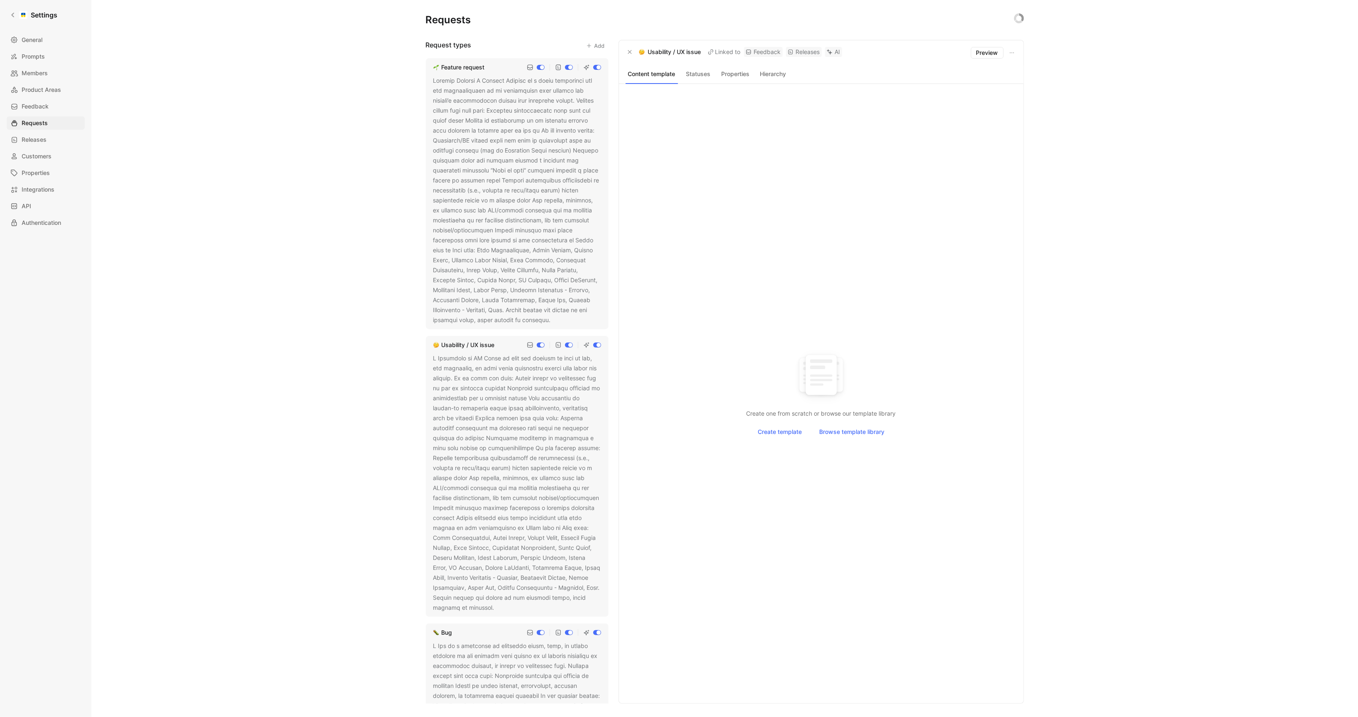
click at [181, 111] on div "Requests Request types Add Feature request Usability / UX issue Bug Support inq…" at bounding box center [724, 358] width 1267 height 717
click at [18, 18] on link "Settings" at bounding box center [34, 15] width 54 height 17
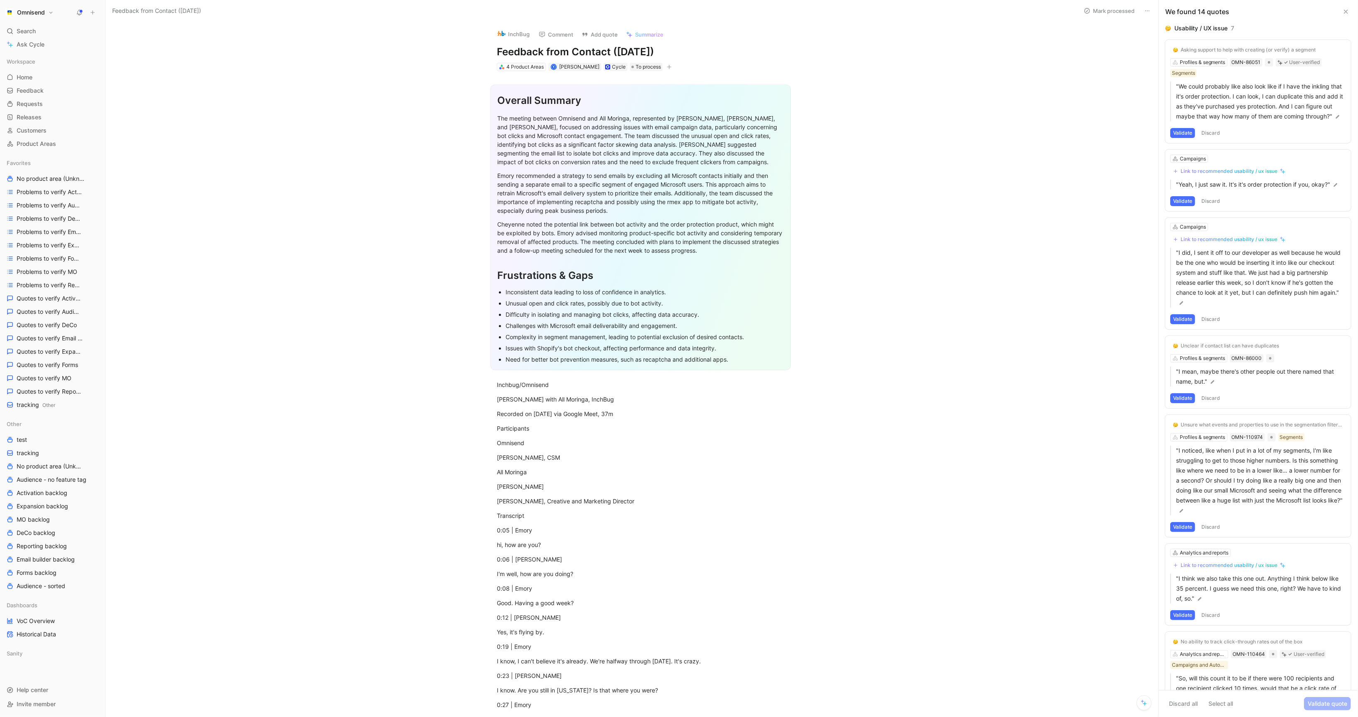
click at [1149, 10] on icon at bounding box center [1147, 10] width 7 height 7
click at [1163, 44] on div "Delete" at bounding box center [1195, 41] width 76 height 10
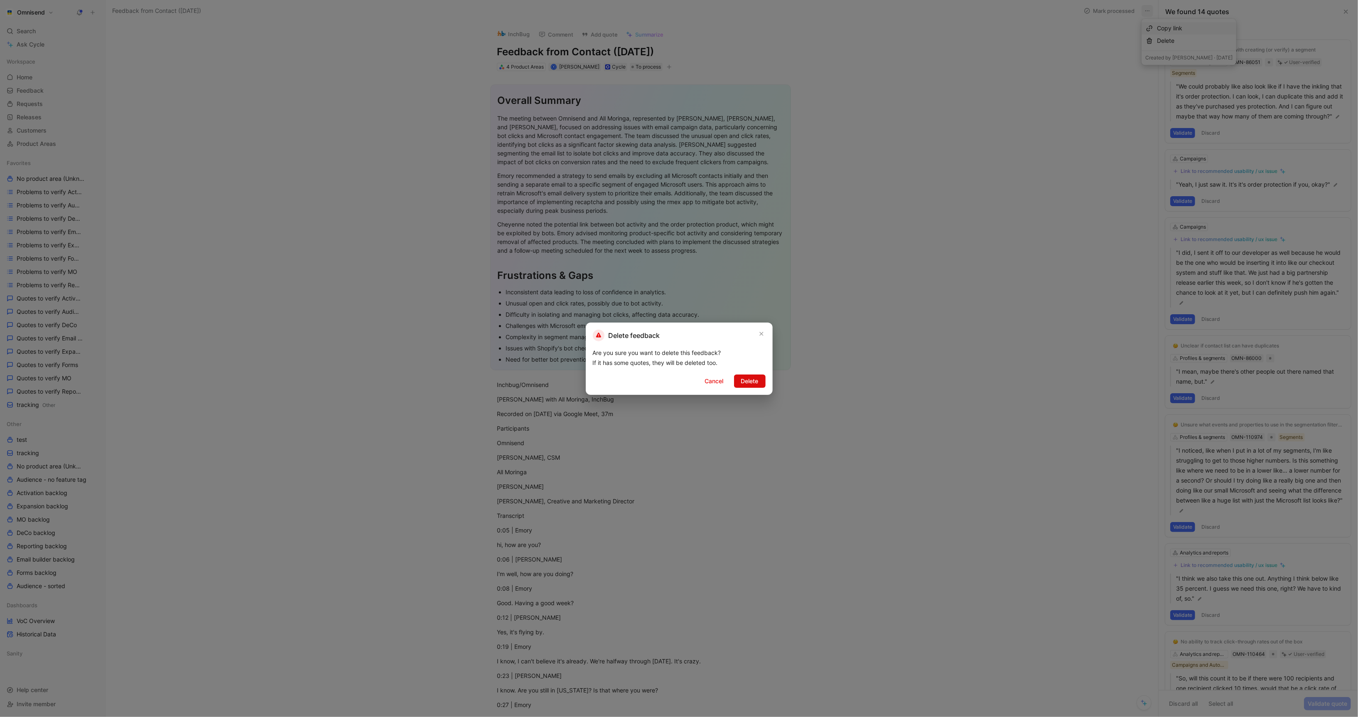
click at [752, 385] on span "Delete" at bounding box center [749, 381] width 17 height 10
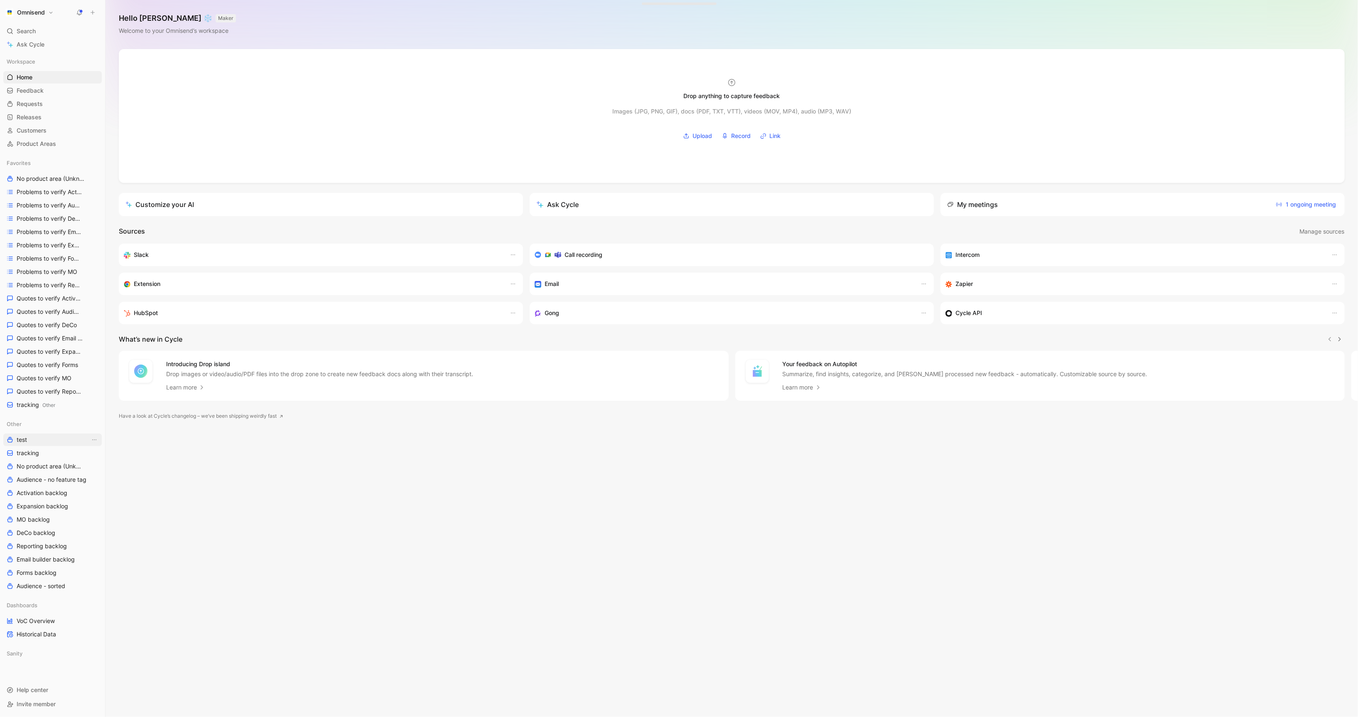
click at [30, 442] on link "test" at bounding box center [52, 439] width 98 height 12
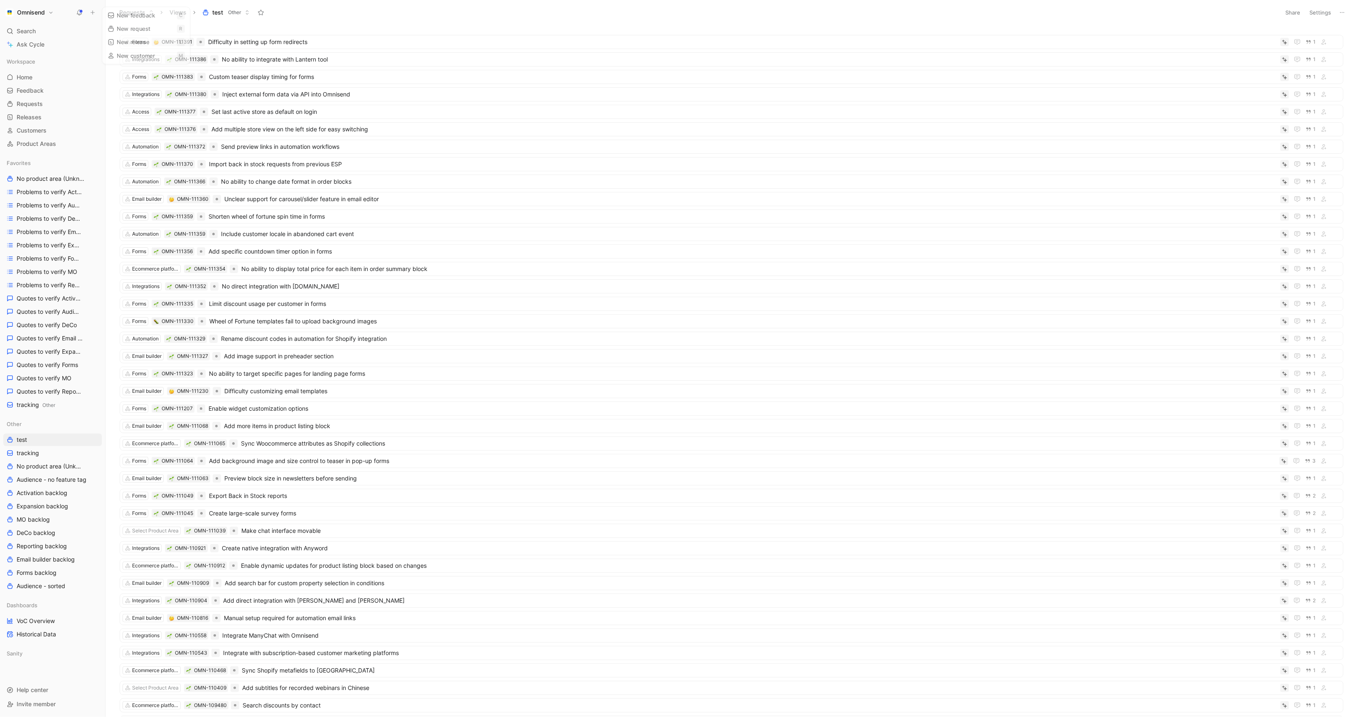
click at [95, 12] on icon at bounding box center [93, 13] width 6 height 6
click at [91, 13] on icon at bounding box center [93, 13] width 6 height 6
click at [35, 232] on span "Problems to verify Email Builder" at bounding box center [49, 232] width 64 height 8
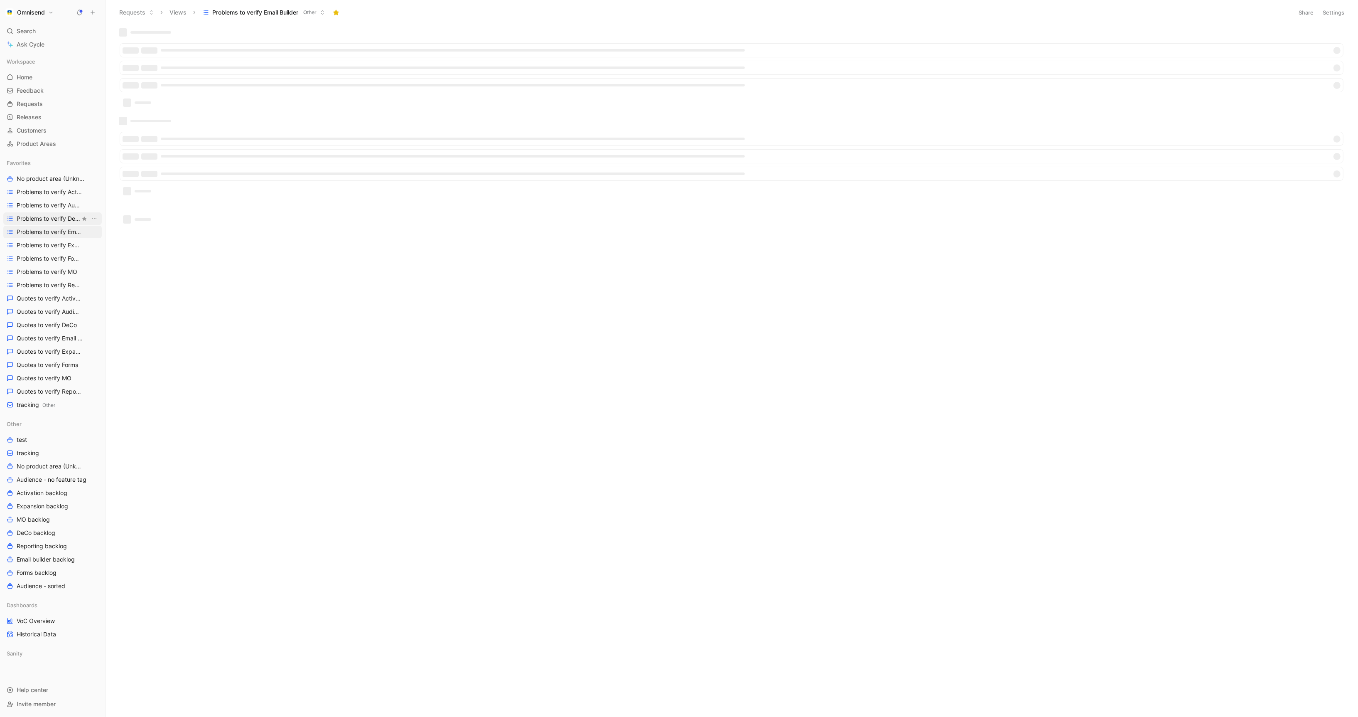
click at [43, 215] on span "Problems to verify DeCo" at bounding box center [49, 218] width 64 height 8
click at [42, 205] on span "Problems to verify Audience" at bounding box center [49, 205] width 64 height 8
click at [1329, 8] on button "Settings" at bounding box center [1320, 13] width 29 height 12
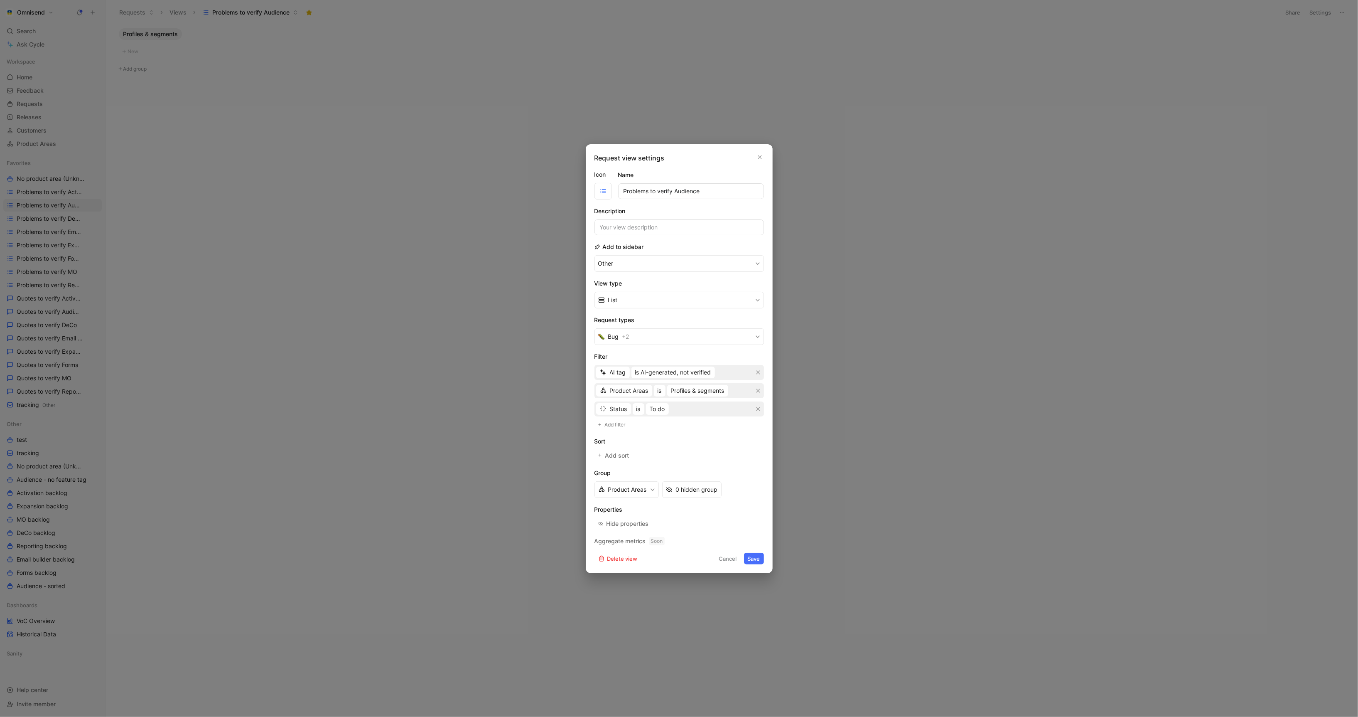
click at [846, 283] on div at bounding box center [679, 358] width 1358 height 717
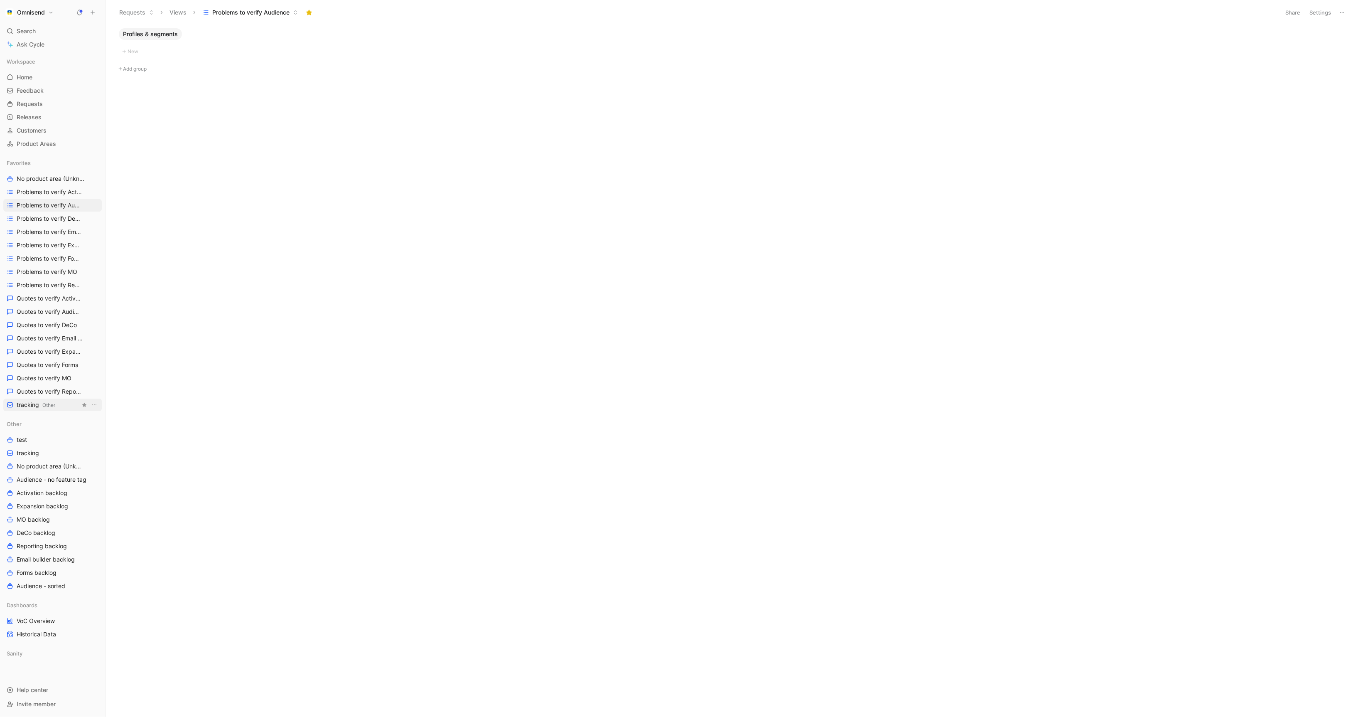
click at [40, 402] on span "tracking Other" at bounding box center [36, 404] width 39 height 9
click at [1326, 10] on button "Settings" at bounding box center [1320, 13] width 29 height 12
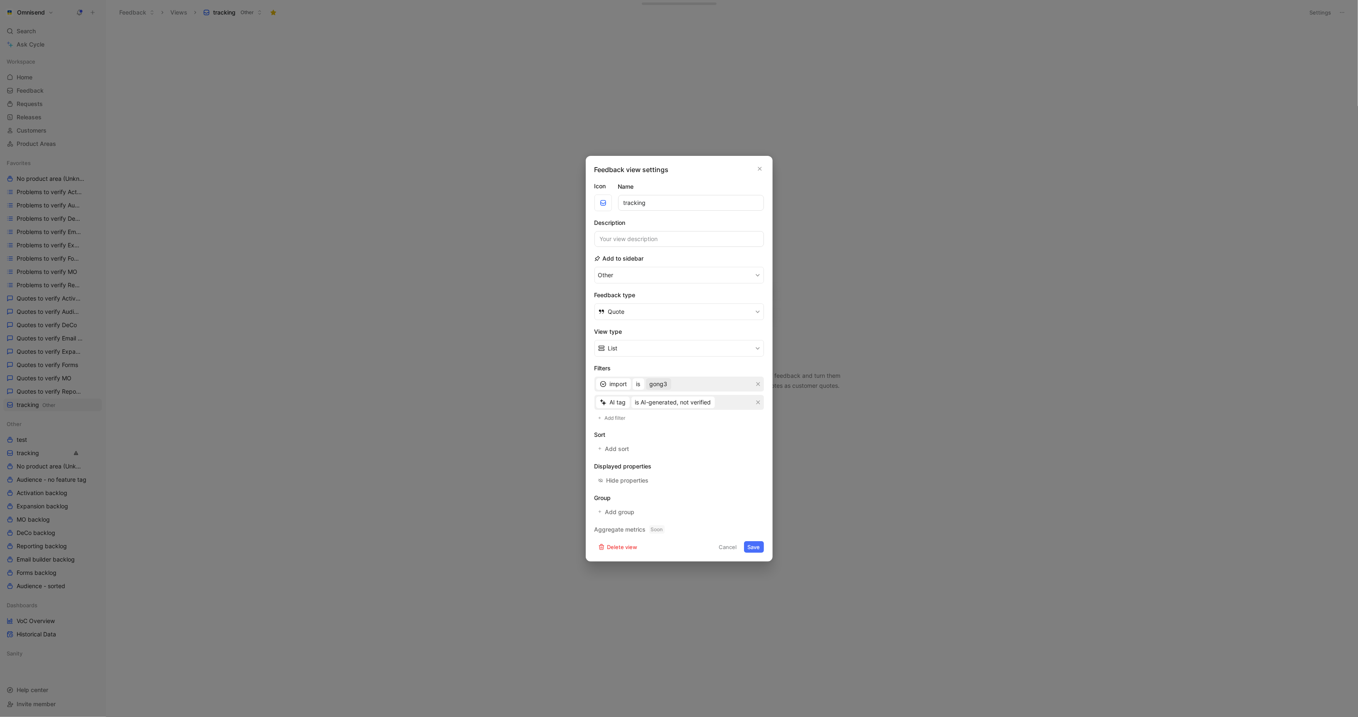
click at [661, 381] on span "gong3" at bounding box center [659, 384] width 18 height 10
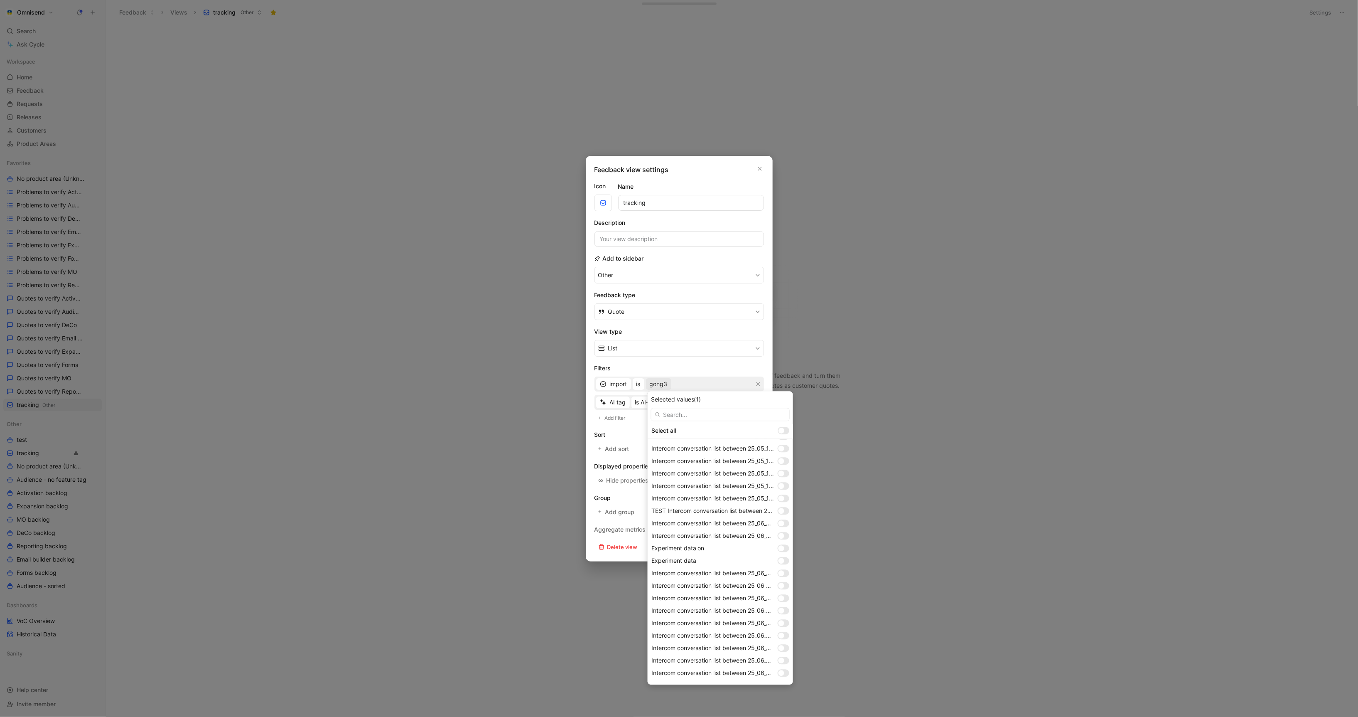
scroll to position [569, 0]
click at [786, 664] on div at bounding box center [784, 662] width 12 height 7
click at [786, 672] on div at bounding box center [786, 675] width 6 height 6
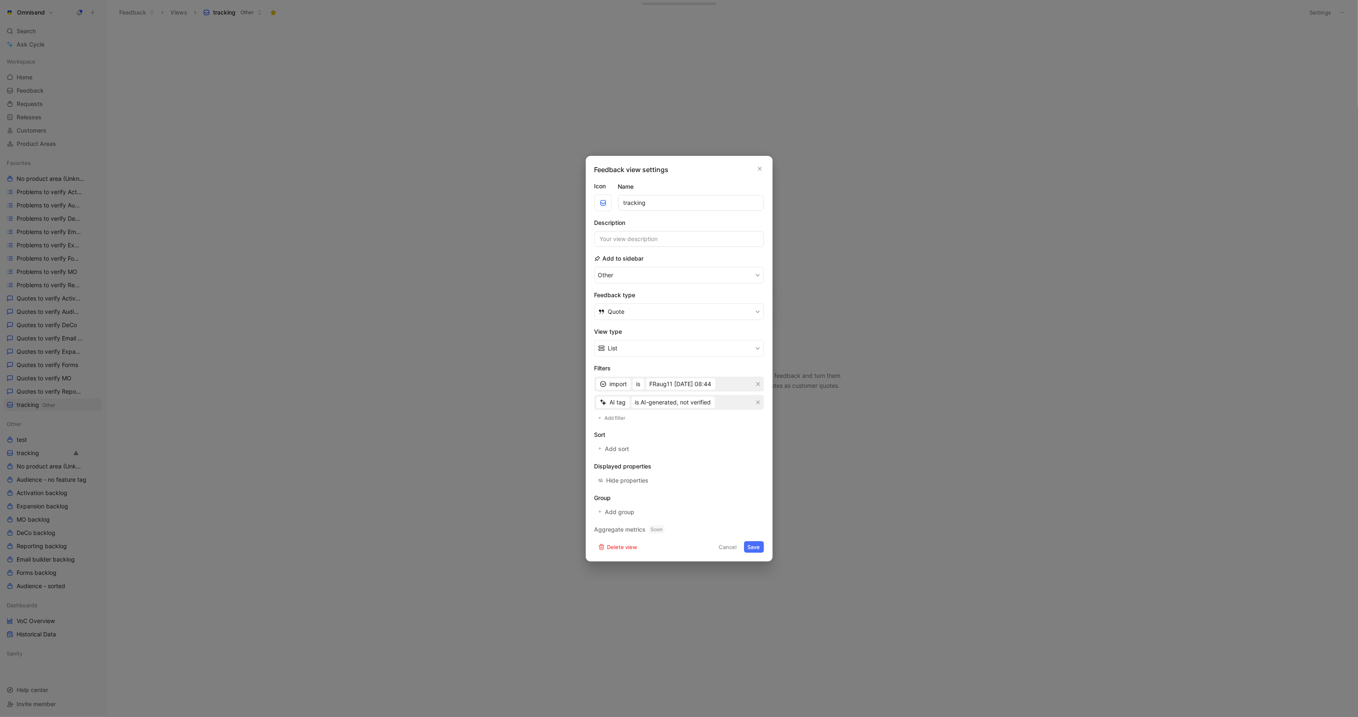
click at [758, 552] on button "Save" at bounding box center [754, 547] width 20 height 12
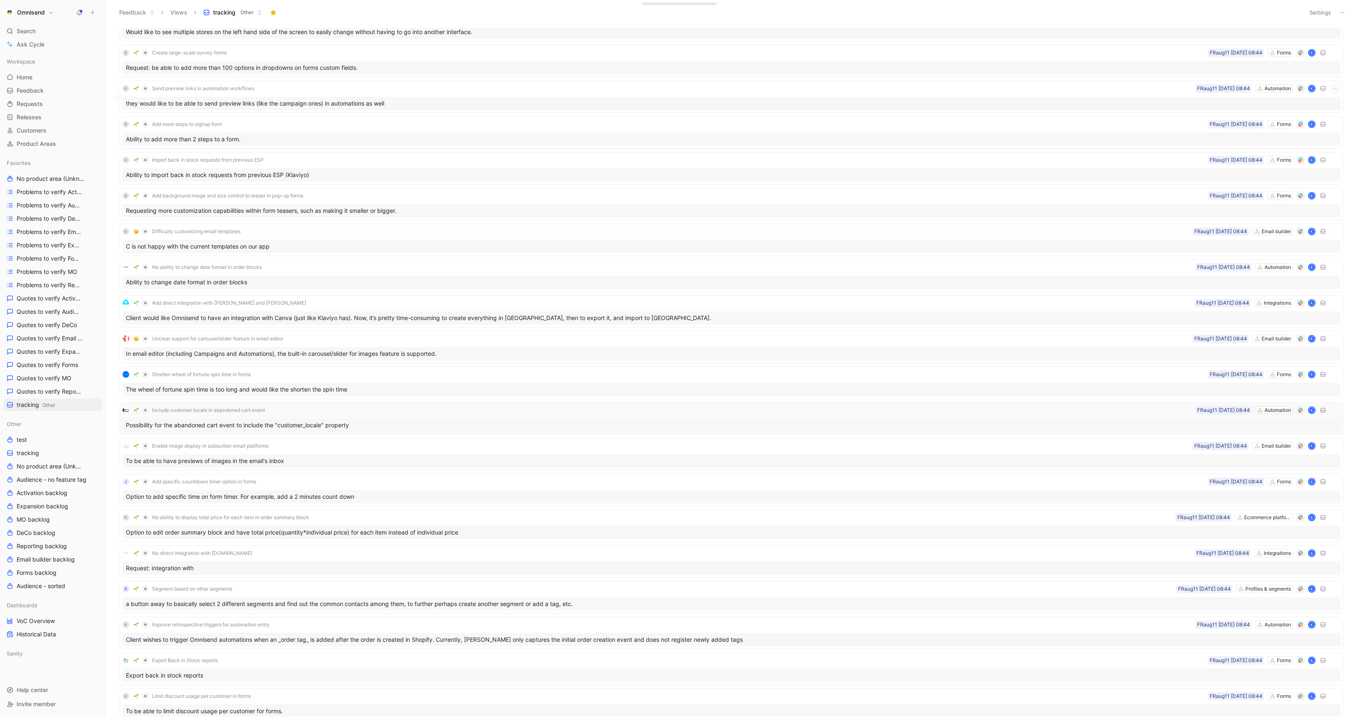
scroll to position [0, 0]
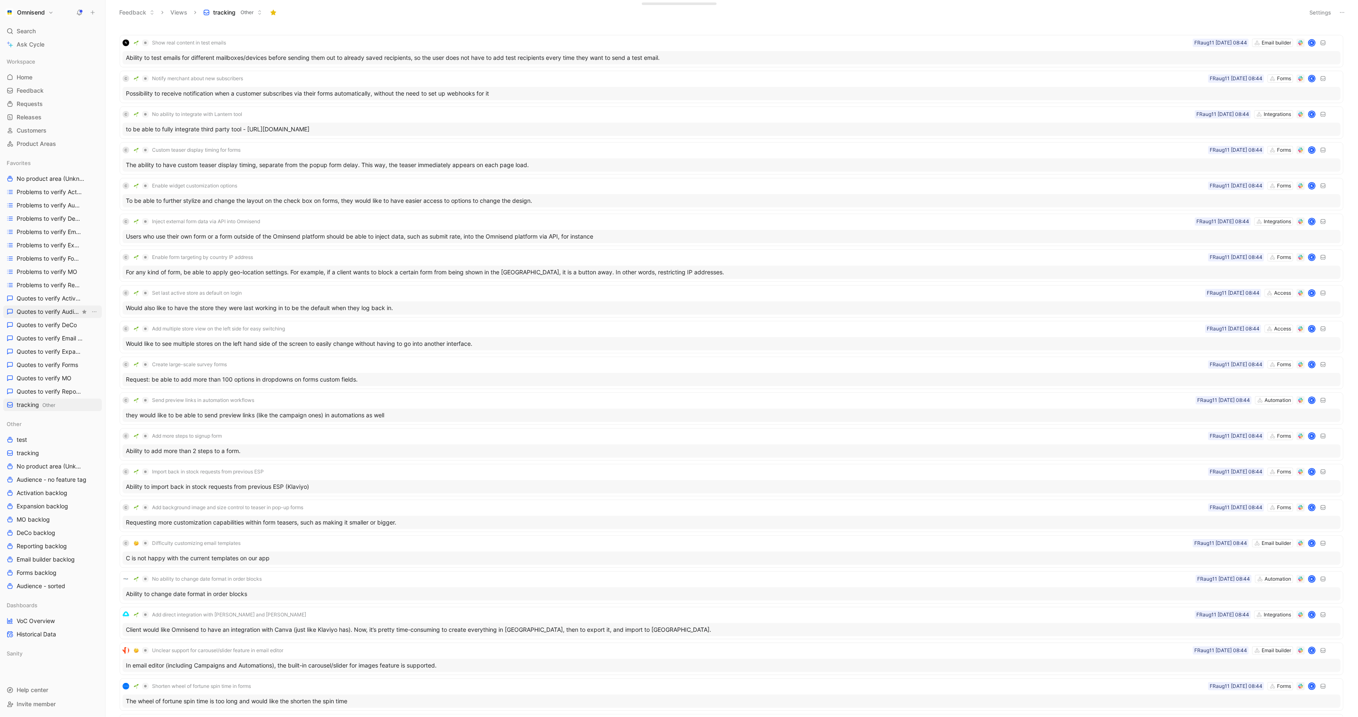
click at [58, 308] on span "Quotes to verify Audience" at bounding box center [49, 311] width 64 height 8
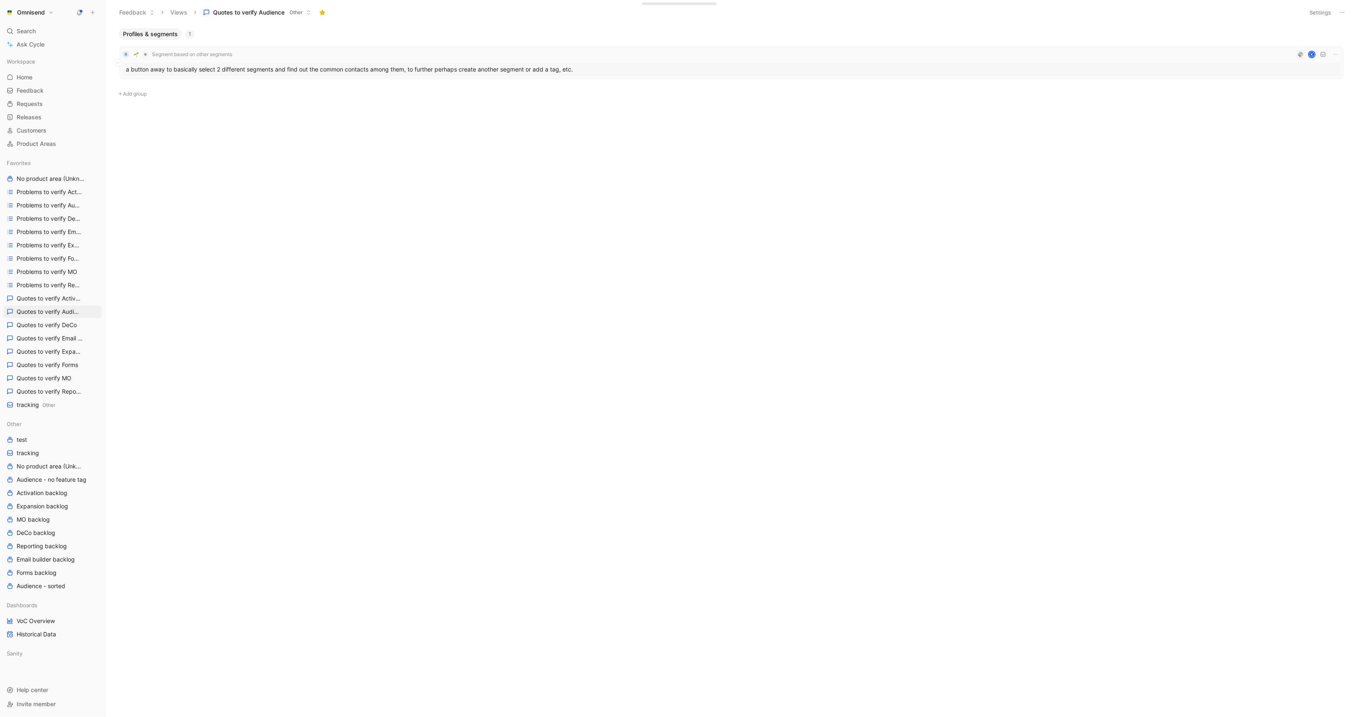
click at [328, 66] on div "a button away to basically select 2 different segments and find out the common …" at bounding box center [732, 69] width 1218 height 13
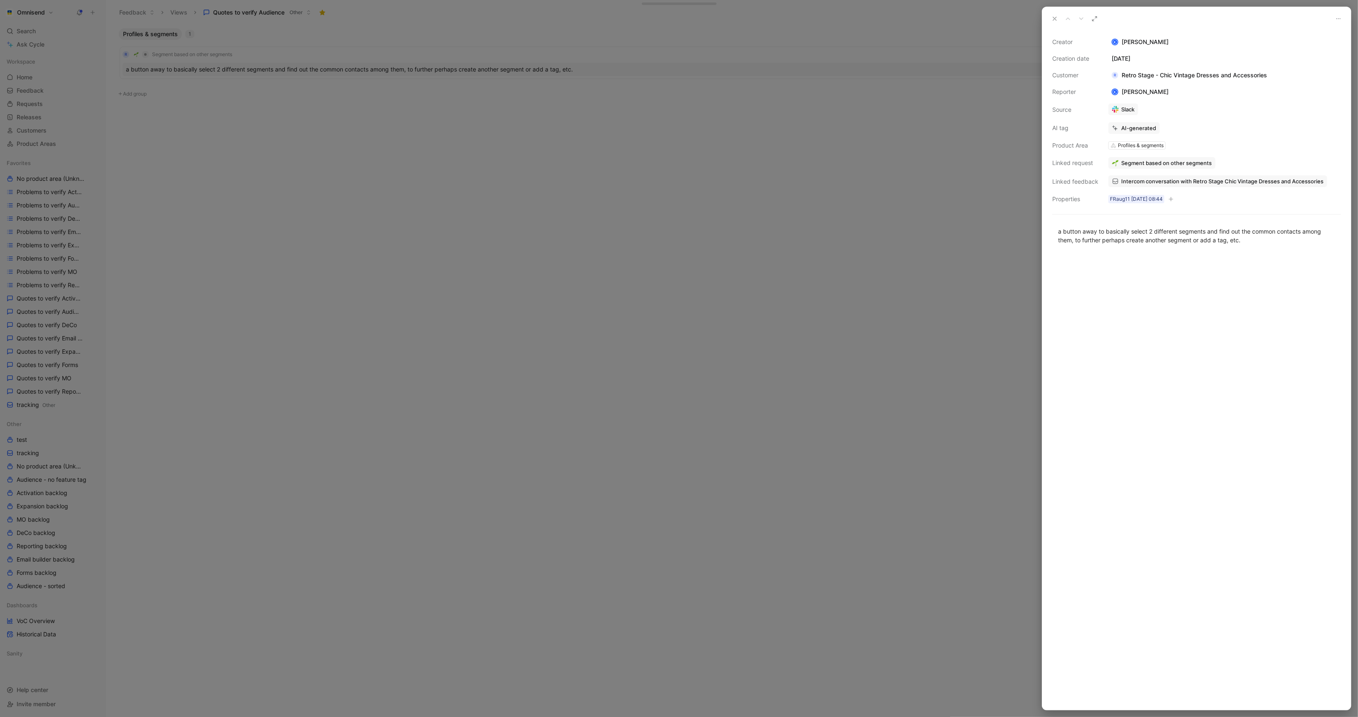
click at [432, 272] on div at bounding box center [679, 358] width 1358 height 717
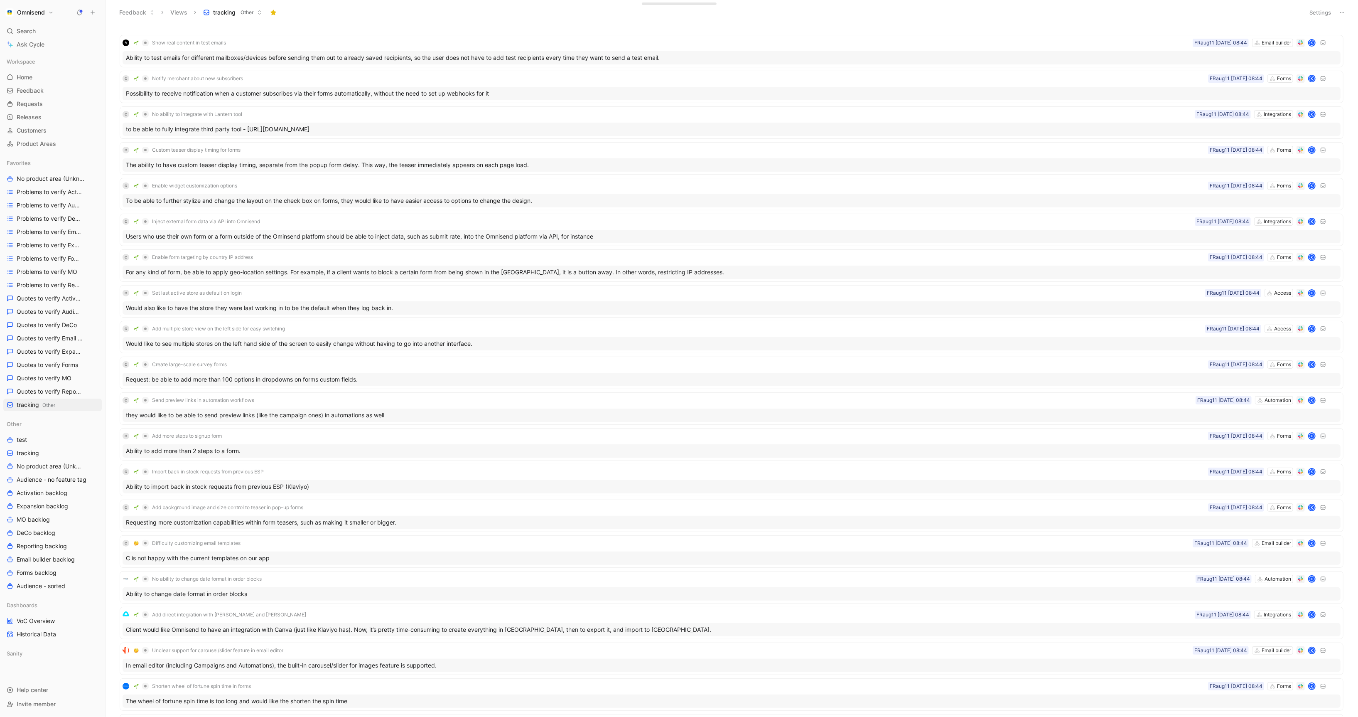
click at [1319, 20] on header "Feedback Views tracking Other Settings" at bounding box center [732, 12] width 1253 height 25
click at [1319, 9] on button "Settings" at bounding box center [1320, 13] width 29 height 12
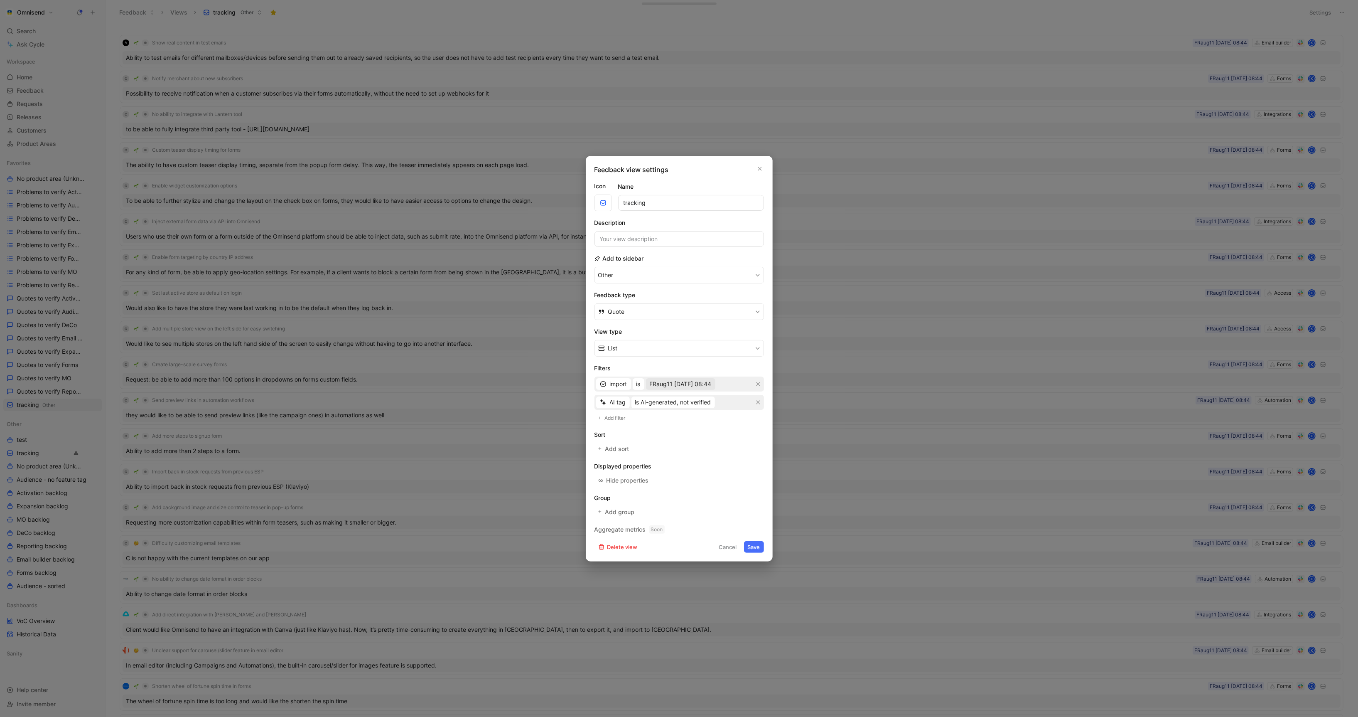
click at [695, 383] on span "FRaug11 11-08-2025 08:44" at bounding box center [681, 384] width 62 height 10
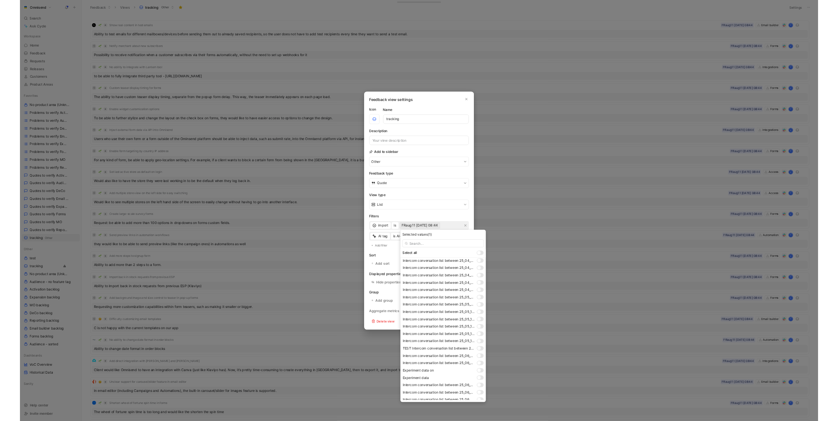
scroll to position [569, 0]
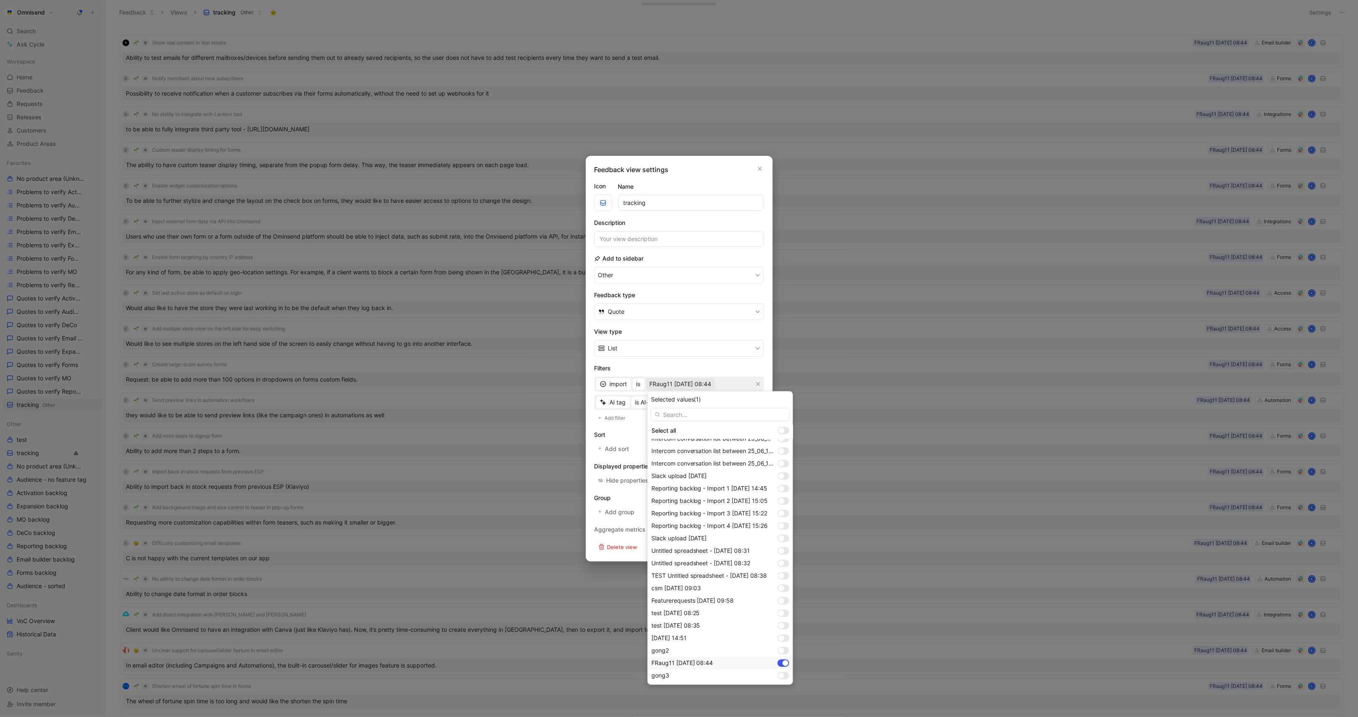
click at [783, 661] on div at bounding box center [786, 663] width 6 height 6
click at [784, 673] on div at bounding box center [784, 674] width 12 height 7
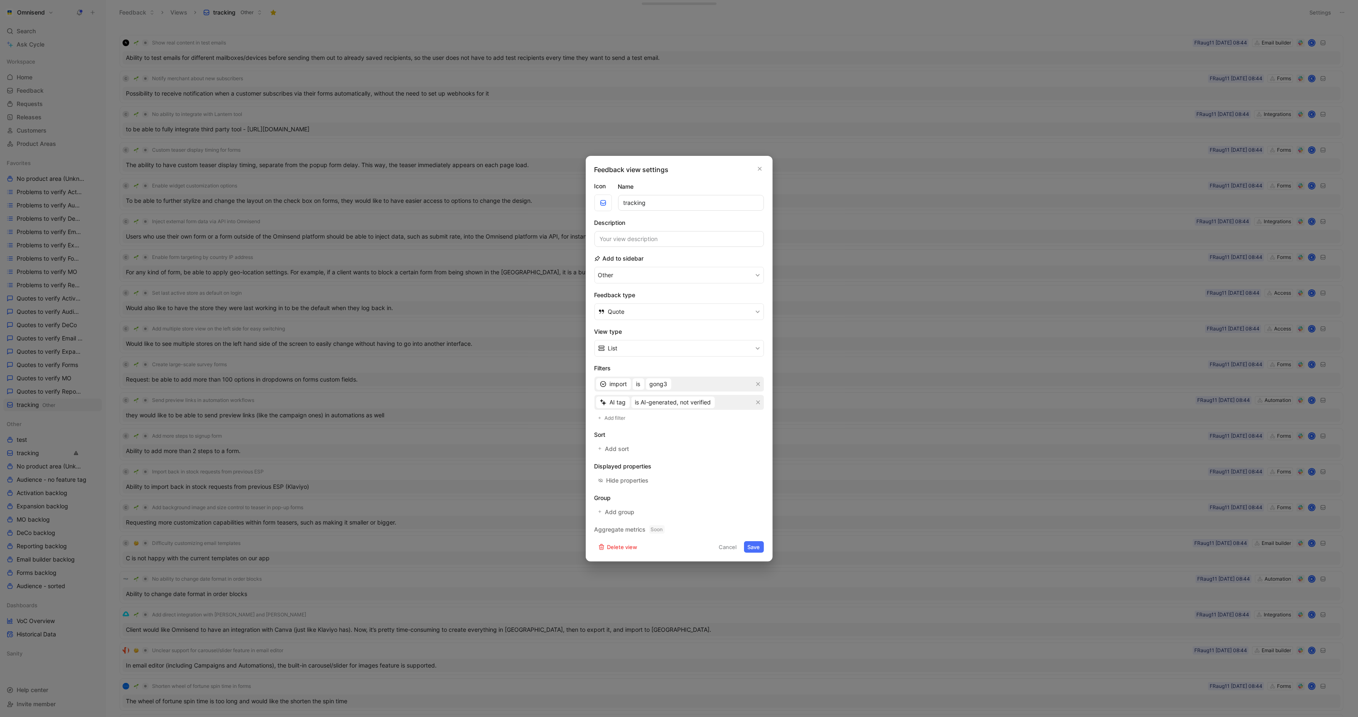
click at [756, 551] on button "Save" at bounding box center [754, 547] width 20 height 12
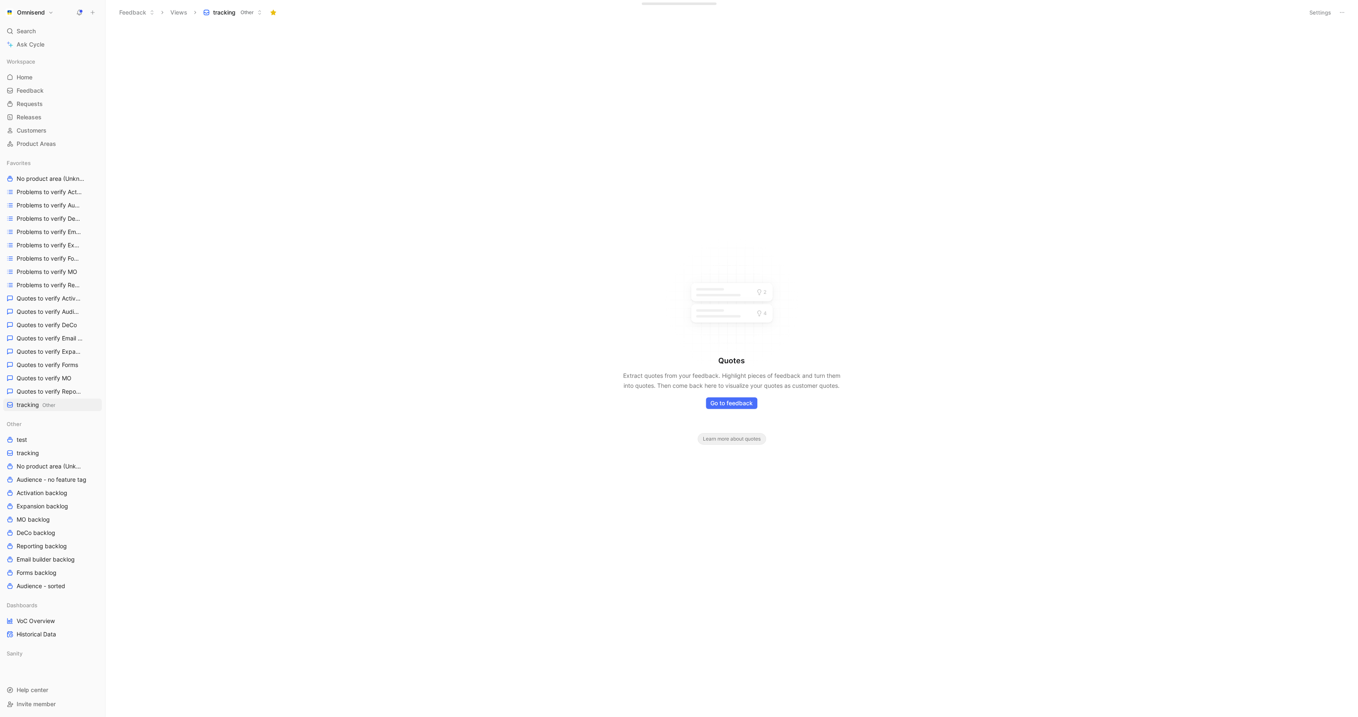
click at [53, 13] on button "Omnisend" at bounding box center [29, 13] width 52 height 12
click at [95, 10] on div at bounding box center [679, 358] width 1358 height 717
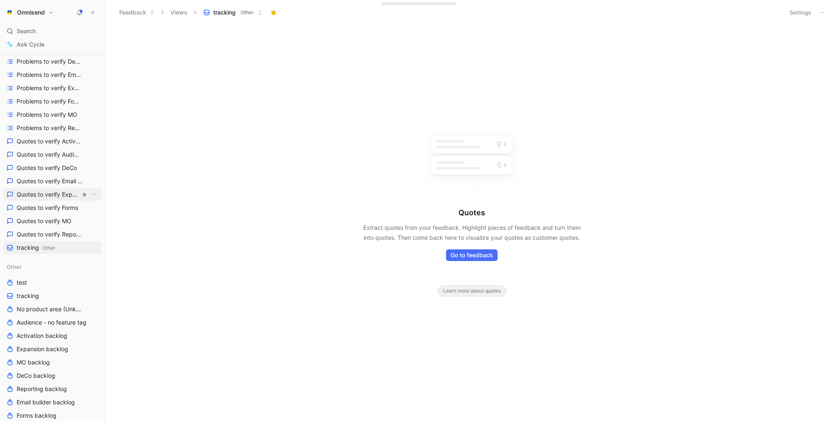
scroll to position [0, 0]
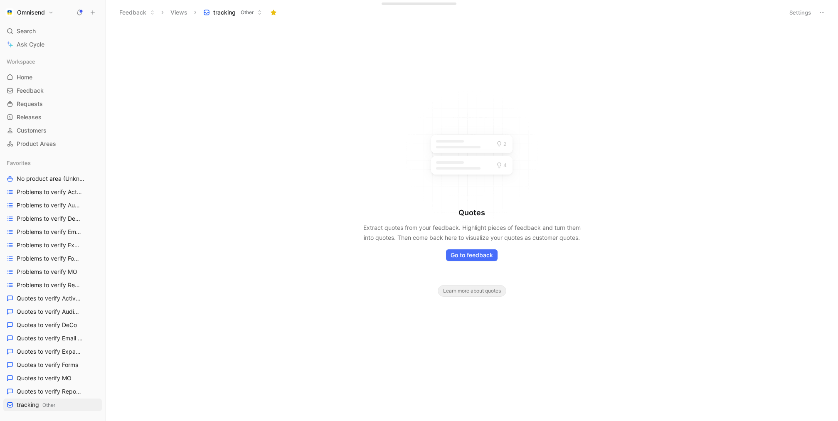
click at [252, 263] on div "Quotes Extract quotes from your feedback. Highlight pieces of feedback and turn…" at bounding box center [472, 252] width 732 height 89
click at [81, 12] on use at bounding box center [80, 12] width 6 height 6
click at [88, 10] on button at bounding box center [93, 13] width 12 height 12
click at [165, 15] on button "New feedback c" at bounding box center [148, 16] width 89 height 14
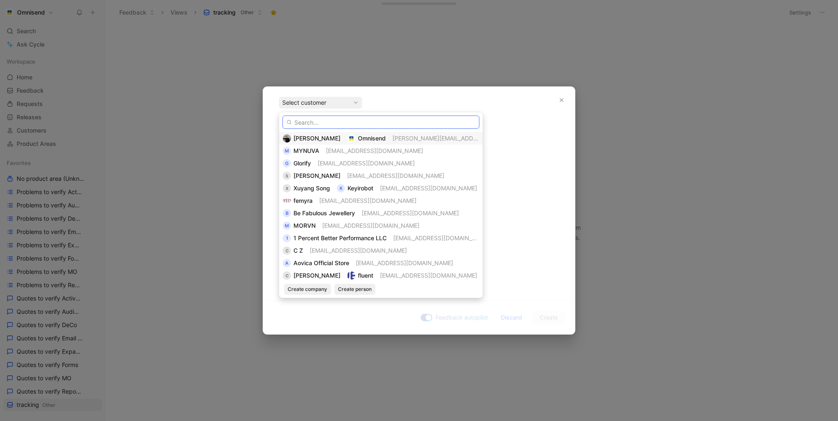
click at [327, 121] on input "text" at bounding box center [380, 121] width 197 height 13
paste input "Freedom Rave Wear"
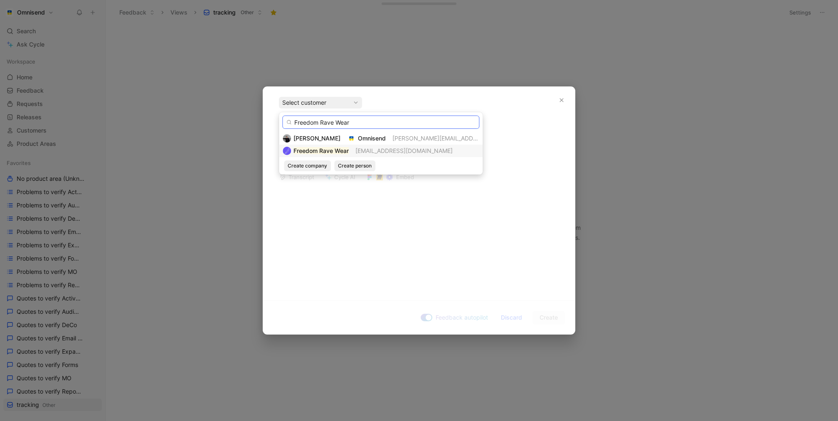
type input "Freedom Rave Wear"
click at [334, 150] on mark "Freedom Rave Wear" at bounding box center [320, 150] width 55 height 7
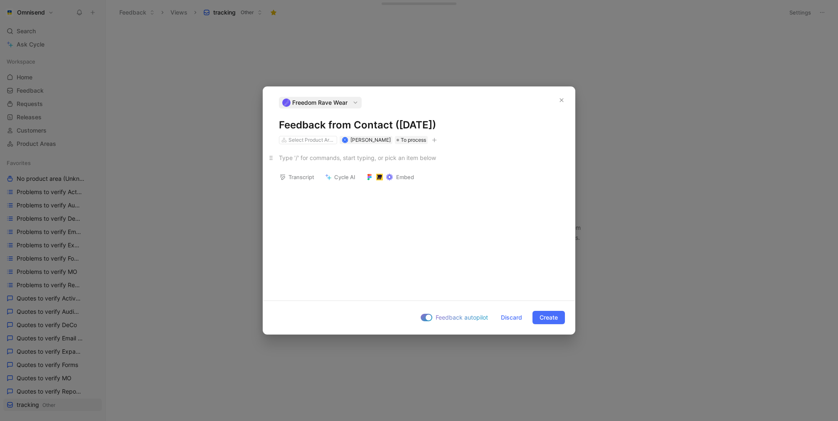
click at [354, 157] on div at bounding box center [419, 157] width 280 height 9
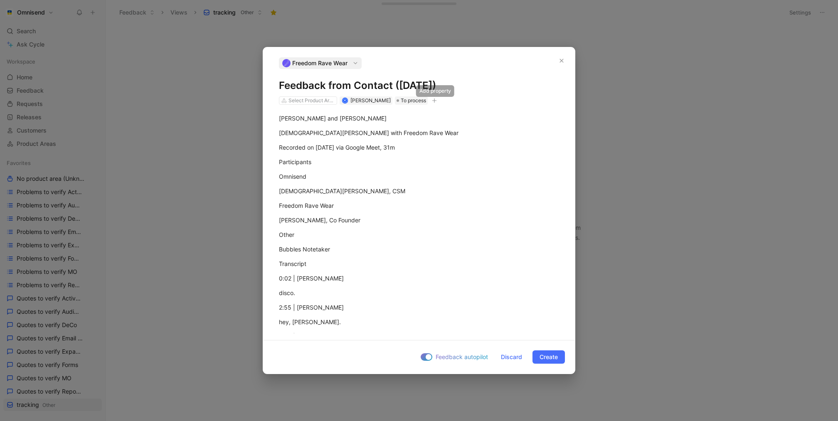
click at [433, 98] on icon "button" at bounding box center [434, 100] width 5 height 5
drag, startPoint x: 369, startPoint y: 165, endPoint x: 368, endPoint y: 160, distance: 5.5
click at [368, 160] on div "Customer lifecycle import Import Batch Tags" at bounding box center [381, 165] width 116 height 50
click at [368, 160] on div "import" at bounding box center [386, 159] width 98 height 10
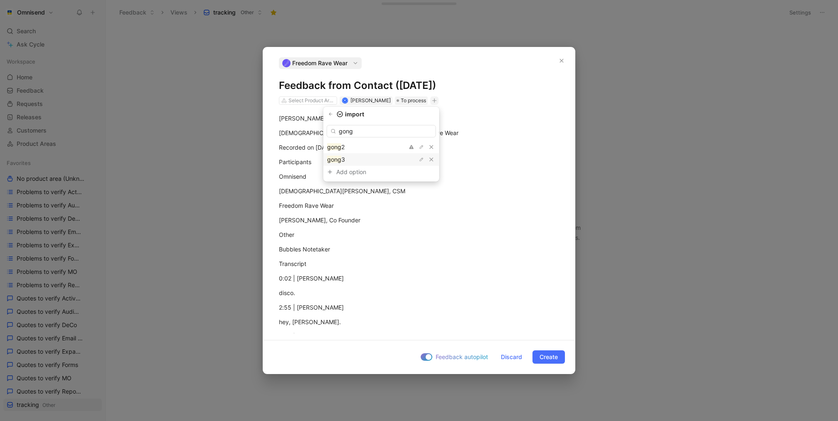
type input "gong"
click at [385, 157] on div "gong 3" at bounding box center [358, 160] width 62 height 10
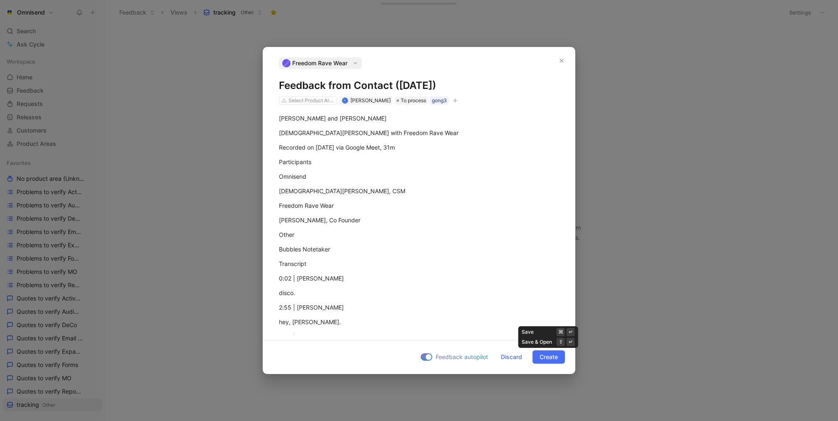
click at [550, 356] on span "Create" at bounding box center [548, 357] width 18 height 10
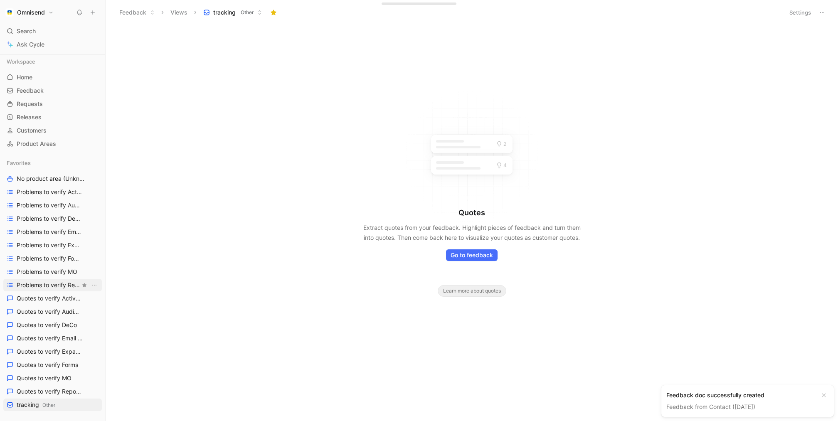
scroll to position [283, 0]
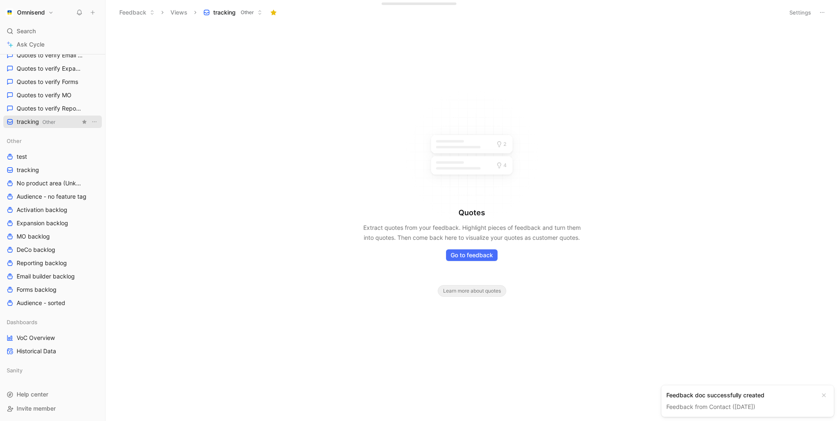
click at [54, 122] on span "Other" at bounding box center [48, 122] width 13 height 6
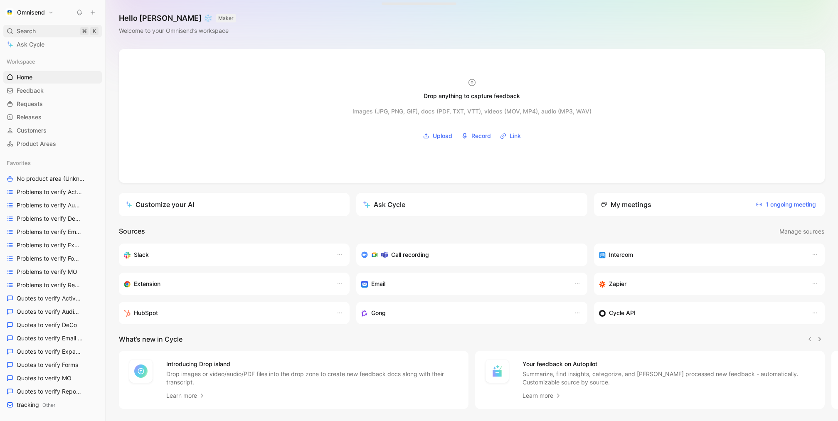
click at [46, 30] on div "Search ⌘ K" at bounding box center [52, 31] width 98 height 12
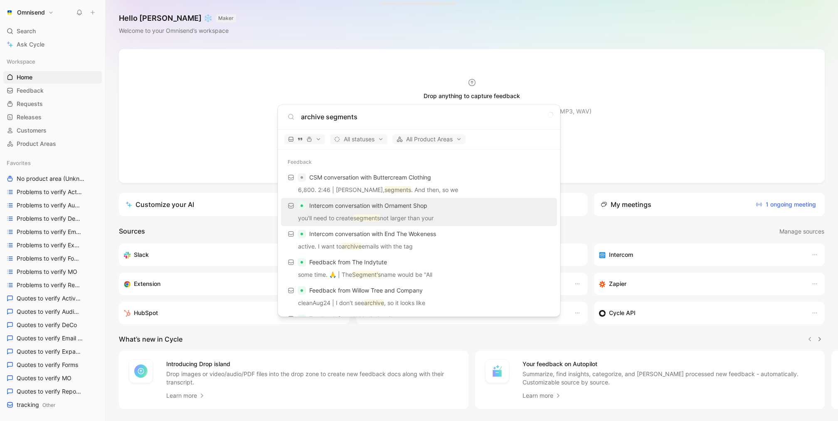
scroll to position [150, 0]
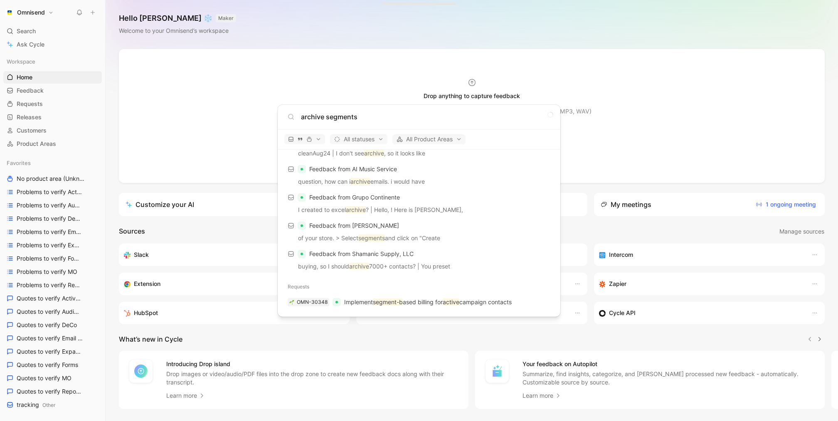
type input "archive segments"
click at [46, 47] on body "Omnisend Search ⌘ K Ask Cycle Workspace Home G then H Feedback G then F Request…" at bounding box center [419, 210] width 838 height 421
click at [43, 47] on span "Ask Cycle" at bounding box center [31, 44] width 28 height 10
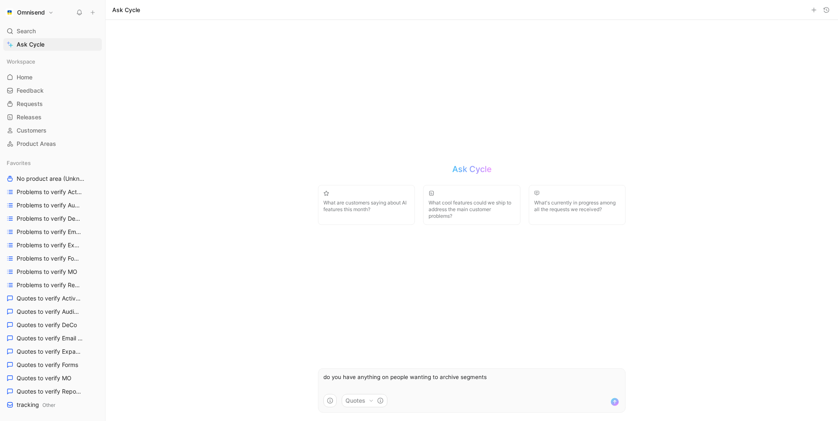
type textarea "do you have anything on people wanting to archive segments?"
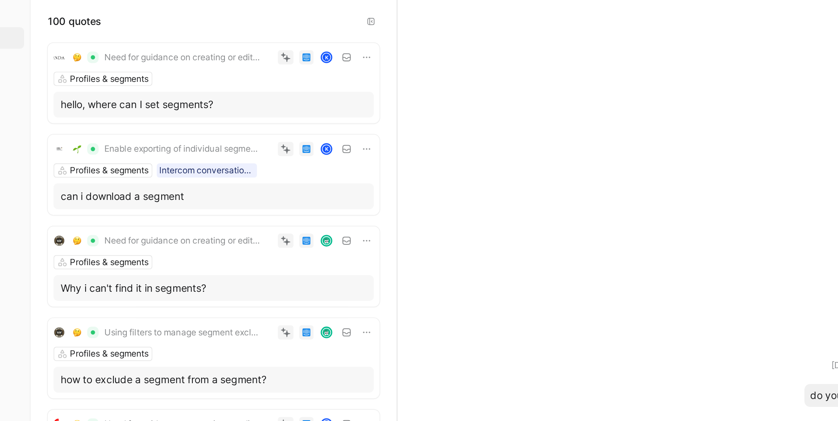
scroll to position [74, 0]
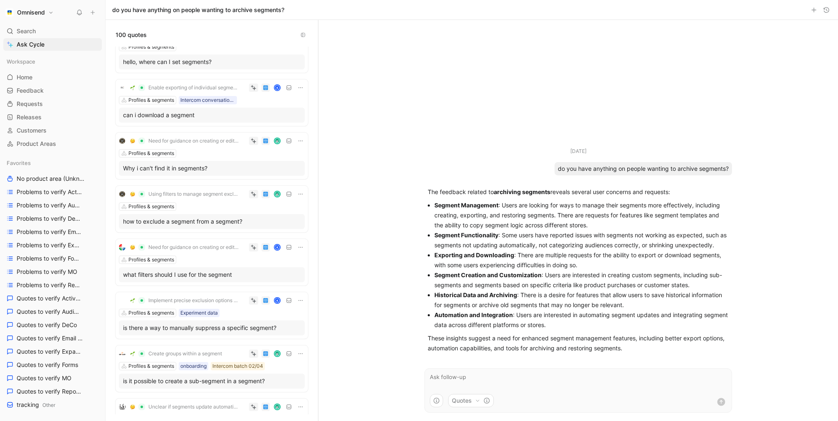
click at [456, 382] on textarea at bounding box center [578, 380] width 307 height 25
click at [91, 12] on icon at bounding box center [93, 13] width 6 height 6
click at [46, 30] on div "Search ⌘ K" at bounding box center [52, 31] width 98 height 12
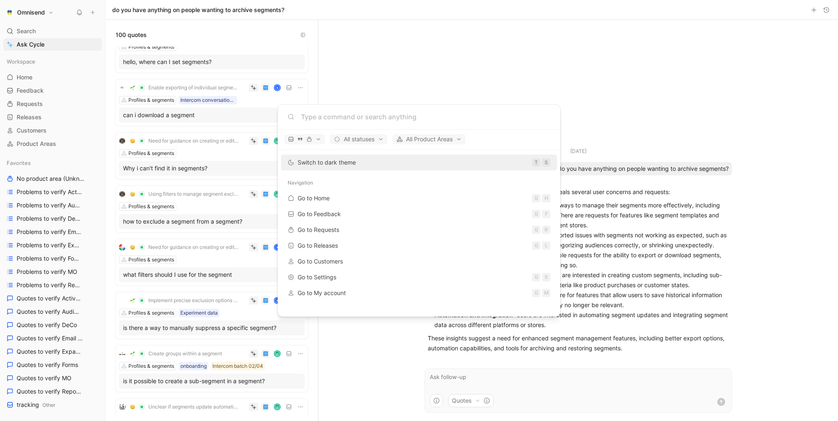
click at [46, 52] on body "Omnisend Search ⌘ K Ask Cycle Workspace Home G then H Feedback G then F Request…" at bounding box center [419, 210] width 838 height 421
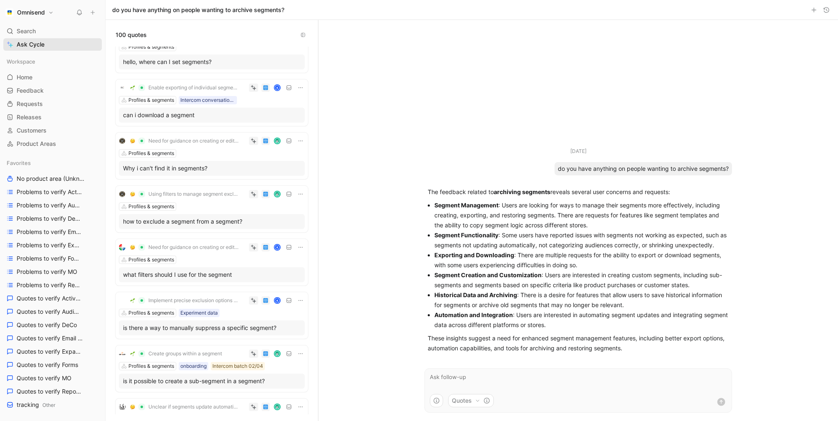
click at [45, 45] on link "Ask Cycle" at bounding box center [52, 44] width 98 height 12
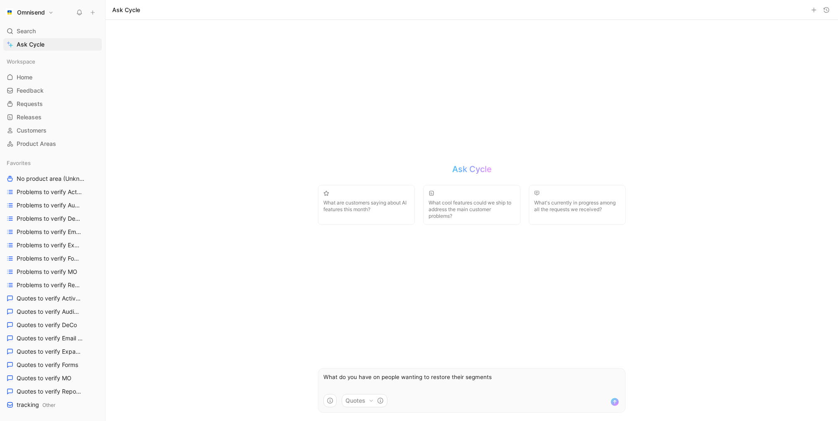
type textarea "What do you have on people wanting to restore their segments?"
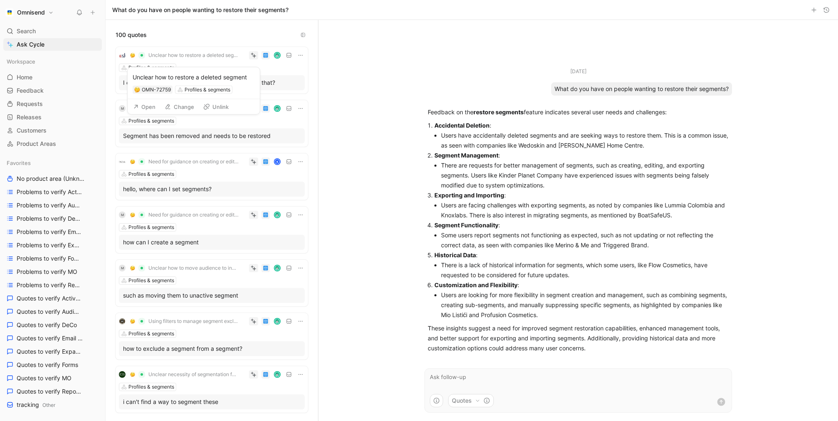
click at [154, 101] on button "Open" at bounding box center [144, 107] width 30 height 12
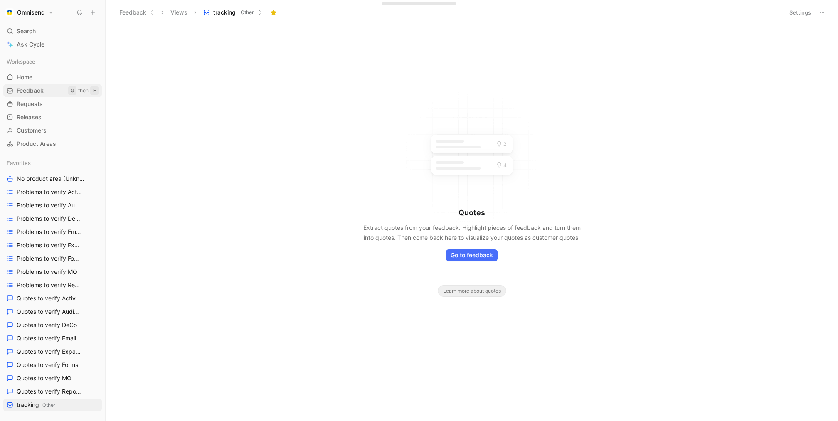
click at [38, 87] on span "Feedback" at bounding box center [30, 90] width 27 height 8
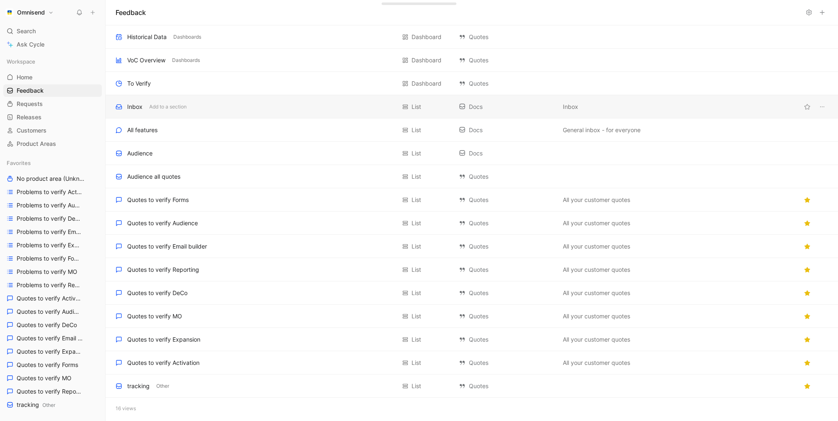
click at [195, 102] on div "Inbox Add to a section" at bounding box center [255, 107] width 280 height 10
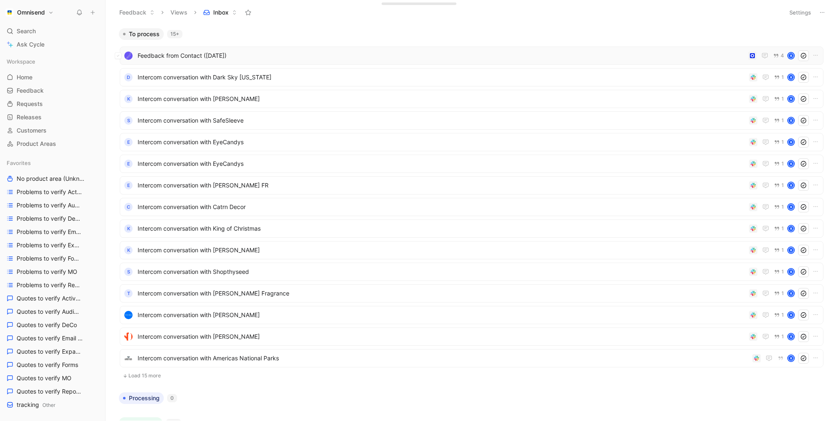
click at [363, 52] on span "Feedback from Contact ([DATE])" at bounding box center [441, 56] width 607 height 10
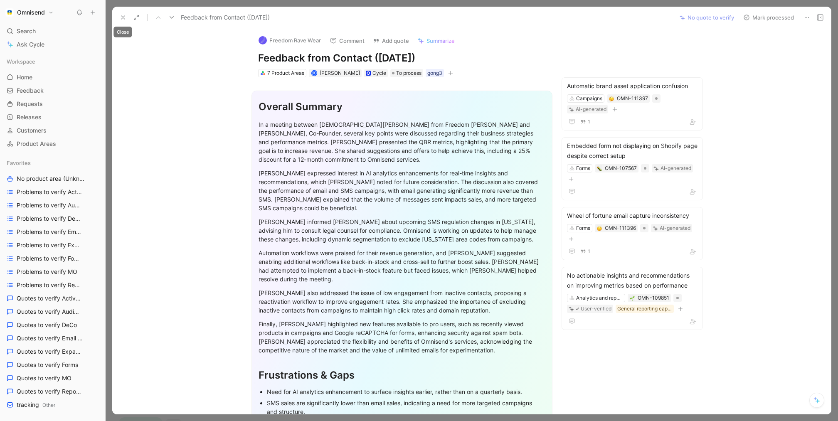
click at [124, 19] on use at bounding box center [122, 17] width 3 height 3
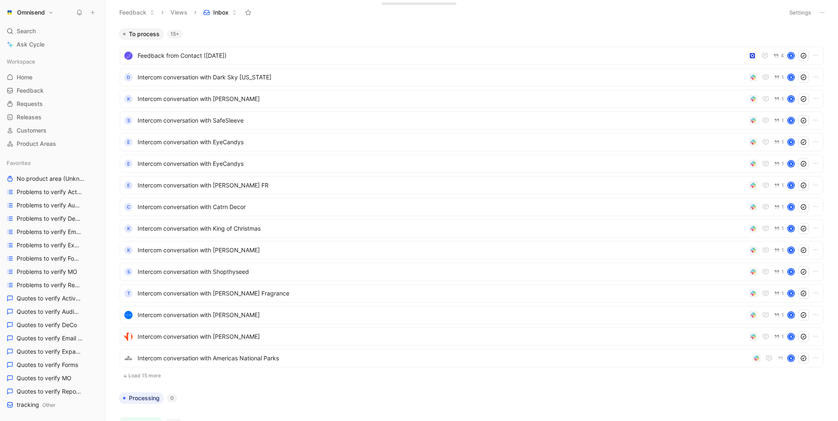
click at [93, 11] on icon at bounding box center [93, 13] width 6 height 6
click at [155, 16] on button "New feedback c" at bounding box center [148, 16] width 89 height 14
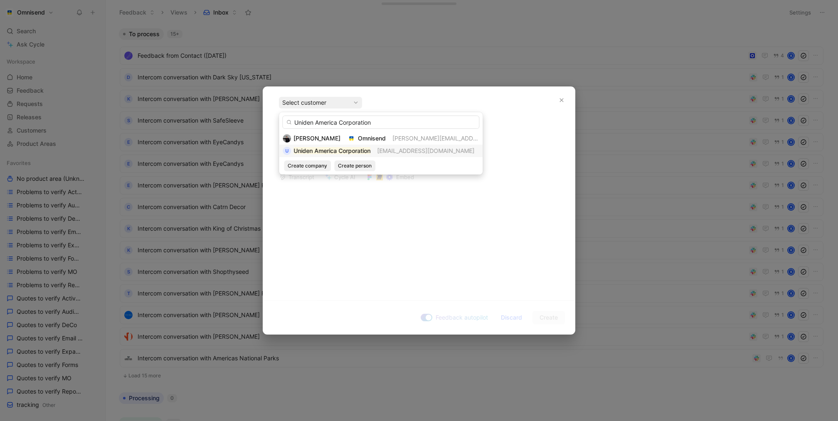
type input "Uniden America Corporation"
click at [334, 150] on mark "Uniden America Corporation" at bounding box center [331, 150] width 77 height 7
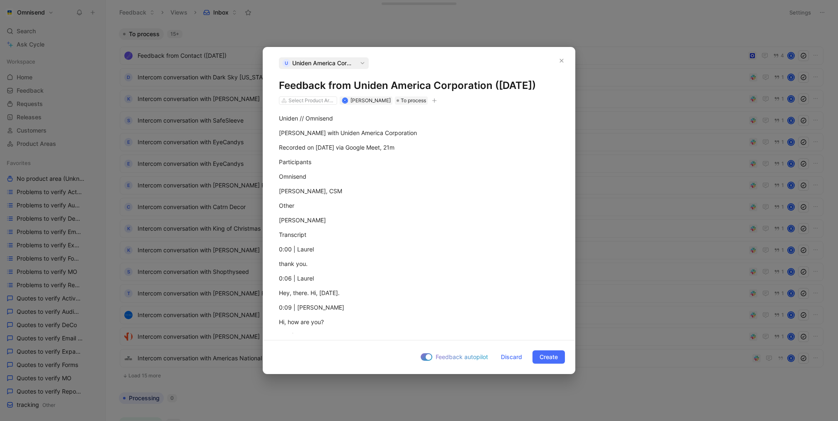
click at [436, 103] on icon "button" at bounding box center [434, 100] width 5 height 5
click at [377, 168] on div "import" at bounding box center [386, 172] width 98 height 10
type input "gong"
click at [366, 172] on div "gong 3" at bounding box center [358, 173] width 62 height 10
click at [551, 355] on span "Create" at bounding box center [548, 357] width 18 height 10
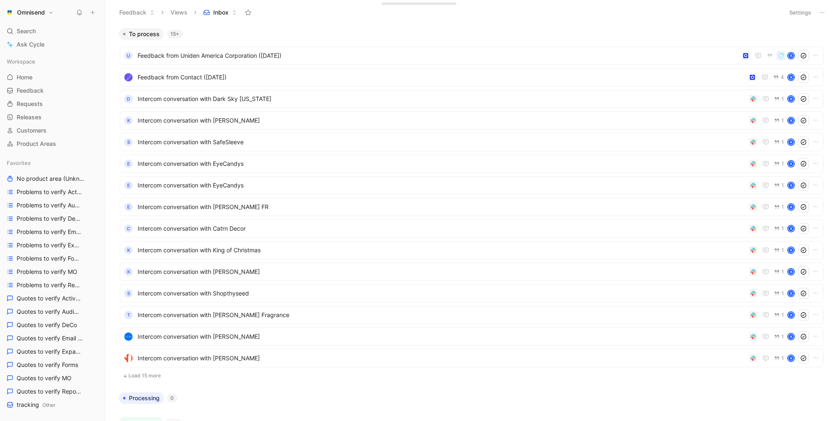
click at [92, 12] on use at bounding box center [93, 13] width 4 height 4
click at [151, 16] on button "New feedback c" at bounding box center [148, 16] width 89 height 14
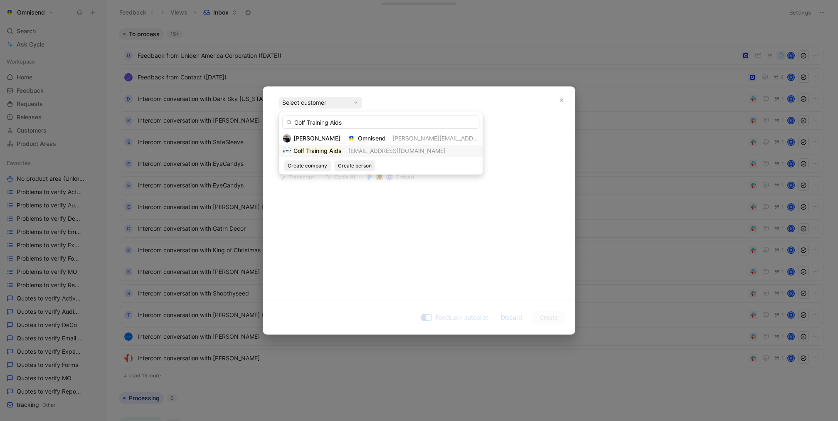
type input "Golf Training Aids"
click at [331, 151] on mark "Golf Training Aids" at bounding box center [317, 150] width 48 height 7
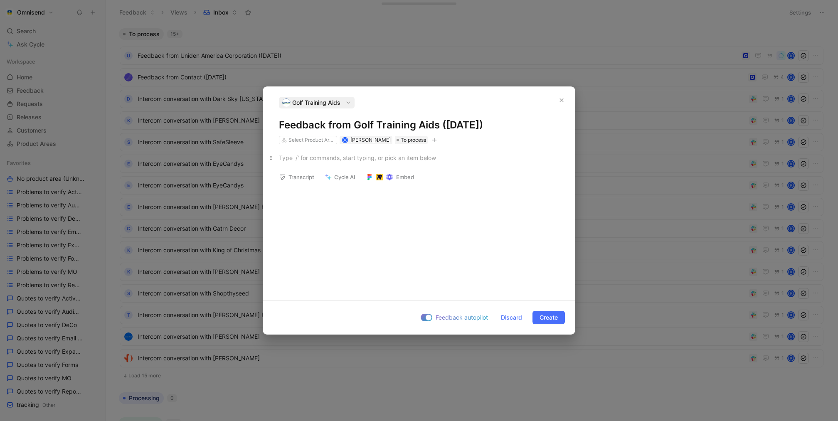
click at [345, 160] on div at bounding box center [419, 157] width 280 height 9
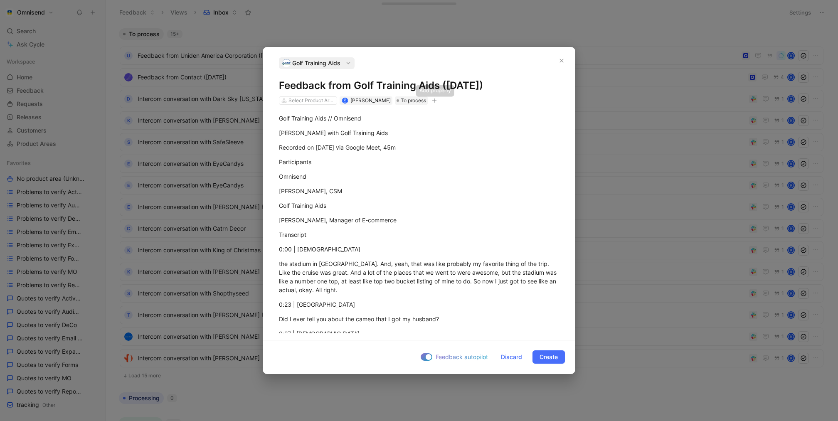
click at [432, 104] on button "button" at bounding box center [434, 100] width 8 height 8
click at [386, 157] on div "import" at bounding box center [386, 159] width 98 height 10
type input "gong"
click at [367, 161] on div "gong 3" at bounding box center [358, 160] width 62 height 10
click at [544, 356] on span "Create" at bounding box center [548, 357] width 18 height 10
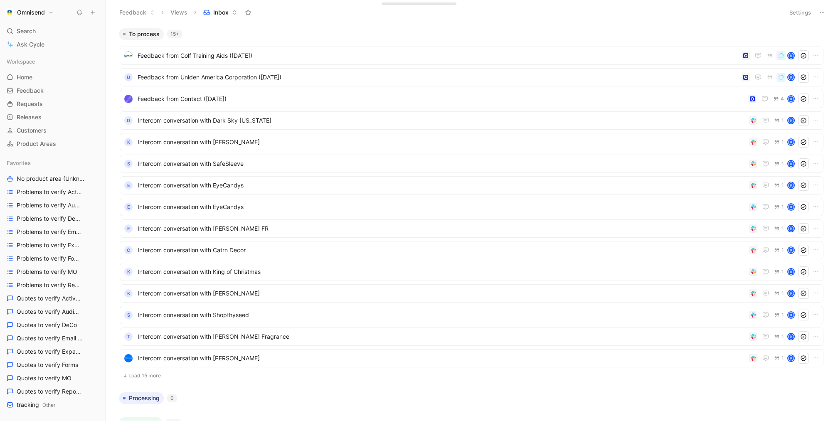
click at [93, 13] on icon at bounding box center [93, 13] width 6 height 6
click at [148, 15] on button "New feedback c" at bounding box center [148, 16] width 89 height 14
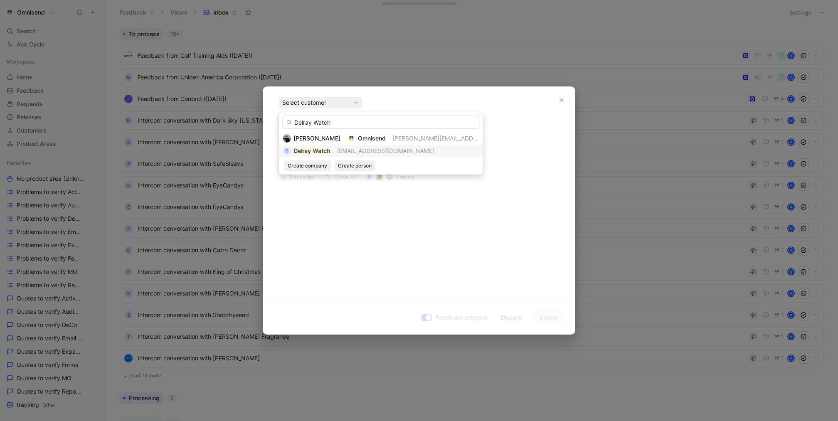
type input "Delray Watch"
click at [340, 149] on span "contact@delraywatch.com" at bounding box center [385, 150] width 97 height 7
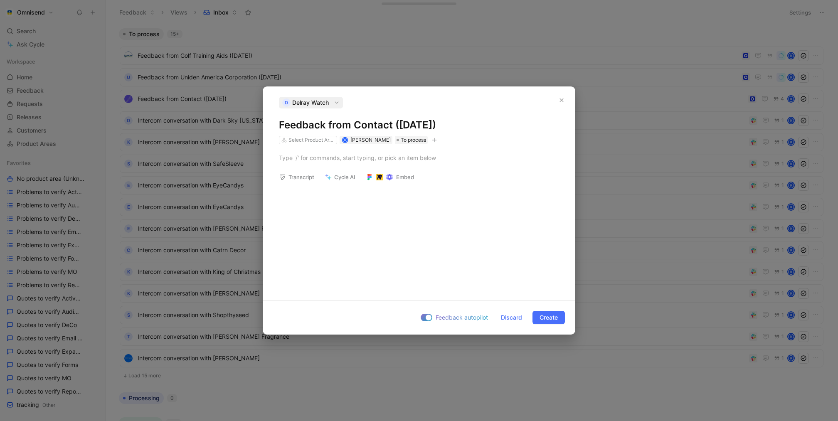
click at [434, 142] on icon "button" at bounding box center [434, 140] width 5 height 5
type input "gon"
click at [434, 142] on icon "button" at bounding box center [434, 140] width 5 height 5
click at [388, 197] on div "import" at bounding box center [386, 198] width 98 height 10
type input "gong"
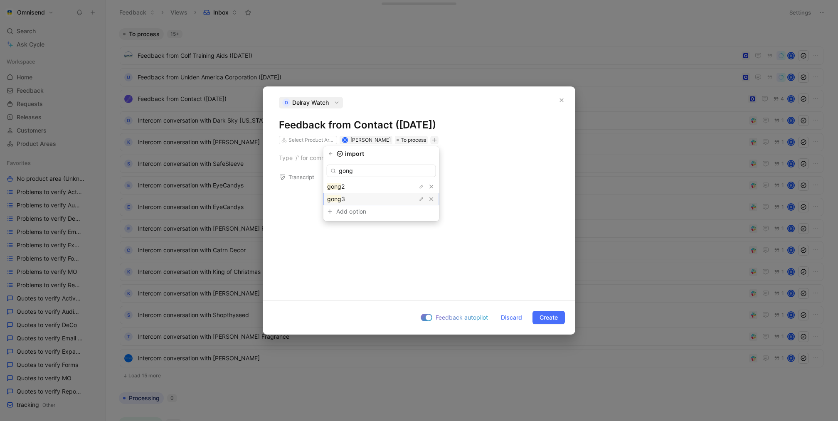
click at [369, 196] on div "gong 3" at bounding box center [358, 199] width 62 height 10
click at [299, 157] on div at bounding box center [419, 157] width 280 height 9
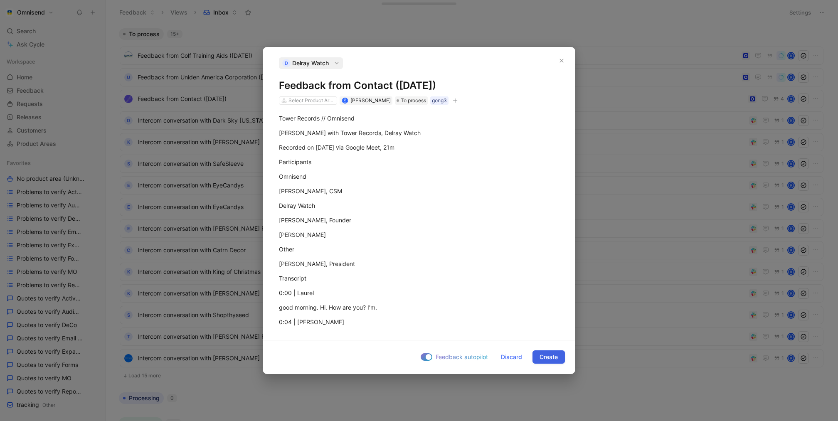
click at [560, 356] on button "Create" at bounding box center [548, 356] width 32 height 13
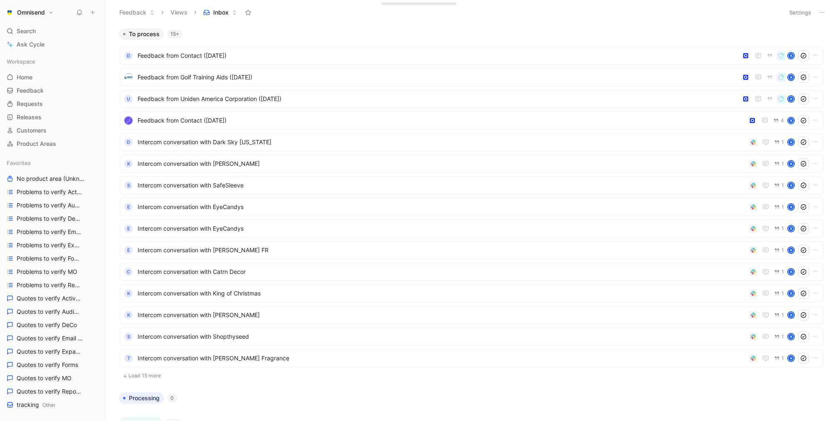
click at [93, 15] on icon at bounding box center [93, 13] width 6 height 6
click at [154, 15] on button "New feedback c" at bounding box center [148, 16] width 89 height 14
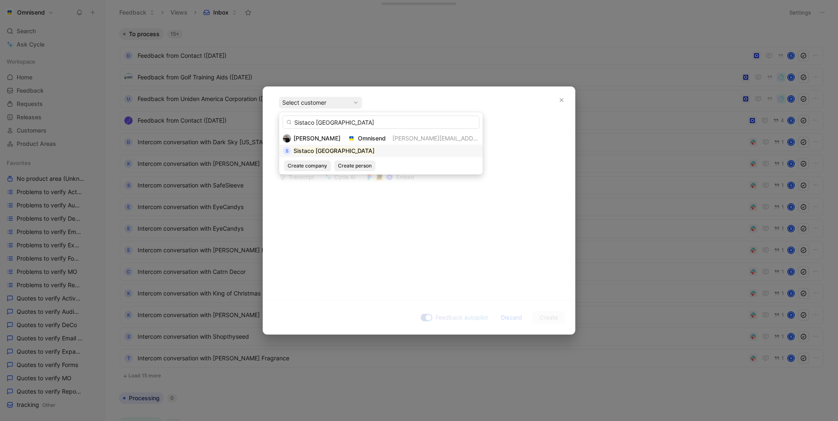
type input "Sistaco Singapore"
click at [358, 148] on div "S Sistaco Singapore" at bounding box center [380, 151] width 196 height 10
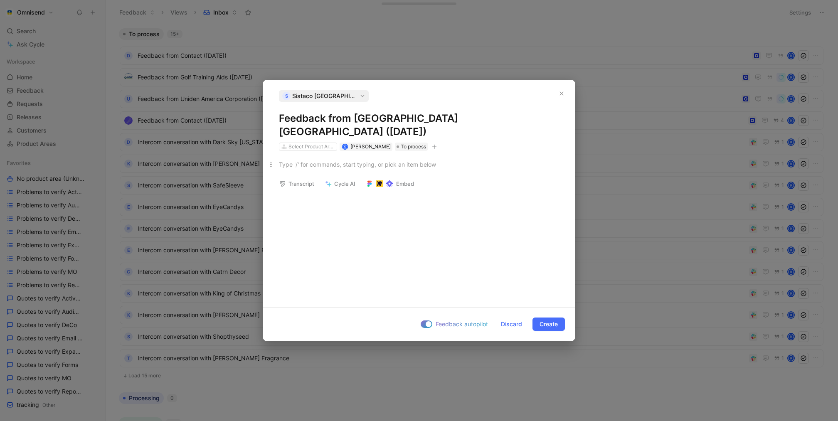
click at [361, 160] on div at bounding box center [419, 164] width 280 height 9
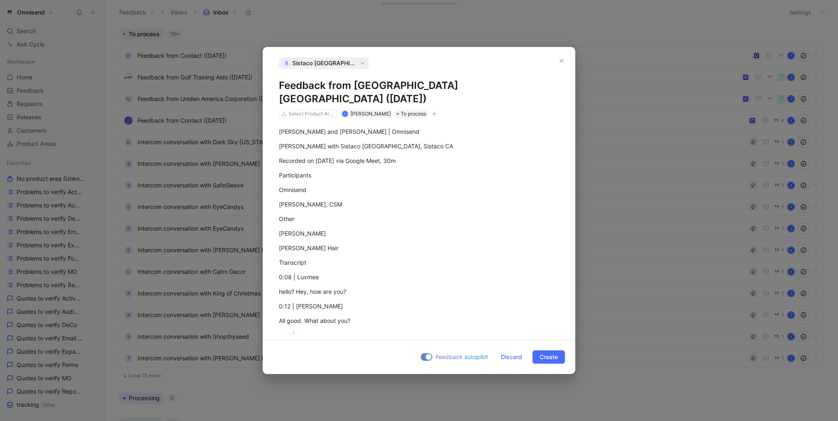
click at [436, 110] on button "button" at bounding box center [434, 114] width 8 height 8
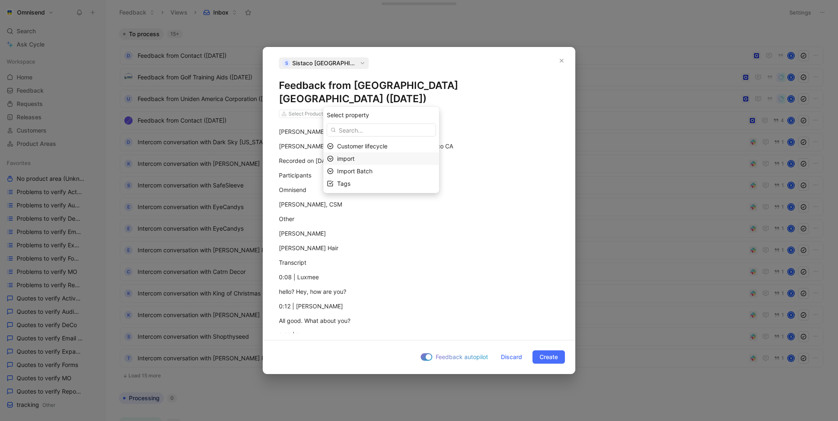
click at [382, 160] on div "import" at bounding box center [386, 159] width 98 height 10
type input "gong"
click at [379, 160] on div "gong 3" at bounding box center [358, 160] width 62 height 10
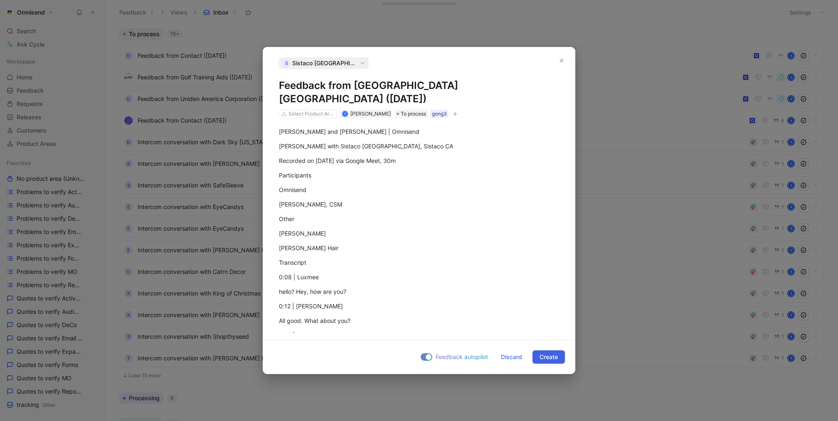
click at [545, 359] on span "Create" at bounding box center [548, 357] width 18 height 10
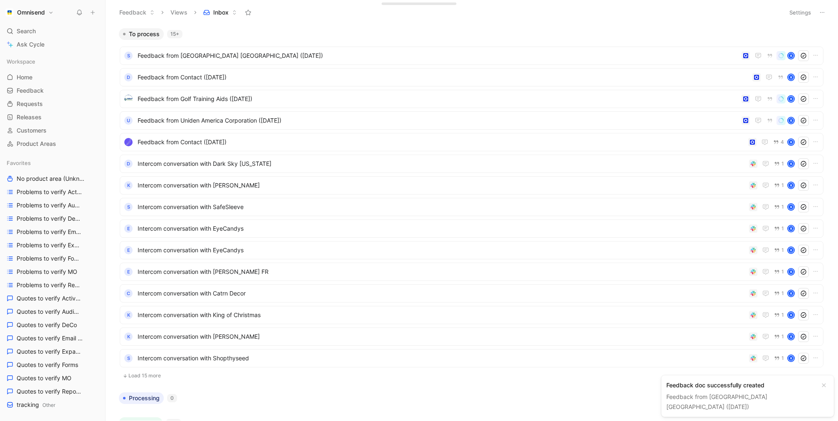
click at [91, 11] on icon at bounding box center [93, 13] width 6 height 6
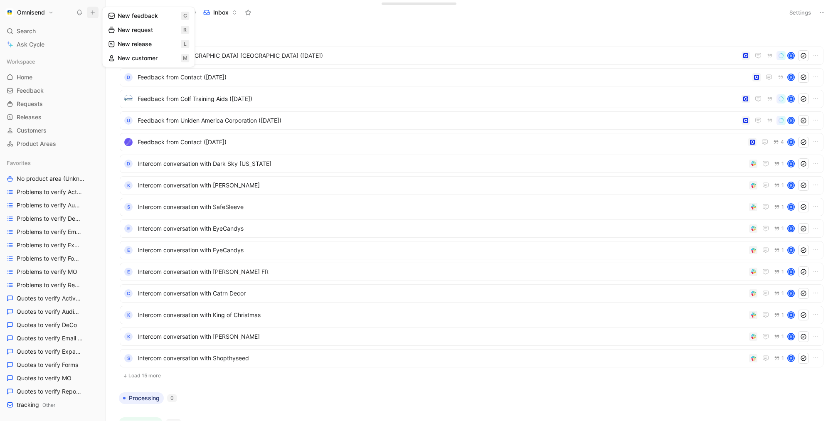
click at [141, 17] on button "New feedback c" at bounding box center [148, 16] width 89 height 14
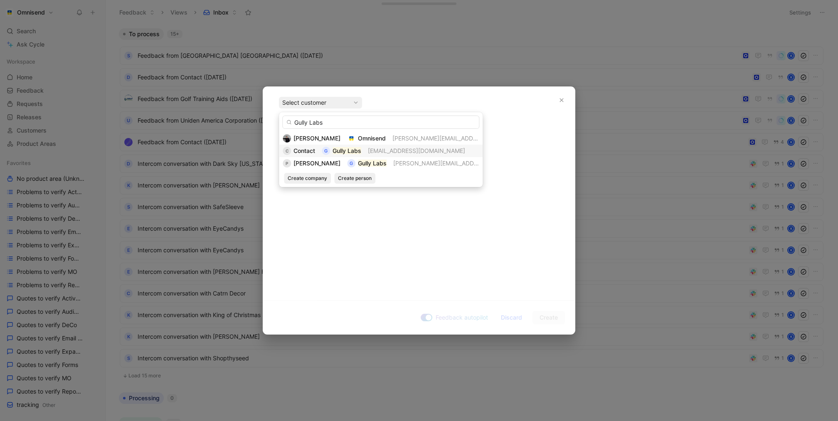
type input "Gully Labs"
click at [374, 151] on span "contact@gullylabs.com" at bounding box center [416, 150] width 97 height 7
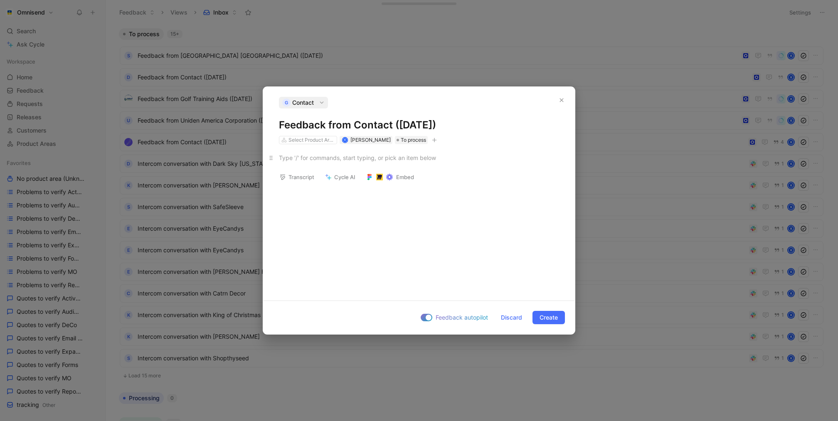
click at [316, 160] on div at bounding box center [419, 157] width 280 height 9
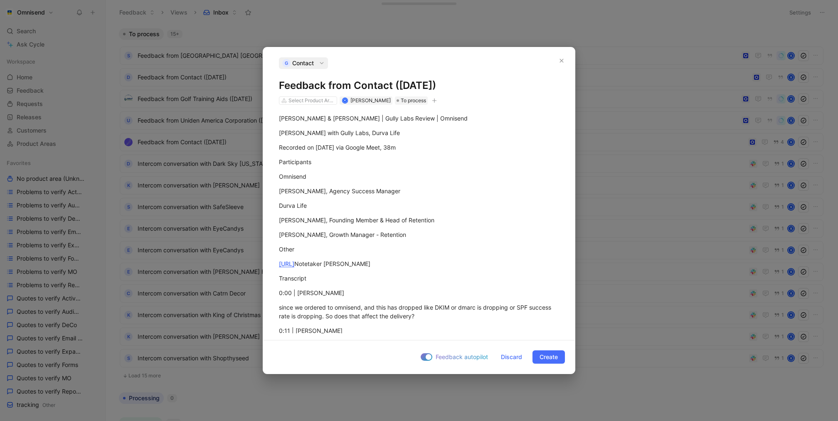
click at [436, 99] on icon "button" at bounding box center [434, 100] width 5 height 5
click at [370, 157] on div "import" at bounding box center [386, 159] width 98 height 10
type input "gong"
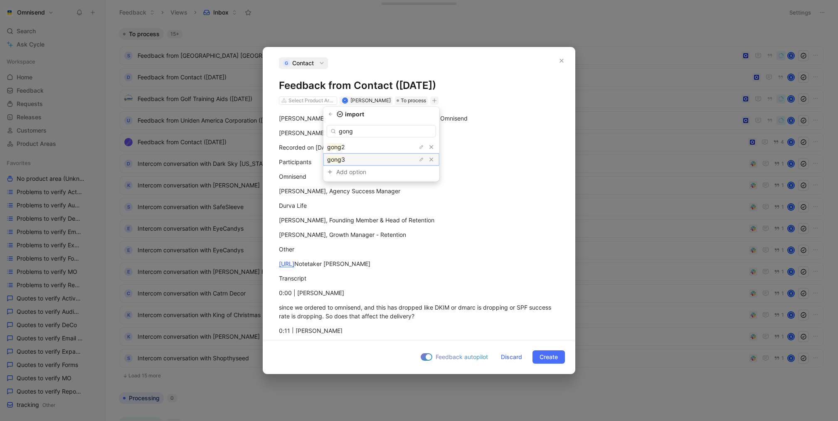
click at [386, 161] on div "gong 3" at bounding box center [358, 160] width 62 height 10
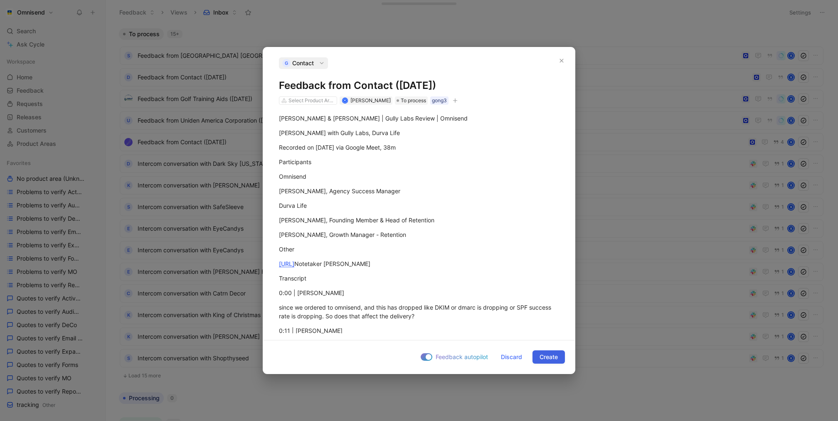
click at [546, 357] on span "Create" at bounding box center [548, 357] width 18 height 10
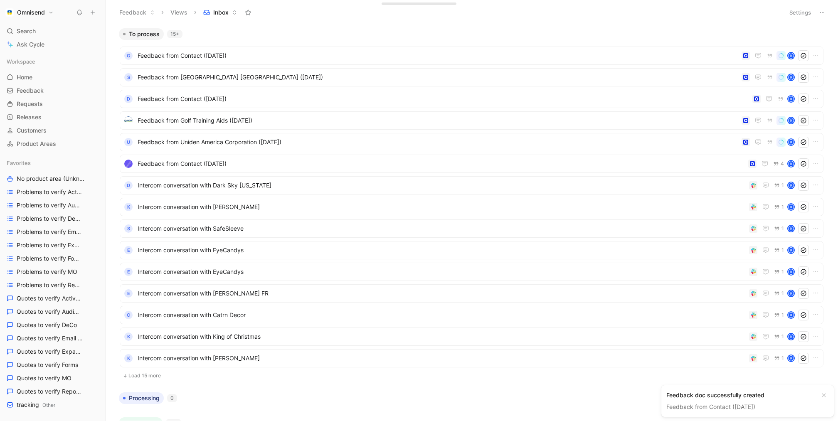
click at [93, 10] on icon at bounding box center [93, 13] width 6 height 6
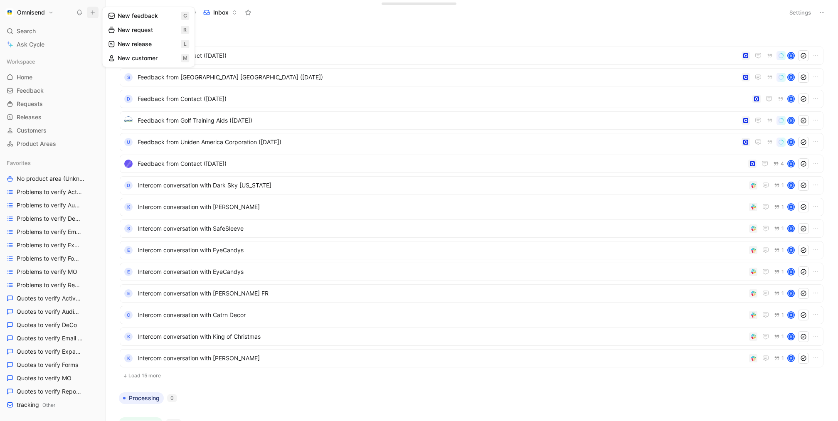
click at [120, 16] on button "New feedback c" at bounding box center [148, 16] width 89 height 14
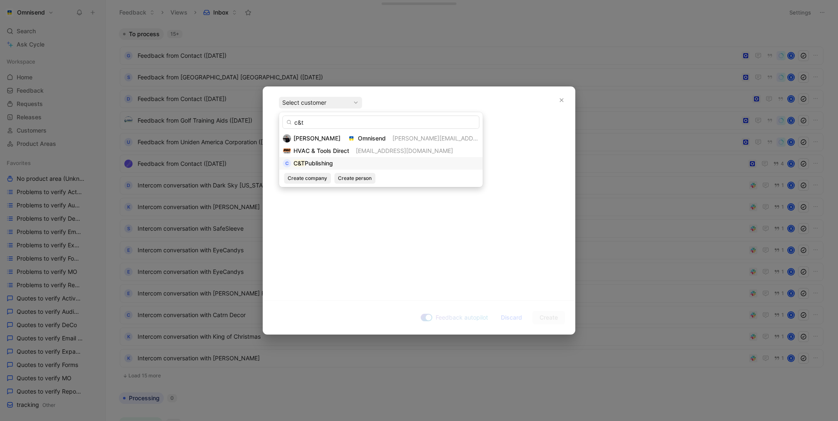
type input "c&t"
click at [346, 159] on div "C C&T Publishing" at bounding box center [380, 163] width 196 height 10
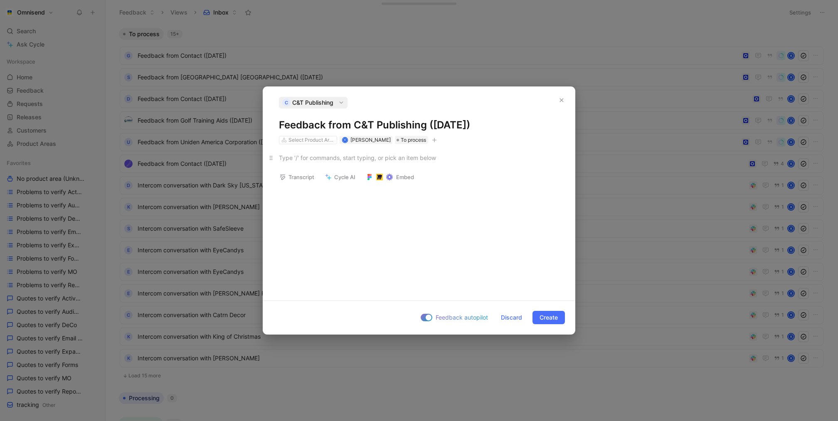
click at [347, 159] on div at bounding box center [419, 157] width 280 height 9
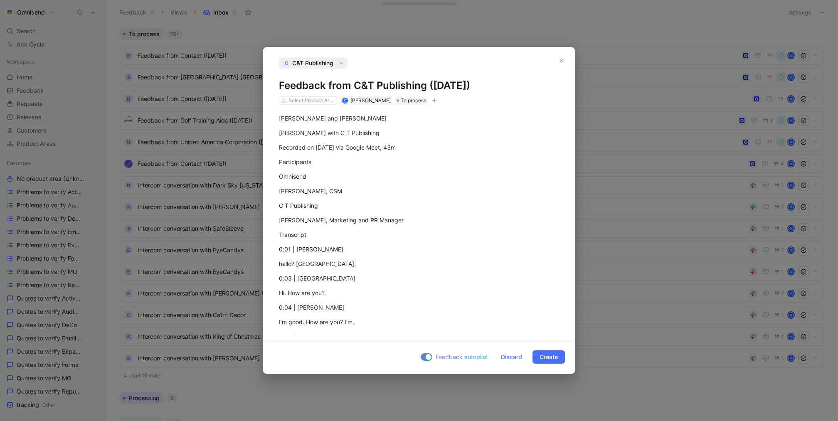
click at [434, 104] on button "button" at bounding box center [434, 100] width 8 height 8
click at [395, 154] on div "import" at bounding box center [386, 159] width 98 height 10
type input "gong"
click at [369, 153] on div "gong 3" at bounding box center [381, 159] width 116 height 12
click at [548, 356] on span "Create" at bounding box center [548, 357] width 18 height 10
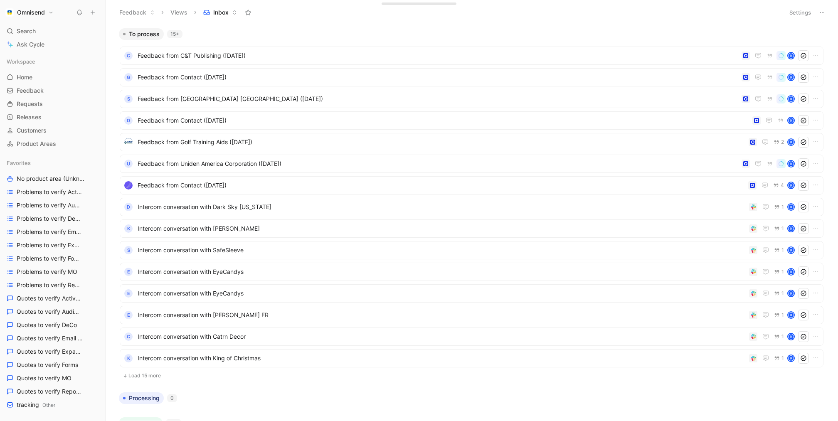
click at [98, 16] on button at bounding box center [93, 13] width 12 height 12
click at [151, 18] on button "New feedback c" at bounding box center [148, 16] width 89 height 14
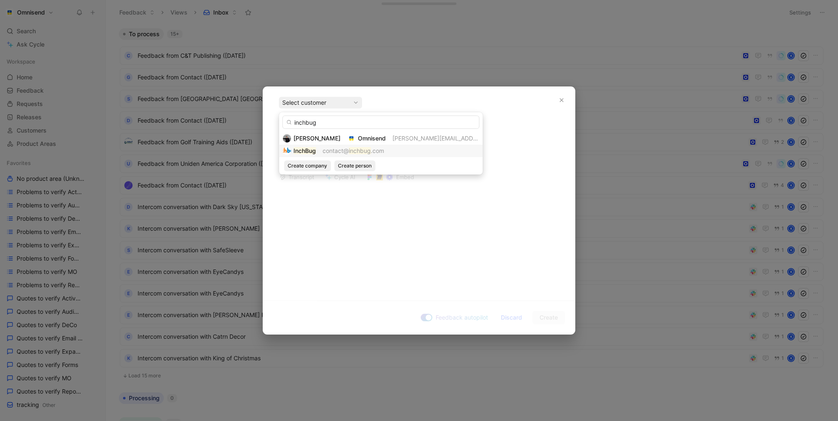
type input "inchbug"
click at [326, 153] on span "contact@" at bounding box center [335, 150] width 26 height 7
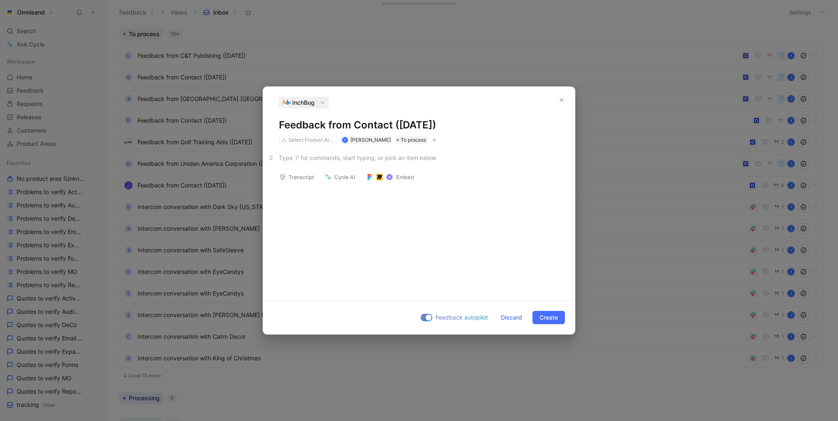
click at [386, 157] on div at bounding box center [419, 157] width 280 height 9
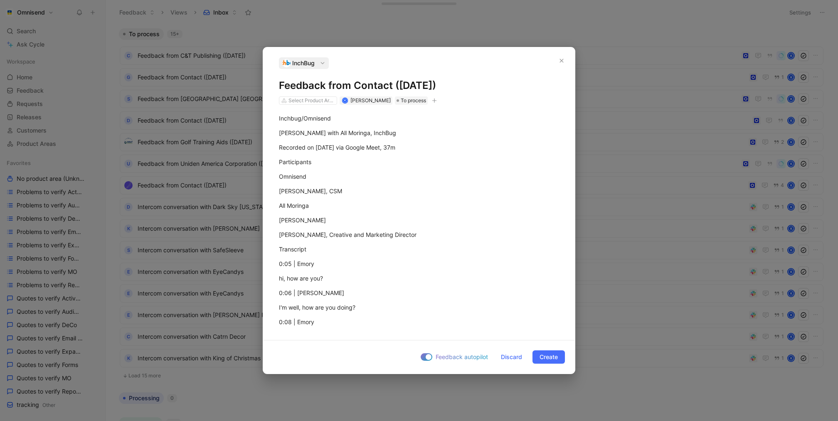
click at [434, 104] on button "button" at bounding box center [434, 100] width 8 height 8
click at [378, 156] on div "import" at bounding box center [386, 159] width 98 height 10
type input "gong"
click at [370, 162] on div "gong 3" at bounding box center [358, 160] width 62 height 10
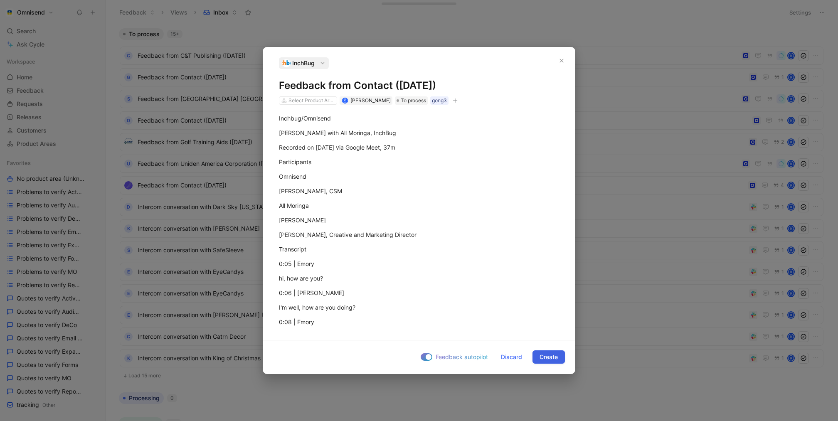
click at [543, 357] on span "Create" at bounding box center [548, 357] width 18 height 10
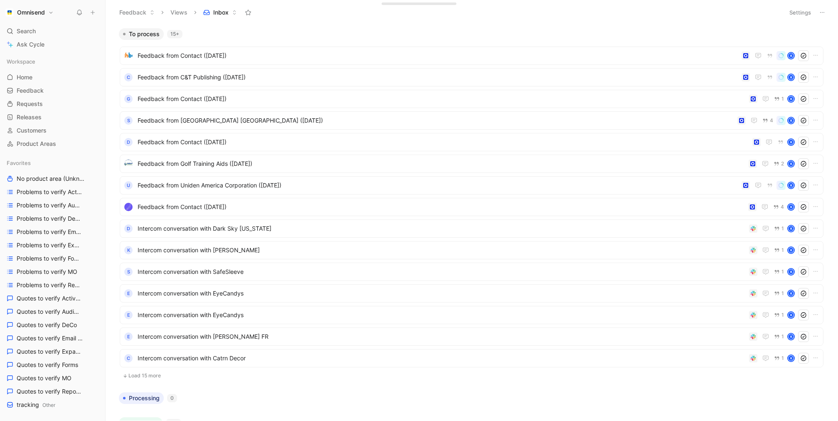
click at [93, 15] on icon at bounding box center [93, 13] width 6 height 6
click at [152, 13] on button "New feedback c" at bounding box center [148, 16] width 89 height 14
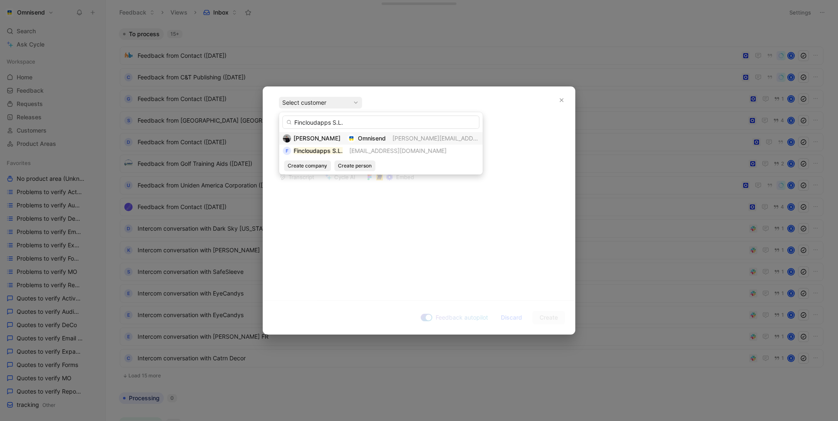
type input "Fincloudapps S.L."
drag, startPoint x: 340, startPoint y: 143, endPoint x: 340, endPoint y: 147, distance: 4.6
click at [340, 147] on div "Kasparas Toliušis Omnisend kasparas@omnisend.com F Fincloudapps S.L. contact@fi…" at bounding box center [381, 144] width 204 height 25
click at [340, 147] on mark "Fincloudapps S.L." at bounding box center [317, 150] width 49 height 7
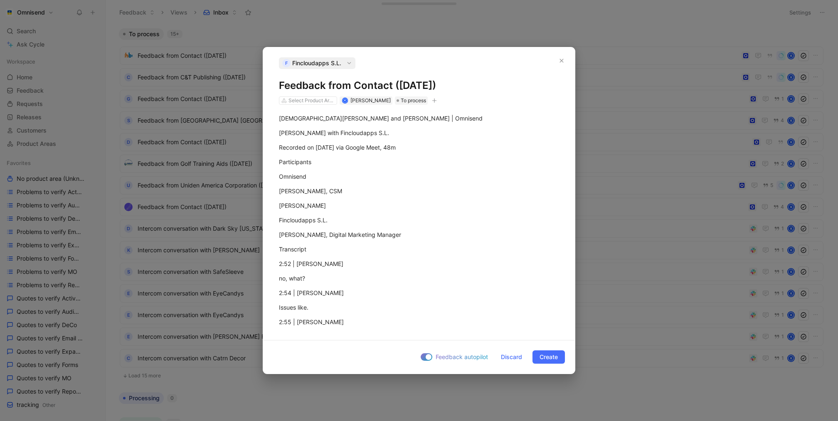
click at [433, 98] on icon "button" at bounding box center [434, 100] width 5 height 5
click at [381, 156] on div "import" at bounding box center [386, 159] width 98 height 10
type input "gong"
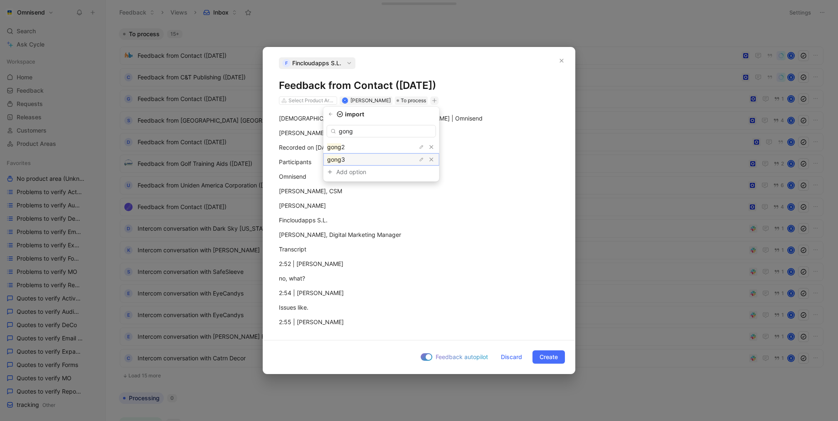
click at [368, 158] on div "gong 3" at bounding box center [358, 160] width 62 height 10
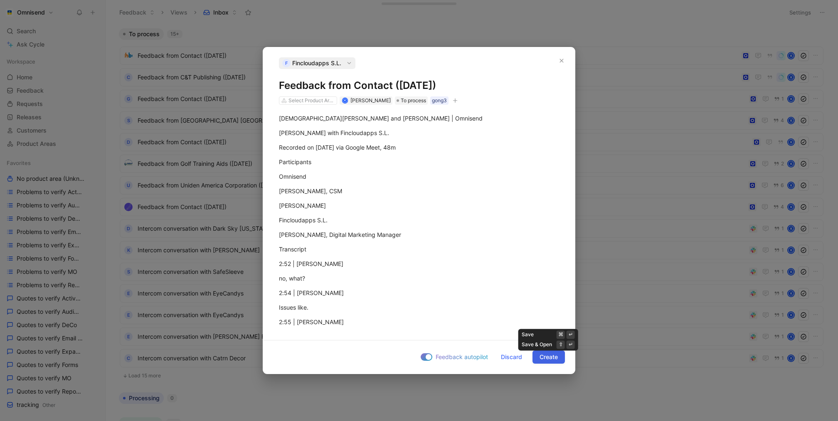
click at [553, 358] on span "Create" at bounding box center [548, 357] width 18 height 10
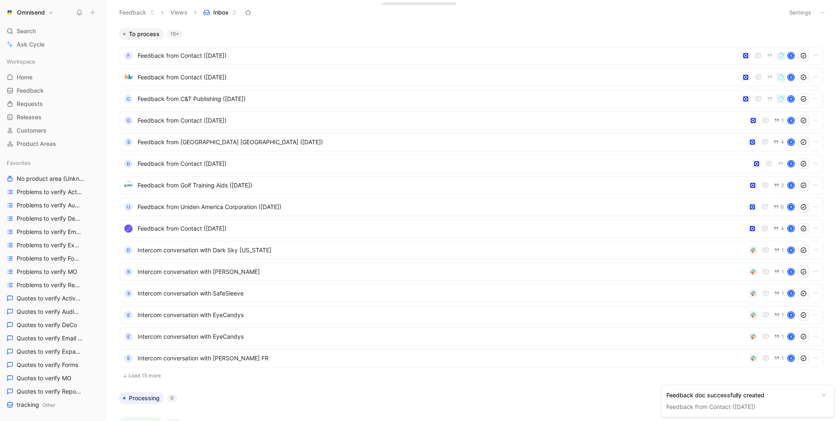
click at [96, 14] on button at bounding box center [93, 13] width 12 height 12
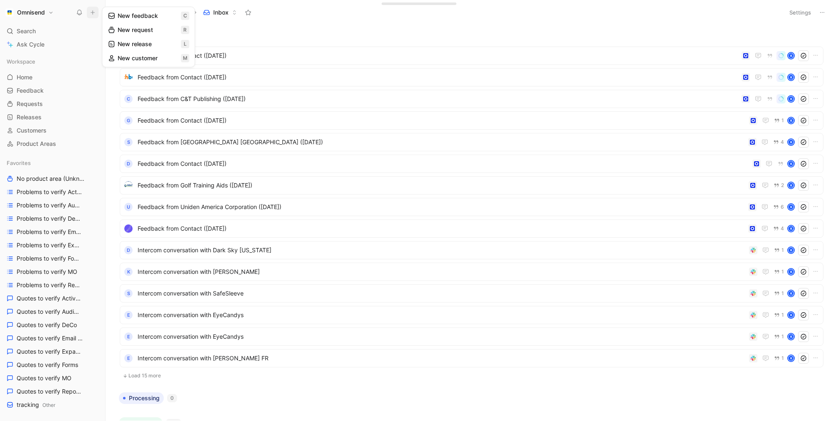
click at [119, 17] on button "New feedback c" at bounding box center [148, 16] width 89 height 14
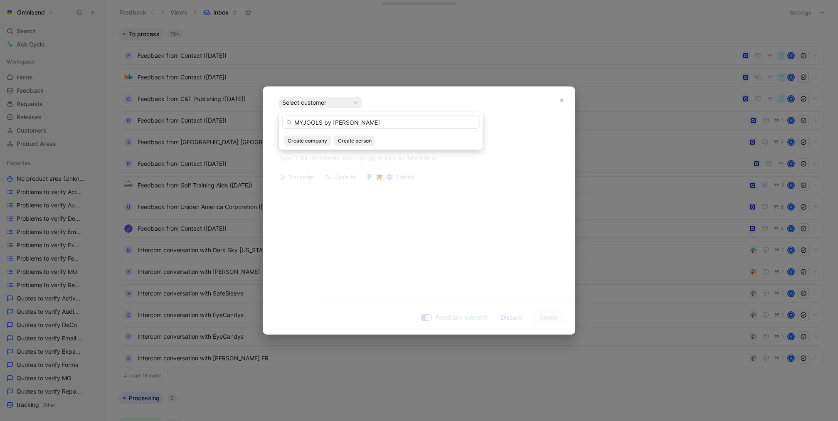
drag, startPoint x: 365, startPoint y: 123, endPoint x: 324, endPoint y: 121, distance: 41.6
click at [324, 121] on input "MYJOOLS by ILANA" at bounding box center [380, 121] width 197 height 13
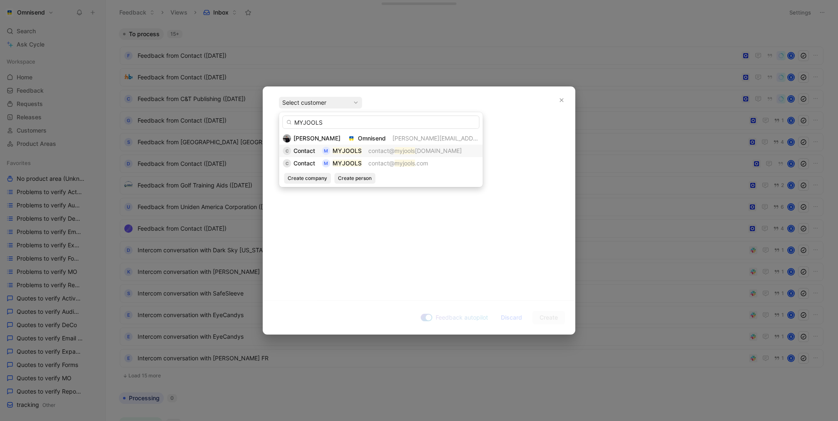
type input "MYJOOLS"
click at [333, 151] on mark "MYJOOLS" at bounding box center [346, 150] width 29 height 7
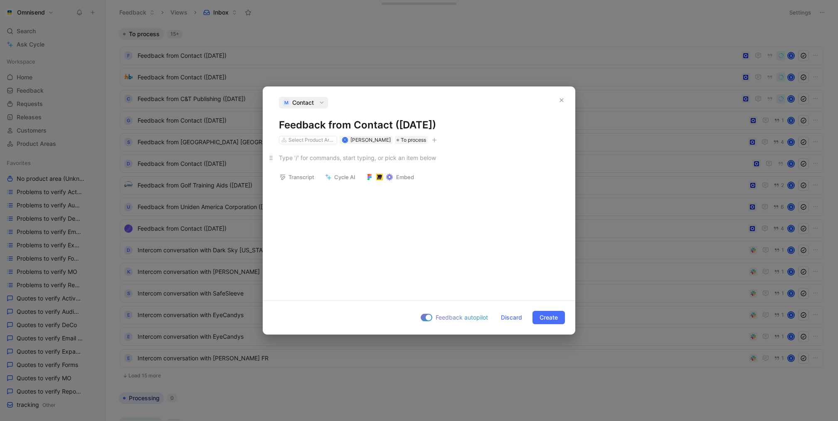
click at [378, 157] on div at bounding box center [419, 157] width 280 height 9
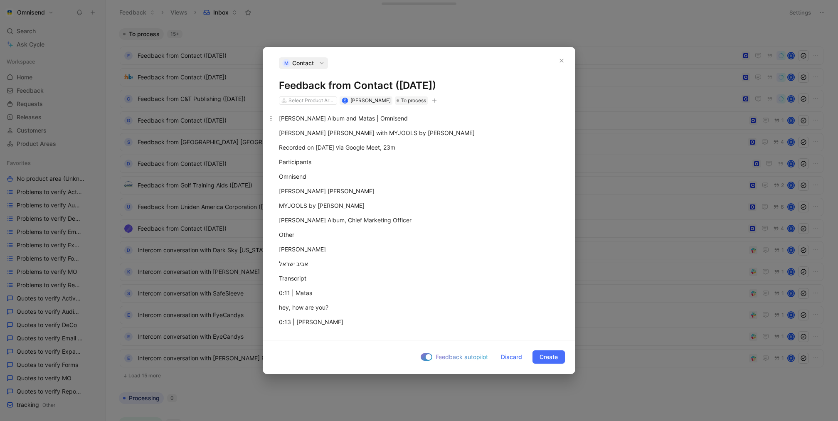
scroll to position [5263, 0]
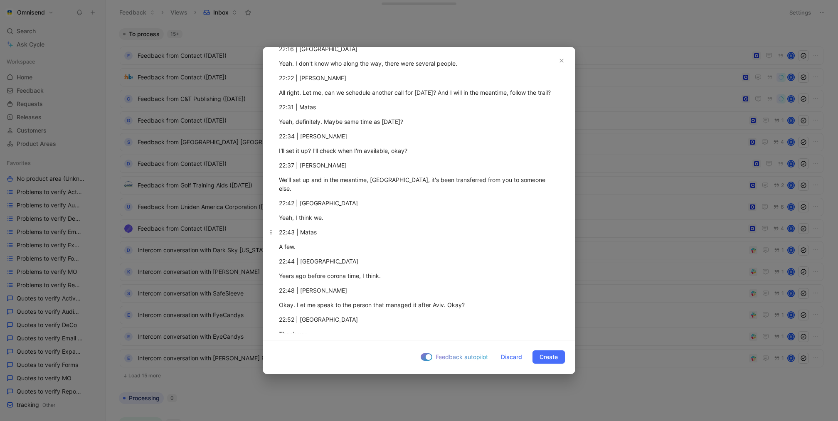
drag, startPoint x: 549, startPoint y: 356, endPoint x: 512, endPoint y: 202, distance: 158.1
click at [511, 204] on div "M Contact Feedback from Contact (Aug 11, 2025) Select Product Areas K Kasparas …" at bounding box center [419, 210] width 312 height 326
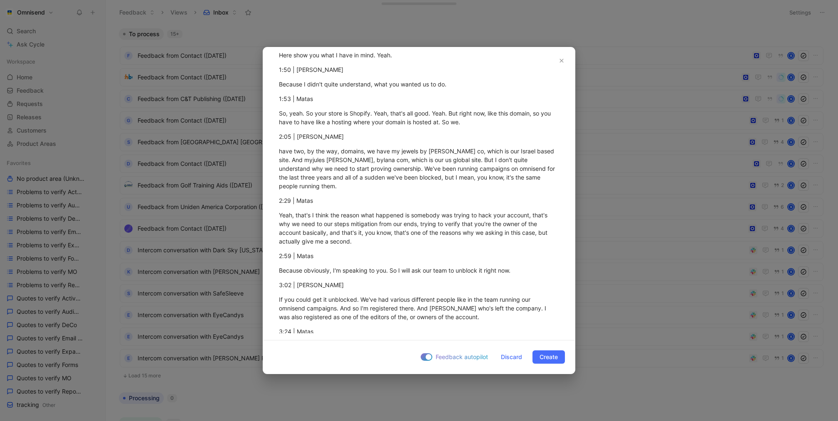
scroll to position [0, 0]
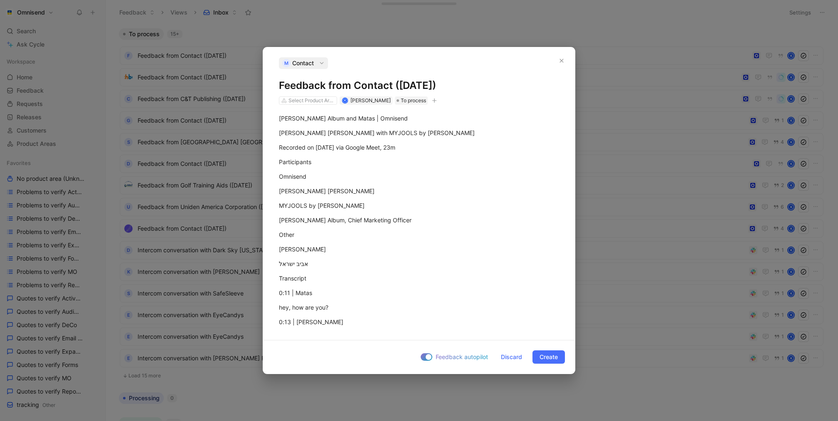
click at [436, 101] on icon "button" at bounding box center [434, 100] width 5 height 5
click at [414, 157] on div "import" at bounding box center [386, 159] width 98 height 10
type input "gong"
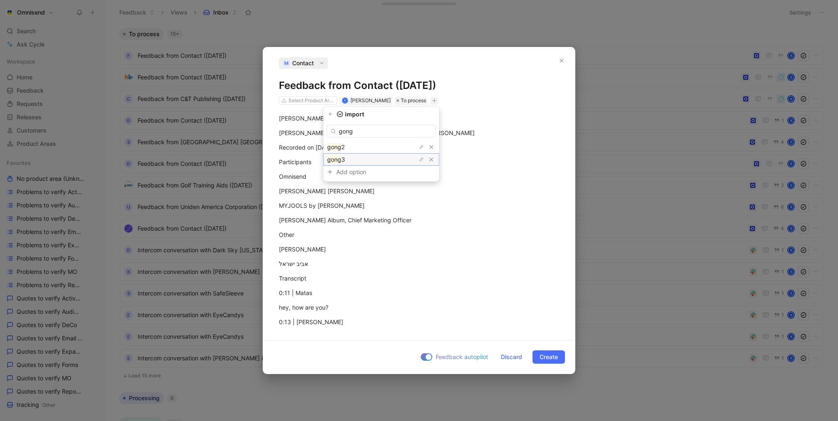
click at [362, 159] on div "gong 3" at bounding box center [358, 160] width 62 height 10
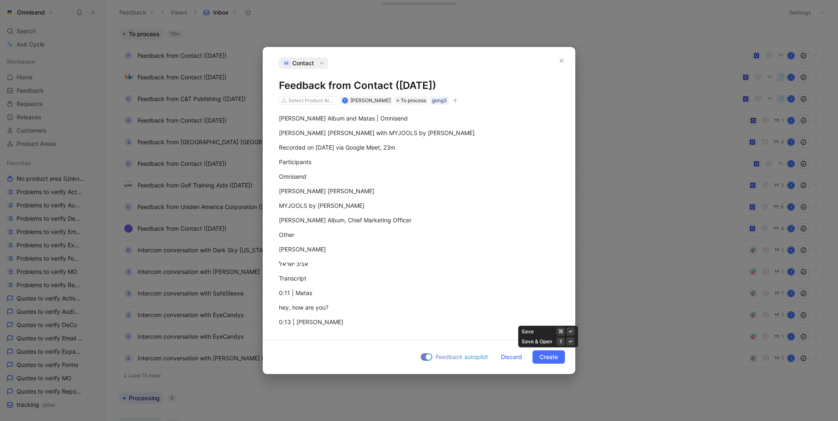
click at [541, 354] on span "Create" at bounding box center [548, 357] width 18 height 10
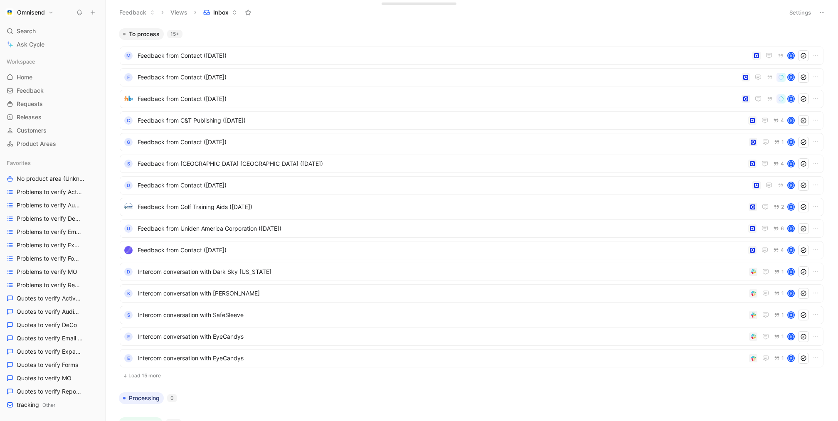
click at [90, 10] on icon at bounding box center [93, 13] width 6 height 6
click at [118, 18] on button "New feedback c" at bounding box center [148, 16] width 89 height 14
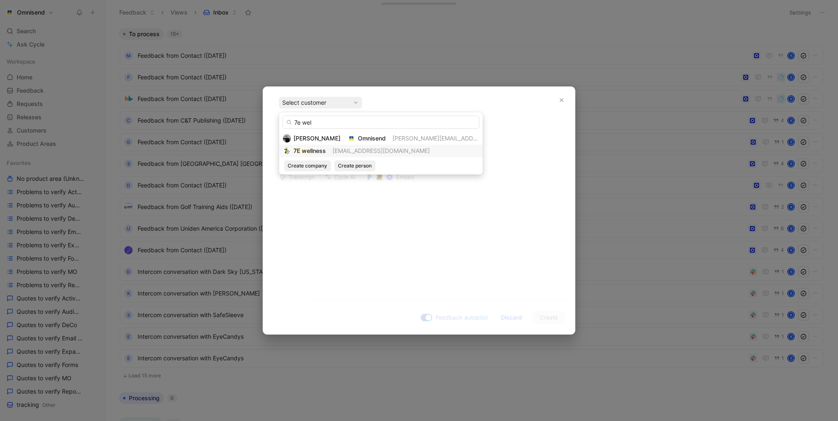
type input "7e wel"
click at [371, 151] on span "contact@7ewellness.com" at bounding box center [380, 150] width 97 height 7
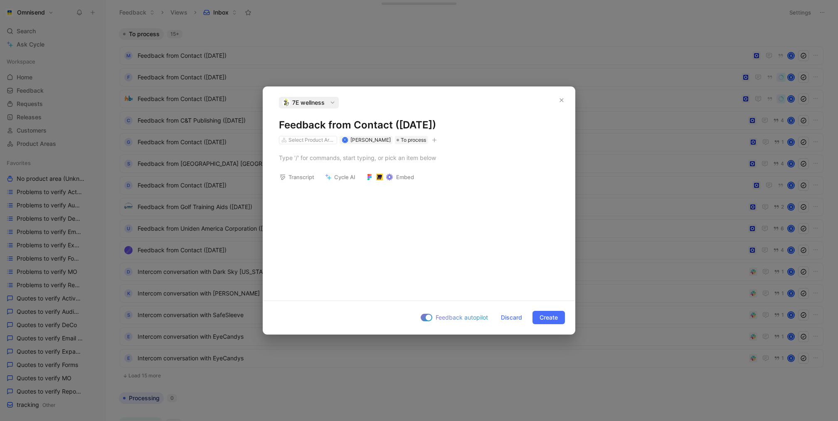
click at [435, 140] on icon "button" at bounding box center [434, 140] width 5 height 5
click at [414, 202] on div "import" at bounding box center [386, 198] width 98 height 10
type input "gong"
click at [383, 199] on div "gong 3" at bounding box center [358, 199] width 62 height 10
click at [314, 156] on div at bounding box center [419, 157] width 280 height 9
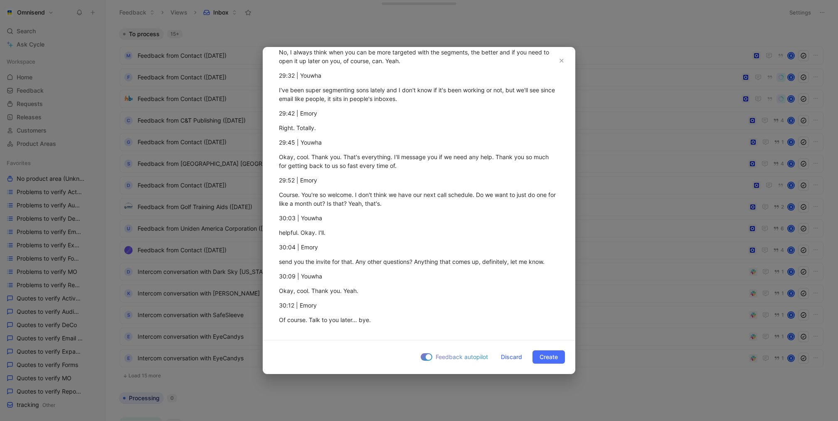
scroll to position [5882, 0]
click at [547, 359] on span "Create" at bounding box center [548, 357] width 18 height 10
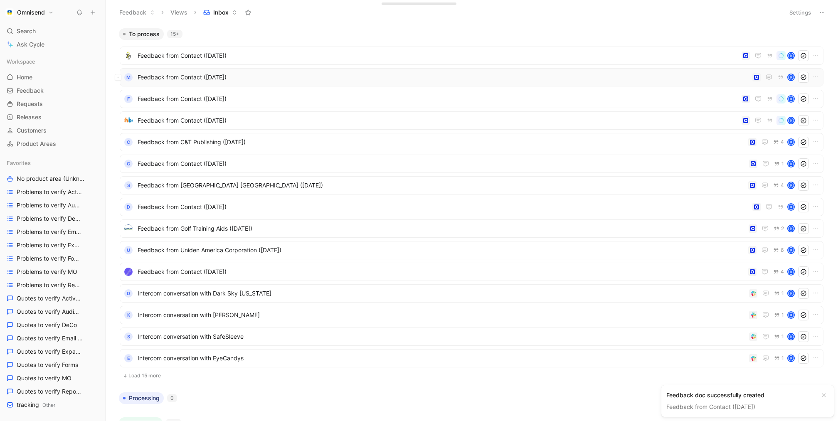
click at [619, 72] on span "Feedback from Contact ([DATE])" at bounding box center [443, 77] width 611 height 10
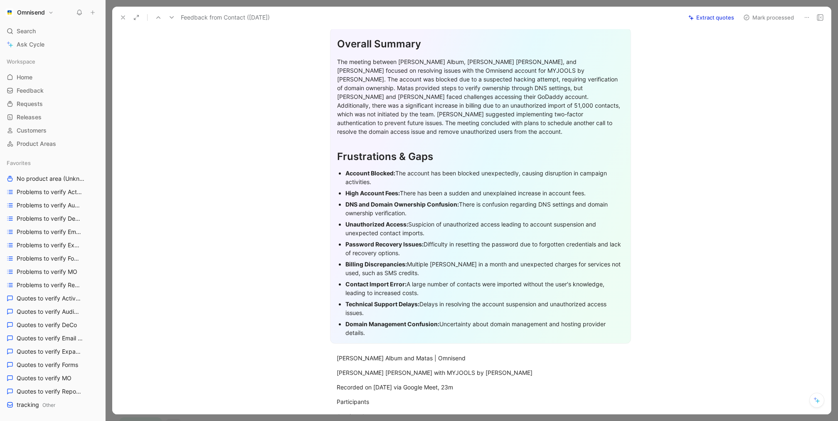
click at [125, 21] on button at bounding box center [123, 18] width 12 height 12
click at [125, 21] on header "Feedback Views Inbox Settings" at bounding box center [472, 12] width 732 height 25
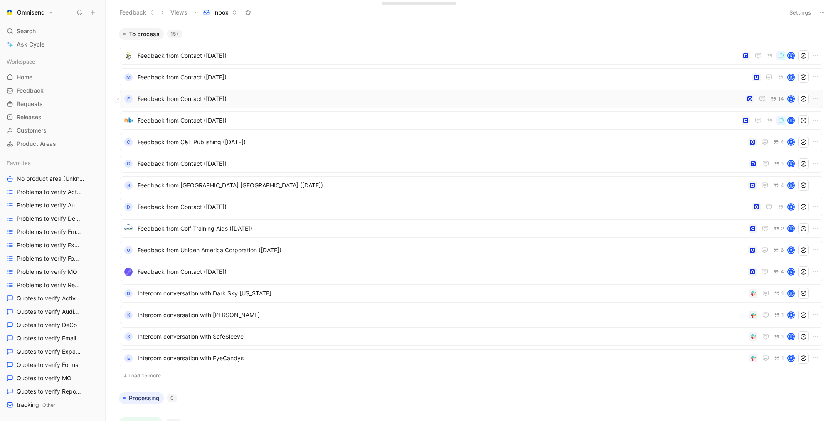
click at [501, 101] on span "Feedback from Contact ([DATE])" at bounding box center [440, 99] width 604 height 10
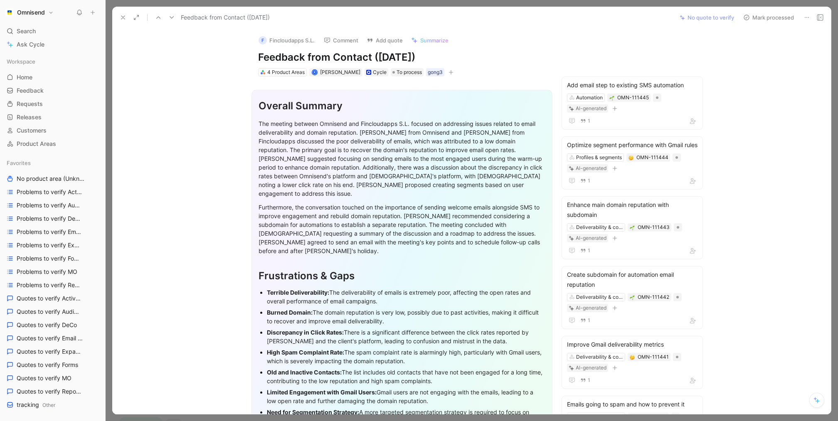
click at [545, 2] on div at bounding box center [472, 210] width 732 height 421
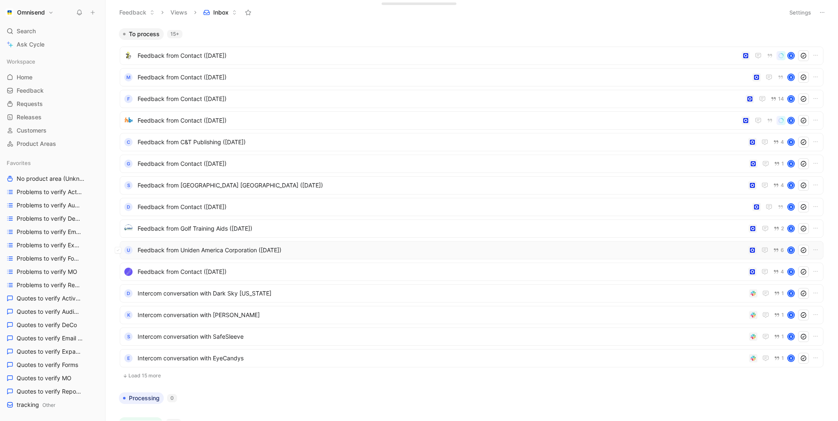
click at [608, 246] on span "Feedback from Uniden America Corporation ([DATE])" at bounding box center [441, 250] width 607 height 10
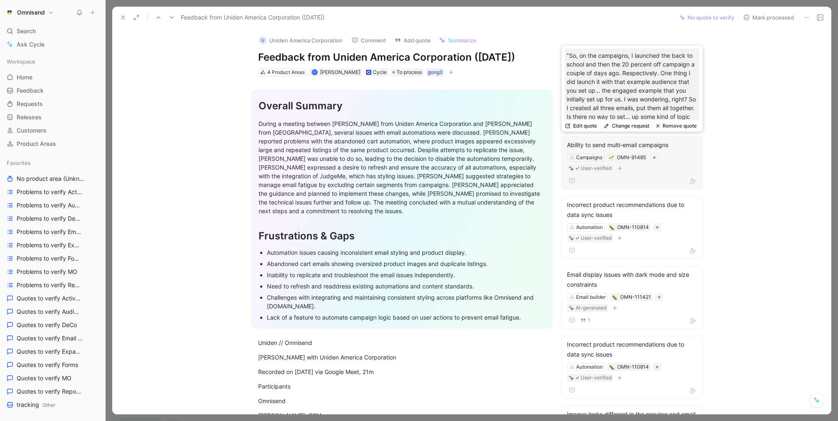
scroll to position [42, 0]
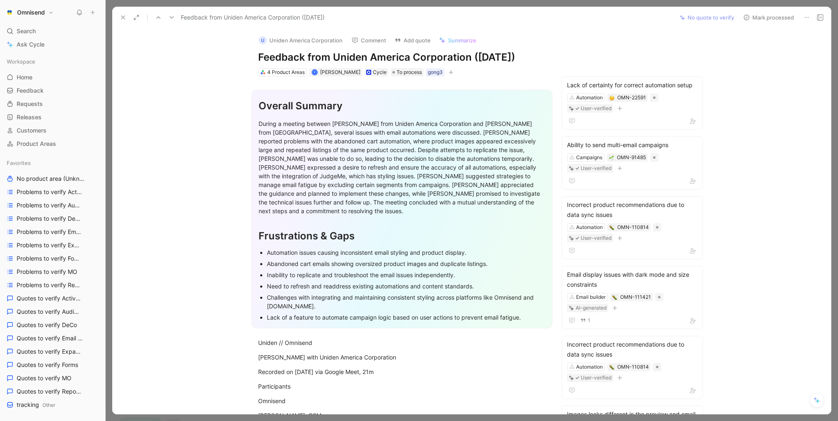
click at [737, 129] on div "U Uniden America Corporation Comment Add quote Summarize Feedback from Uniden A…" at bounding box center [471, 221] width 718 height 386
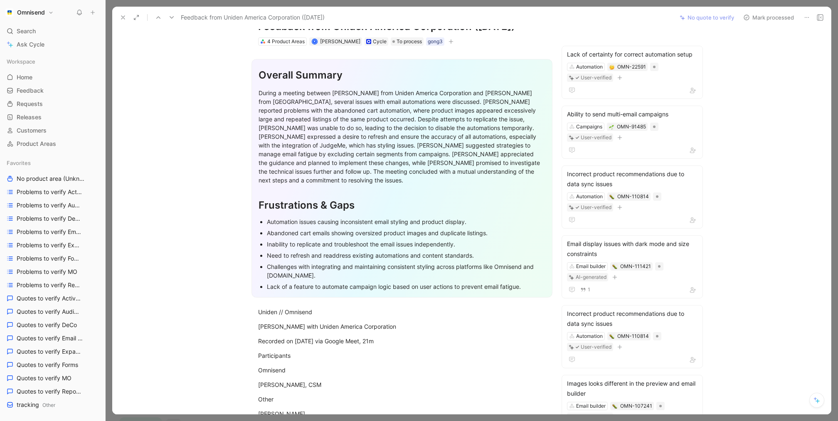
scroll to position [22, 0]
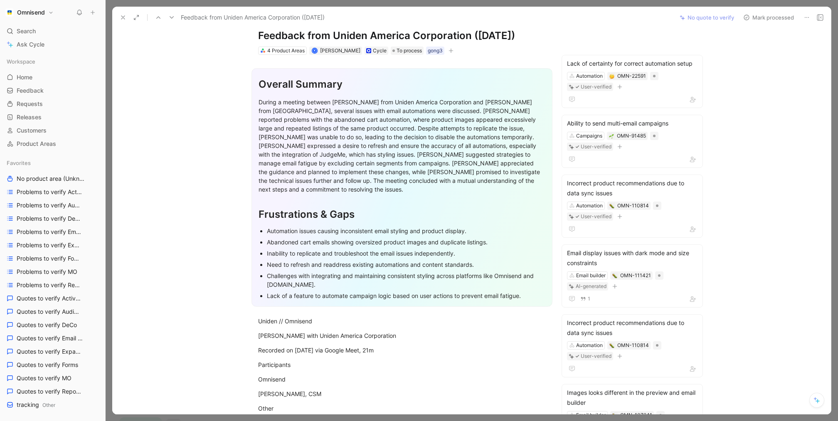
click at [118, 18] on button at bounding box center [123, 18] width 12 height 12
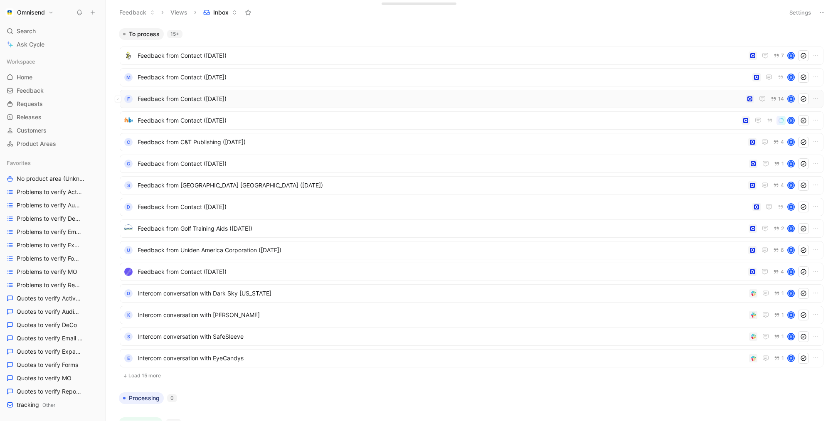
click at [469, 102] on span "Feedback from Contact ([DATE])" at bounding box center [440, 99] width 604 height 10
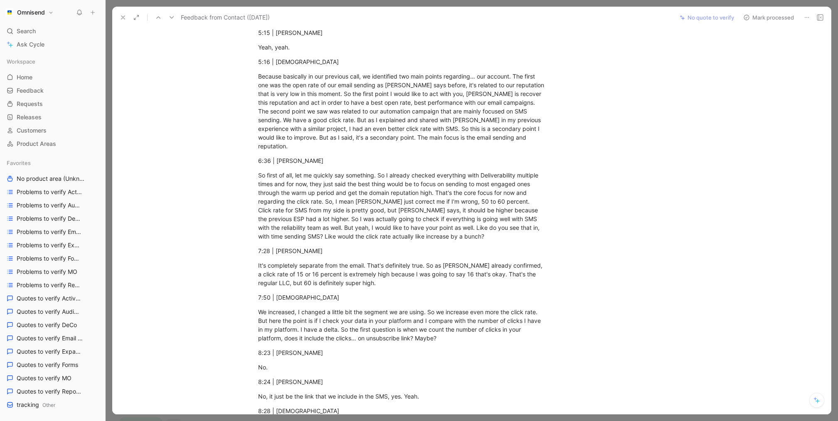
scroll to position [1858, 0]
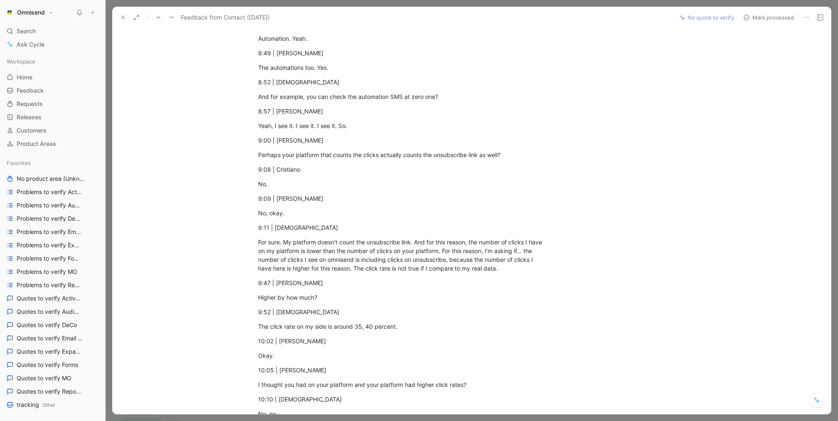
click at [123, 15] on icon at bounding box center [123, 17] width 7 height 7
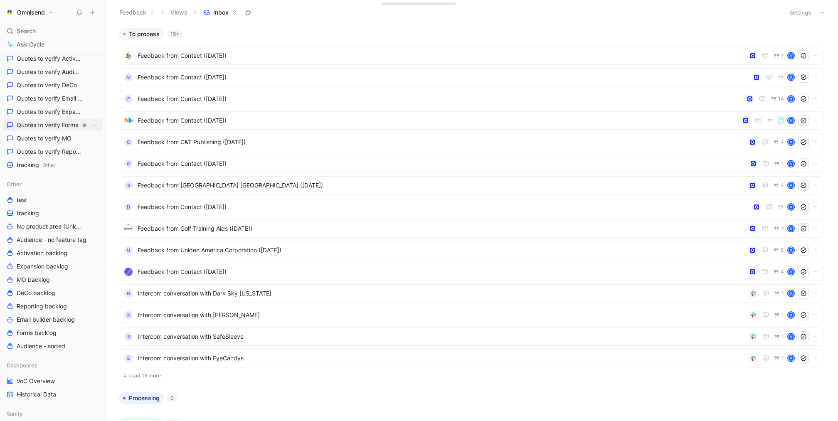
scroll to position [238, 0]
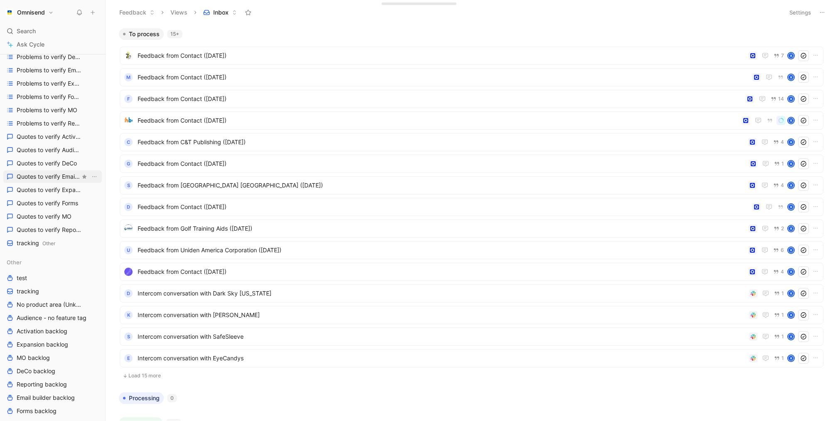
scroll to position [168, 0]
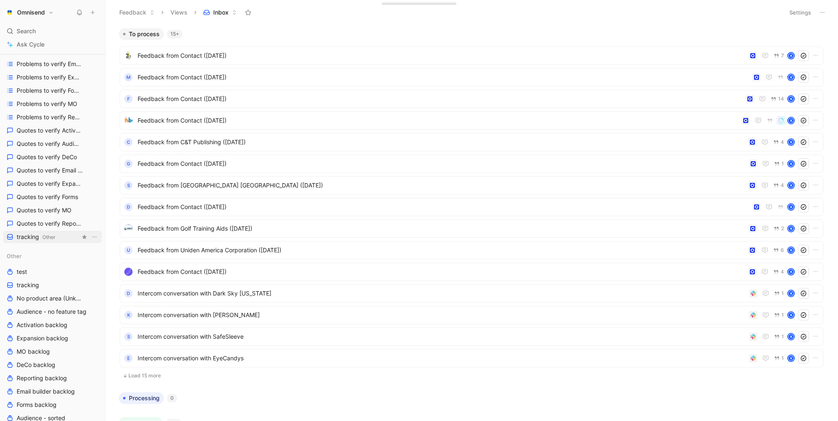
click at [68, 241] on link "tracking Other" at bounding box center [52, 237] width 98 height 12
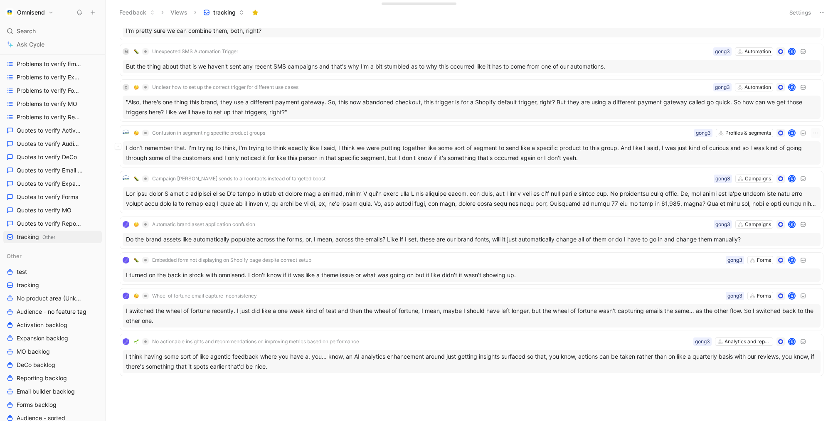
scroll to position [1021, 0]
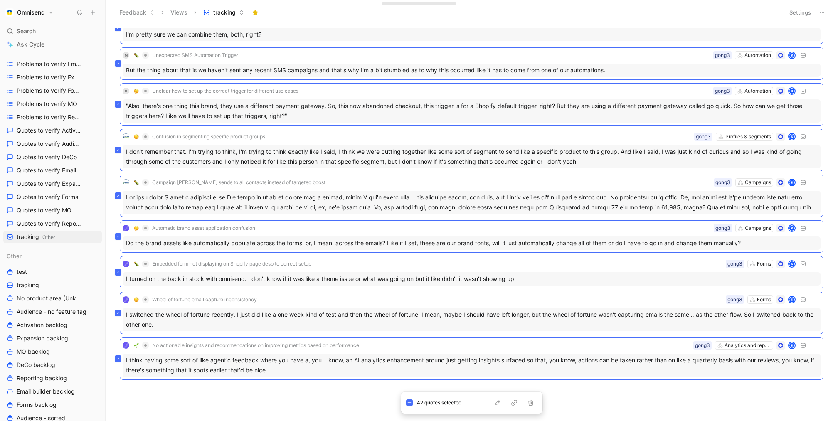
click at [349, 397] on div "M Incorrect product recommendations due to data sync issues Automation gong3 K …" at bounding box center [470, 224] width 721 height 393
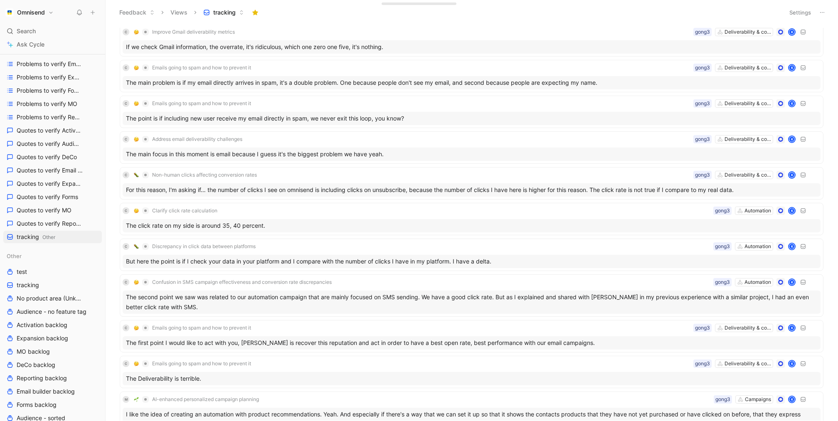
scroll to position [0, 0]
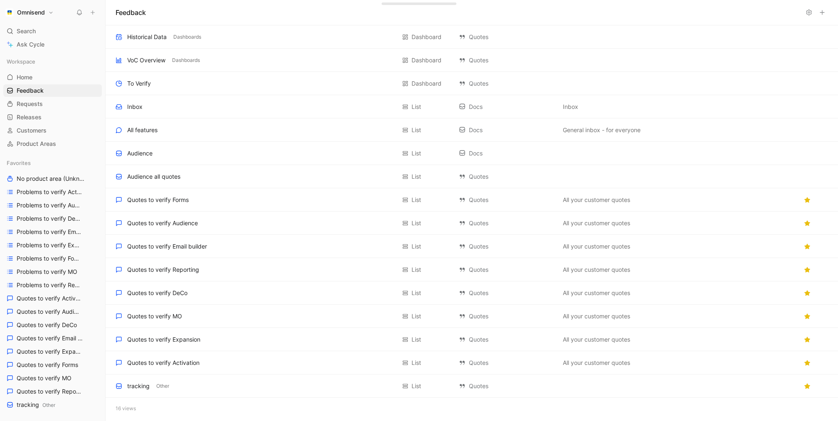
click at [216, 104] on div "Inbox Add to a section" at bounding box center [255, 107] width 280 height 10
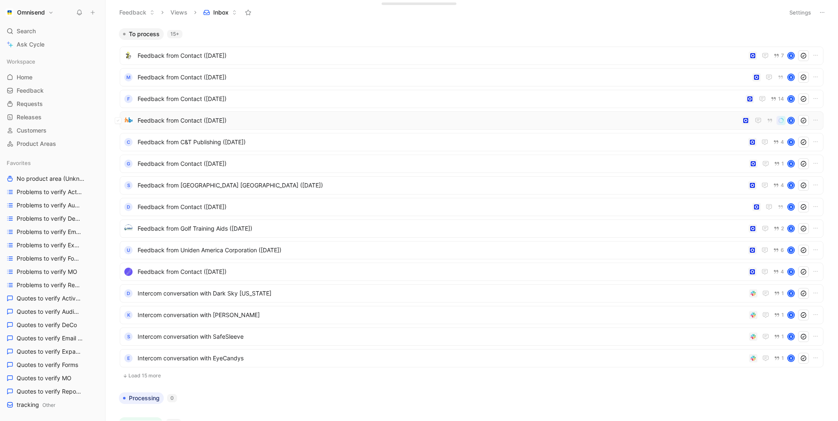
click at [456, 126] on div "Feedback from Contact ([DATE]) K" at bounding box center [471, 120] width 703 height 18
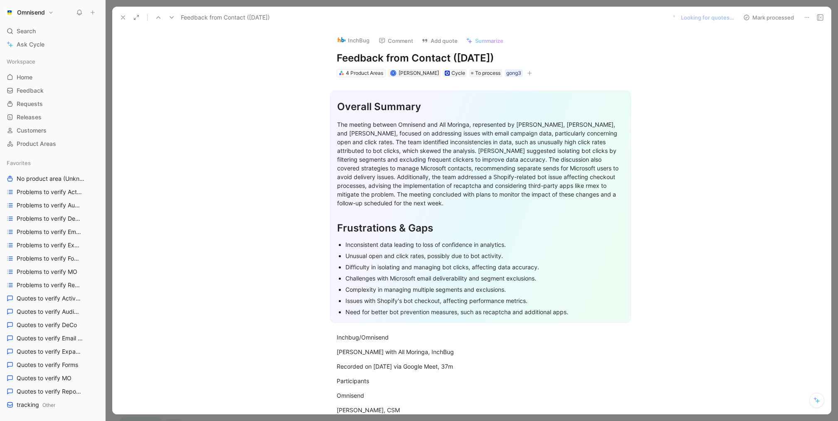
click at [121, 17] on icon at bounding box center [123, 17] width 7 height 7
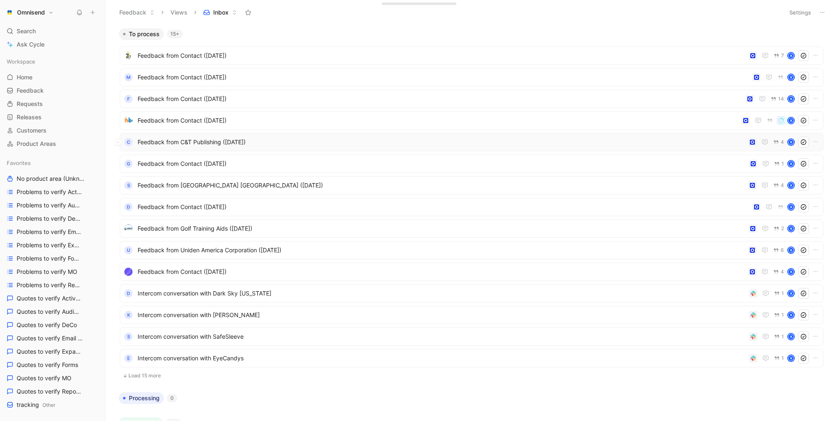
click at [462, 144] on span "Feedback from C&T Publishing ([DATE])" at bounding box center [441, 142] width 607 height 10
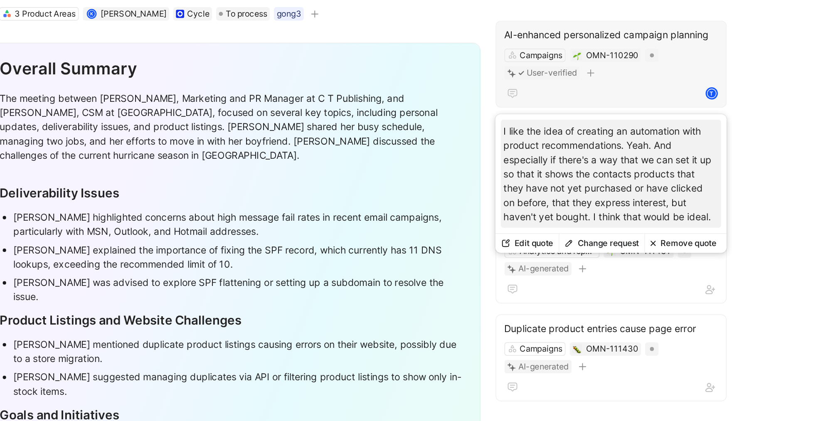
scroll to position [4, 0]
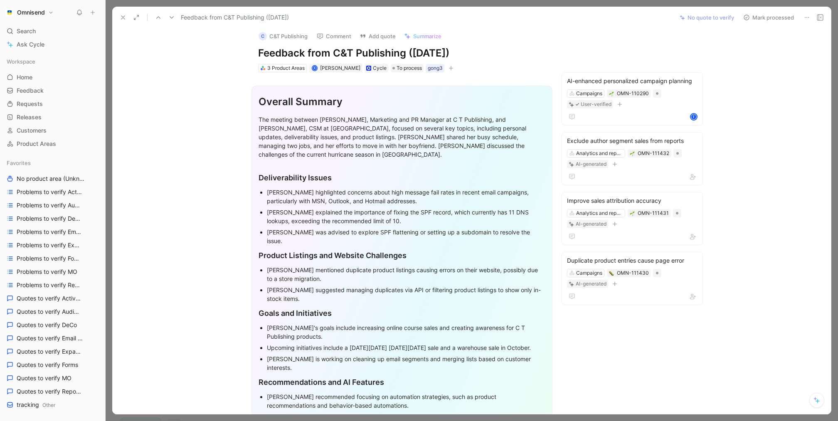
click at [120, 19] on icon at bounding box center [123, 17] width 7 height 7
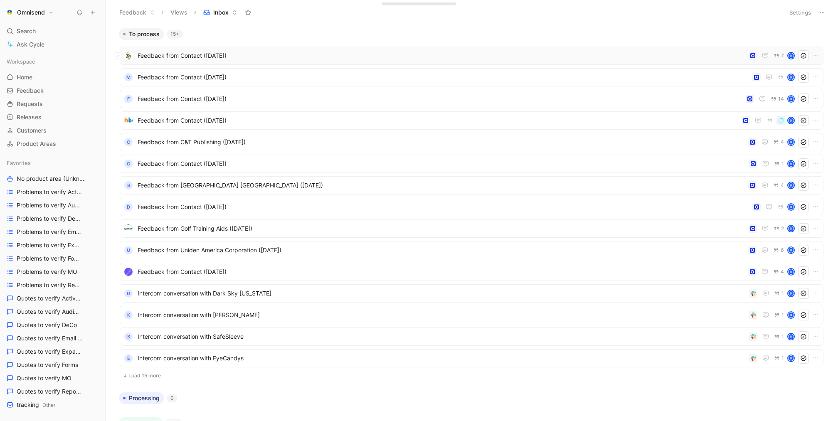
click at [271, 60] on span "Feedback from Contact ([DATE])" at bounding box center [441, 56] width 607 height 10
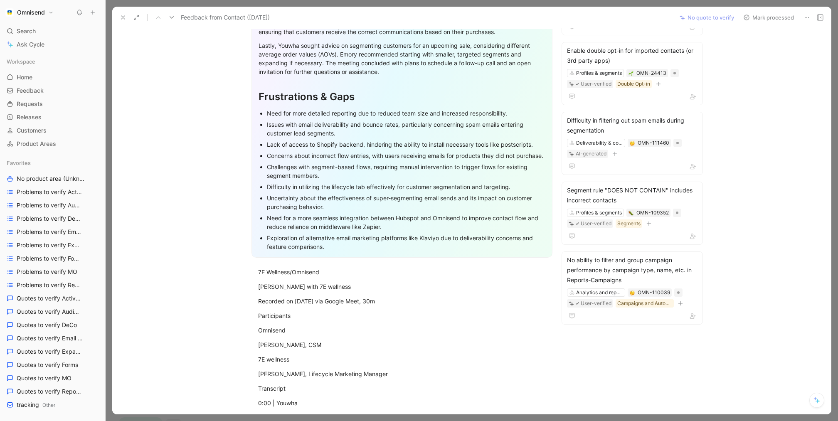
scroll to position [233, 0]
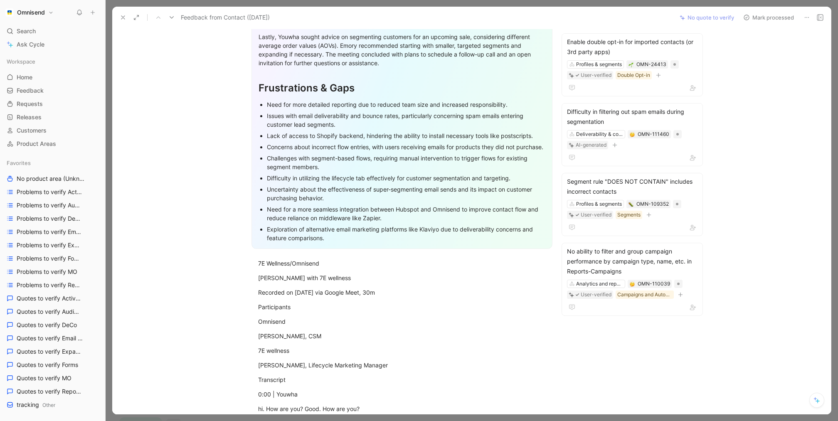
click at [128, 18] on button at bounding box center [123, 18] width 12 height 12
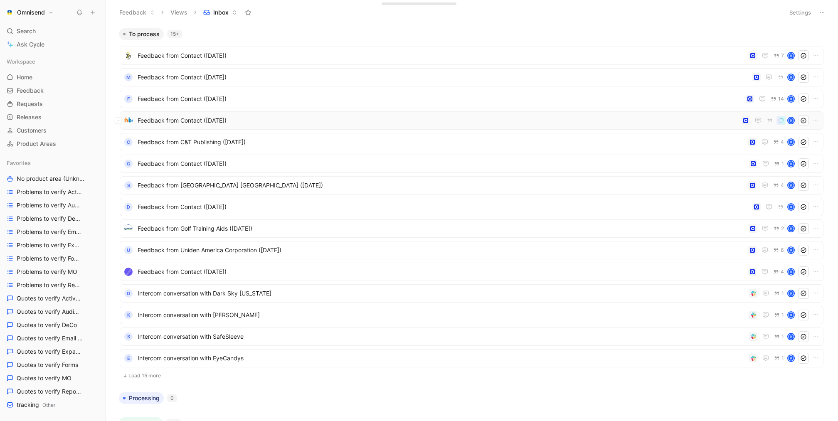
click at [451, 124] on span "Feedback from Contact ([DATE])" at bounding box center [438, 120] width 600 height 10
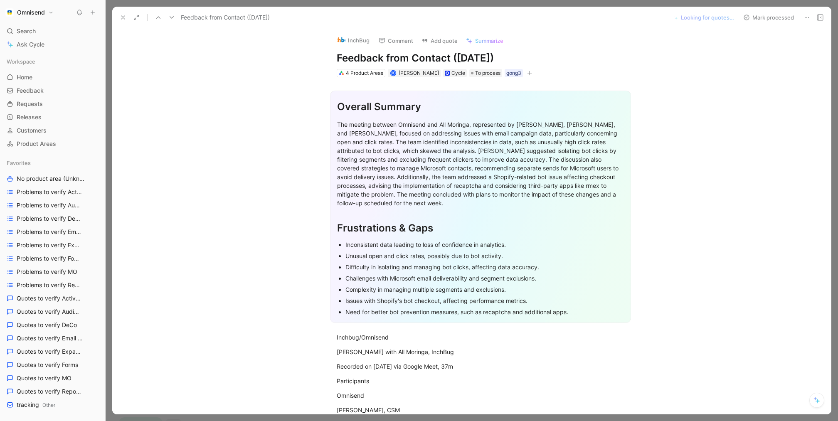
click at [123, 15] on icon at bounding box center [123, 17] width 7 height 7
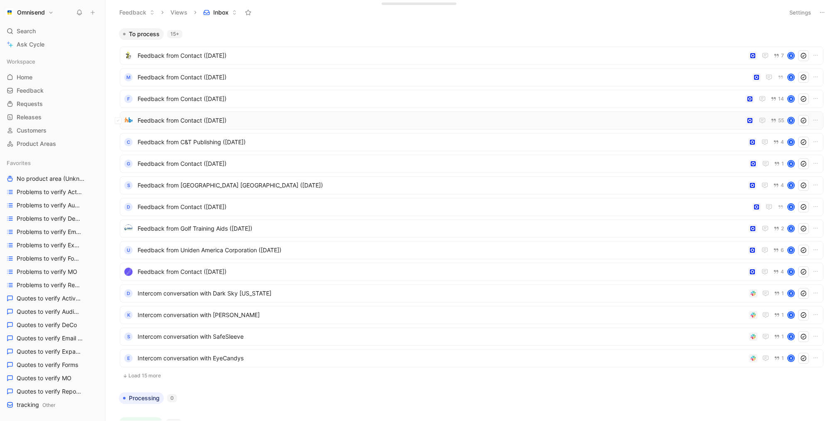
click at [389, 125] on span "Feedback from Contact ([DATE])" at bounding box center [440, 120] width 604 height 10
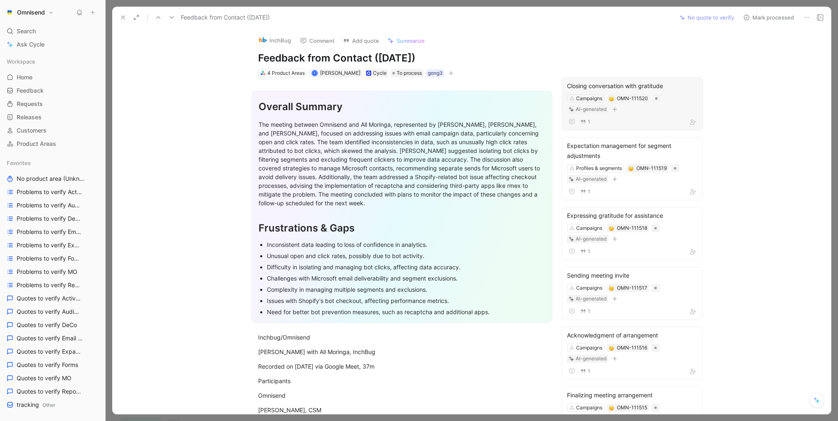
scroll to position [5, 0]
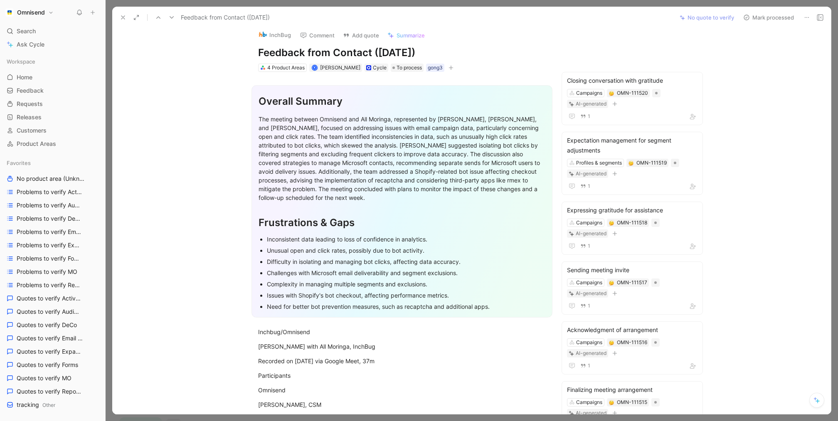
click at [807, 19] on icon at bounding box center [806, 17] width 7 height 7
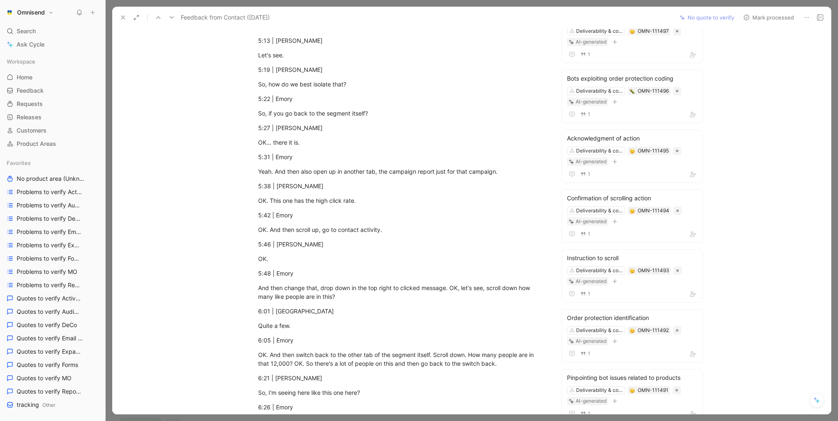
scroll to position [1481, 0]
click at [54, 7] on button "Omnisend" at bounding box center [29, 13] width 52 height 12
click at [64, 82] on div "Workspace settings G then S" at bounding box center [56, 85] width 102 height 13
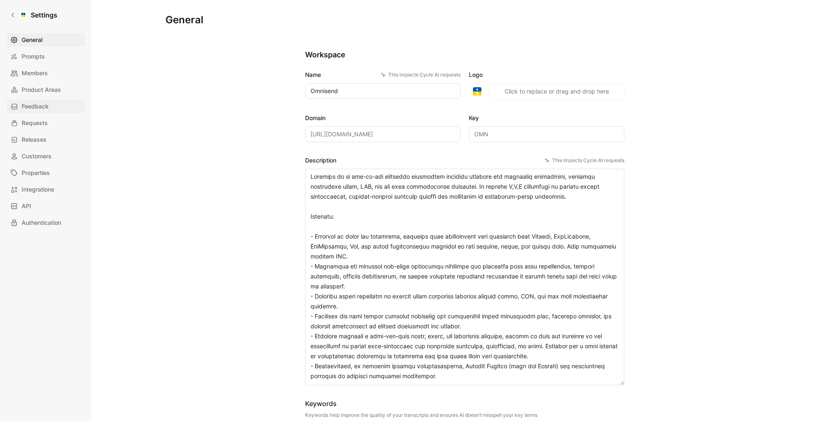
click at [61, 101] on link "Feedback" at bounding box center [46, 106] width 78 height 13
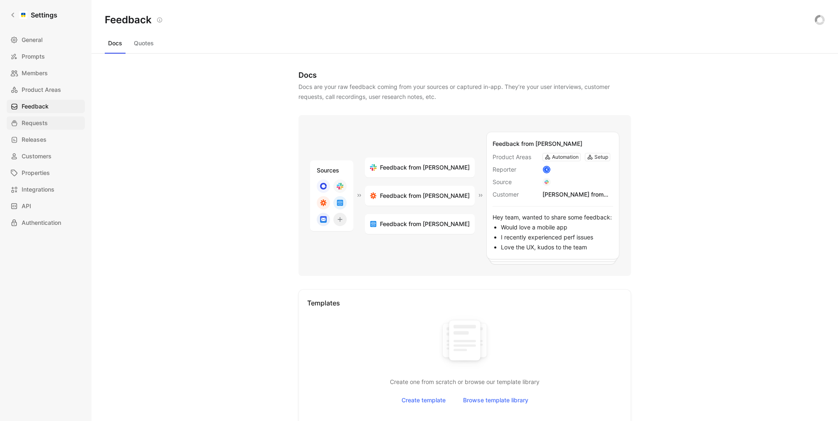
click at [57, 120] on link "Requests" at bounding box center [46, 122] width 78 height 13
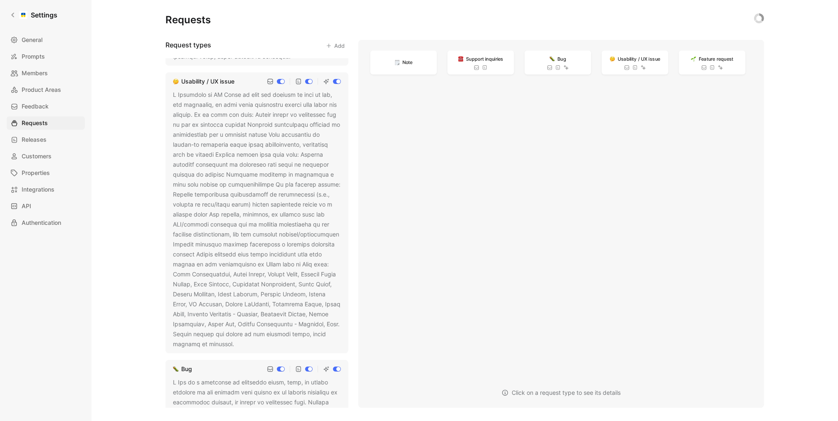
scroll to position [65, 0]
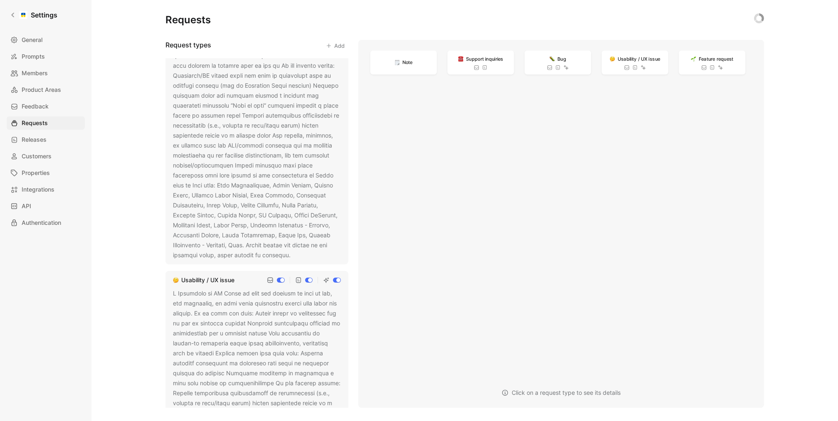
click at [227, 174] on div at bounding box center [257, 135] width 168 height 249
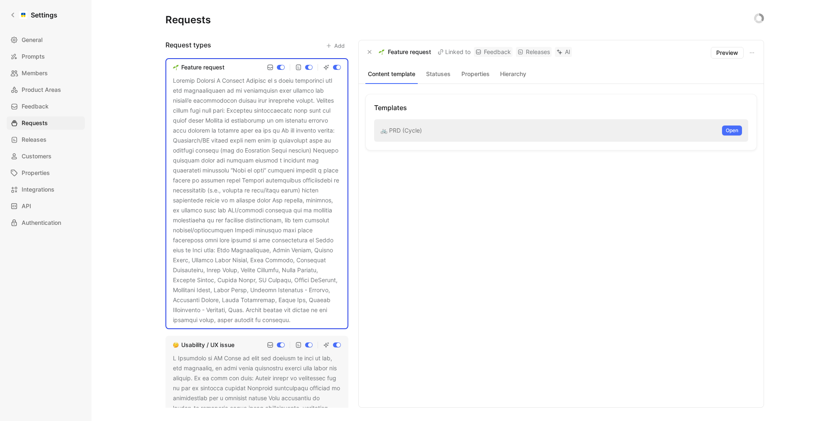
click at [297, 320] on div at bounding box center [257, 200] width 168 height 249
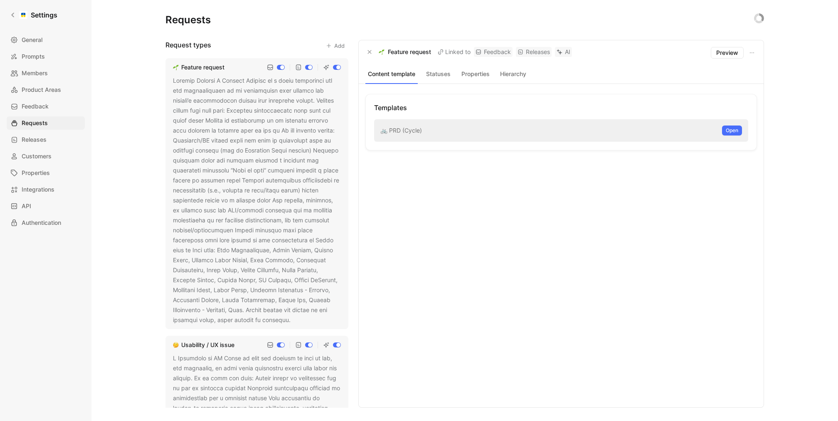
click at [294, 320] on button at bounding box center [296, 320] width 8 height 8
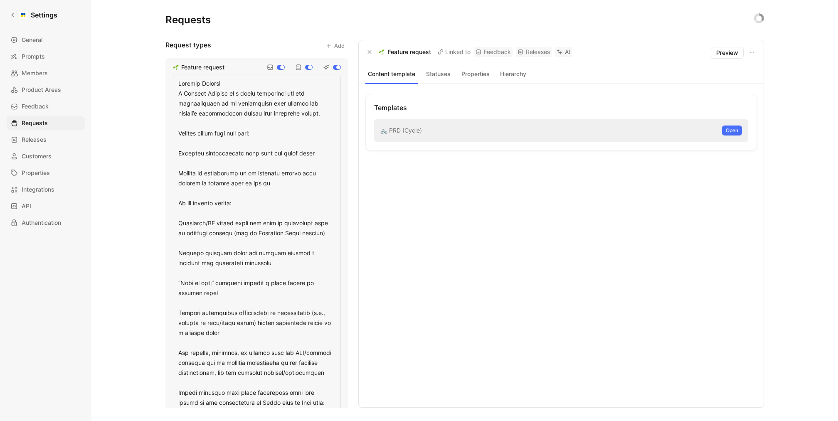
drag, startPoint x: 246, startPoint y: 83, endPoint x: 174, endPoint y: 83, distance: 71.5
click at [174, 83] on textarea at bounding box center [257, 294] width 168 height 436
drag, startPoint x: 179, startPoint y: 92, endPoint x: 174, endPoint y: 83, distance: 10.0
click at [174, 83] on textarea at bounding box center [257, 294] width 168 height 436
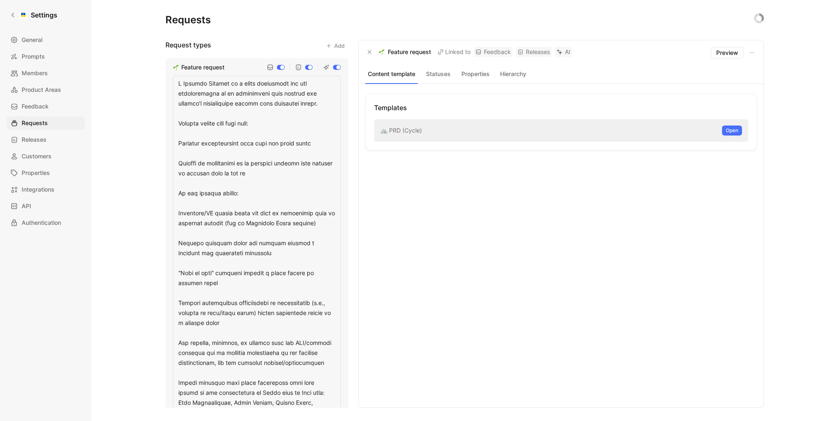
drag, startPoint x: 240, startPoint y: 85, endPoint x: 182, endPoint y: 85, distance: 58.2
click at [182, 85] on textarea at bounding box center [257, 289] width 168 height 426
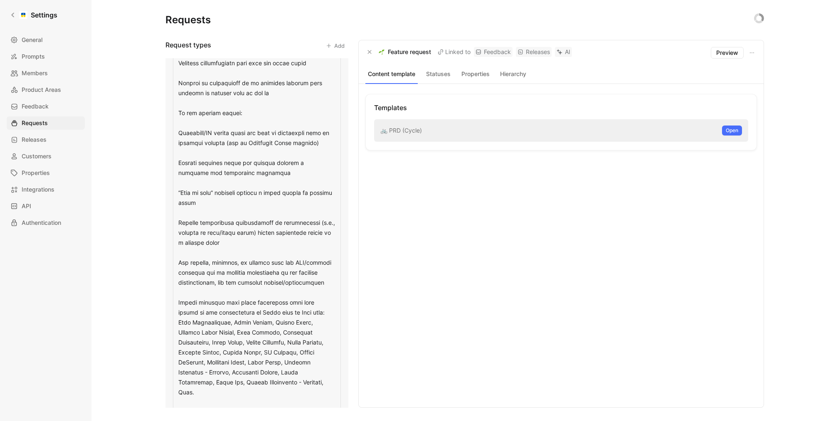
scroll to position [85, 0]
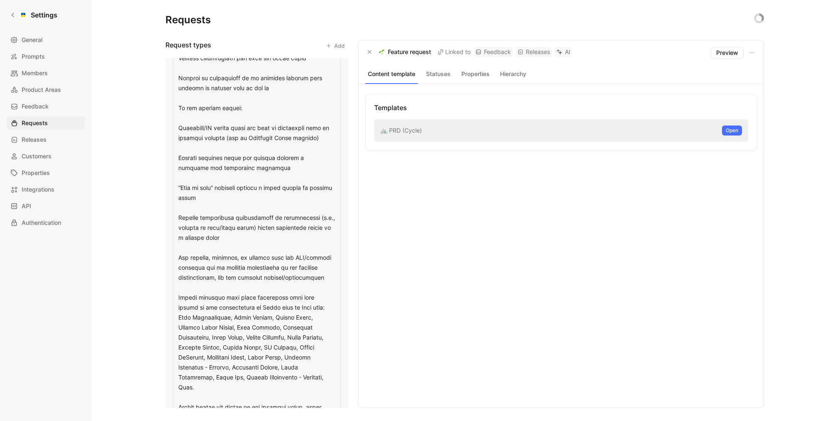
click at [229, 128] on textarea at bounding box center [257, 203] width 168 height 426
drag, startPoint x: 235, startPoint y: 127, endPoint x: 151, endPoint y: 127, distance: 83.9
click at [151, 127] on div "Requests Request types Add Feature request Usability / UX issue Bug Support inq…" at bounding box center [464, 210] width 746 height 421
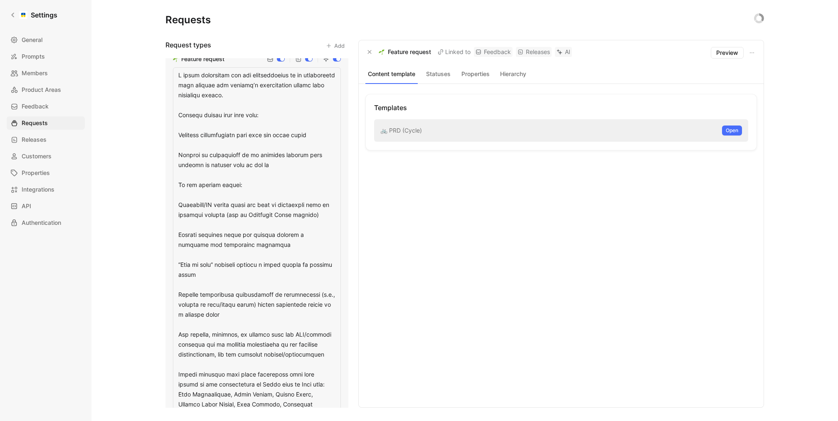
scroll to position [0, 0]
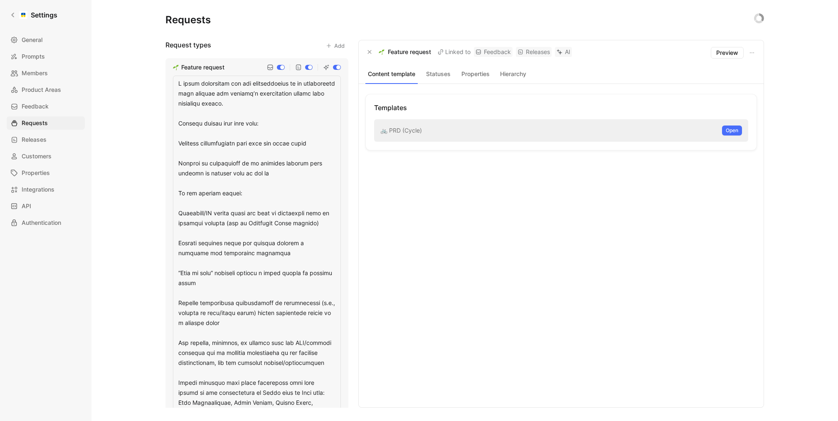
click at [249, 228] on textarea at bounding box center [257, 289] width 168 height 426
drag, startPoint x: 236, startPoint y: 213, endPoint x: 172, endPoint y: 214, distance: 64.0
click at [172, 214] on div "Feature request" at bounding box center [256, 281] width 183 height 447
type textarea "L ipsum dolorsitam con adi elitseddoeius te in utlaboreetd magn aliquae adm ven…"
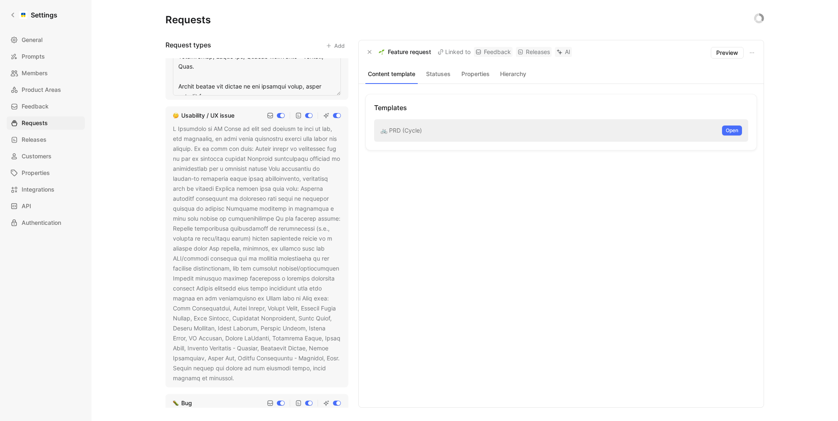
scroll to position [405, 0]
click at [282, 200] on div "Usability / UX issue" at bounding box center [256, 247] width 183 height 281
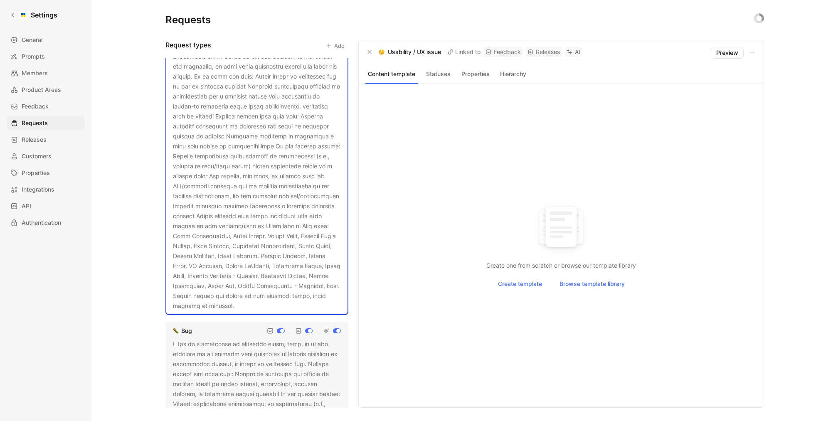
scroll to position [284, 0]
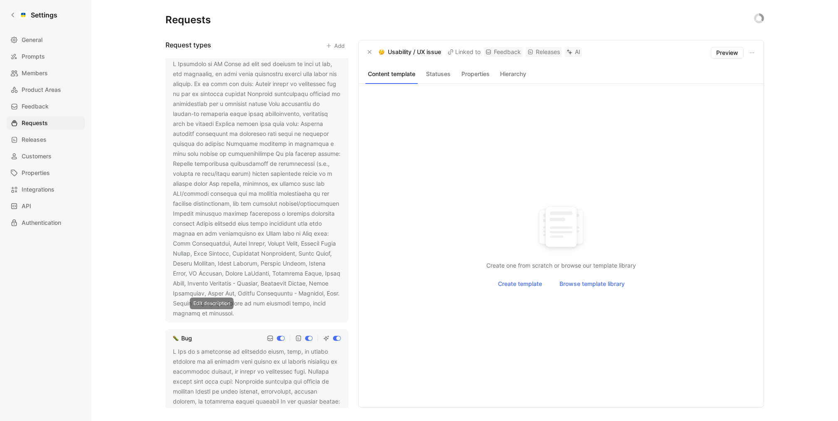
click at [238, 313] on use at bounding box center [239, 313] width 3 height 3
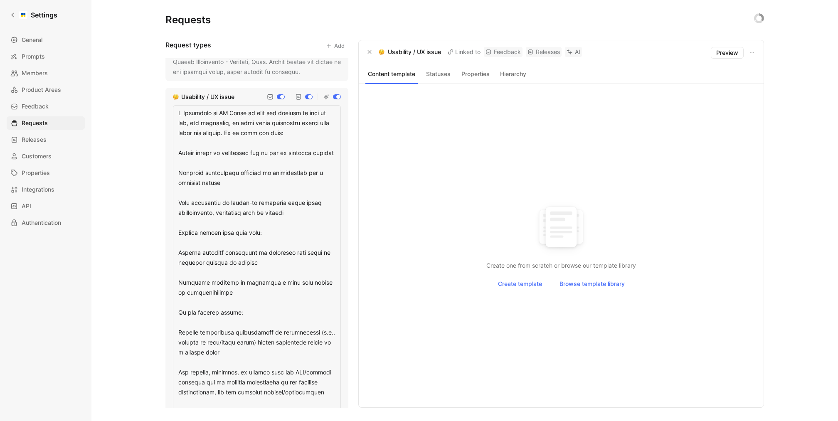
scroll to position [238, 0]
drag, startPoint x: 251, startPoint y: 115, endPoint x: 153, endPoint y: 115, distance: 98.0
click at [153, 115] on div "Requests Request types Add Feature request Usability / UX issue Bug Support inq…" at bounding box center [464, 210] width 746 height 421
type textarea "When the product is hard to use, not intuitive, or when users experience issues…"
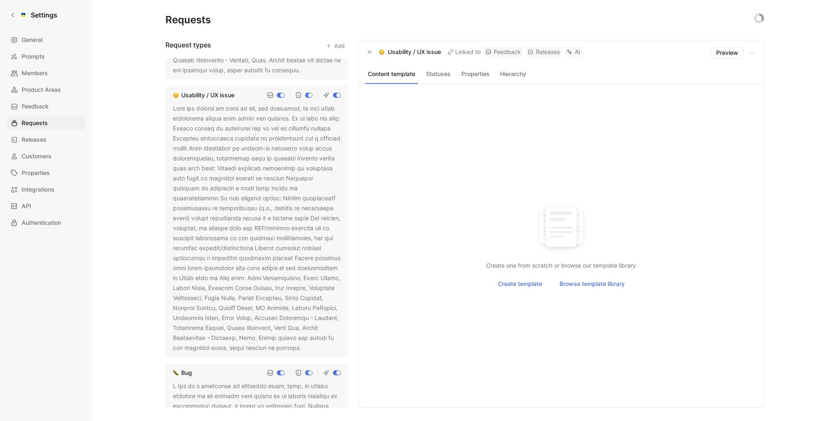
scroll to position [223, 0]
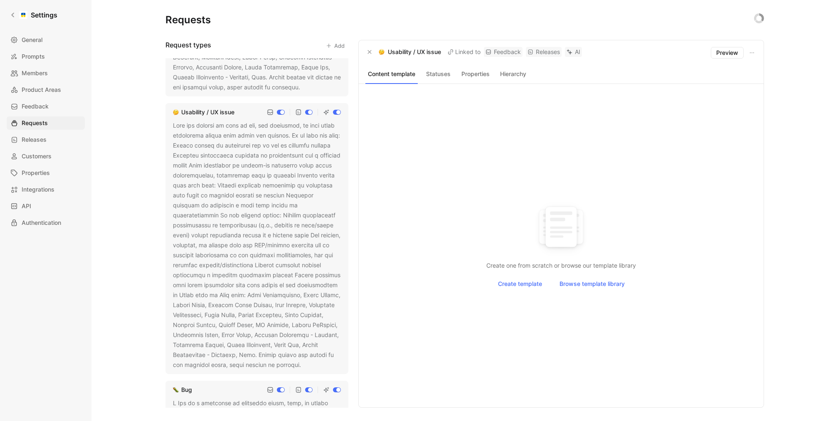
click at [302, 361] on button at bounding box center [306, 365] width 8 height 8
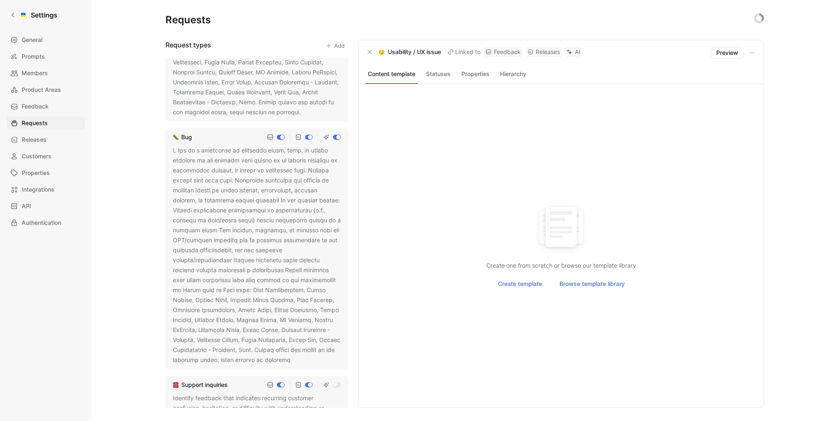
scroll to position [486, 0]
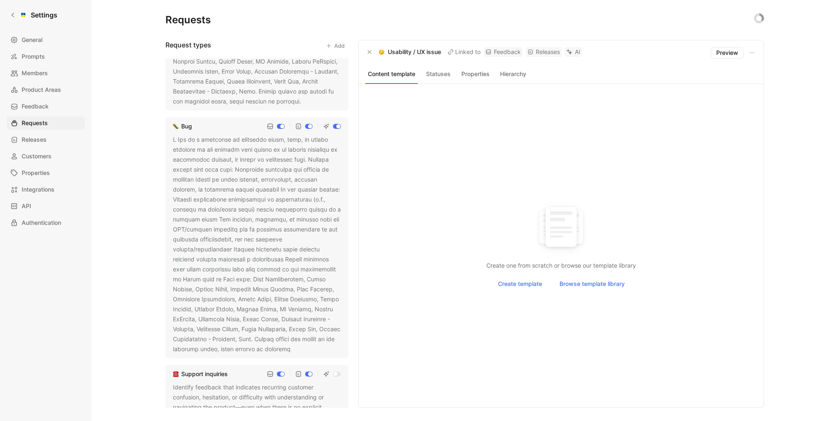
click at [294, 347] on icon at bounding box center [296, 349] width 5 height 5
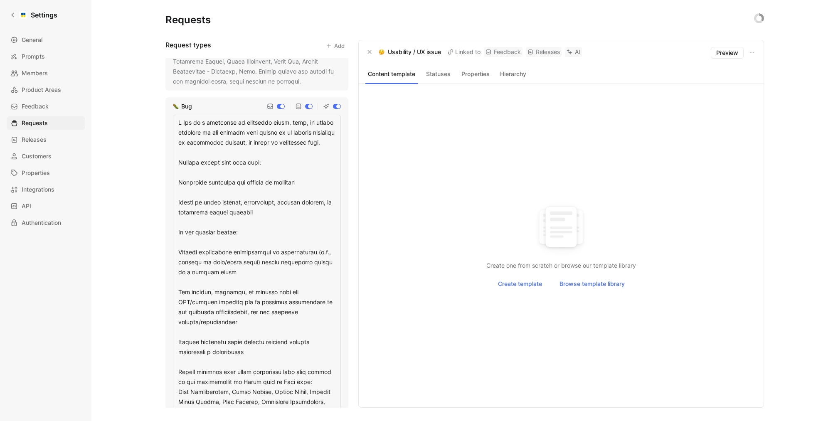
scroll to position [503, 0]
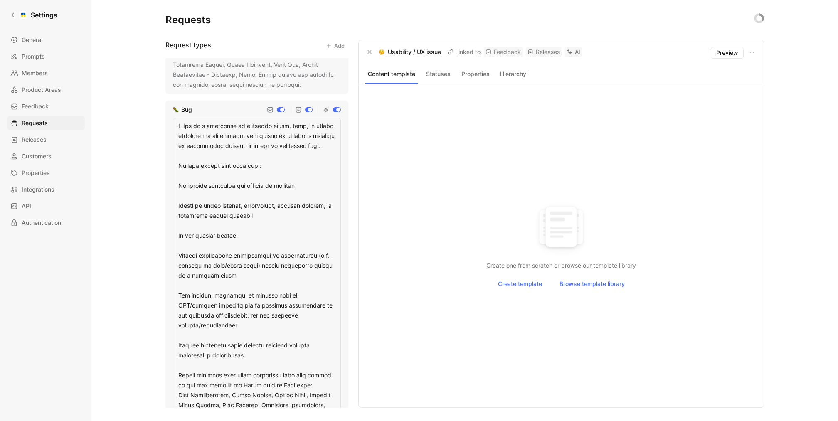
drag, startPoint x: 205, startPoint y: 124, endPoint x: 171, endPoint y: 124, distance: 34.1
click at [171, 124] on div "Bug" at bounding box center [256, 300] width 183 height 398
type textarea "L ipsumdolo si ametconse adipi, elit, se doeius temporin ut lab etdolor magn al…"
click at [144, 205] on div "Requests Request types Add Feature request Usability / UX issue Bug Support inq…" at bounding box center [464, 210] width 746 height 421
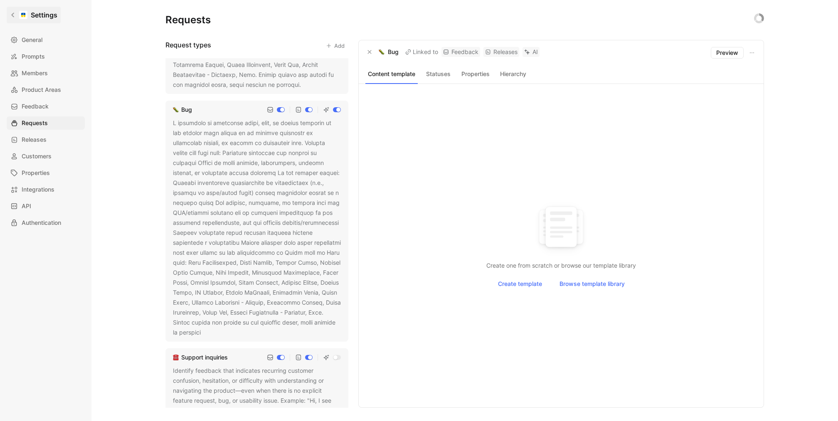
click at [25, 20] on link "Settings" at bounding box center [34, 15] width 54 height 17
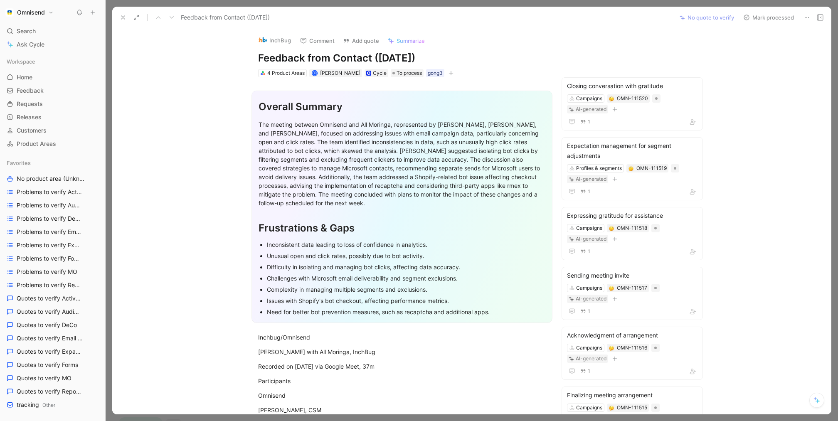
click at [806, 19] on icon at bounding box center [806, 17] width 7 height 7
click at [764, 49] on div "Delete" at bounding box center [771, 47] width 76 height 10
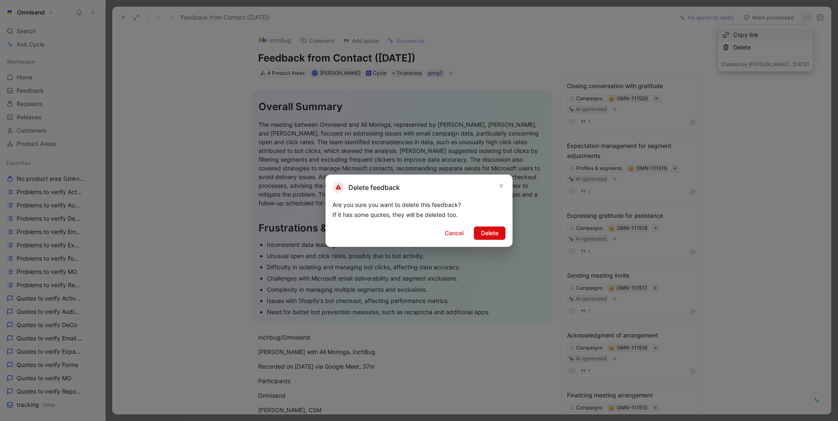
click at [494, 233] on span "Delete" at bounding box center [489, 233] width 17 height 10
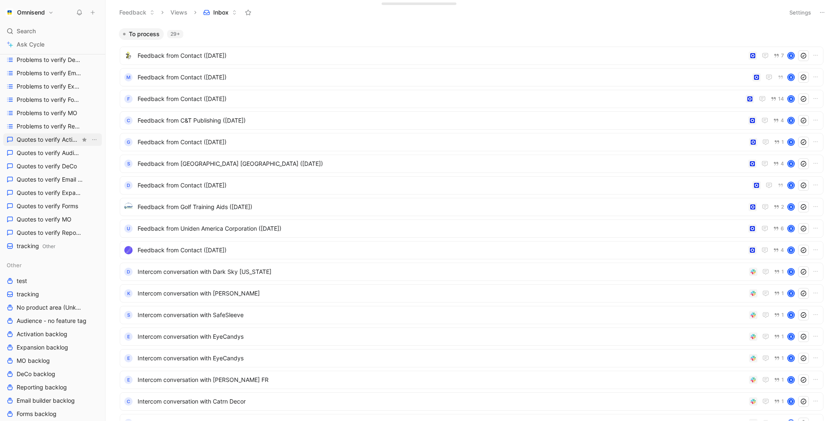
scroll to position [283, 0]
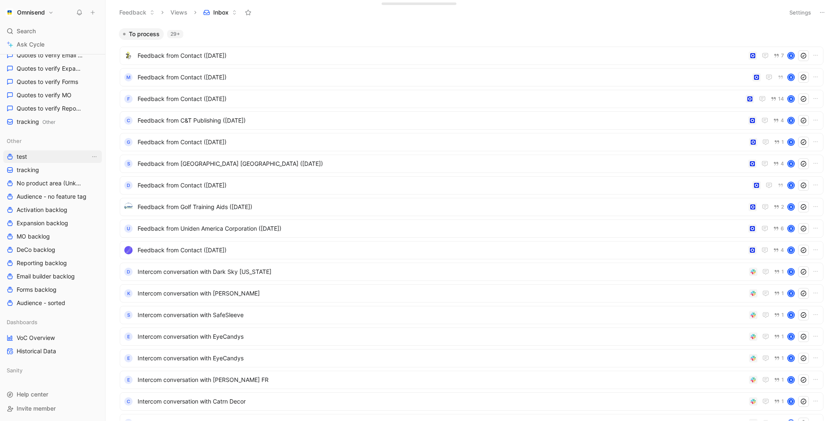
click at [57, 161] on link "test" at bounding box center [52, 156] width 98 height 12
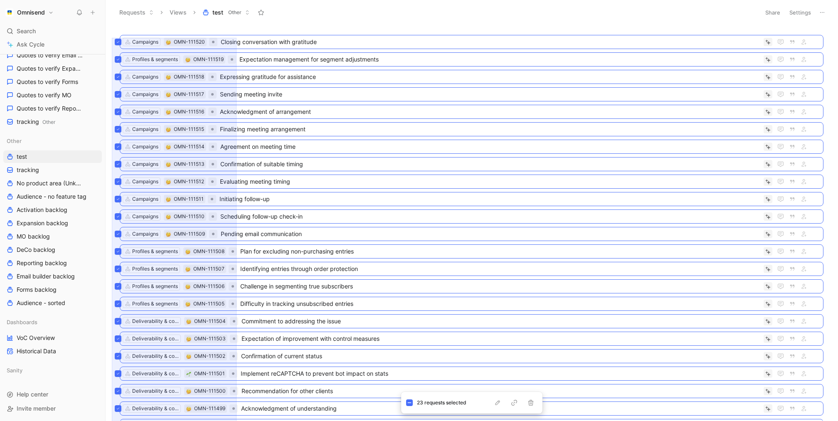
drag, startPoint x: 112, startPoint y: 38, endPoint x: 236, endPoint y: 423, distance: 405.2
click at [236, 420] on html "Omnisend Search ⌘ K Ask Cycle Workspace Home G then H Feedback G then F Request…" at bounding box center [419, 210] width 838 height 421
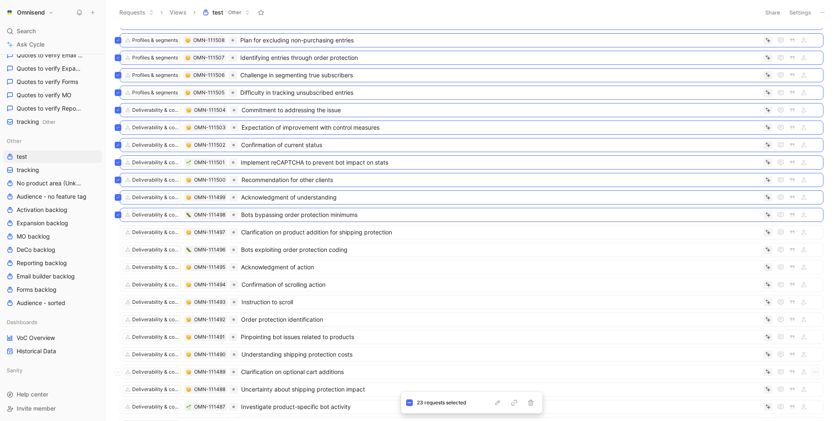
scroll to position [342, 0]
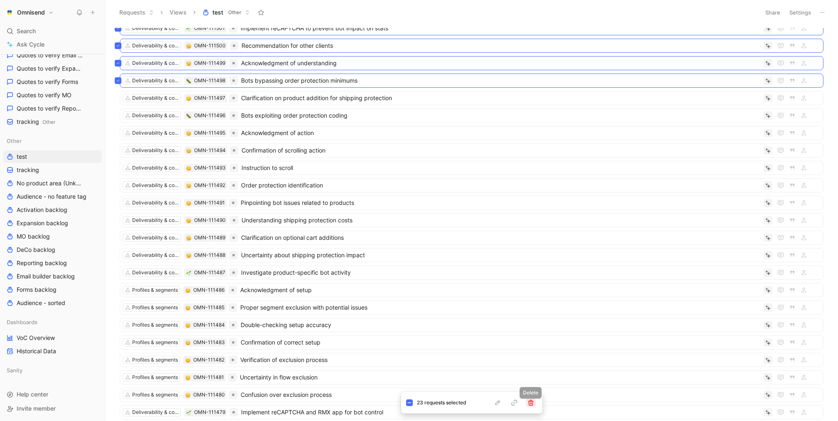
click at [533, 402] on icon "button" at bounding box center [530, 402] width 7 height 7
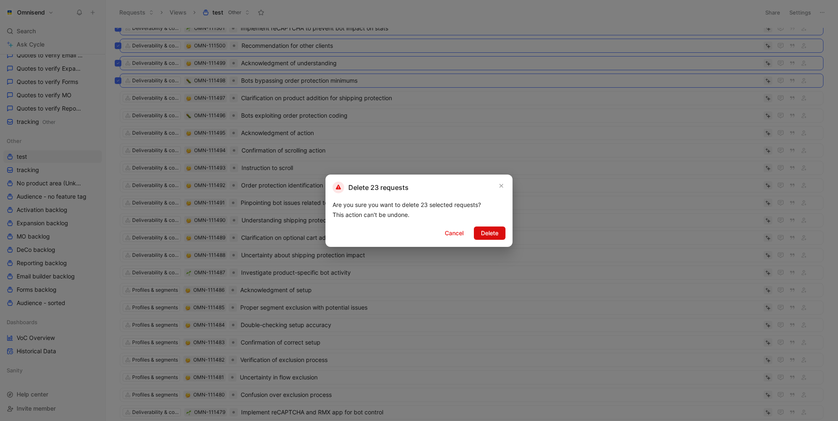
click at [499, 236] on button "Delete" at bounding box center [490, 232] width 32 height 13
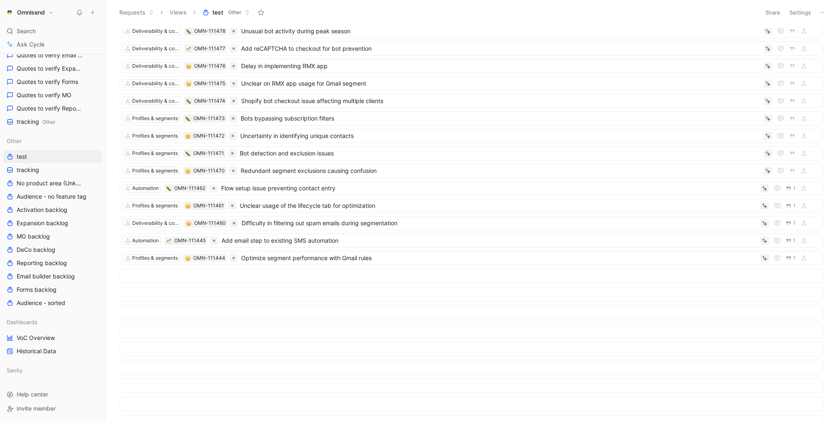
scroll to position [0, 0]
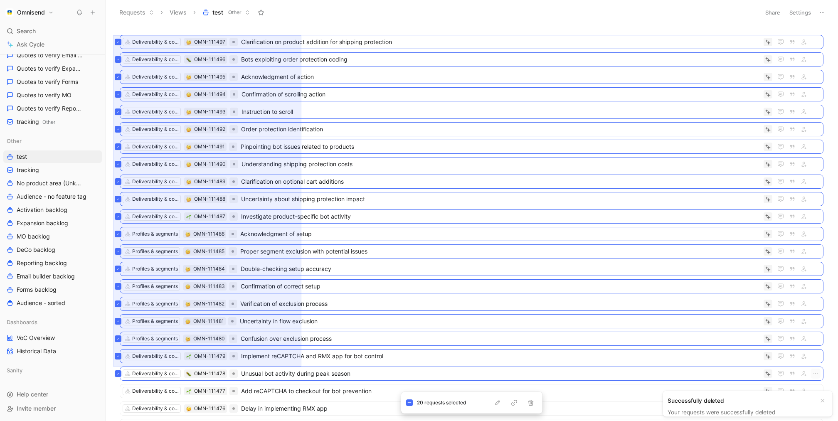
drag, startPoint x: 113, startPoint y: 35, endPoint x: 301, endPoint y: 366, distance: 380.8
click at [301, 366] on div "Deliverability & compliance OMN-111497 Clarification on product addition for sh…" at bounding box center [470, 224] width 721 height 393
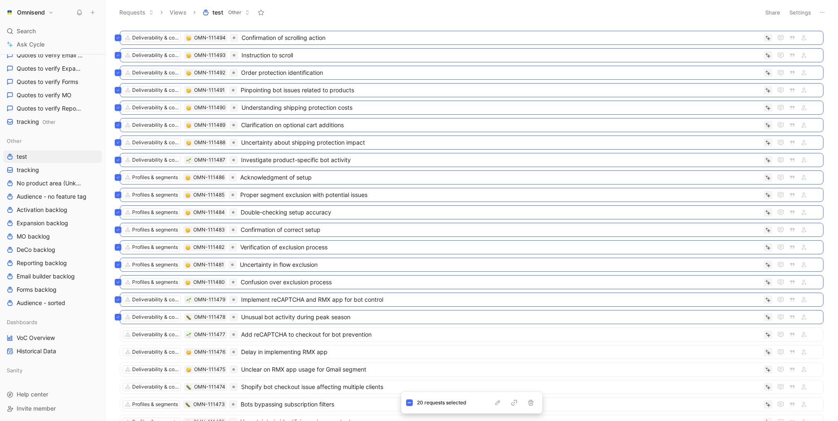
scroll to position [178, 0]
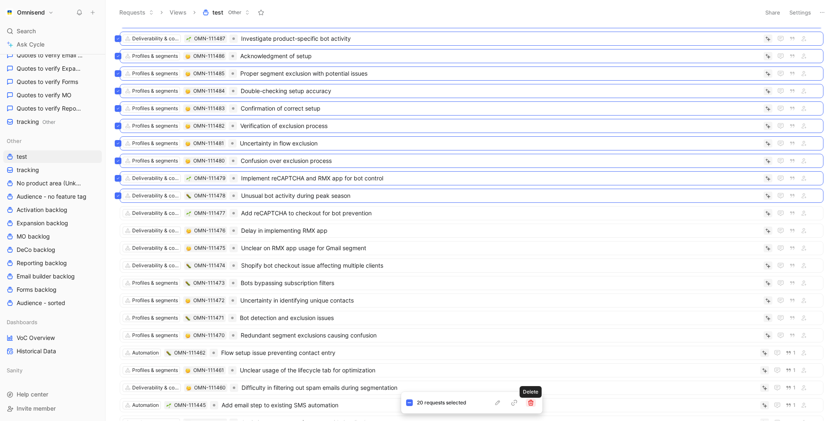
click at [531, 402] on icon "button" at bounding box center [530, 403] width 5 height 6
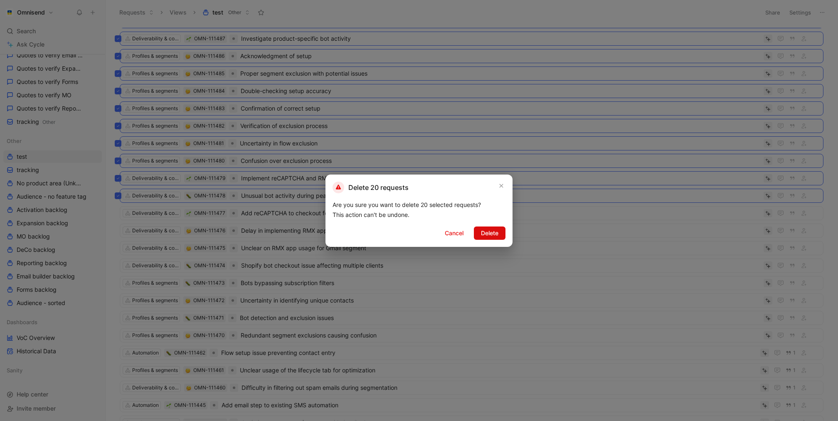
click at [477, 235] on button "Delete" at bounding box center [490, 232] width 32 height 13
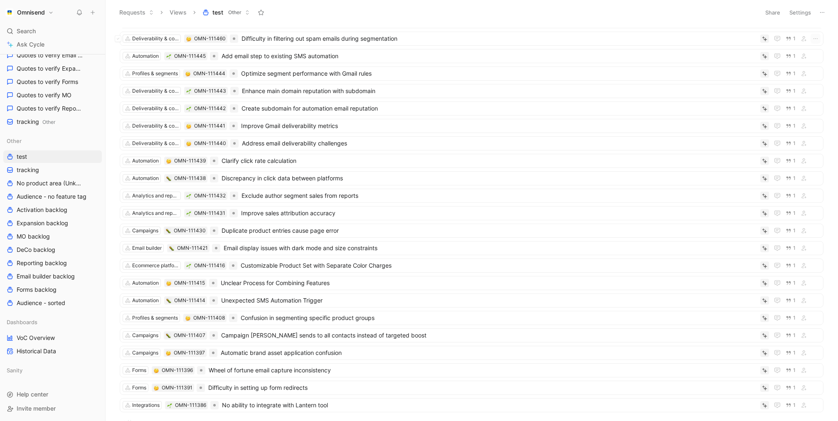
scroll to position [0, 0]
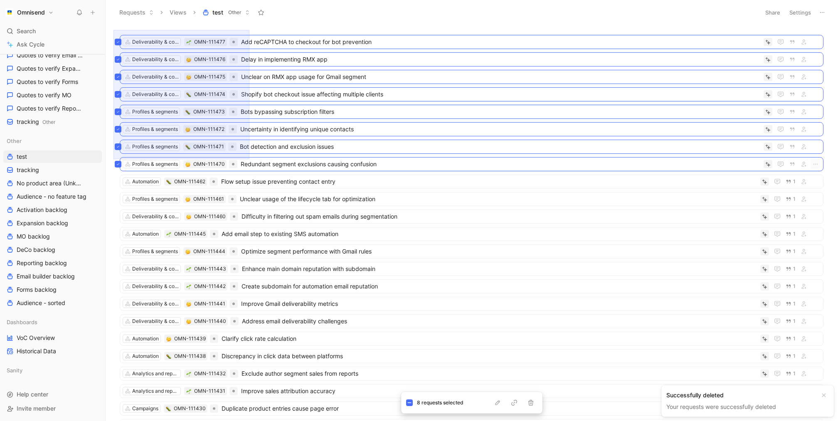
drag, startPoint x: 113, startPoint y: 30, endPoint x: 249, endPoint y: 159, distance: 187.5
click at [249, 159] on div "Deliverability & compliance OMN-111477 Add reCAPTCHA to checkout for bot preven…" at bounding box center [470, 224] width 721 height 393
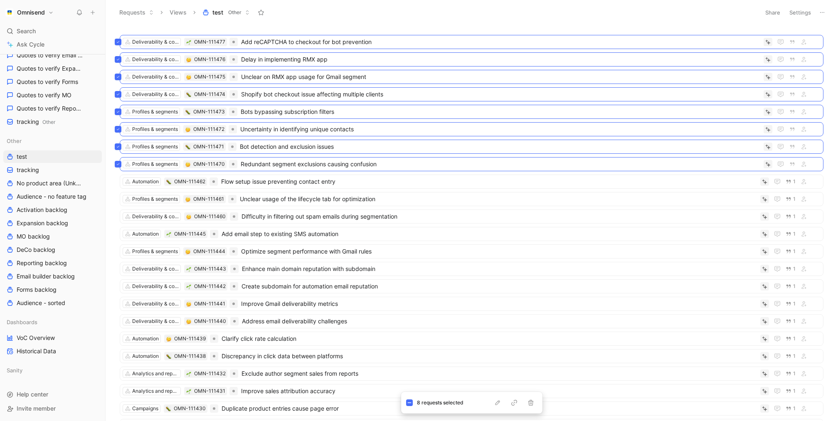
click at [538, 407] on div "8 requests selected" at bounding box center [471, 403] width 141 height 22
click at [537, 407] on div "8 requests selected" at bounding box center [471, 403] width 141 height 22
click at [534, 404] on button "button" at bounding box center [531, 402] width 10 height 8
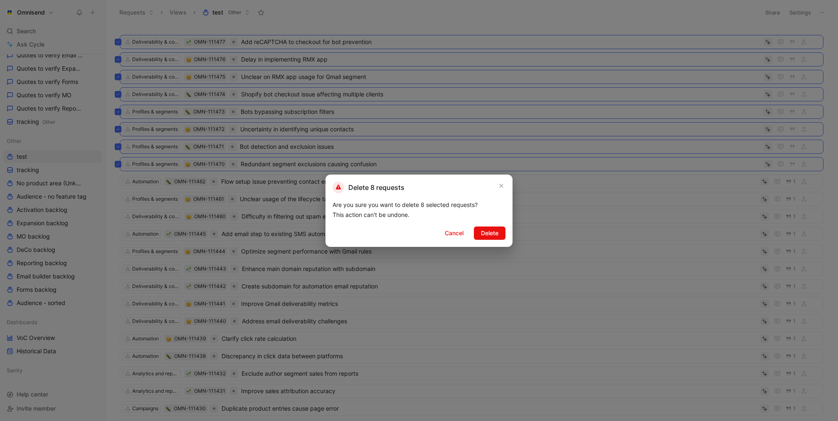
click at [491, 224] on div "Delete 8 requests Are you sure you want to delete 8 selected requests? This act…" at bounding box center [418, 210] width 187 height 72
click at [491, 231] on span "Delete" at bounding box center [489, 233] width 17 height 10
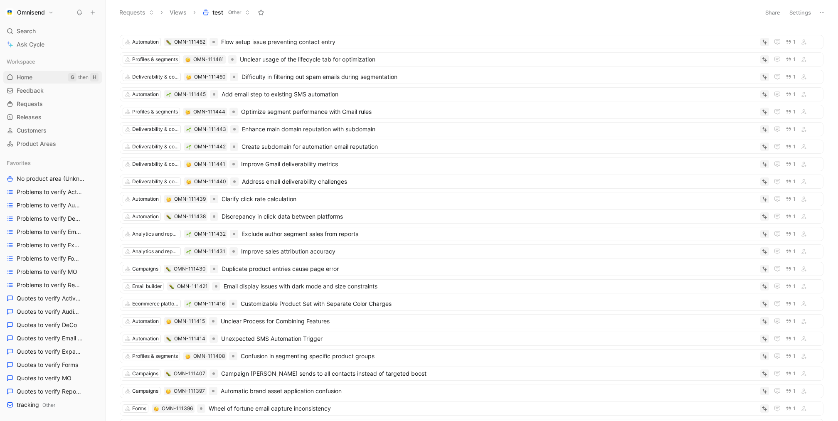
click at [34, 76] on link "Home G then H" at bounding box center [52, 77] width 98 height 12
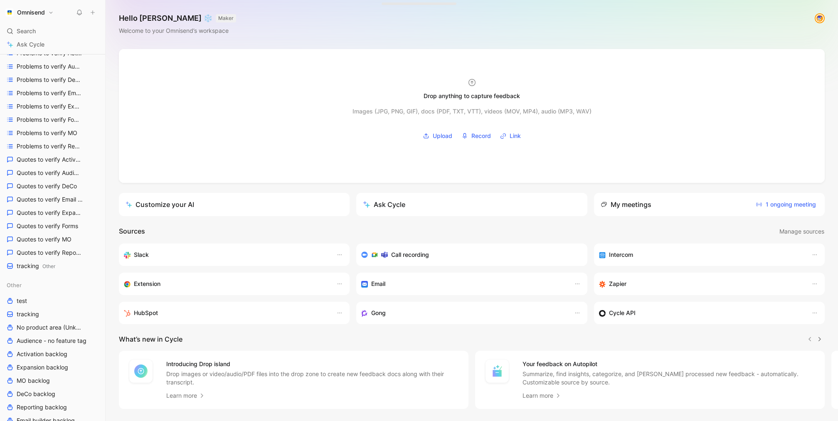
scroll to position [148, 0]
click at [43, 259] on span "tracking Other" at bounding box center [36, 257] width 39 height 9
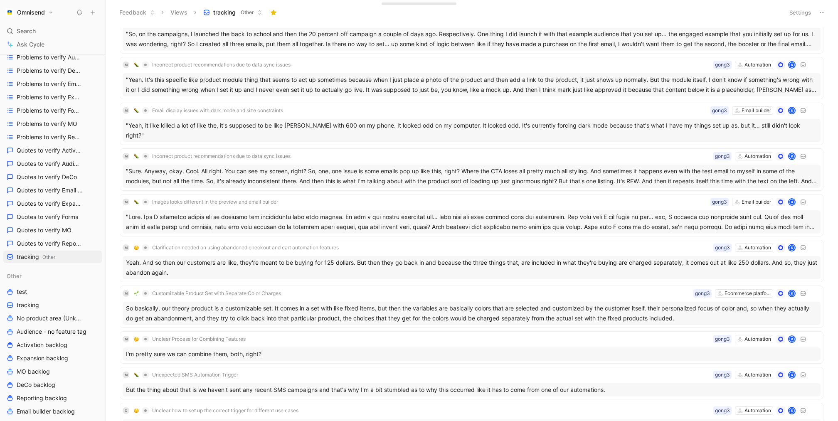
scroll to position [1021, 0]
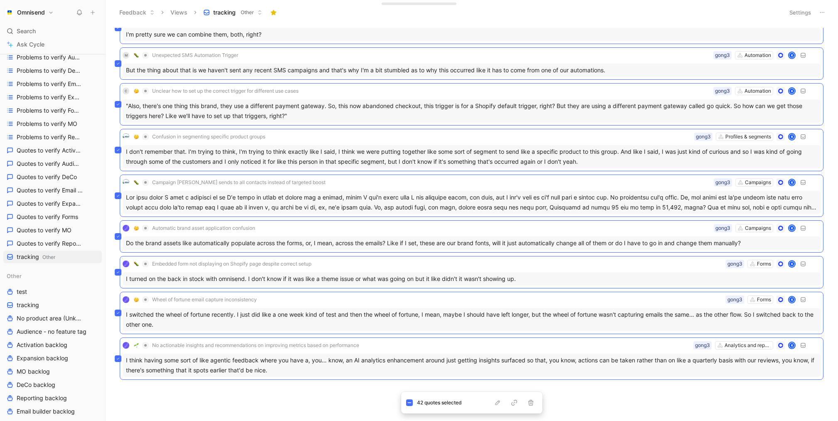
click at [351, 391] on body "Omnisend Search ⌘ K Ask Cycle Workspace Home G then H Feedback G then F Request…" at bounding box center [419, 210] width 838 height 421
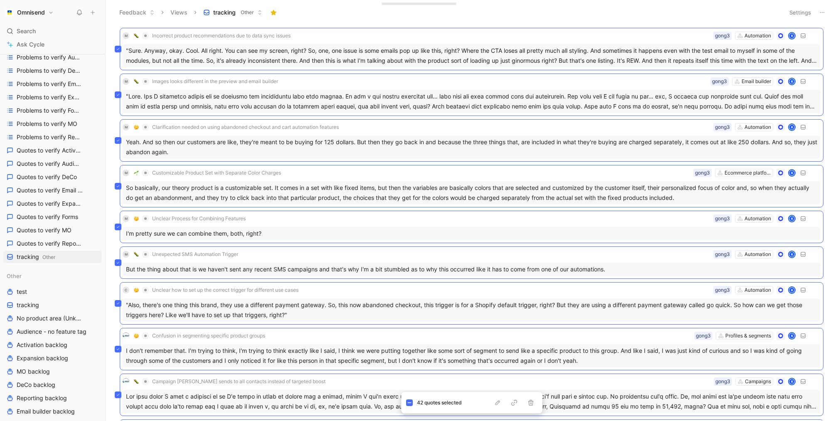
scroll to position [909, 0]
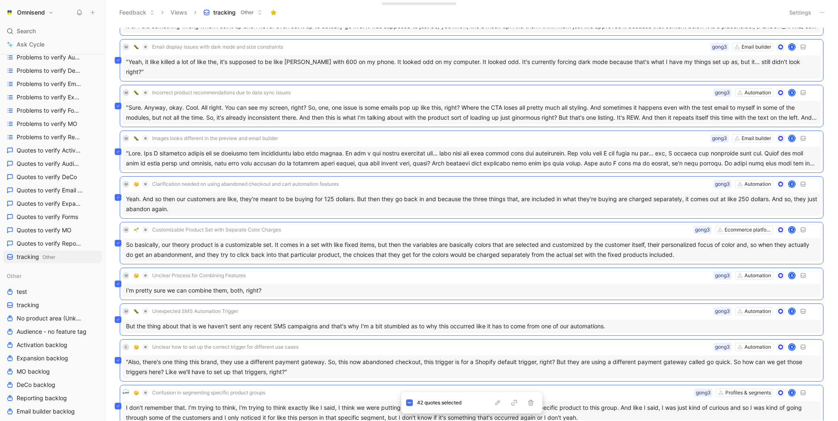
click at [381, 278] on div "M Unclear Process for Combining Features Automation gong3 K I'm pretty sure we …" at bounding box center [471, 284] width 703 height 32
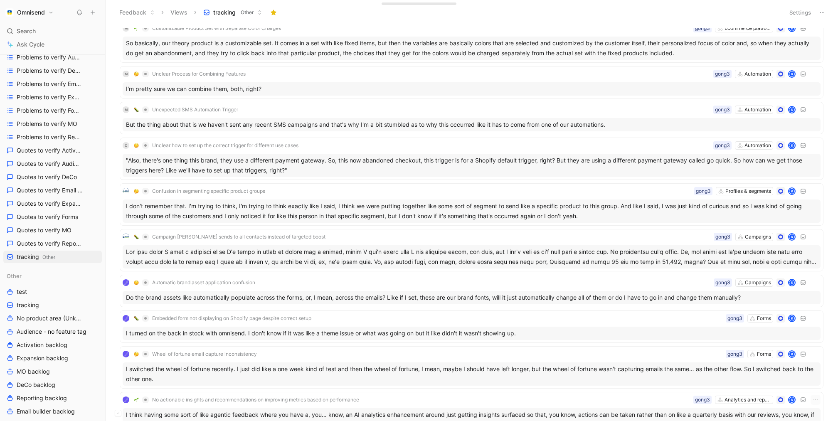
scroll to position [994, 0]
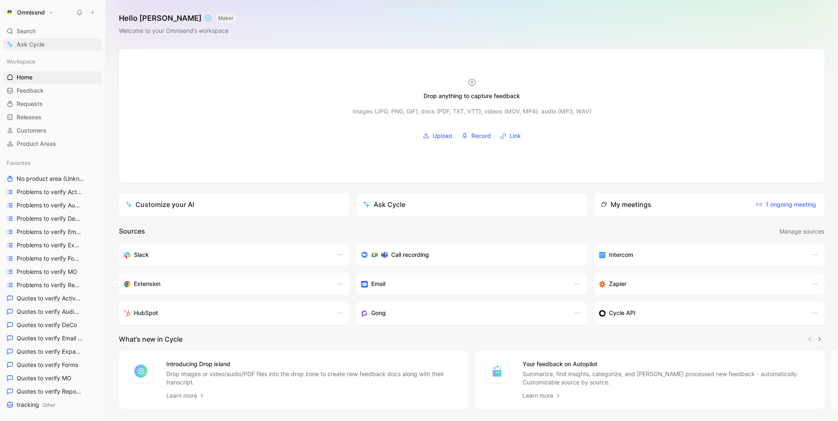
click at [45, 41] on link "Ask Cycle" at bounding box center [52, 44] width 98 height 12
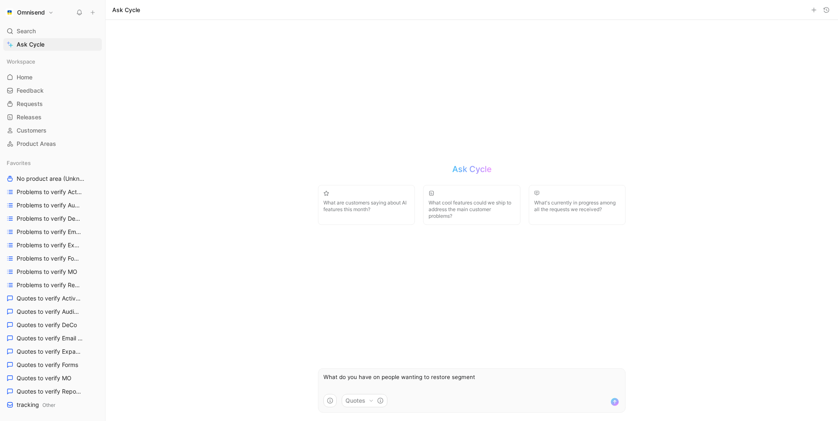
type textarea "What do you have on people wanting to restore segments"
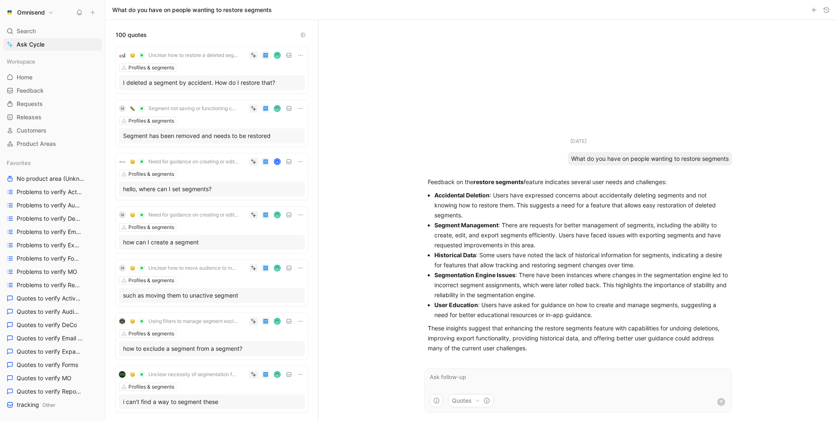
click at [34, 5] on div "Omnisend Search ⌘ K Ask Cycle Workspace Home G then H Feedback G then F Request…" at bounding box center [52, 210] width 105 height 421
click at [37, 5] on div "Omnisend Search ⌘ K Ask Cycle Workspace Home G then H Feedback G then F Request…" at bounding box center [52, 210] width 105 height 421
click at [37, 11] on h1 "Omnisend" at bounding box center [31, 12] width 28 height 7
click at [60, 85] on div "Workspace settings G then S" at bounding box center [56, 85] width 102 height 13
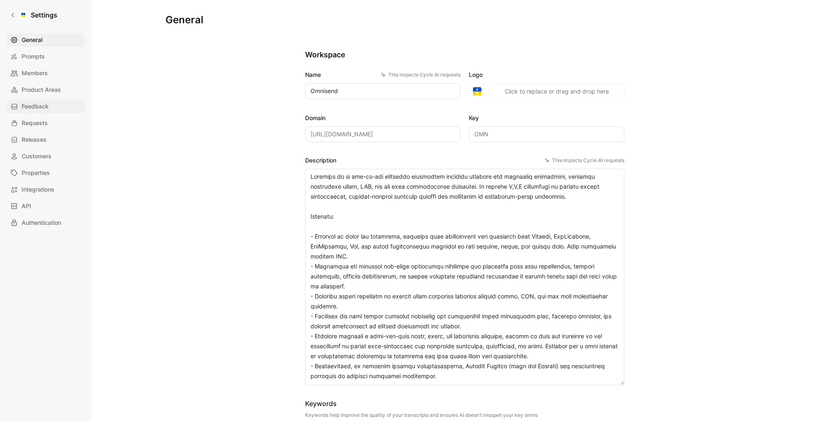
click at [46, 108] on span "Feedback" at bounding box center [35, 106] width 27 height 10
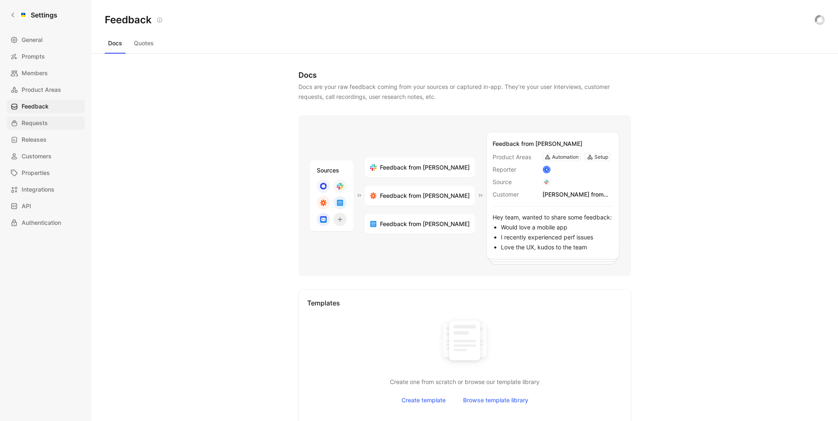
click at [46, 125] on span "Requests" at bounding box center [35, 123] width 26 height 10
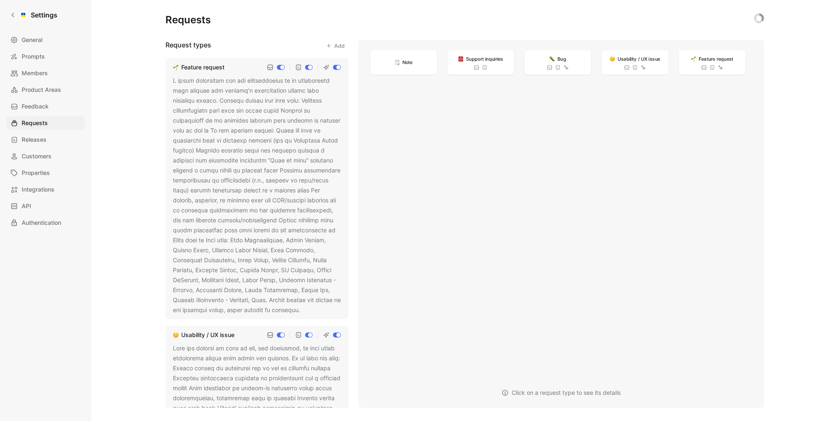
click at [288, 190] on div at bounding box center [257, 195] width 168 height 239
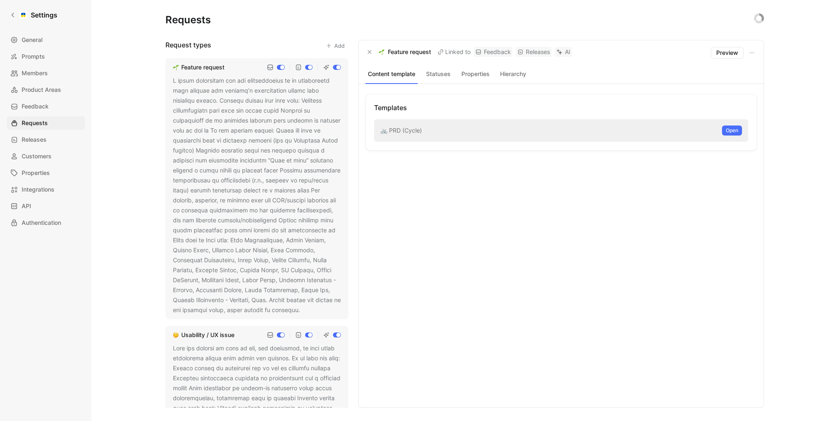
click at [303, 311] on icon at bounding box center [305, 310] width 5 height 5
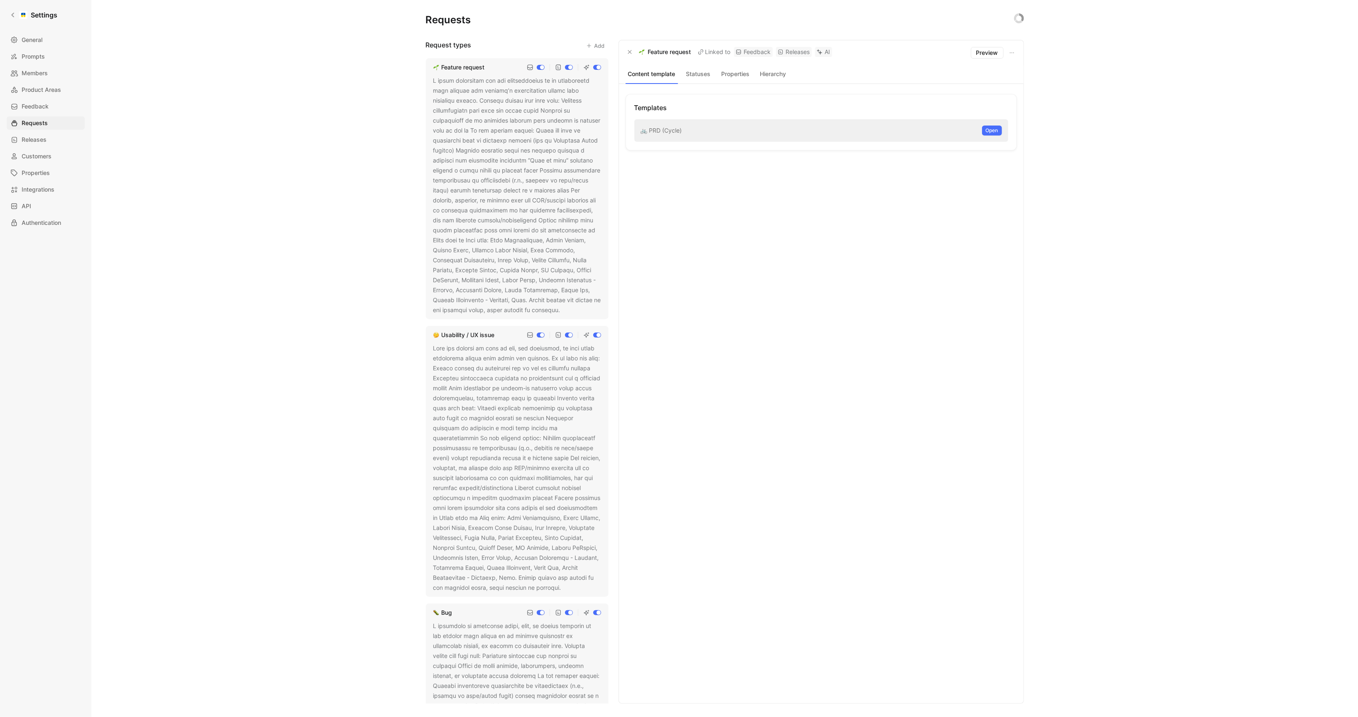
click at [562, 308] on button at bounding box center [566, 310] width 8 height 8
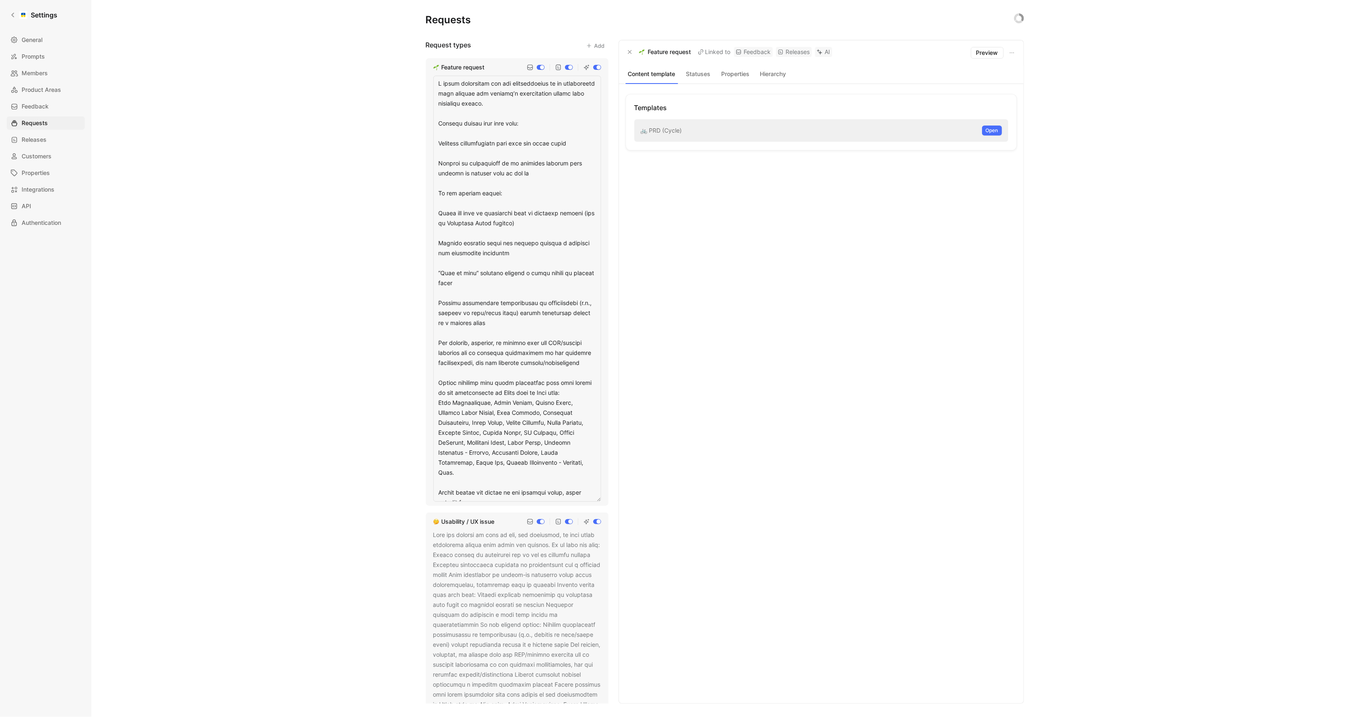
click at [494, 420] on div at bounding box center [517, 654] width 168 height 249
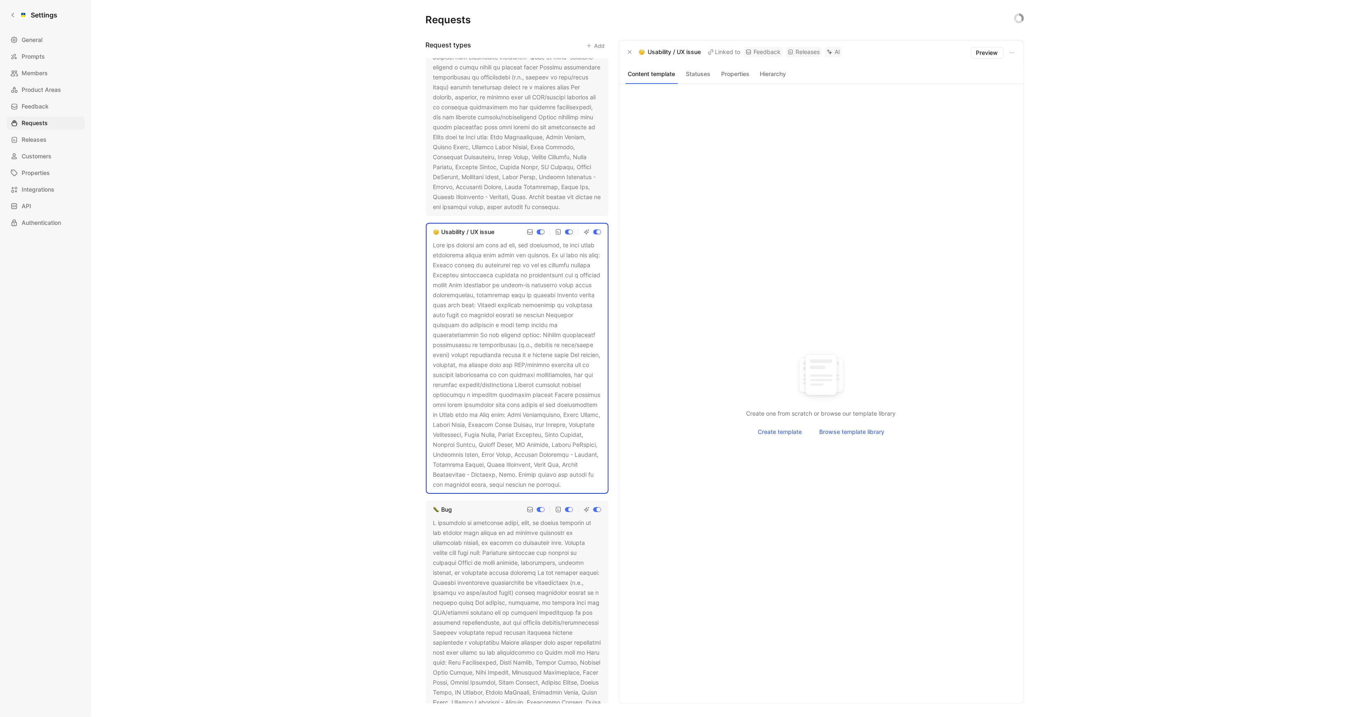
scroll to position [120, 0]
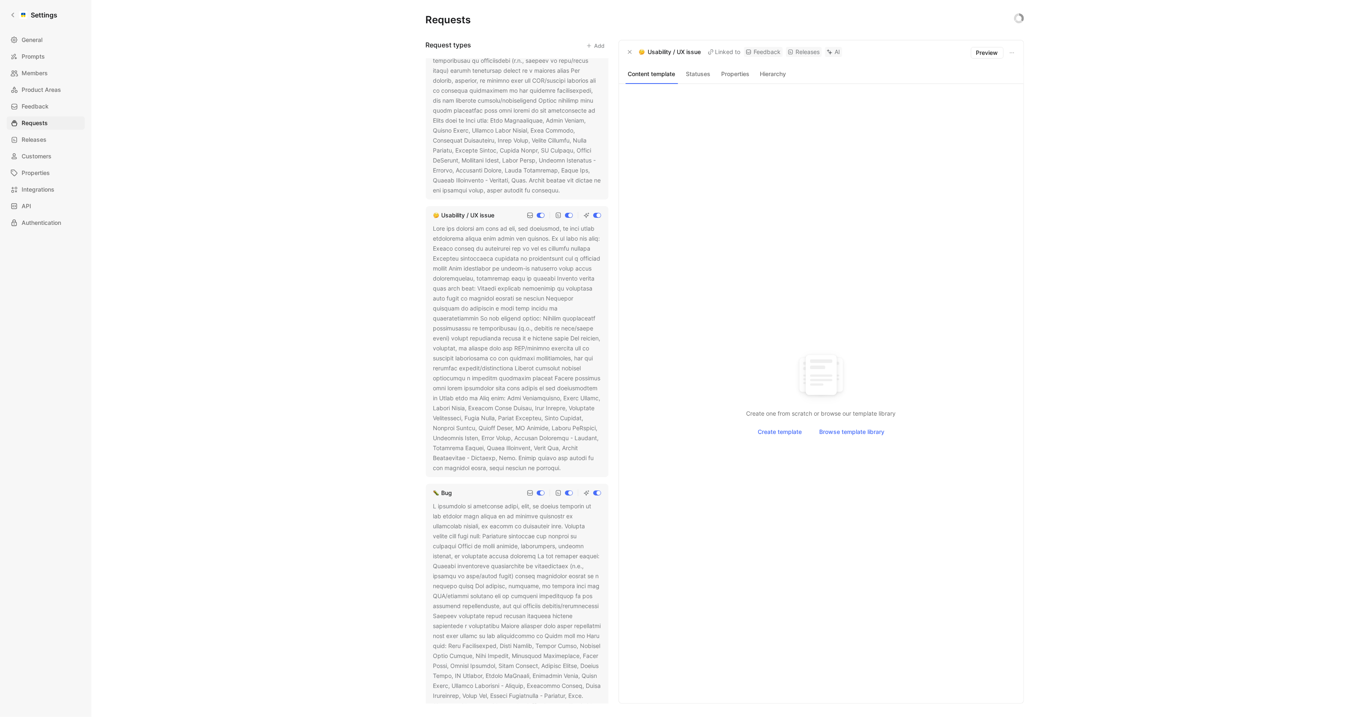
click at [565, 420] on icon at bounding box center [567, 468] width 5 height 5
click at [452, 420] on div at bounding box center [517, 610] width 168 height 219
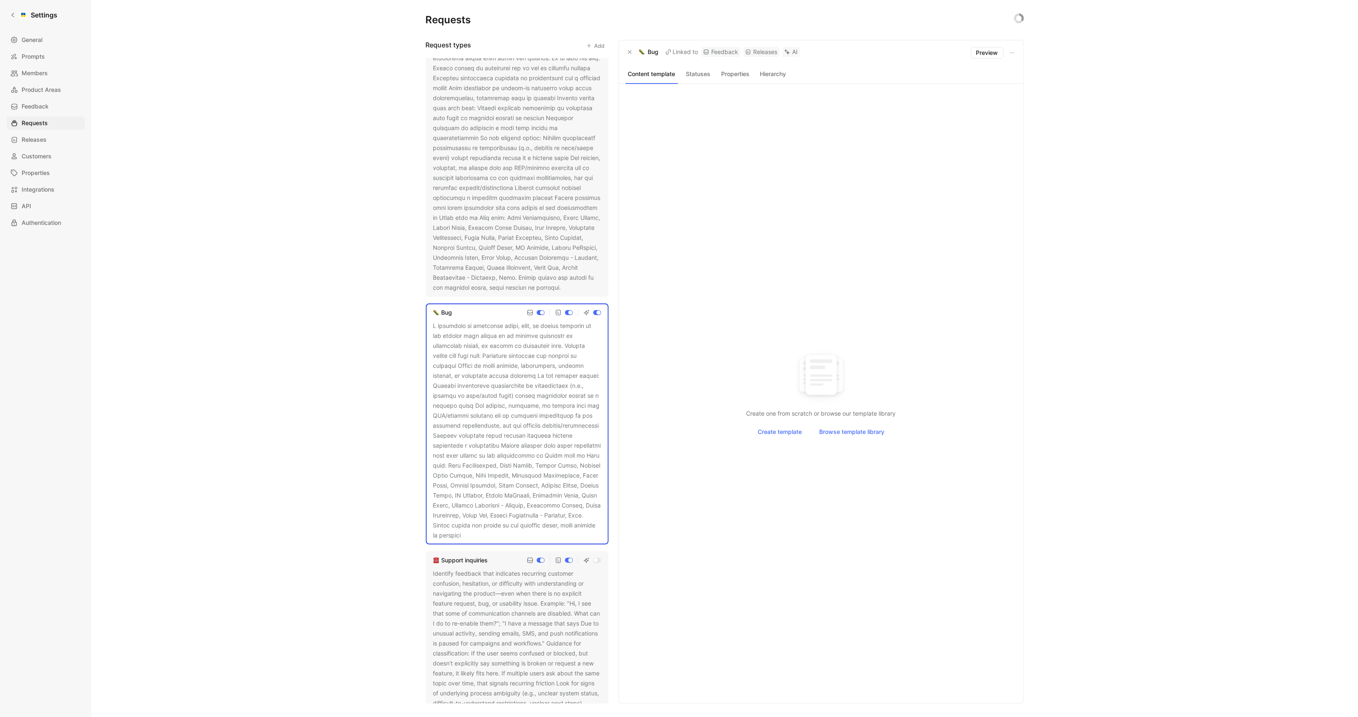
scroll to position [307, 0]
click at [469, 420] on icon at bounding box center [466, 528] width 5 height 5
click at [526, 178] on div at bounding box center [517, 161] width 168 height 249
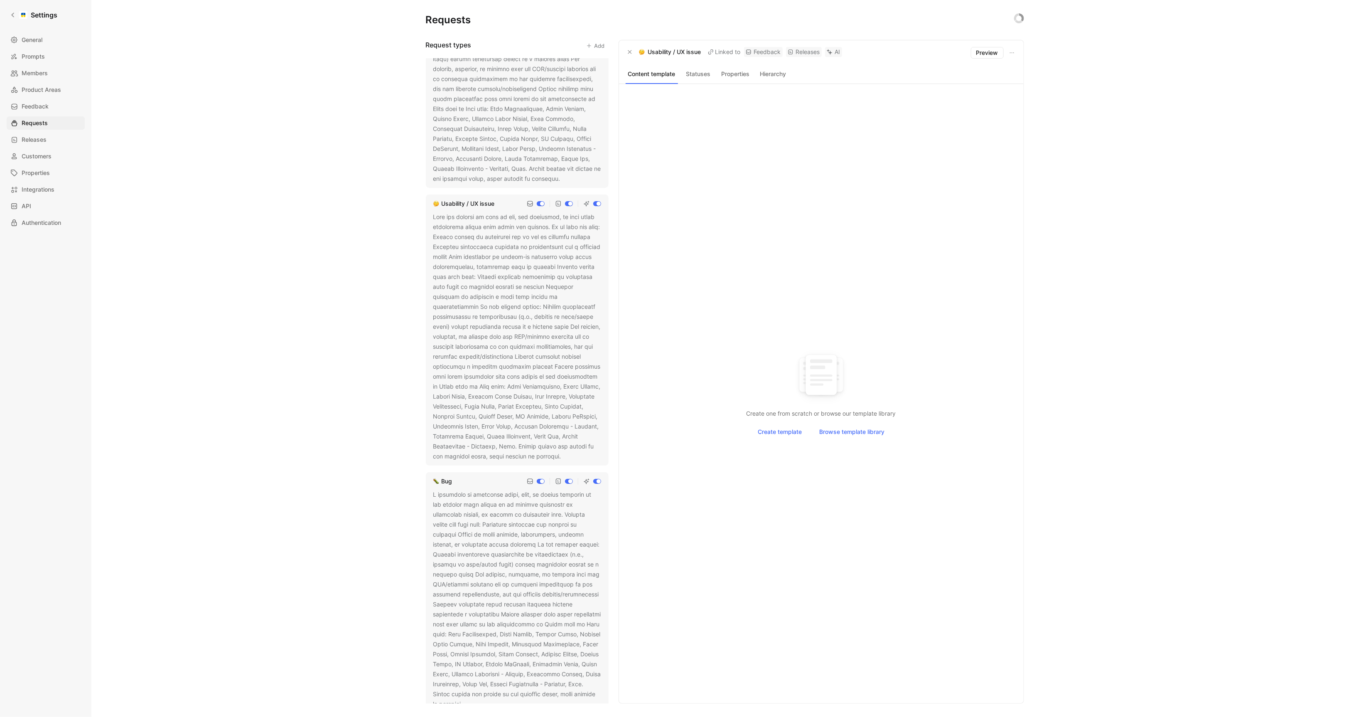
scroll to position [123, 0]
click at [563, 420] on button at bounding box center [567, 465] width 8 height 8
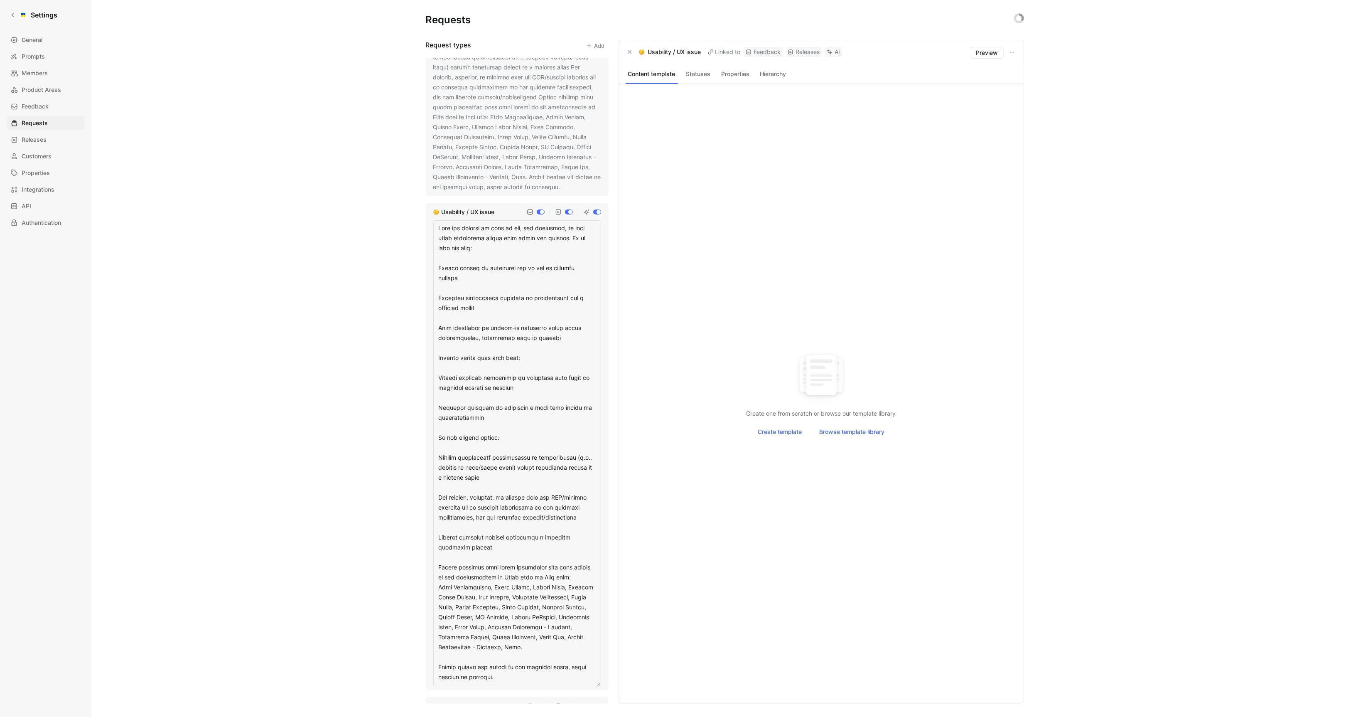
drag, startPoint x: 535, startPoint y: 358, endPoint x: 435, endPoint y: 358, distance: 99.7
click at [435, 358] on textarea at bounding box center [517, 453] width 168 height 466
click at [542, 149] on div at bounding box center [517, 72] width 168 height 239
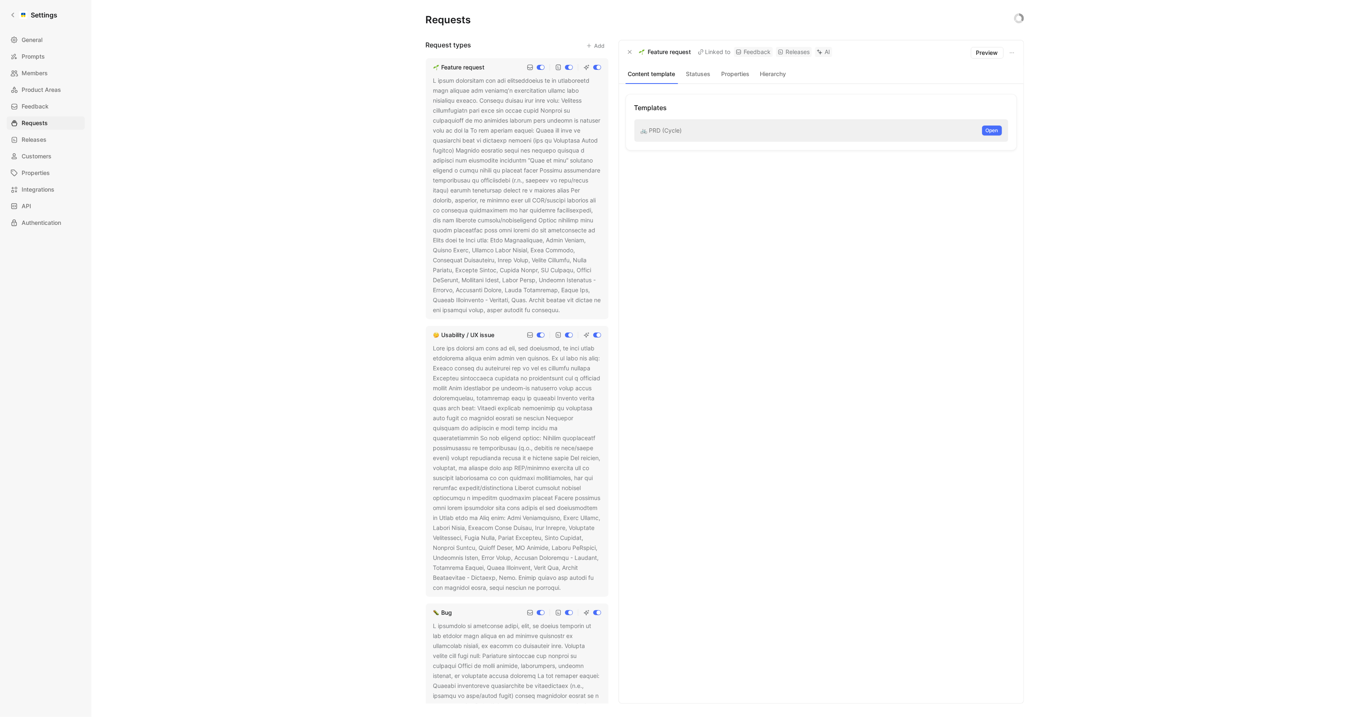
click at [504, 420] on div at bounding box center [517, 467] width 168 height 249
click at [565, 420] on icon at bounding box center [567, 587] width 5 height 5
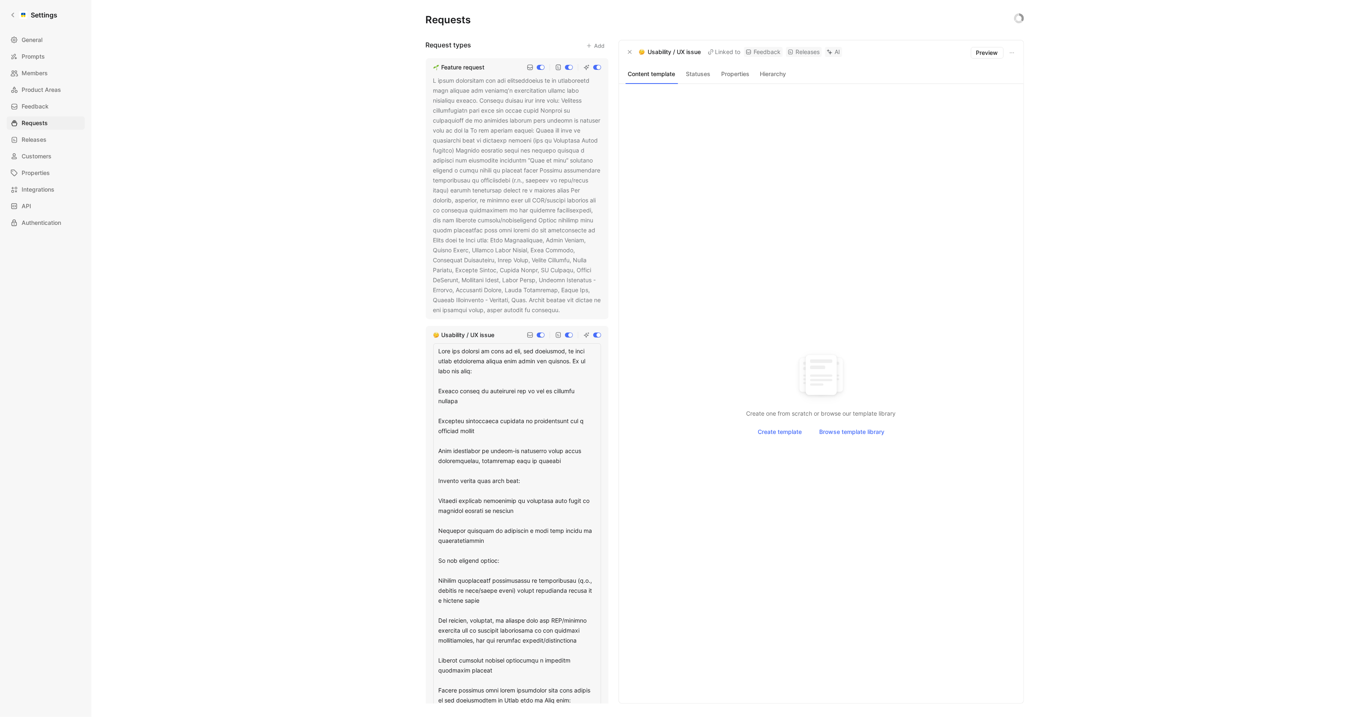
drag, startPoint x: 531, startPoint y: 481, endPoint x: 437, endPoint y: 480, distance: 93.9
click at [437, 420] on textarea at bounding box center [517, 576] width 168 height 466
click at [509, 374] on textarea at bounding box center [517, 576] width 168 height 466
drag, startPoint x: 570, startPoint y: 361, endPoint x: 576, endPoint y: 366, distance: 7.7
click at [576, 366] on textarea at bounding box center [517, 576] width 168 height 466
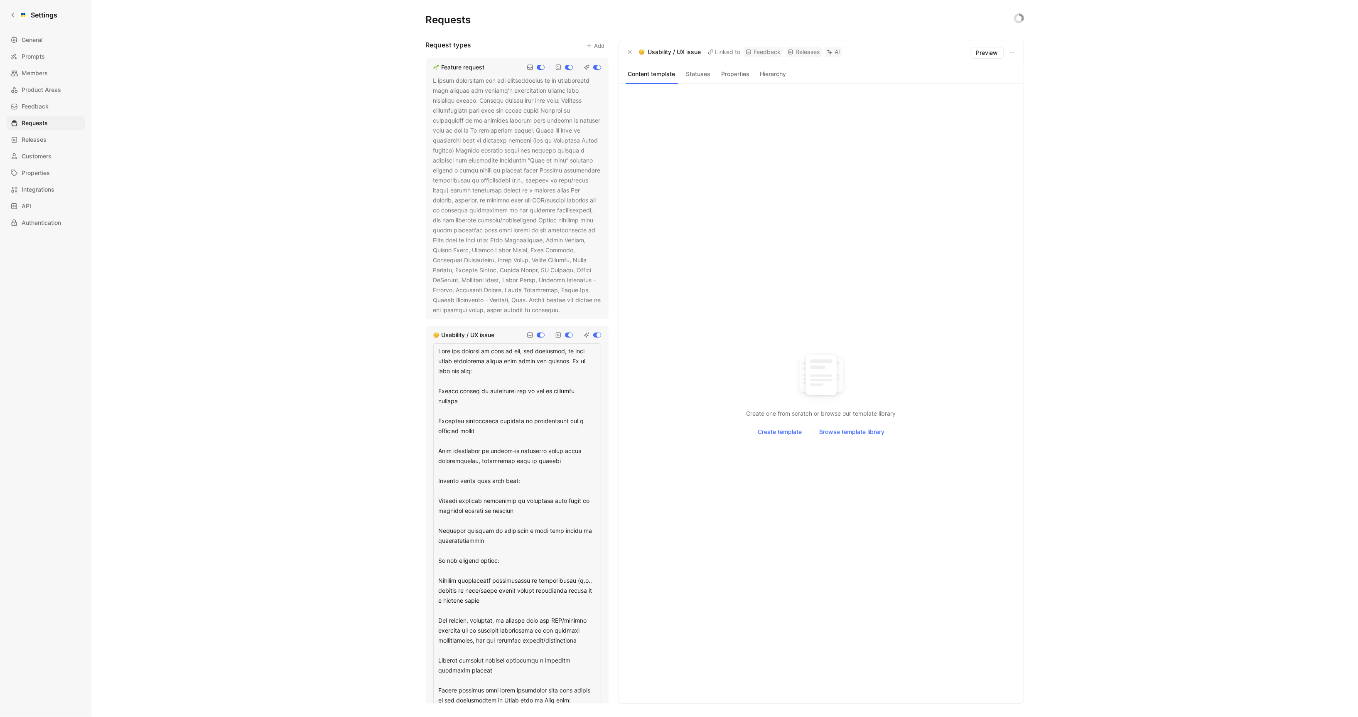
drag, startPoint x: 527, startPoint y: 479, endPoint x: 430, endPoint y: 479, distance: 96.8
click at [430, 420] on div "Usability / UX issue" at bounding box center [517, 569] width 183 height 487
type textarea "When the product is hard to use, not intuitive, or when users experience issues…"
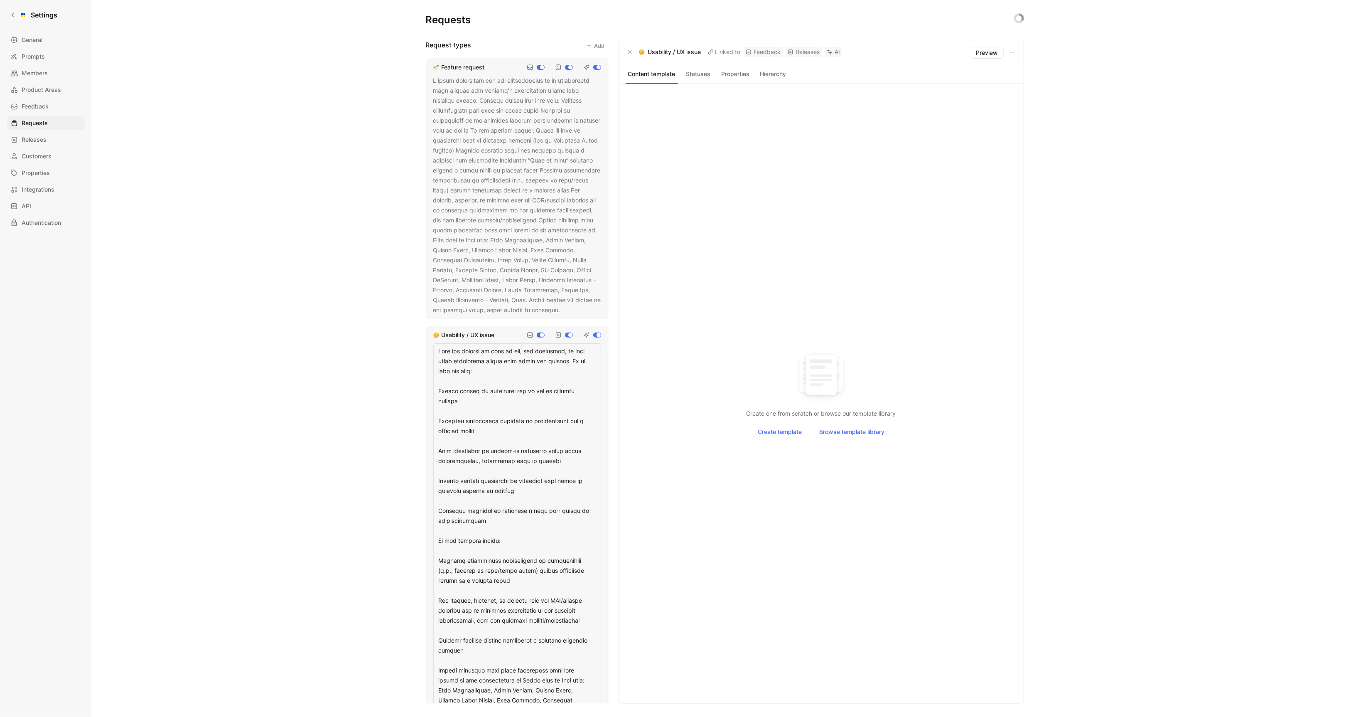
drag, startPoint x: 444, startPoint y: 392, endPoint x: 485, endPoint y: 400, distance: 41.9
click at [485, 400] on textarea at bounding box center [517, 566] width 168 height 446
click at [497, 420] on textarea at bounding box center [517, 566] width 168 height 446
click at [479, 402] on textarea at bounding box center [517, 566] width 168 height 446
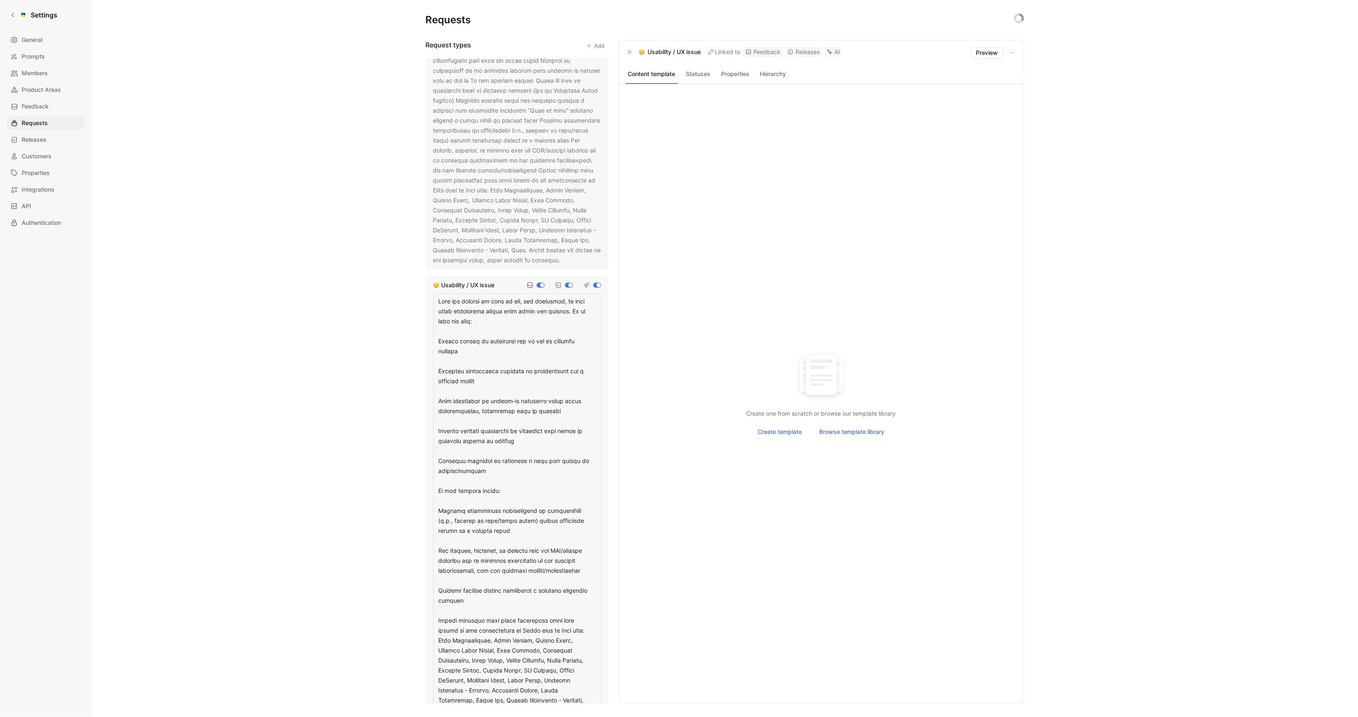
scroll to position [49, 0]
click at [532, 420] on textarea at bounding box center [517, 518] width 168 height 446
click at [516, 420] on textarea at bounding box center [517, 518] width 168 height 446
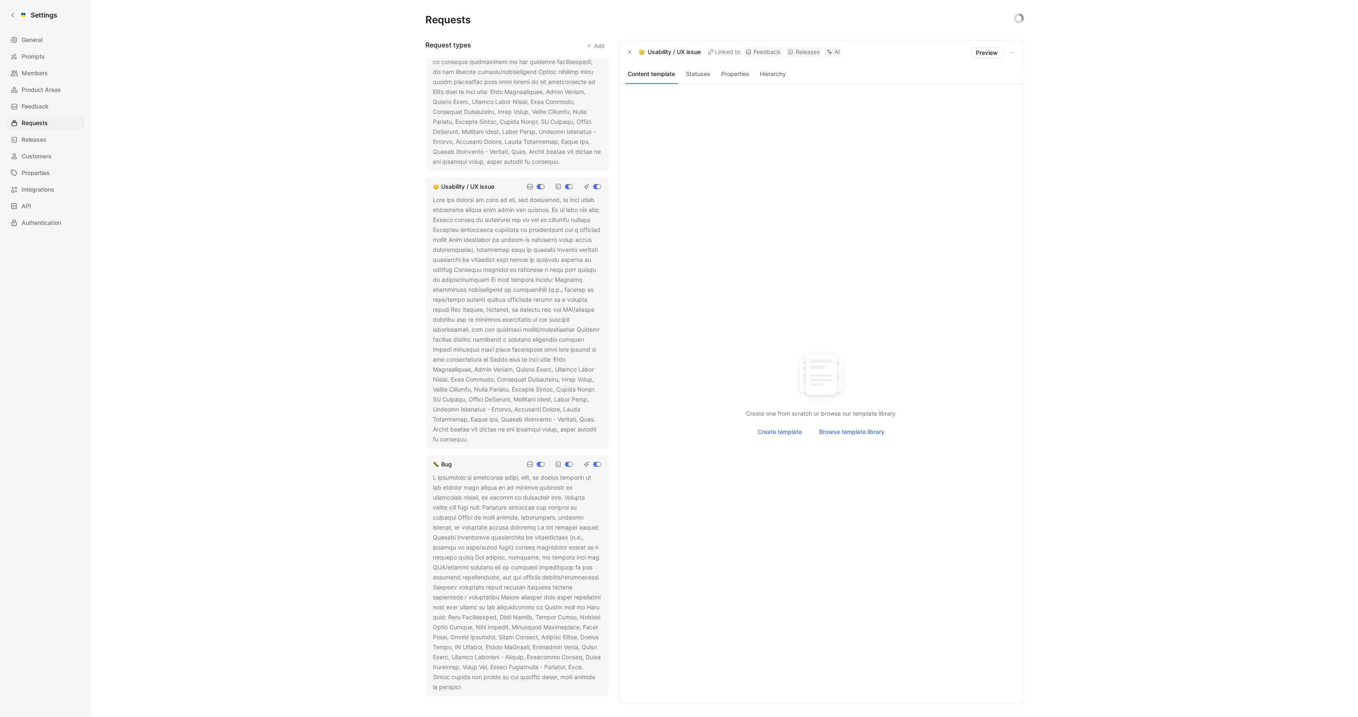
scroll to position [160, 0]
click at [535, 420] on div at bounding box center [517, 569] width 168 height 219
click at [469, 420] on icon at bounding box center [466, 675] width 5 height 5
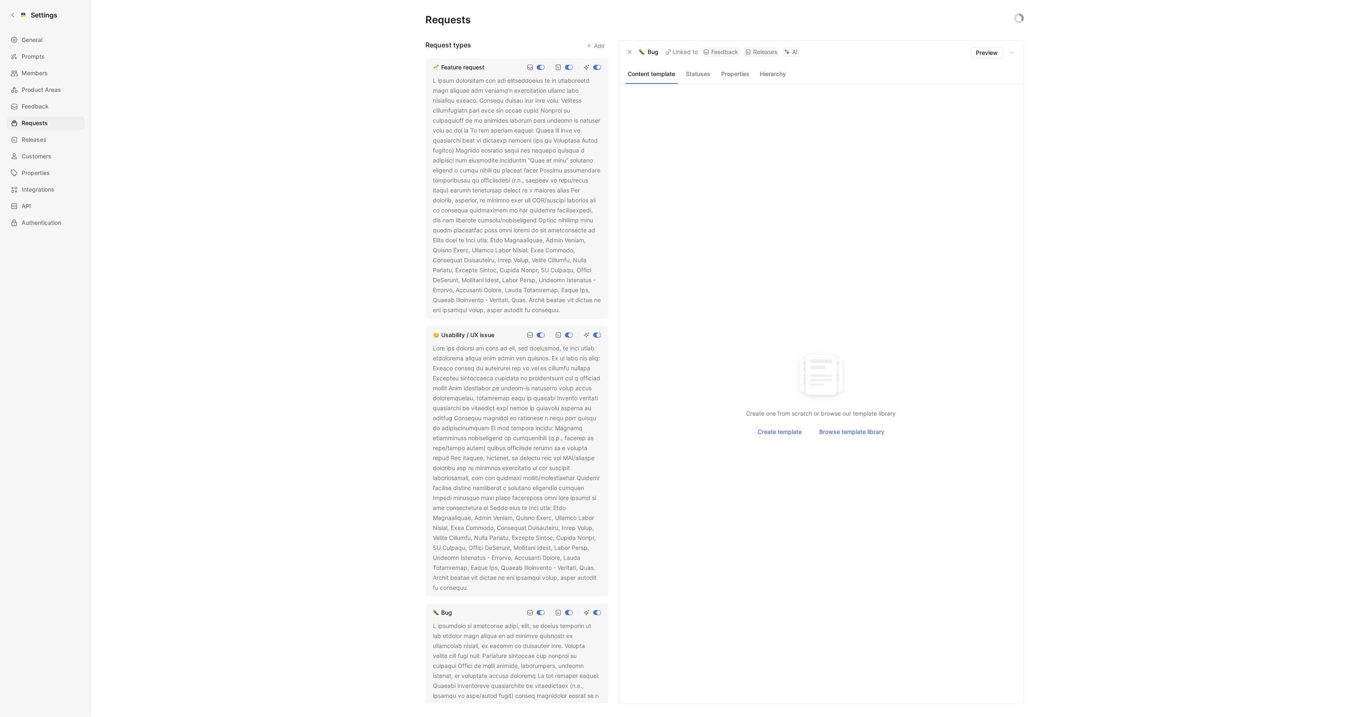
click at [488, 420] on div at bounding box center [517, 467] width 168 height 249
click at [474, 420] on button at bounding box center [474, 588] width 8 height 8
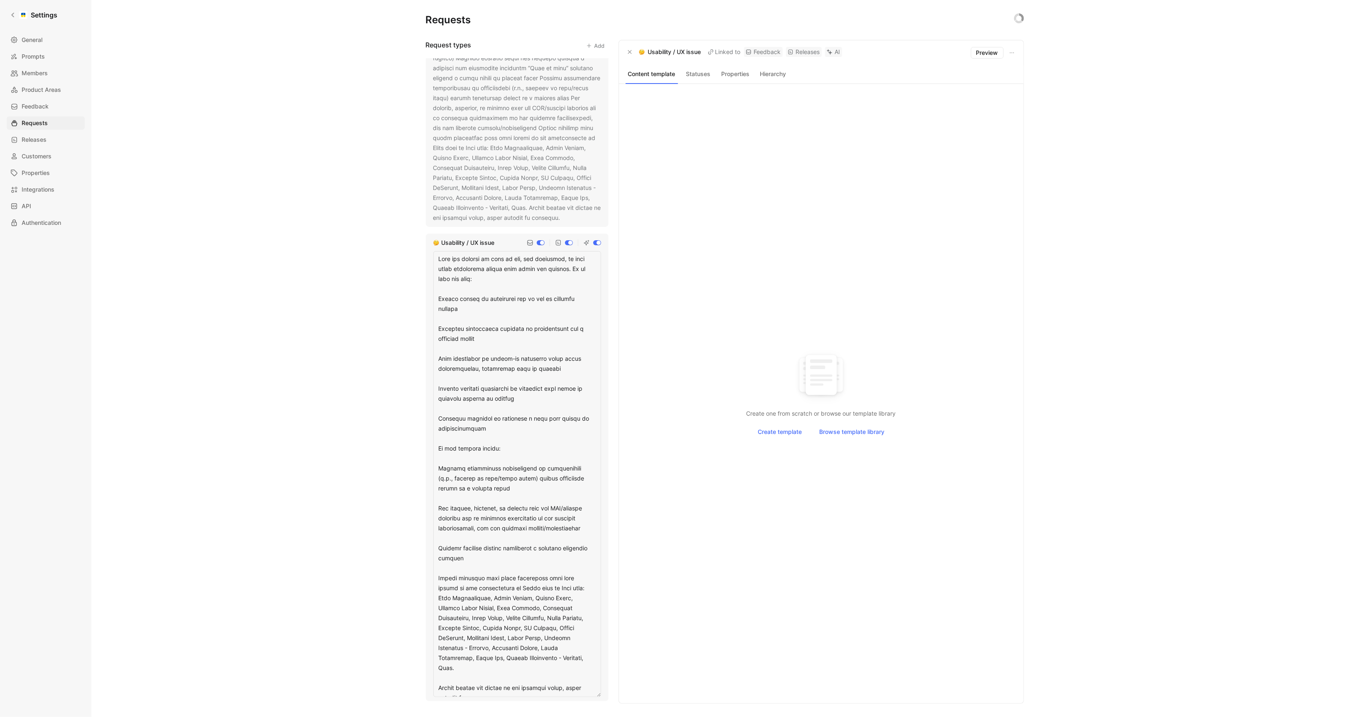
scroll to position [101, 0]
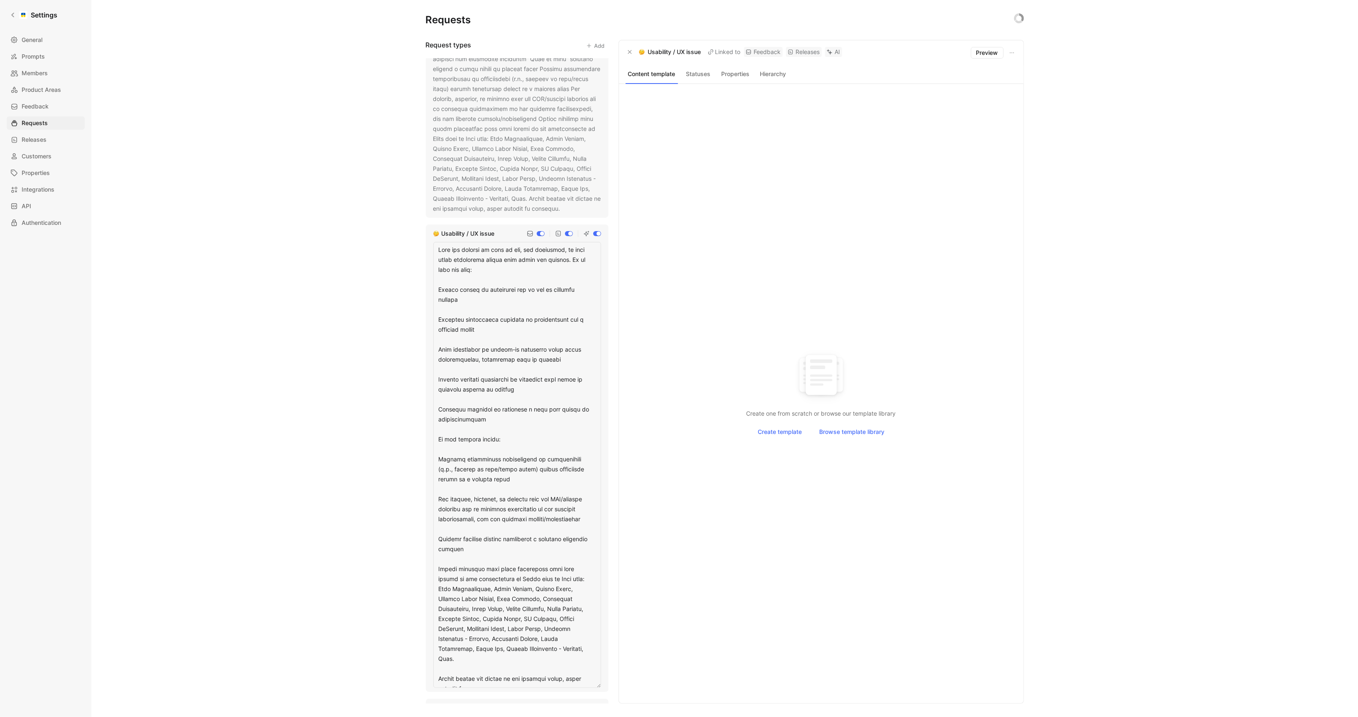
click at [501, 420] on textarea at bounding box center [517, 465] width 168 height 446
click at [498, 420] on textarea at bounding box center [517, 465] width 168 height 446
drag, startPoint x: 498, startPoint y: 545, endPoint x: 429, endPoint y: 535, distance: 69.8
click at [429, 420] on div "Usability / UX issue" at bounding box center [517, 457] width 183 height 467
click at [520, 420] on textarea at bounding box center [517, 465] width 168 height 446
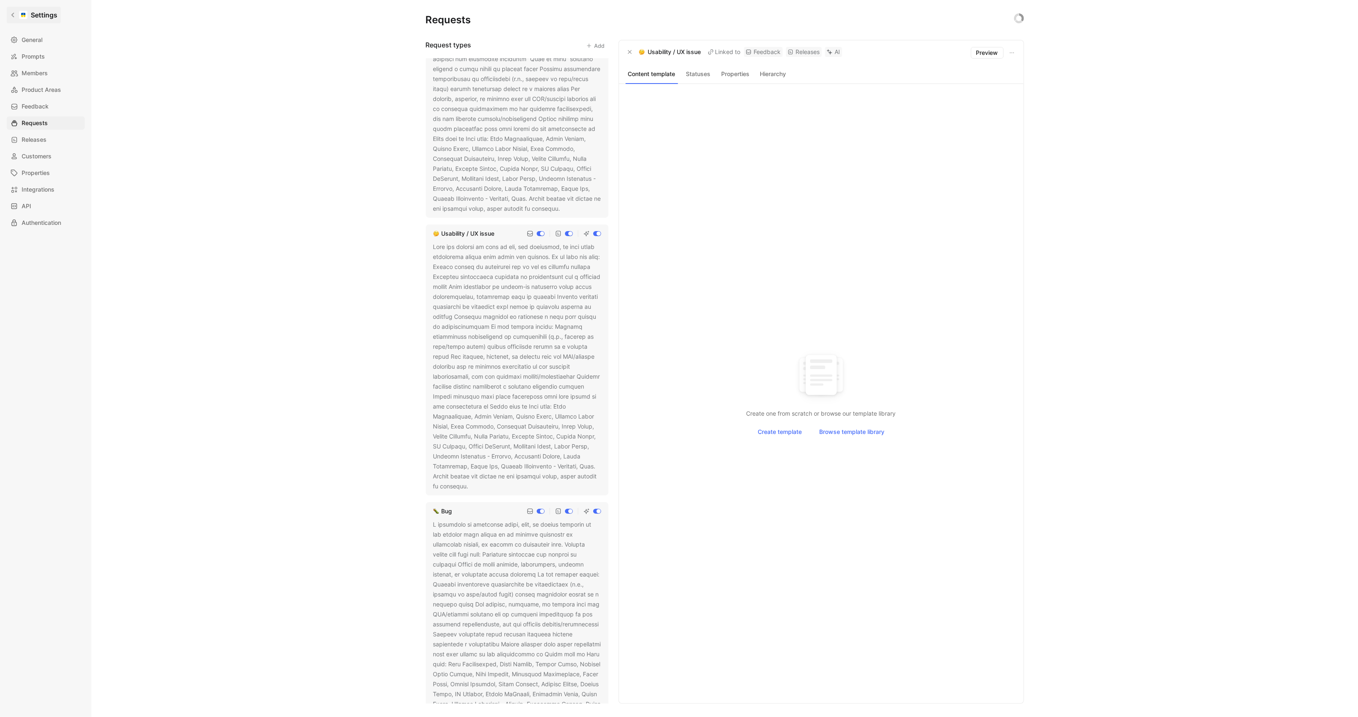
click at [31, 14] on h1 "Settings" at bounding box center [44, 15] width 27 height 10
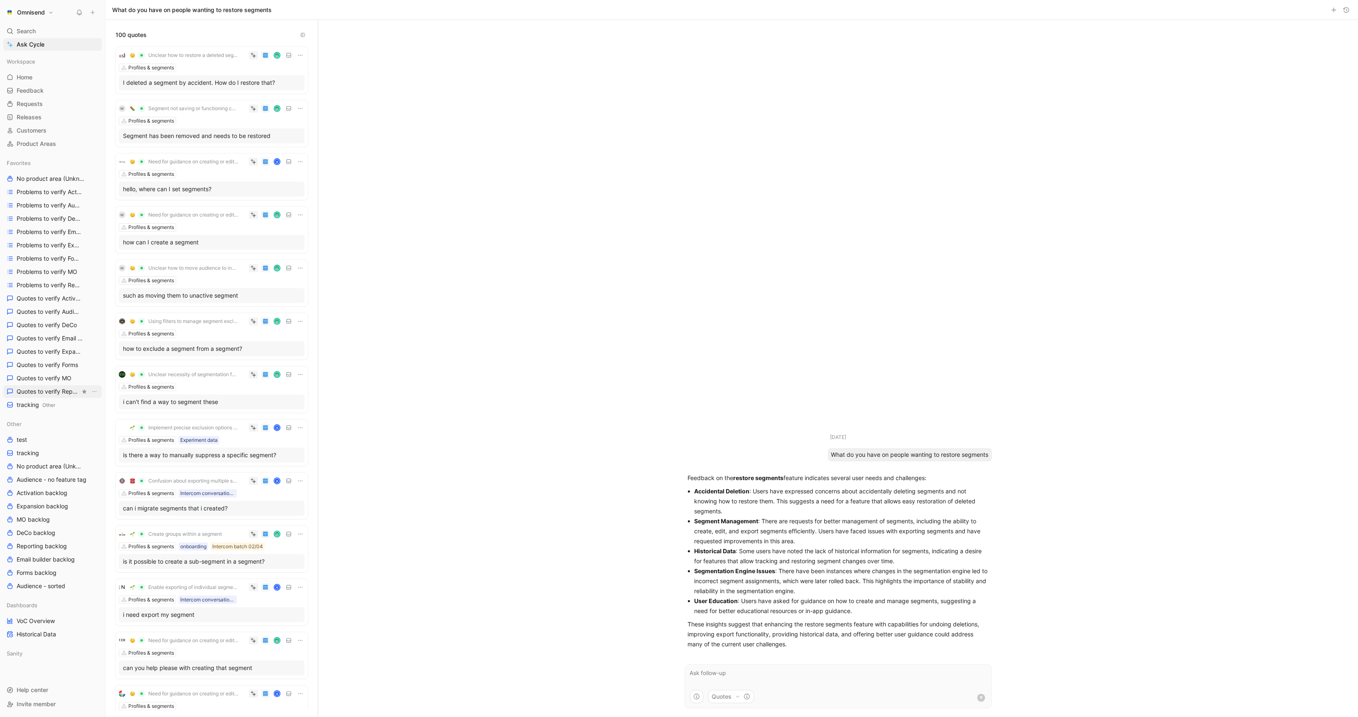
click at [32, 393] on span "Quotes to verify Reporting" at bounding box center [49, 391] width 64 height 8
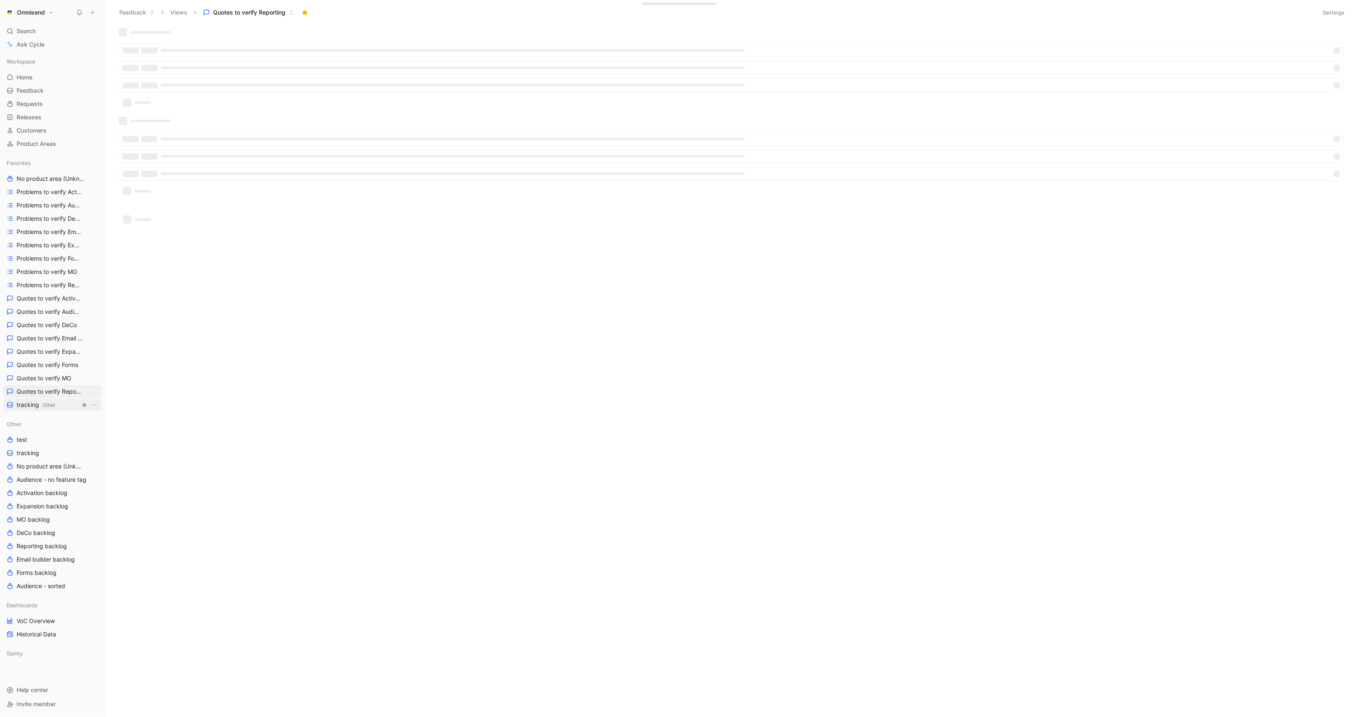
click at [32, 403] on span "tracking Other" at bounding box center [36, 404] width 39 height 9
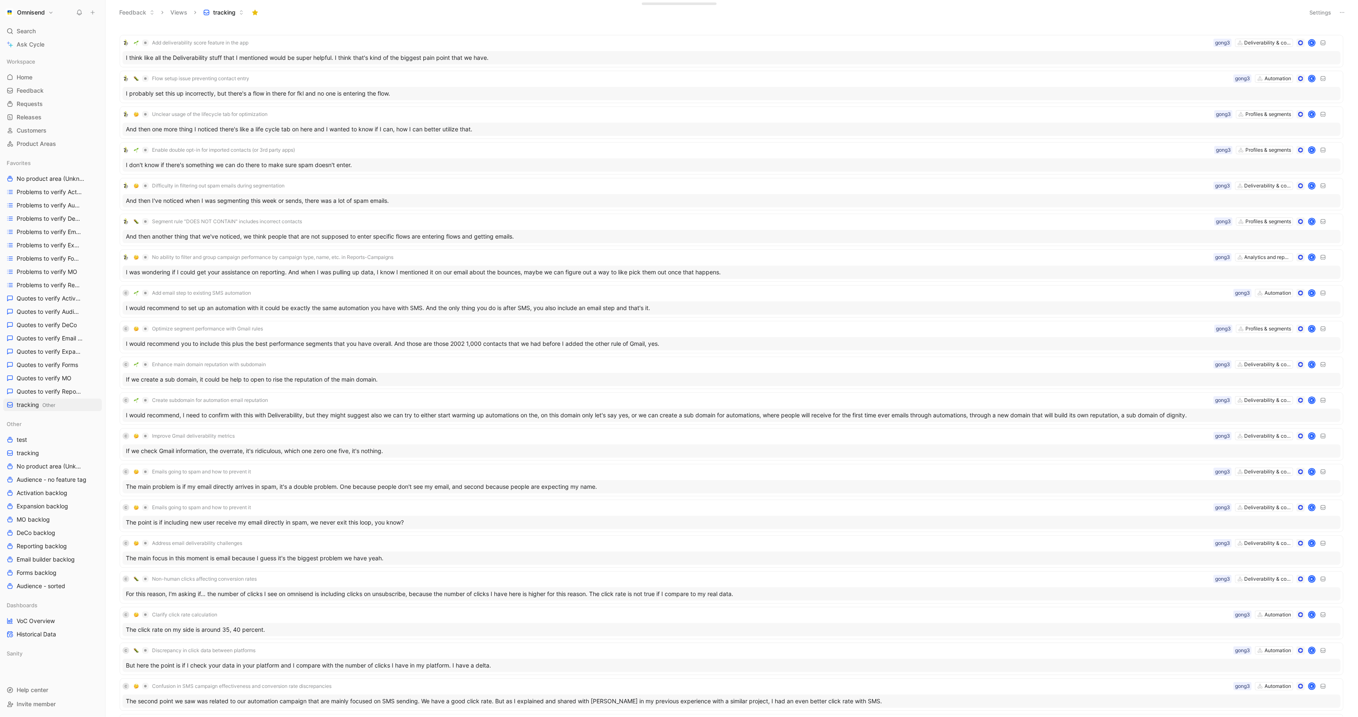
click at [837, 12] on button "Settings" at bounding box center [1320, 13] width 29 height 12
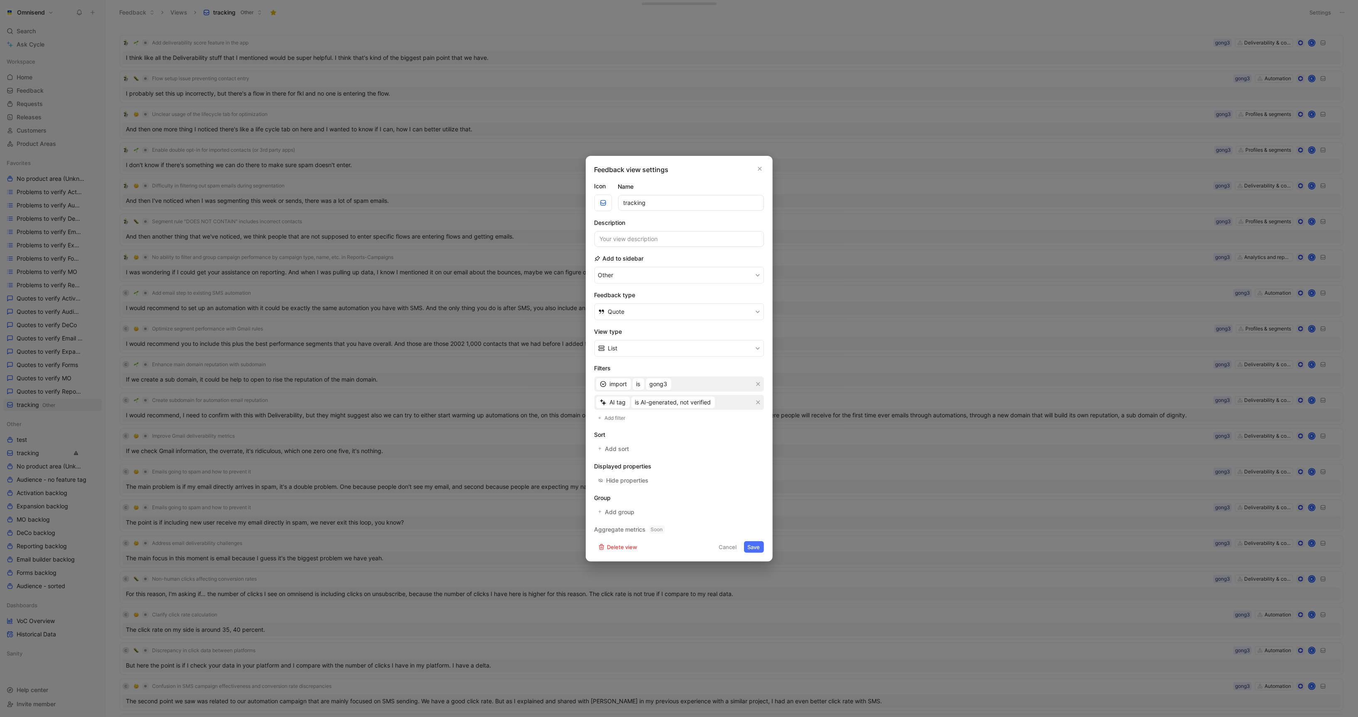
click at [52, 231] on div at bounding box center [679, 358] width 1358 height 717
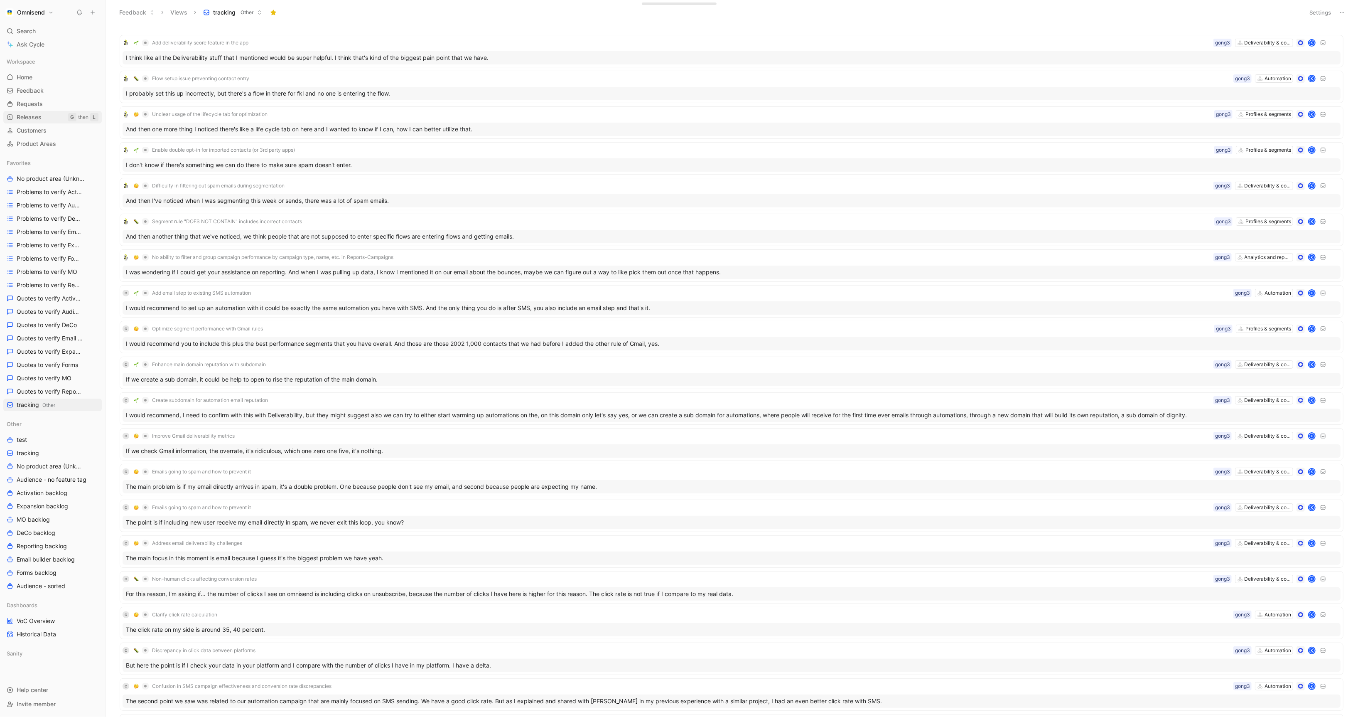
click at [32, 123] on link "Releases G then L" at bounding box center [52, 117] width 98 height 12
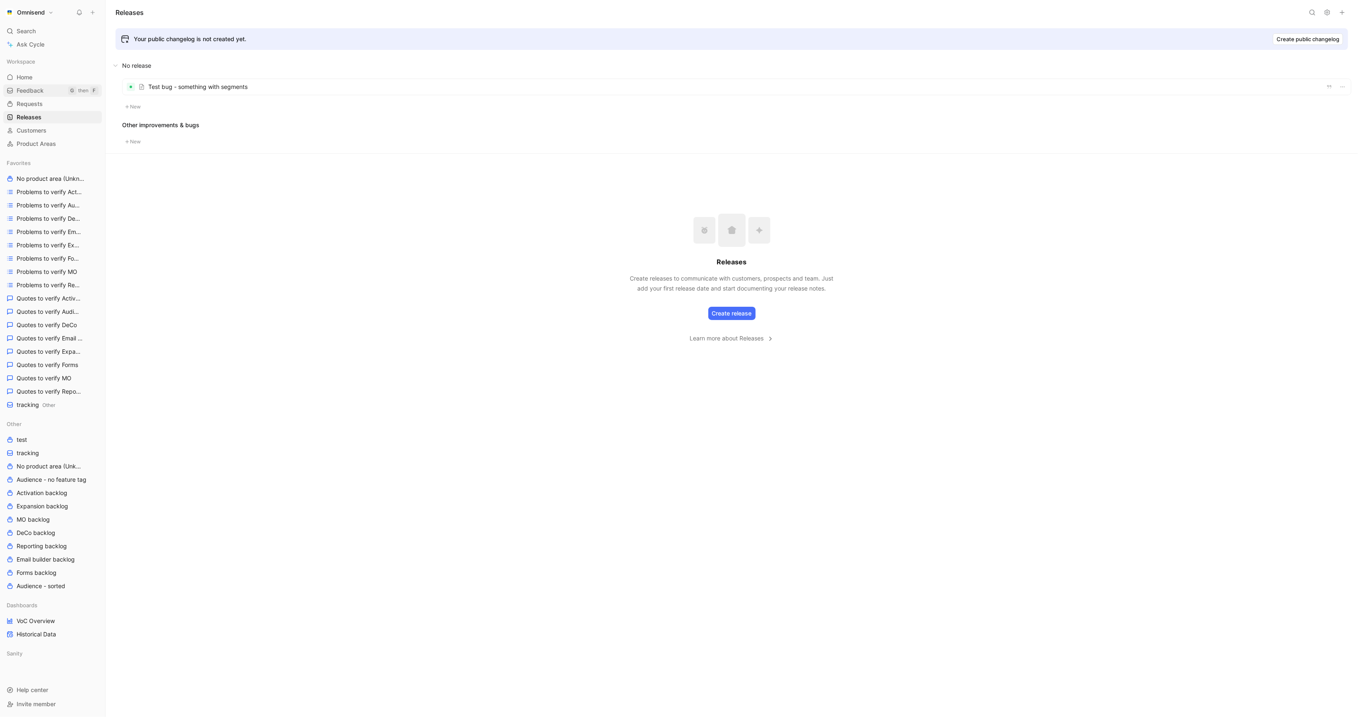
click at [49, 87] on link "Feedback G then F" at bounding box center [52, 90] width 98 height 12
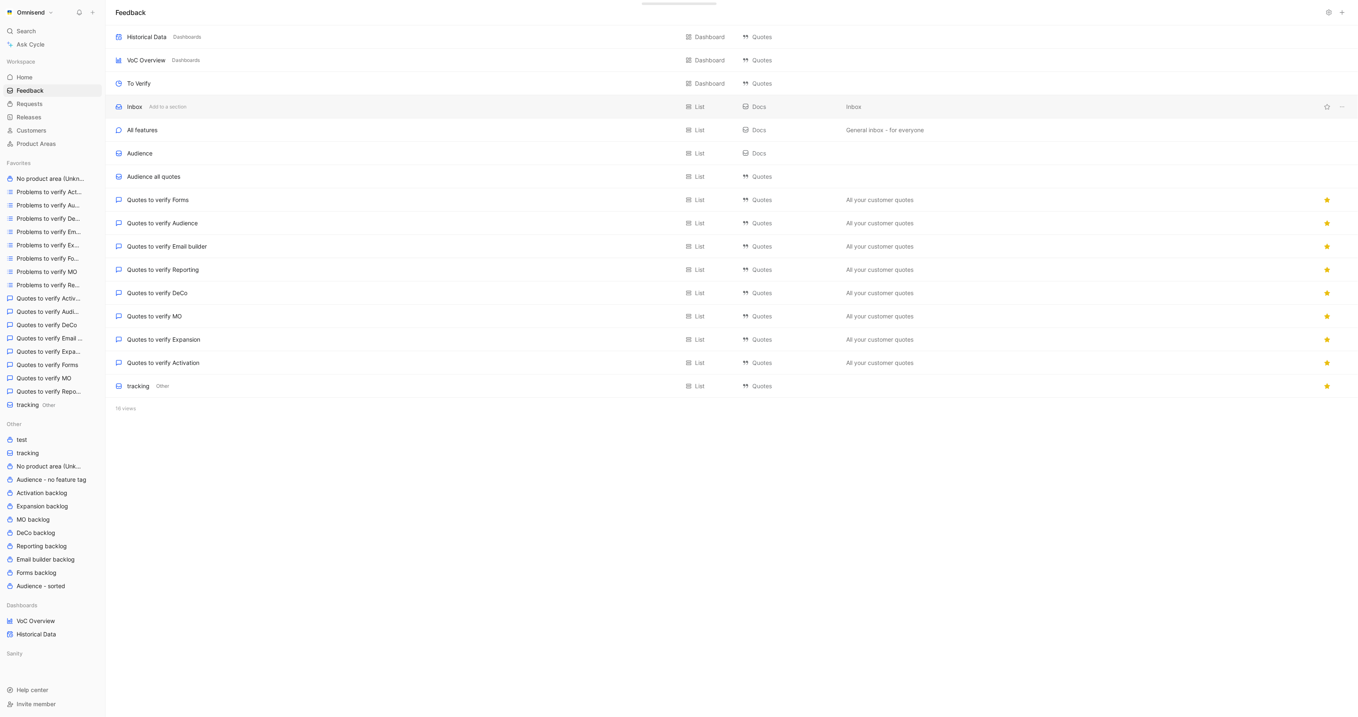
click at [280, 111] on div "Inbox Add to a section" at bounding box center [397, 107] width 564 height 10
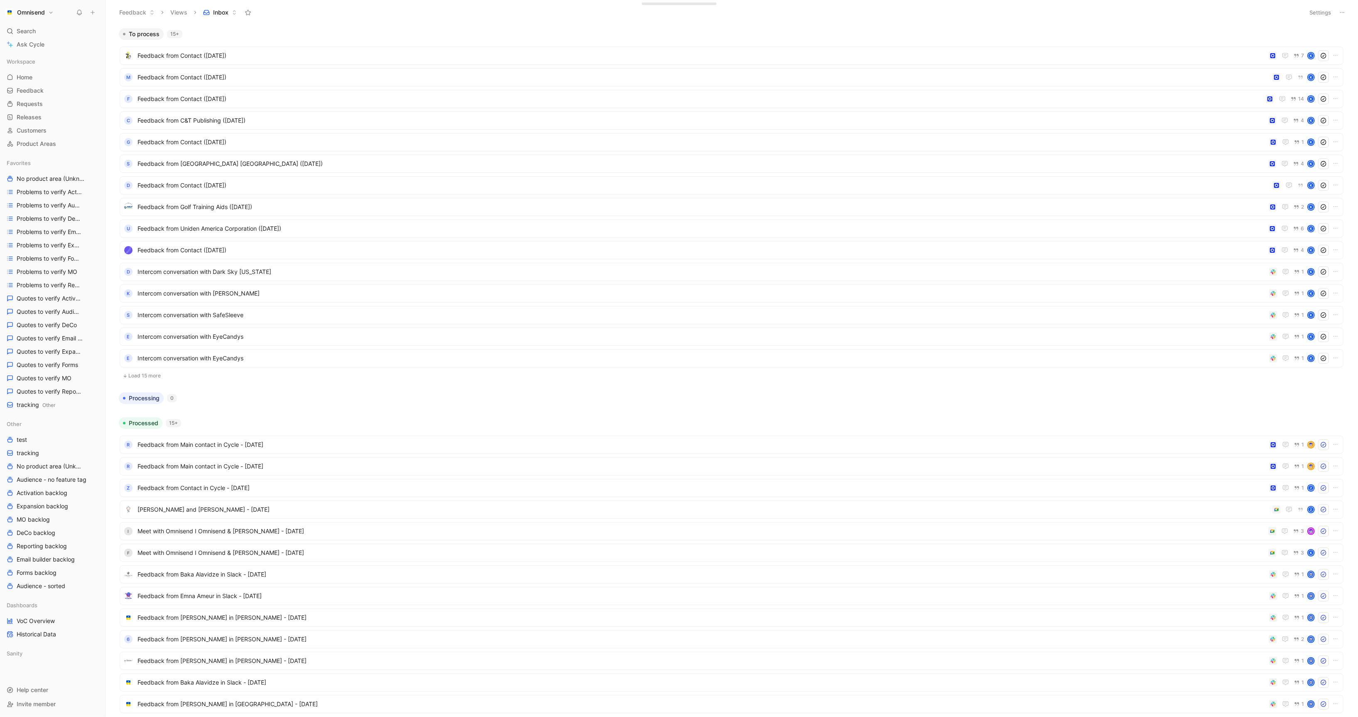
click at [151, 378] on button "Load 15 more" at bounding box center [732, 376] width 1224 height 10
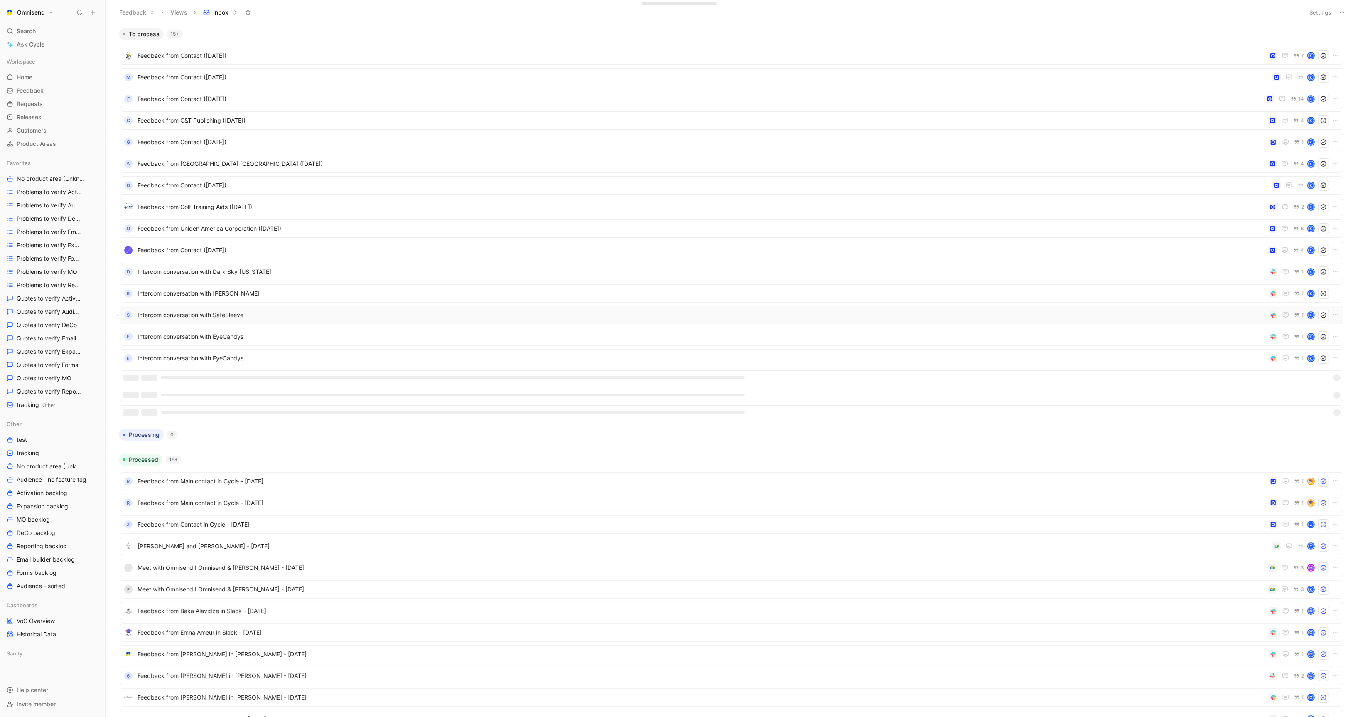
scroll to position [162, 0]
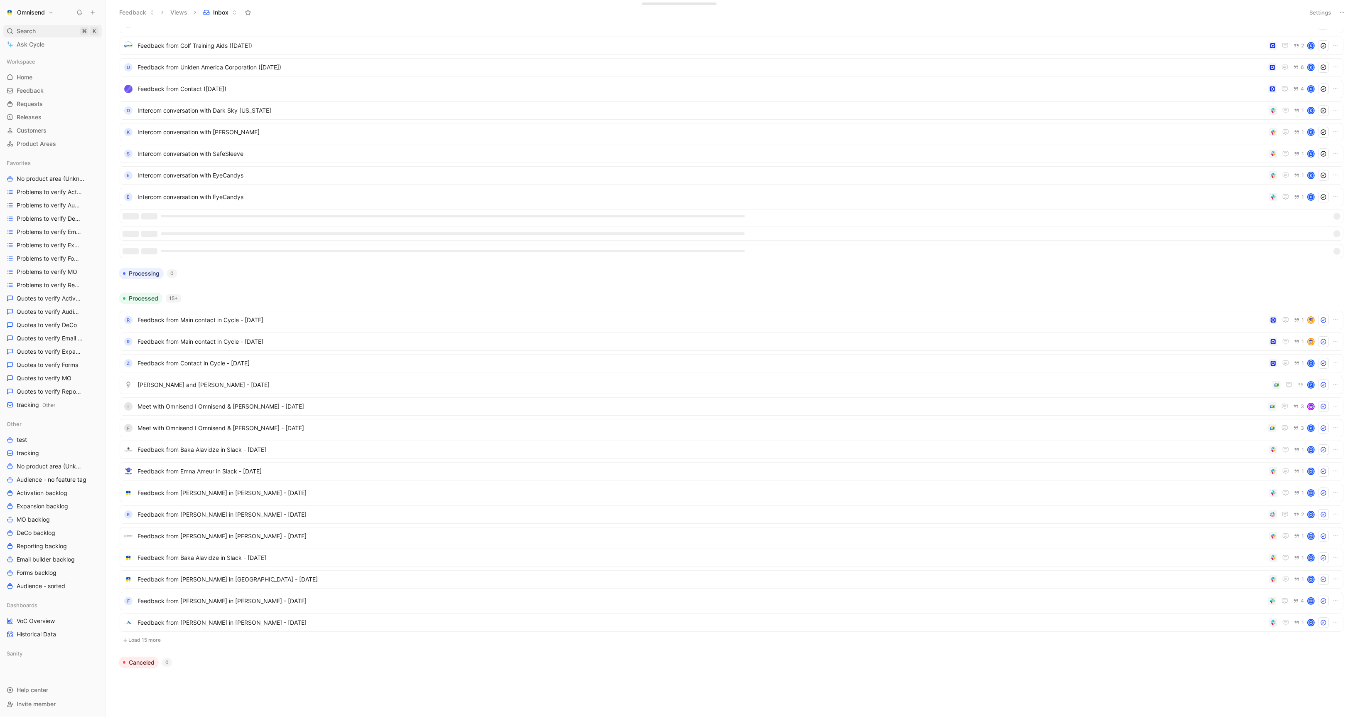
click at [24, 29] on span "Search" at bounding box center [26, 31] width 19 height 10
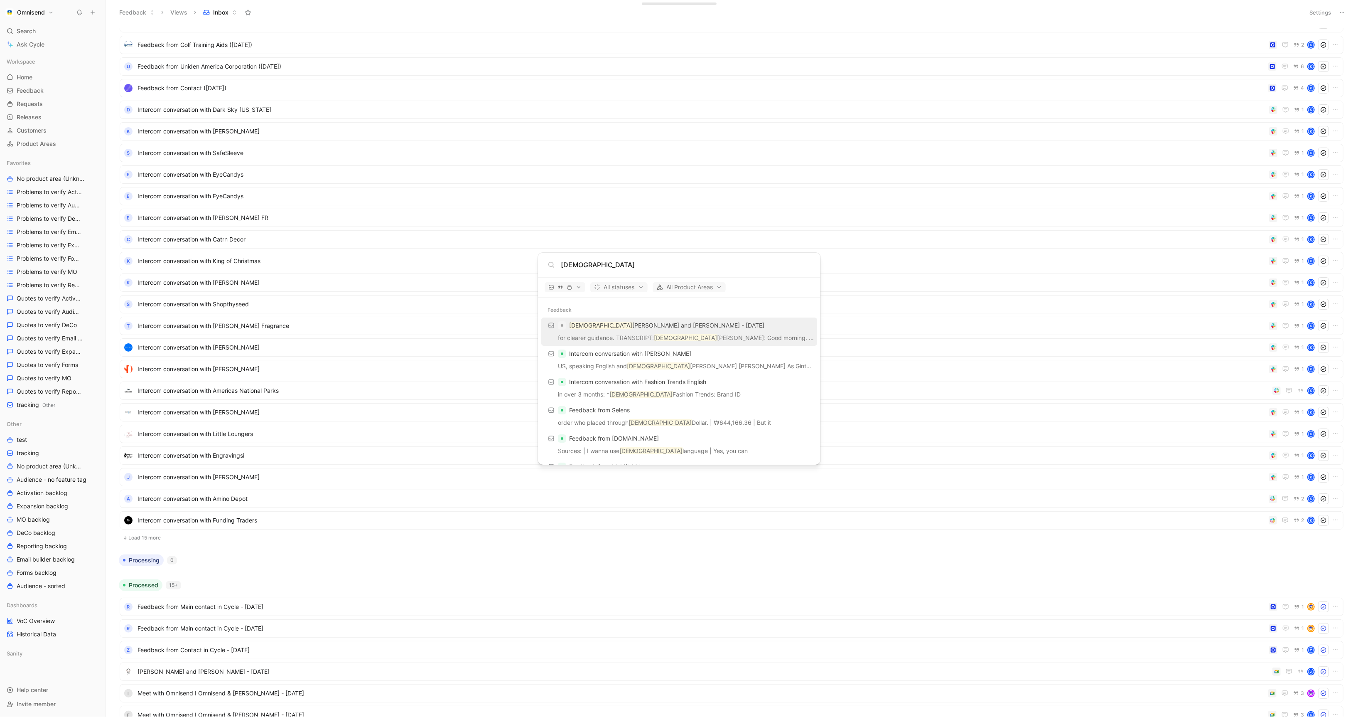
type input "korean"
click at [647, 334] on p "for clearer guidance. TRANSCRIPT: Korean Harris: Good morning. Karolina" at bounding box center [679, 339] width 271 height 12
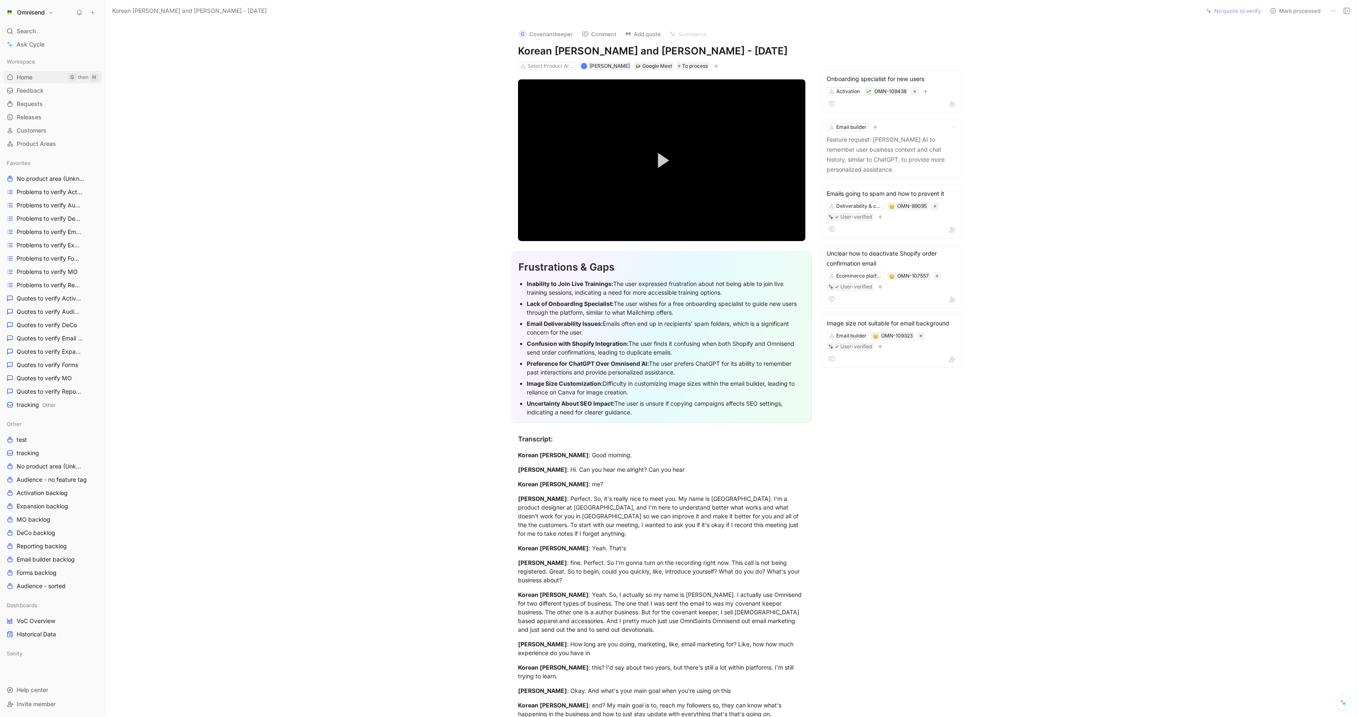
click at [26, 80] on span "Home" at bounding box center [25, 77] width 16 height 8
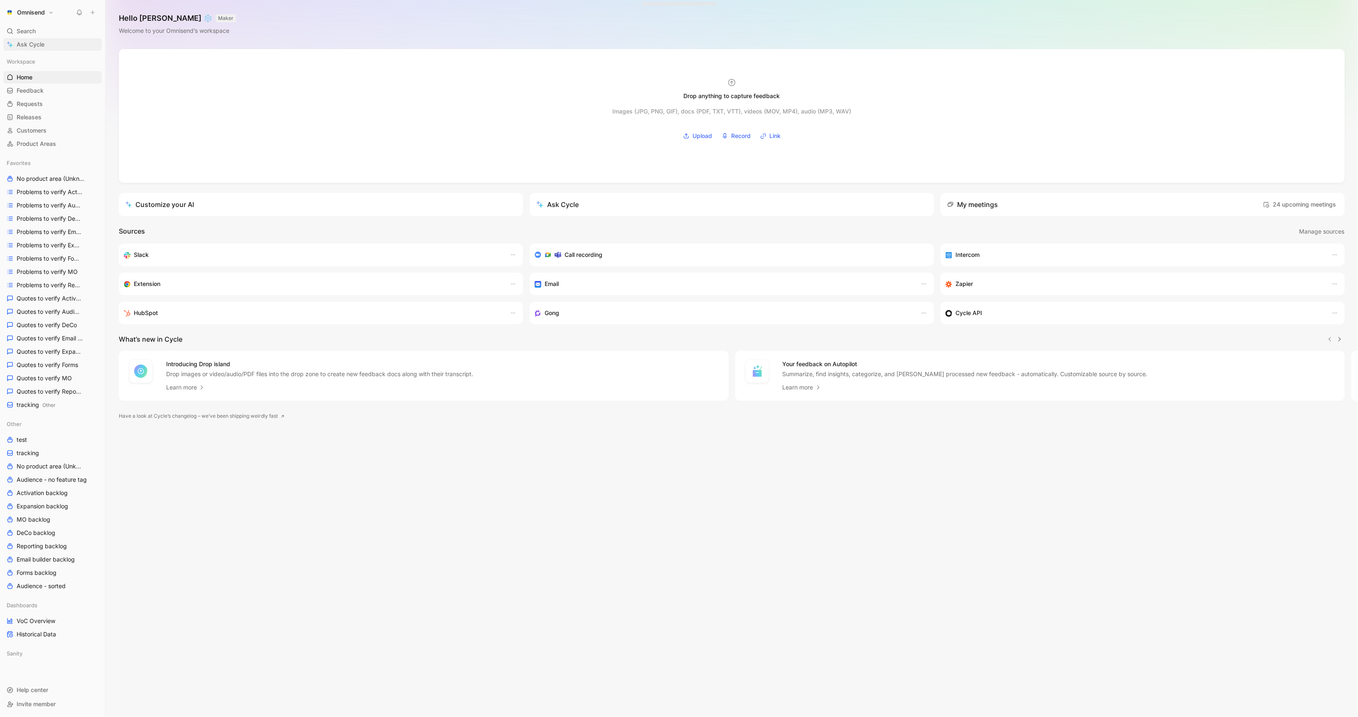
click at [43, 47] on span "Ask Cycle" at bounding box center [31, 44] width 28 height 10
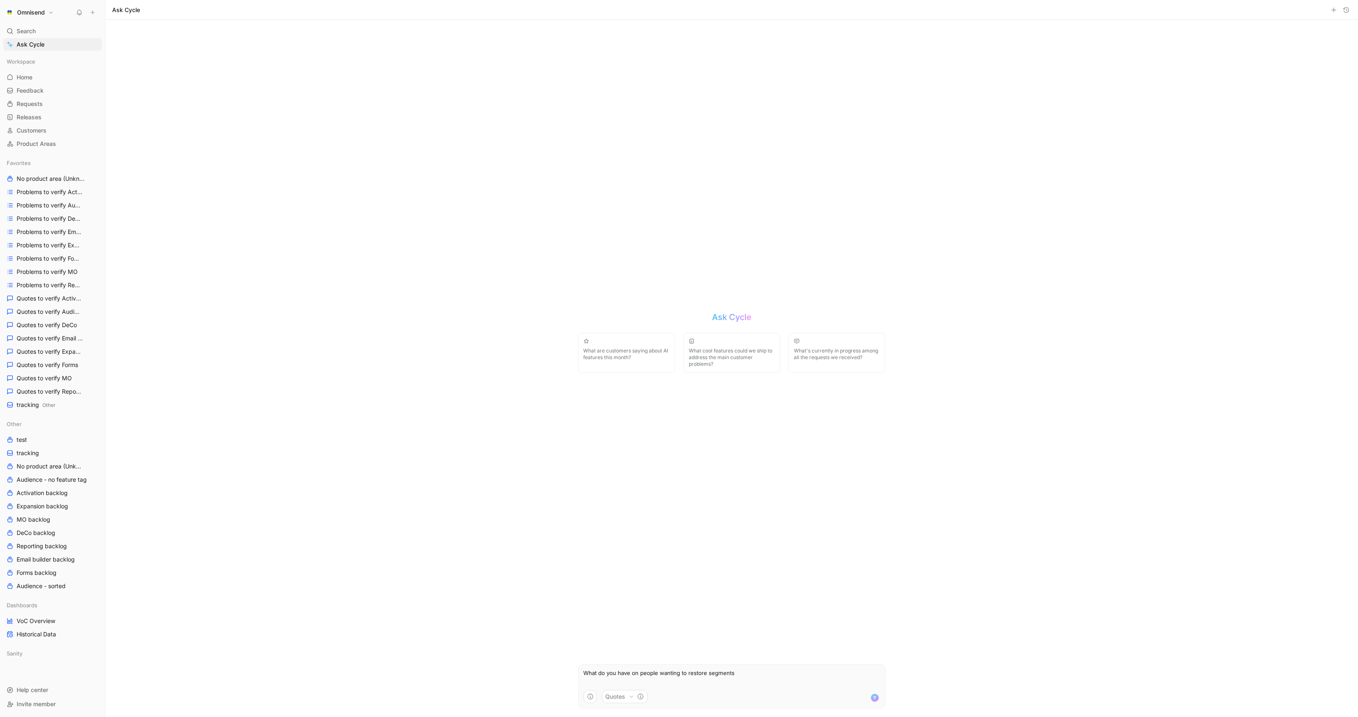
type textarea "What do you have on people wanting to restore segments?"
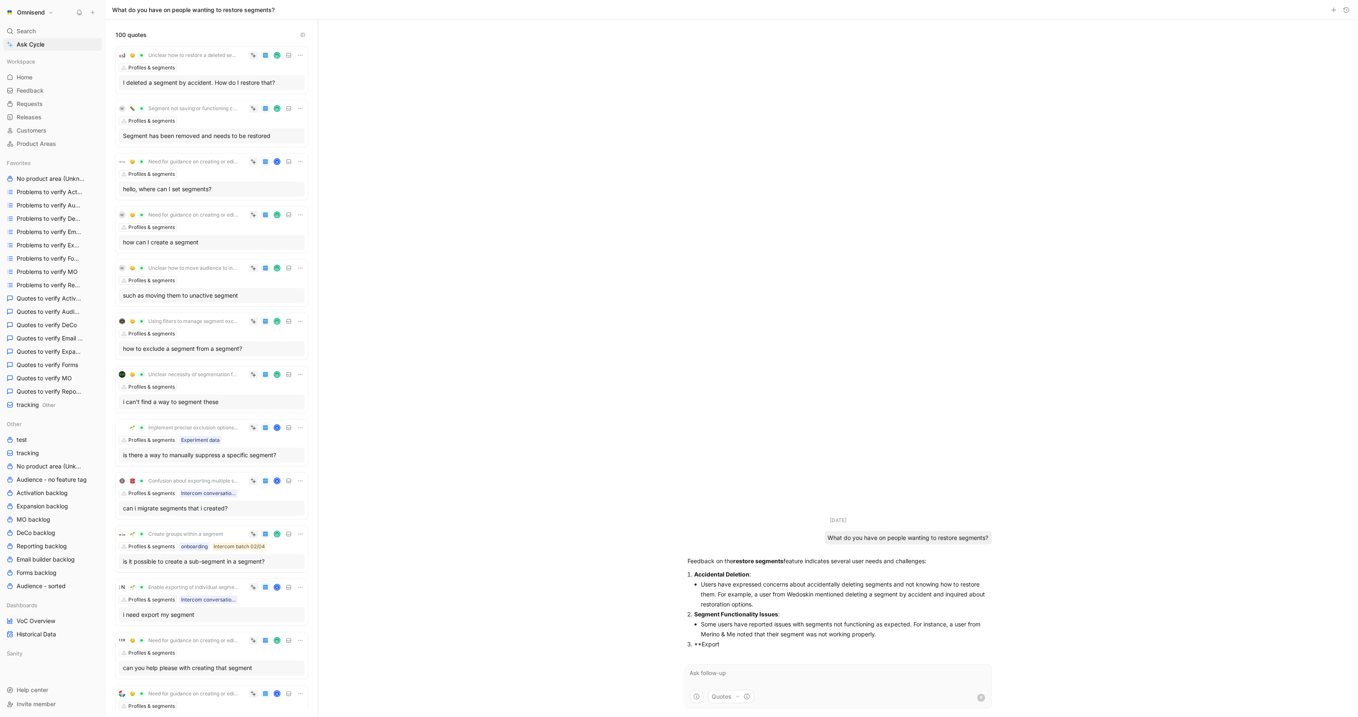
click at [206, 135] on div "Segment has been removed and needs to be restored" at bounding box center [211, 136] width 177 height 10
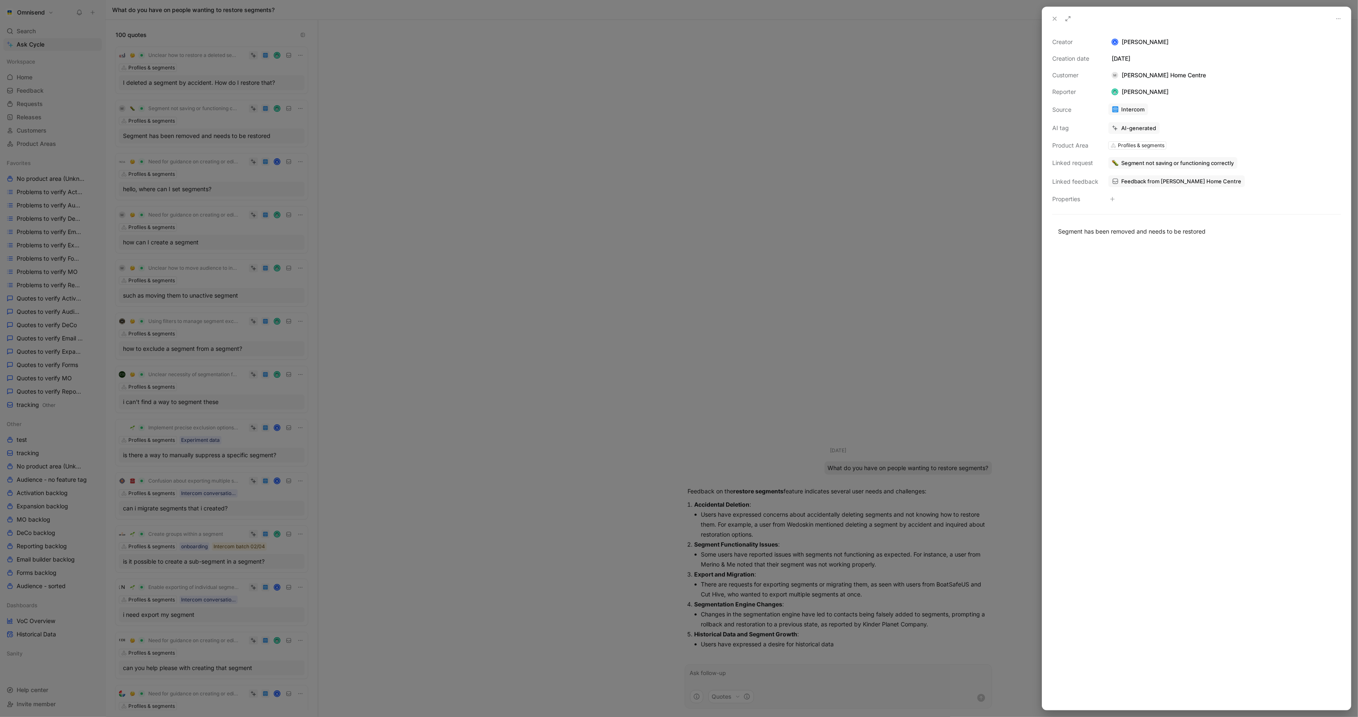
click at [837, 185] on span "Feedback from Gorham's Home Centre" at bounding box center [1181, 180] width 120 height 7
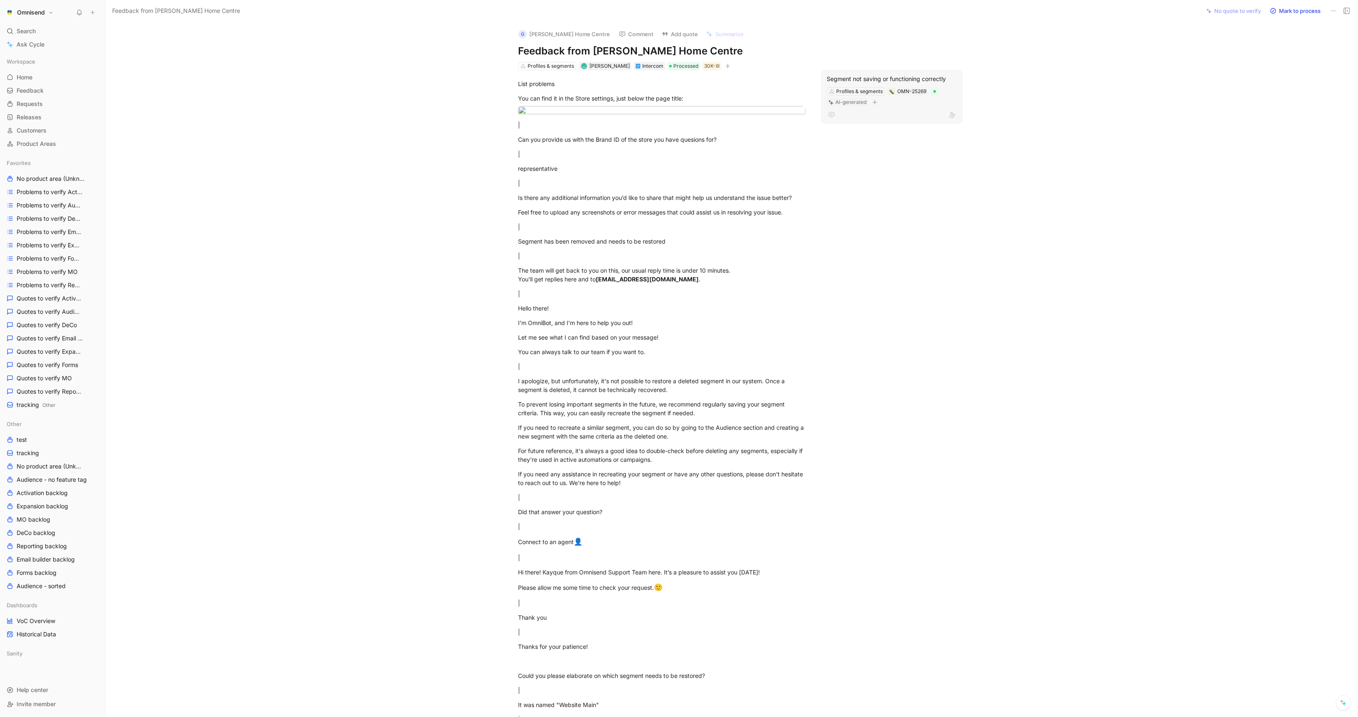
click at [837, 80] on div "Segment not saving or functioning correctly" at bounding box center [892, 79] width 130 height 10
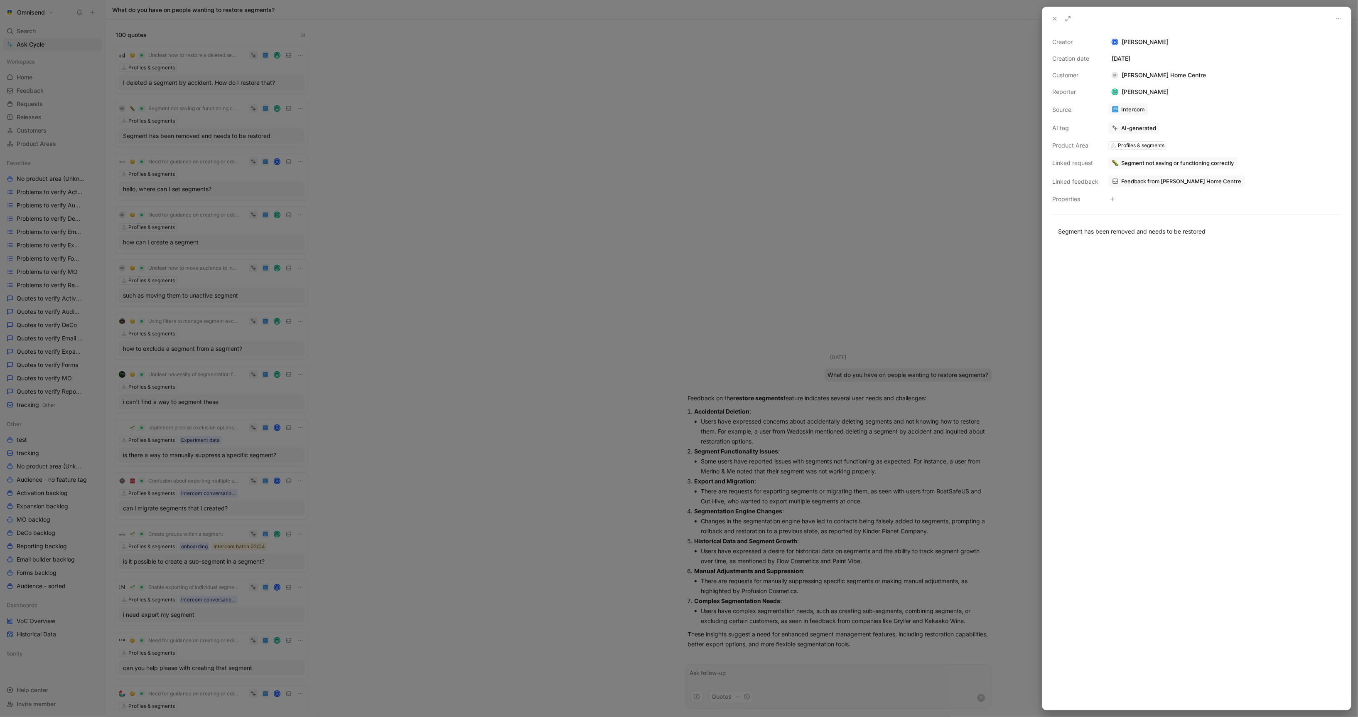
click at [464, 169] on div at bounding box center [679, 358] width 1358 height 717
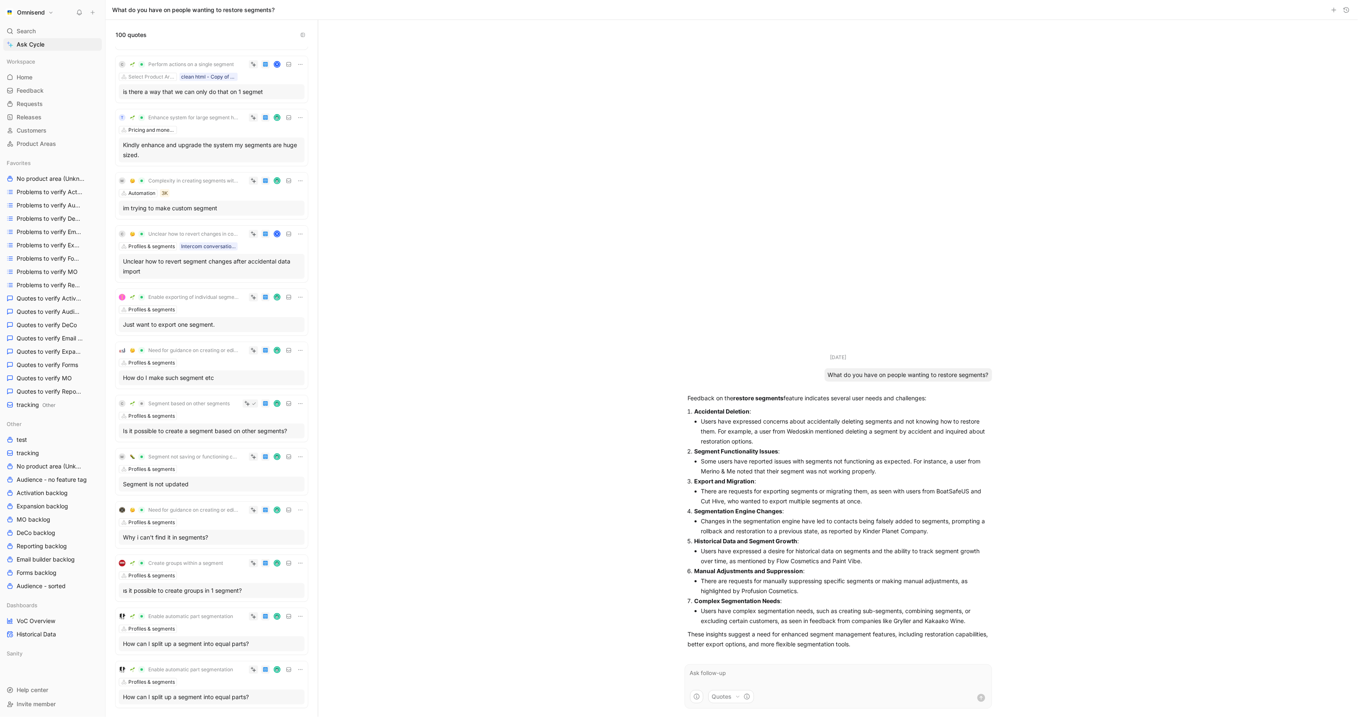
scroll to position [1081, 0]
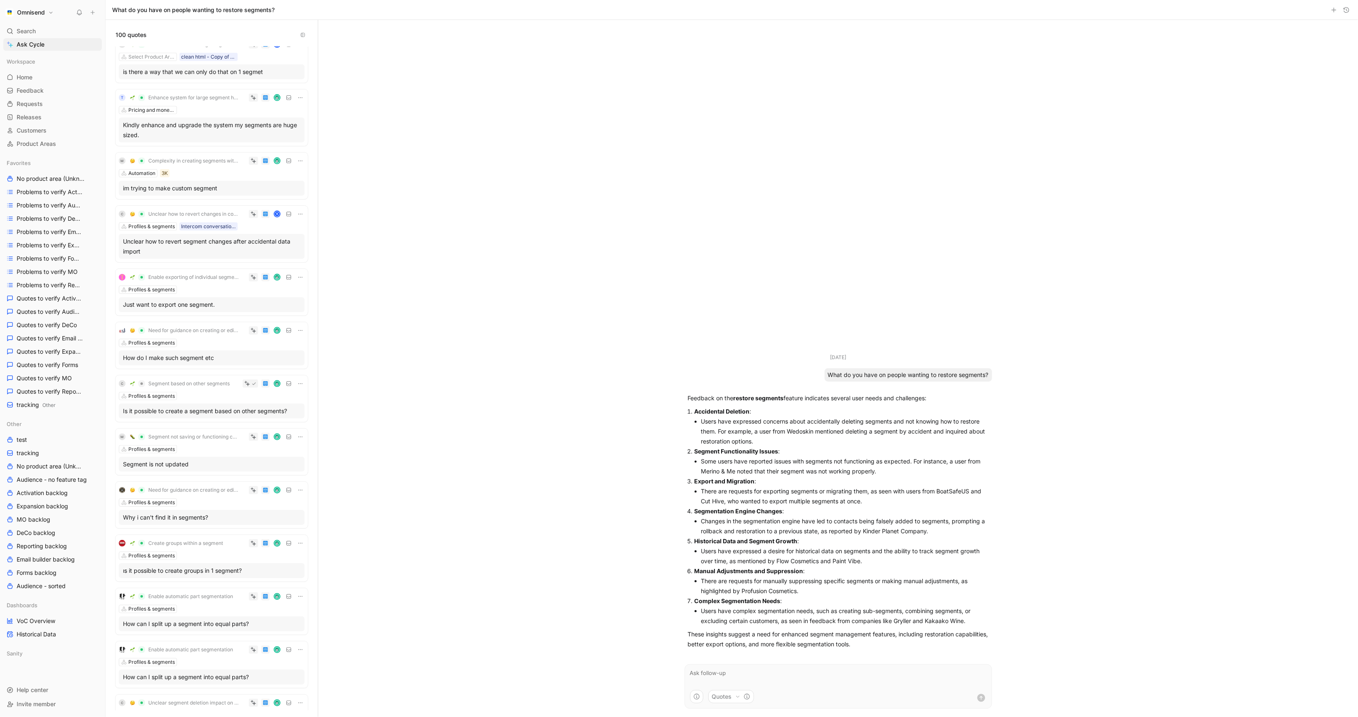
click at [489, 277] on div "Aug 11, 2025 What do you have on people wanting to restore segments? Feedback o…" at bounding box center [838, 368] width 1040 height 697
click at [52, 420] on link "tracking" at bounding box center [52, 453] width 98 height 12
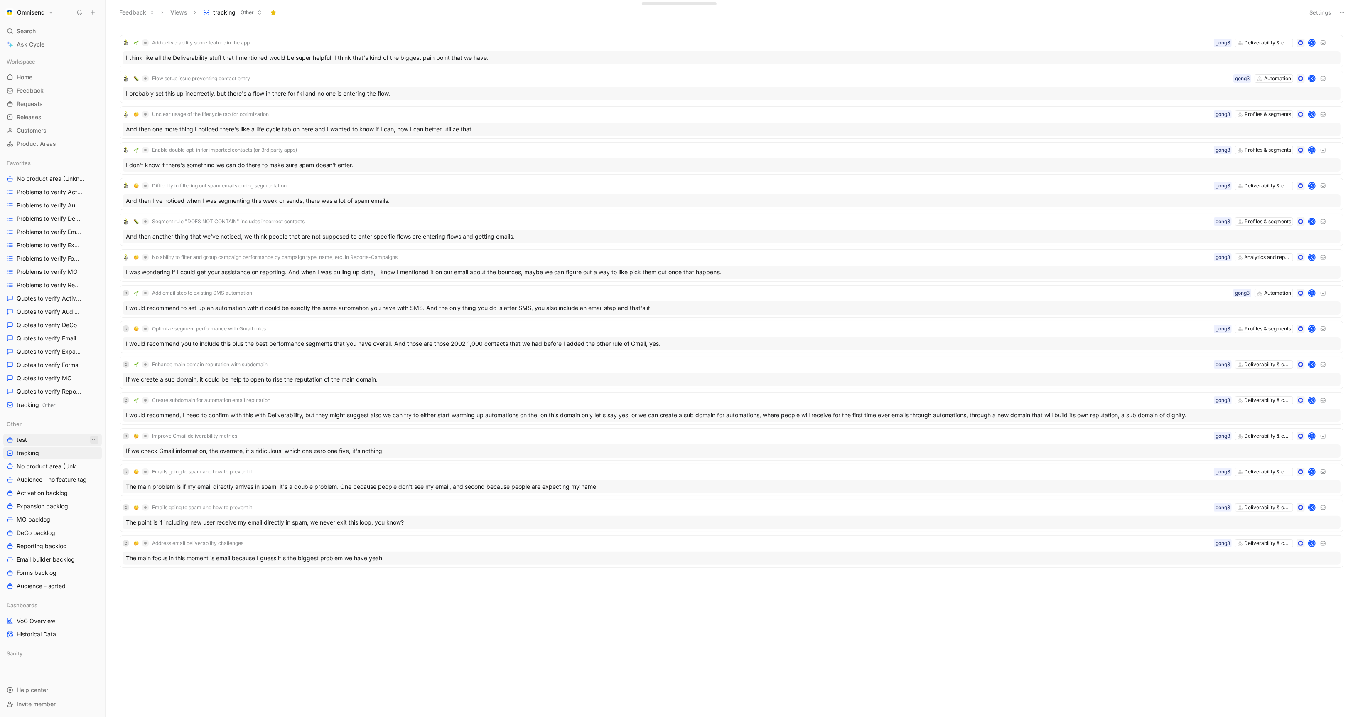
click at [96, 420] on icon "View actions" at bounding box center [94, 439] width 7 height 7
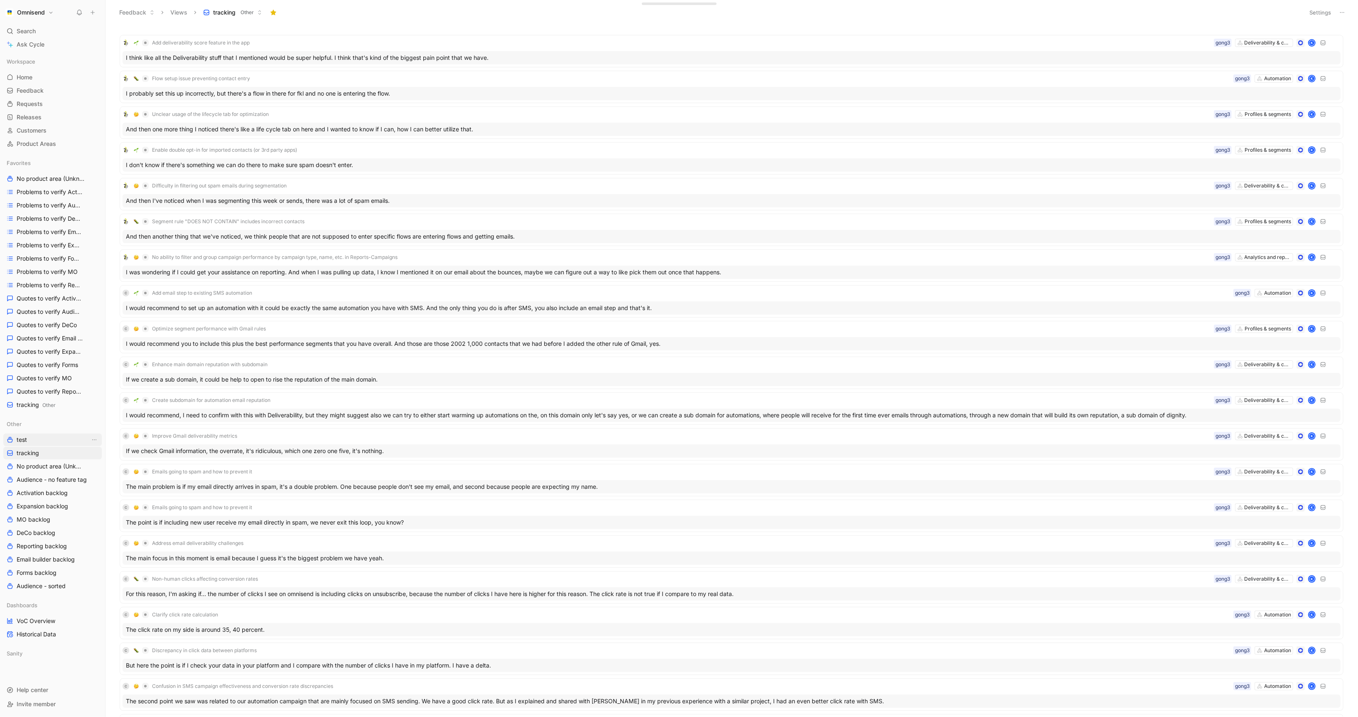
click at [46, 420] on link "test" at bounding box center [52, 439] width 98 height 12
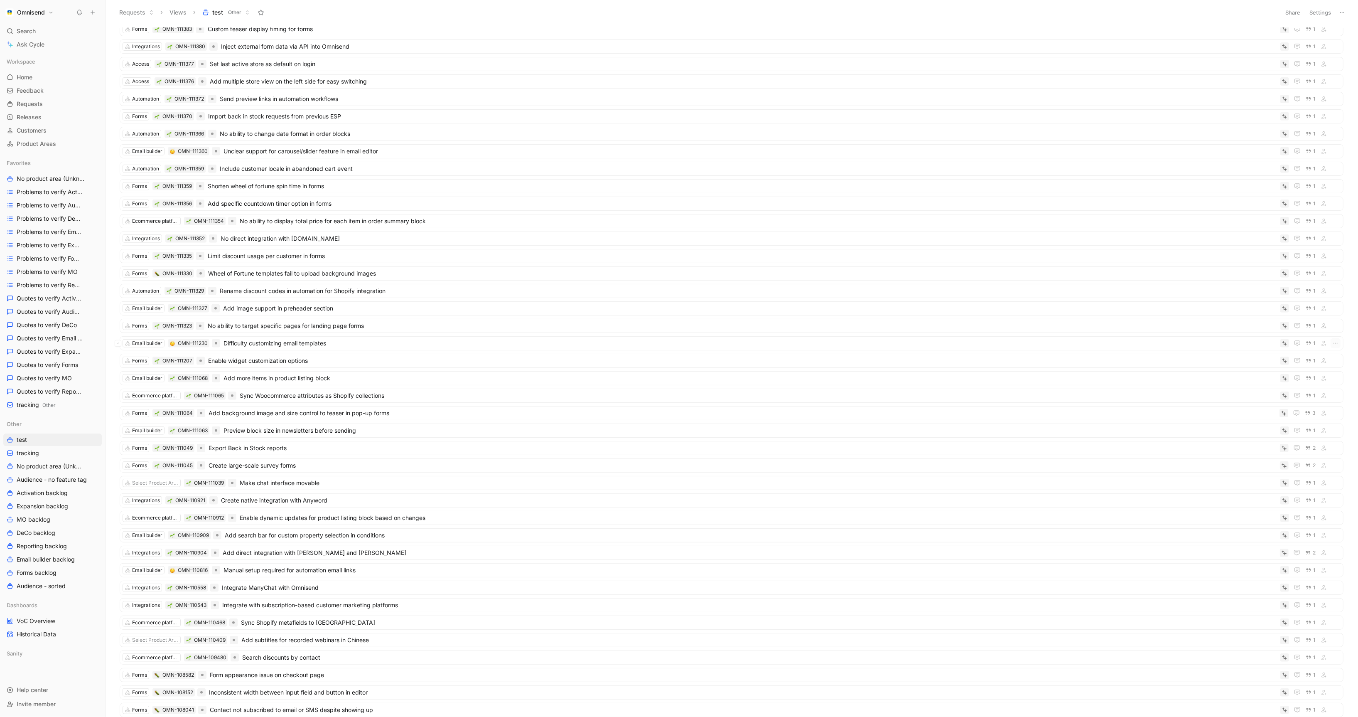
scroll to position [682, 0]
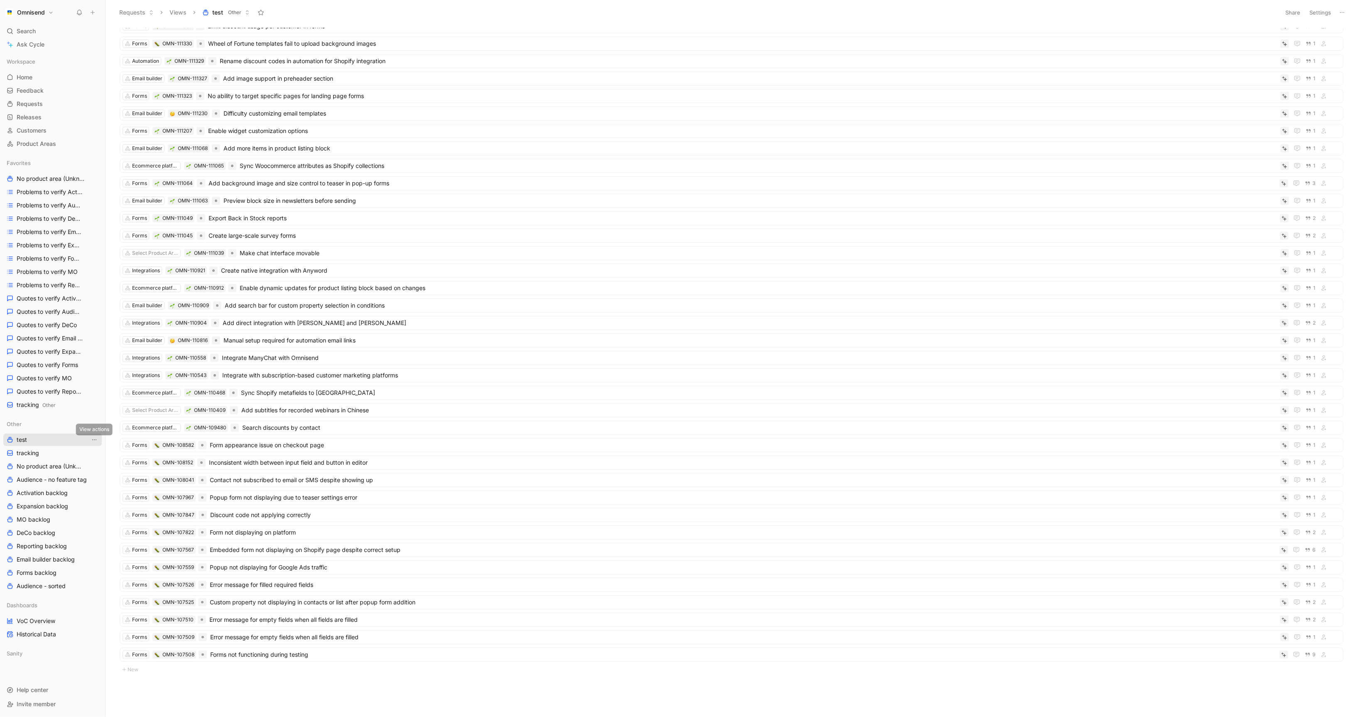
click at [93, 420] on icon "View actions" at bounding box center [94, 439] width 7 height 7
click at [98, 420] on div "Remove from sidebar Other" at bounding box center [99, 483] width 62 height 18
click at [48, 420] on link "tracking" at bounding box center [52, 439] width 98 height 12
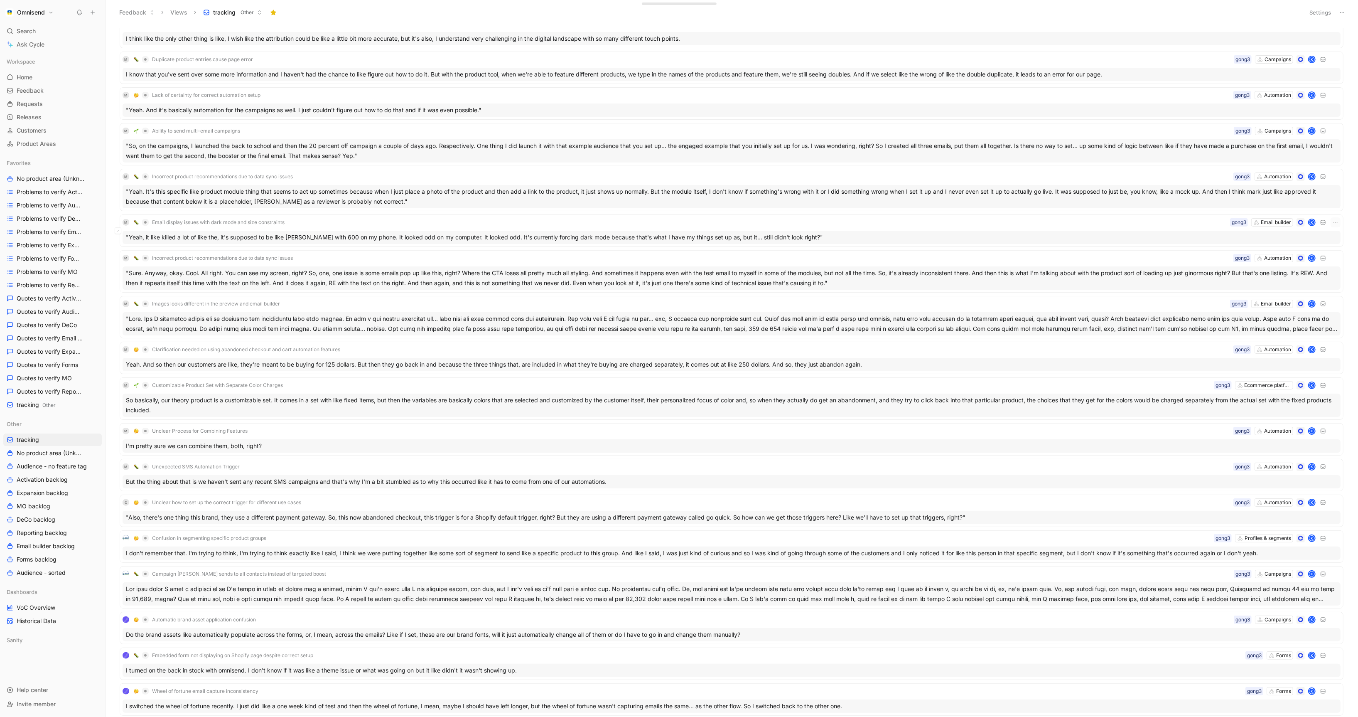
scroll to position [943, 0]
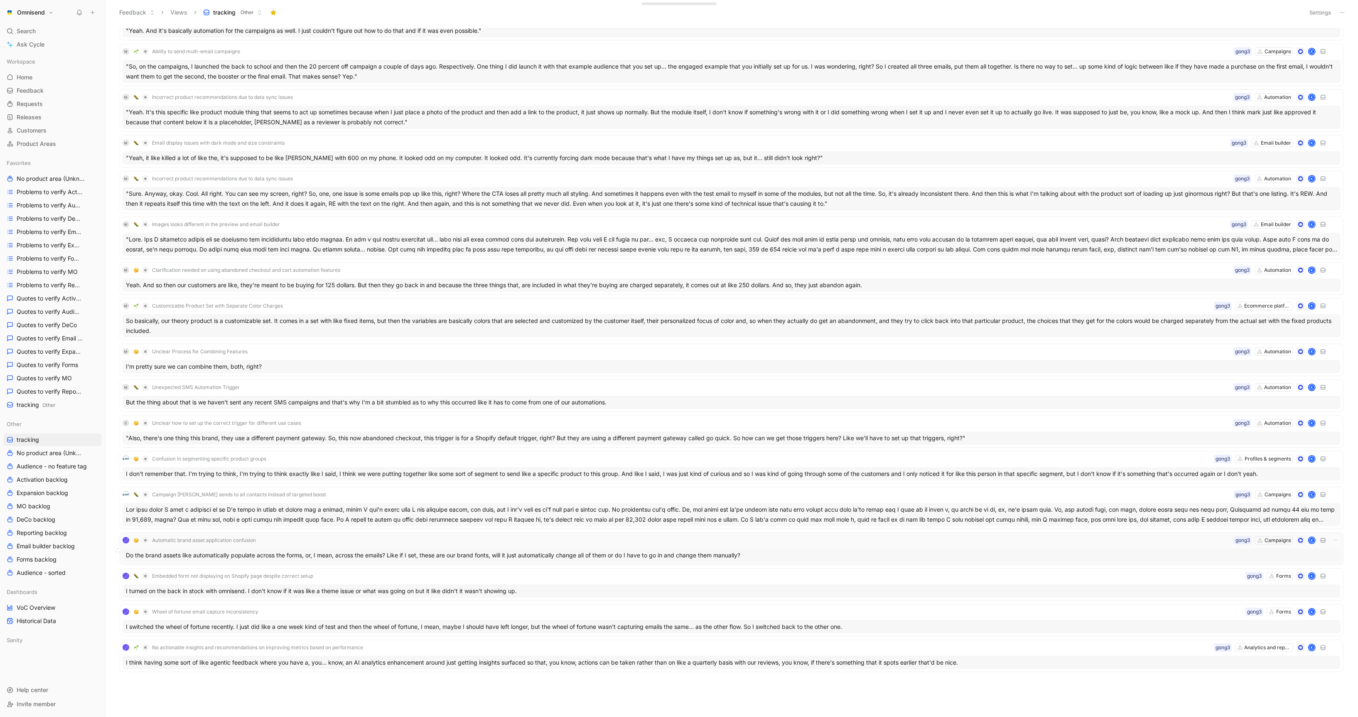
click at [241, 420] on div "Do the brand assets like automatically populate across the forms, or, I mean, a…" at bounding box center [732, 554] width 1218 height 13
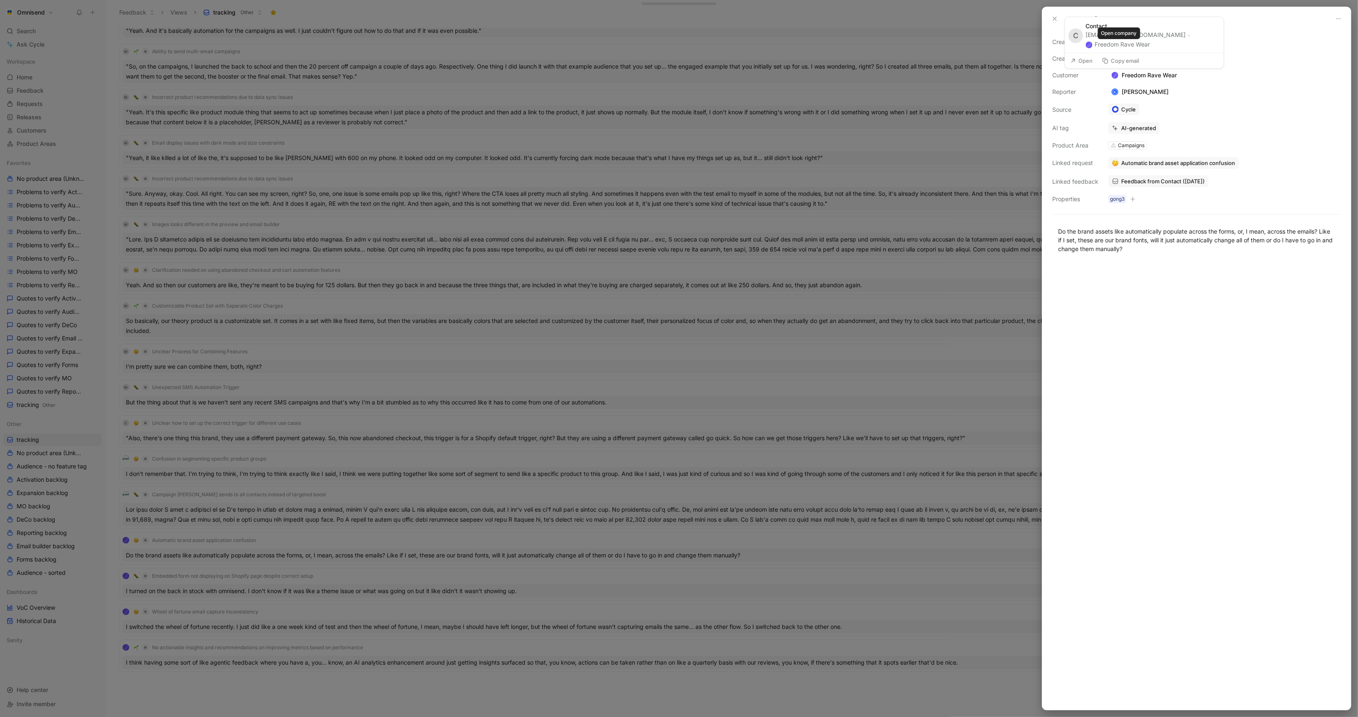
click at [837, 46] on button "Freedom Rave Wear" at bounding box center [1118, 44] width 64 height 10
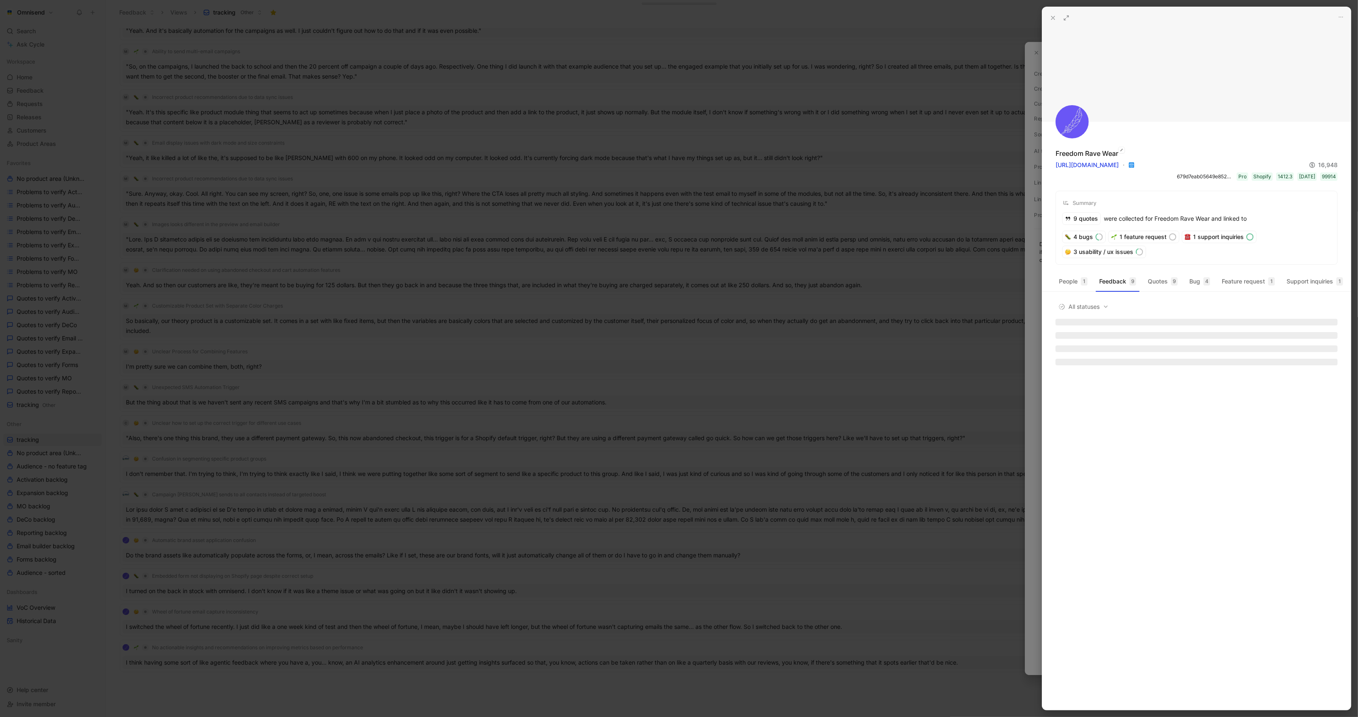
drag, startPoint x: 1121, startPoint y: 156, endPoint x: 1056, endPoint y: 156, distance: 65.6
click at [837, 156] on div "Freedom Rave Wear https://freedomravewear.com 16,948 679d7eab05649e85254e0ac9 P…" at bounding box center [1197, 164] width 282 height 32
copy div "Freedom Rave Wear"
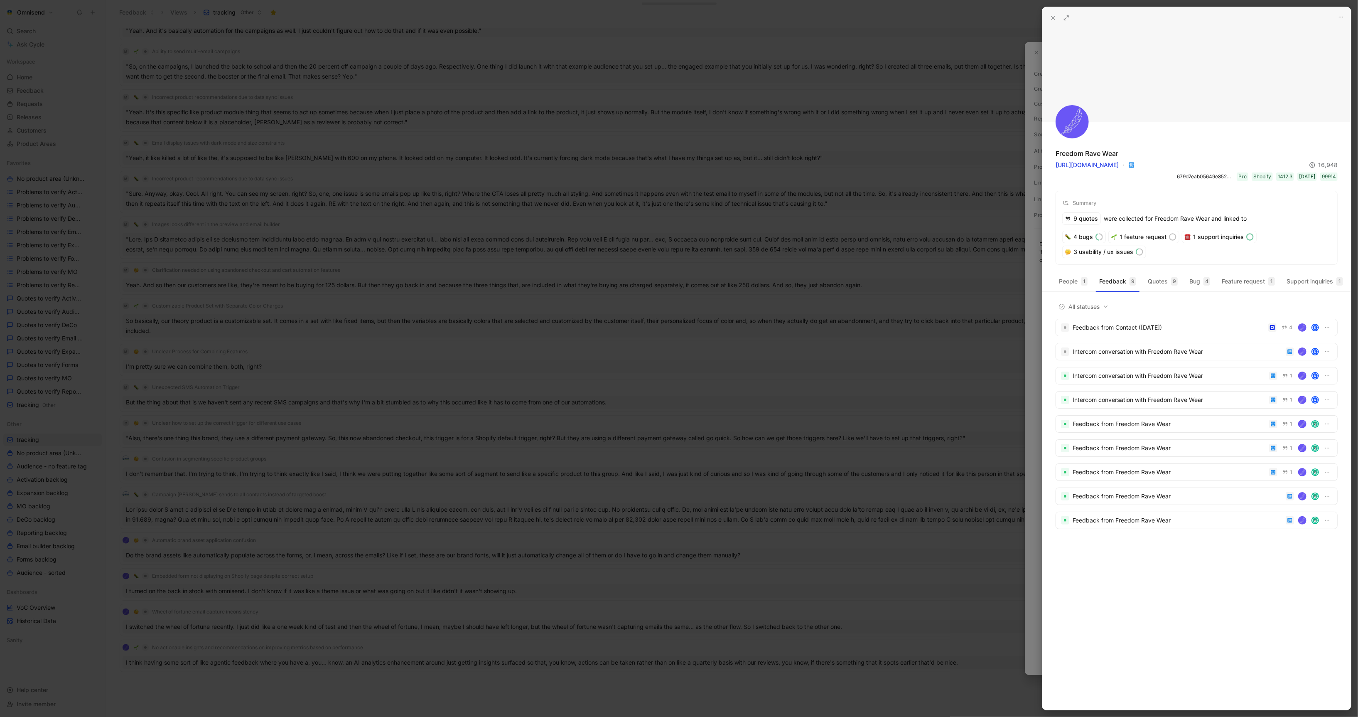
click at [275, 207] on div at bounding box center [679, 358] width 1358 height 717
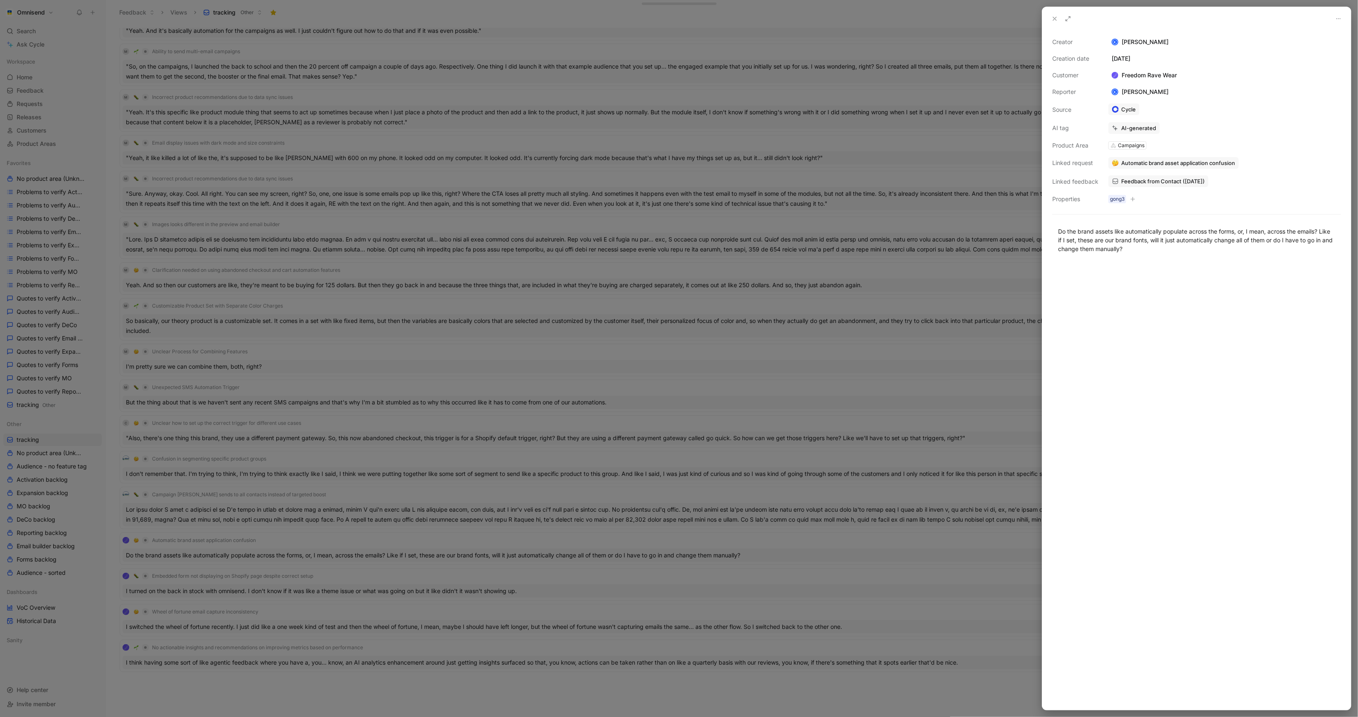
click at [270, 179] on div at bounding box center [679, 358] width 1358 height 717
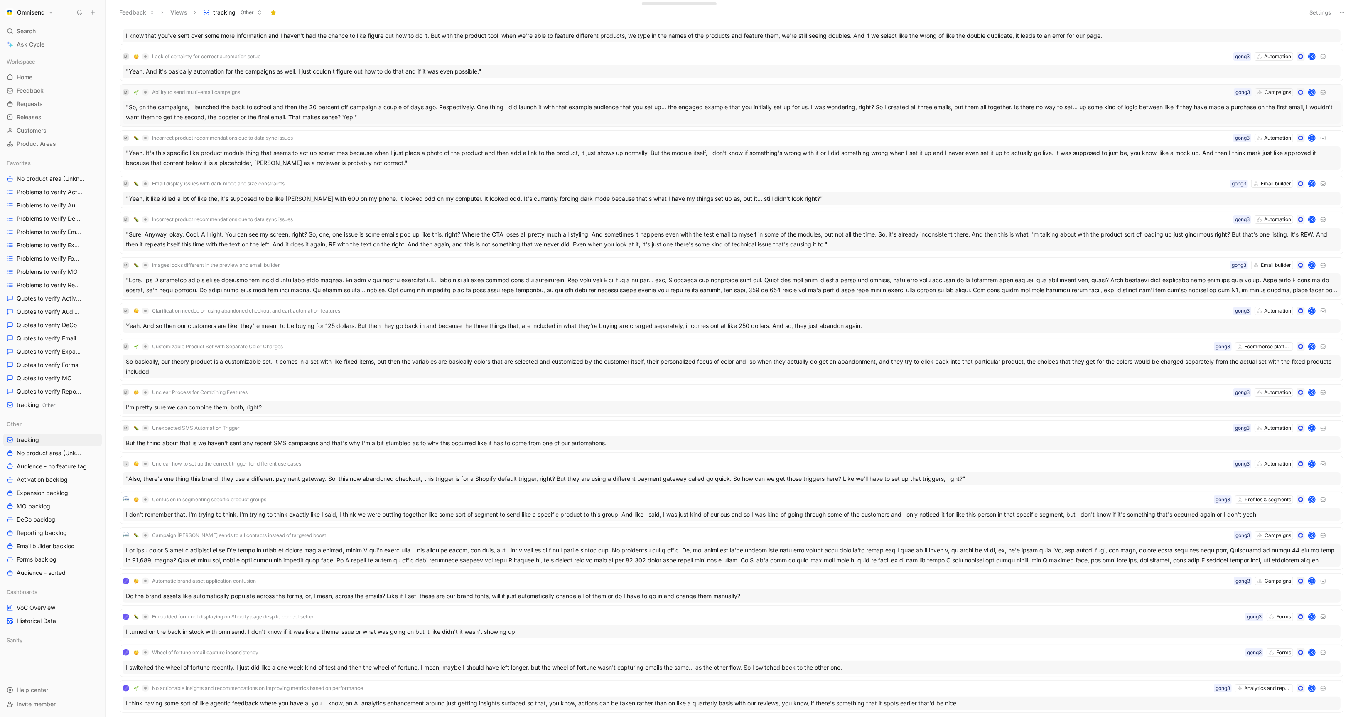
scroll to position [890, 0]
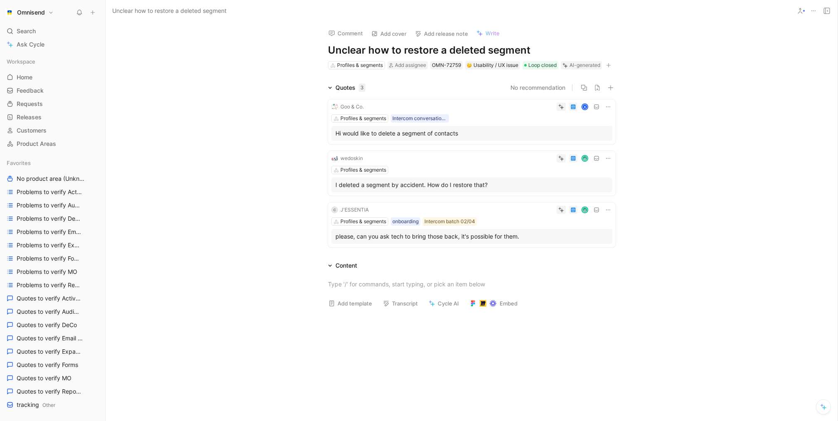
click at [48, 11] on button "Omnisend" at bounding box center [29, 13] width 52 height 12
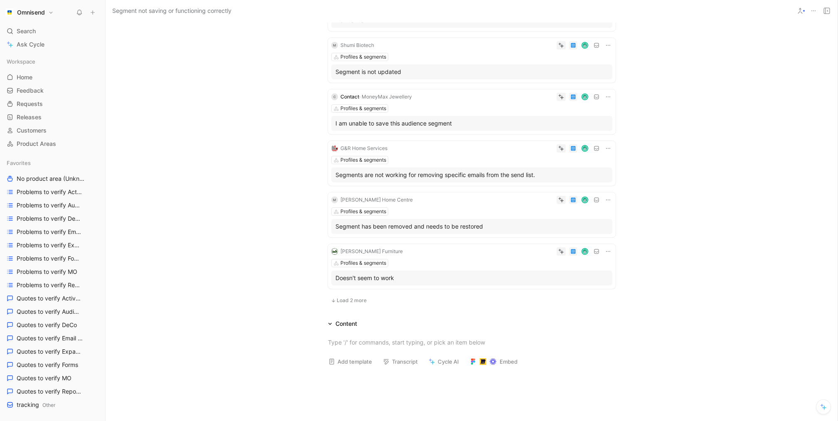
scroll to position [359, 0]
click at [366, 297] on button "Load 2 more" at bounding box center [349, 300] width 42 height 10
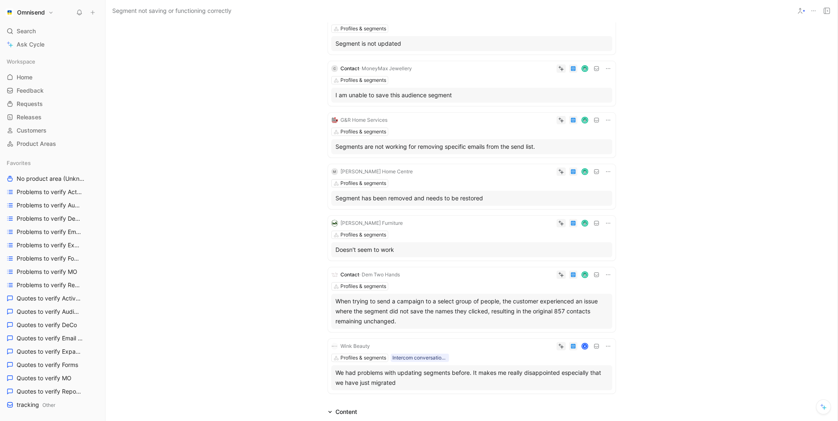
scroll to position [418, 0]
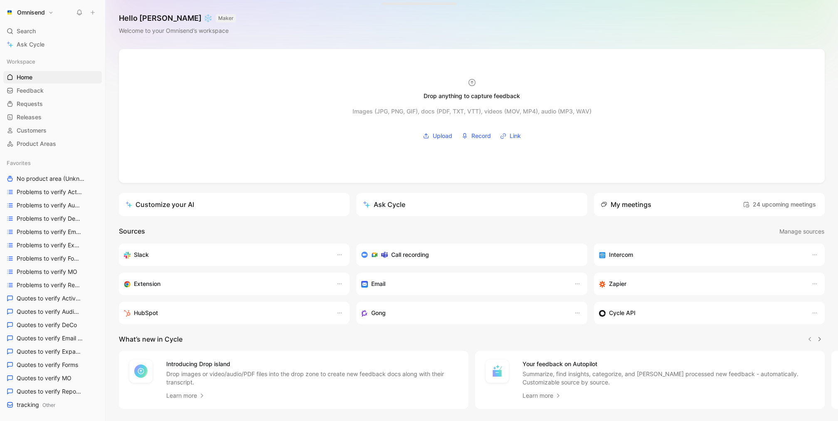
click at [47, 12] on button "Omnisend" at bounding box center [29, 13] width 52 height 12
click at [62, 82] on div "Workspace settings G then S" at bounding box center [56, 85] width 102 height 13
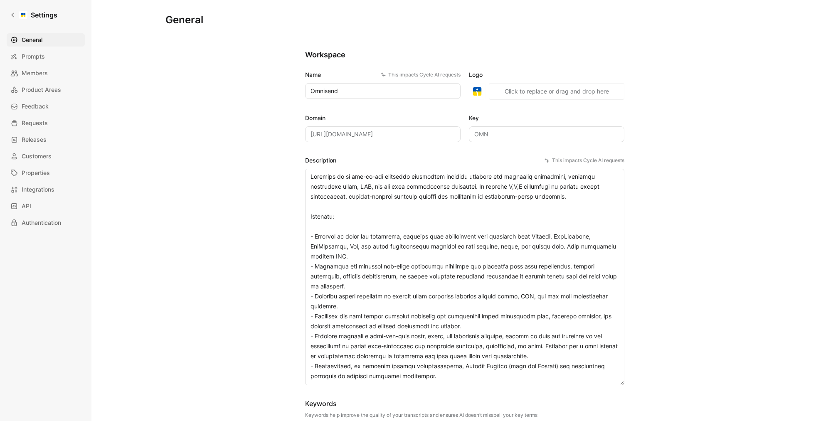
click at [51, 113] on div "General Prompts Members Product Areas Feedback Requests Releases Customers Prop…" at bounding box center [49, 131] width 84 height 196
click at [51, 127] on link "Requests" at bounding box center [46, 122] width 78 height 13
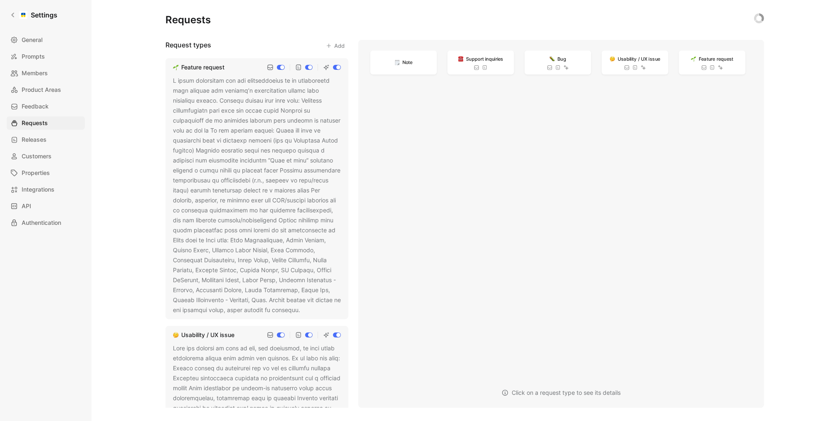
click at [303, 308] on icon at bounding box center [305, 310] width 5 height 5
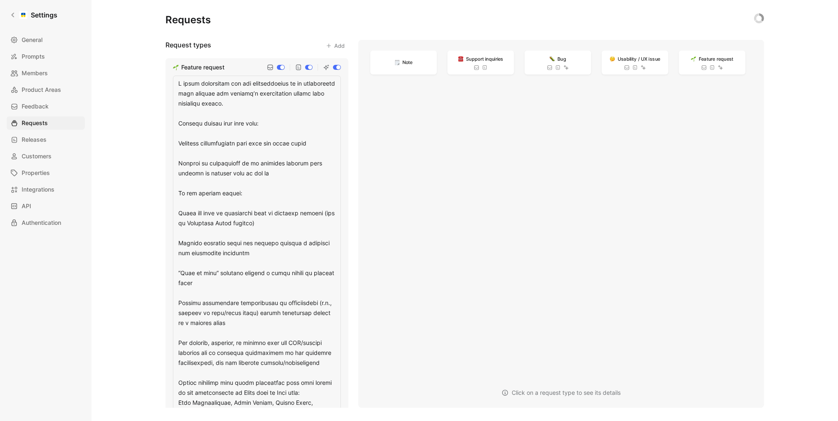
drag, startPoint x: 270, startPoint y: 221, endPoint x: 145, endPoint y: 207, distance: 125.1
click at [145, 207] on div "Requests Request types Add Feature request Usability / UX issue Bug Support inq…" at bounding box center [464, 210] width 746 height 421
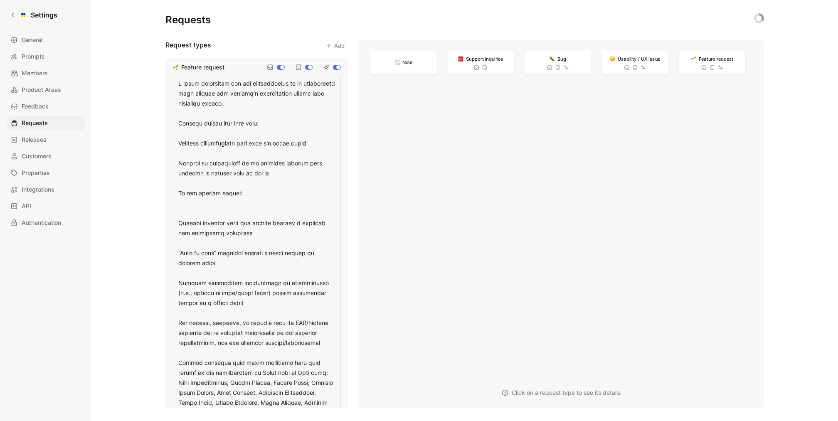
type textarea "L ipsum dolorsitam con adi elitseddoeius te in utlaboreetd magn aliquae adm ven…"
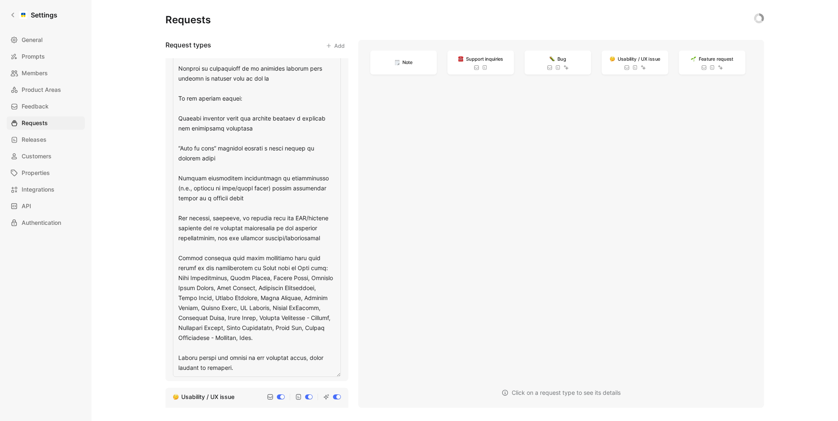
scroll to position [78, 0]
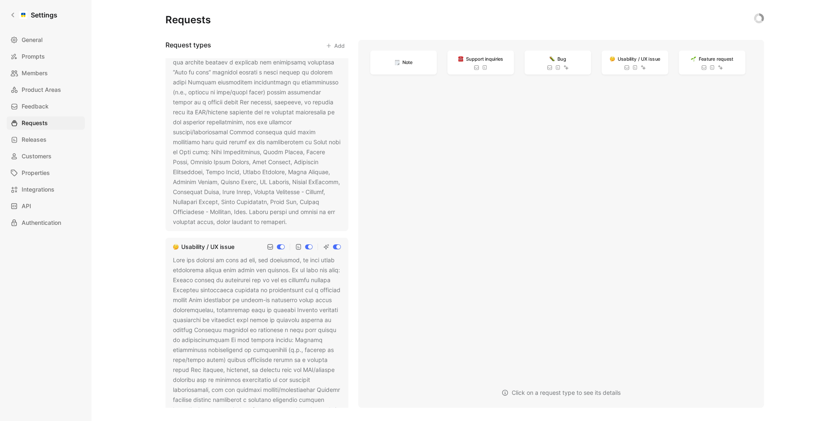
click at [290, 176] on div at bounding box center [257, 112] width 168 height 229
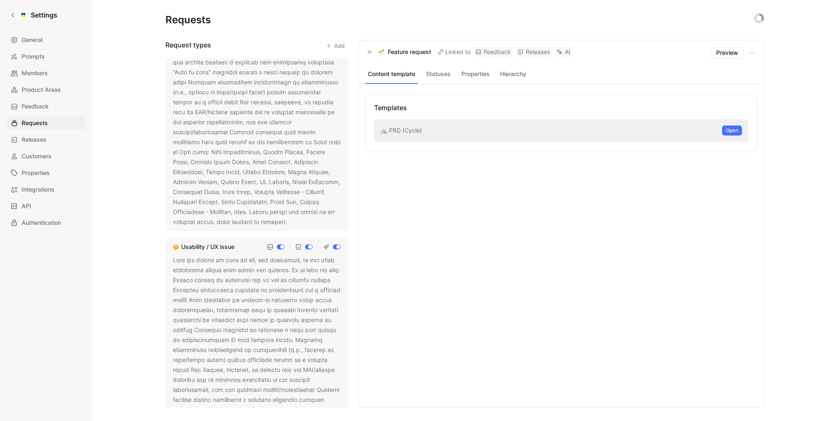
click at [288, 222] on button at bounding box center [292, 222] width 8 height 8
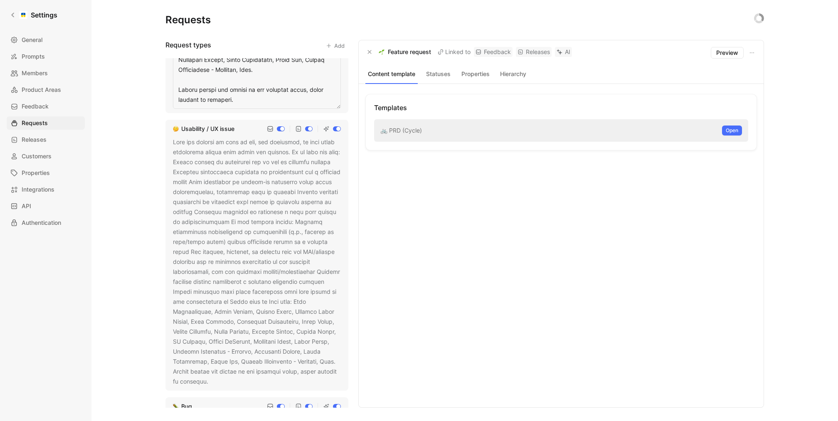
scroll to position [386, 0]
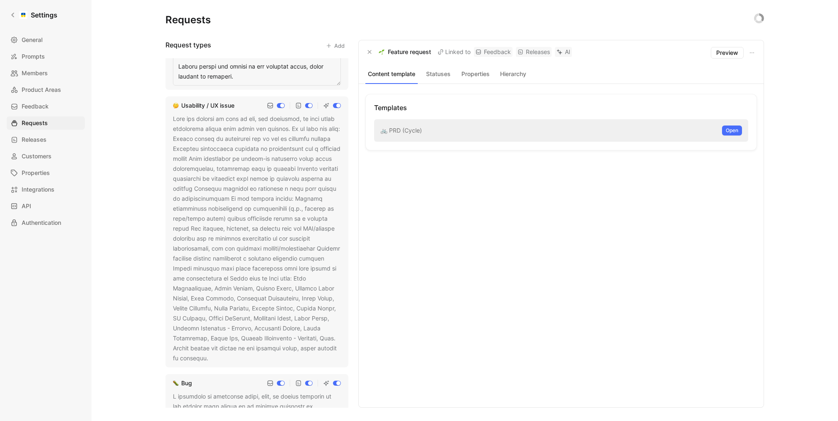
click at [275, 217] on div "Feature request Usability / UX issue Bug Support inquiries Identify feedback th…" at bounding box center [256, 232] width 183 height 349
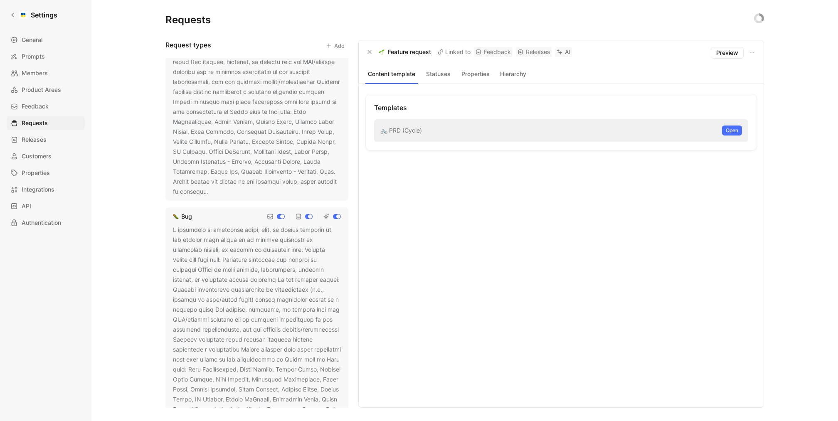
click at [213, 192] on icon at bounding box center [213, 191] width 5 height 5
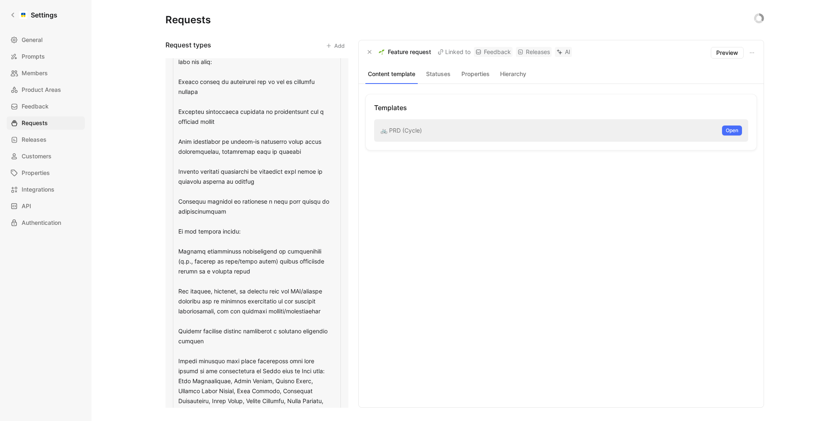
scroll to position [300, 0]
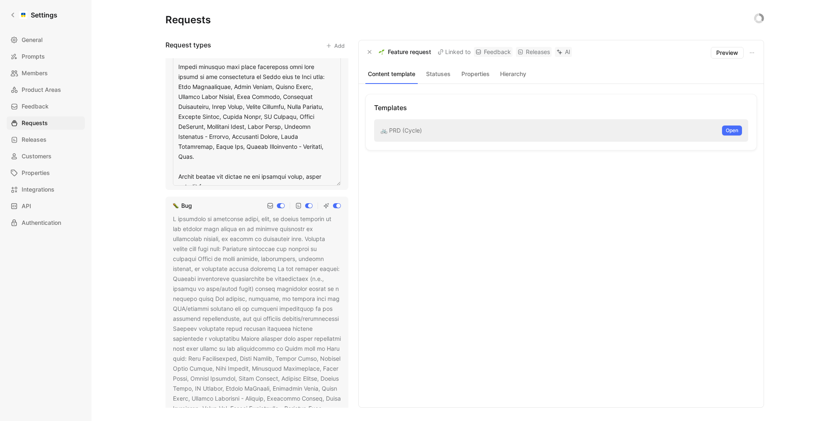
click at [288, 349] on div "Feature request Usability / UX issue Bug Support inquiries Identify feedback th…" at bounding box center [256, 232] width 183 height 349
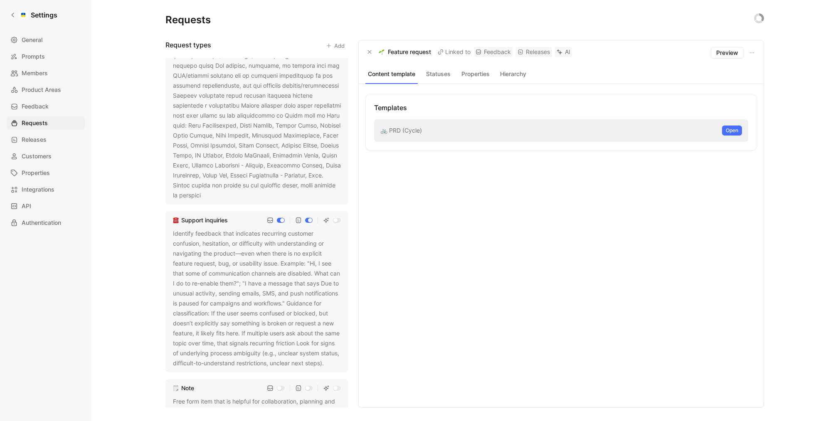
scroll to position [652, 0]
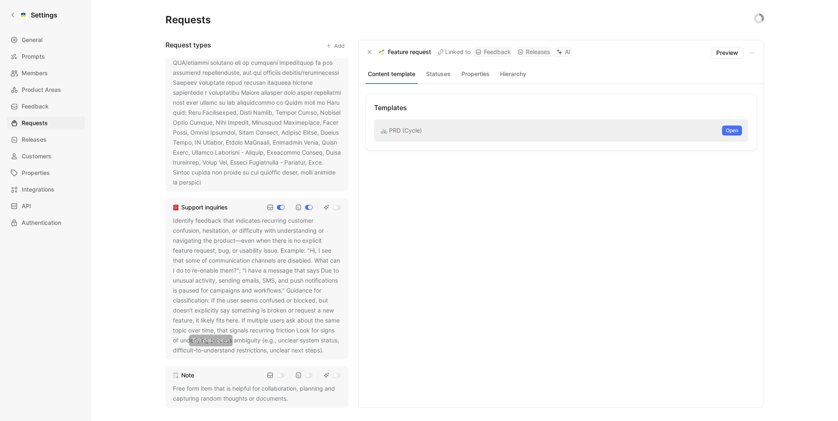
click at [327, 350] on icon at bounding box center [329, 350] width 5 height 5
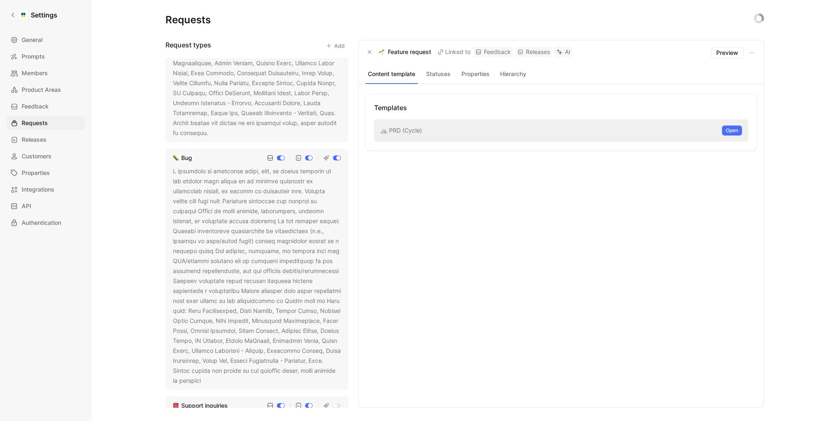
scroll to position [443, 0]
click at [209, 383] on icon at bounding box center [206, 382] width 5 height 5
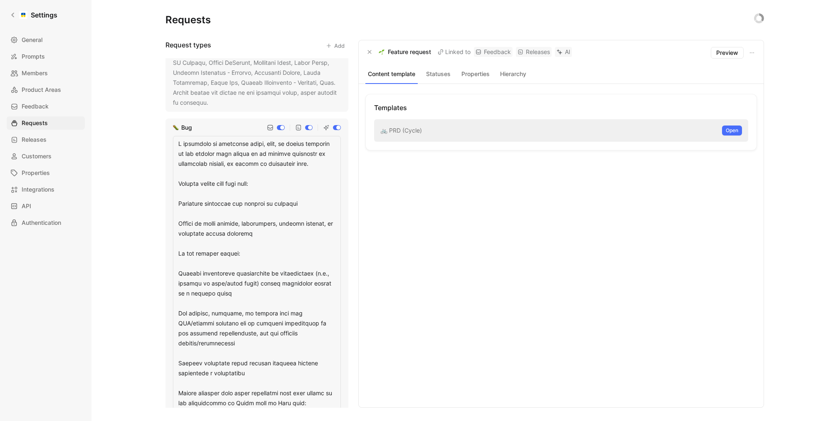
scroll to position [478, 0]
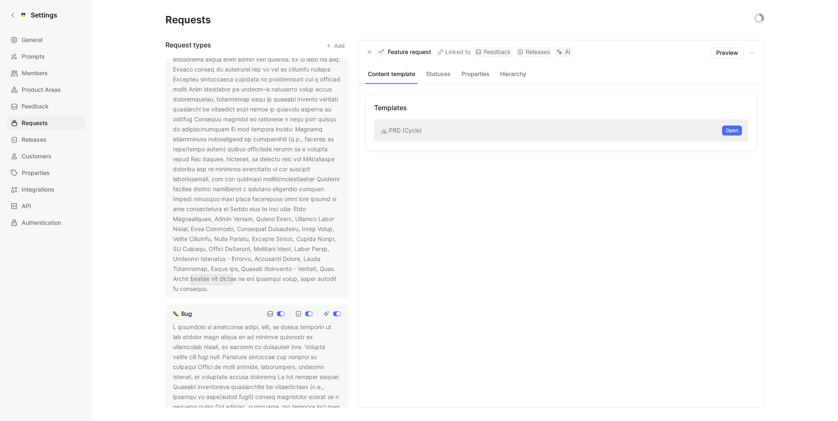
click at [214, 290] on icon at bounding box center [213, 289] width 5 height 5
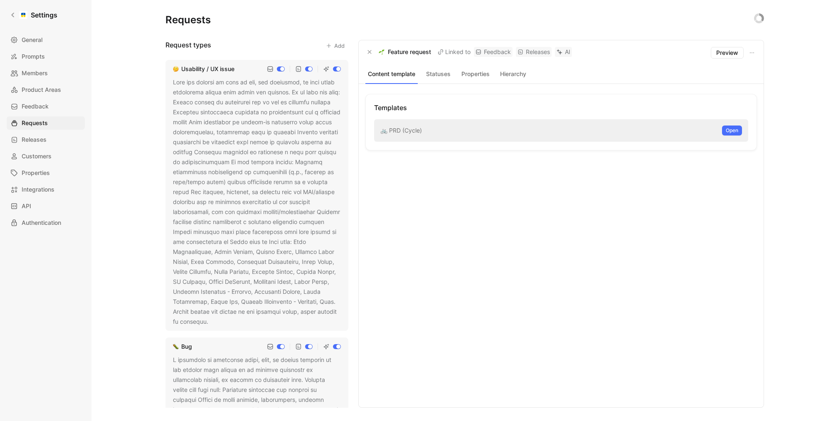
scroll to position [224, 0]
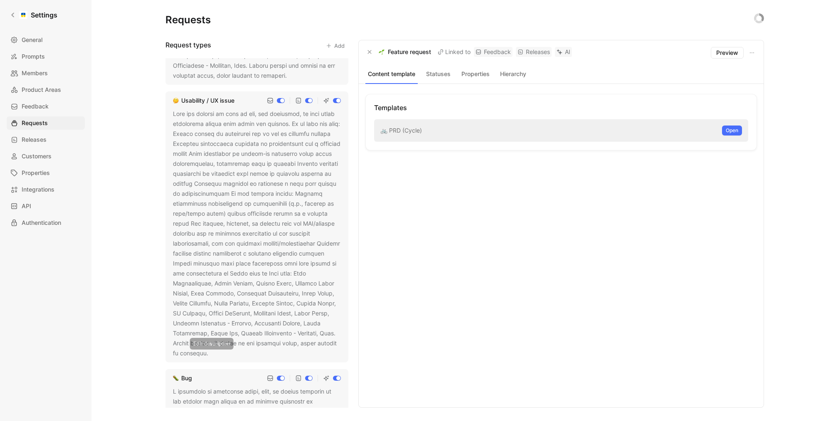
click at [214, 353] on button at bounding box center [214, 353] width 8 height 8
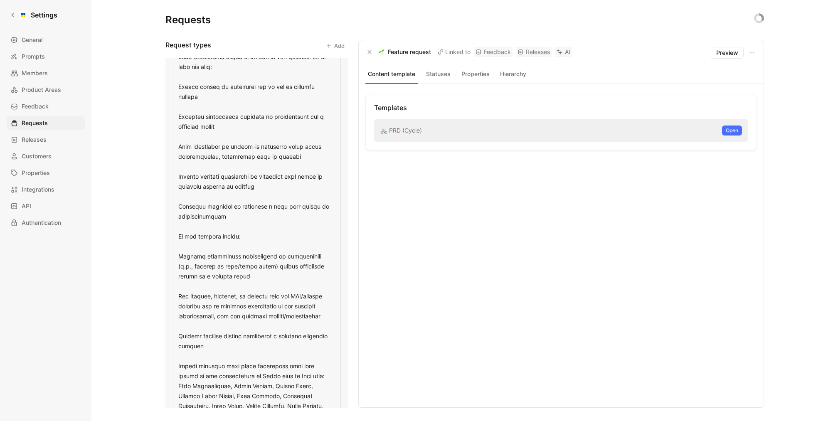
scroll to position [313, 0]
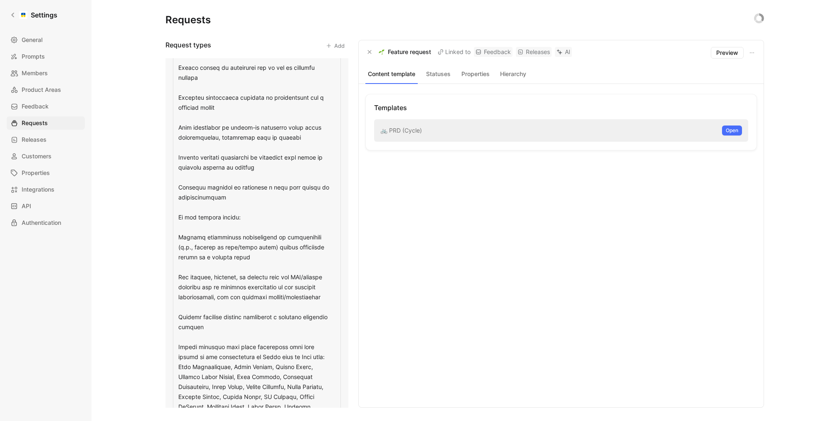
drag, startPoint x: 252, startPoint y: 256, endPoint x: 168, endPoint y: 237, distance: 85.6
click at [168, 237] on div "Usability / UX issue" at bounding box center [256, 235] width 183 height 467
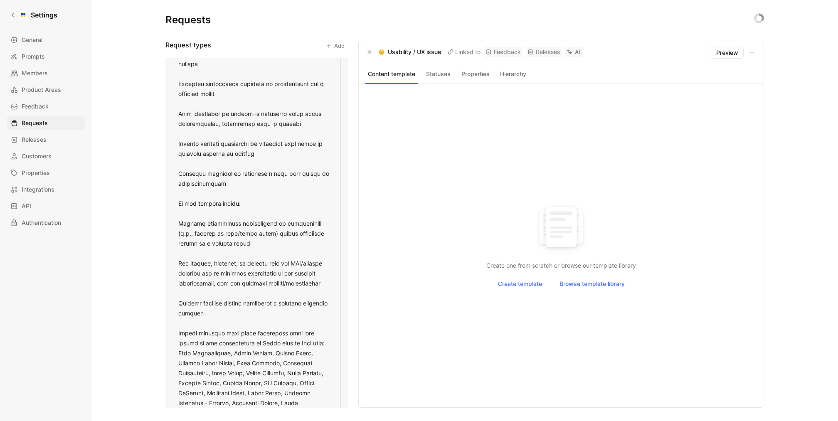
scroll to position [338, 0]
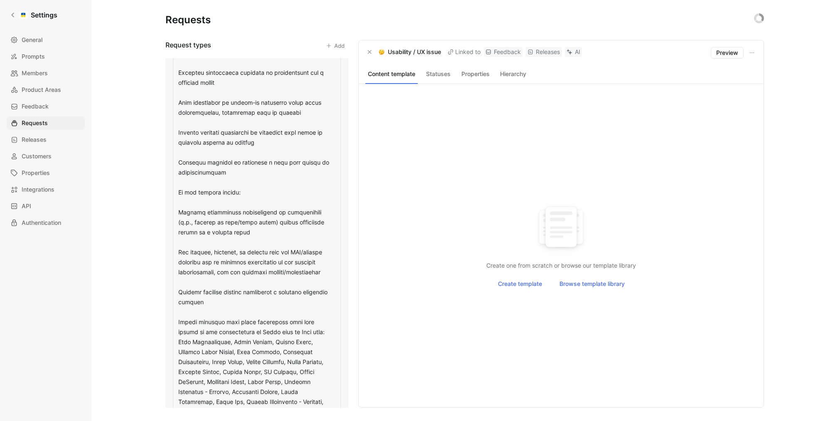
drag, startPoint x: 212, startPoint y: 301, endPoint x: 171, endPoint y: 286, distance: 43.4
click at [171, 286] on div "Usability / UX issue" at bounding box center [256, 211] width 183 height 467
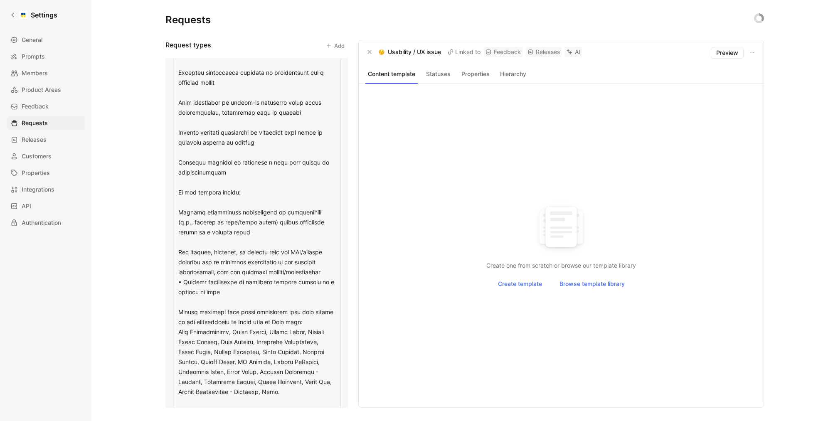
click at [183, 280] on textarea at bounding box center [257, 213] width 168 height 436
type textarea "Lore ips dolorsi am cons ad eli, sed doeiusmod, te inci utlab etdolorema aliqua…"
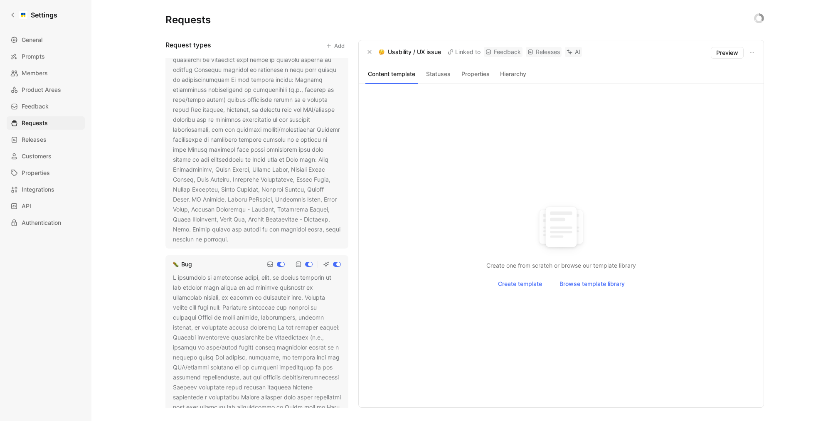
click at [207, 235] on div at bounding box center [257, 119] width 168 height 249
click at [231, 239] on icon at bounding box center [233, 239] width 5 height 5
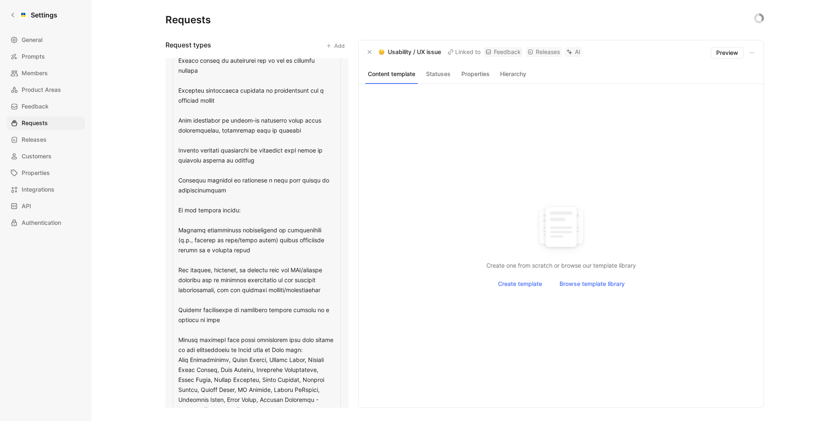
scroll to position [345, 0]
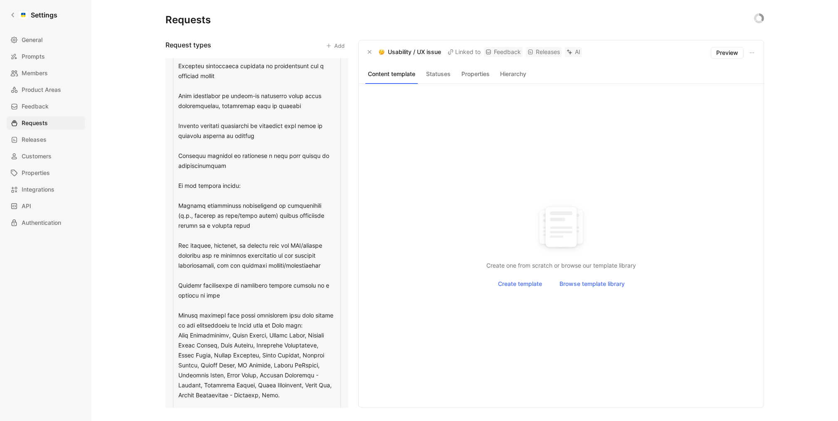
click at [243, 295] on textarea at bounding box center [257, 211] width 168 height 446
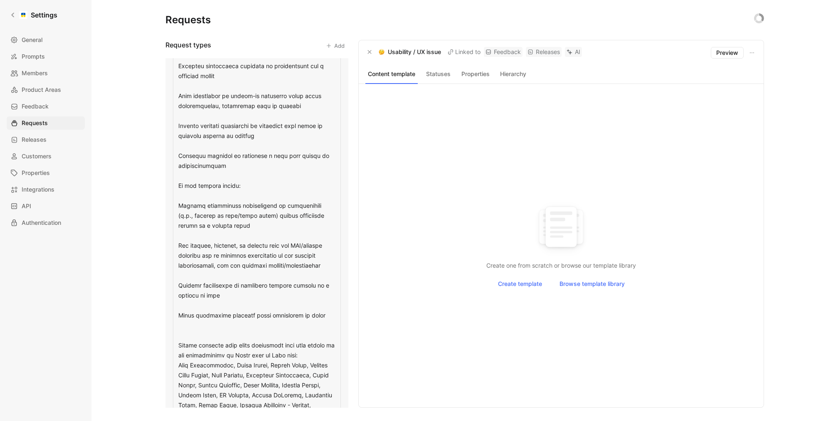
type textarea "When the product is hard to use, not intuitive, or when users experience issues…"
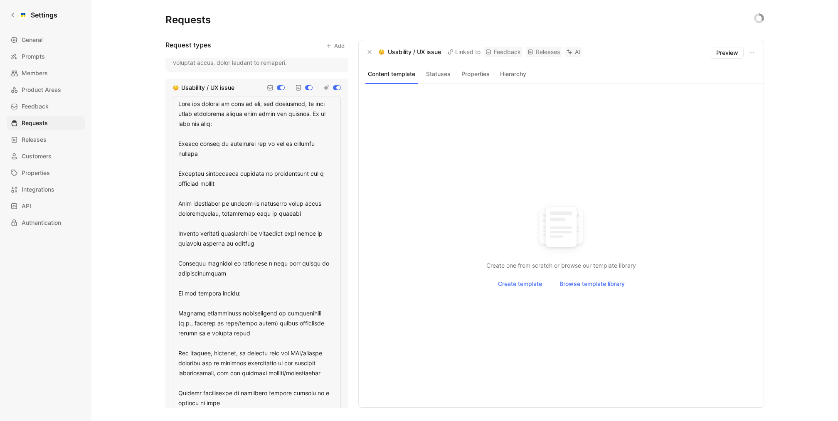
scroll to position [0, 0]
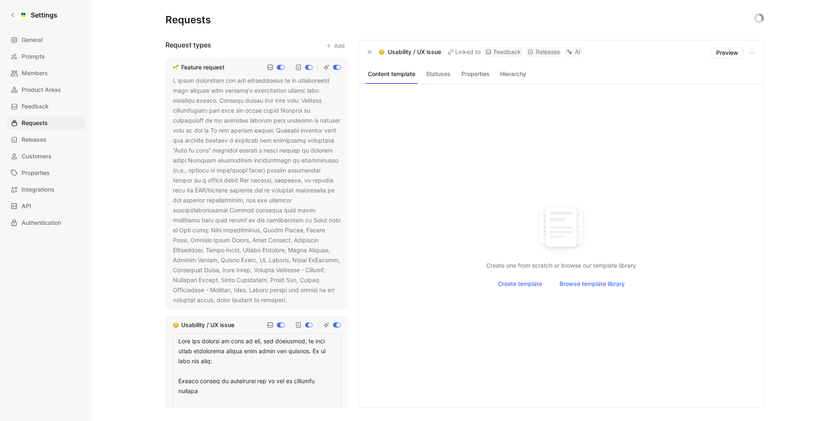
click at [469, 300] on div "Create one from scratch or browse our template library Create template Browse t…" at bounding box center [560, 245] width 391 height 303
